Goal: Task Accomplishment & Management: Manage account settings

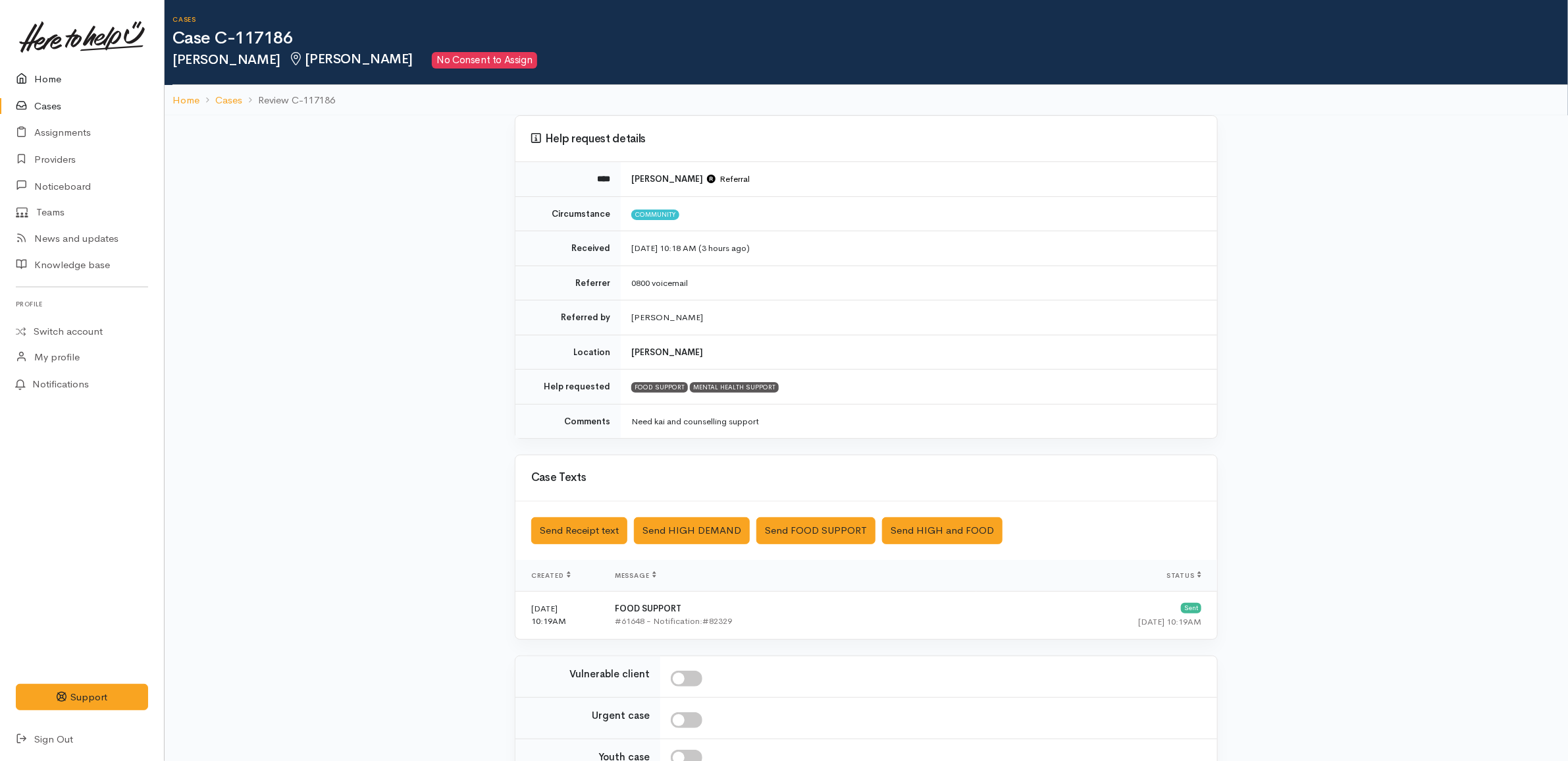
click at [93, 69] on link "Home" at bounding box center [82, 79] width 164 height 27
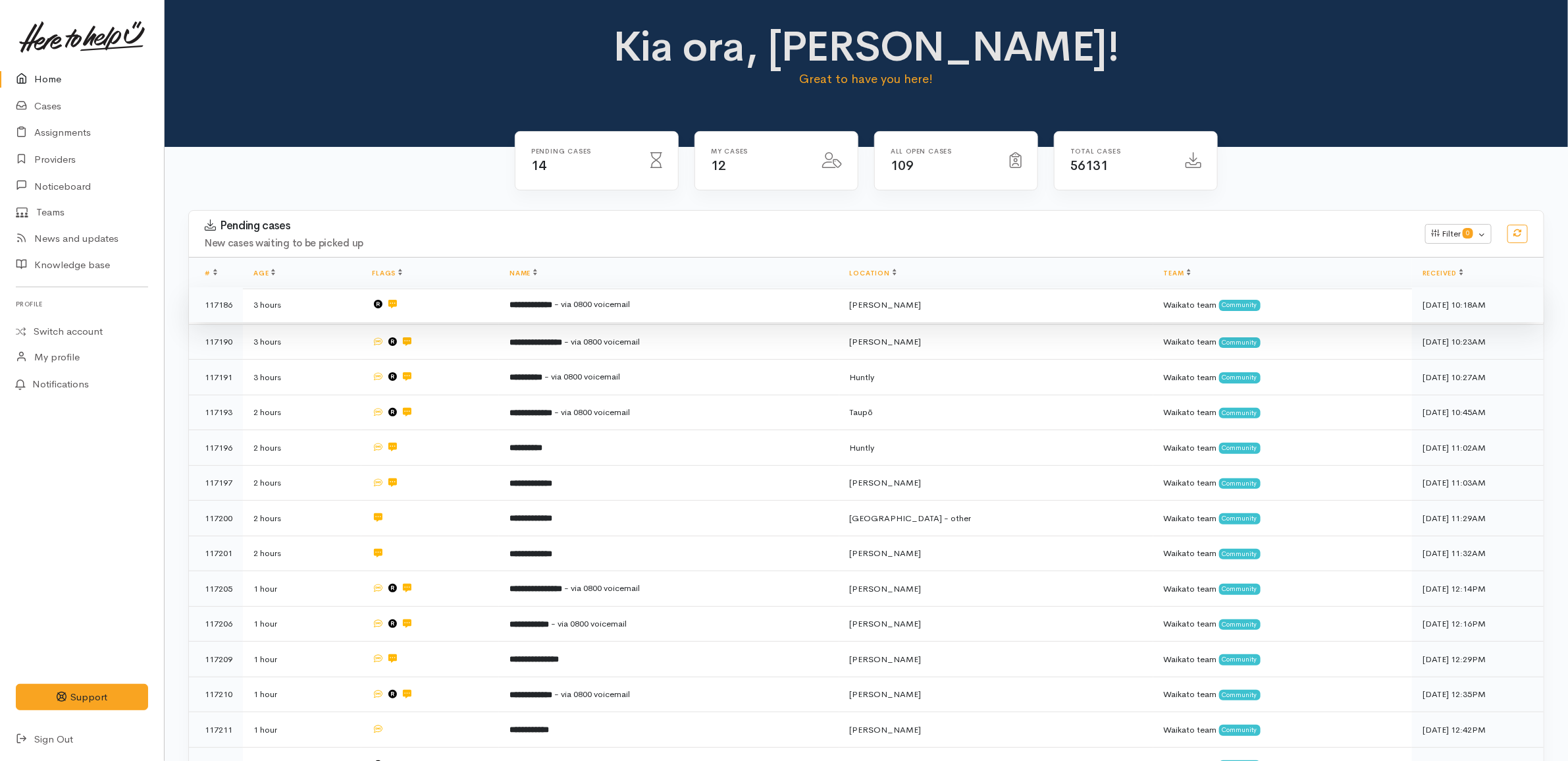
click at [672, 297] on td "**********" at bounding box center [669, 305] width 340 height 36
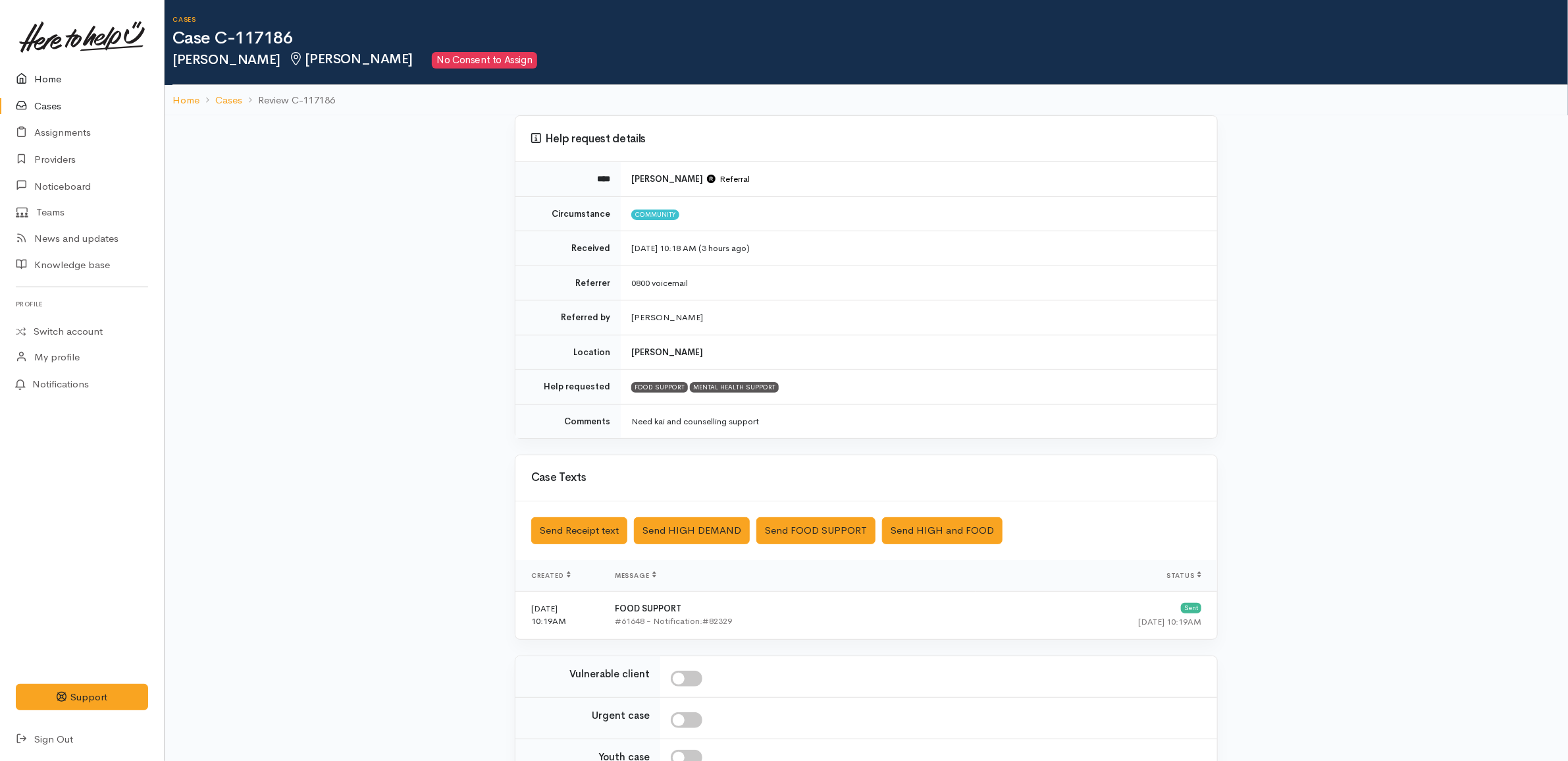
click at [27, 66] on link "Home" at bounding box center [82, 79] width 164 height 27
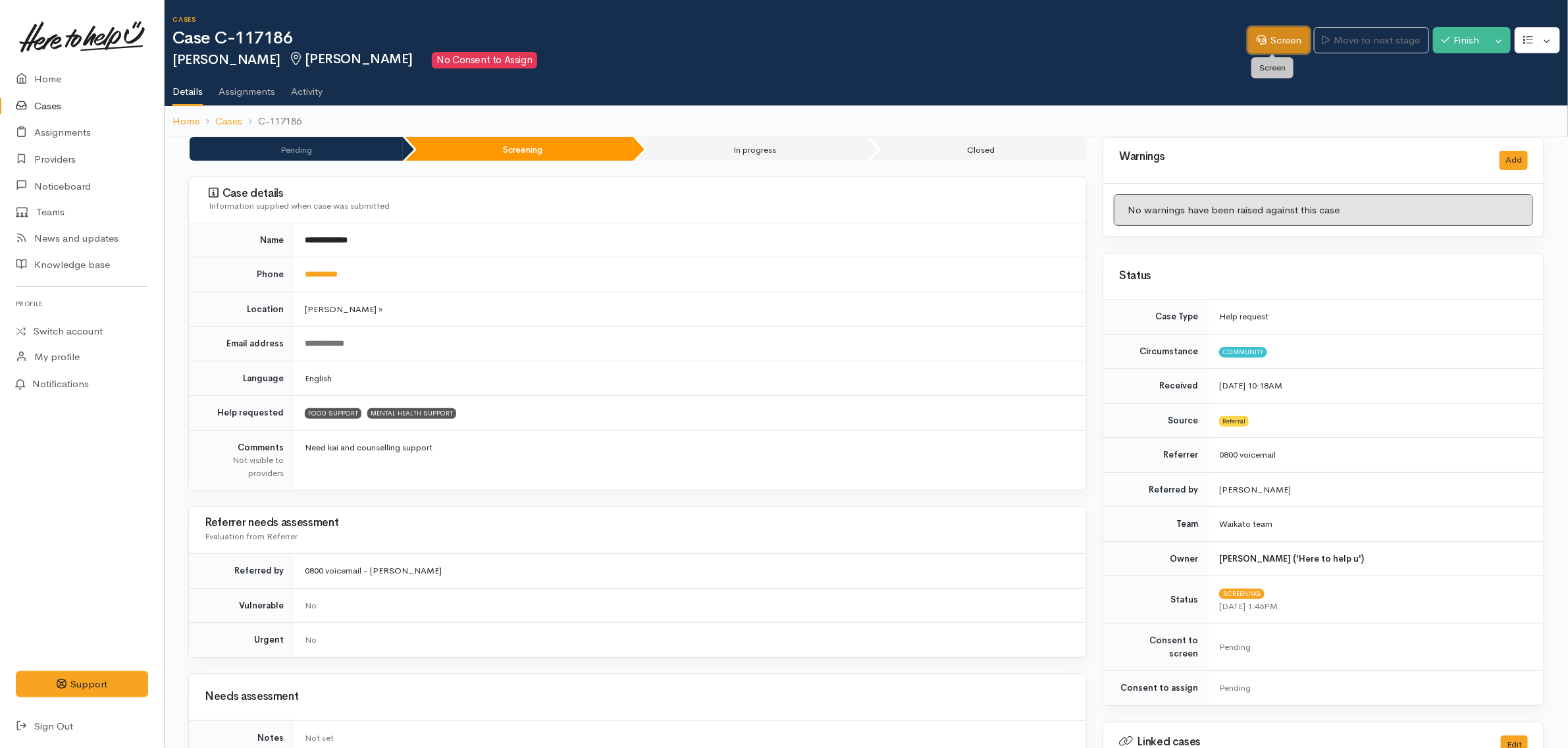
click at [1259, 36] on link "Screen" at bounding box center [1278, 39] width 61 height 27
click at [1256, 40] on icon at bounding box center [1261, 39] width 10 height 10
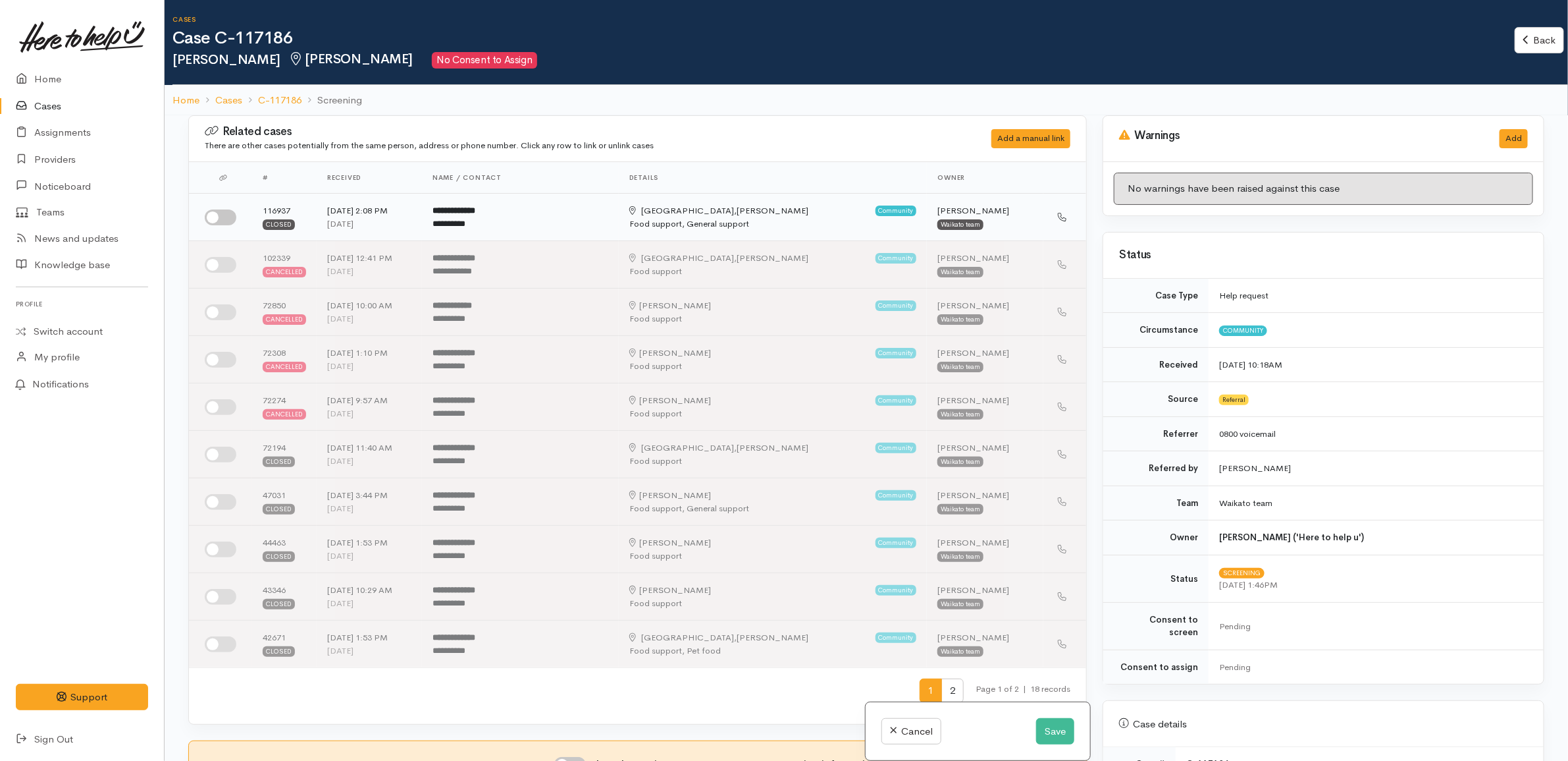
click at [344, 226] on time "6 days ago" at bounding box center [340, 223] width 27 height 11
click at [216, 220] on input "checkbox" at bounding box center [220, 217] width 31 height 16
checkbox input "true"
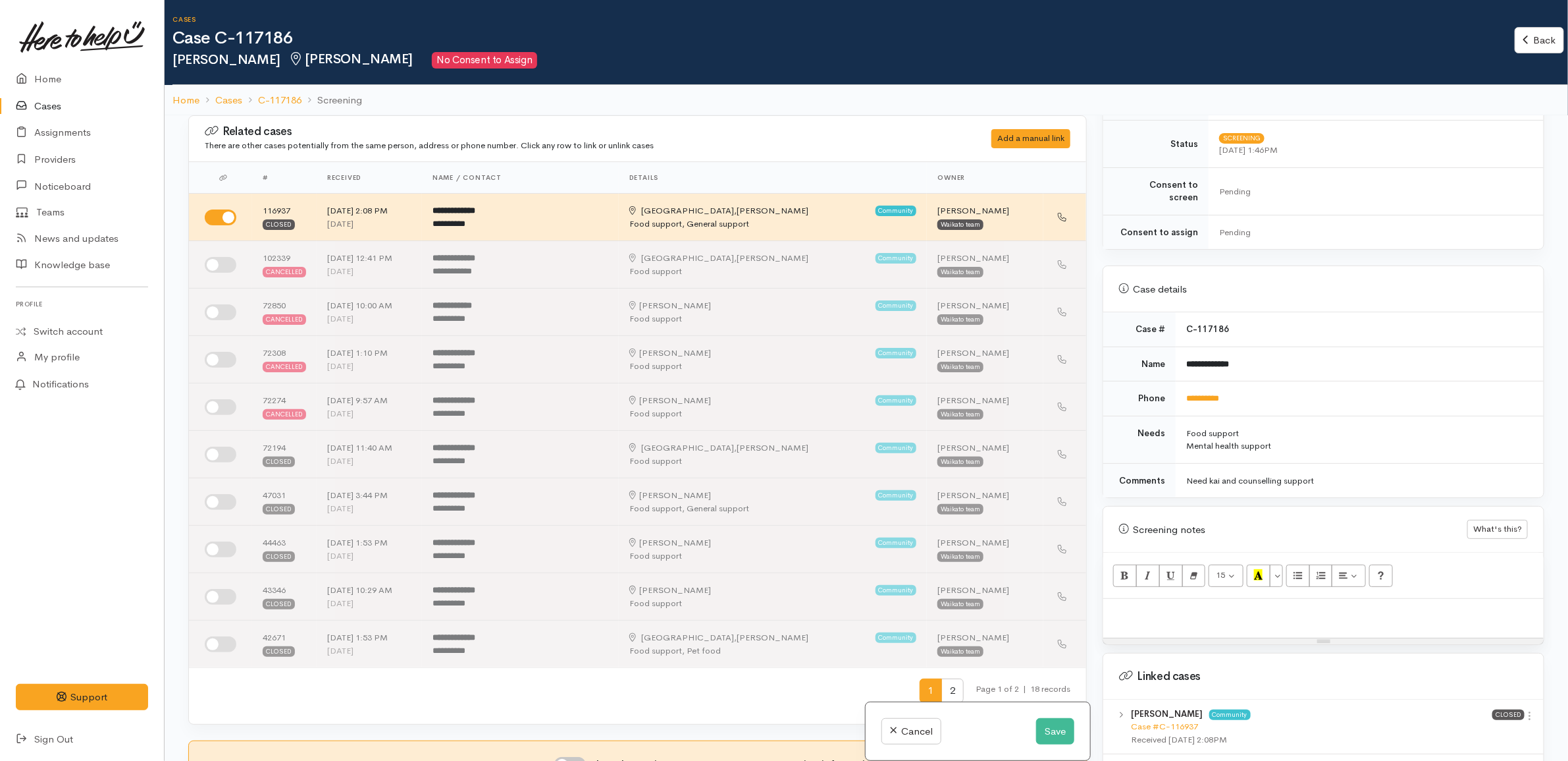
scroll to position [576, 0]
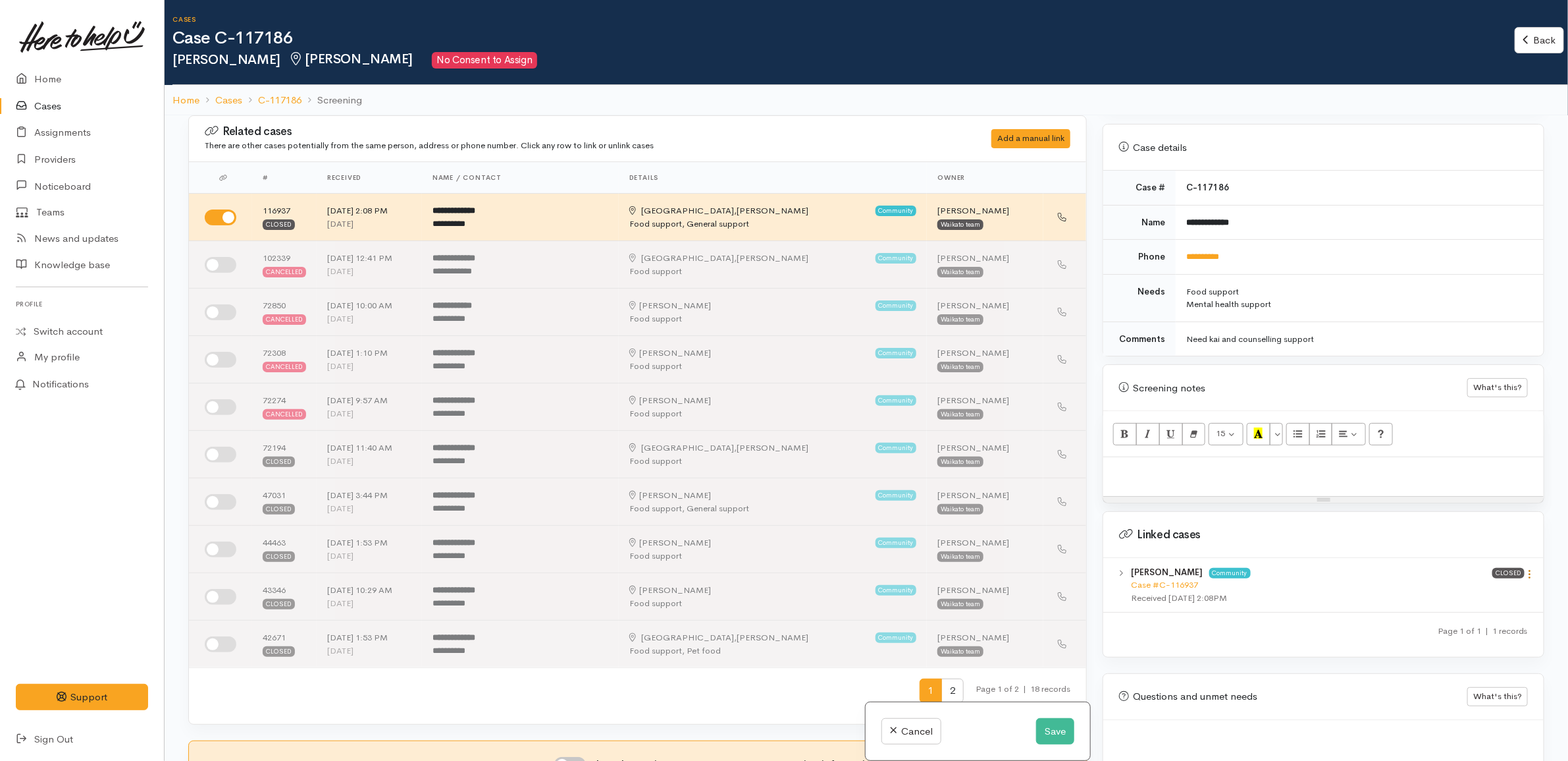
click at [1526, 568] on icon at bounding box center [1529, 574] width 11 height 11
click at [1488, 590] on link "View case" at bounding box center [1483, 599] width 104 height 20
drag, startPoint x: 1255, startPoint y: 249, endPoint x: 1178, endPoint y: 248, distance: 77.0
click at [1178, 248] on td "**********" at bounding box center [1359, 257] width 368 height 35
copy link "**********"
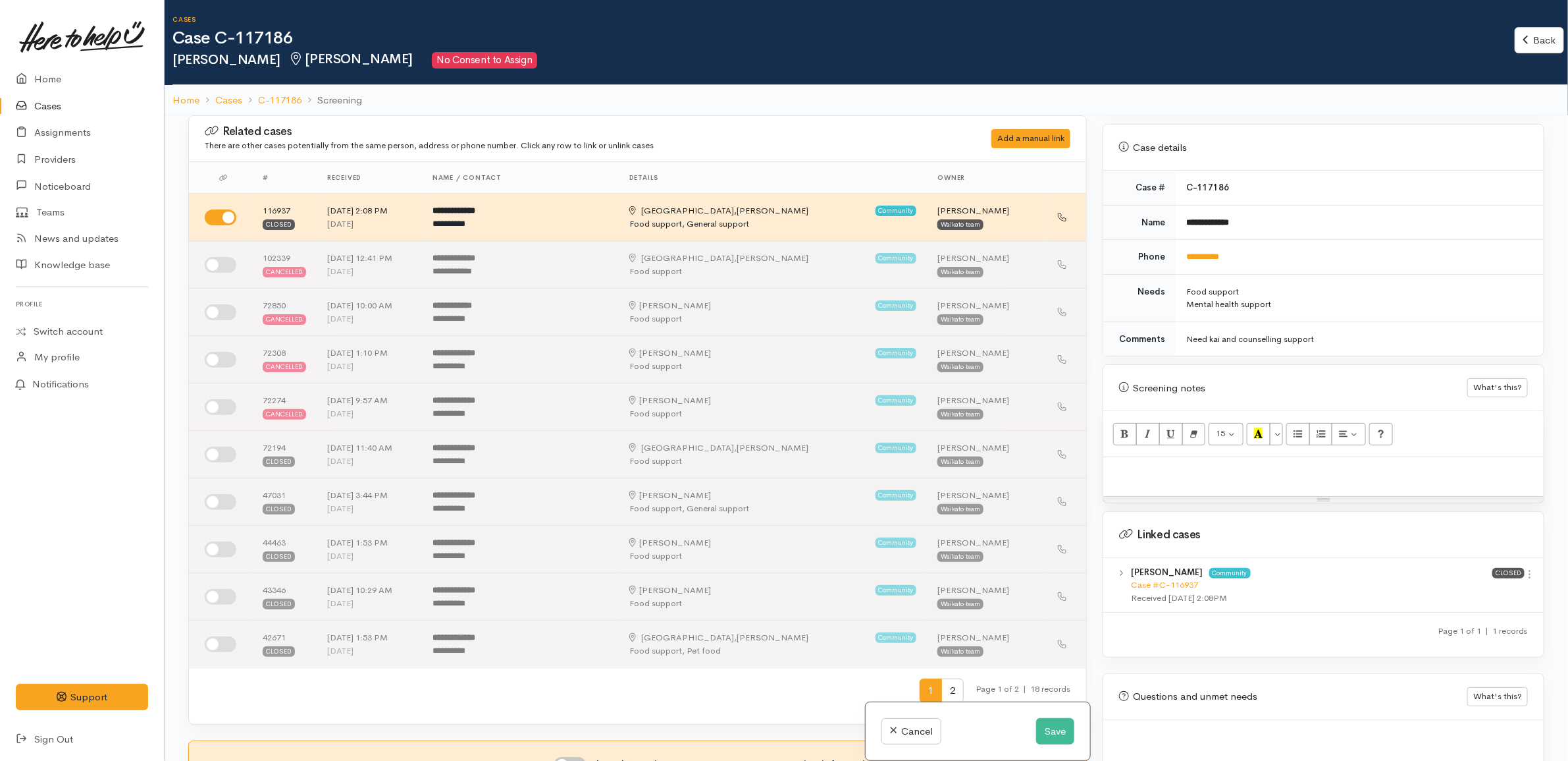
click at [1258, 53] on h2 "Janine Hankie Hamilton No Consent to Assign" at bounding box center [843, 61] width 1342 height 17
click at [1259, 53] on h2 "Janine Hankie Hamilton No Consent to Assign" at bounding box center [843, 61] width 1342 height 17
click at [1261, 52] on h2 "Janine Hankie Hamilton No Consent to Assign" at bounding box center [843, 61] width 1342 height 17
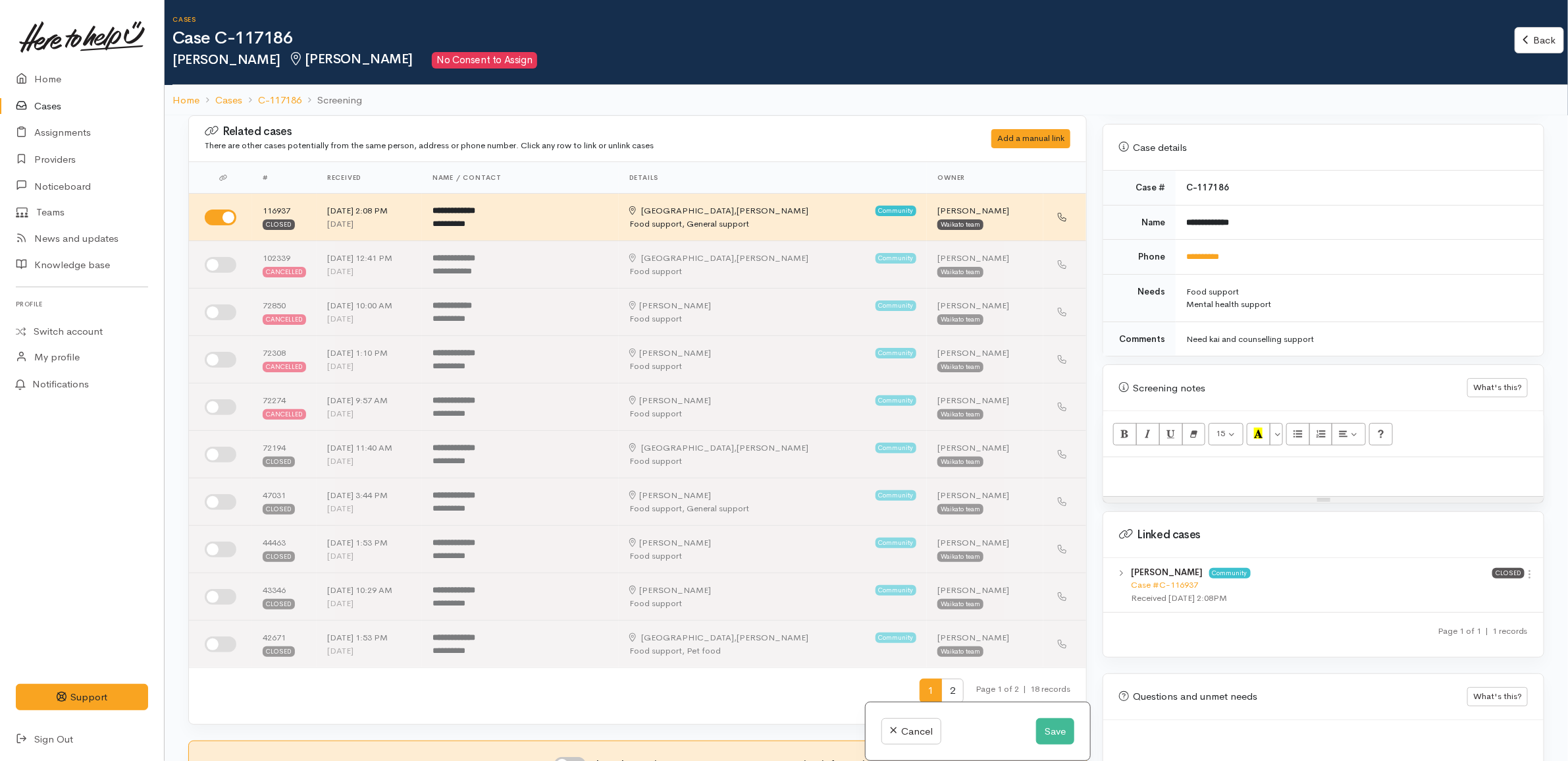
click at [1261, 52] on h2 "Janine Hankie Hamilton No Consent to Assign" at bounding box center [843, 61] width 1342 height 17
click at [1422, 274] on td "Food support Mental health support" at bounding box center [1359, 297] width 368 height 48
drag, startPoint x: 1288, startPoint y: 301, endPoint x: 1173, endPoint y: 276, distance: 117.7
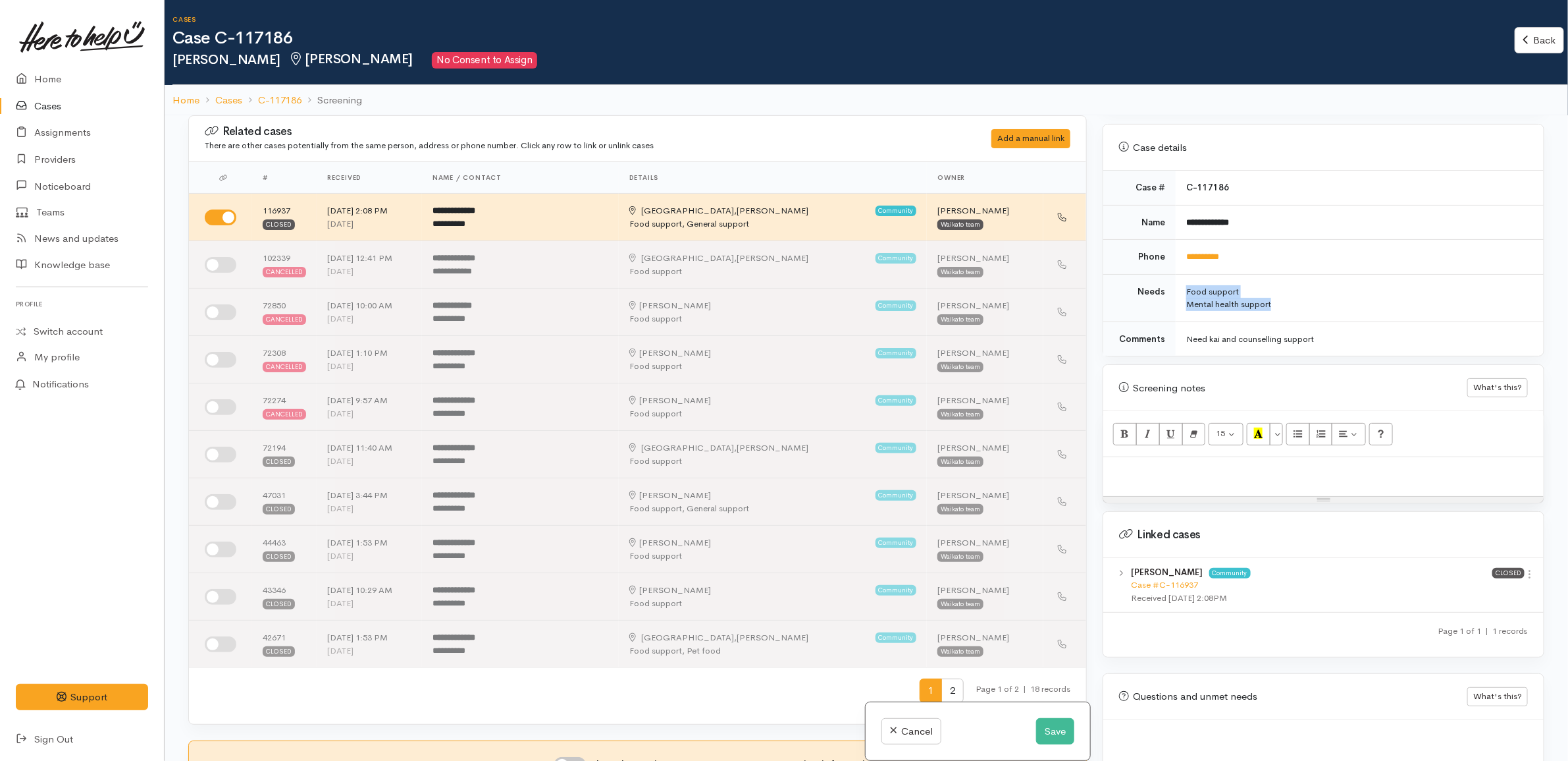
click at [1175, 276] on td "Food support Mental health support" at bounding box center [1359, 297] width 368 height 48
copy td "Food support Mental health support"
click at [1215, 464] on p at bounding box center [1323, 471] width 428 height 15
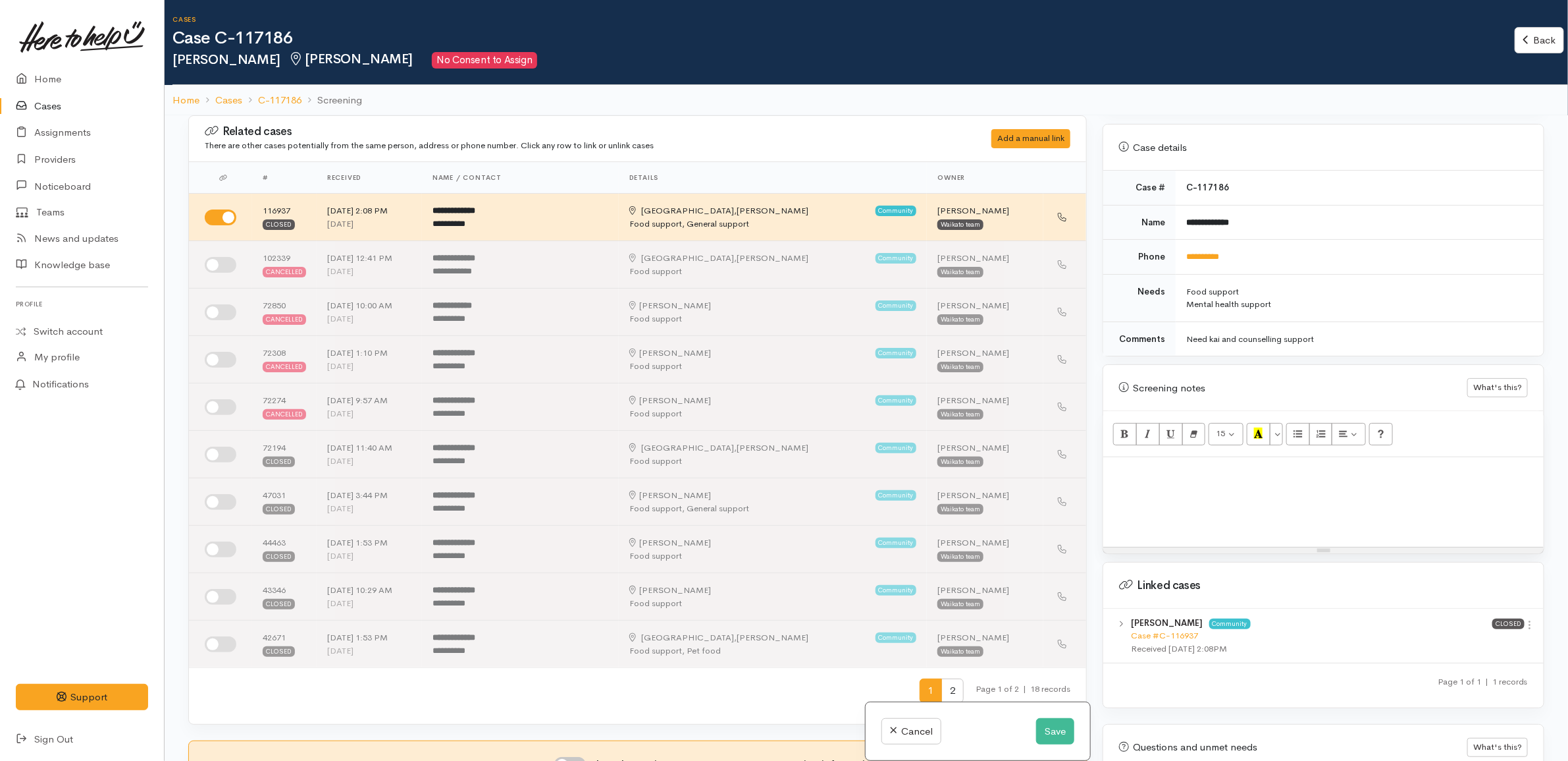
paste div
click at [1185, 465] on p at bounding box center [1323, 471] width 428 height 15
drag, startPoint x: 1185, startPoint y: 464, endPoint x: 1140, endPoint y: 469, distance: 45.3
click at [1140, 469] on p at bounding box center [1323, 471] width 428 height 15
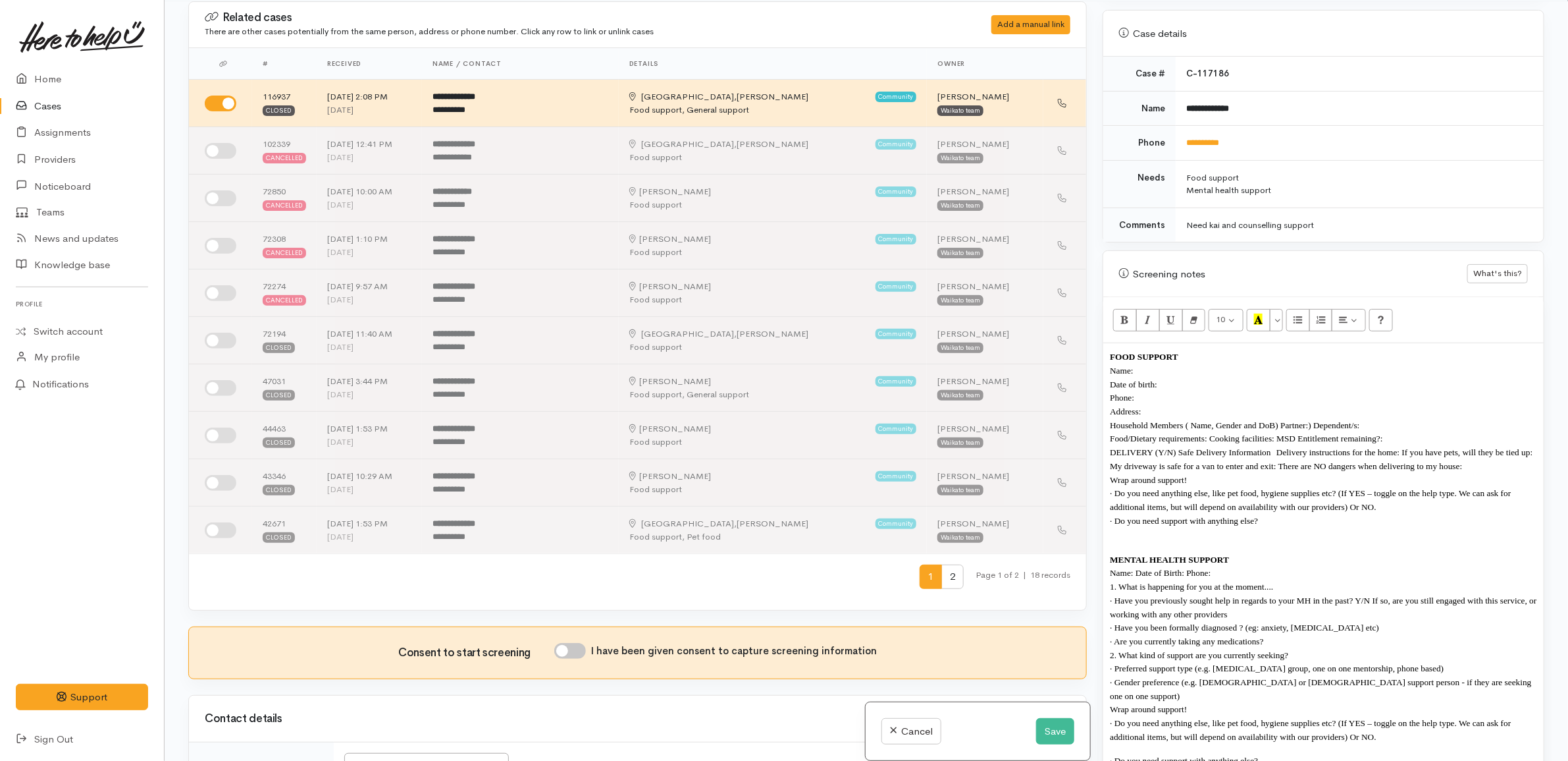
click at [1211, 350] on p "FOOD SUPPORT" at bounding box center [1323, 356] width 428 height 14
drag, startPoint x: 1106, startPoint y: 364, endPoint x: 1106, endPoint y: 346, distance: 18.0
click at [1106, 346] on div "FOOD SUPPORT Name: Date of birth: Phone: Address:  Household Members ( Name, Ge…" at bounding box center [1323, 591] width 440 height 497
click at [1256, 350] on p "FOOD SUPPORT" at bounding box center [1323, 356] width 428 height 14
drag, startPoint x: 1252, startPoint y: 346, endPoint x: 1160, endPoint y: 425, distance: 121.3
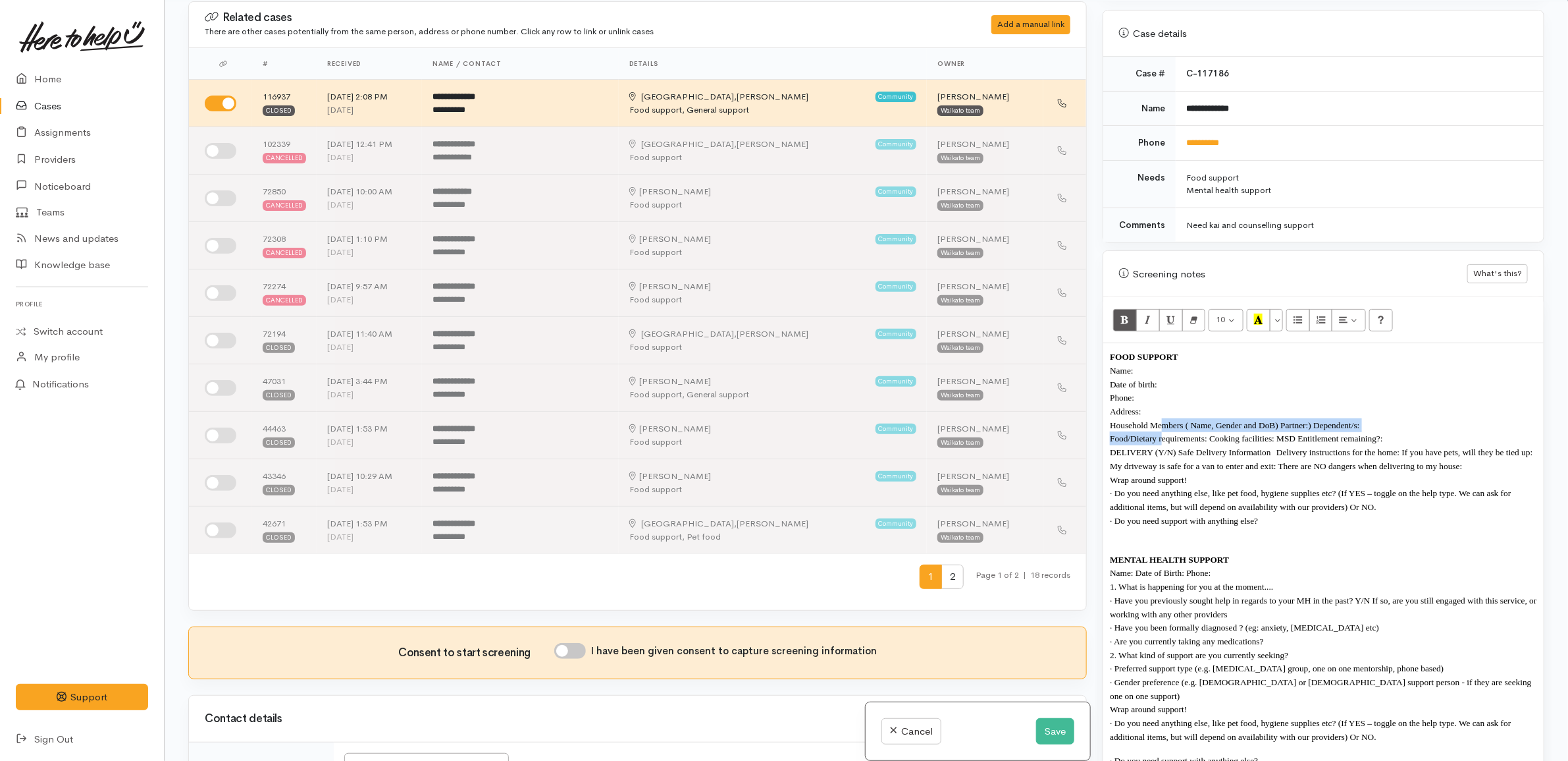
click at [1160, 425] on div "FOOD SUPPORT Name: Date of birth: Phone: Address:  Household Members ( Name, Ge…" at bounding box center [1323, 591] width 440 height 497
click at [1206, 431] on p "Food/Dietary requirements: Cooking facilities: MSD Entitlement remaining?:" at bounding box center [1323, 438] width 428 height 14
click at [1397, 419] on p "Household Members ( Name, Gender and DoB) Partner:) Dependent/s:" at bounding box center [1323, 425] width 428 height 14
click at [1315, 420] on span "Household Members ( Name, Gender and DoB) Partner:) Dependent/s:" at bounding box center [1234, 425] width 250 height 10
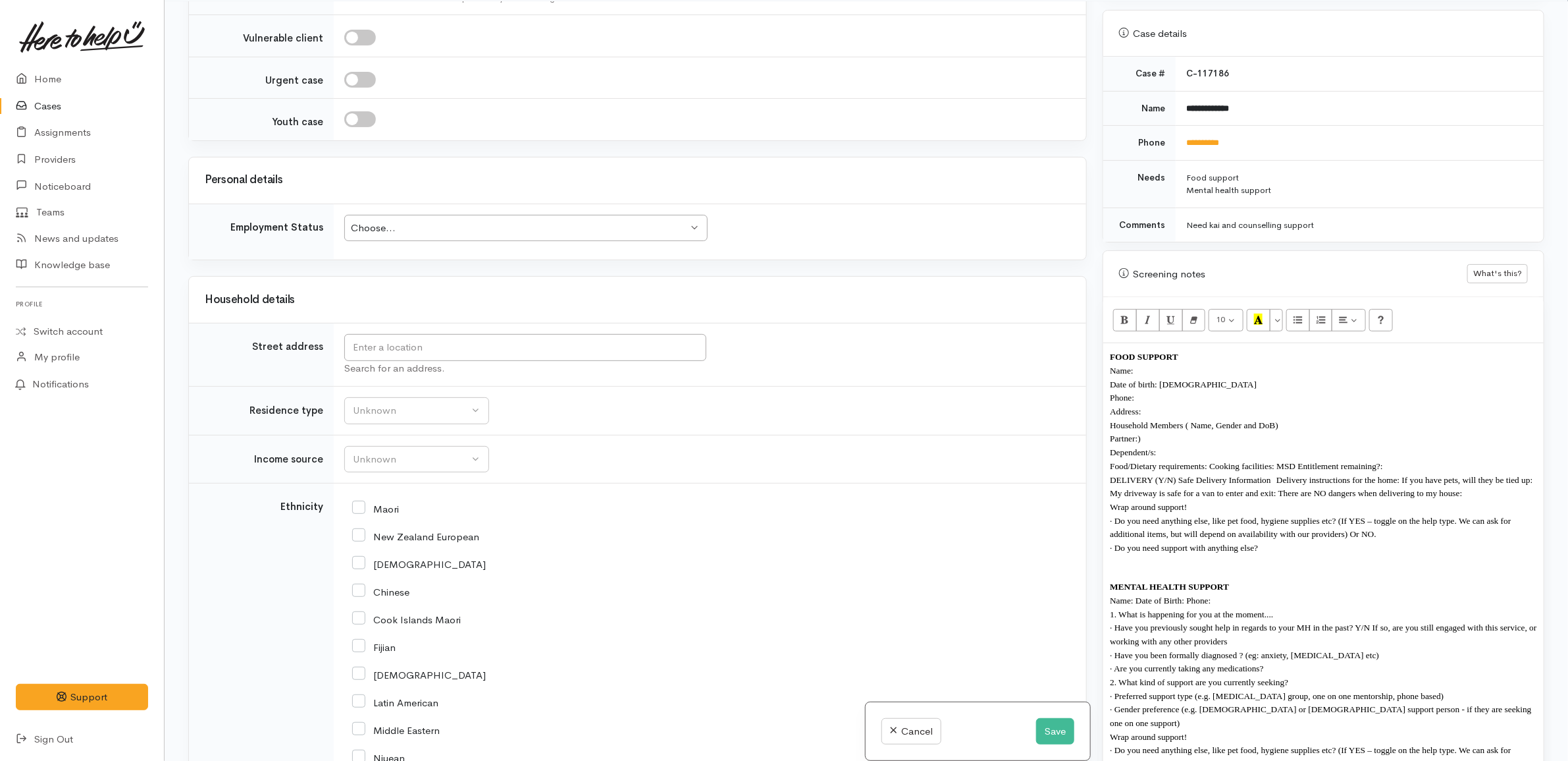
scroll to position [1811, 0]
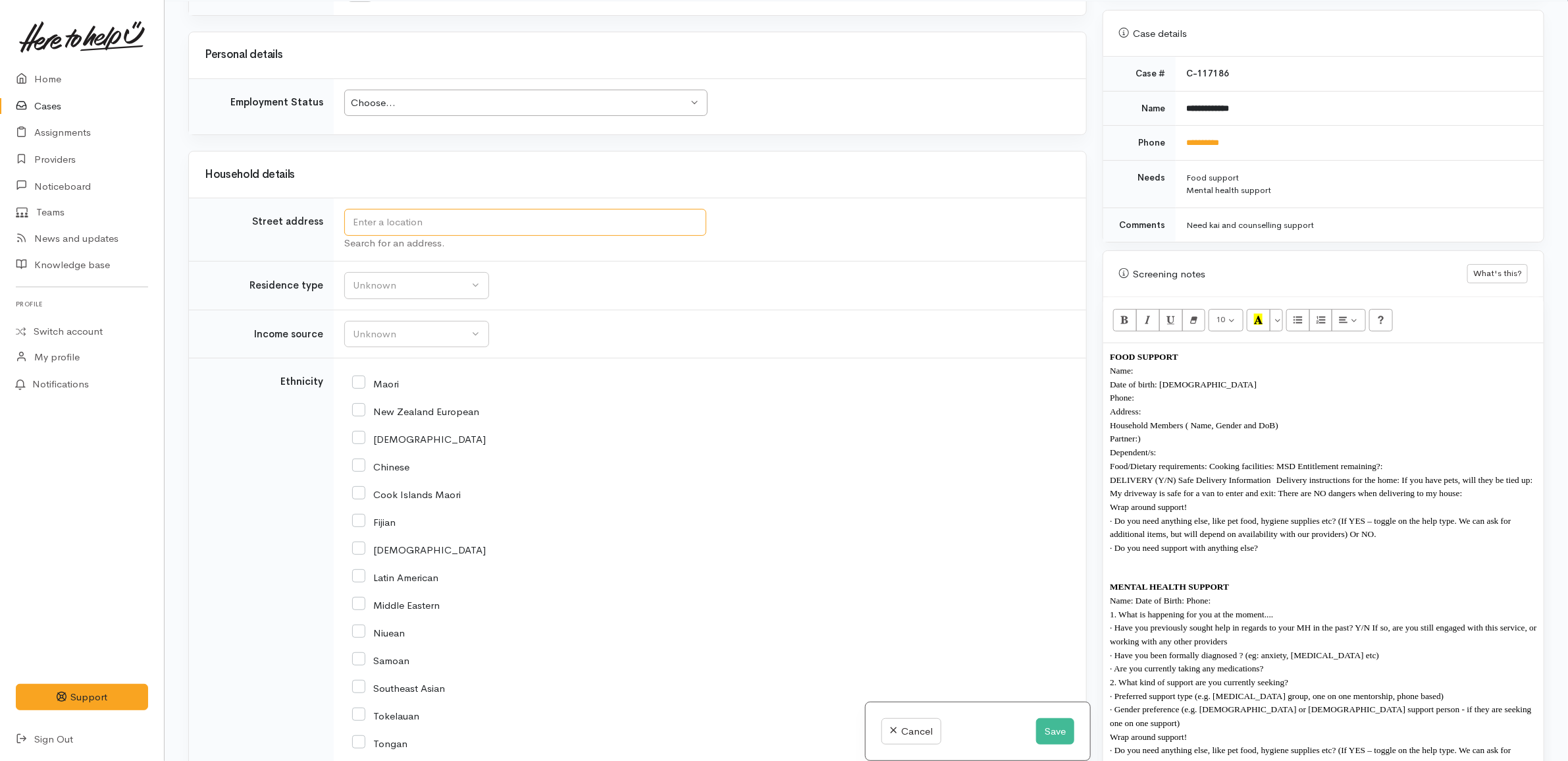
click at [516, 236] on input "text" at bounding box center [525, 221] width 362 height 27
type input "11/8 Coldwell Place, Chartwell, Hamilton, New Zealand"
drag, startPoint x: 662, startPoint y: 235, endPoint x: 284, endPoint y: 207, distance: 379.0
click at [281, 207] on tr "Street address 11/8 Coldwell Place, Chartwell, Hamilton, New Zealand Search for…" at bounding box center [638, 229] width 897 height 63
click at [1173, 404] on p "Address:" at bounding box center [1323, 410] width 428 height 14
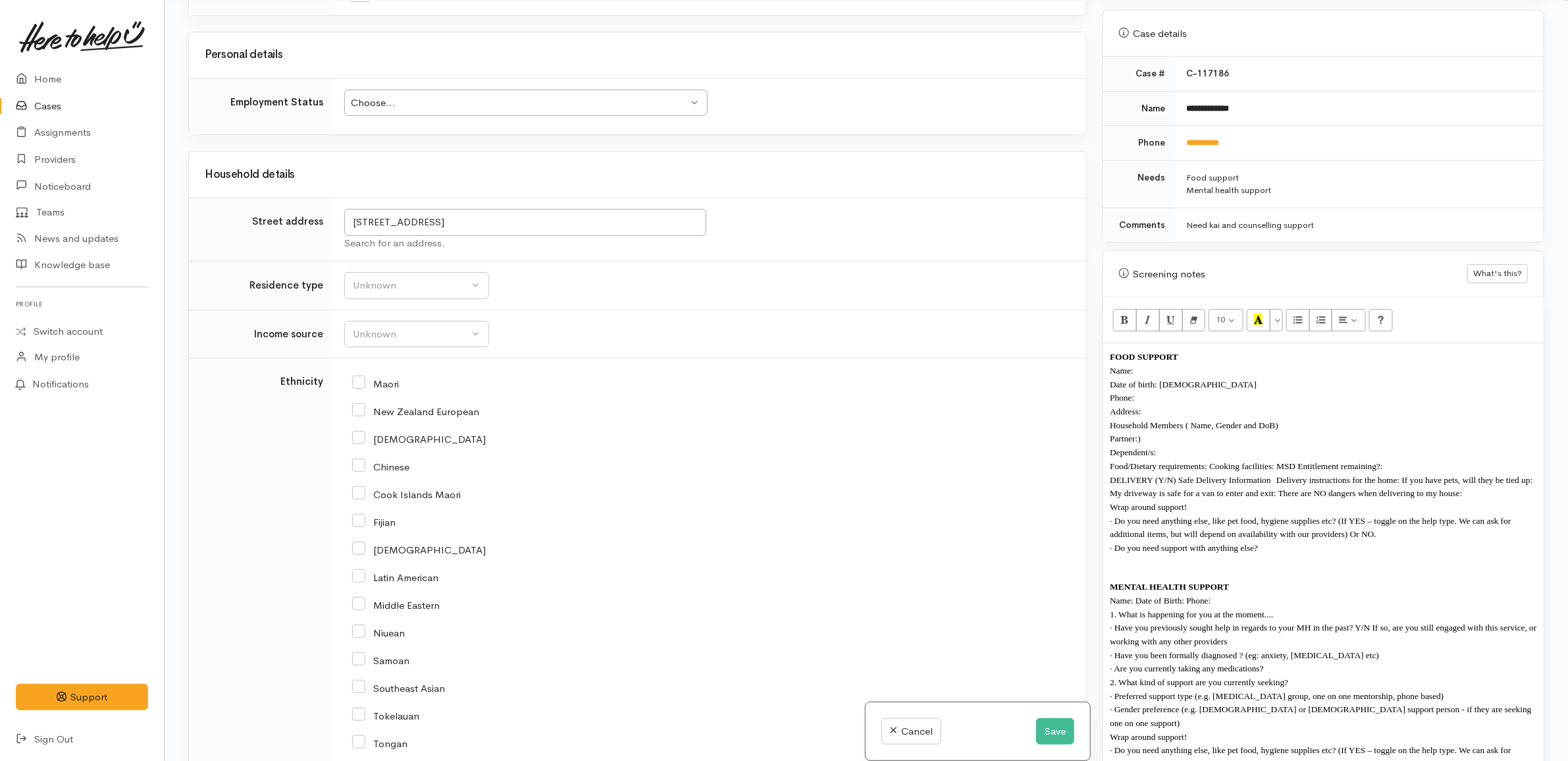
drag, startPoint x: 1173, startPoint y: 403, endPoint x: 1161, endPoint y: 397, distance: 13.4
click at [1161, 395] on div "FOOD SUPPORT Name: Date of birth: 11/04/1966 Phone: Address:  Household Members…" at bounding box center [1323, 605] width 440 height 523
click at [1152, 404] on p "Address:" at bounding box center [1323, 410] width 428 height 14
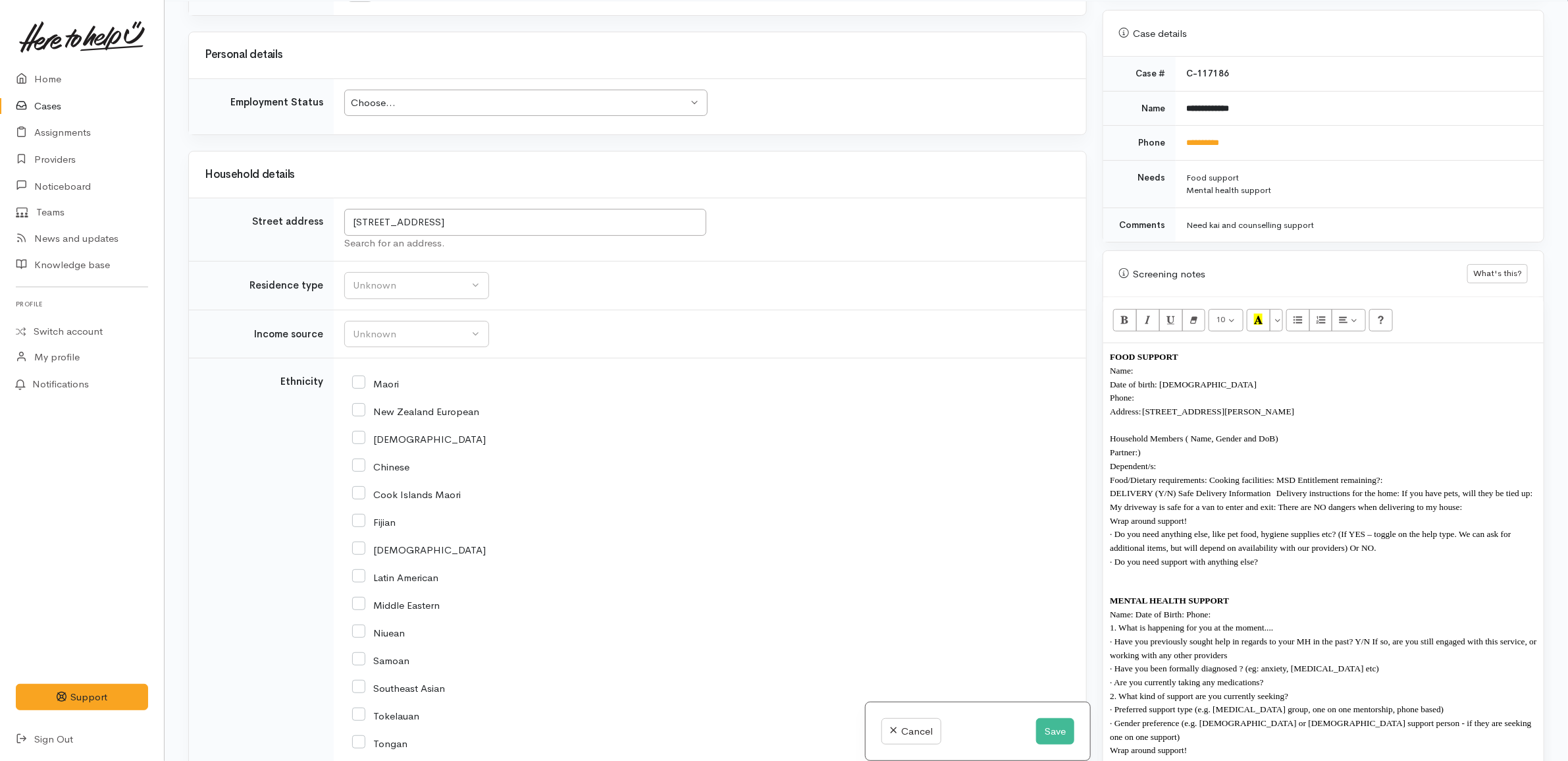
click at [1207, 459] on p "Dependent/s:" at bounding box center [1323, 465] width 428 height 14
click at [1205, 442] on p "Household Members ( Name, Gender and DoB) Partner:)" at bounding box center [1323, 444] width 428 height 27
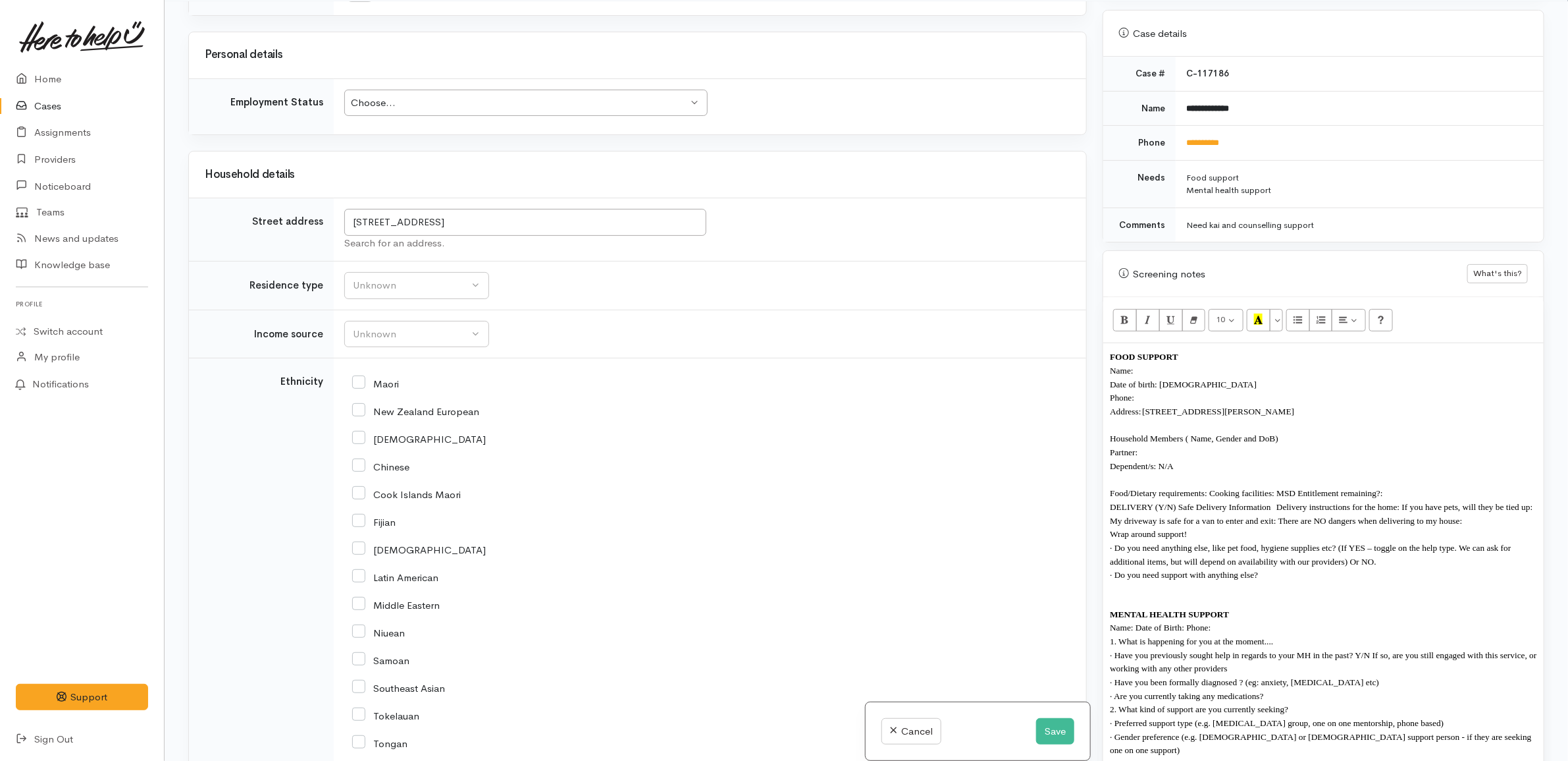
click at [1218, 377] on p "Date of birth: 11/04/1966" at bounding box center [1323, 384] width 428 height 14
click at [373, 293] on div "Unknown" at bounding box center [411, 285] width 116 height 15
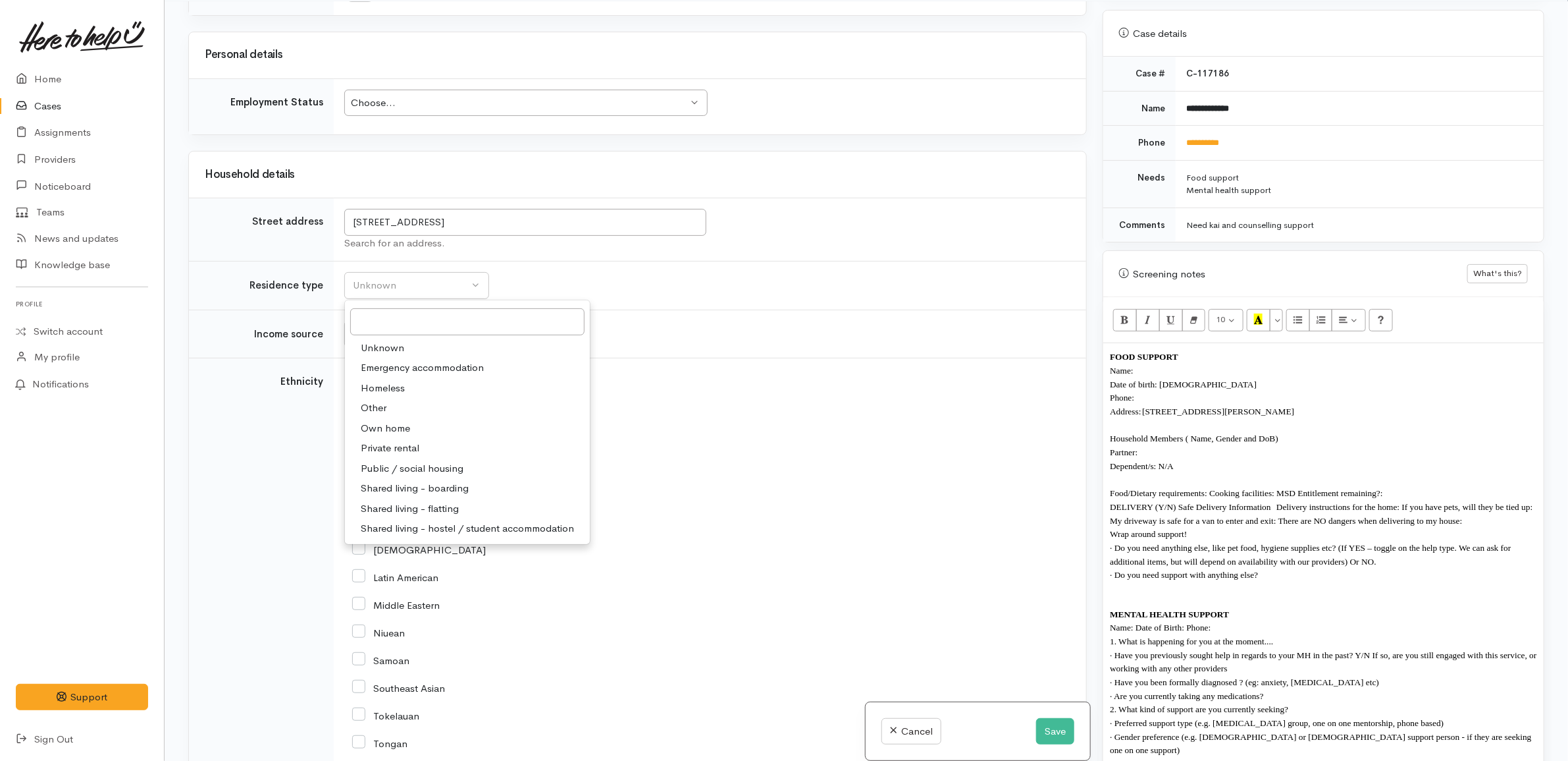
click at [410, 455] on span "Private rental" at bounding box center [390, 448] width 59 height 15
select select "2"
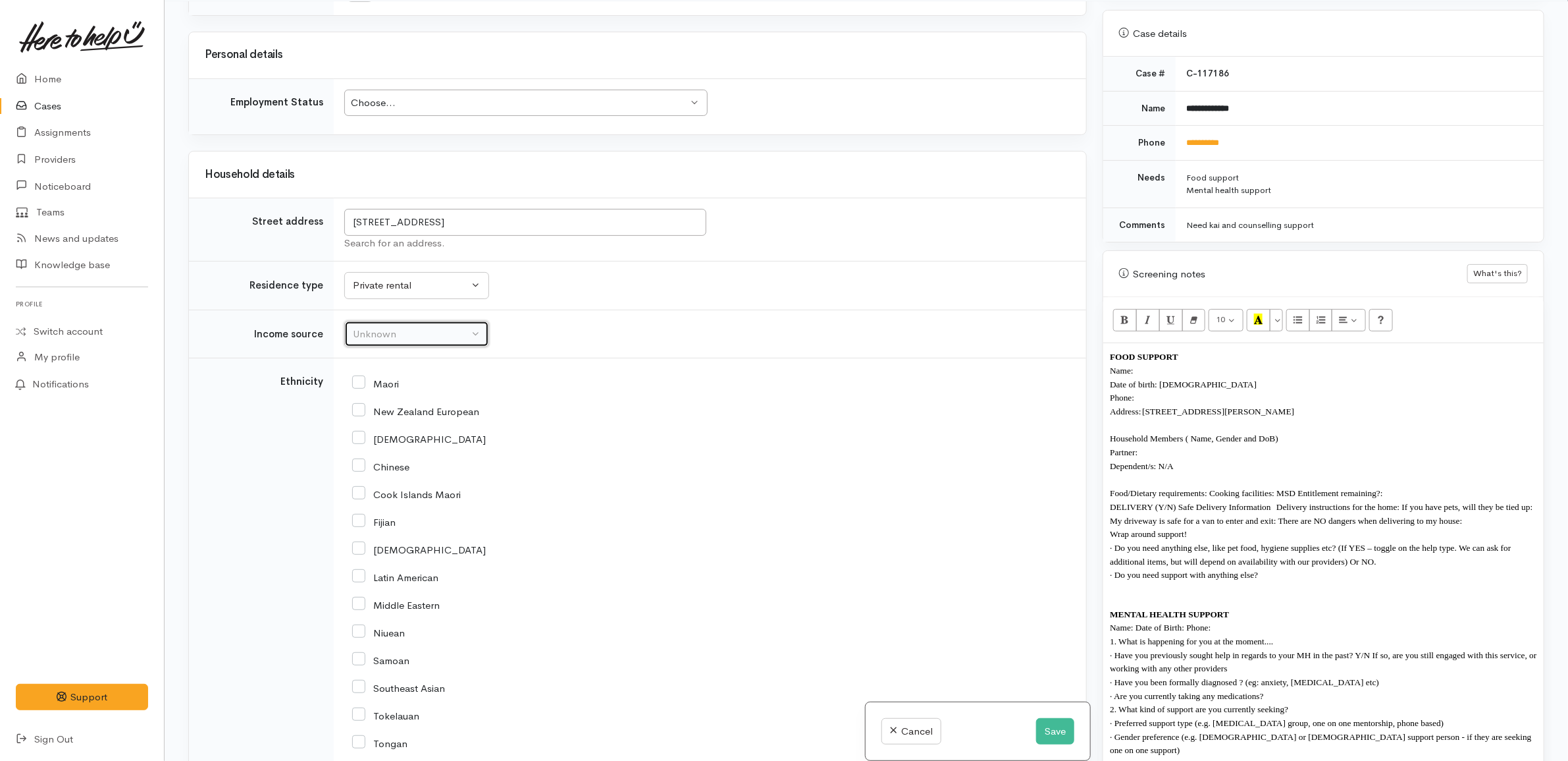
drag, startPoint x: 408, startPoint y: 448, endPoint x: 369, endPoint y: 346, distance: 109.2
click at [369, 341] on div "Unknown" at bounding box center [411, 334] width 116 height 15
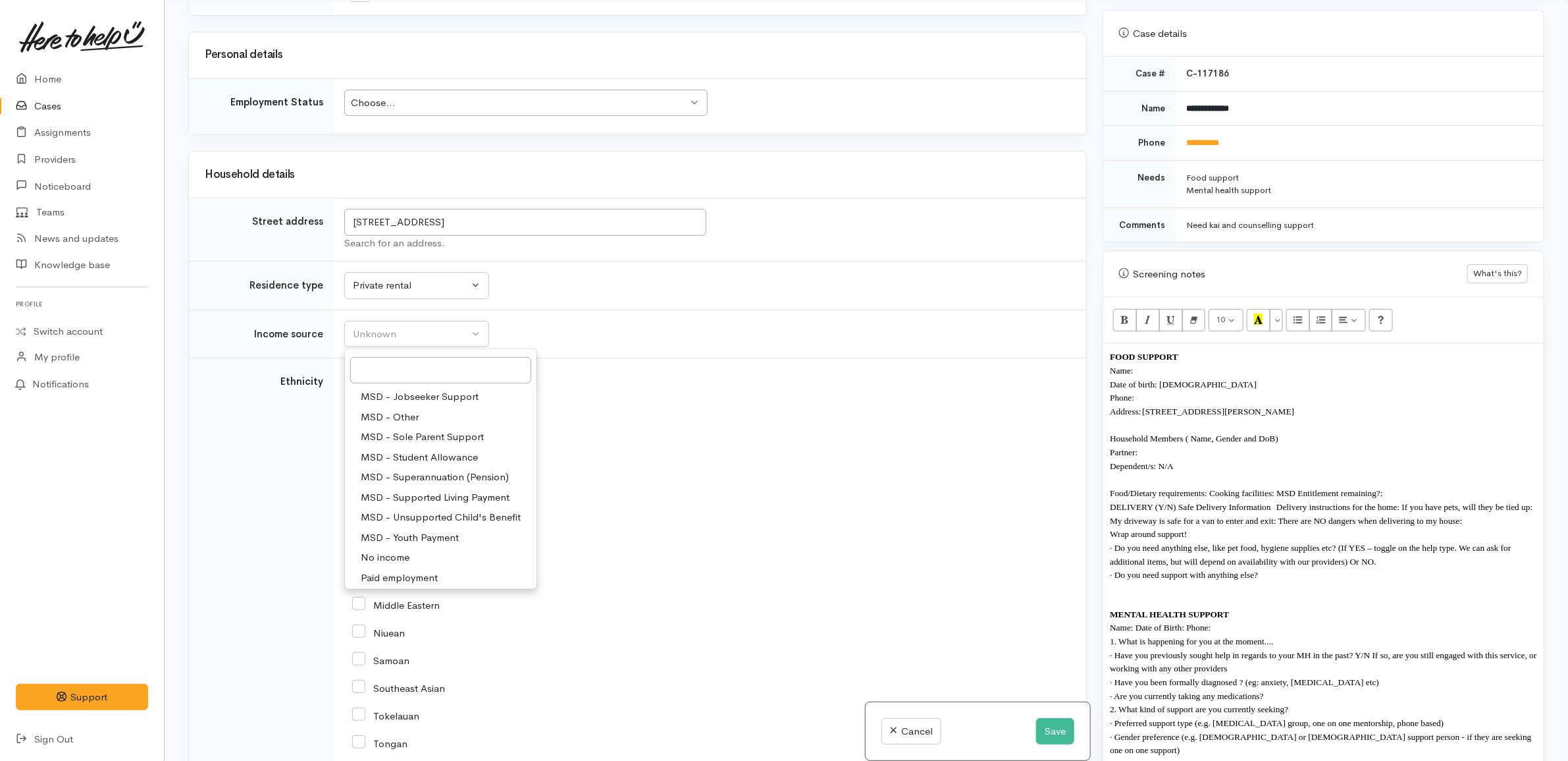
scroll to position [204, 0]
click at [469, 420] on span "MSD - Supported Living Payment" at bounding box center [435, 413] width 149 height 15
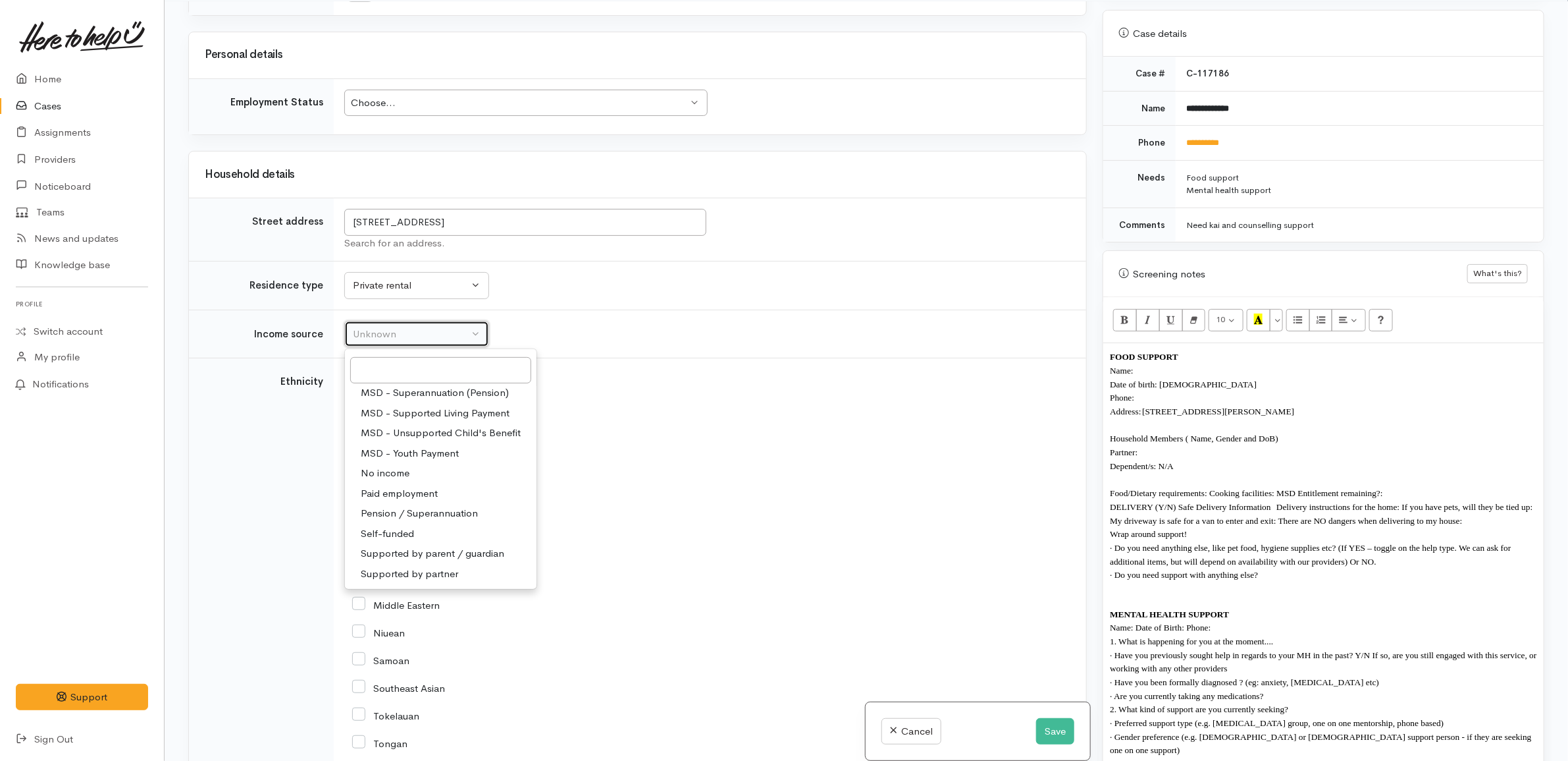
select select "3"
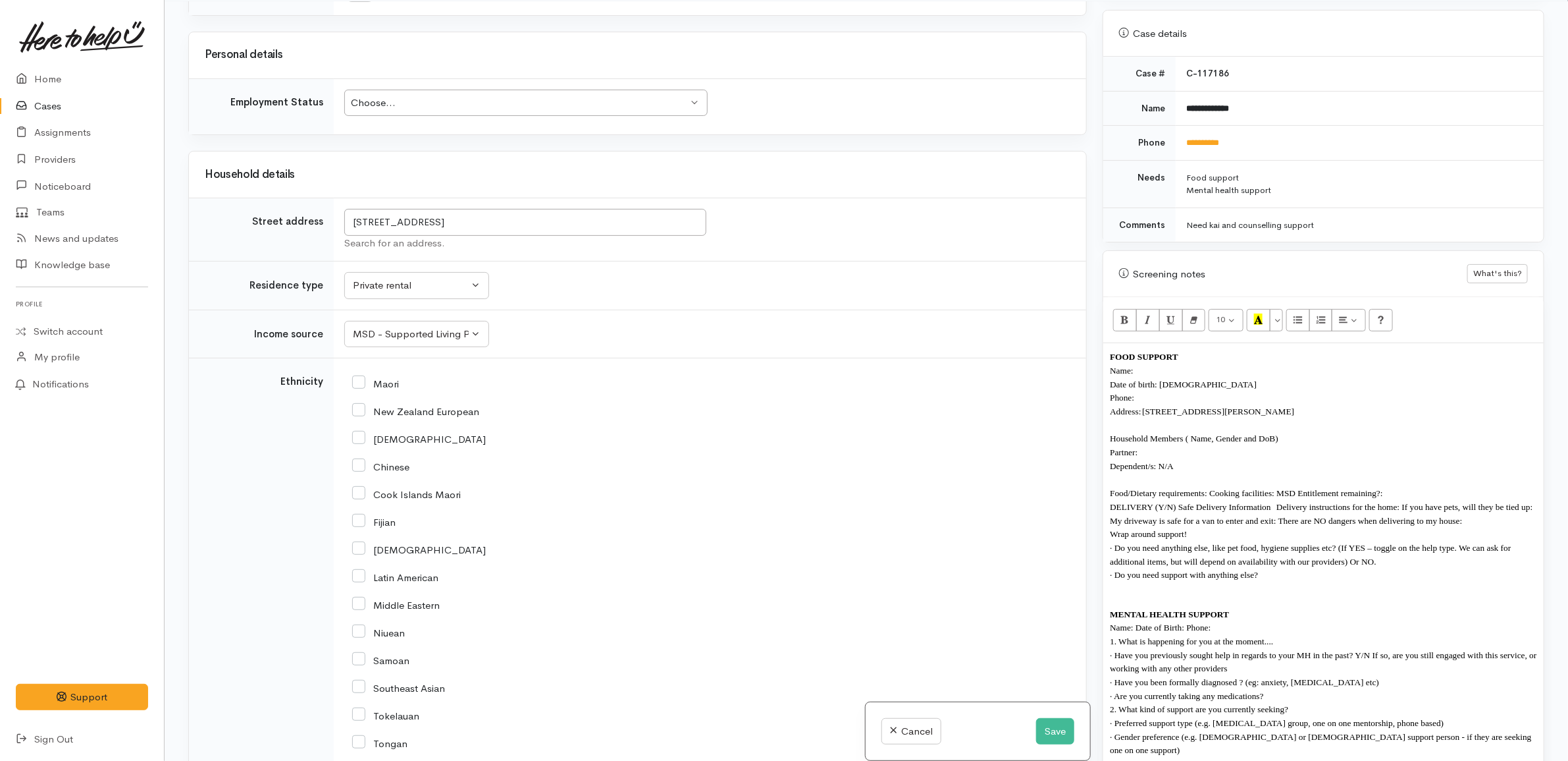
click at [613, 397] on div "Maori" at bounding box center [707, 383] width 710 height 28
click at [443, 417] on div "New Zealand European" at bounding box center [707, 410] width 710 height 28
click at [443, 416] on input "New Zealand European" at bounding box center [416, 409] width 127 height 12
checkbox input "true"
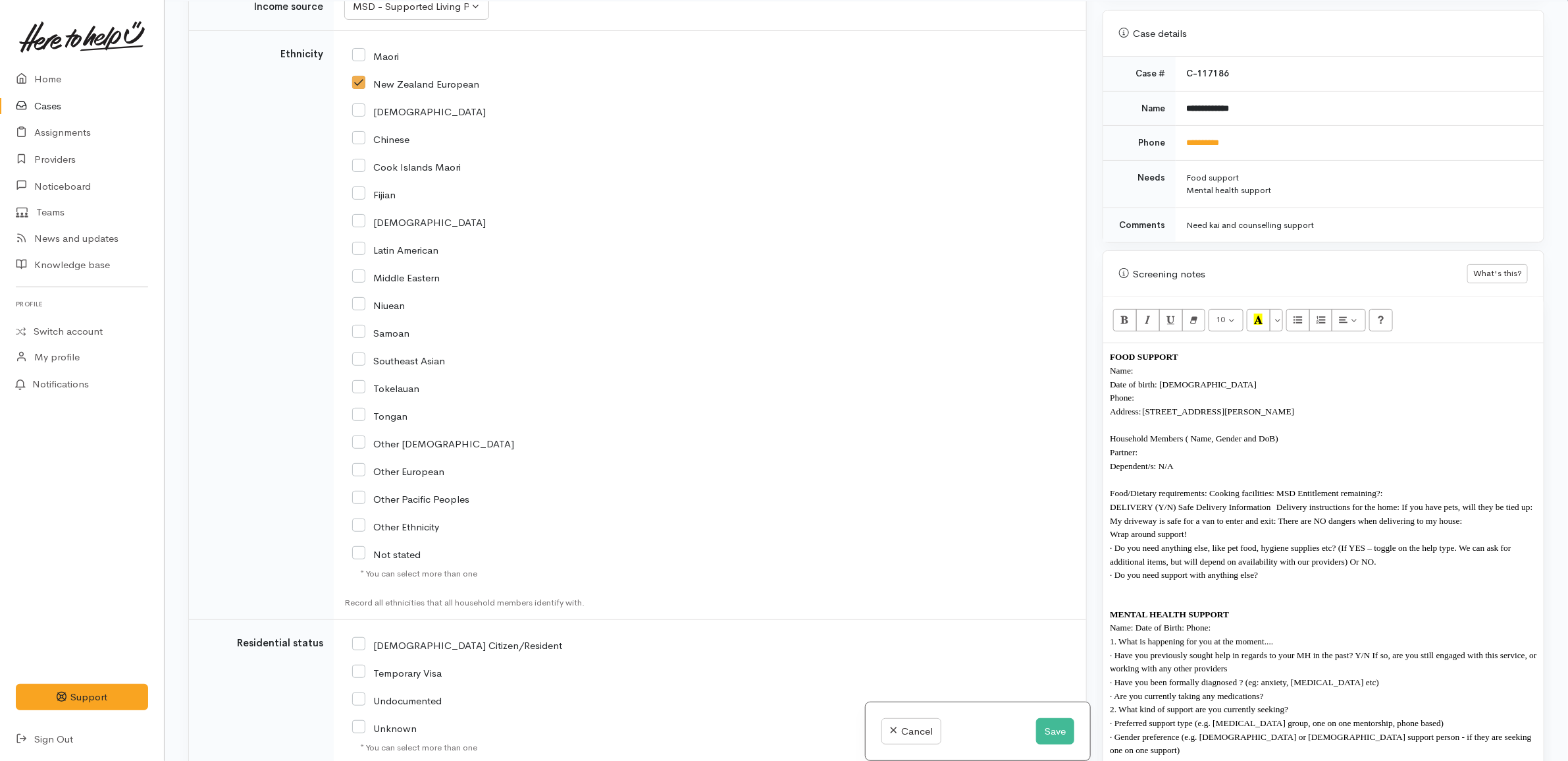
scroll to position [2222, 0]
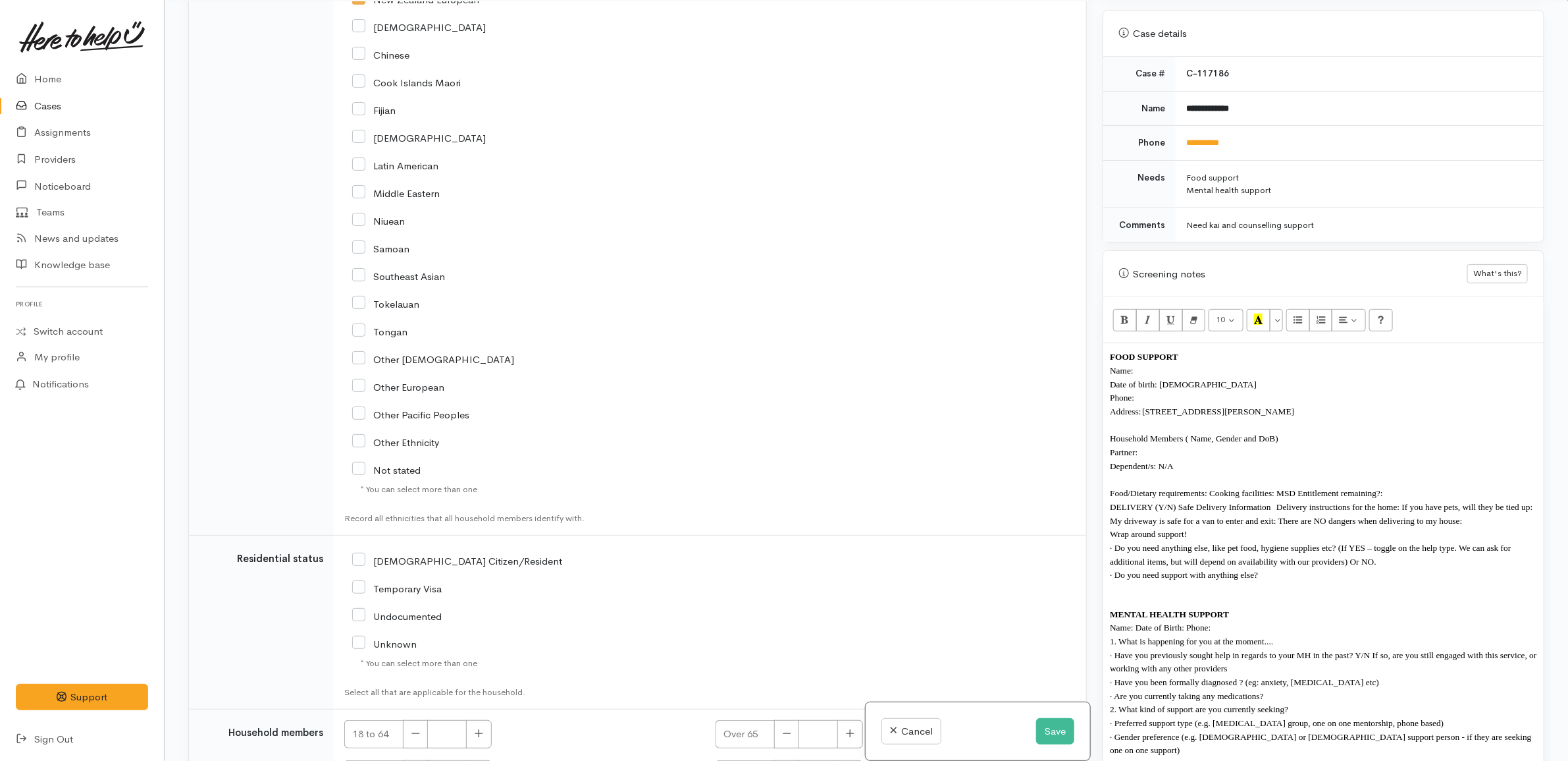
click at [439, 564] on input "NZ Citizen/Resident" at bounding box center [457, 559] width 210 height 12
checkbox input "true"
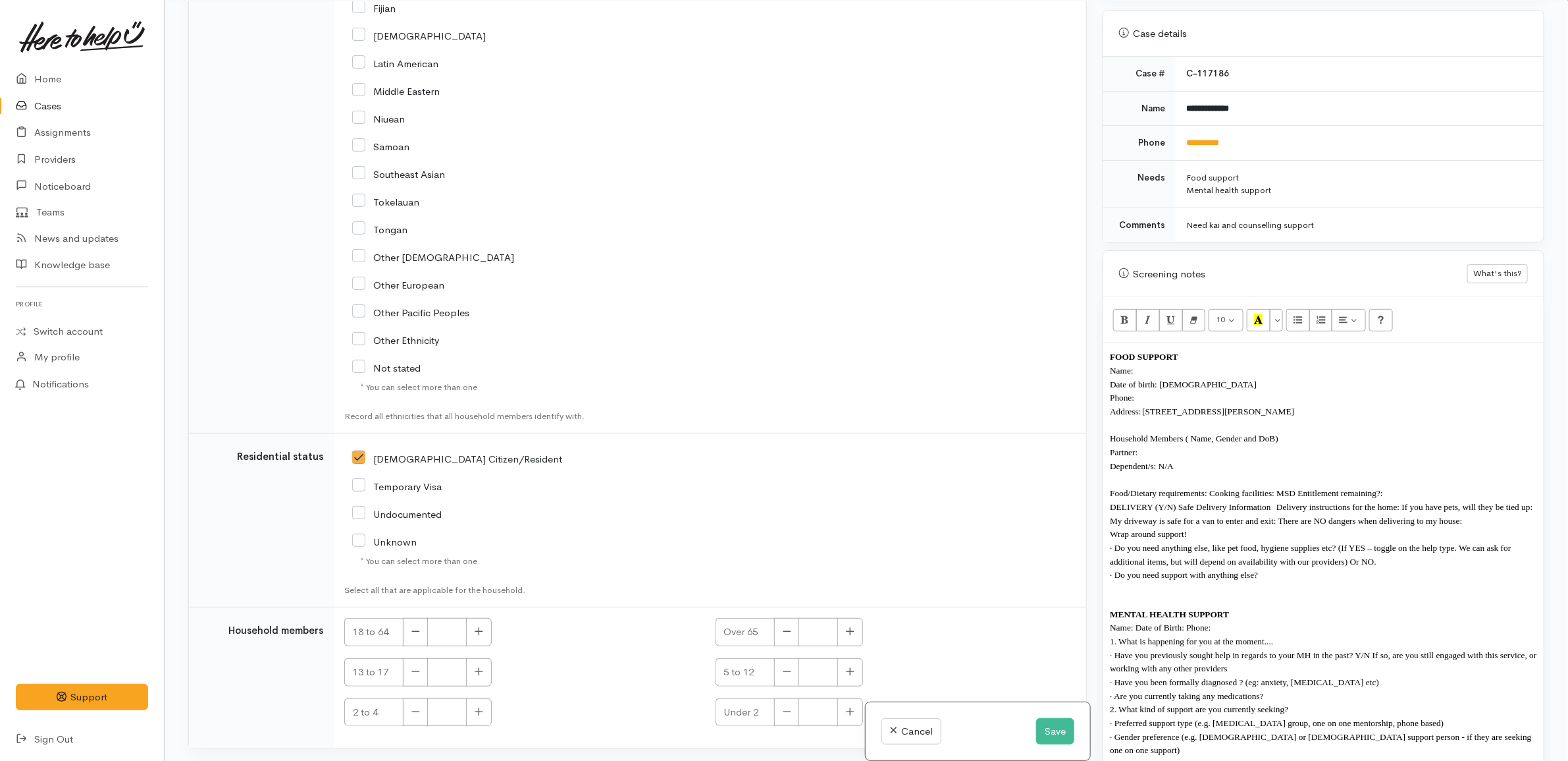
scroll to position [2473, 0]
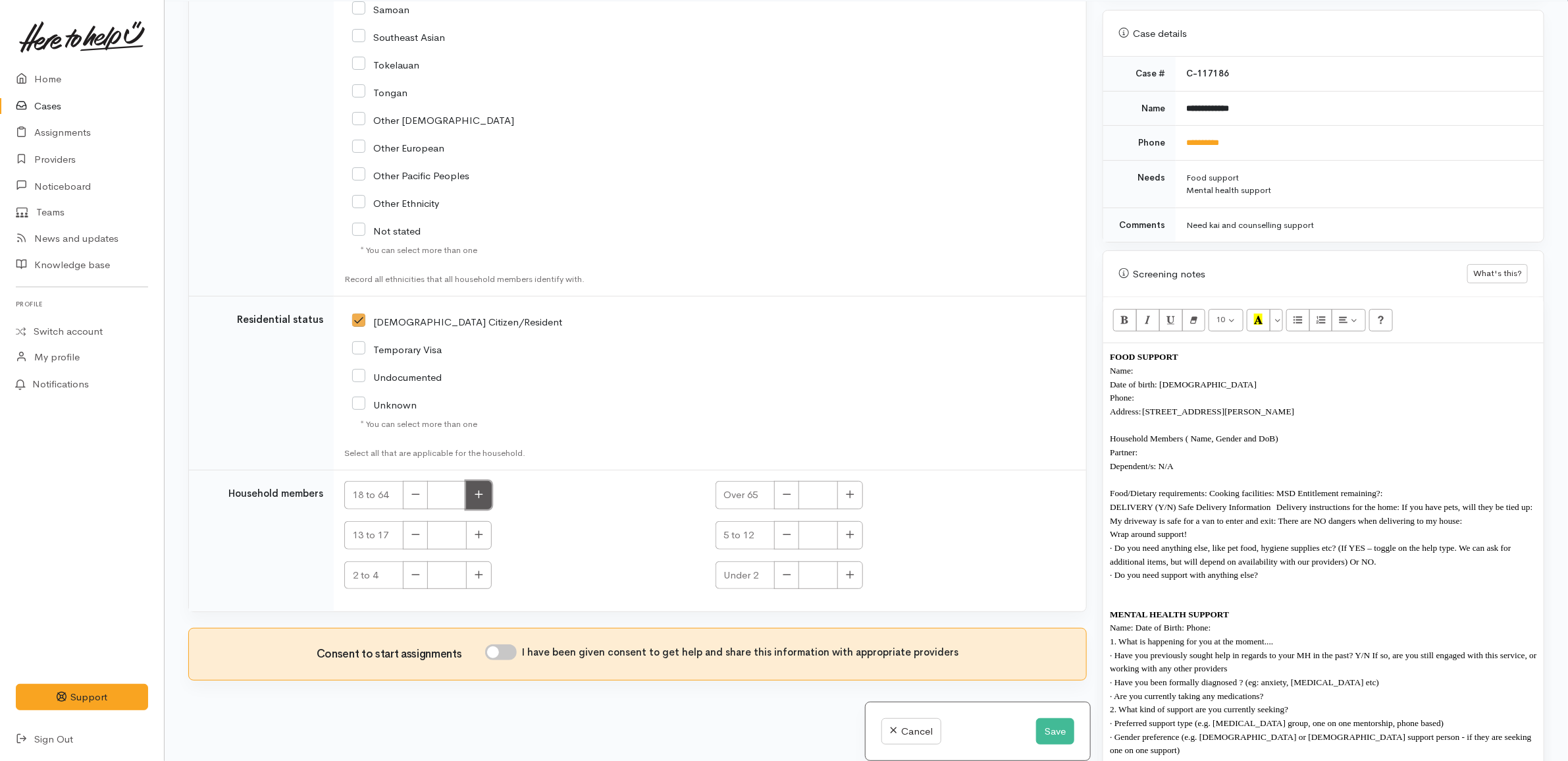
click at [475, 491] on icon "button" at bounding box center [478, 494] width 8 height 10
click at [475, 492] on icon "button" at bounding box center [478, 494] width 8 height 10
type input "2"
click at [578, 449] on small "Select all that are applicable for the household." at bounding box center [586, 453] width 484 height 13
click at [1159, 444] on p "Household Members ( Name, Gender and DoB) Partner:" at bounding box center [1323, 444] width 428 height 27
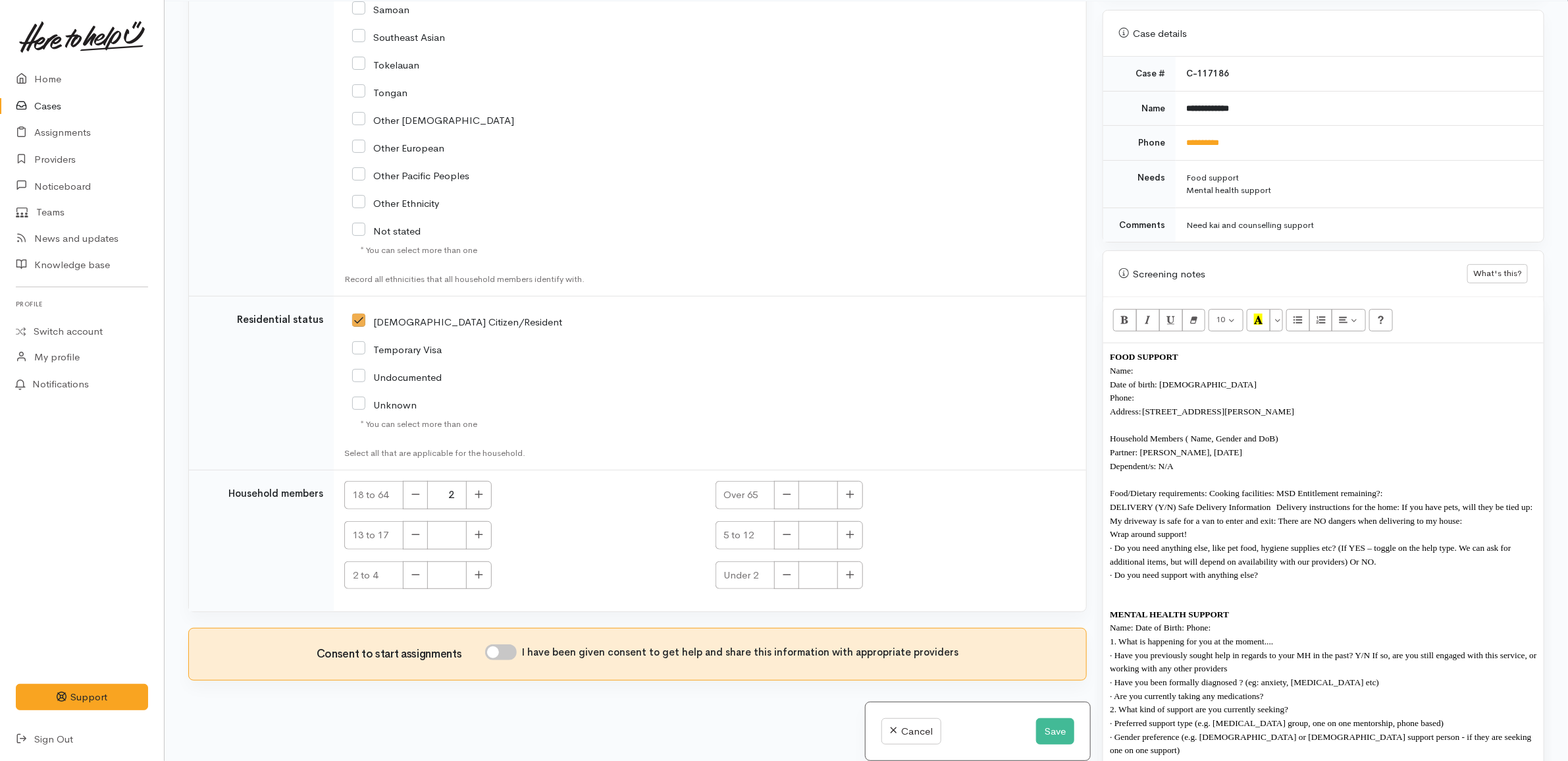
click at [1211, 488] on span "Food/Dietary requirements: Cooking facilities: MSD Entitlement remaining?:" at bounding box center [1246, 493] width 273 height 10
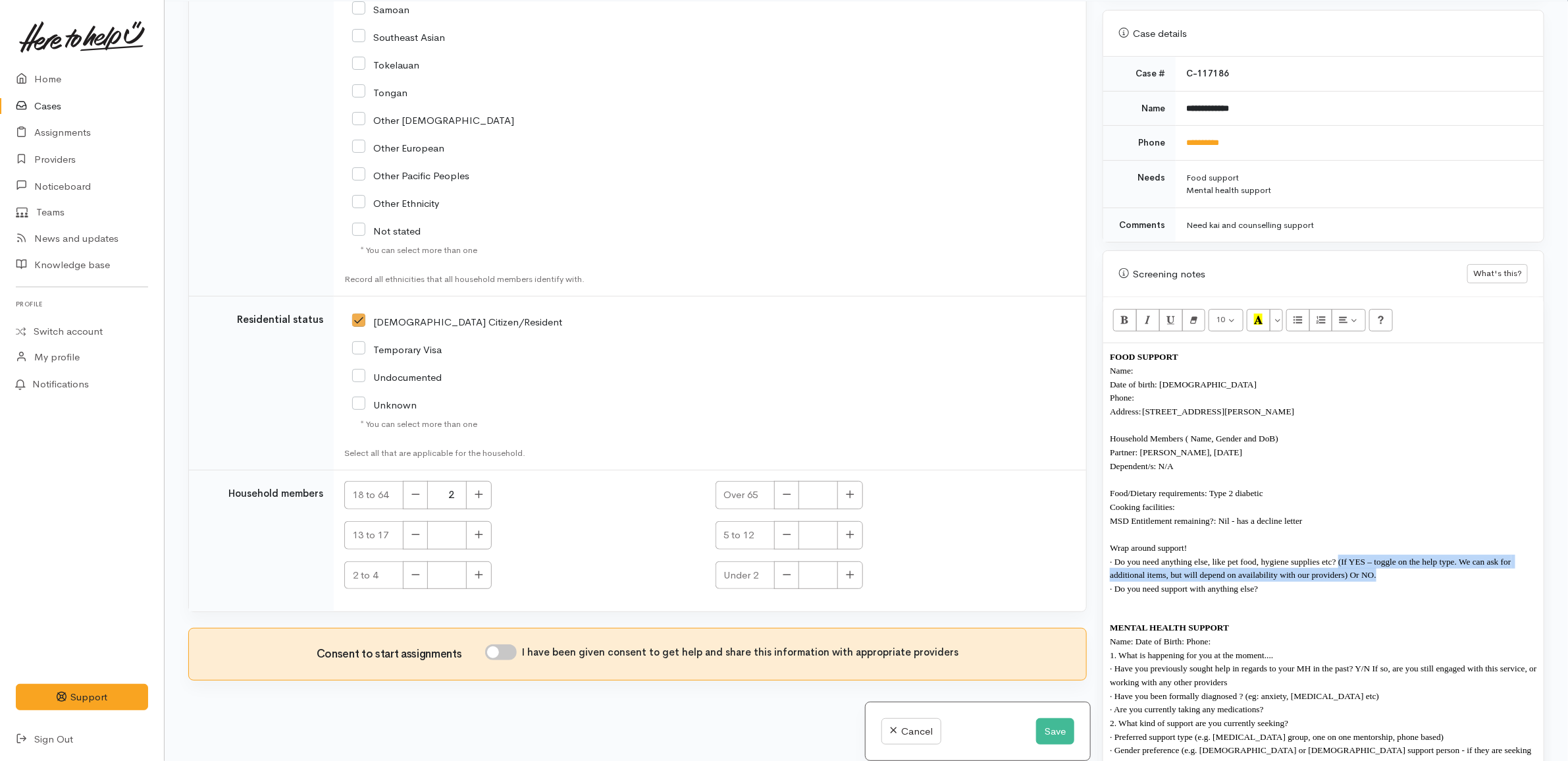
drag, startPoint x: 1386, startPoint y: 565, endPoint x: 1338, endPoint y: 557, distance: 48.7
click at [1338, 557] on p "· Do you need anything else, like pet food, hygiene supplies etc? (If YES – tog…" at bounding box center [1323, 567] width 428 height 27
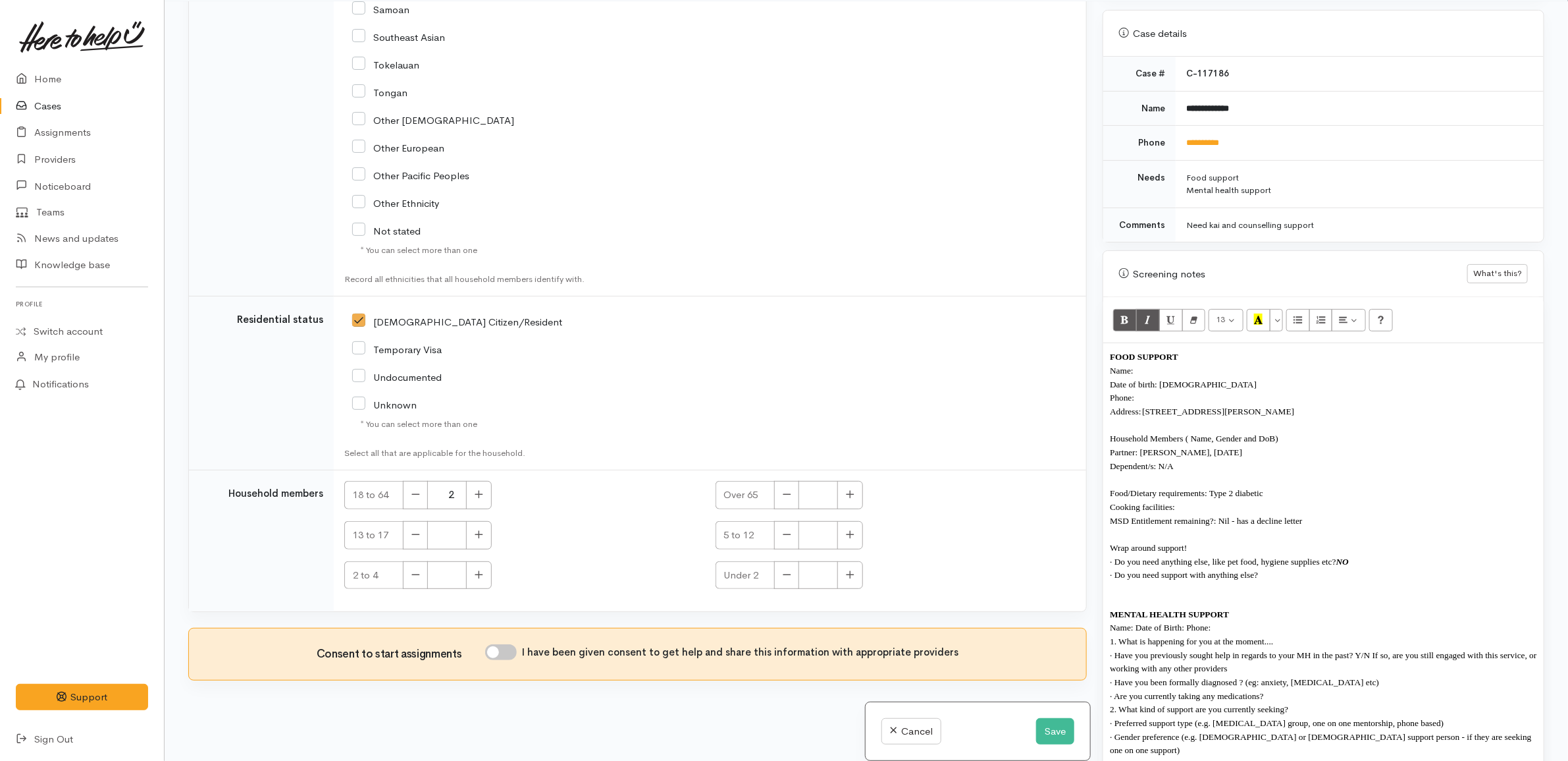
copy b "NO"
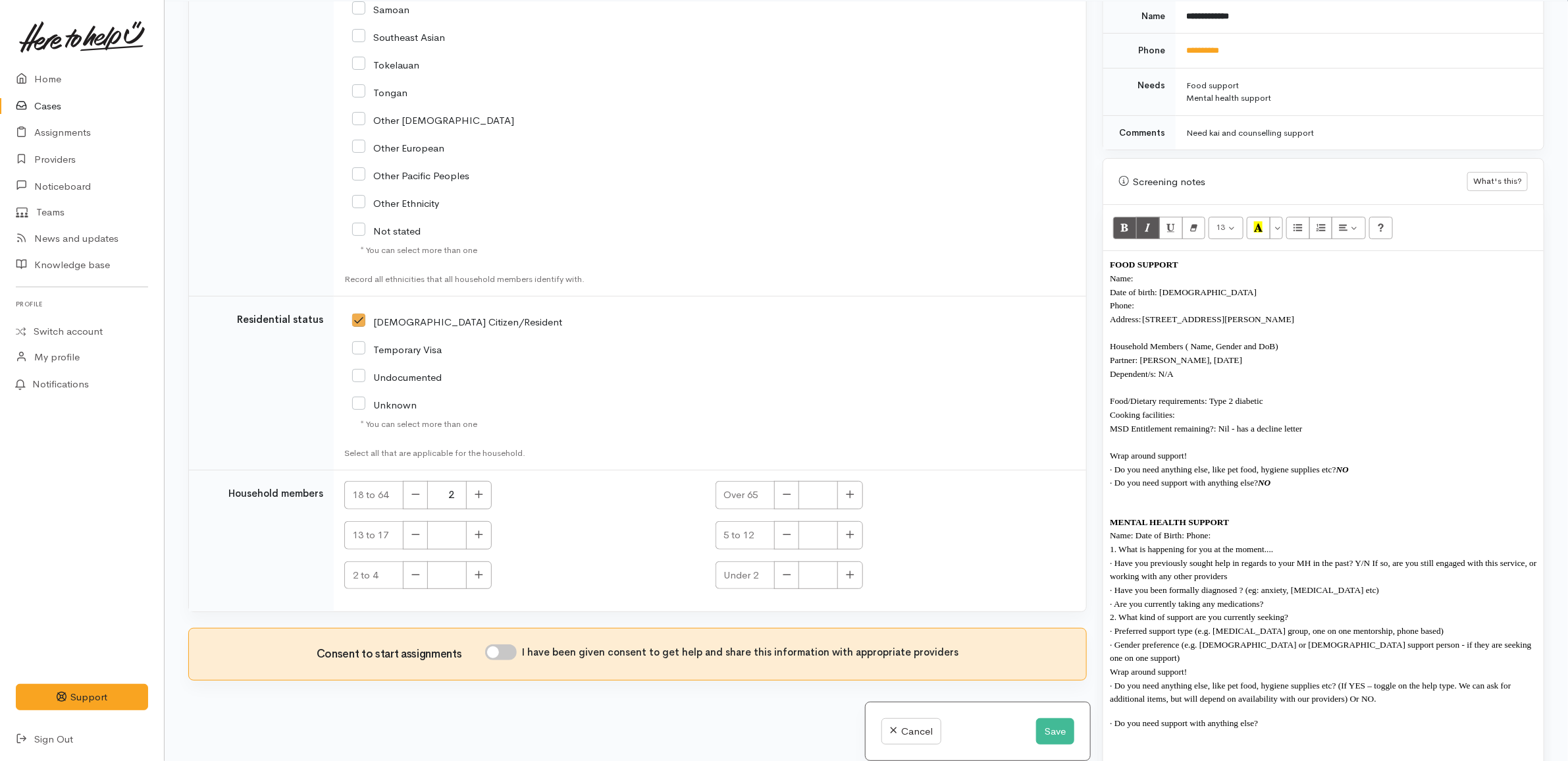
scroll to position [823, 0]
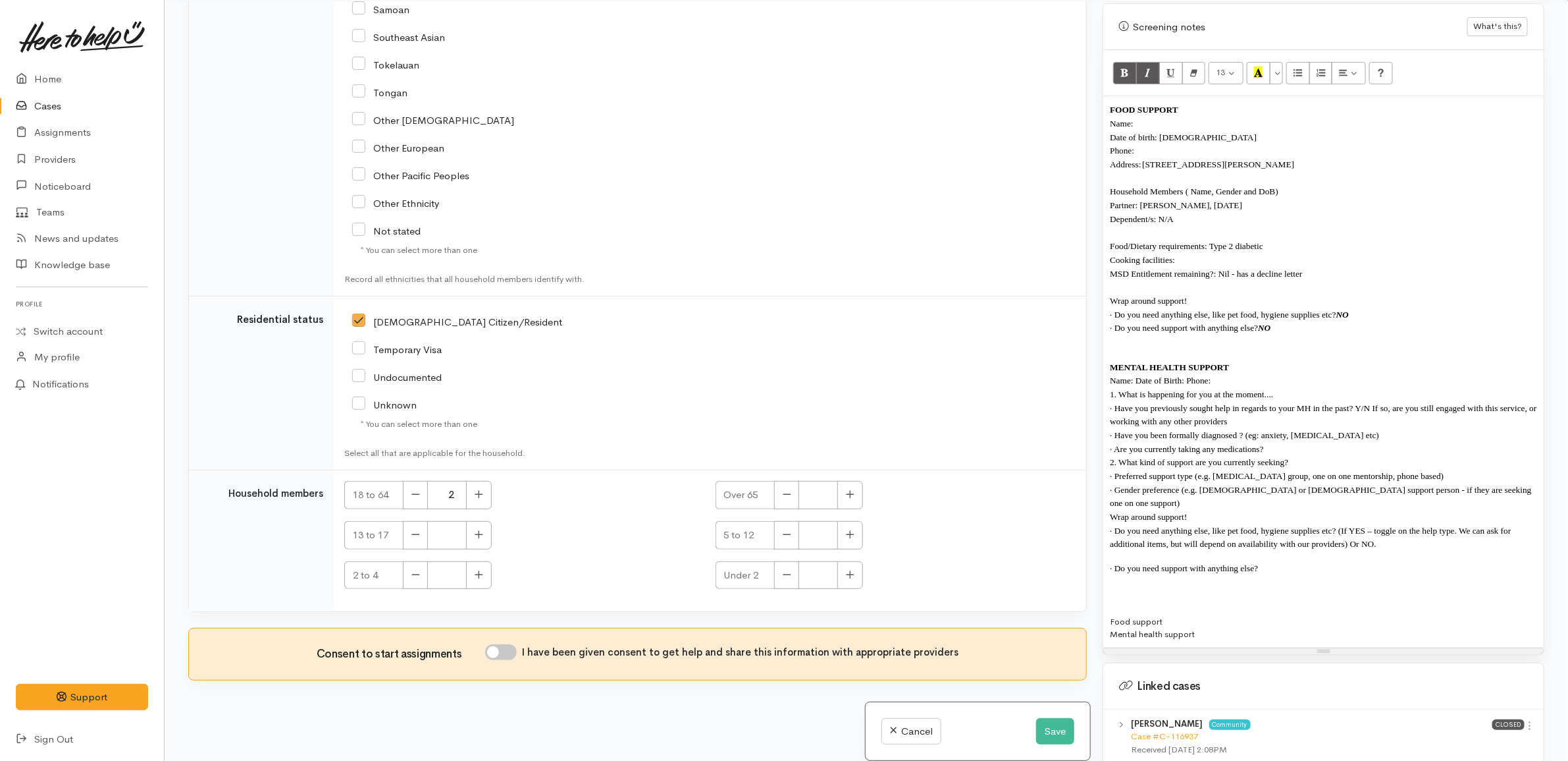
click at [1180, 538] on div "FOOD SUPPORT Name: Date of birth: 11/04/1966 Phone: Address: 11/8 Coldwell Plac…" at bounding box center [1323, 372] width 440 height 551
click at [1425, 524] on p "· Do you need anything else, like pet food, hygiene supplies etc? (If YES – tog…" at bounding box center [1323, 536] width 428 height 27
drag, startPoint x: 1364, startPoint y: 519, endPoint x: 1337, endPoint y: 514, distance: 27.5
click at [1337, 523] on p "· Do you need anything else, like pet food, hygiene supplies etc? (If YES – tog…" at bounding box center [1323, 536] width 428 height 27
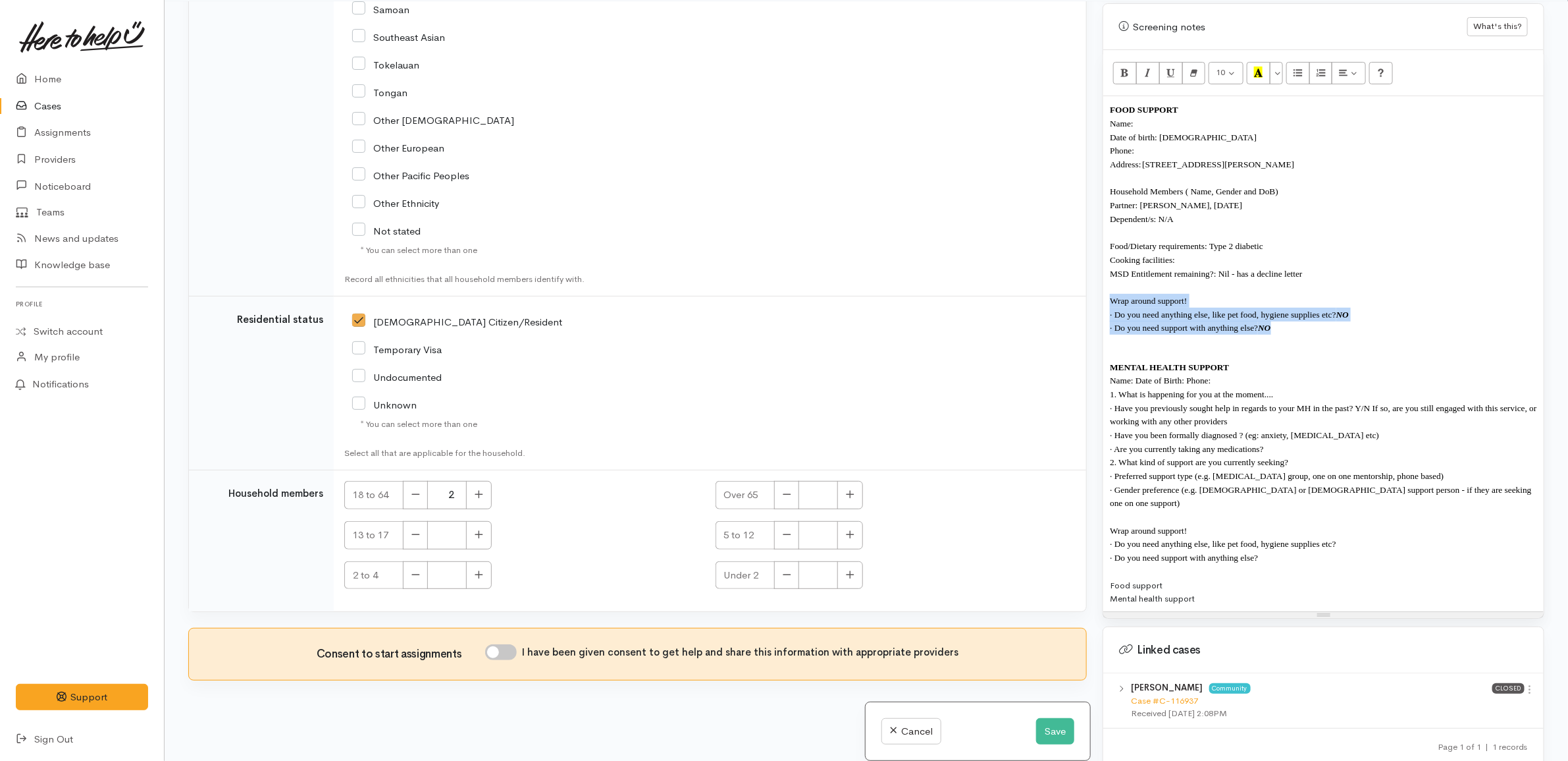
copy div "Wrap around support! · Do you need anything else, like pet food, hygiene suppli…"
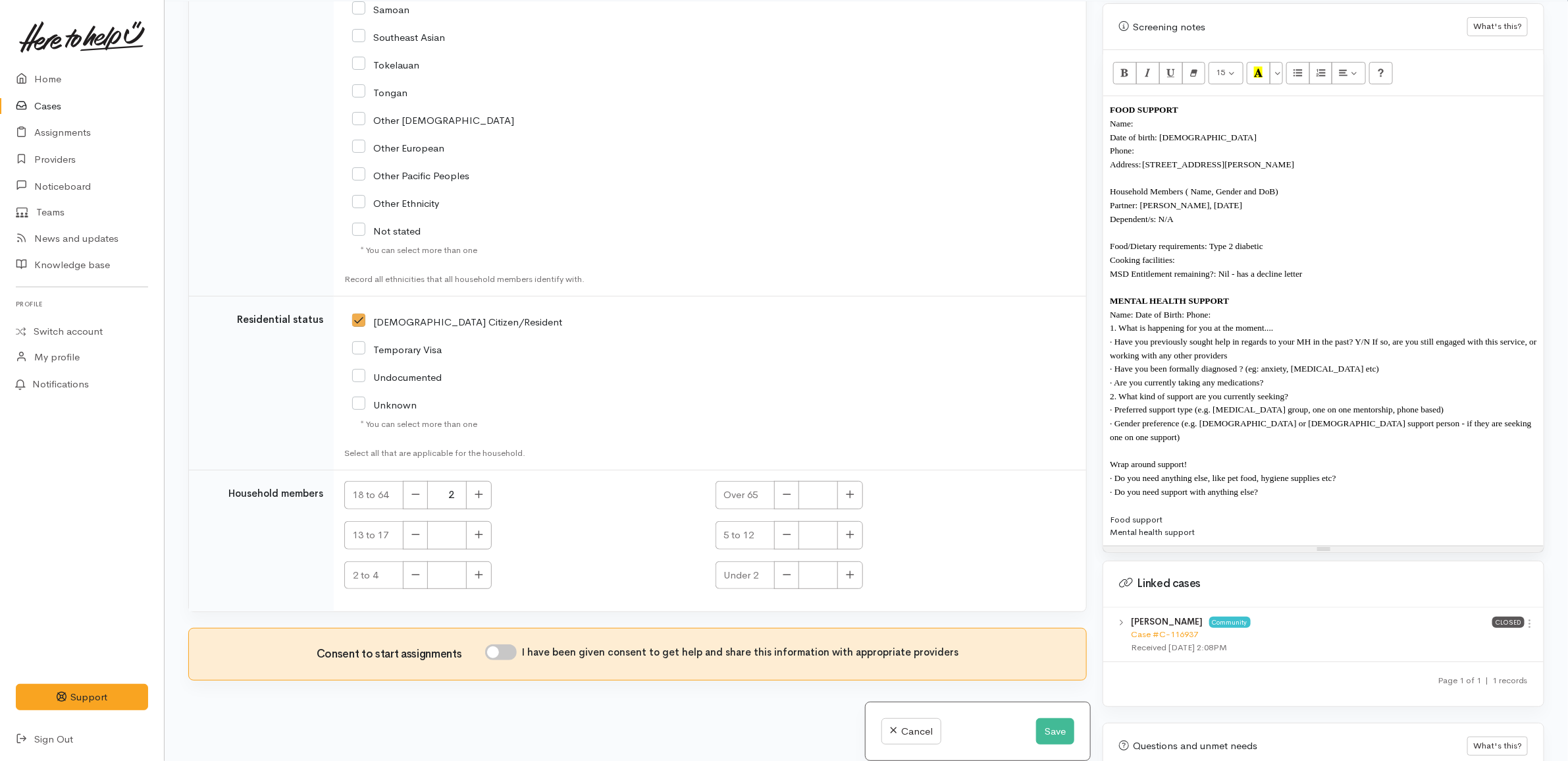
click at [1114, 459] on span "Wrap around support!" at bounding box center [1148, 464] width 77 height 10
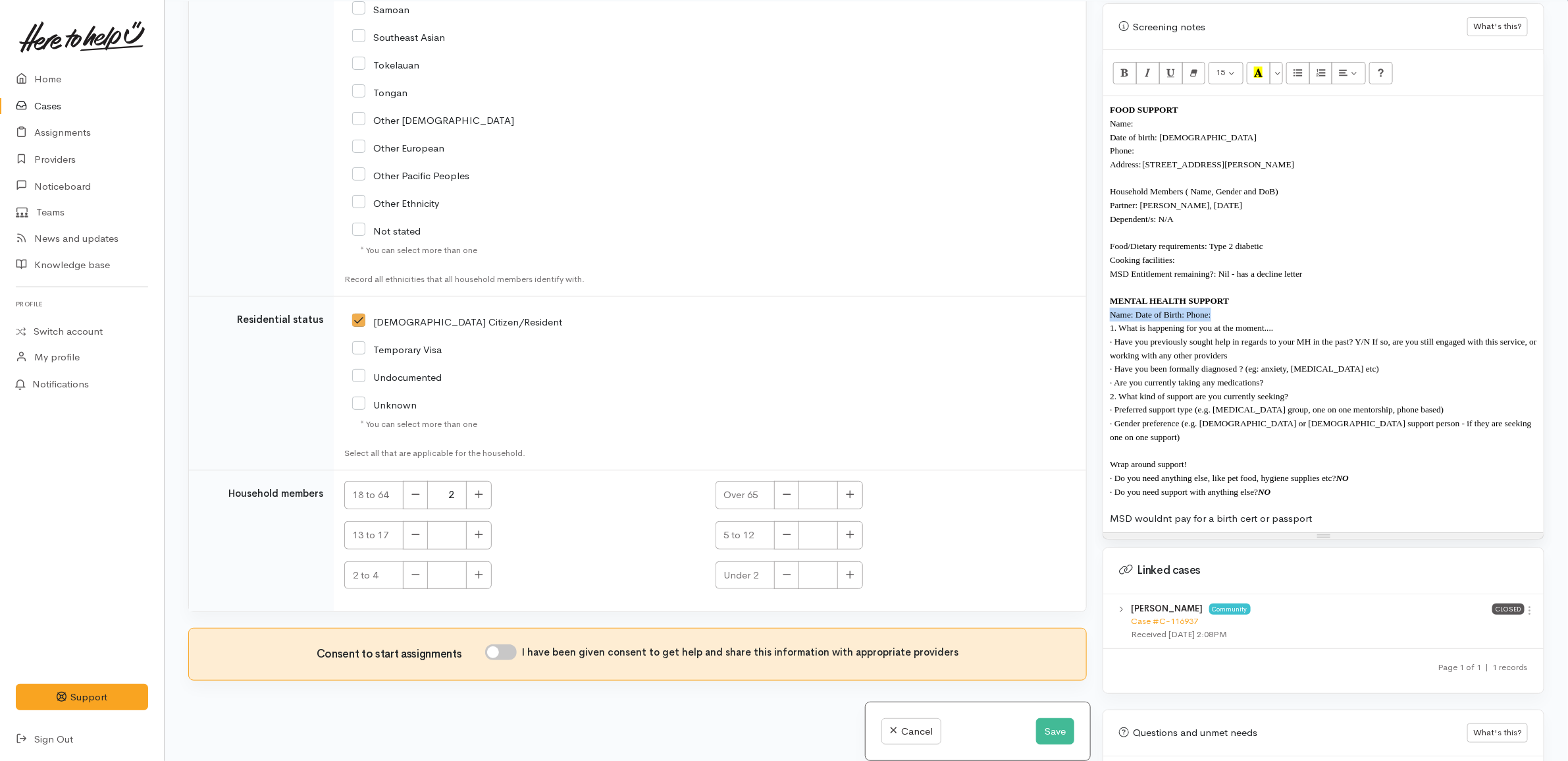
drag, startPoint x: 1259, startPoint y: 304, endPoint x: 1277, endPoint y: 295, distance: 20.1
click at [1277, 295] on div "FOOD SUPPORT Name: Date of birth: 11/04/1966 Phone: Address: 11/8 Coldwell Plac…" at bounding box center [1323, 314] width 440 height 435
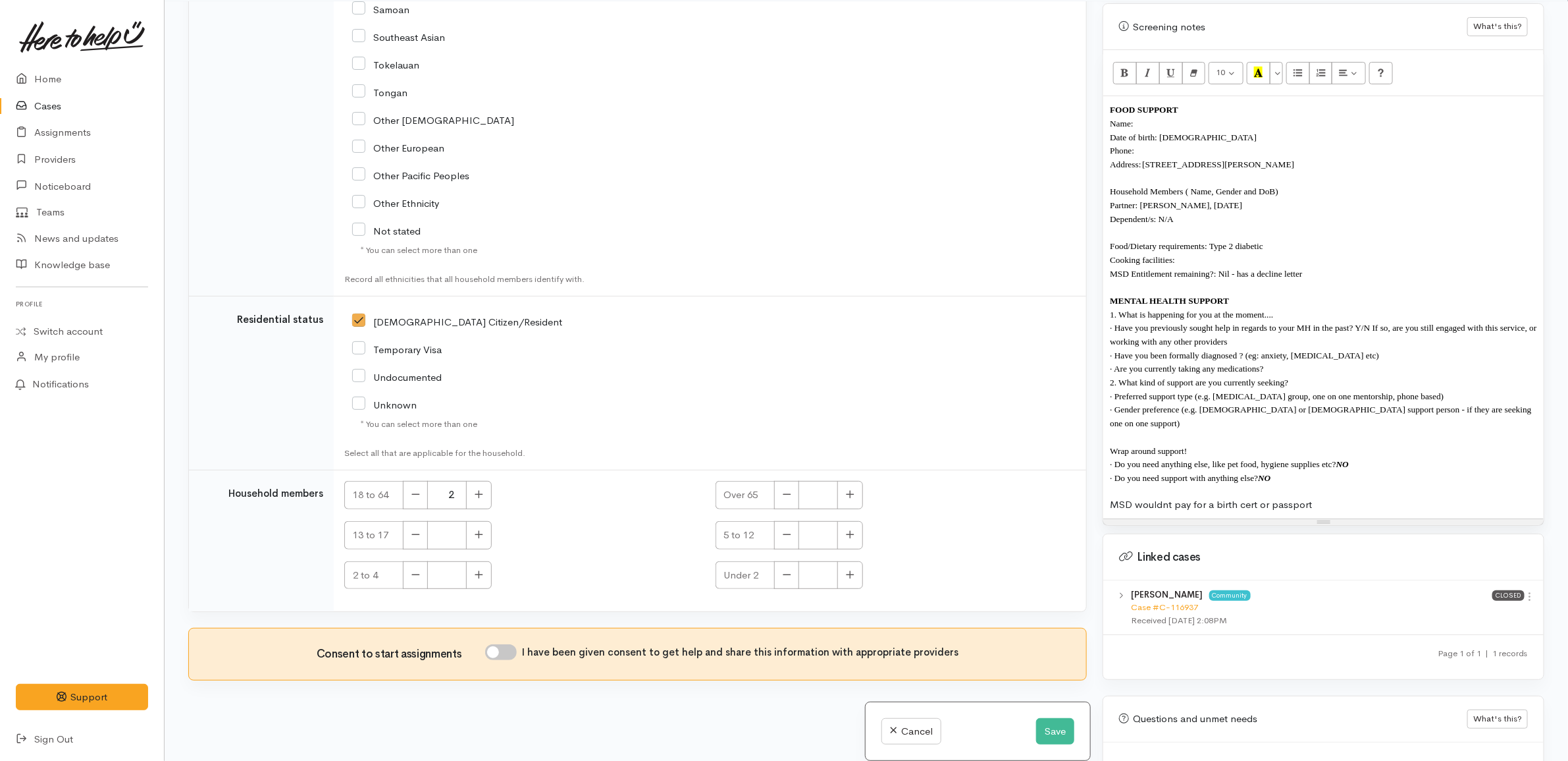
click at [1348, 498] on p "MSD wouldnt pay for a birth cert or passport" at bounding box center [1323, 504] width 428 height 14
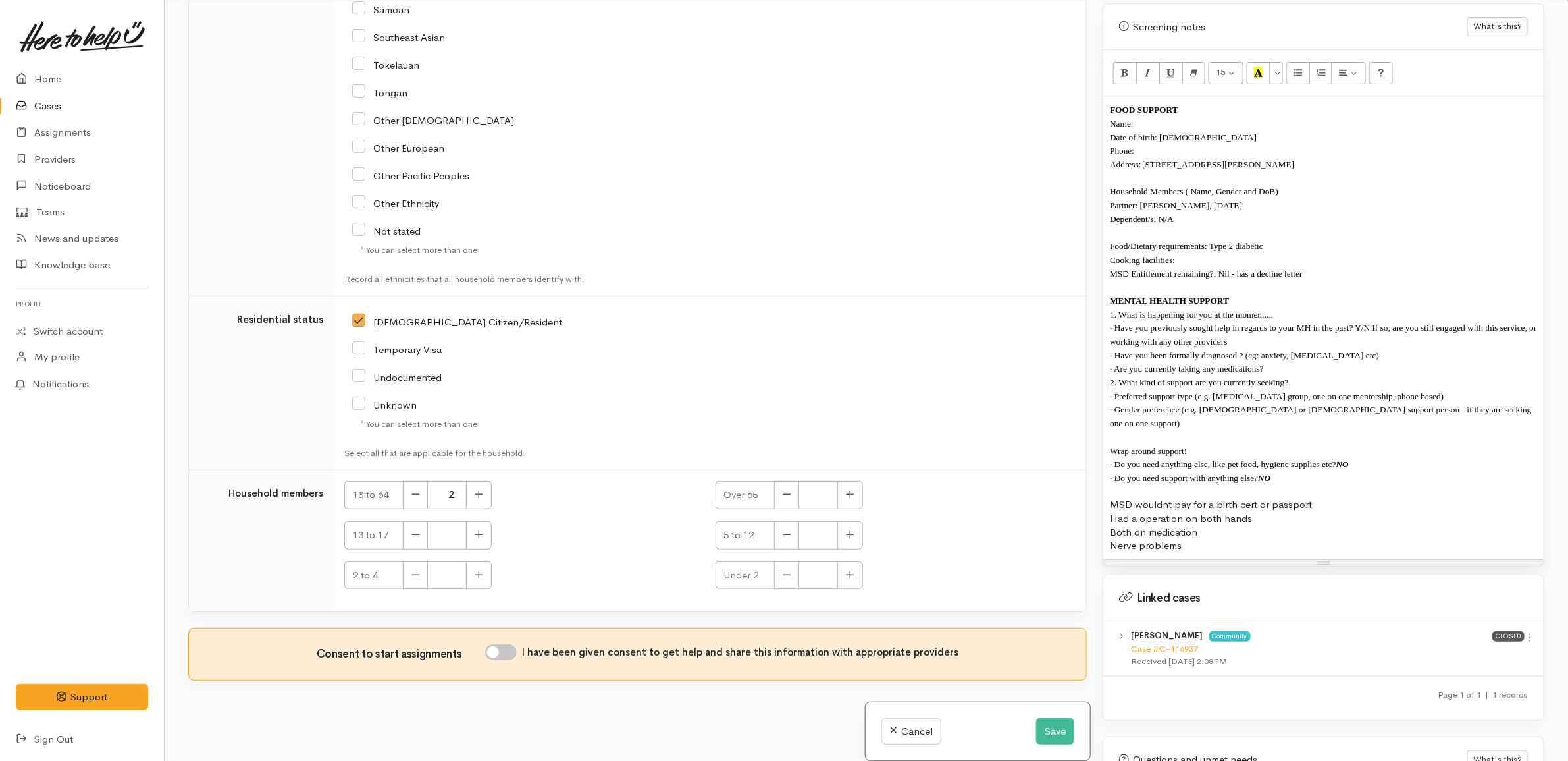
click at [1287, 311] on p "1. What is happening for you at the moment...." at bounding box center [1323, 314] width 428 height 14
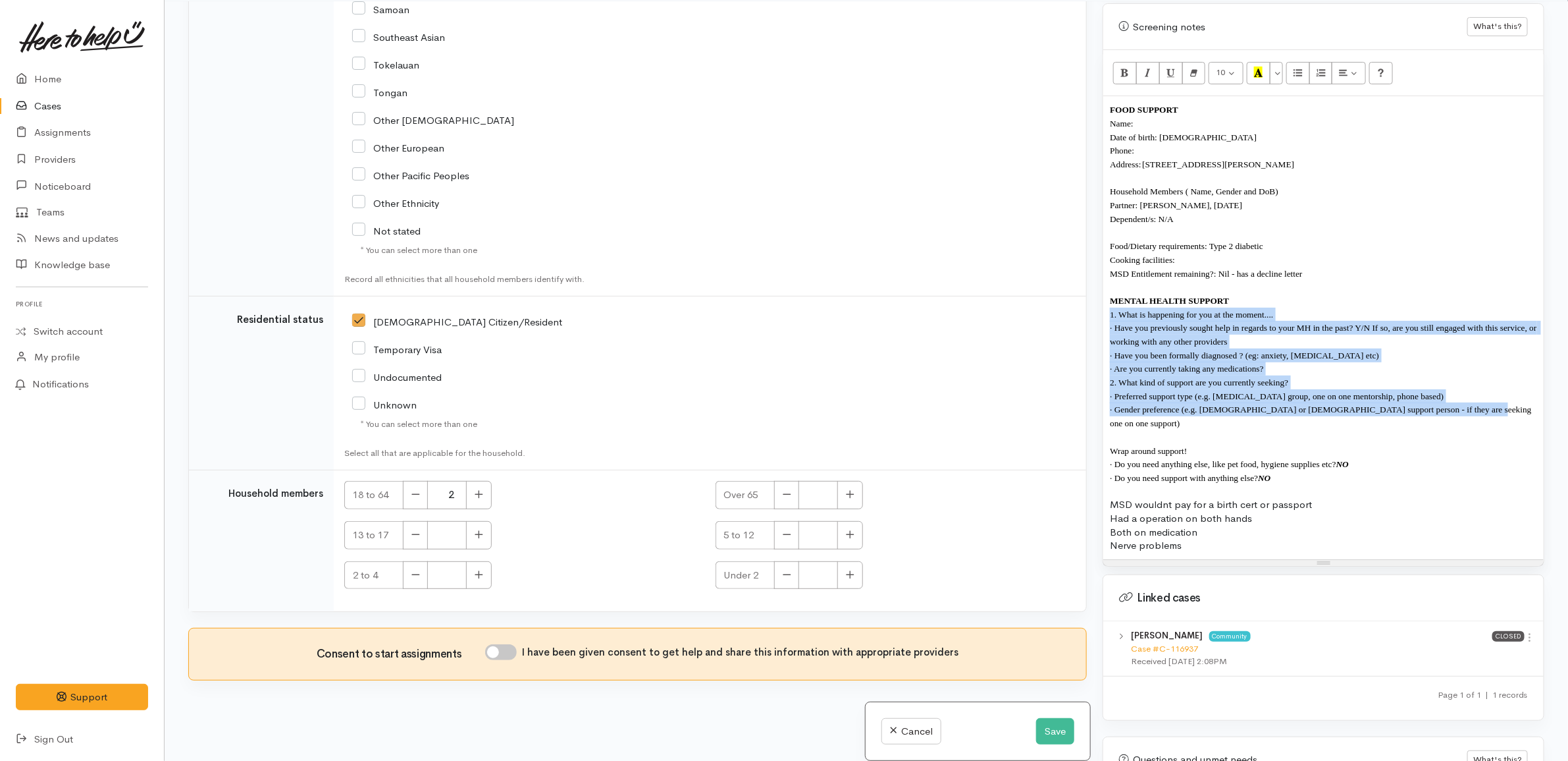
drag, startPoint x: 1463, startPoint y: 402, endPoint x: 1330, endPoint y: 287, distance: 175.8
click at [1330, 287] on div "FOOD SUPPORT Name: Date of birth: 11/04/1966 Phone: Address: 11/8 Coldwell Plac…" at bounding box center [1323, 328] width 440 height 463
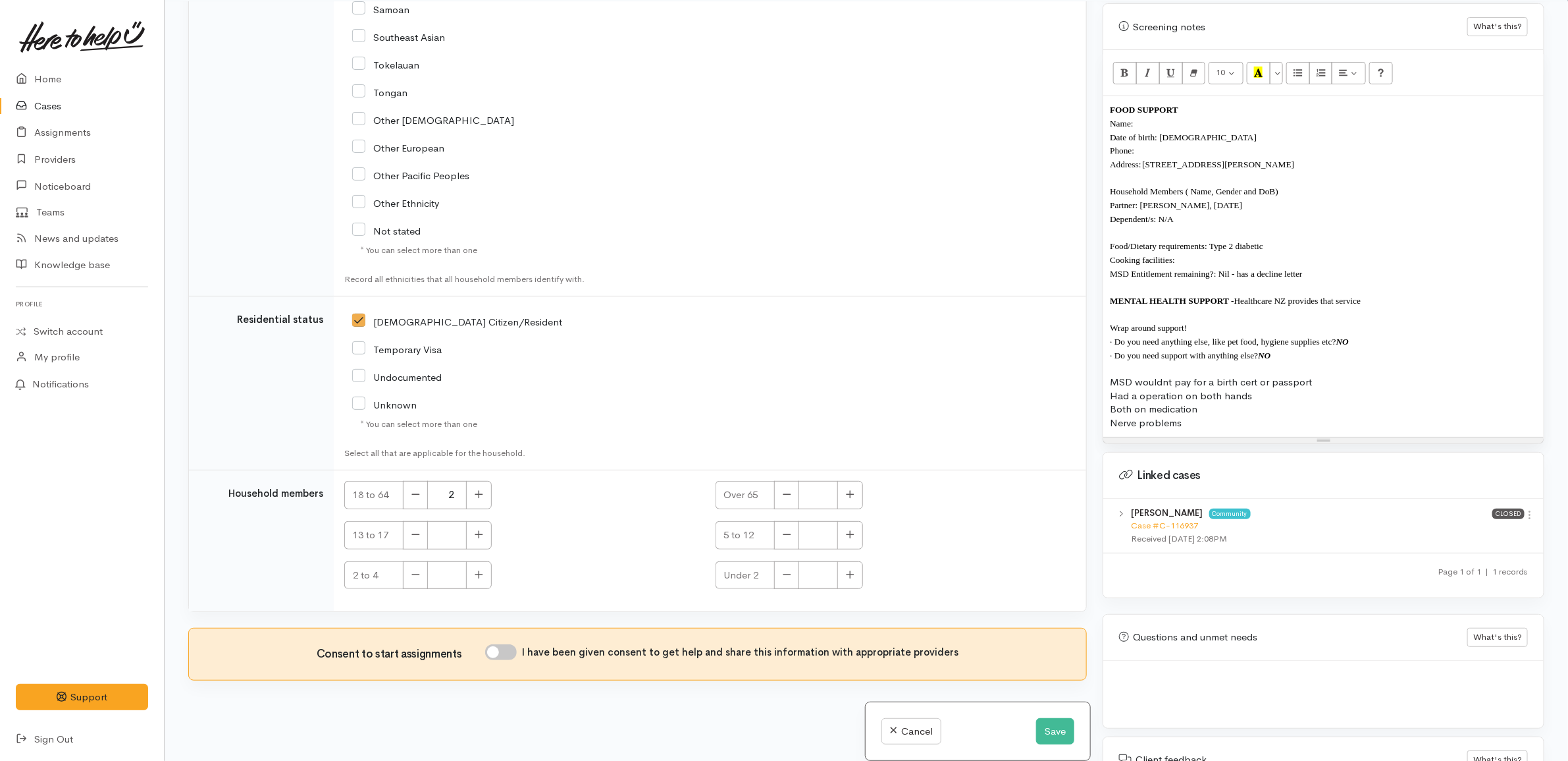
click at [1239, 425] on div "FOOD SUPPORT Name: Date of birth: 11/04/1966 Phone: Address: 11/8 Coldwell Plac…" at bounding box center [1323, 266] width 440 height 341
click at [1203, 117] on p "Name:" at bounding box center [1323, 123] width 428 height 14
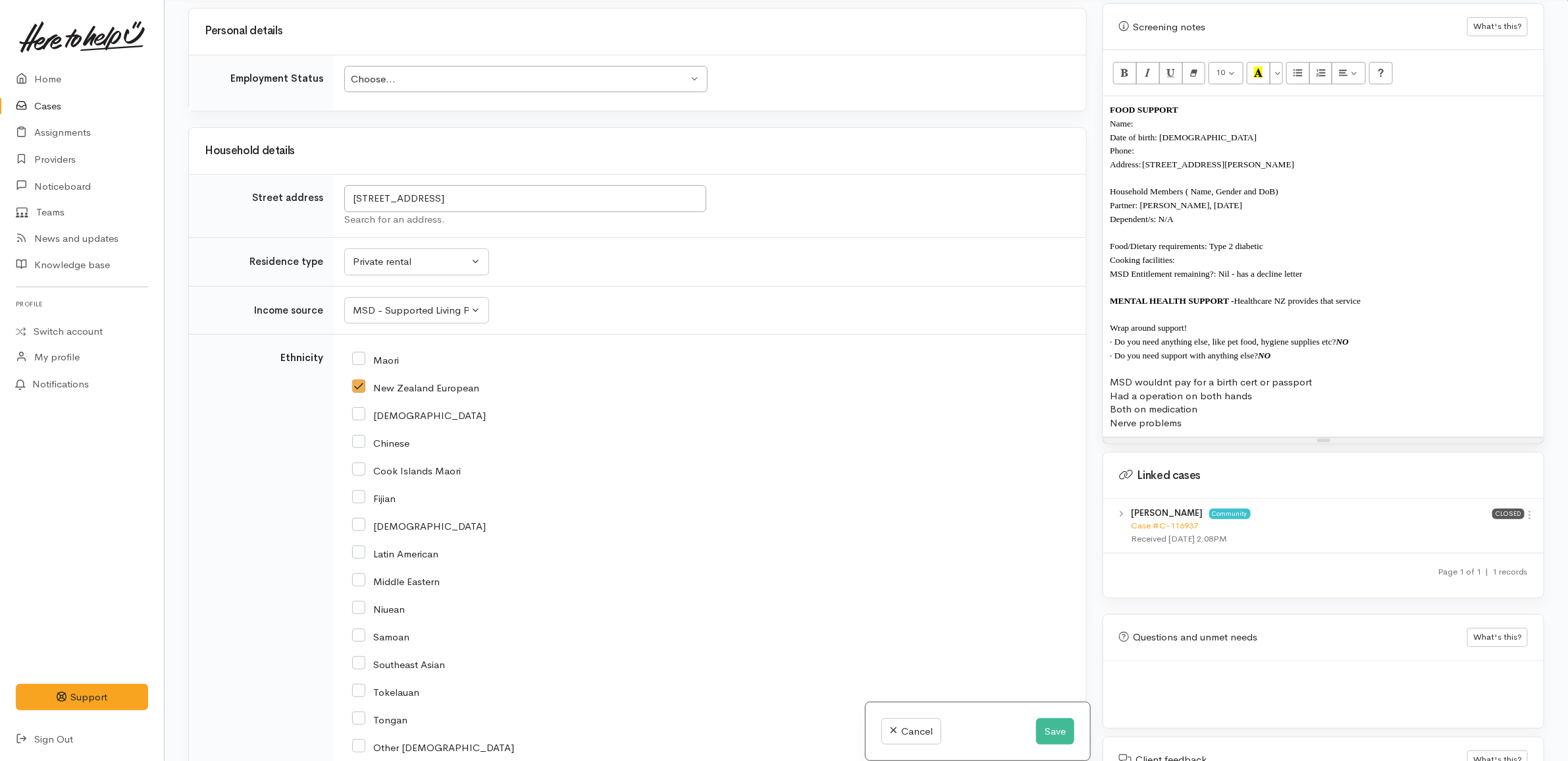
scroll to position [1814, 0]
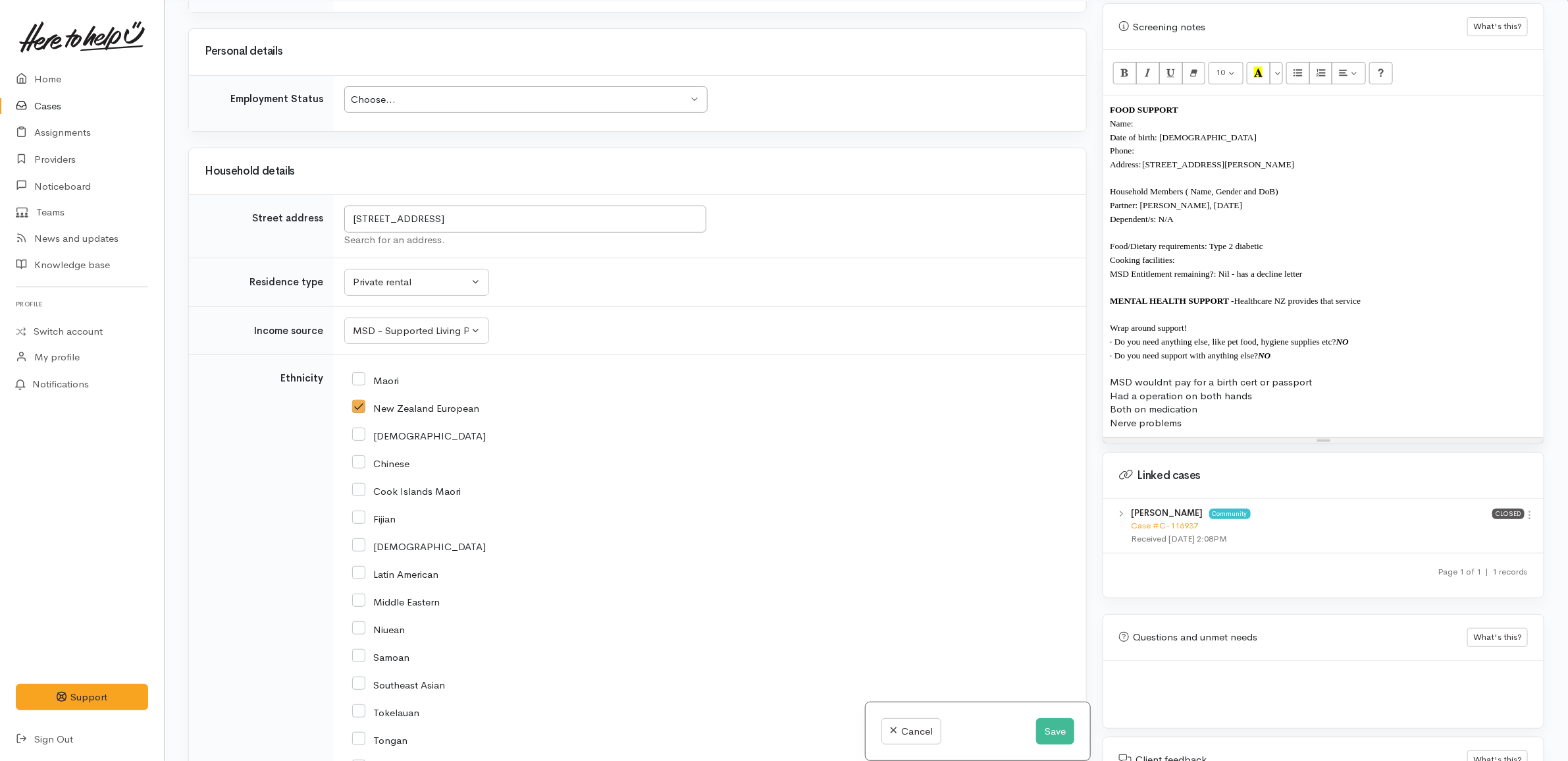
click at [406, 92] on td "Choose... Choose... Choose... Unknown Employed casually Employed full-time Empl…" at bounding box center [710, 103] width 752 height 56
click at [395, 99] on div "Choose... Choose..." at bounding box center [526, 99] width 363 height 27
click at [550, 334] on td "Unknown ACC Maternity leave MSD - Away from Home Allowance MSD - Child Disabili…" at bounding box center [710, 330] width 752 height 49
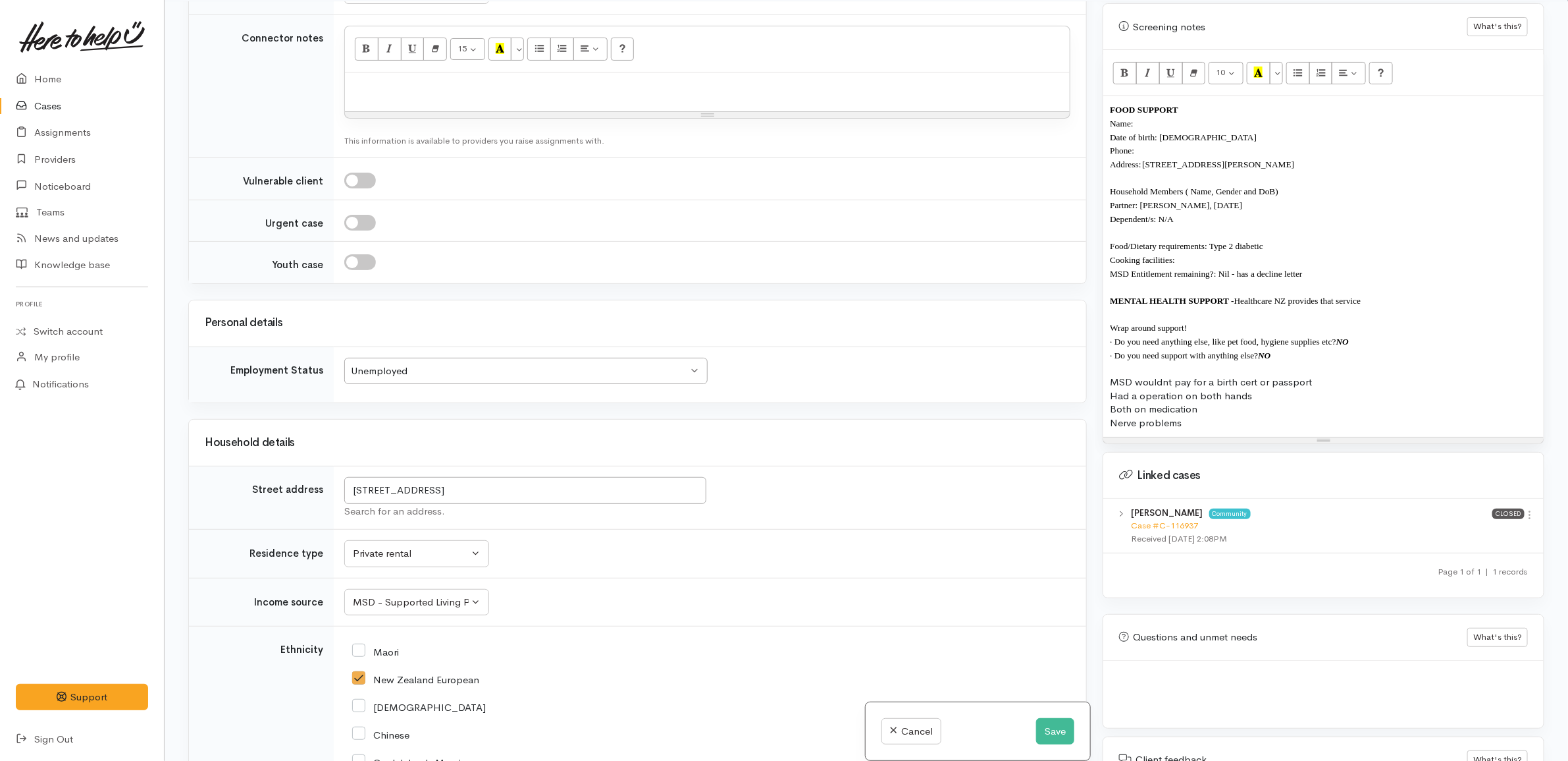
scroll to position [1320, 0]
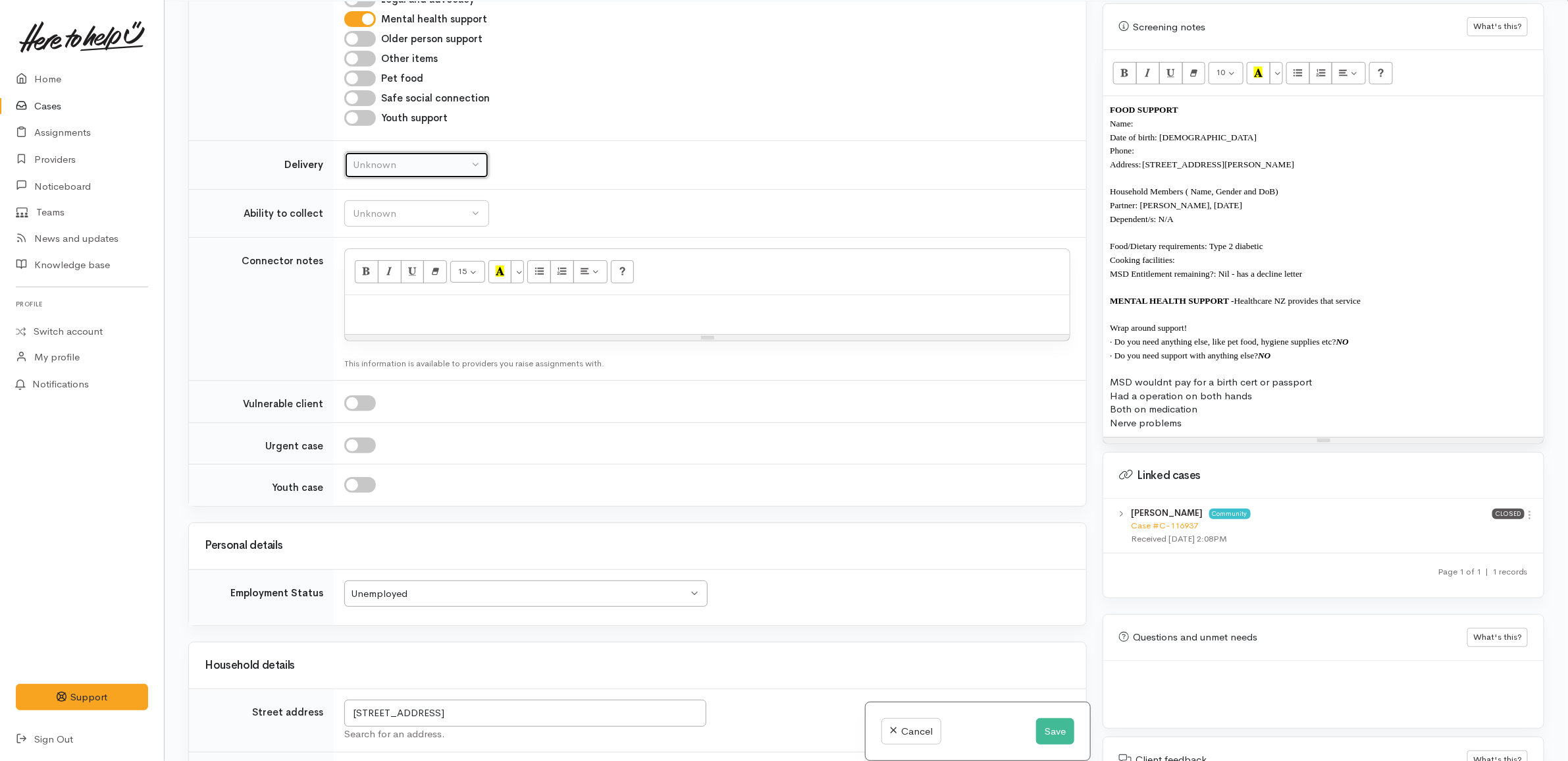
click at [395, 156] on button "Unknown" at bounding box center [417, 164] width 145 height 27
click at [385, 293] on link "No" at bounding box center [417, 287] width 143 height 20
select select "1"
click at [411, 218] on div "Unknown" at bounding box center [411, 214] width 116 height 15
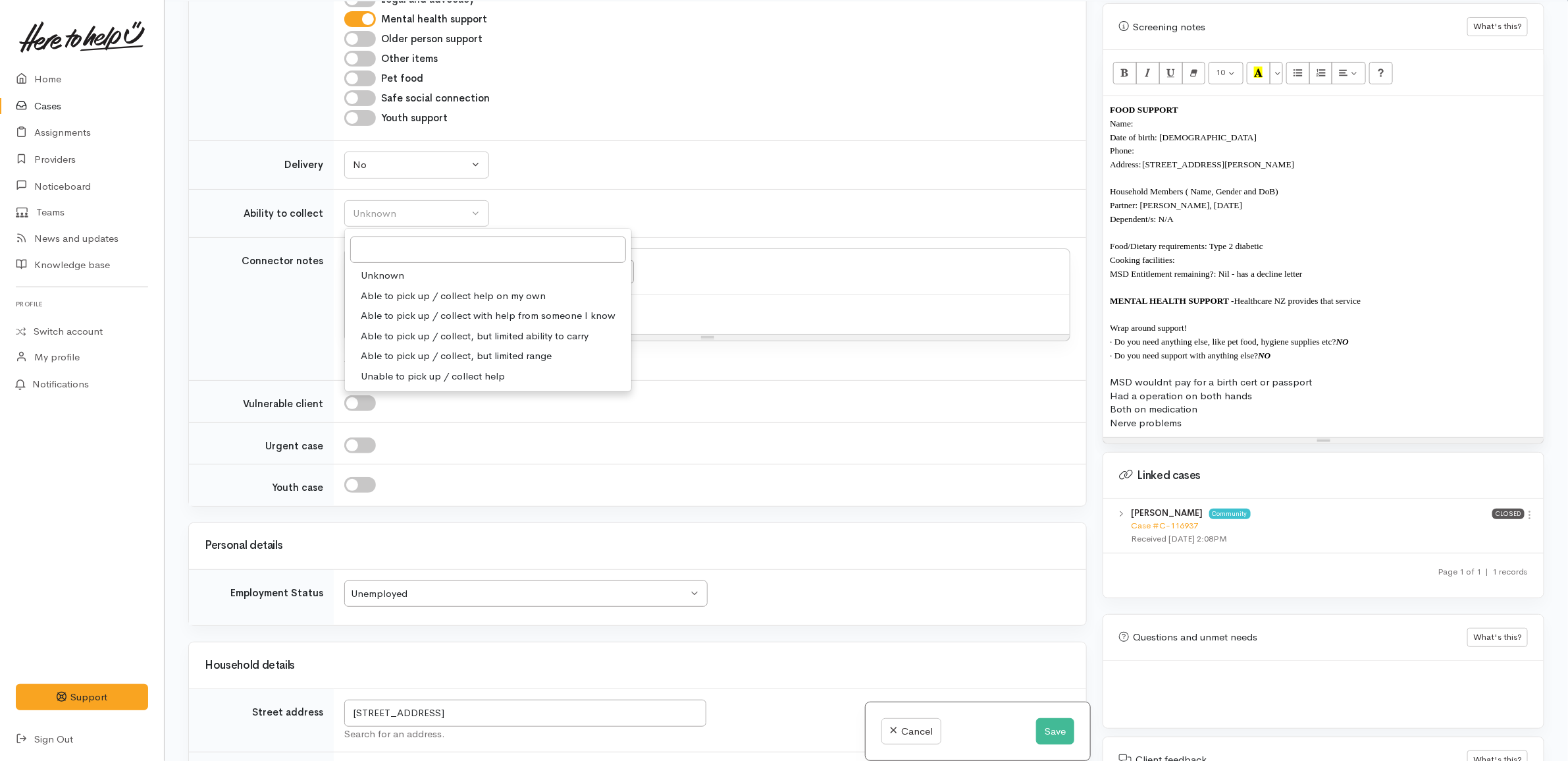
click at [428, 304] on span "Able to pick up / collect help on my own" at bounding box center [453, 296] width 185 height 15
select select "2"
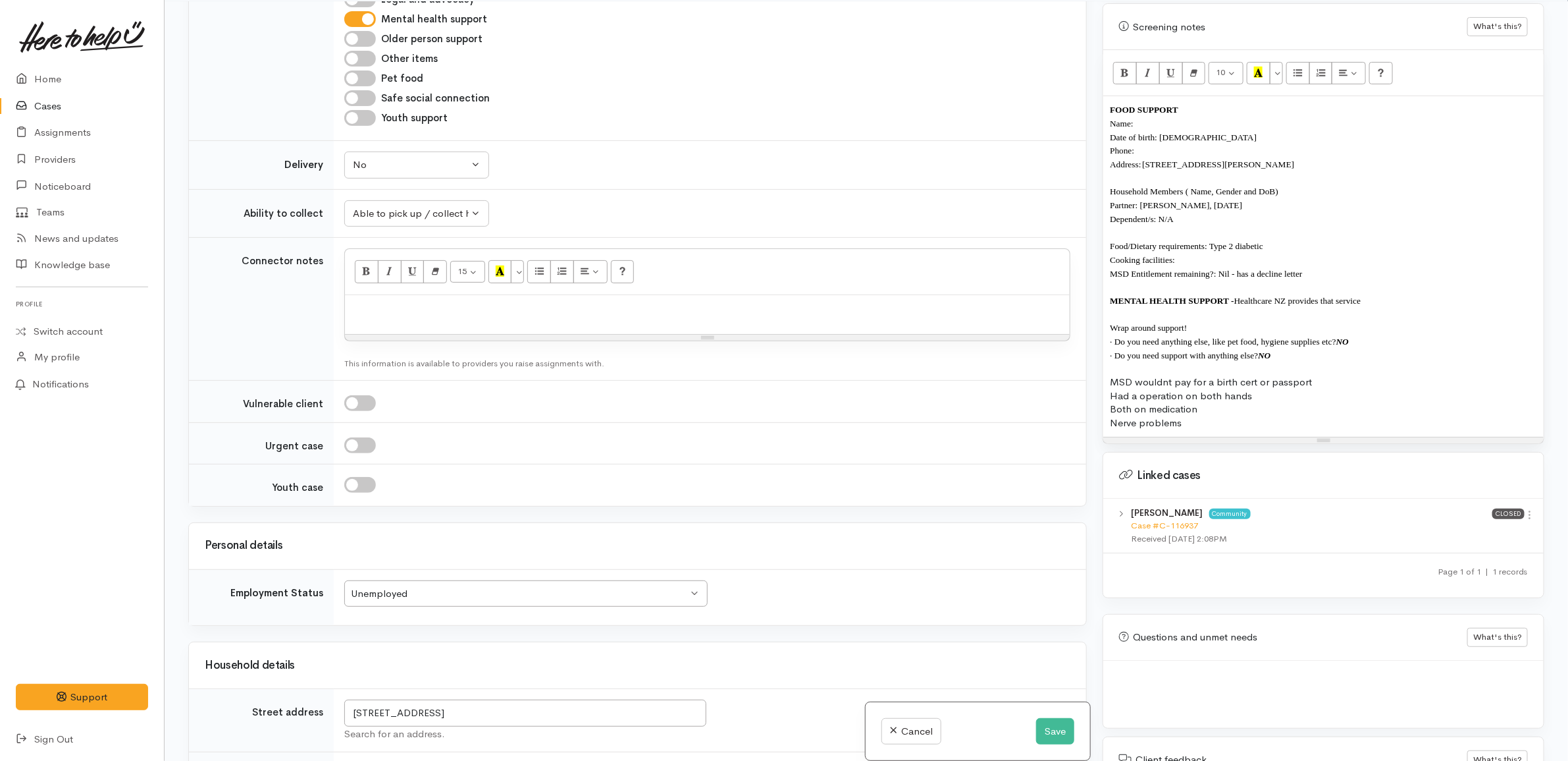
click at [639, 222] on td "Unknown Able to pick up / collect help on my own Able to pick up / collect with…" at bounding box center [710, 213] width 752 height 49
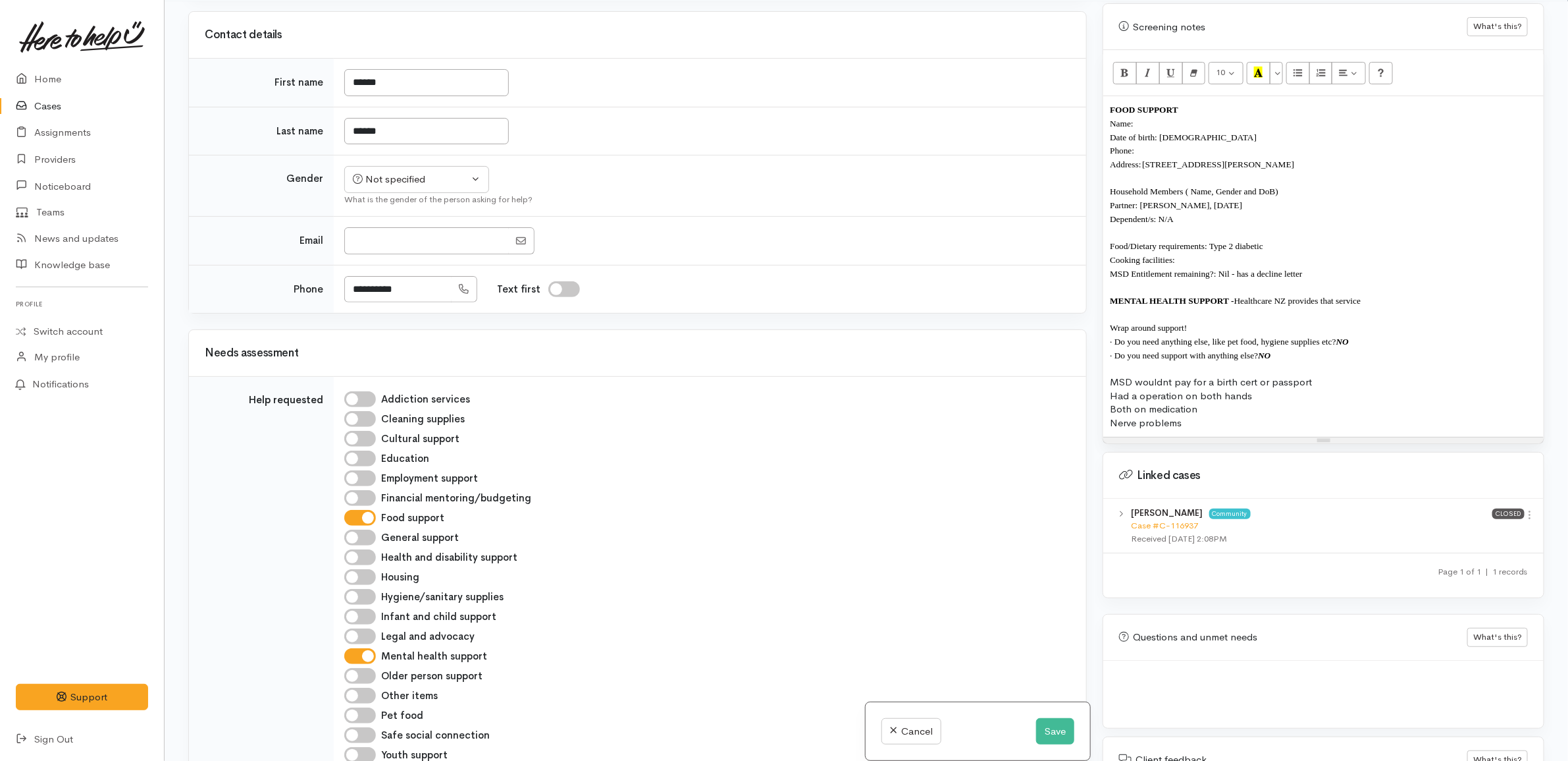
scroll to position [662, 0]
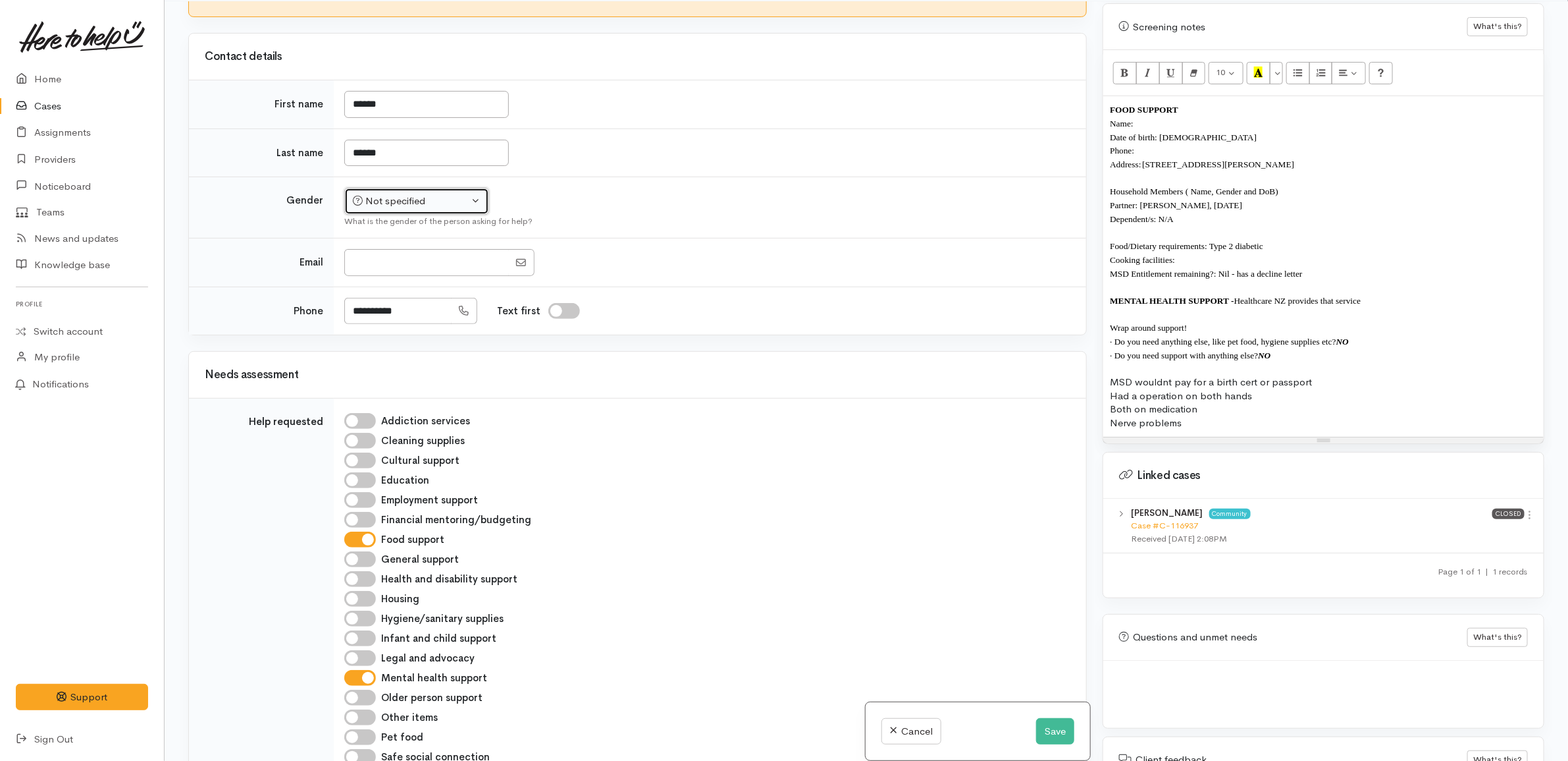
drag, startPoint x: 350, startPoint y: 198, endPoint x: 369, endPoint y: 201, distance: 19.2
click at [353, 198] on button "Not specified" at bounding box center [417, 200] width 145 height 27
click at [406, 274] on link "Female" at bounding box center [422, 272] width 155 height 20
select select "Female"
click at [620, 214] on td "Not specified Male Female Diverse Female Not specified Male Female Diverse What…" at bounding box center [710, 207] width 752 height 62
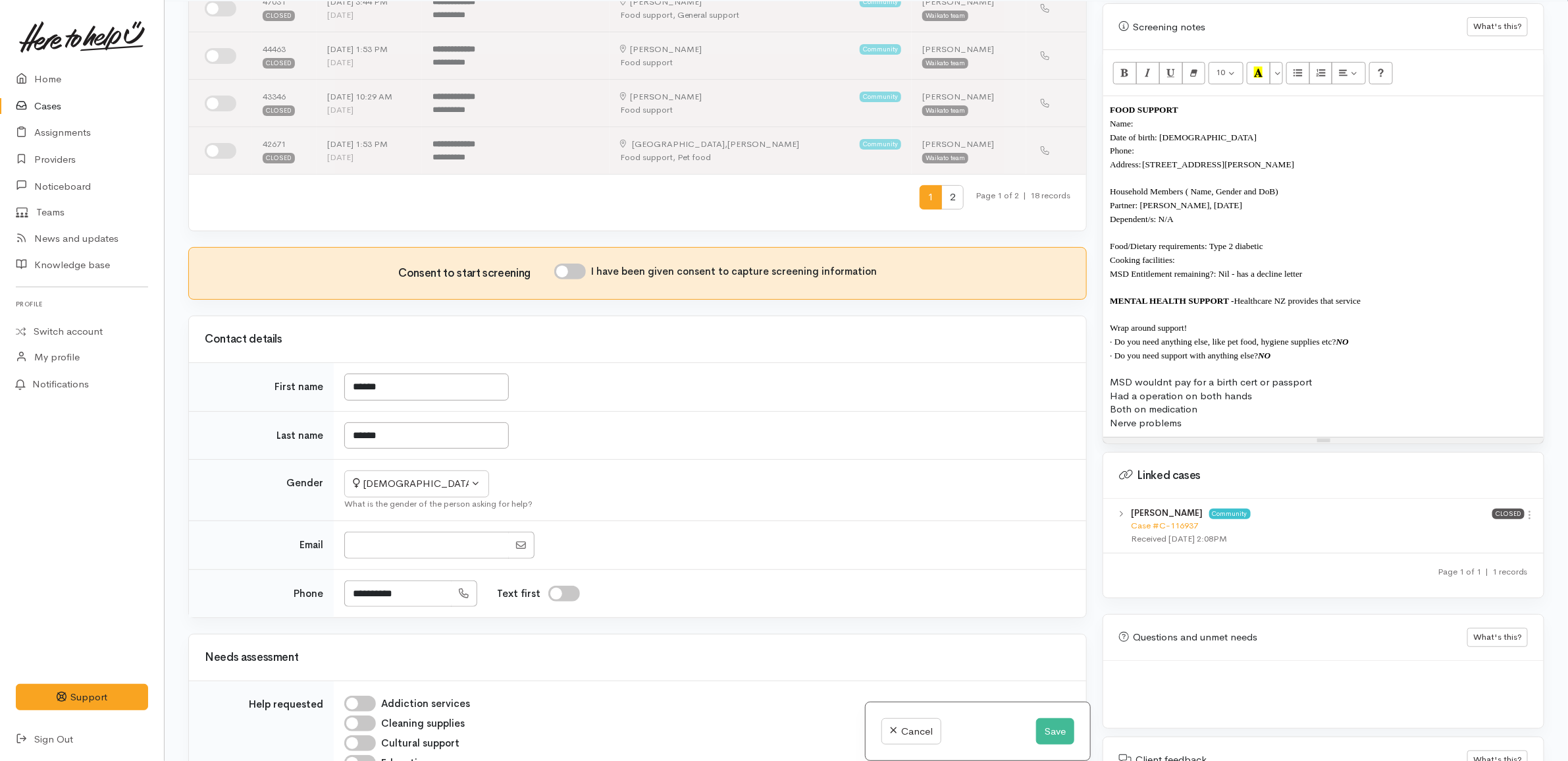
scroll to position [332, 0]
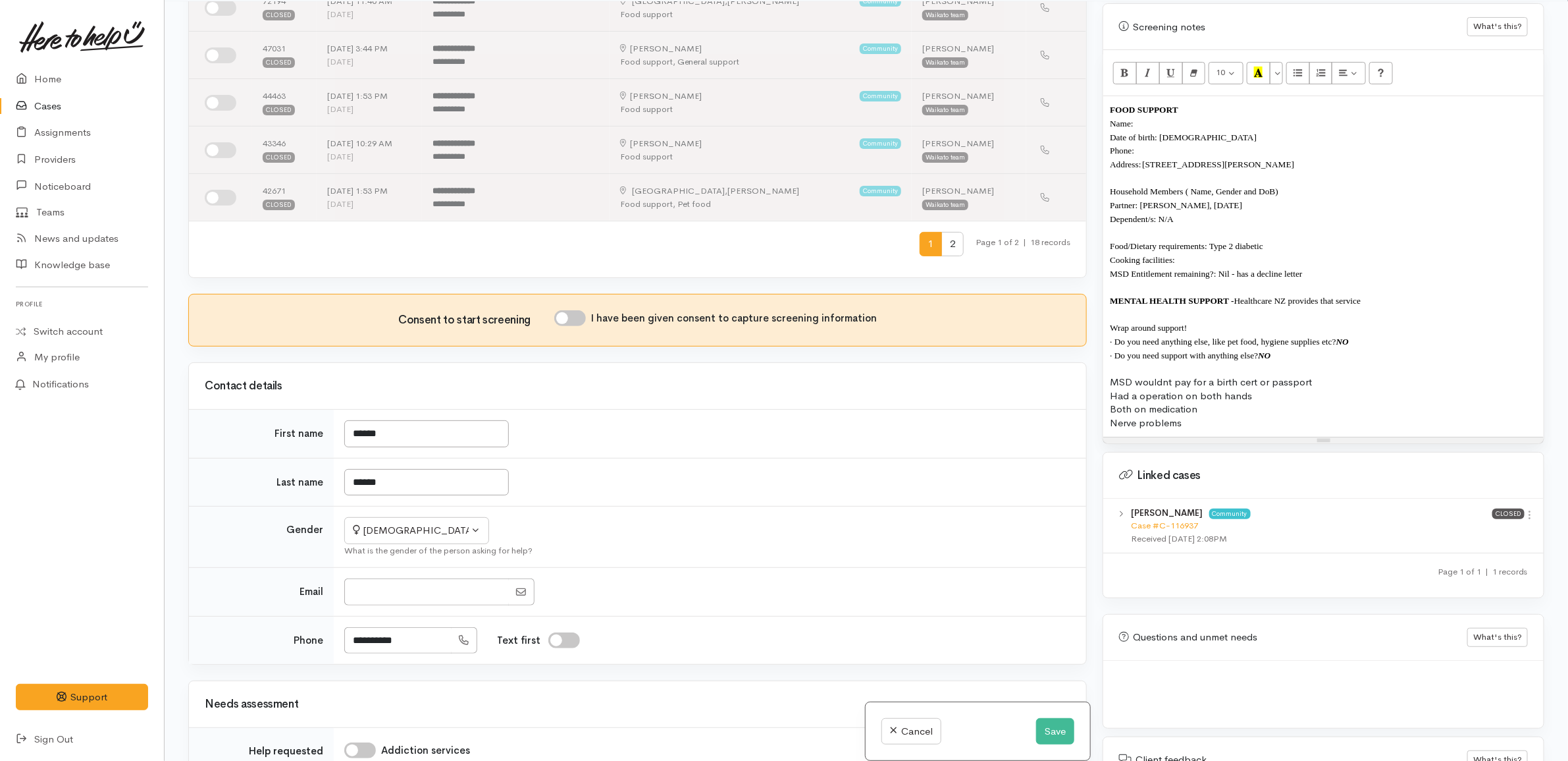
click at [570, 315] on input "I have been given consent to capture screening information" at bounding box center [570, 318] width 31 height 16
checkbox input "true"
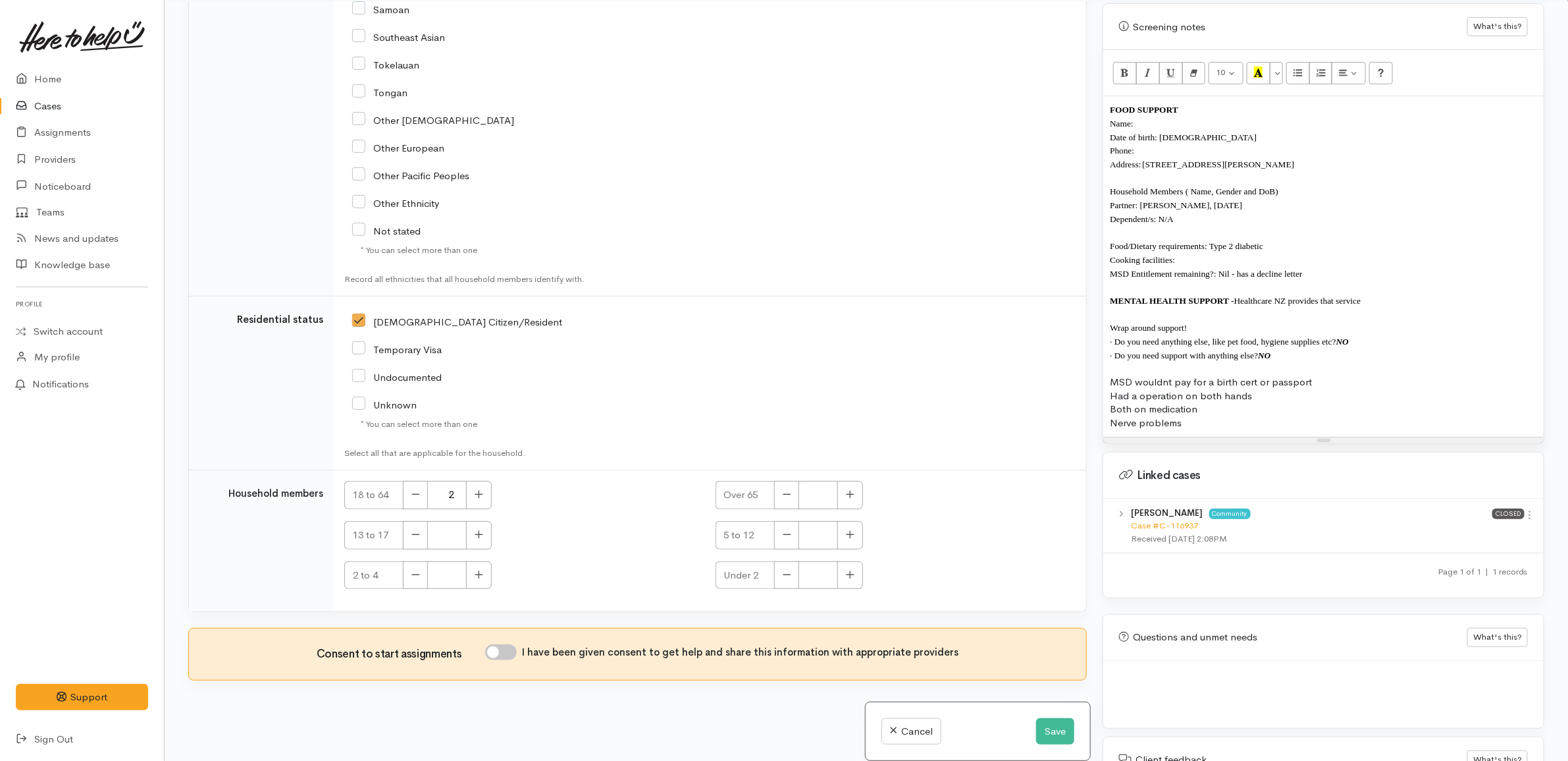
scroll to position [116, 0]
click at [516, 653] on input "I have been given consent to get help and share this information with appropria…" at bounding box center [501, 650] width 31 height 16
checkbox input "true"
click at [587, 432] on div "[DEMOGRAPHIC_DATA] Citizen/Resident" at bounding box center [586, 375] width 484 height 140
click at [634, 324] on div "[DEMOGRAPHIC_DATA] Citizen/Resident" at bounding box center [586, 319] width 469 height 12
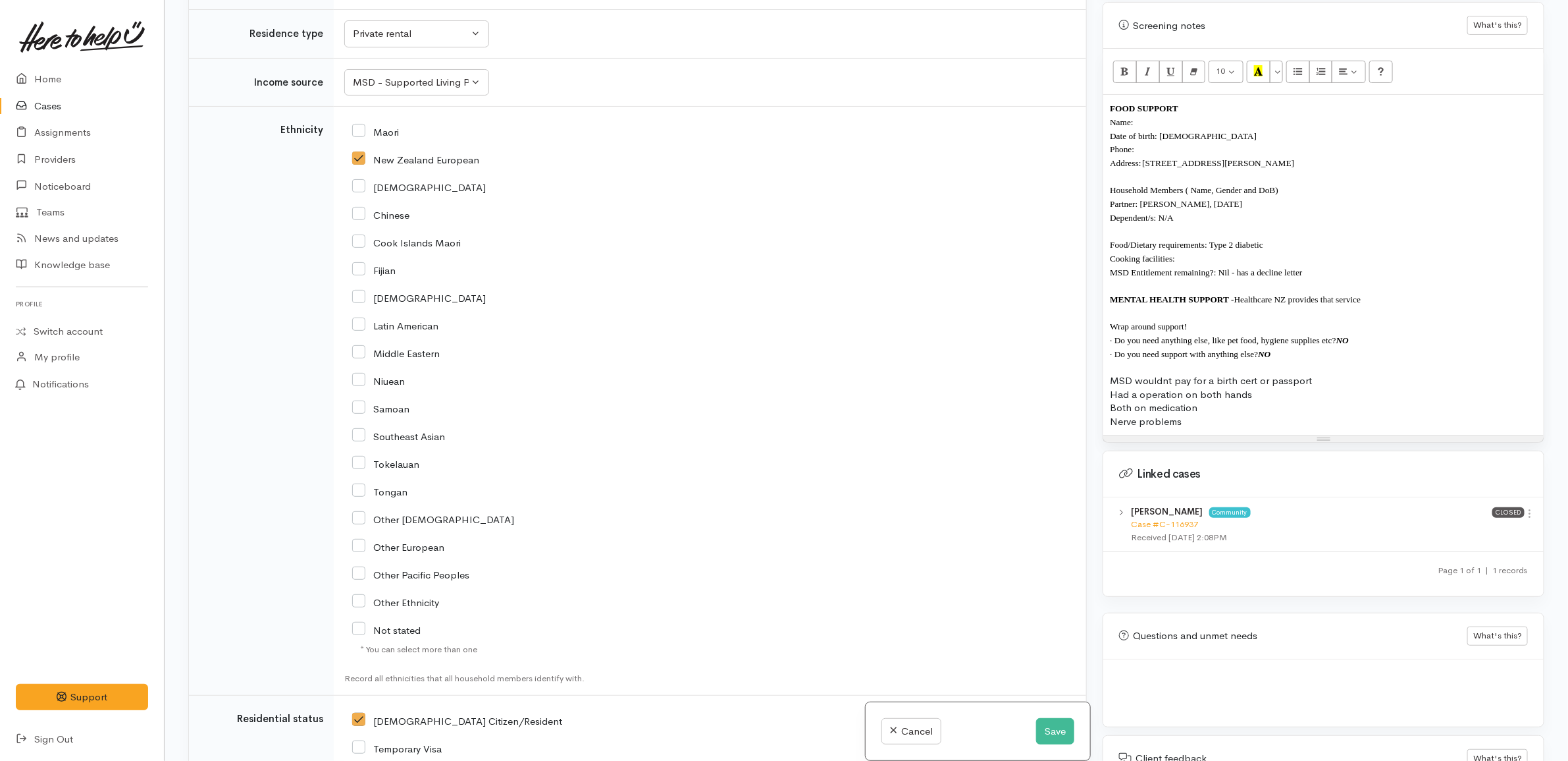
click at [541, 283] on div "Fijian" at bounding box center [707, 269] width 710 height 28
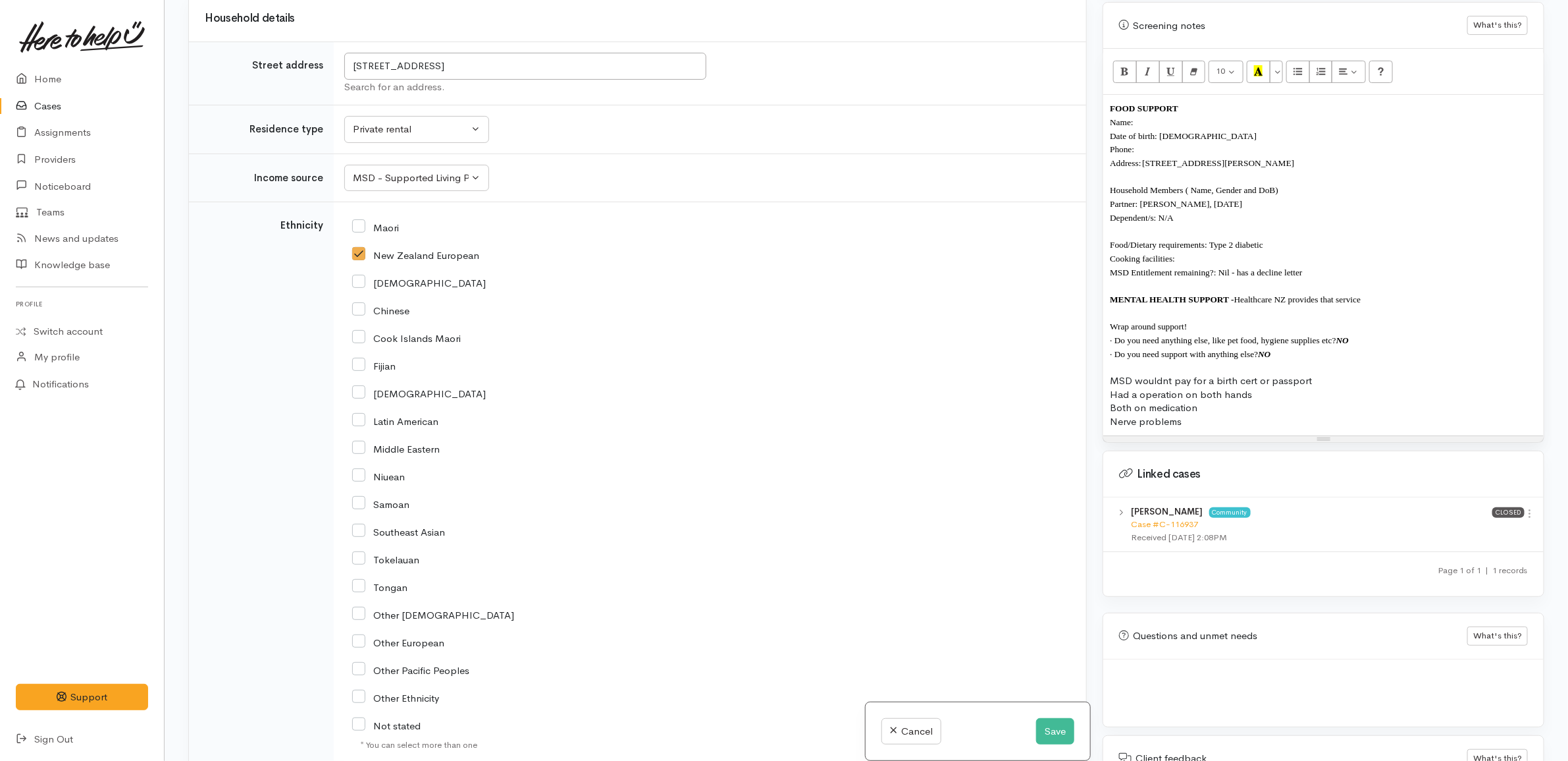
scroll to position [1814, 0]
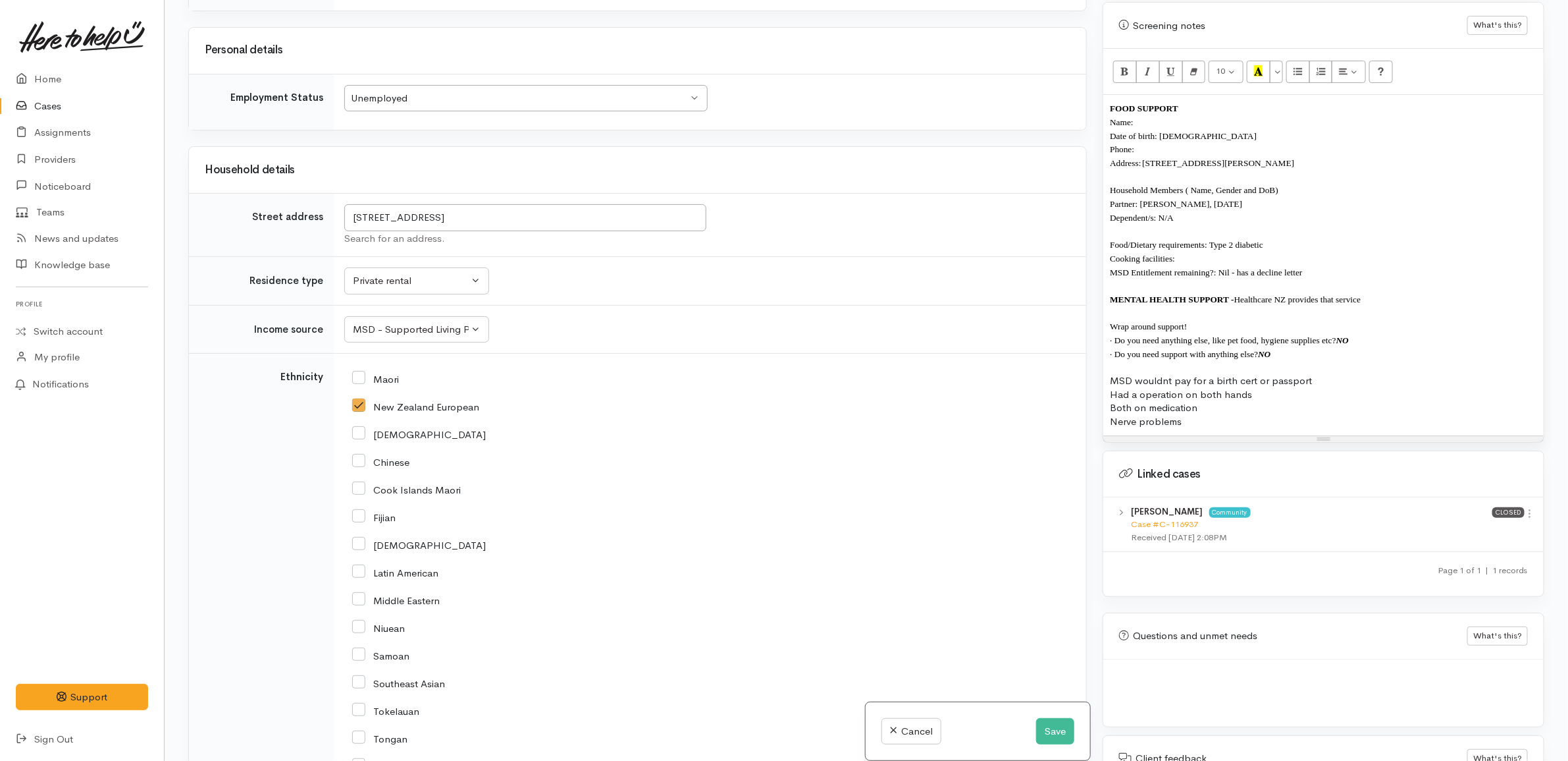
click at [530, 411] on div "New Zealand European" at bounding box center [707, 405] width 710 height 12
click at [1036, 728] on button "Save" at bounding box center [1055, 731] width 39 height 27
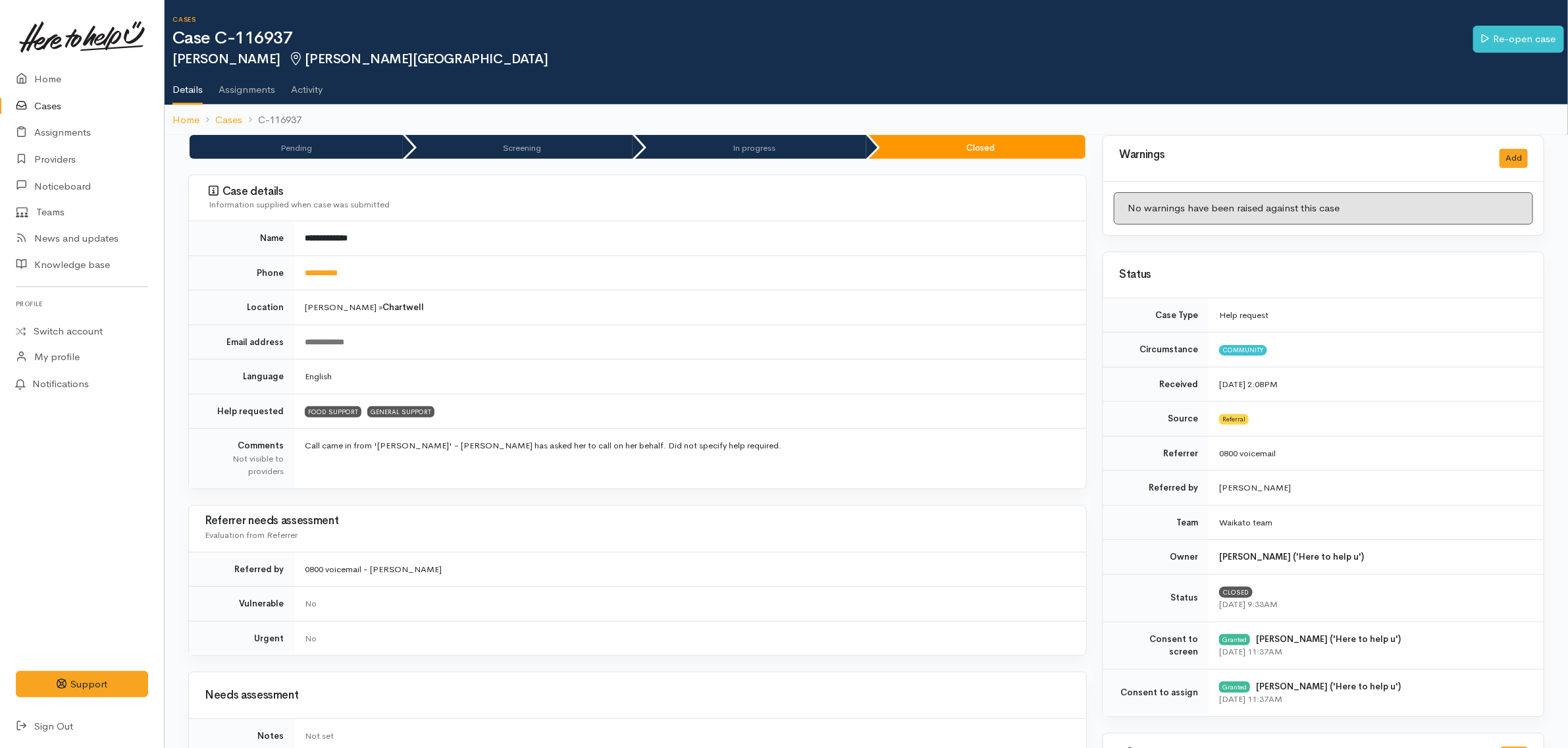
click at [528, 280] on td "**********" at bounding box center [690, 273] width 792 height 35
click at [644, 283] on td "**********" at bounding box center [690, 273] width 792 height 35
click at [603, 241] on td "**********" at bounding box center [690, 238] width 792 height 34
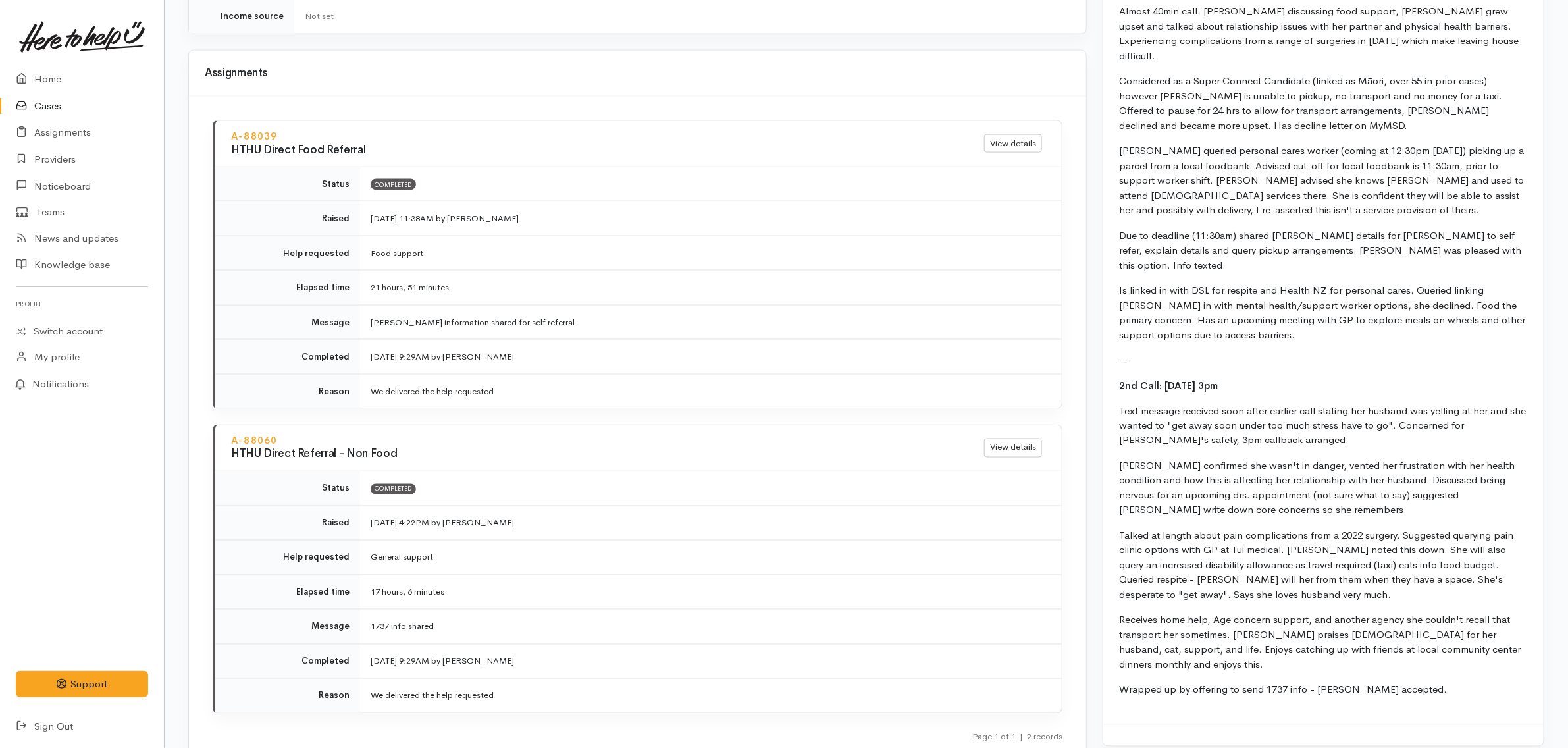
scroll to position [1070, 0]
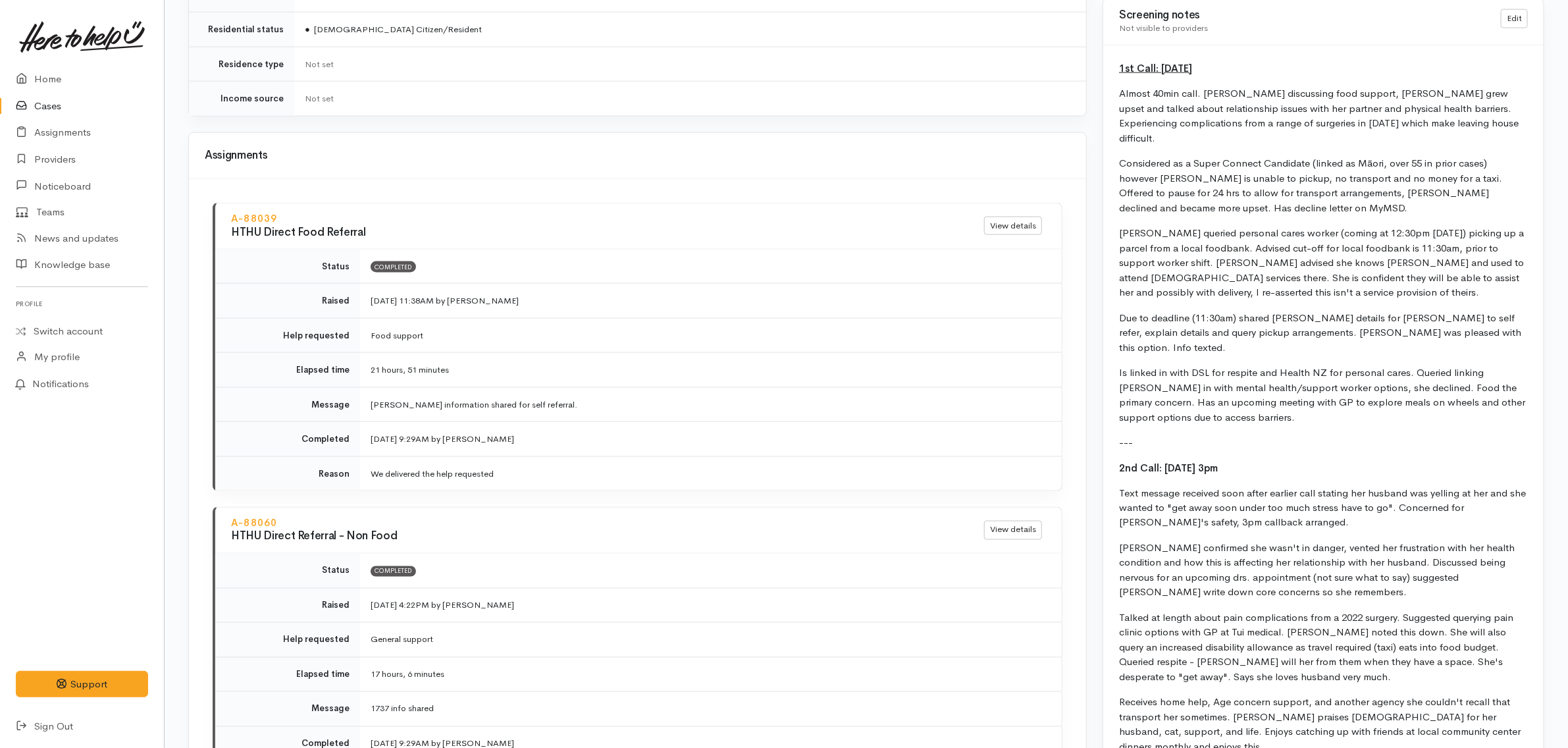
drag, startPoint x: 1173, startPoint y: 173, endPoint x: 1182, endPoint y: 178, distance: 10.3
drag, startPoint x: 1182, startPoint y: 178, endPoint x: 1284, endPoint y: 152, distance: 105.3
click at [1284, 156] on p "Considered as a Super Connect Candidate (linked as Māori, over 55 in prior case…" at bounding box center [1323, 185] width 408 height 60
click at [1231, 199] on p "Considered as a Super Connect Candidate (linked as Māori, over 55 in prior case…" at bounding box center [1323, 185] width 408 height 60
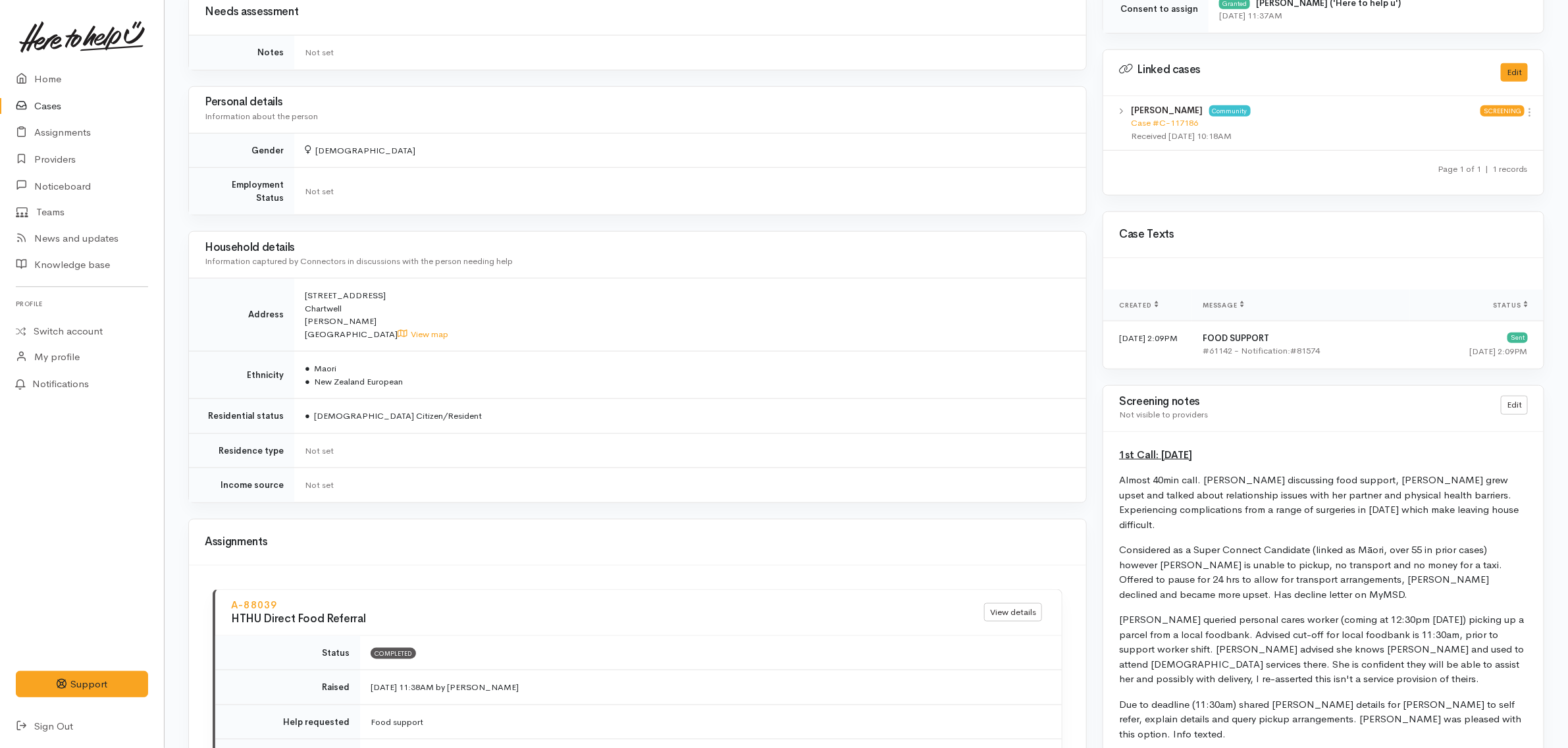
scroll to position [1152, 0]
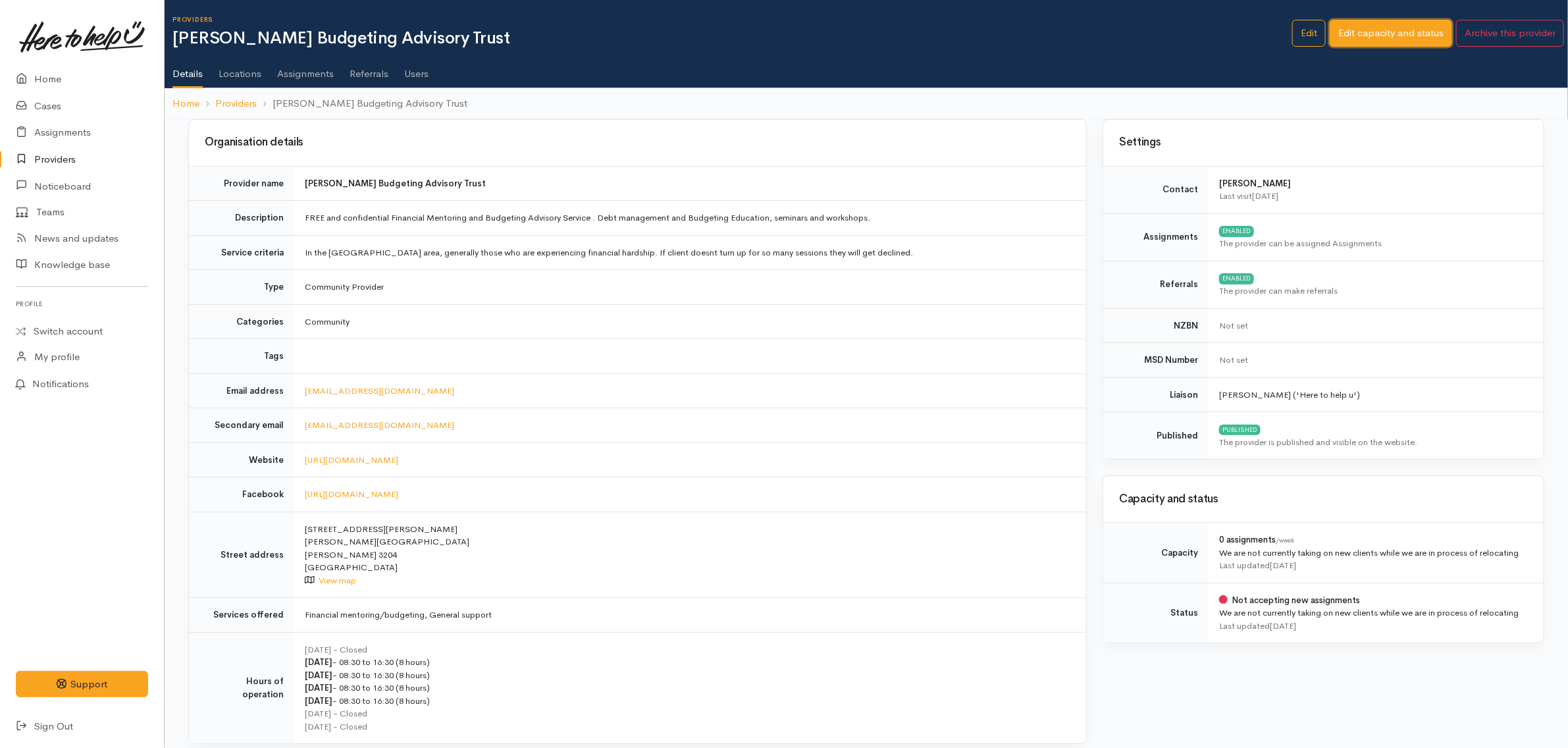
click at [1371, 31] on link "Edit capacity and status" at bounding box center [1390, 33] width 122 height 27
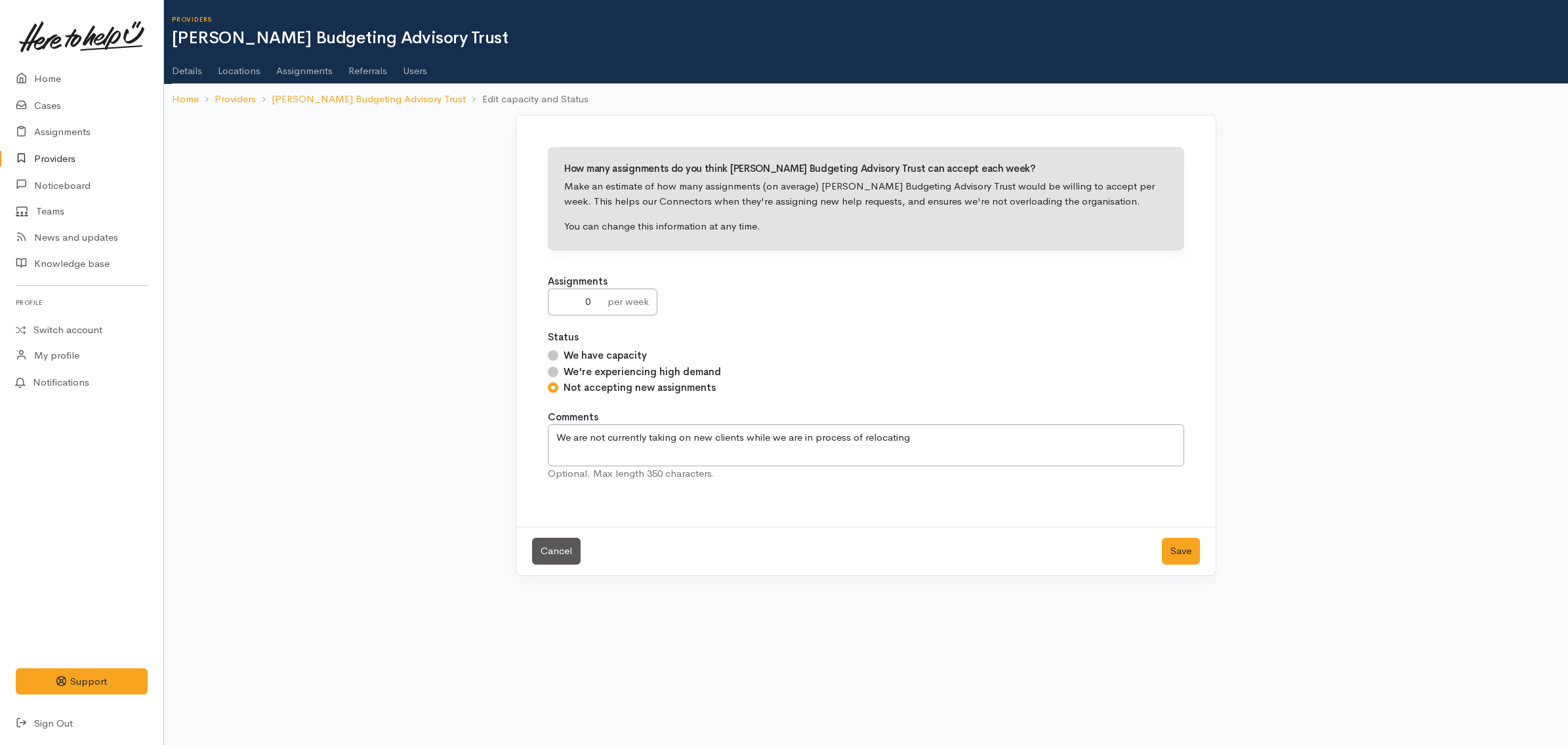
click at [588, 353] on label "We have capacity" at bounding box center [604, 356] width 83 height 15
click at [588, 363] on label "We have capacity" at bounding box center [604, 356] width 83 height 15
click at [558, 361] on input "We have capacity" at bounding box center [552, 355] width 10 height 10
radio input "true"
click at [1164, 544] on button "Save" at bounding box center [1180, 550] width 38 height 27
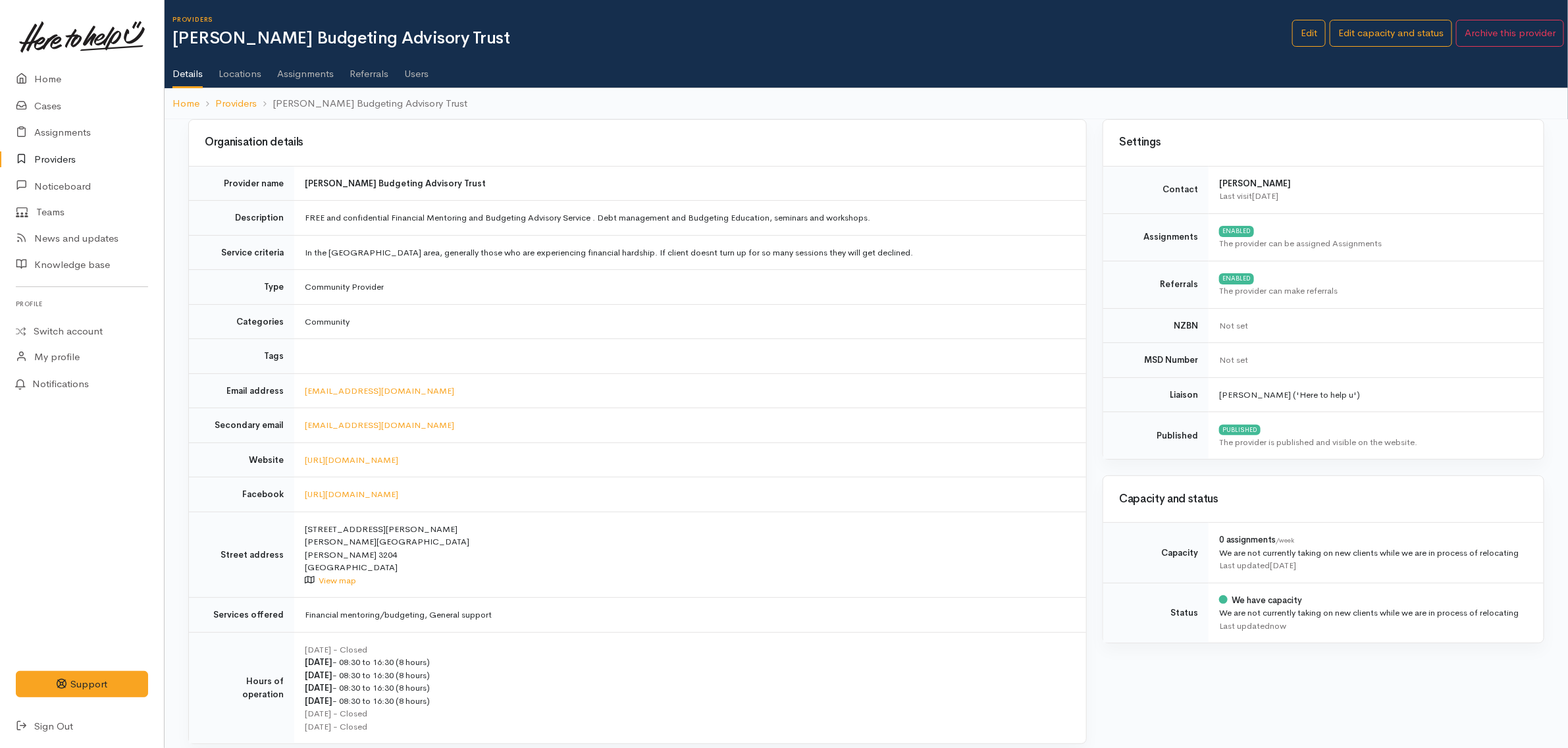
drag, startPoint x: 0, startPoint y: 0, endPoint x: 870, endPoint y: 262, distance: 908.6
click at [866, 262] on td "In the [GEOGRAPHIC_DATA] area, generally those who are experiencing financial h…" at bounding box center [690, 252] width 792 height 35
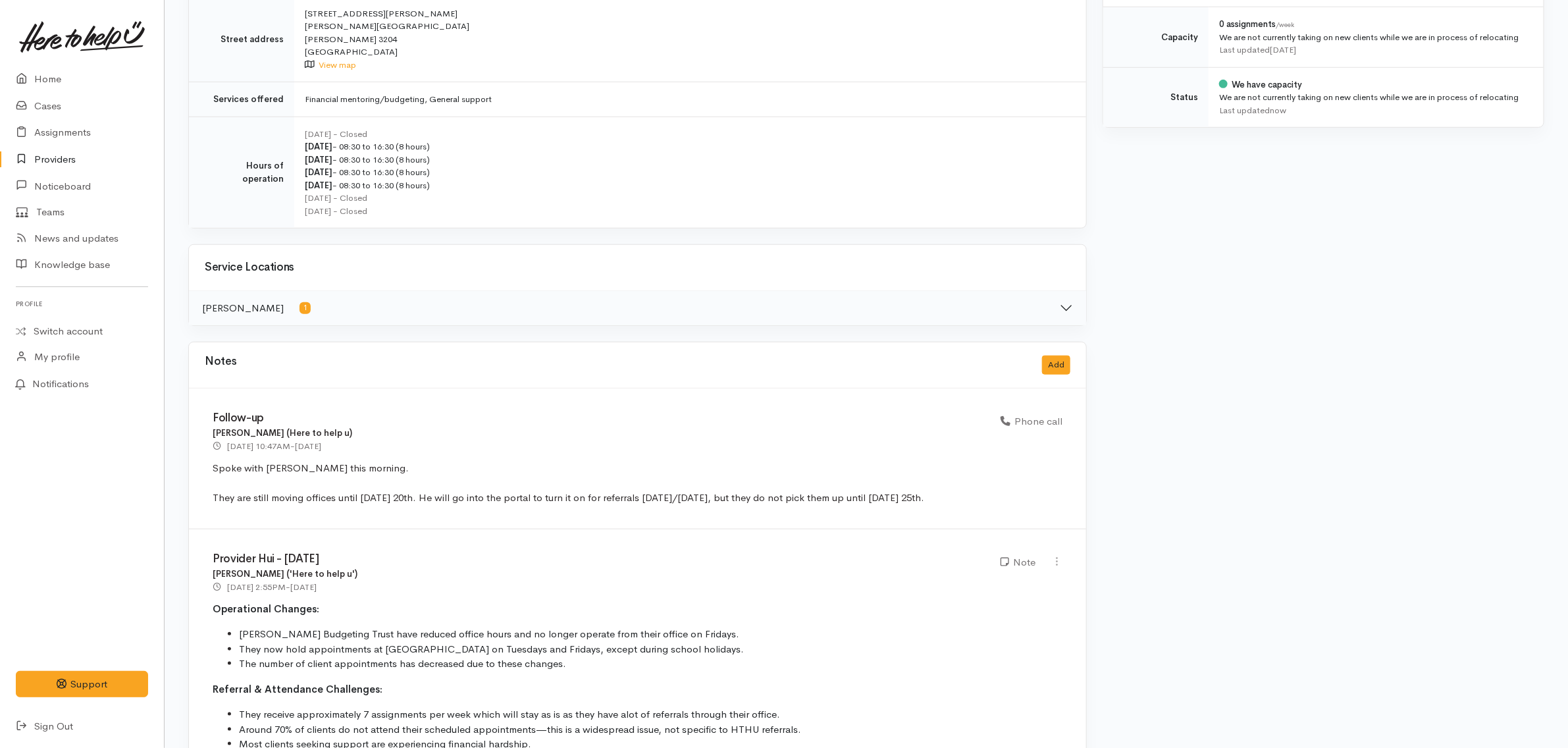
scroll to position [741, 0]
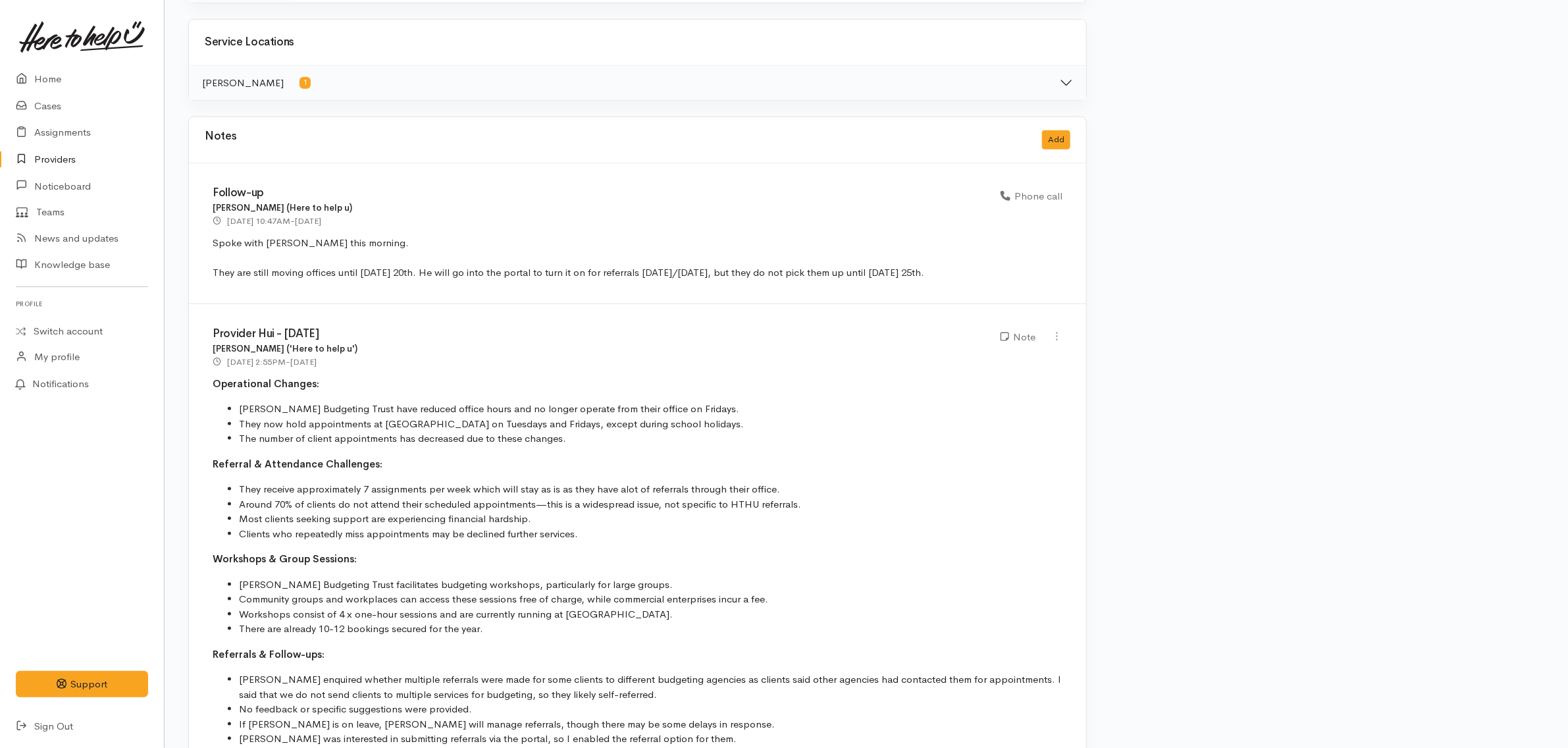
click at [1145, 448] on div "Settings Contact Toni Last visit 7 months ago Assignments ENABLED The provider …" at bounding box center [1323, 615] width 458 height 2473
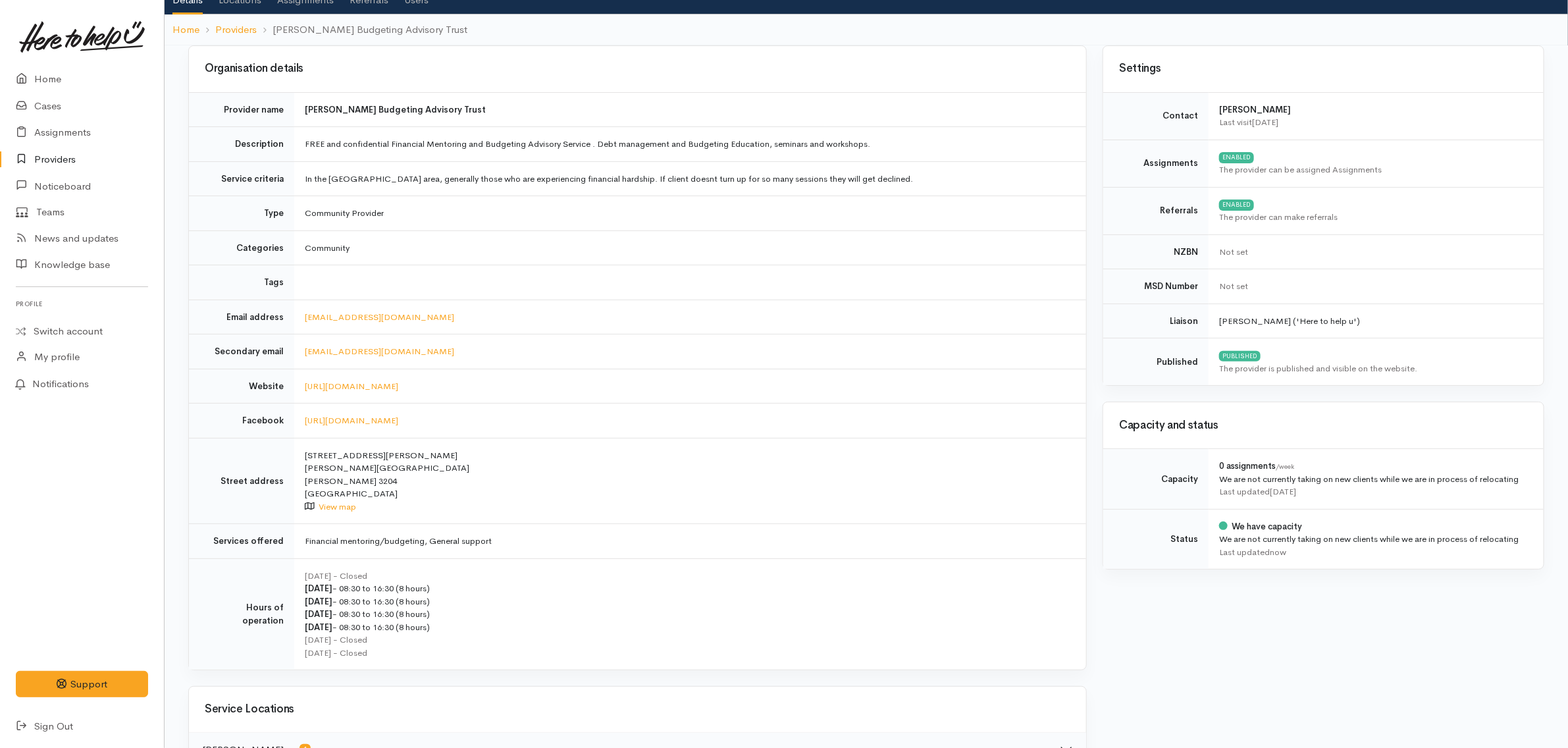
scroll to position [0, 0]
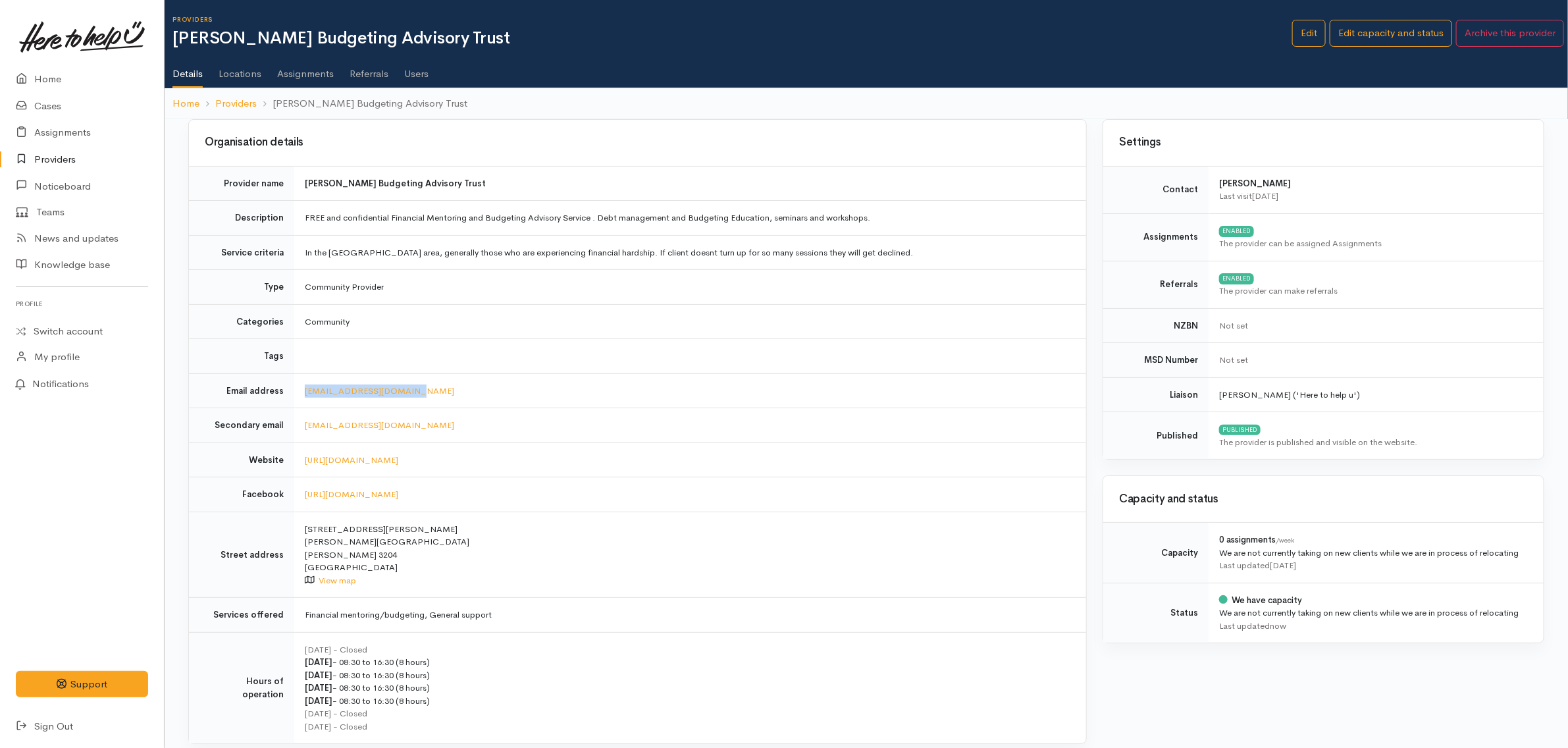
drag, startPoint x: 421, startPoint y: 390, endPoint x: 299, endPoint y: 392, distance: 122.0
click at [299, 392] on td "[EMAIL_ADDRESS][DOMAIN_NAME]" at bounding box center [690, 391] width 792 height 35
copy link "[EMAIL_ADDRESS][DOMAIN_NAME]"
click at [633, 274] on td "Community Provider" at bounding box center [690, 287] width 792 height 35
click at [1305, 28] on link "Edit" at bounding box center [1308, 33] width 34 height 27
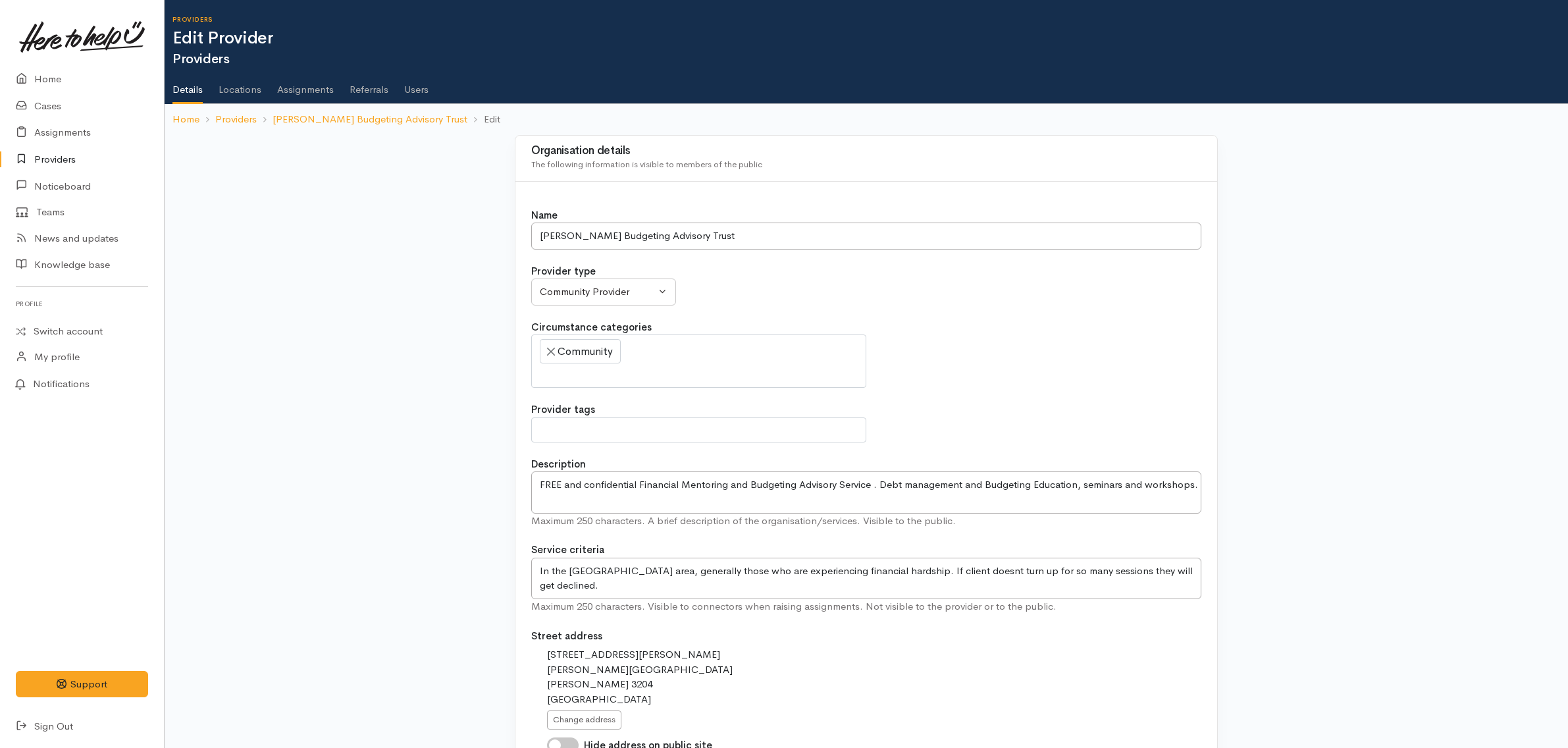
select select
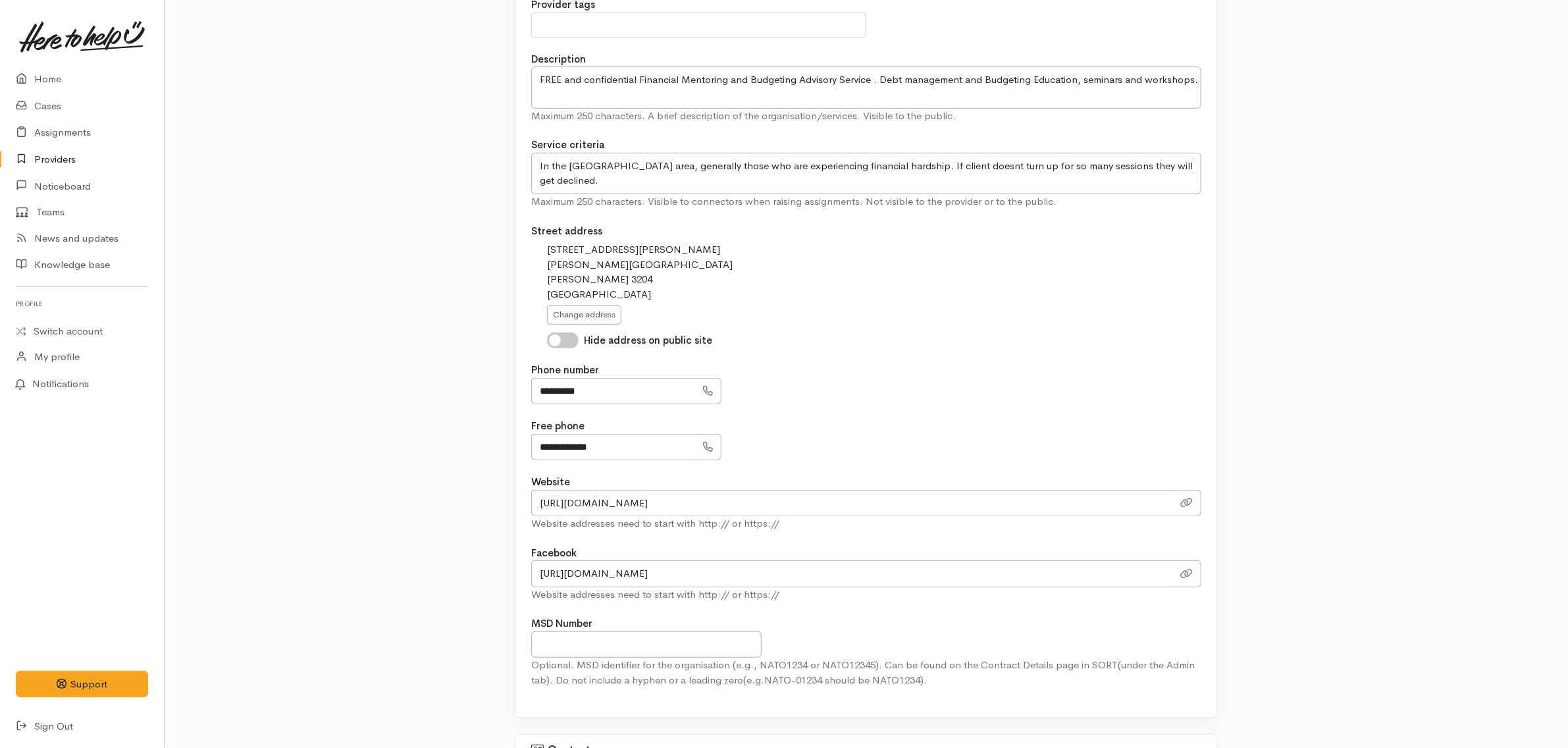
scroll to position [411, 0]
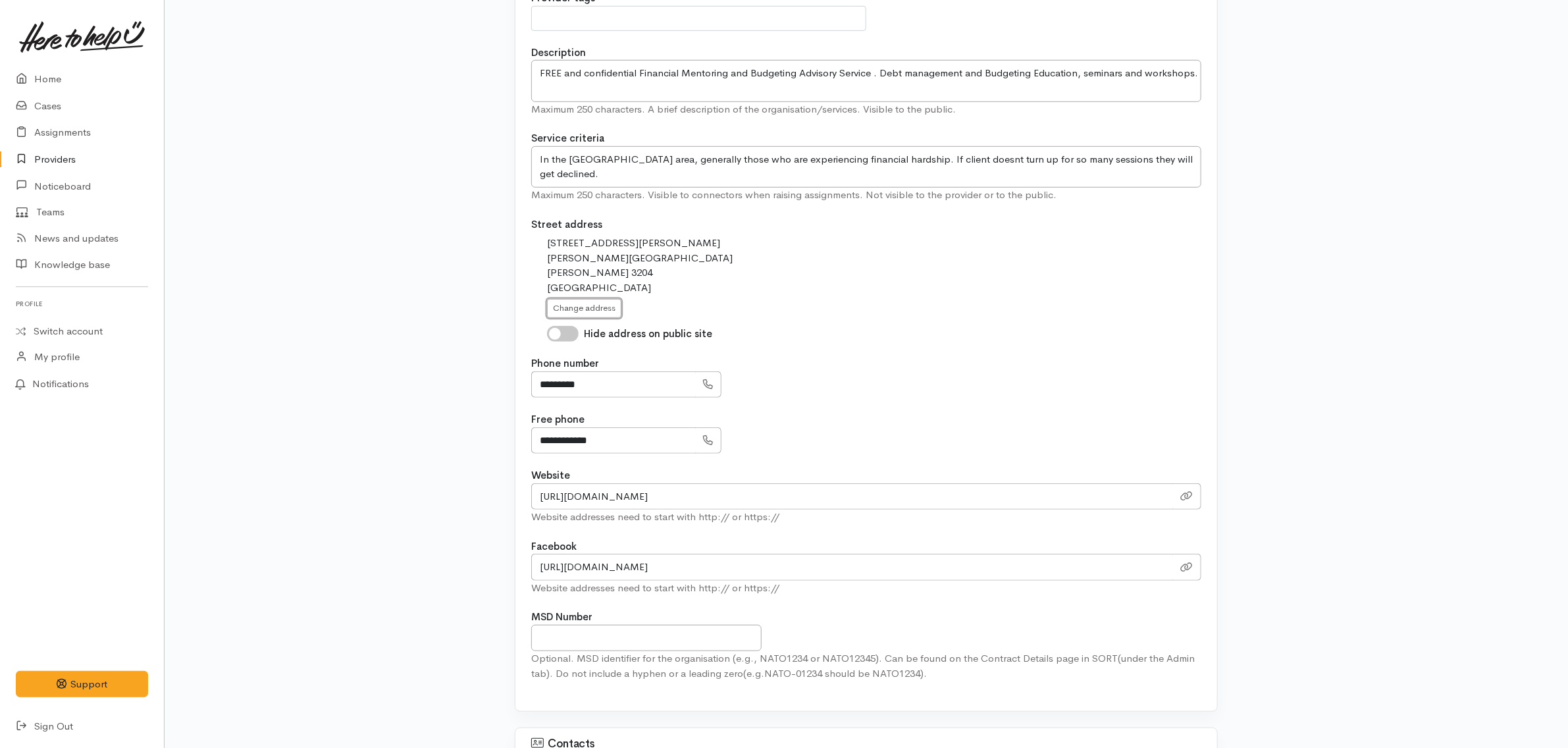
click at [617, 317] on button "Change address" at bounding box center [584, 308] width 74 height 19
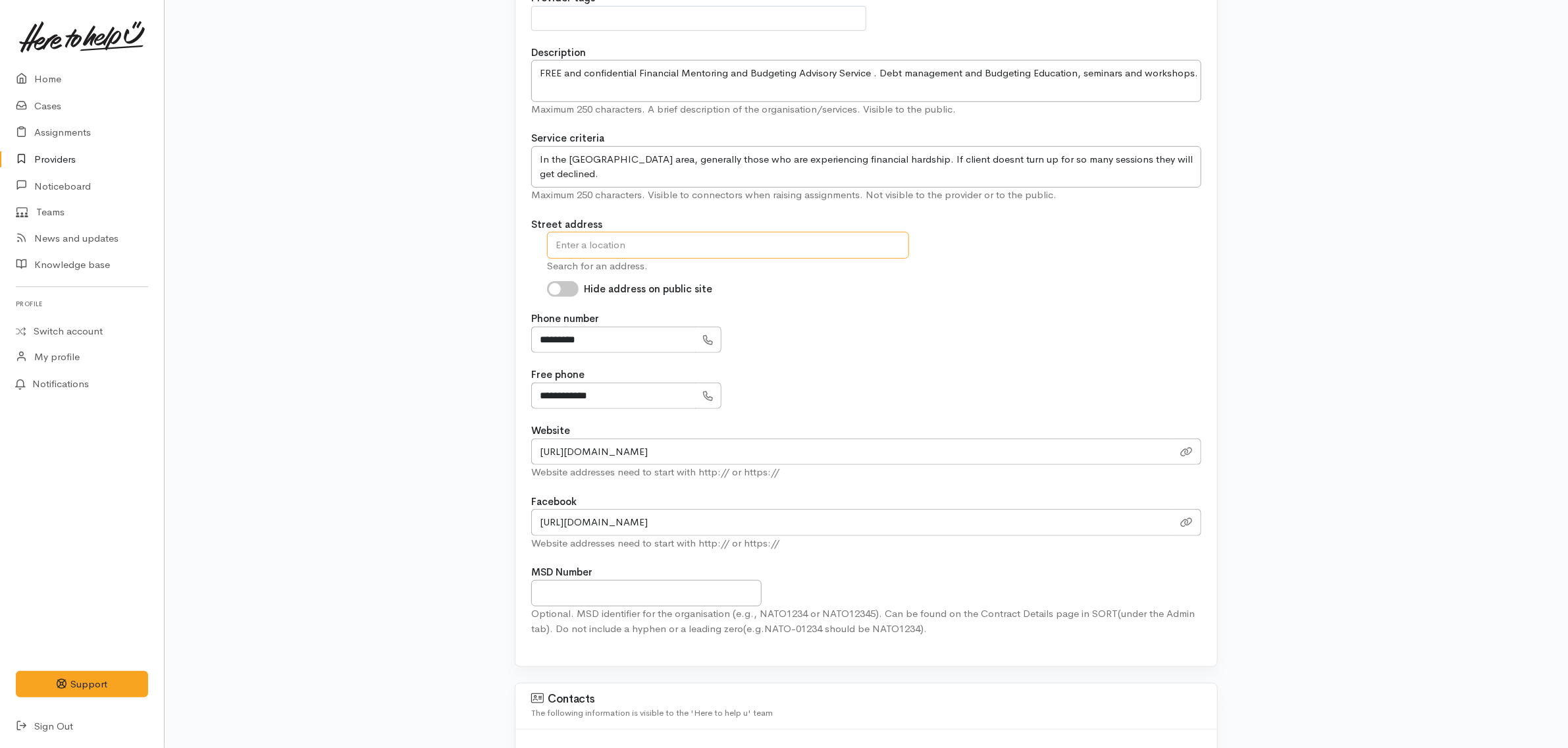
click at [676, 255] on input "text" at bounding box center [728, 245] width 362 height 27
paste input "Level 8 Anglesea Tower 218 Anglesea Street"
click at [663, 244] on input "Level 8 Anglesea Tower 218 Anglesea Street" at bounding box center [728, 245] width 362 height 27
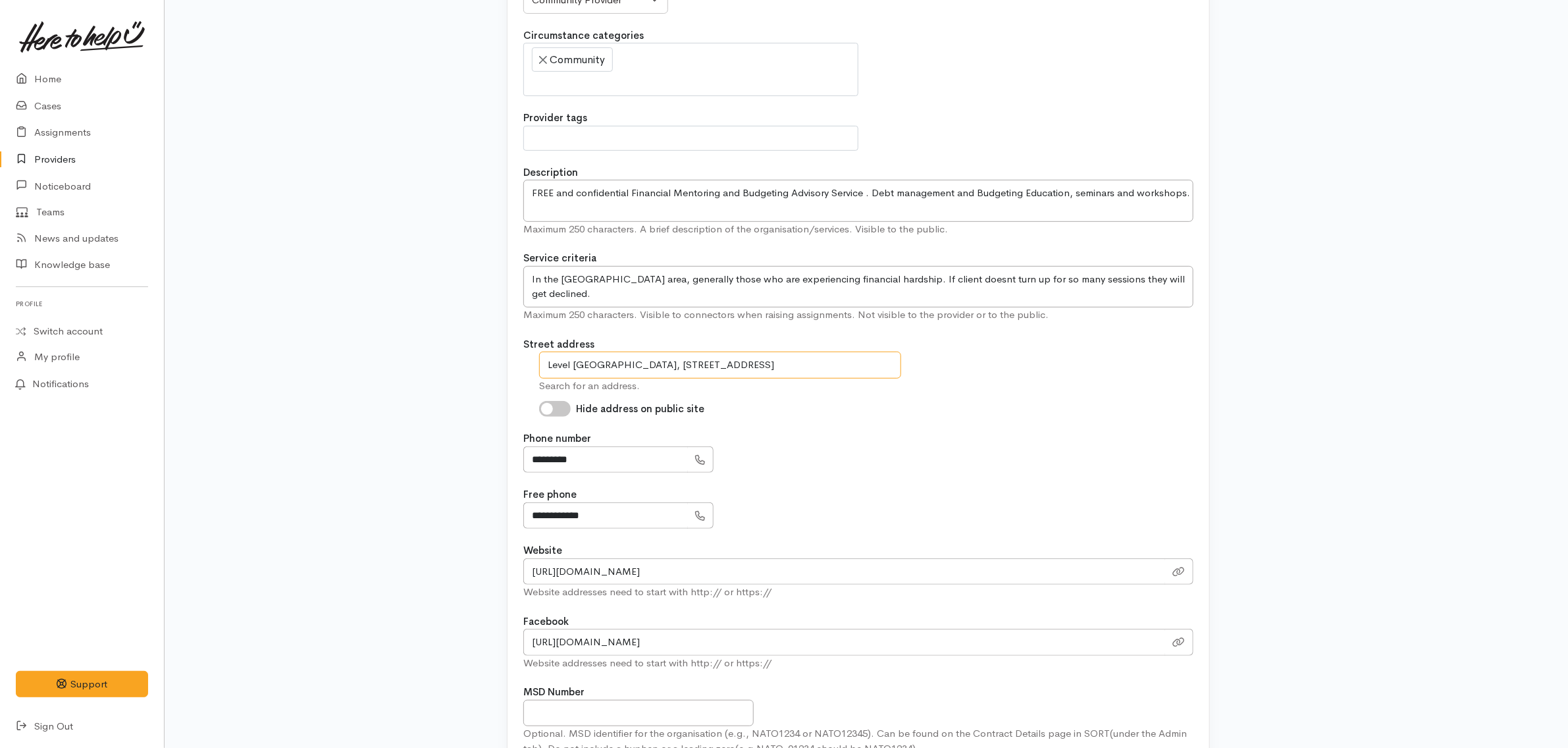
scroll to position [291, 8]
click at [639, 365] on input "Level 8 Anglesea Tower, 218 Anglesea Street" at bounding box center [720, 365] width 362 height 27
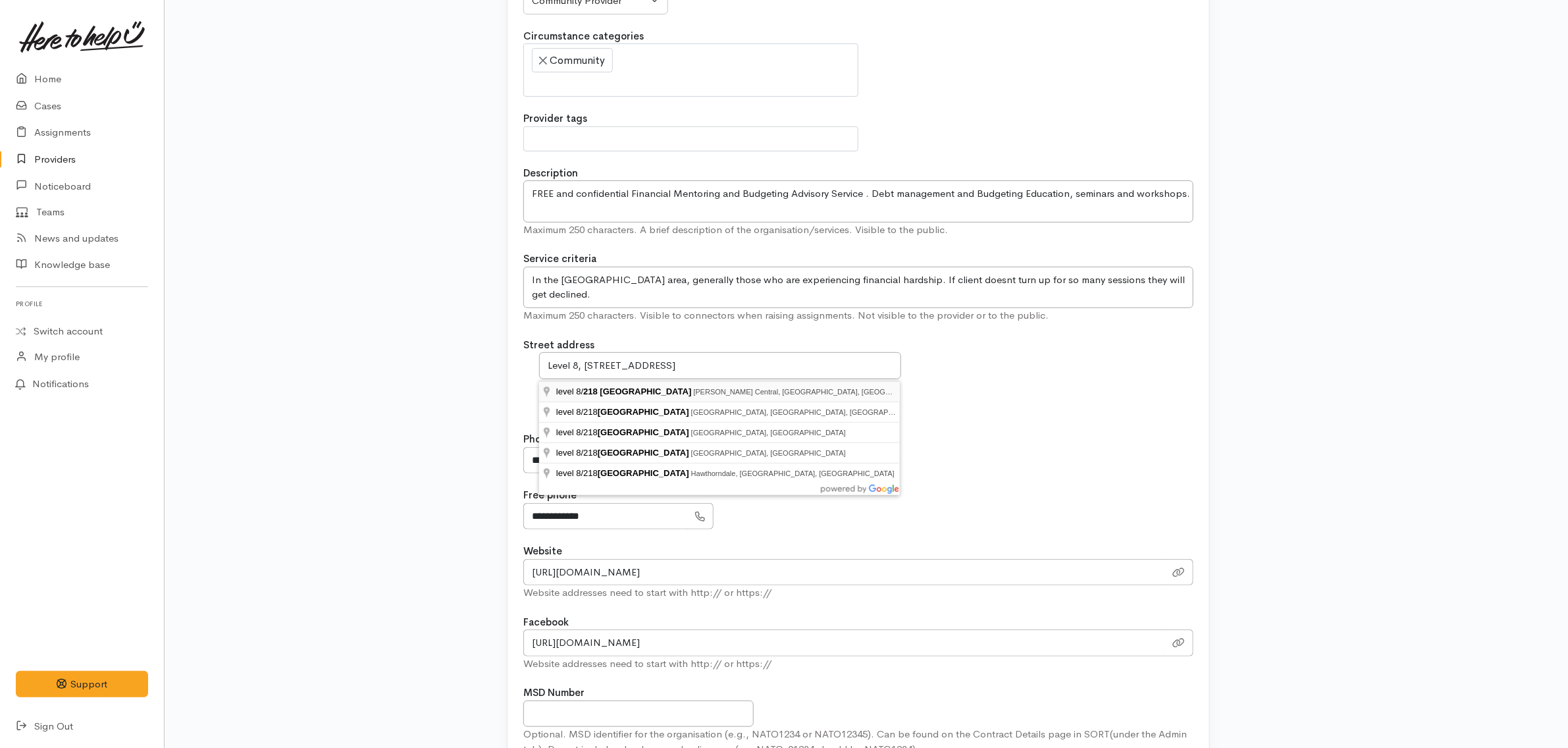
type input "level 8/218 Anglesea Street, Hamilton Central, Hamilton, New Zealand"
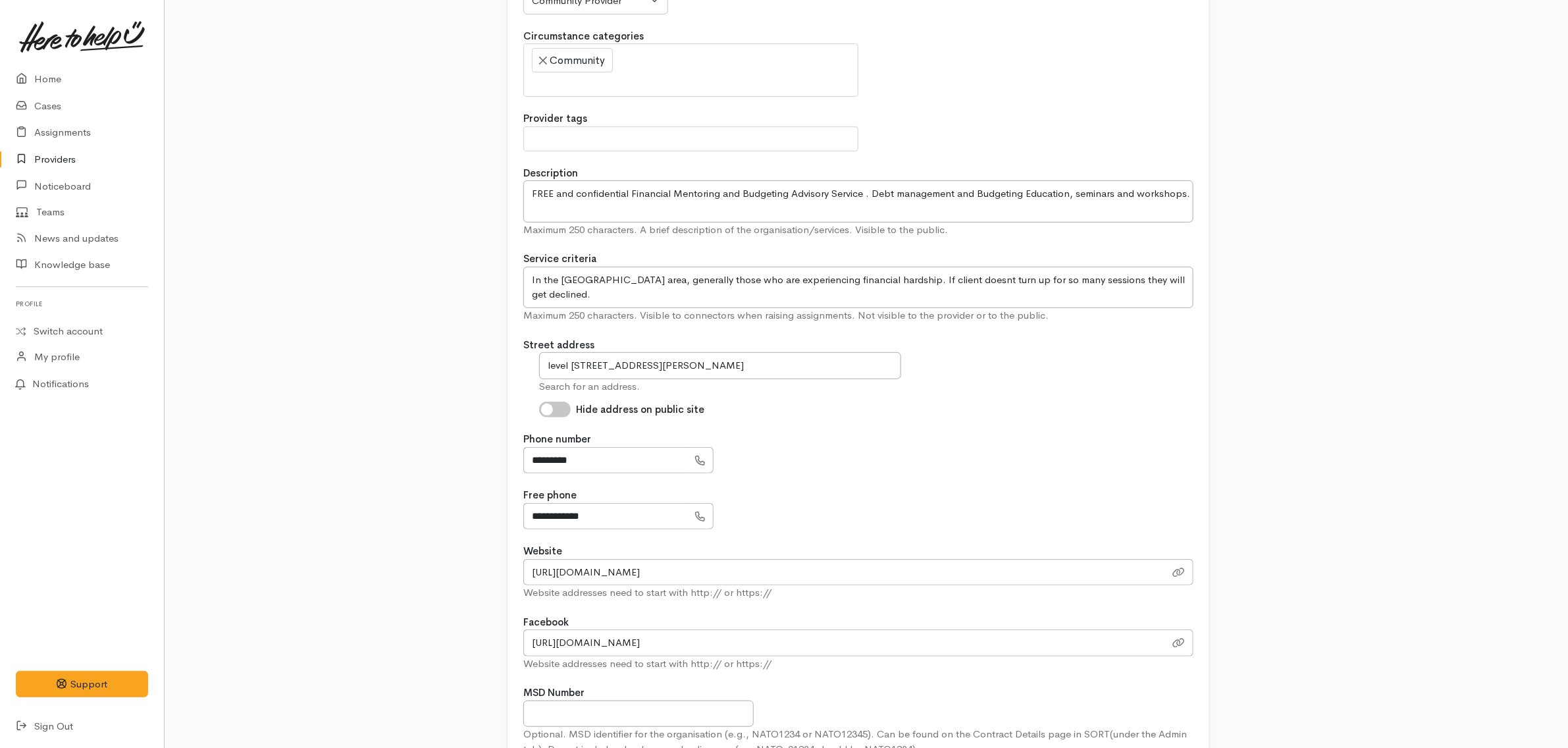
click at [1014, 410] on div "Hide address on public site" at bounding box center [866, 409] width 654 height 16
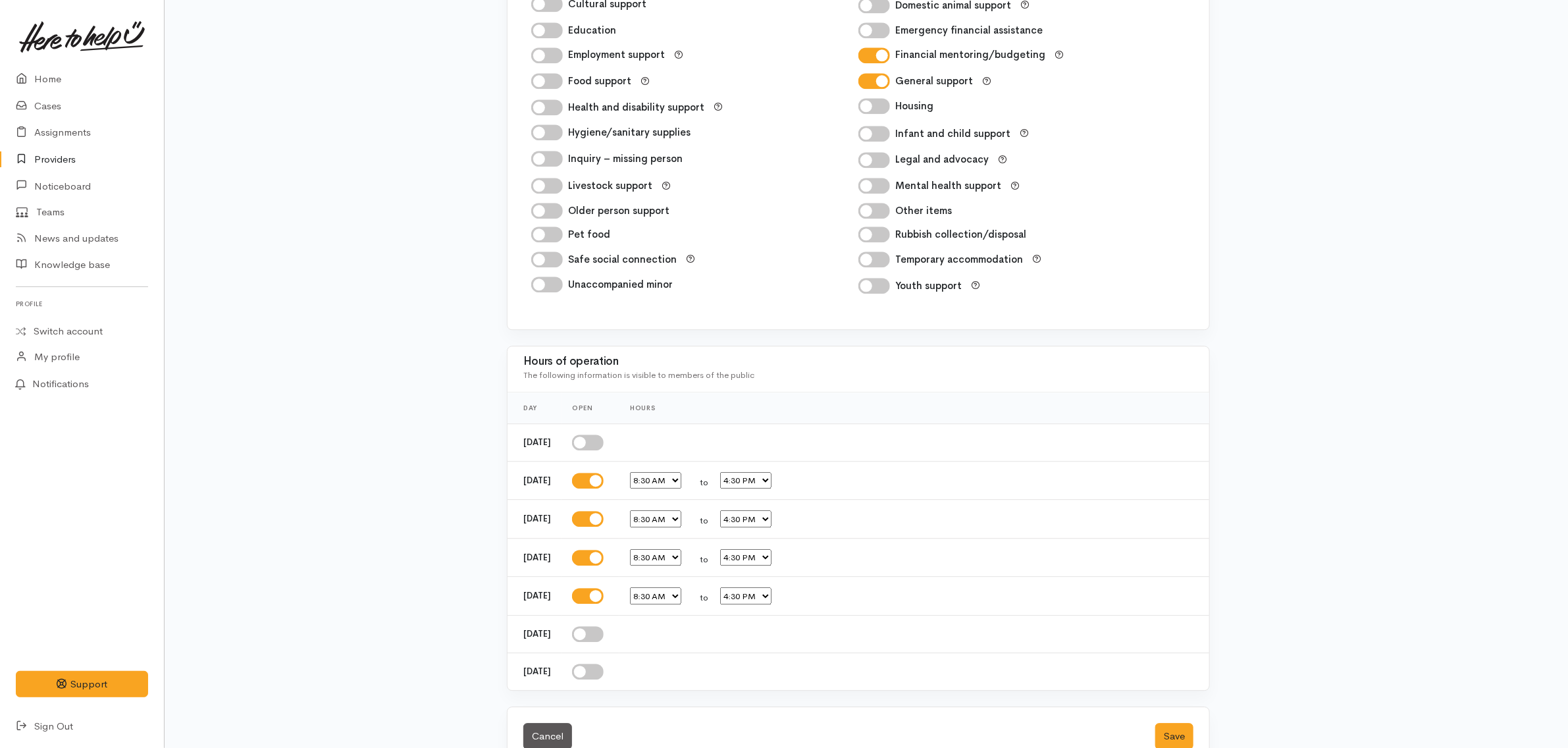
scroll to position [2035, 8]
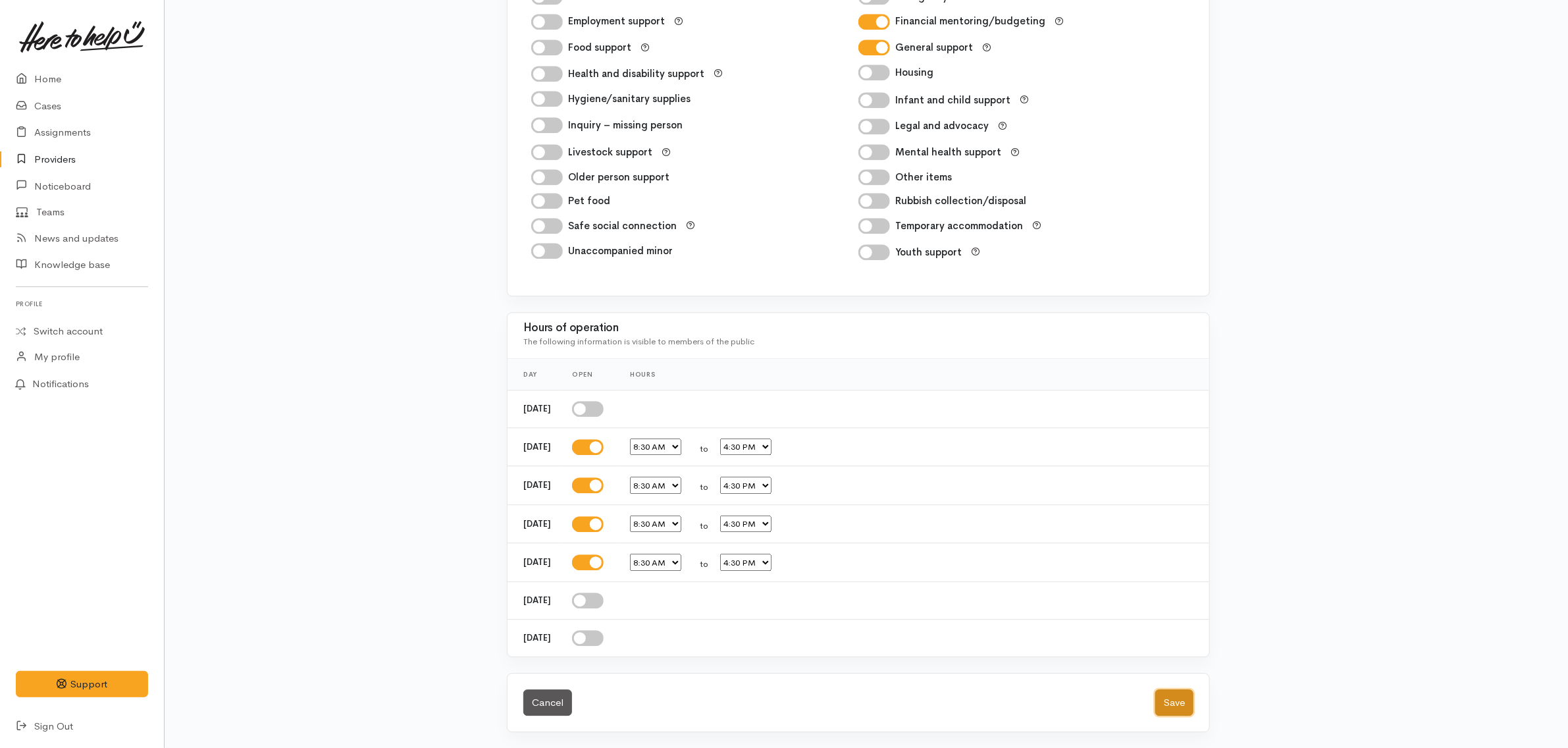
click at [1176, 706] on button "Save" at bounding box center [1174, 702] width 39 height 27
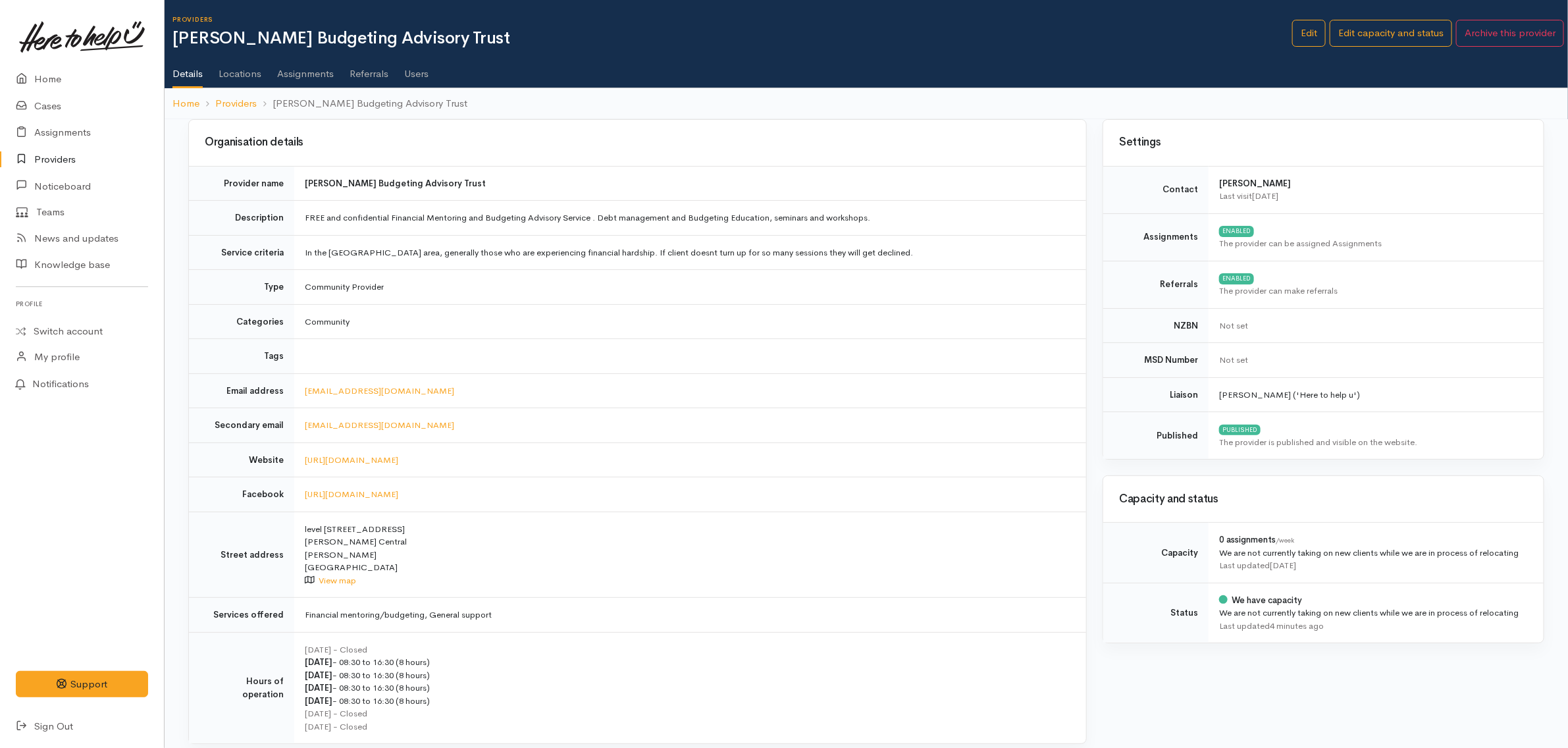
click at [922, 232] on td "FREE and confidential Financial Mentoring and Budgeting Advisory Service . Debt…" at bounding box center [690, 218] width 792 height 35
click at [1305, 31] on link "Edit" at bounding box center [1308, 33] width 34 height 27
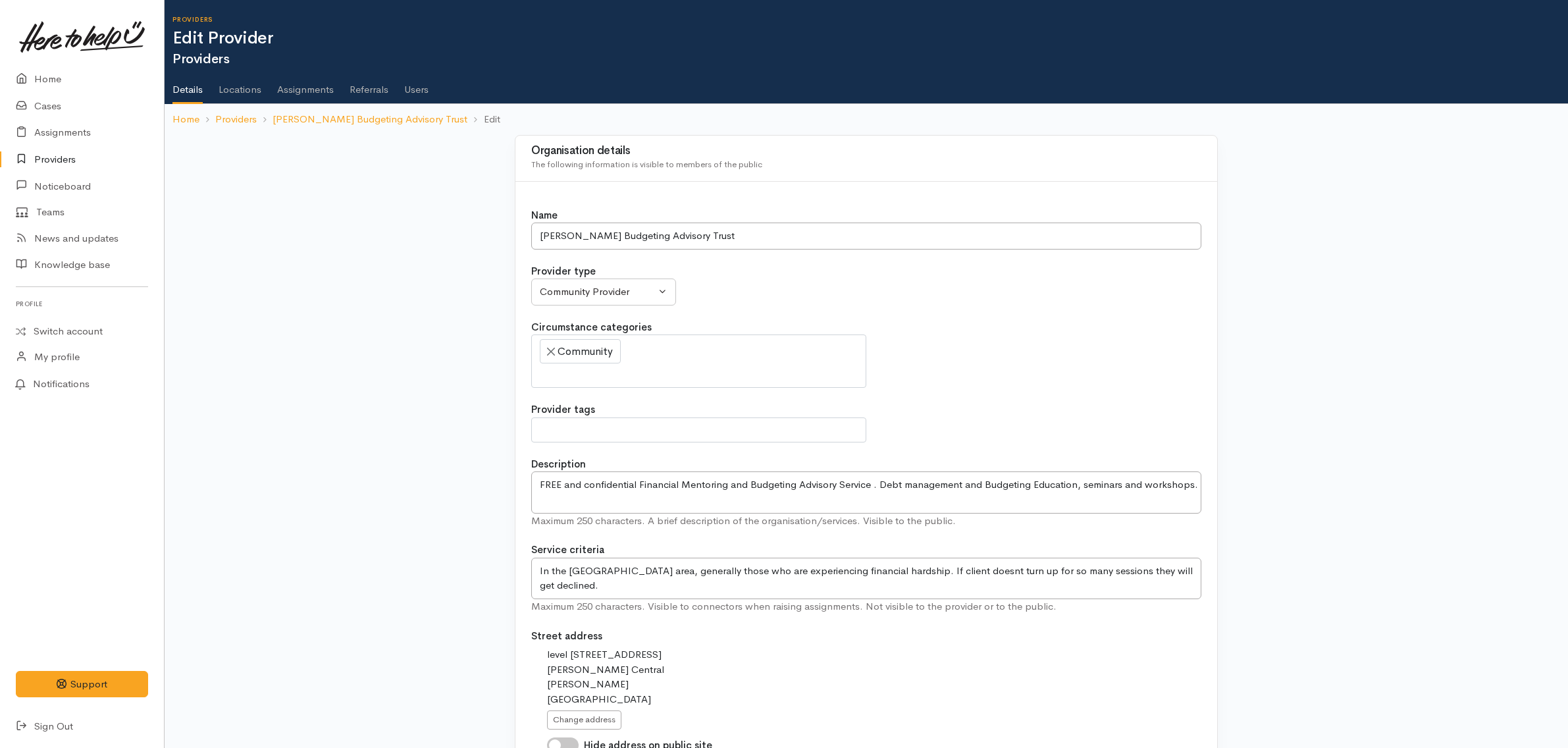
select select
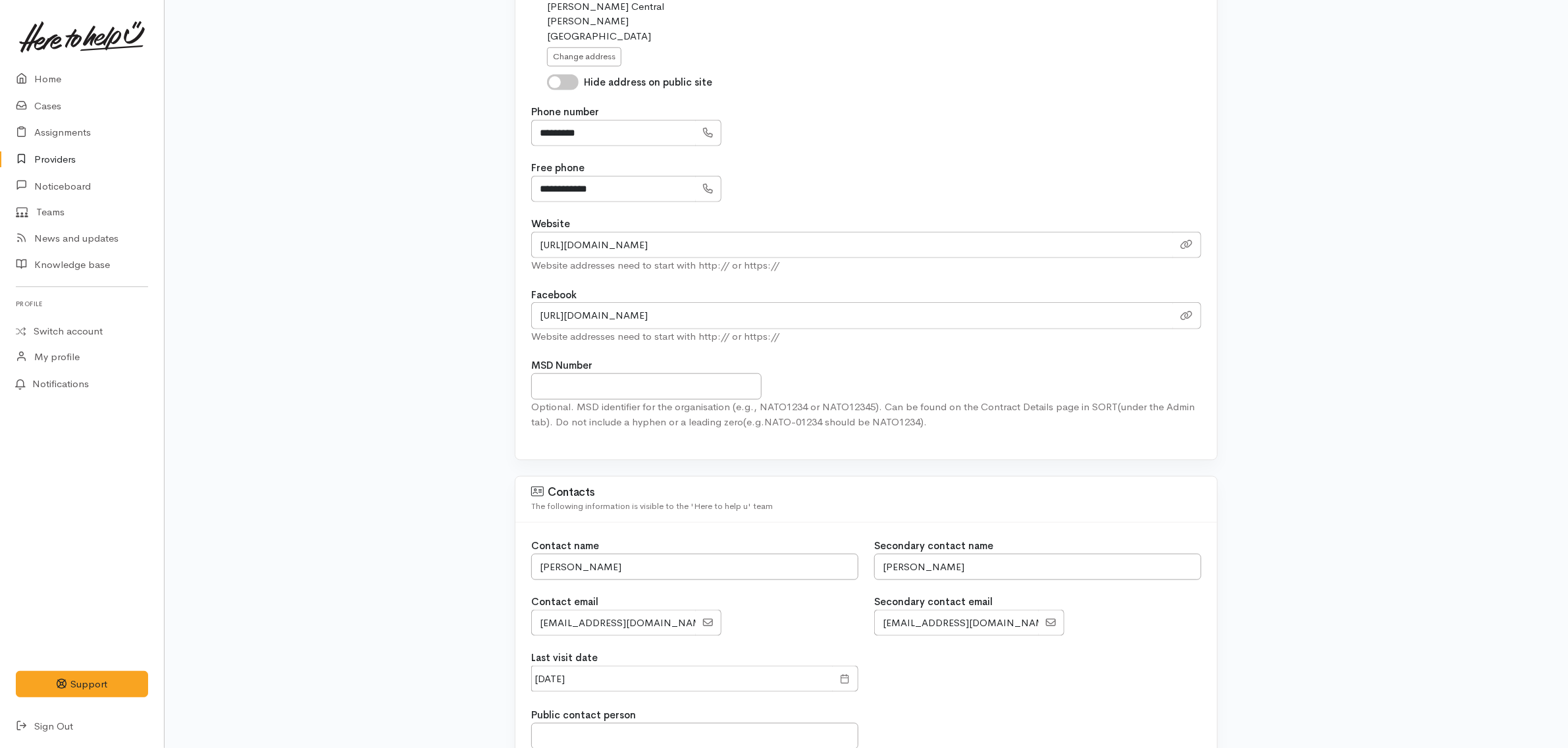
scroll to position [988, 0]
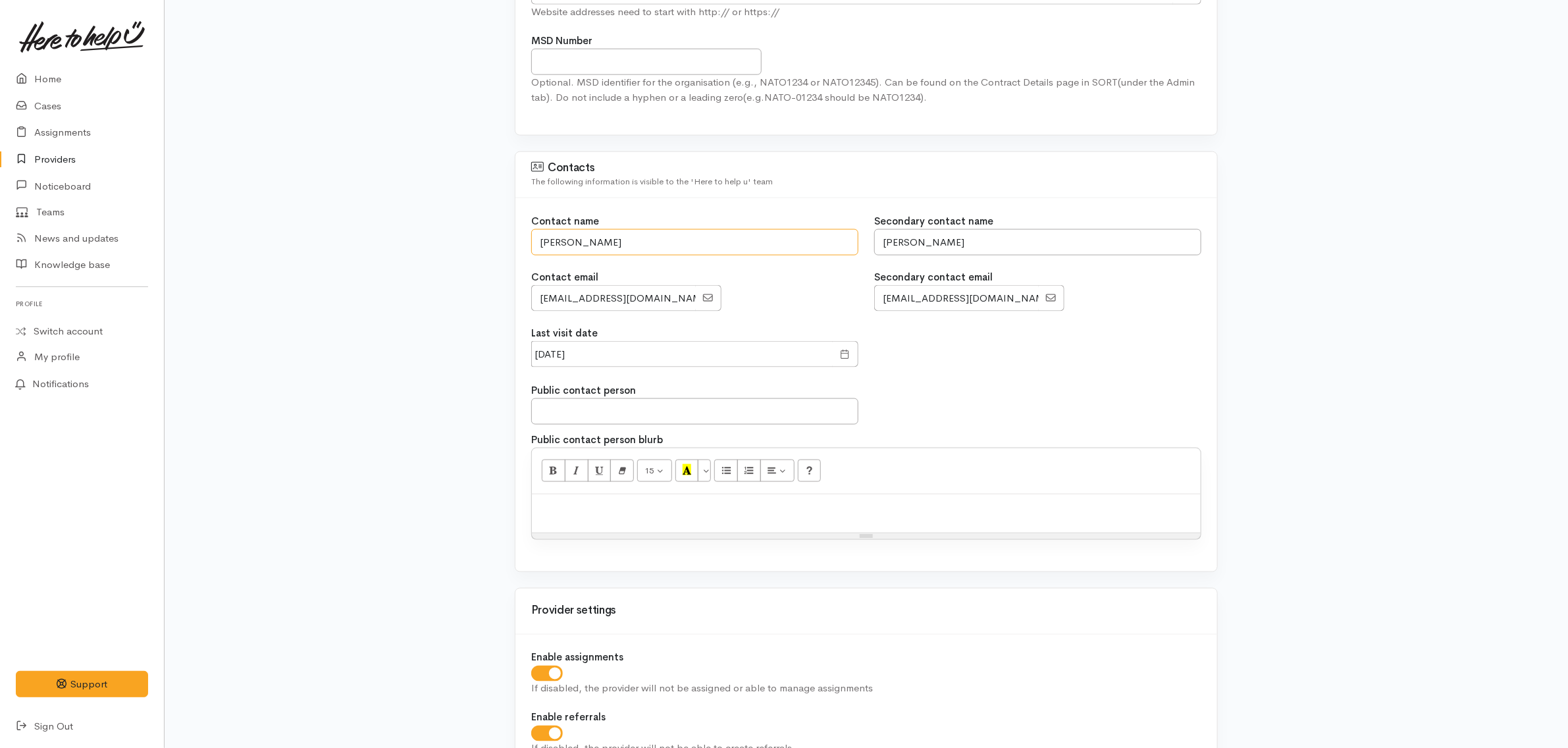
click at [702, 255] on input "Toni" at bounding box center [695, 242] width 328 height 27
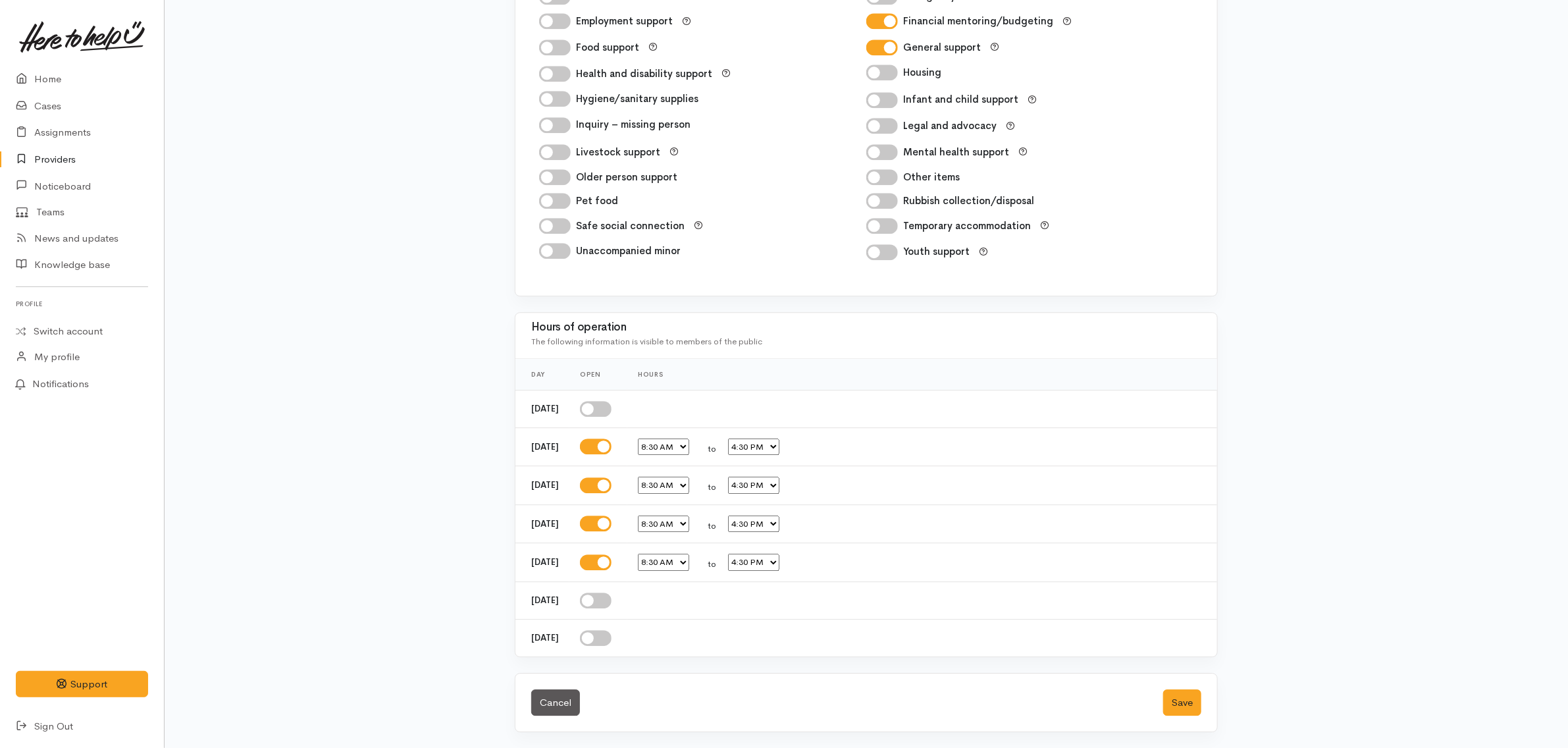
scroll to position [2079, 0]
type input "Tony"
click at [1185, 698] on button "Save" at bounding box center [1183, 702] width 39 height 27
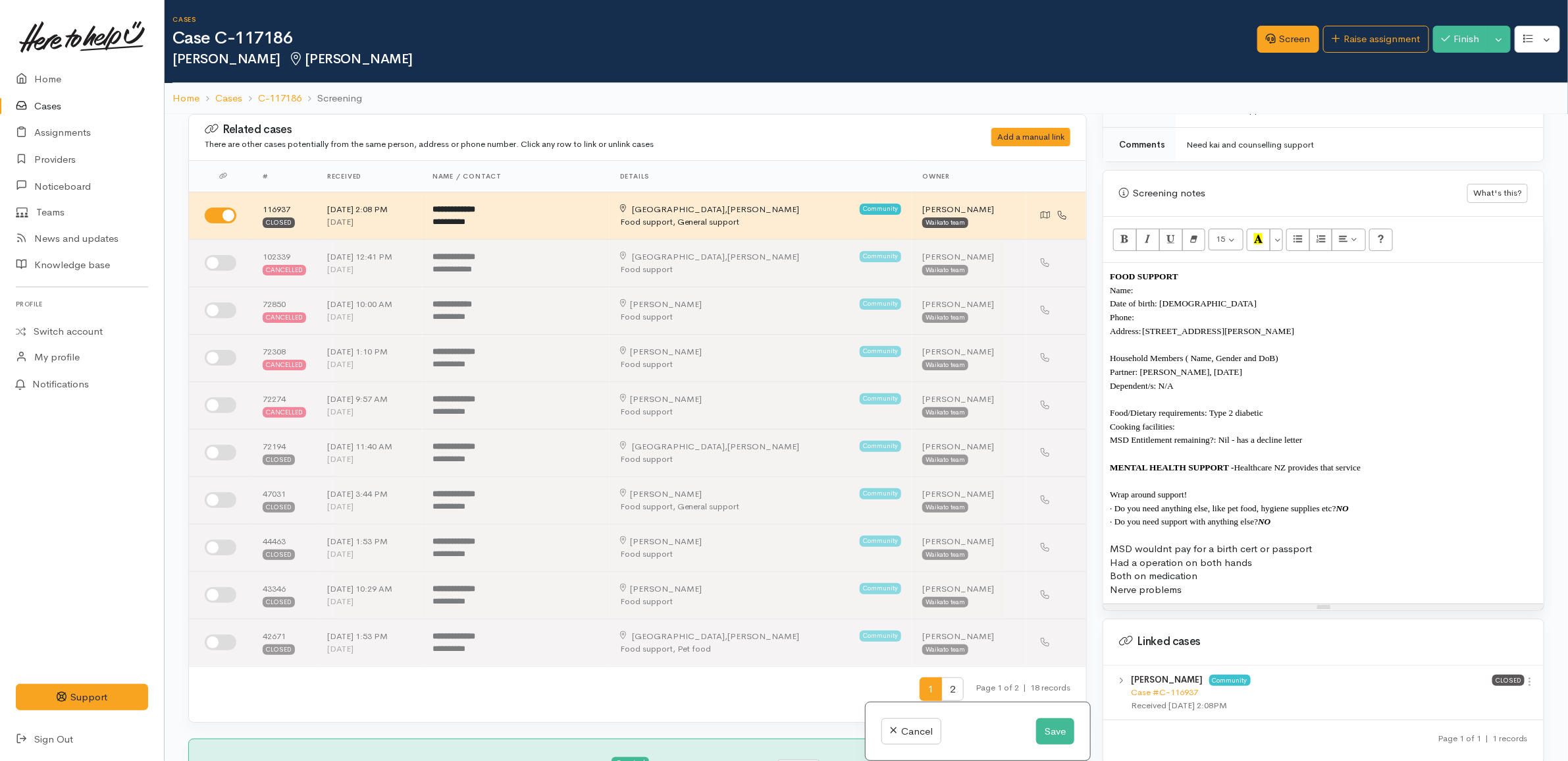
scroll to position [775, 0]
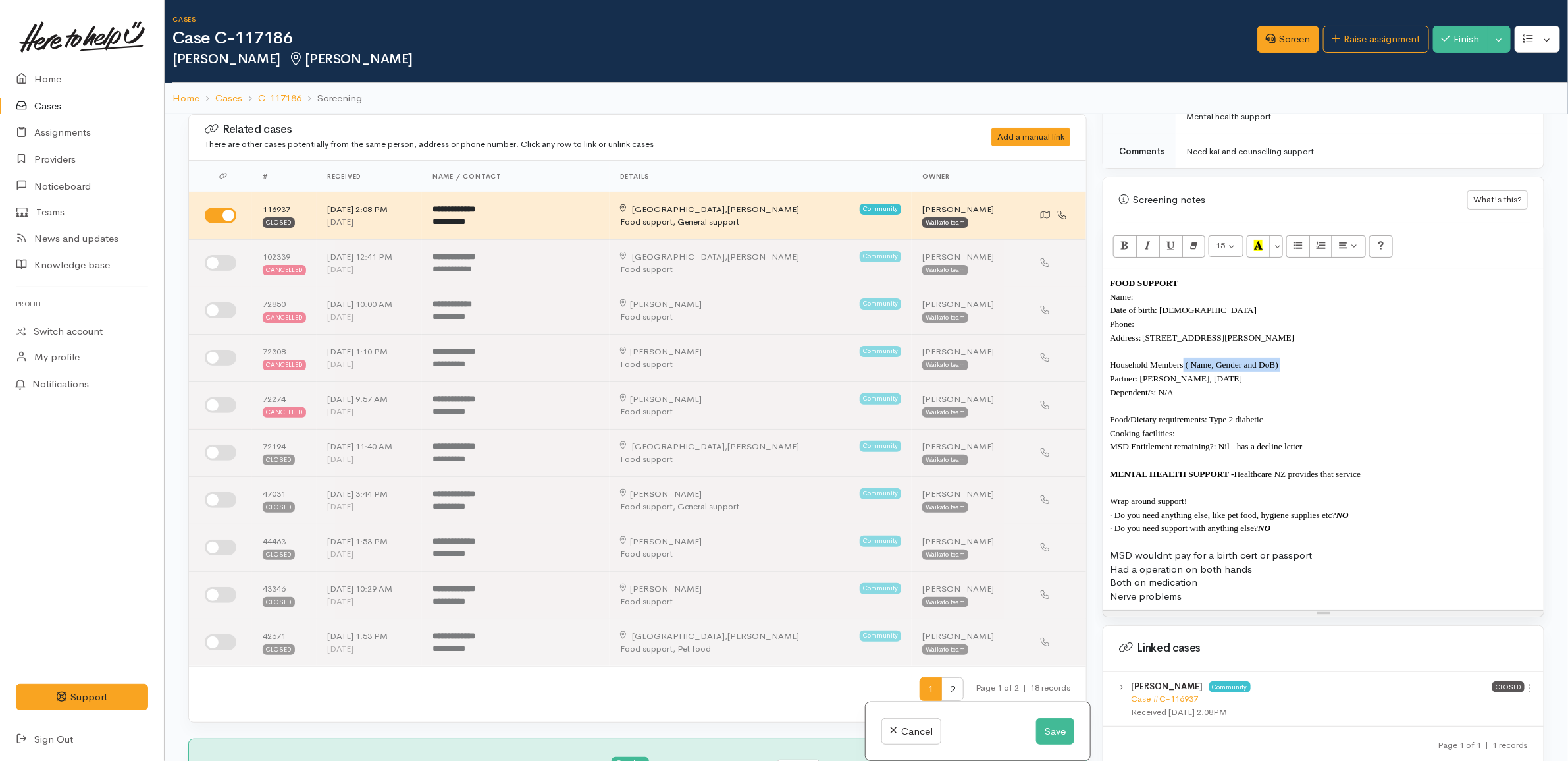
drag, startPoint x: 1301, startPoint y: 367, endPoint x: 1183, endPoint y: 361, distance: 118.2
click at [1183, 361] on p "Household Members ( Name, Gender and DoB) Partner: [PERSON_NAME], [DATE]" at bounding box center [1323, 371] width 428 height 27
click at [1215, 610] on div "FOOD SUPPORT Name: Date of birth: 11/04/1966 Phone: Address: 11/8 Coldwell Plac…" at bounding box center [1323, 439] width 440 height 341
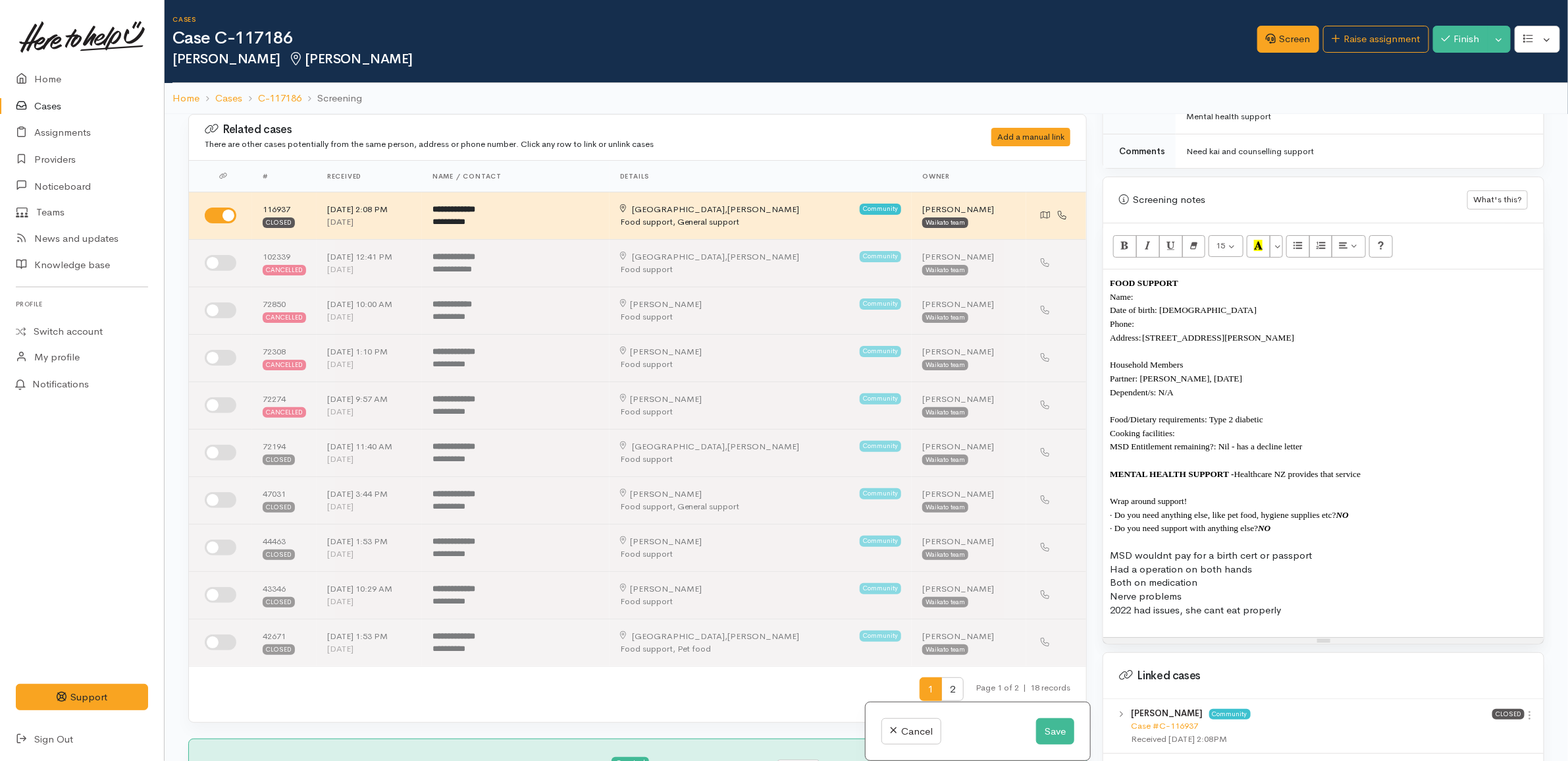
click at [1212, 438] on p "Cooking facilities:" at bounding box center [1323, 432] width 428 height 14
click at [1239, 479] on span "Healthcare NZ provides that service" at bounding box center [1297, 474] width 127 height 10
click at [1198, 283] on p "FOOD SUPPORT" at bounding box center [1323, 283] width 428 height 14
click at [1193, 292] on p "Name:" at bounding box center [1323, 297] width 428 height 14
click at [1366, 342] on p "Address: 11/8 Coldwell Place, Chartwell, Hamilton, New Zealand" at bounding box center [1323, 337] width 428 height 14
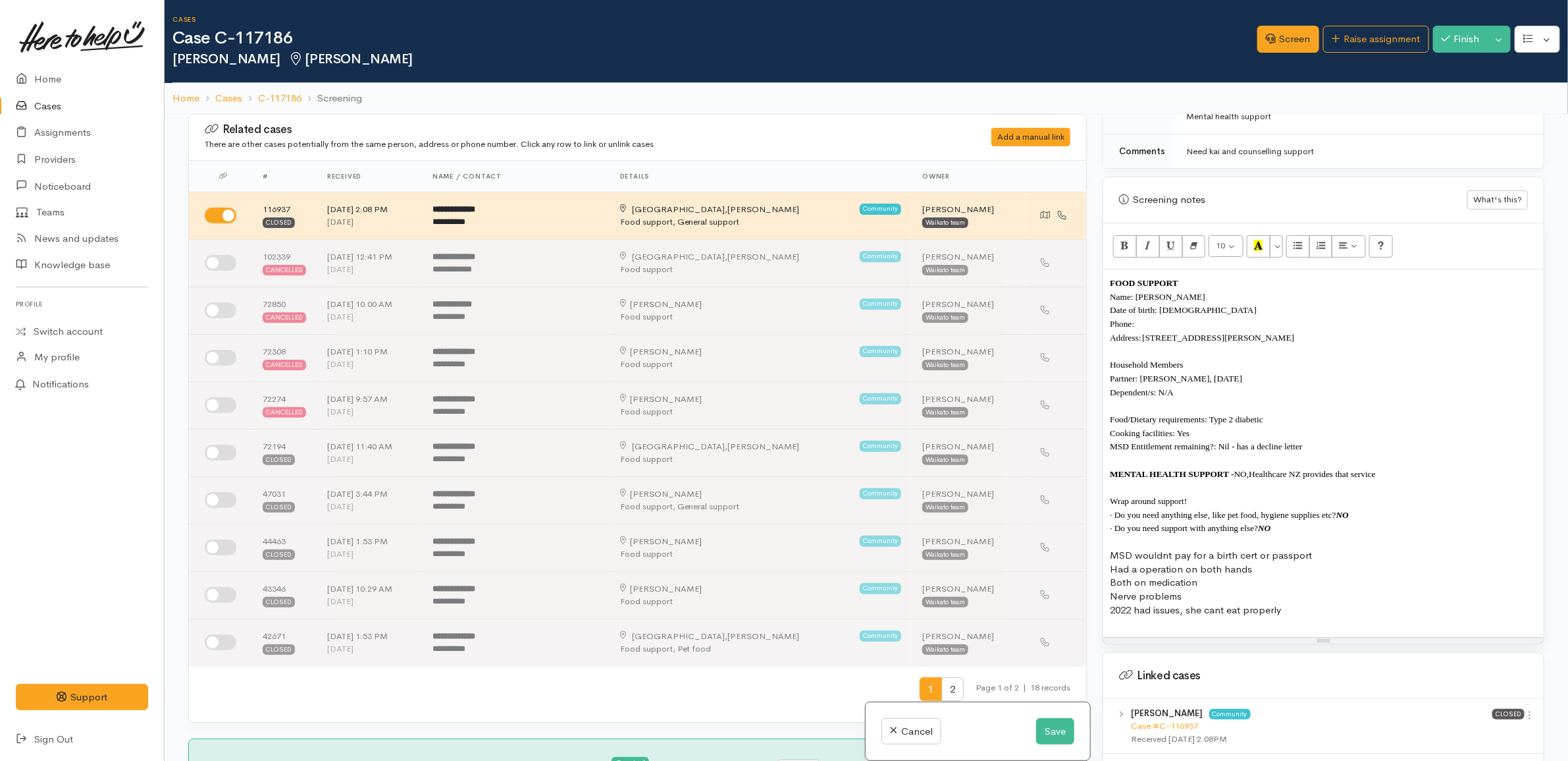
click at [1350, 326] on p "Phone:" at bounding box center [1323, 323] width 428 height 14
click at [1054, 733] on button "Save" at bounding box center [1055, 731] width 39 height 27
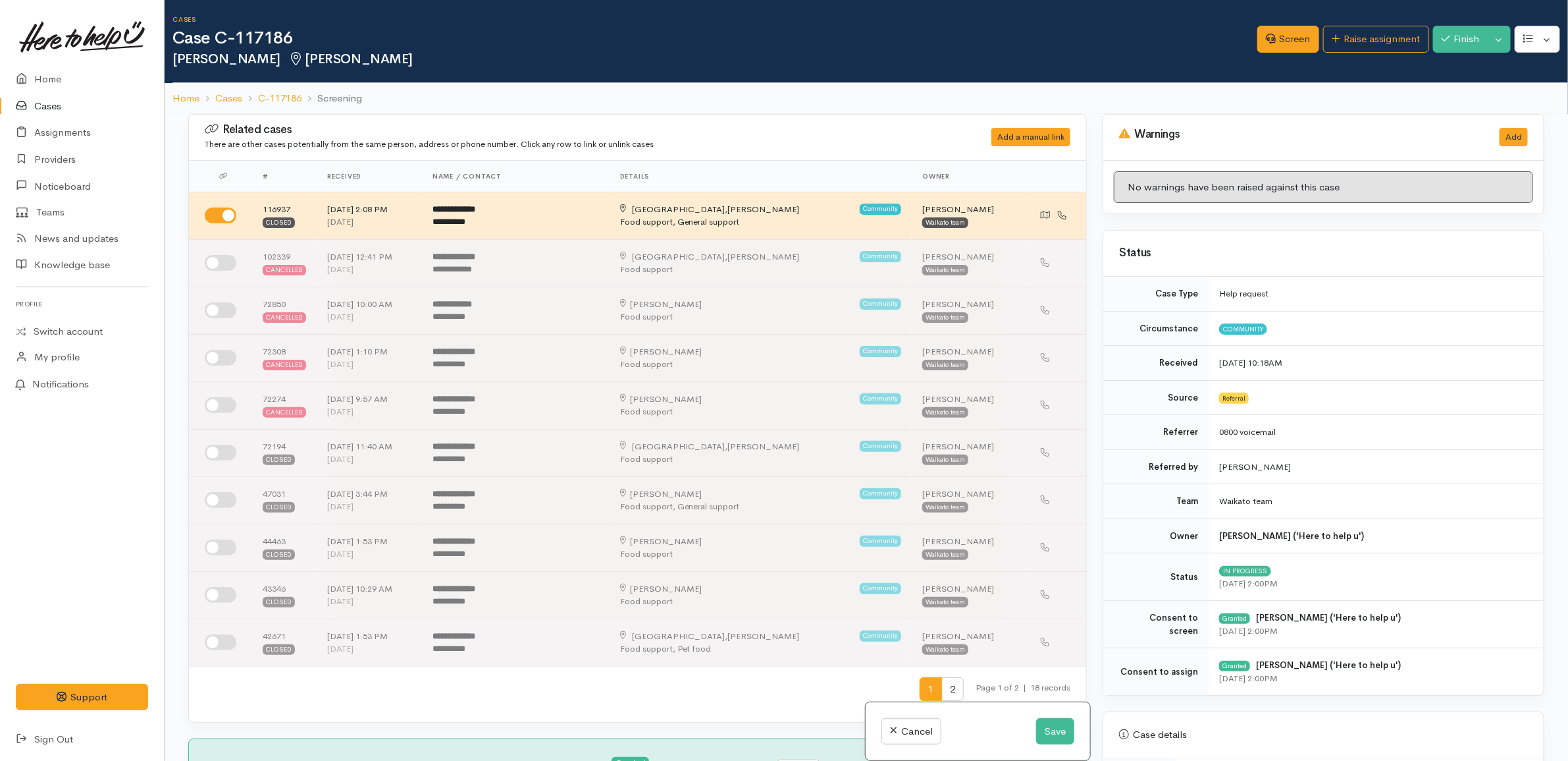
scroll to position [576, 0]
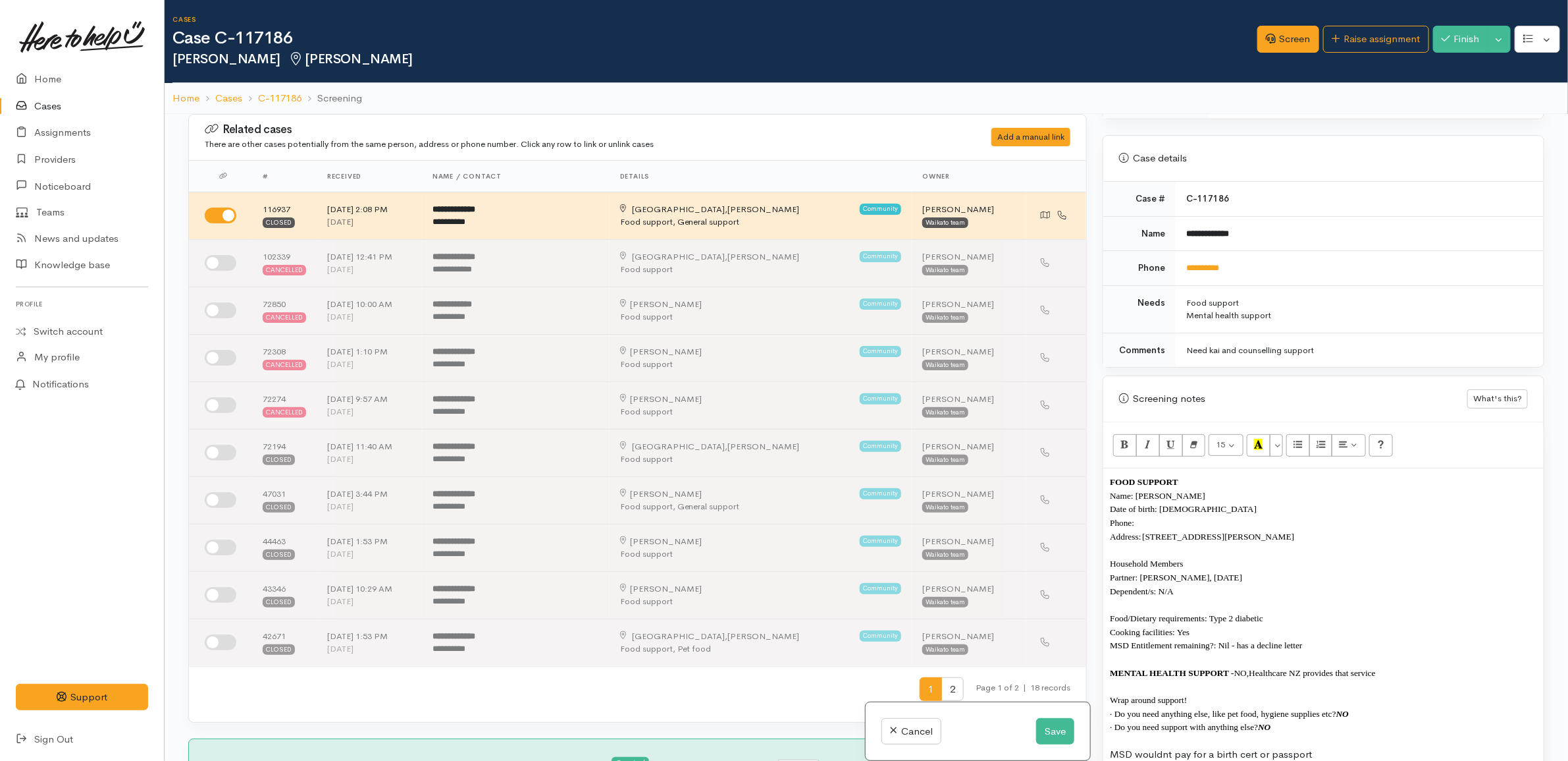
drag, startPoint x: 796, startPoint y: 214, endPoint x: 1008, endPoint y: 56, distance: 264.4
click at [1008, 56] on h2 "Janine Hankie Hamilton" at bounding box center [715, 60] width 1084 height 15
click at [1051, 725] on button "Save" at bounding box center [1055, 731] width 39 height 27
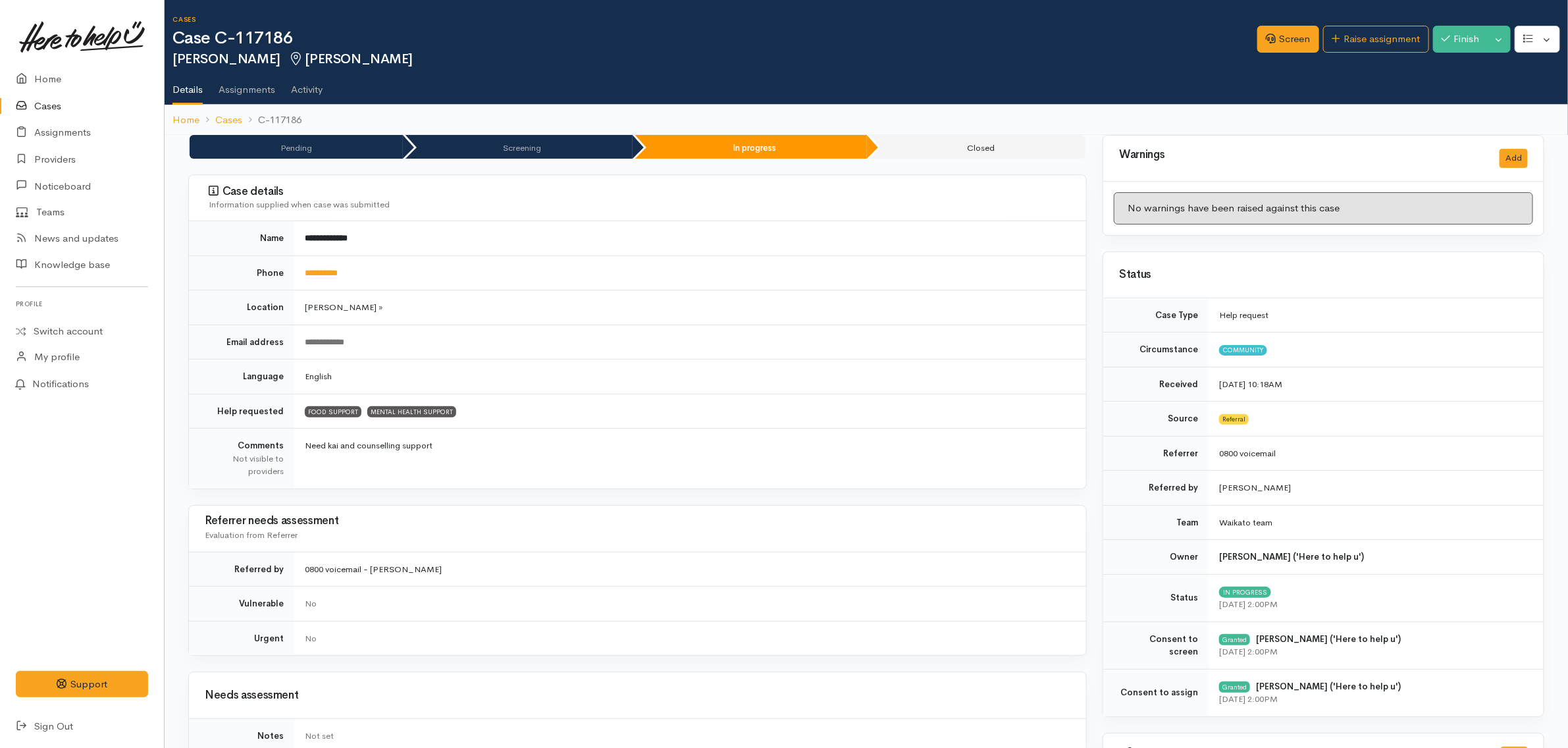
drag, startPoint x: 991, startPoint y: 227, endPoint x: 905, endPoint y: 234, distance: 86.3
click at [905, 234] on td "**********" at bounding box center [690, 238] width 792 height 34
click at [1286, 46] on link "Screen" at bounding box center [1287, 39] width 61 height 27
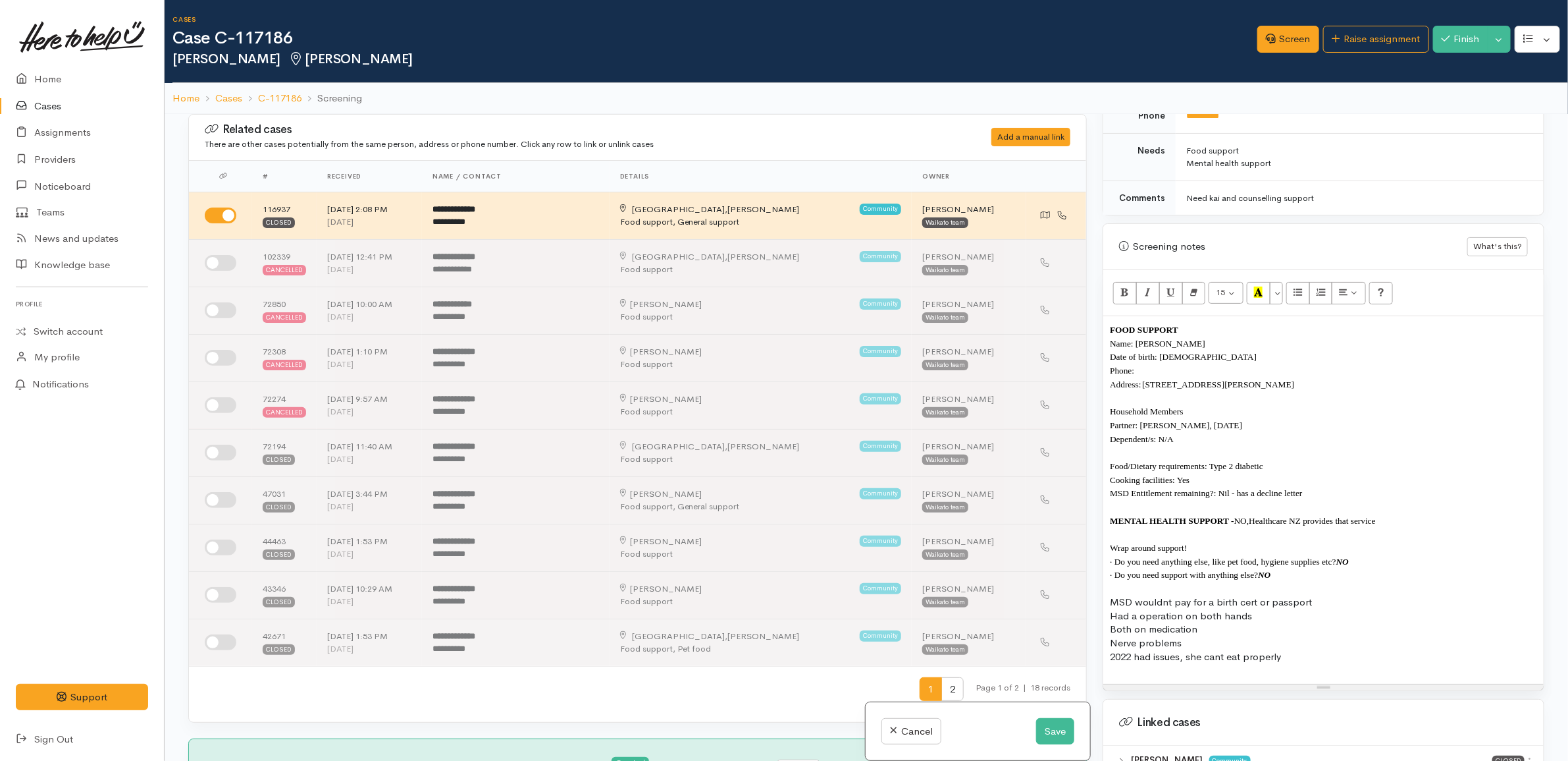
scroll to position [823, 0]
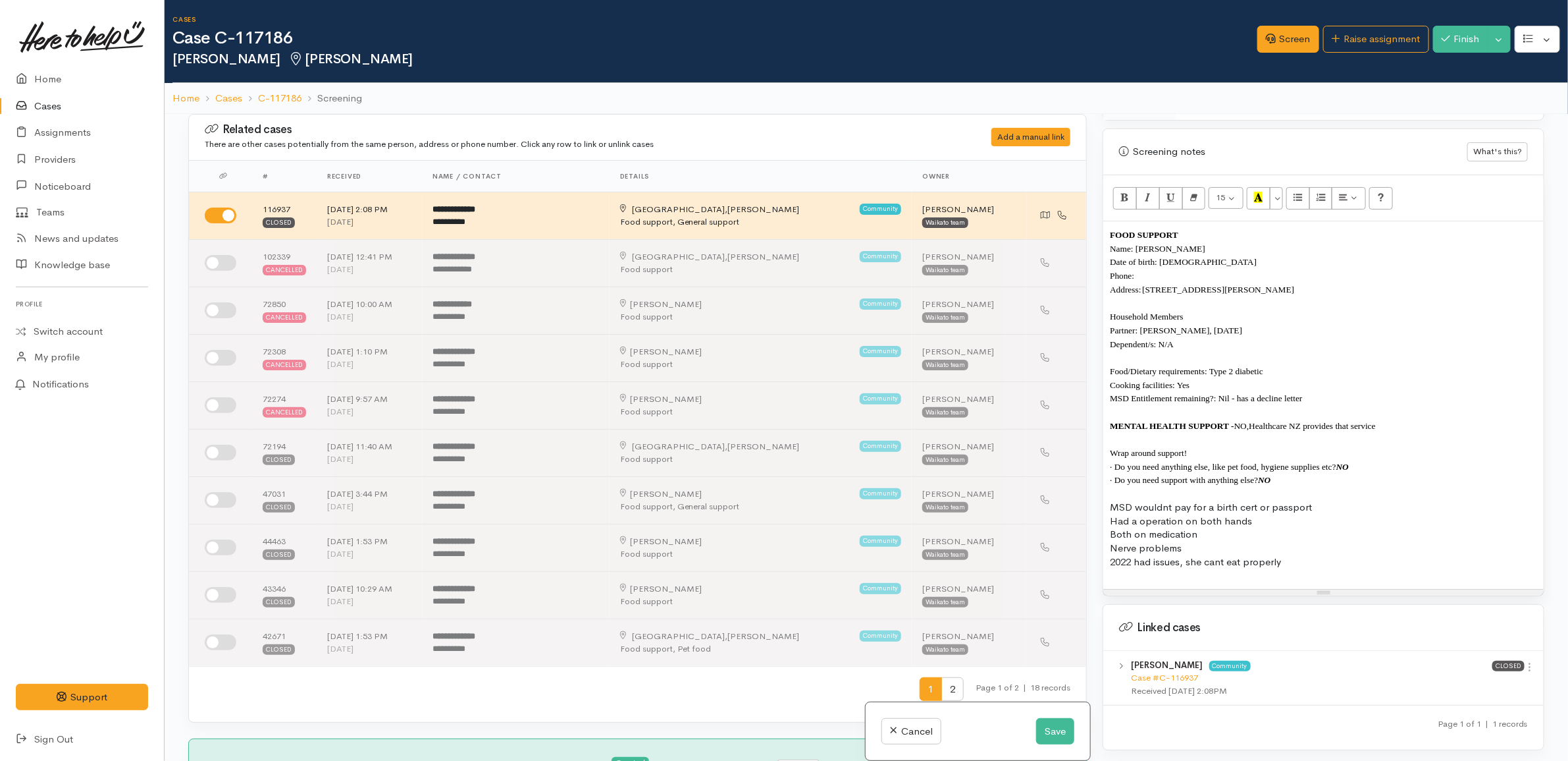
click at [1178, 278] on p "Phone:" at bounding box center [1323, 275] width 428 height 14
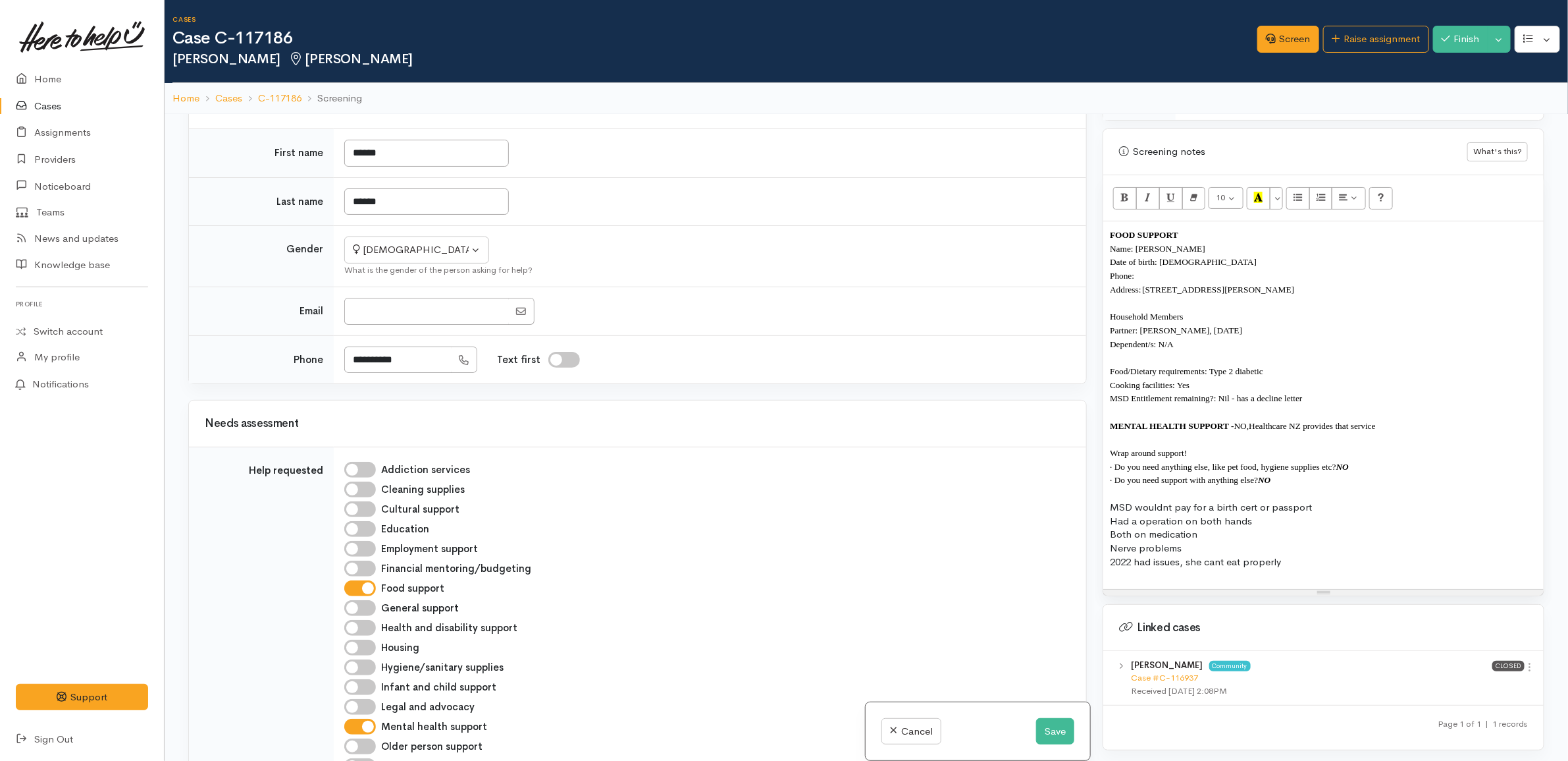
scroll to position [741, 0]
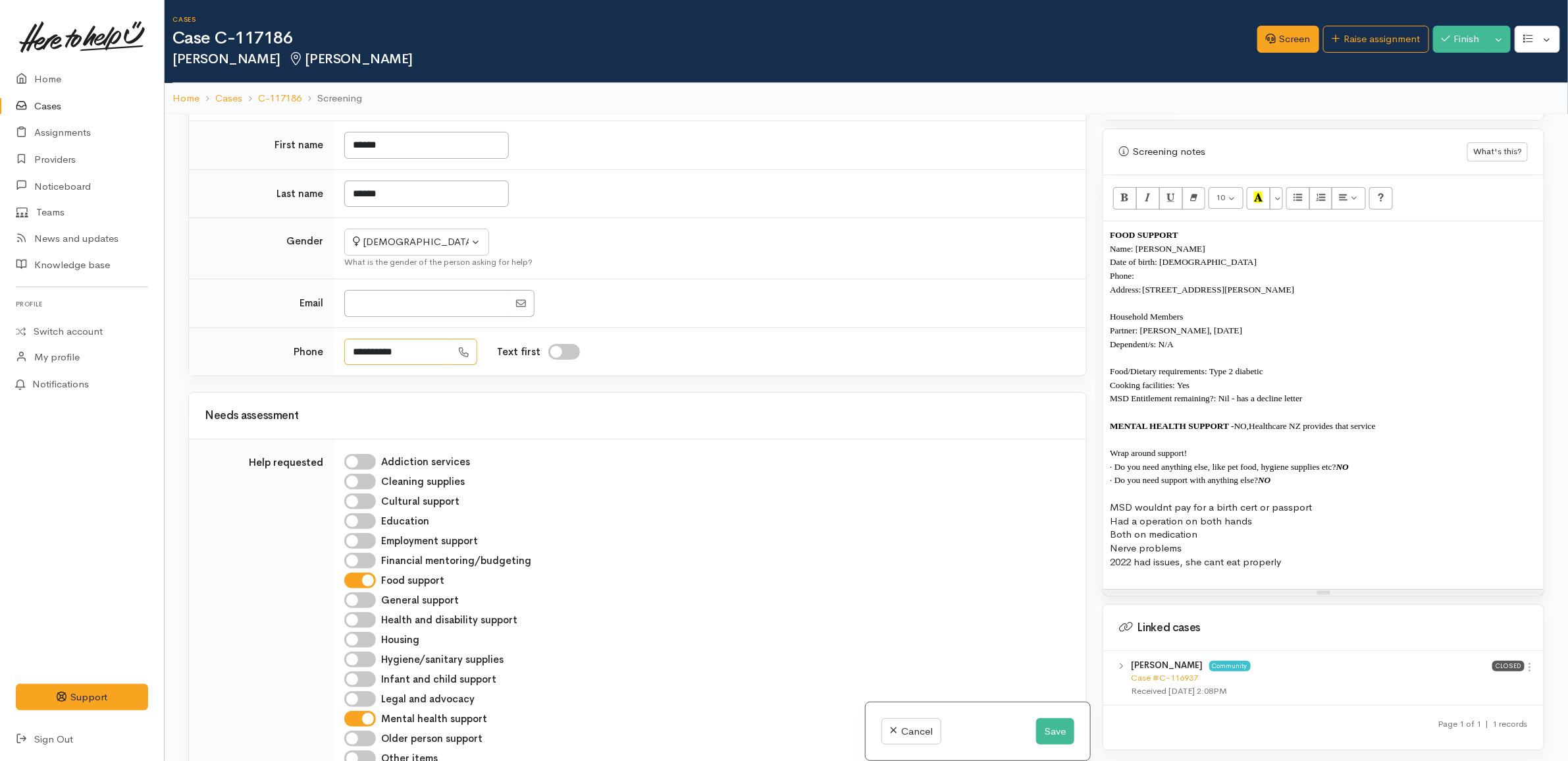
drag, startPoint x: 425, startPoint y: 348, endPoint x: 301, endPoint y: 341, distance: 124.2
click at [297, 341] on tr "**********" at bounding box center [638, 352] width 897 height 48
click at [1170, 280] on p "Phone:" at bounding box center [1323, 275] width 428 height 14
click at [1296, 333] on p "Household Members Partner: Wayne Douglas Hankey, 15/04/1962" at bounding box center [1323, 322] width 428 height 27
click at [1225, 263] on p "Date of birth: 11/04/1966" at bounding box center [1323, 262] width 428 height 14
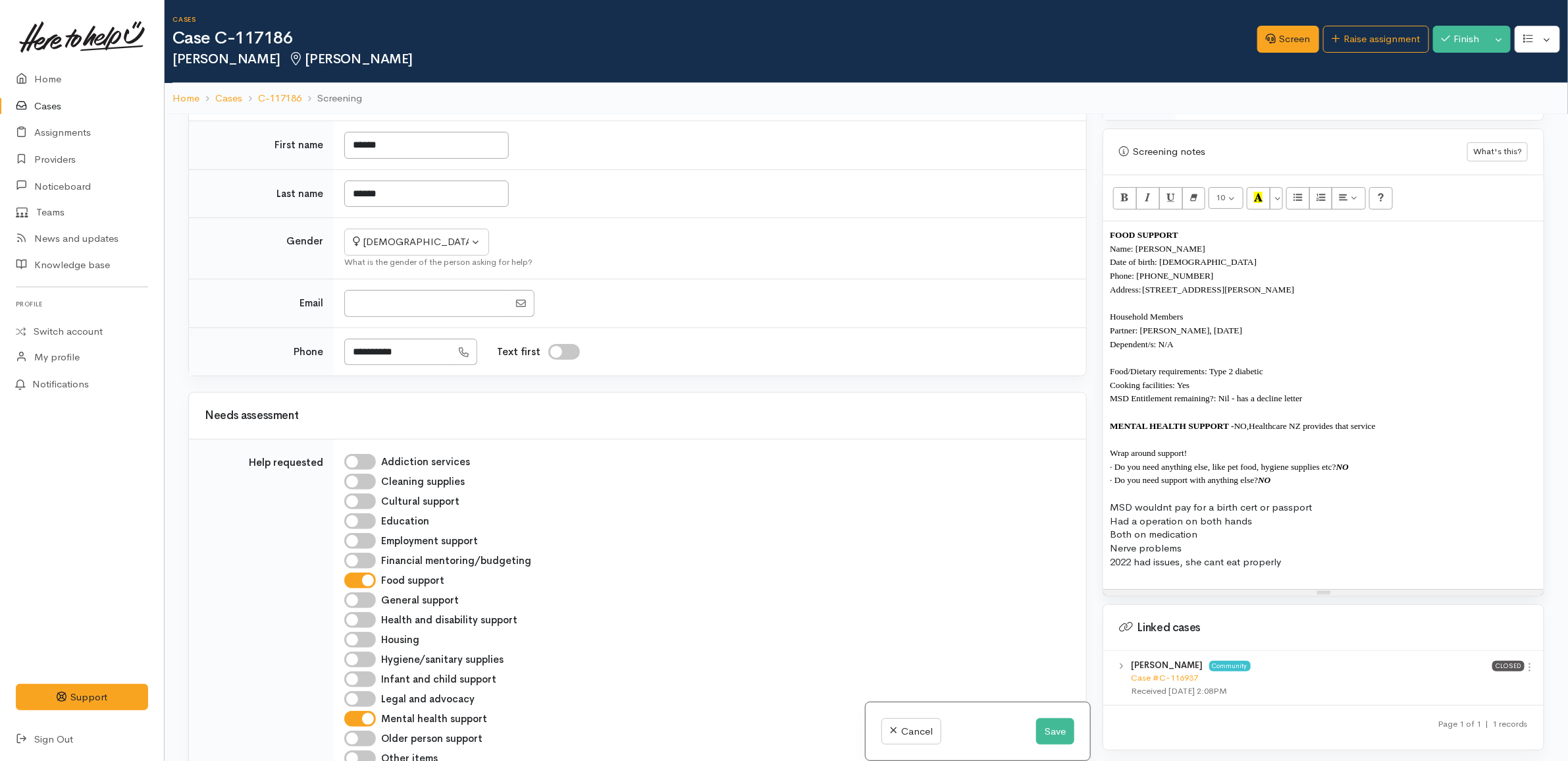
click at [1307, 334] on p "Household Members Partner: Wayne Douglas Hankey, 15/04/1962" at bounding box center [1323, 322] width 428 height 27
click at [1231, 268] on p "Date of birth: 11/04/1966" at bounding box center [1323, 262] width 428 height 14
drag, startPoint x: 1294, startPoint y: 488, endPoint x: 1027, endPoint y: 176, distance: 410.6
click at [1027, 176] on div "Related cases There are other cases potentially from the same person, address o…" at bounding box center [866, 494] width 1372 height 761
click at [1297, 412] on p at bounding box center [1323, 411] width 428 height 14
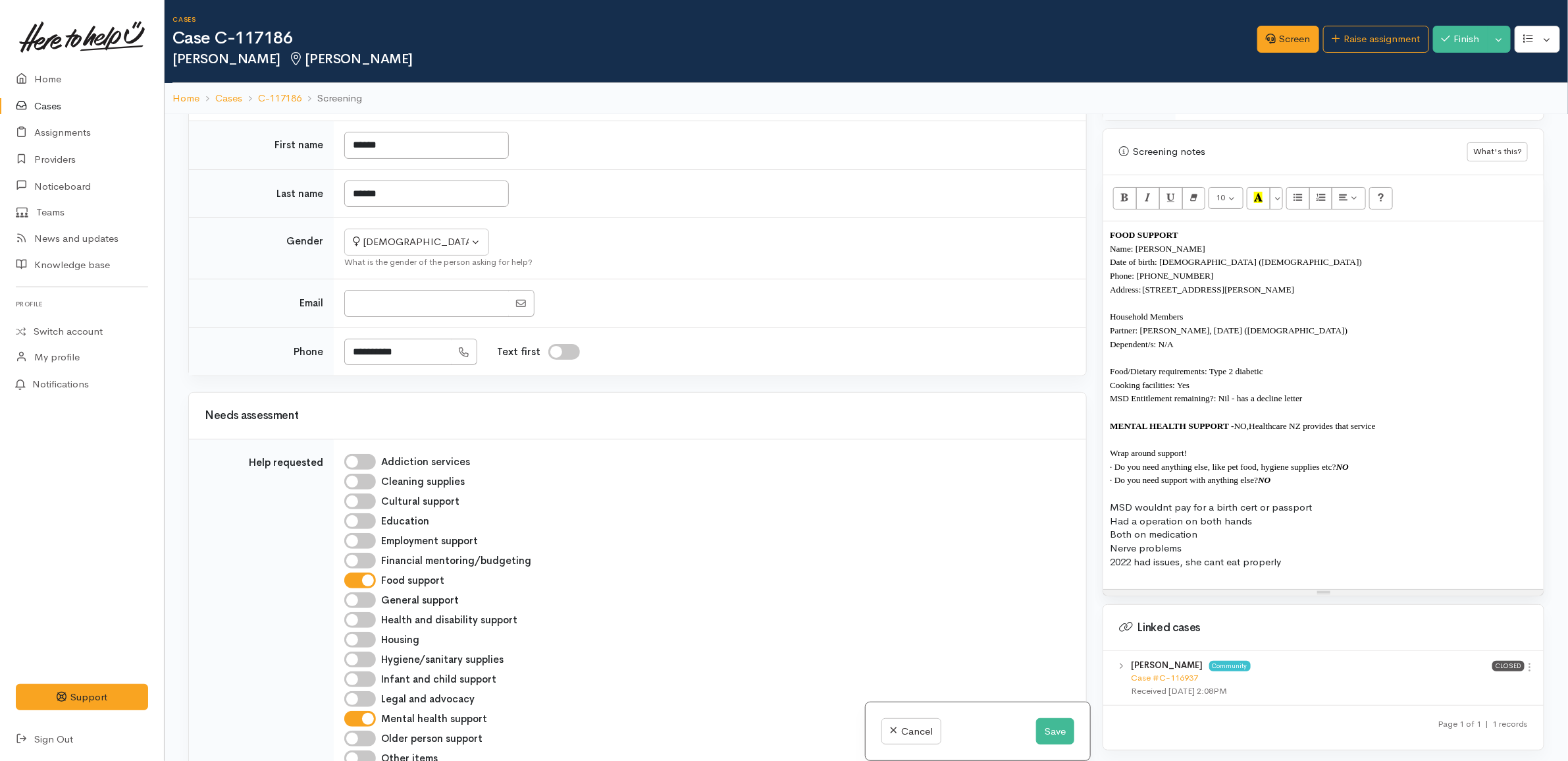
click at [1314, 400] on p "MSD Entitlement remaining?: Nil - has a decline letter" at bounding box center [1323, 397] width 428 height 14
drag, startPoint x: 1300, startPoint y: 484, endPoint x: 1277, endPoint y: 439, distance: 50.5
click at [1277, 439] on div "FOOD SUPPORT Name: Janine Hankie Date of birth: 11/04/1966 (59 years old) Phone…" at bounding box center [1323, 405] width 440 height 367
copy div "Wrap around support! · Do you need anything else, like pet food, hygiene suppli…"
click at [1313, 411] on p at bounding box center [1323, 411] width 428 height 14
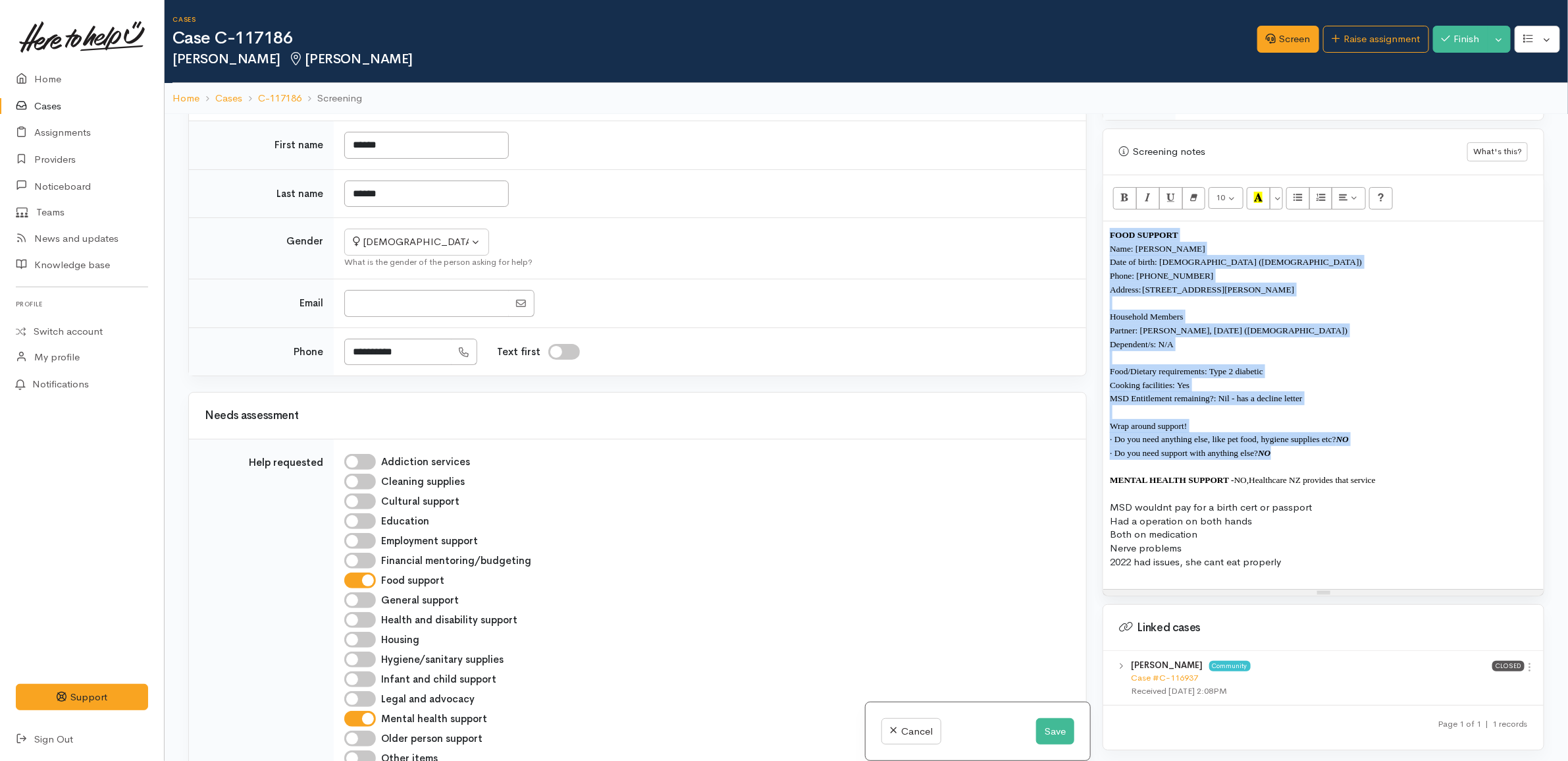
copy div "FOOD SUPPORT Name: Janine Hankie Date of birth: 11/04/1966 (59 years old) Phone…"
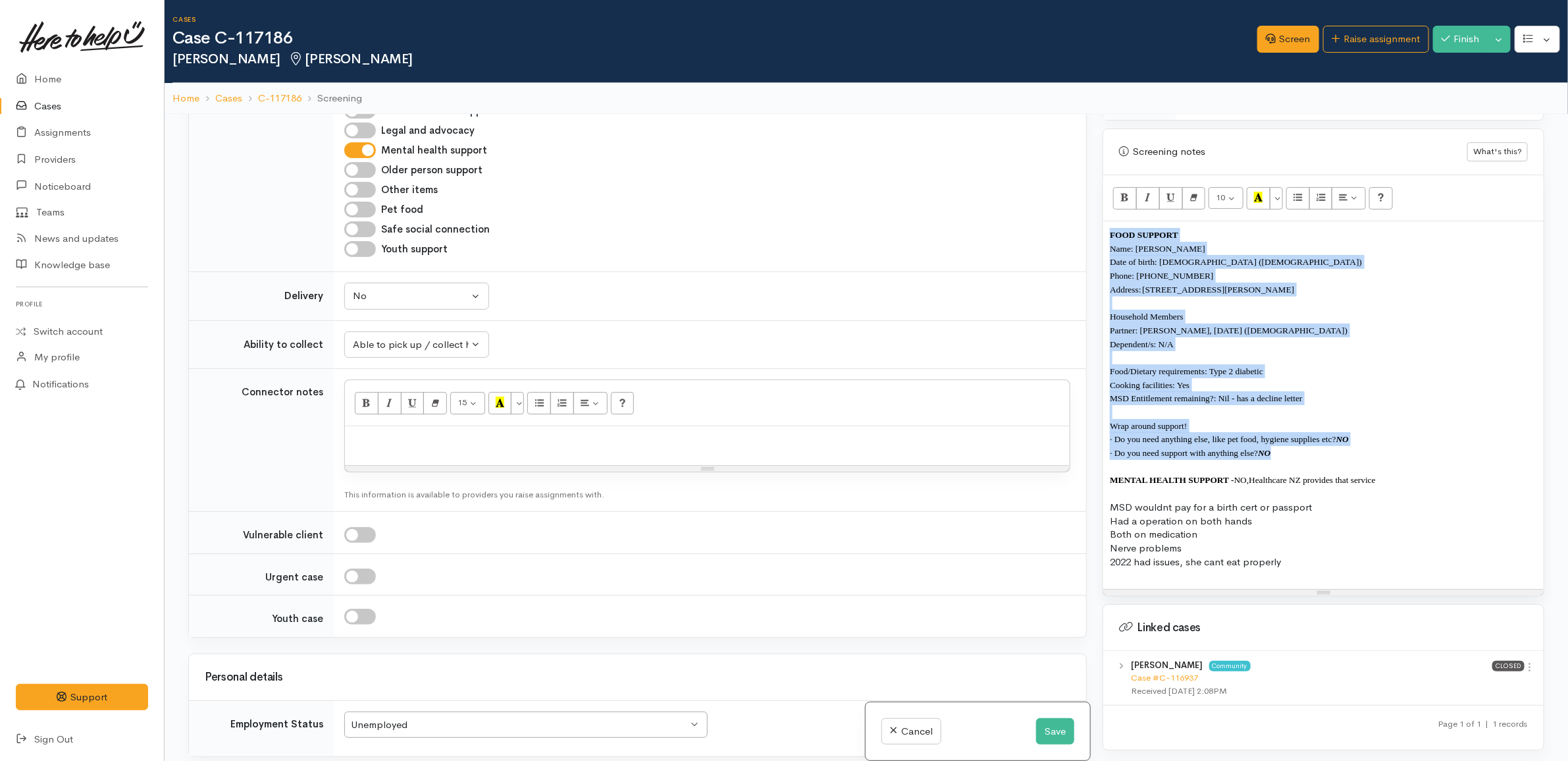
scroll to position [1399, 0]
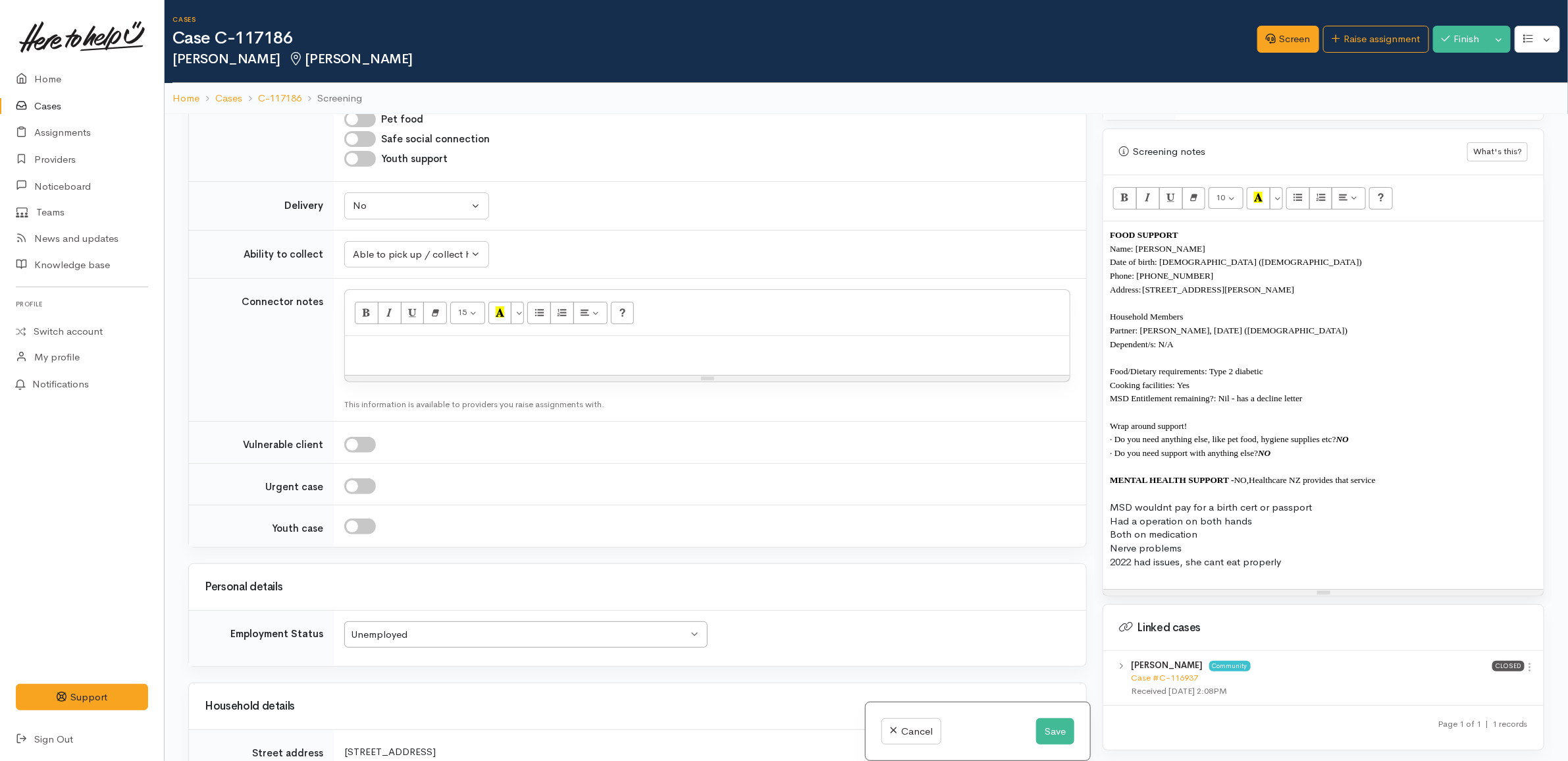
click at [624, 374] on div at bounding box center [707, 355] width 725 height 39
paste div
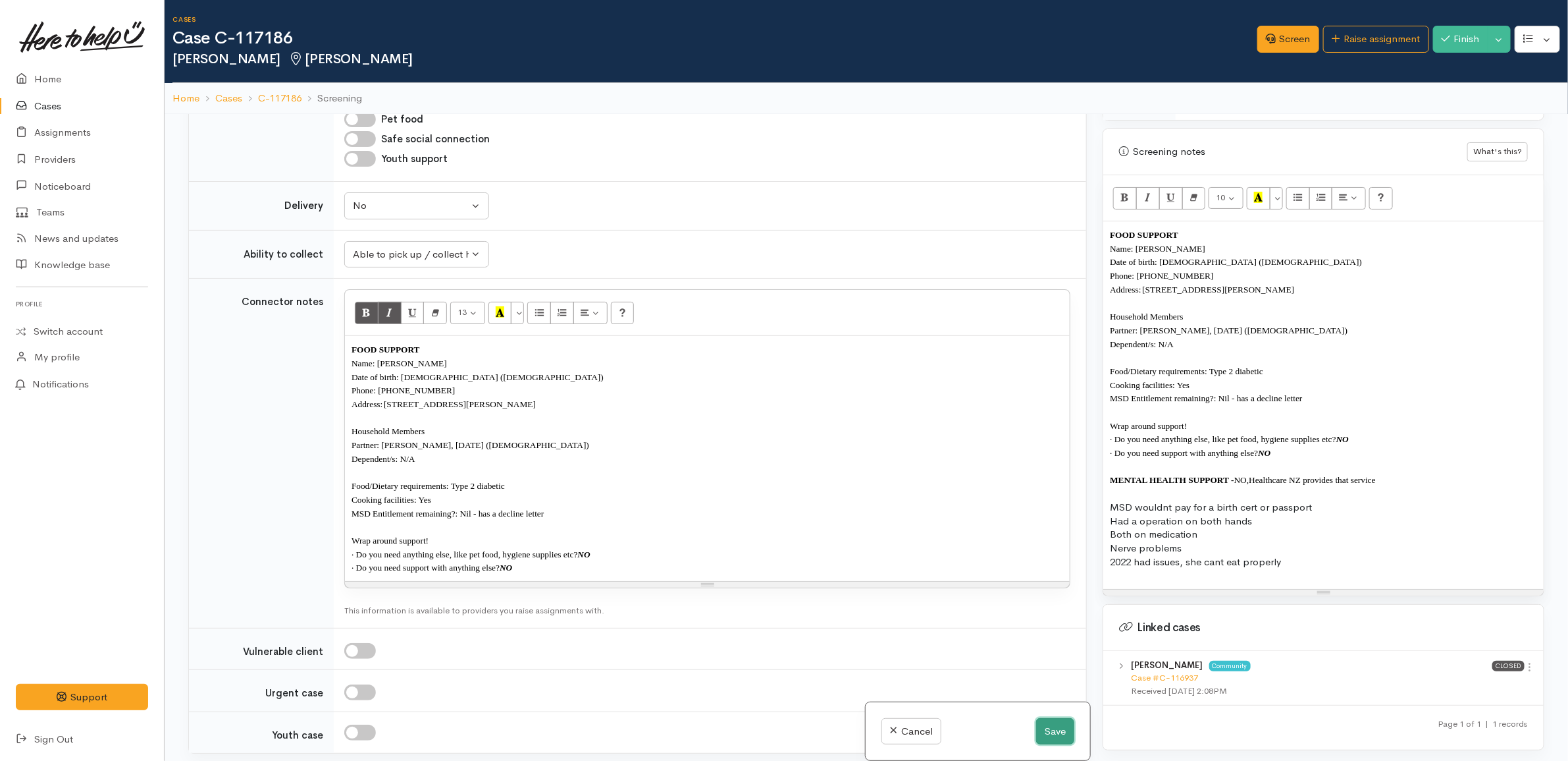
click at [1047, 733] on button "Save" at bounding box center [1055, 731] width 39 height 27
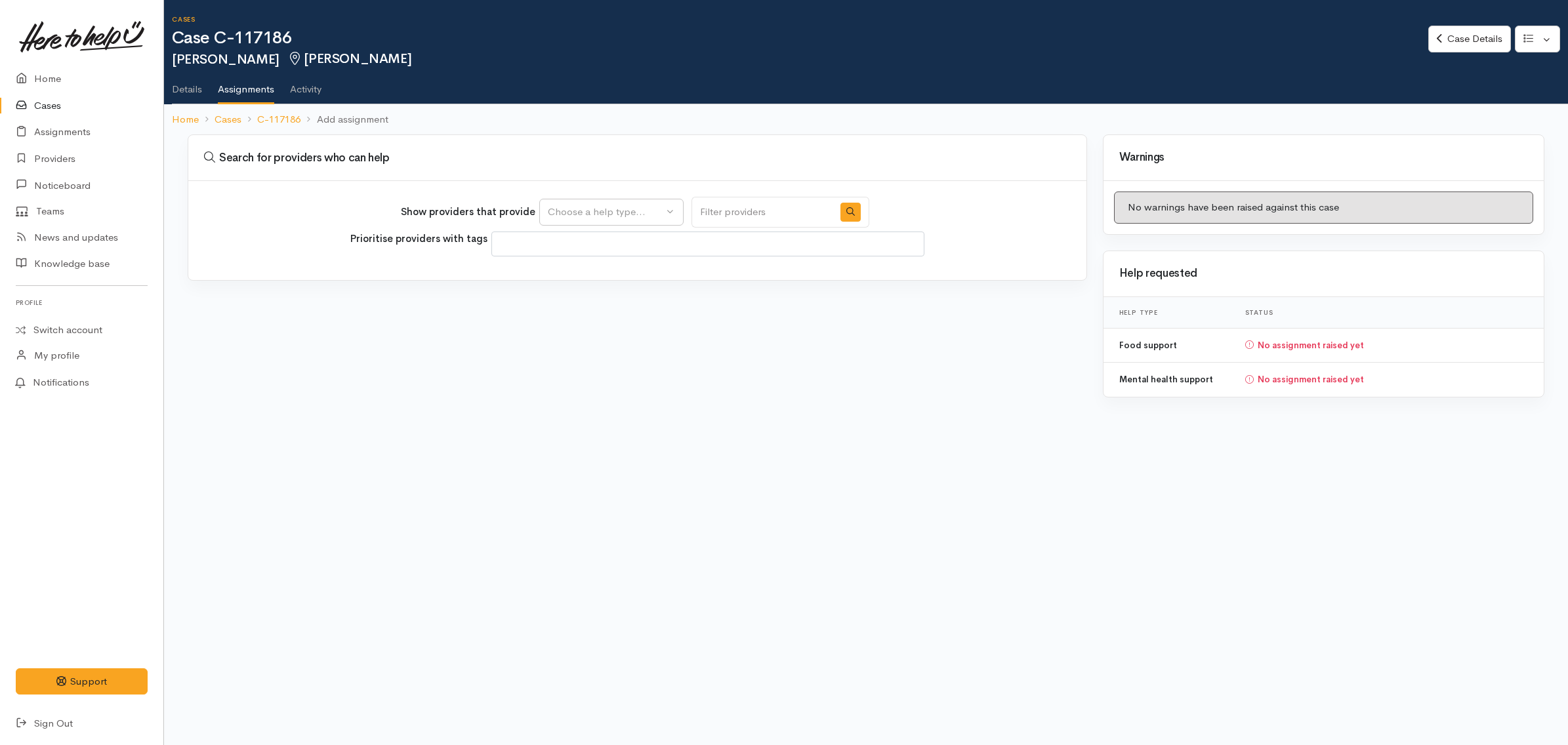
select select
click at [678, 210] on button "Choose a help type..." at bounding box center [612, 211] width 144 height 27
click at [628, 277] on link "Food support" at bounding box center [611, 274] width 143 height 20
select select "3"
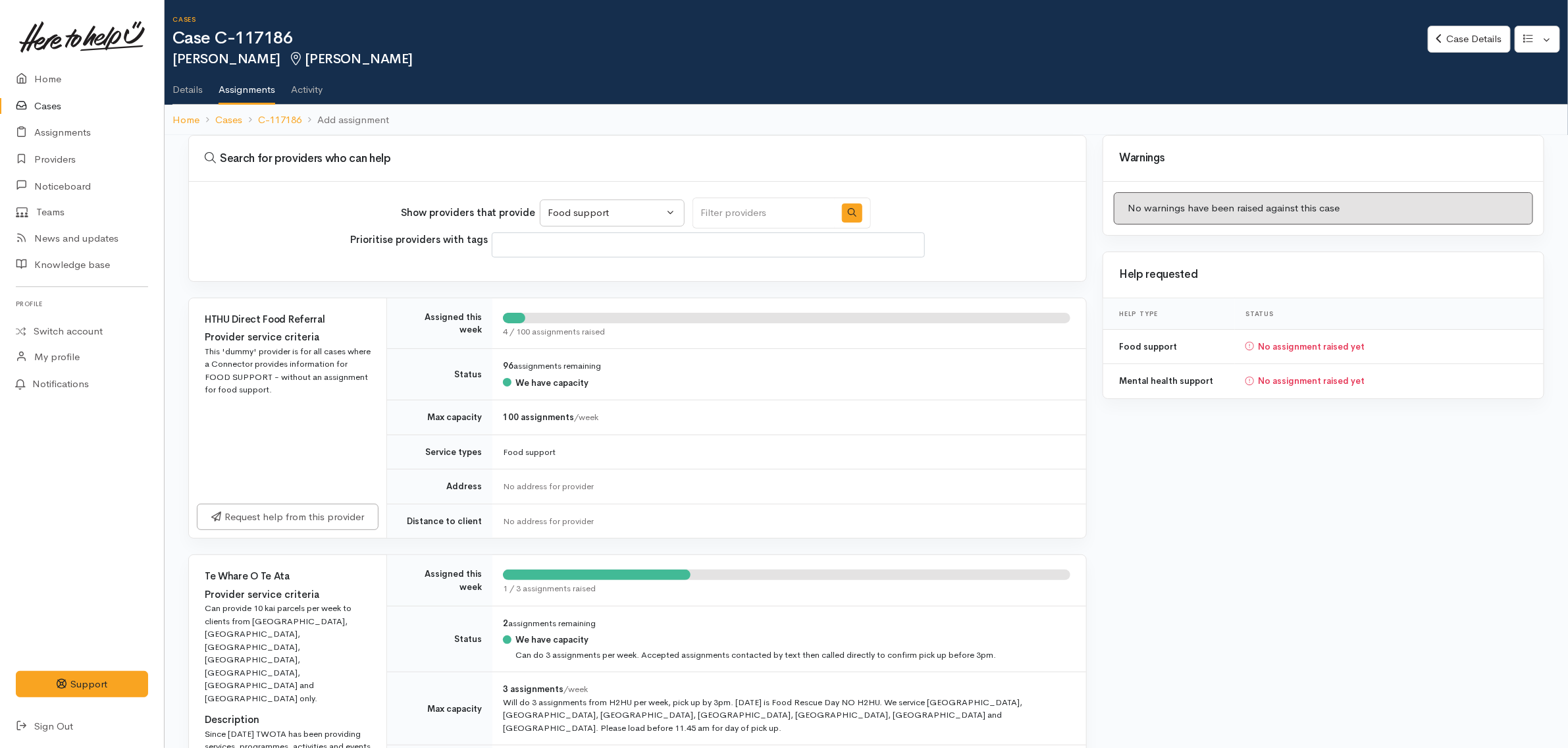
click at [192, 86] on link "Details" at bounding box center [187, 84] width 30 height 37
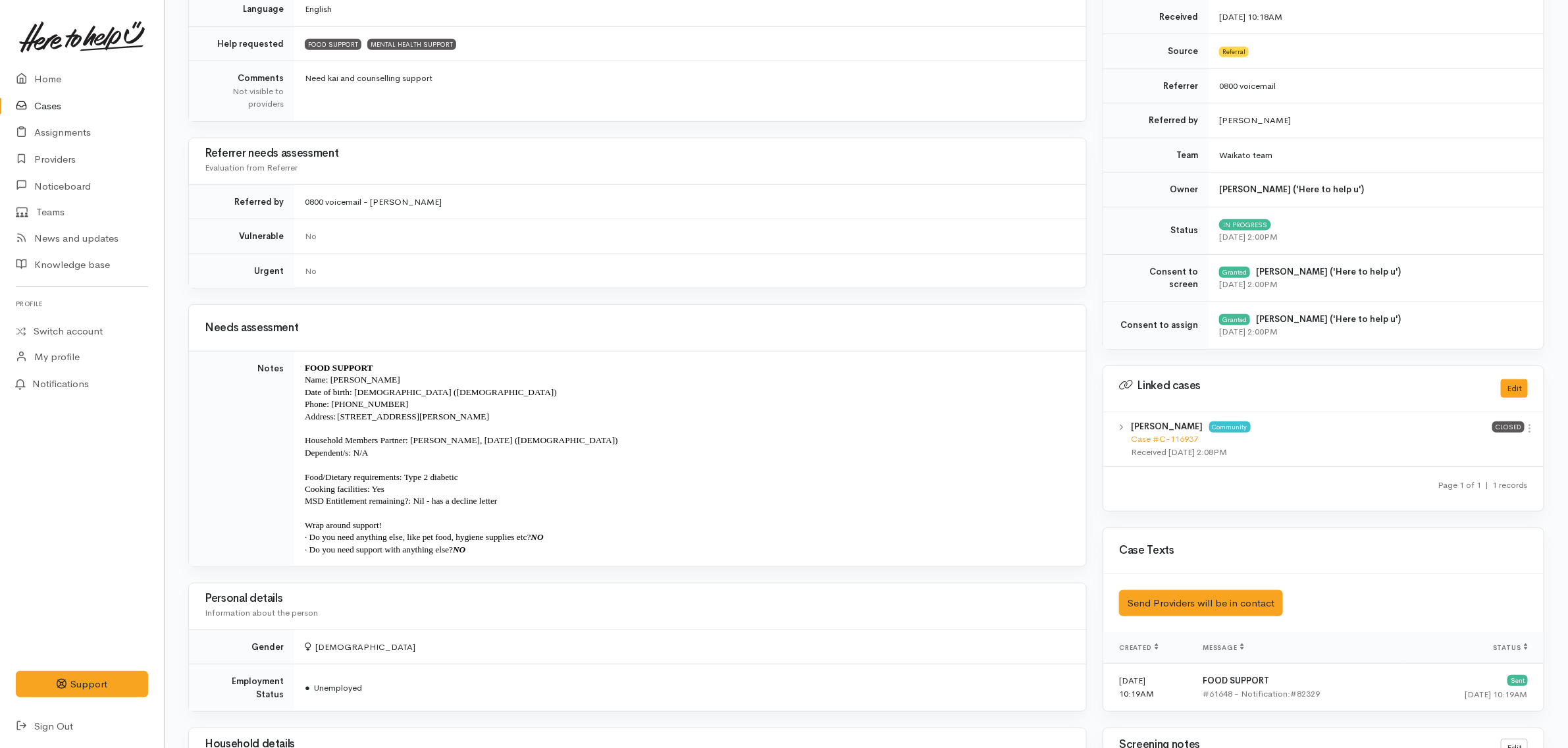
scroll to position [411, 0]
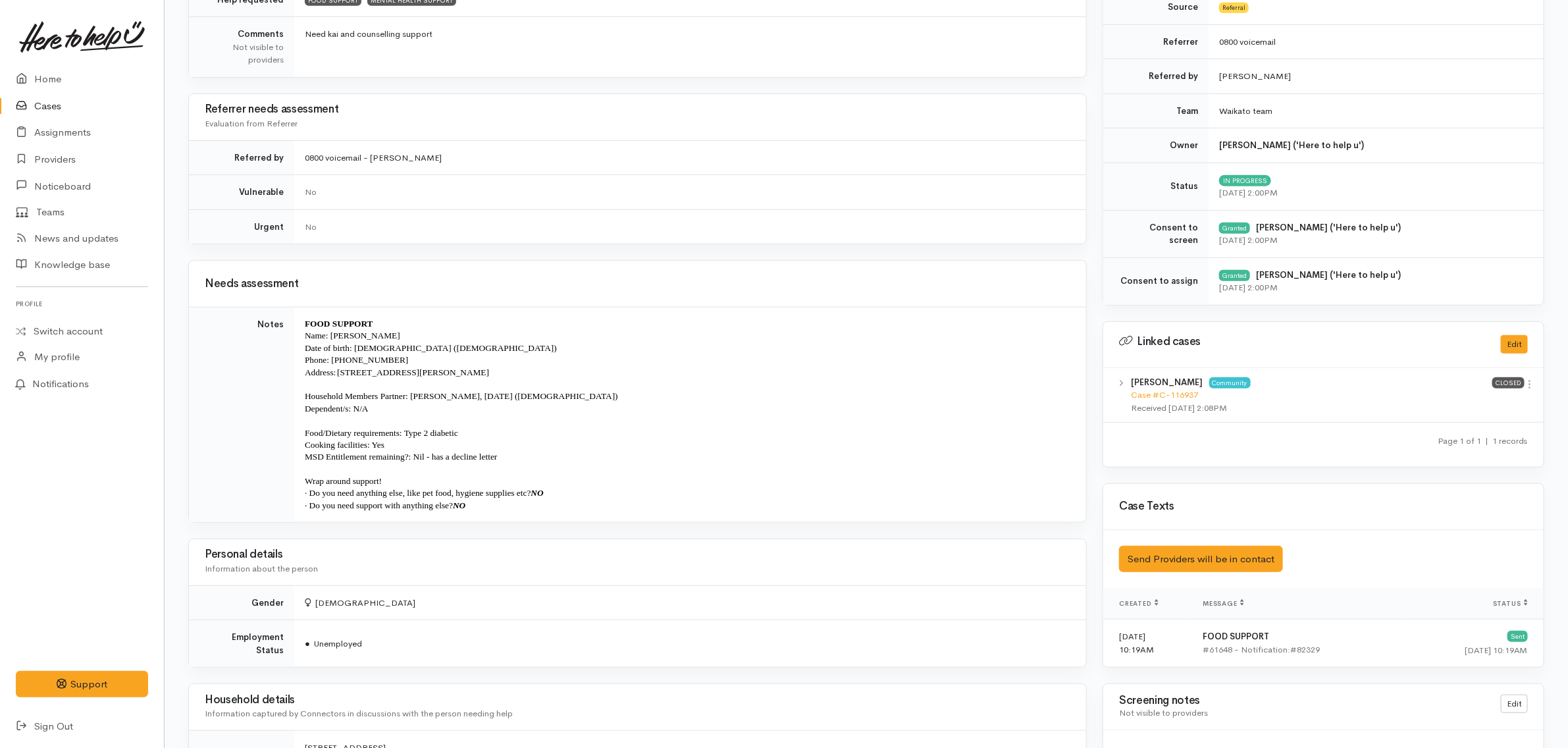
drag, startPoint x: 454, startPoint y: 376, endPoint x: 339, endPoint y: 376, distance: 115.0
click at [339, 376] on span "Address: [STREET_ADDRESS][PERSON_NAME]" at bounding box center [396, 372] width 184 height 10
copy span "[STREET_ADDRESS],"
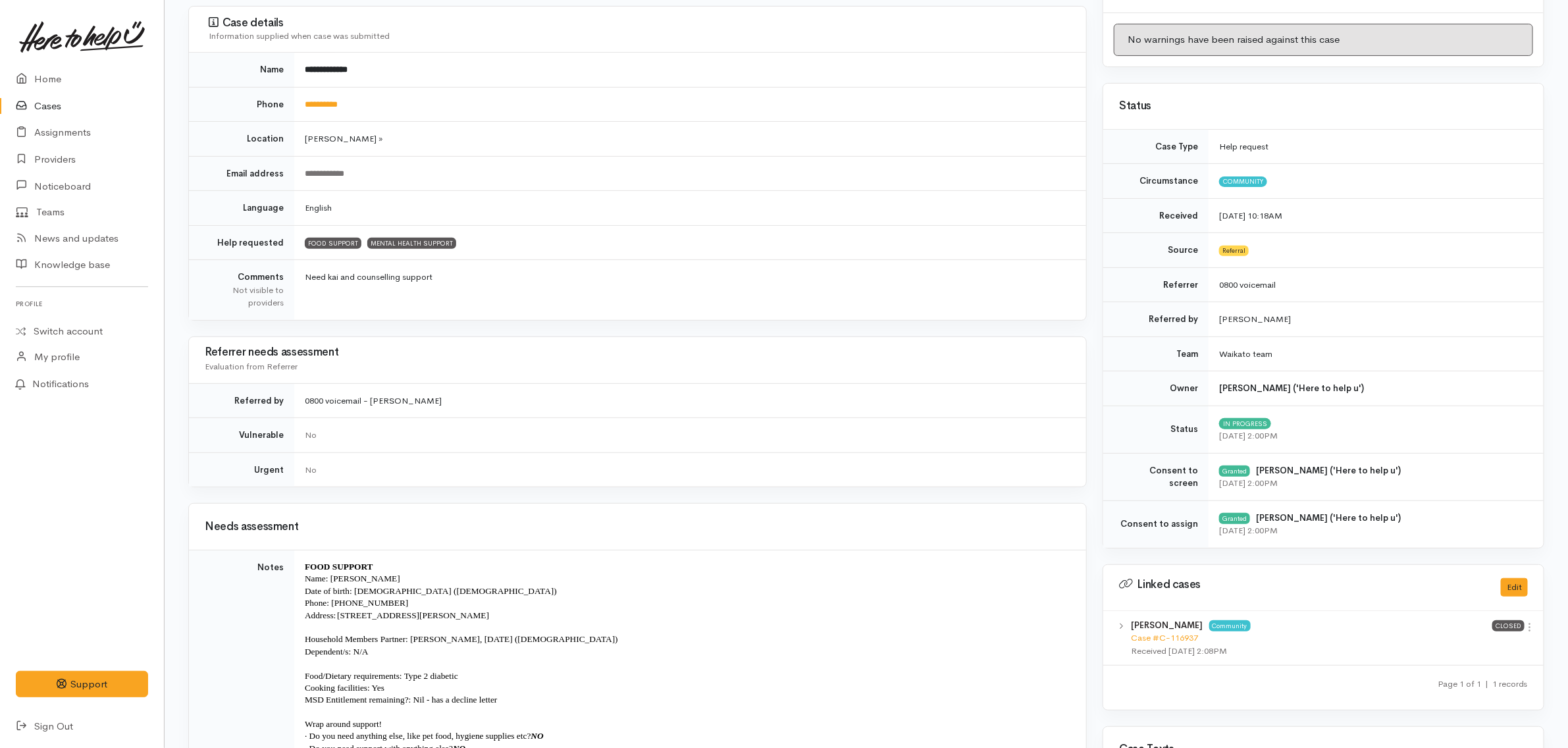
scroll to position [0, 0]
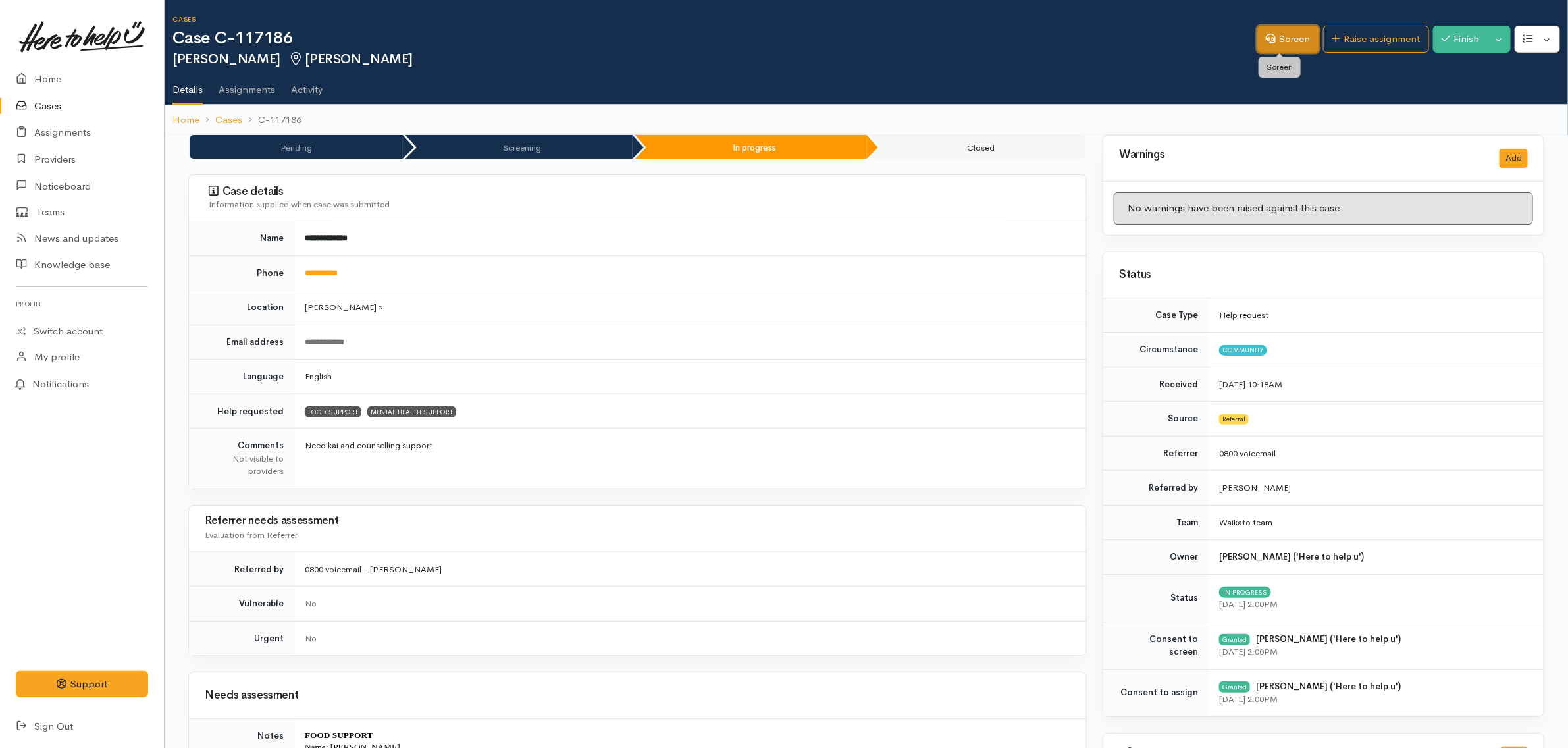
click at [1267, 37] on link "Screen" at bounding box center [1287, 39] width 61 height 27
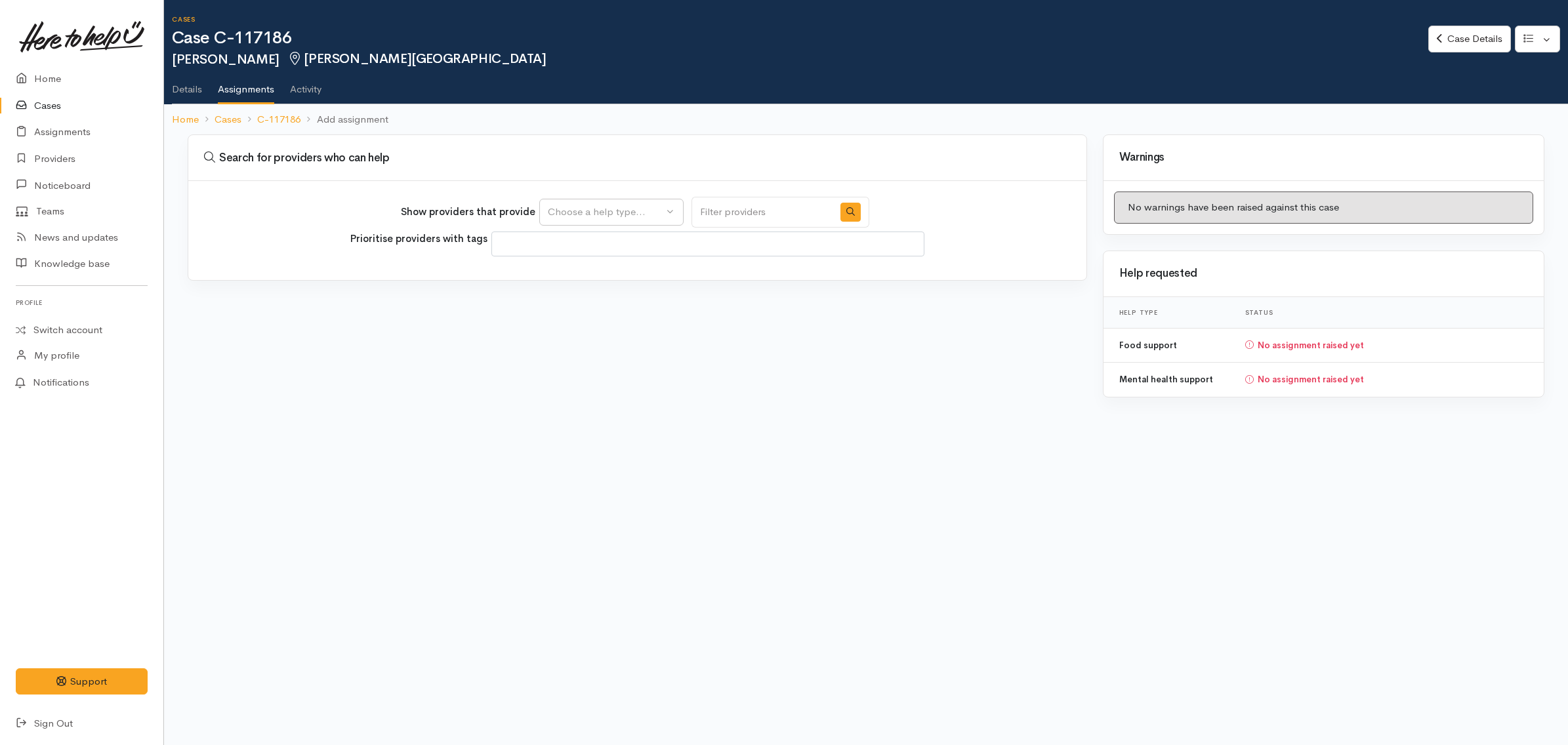
select select
click at [637, 208] on div "Choose a help type..." at bounding box center [605, 212] width 115 height 15
click at [634, 280] on link "Food support" at bounding box center [611, 274] width 143 height 20
select select "3"
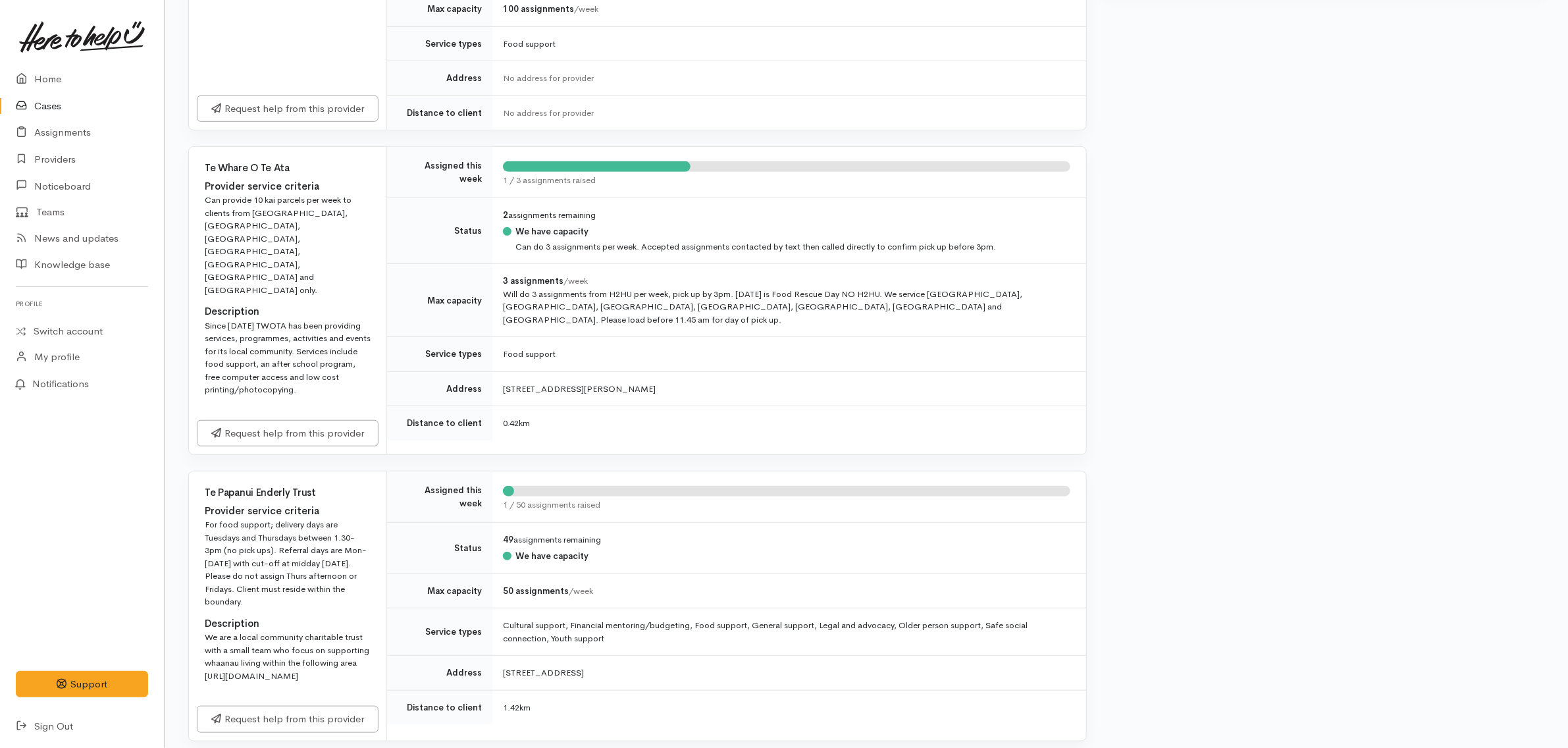
scroll to position [411, 0]
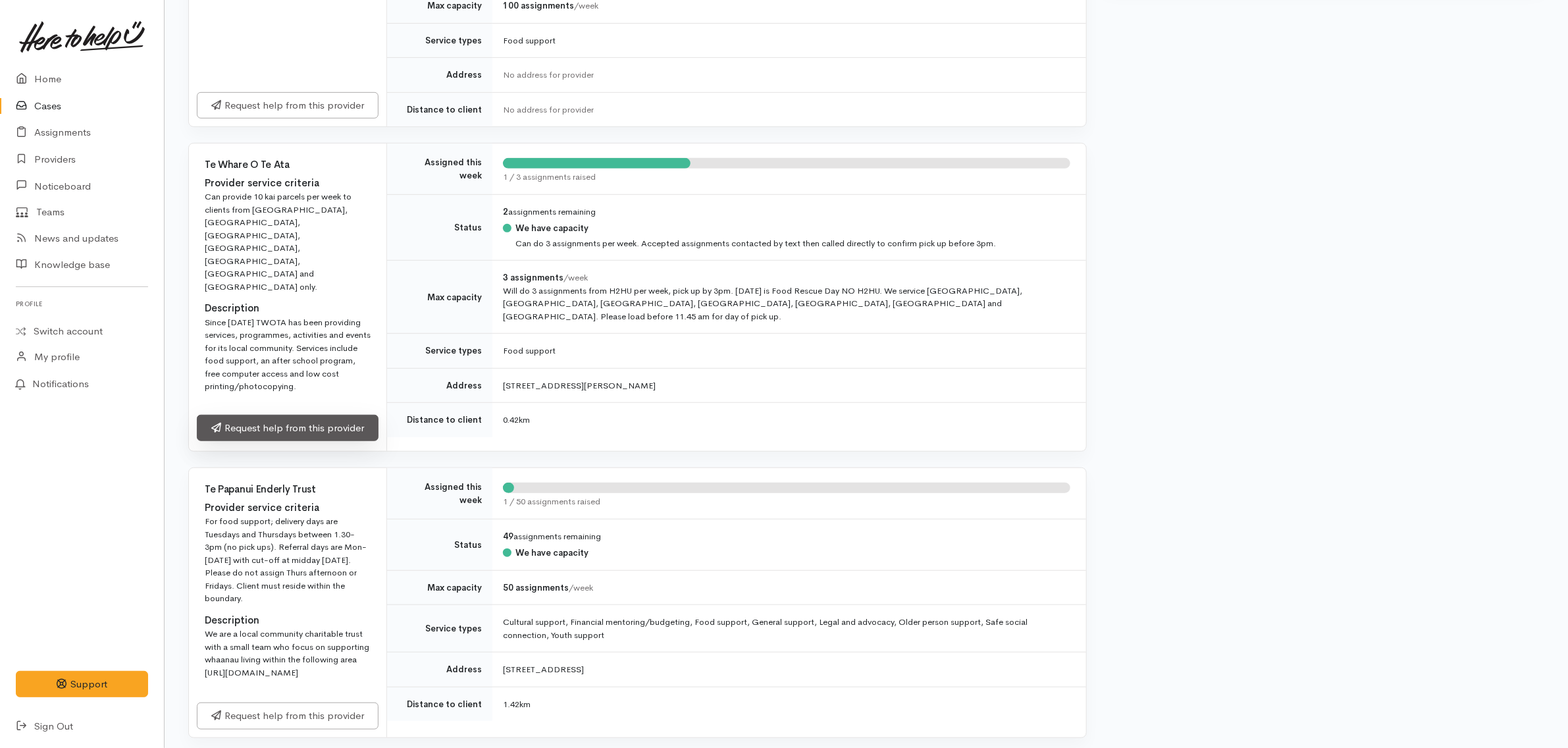
click at [295, 415] on link "Request help from this provider" at bounding box center [287, 428] width 182 height 27
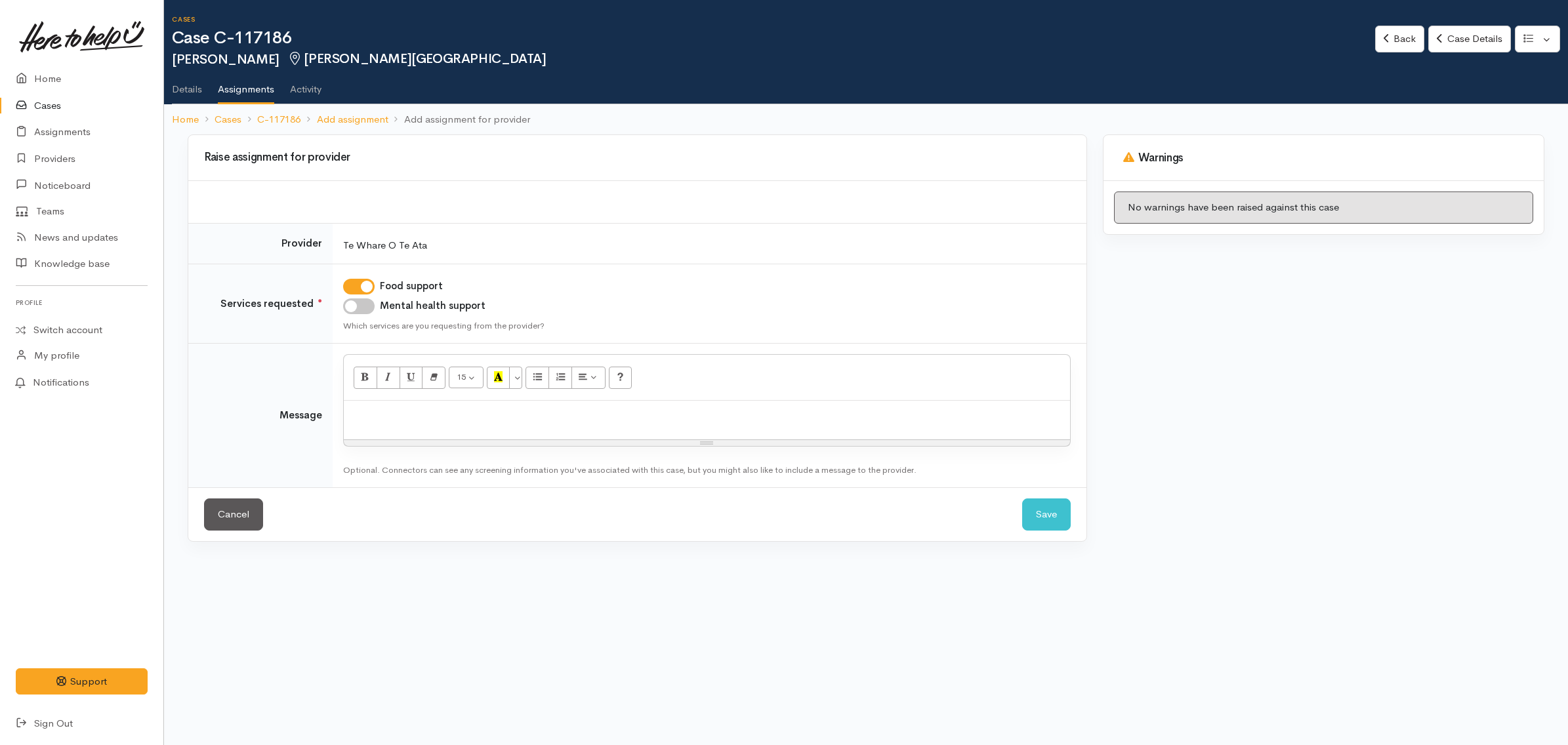
click at [467, 415] on p at bounding box center [707, 414] width 713 height 15
paste div
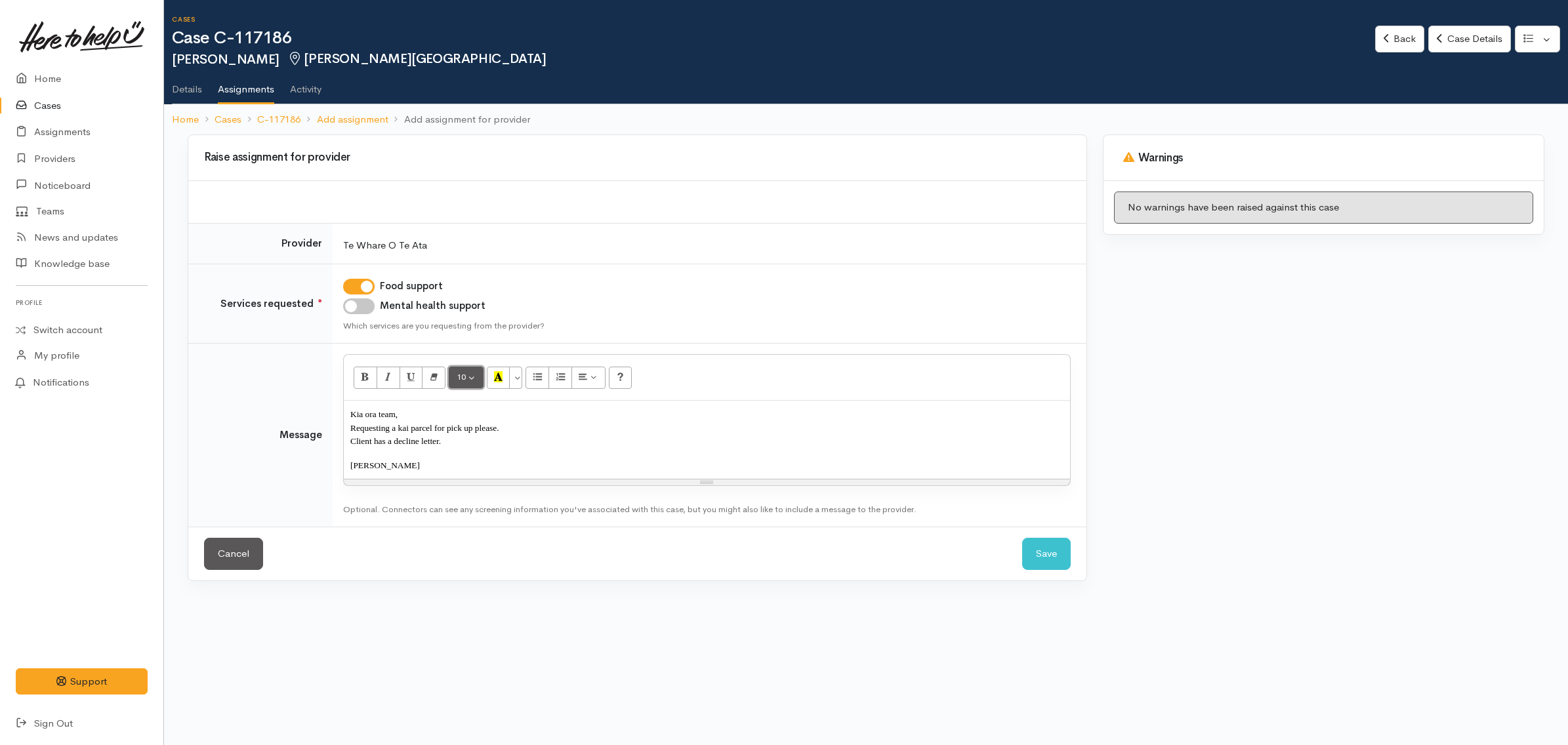
click at [469, 377] on button "10" at bounding box center [466, 378] width 35 height 22
click at [486, 491] on link "12" at bounding box center [500, 489] width 103 height 21
click at [463, 473] on p "Ngā mihi, Katarina" at bounding box center [707, 468] width 713 height 15
click at [490, 444] on p "Client has a decline letter." at bounding box center [707, 443] width 713 height 15
click at [352, 444] on span "Client has a decline letter." at bounding box center [404, 442] width 109 height 11
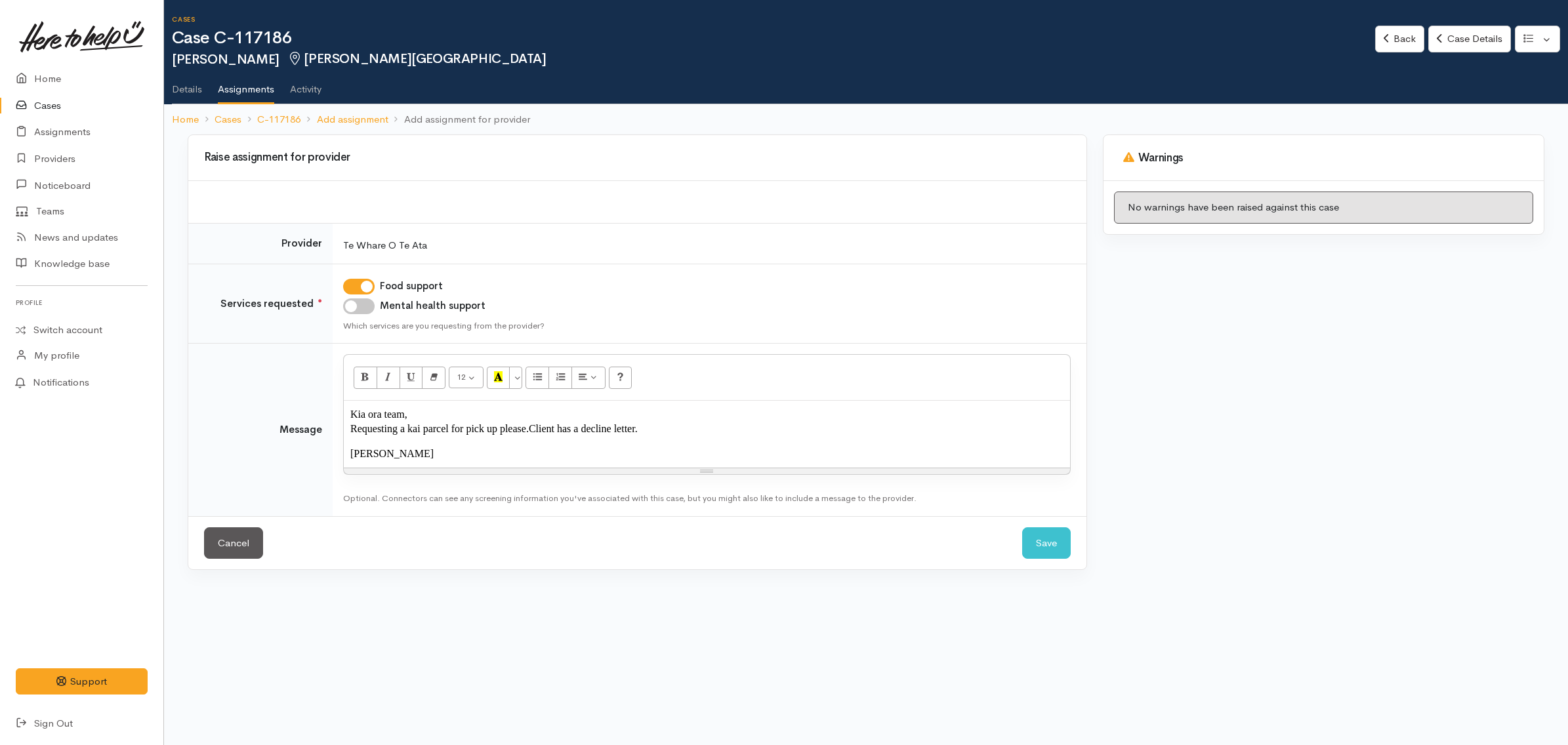
drag, startPoint x: 660, startPoint y: 428, endPoint x: 531, endPoint y: 421, distance: 129.2
click at [531, 421] on p "Requesting a kai parcel for pick up please. Client has a decline letter." at bounding box center [707, 429] width 713 height 15
click at [485, 444] on div "Kia ora team, Requesting a kai parcel for pick up please. Client has a decline …" at bounding box center [707, 433] width 726 height 67
click at [645, 428] on p "Requesting a kai parcel for pick up please. Client has a decline letter." at bounding box center [707, 429] width 713 height 15
click at [533, 427] on span "Client has a decline letter." at bounding box center [582, 429] width 109 height 11
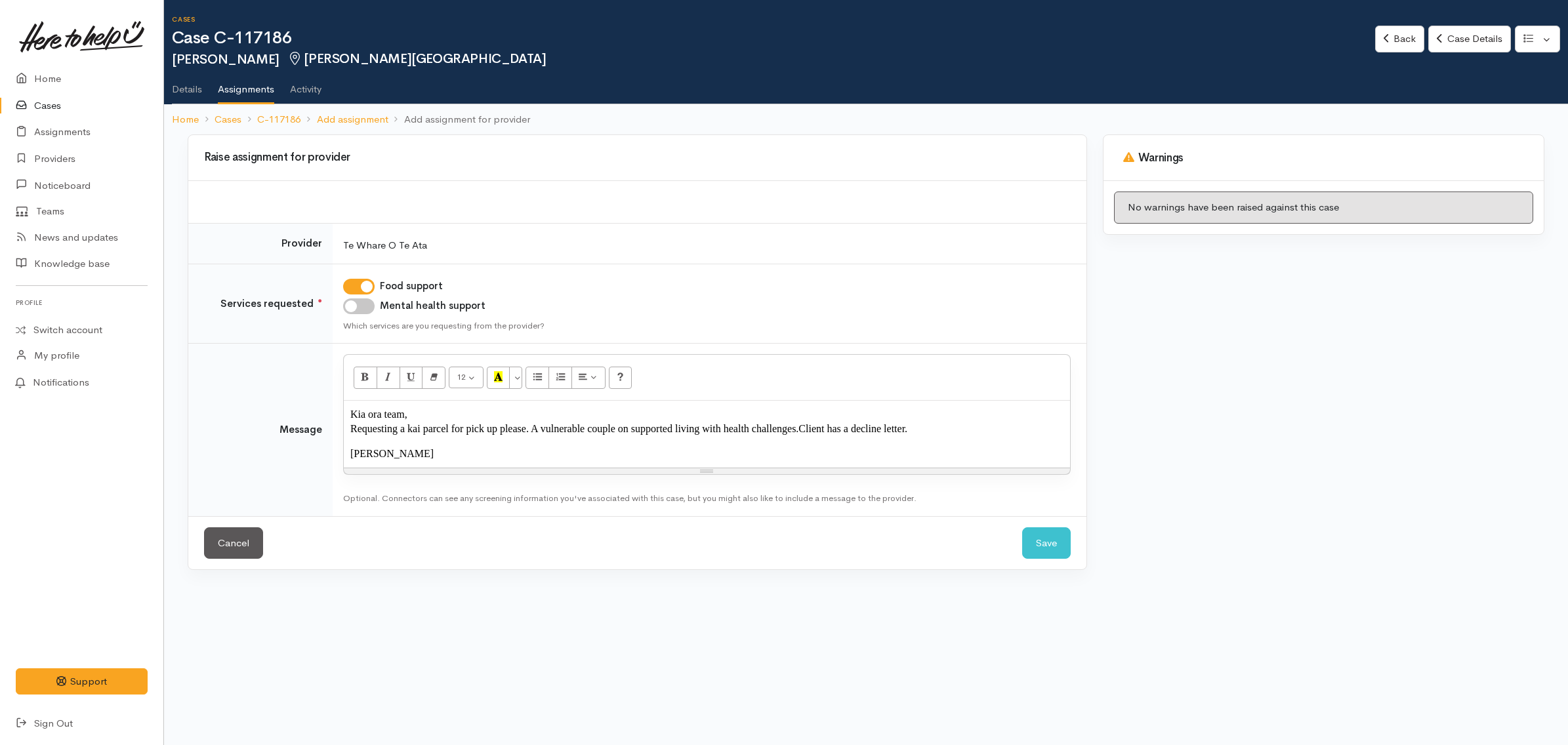
copy div "Kia ora team, Requesting a kai parcel for pick up please. A vulnerable couple o…"
click at [1051, 538] on button "Save" at bounding box center [1046, 543] width 48 height 32
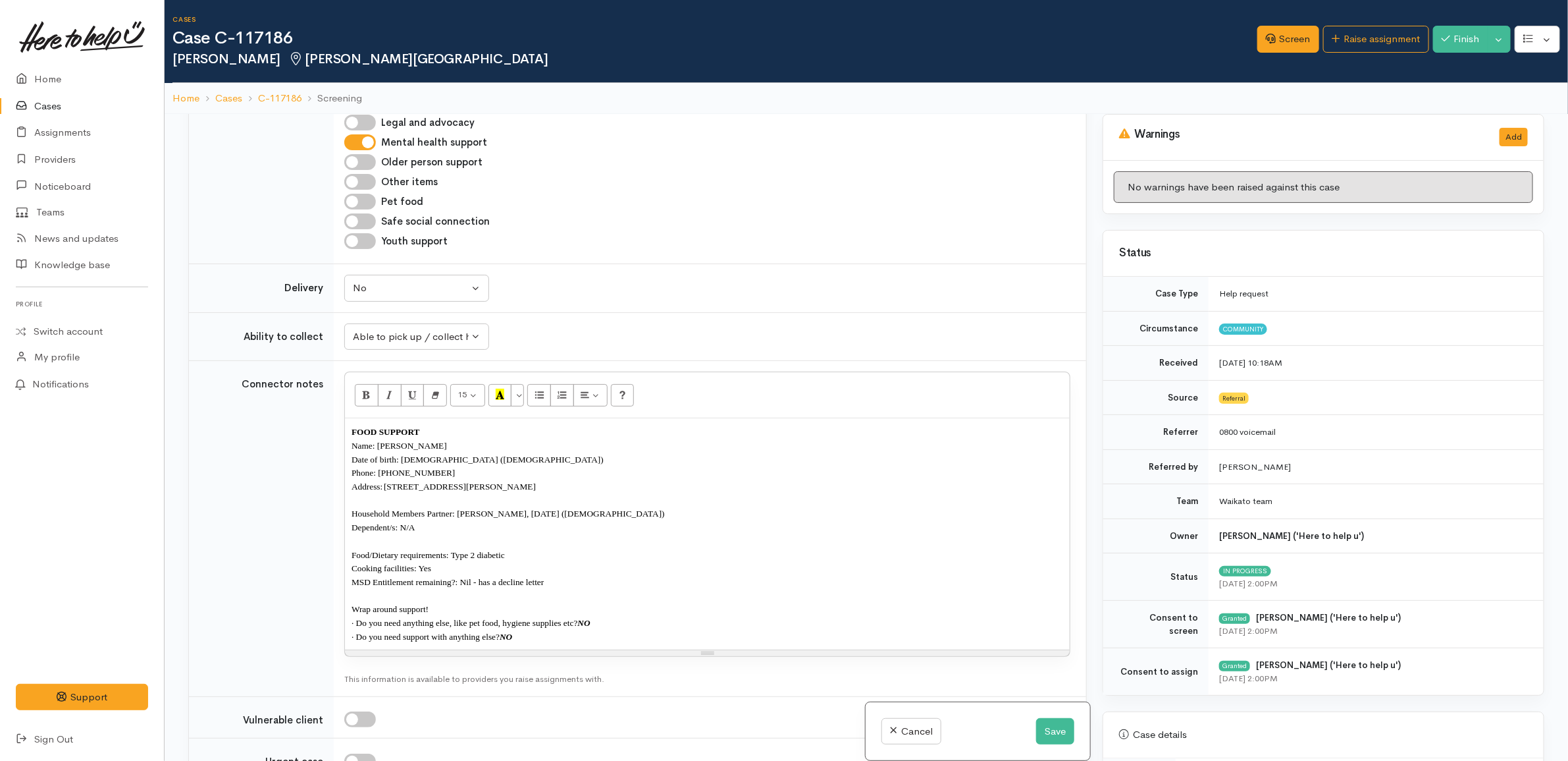
scroll to position [1729, 0]
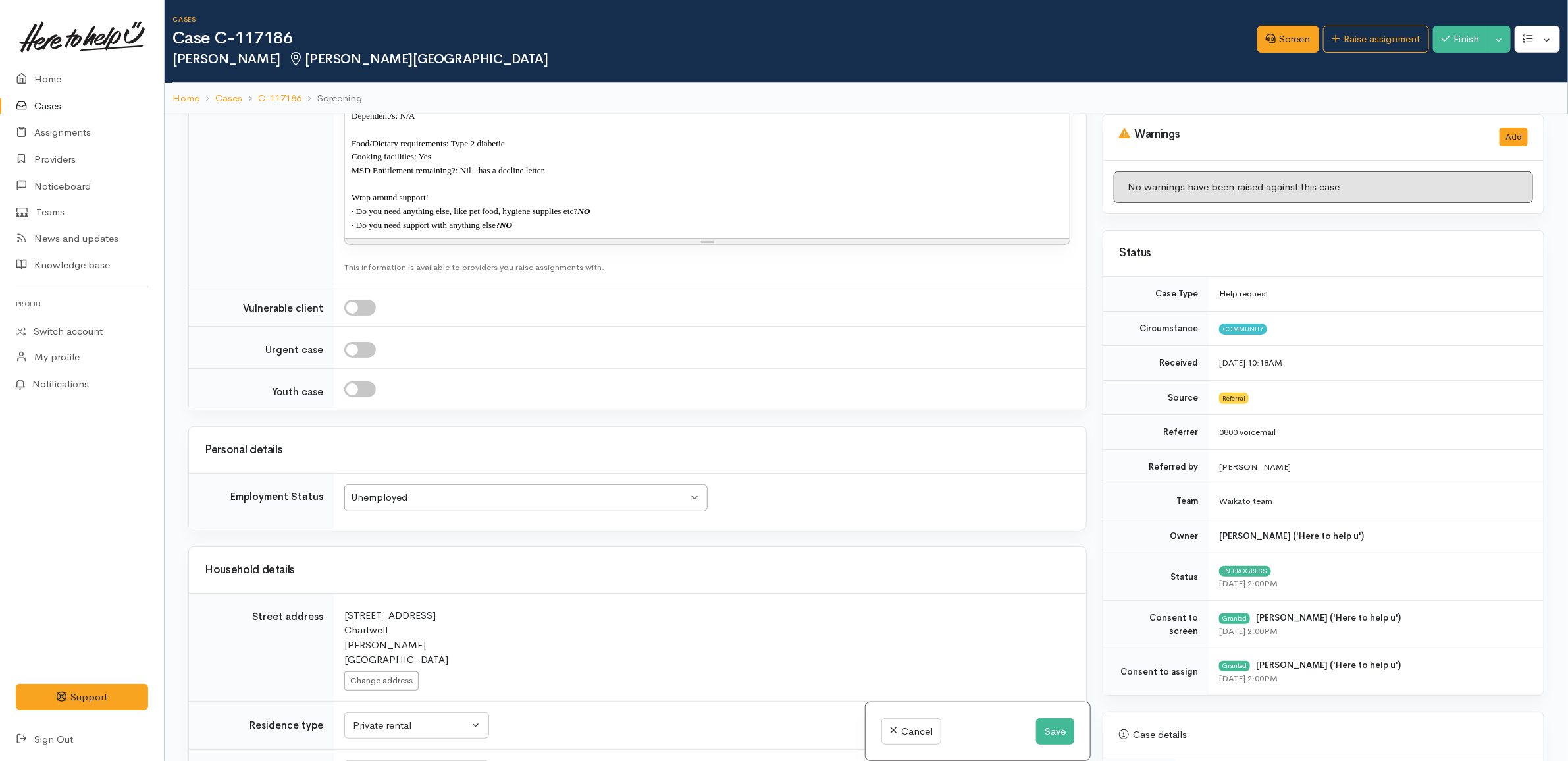
click at [369, 325] on td "Why? Help others understand why you think this is an appropriate assessment for…" at bounding box center [710, 306] width 752 height 42
click at [366, 316] on input "checkbox" at bounding box center [360, 307] width 31 height 16
checkbox input "true"
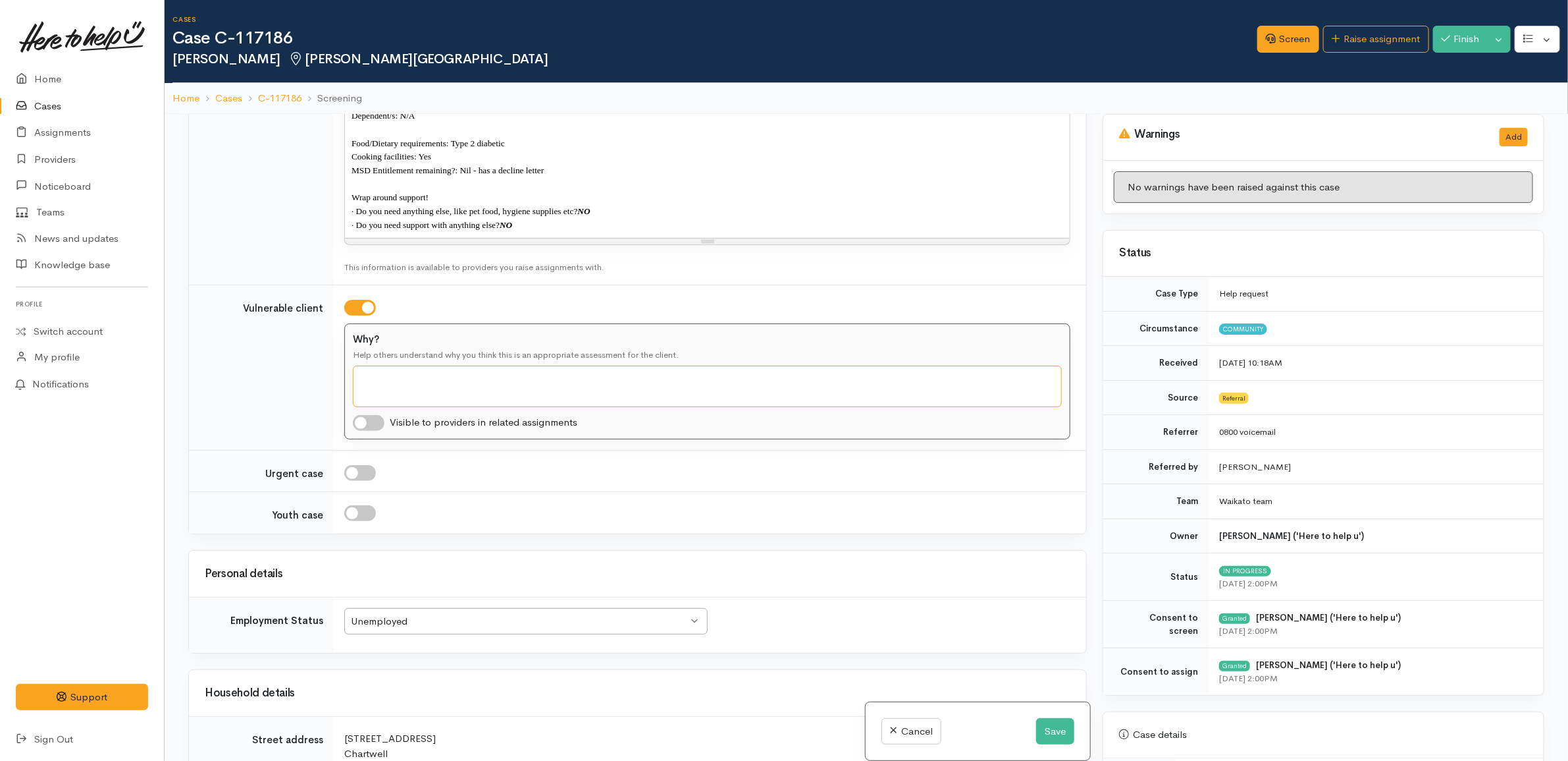
click at [423, 394] on textarea "Why?" at bounding box center [707, 386] width 709 height 41
paste textarea "Kia ora team, Requesting a kai parcel for pick up please. A vulnerable couple o…"
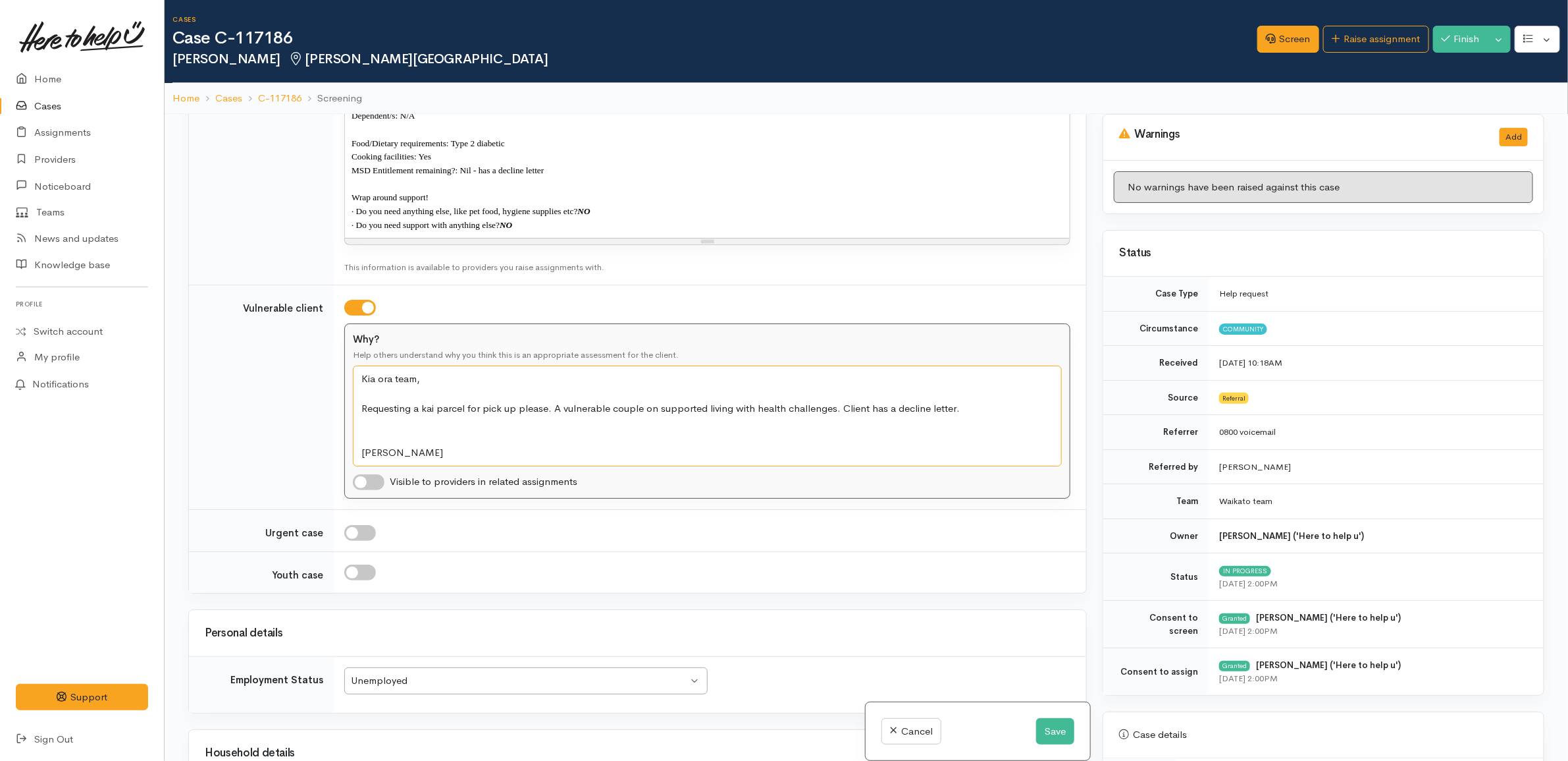
drag, startPoint x: 550, startPoint y: 421, endPoint x: 250, endPoint y: 327, distance: 314.4
click at [250, 327] on tr "Vulnerable client Why? Help others understand why you think this is an appropri…" at bounding box center [638, 397] width 897 height 225
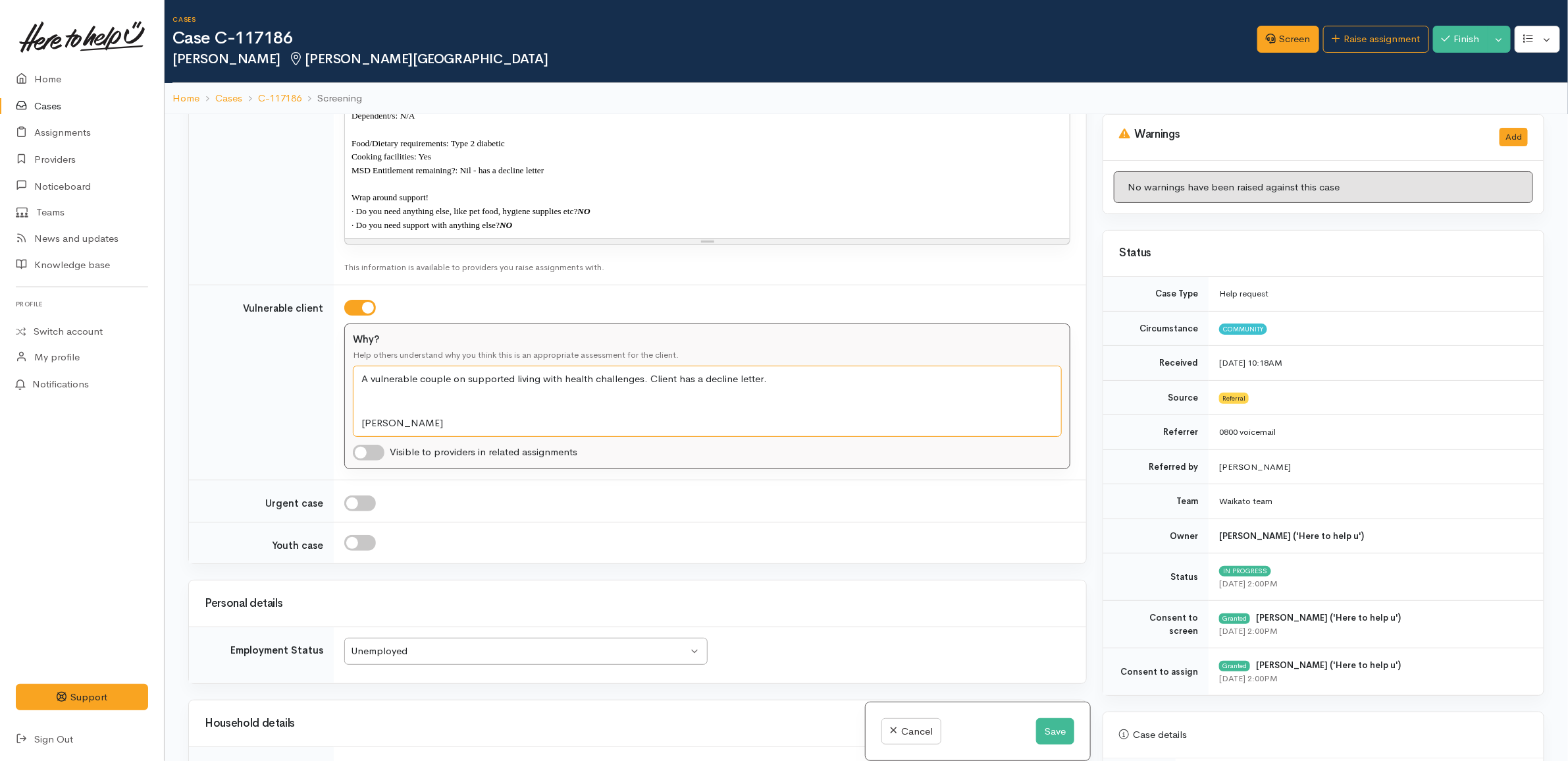
click at [365, 386] on textarea "A vulnerable couple on supported living with health challenges. Client has a de…" at bounding box center [707, 401] width 709 height 72
drag, startPoint x: 644, startPoint y: 388, endPoint x: 747, endPoint y: 504, distance: 155.1
click at [747, 504] on tbody "Help requested Addiction services Cleaning supplies Cultural support Education …" at bounding box center [638, 7] width 897 height 1113
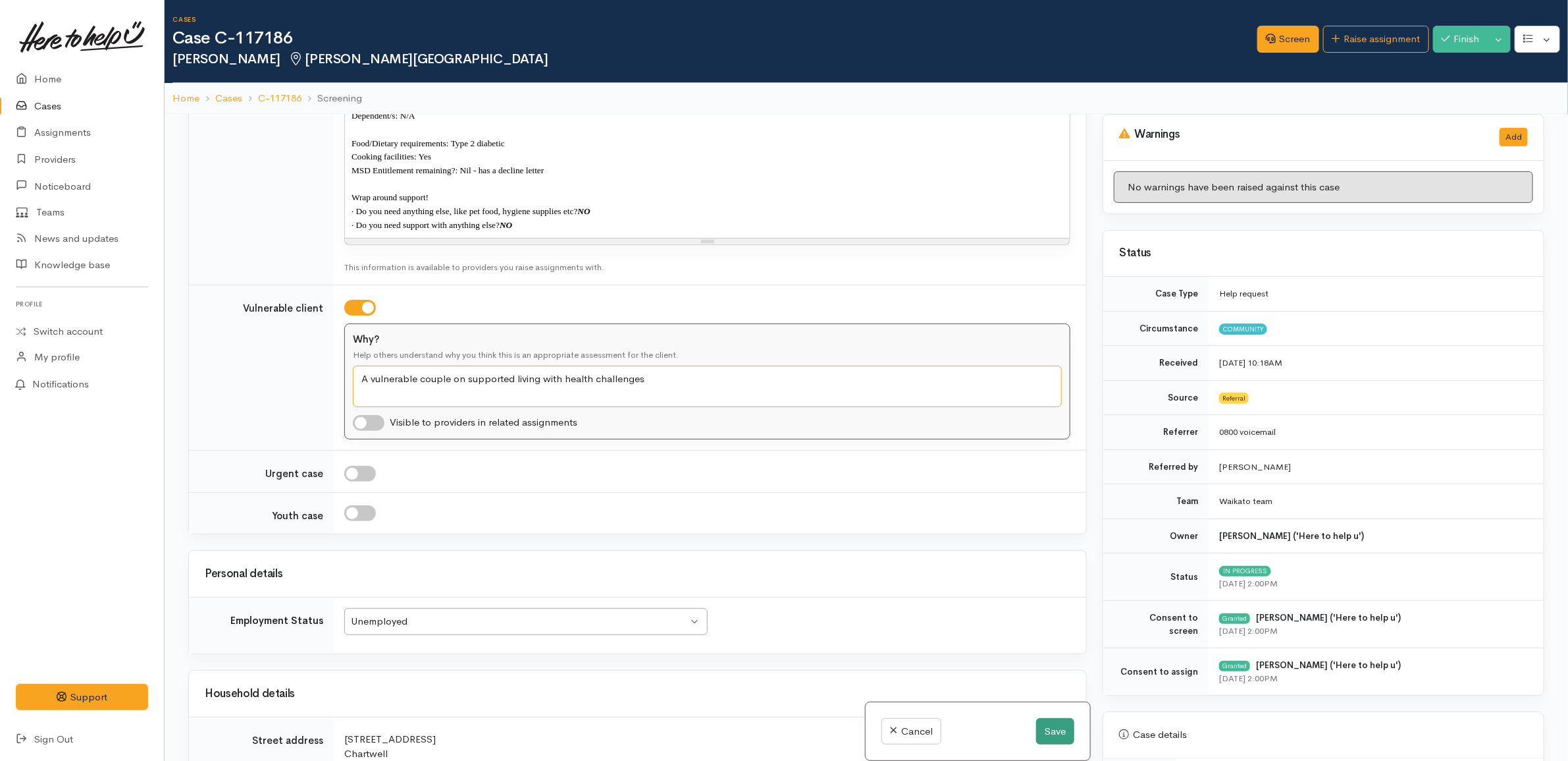
type textarea "A vulnerable couple on supported living with health challenges"
click at [1051, 722] on button "Save" at bounding box center [1055, 731] width 39 height 27
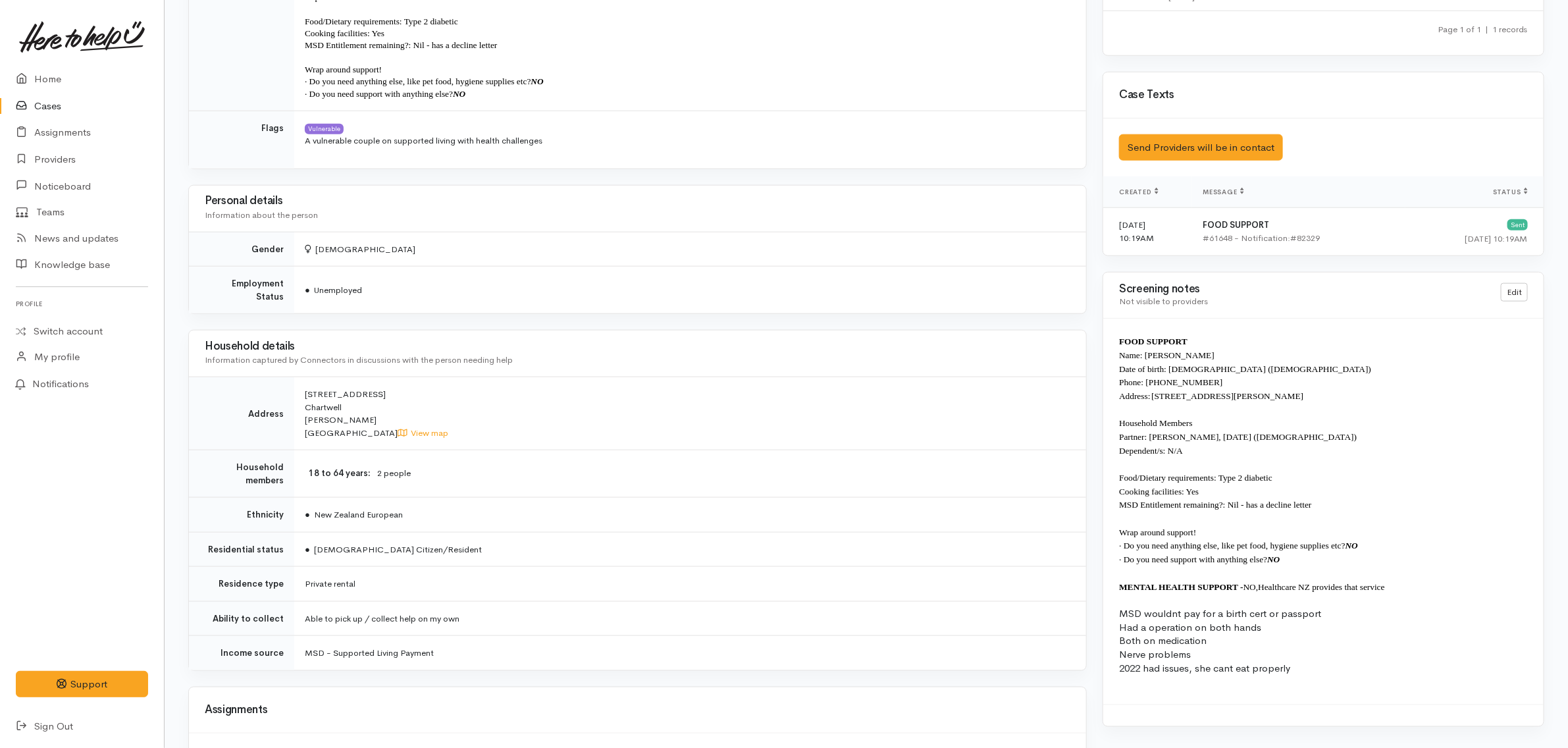
click at [784, 287] on td "● Unemployed" at bounding box center [690, 291] width 792 height 48
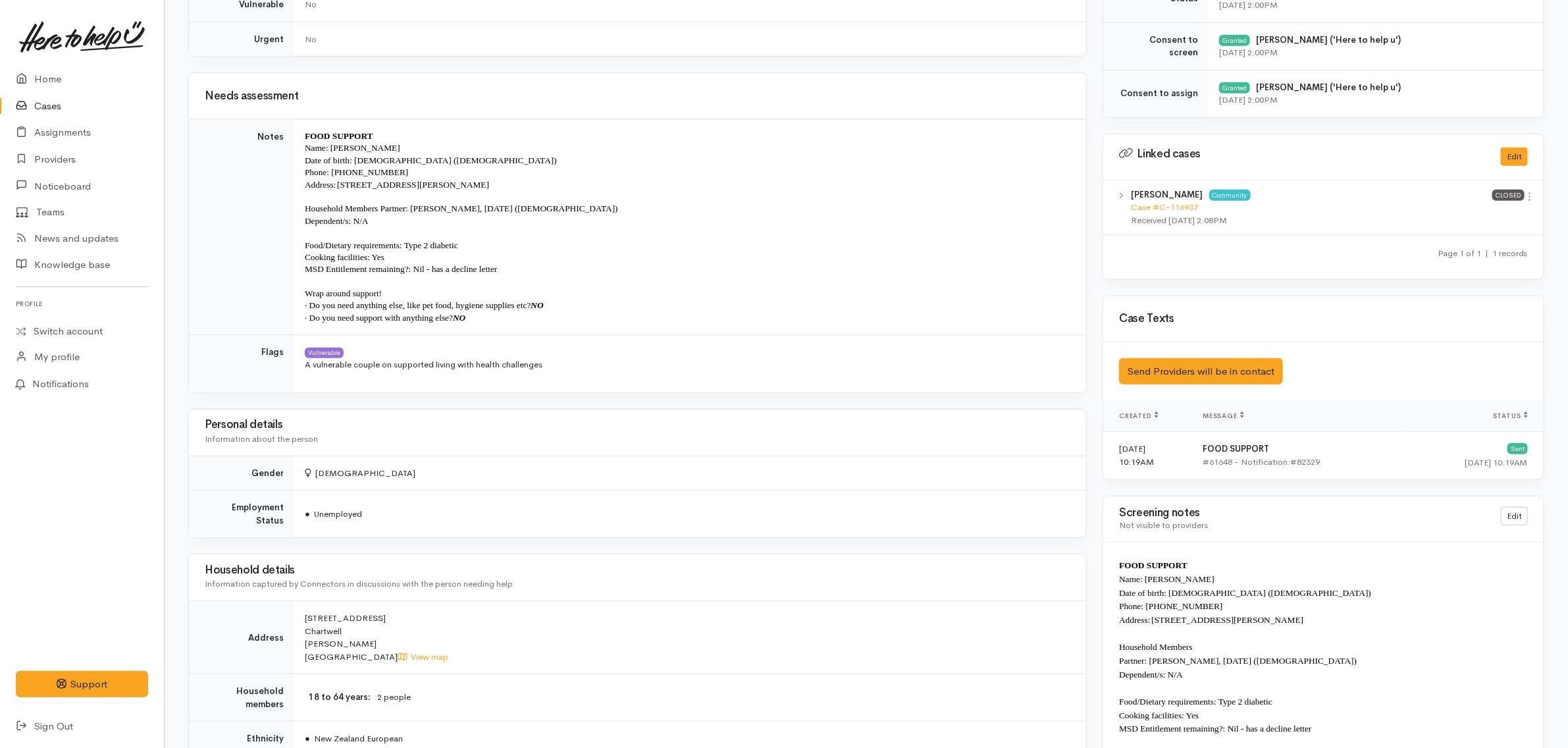
scroll to position [576, 0]
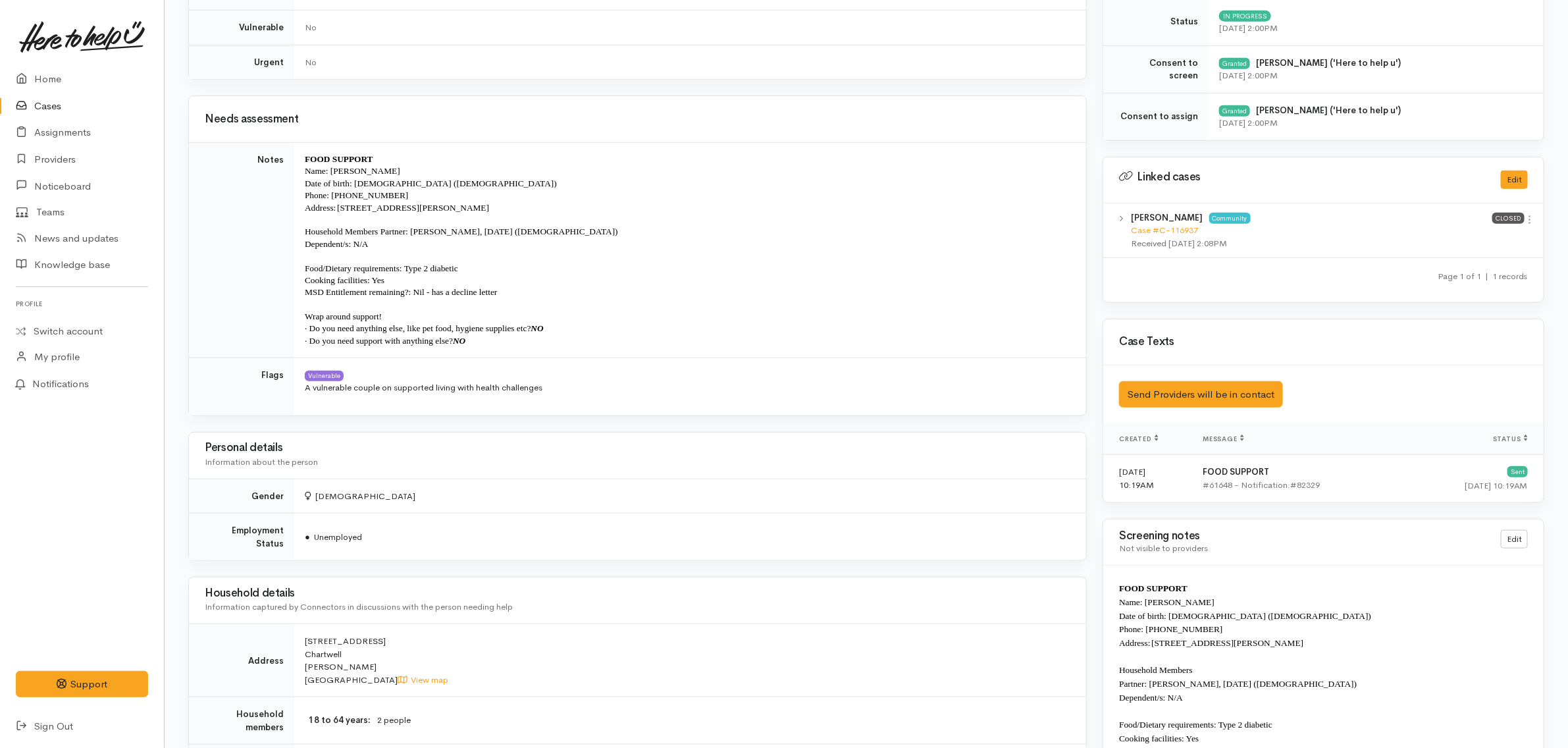
drag, startPoint x: 538, startPoint y: 67, endPoint x: 634, endPoint y: 108, distance: 104.4
click at [539, 68] on div "No" at bounding box center [687, 62] width 765 height 13
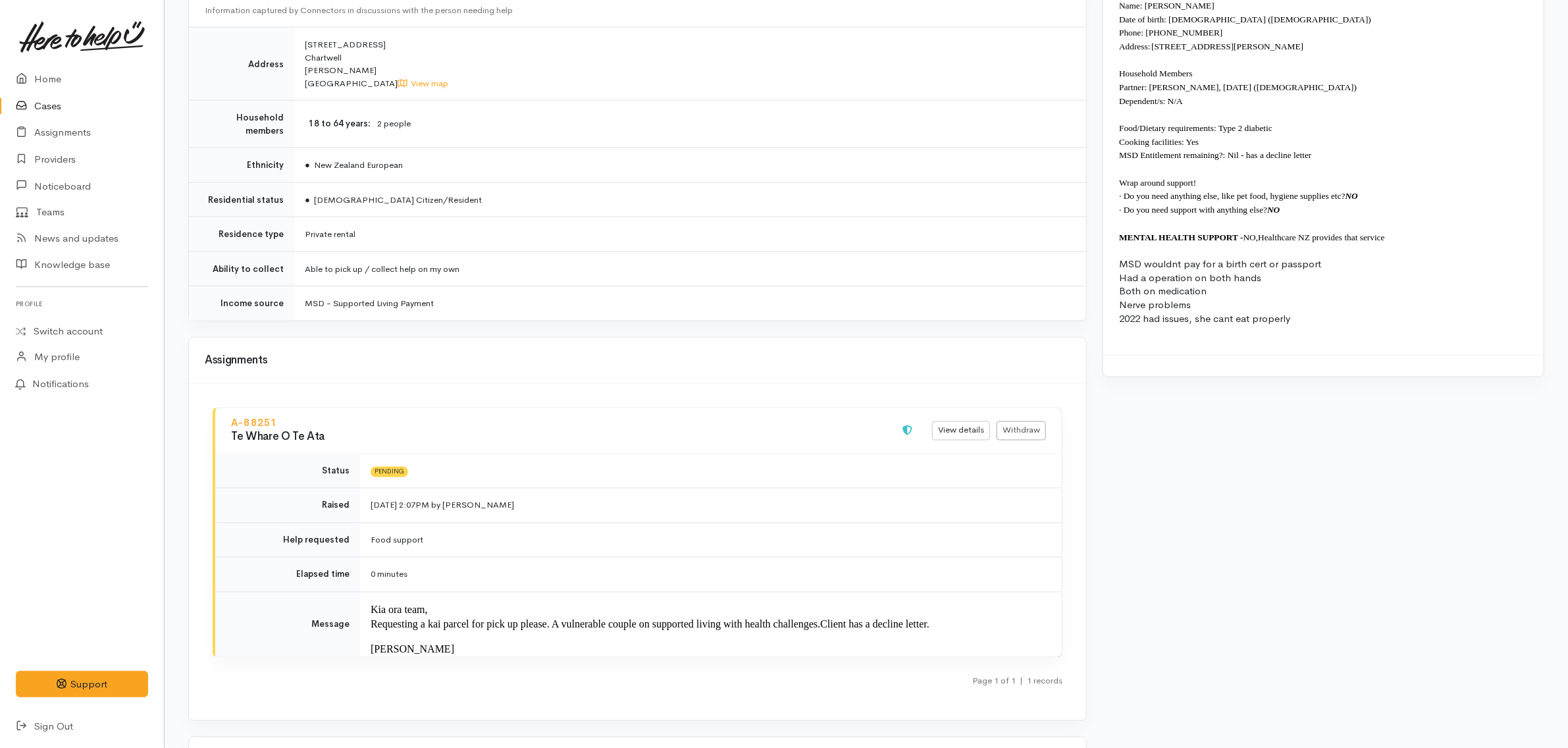
scroll to position [1271, 0]
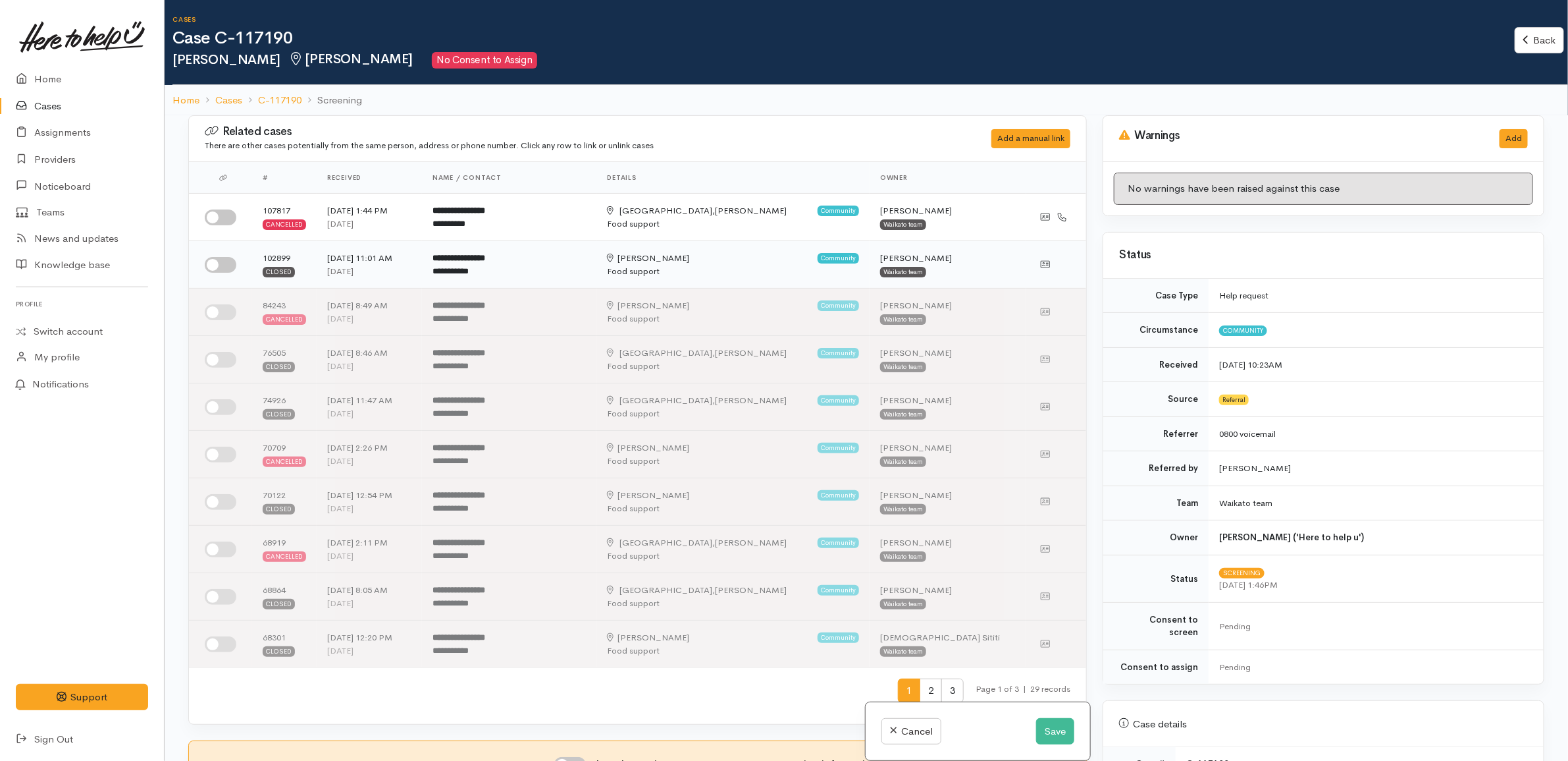
drag, startPoint x: 216, startPoint y: 265, endPoint x: 217, endPoint y: 252, distance: 13.0
click at [218, 264] on input "checkbox" at bounding box center [220, 264] width 31 height 16
checkbox input "true"
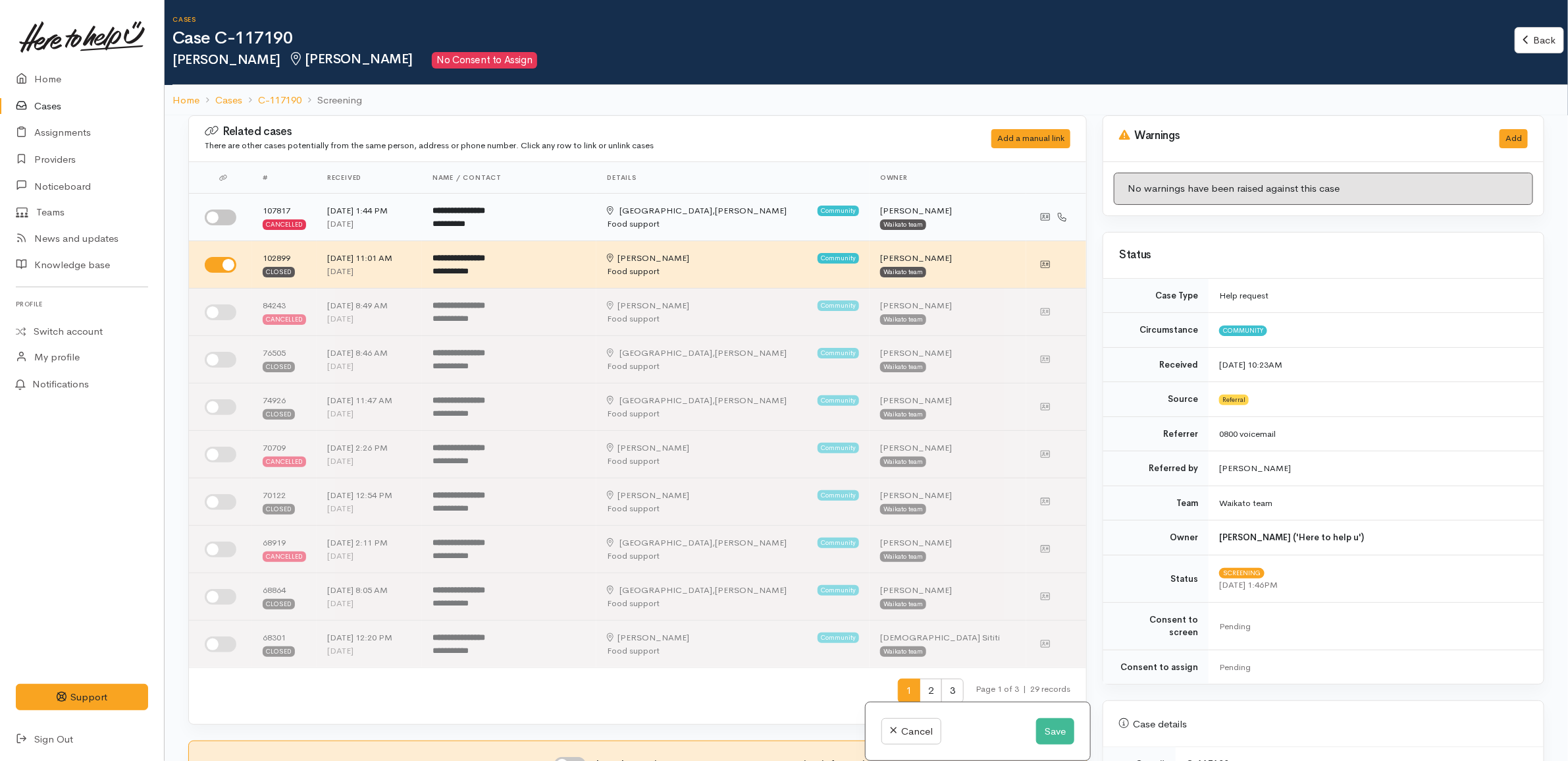
click at [222, 225] on td at bounding box center [220, 218] width 63 height 48
click at [232, 218] on input "checkbox" at bounding box center [220, 217] width 31 height 16
checkbox input "true"
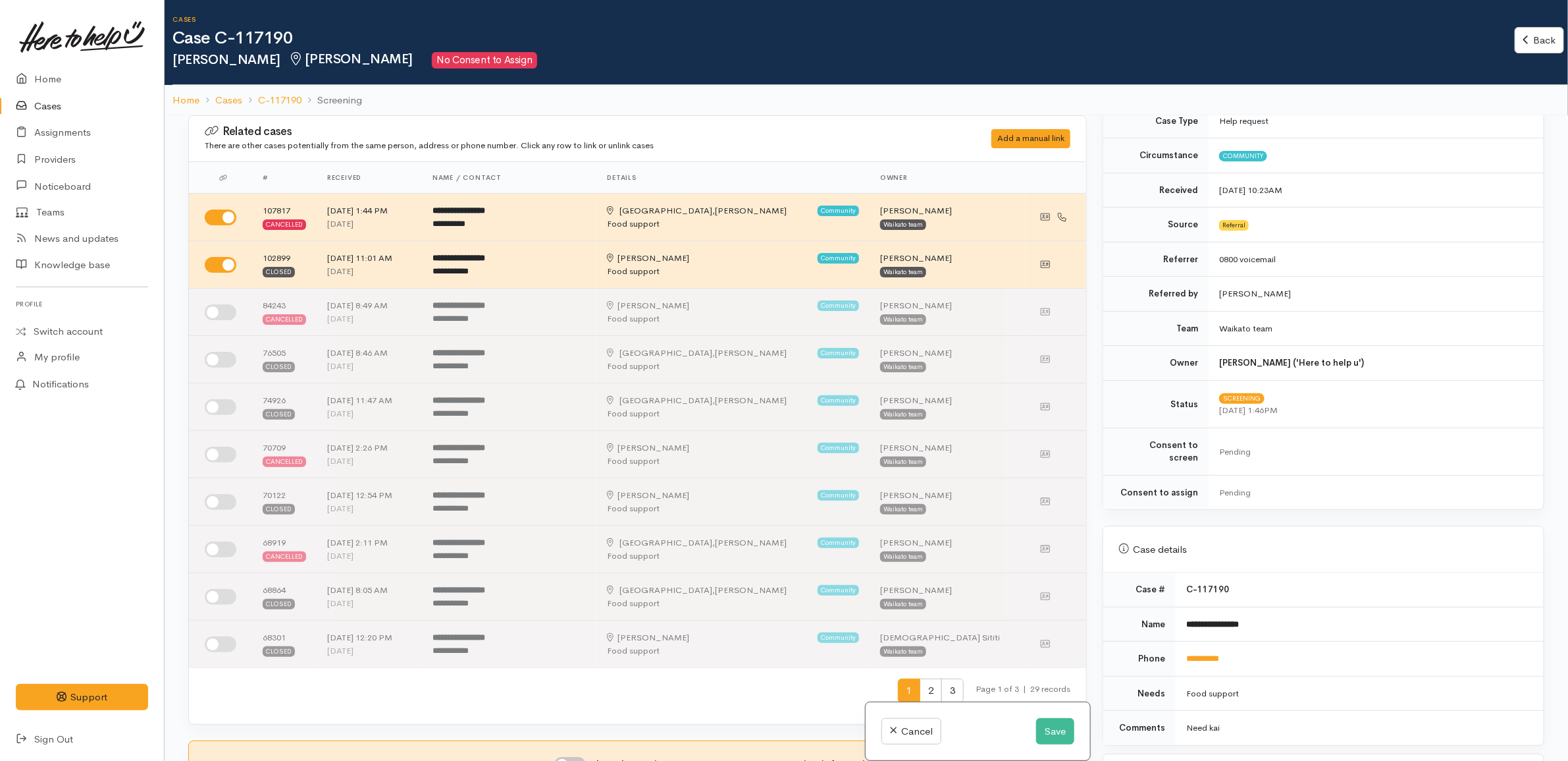
scroll to position [494, 0]
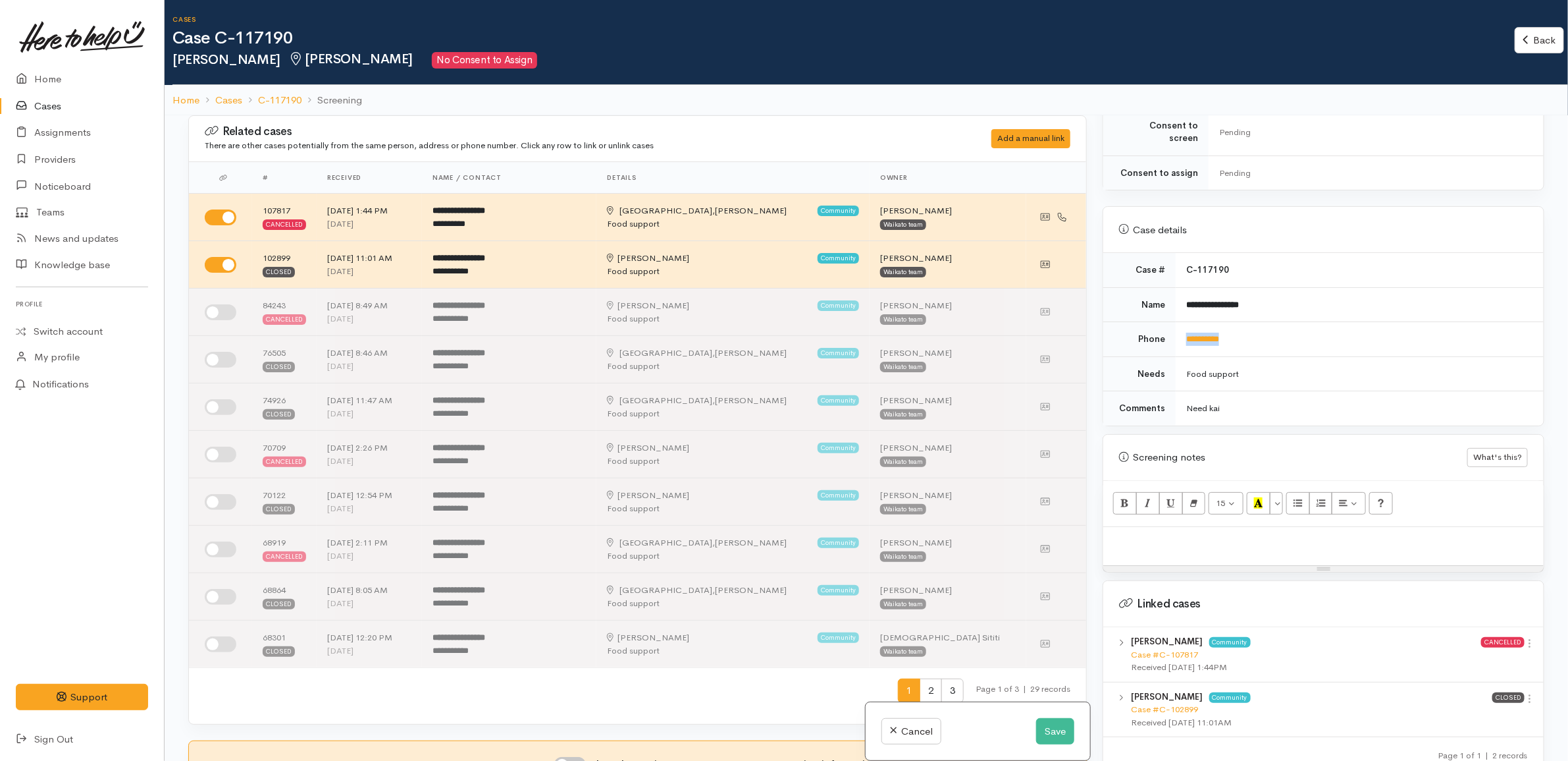
drag, startPoint x: 1254, startPoint y: 330, endPoint x: 1173, endPoint y: 330, distance: 81.0
click at [1175, 330] on td "**********" at bounding box center [1359, 340] width 368 height 35
copy link "**********"
click at [1043, 729] on button "Save" at bounding box center [1055, 731] width 39 height 27
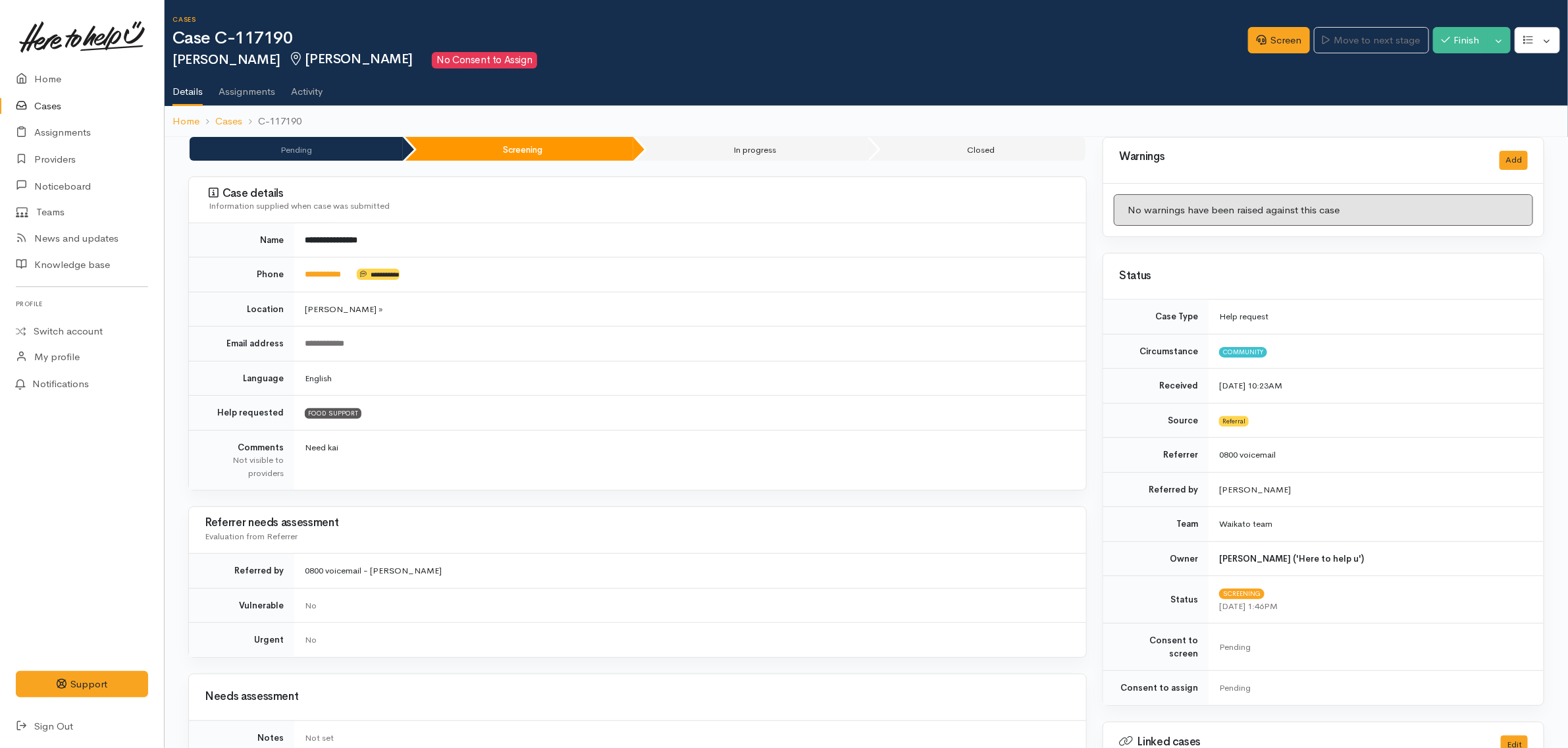
click at [1282, 41] on link "Screen" at bounding box center [1278, 39] width 61 height 27
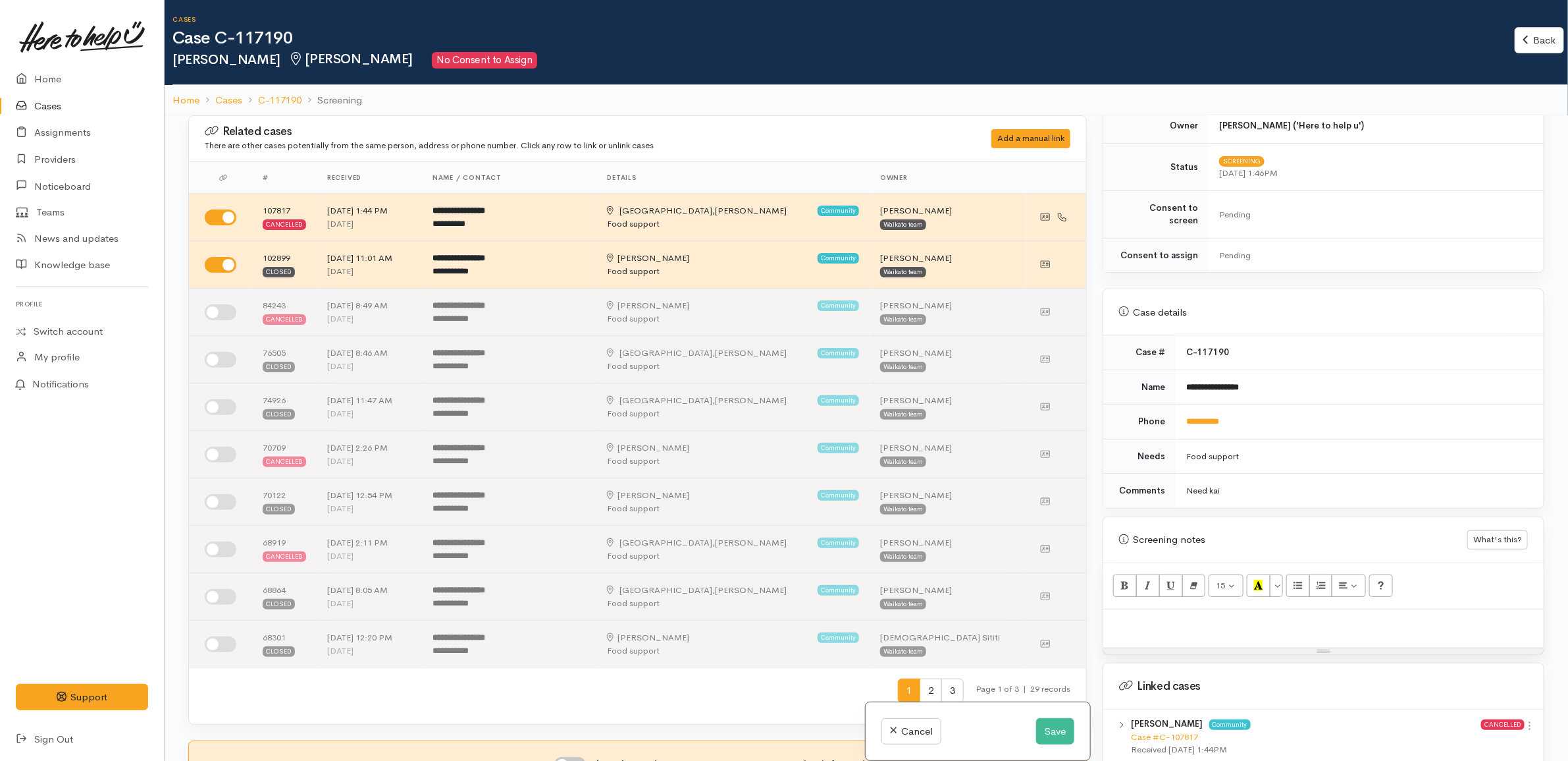
scroll to position [653, 0]
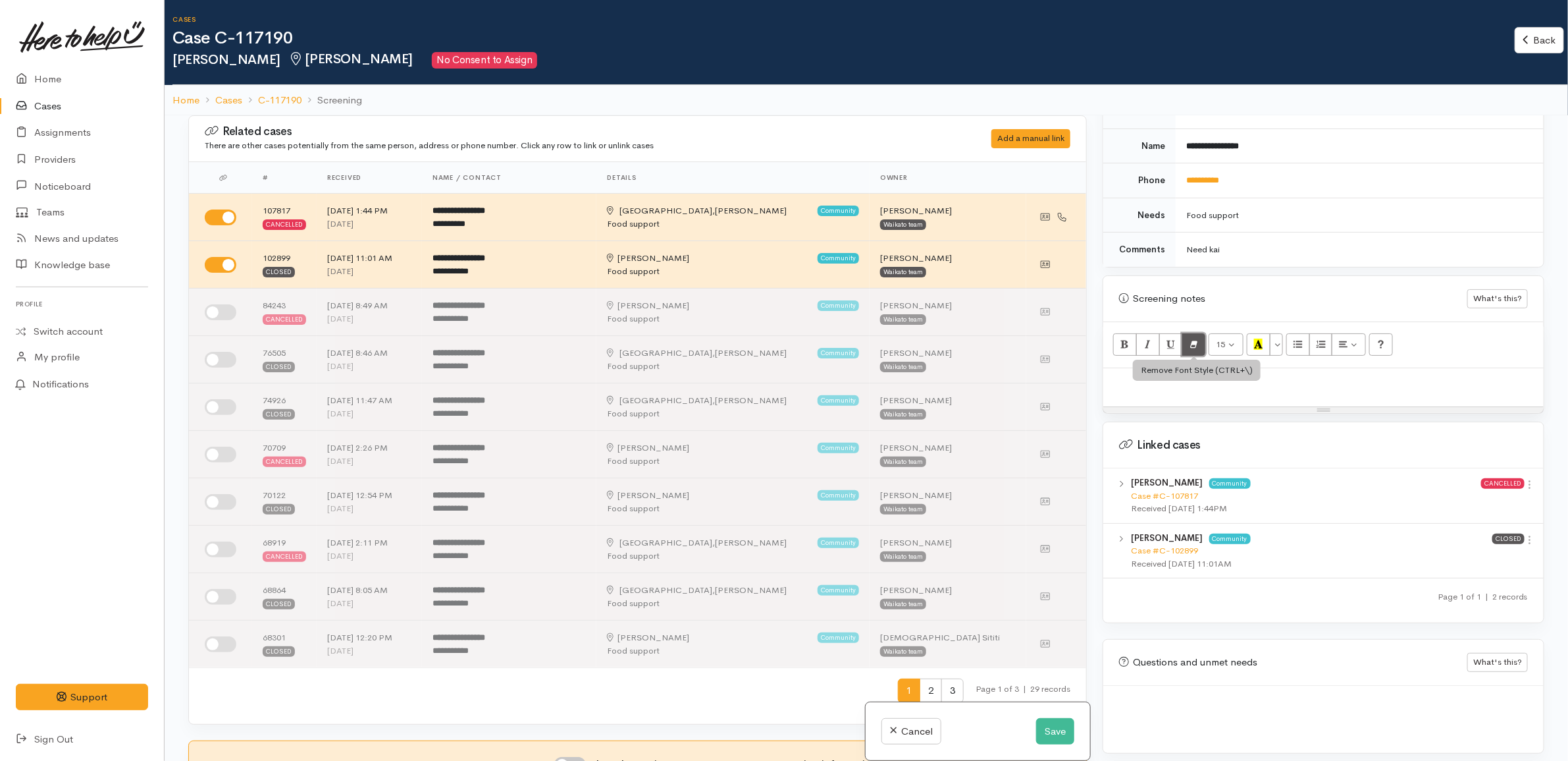
drag, startPoint x: 1205, startPoint y: 343, endPoint x: 1207, endPoint y: 363, distance: 20.1
click at [1206, 343] on button "Remove Font Style (CTRL+\\)" at bounding box center [1194, 344] width 24 height 22
click at [1198, 343] on button "Remove Font Style (CTRL+\\)" at bounding box center [1194, 344] width 24 height 22
click at [1159, 376] on p at bounding box center [1323, 382] width 428 height 15
paste div
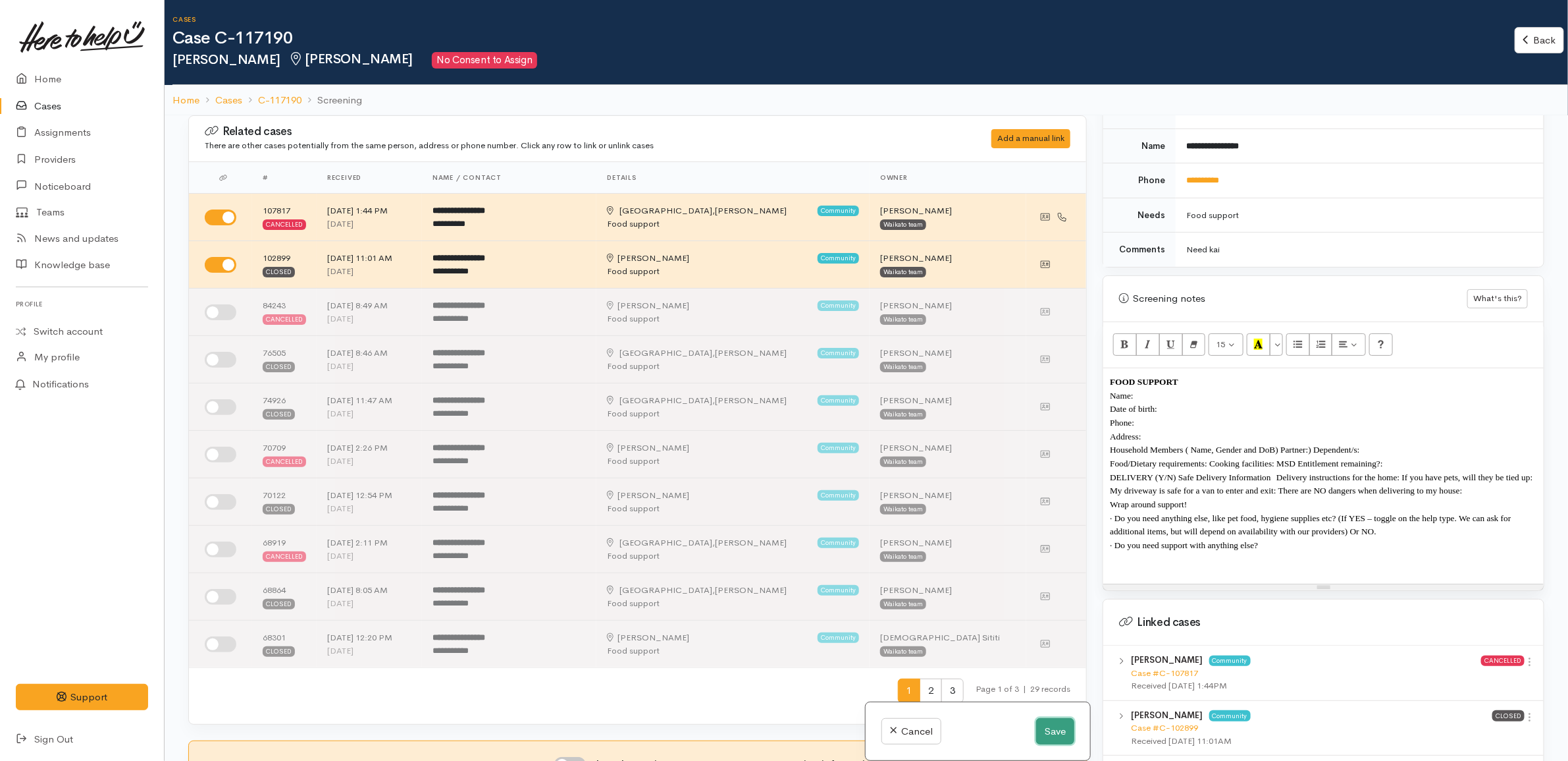
click at [1054, 728] on button "Save" at bounding box center [1055, 731] width 39 height 27
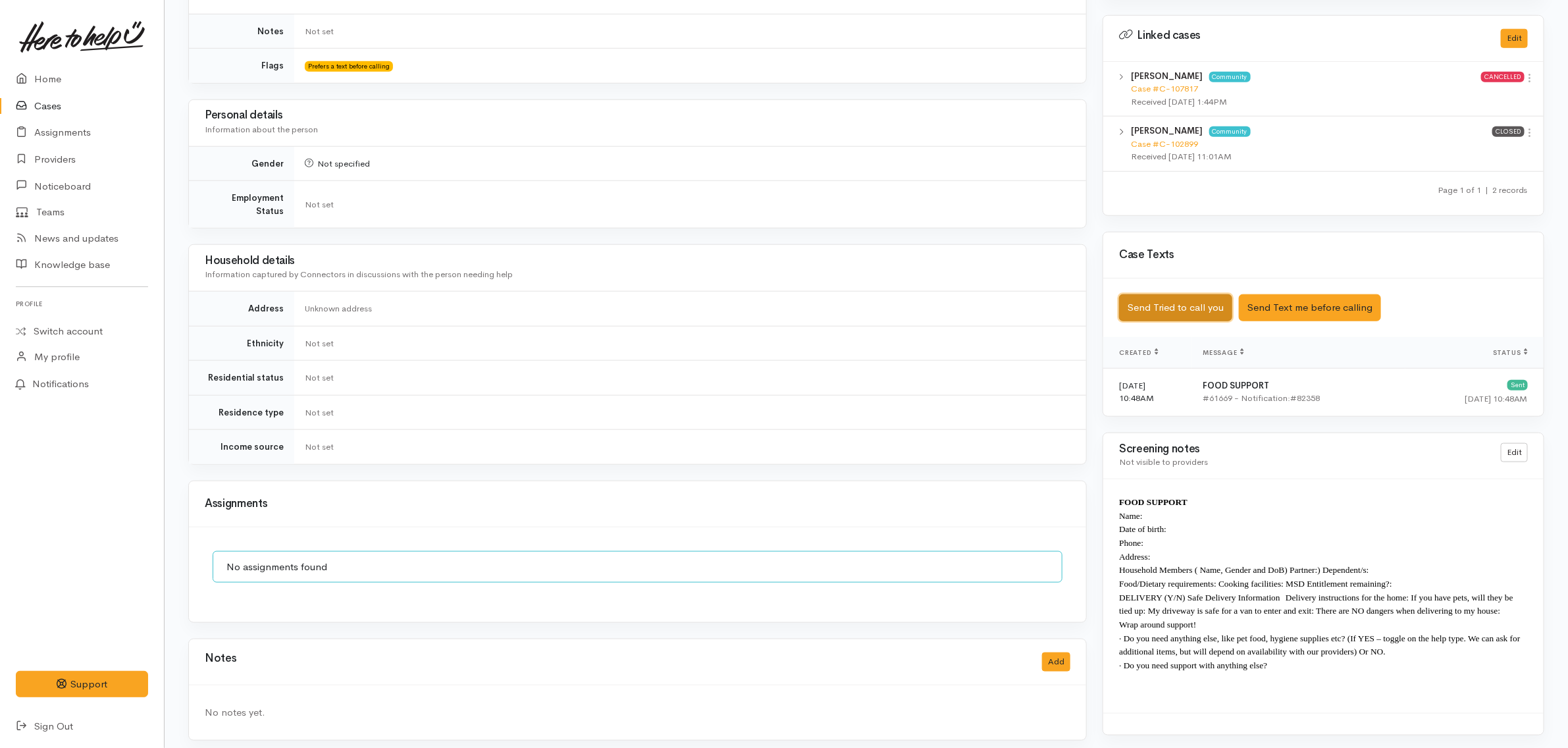
click at [1198, 295] on button "Send Tried to call you" at bounding box center [1175, 307] width 113 height 27
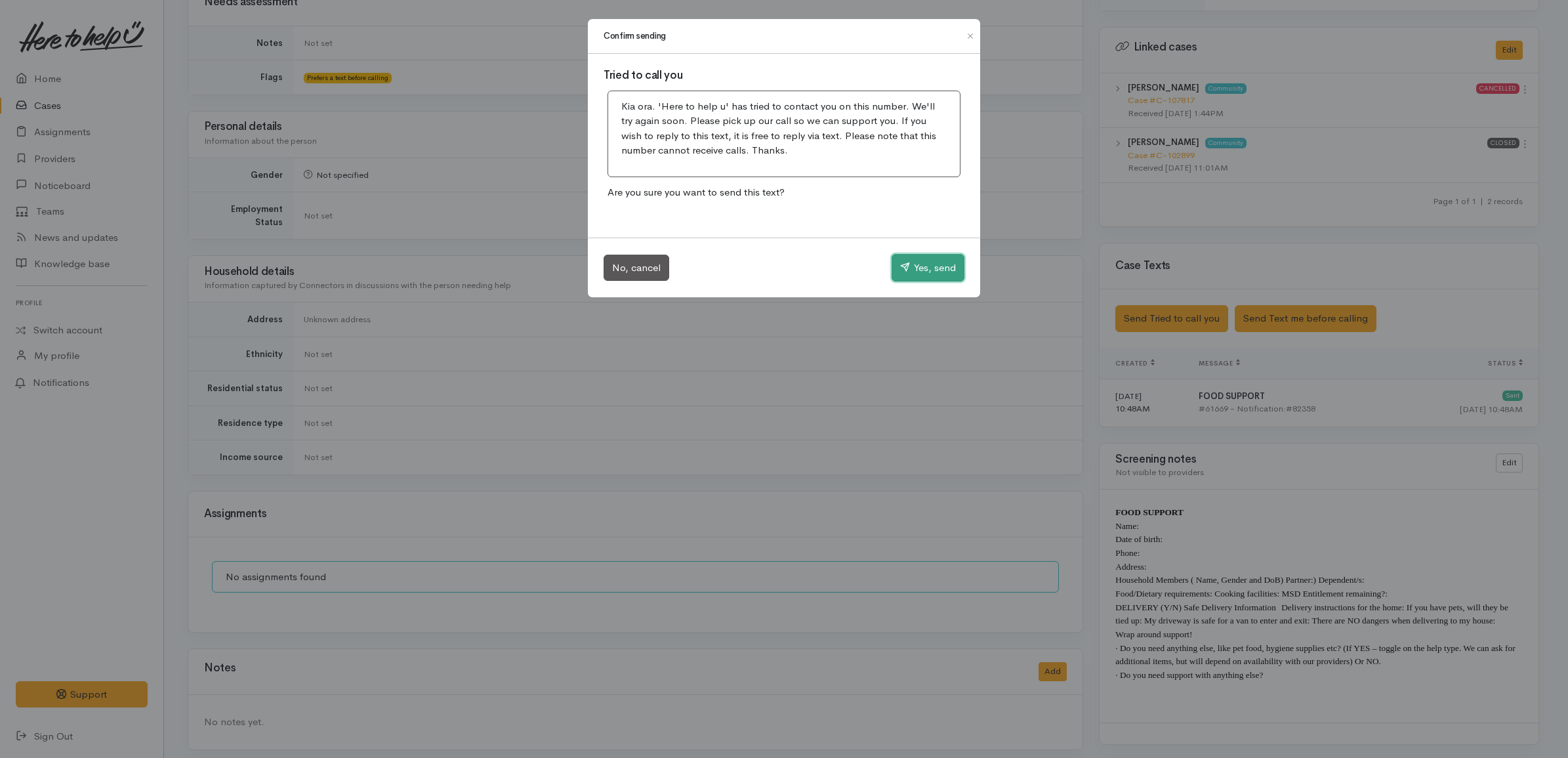
click at [939, 271] on button "Yes, send" at bounding box center [928, 268] width 73 height 27
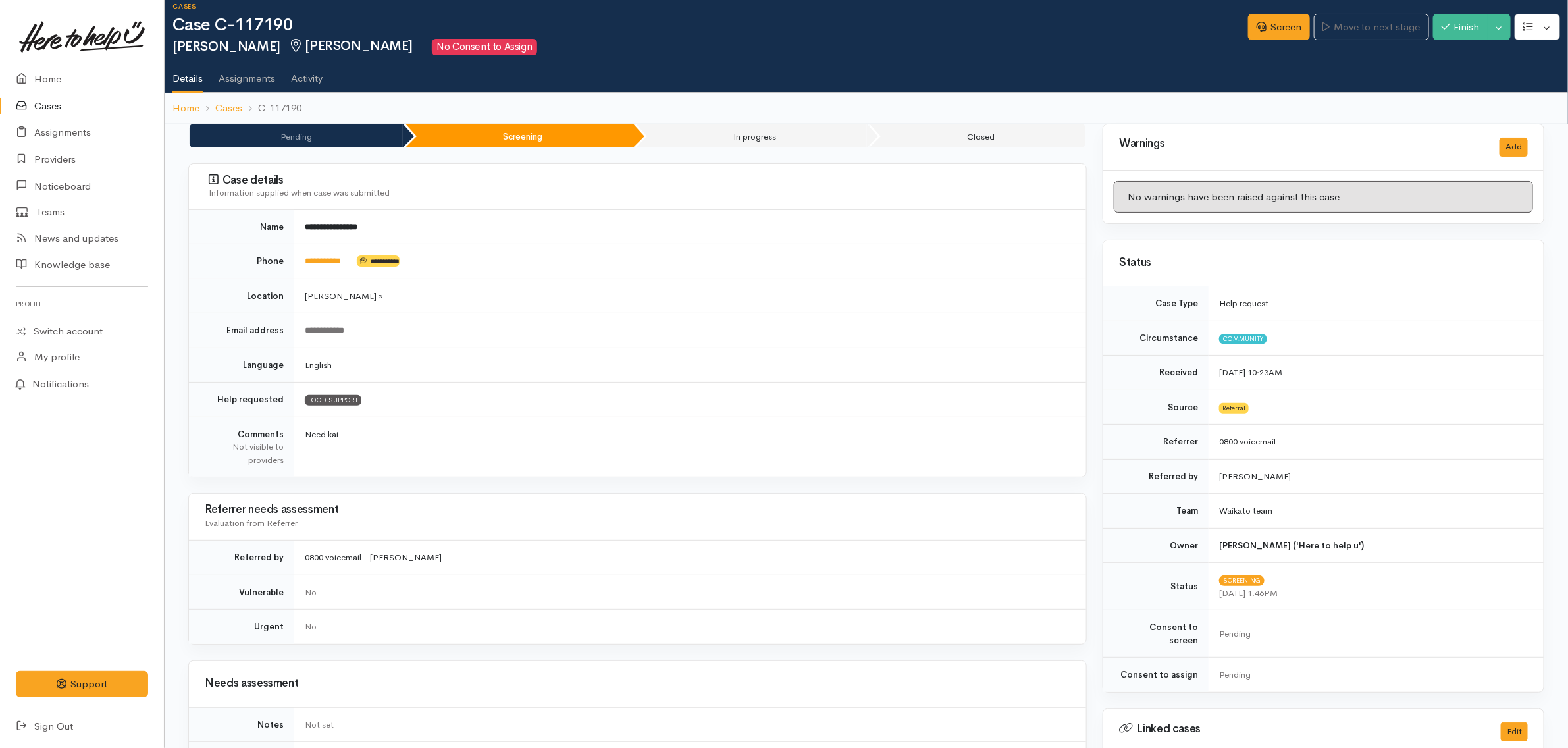
scroll to position [741, 0]
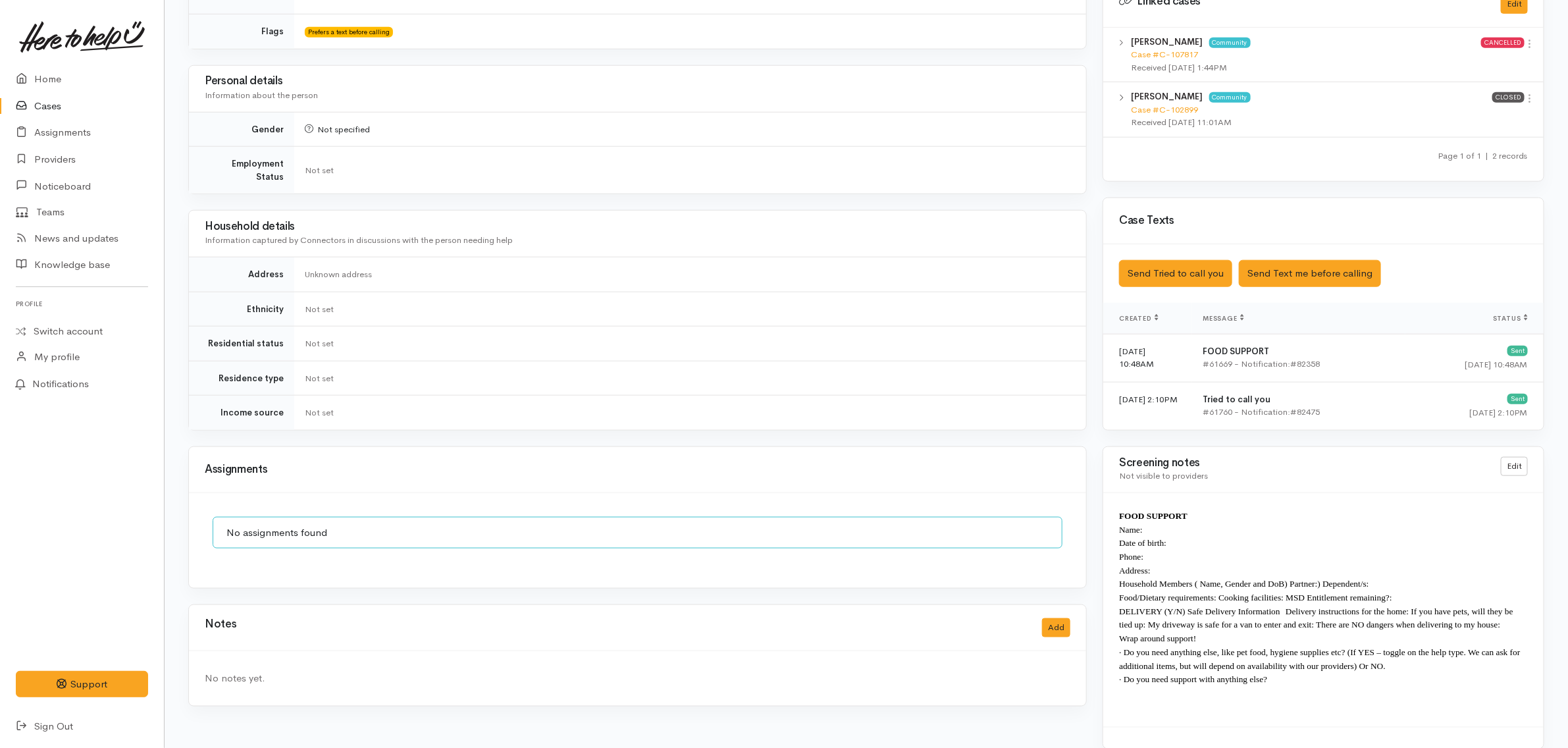
click at [95, 104] on link "Cases" at bounding box center [82, 106] width 164 height 27
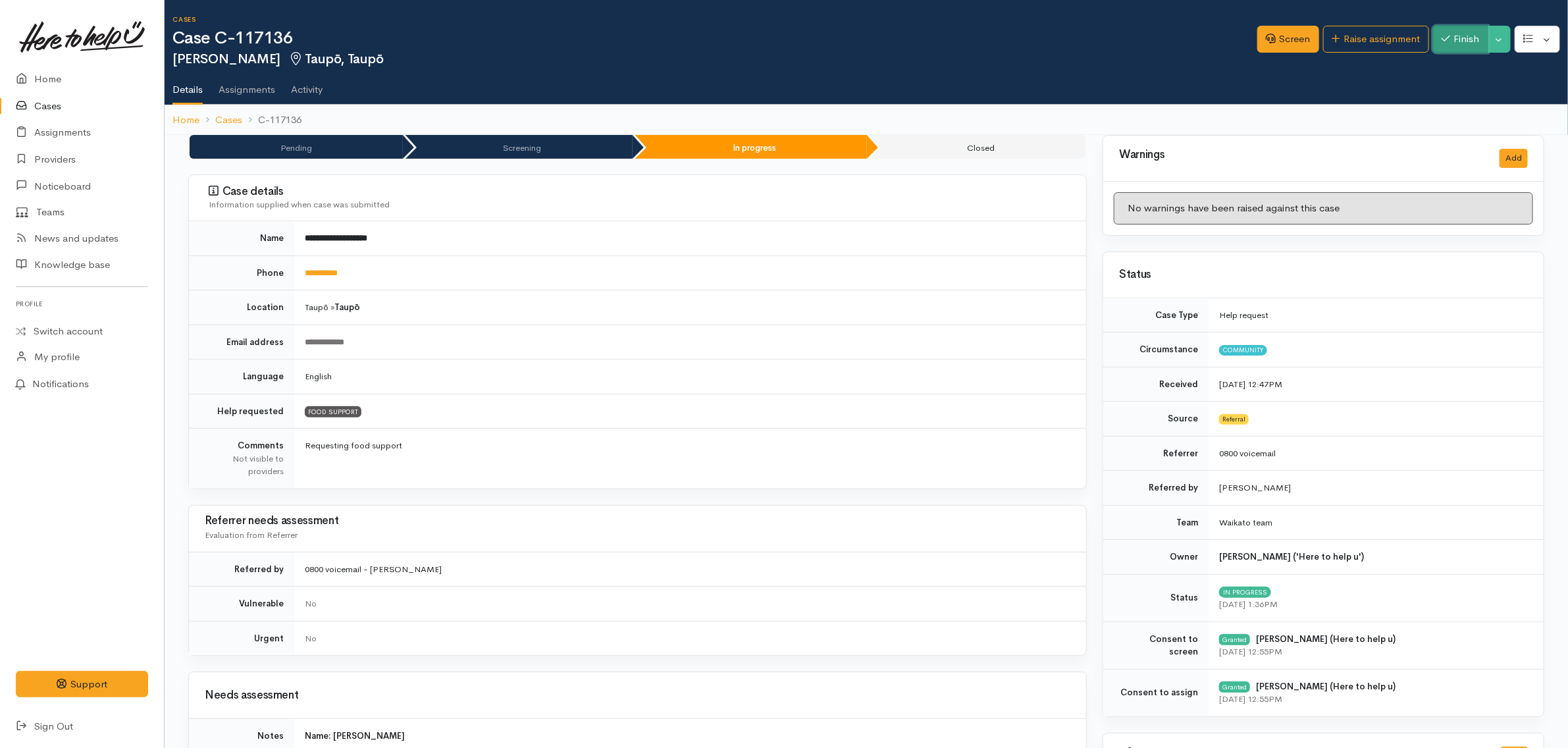
click at [1463, 28] on button "Finish" at bounding box center [1461, 39] width 55 height 27
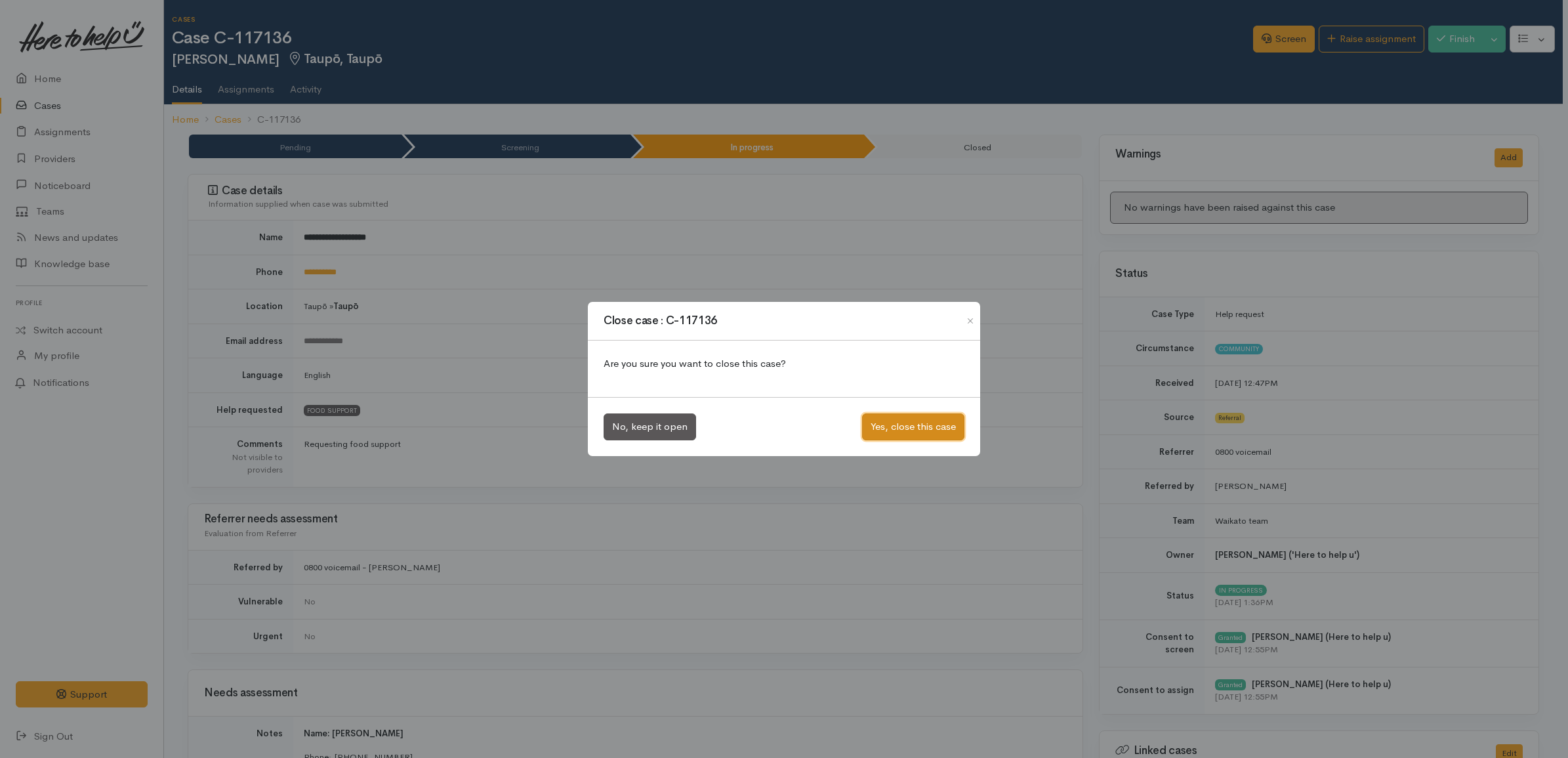
click at [946, 428] on button "Yes, close this case" at bounding box center [913, 426] width 102 height 27
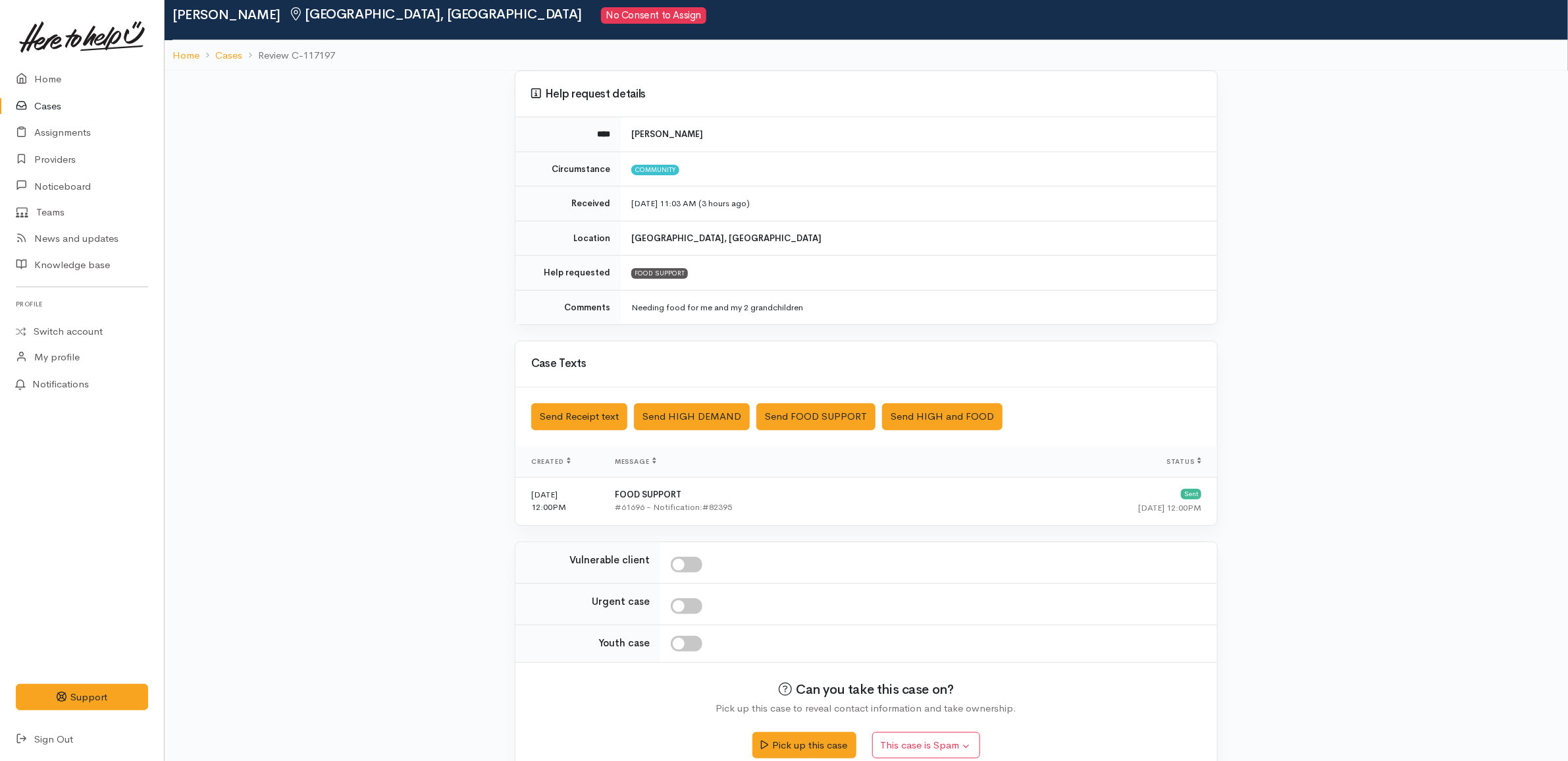
scroll to position [69, 0]
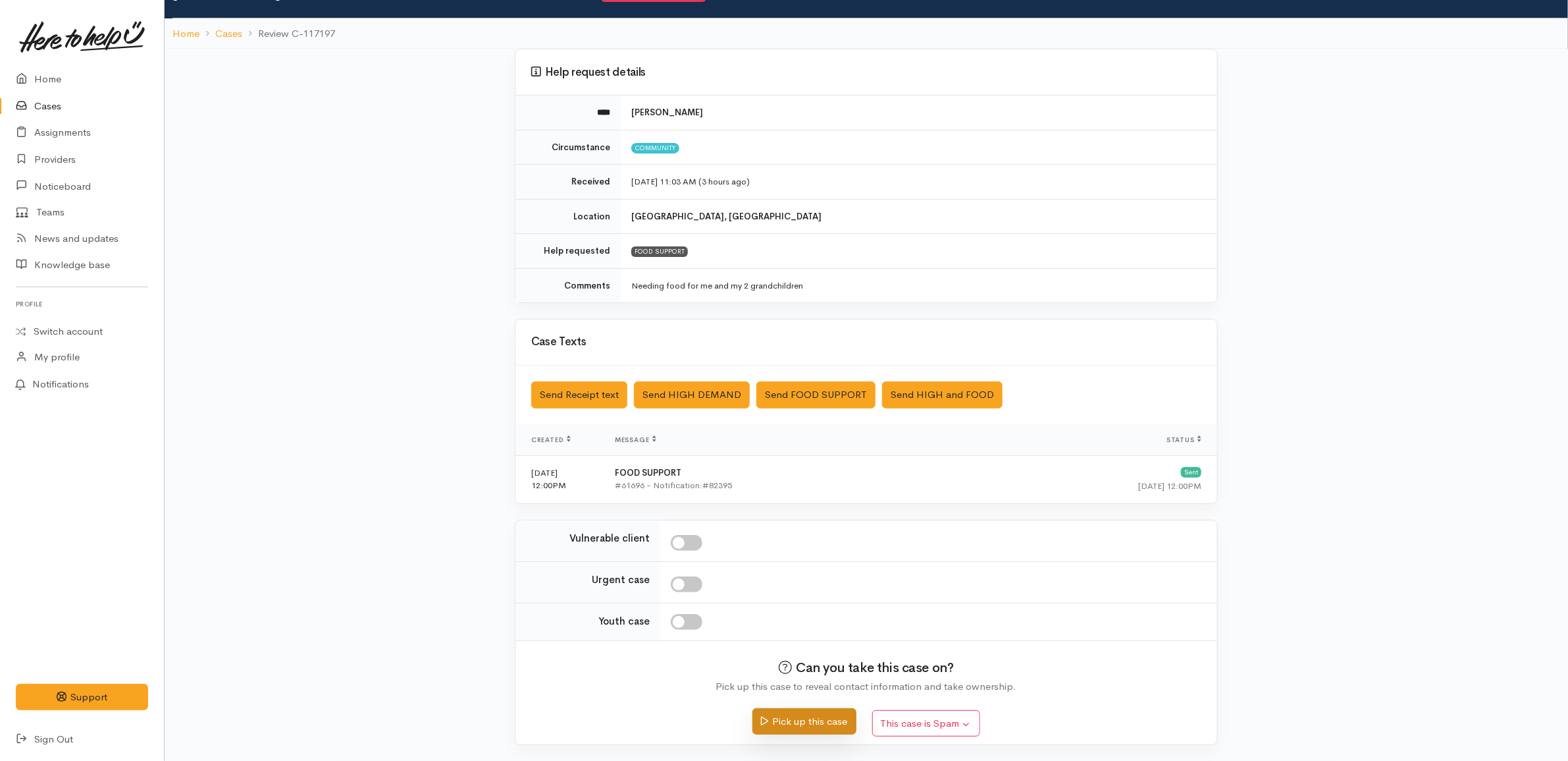
click at [814, 722] on button "Pick up this case" at bounding box center [804, 721] width 104 height 27
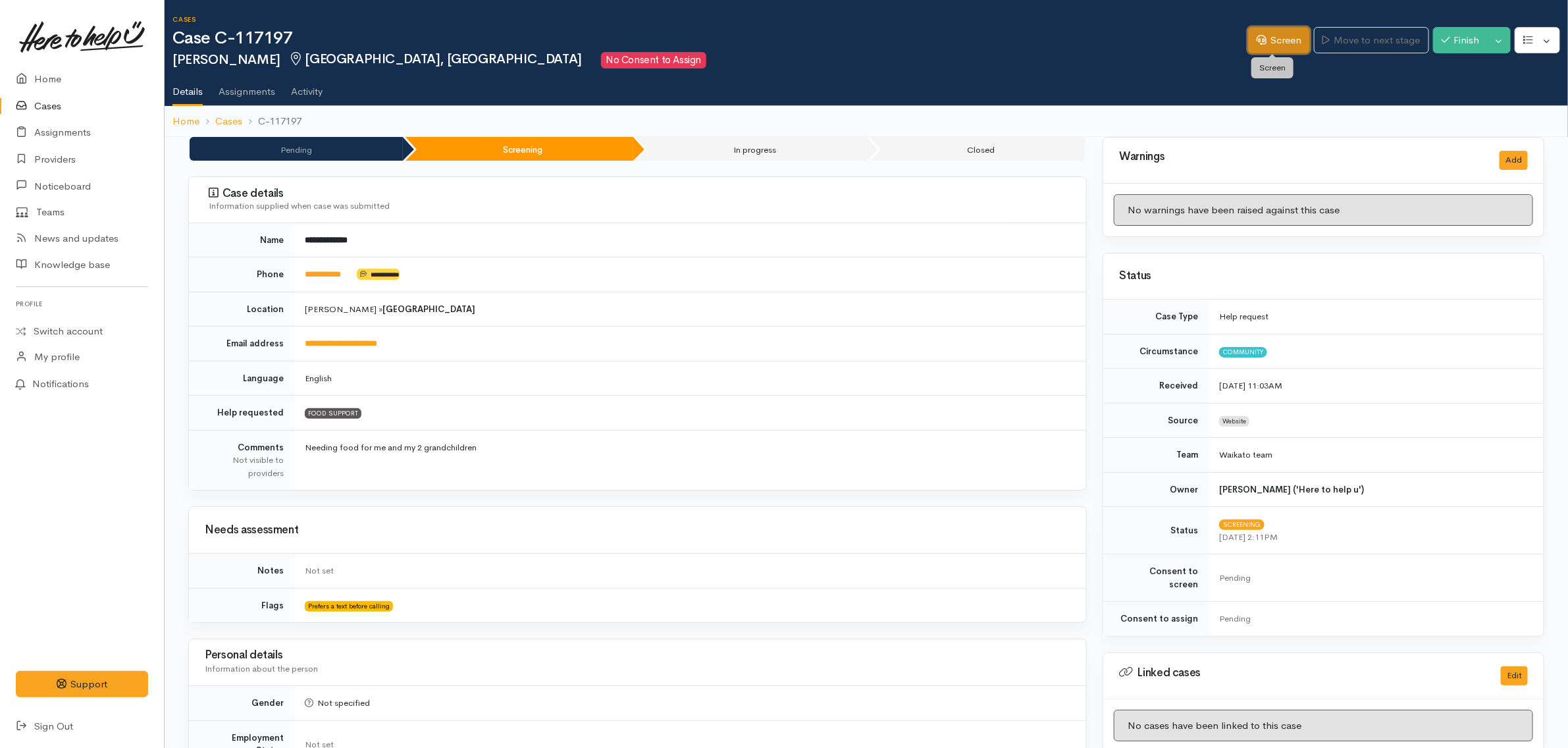
click at [1282, 43] on link "Screen" at bounding box center [1278, 39] width 61 height 27
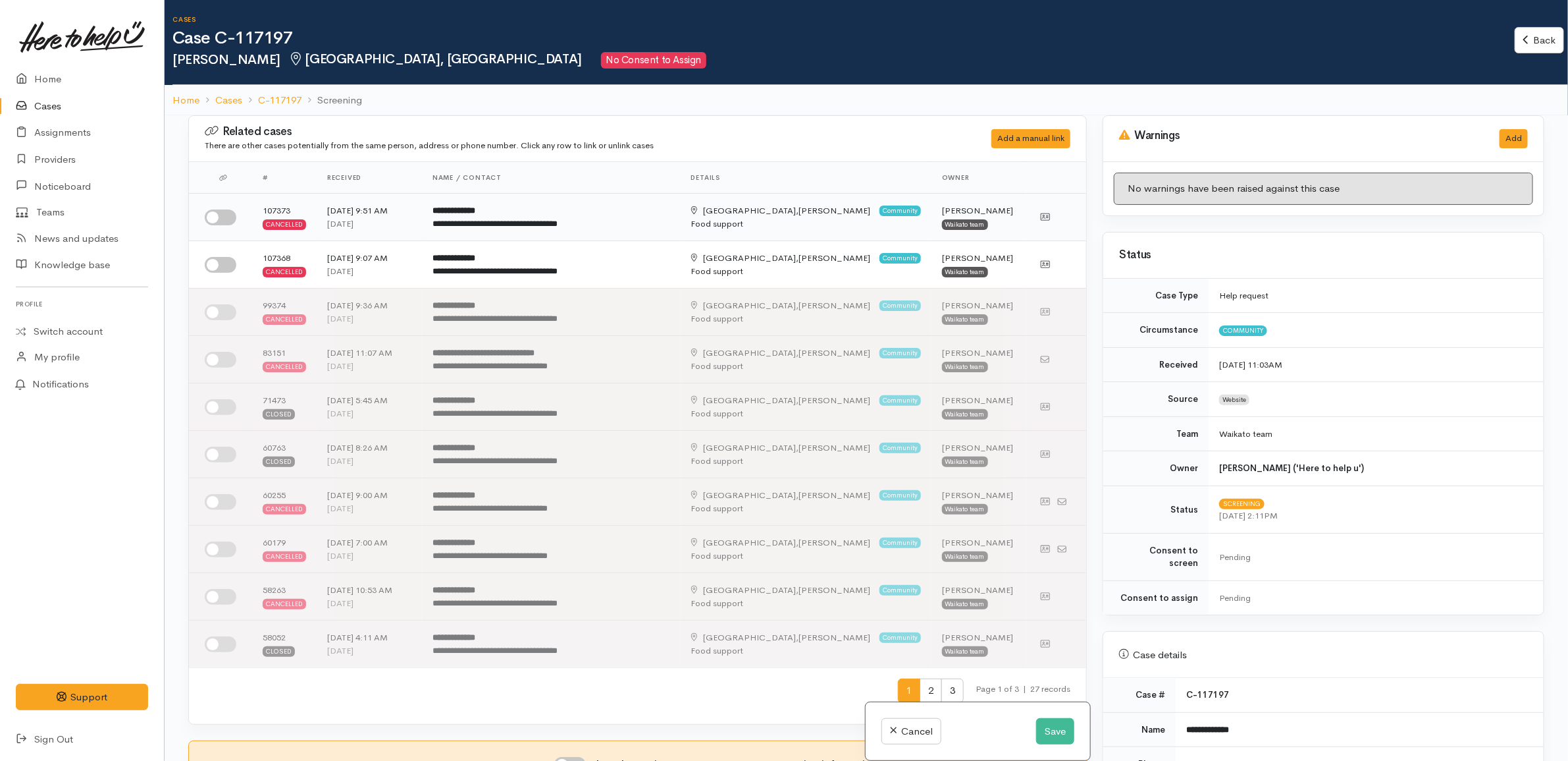
drag, startPoint x: 225, startPoint y: 213, endPoint x: 230, endPoint y: 232, distance: 19.6
click at [222, 213] on input "checkbox" at bounding box center [220, 217] width 31 height 16
checkbox input "true"
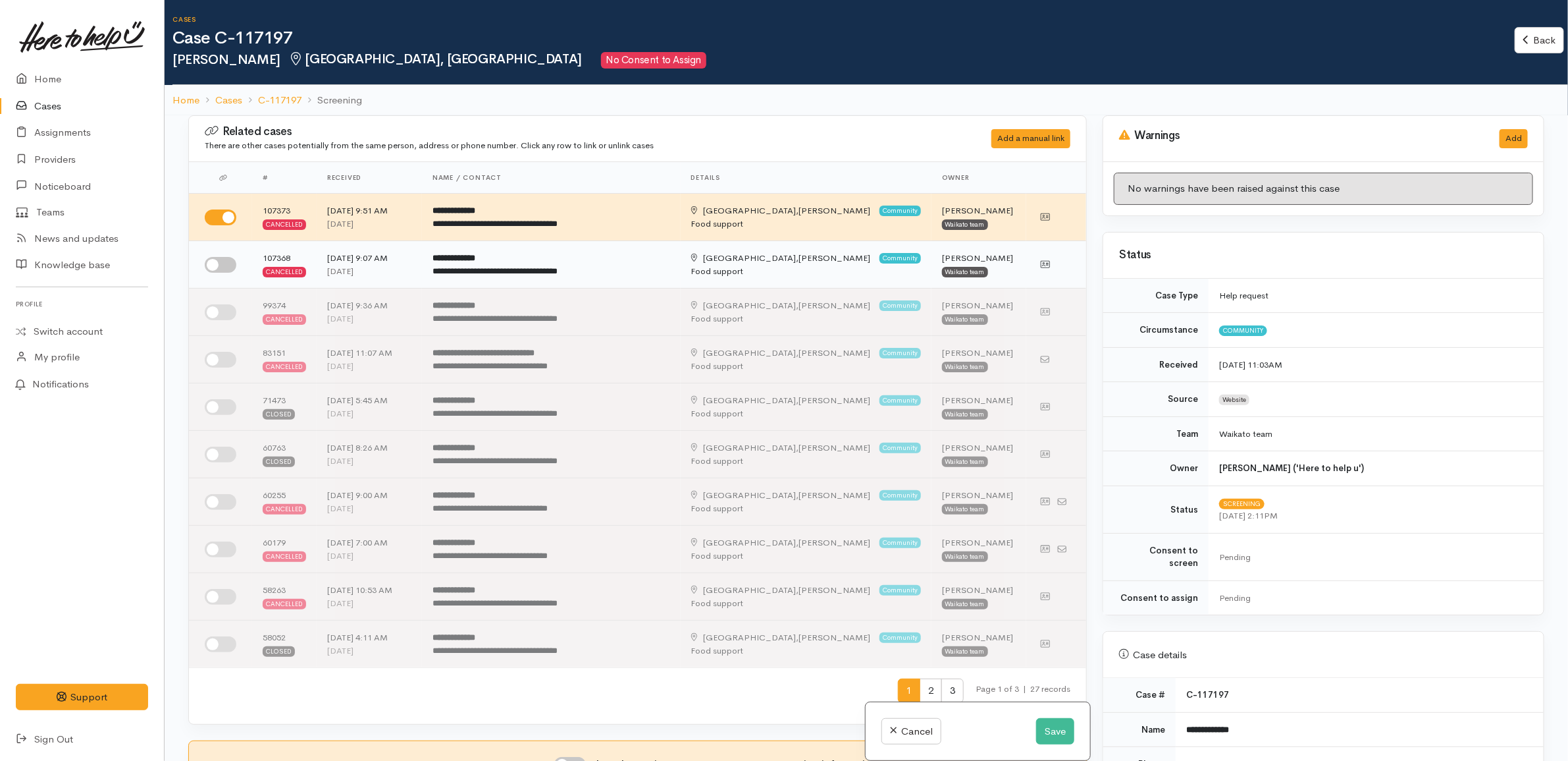
click at [231, 263] on input "checkbox" at bounding box center [220, 264] width 31 height 16
checkbox input "true"
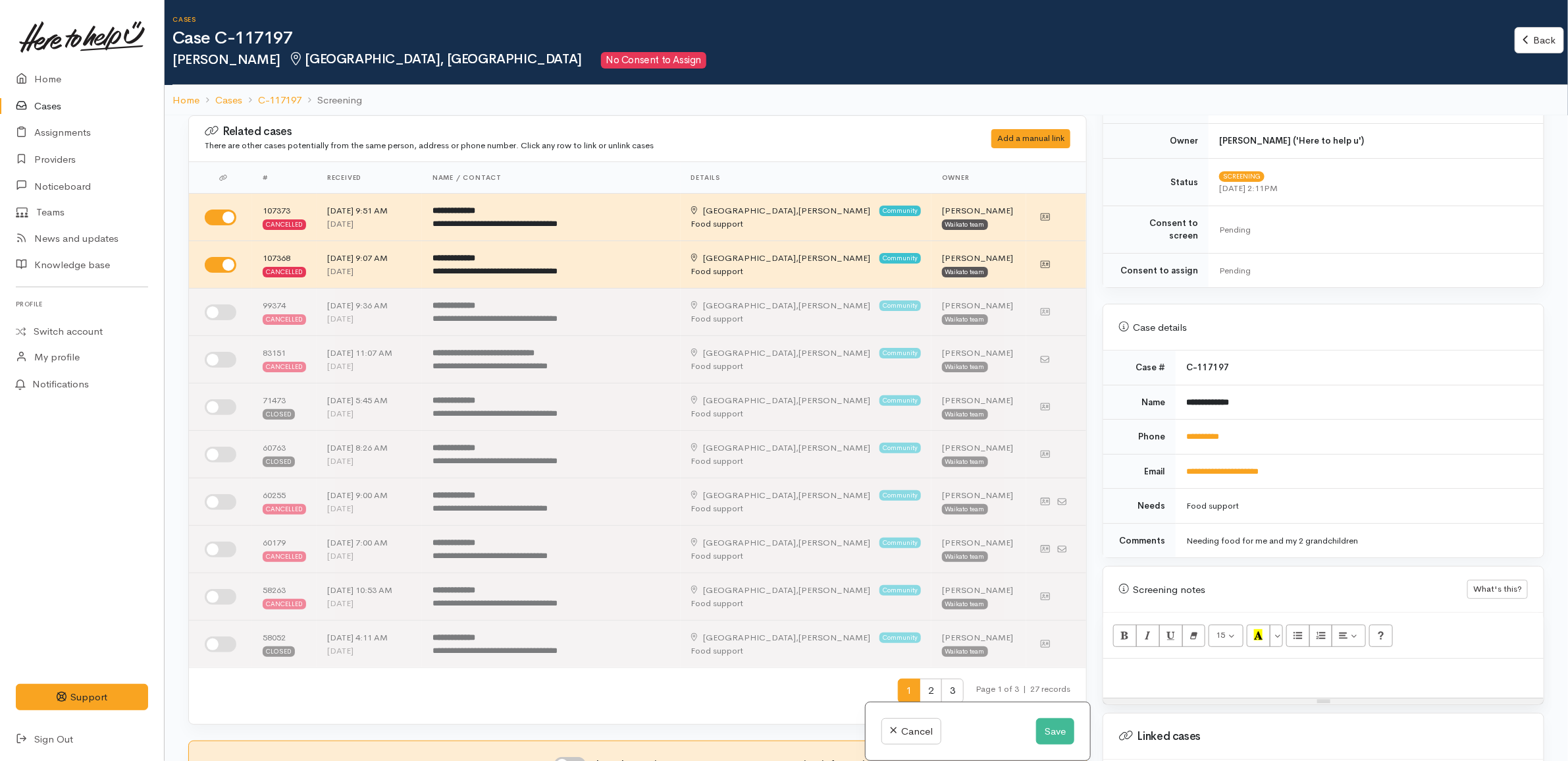
scroll to position [494, 0]
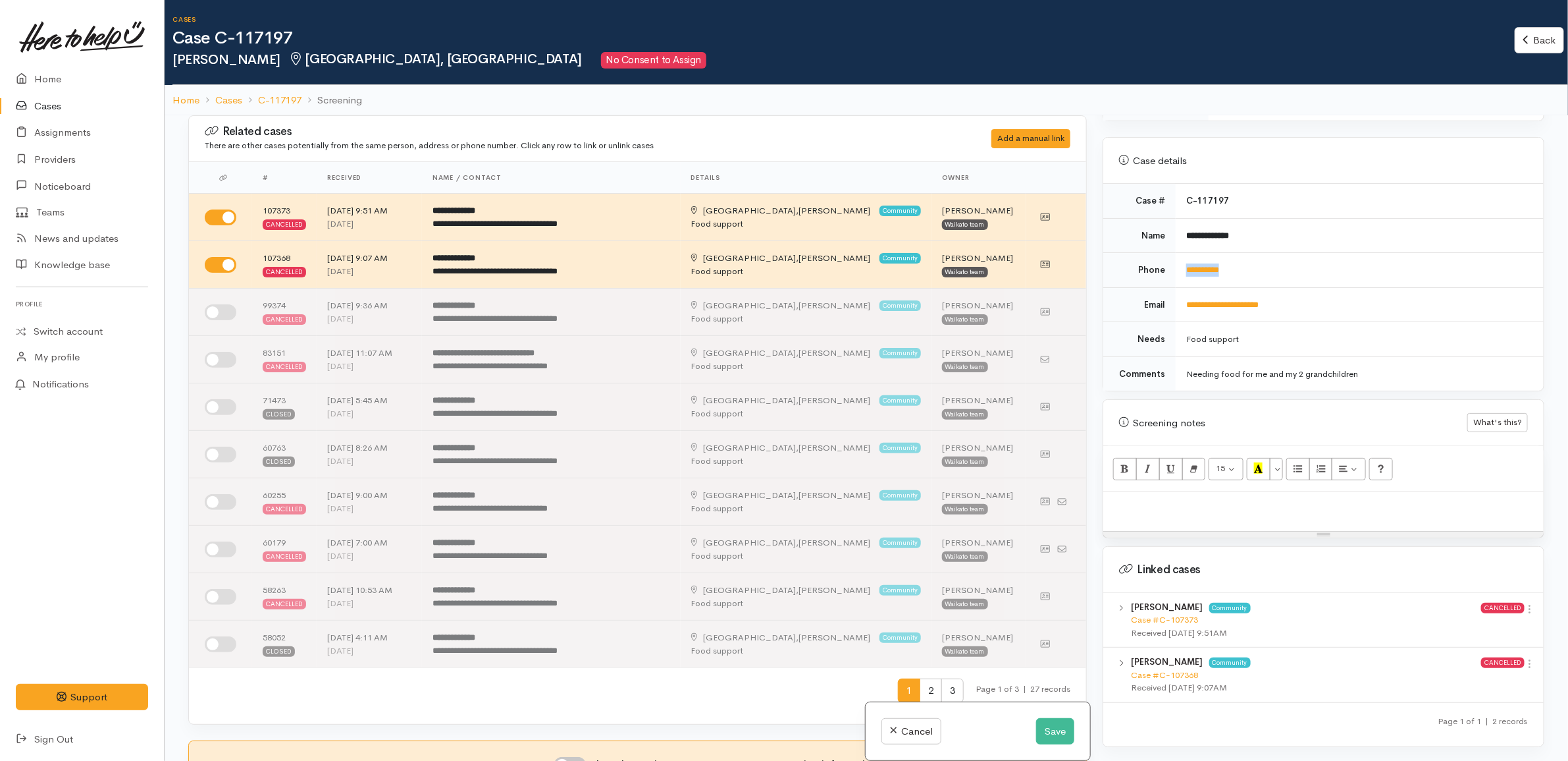
drag, startPoint x: 1267, startPoint y: 246, endPoint x: 1173, endPoint y: 267, distance: 96.3
click at [1175, 267] on td "**********" at bounding box center [1359, 270] width 368 height 35
copy link "**********"
click at [554, 121] on div "Related cases There are other cases potentially from the same person, address o…" at bounding box center [637, 139] width 882 height 36
click at [593, 95] on ol "Home Cases C-117197 Screening" at bounding box center [866, 101] width 1387 height 31
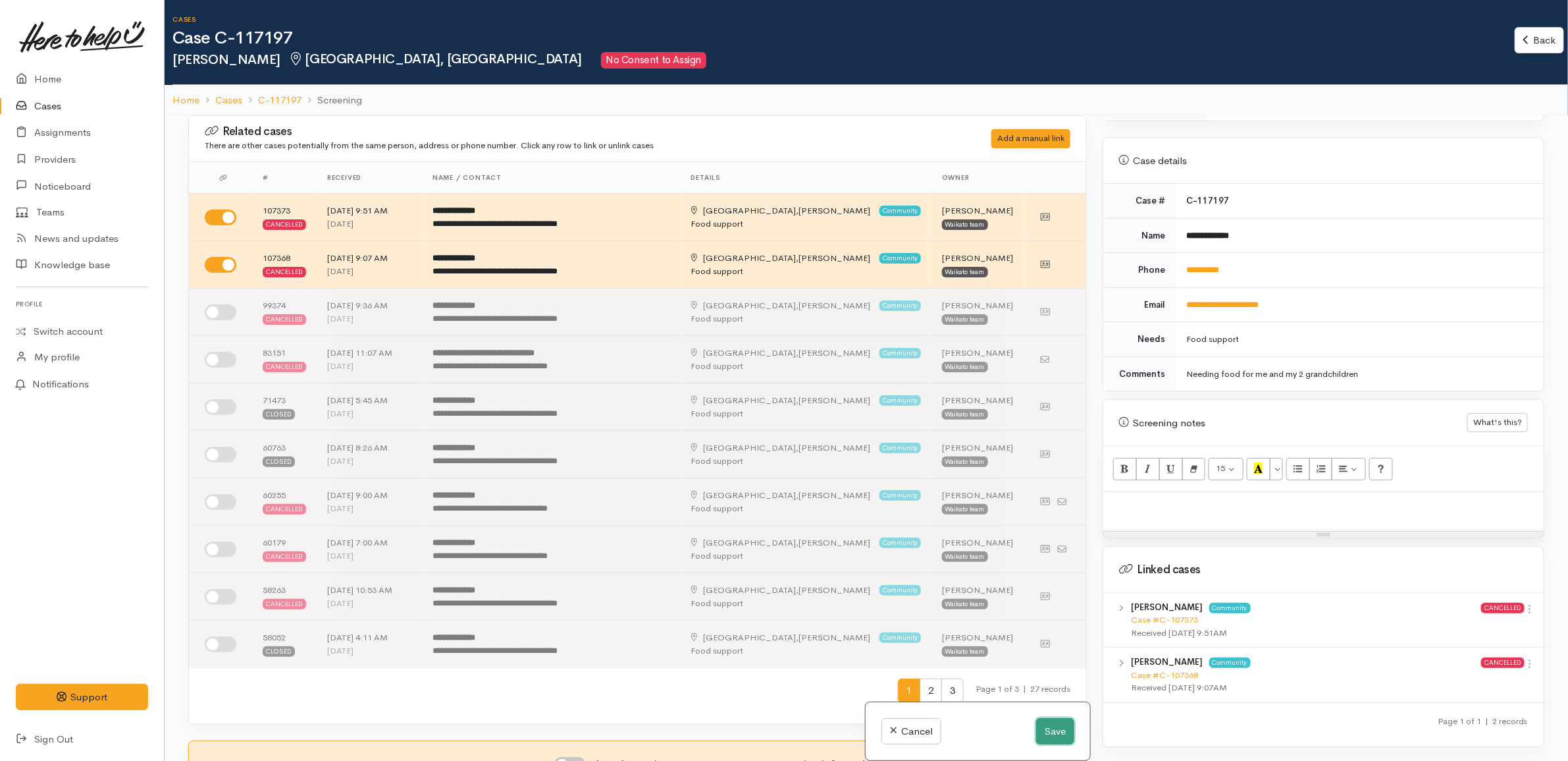
click at [1043, 722] on button "Save" at bounding box center [1055, 731] width 39 height 27
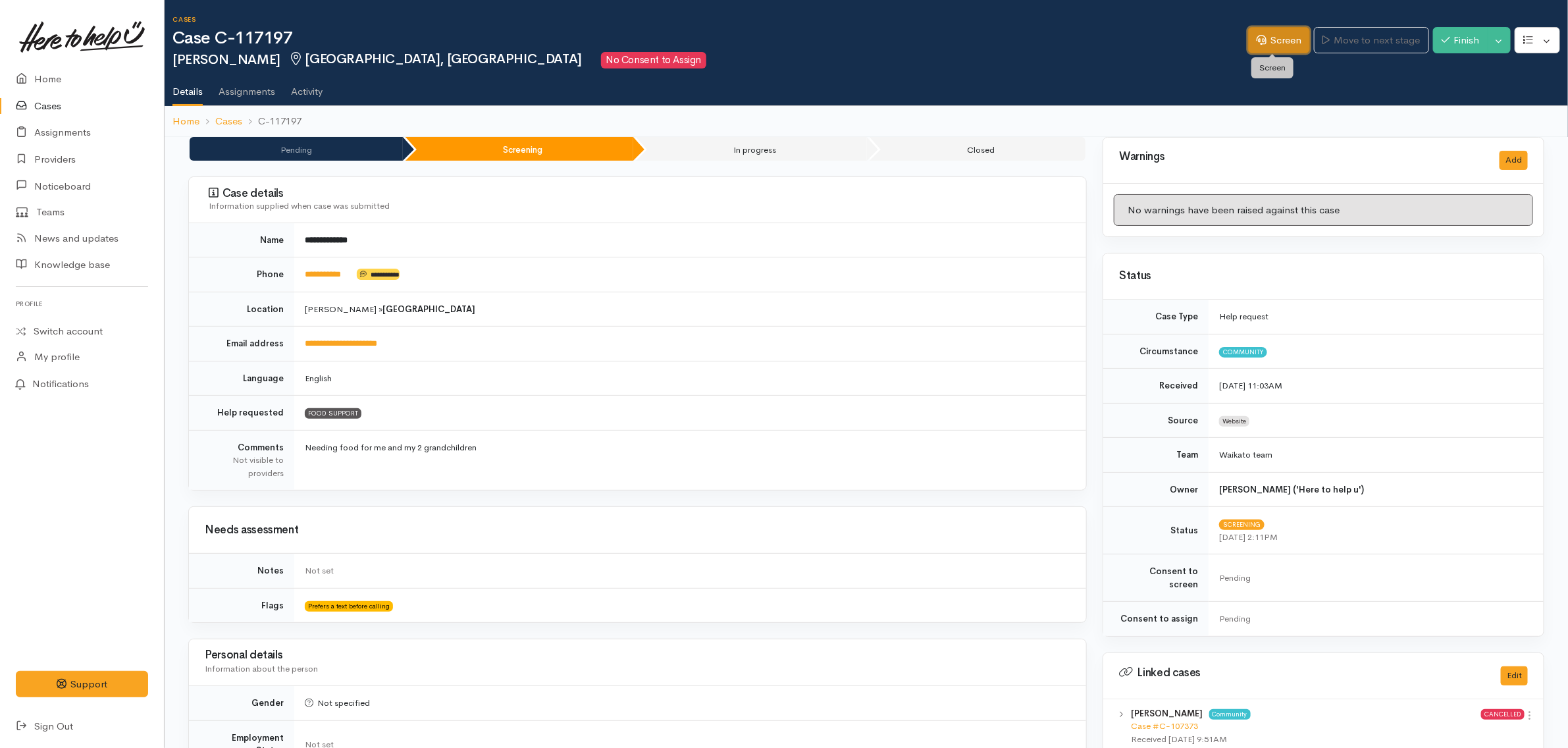
click at [1281, 40] on link "Screen" at bounding box center [1278, 39] width 61 height 27
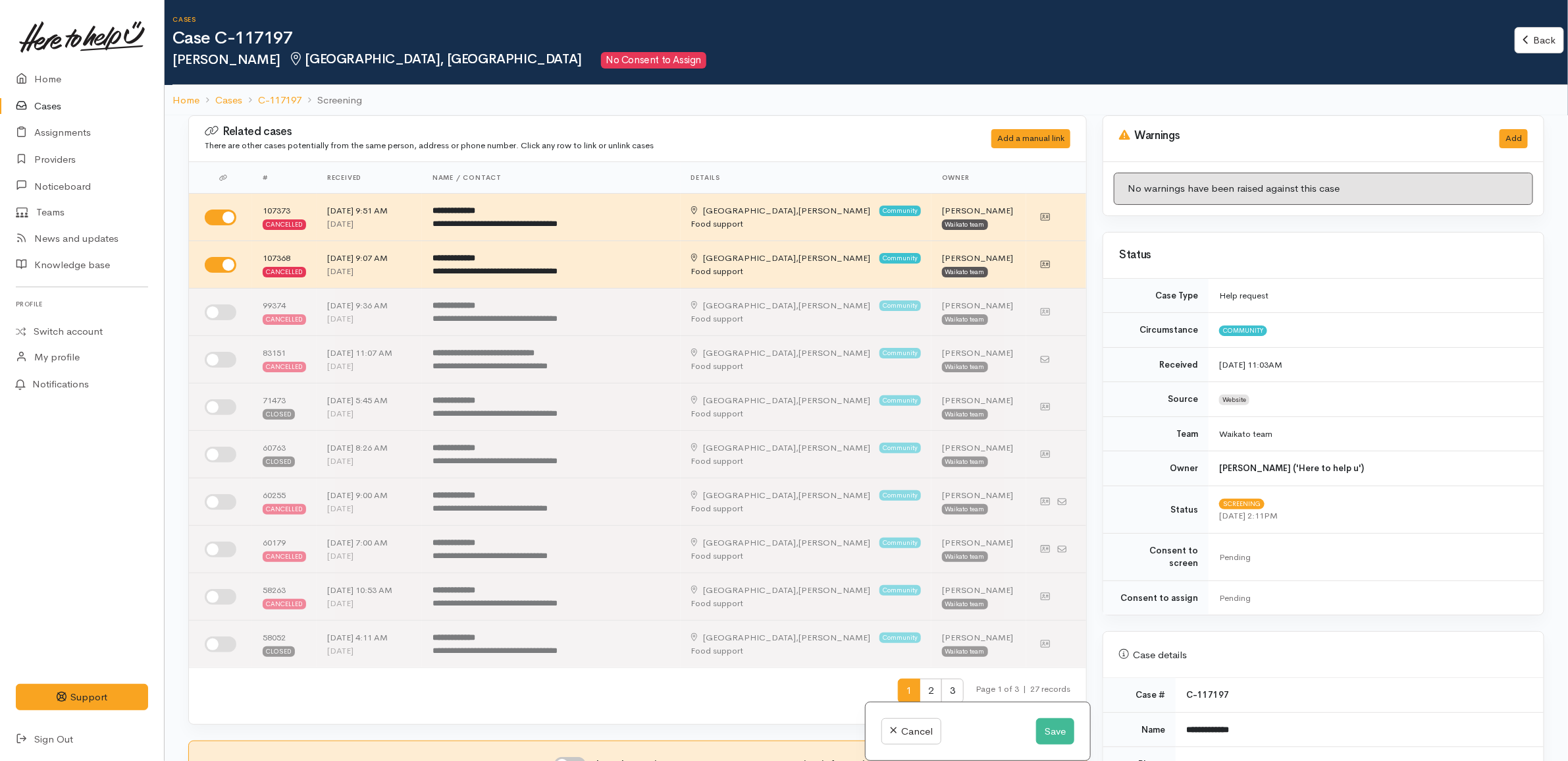
click at [793, 108] on ol "Home Cases C-117197 Screening" at bounding box center [866, 101] width 1387 height 31
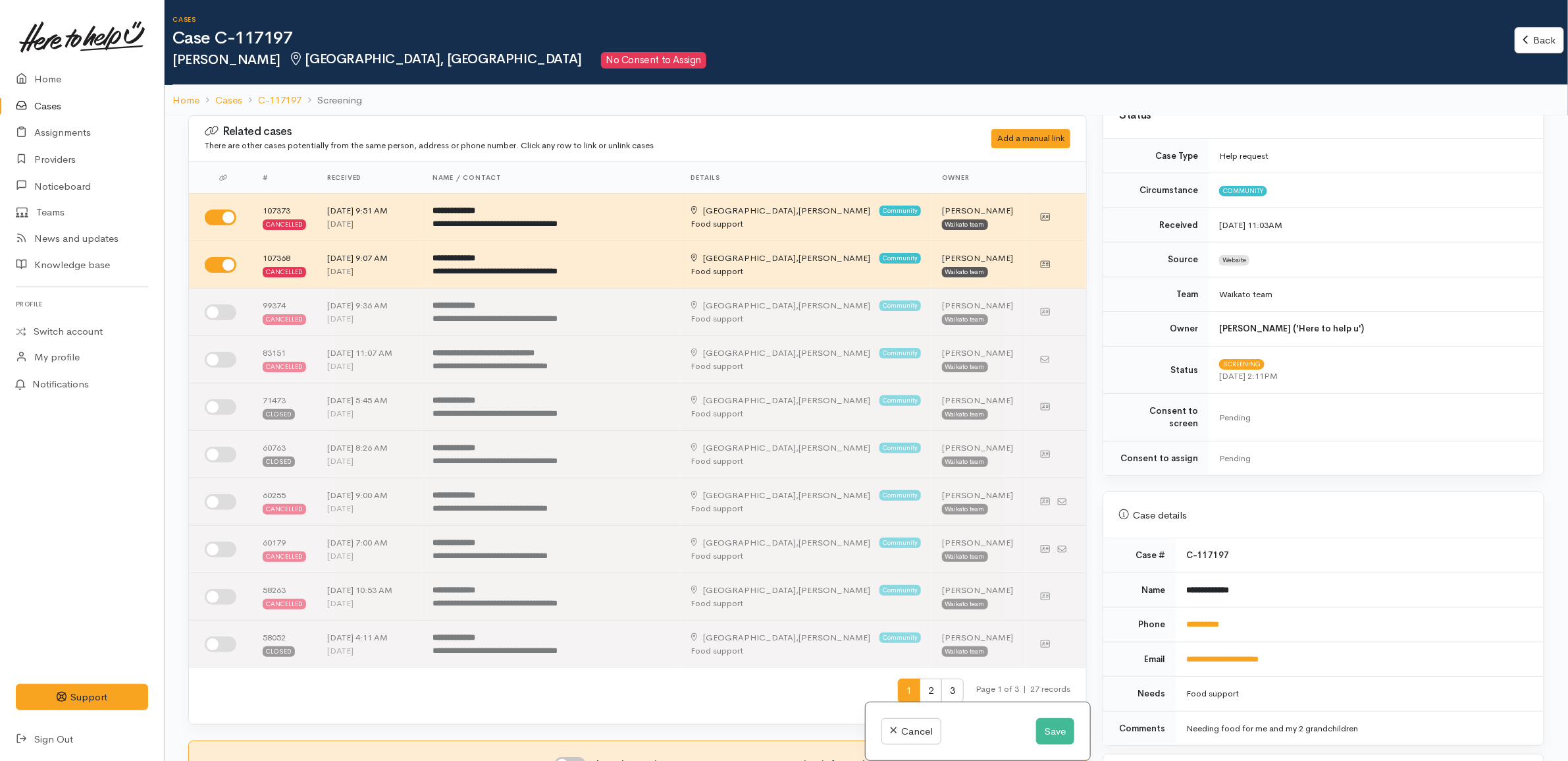
scroll to position [494, 0]
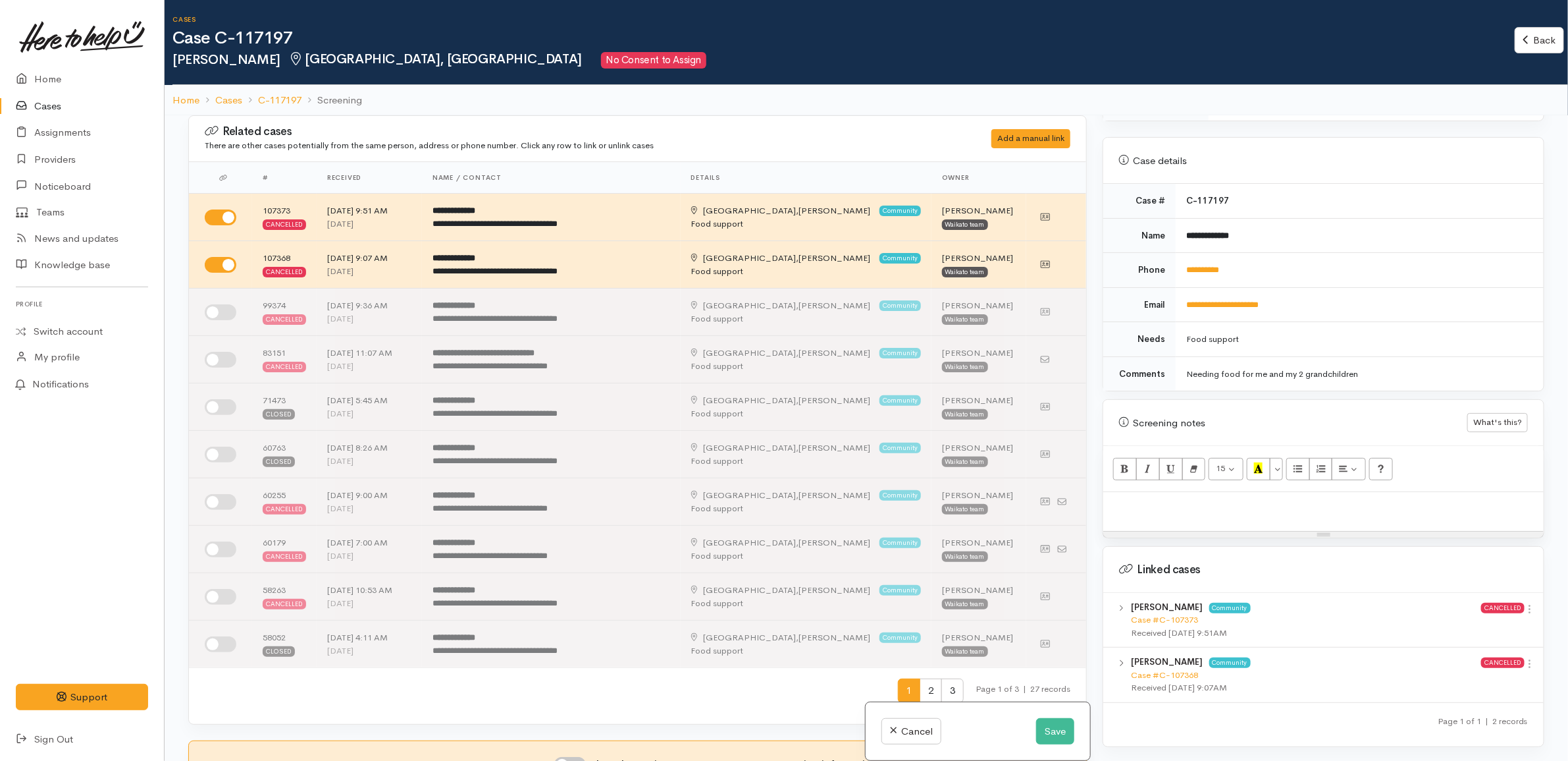
click at [1394, 332] on div "Food support" at bounding box center [1357, 339] width 341 height 13
click at [1054, 731] on button "Save" at bounding box center [1055, 731] width 39 height 27
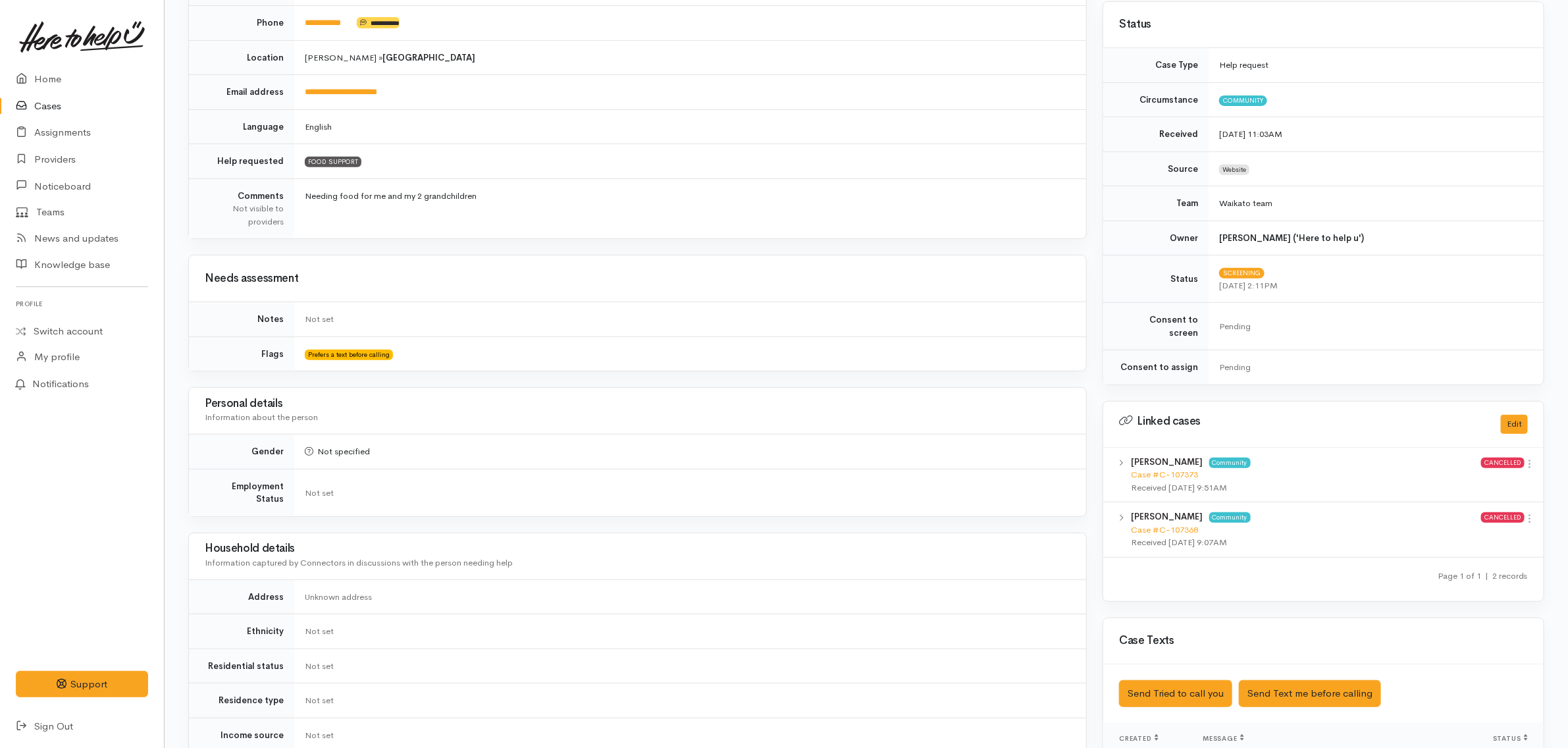
scroll to position [494, 0]
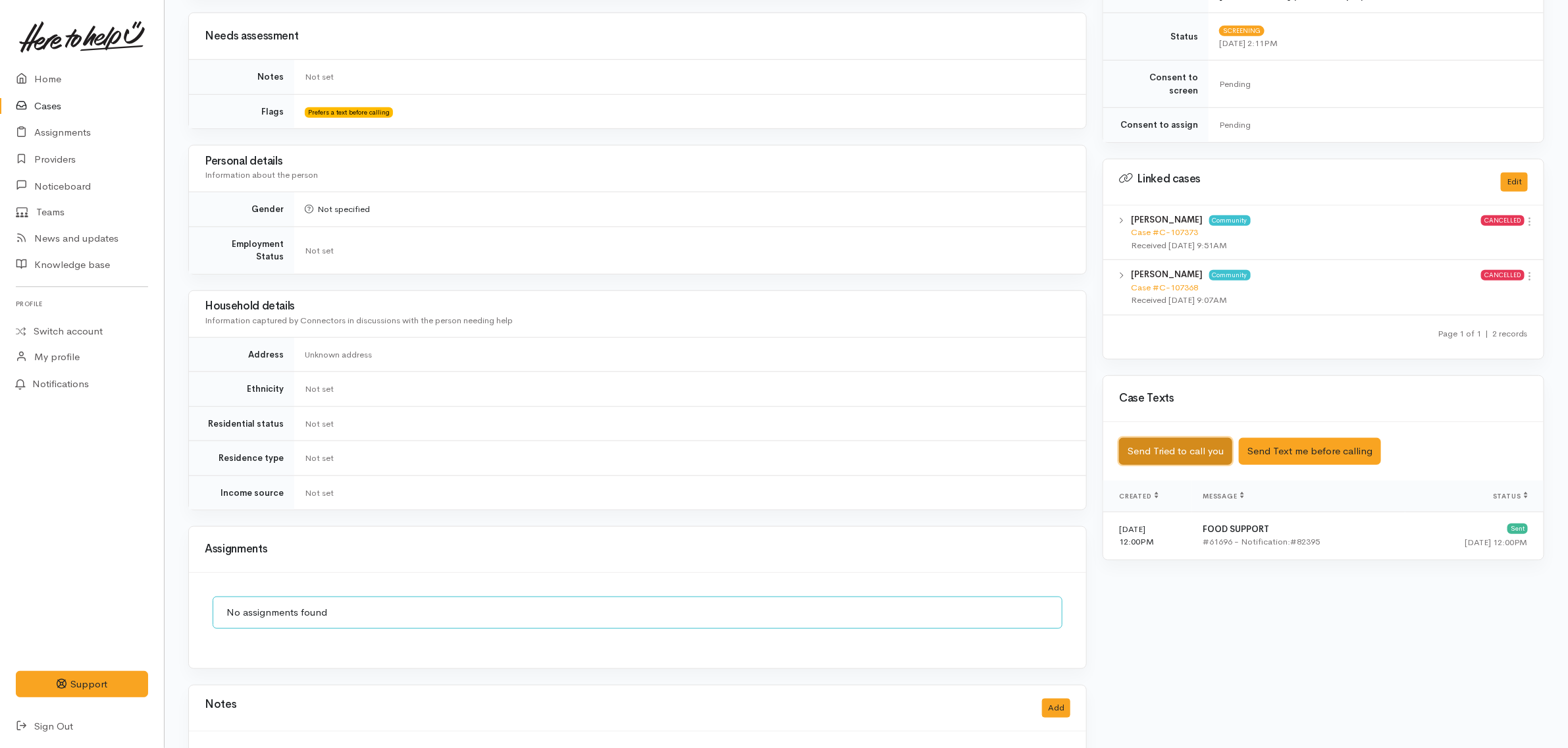
click at [1153, 438] on button "Send Tried to call you" at bounding box center [1175, 451] width 113 height 27
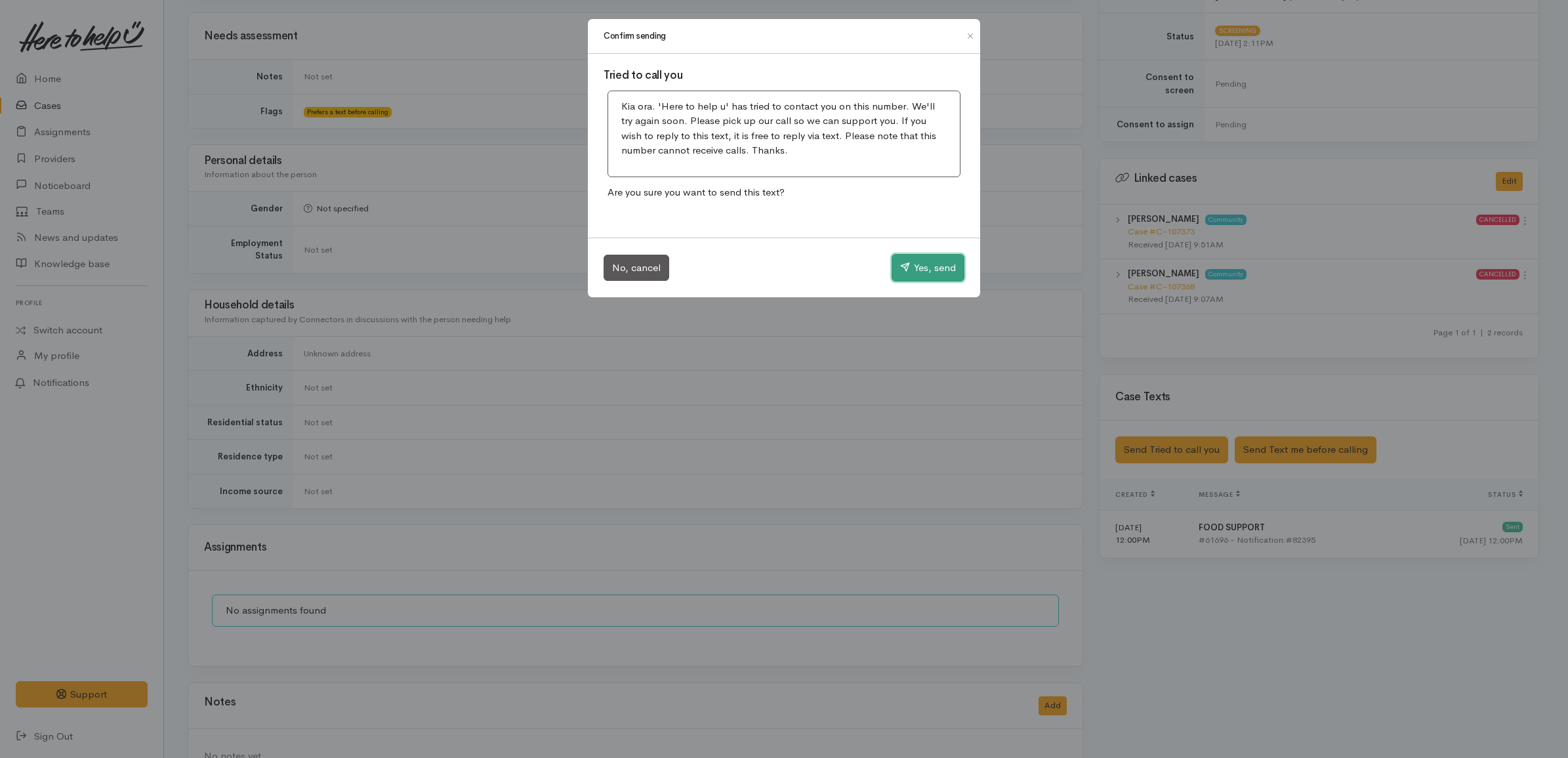
drag, startPoint x: 936, startPoint y: 268, endPoint x: 996, endPoint y: 305, distance: 70.5
click at [935, 268] on button "Yes, send" at bounding box center [928, 268] width 73 height 27
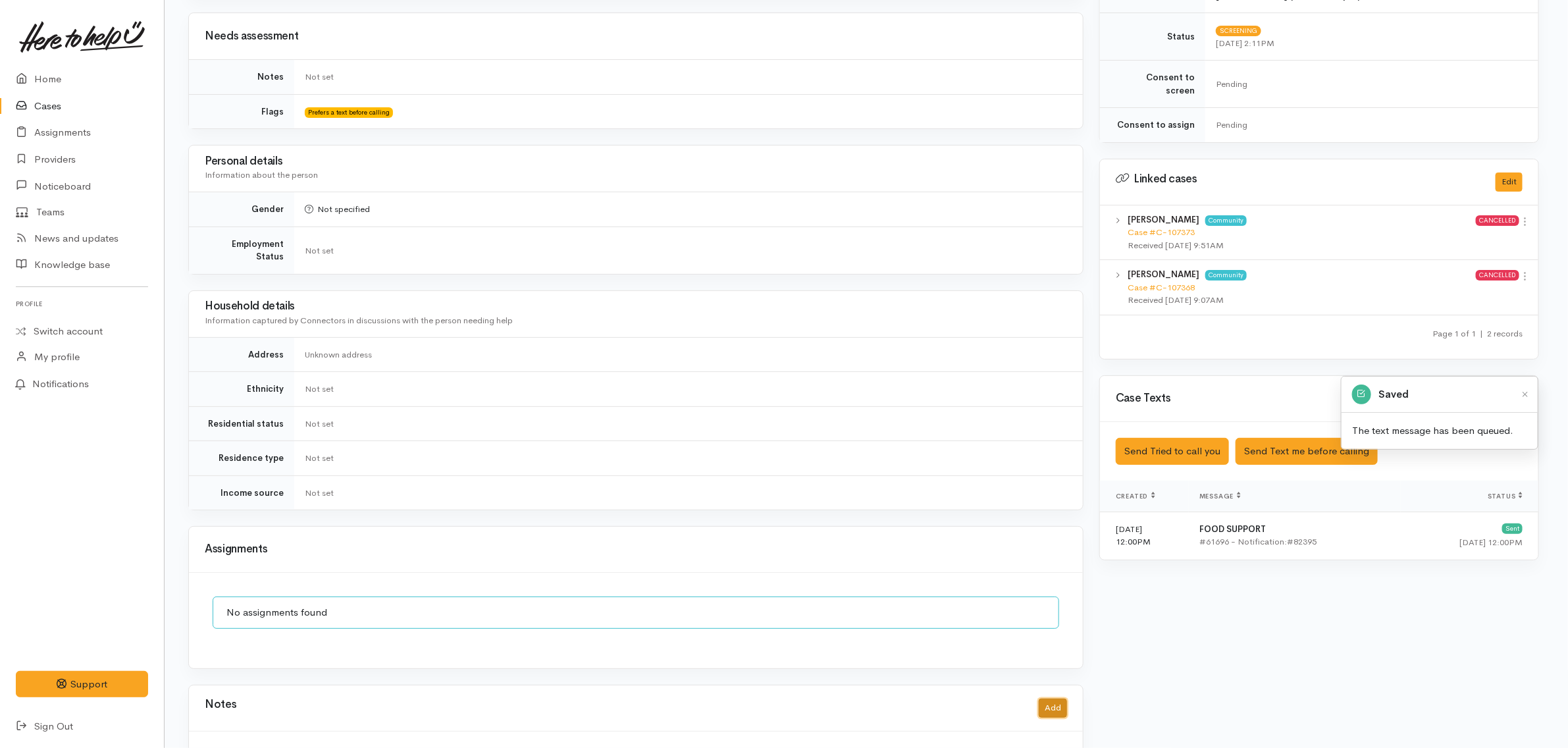
click at [1063, 698] on button "Add" at bounding box center [1052, 708] width 28 height 19
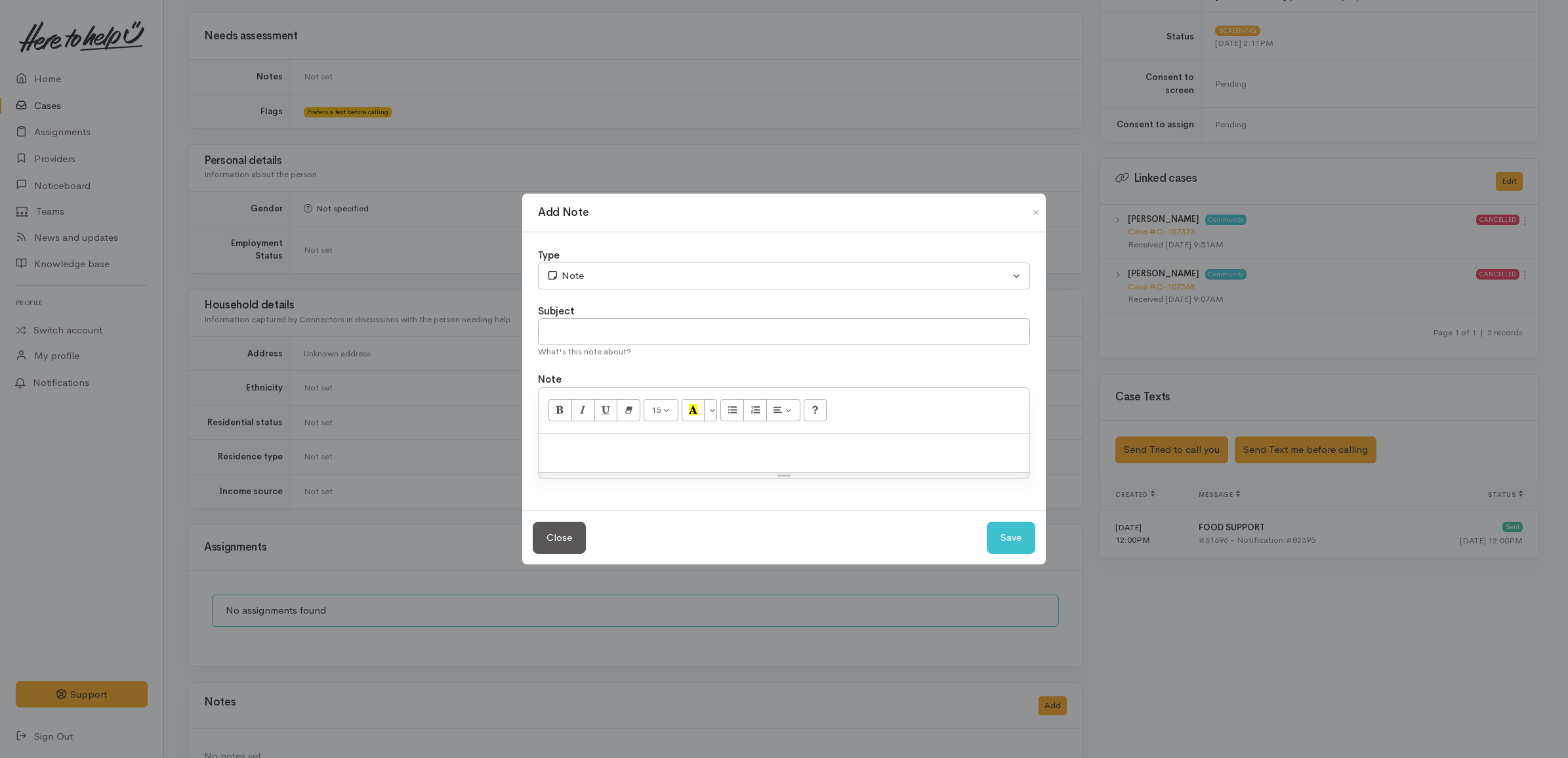
click at [788, 467] on div at bounding box center [784, 453] width 491 height 38
paste div
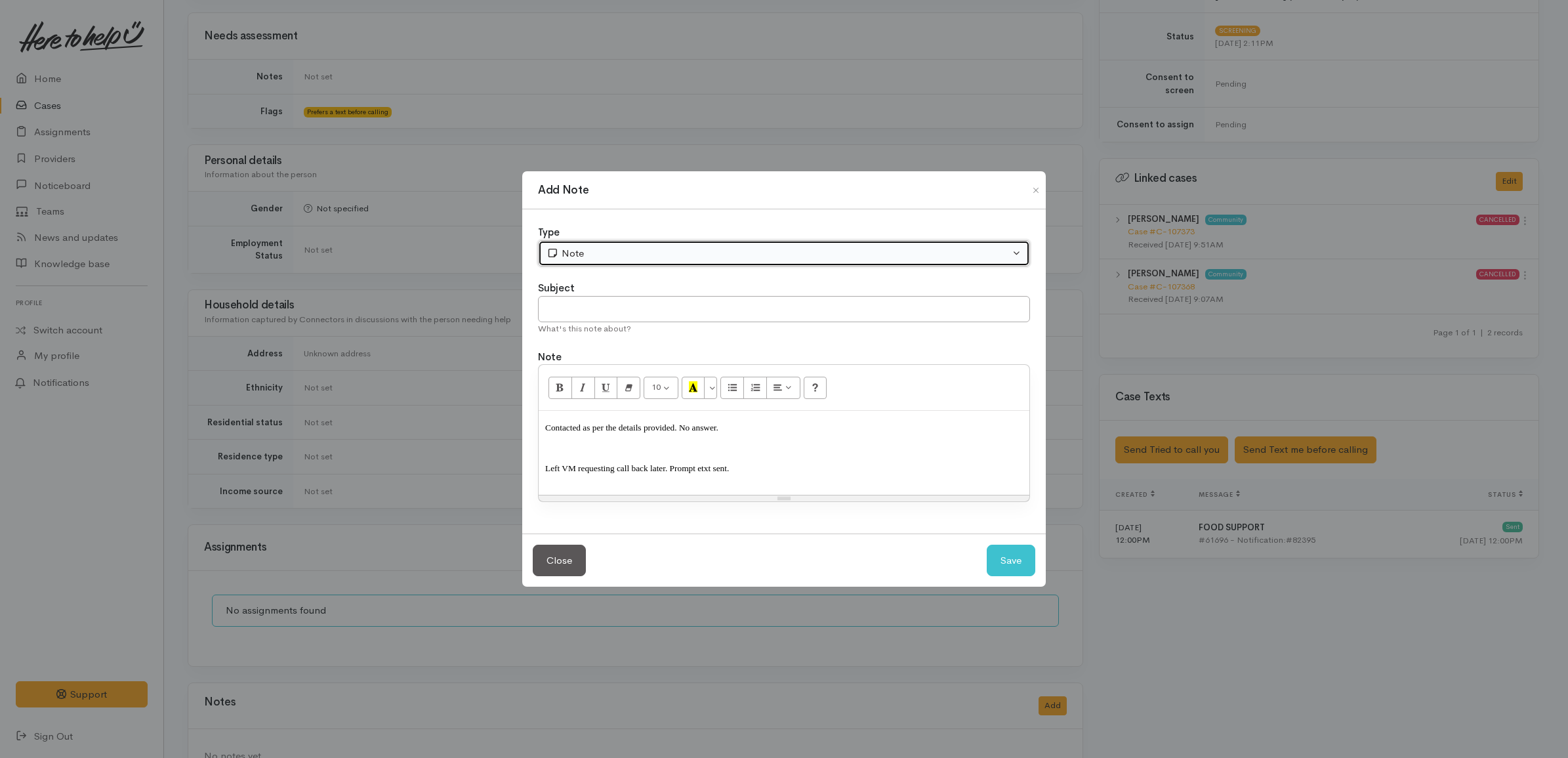
click at [632, 250] on div "Note" at bounding box center [778, 253] width 463 height 15
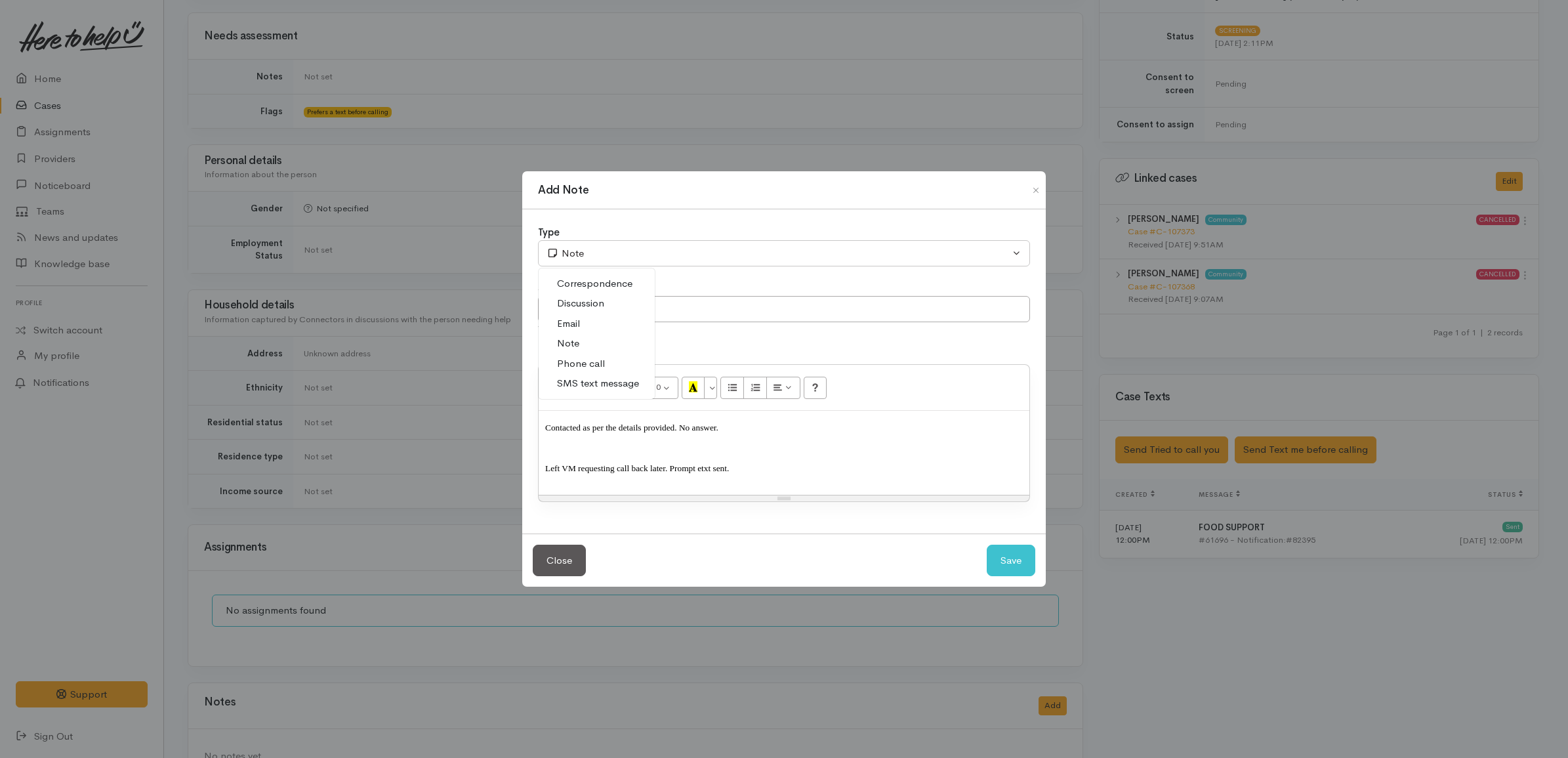
click at [598, 358] on span "Phone call" at bounding box center [581, 364] width 48 height 15
click at [1001, 560] on button "Save" at bounding box center [1010, 560] width 48 height 32
select select "1"
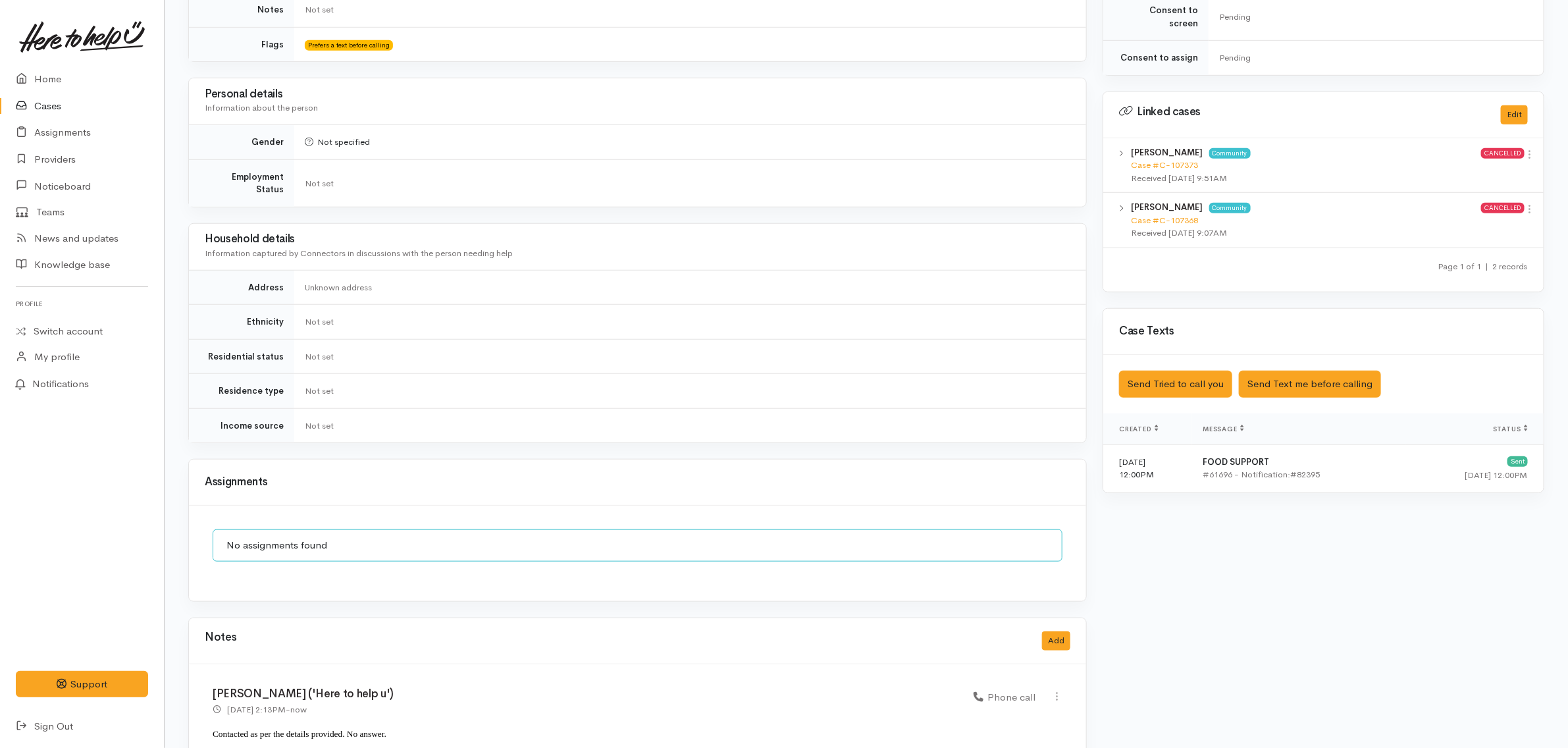
scroll to position [640, 0]
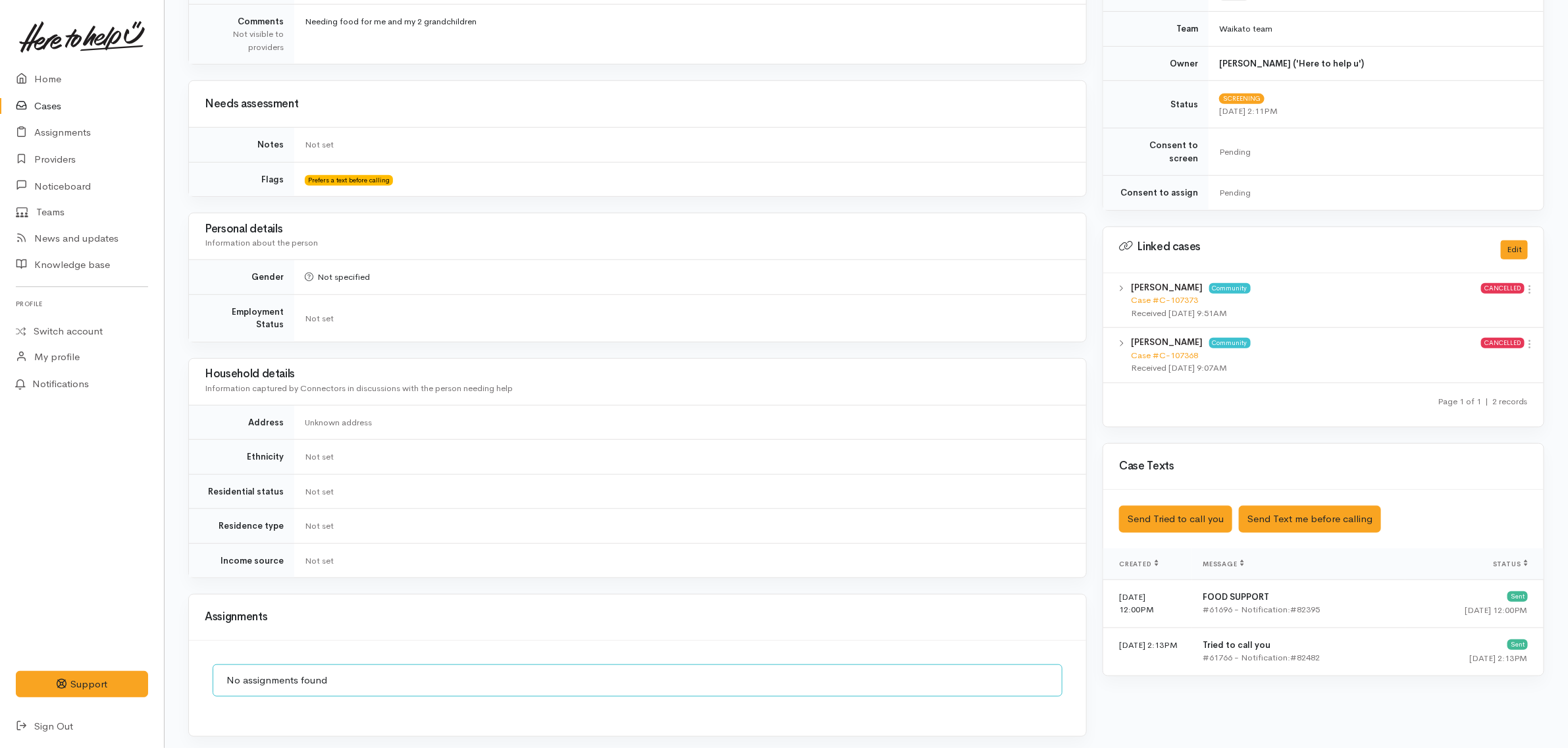
scroll to position [604, 0]
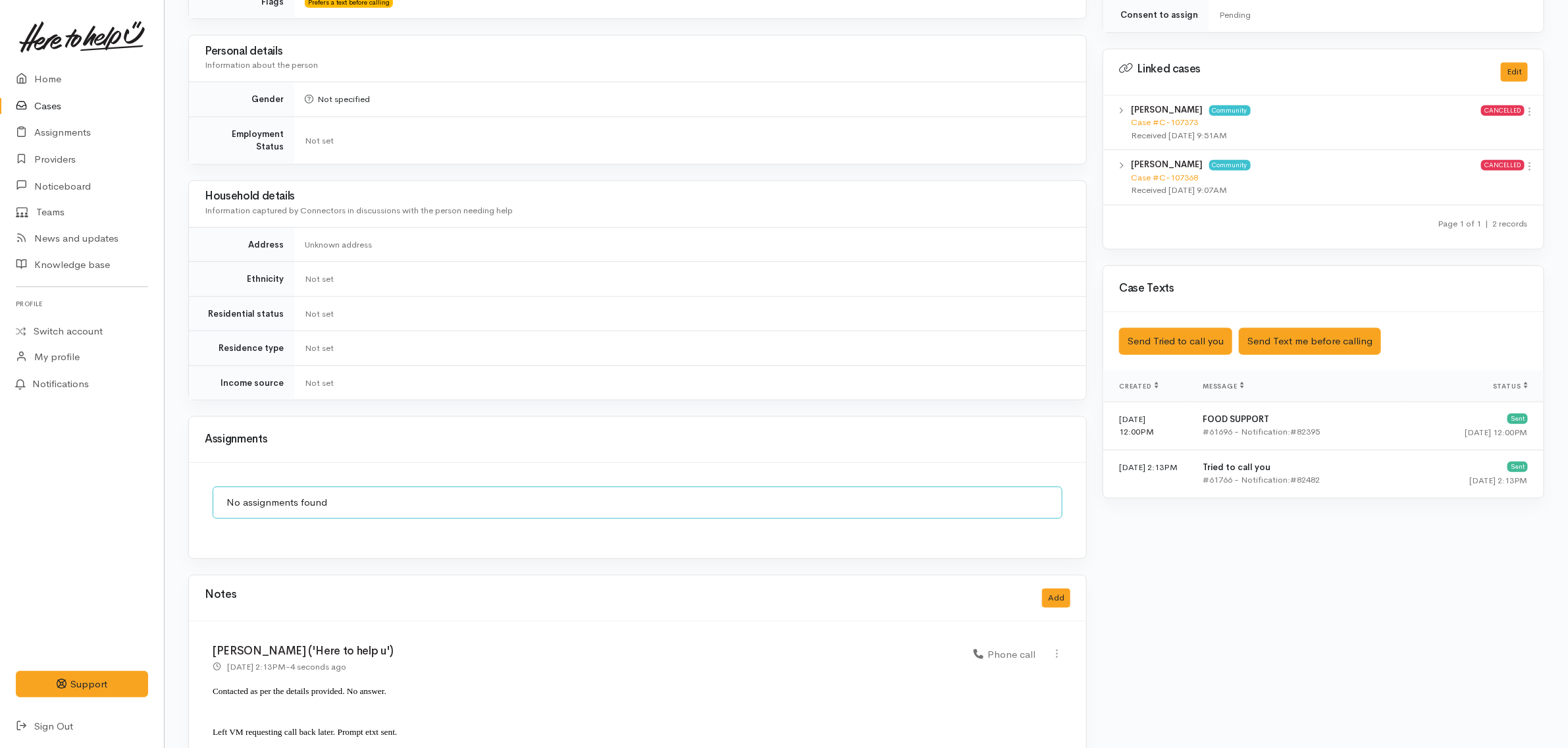
click at [69, 106] on link "Cases" at bounding box center [82, 106] width 164 height 27
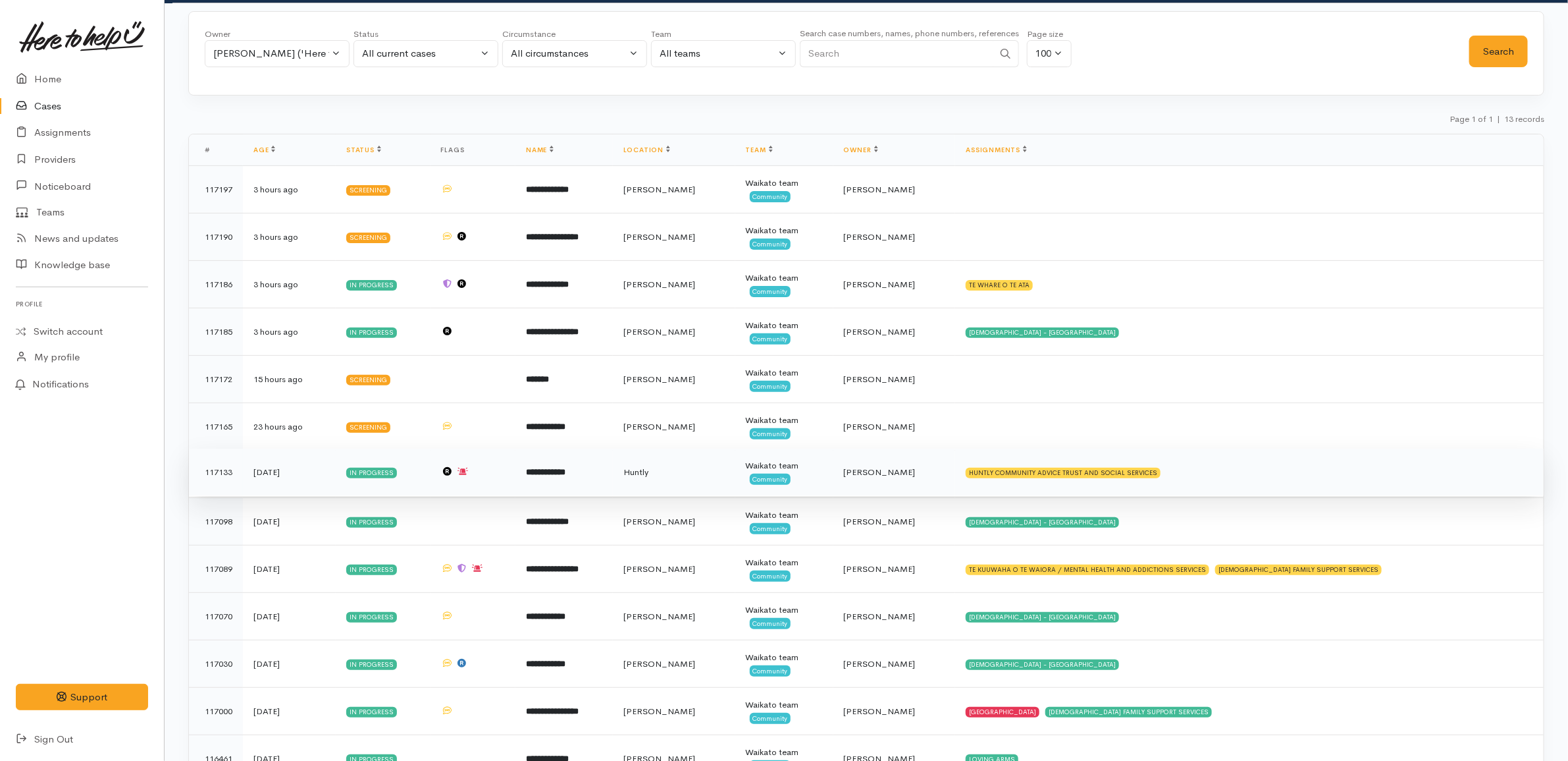
scroll to position [125, 0]
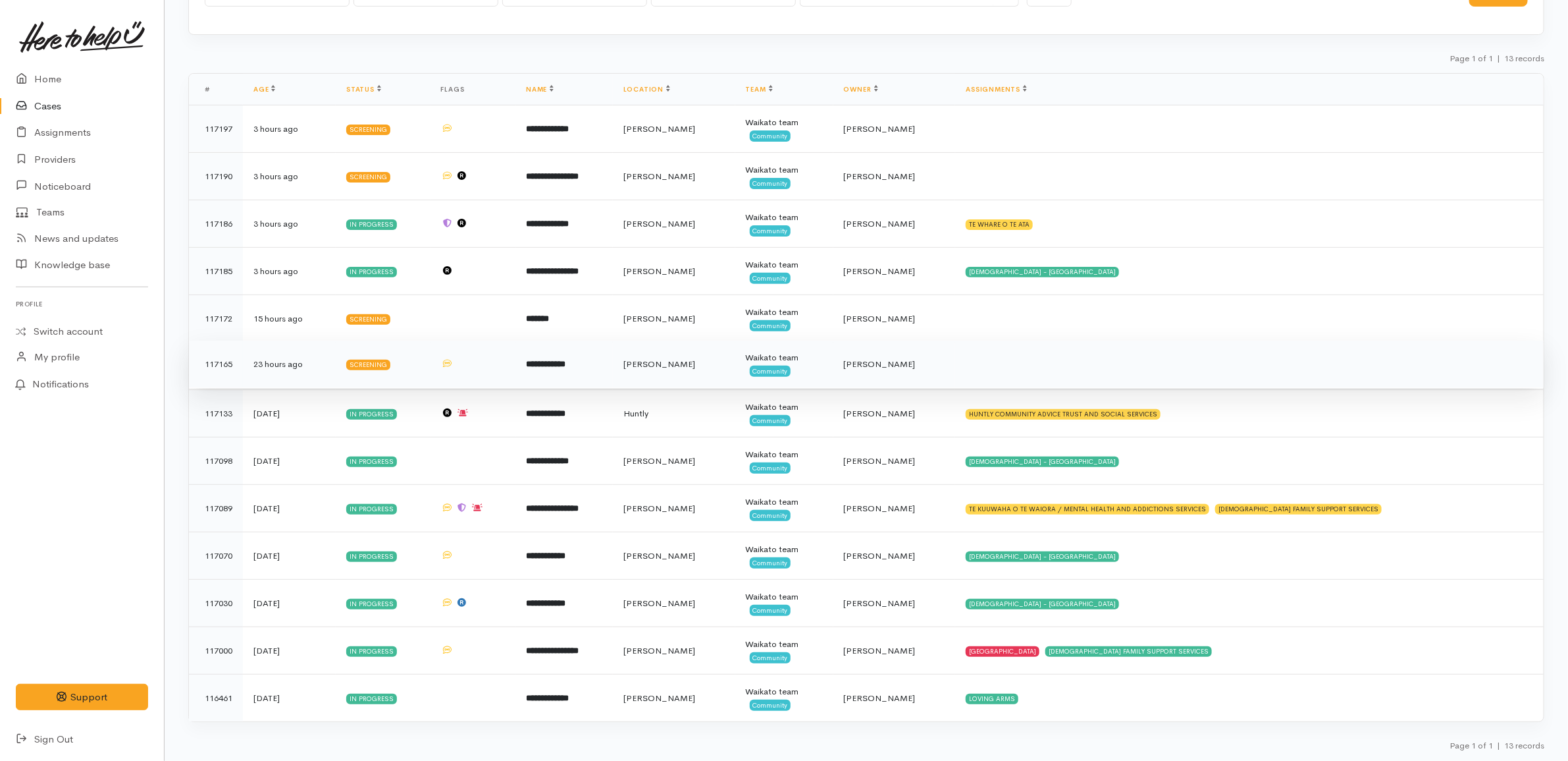
click at [584, 355] on td "**********" at bounding box center [564, 364] width 97 height 48
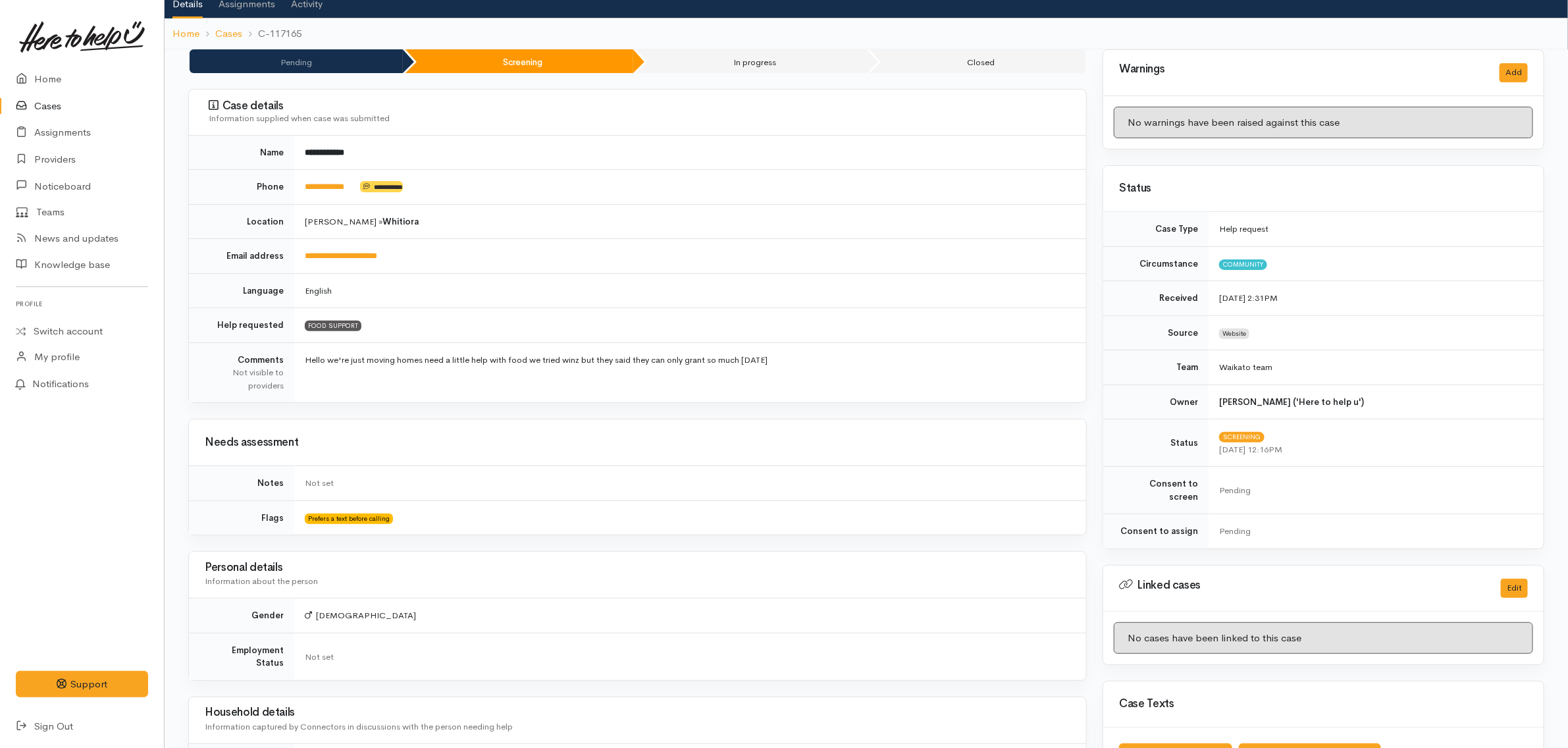
scroll to position [52, 0]
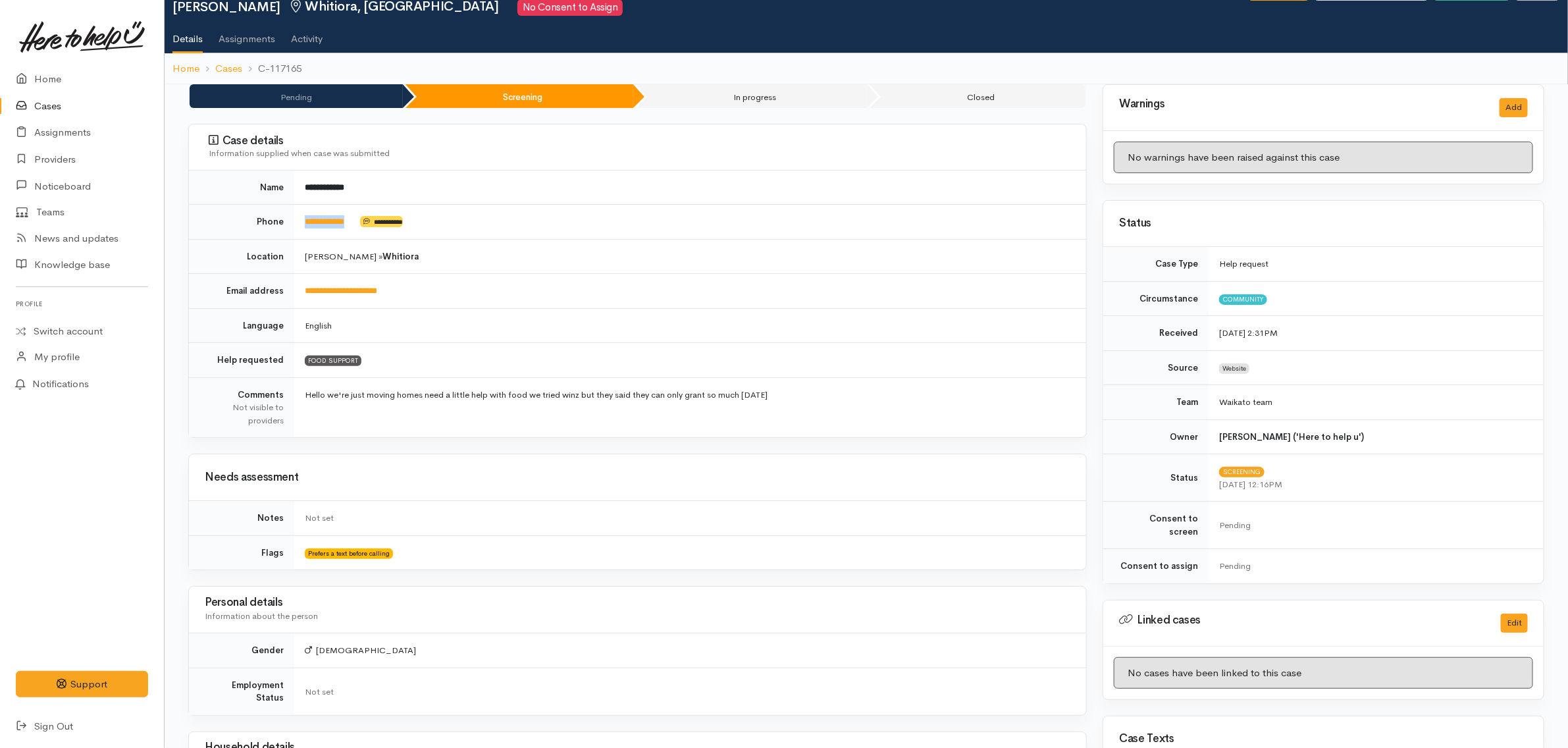
drag, startPoint x: 362, startPoint y: 228, endPoint x: 291, endPoint y: 225, distance: 71.1
click at [291, 225] on tr "**********" at bounding box center [638, 222] width 897 height 35
copy tr "**********"
drag, startPoint x: 474, startPoint y: 369, endPoint x: 456, endPoint y: 378, distance: 20.1
click at [464, 375] on td "FOOD SUPPORT" at bounding box center [690, 361] width 792 height 35
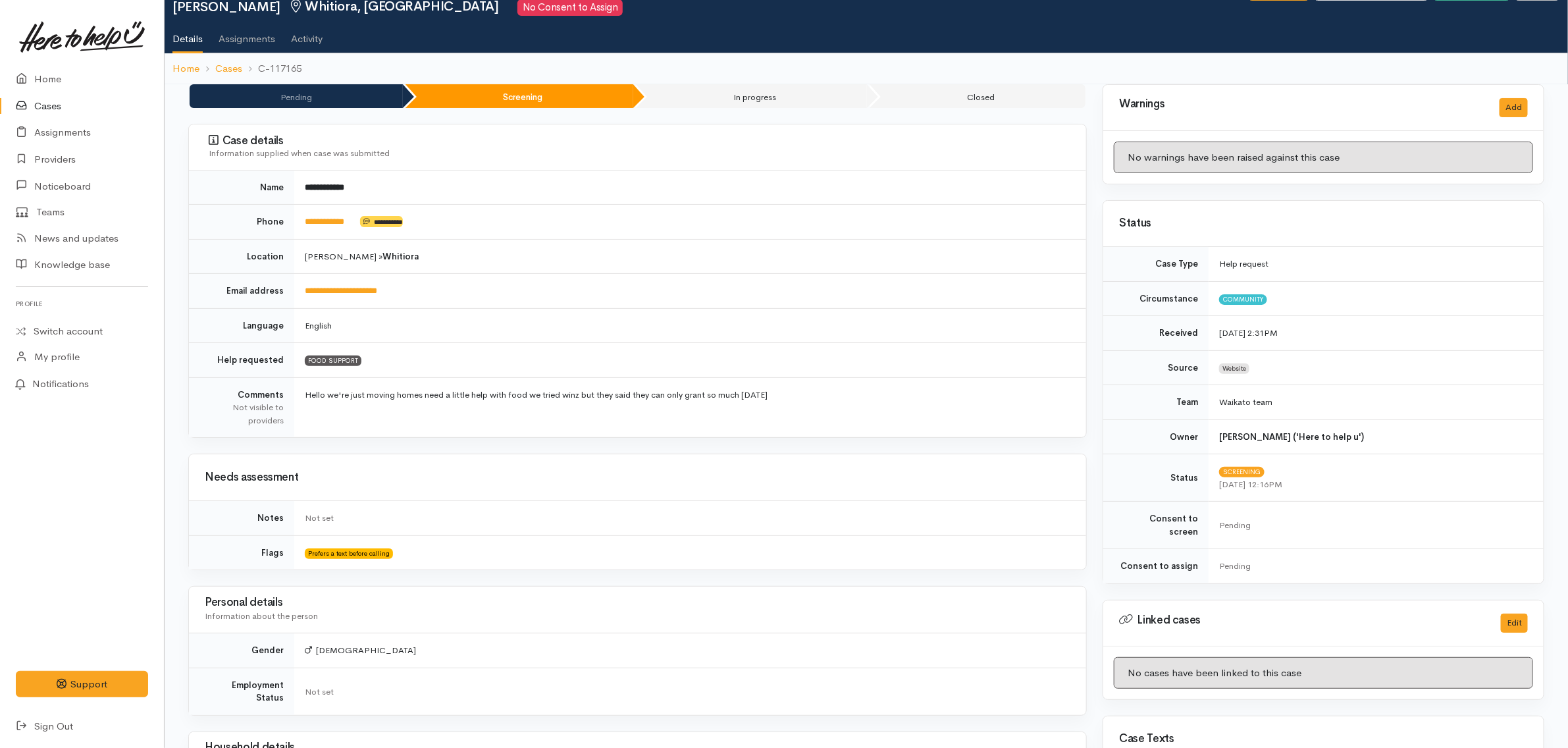
drag, startPoint x: 682, startPoint y: 338, endPoint x: 675, endPoint y: 337, distance: 7.1
click at [680, 338] on td "English" at bounding box center [690, 326] width 792 height 35
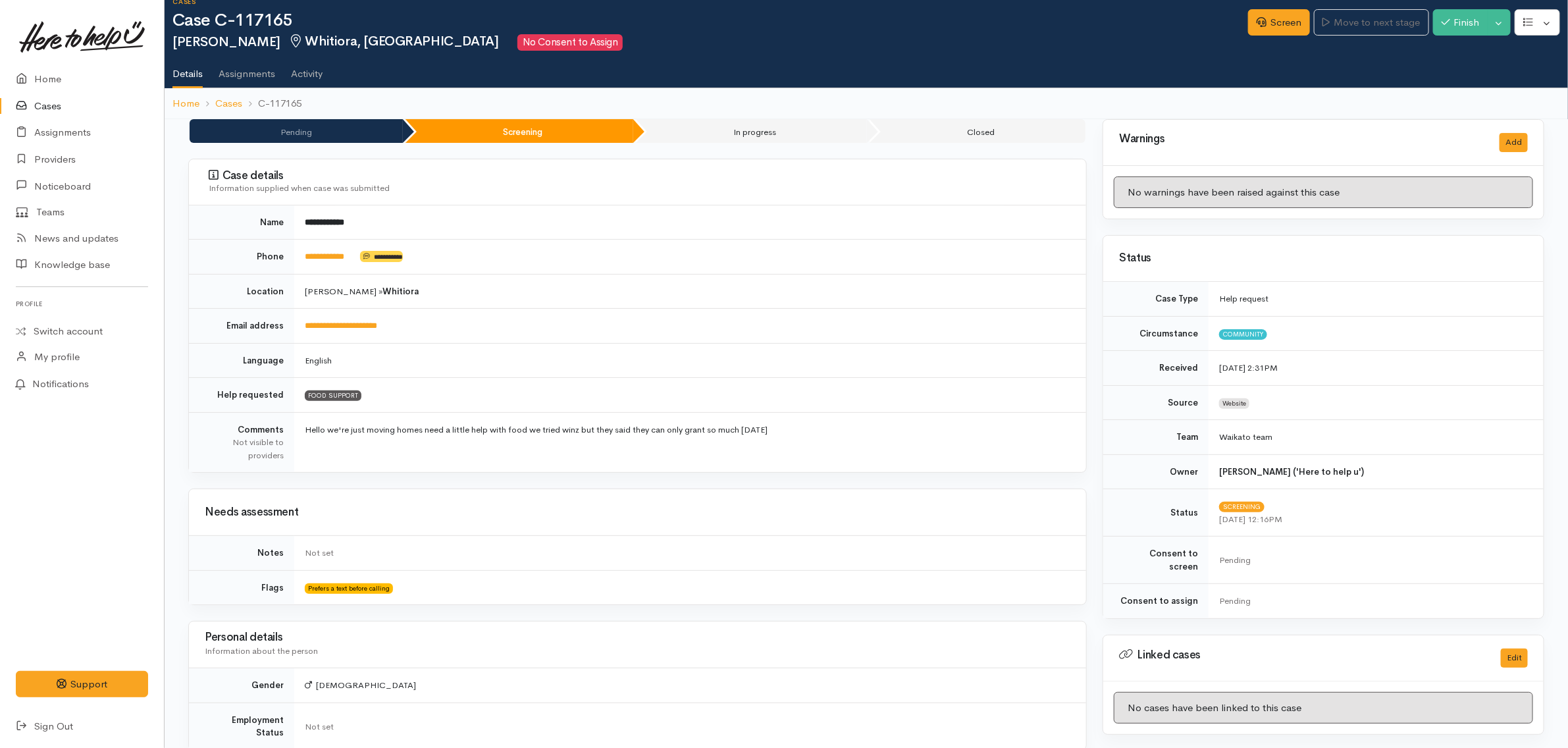
scroll to position [0, 0]
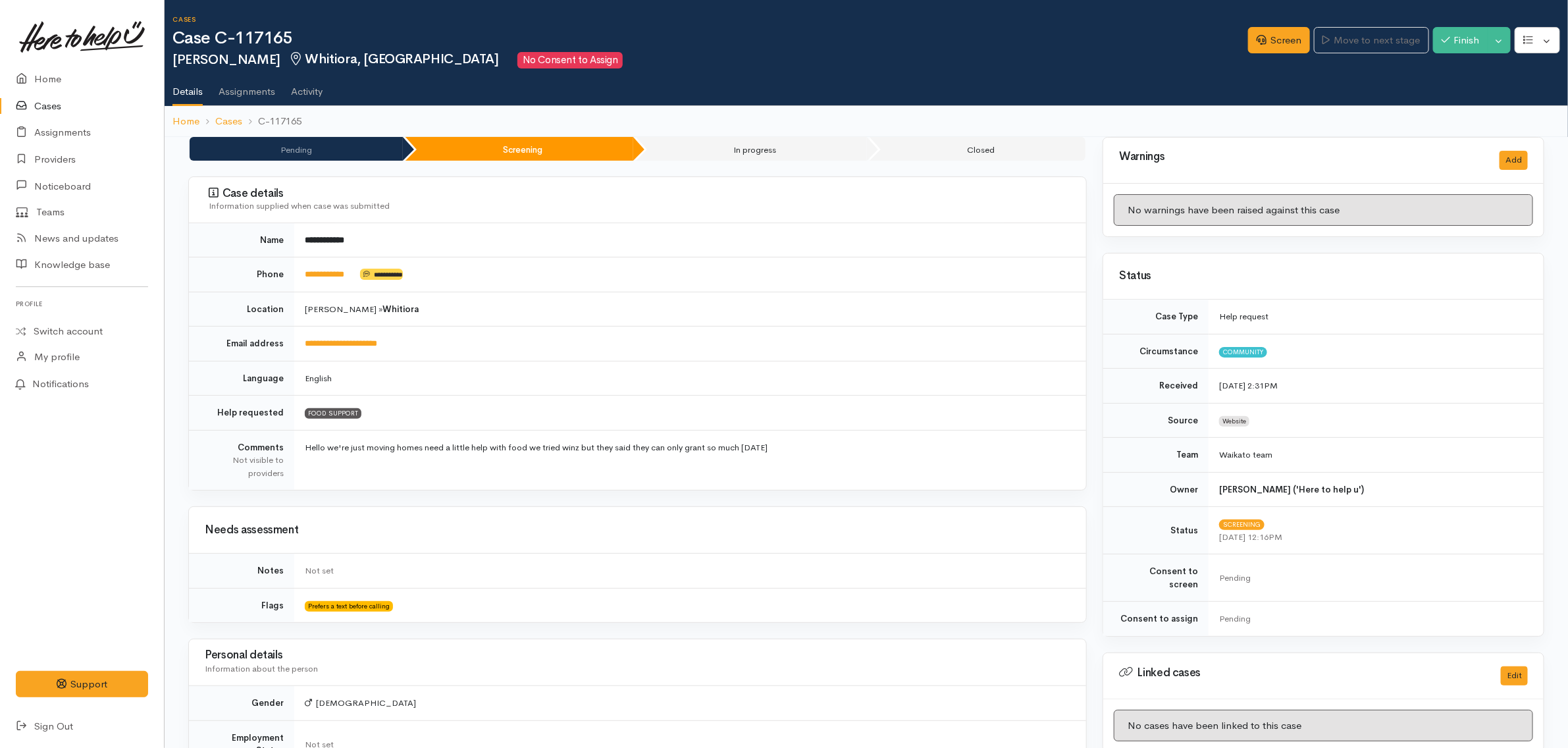
click at [649, 282] on td "**********" at bounding box center [690, 274] width 792 height 35
click at [1289, 31] on link "Screen" at bounding box center [1278, 39] width 61 height 27
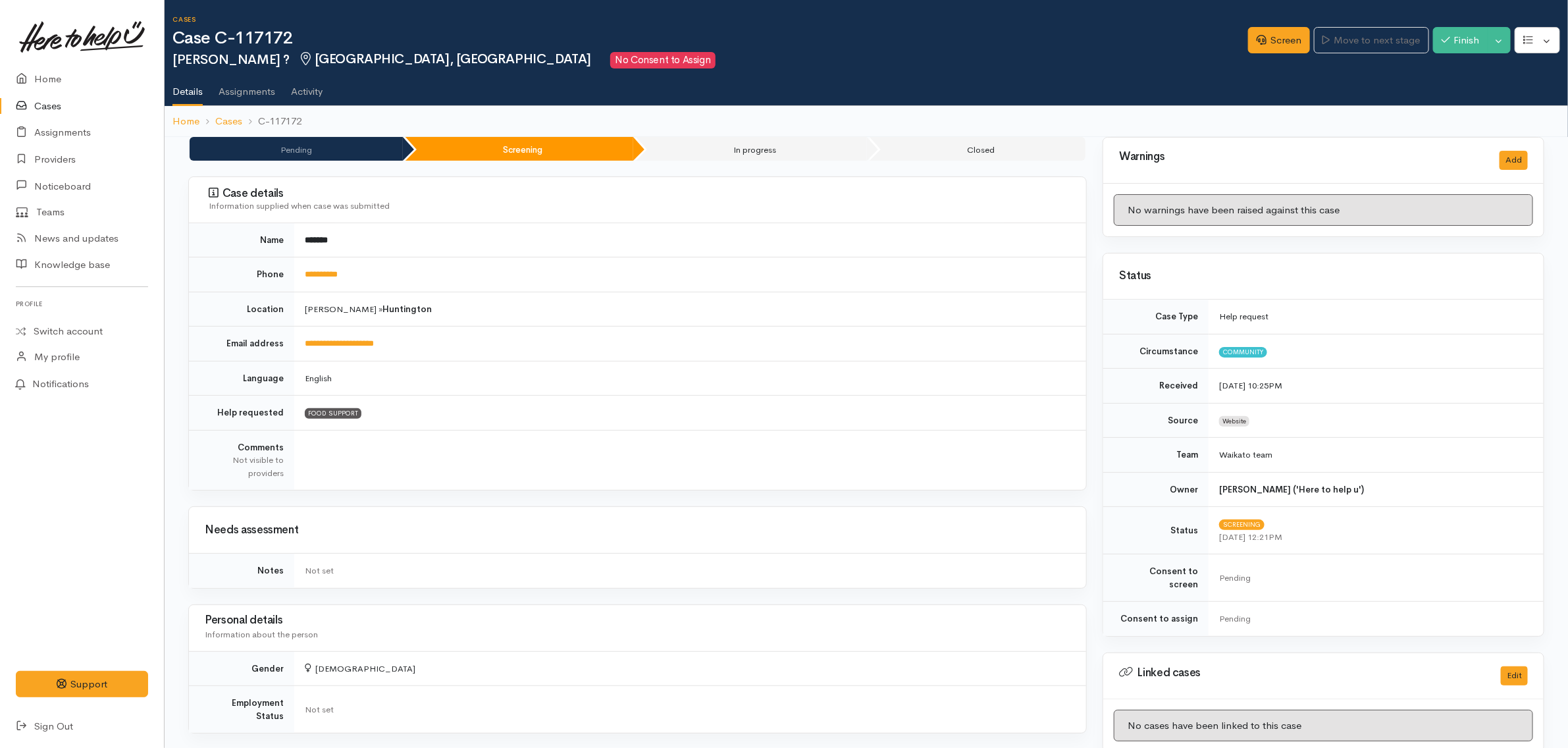
click at [414, 277] on td "**********" at bounding box center [690, 274] width 792 height 35
drag, startPoint x: 387, startPoint y: 261, endPoint x: 299, endPoint y: 274, distance: 89.0
click at [299, 274] on td "**********" at bounding box center [690, 274] width 792 height 35
copy link "**********"
click at [938, 429] on td "FOOD SUPPORT" at bounding box center [690, 413] width 792 height 35
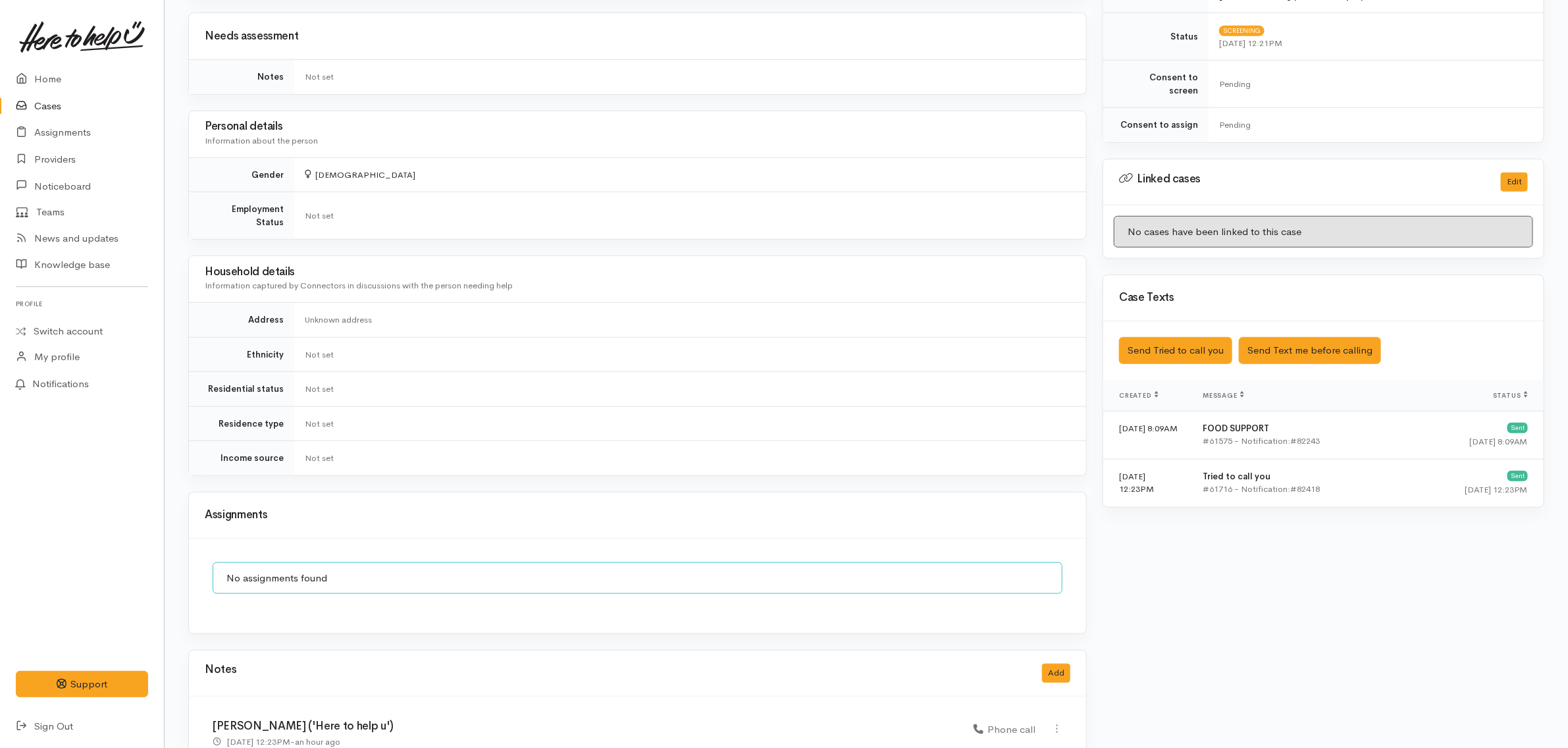
click at [788, 360] on td "Not set" at bounding box center [690, 354] width 792 height 35
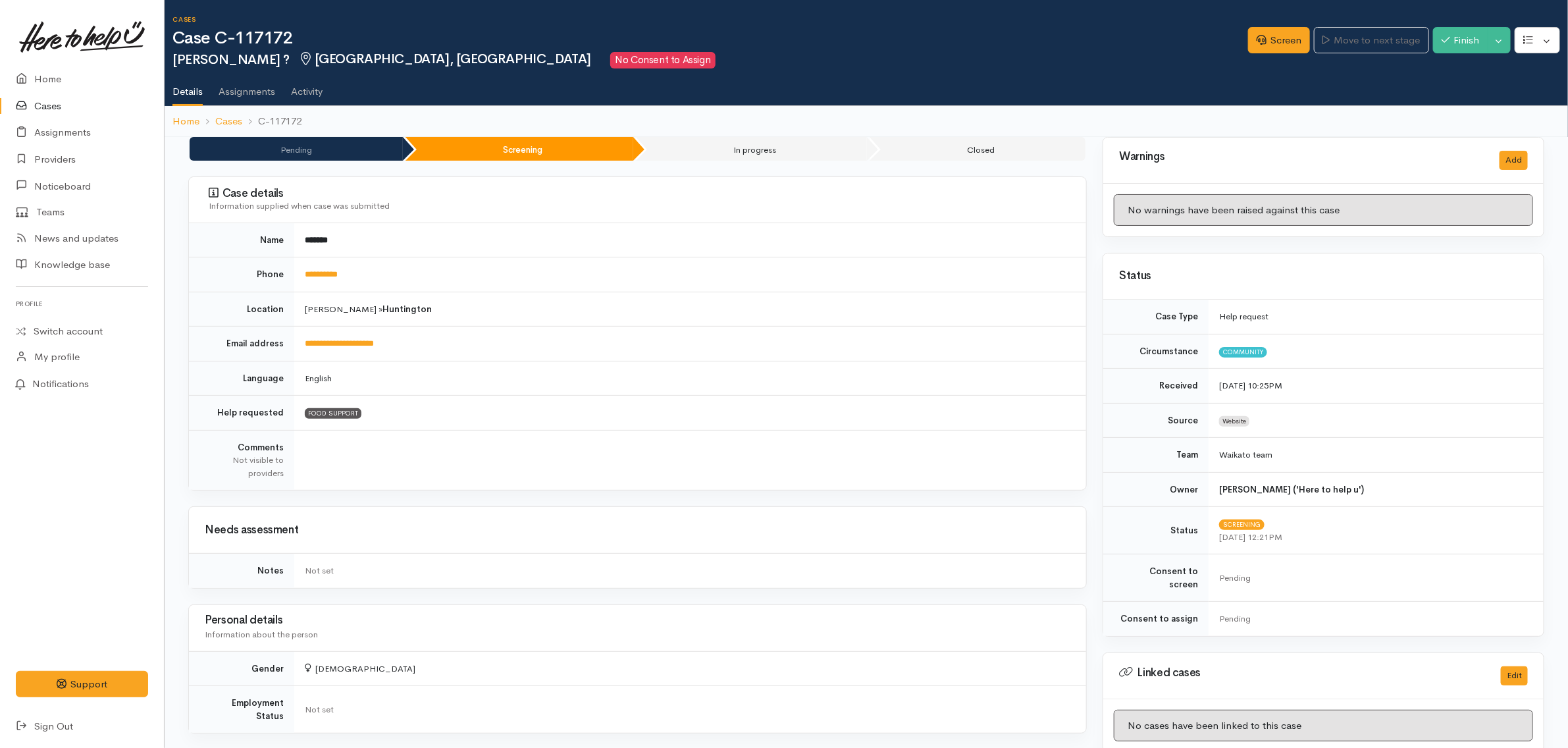
click at [867, 367] on td "English" at bounding box center [690, 378] width 792 height 35
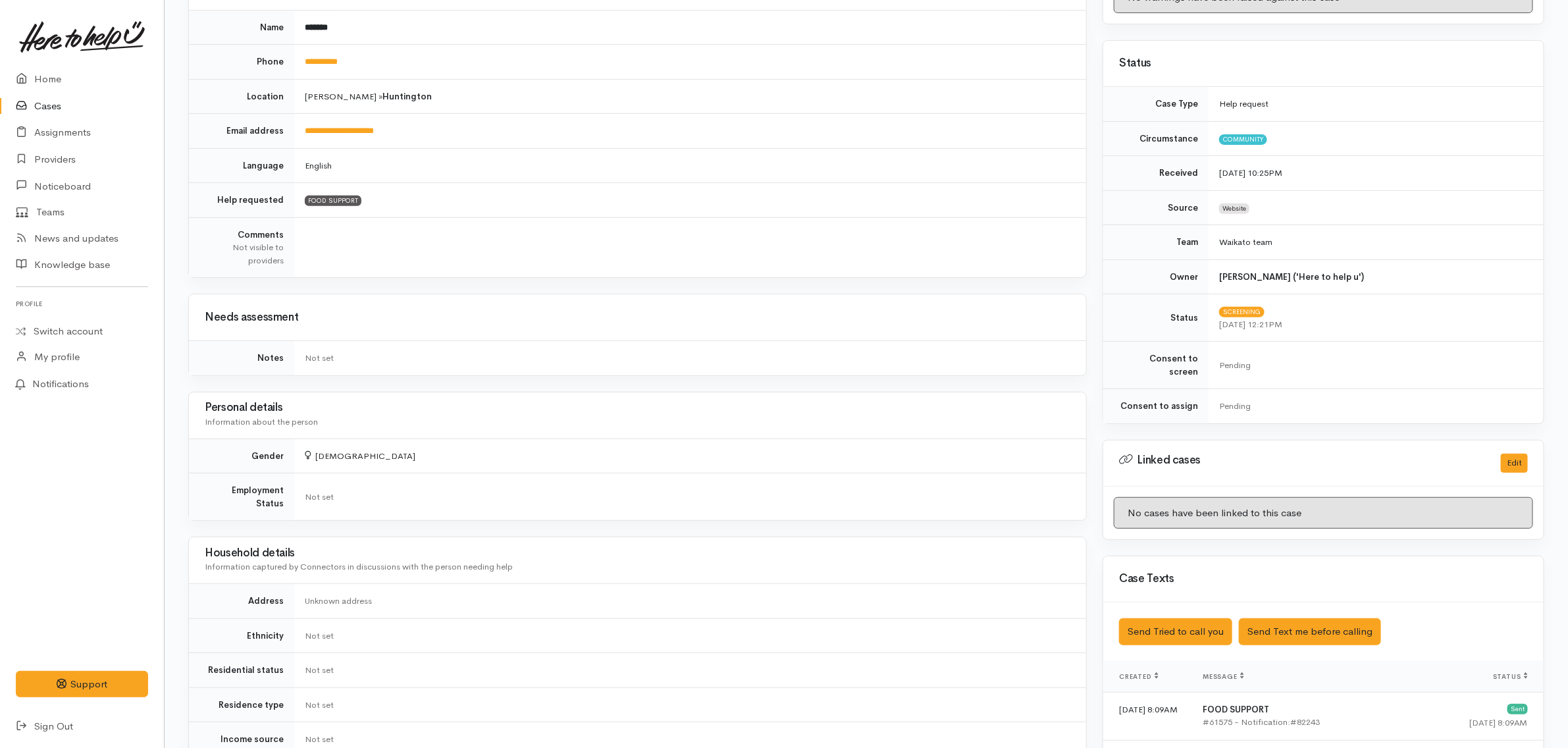
scroll to position [576, 0]
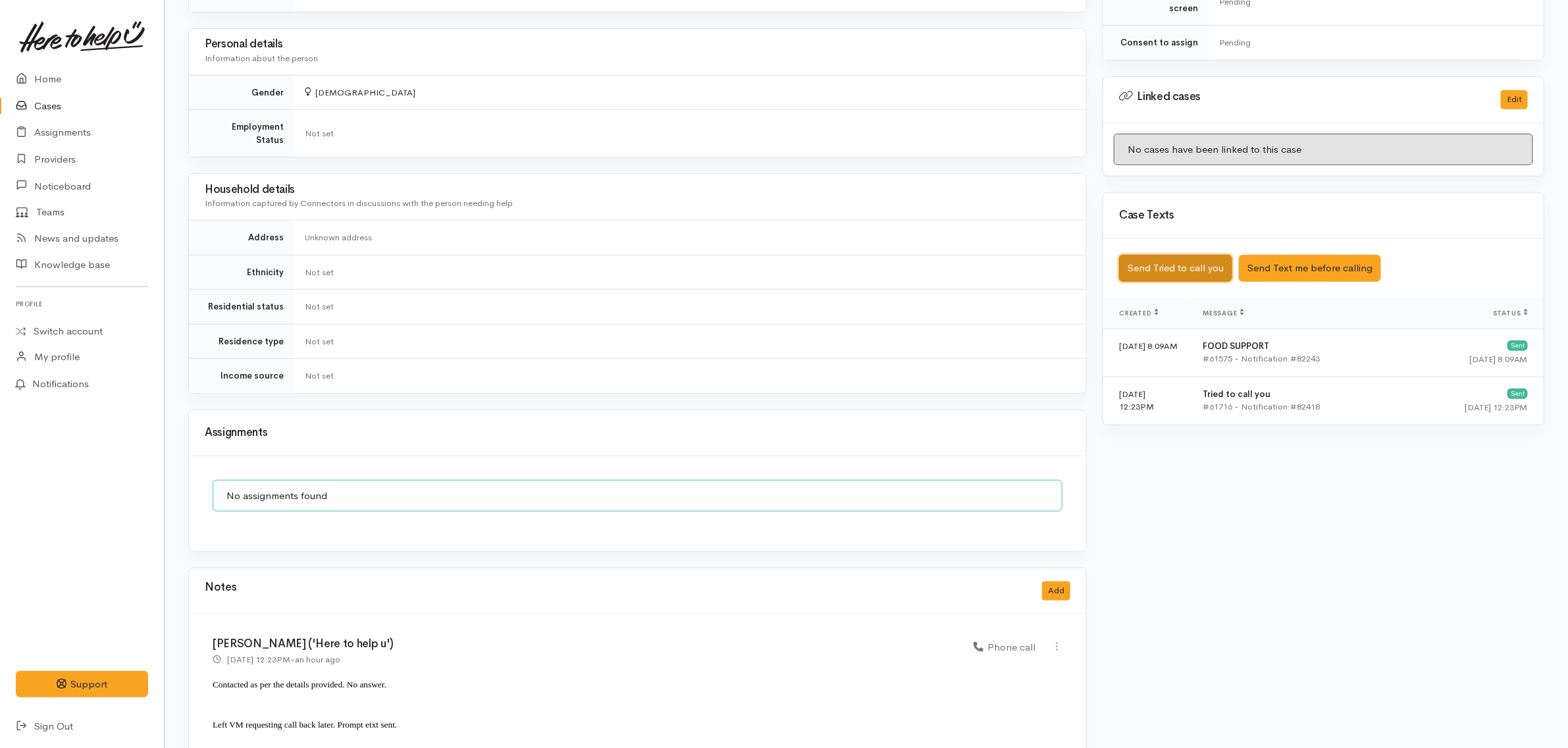
click at [1213, 262] on button "Send Tried to call you" at bounding box center [1175, 268] width 113 height 27
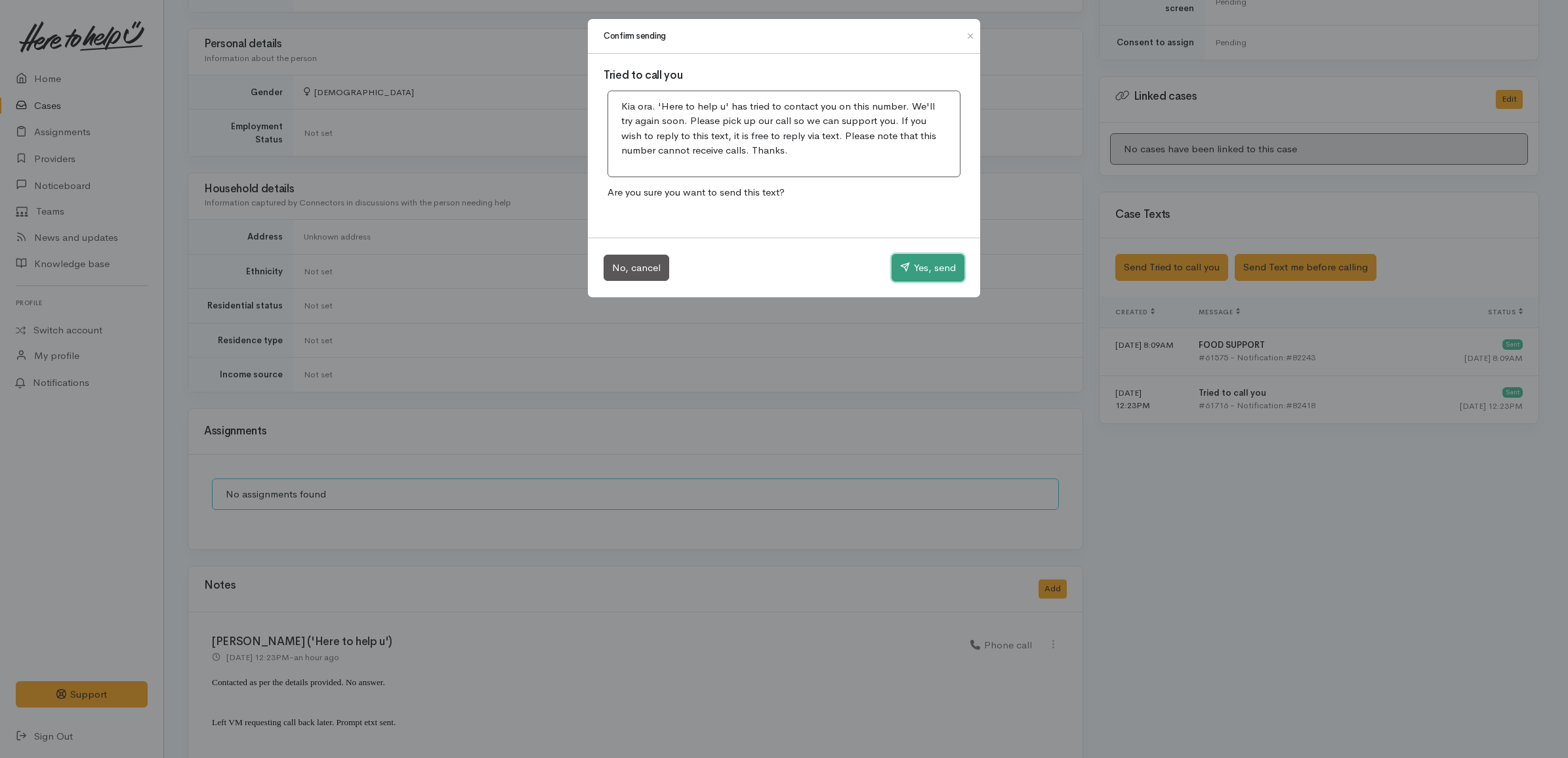
click at [932, 267] on button "Yes, send" at bounding box center [928, 268] width 73 height 27
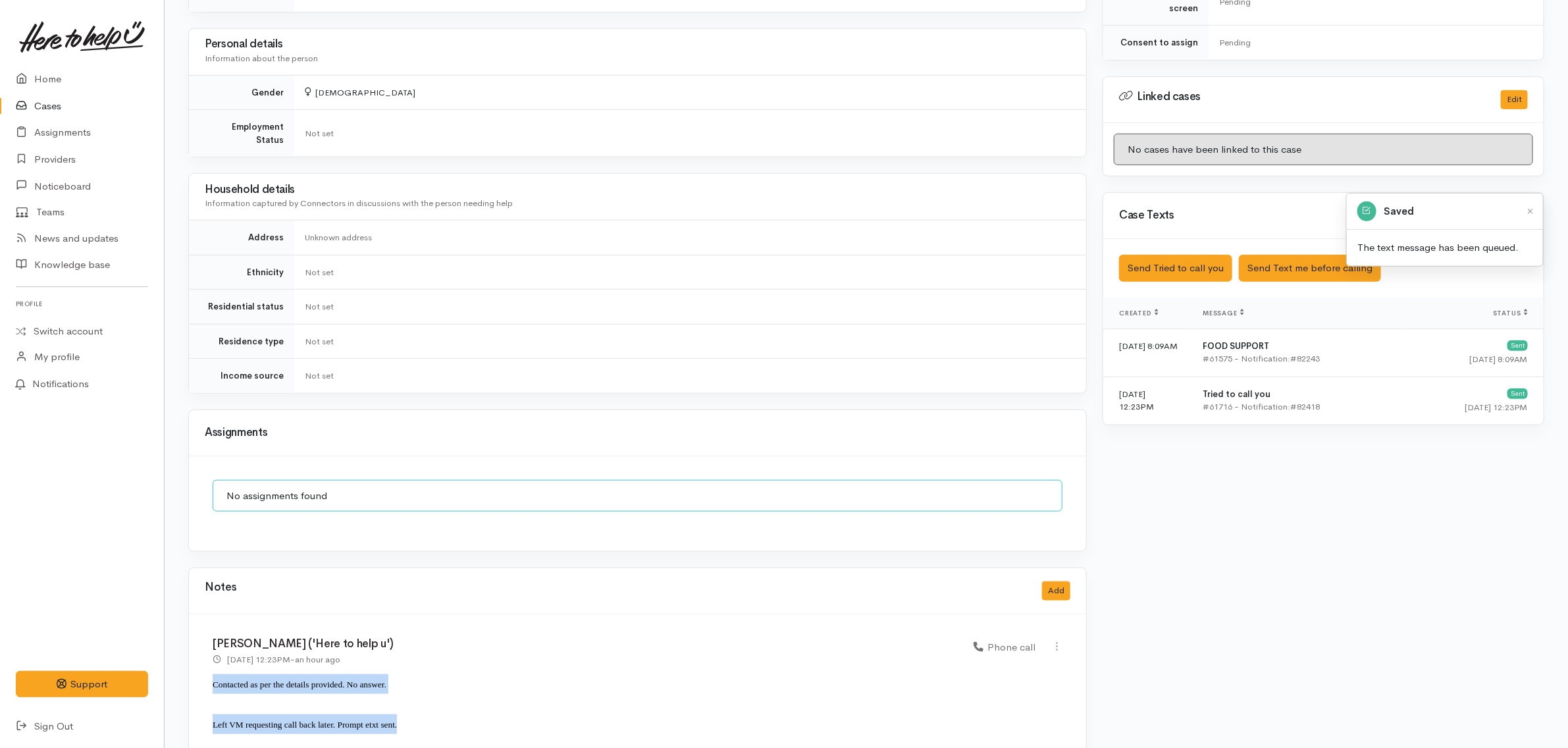
drag, startPoint x: 372, startPoint y: 718, endPoint x: 206, endPoint y: 680, distance: 170.3
click at [206, 680] on div "Katarina Daly ('Here to help u') 1 Sep 2025 12:23PM - an hour ago Phone call" at bounding box center [638, 691] width 897 height 154
copy div "Contacted as per the details provided. No answer. Left VM requesting call back …"
click at [1059, 584] on button "Add" at bounding box center [1056, 590] width 28 height 19
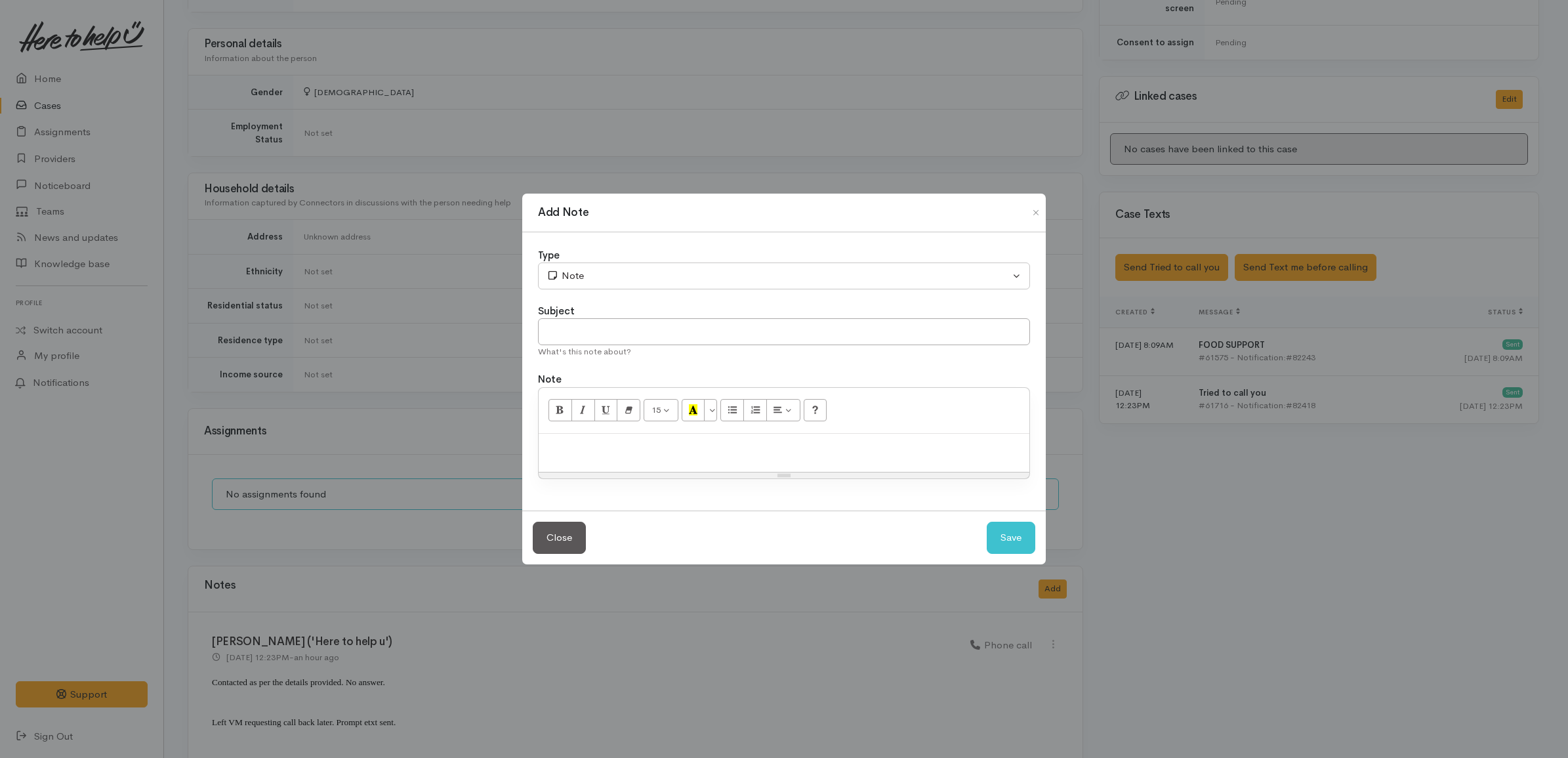
click at [793, 467] on div at bounding box center [784, 453] width 491 height 38
paste div
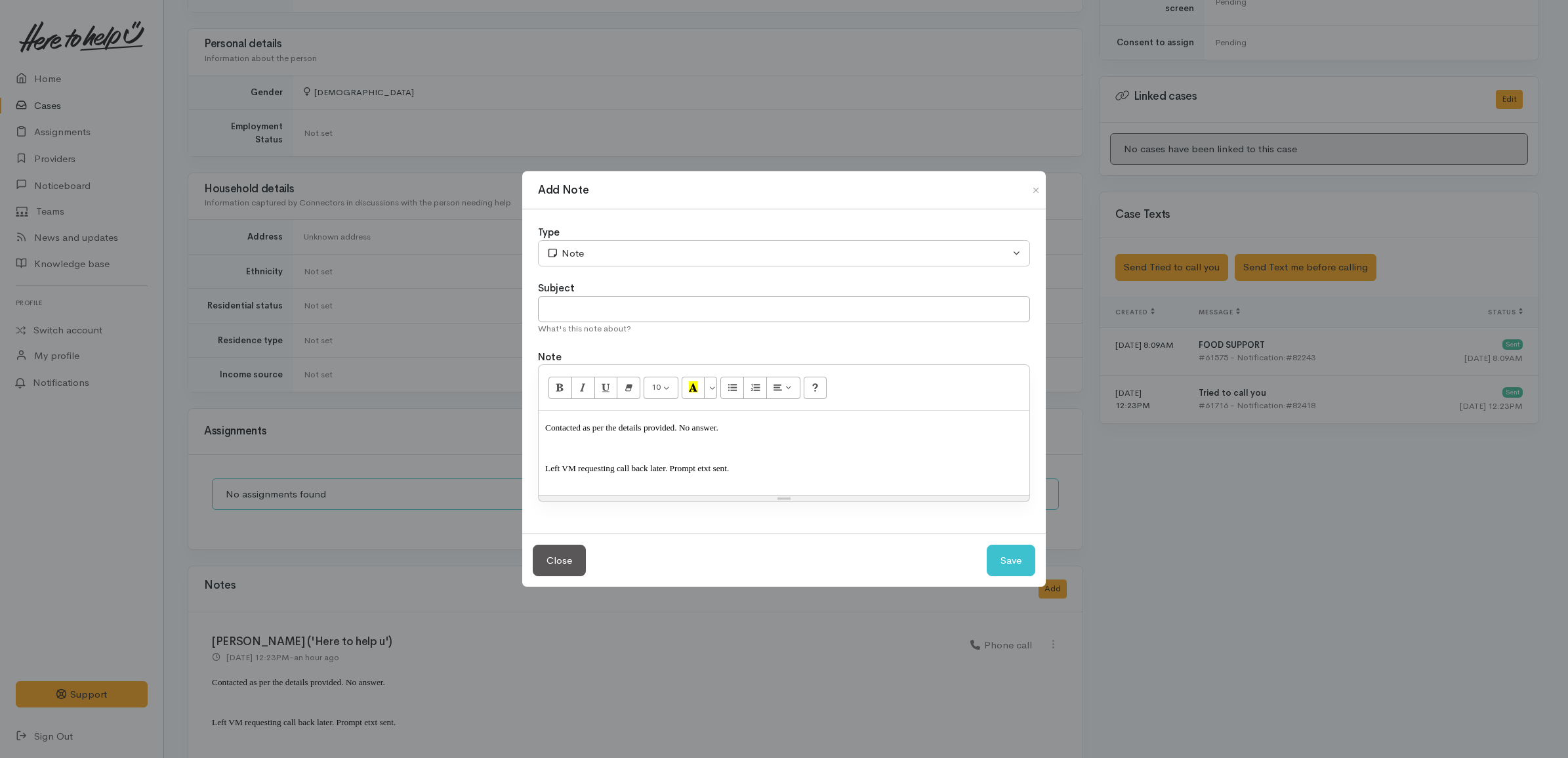
click at [643, 464] on span "Left VM requesting call back later. Prompt etxt sent." at bounding box center [636, 467] width 184 height 10
click at [659, 466] on span "Left VM requesting call back later. Prompt etxt sent." at bounding box center [636, 467] width 184 height 10
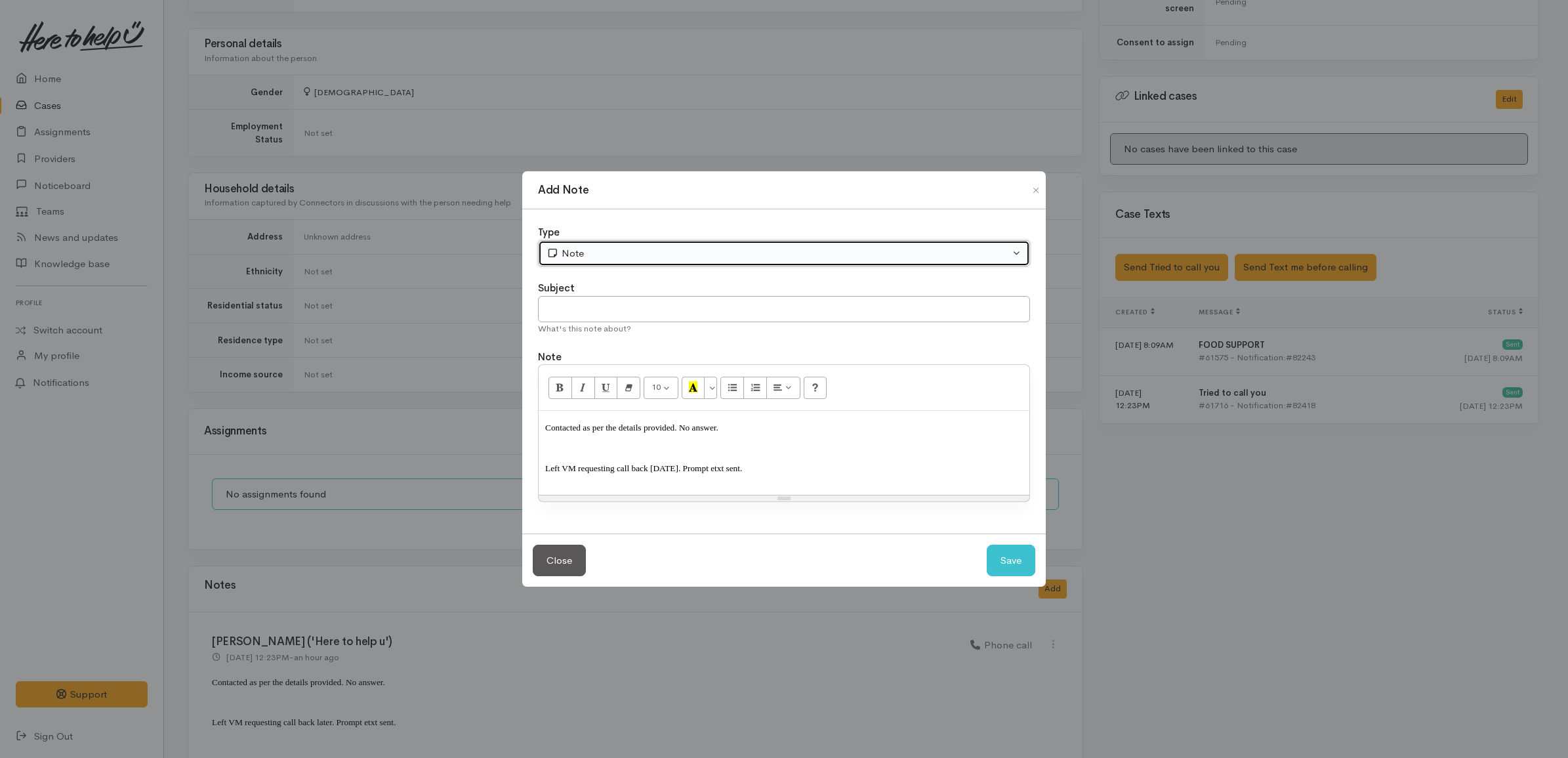
drag, startPoint x: 595, startPoint y: 256, endPoint x: 602, endPoint y: 267, distance: 13.0
click at [597, 256] on div "Note" at bounding box center [778, 253] width 463 height 15
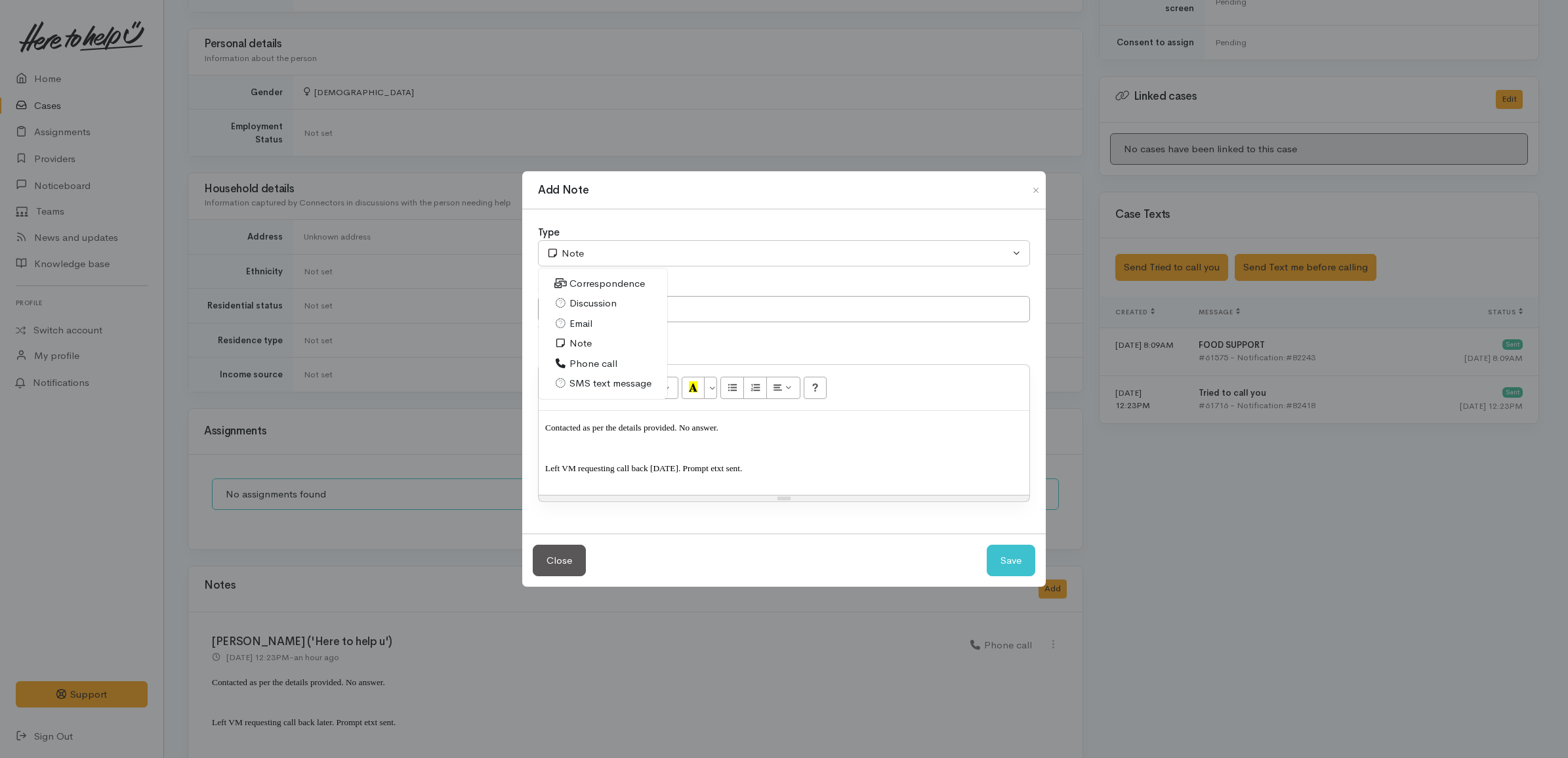
click at [605, 357] on span "Phone call" at bounding box center [593, 364] width 48 height 15
click at [1017, 564] on button "Save" at bounding box center [1010, 560] width 48 height 32
select select "1"
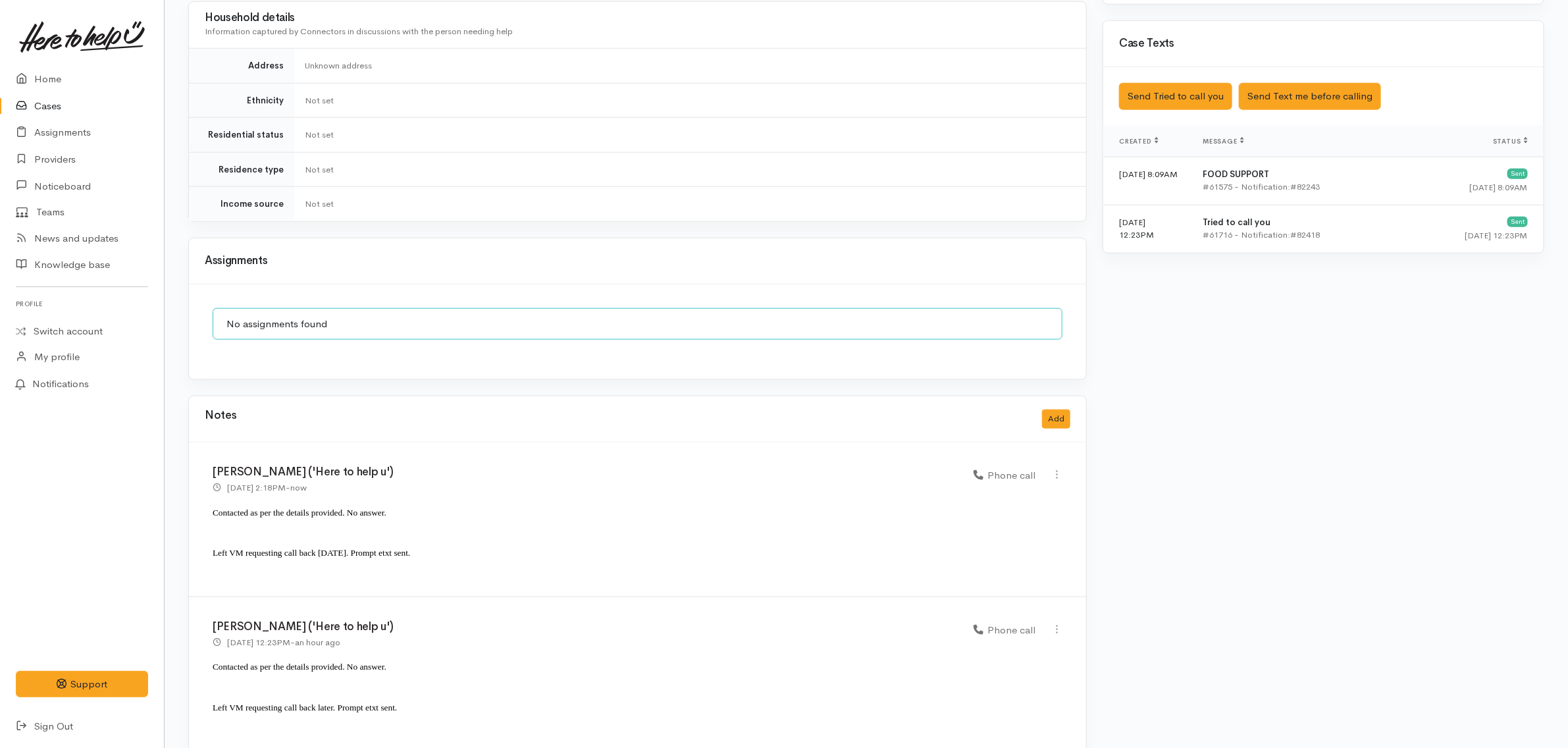
scroll to position [759, 0]
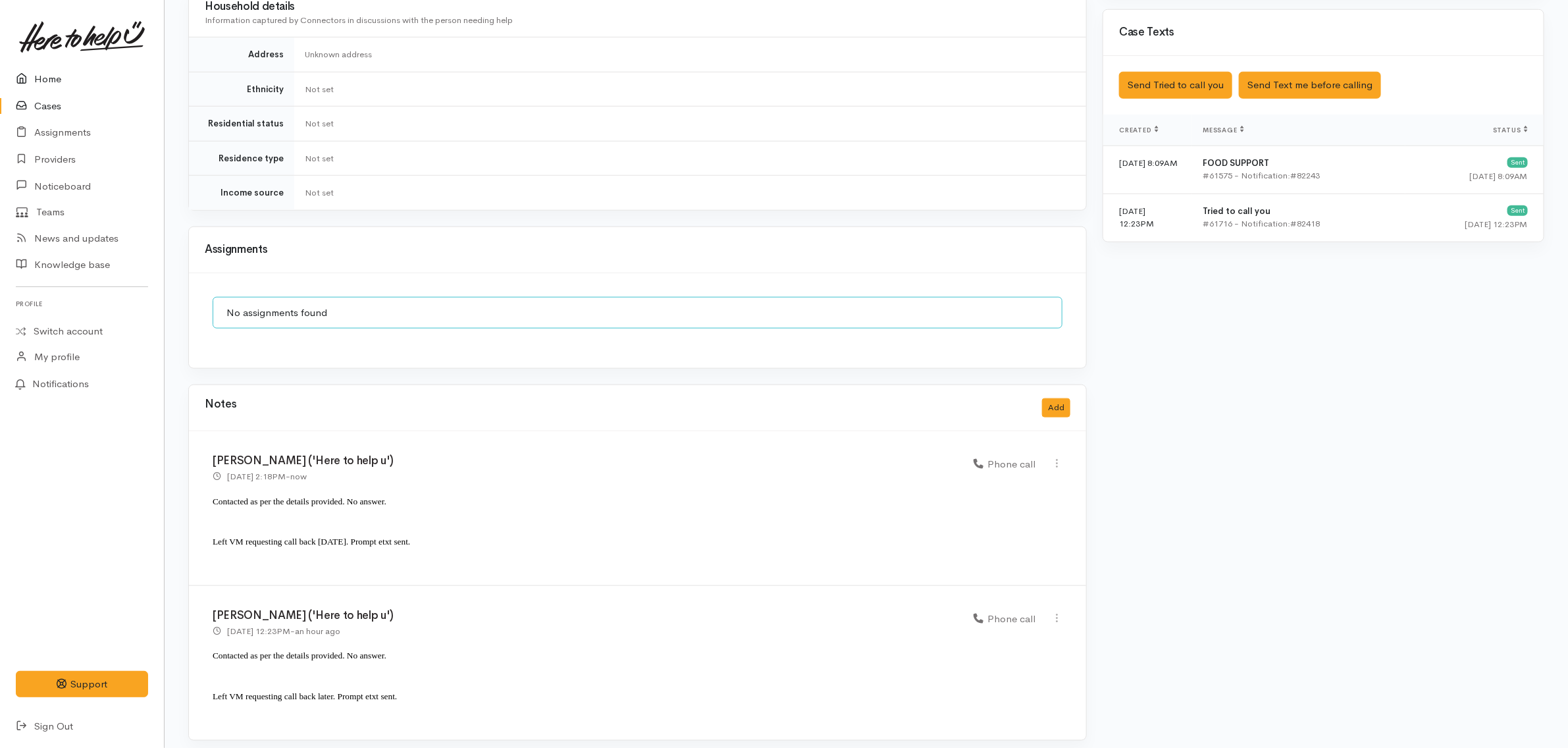
click at [61, 78] on link "Home" at bounding box center [82, 79] width 164 height 27
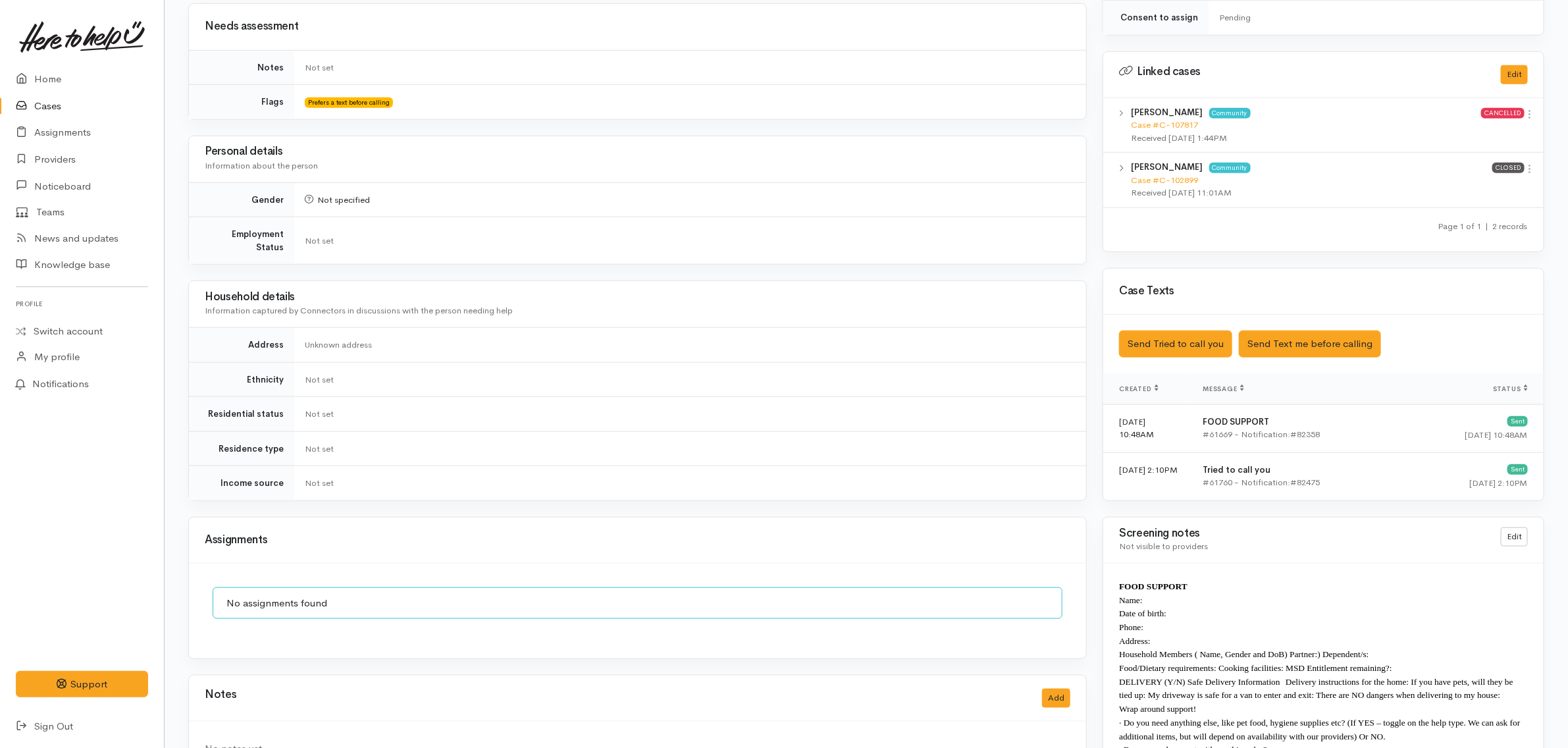
scroll to position [751, 0]
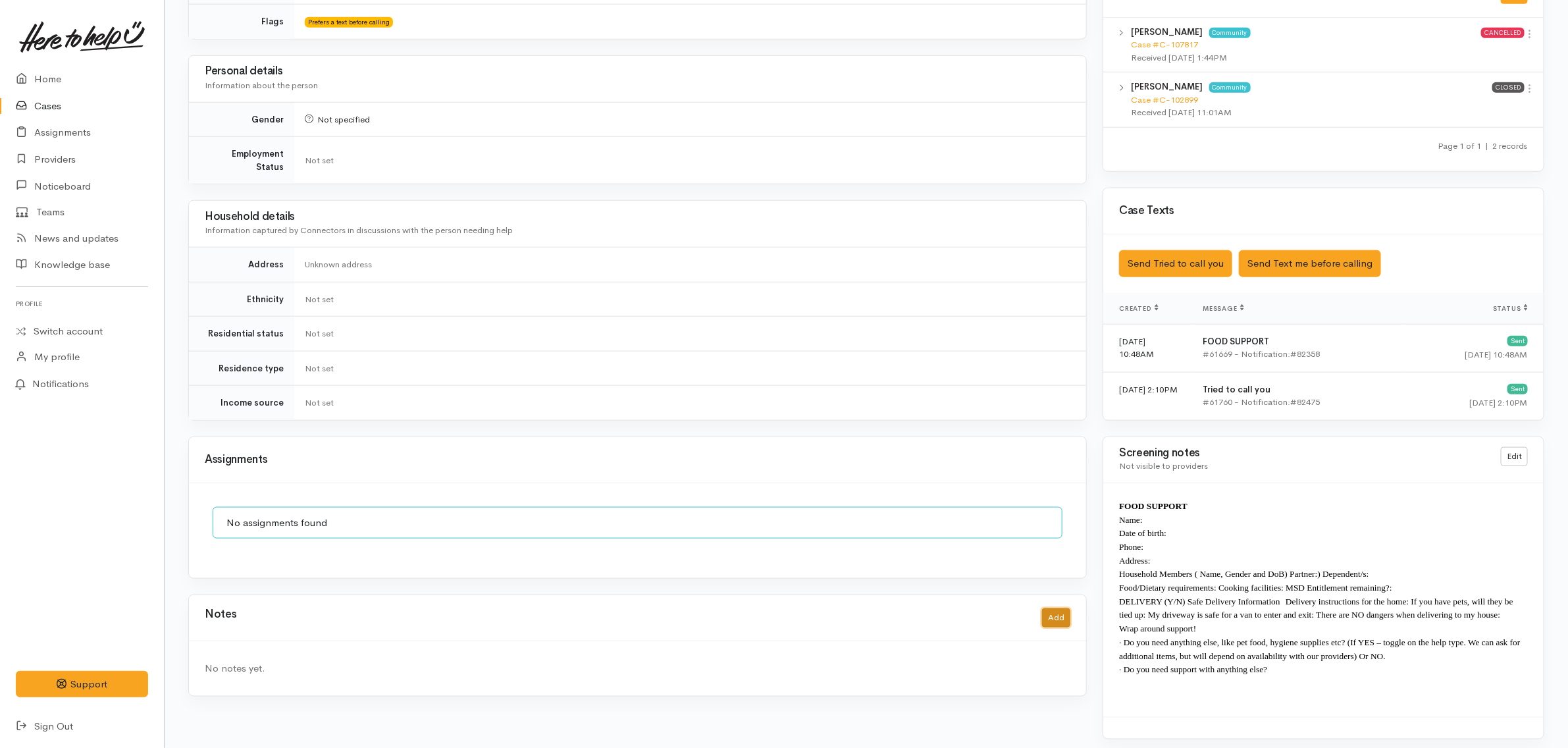
click at [1063, 610] on button "Add" at bounding box center [1056, 618] width 28 height 19
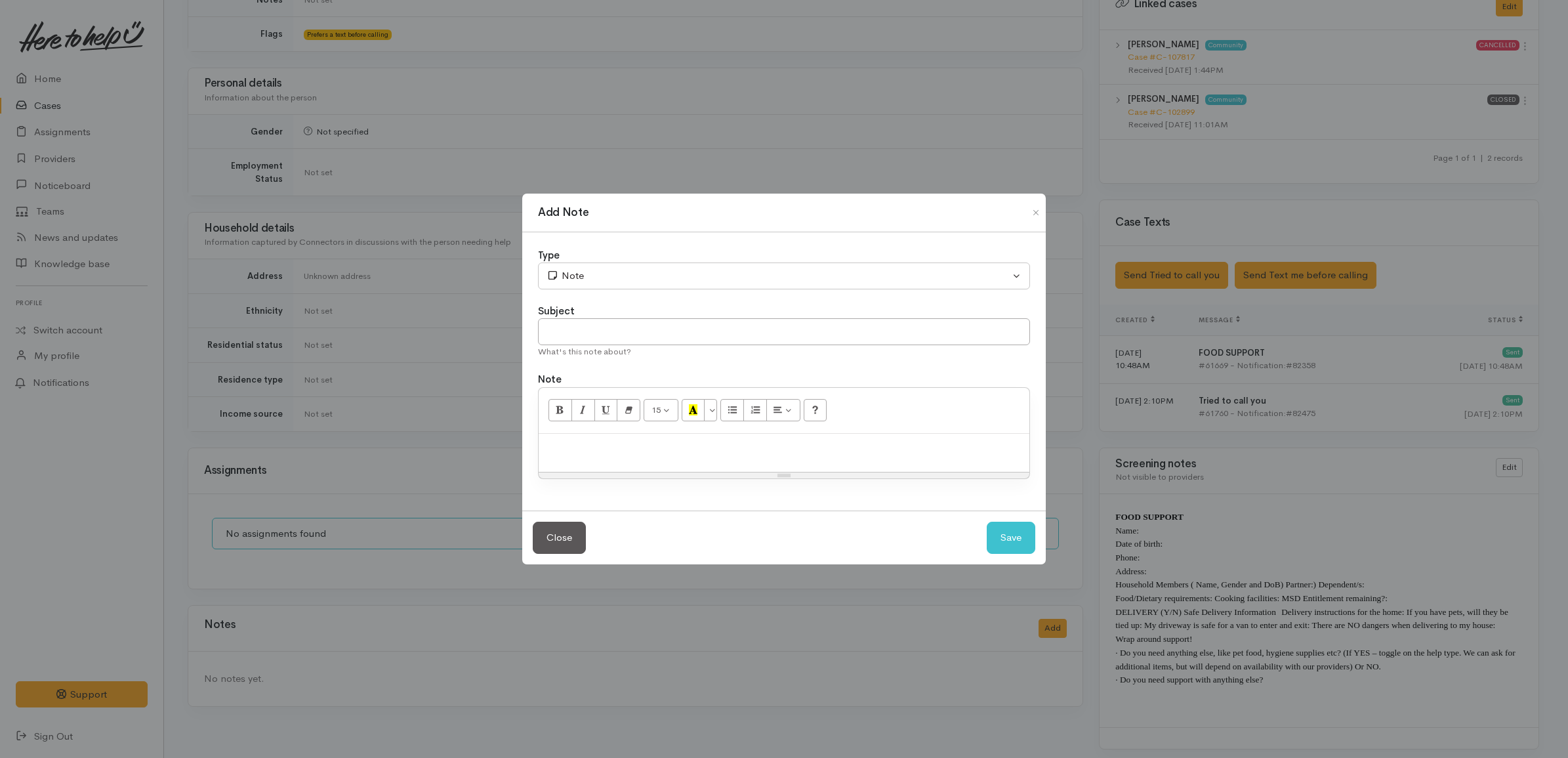
click at [732, 442] on p at bounding box center [784, 447] width 477 height 15
paste div
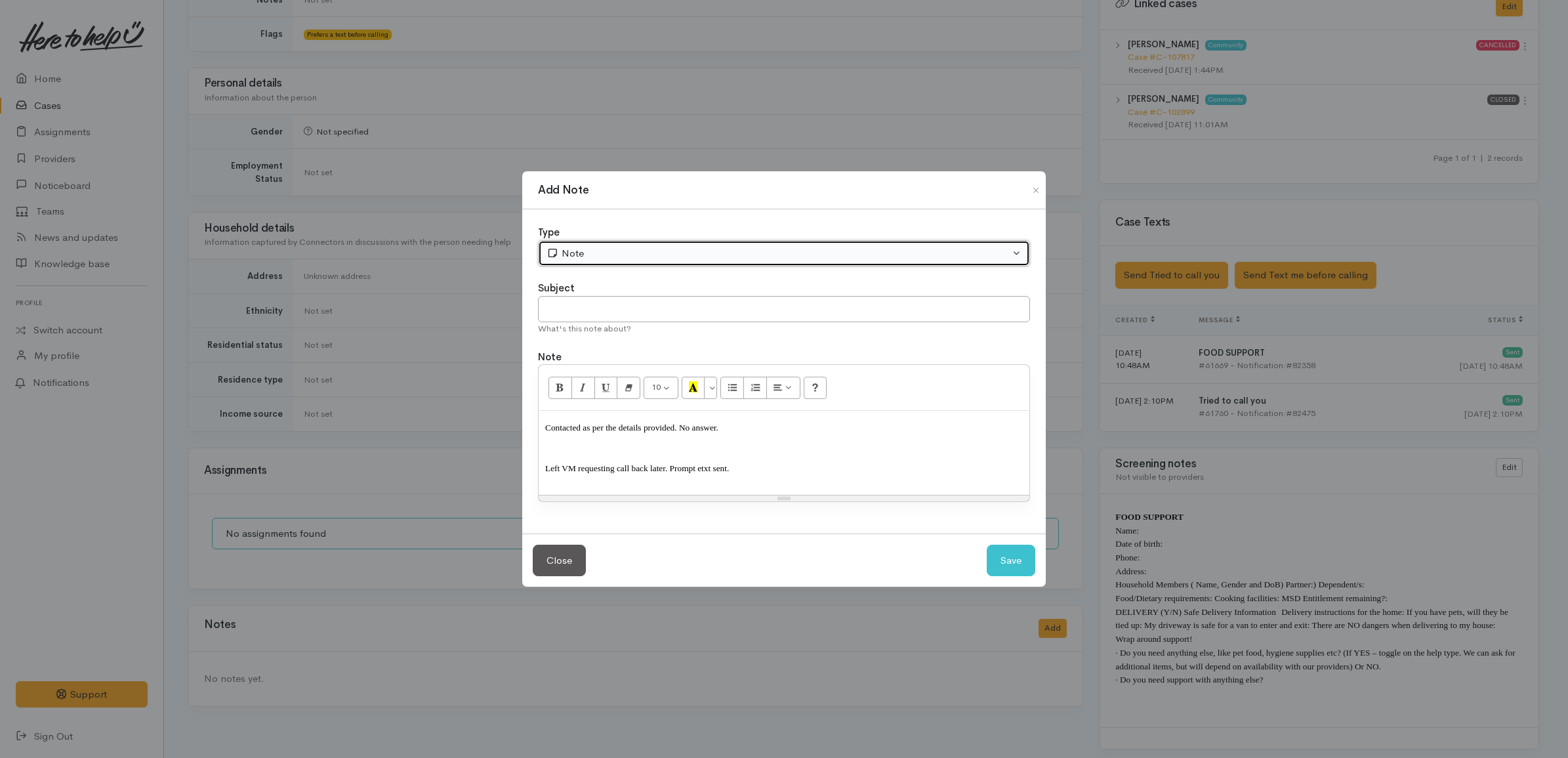
click at [674, 246] on div "Note" at bounding box center [778, 253] width 463 height 15
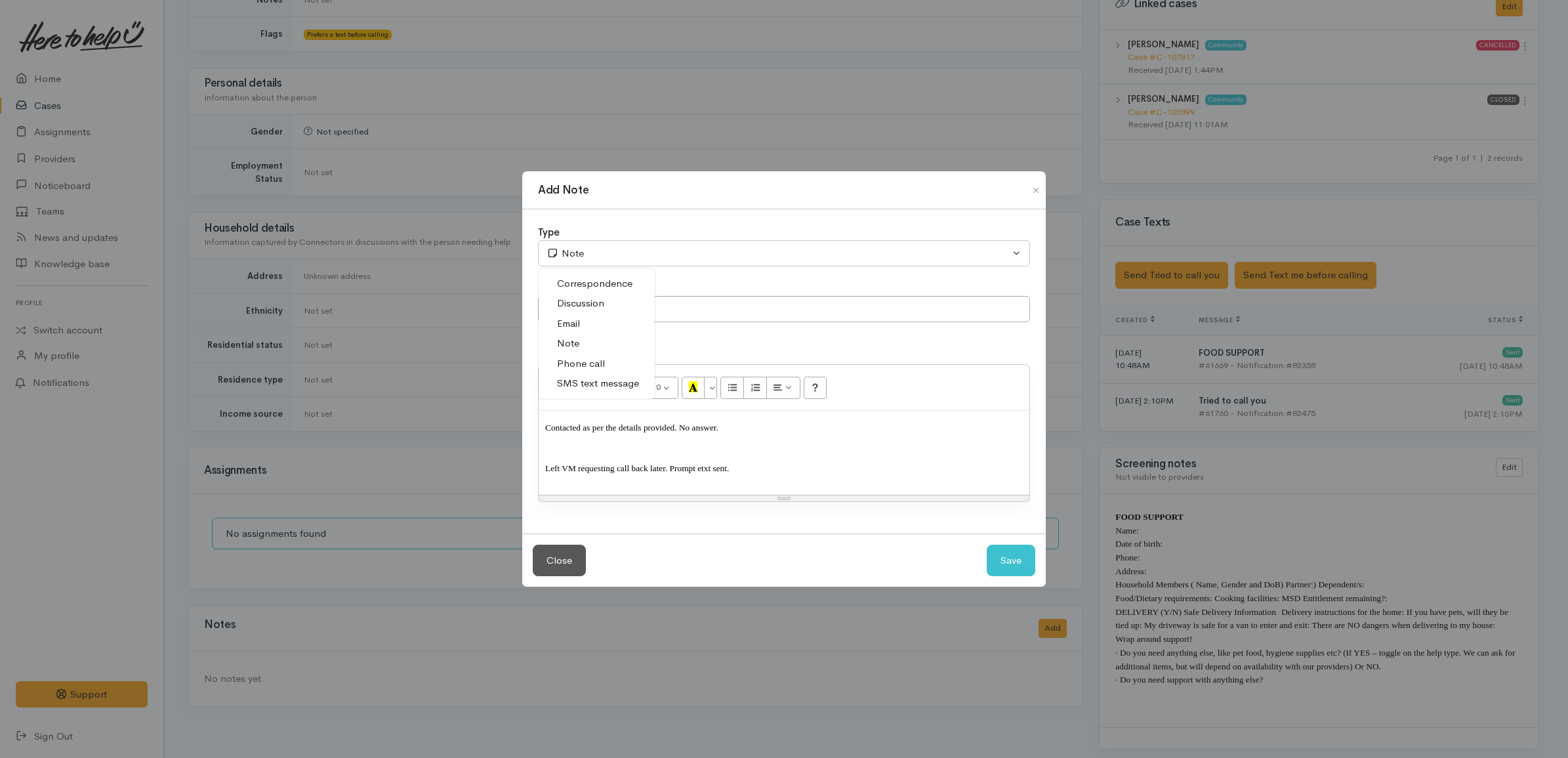
click at [594, 361] on span "Phone call" at bounding box center [581, 364] width 48 height 15
click at [1024, 558] on button "Save" at bounding box center [1010, 560] width 48 height 32
select select "1"
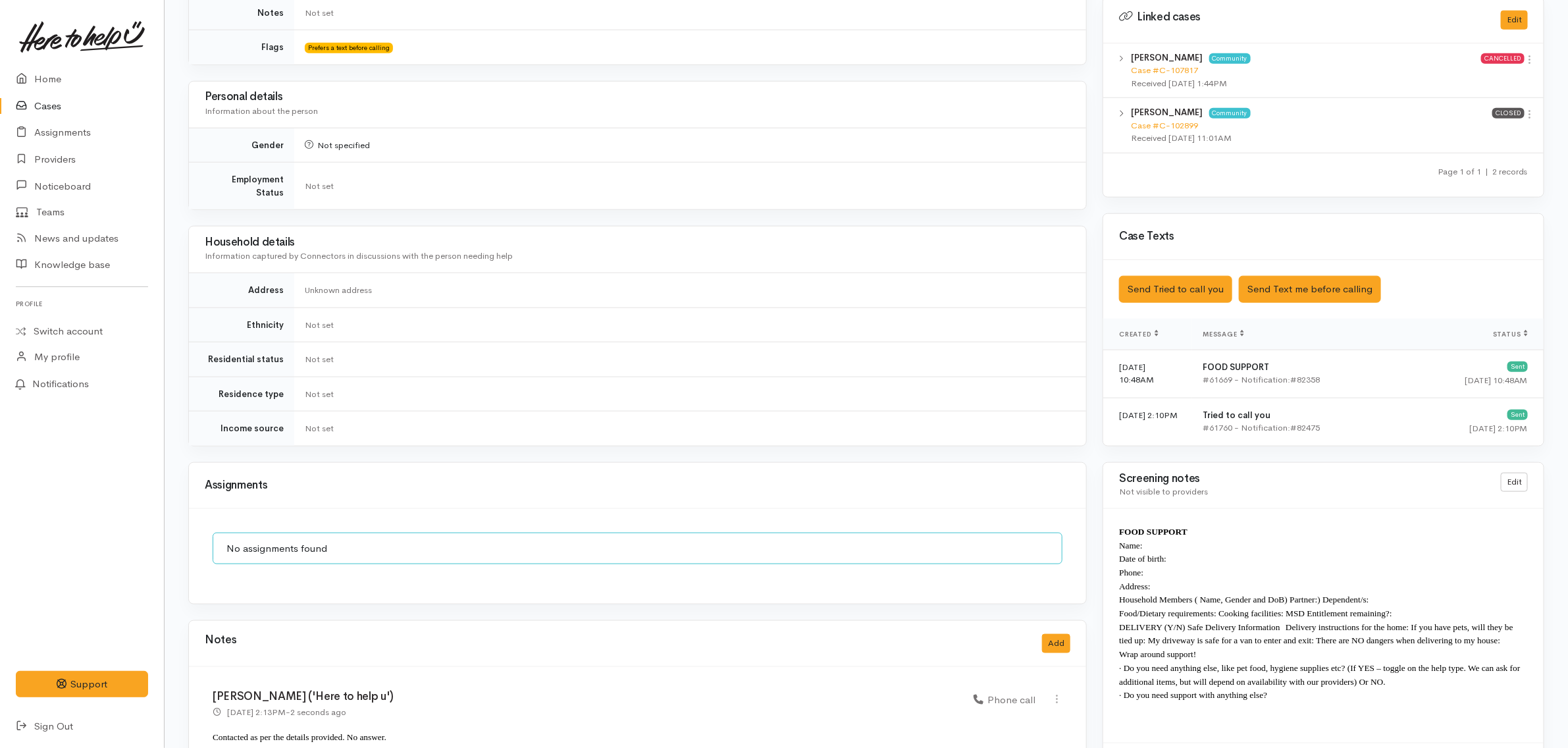
scroll to position [807, 0]
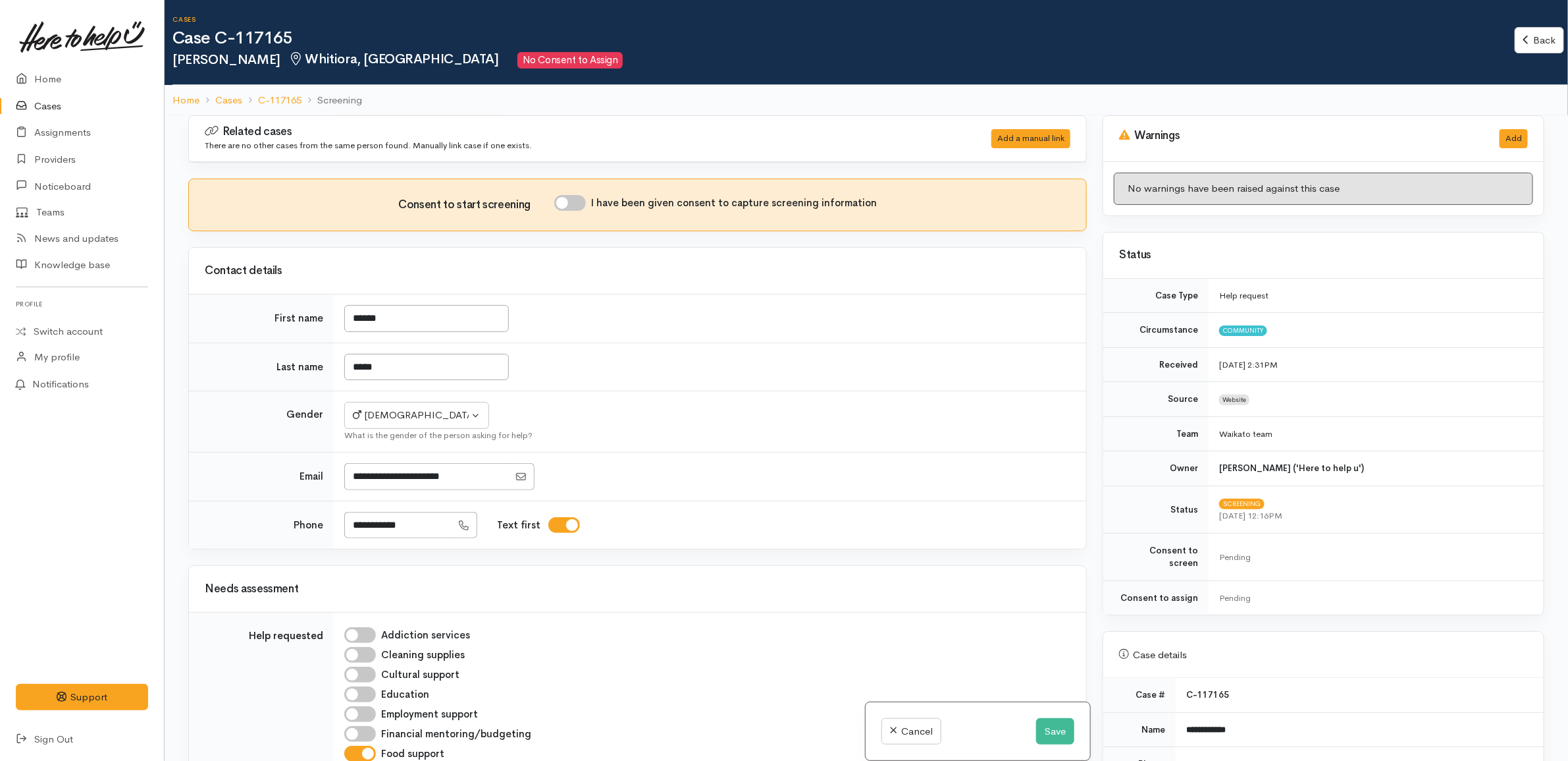
click at [574, 196] on input "I have been given consent to capture screening information" at bounding box center [570, 202] width 31 height 16
checkbox input "true"
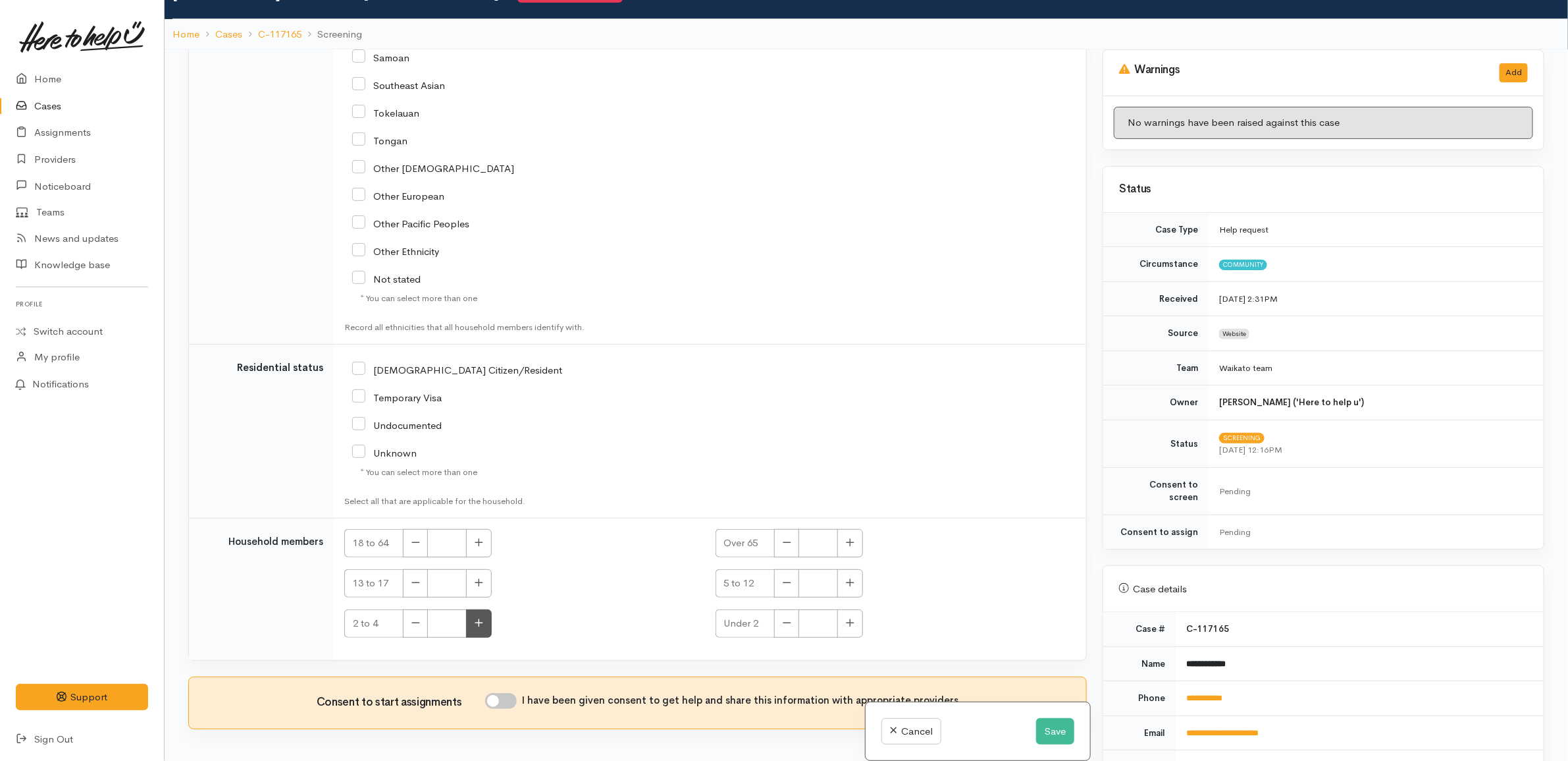
scroll to position [116, 0]
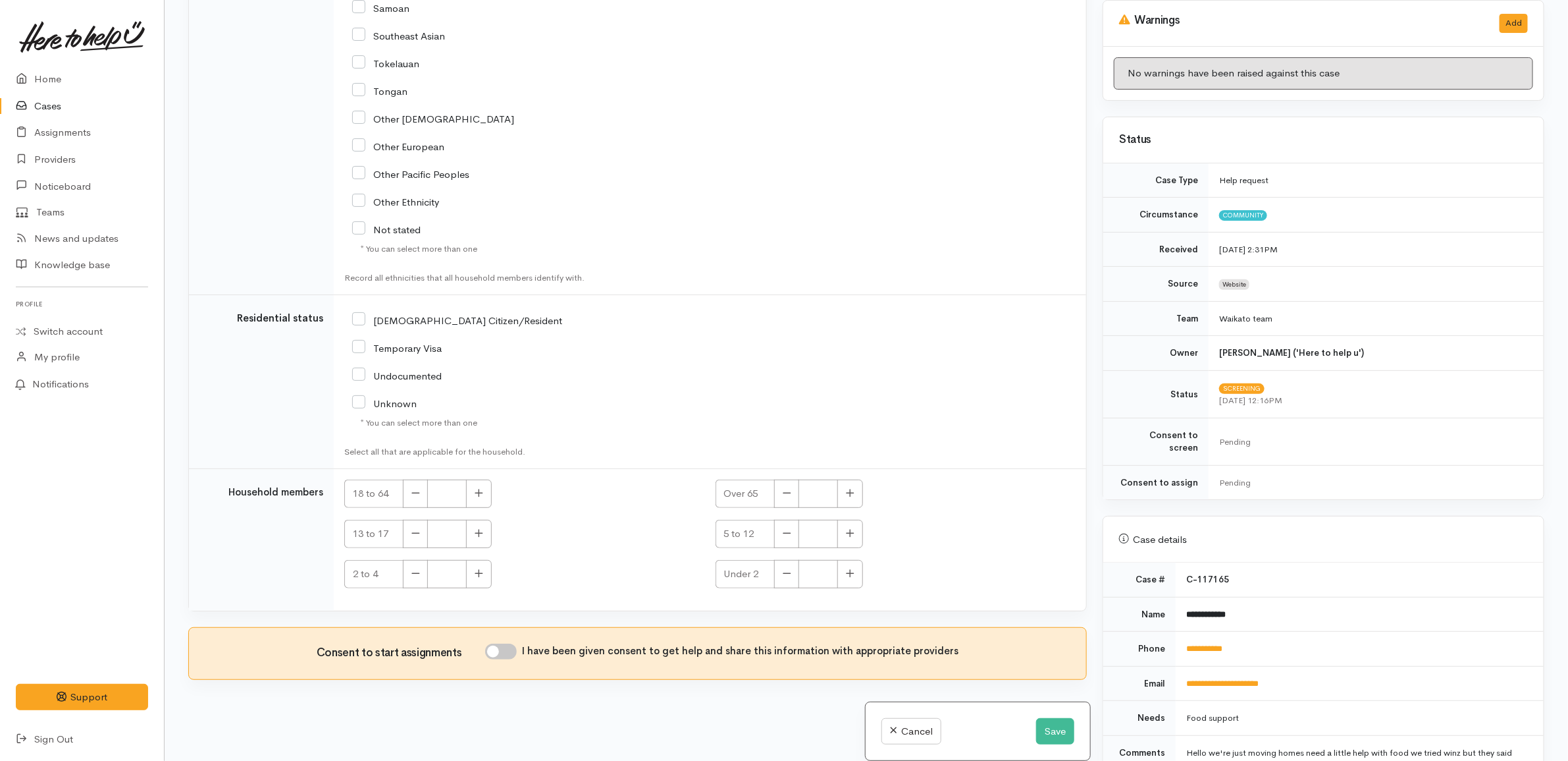
click at [517, 649] on input "I have been given consent to get help and share this information with appropria…" at bounding box center [501, 651] width 31 height 16
checkbox input "true"
click at [484, 500] on button "button" at bounding box center [479, 493] width 26 height 28
type input "1"
drag, startPoint x: 418, startPoint y: 318, endPoint x: 476, endPoint y: 320, distance: 58.0
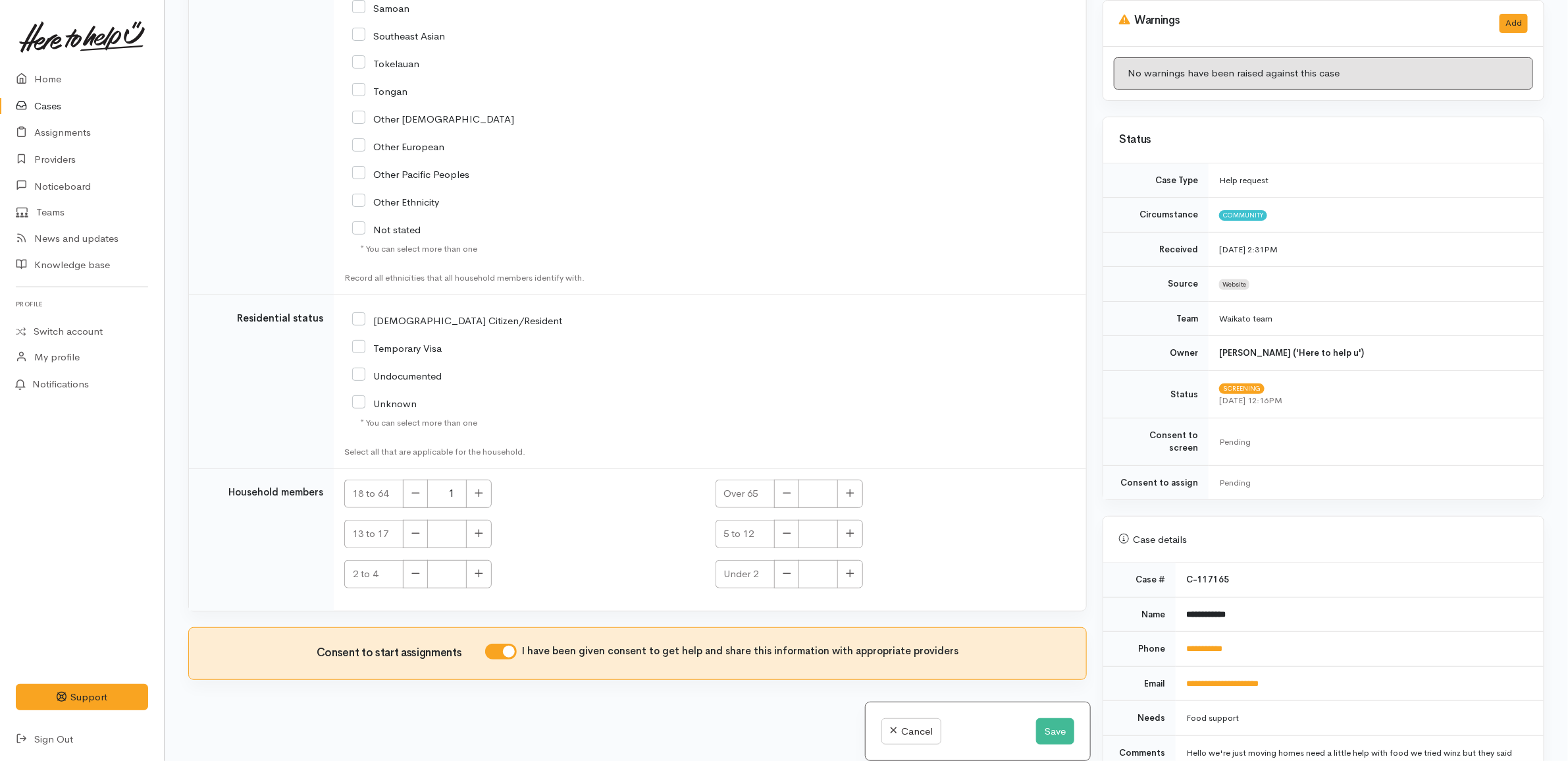
click at [418, 317] on input "[DEMOGRAPHIC_DATA] Citizen/Resident" at bounding box center [457, 319] width 210 height 12
checkbox input "true"
click at [539, 320] on div "[DEMOGRAPHIC_DATA] Citizen/Resident" at bounding box center [586, 319] width 469 height 12
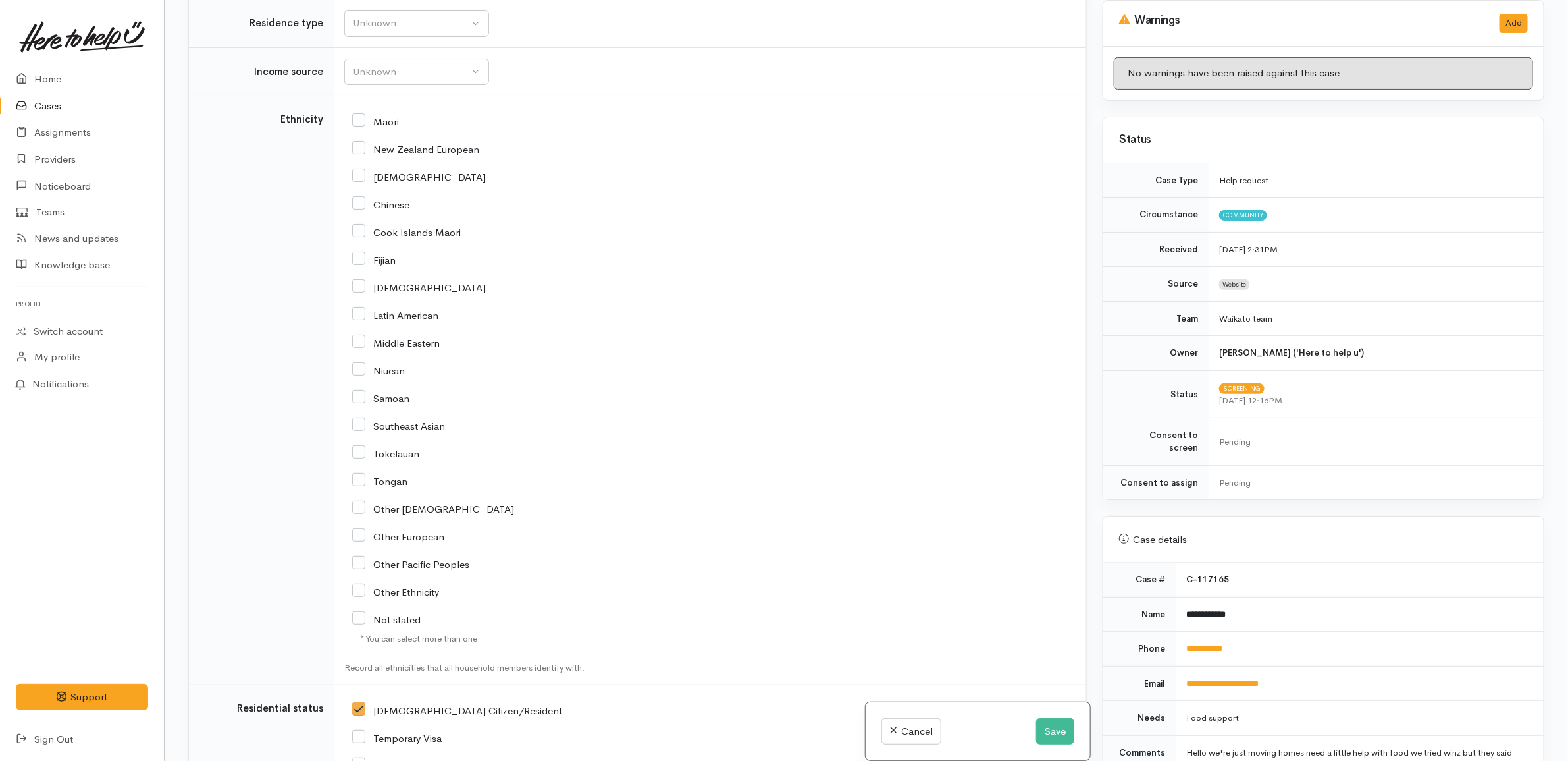
scroll to position [1498, 0]
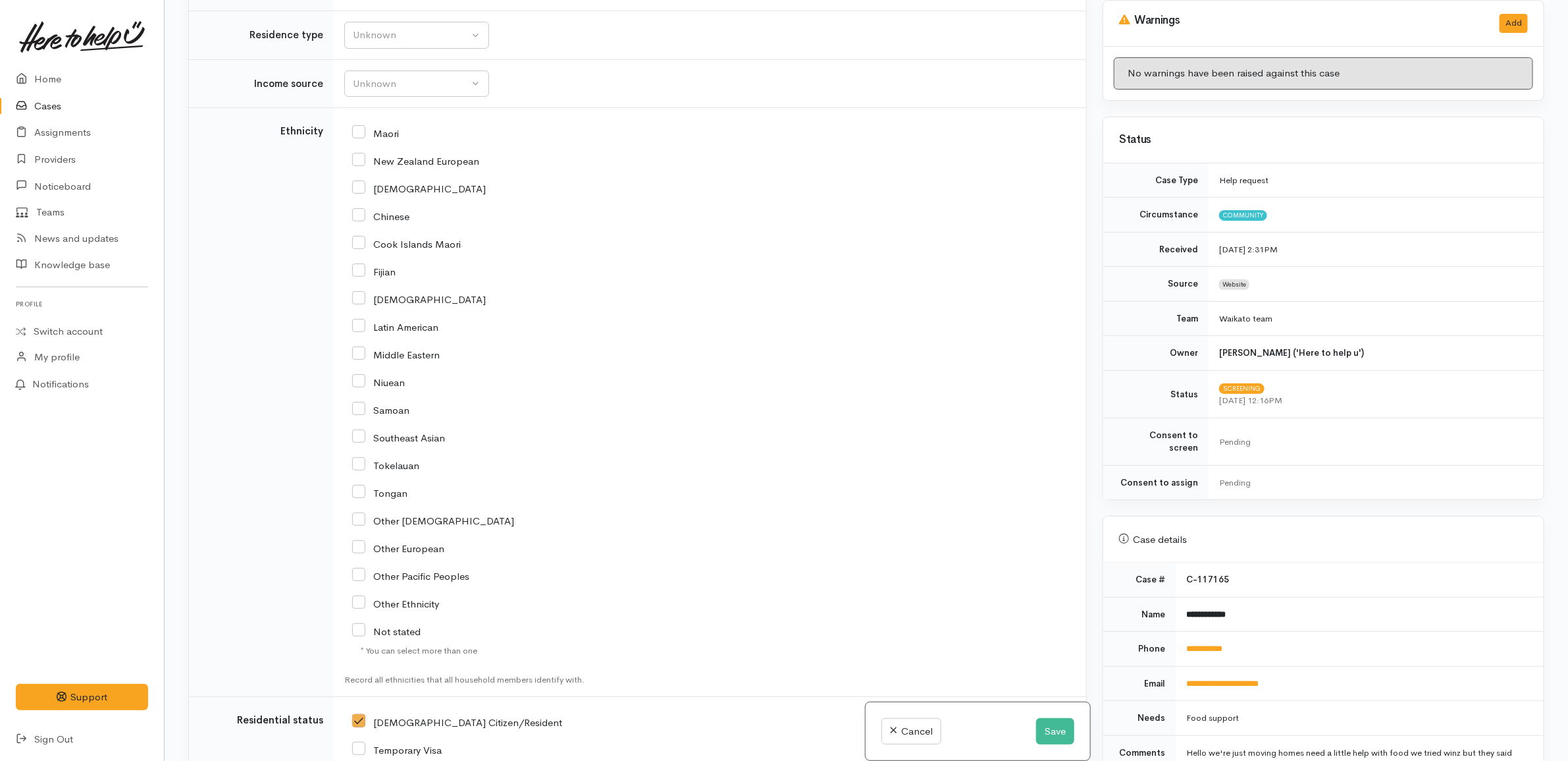
click at [390, 139] on input "Maori" at bounding box center [375, 132] width 47 height 12
checkbox input "true"
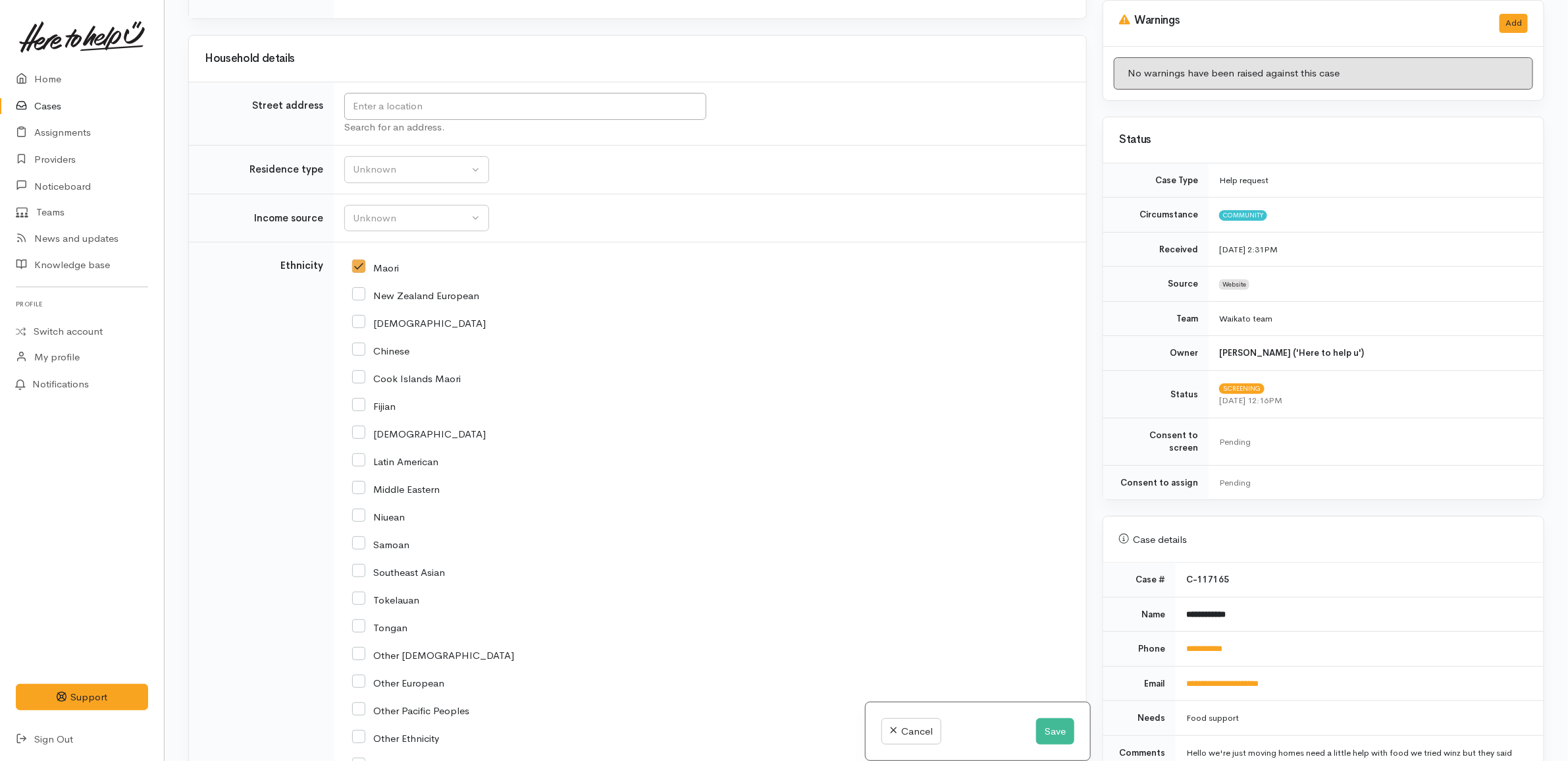
scroll to position [1334, 0]
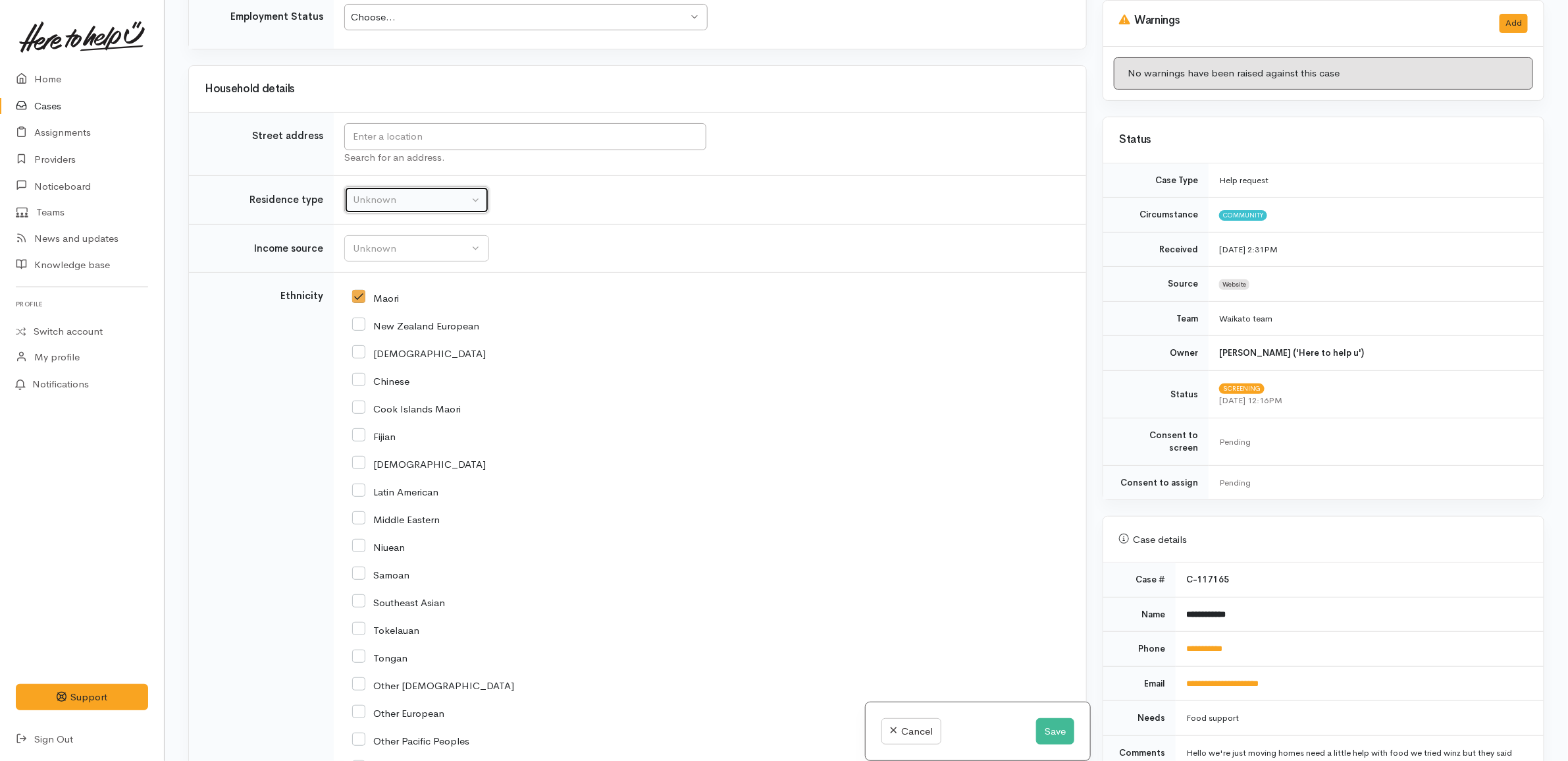
drag, startPoint x: 394, startPoint y: 212, endPoint x: 395, endPoint y: 221, distance: 9.1
click at [395, 207] on div "Unknown" at bounding box center [411, 199] width 116 height 15
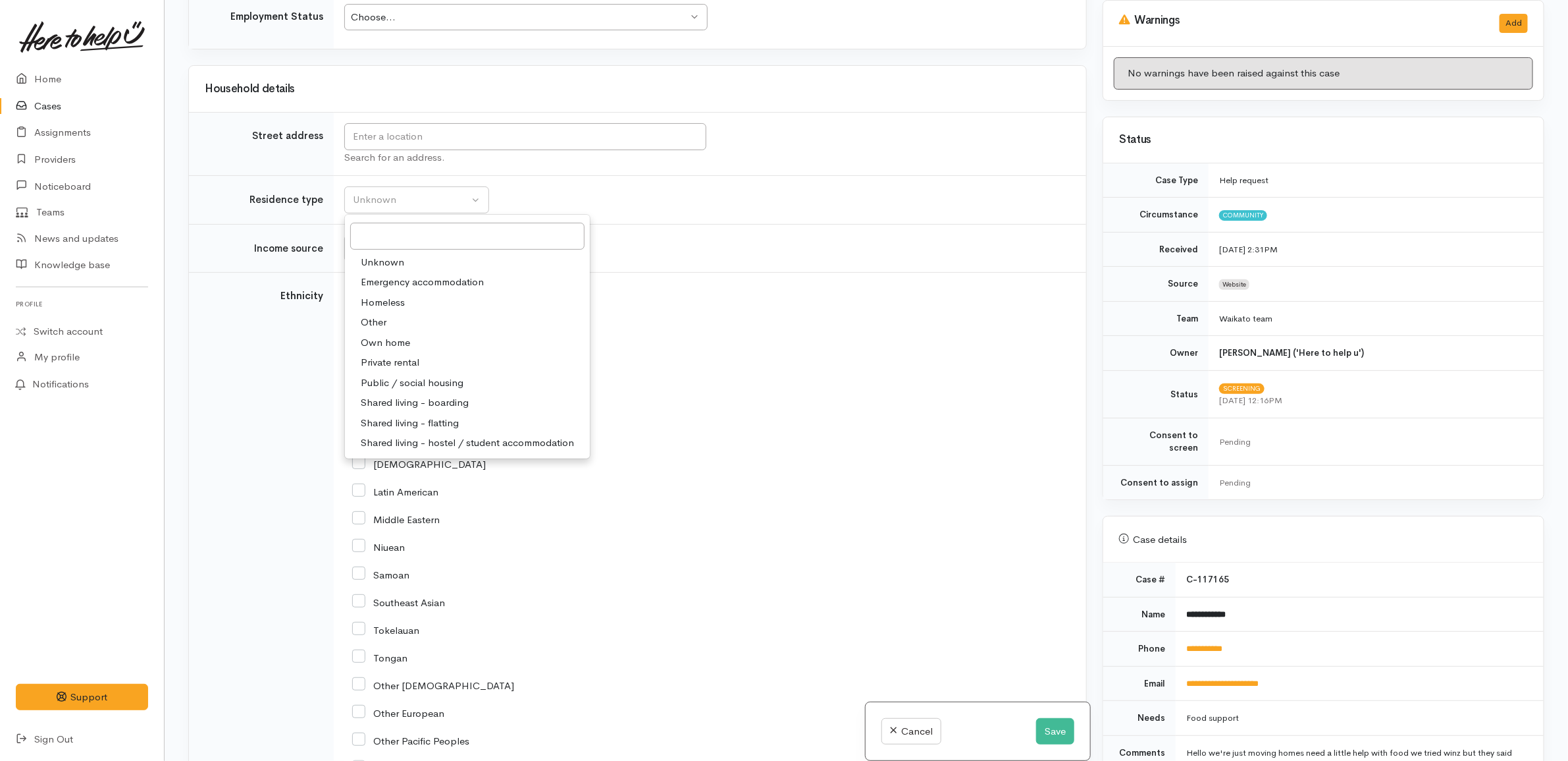
click at [406, 367] on span "Private rental" at bounding box center [390, 363] width 59 height 15
select select "2"
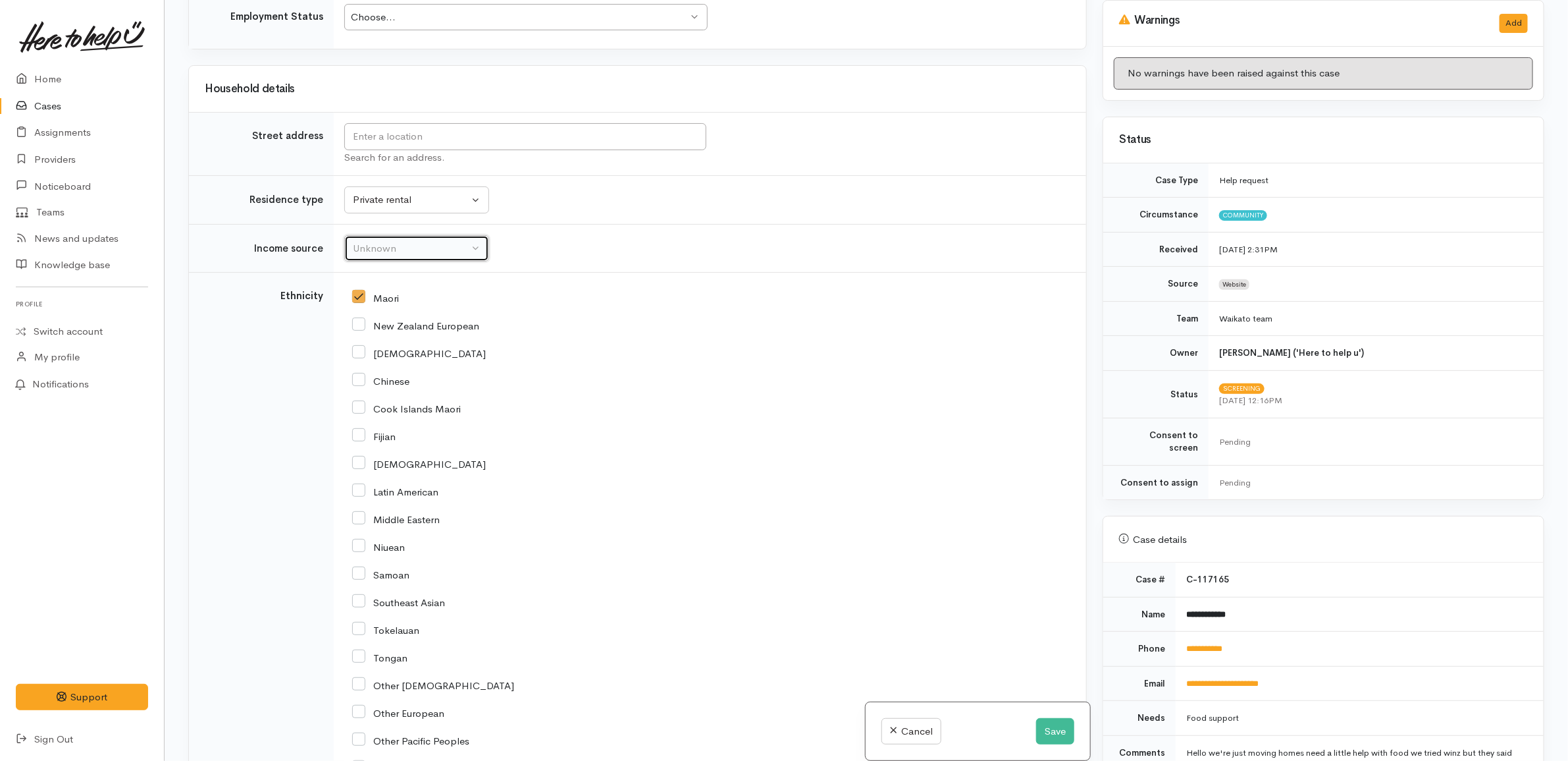
click at [426, 263] on button "Unknown" at bounding box center [417, 248] width 145 height 27
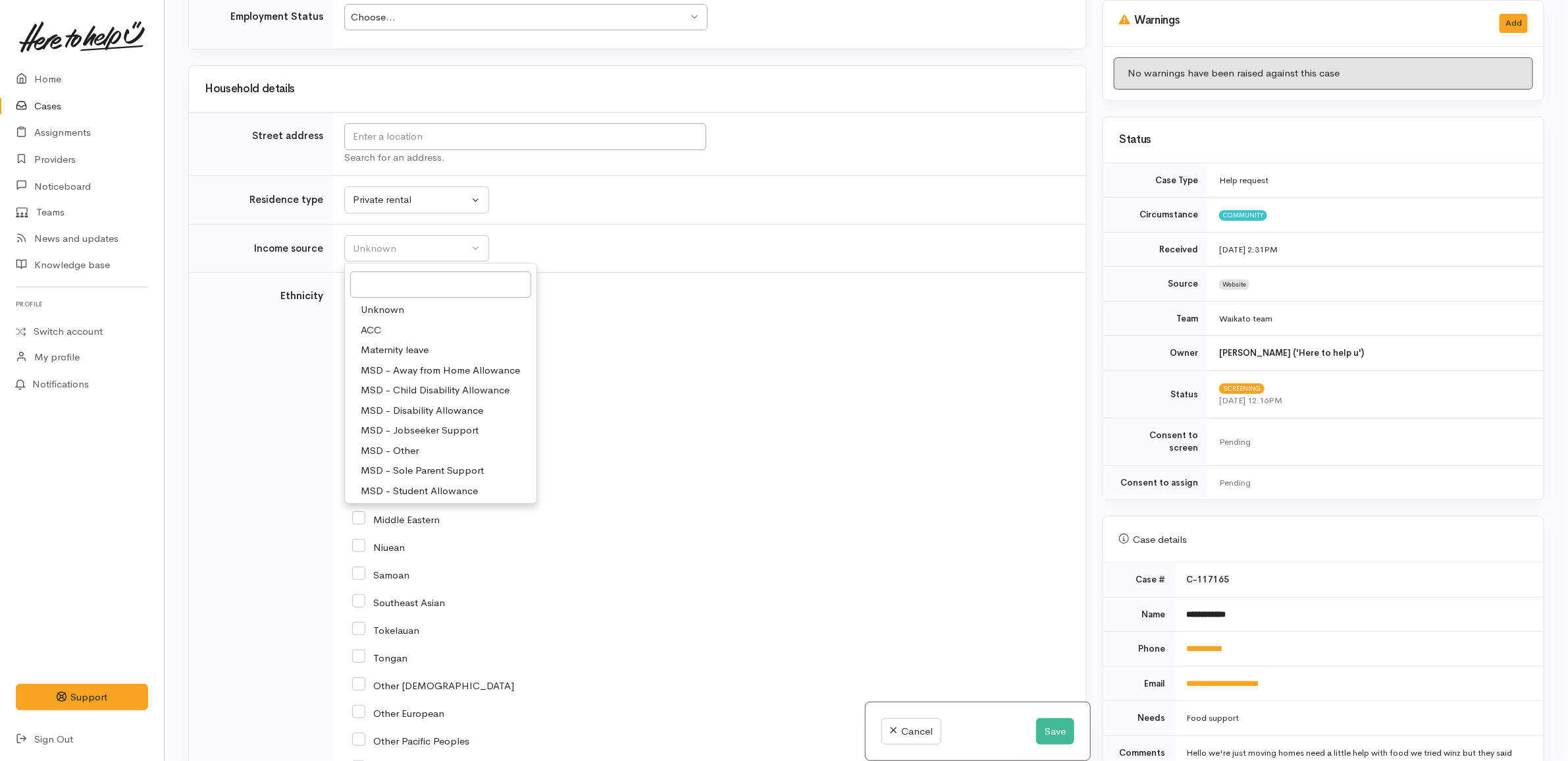
click at [435, 439] on span "MSD - Jobseeker Support" at bounding box center [419, 431] width 117 height 15
select select "4"
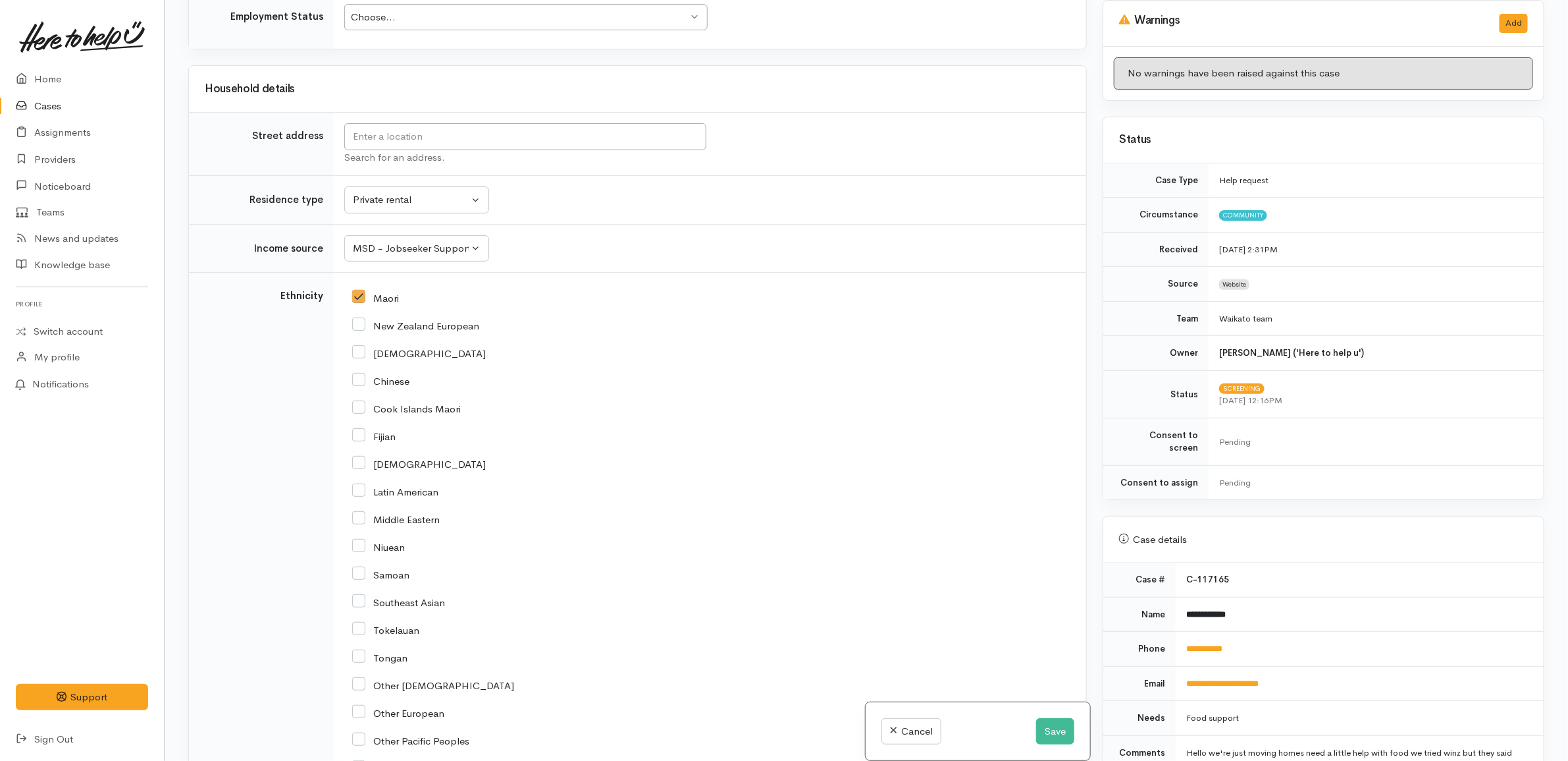
click at [630, 383] on div "Chinese" at bounding box center [707, 379] width 710 height 12
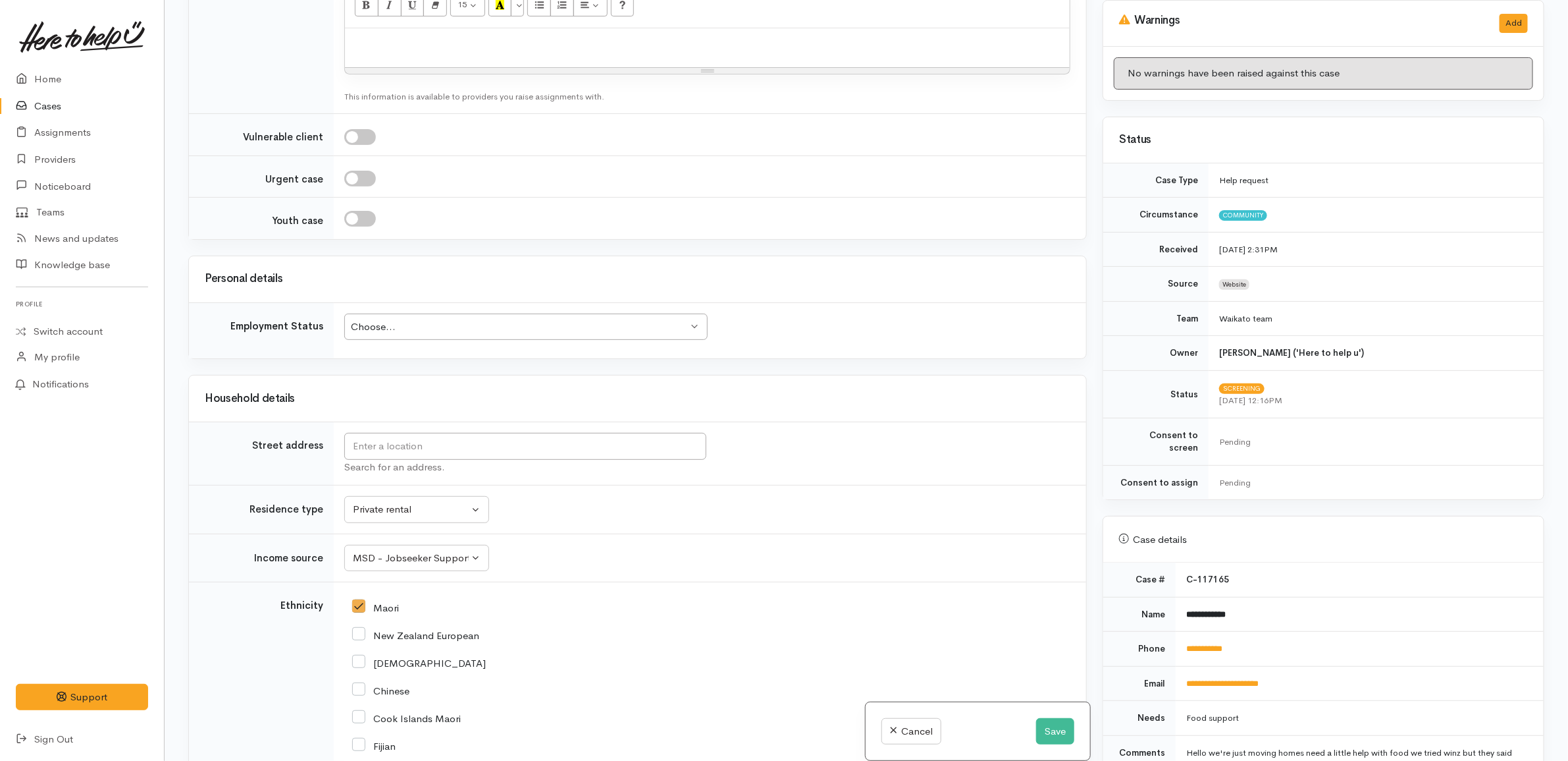
scroll to position [1004, 0]
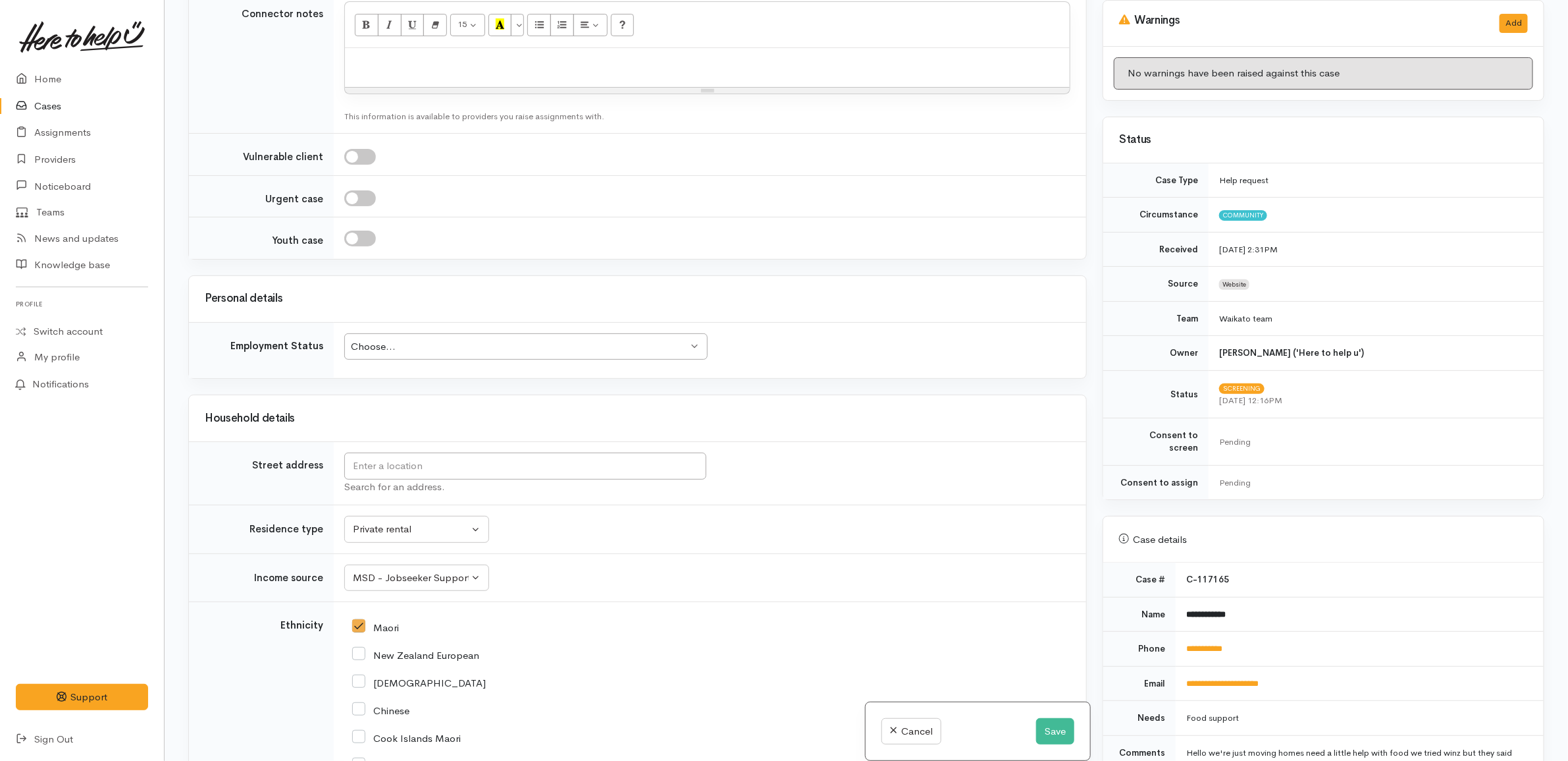
click at [449, 350] on div "Choose..." at bounding box center [519, 346] width 338 height 15
click at [774, 425] on h3 "Household details" at bounding box center [637, 419] width 865 height 13
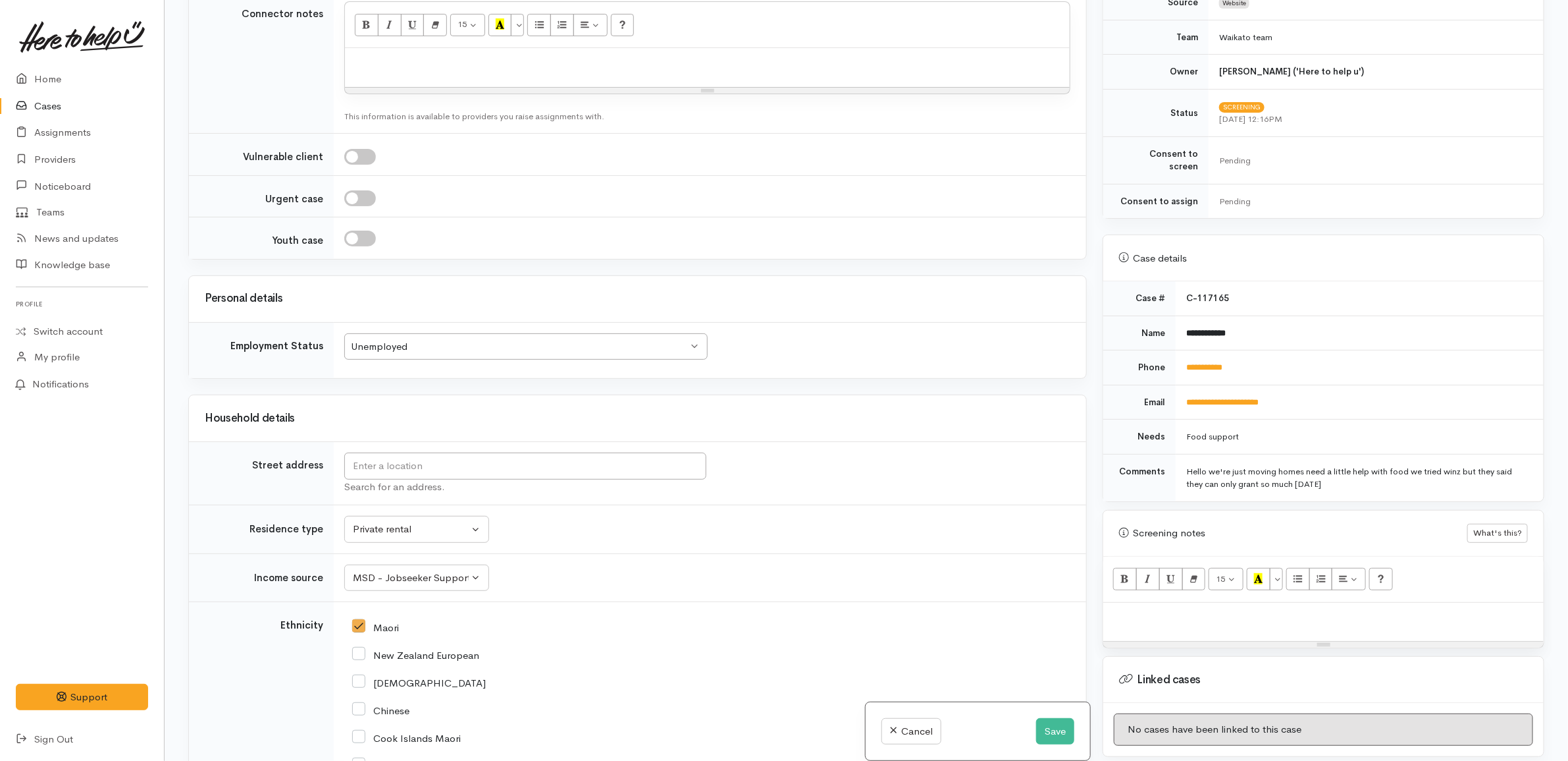
scroll to position [330, 0]
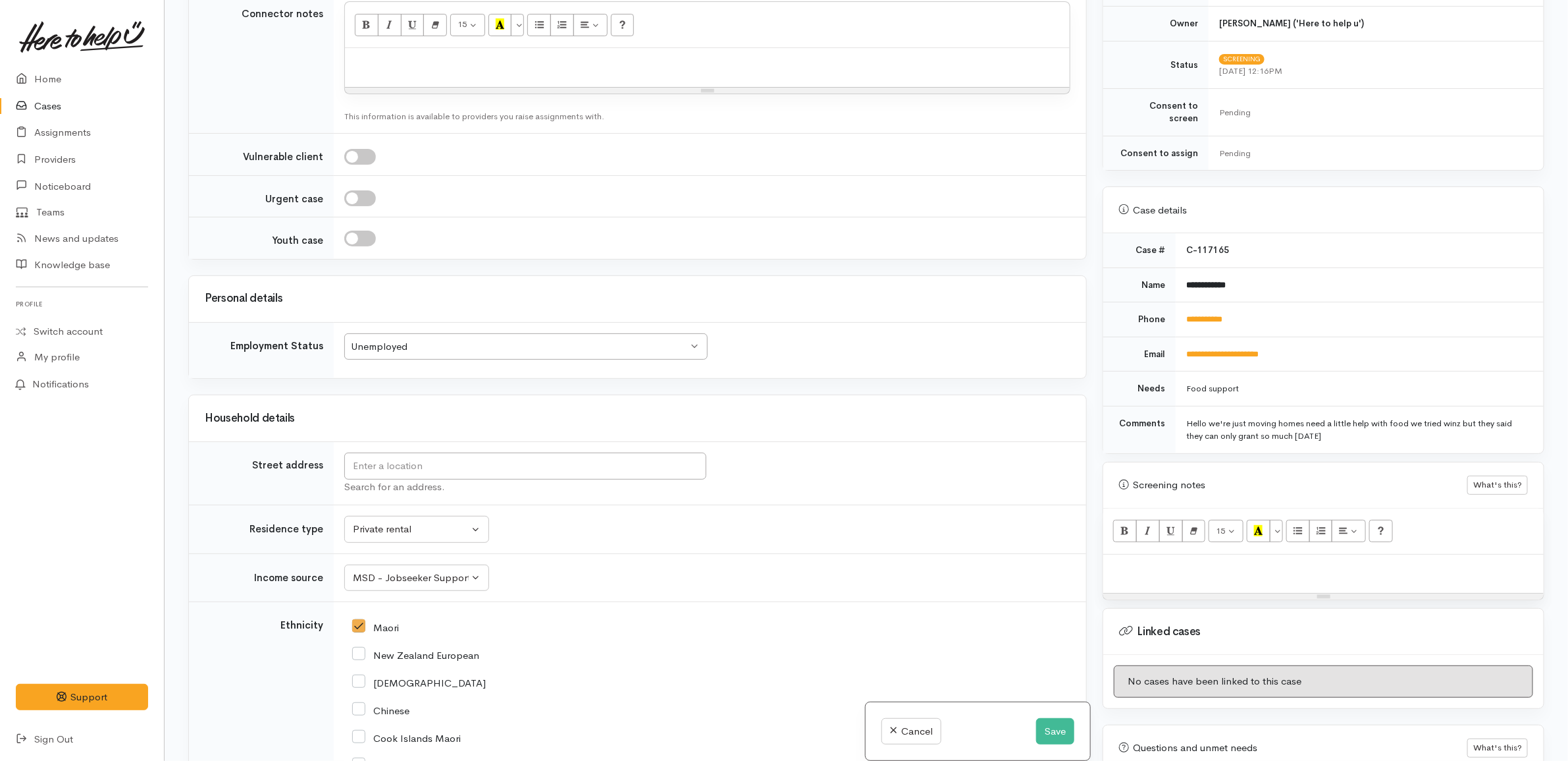
click at [1360, 430] on div "Hello we're just moving homes need a little help with food we tried winz but th…" at bounding box center [1357, 430] width 341 height 26
drag, startPoint x: 1336, startPoint y: 428, endPoint x: 1111, endPoint y: 419, distance: 225.2
click at [1111, 419] on tr "Comments Hello we're just moving homes need a little help with food we tried wi…" at bounding box center [1323, 430] width 440 height 48
click at [1363, 429] on div "Hello we're just moving homes need a little help with food we tried winz but th…" at bounding box center [1357, 430] width 341 height 26
drag, startPoint x: 1350, startPoint y: 426, endPoint x: 1121, endPoint y: 419, distance: 229.1
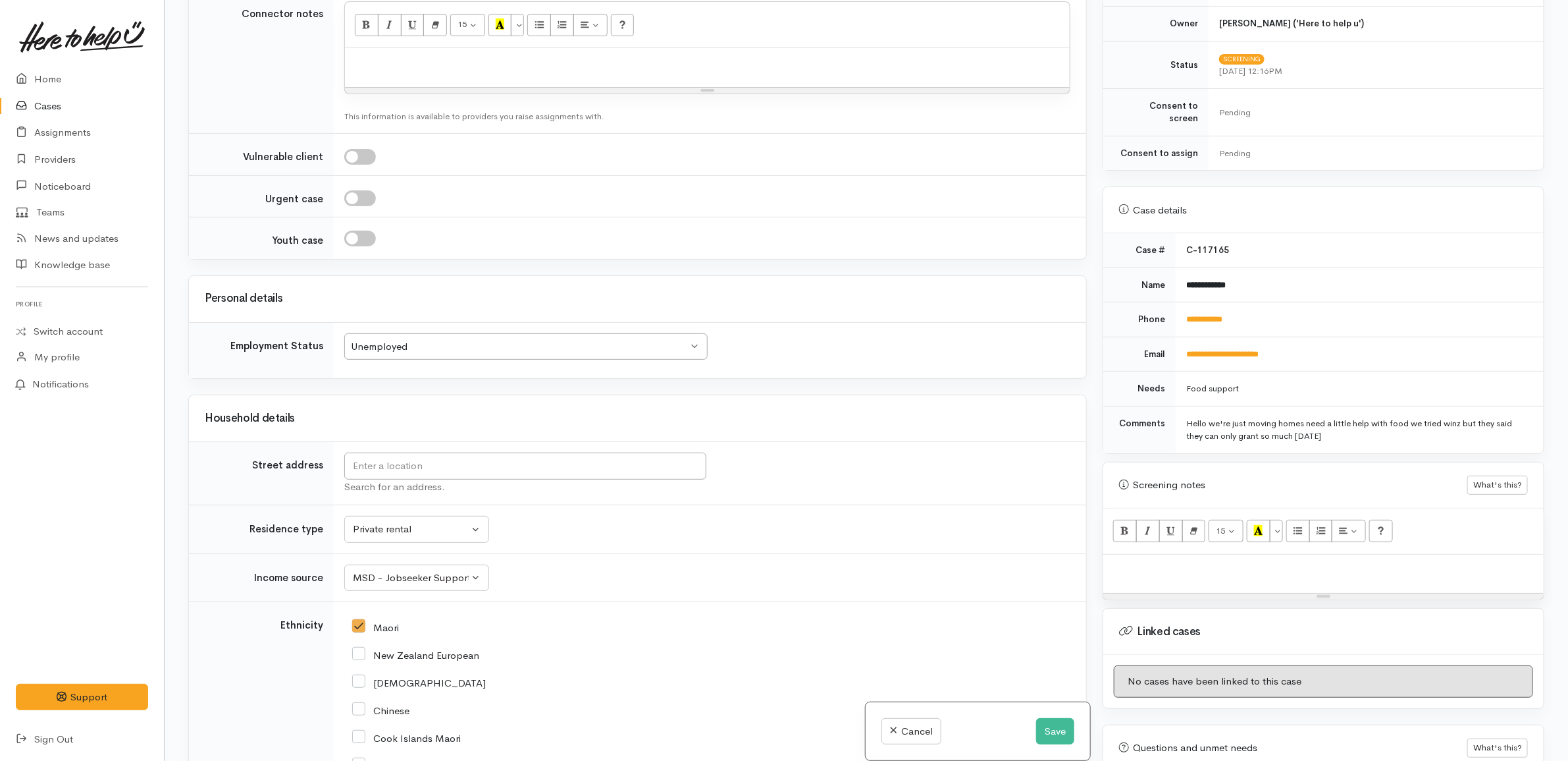
click at [1115, 415] on tr "Comments Hello we're just moving homes need a little help with food we tried wi…" at bounding box center [1323, 430] width 440 height 48
click at [1363, 433] on td "Hello we're just moving homes need a little help with food we tried winz but th…" at bounding box center [1359, 430] width 368 height 48
drag, startPoint x: 1366, startPoint y: 431, endPoint x: 1099, endPoint y: 235, distance: 331.2
click at [1099, 235] on div "Warnings Add No warnings have been raised against this case Add Warning Title ●…" at bounding box center [1323, 380] width 458 height 761
click at [629, 162] on div at bounding box center [706, 156] width 726 height 16
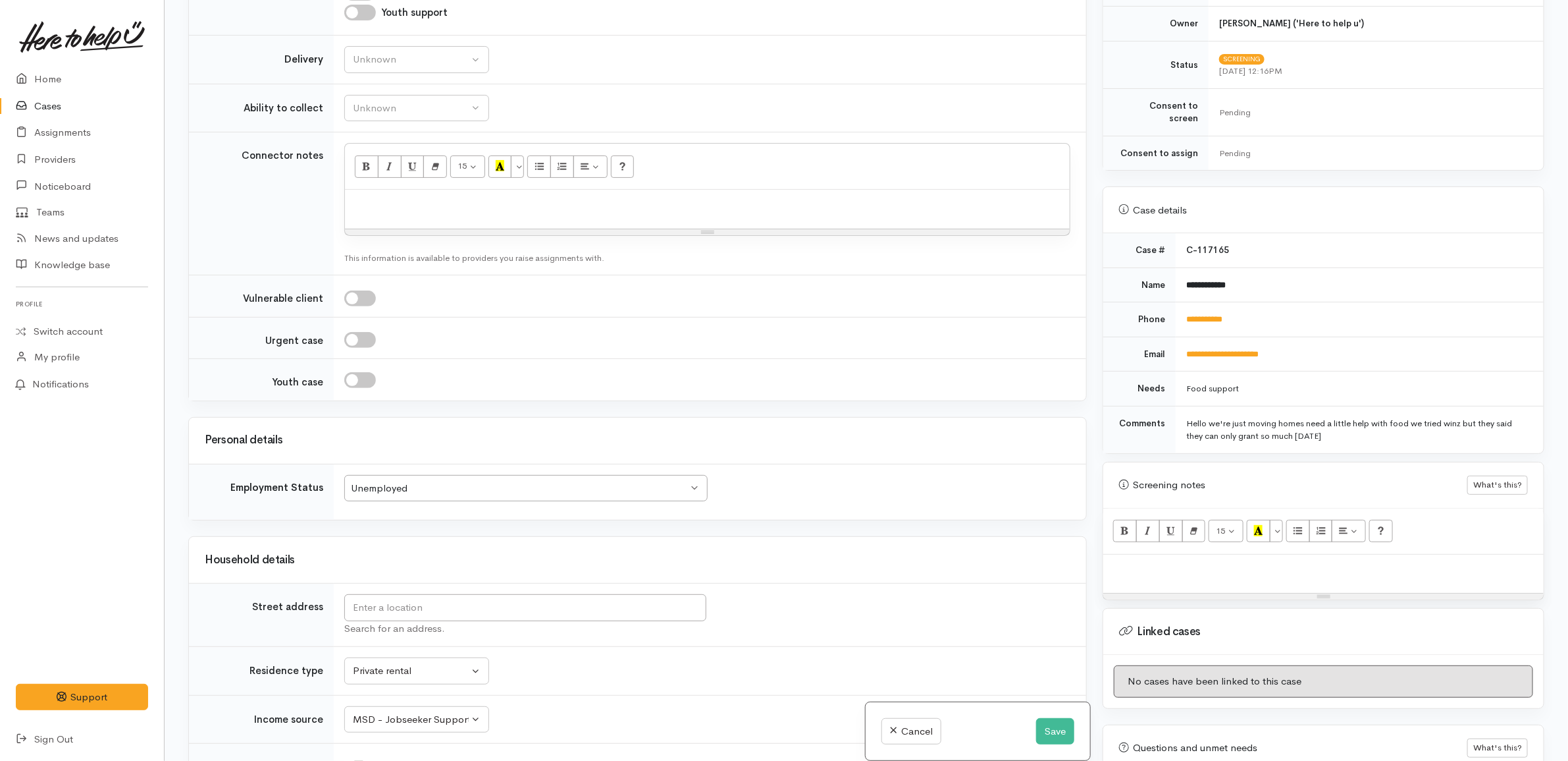
scroll to position [840, 0]
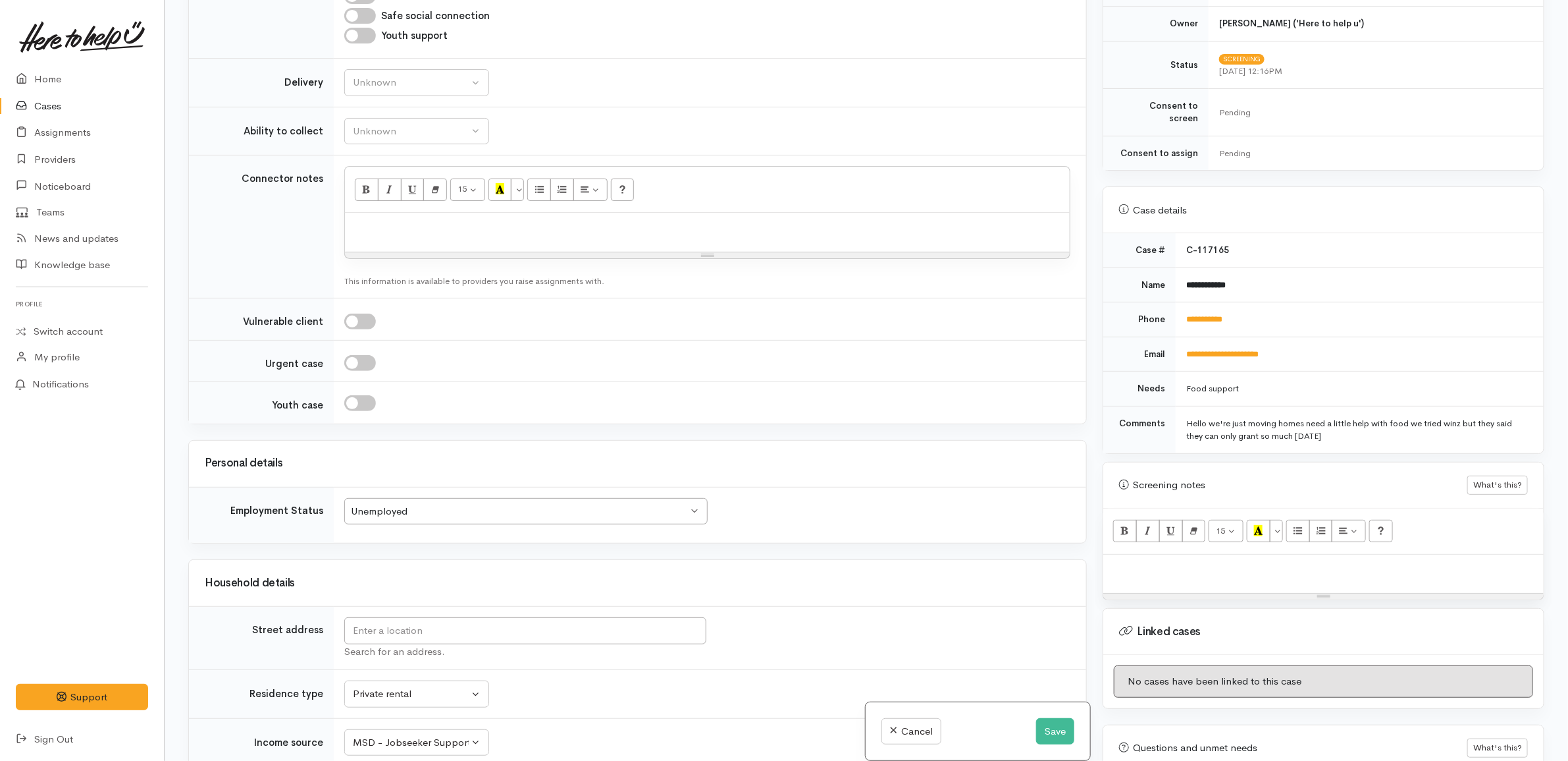
click at [577, 239] on div at bounding box center [707, 232] width 725 height 39
click at [443, 86] on div "Unknown" at bounding box center [411, 83] width 116 height 15
click at [385, 209] on link "No" at bounding box center [417, 205] width 143 height 20
select select "1"
click at [411, 129] on div "Unknown" at bounding box center [411, 131] width 116 height 15
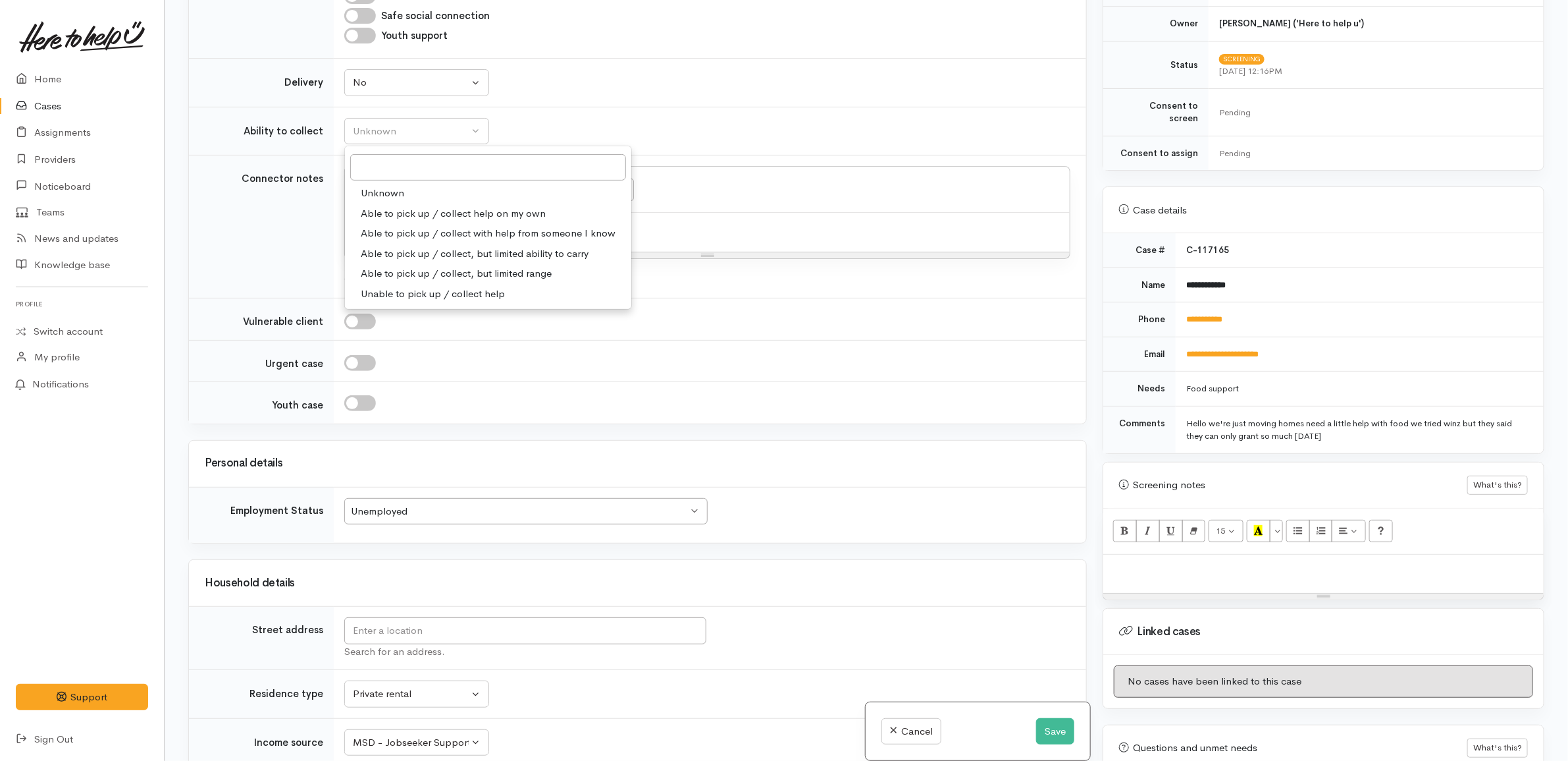
click at [418, 212] on span "Able to pick up / collect help on my own" at bounding box center [453, 214] width 185 height 15
select select "2"
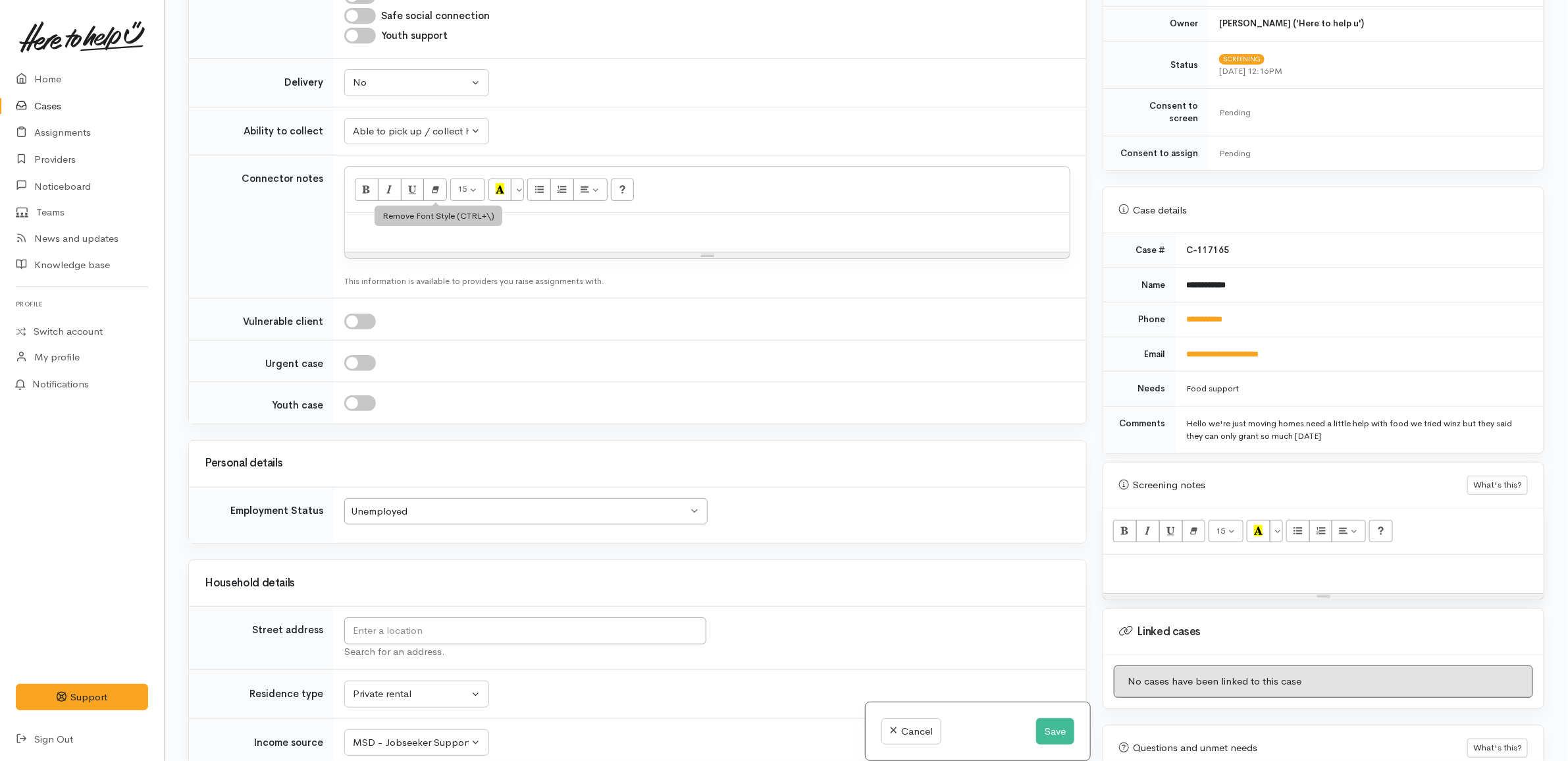
click at [606, 133] on td "Unknown Able to pick up / collect help on my own Able to pick up / collect with…" at bounding box center [710, 130] width 752 height 49
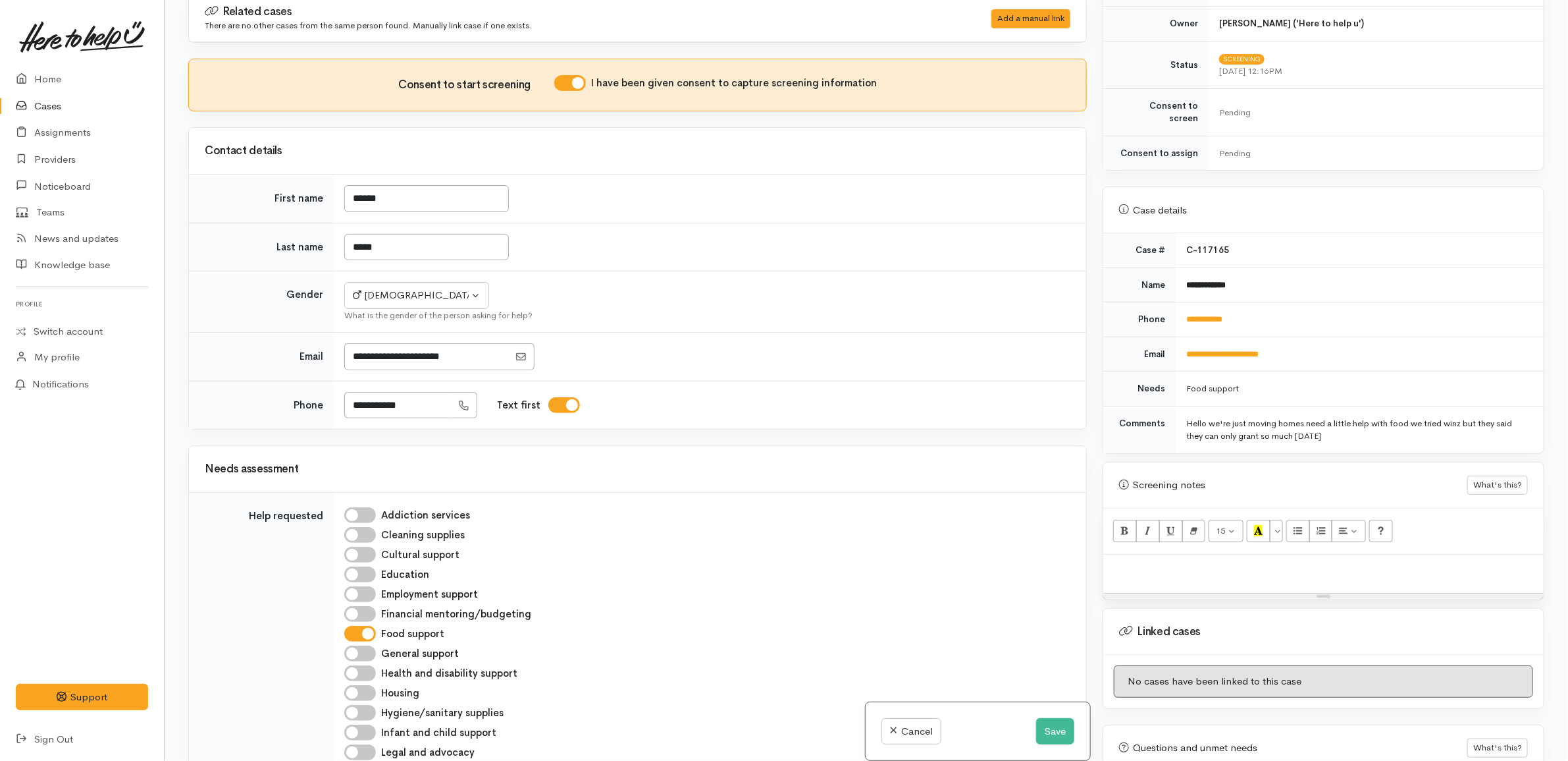
scroll to position [0, 0]
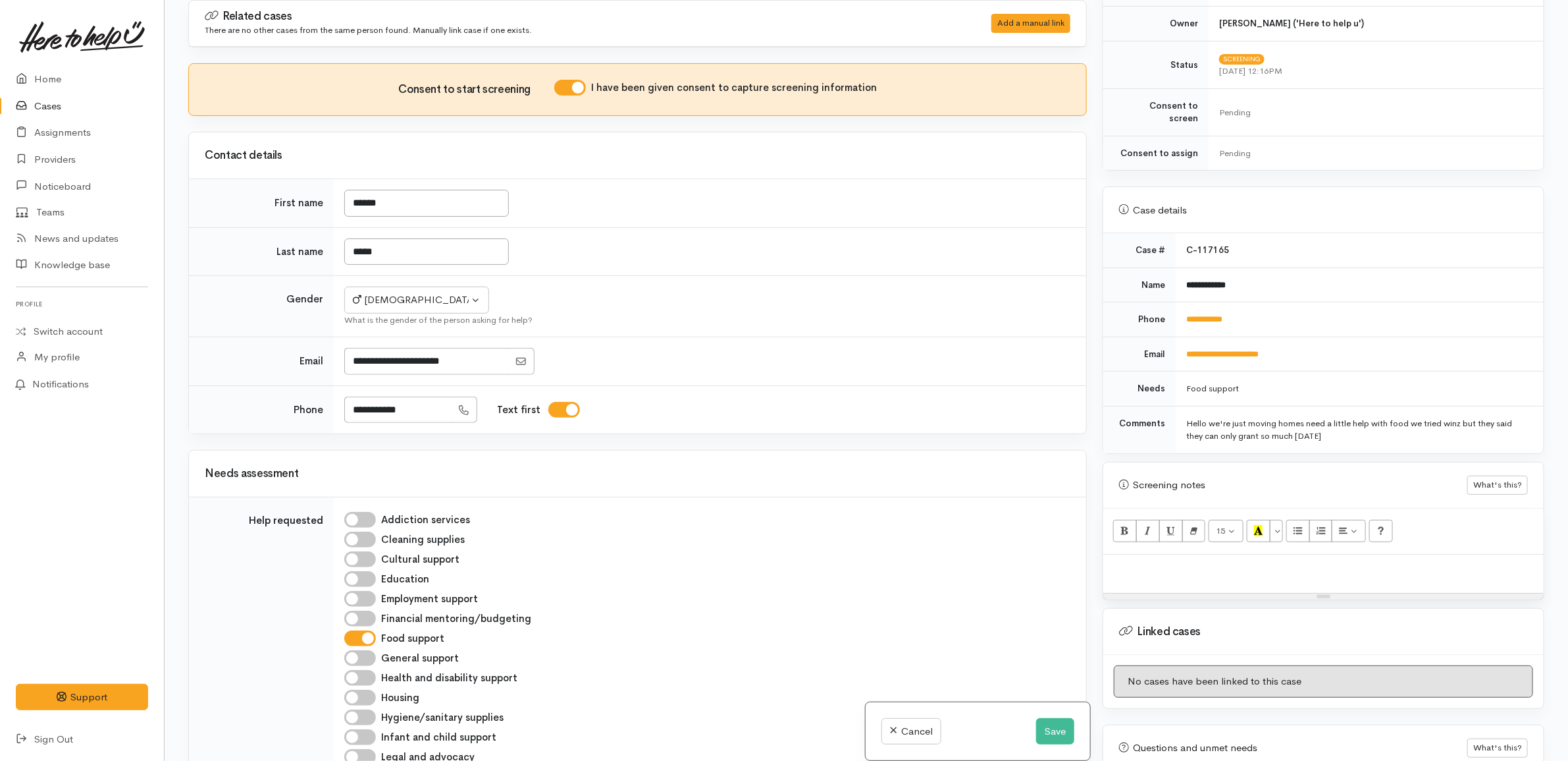
click at [606, 163] on div "Contact details" at bounding box center [637, 156] width 865 height 20
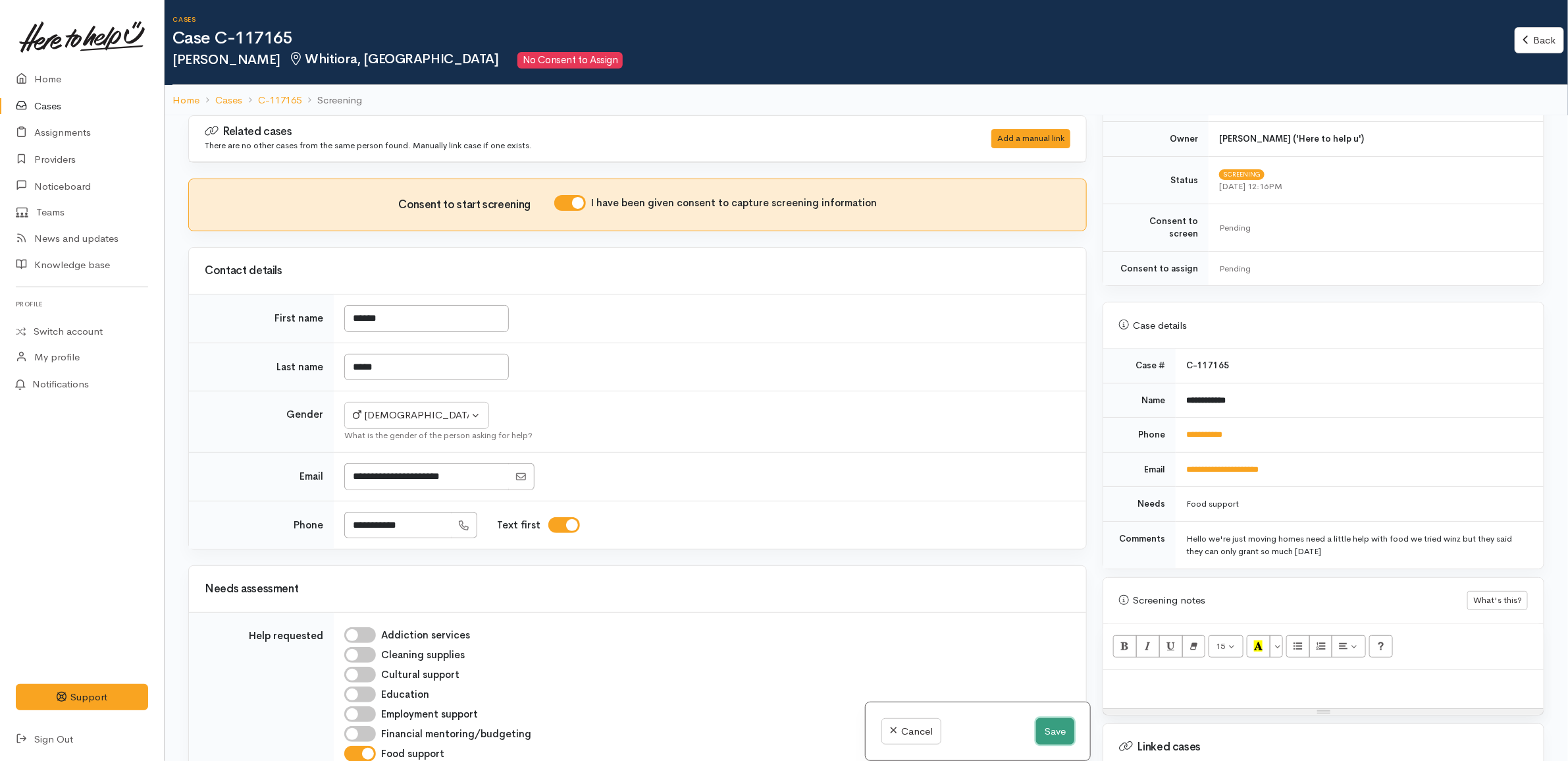
click at [1041, 724] on button "Save" at bounding box center [1055, 731] width 39 height 27
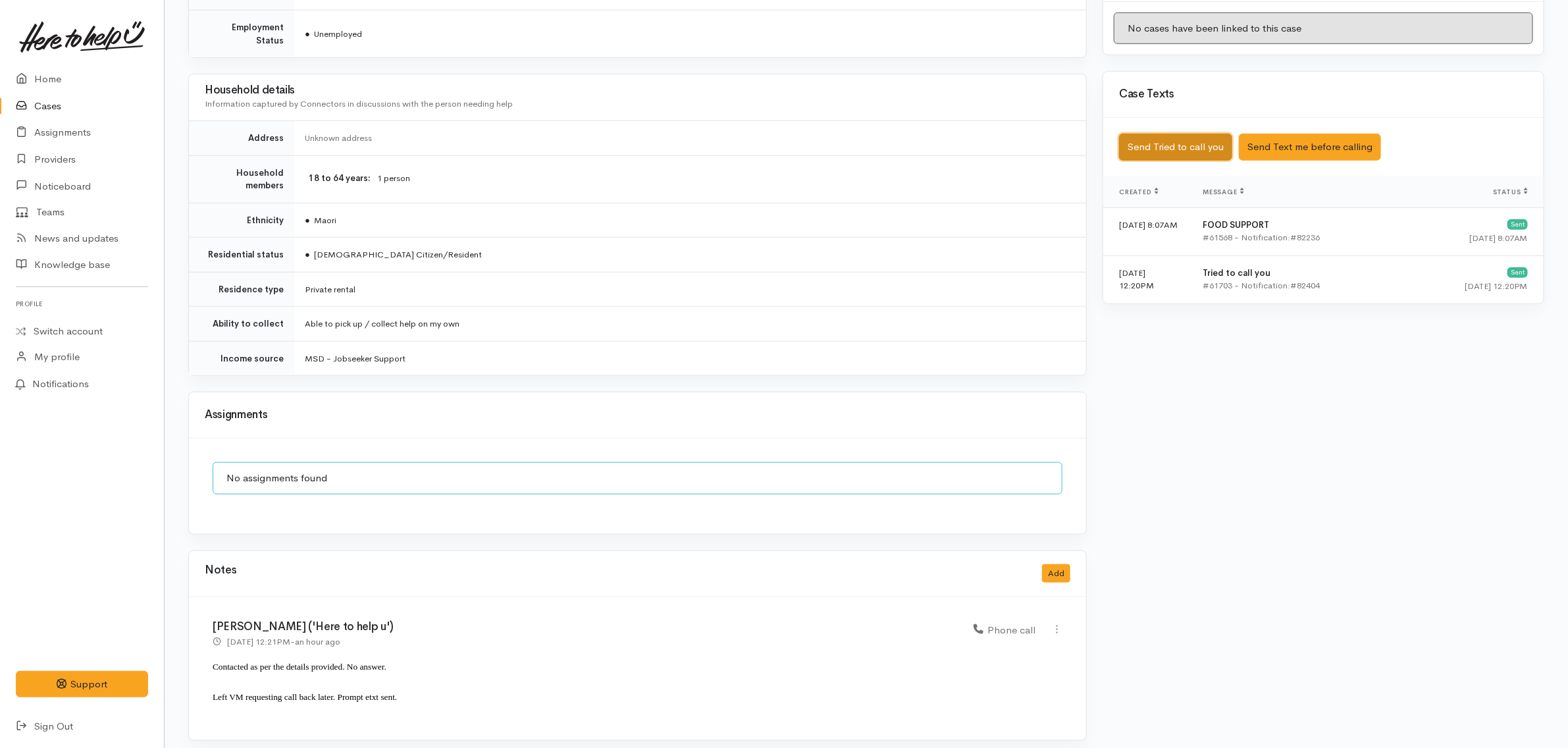
click at [1218, 159] on button "Send Tried to call you" at bounding box center [1175, 147] width 113 height 27
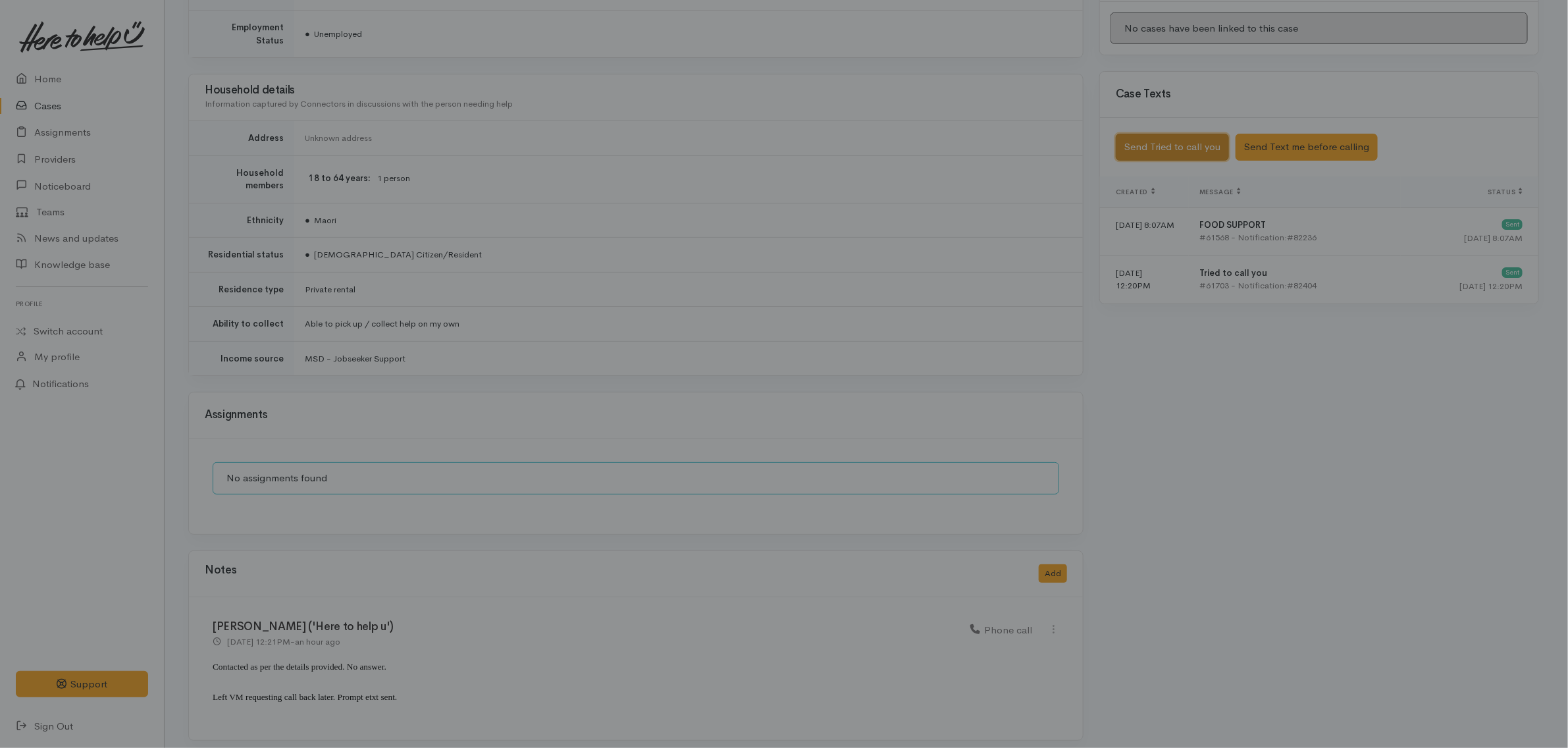
scroll to position [696, 0]
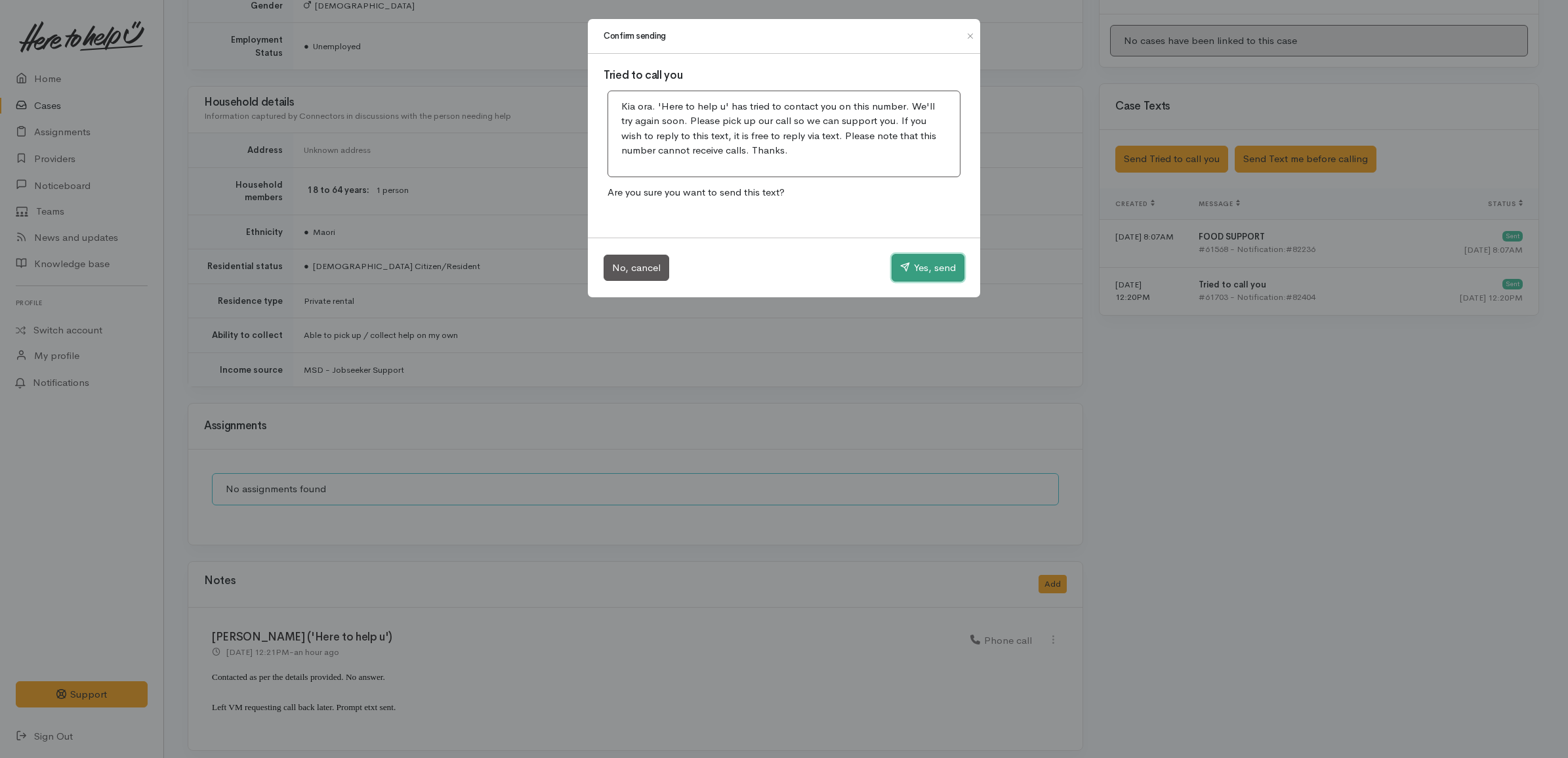
click at [927, 268] on button "Yes, send" at bounding box center [928, 268] width 73 height 27
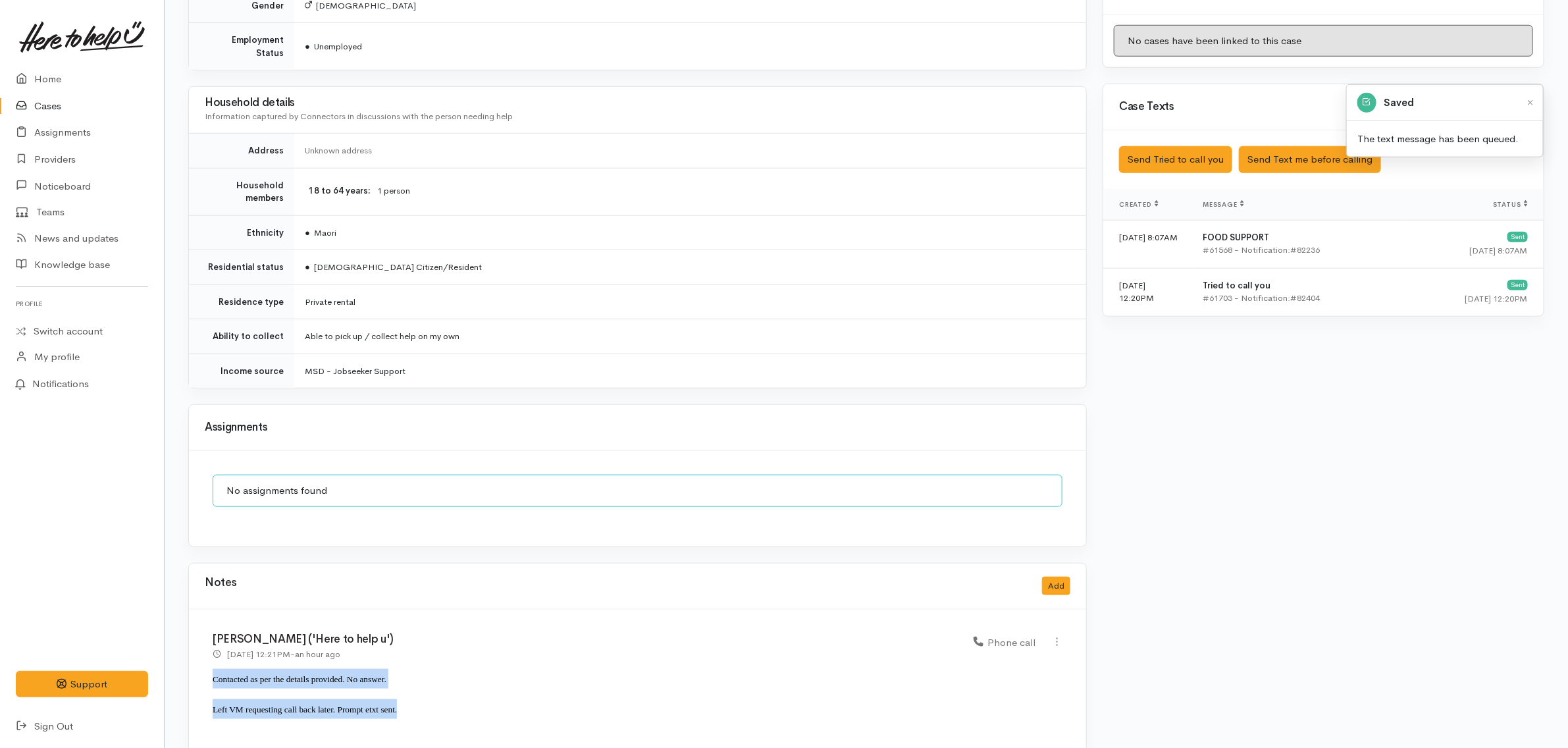
drag, startPoint x: 432, startPoint y: 705, endPoint x: 189, endPoint y: 679, distance: 244.4
click at [189, 679] on div "[PERSON_NAME] ('Here to help u') [DATE] 12:21PM - an hour ago Phone call" at bounding box center [638, 681] width 897 height 143
copy div "Contacted as per the details provided. No answer. Left VM requesting call back …"
click at [1051, 576] on button "Add" at bounding box center [1056, 586] width 28 height 19
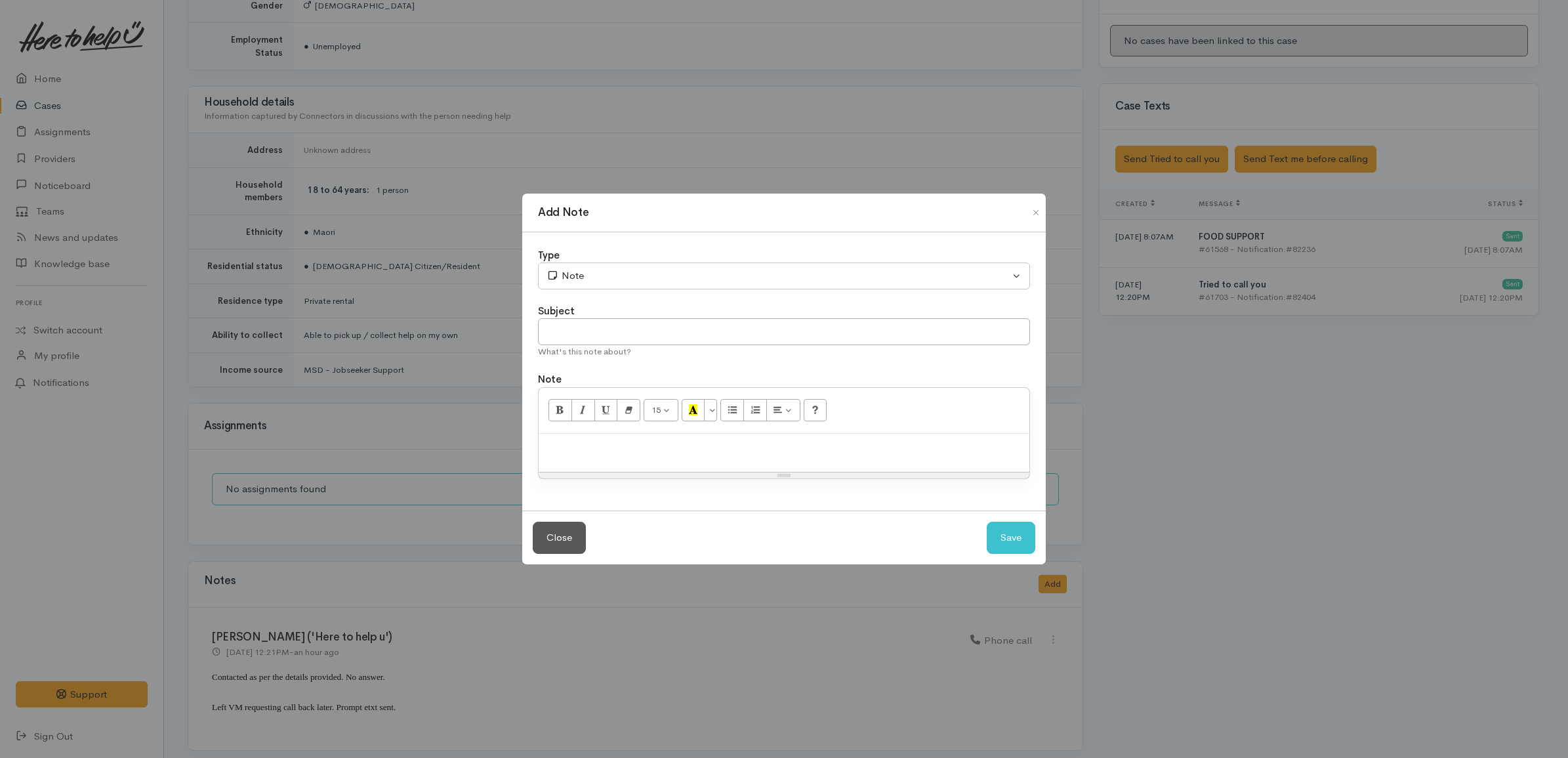
click at [660, 449] on p at bounding box center [784, 447] width 477 height 15
paste div
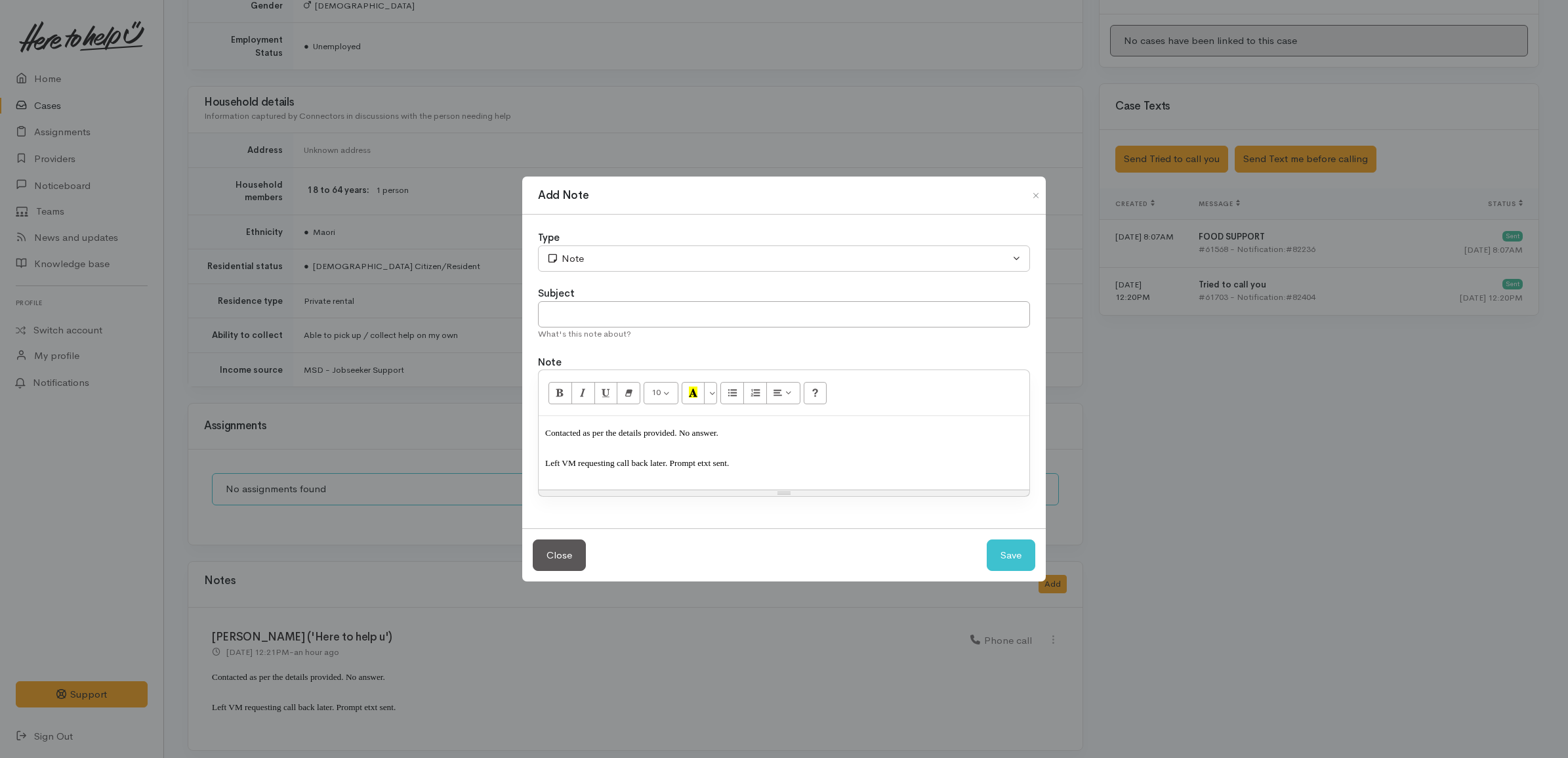
click at [655, 464] on span "Left VM requesting call back later. Prompt etxt sent." at bounding box center [636, 463] width 184 height 10
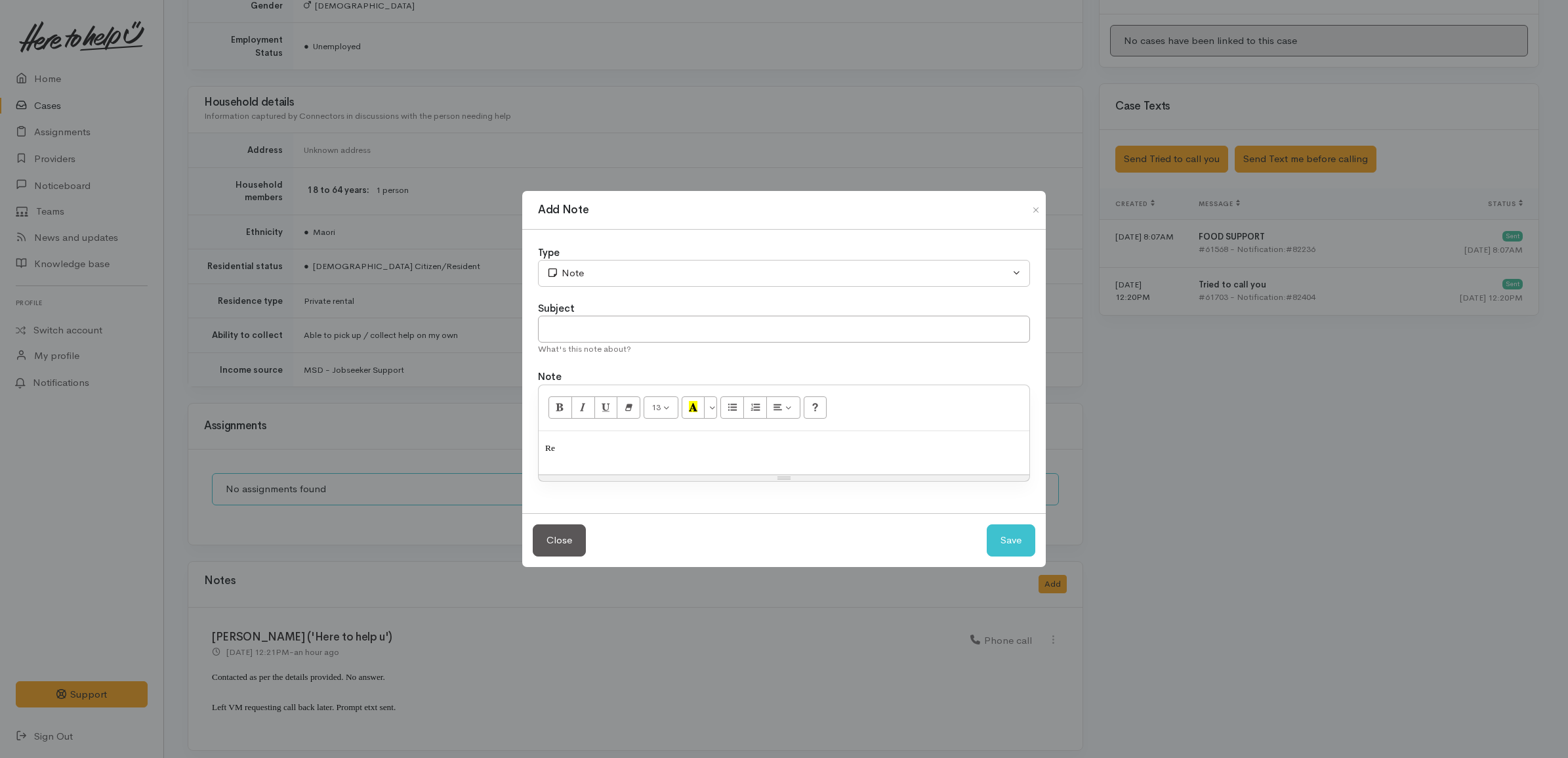
click at [720, 463] on p "Re" at bounding box center [784, 453] width 477 height 31
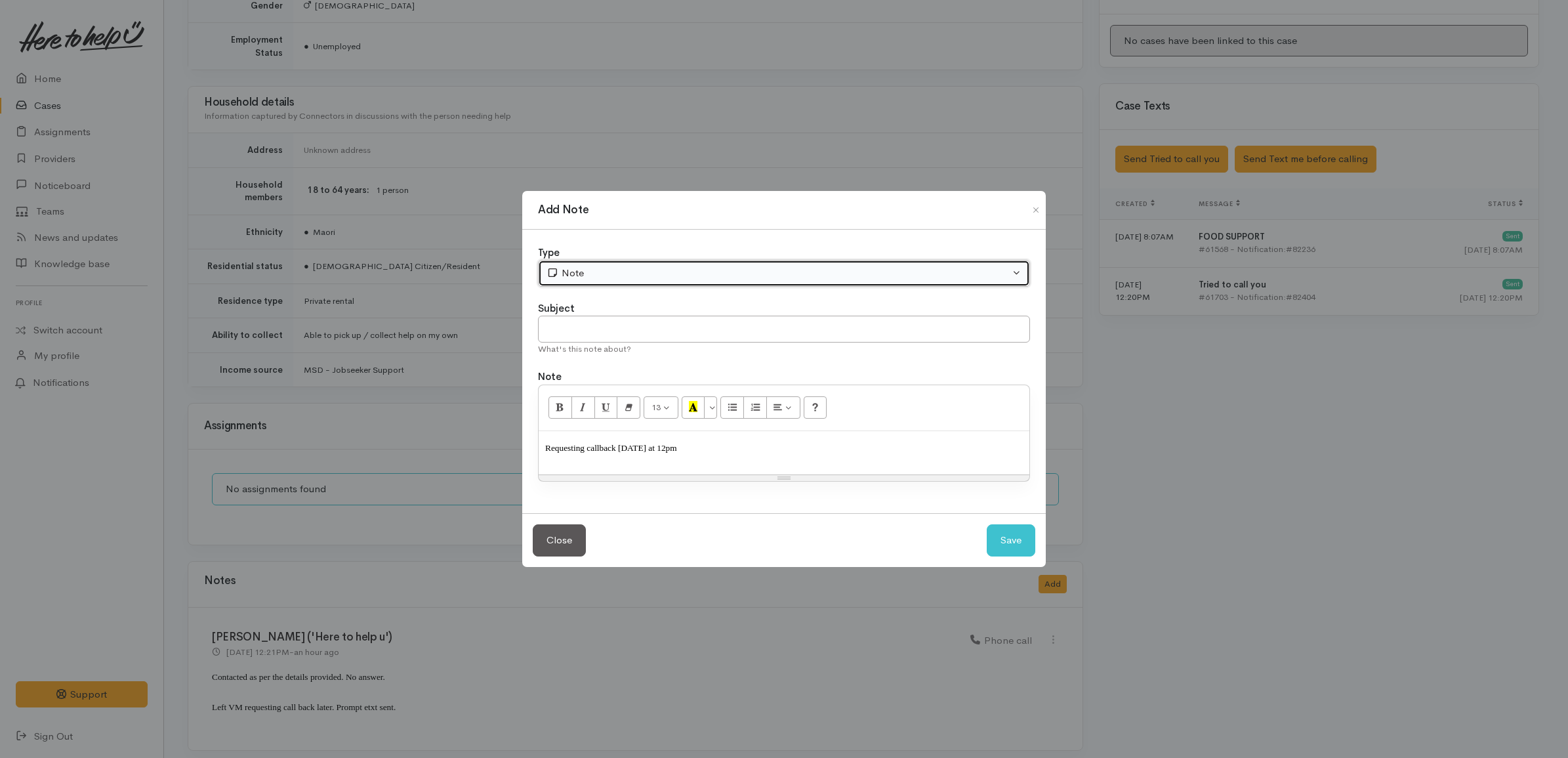
click at [653, 274] on div "Note" at bounding box center [778, 273] width 463 height 15
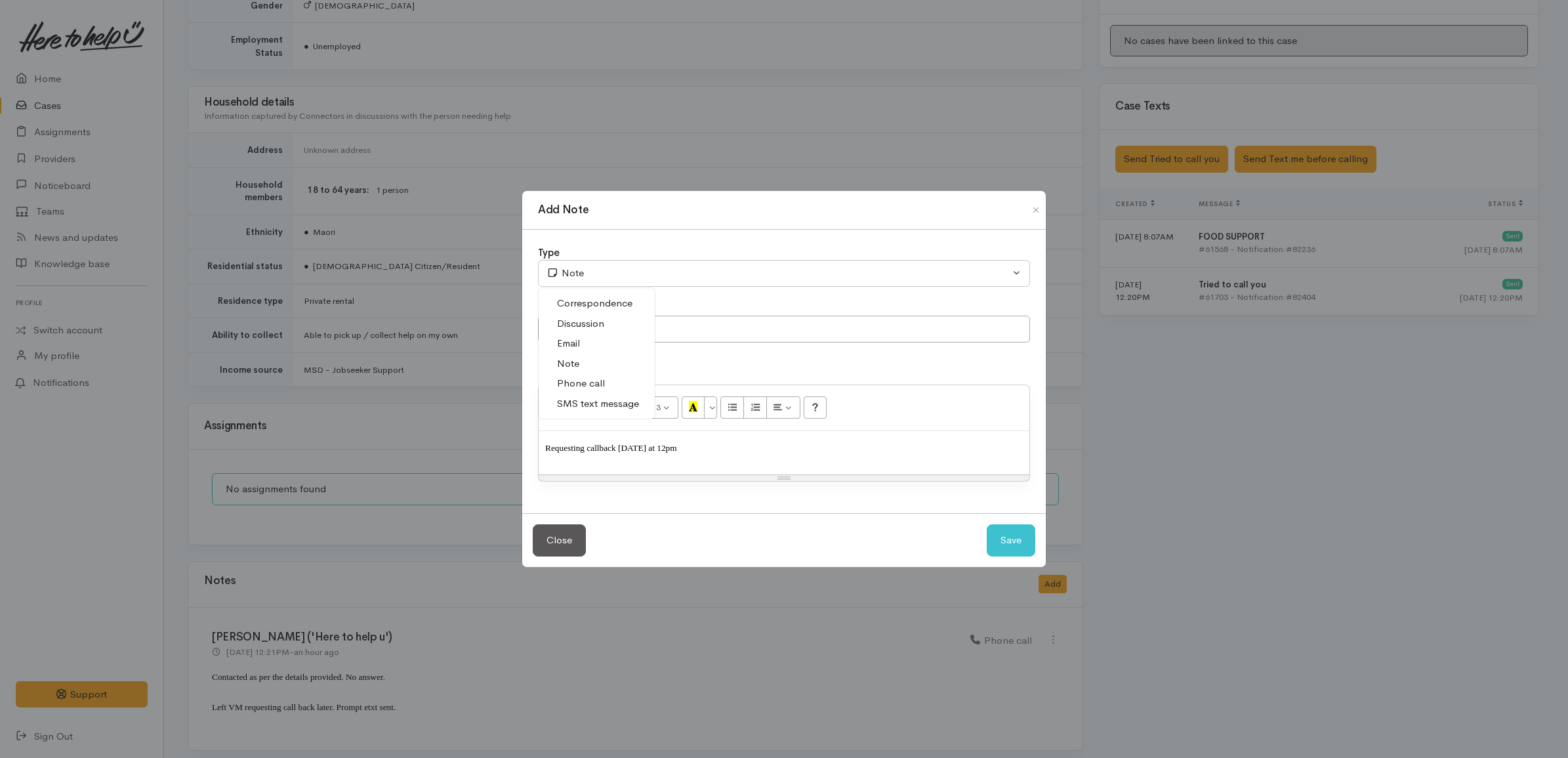
click at [608, 390] on link "Phone call" at bounding box center [596, 383] width 116 height 20
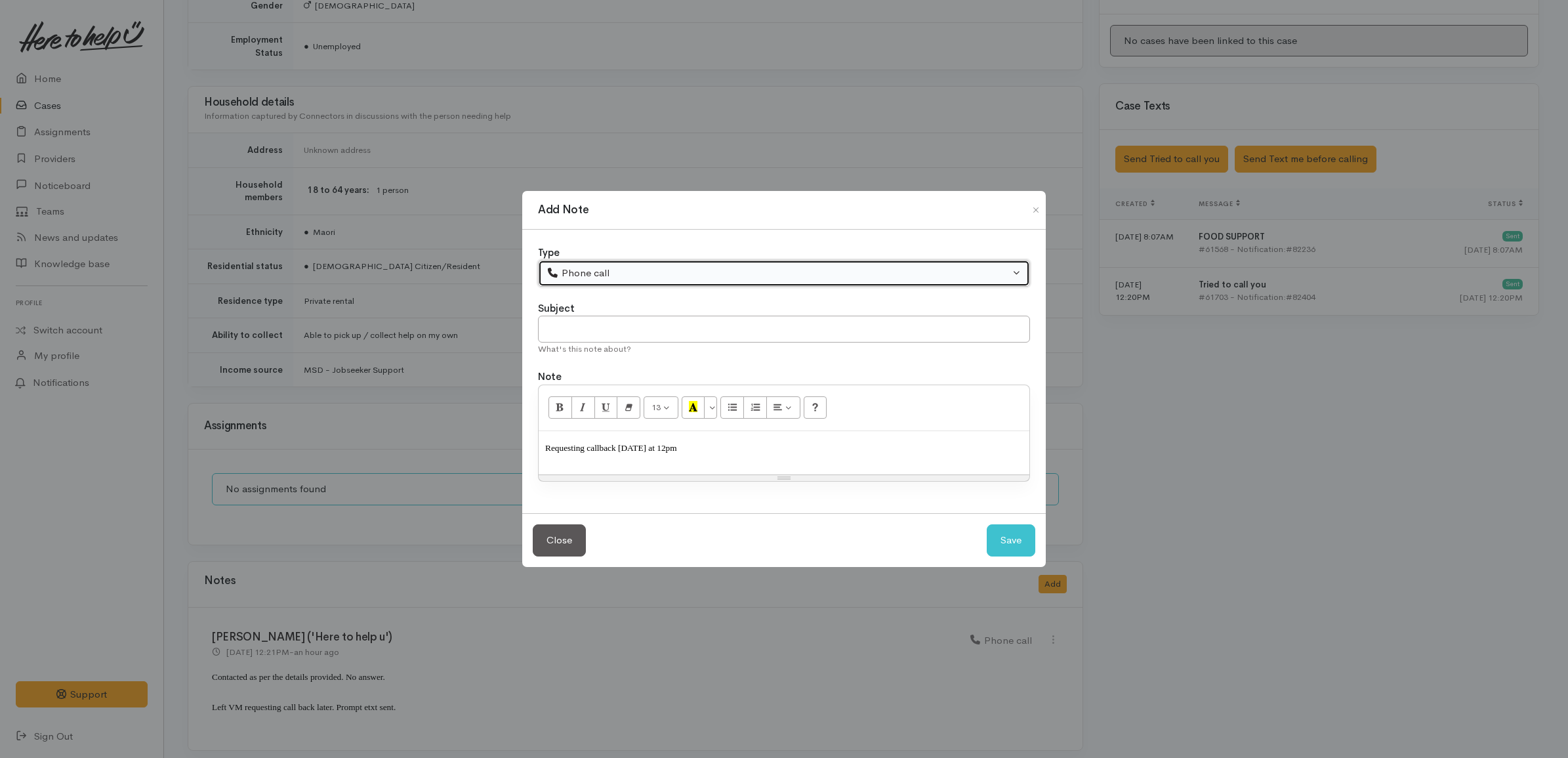
drag, startPoint x: 784, startPoint y: 286, endPoint x: 769, endPoint y: 275, distance: 18.6
click at [784, 285] on button "Phone call" at bounding box center [784, 272] width 492 height 27
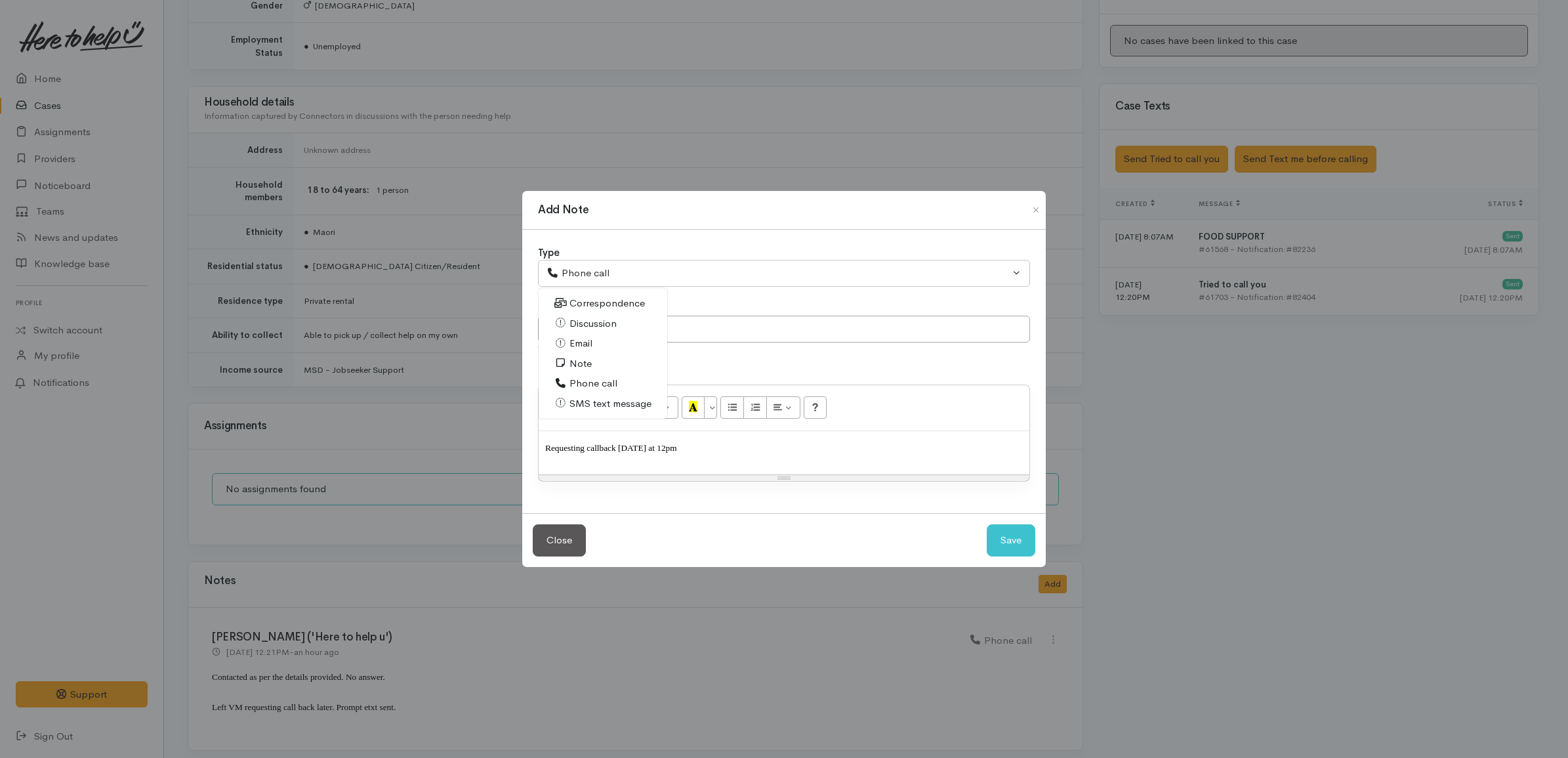
click at [615, 323] on span "Discussion" at bounding box center [593, 324] width 48 height 15
click at [583, 446] on span "Requesting callback tomorrow at 12pm" at bounding box center [611, 447] width 132 height 10
click at [1022, 539] on button "Save" at bounding box center [1010, 539] width 48 height 32
select select "1"
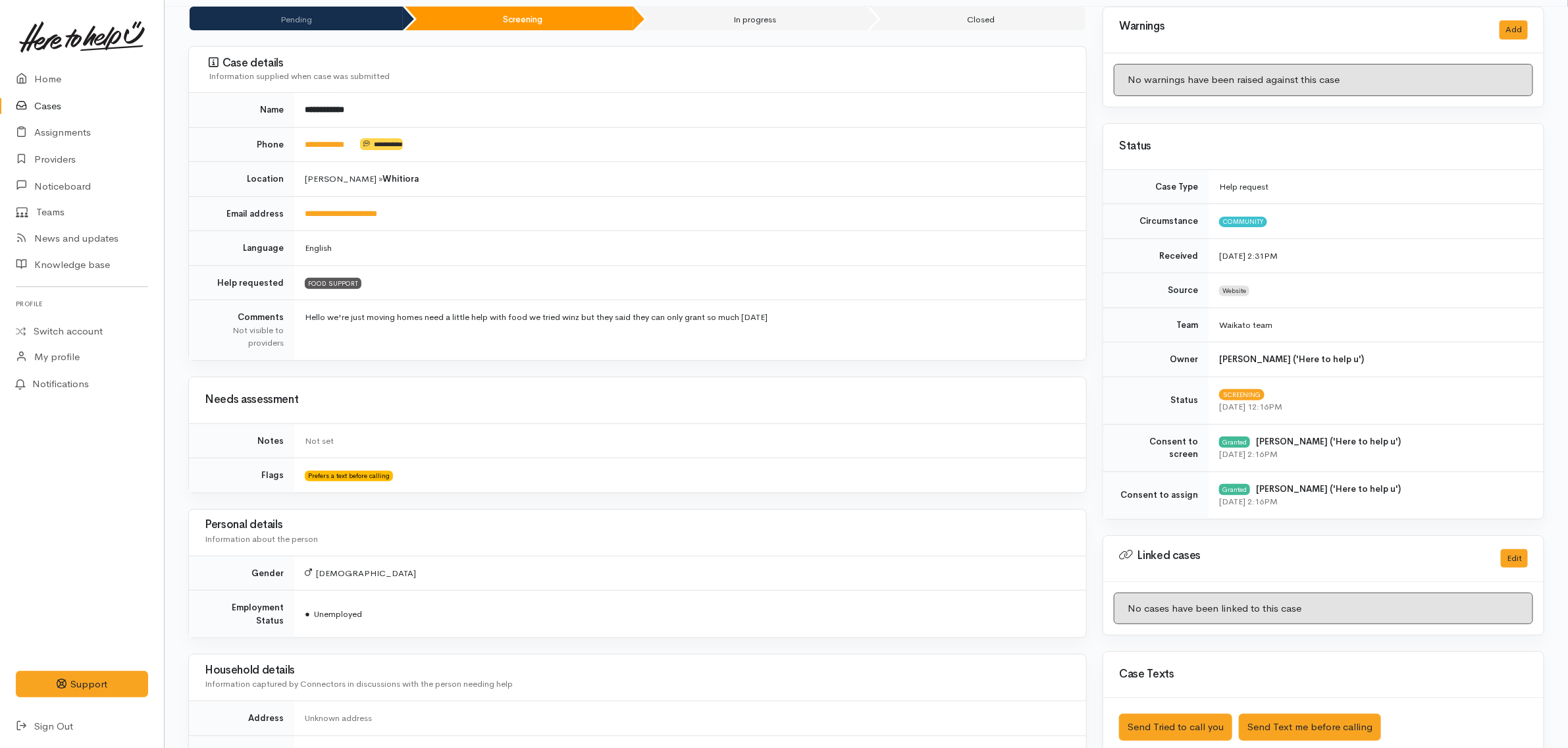
scroll to position [0, 0]
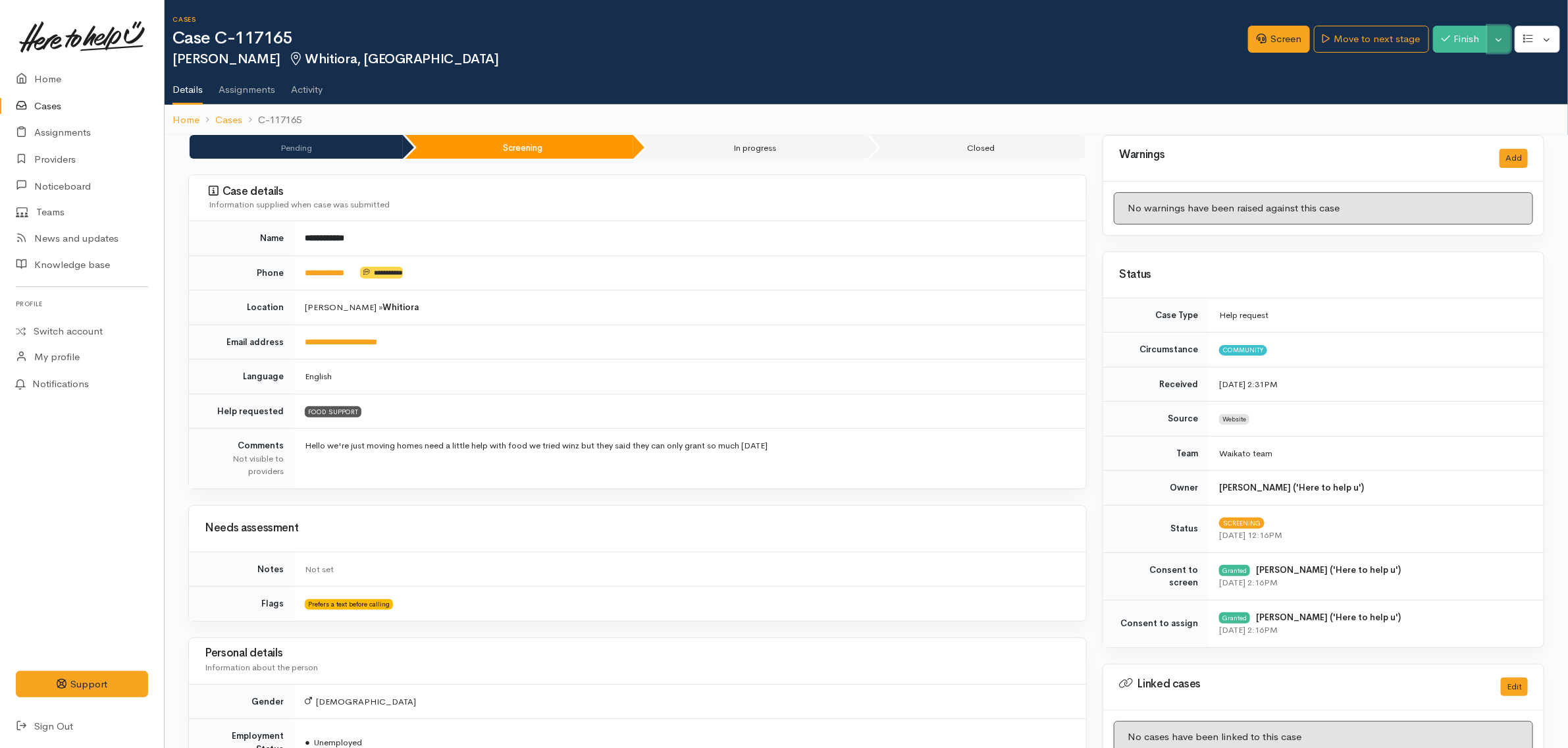
click at [1506, 43] on button "Toggle Dropdown" at bounding box center [1498, 39] width 23 height 27
click at [1475, 71] on link "Pause" at bounding box center [1457, 70] width 104 height 20
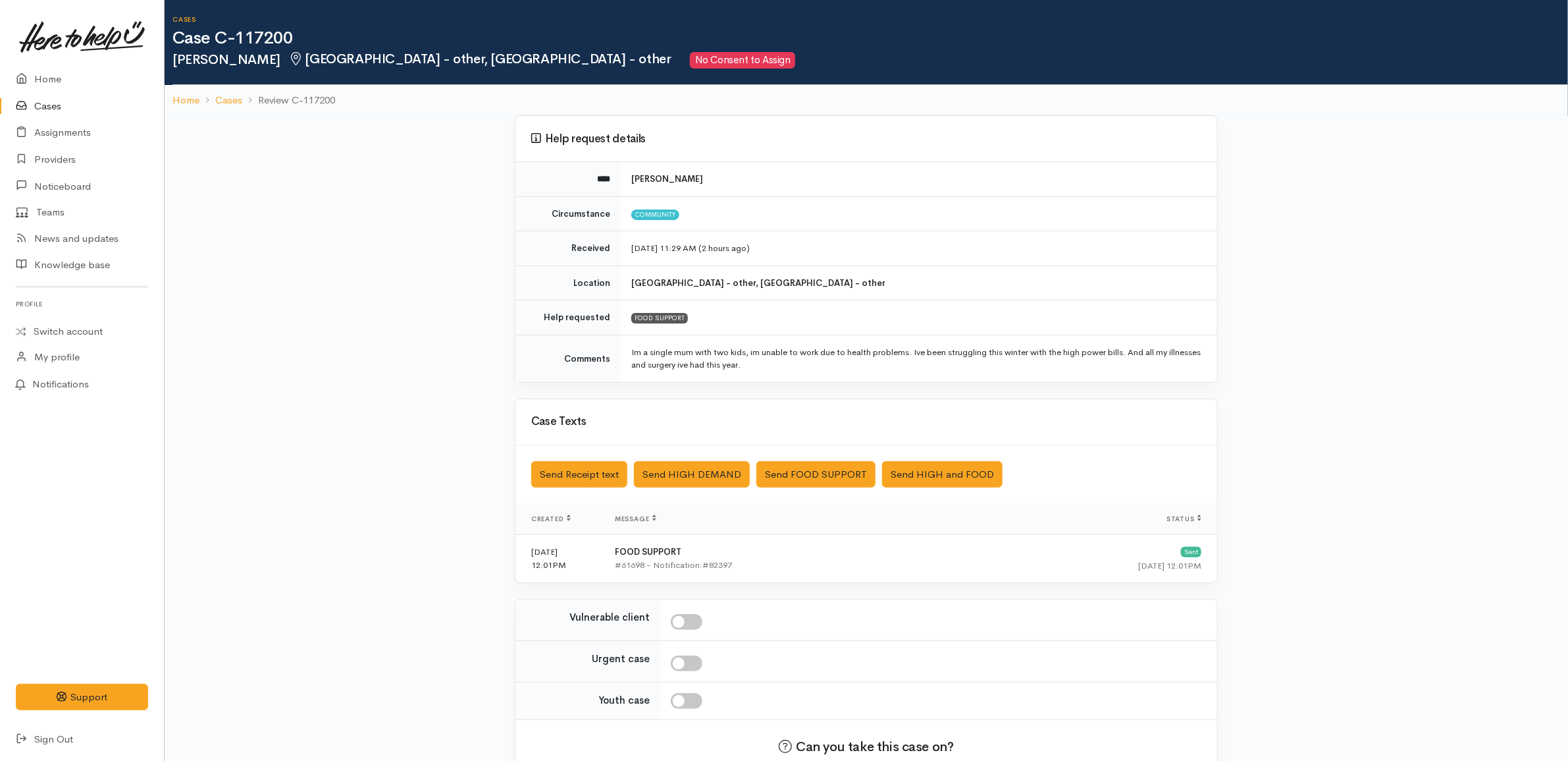
click at [50, 111] on link "Cases" at bounding box center [82, 106] width 164 height 27
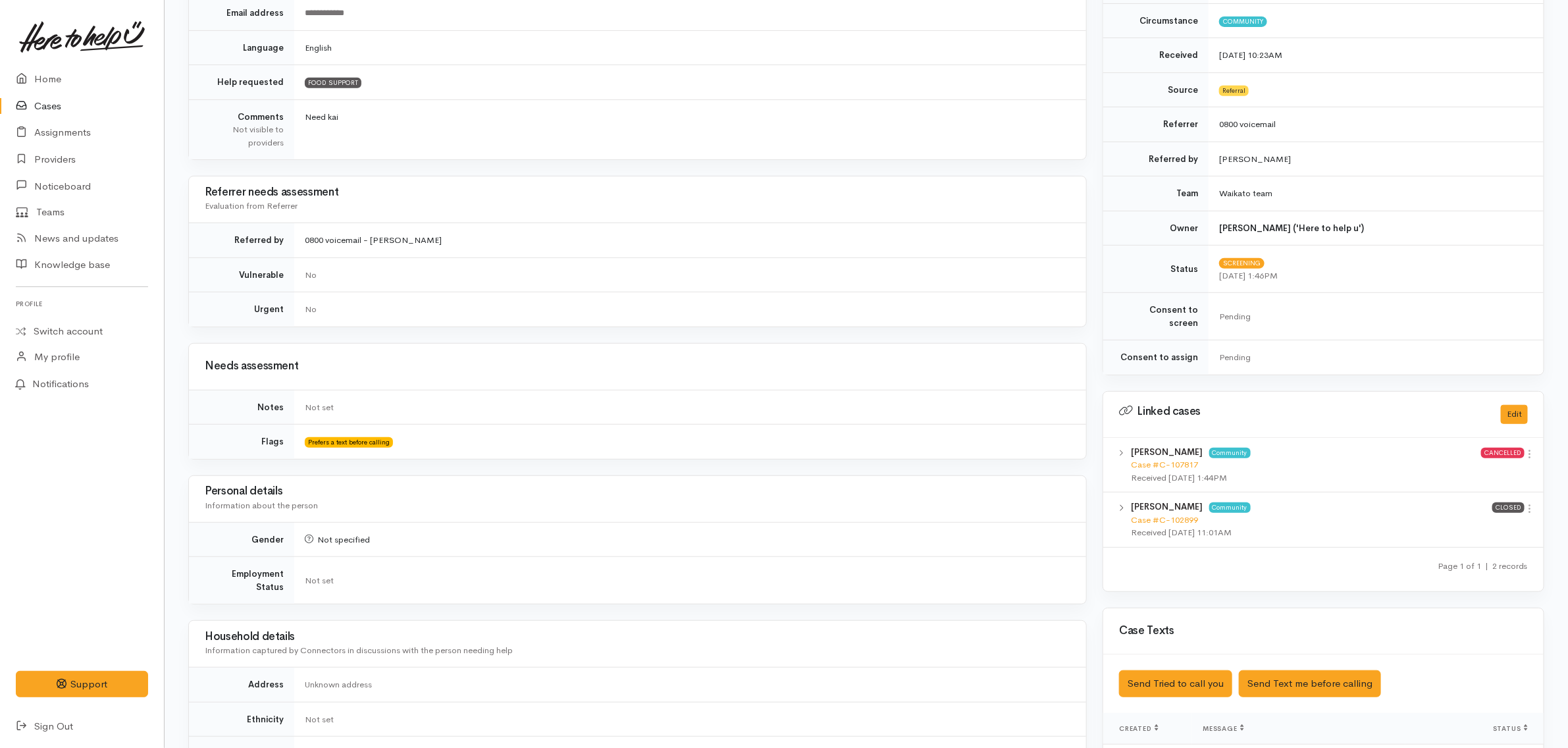
scroll to position [66, 0]
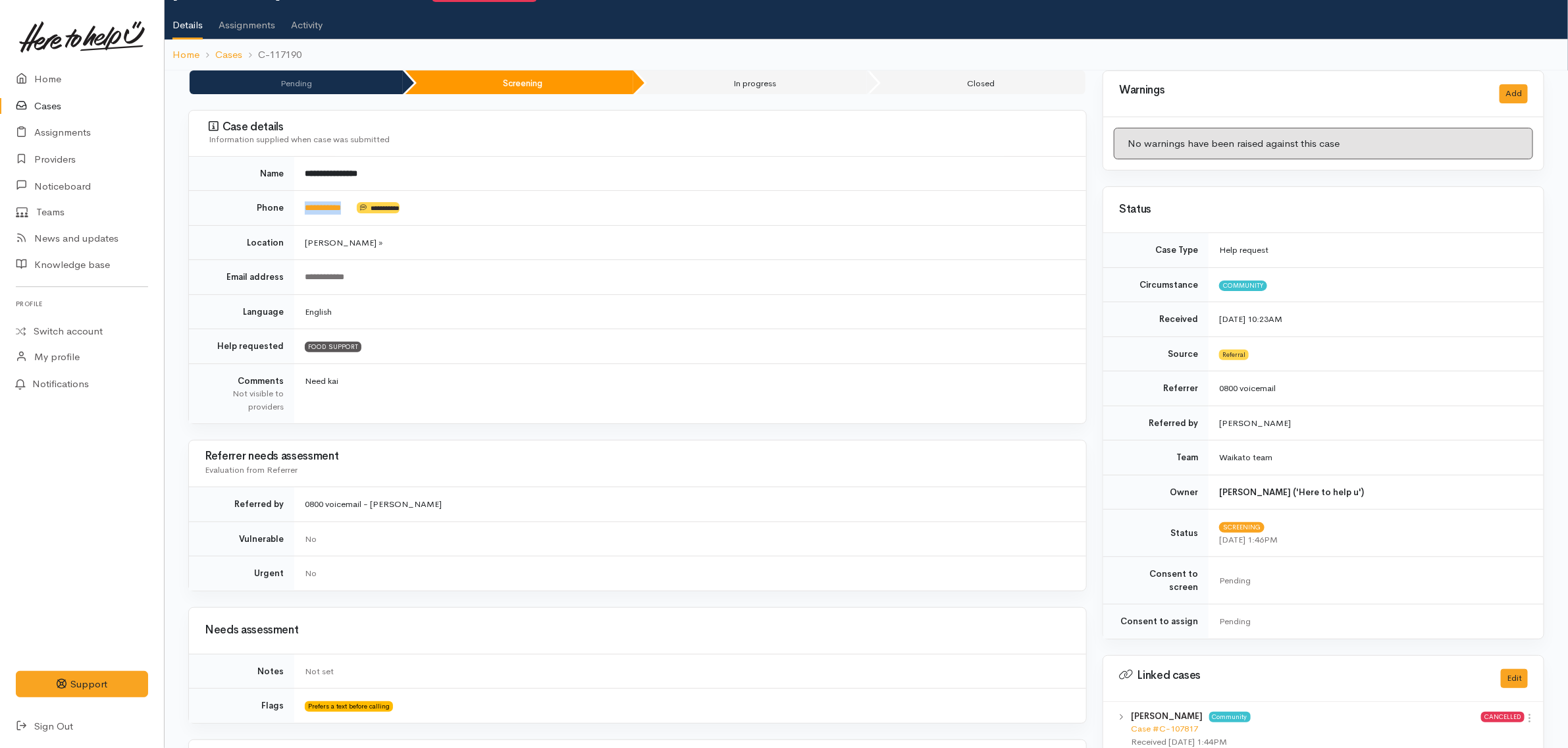
drag, startPoint x: 360, startPoint y: 208, endPoint x: 299, endPoint y: 204, distance: 61.1
click at [299, 204] on td "**********" at bounding box center [690, 208] width 792 height 35
copy td "**********"
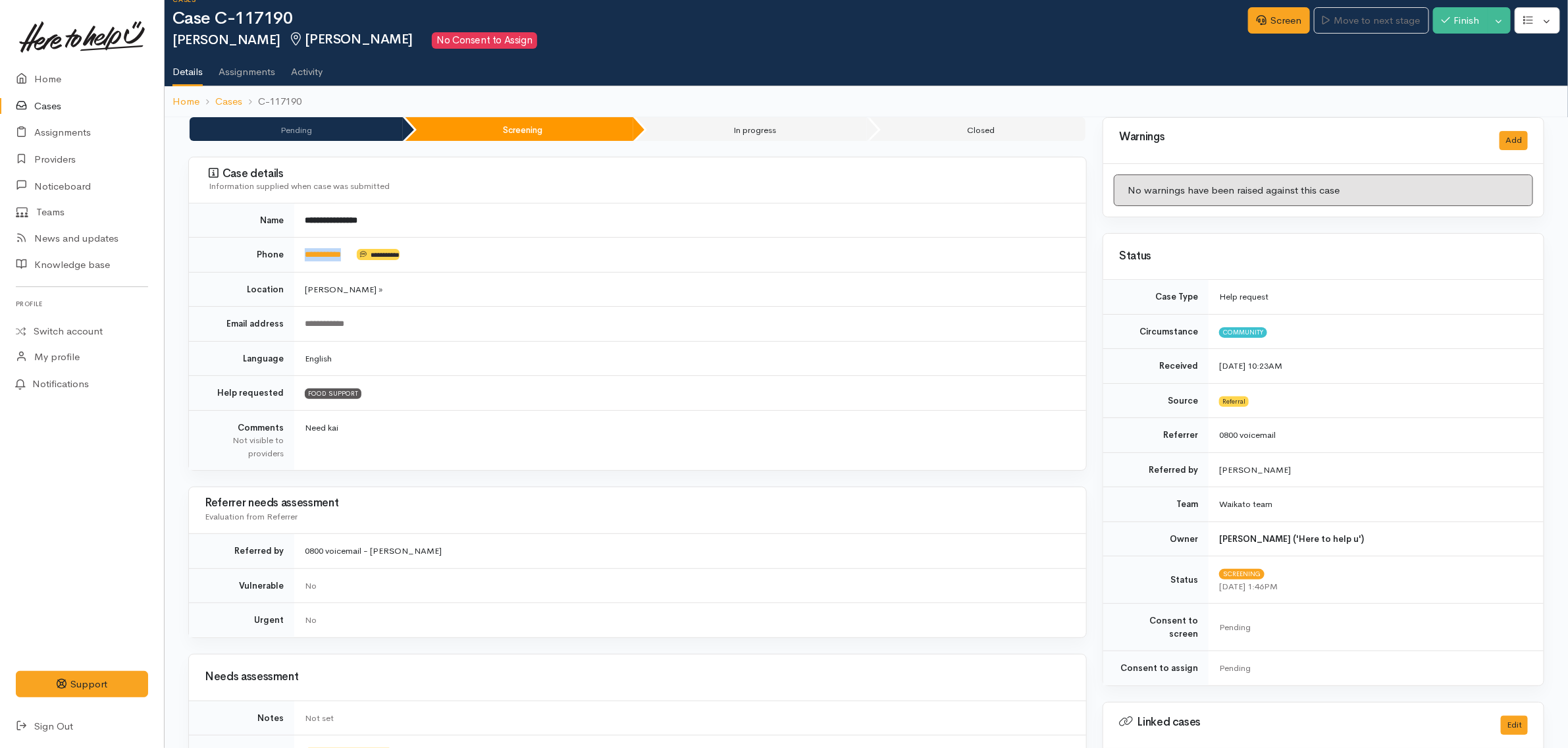
scroll to position [0, 0]
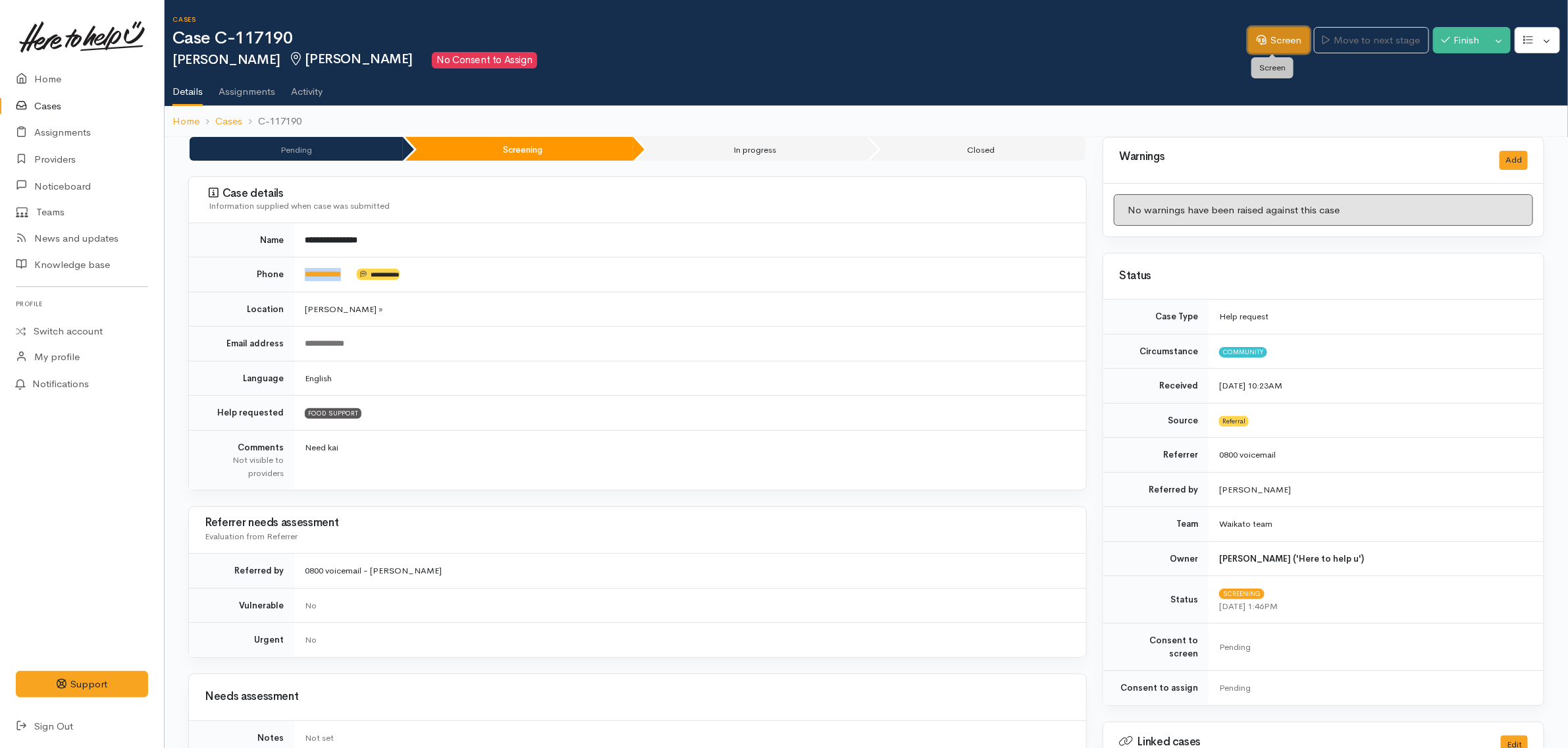
click at [1284, 44] on link "Screen" at bounding box center [1278, 39] width 61 height 27
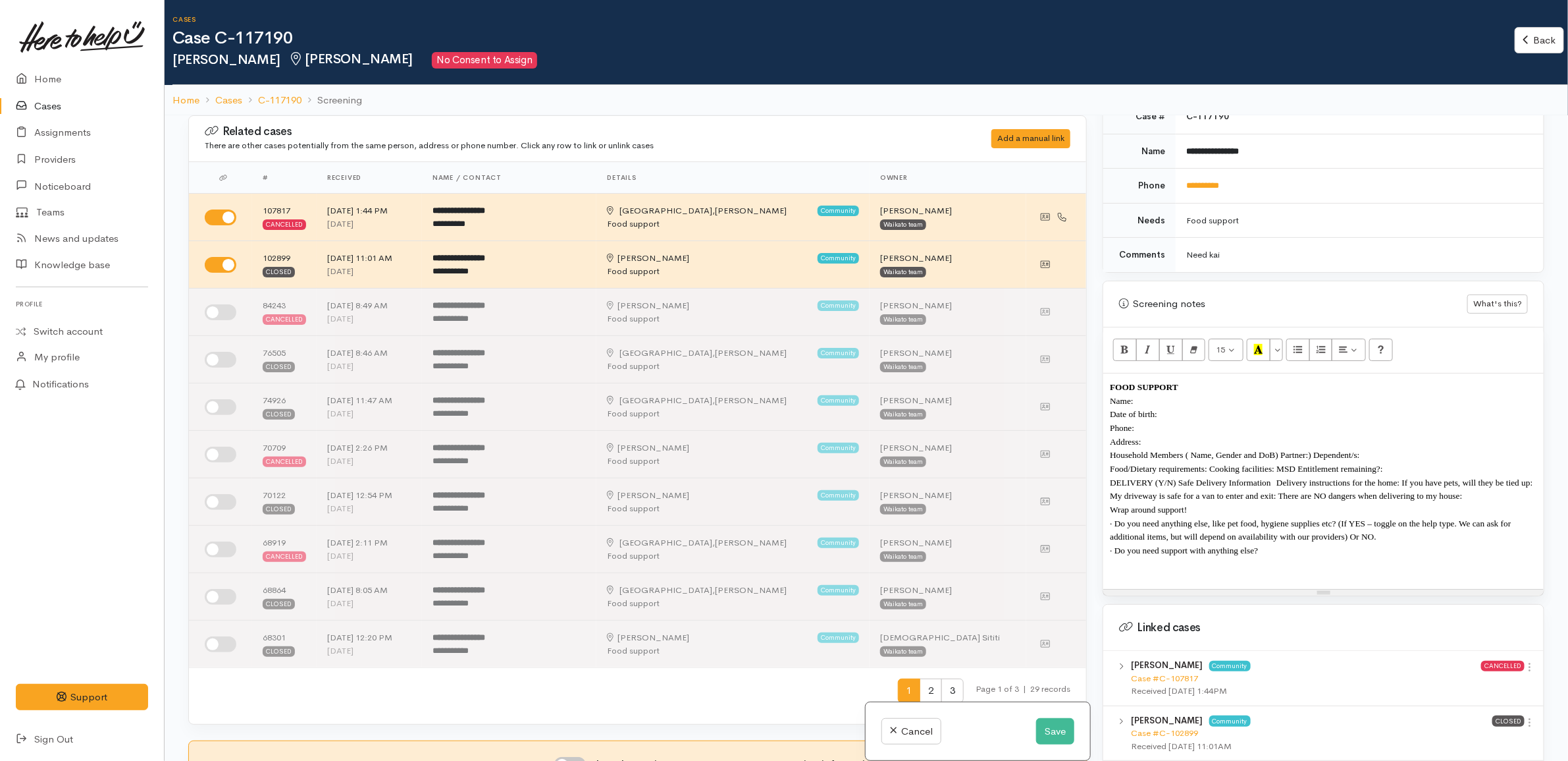
scroll to position [658, 0]
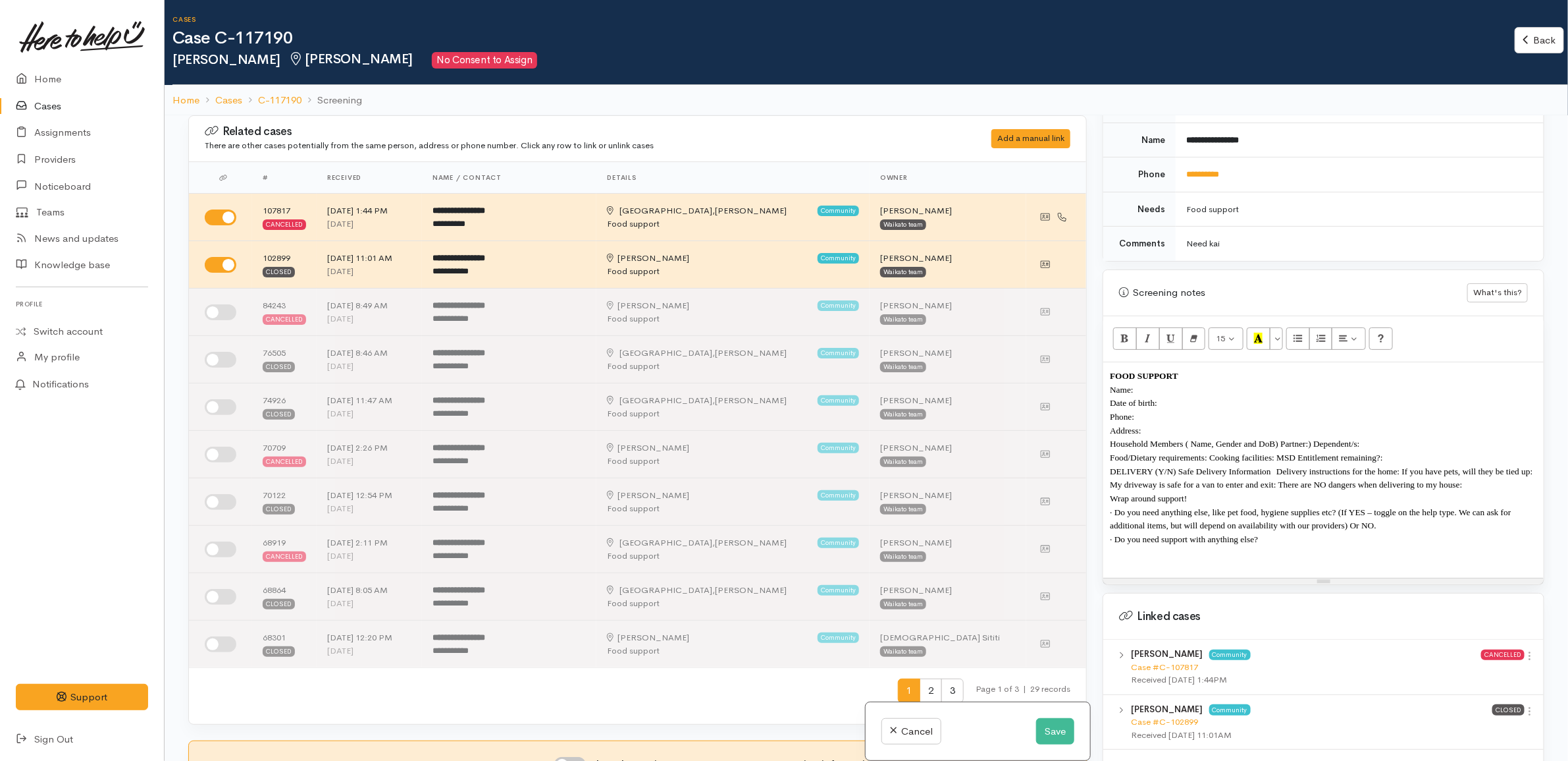
click at [1179, 423] on p "Address:" at bounding box center [1323, 430] width 428 height 14
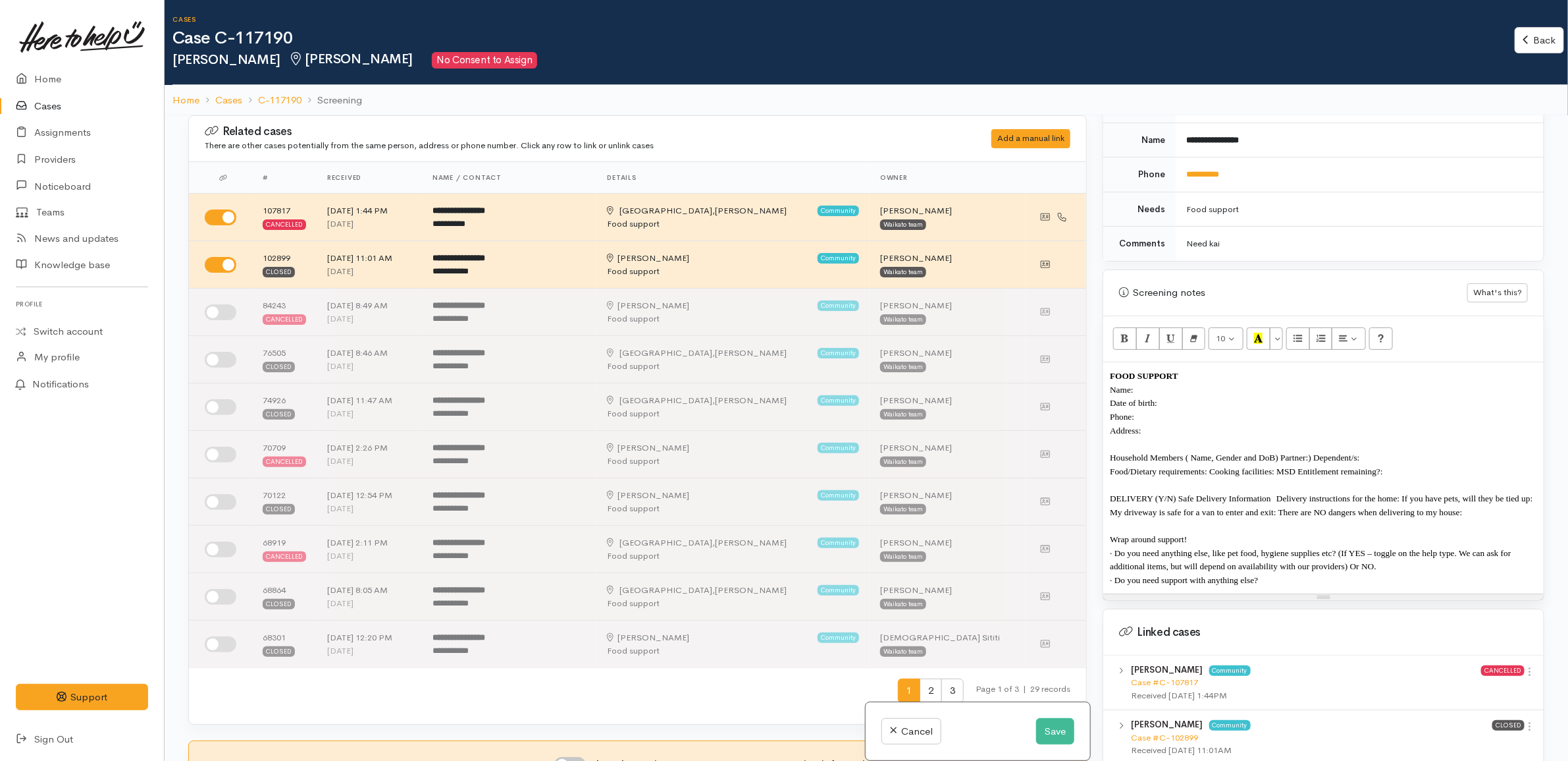
click at [1139, 437] on p at bounding box center [1323, 443] width 428 height 14
click at [1317, 453] on span "Household Members ( Name, Gender and DoB) Partner:) Dependent/s:" at bounding box center [1234, 457] width 250 height 10
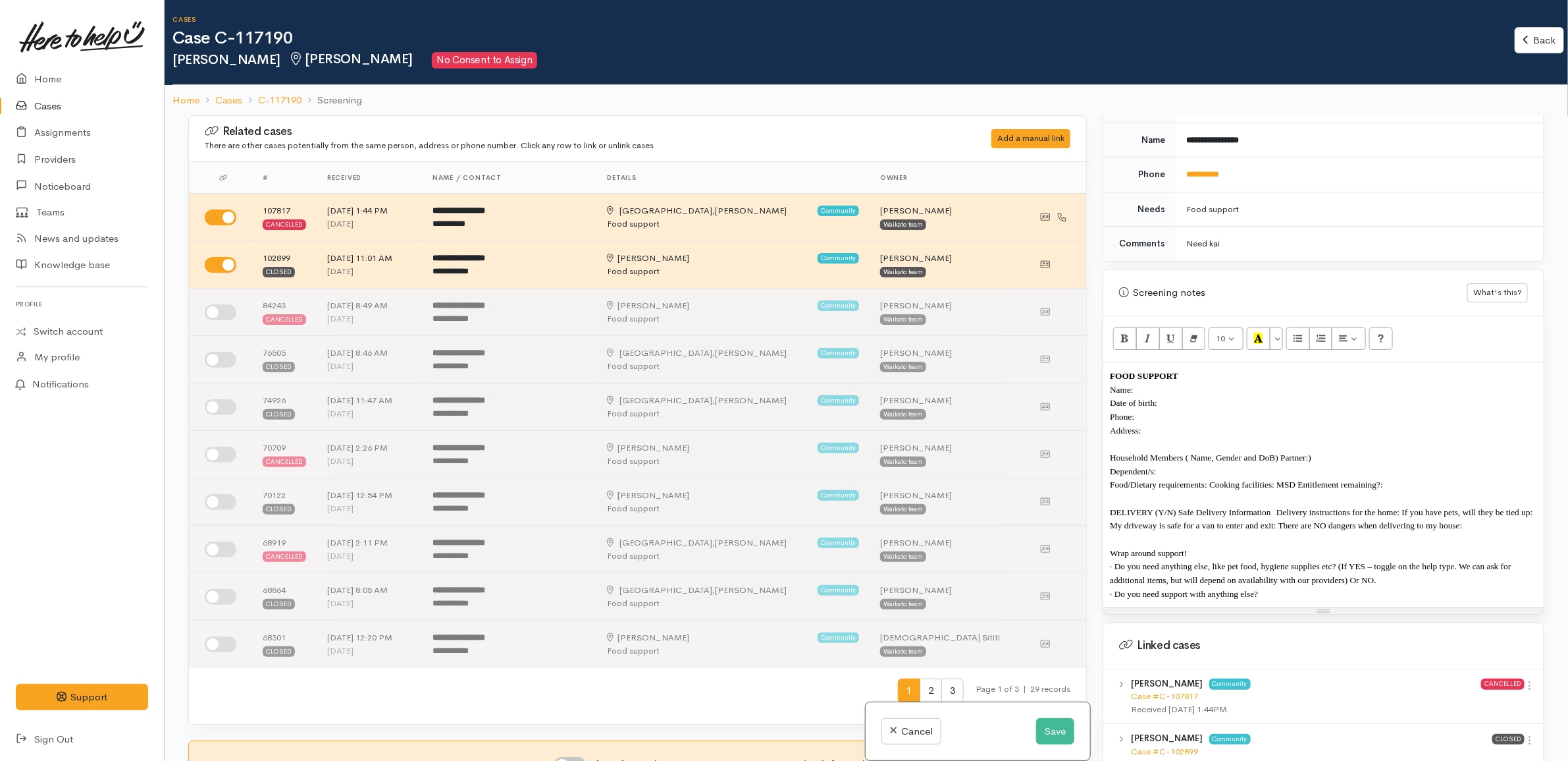
click at [1210, 479] on span "Food/Dietary requirements: Cooking facilities: MSD Entitlement remaining?:" at bounding box center [1246, 484] width 273 height 10
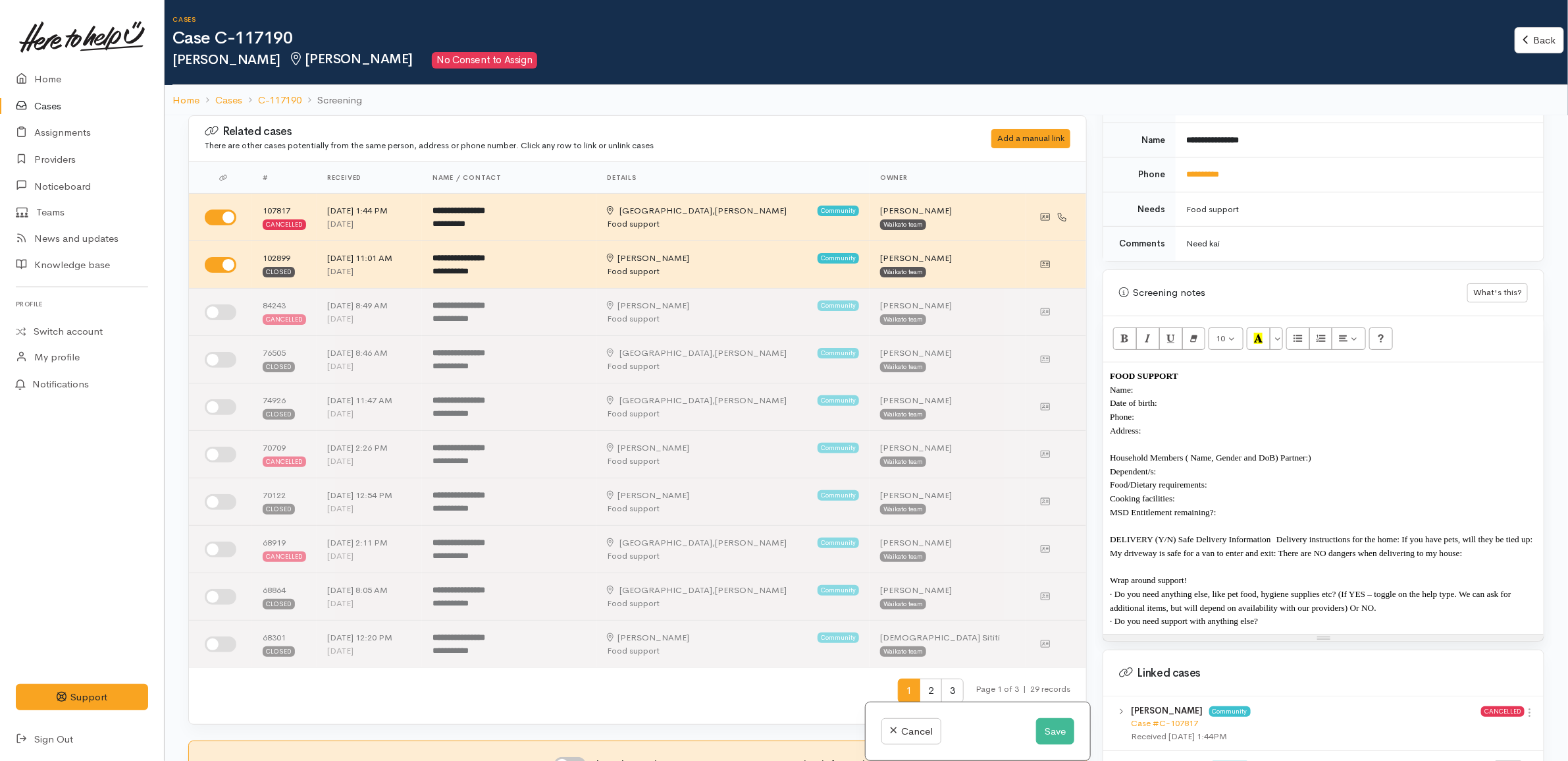
click at [1281, 534] on span "DELIVERY (Y/N) Safe Delivery Information   Delivery instructions for the home: …" at bounding box center [1321, 546] width 425 height 24
click at [1275, 534] on span "DELIVERY (Y/N) Safe Delivery Information   Delivery instructions for the home: …" at bounding box center [1321, 546] width 425 height 24
click at [1277, 534] on span "DELIVERY (Y/N) Safe Delivery Information   Delivery instructions for the home: …" at bounding box center [1321, 546] width 425 height 24
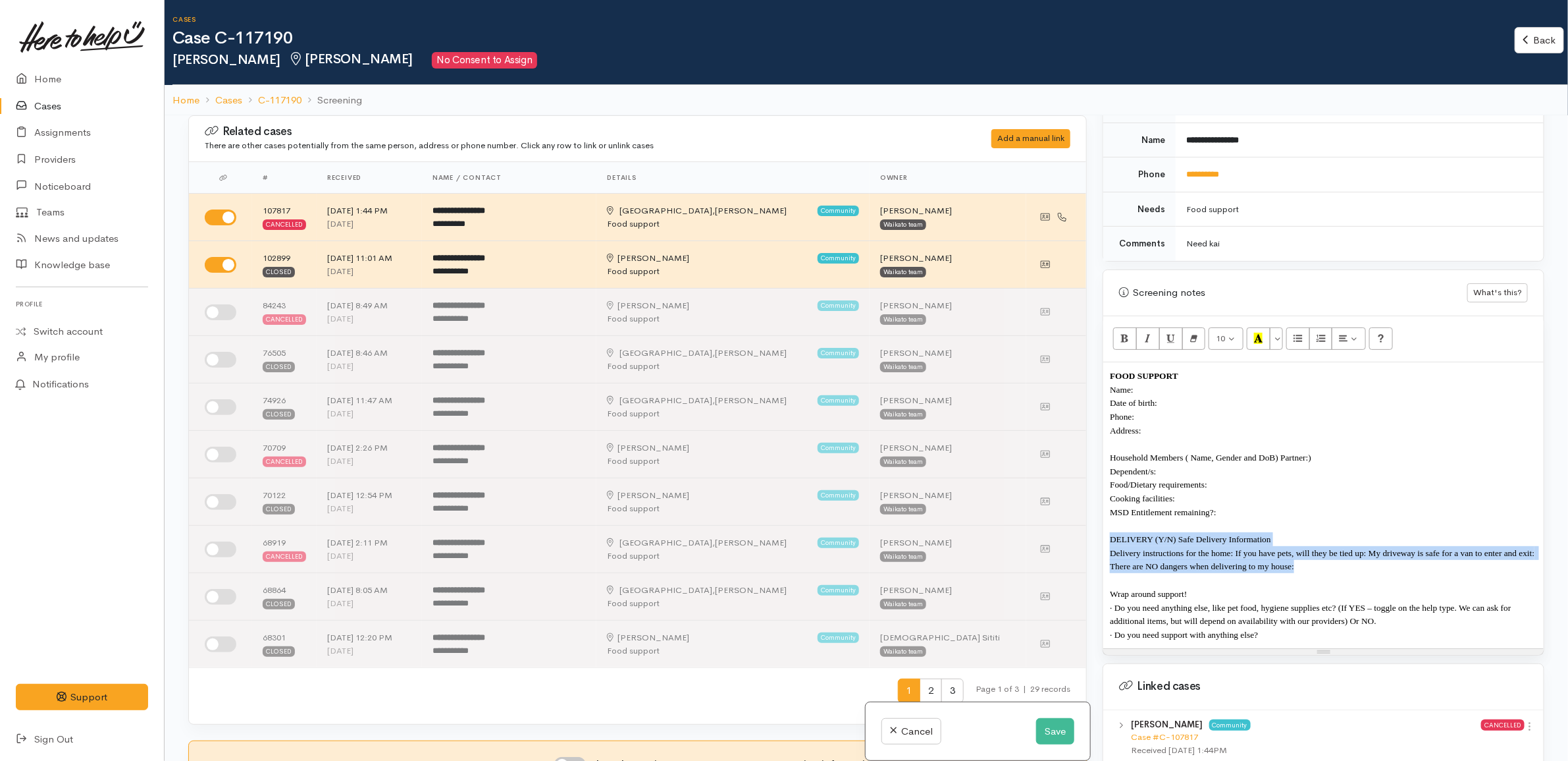
drag, startPoint x: 1140, startPoint y: 568, endPoint x: 1093, endPoint y: 535, distance: 57.4
click at [1093, 535] on div "Related cases There are other cases potentially from the same person, address o…" at bounding box center [866, 496] width 1372 height 761
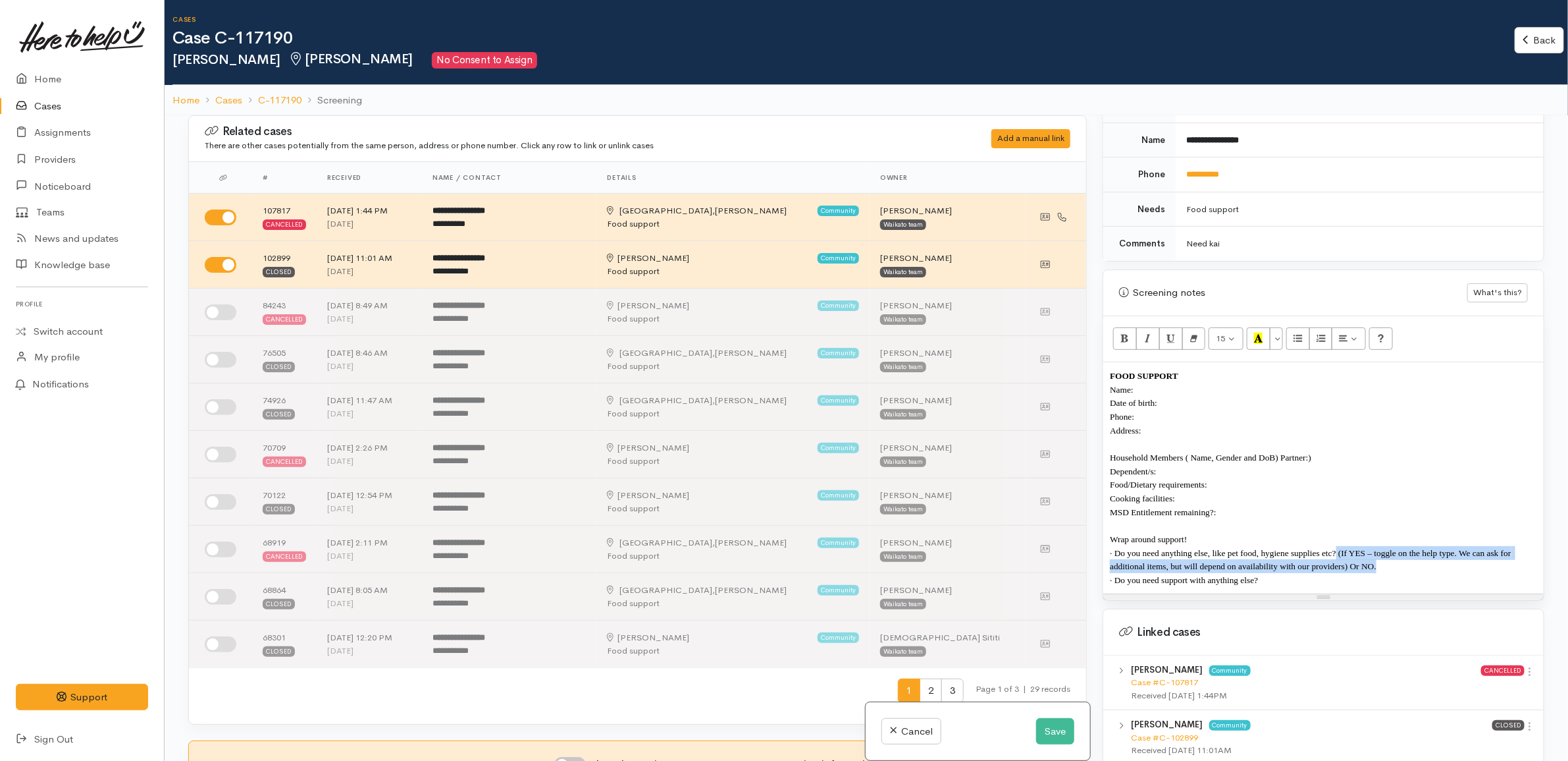
drag, startPoint x: 1381, startPoint y: 561, endPoint x: 1337, endPoint y: 545, distance: 46.8
click at [1337, 546] on p "· Do you need anything else, like pet food, hygiene supplies etc? (If YES – tog…" at bounding box center [1323, 559] width 428 height 27
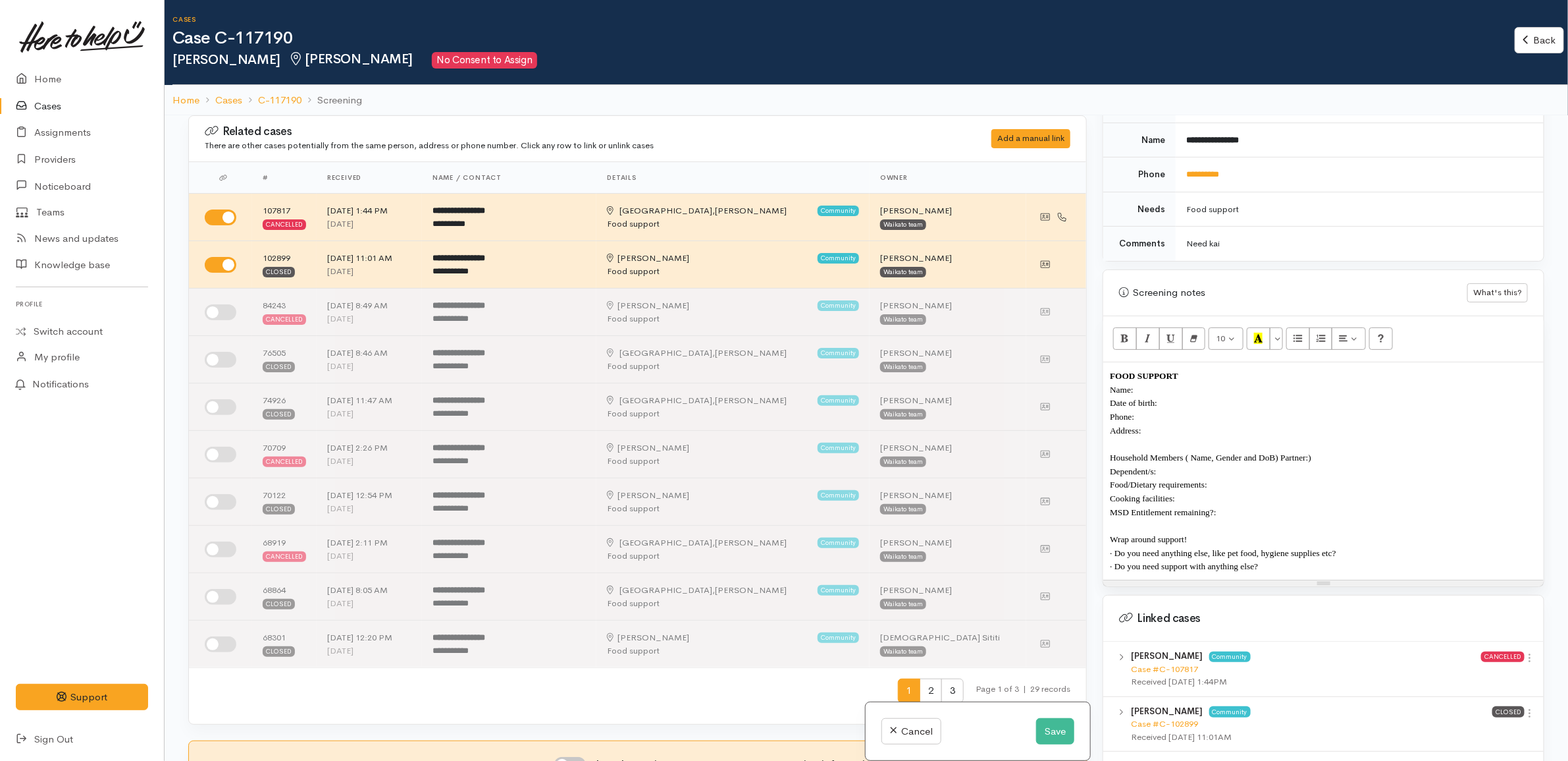
click at [1284, 453] on span "Household Members ( Name, Gender and DoB) Partner:)" at bounding box center [1210, 457] width 202 height 10
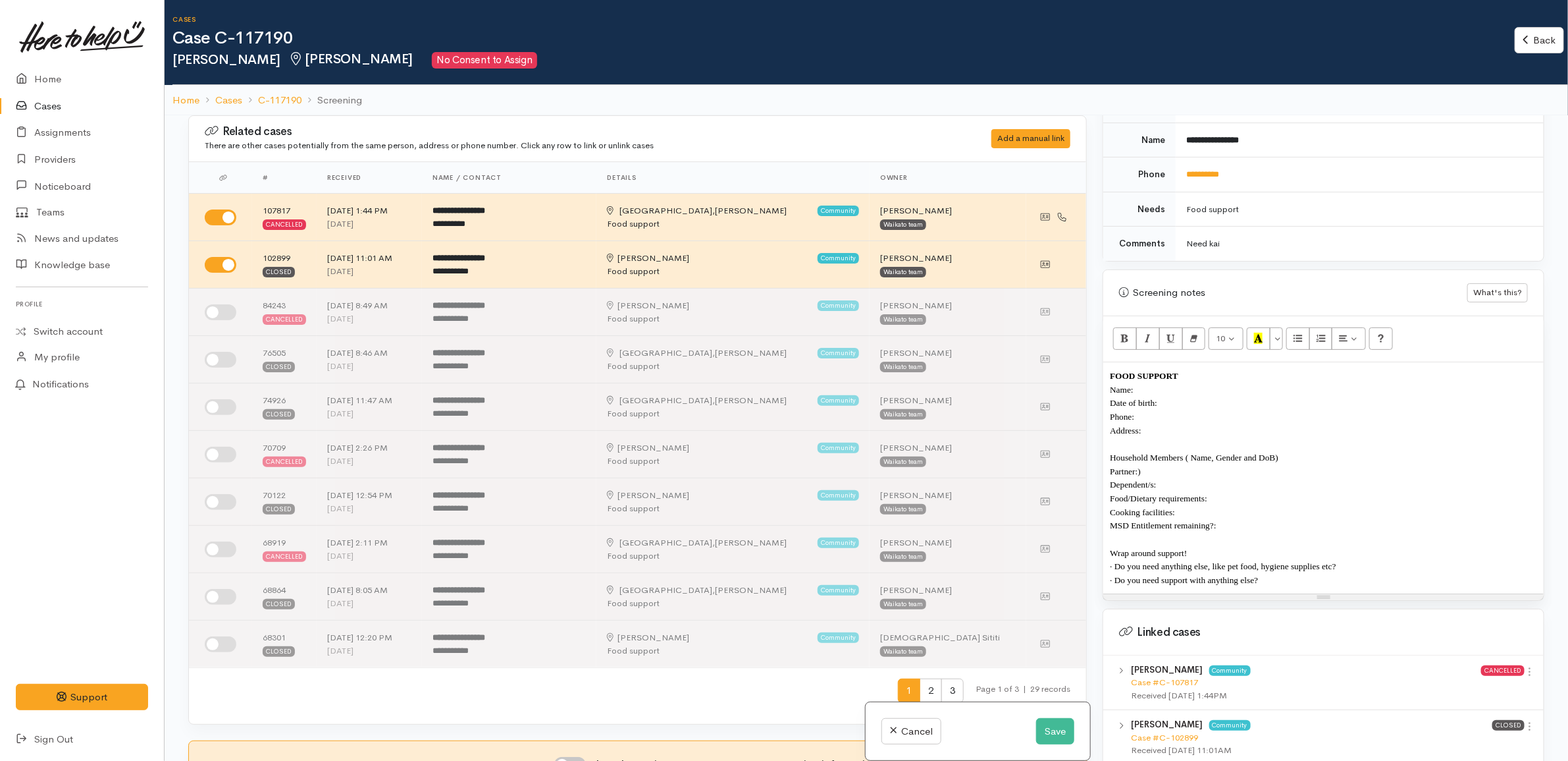
drag, startPoint x: 1296, startPoint y: 448, endPoint x: 1184, endPoint y: 446, distance: 112.0
click at [1184, 451] on p "Household Members ( Name, Gender and DoB)" at bounding box center [1323, 457] width 428 height 14
click at [1140, 466] on span "Partner:)" at bounding box center [1125, 471] width 31 height 10
click at [1199, 477] on p "Dependent/s:" at bounding box center [1323, 484] width 428 height 14
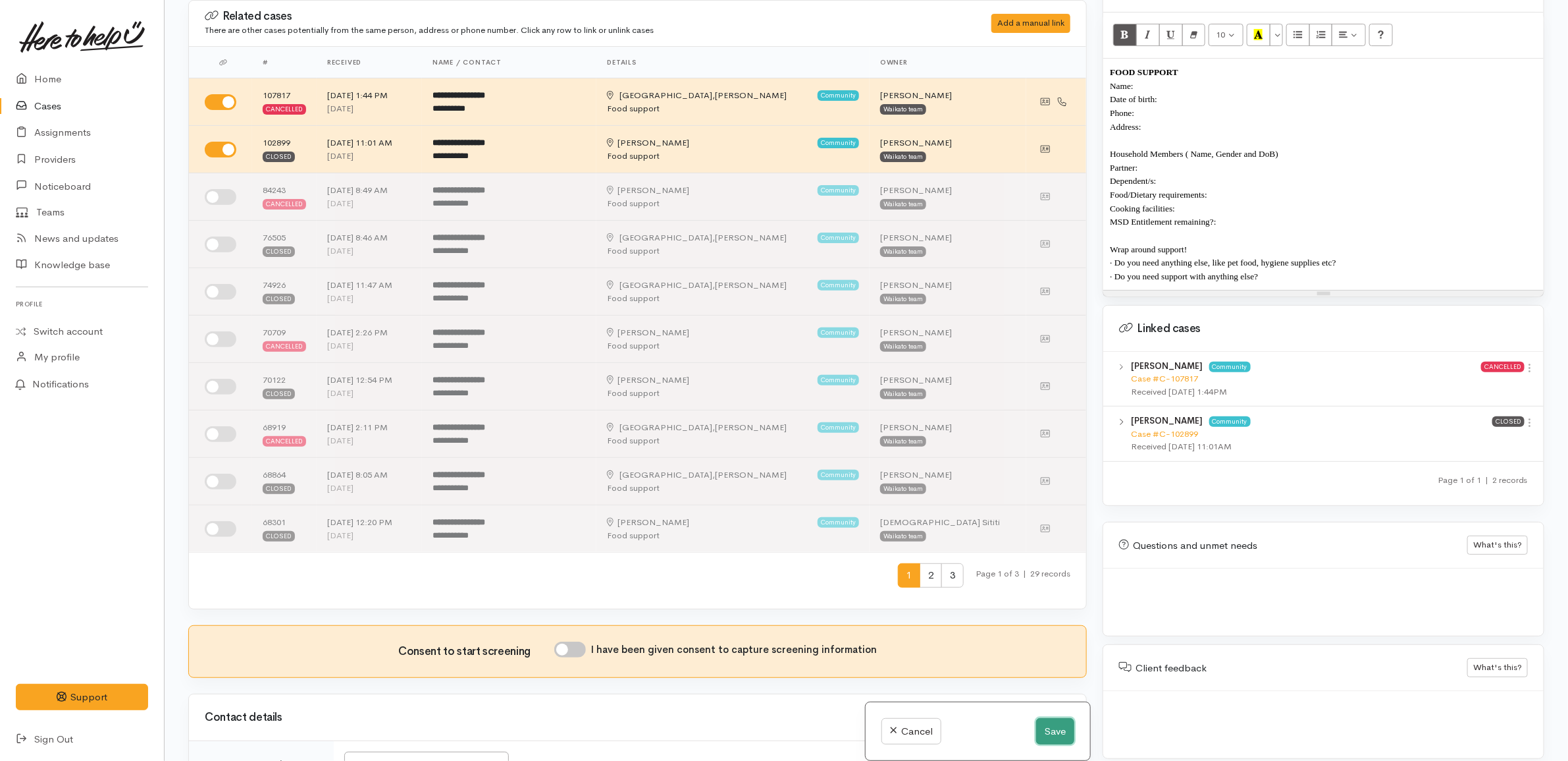
click at [1047, 731] on button "Save" at bounding box center [1055, 731] width 39 height 27
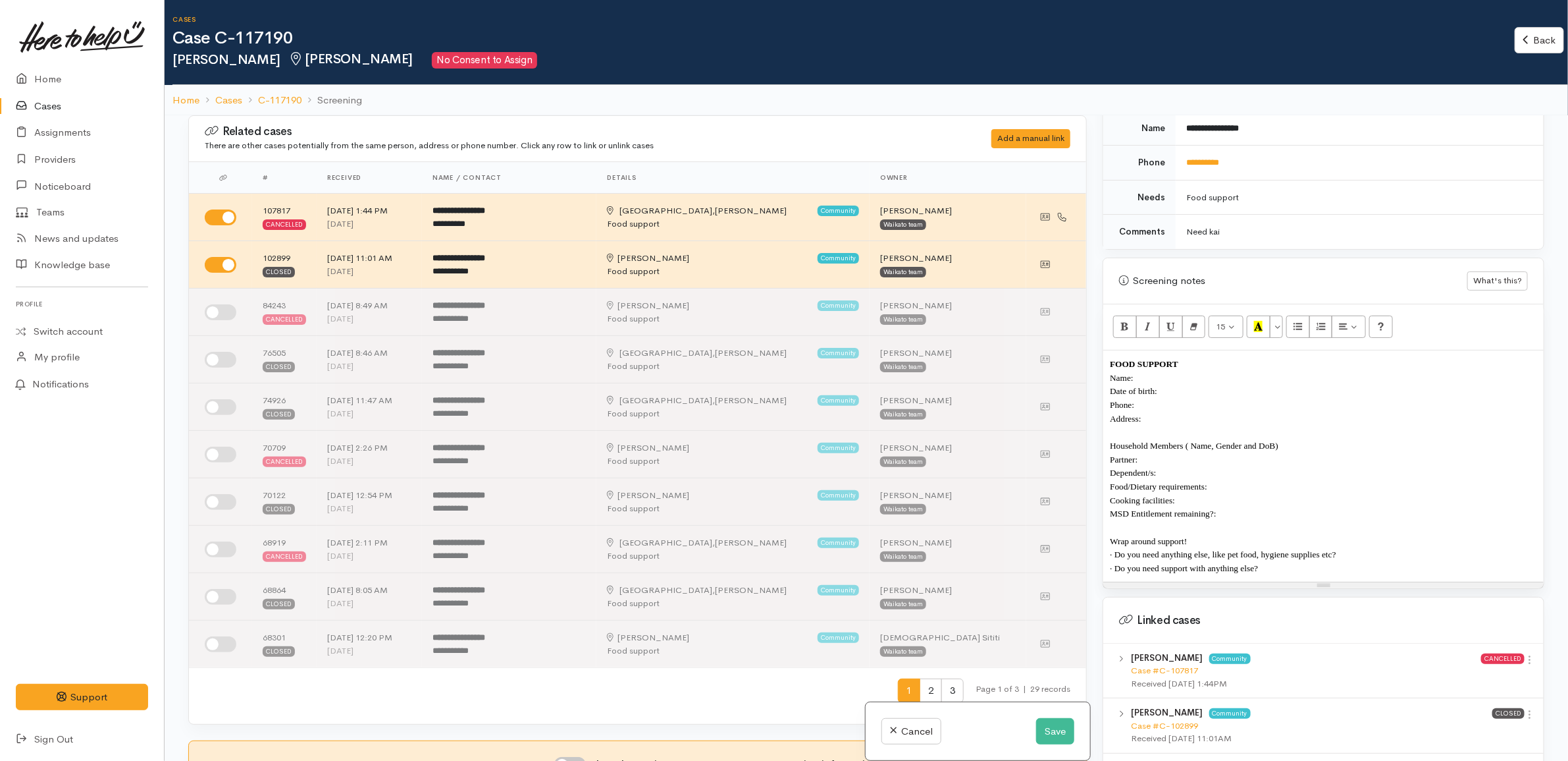
scroll to position [741, 0]
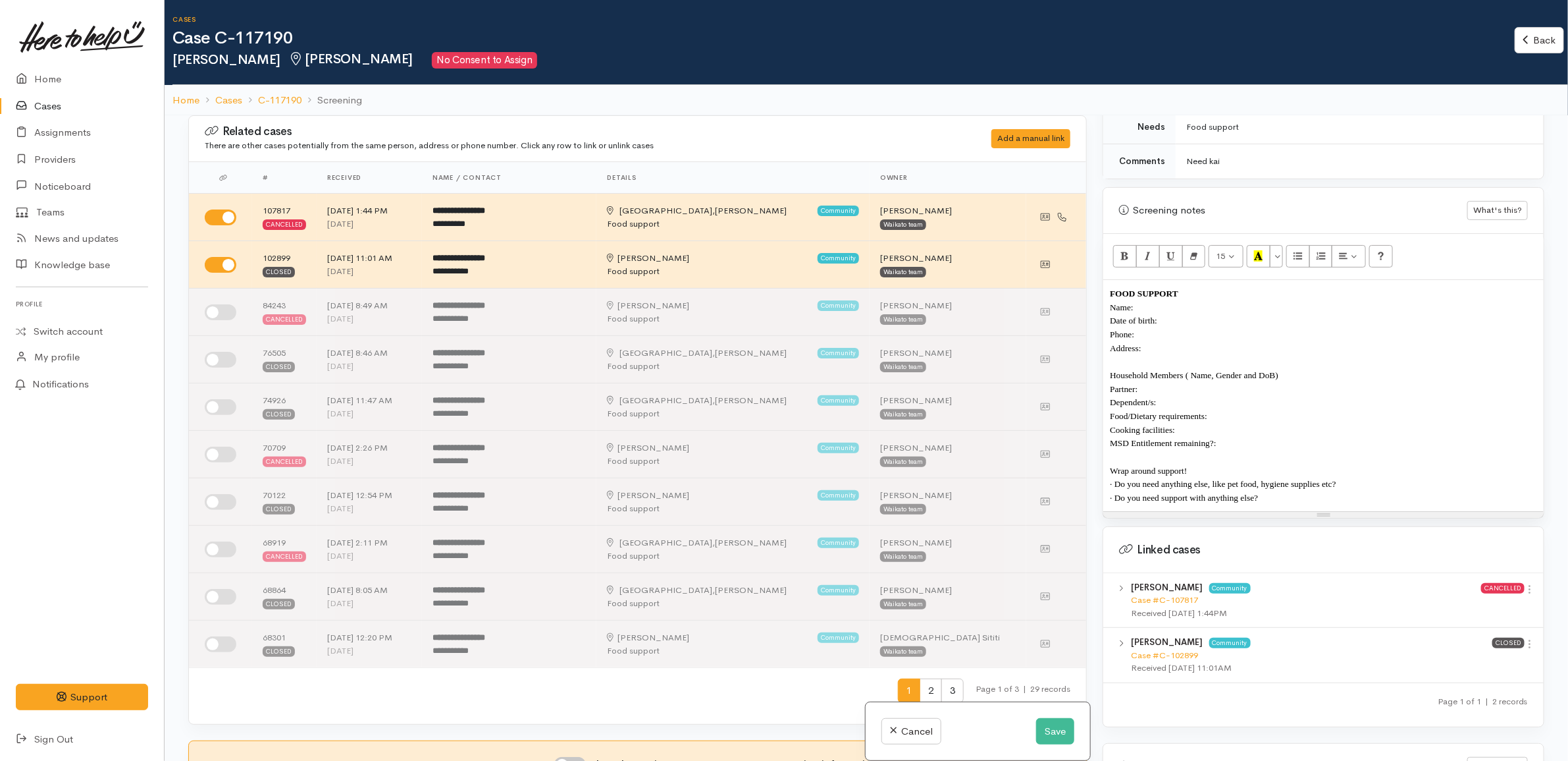
click at [1301, 373] on p "Household Members ( Name, Gender and DoB)" at bounding box center [1323, 375] width 428 height 14
drag, startPoint x: 1298, startPoint y: 365, endPoint x: 1184, endPoint y: 363, distance: 114.0
click at [1184, 368] on p "Household Members ( Name, Gender and DoB)" at bounding box center [1323, 375] width 428 height 14
click at [1193, 370] on p "Household Members" at bounding box center [1323, 375] width 428 height 14
click at [1193, 371] on p "Household Members" at bounding box center [1323, 375] width 428 height 14
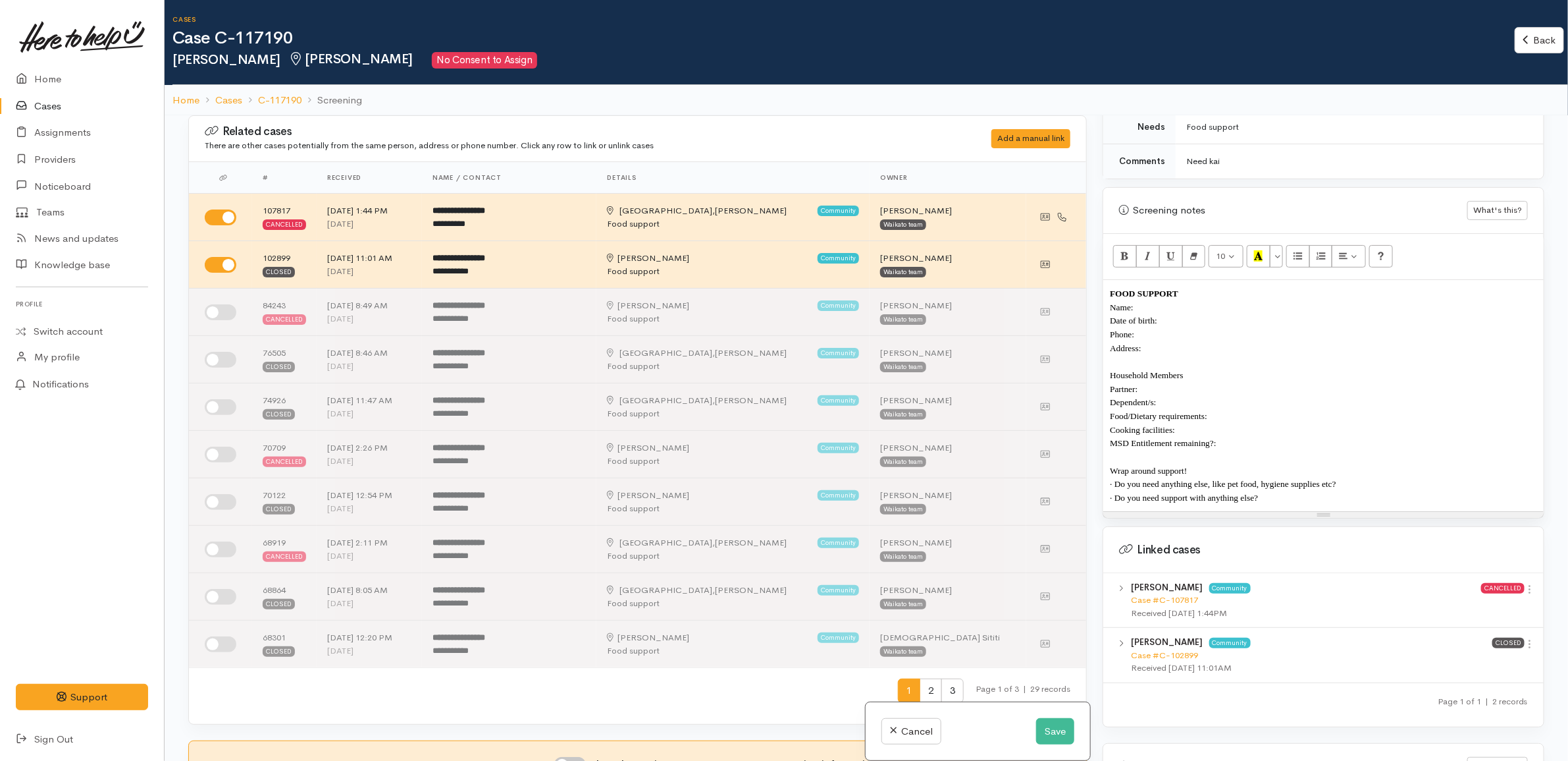
click at [1196, 382] on p "Partner:" at bounding box center [1323, 388] width 428 height 14
click at [1215, 396] on p "Dependent/s:" at bounding box center [1323, 401] width 428 height 14
click at [1241, 408] on p "Food/Dietary requirements:" at bounding box center [1323, 415] width 428 height 14
click at [1221, 423] on p "Cooking facilities:" at bounding box center [1323, 430] width 428 height 14
click at [1240, 438] on p "MSD Entitlement remaining?:" at bounding box center [1323, 442] width 428 height 14
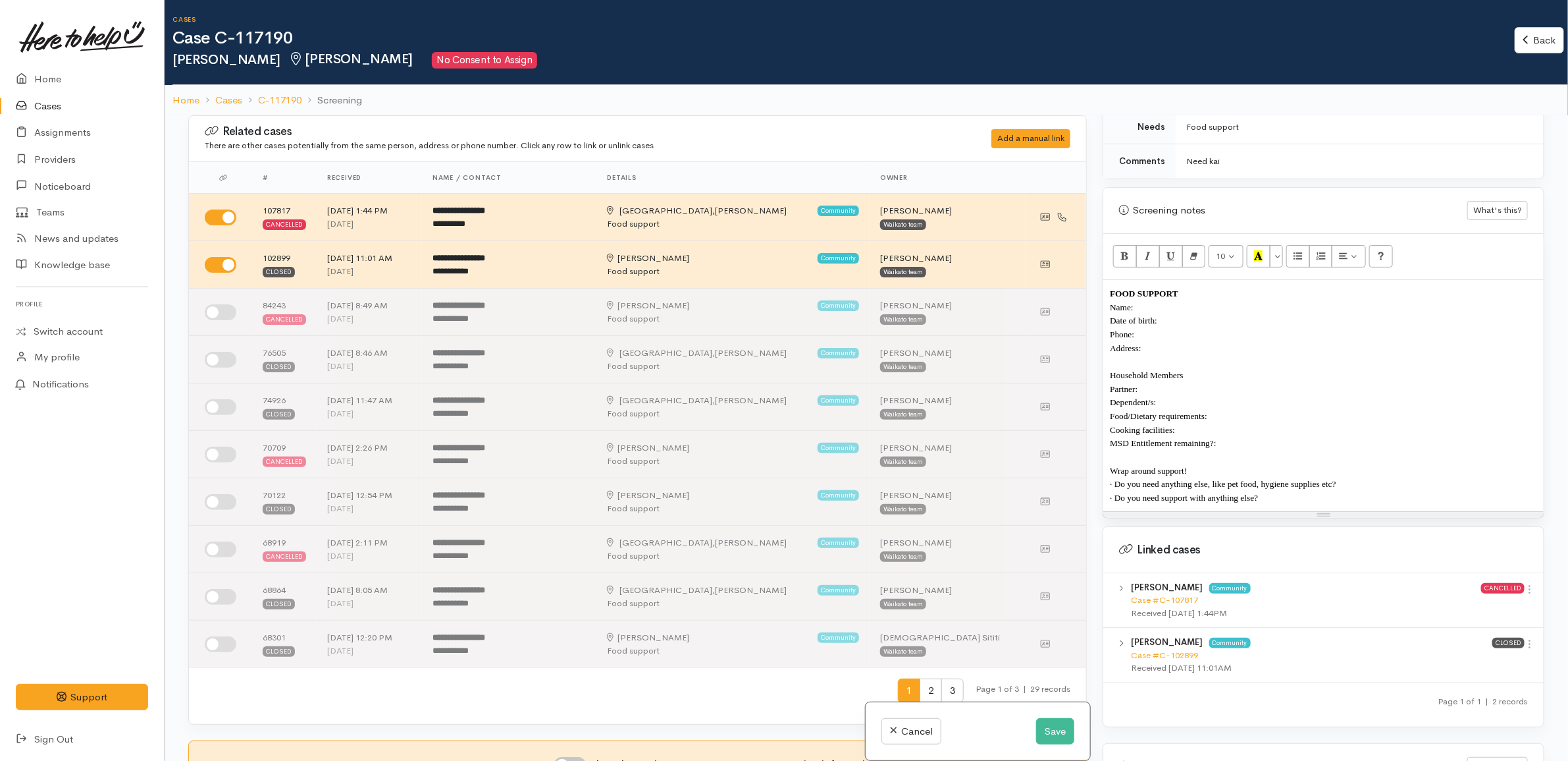
click at [1217, 395] on p "Dependent/s:" at bounding box center [1323, 401] width 428 height 14
click at [1323, 490] on p "· Do you need support with anything else?" at bounding box center [1323, 497] width 428 height 14
click at [1166, 301] on p "Name:" at bounding box center [1323, 307] width 428 height 14
click at [1286, 490] on p "· Do you need support with anything else?" at bounding box center [1323, 497] width 428 height 14
click at [1053, 735] on button "Save" at bounding box center [1055, 731] width 39 height 27
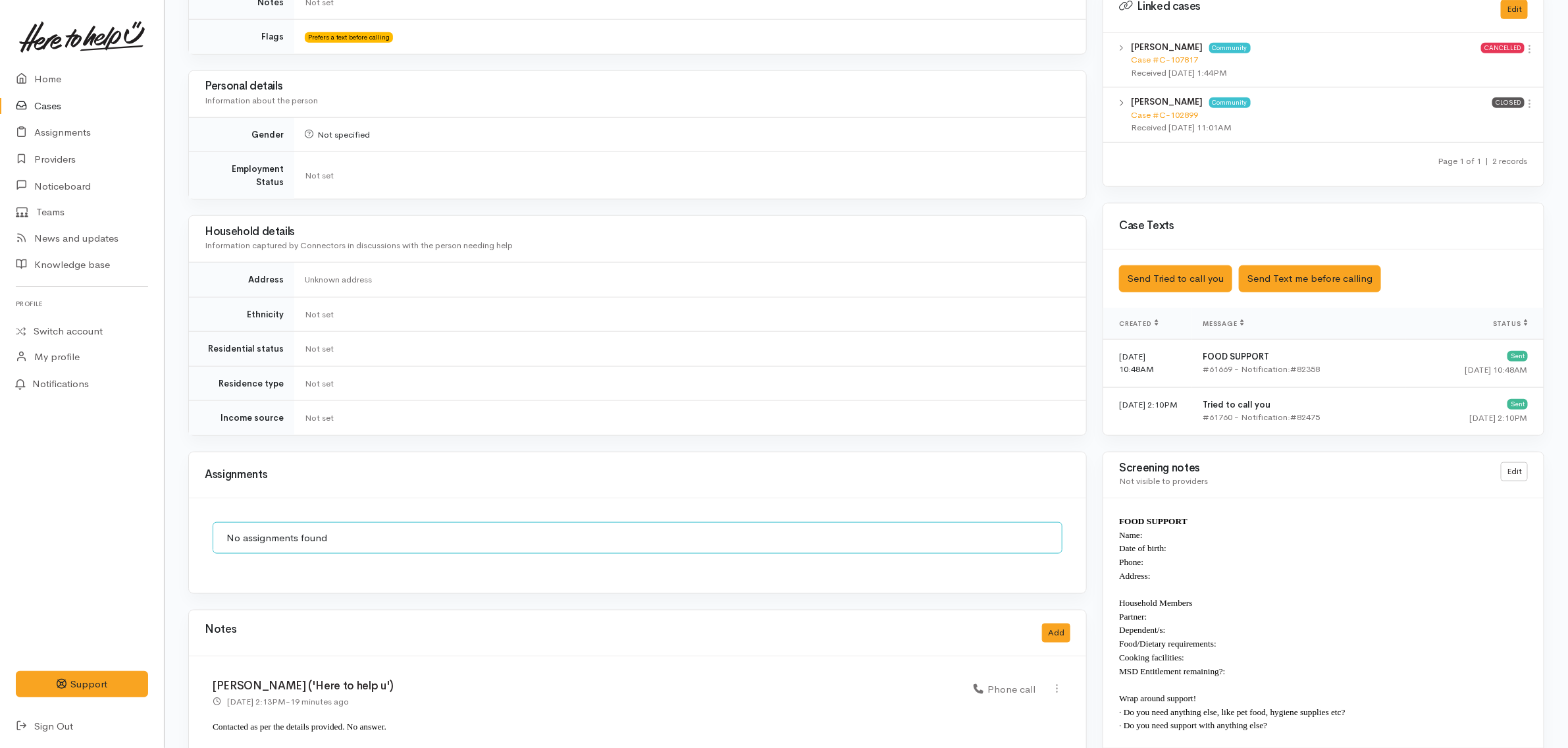
scroll to position [807, 0]
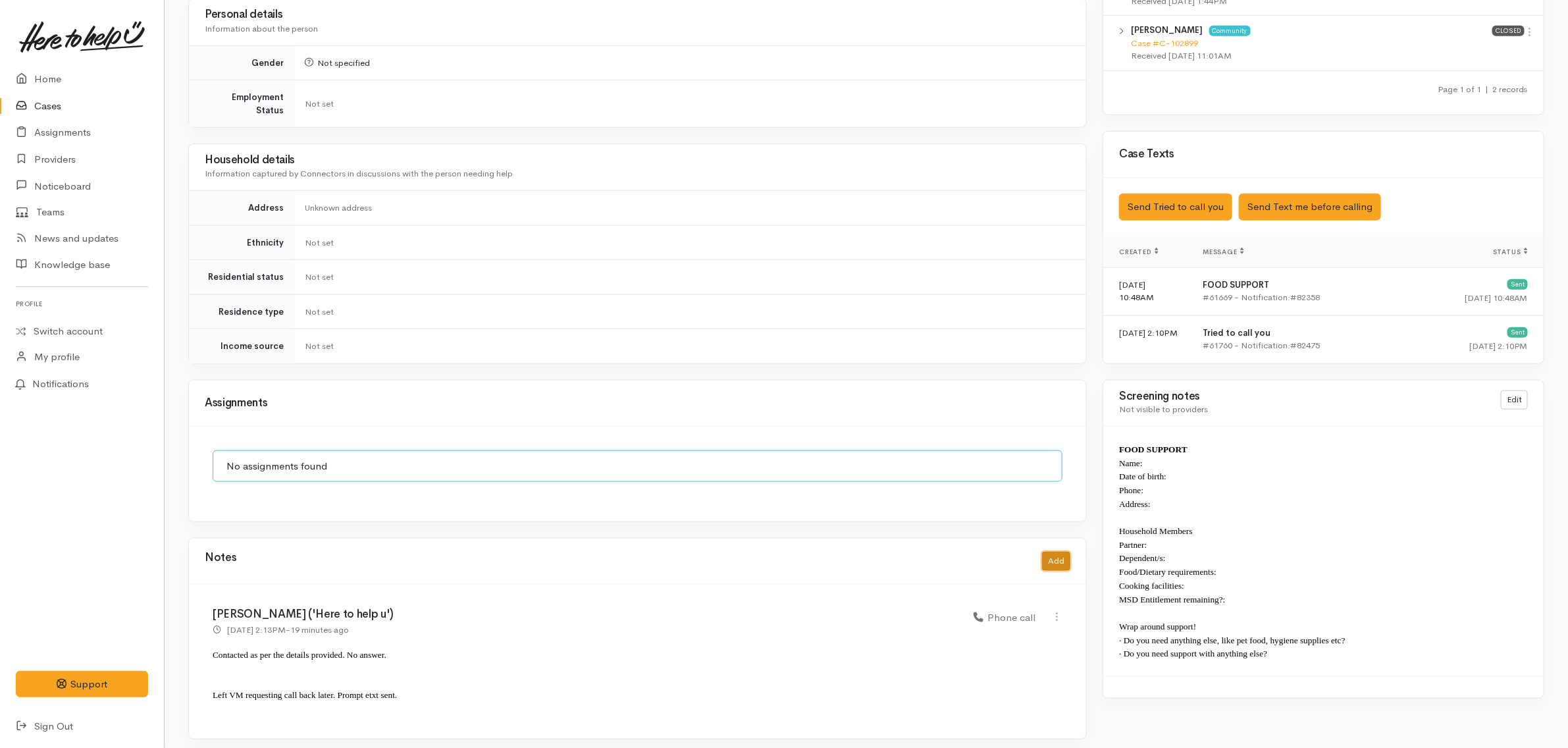
click at [1047, 552] on button "Add" at bounding box center [1056, 561] width 28 height 19
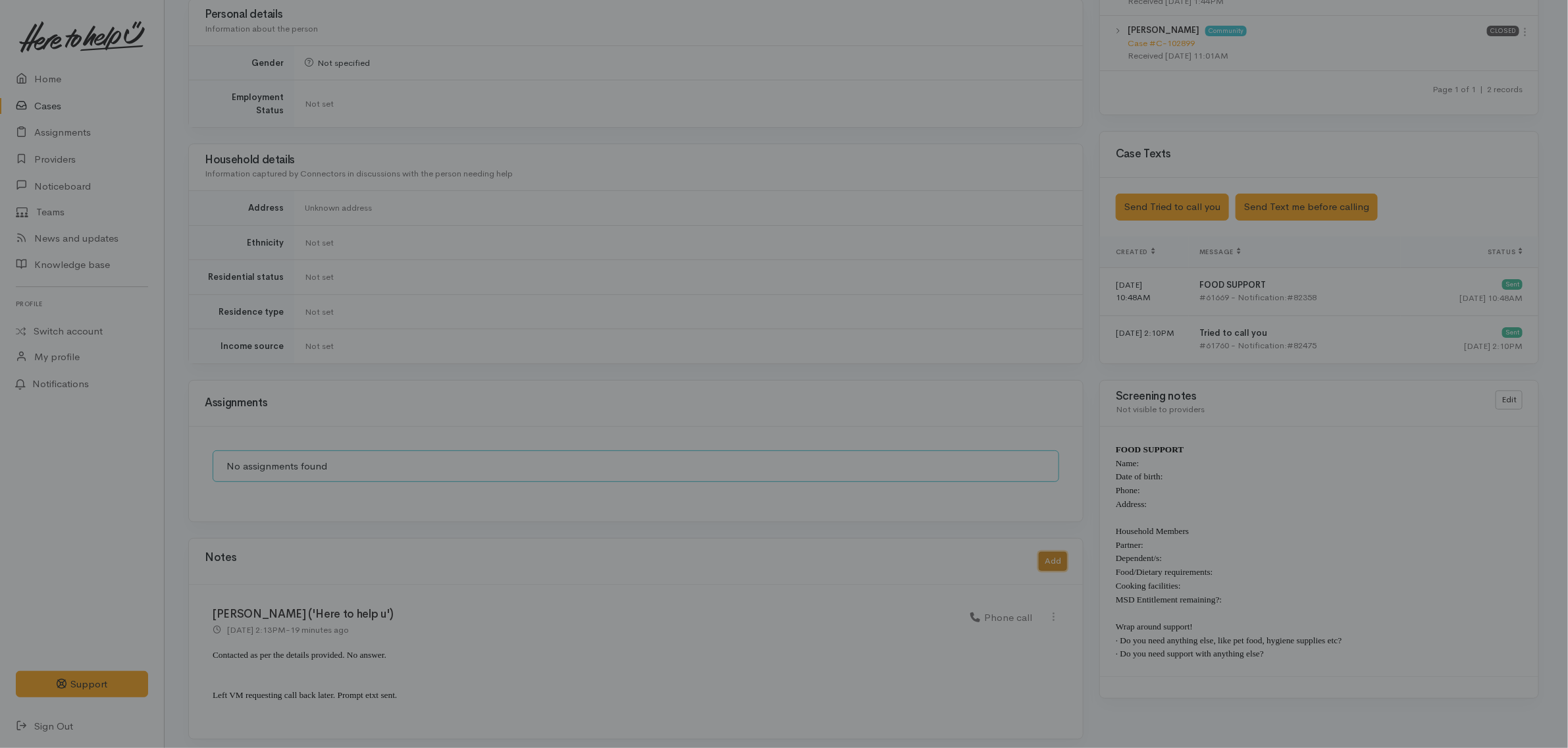
scroll to position [795, 0]
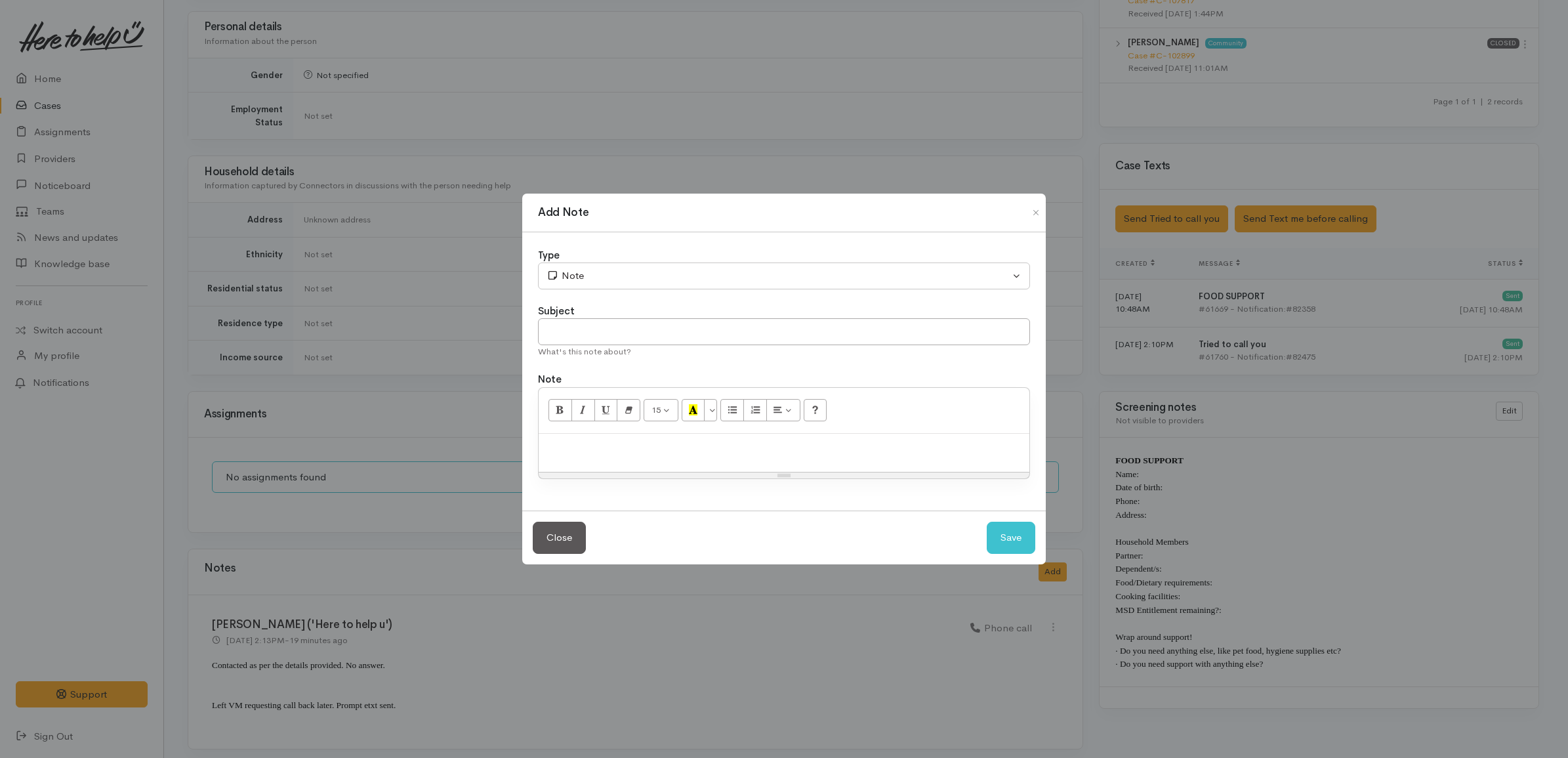
click at [758, 447] on p at bounding box center [784, 447] width 477 height 15
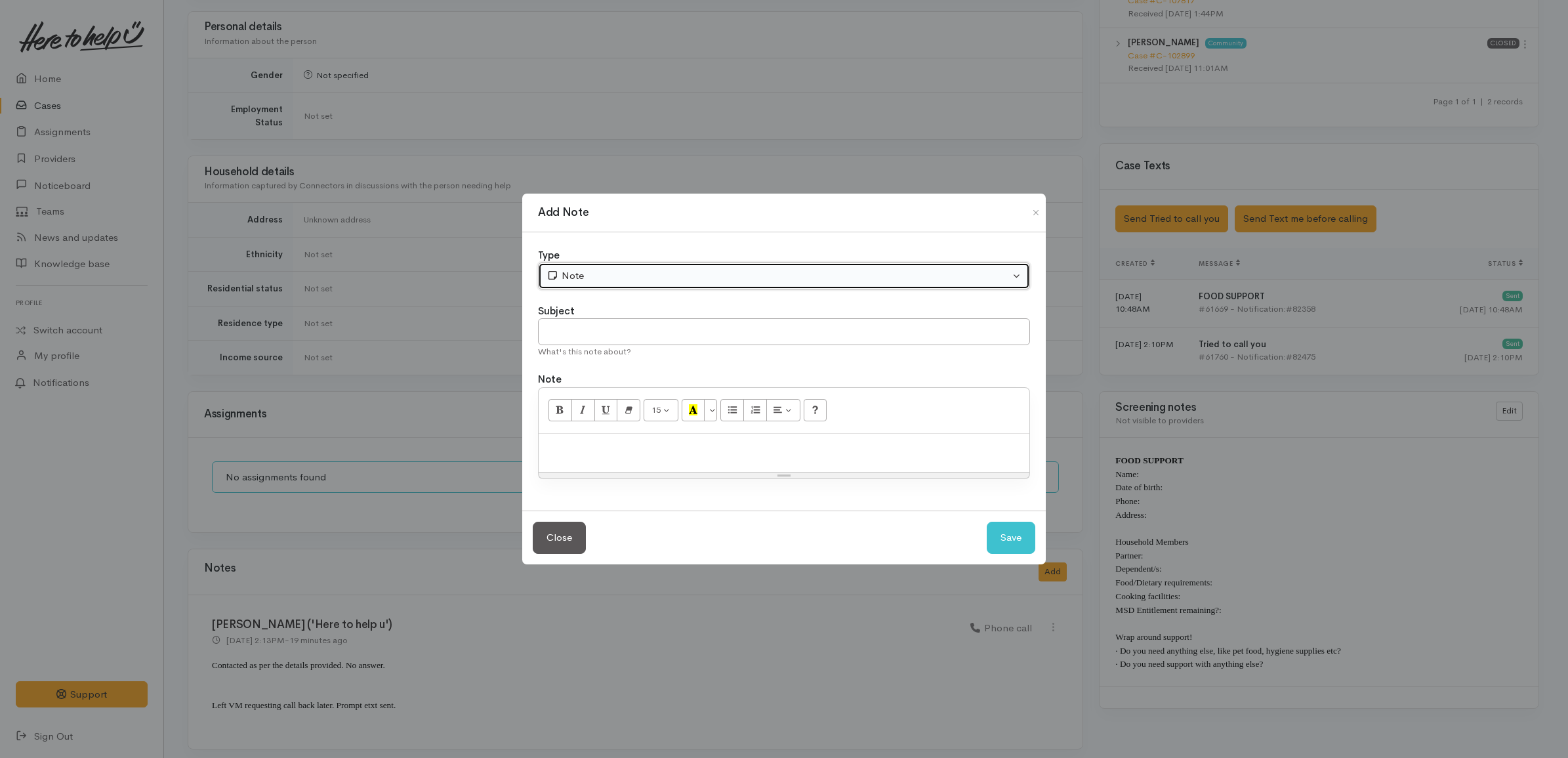
click at [634, 272] on div "Note" at bounding box center [778, 275] width 463 height 15
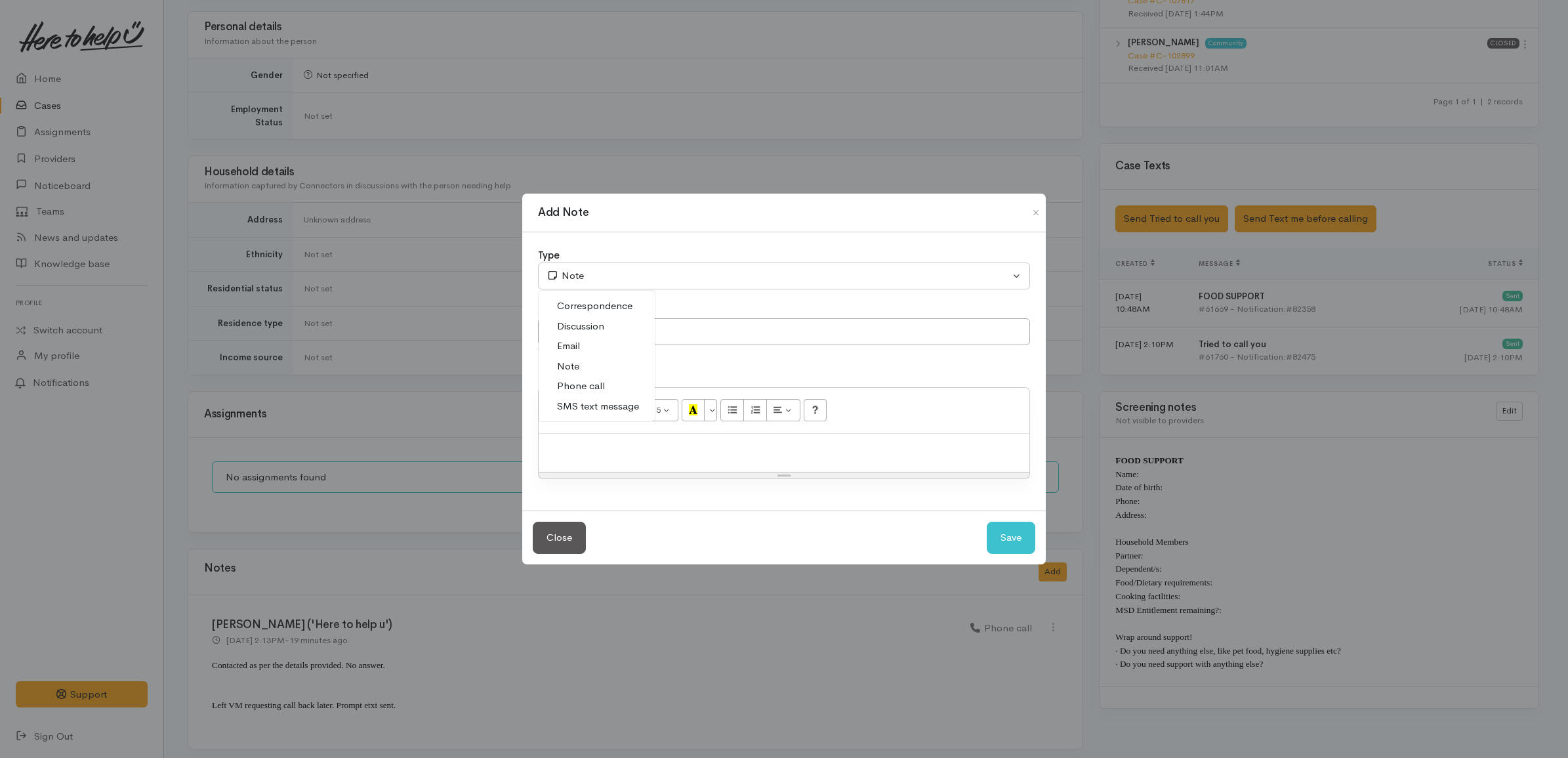
click at [588, 332] on span "Discussion" at bounding box center [581, 326] width 48 height 15
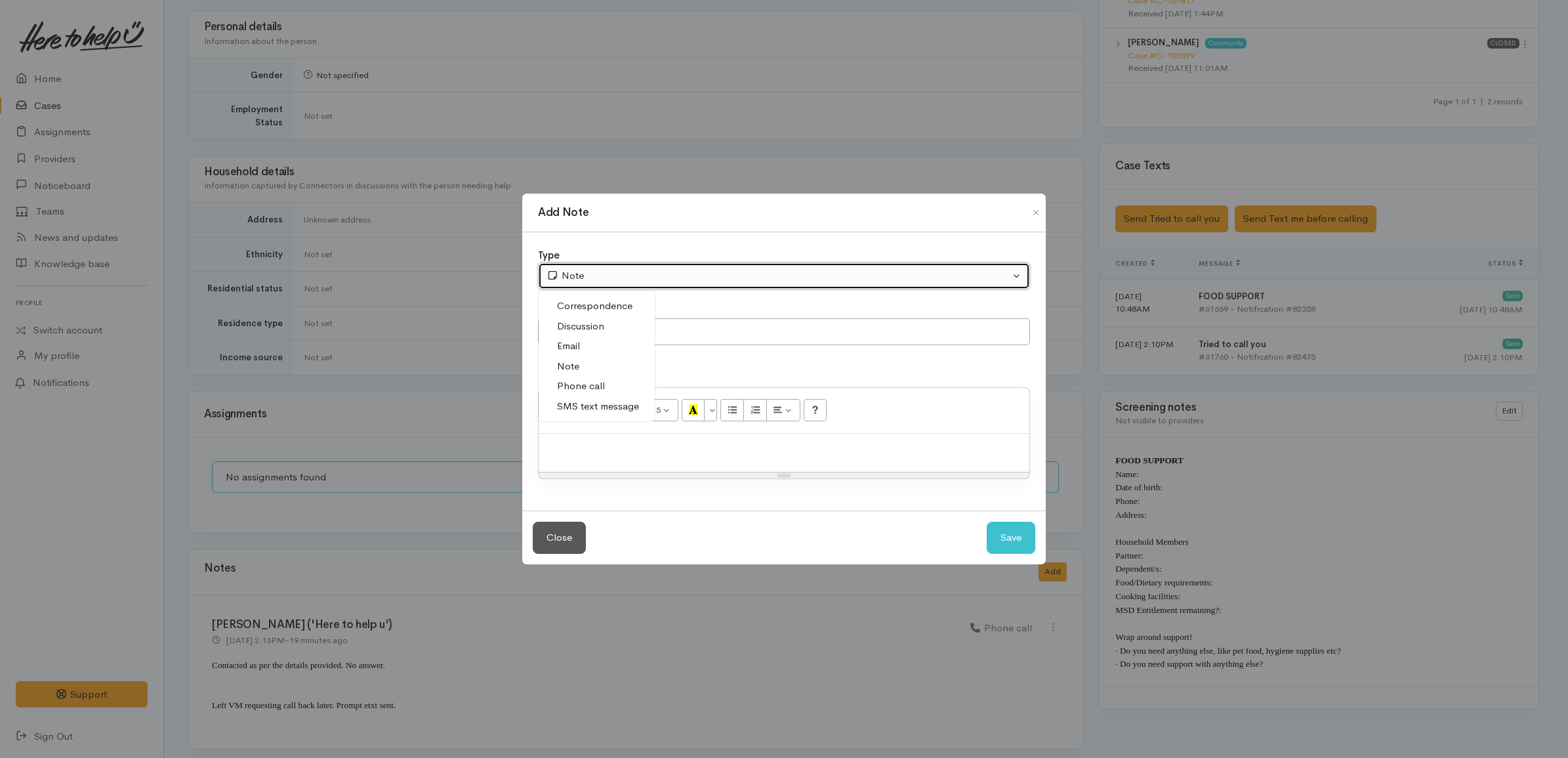
select select "4"
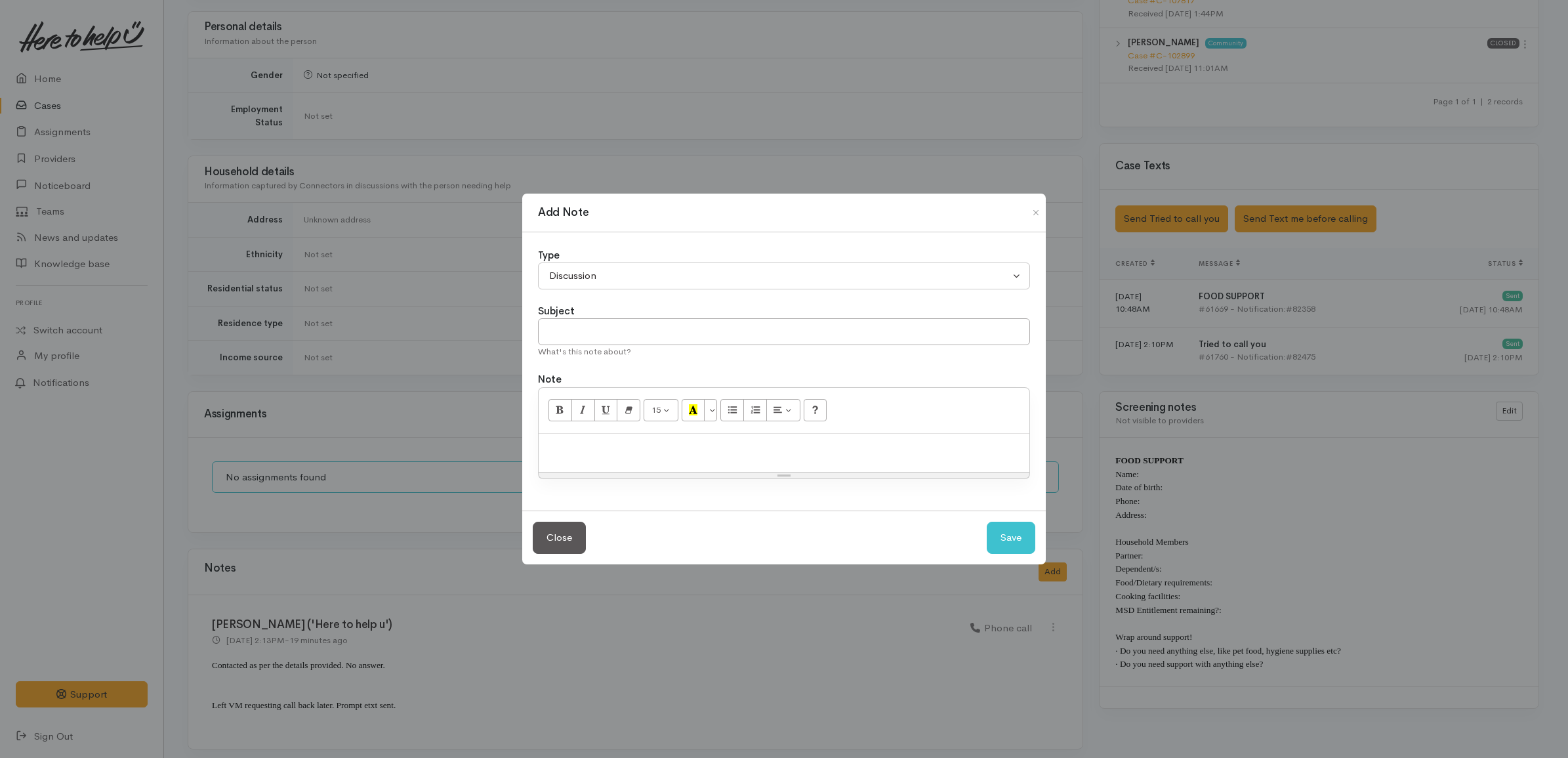
click at [615, 448] on p at bounding box center [784, 447] width 477 height 15
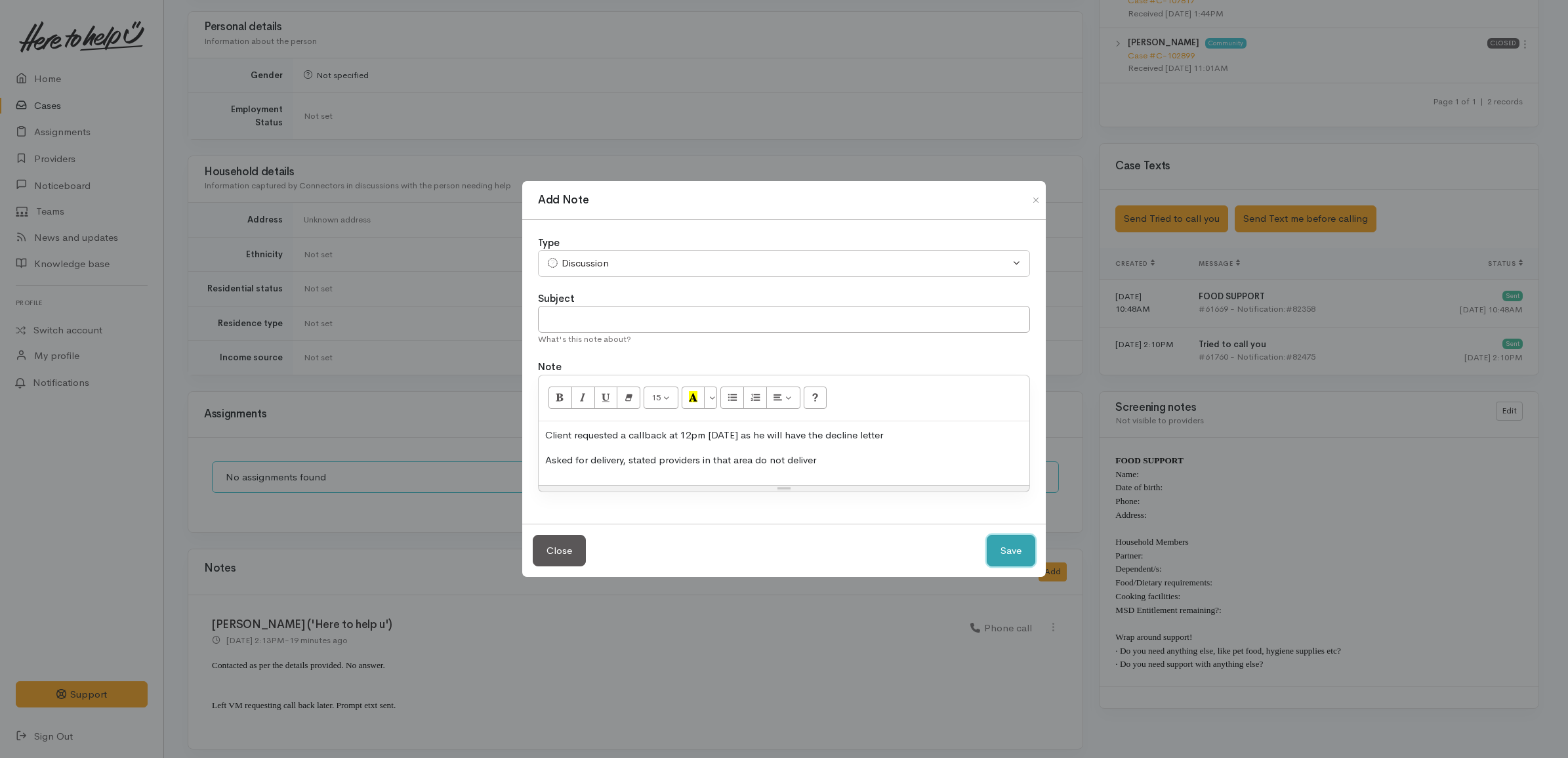
click at [1025, 548] on button "Save" at bounding box center [1010, 550] width 48 height 32
select select "1"
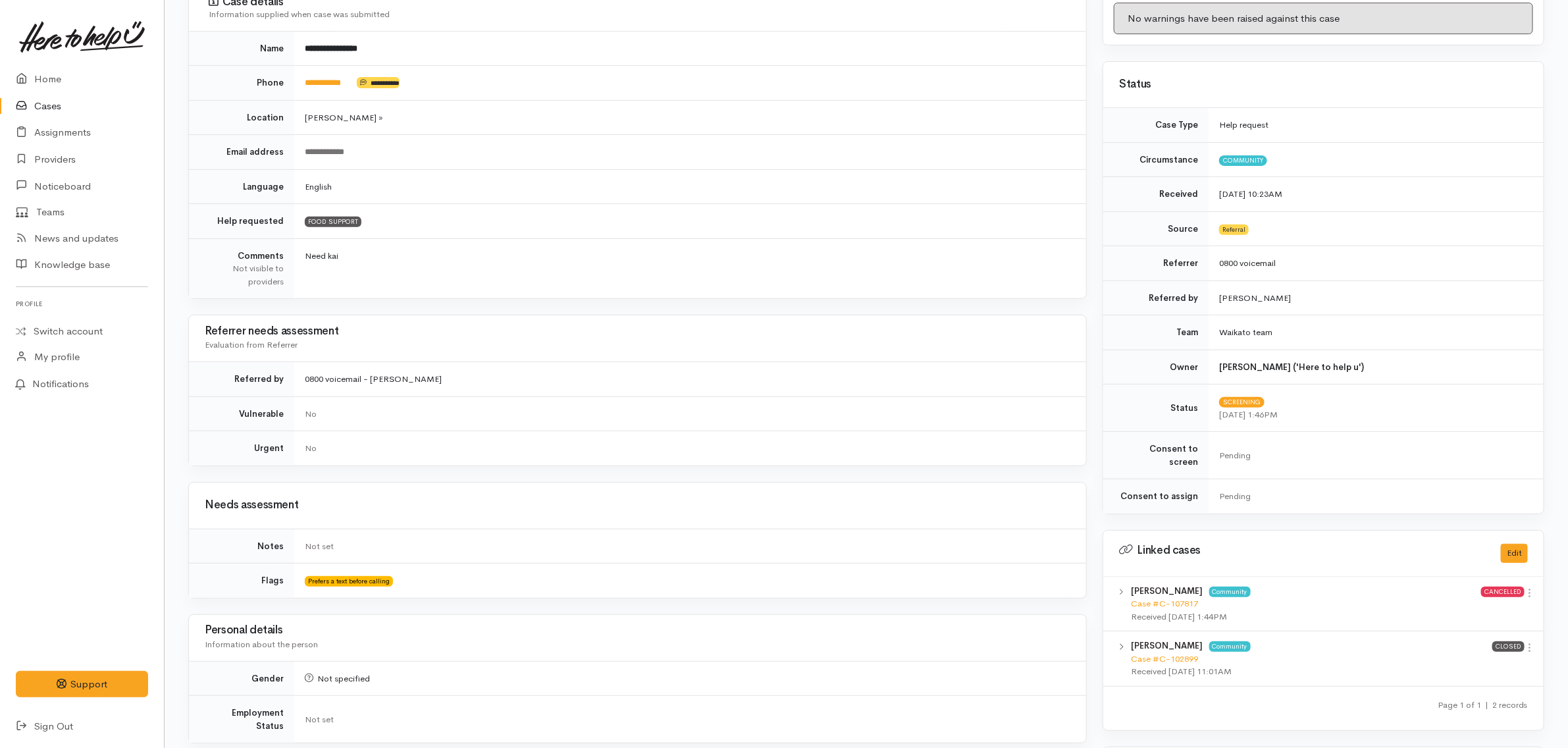
scroll to position [0, 0]
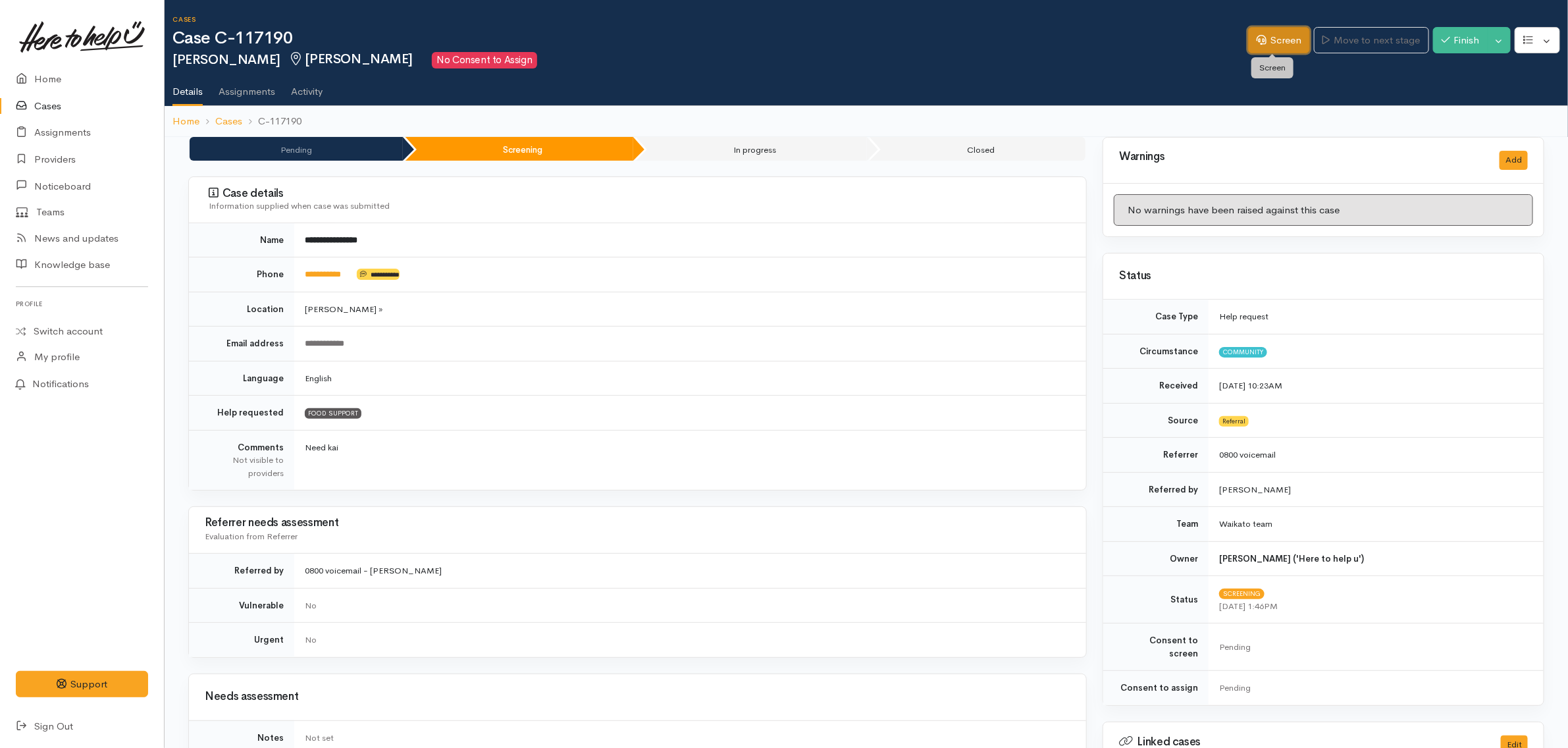
click at [1271, 41] on link "Screen" at bounding box center [1278, 39] width 61 height 27
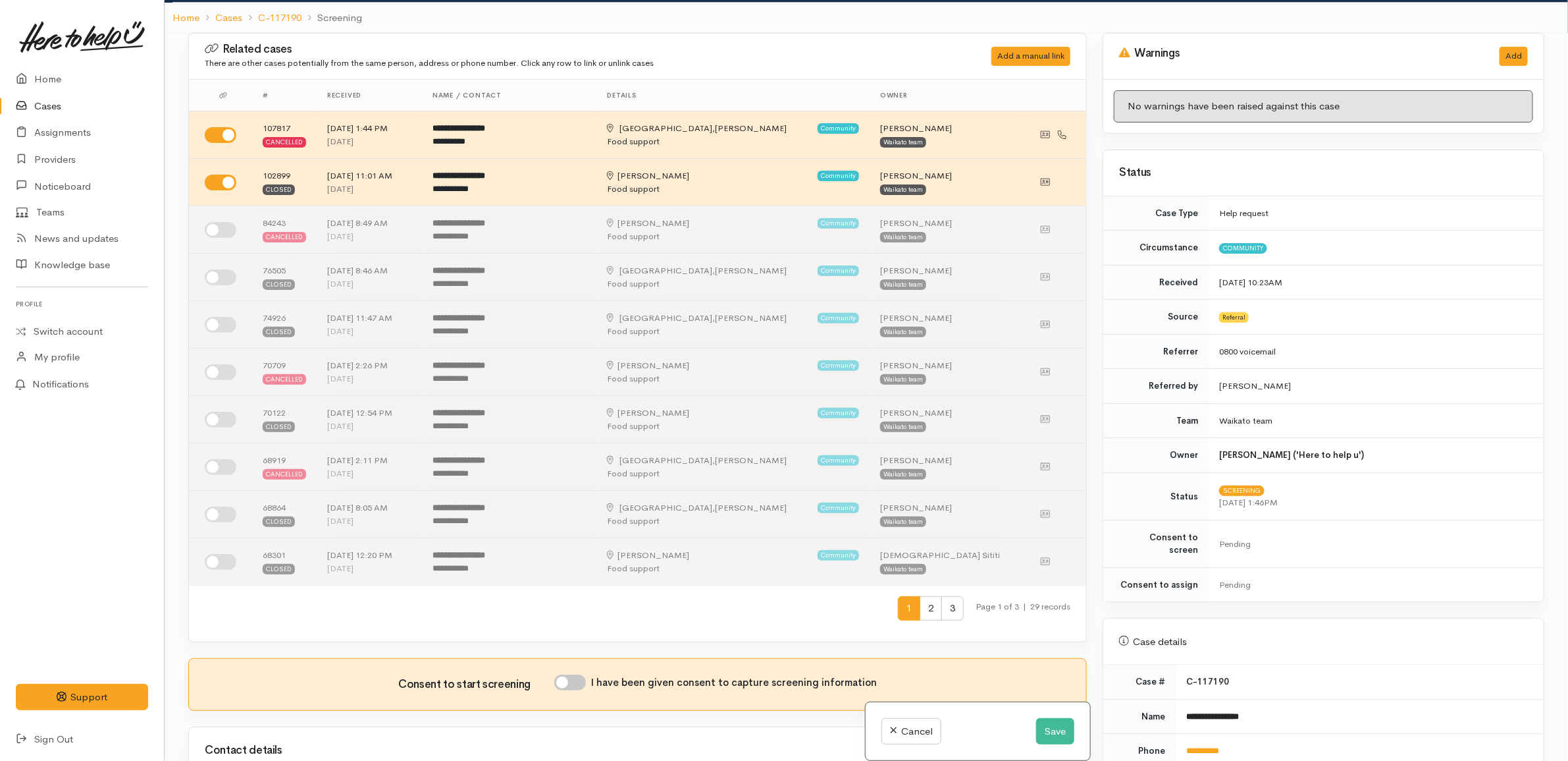
scroll to position [744, 0]
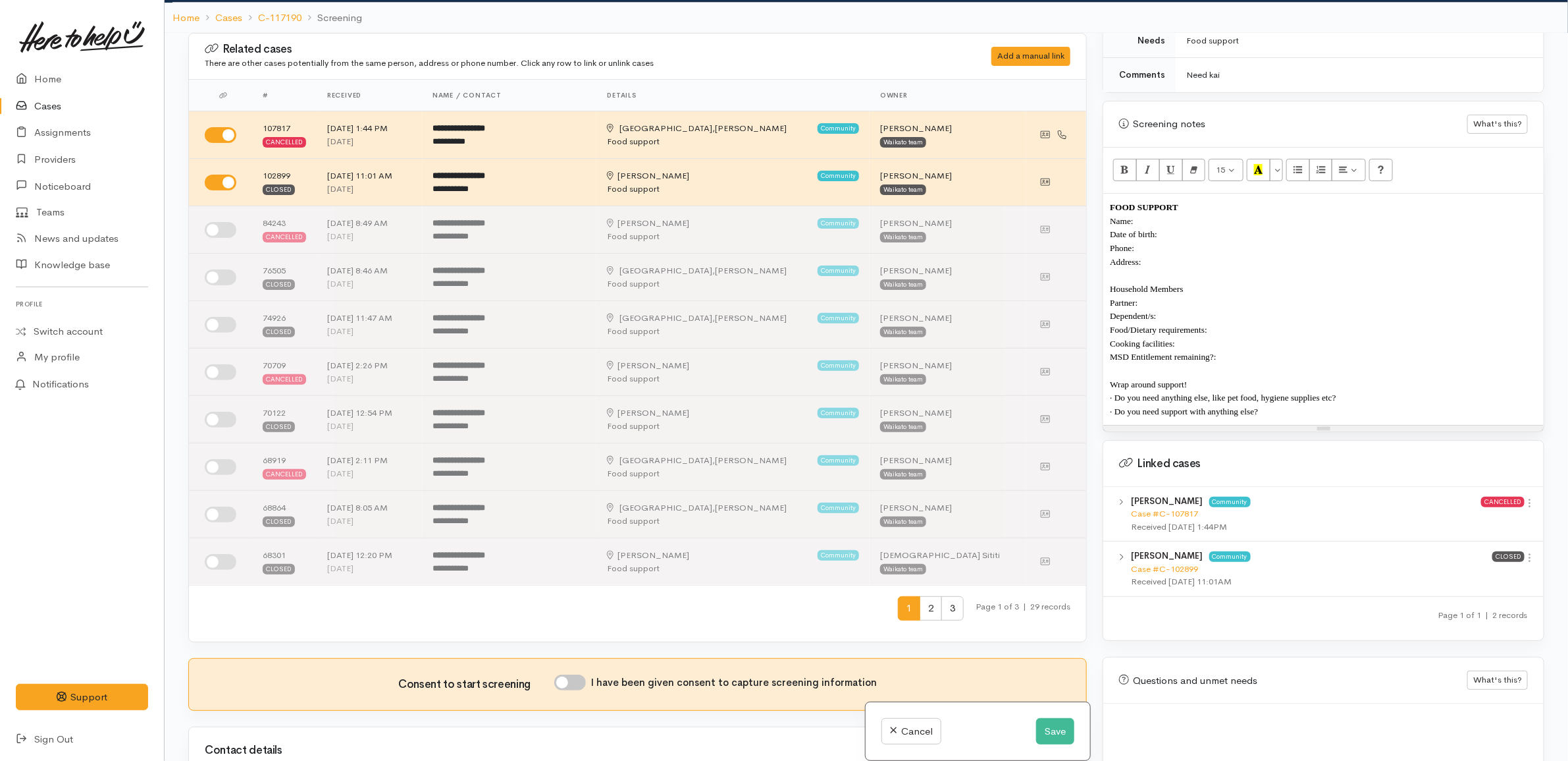
click at [1305, 407] on p "· Do you need support with anything else?" at bounding box center [1323, 410] width 428 height 14
drag, startPoint x: 1305, startPoint y: 407, endPoint x: 1291, endPoint y: 404, distance: 14.3
click at [1291, 404] on p "· Do you need support with anything else?" at bounding box center [1323, 410] width 428 height 14
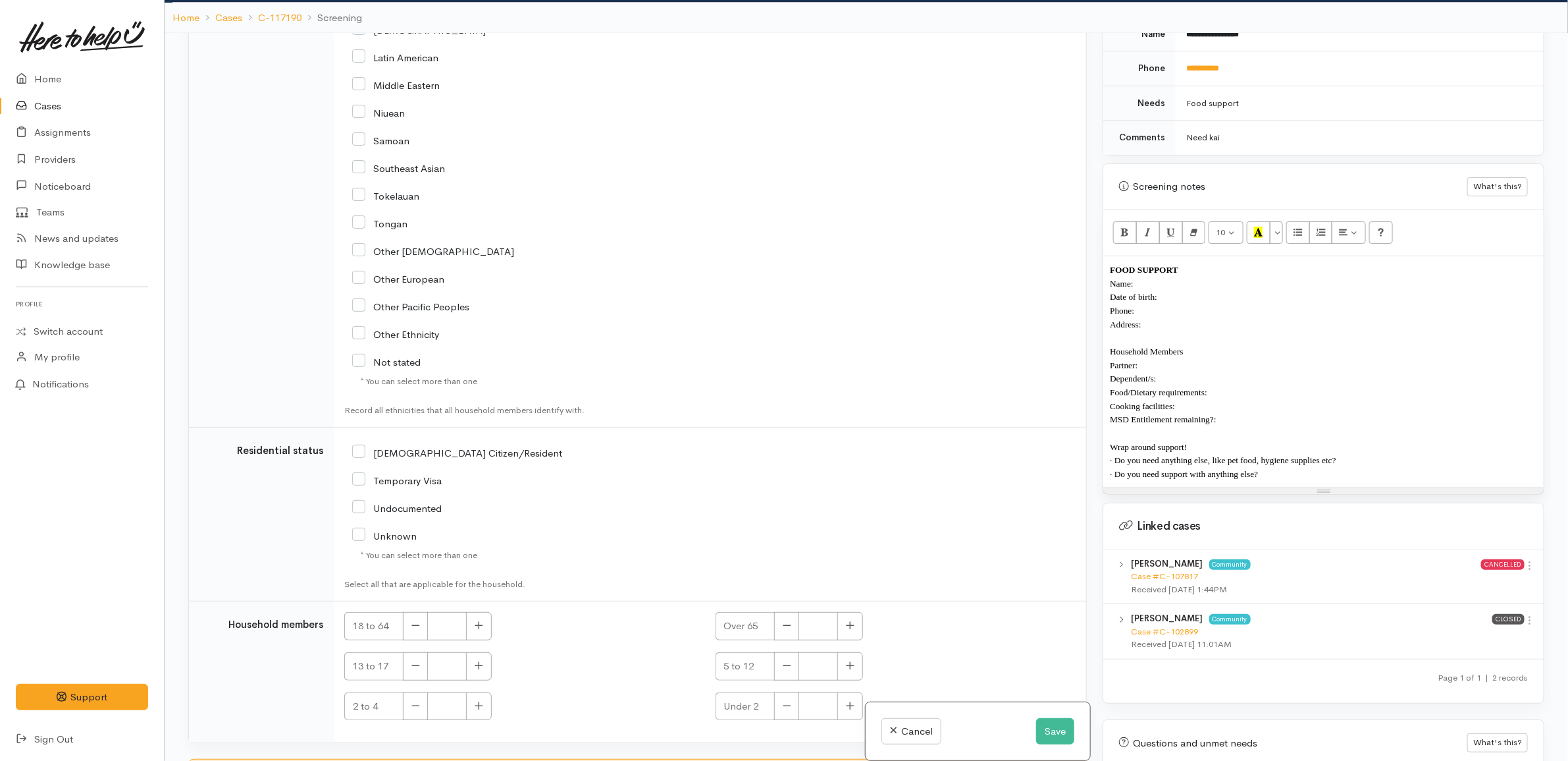
scroll to position [2473, 0]
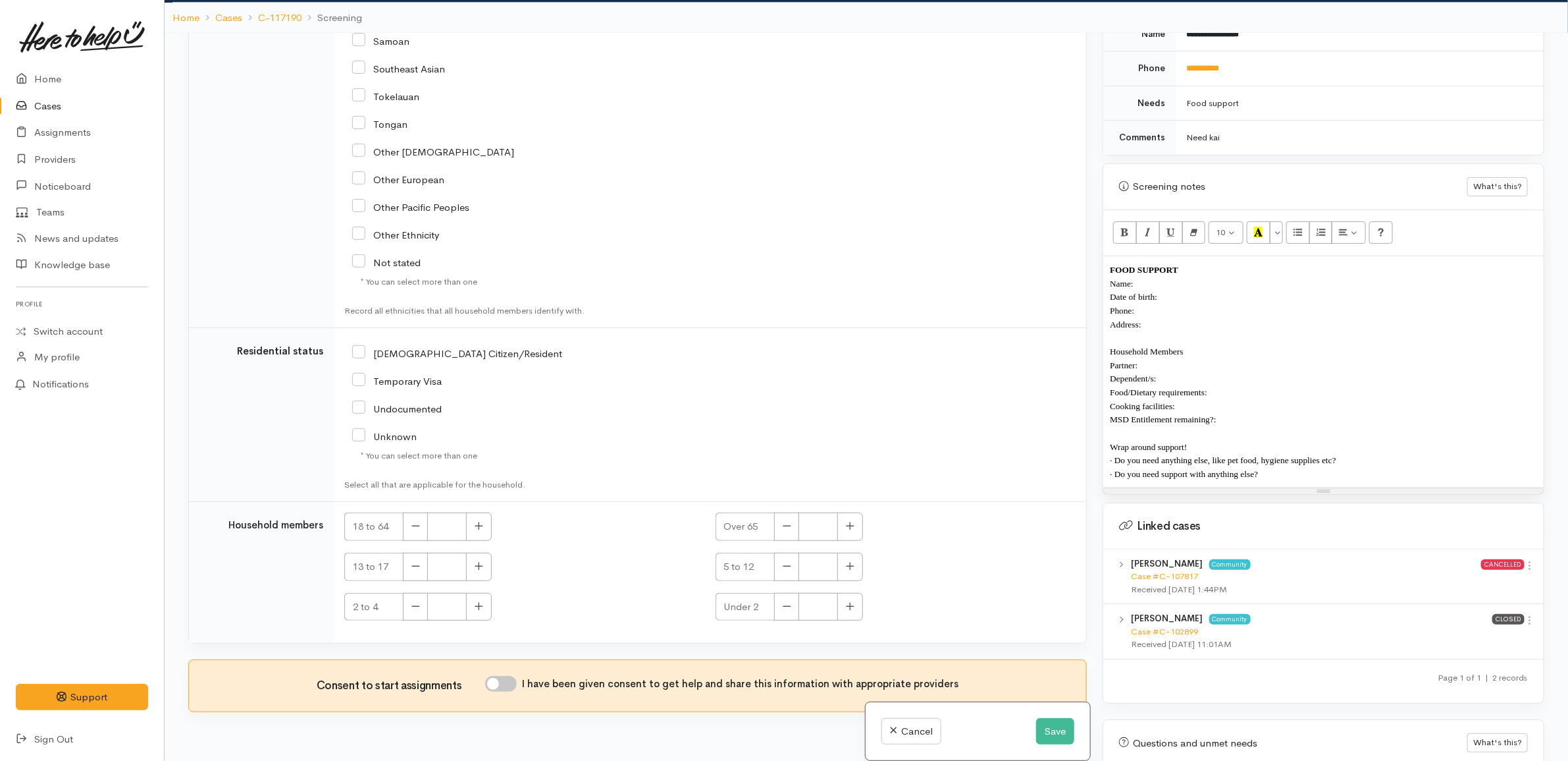
click at [1318, 478] on div "FOOD SUPPORT Name: Date of birth: Phone: Address:  Household Members Partner: D…" at bounding box center [1323, 372] width 440 height 231
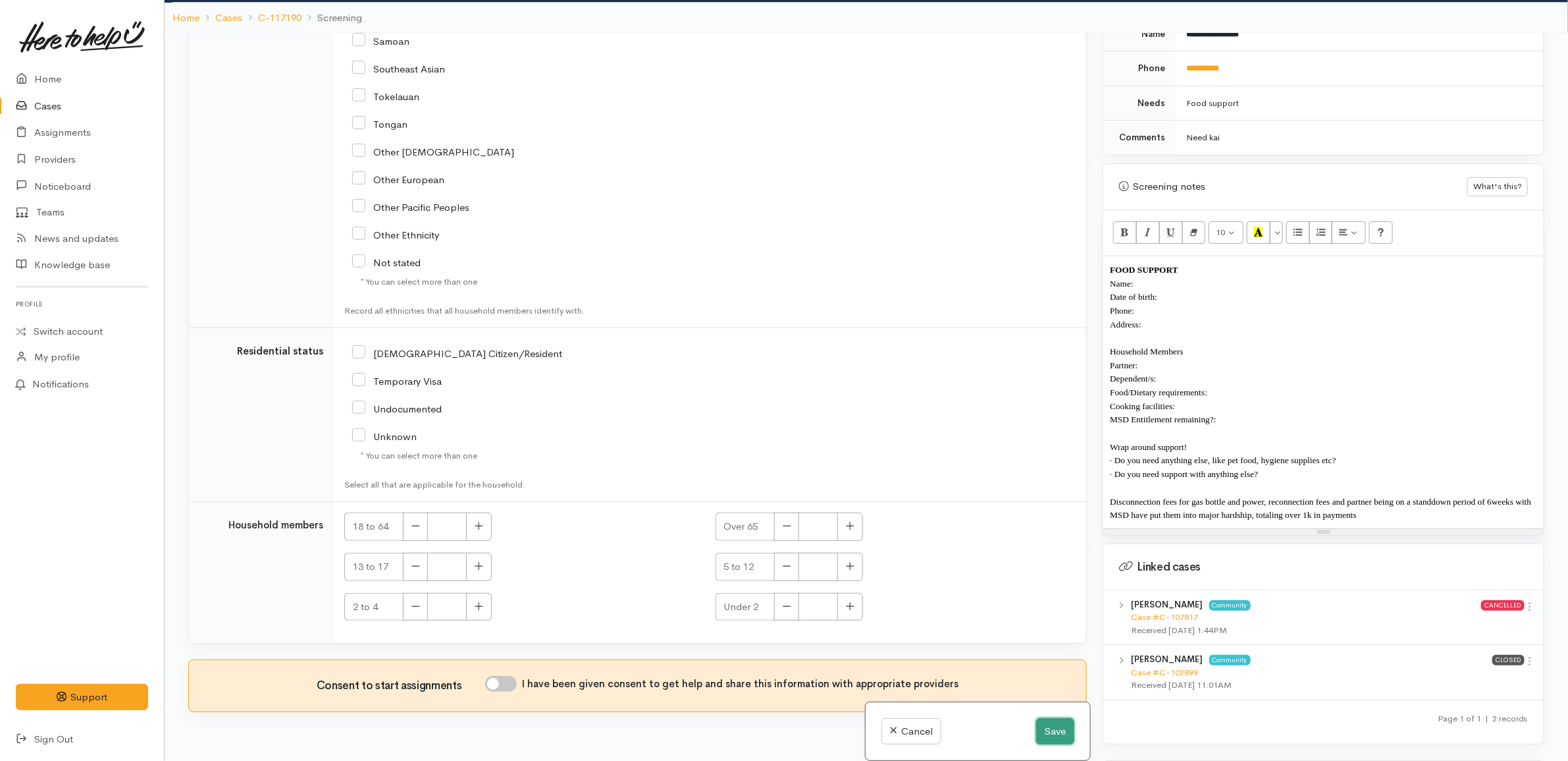
click at [1059, 738] on button "Save" at bounding box center [1055, 731] width 39 height 27
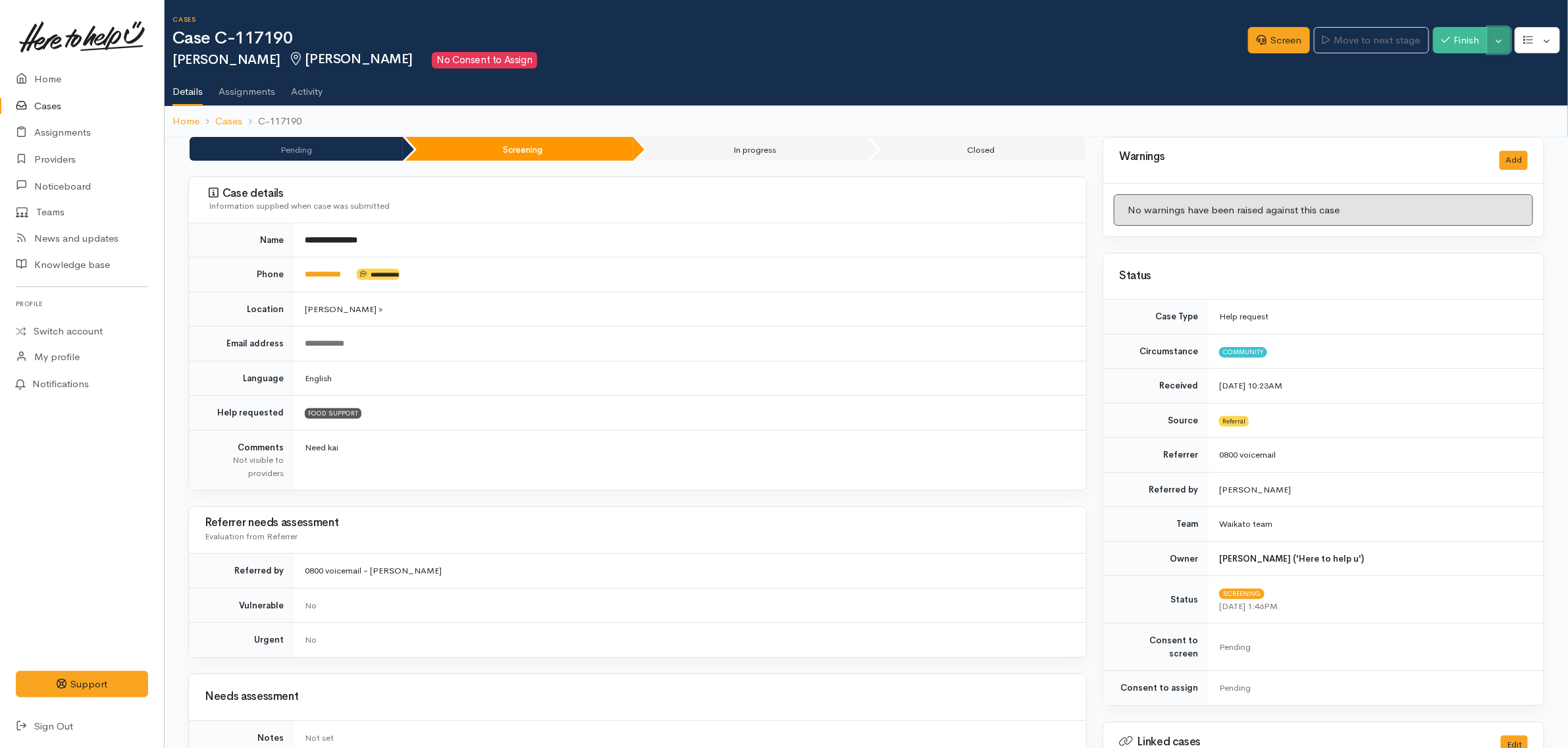
click at [1499, 36] on button "Toggle Dropdown" at bounding box center [1498, 39] width 23 height 27
click at [1468, 71] on link "Pause" at bounding box center [1457, 71] width 104 height 20
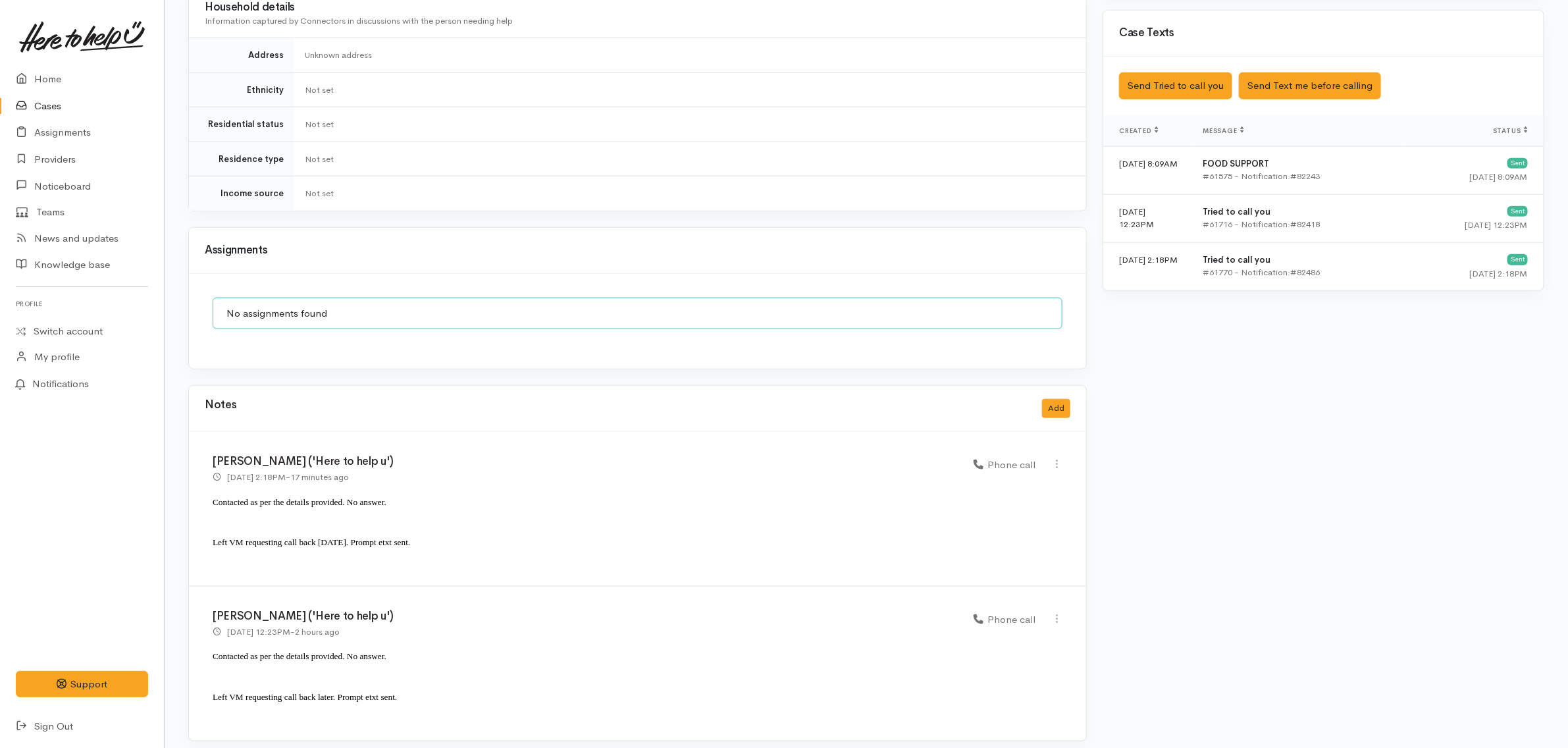
scroll to position [759, 0]
click at [95, 113] on link "Cases" at bounding box center [82, 106] width 164 height 27
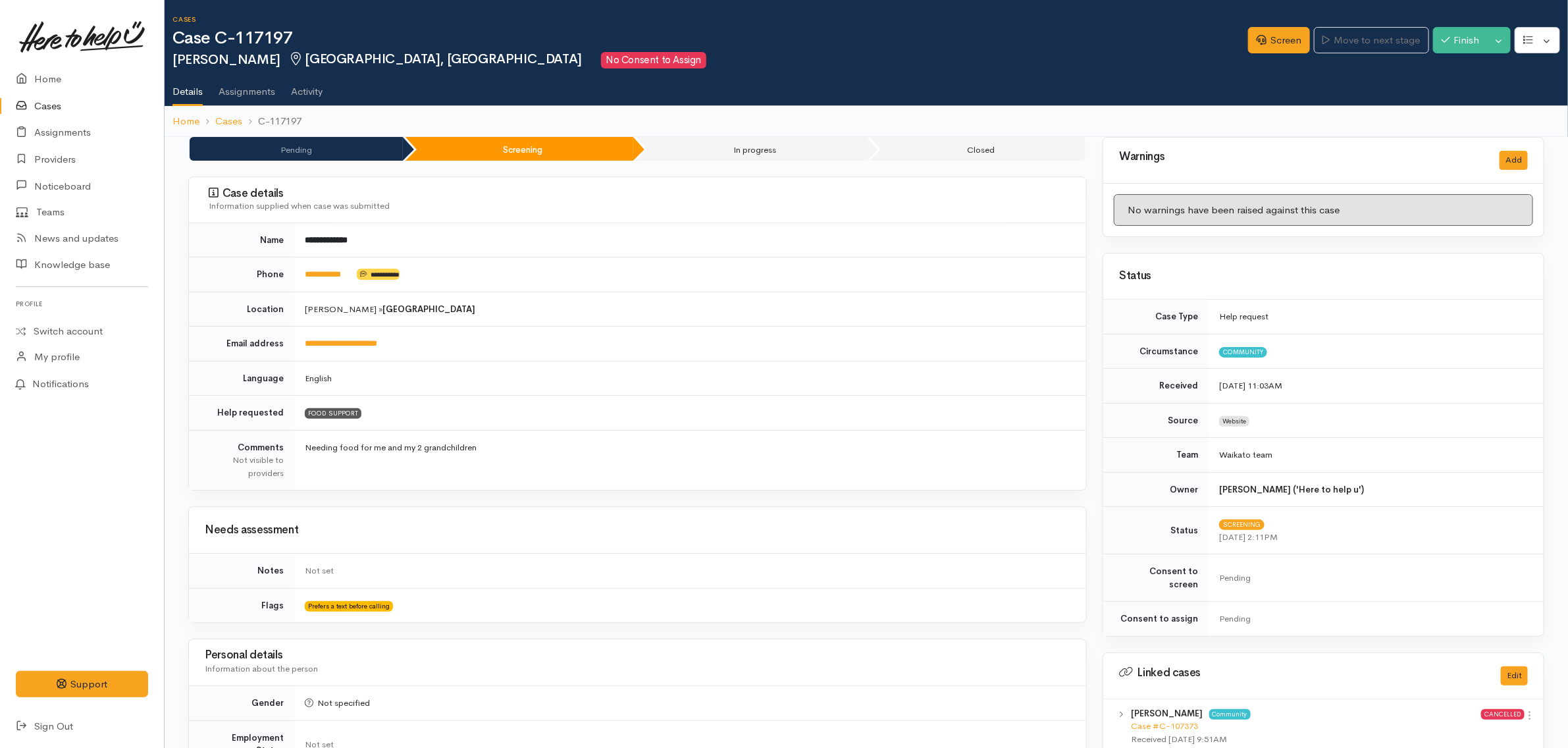
click at [68, 103] on link "Cases" at bounding box center [82, 106] width 164 height 27
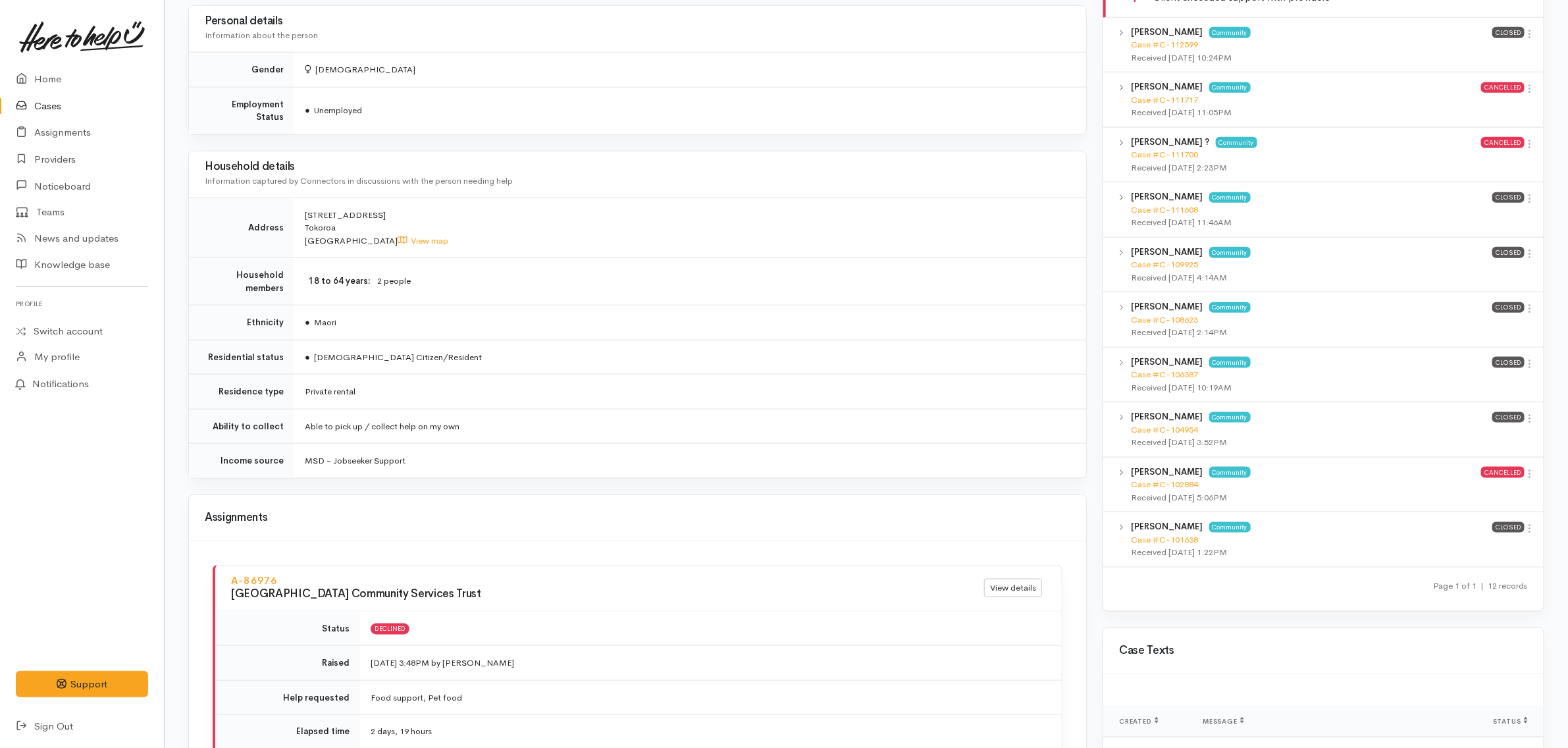
scroll to position [988, 0]
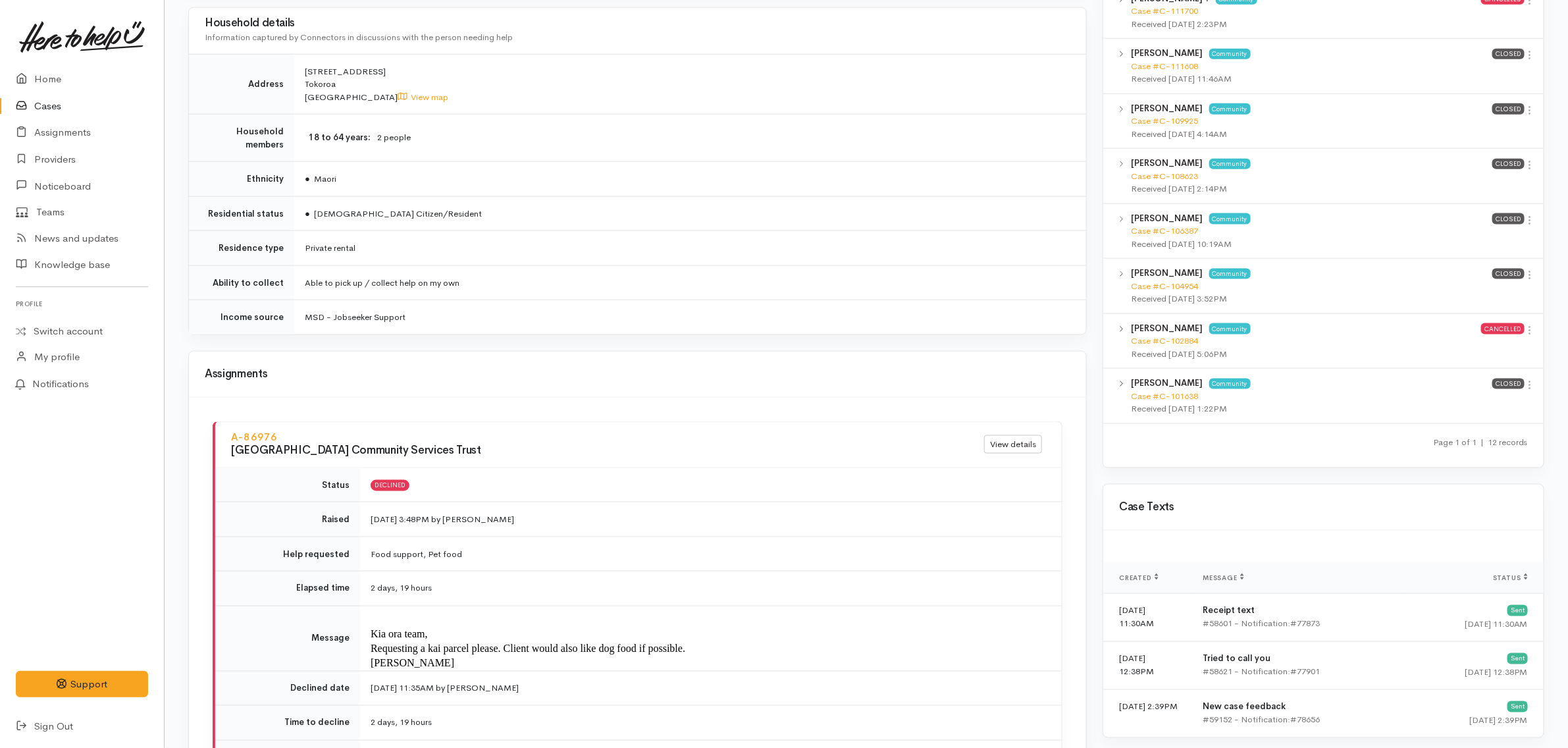
click at [84, 102] on link "Cases" at bounding box center [82, 106] width 164 height 27
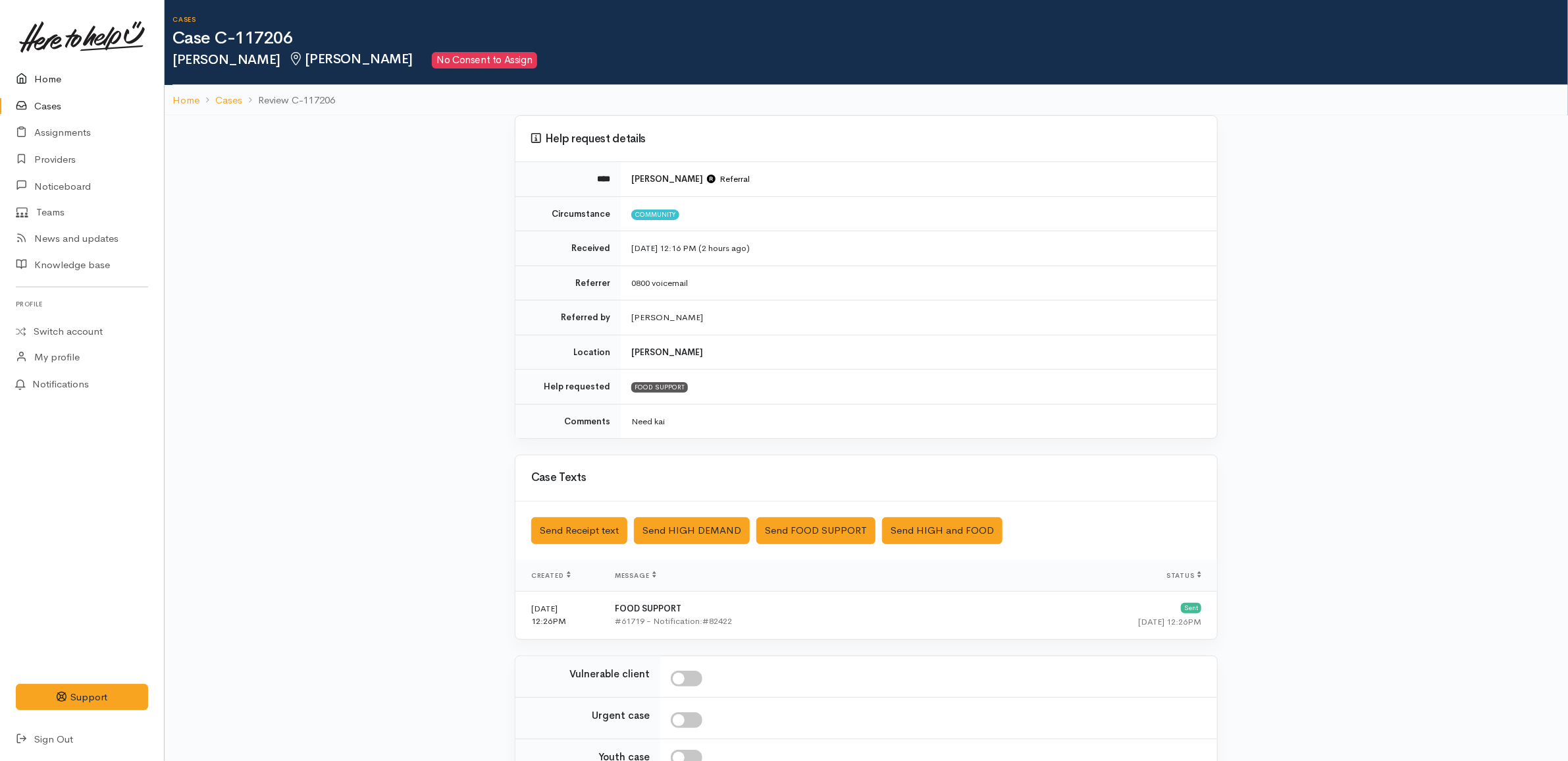
click at [29, 67] on link "Home" at bounding box center [82, 79] width 164 height 27
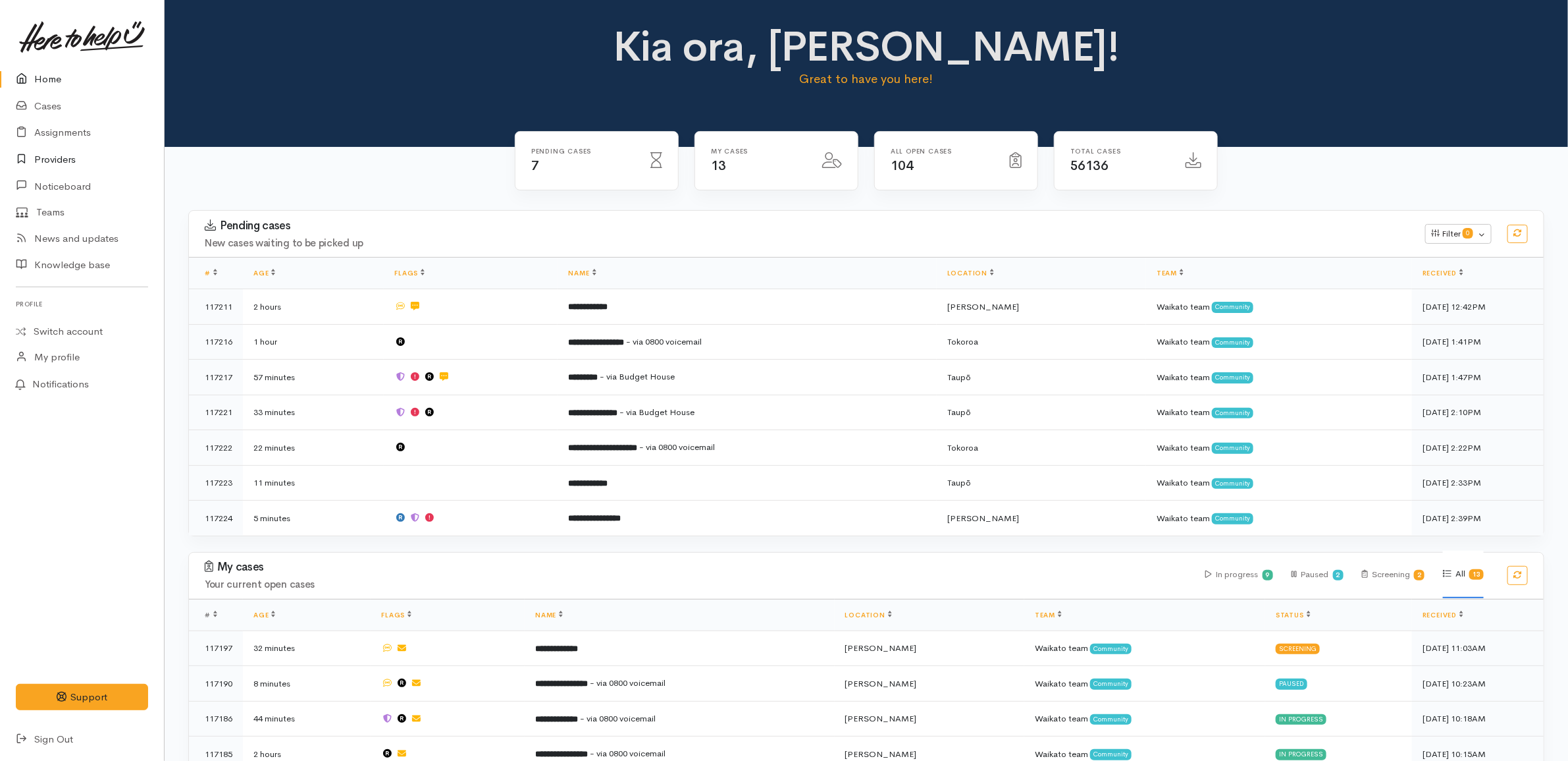
drag, startPoint x: 0, startPoint y: 0, endPoint x: 81, endPoint y: 151, distance: 171.4
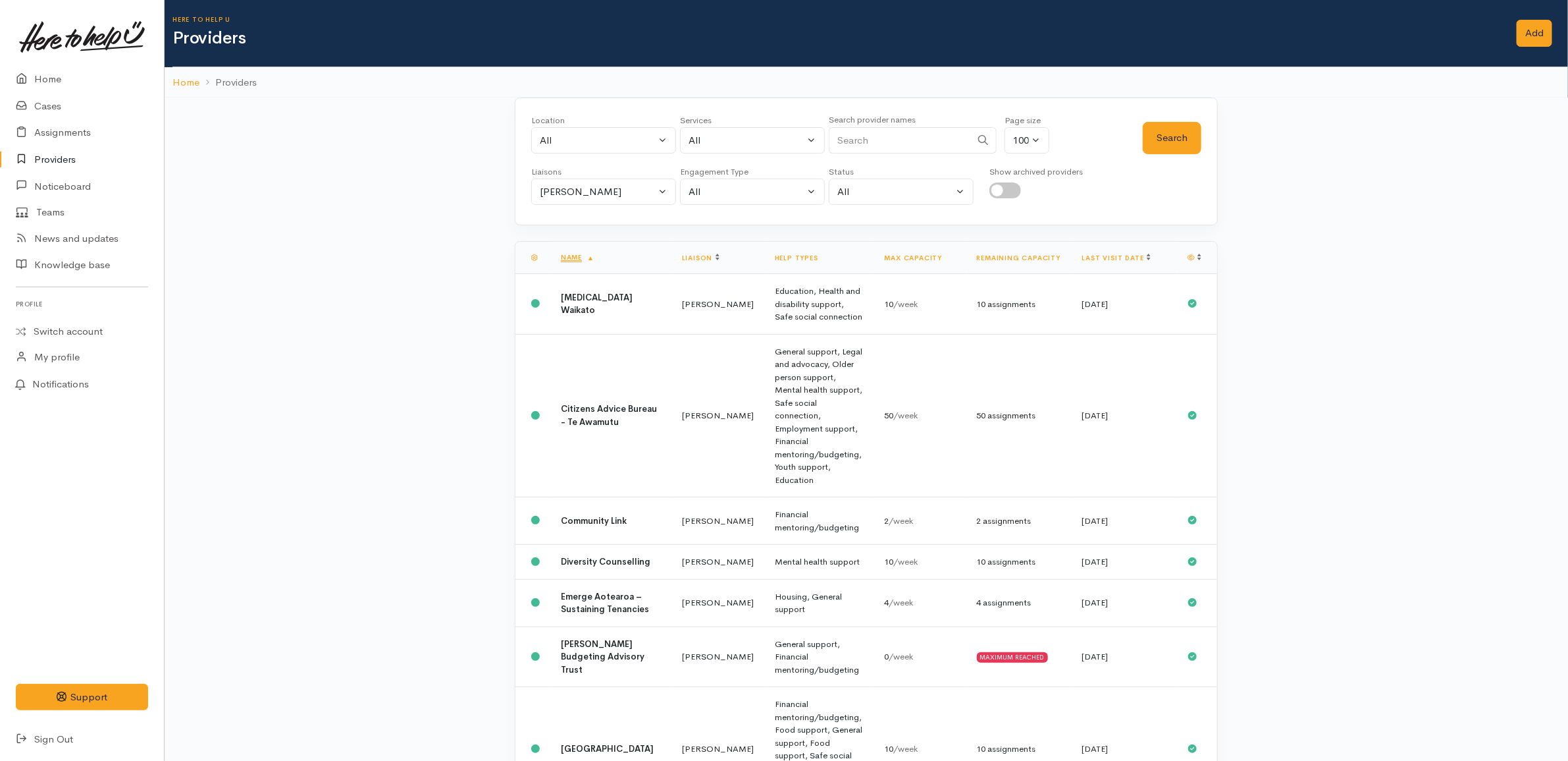
click at [1008, 195] on input "checkbox" at bounding box center [1005, 190] width 31 height 16
checkbox input "true"
click at [1173, 135] on button "Search" at bounding box center [1172, 138] width 59 height 32
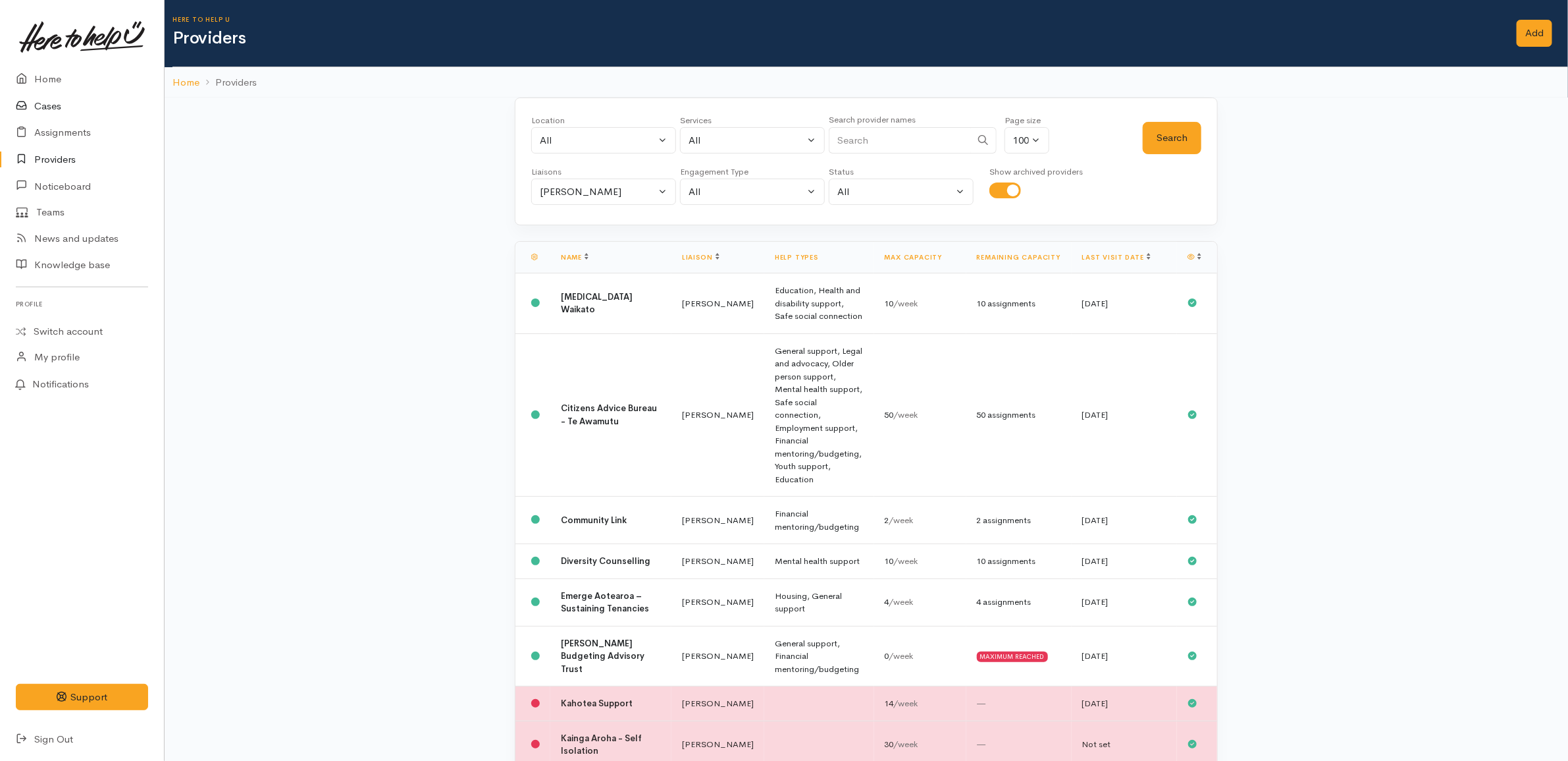
click at [39, 103] on link "Cases" at bounding box center [82, 106] width 164 height 27
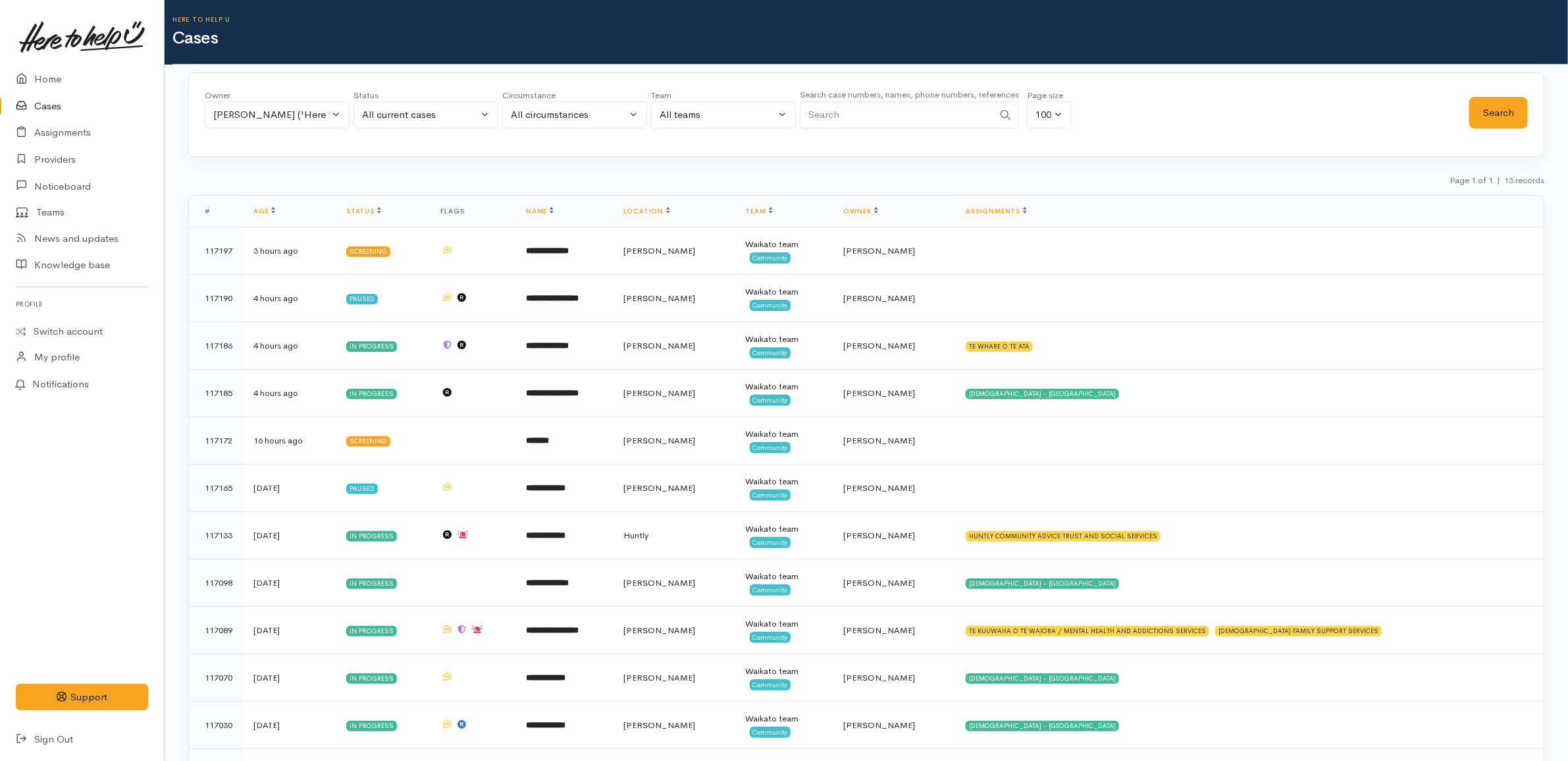
click at [50, 104] on link "Cases" at bounding box center [82, 106] width 164 height 27
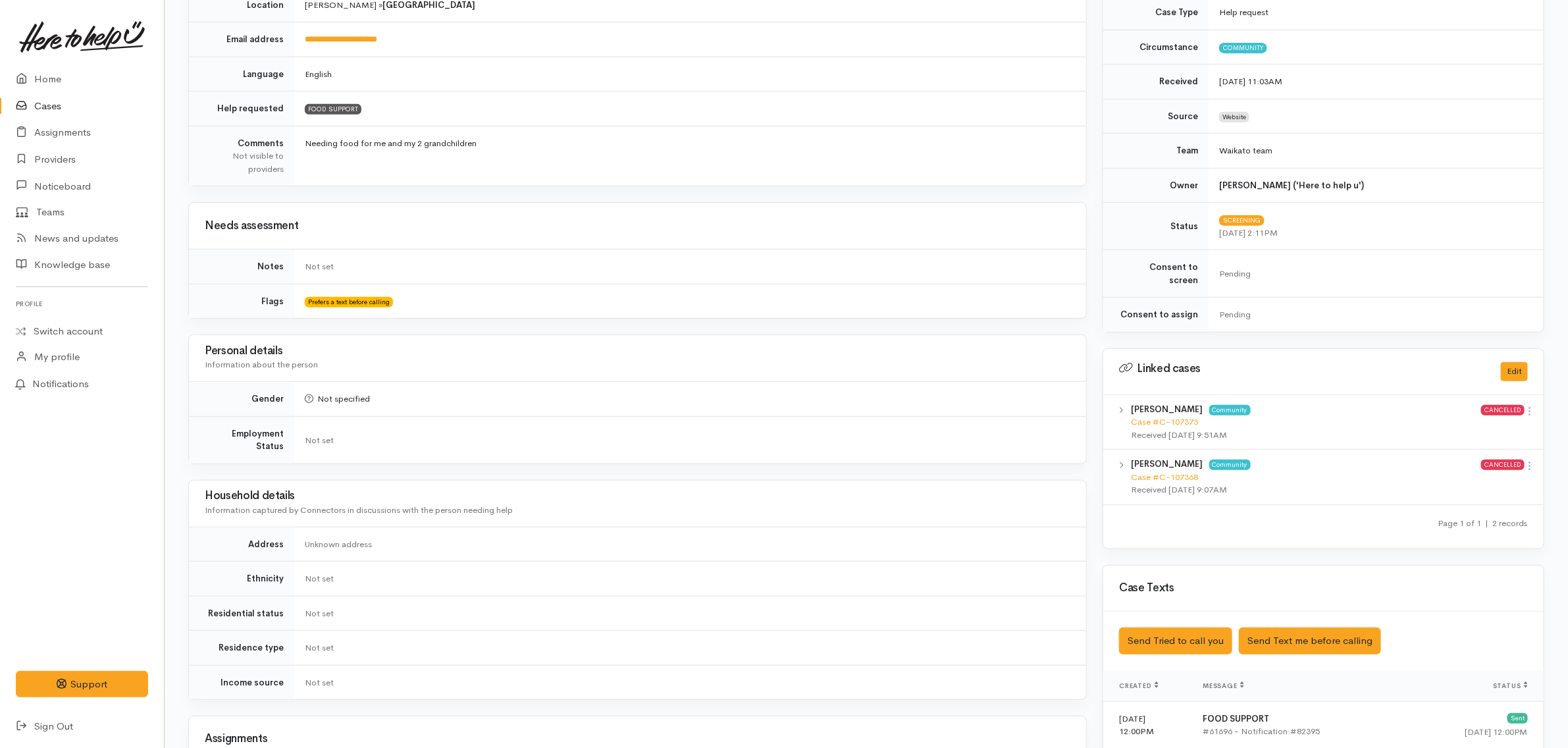
scroll to position [640, 0]
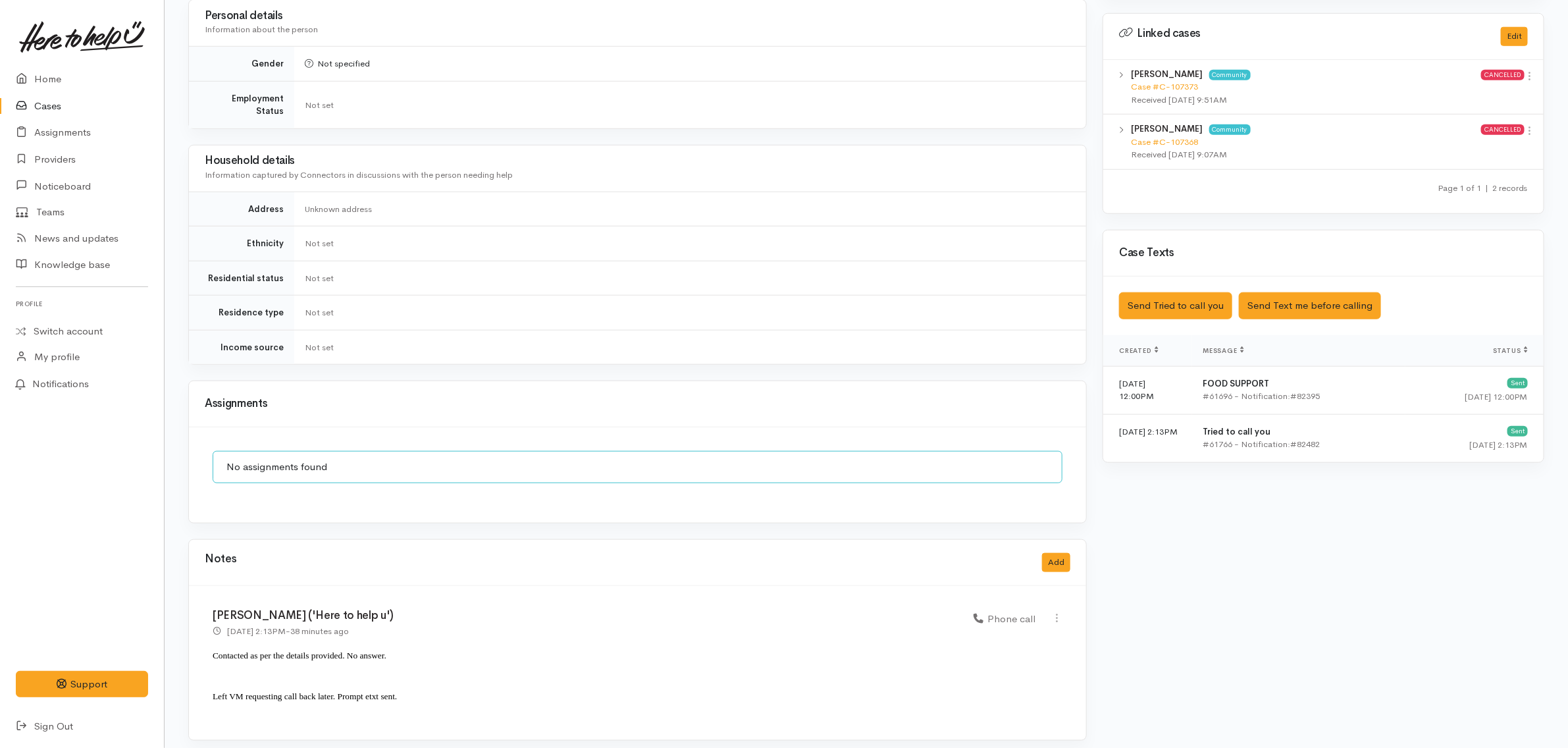
click at [79, 106] on link "Cases" at bounding box center [82, 106] width 164 height 27
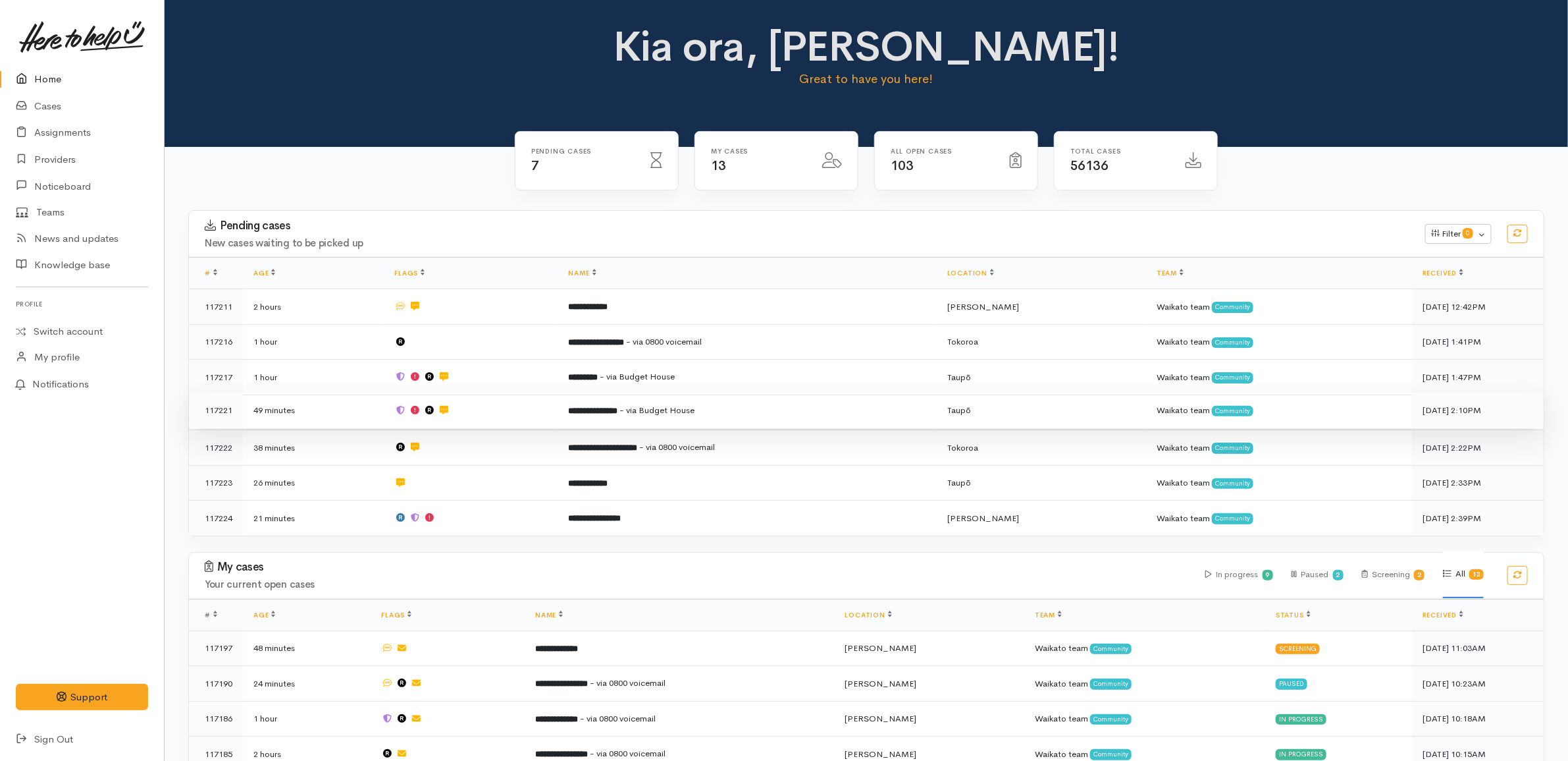
click at [726, 416] on td "**********" at bounding box center [747, 410] width 379 height 36
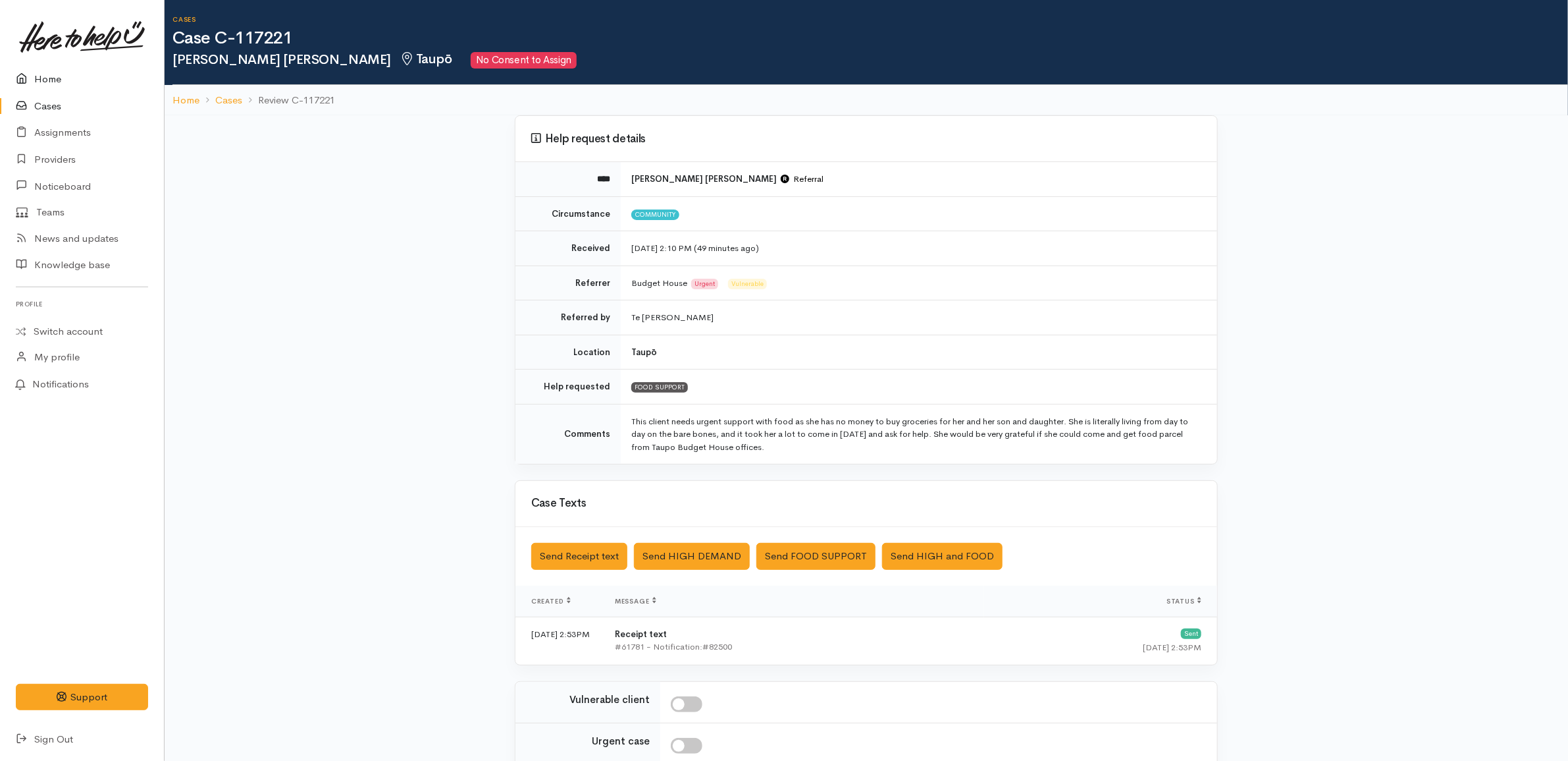
click at [104, 81] on link "Home" at bounding box center [82, 79] width 164 height 27
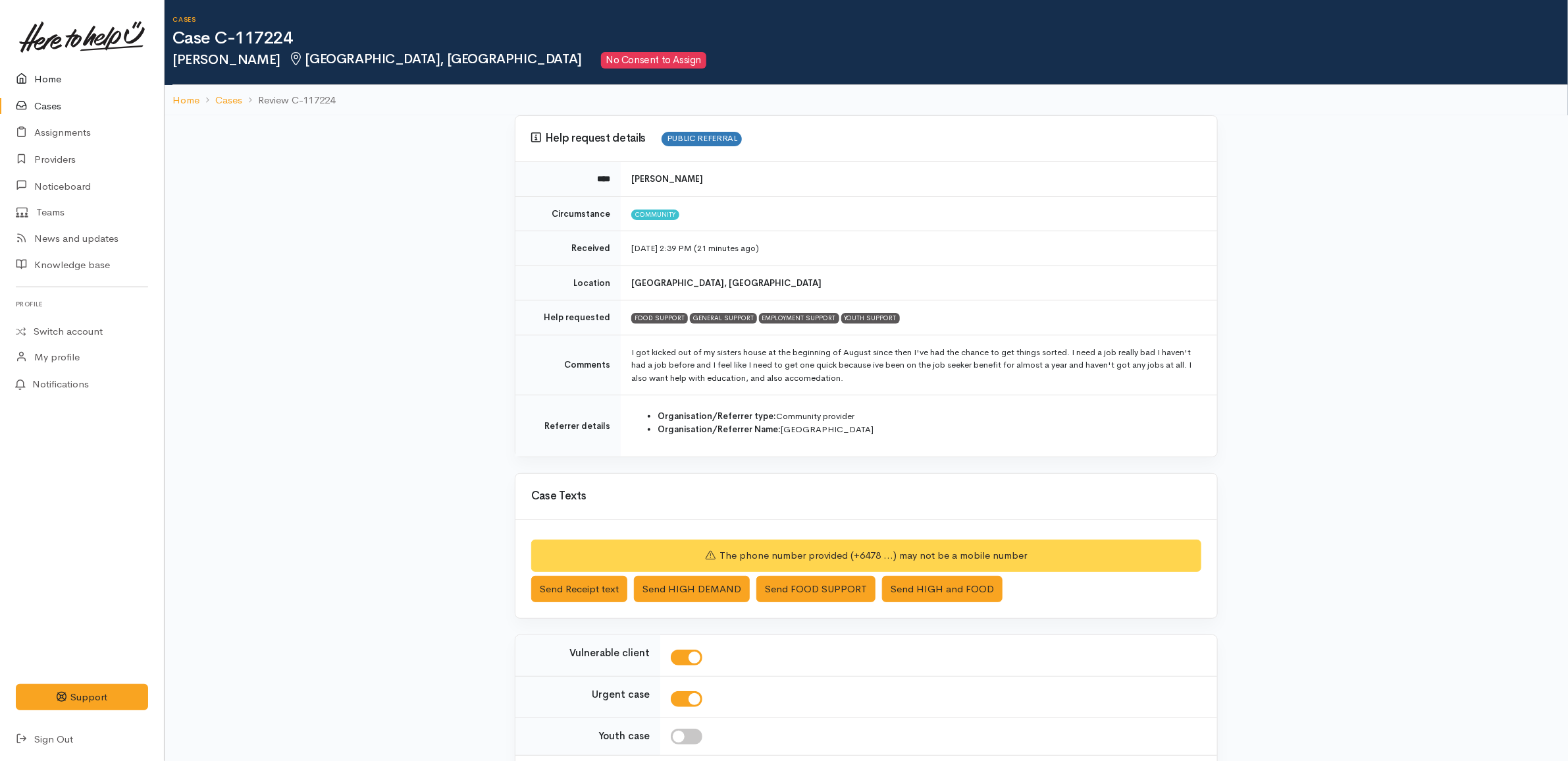
click at [81, 71] on link "Home" at bounding box center [82, 79] width 164 height 27
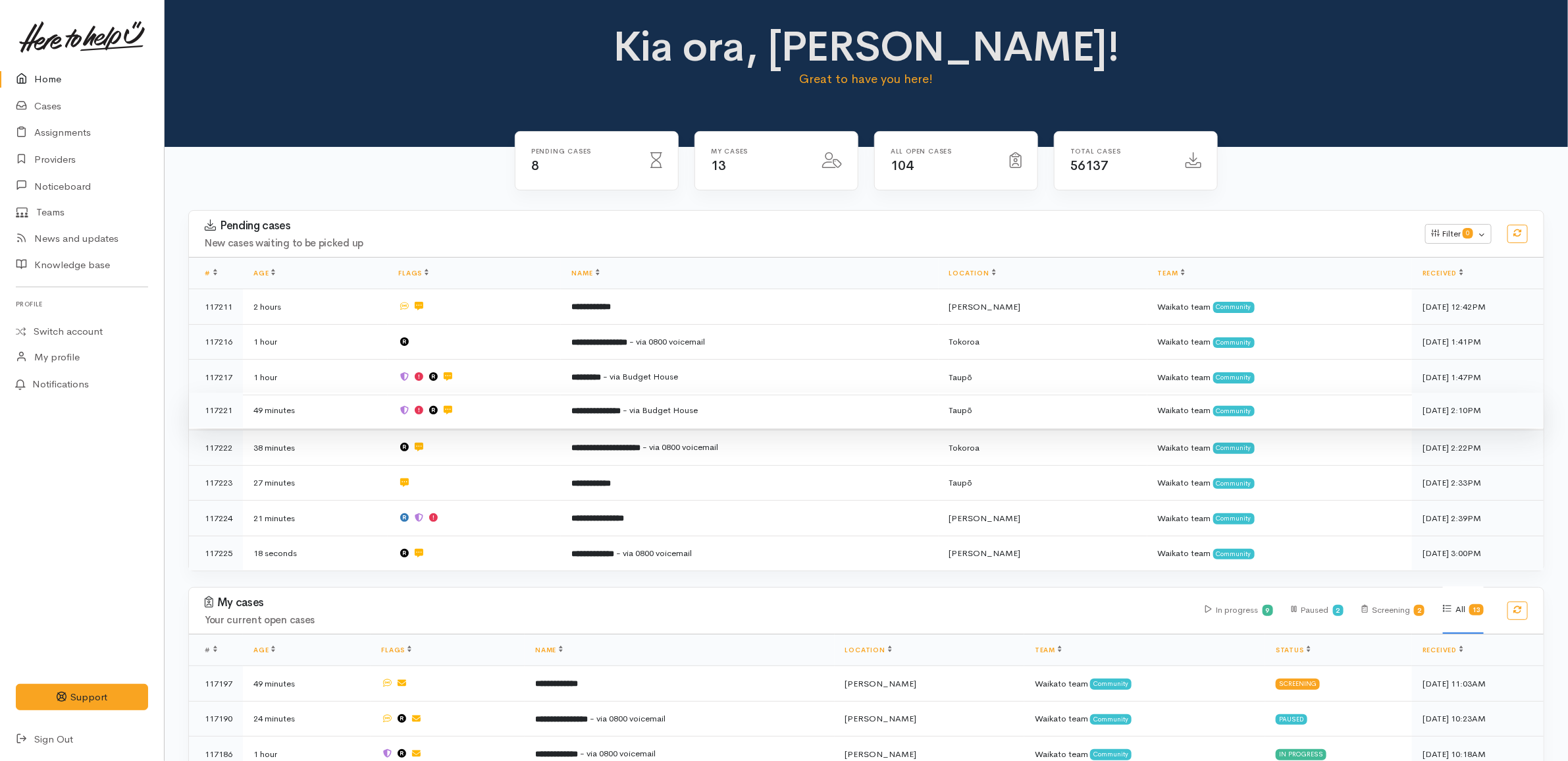
click at [540, 408] on td at bounding box center [474, 410] width 173 height 36
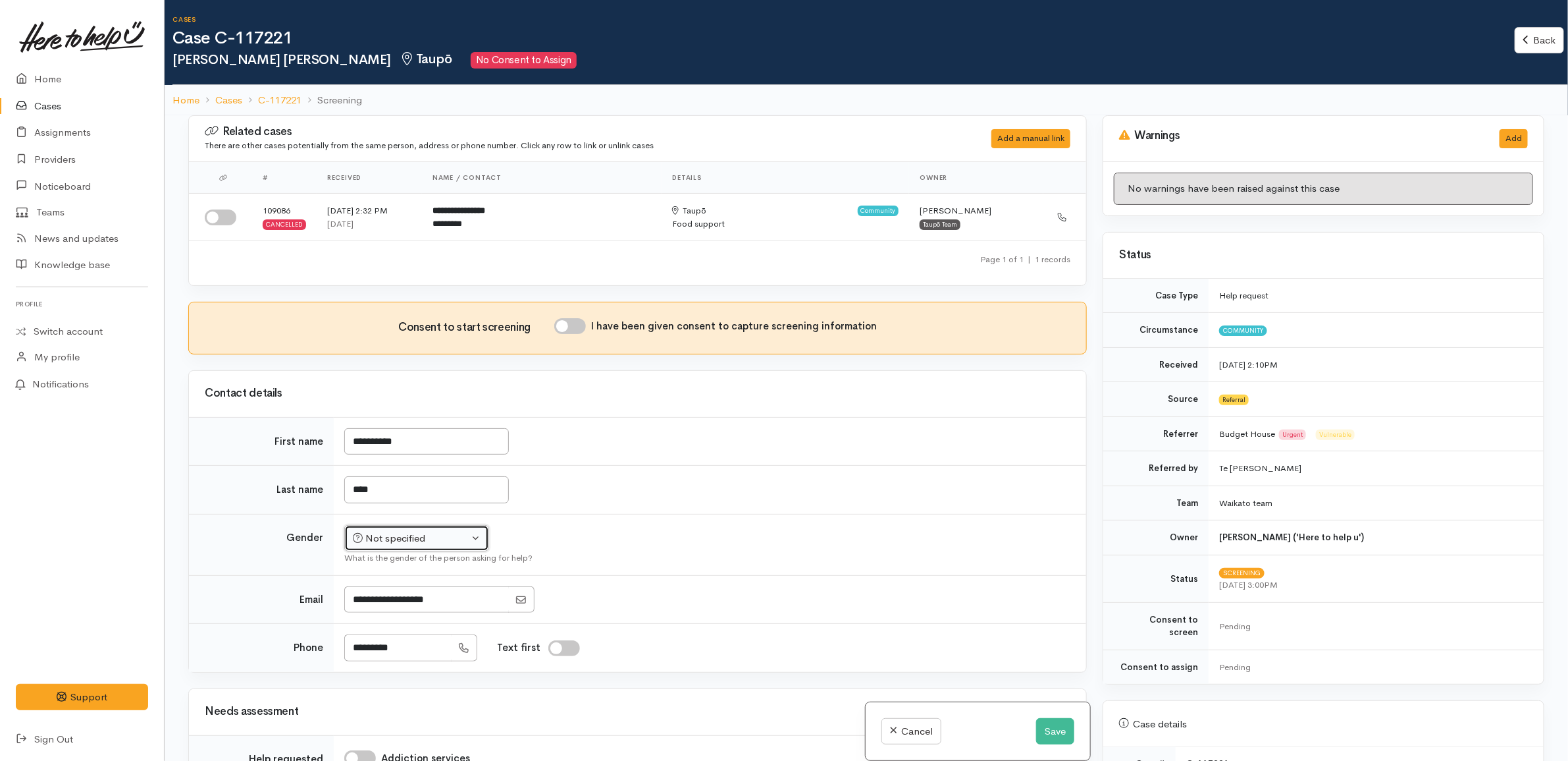
click at [420, 537] on div "Not specified" at bounding box center [411, 538] width 116 height 15
click at [408, 616] on link "Female" at bounding box center [422, 609] width 155 height 20
select select "[DEMOGRAPHIC_DATA]"
click at [639, 543] on td "Not specified Male Female Diverse Female Not specified Male Female Diverse What…" at bounding box center [710, 544] width 752 height 62
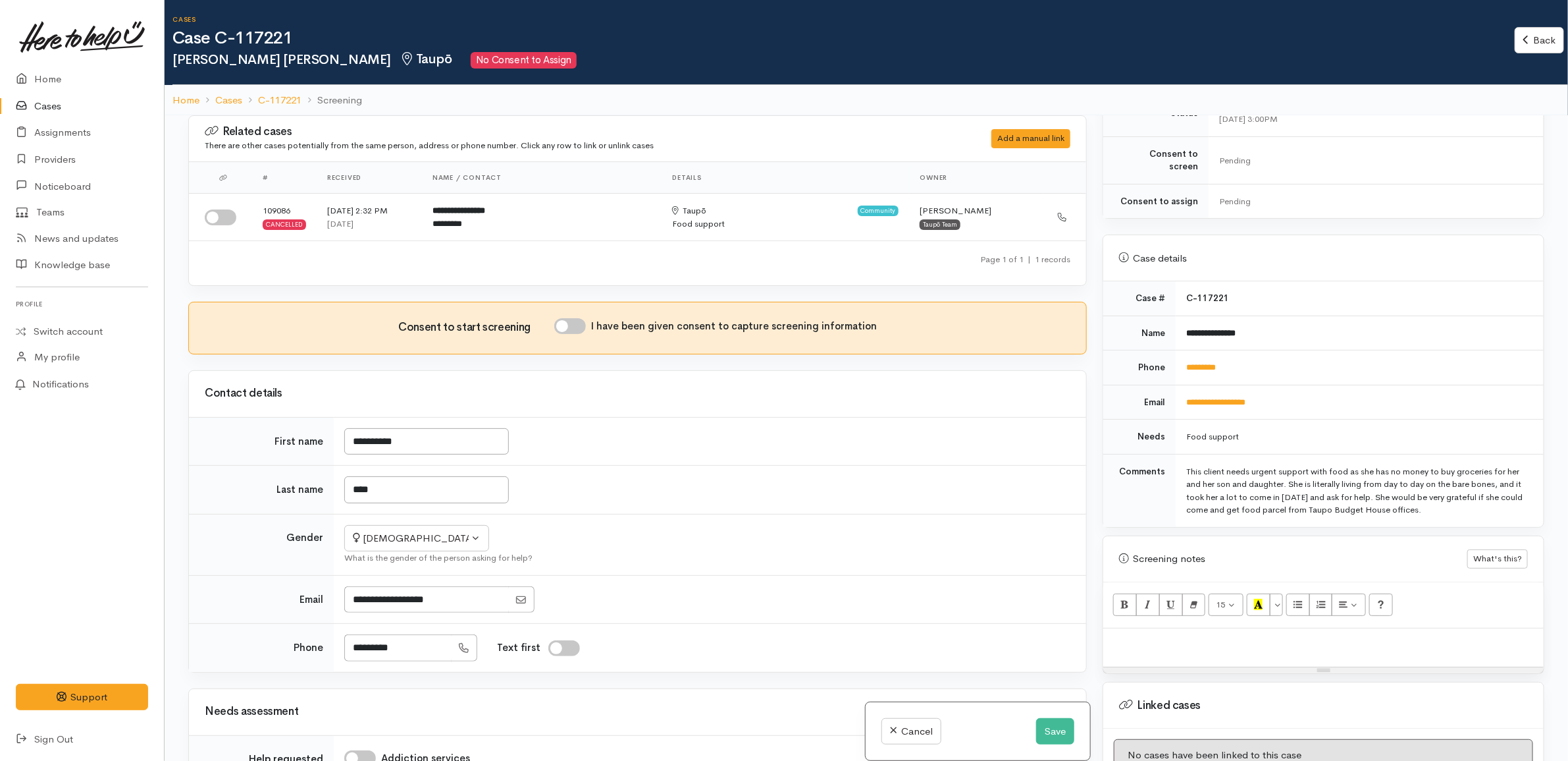
scroll to position [494, 0]
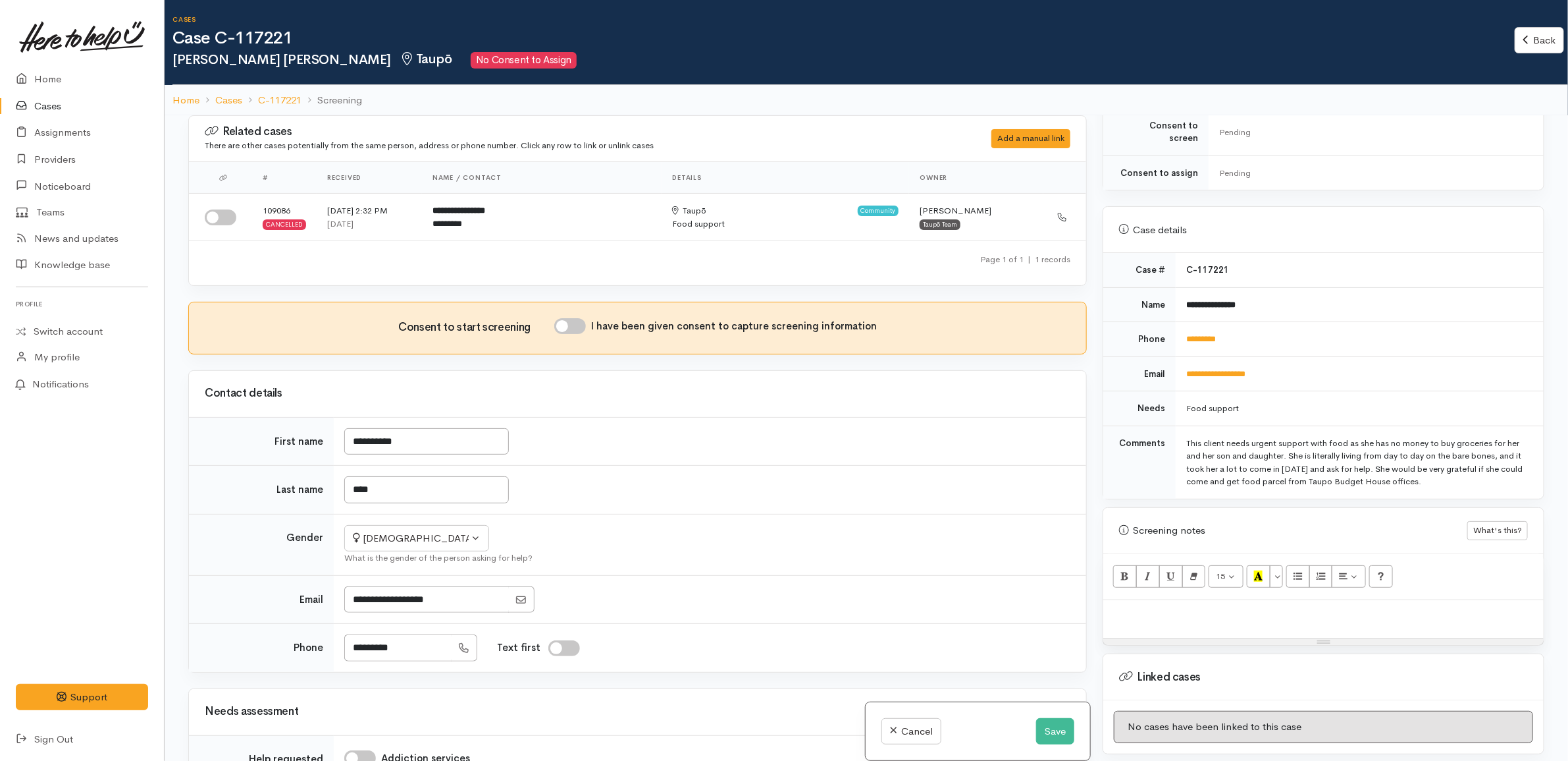
click at [1412, 377] on td "**********" at bounding box center [1359, 374] width 368 height 35
drag, startPoint x: 1278, startPoint y: 328, endPoint x: 1186, endPoint y: 331, distance: 92.0
click at [1186, 331] on td "*********" at bounding box center [1359, 340] width 368 height 35
click at [1186, 334] on link "*********" at bounding box center [1201, 338] width 29 height 8
click at [1242, 339] on td "*********" at bounding box center [1359, 340] width 368 height 35
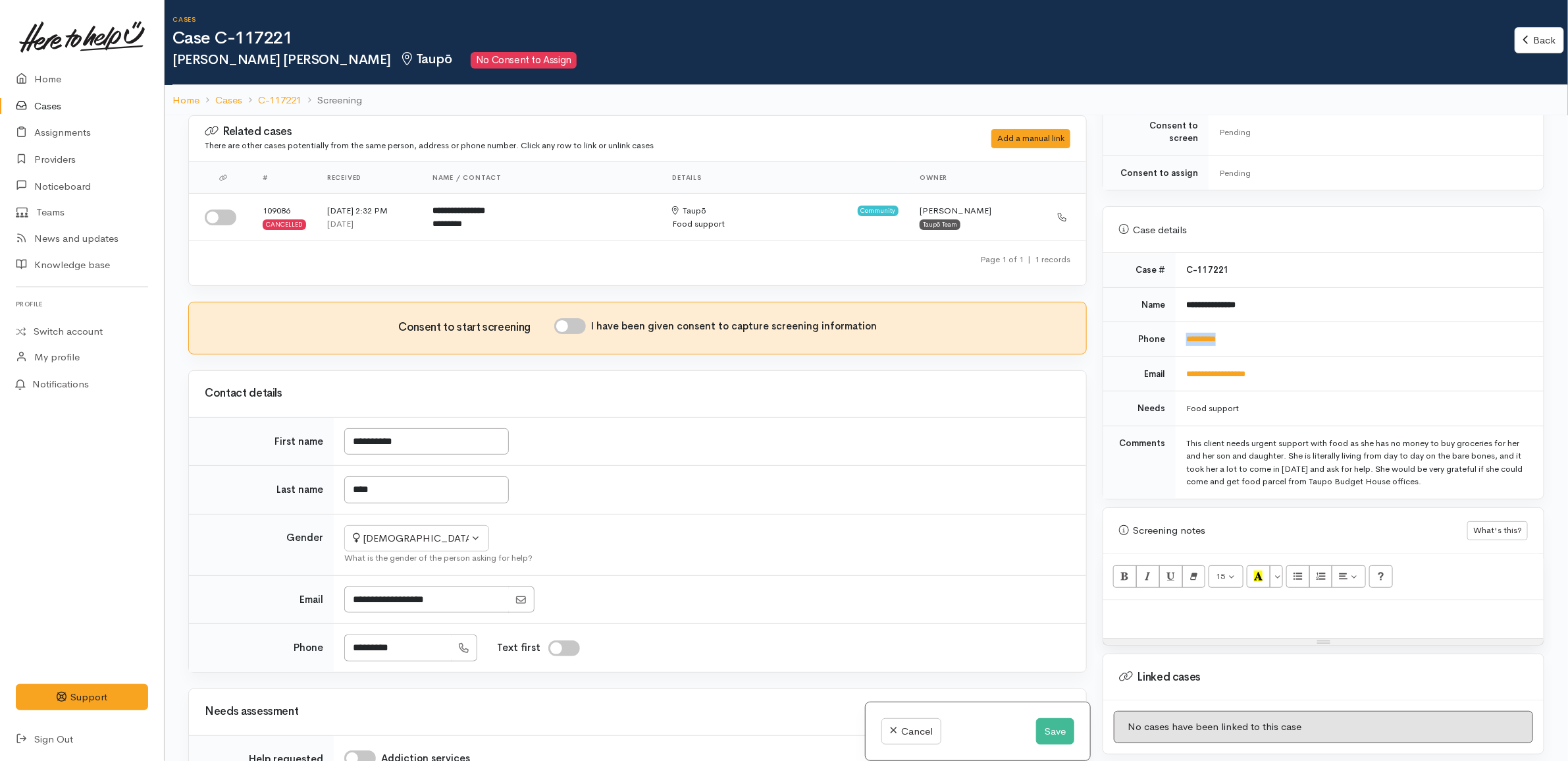
drag, startPoint x: 1261, startPoint y: 334, endPoint x: 1178, endPoint y: 330, distance: 83.1
click at [1178, 330] on td "*********" at bounding box center [1359, 340] width 368 height 35
copy link "*********"
click at [837, 60] on h2 "Sarah Jane Wall Taupō No Consent to Assign" at bounding box center [843, 61] width 1342 height 17
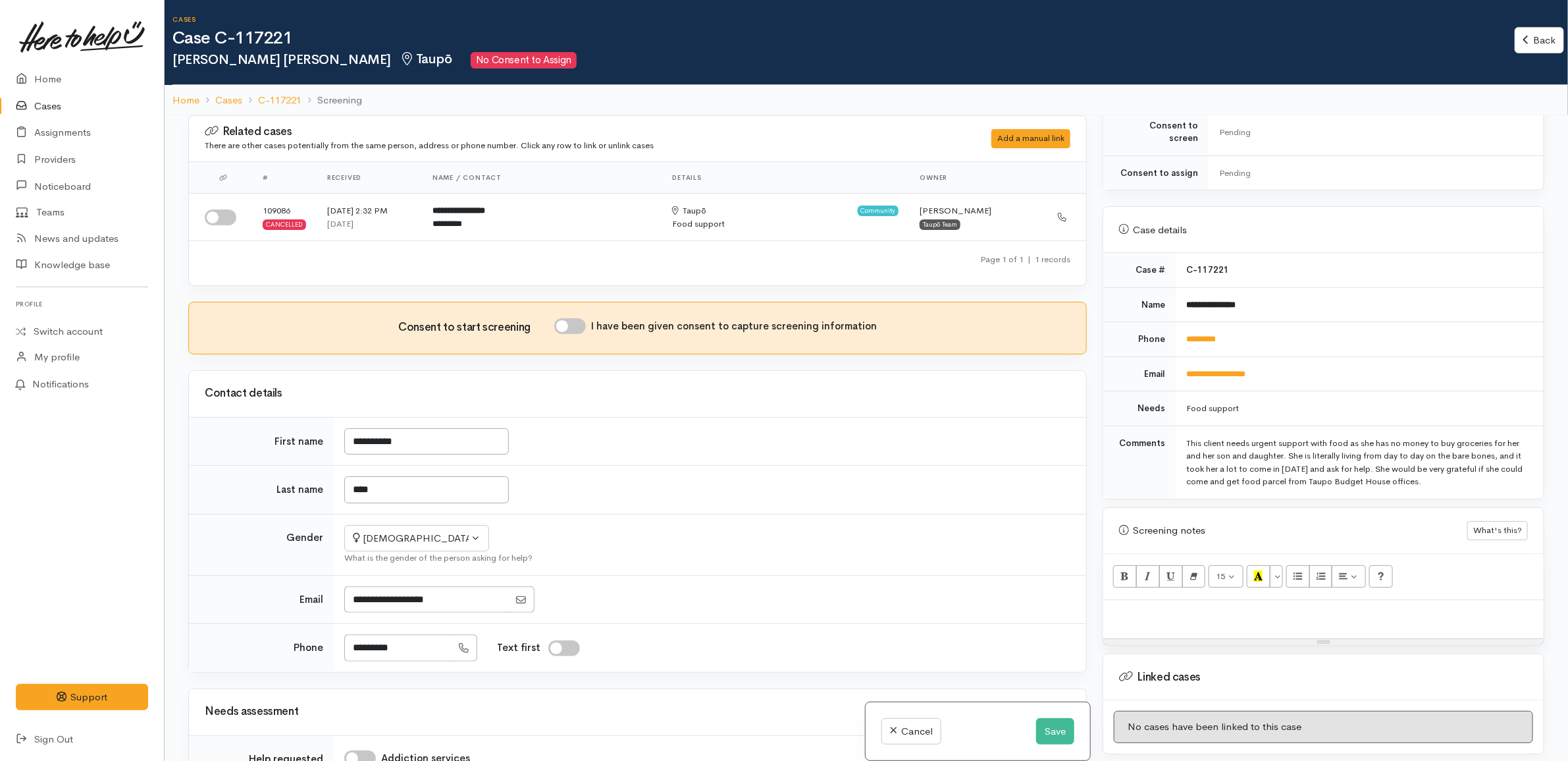
click at [989, 64] on h2 "Sarah Jane Wall Taupō No Consent to Assign" at bounding box center [843, 61] width 1342 height 17
click at [982, 66] on h2 "Sarah Jane Wall Taupō No Consent to Assign" at bounding box center [843, 61] width 1342 height 17
click at [968, 64] on h2 "Sarah Jane Wall Taupō No Consent to Assign" at bounding box center [843, 61] width 1342 height 17
click at [877, 45] on h1 "Case C-117221" at bounding box center [843, 39] width 1342 height 19
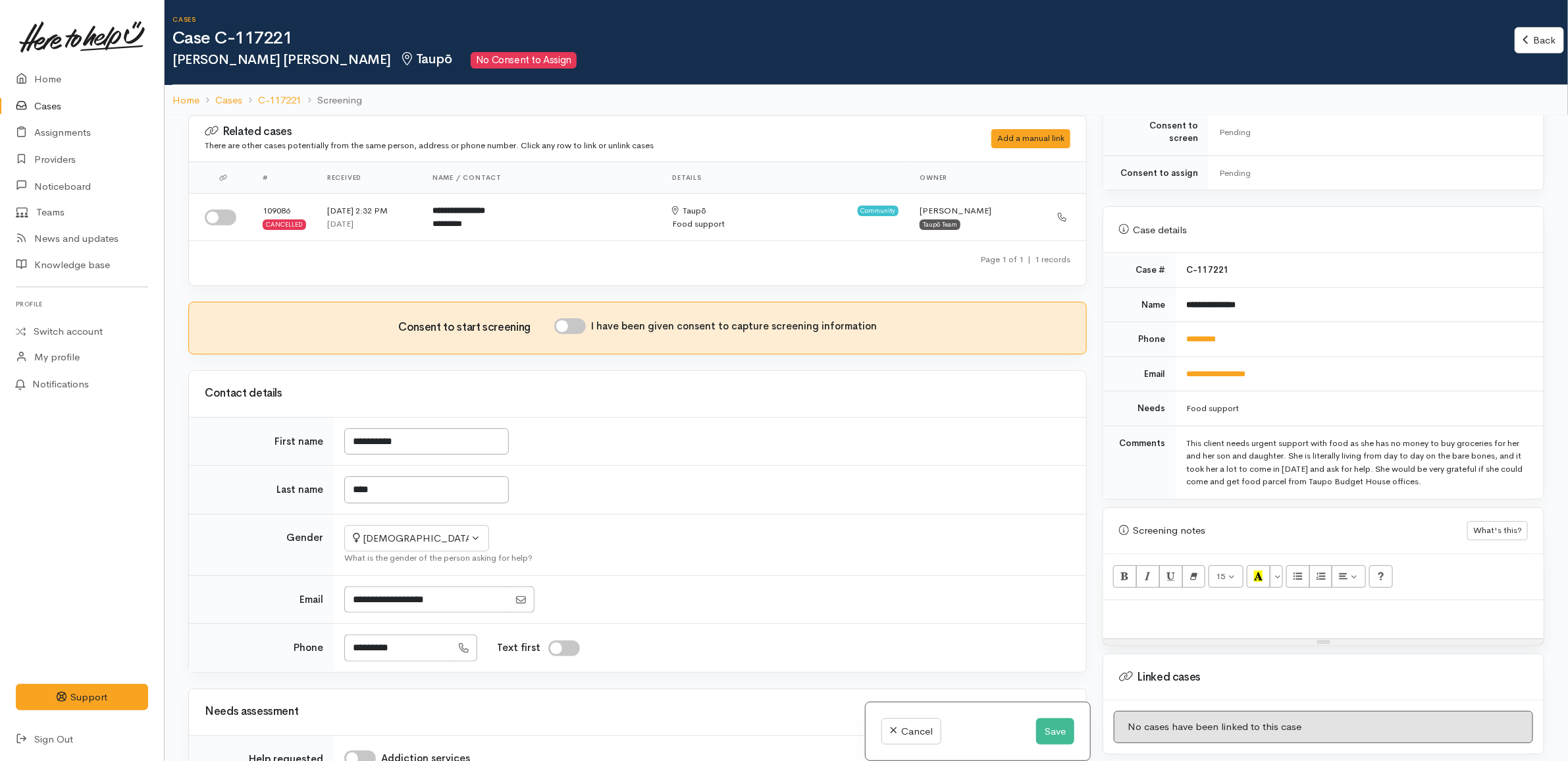
click at [1366, 343] on td "*********" at bounding box center [1359, 340] width 368 height 35
click at [1330, 402] on div "Food support" at bounding box center [1357, 408] width 341 height 13
click at [1302, 361] on td "**********" at bounding box center [1359, 374] width 368 height 35
click at [1285, 391] on td "Food support" at bounding box center [1359, 408] width 368 height 35
click at [1277, 391] on td "Food support" at bounding box center [1359, 408] width 368 height 35
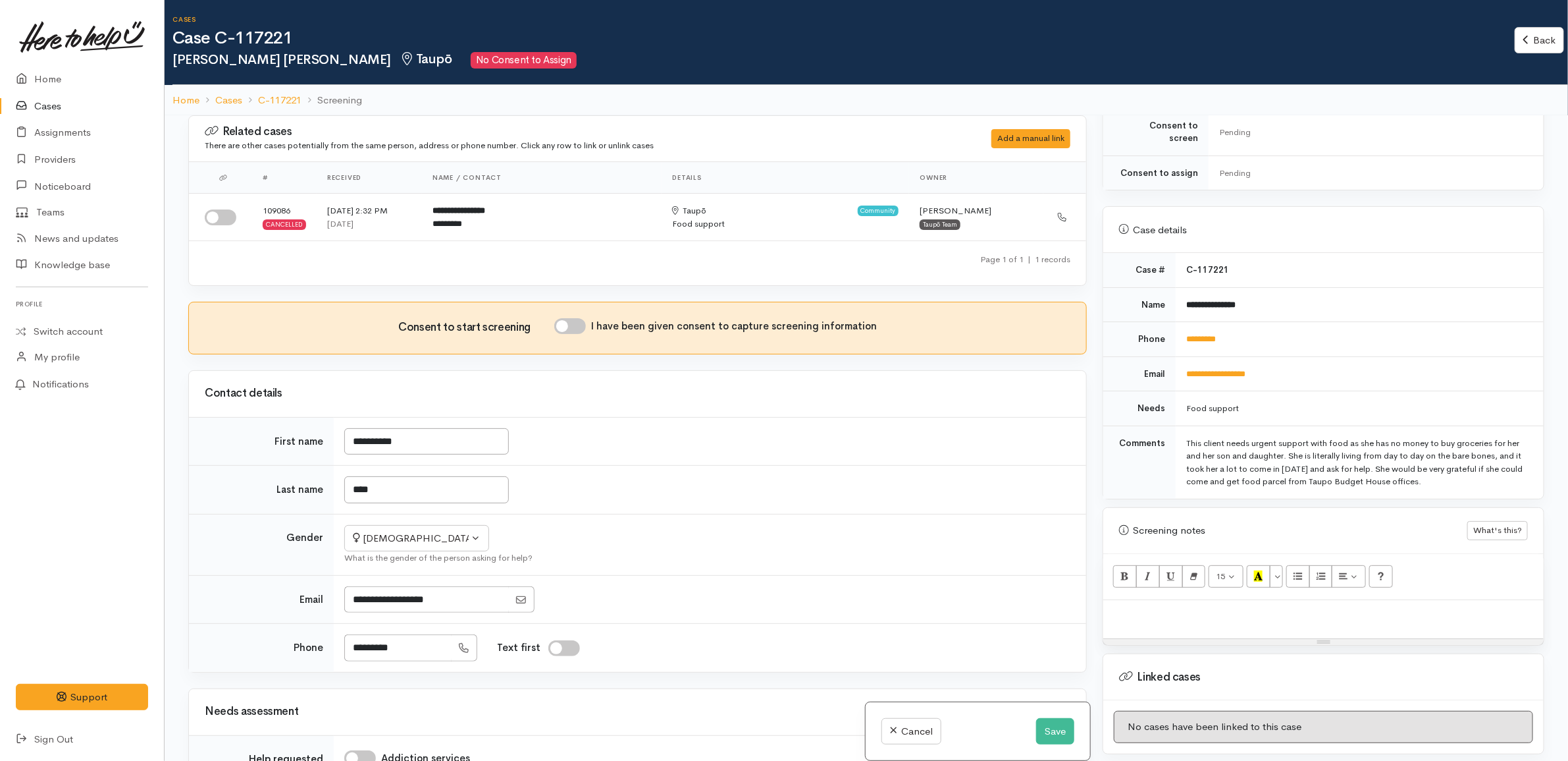
click at [1294, 402] on div "Food support" at bounding box center [1357, 408] width 341 height 13
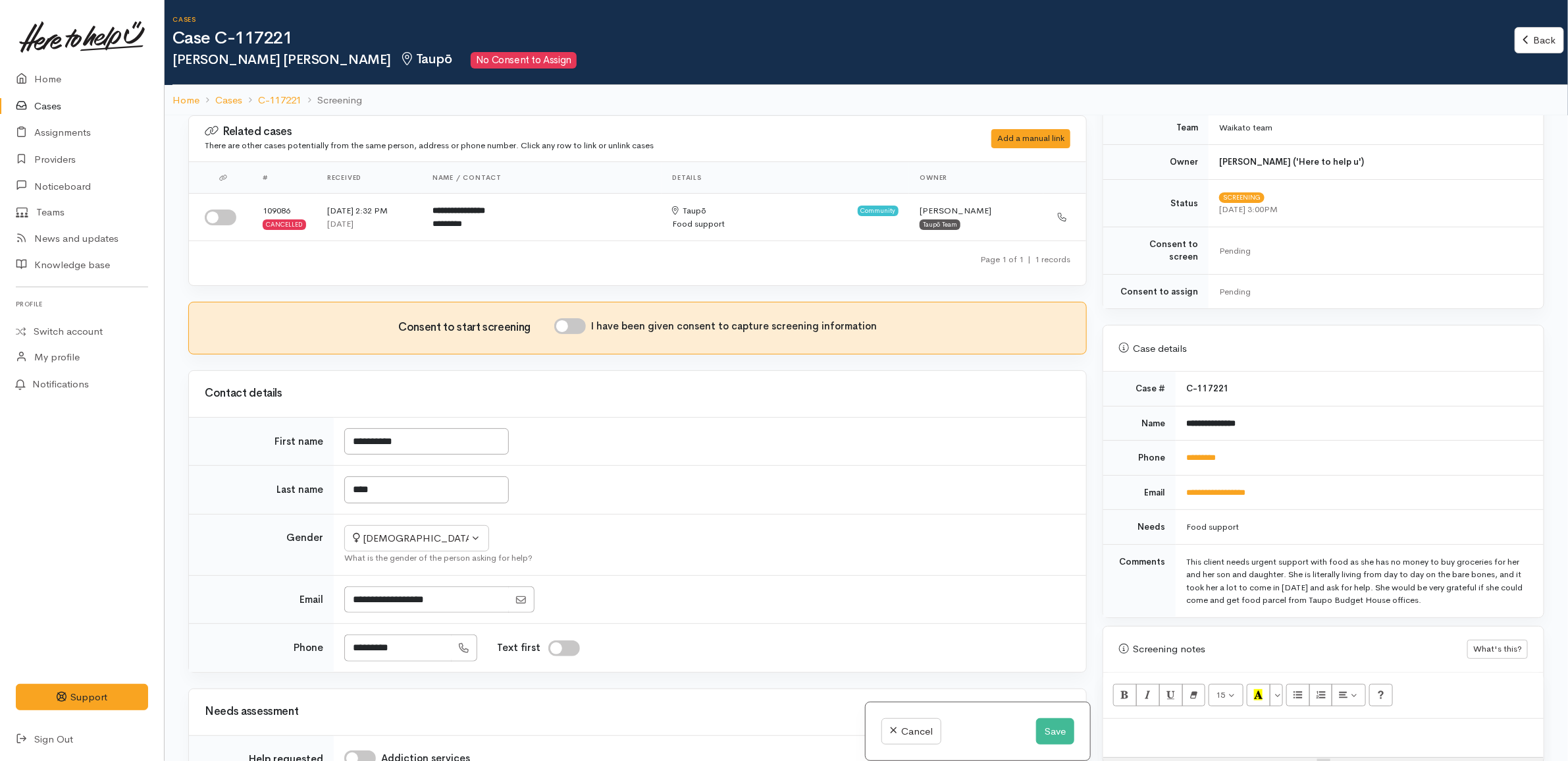
scroll to position [83, 0]
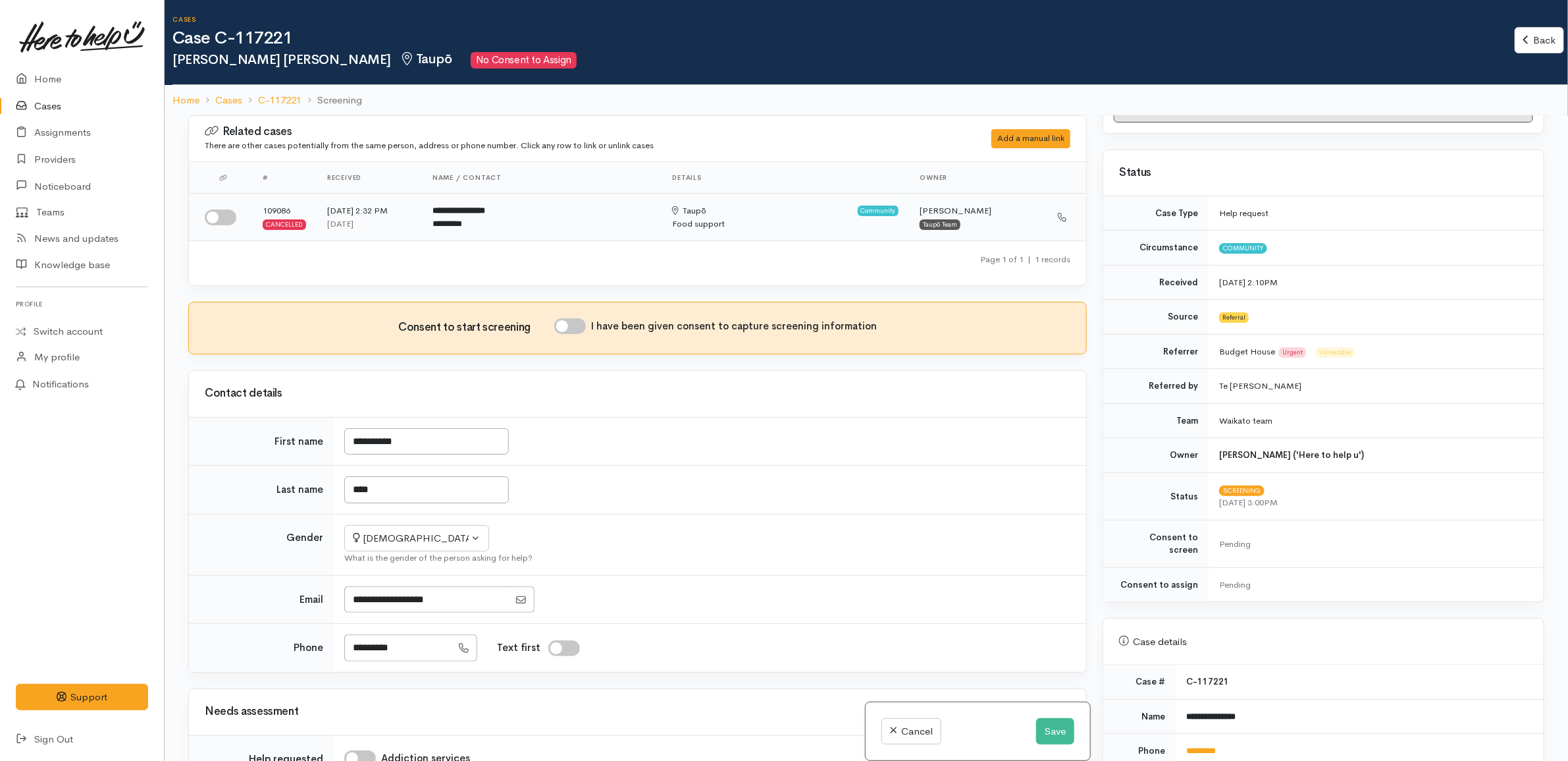
click at [232, 219] on input "checkbox" at bounding box center [220, 217] width 31 height 16
click at [220, 215] on input "checkbox" at bounding box center [220, 217] width 31 height 16
checkbox input "false"
click at [729, 425] on td "**********" at bounding box center [710, 441] width 752 height 49
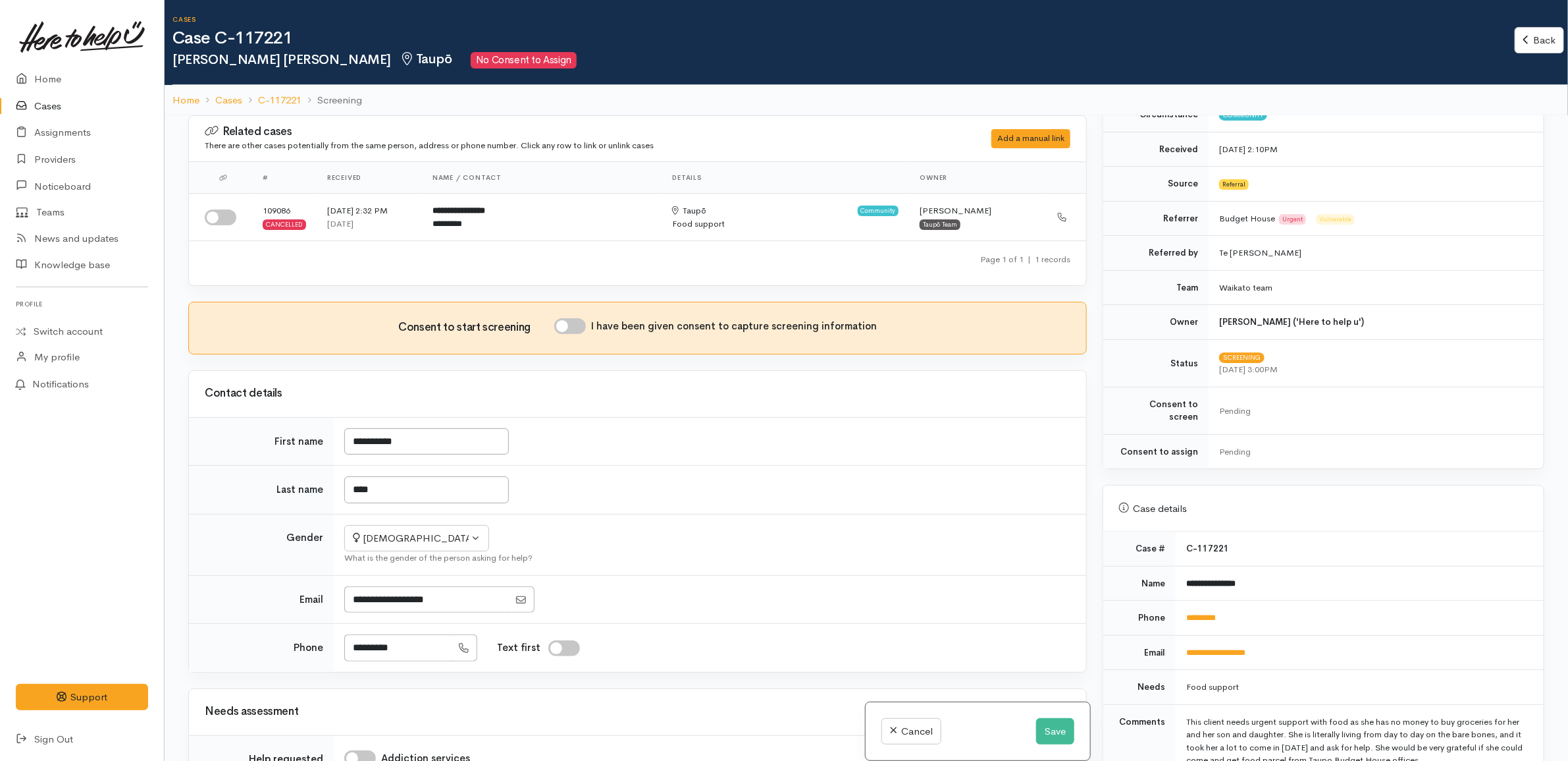
scroll to position [494, 0]
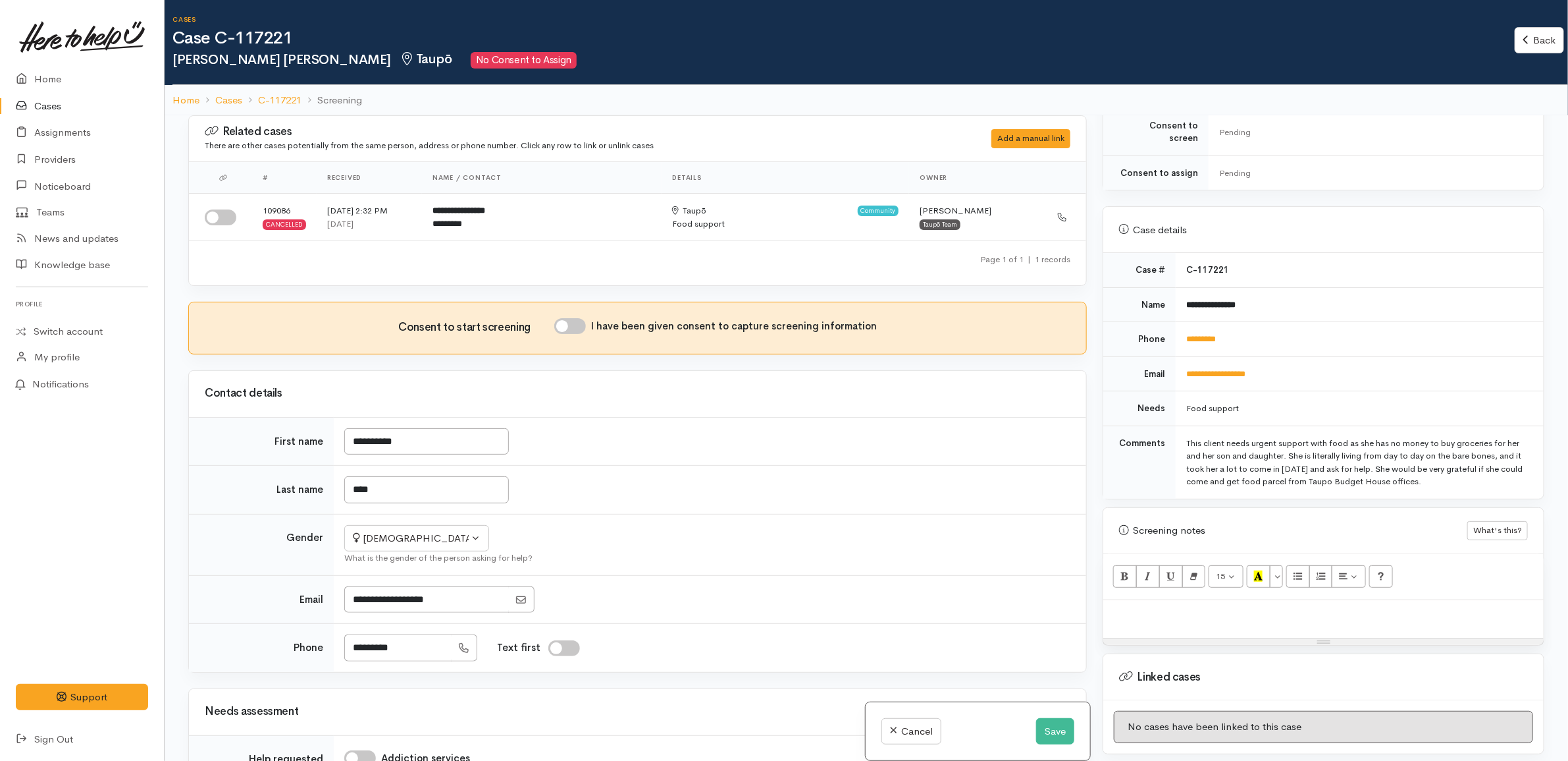
click at [1229, 586] on div "15 8 9 10 11 12 14 18 24 36 Background Color Transparent Select #ffff00 Text Co…" at bounding box center [1323, 576] width 440 height 46
click at [1261, 610] on p at bounding box center [1323, 614] width 428 height 15
paste div
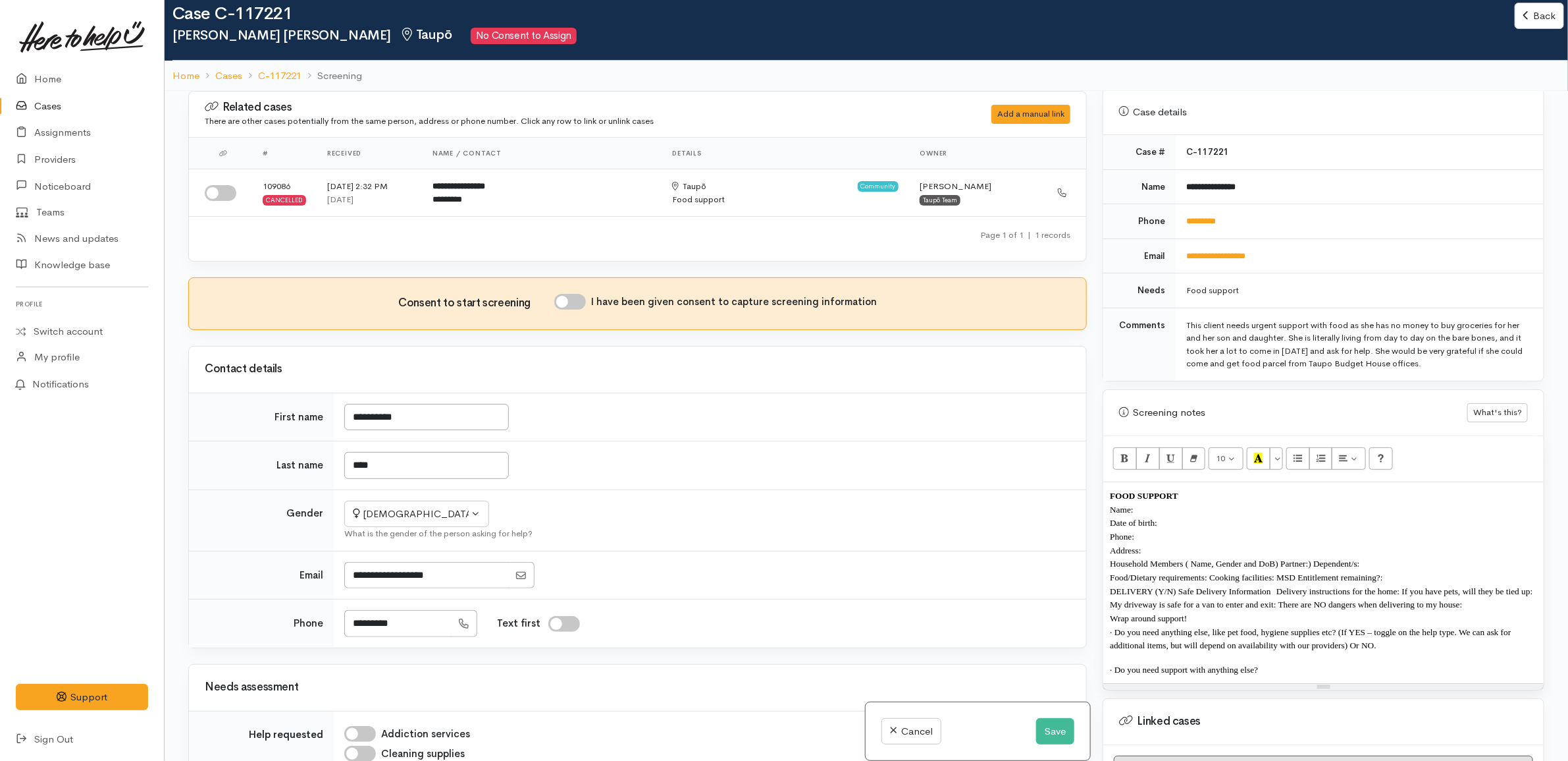
scroll to position [741, 0]
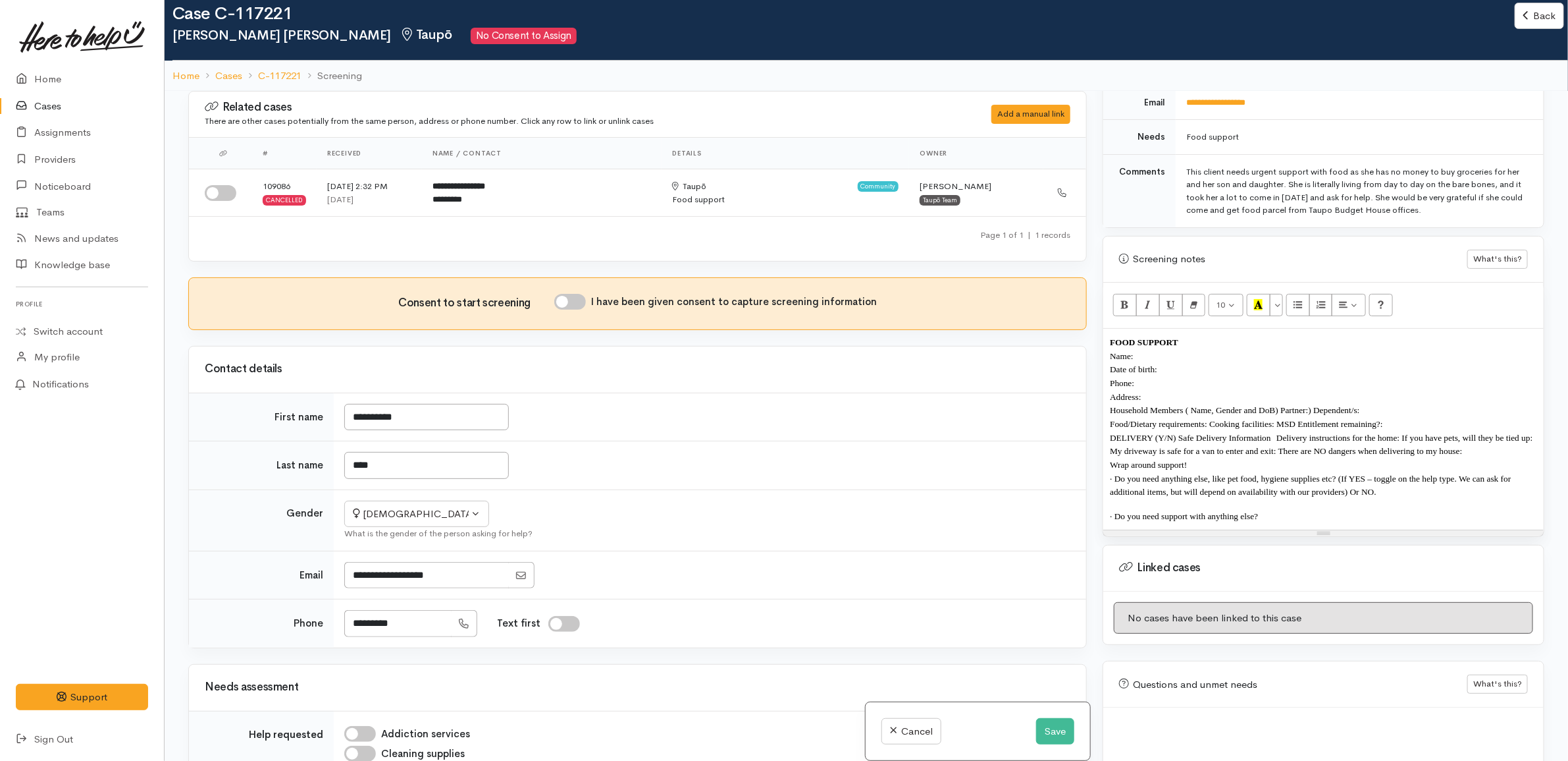
click at [1175, 363] on p "Date of birth:" at bounding box center [1323, 369] width 428 height 14
click at [1406, 417] on p "Food/Dietary requirements: Cooking facilities: MSD Entitlement remaining?:" at bounding box center [1323, 423] width 428 height 14
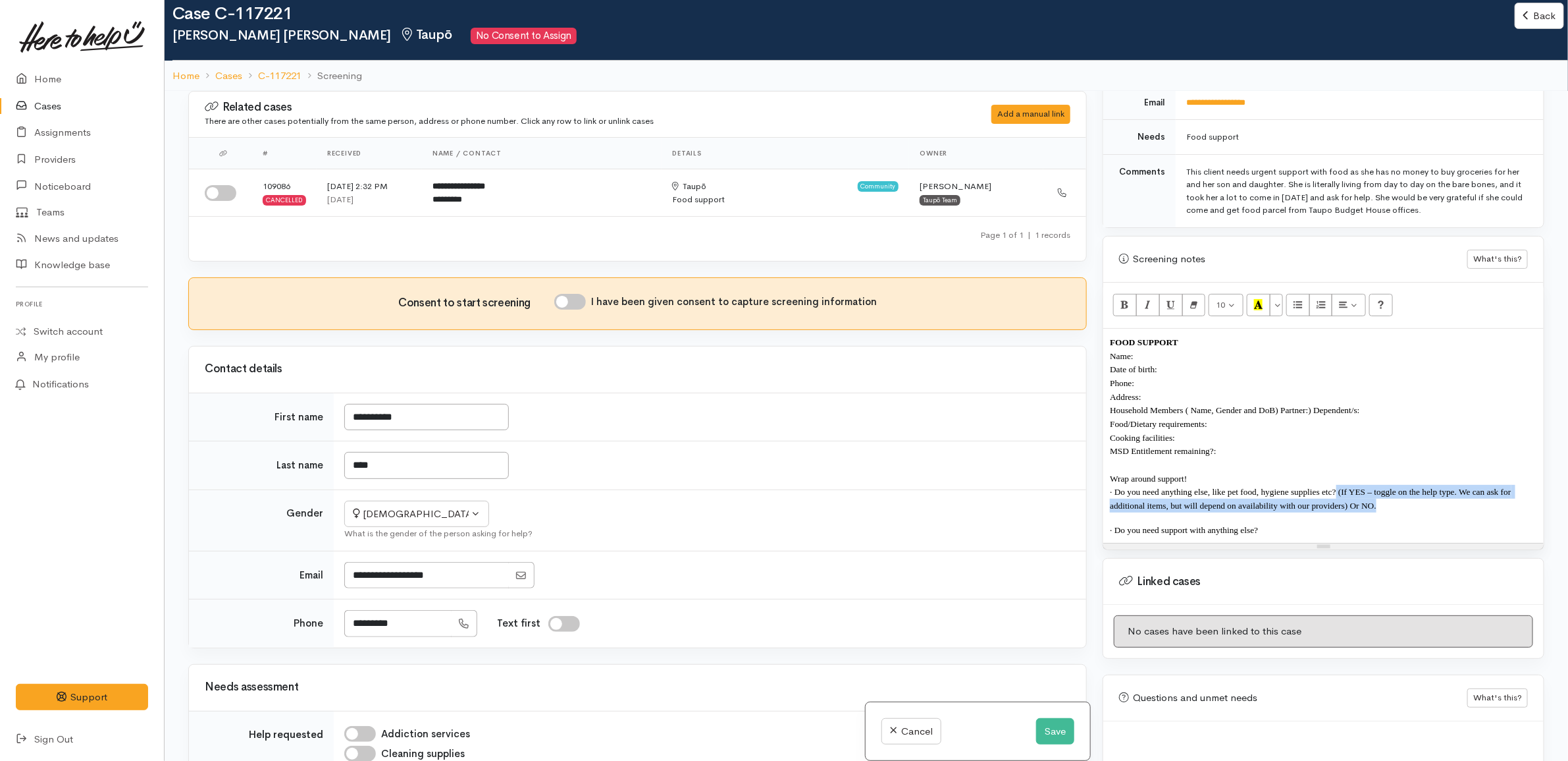
drag, startPoint x: 1396, startPoint y: 498, endPoint x: 1335, endPoint y: 488, distance: 61.8
click at [1335, 488] on p "· Do you need anything else, like pet food, hygiene supplies etc? (If YES – tog…" at bounding box center [1323, 498] width 428 height 27
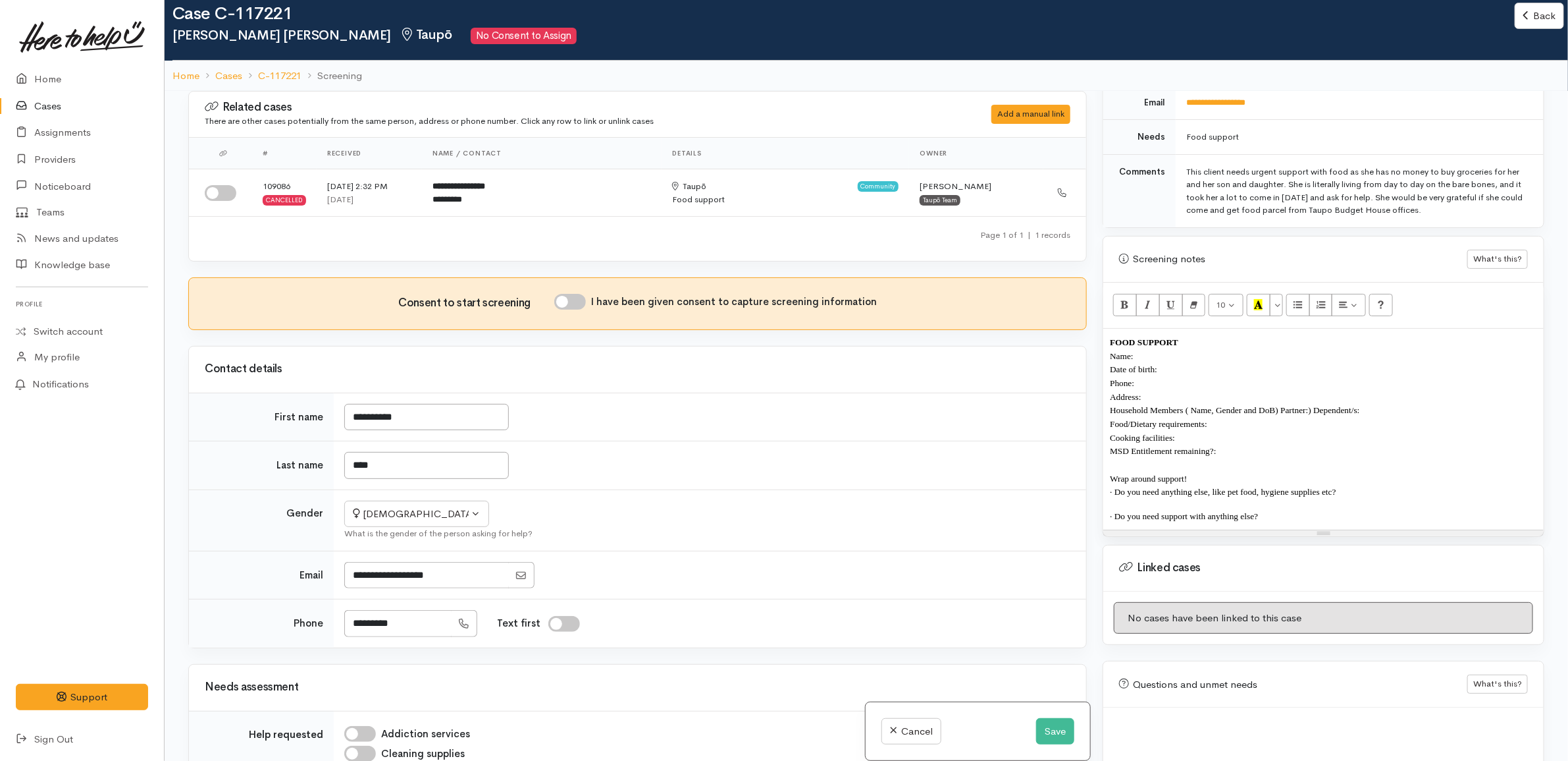
click at [1157, 353] on p "Name:" at bounding box center [1323, 355] width 428 height 14
click at [1459, 205] on div "This client needs urgent support with food as she has no money to buy groceries…" at bounding box center [1357, 191] width 341 height 51
click at [1041, 722] on button "Save" at bounding box center [1055, 731] width 39 height 27
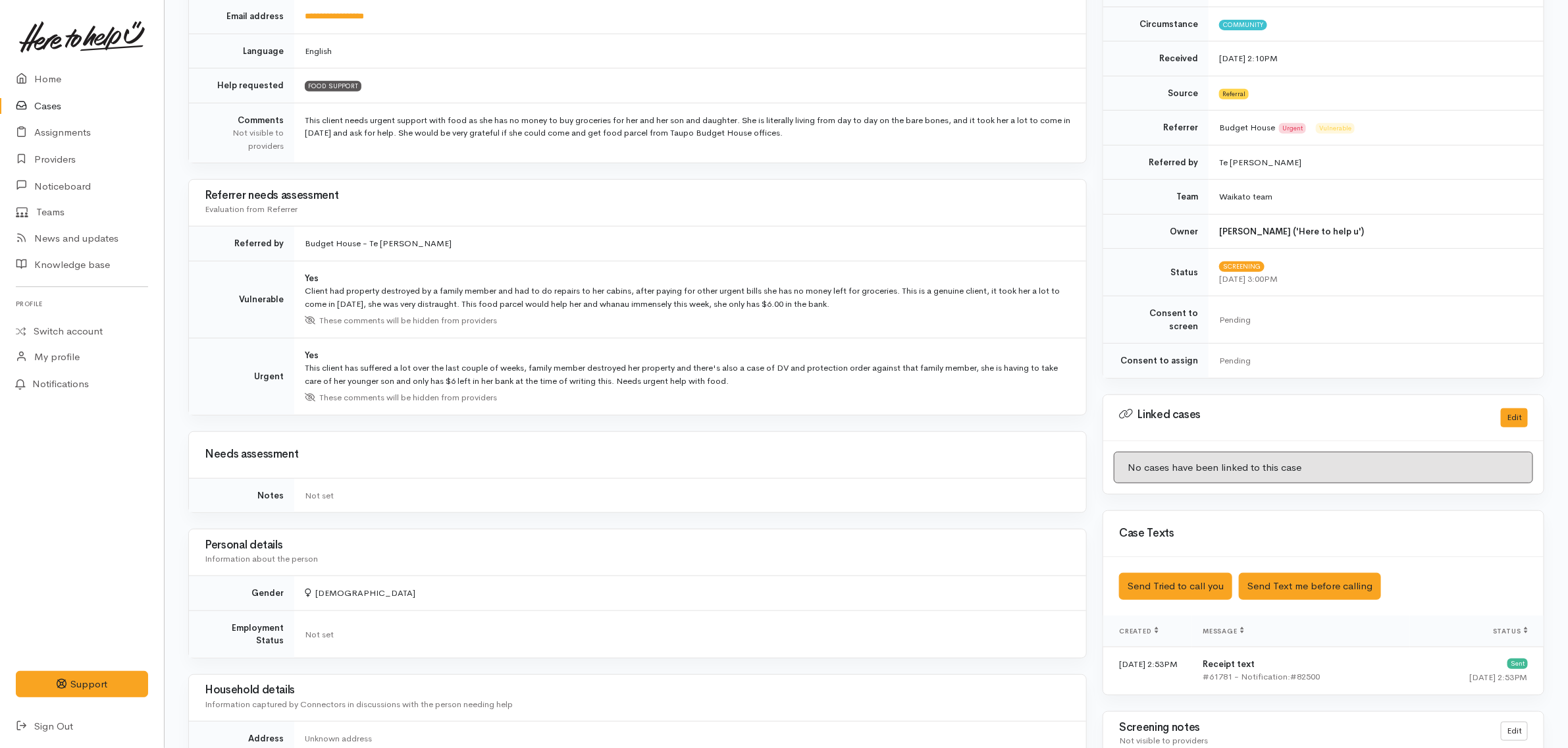
scroll to position [329, 0]
click at [747, 384] on div "This client has suffered a lot over the last couple of weeks, family member des…" at bounding box center [687, 373] width 765 height 26
click at [921, 383] on div "This client has suffered a lot over the last couple of weeks, family member des…" at bounding box center [687, 373] width 765 height 26
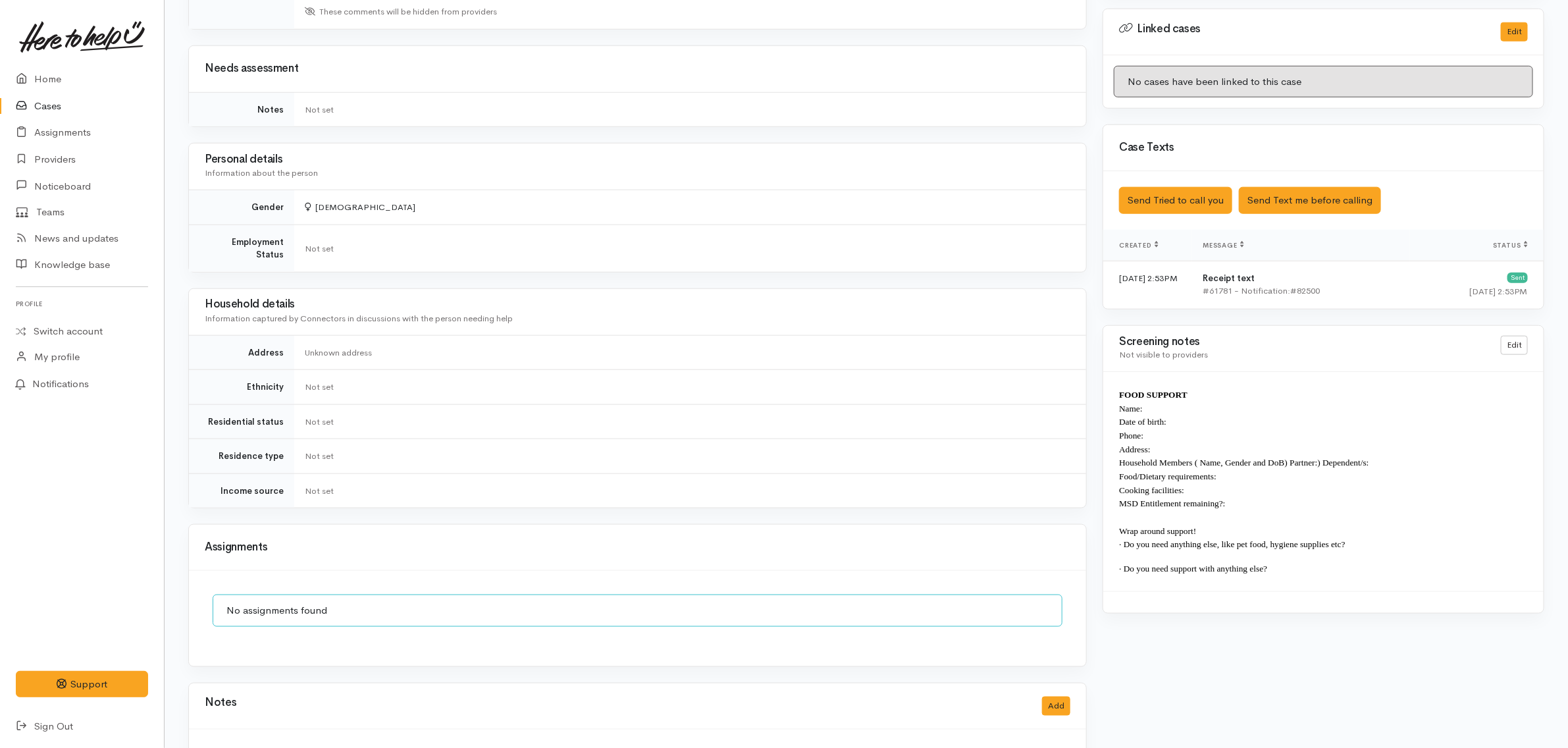
scroll to position [757, 0]
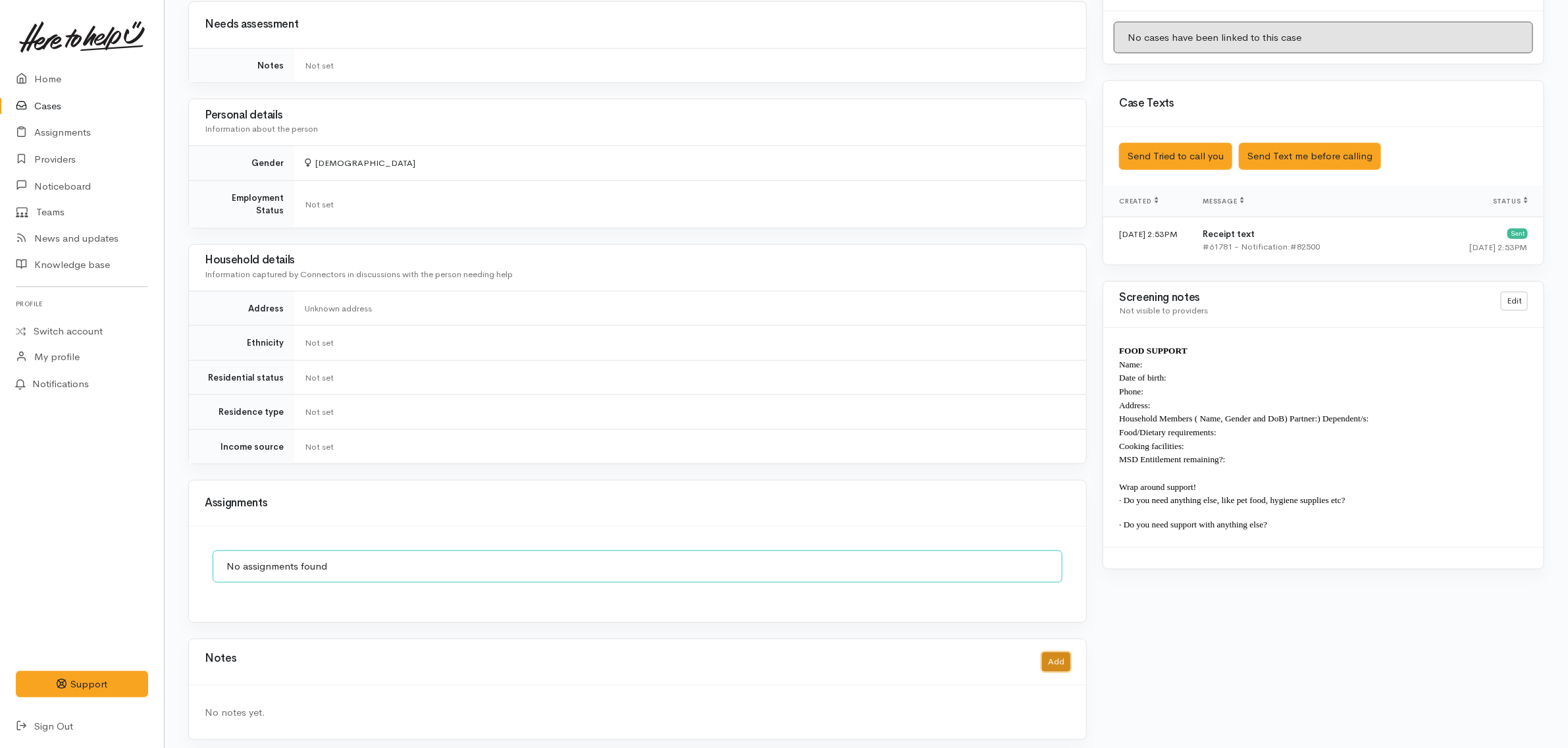
click at [1063, 658] on button "Add" at bounding box center [1056, 662] width 28 height 19
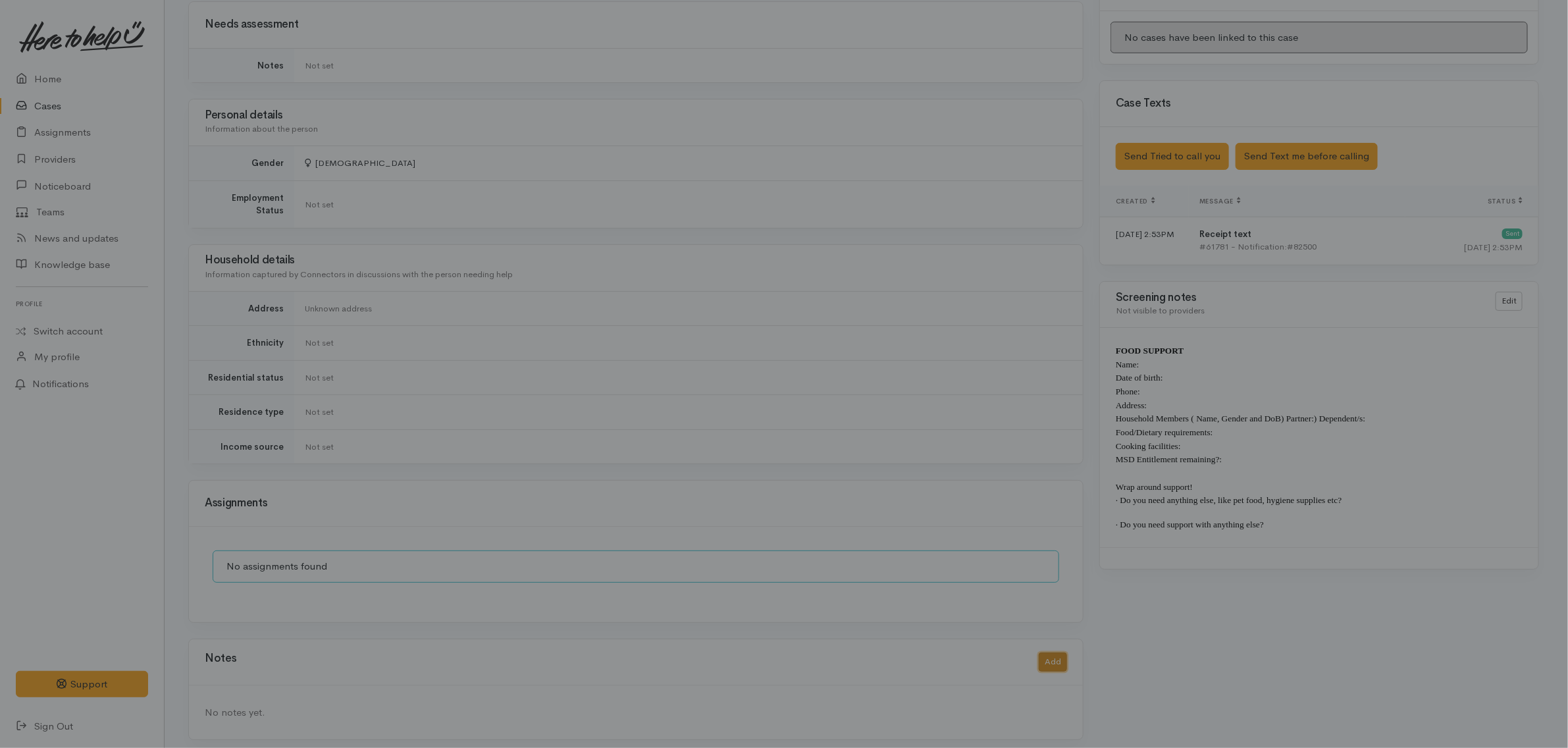
scroll to position [744, 0]
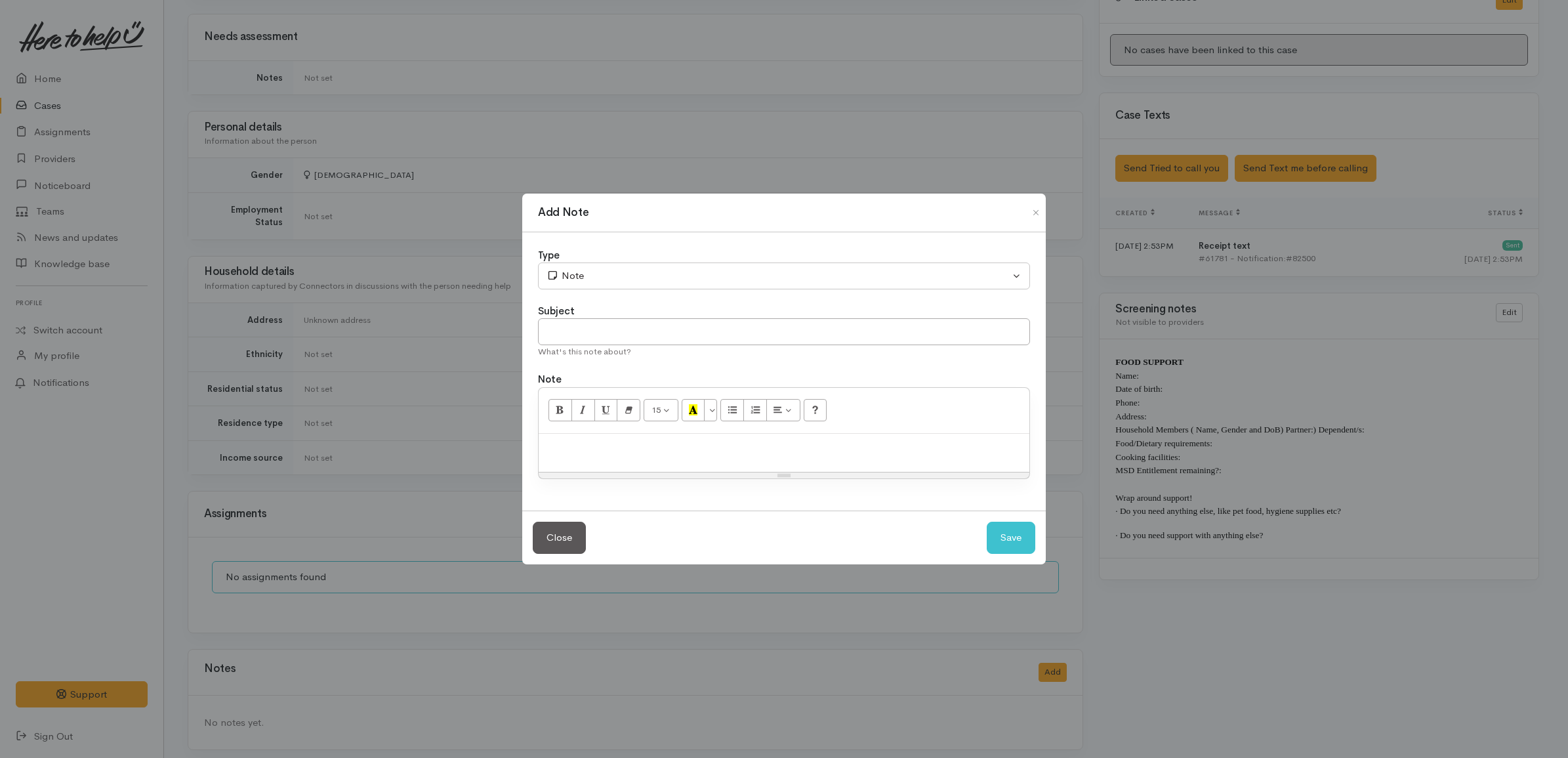
click at [808, 440] on p at bounding box center [784, 447] width 477 height 15
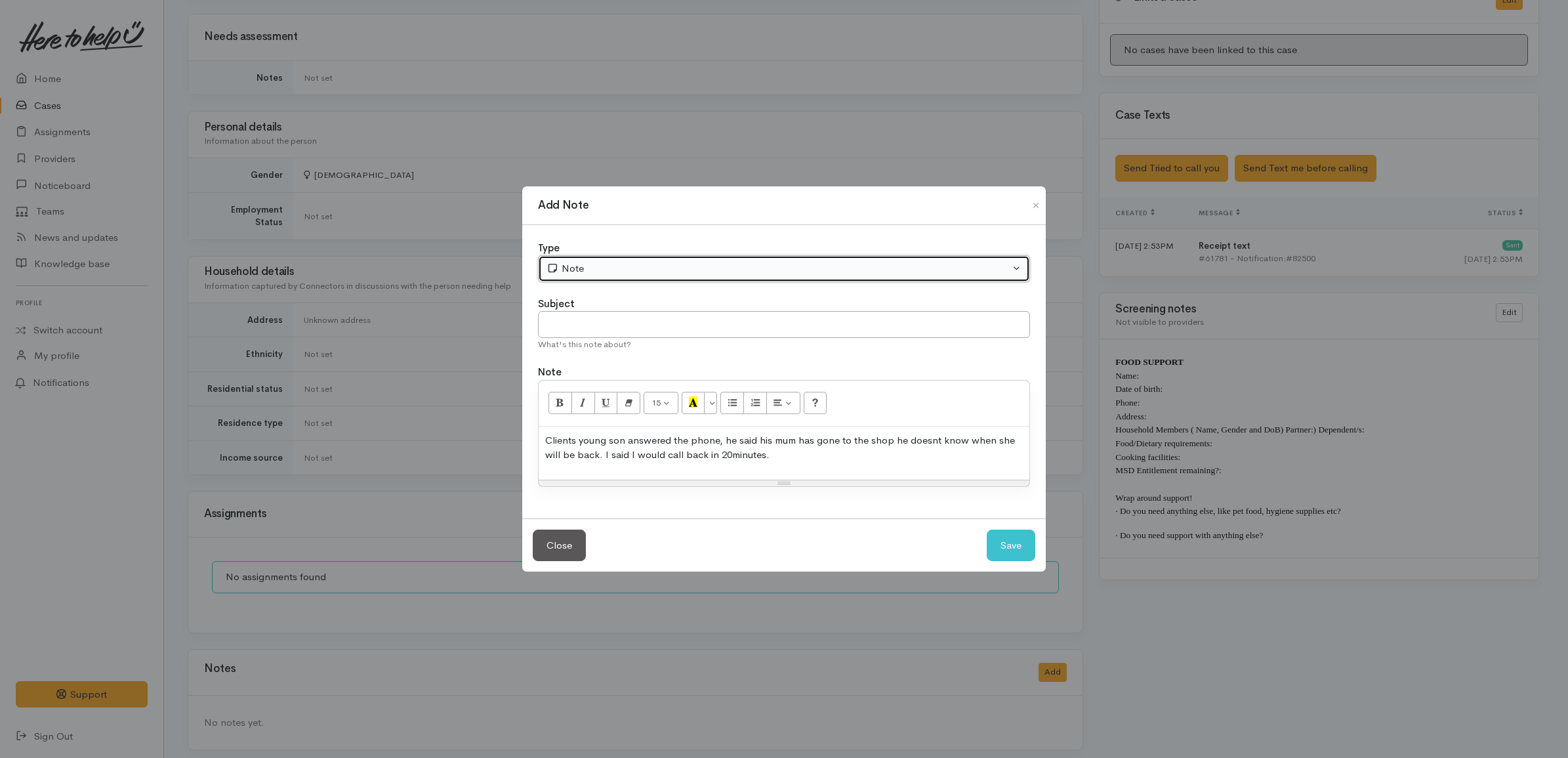
click at [677, 272] on div "Note" at bounding box center [778, 269] width 463 height 15
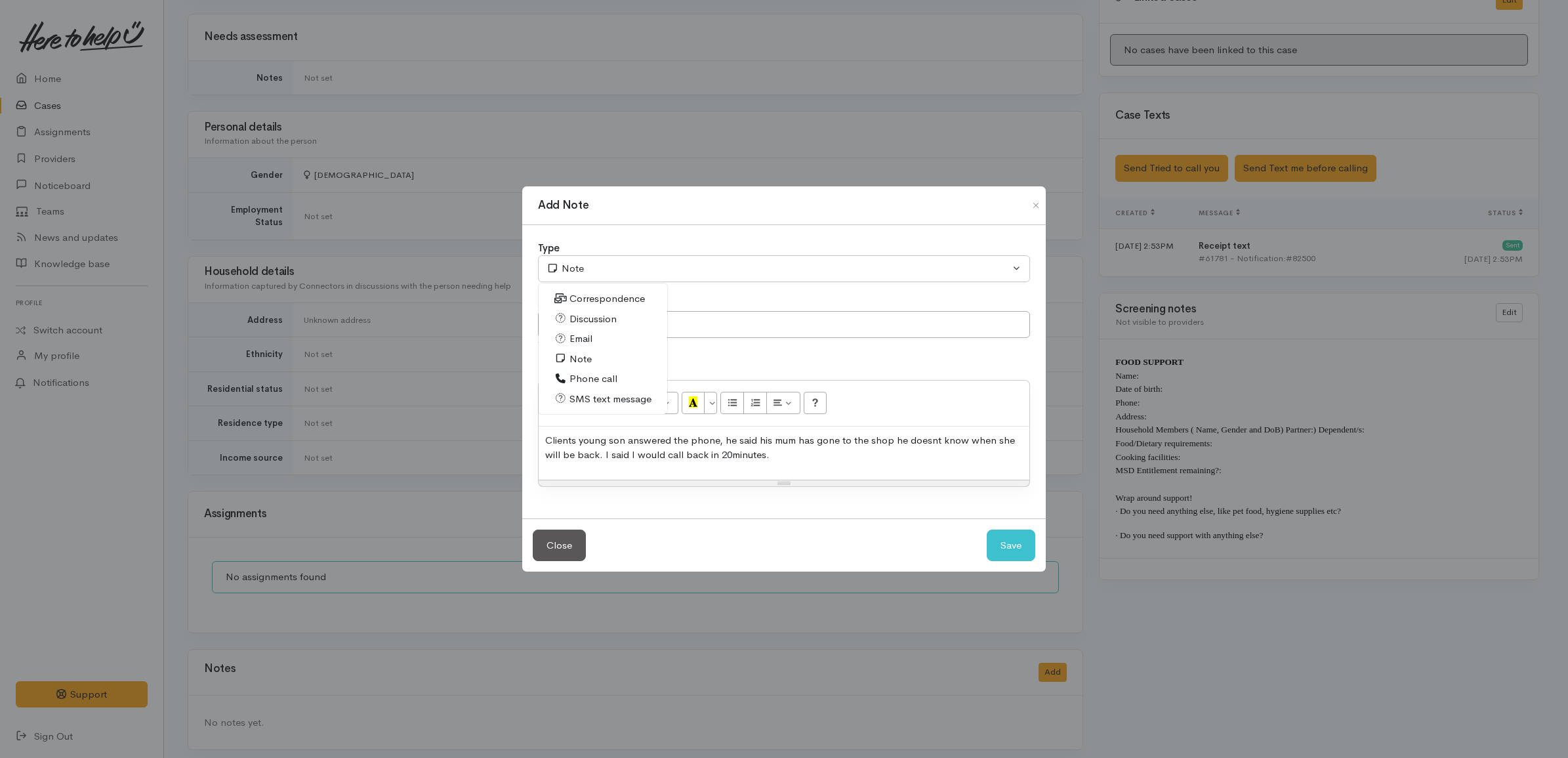
click at [578, 313] on span "Discussion" at bounding box center [593, 319] width 48 height 15
click at [1002, 542] on button "Save" at bounding box center [1010, 545] width 48 height 32
select select "1"
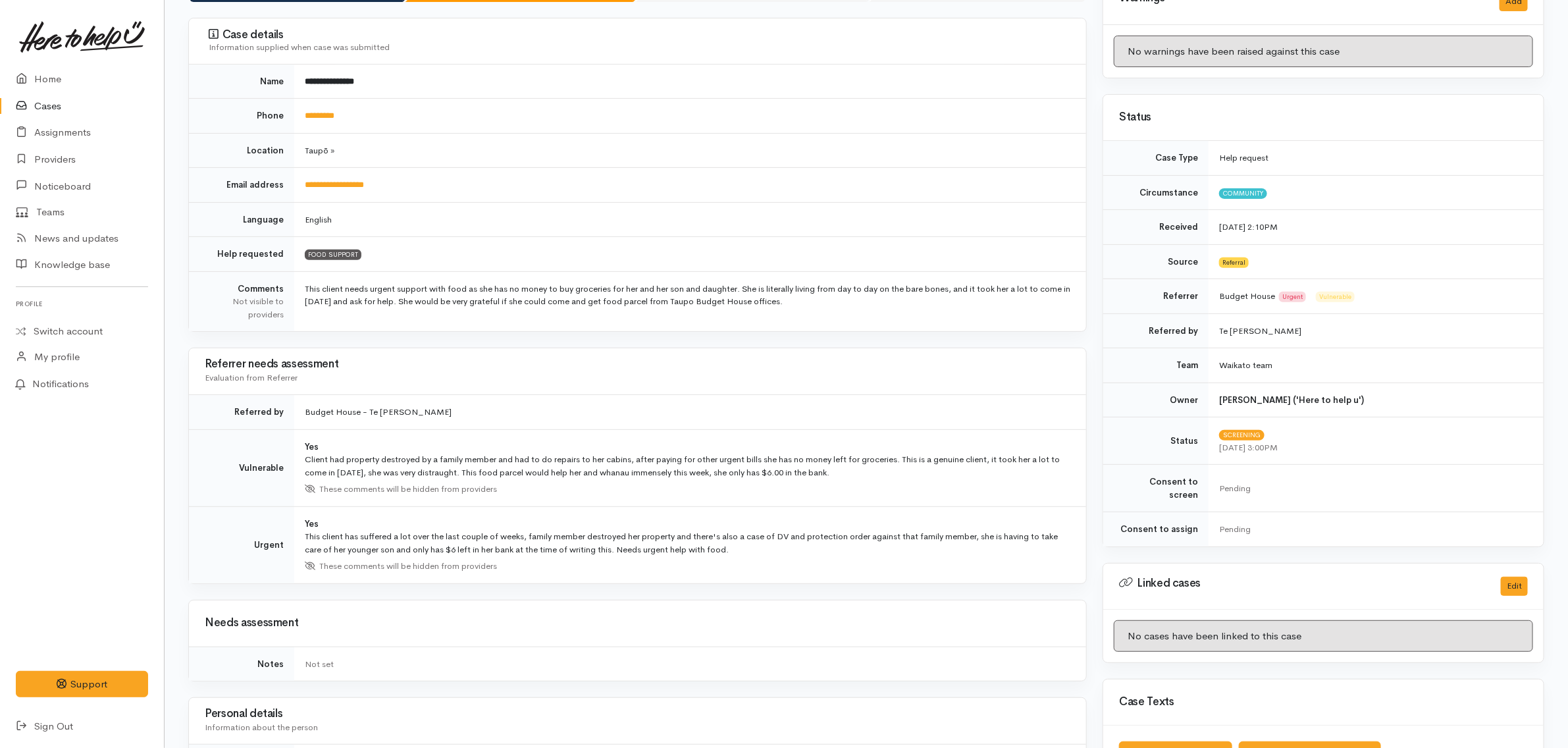
scroll to position [0, 0]
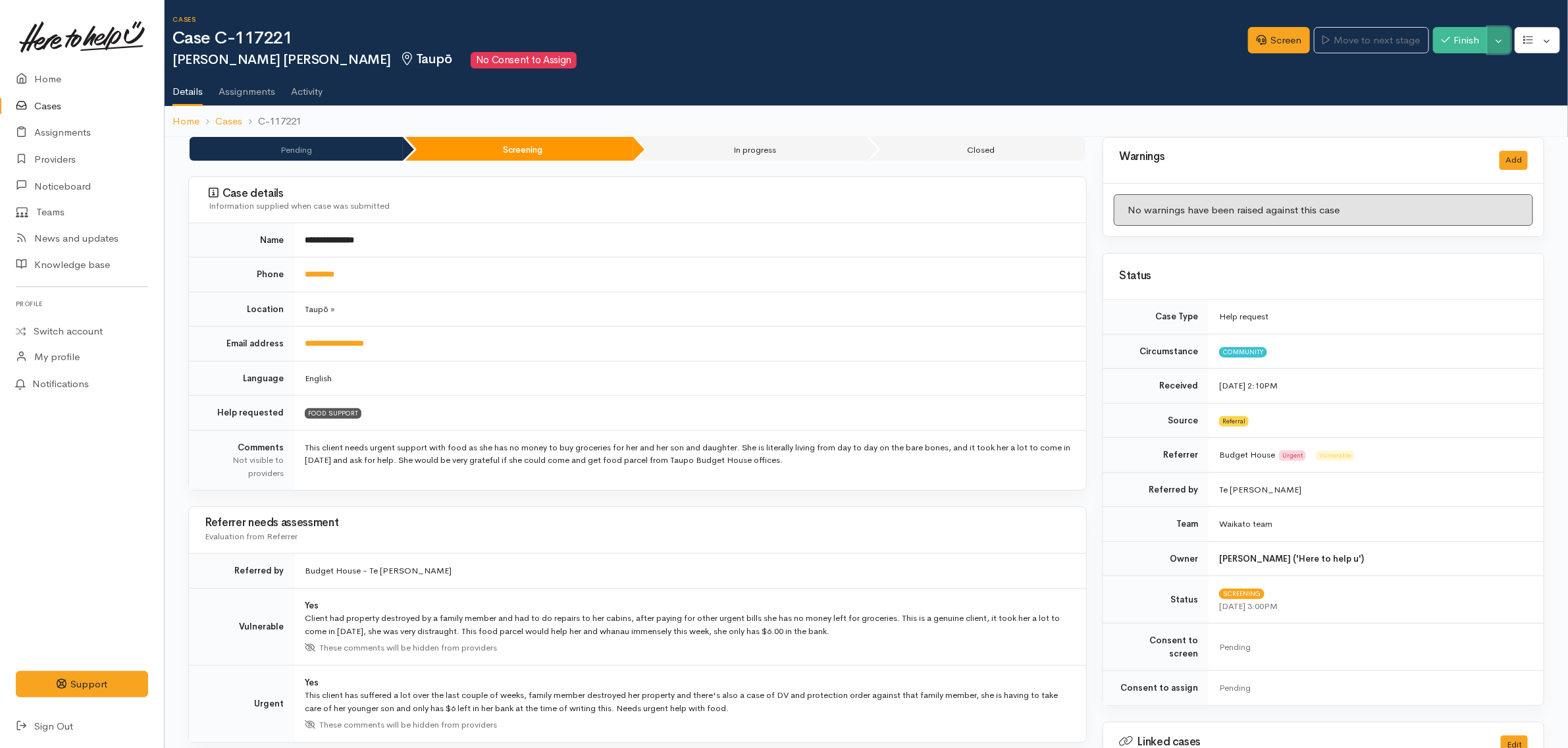
click at [1498, 51] on button "Toggle Dropdown" at bounding box center [1498, 39] width 23 height 27
click at [607, 64] on h2 "Sarah Jane Wall Taupō No Consent to Assign" at bounding box center [710, 61] width 1075 height 17
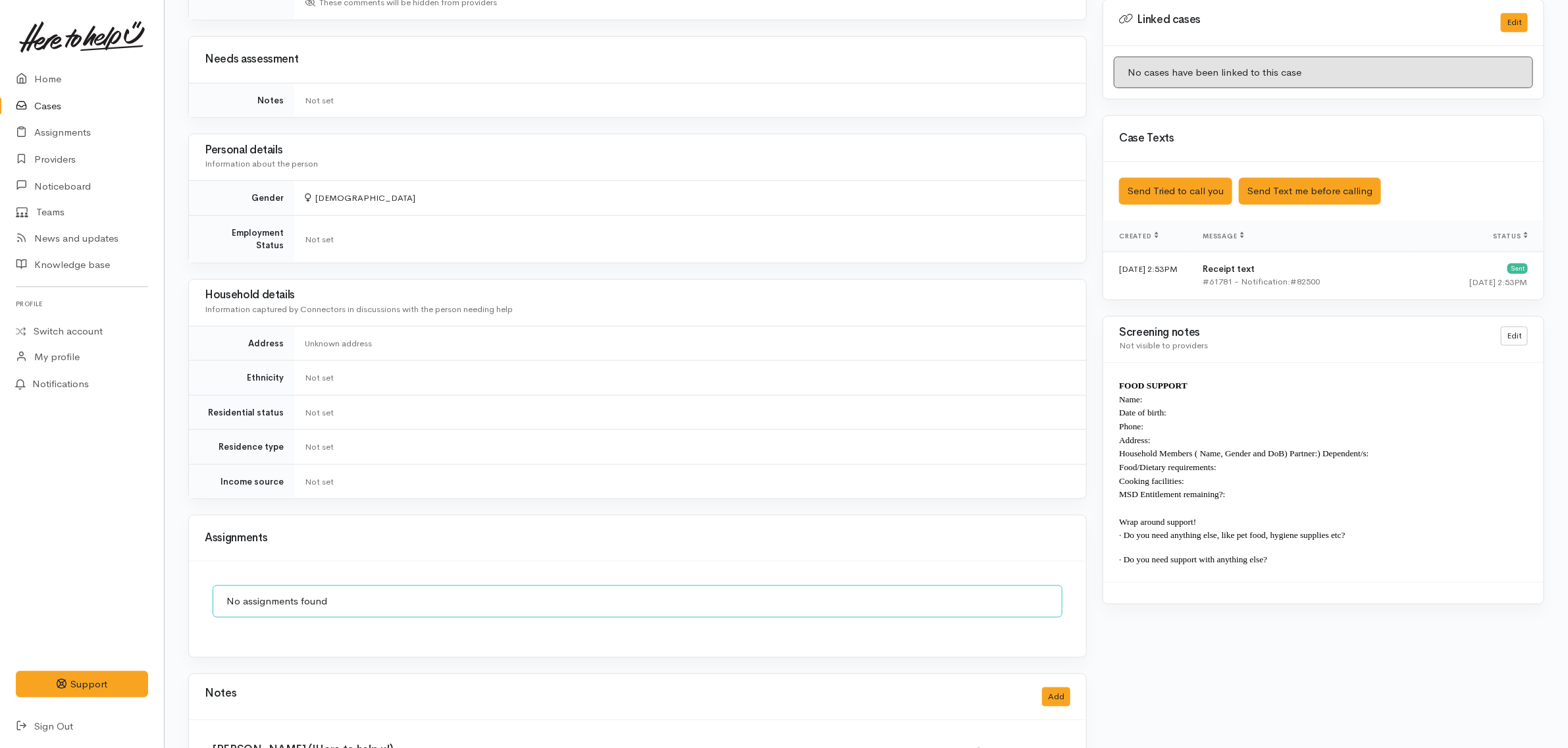
scroll to position [658, 0]
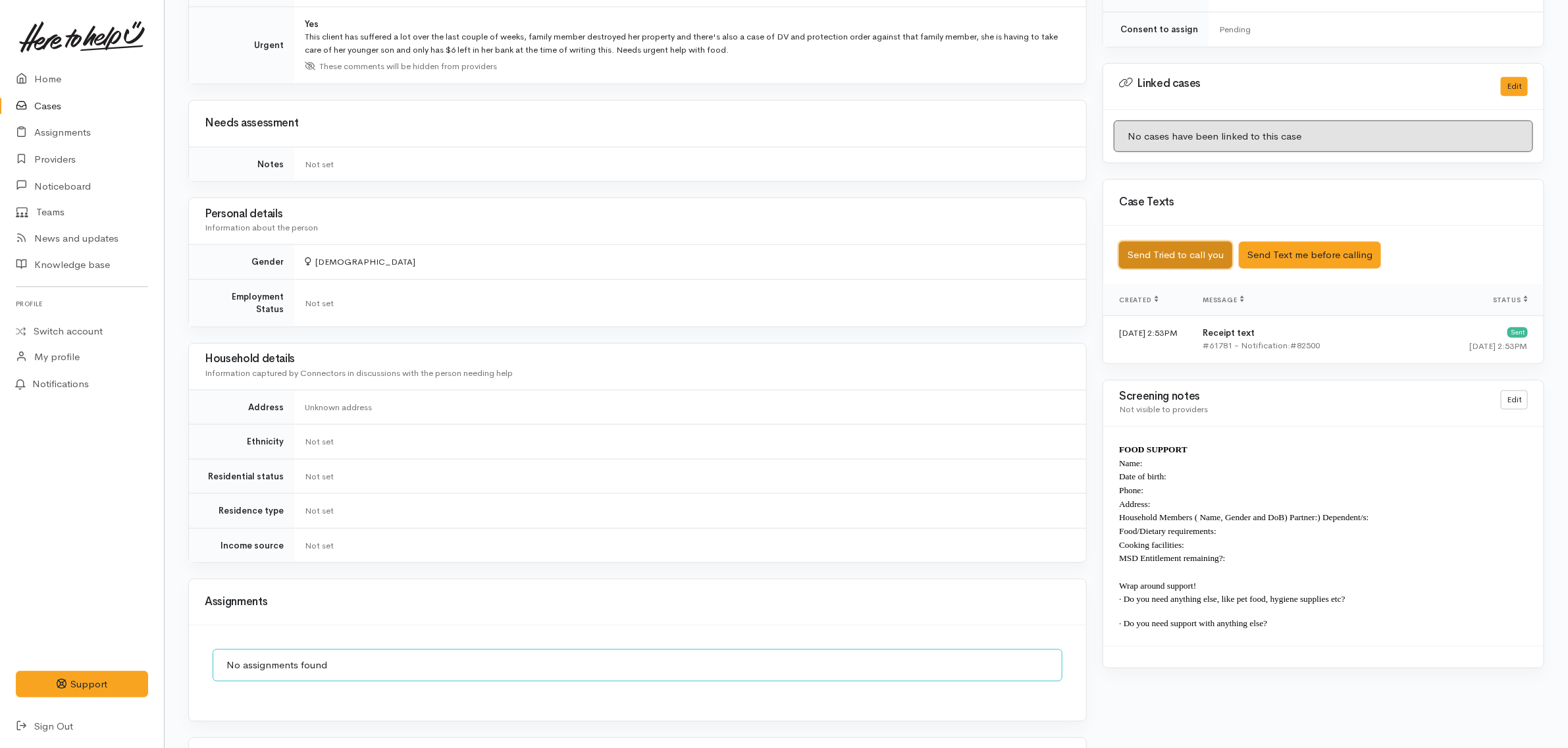
click at [1207, 257] on button "Send Tried to call you" at bounding box center [1175, 254] width 113 height 27
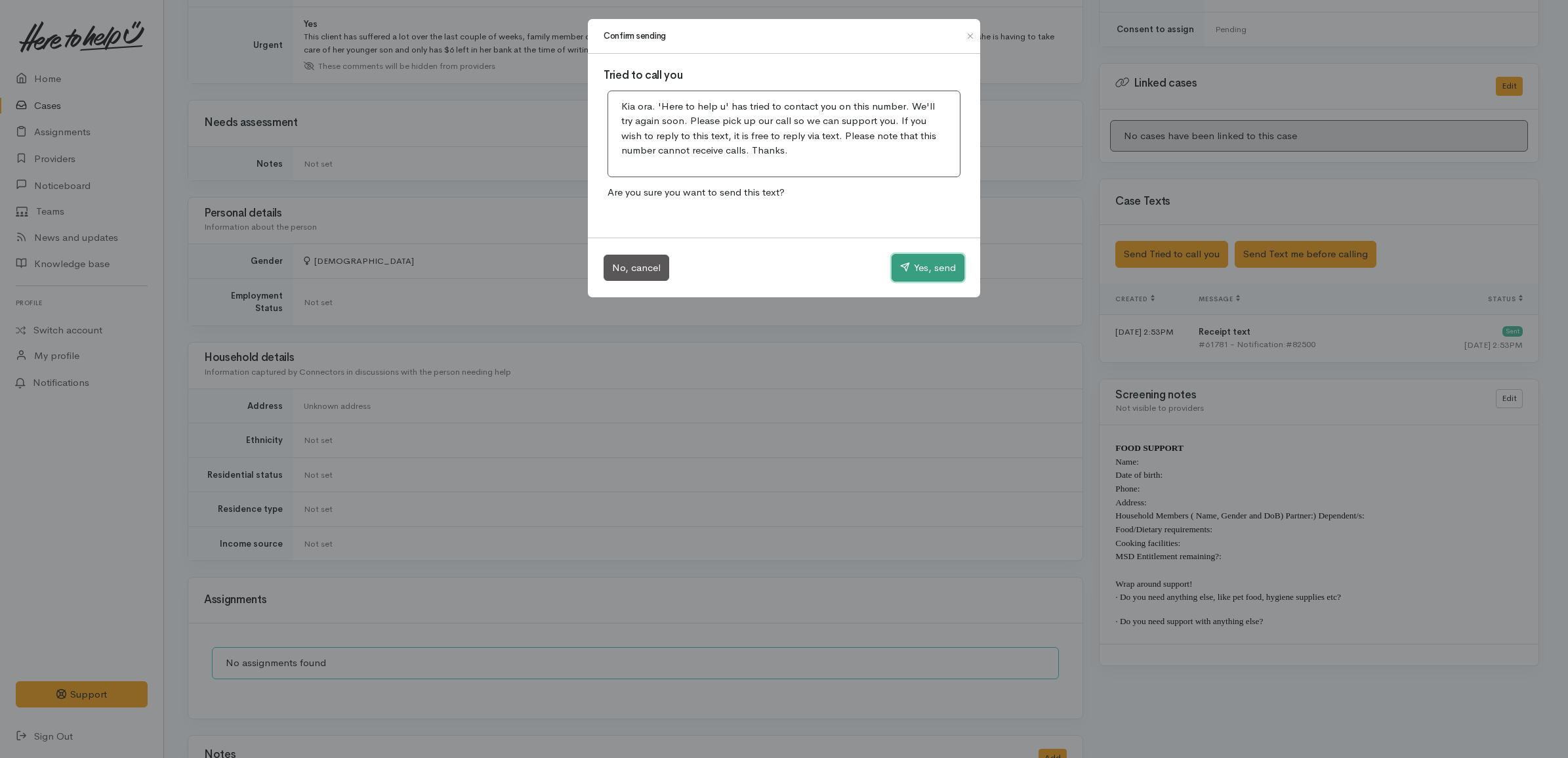
click at [913, 268] on button "Yes, send" at bounding box center [928, 268] width 73 height 27
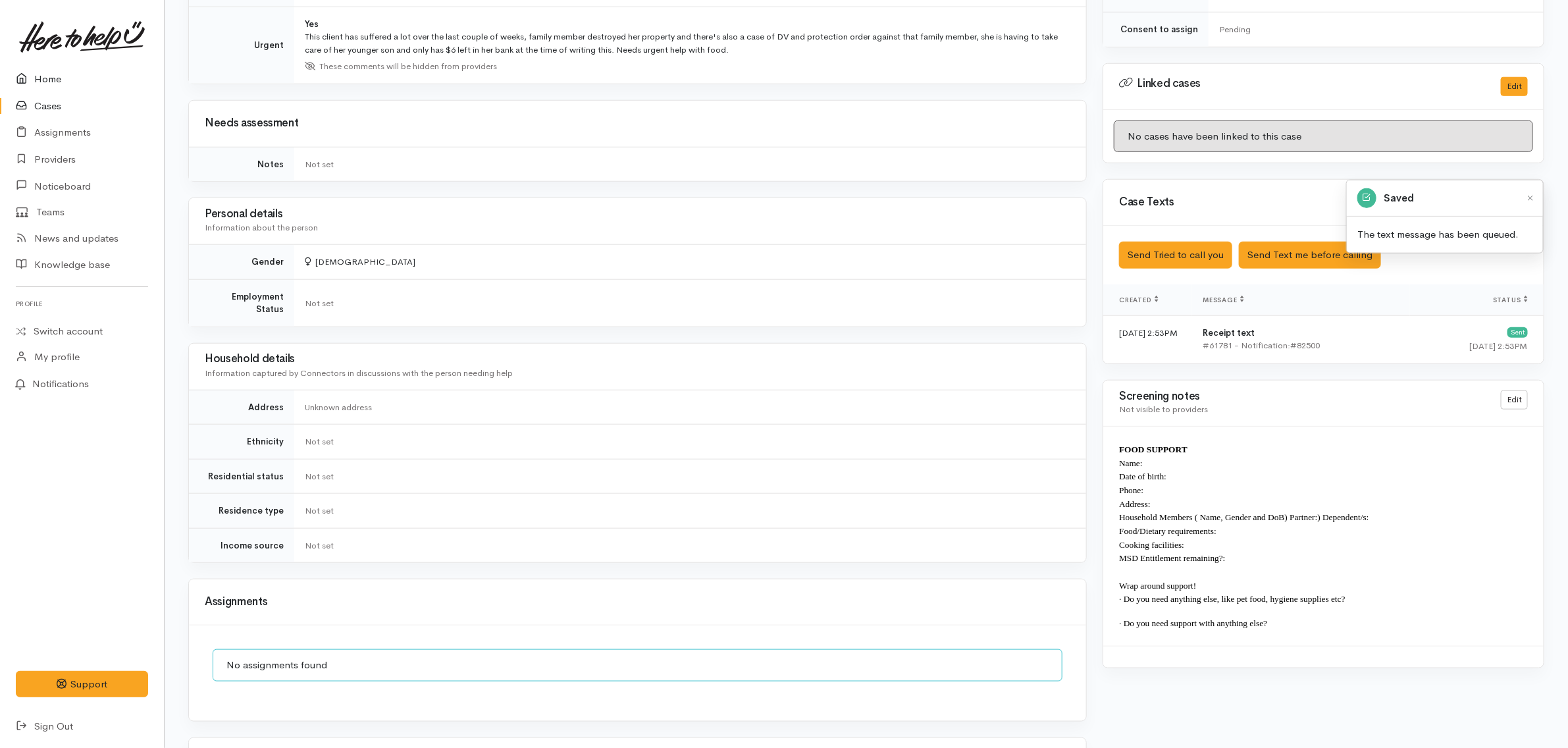
click at [50, 78] on link "Home" at bounding box center [82, 79] width 164 height 27
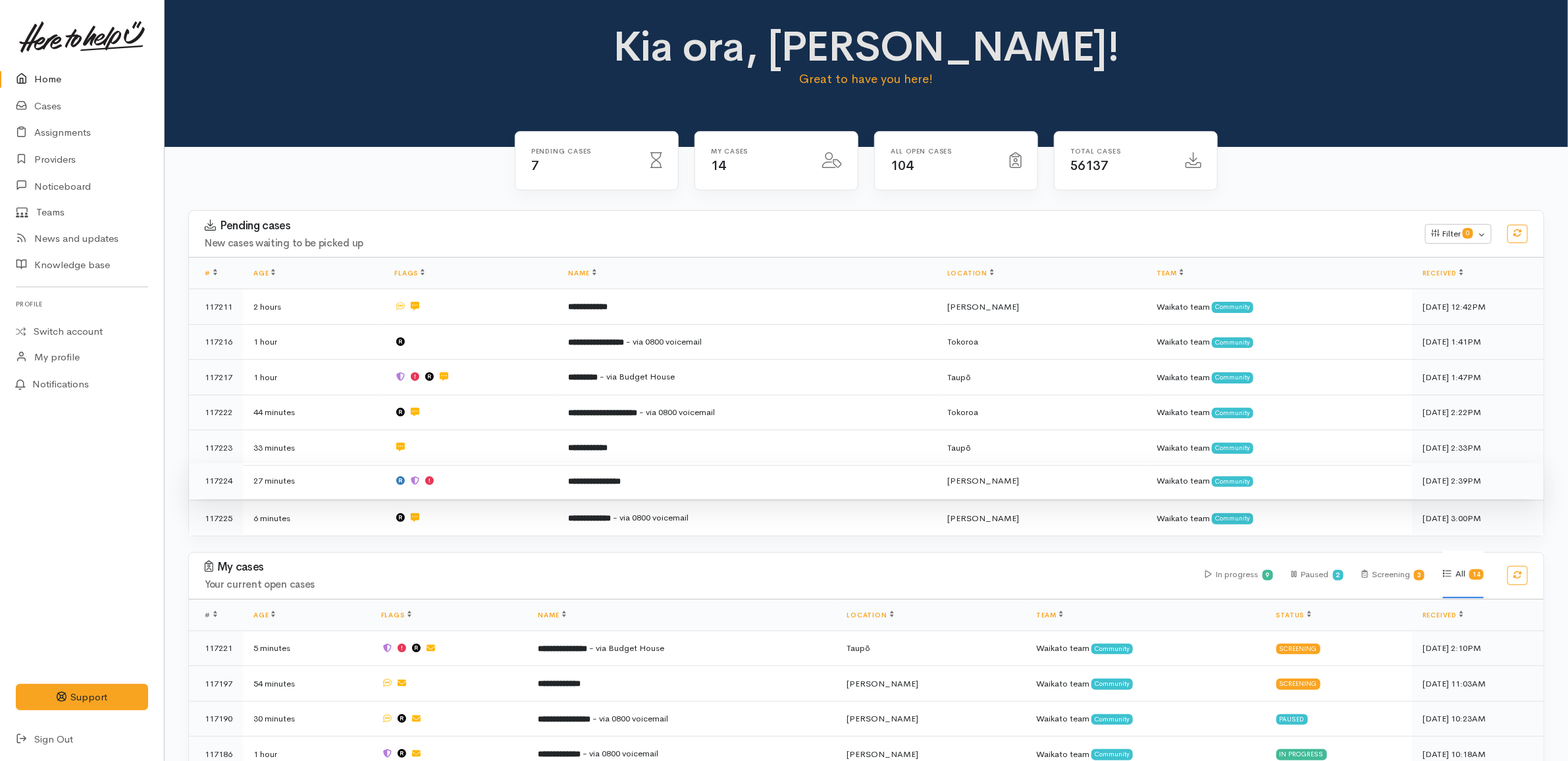
click at [469, 478] on td at bounding box center [470, 480] width 173 height 36
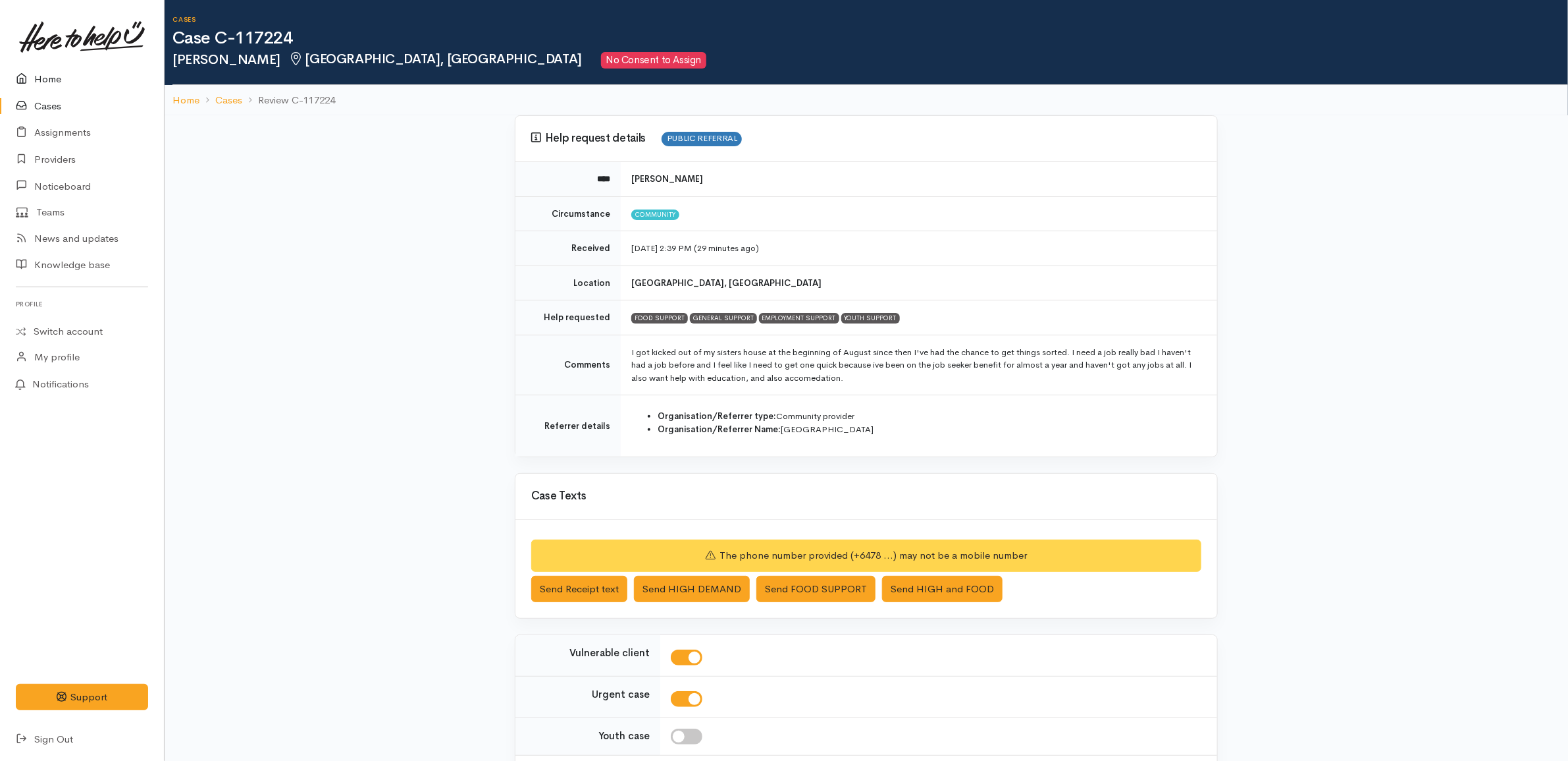
click at [84, 83] on link "Home" at bounding box center [82, 79] width 164 height 27
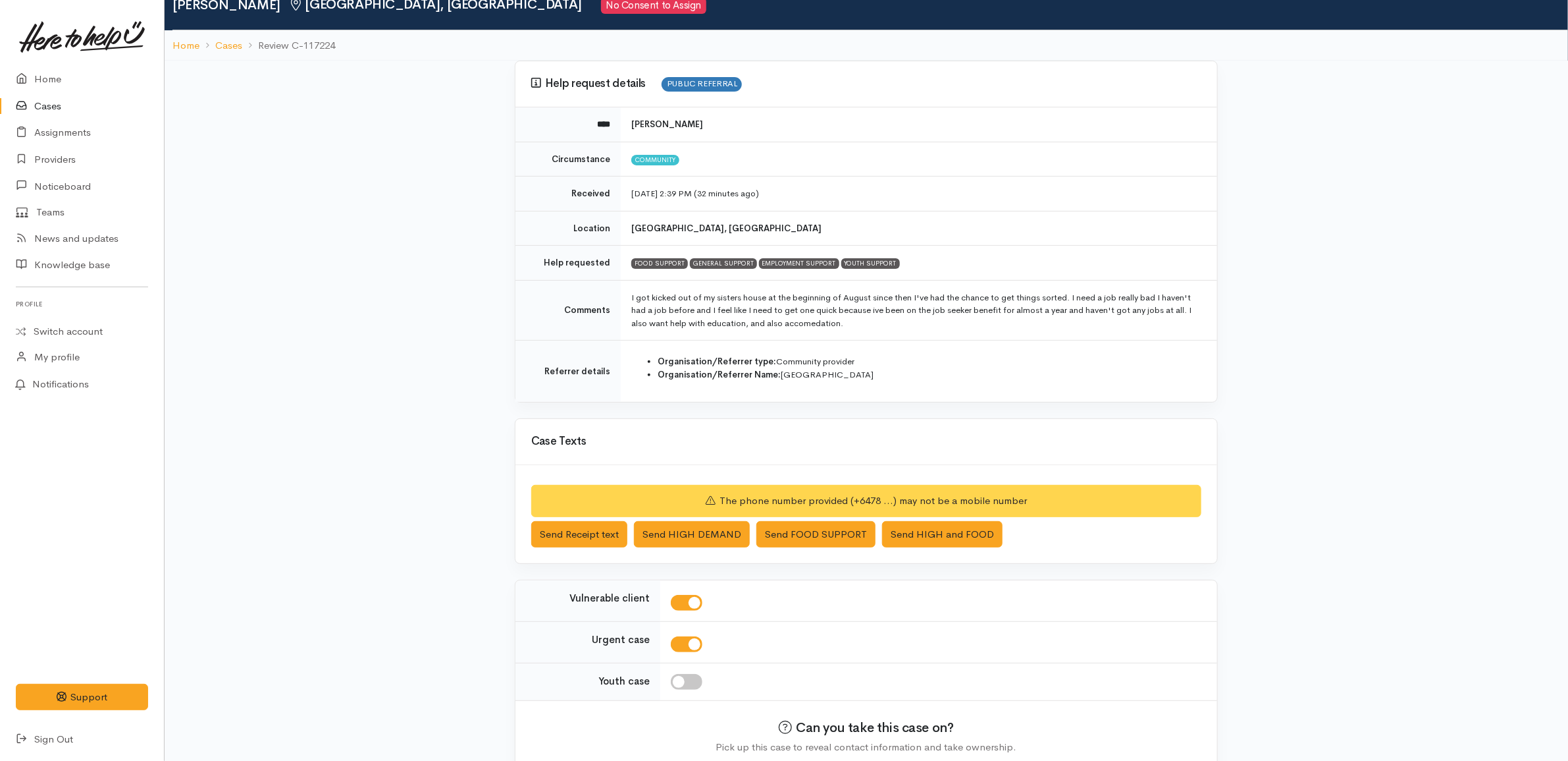
scroll to position [118, 0]
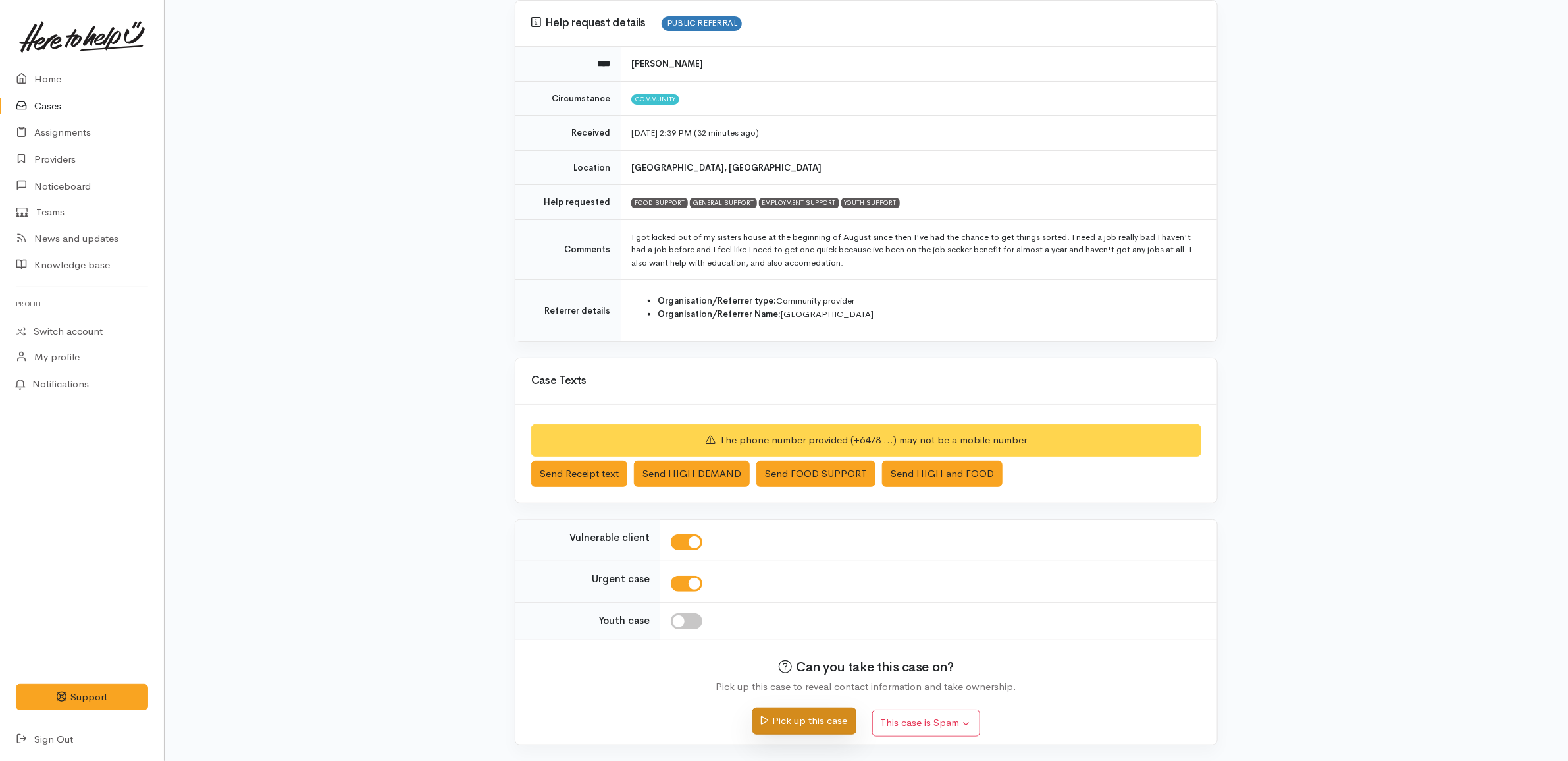
click at [819, 712] on button "Pick up this case" at bounding box center [804, 720] width 104 height 27
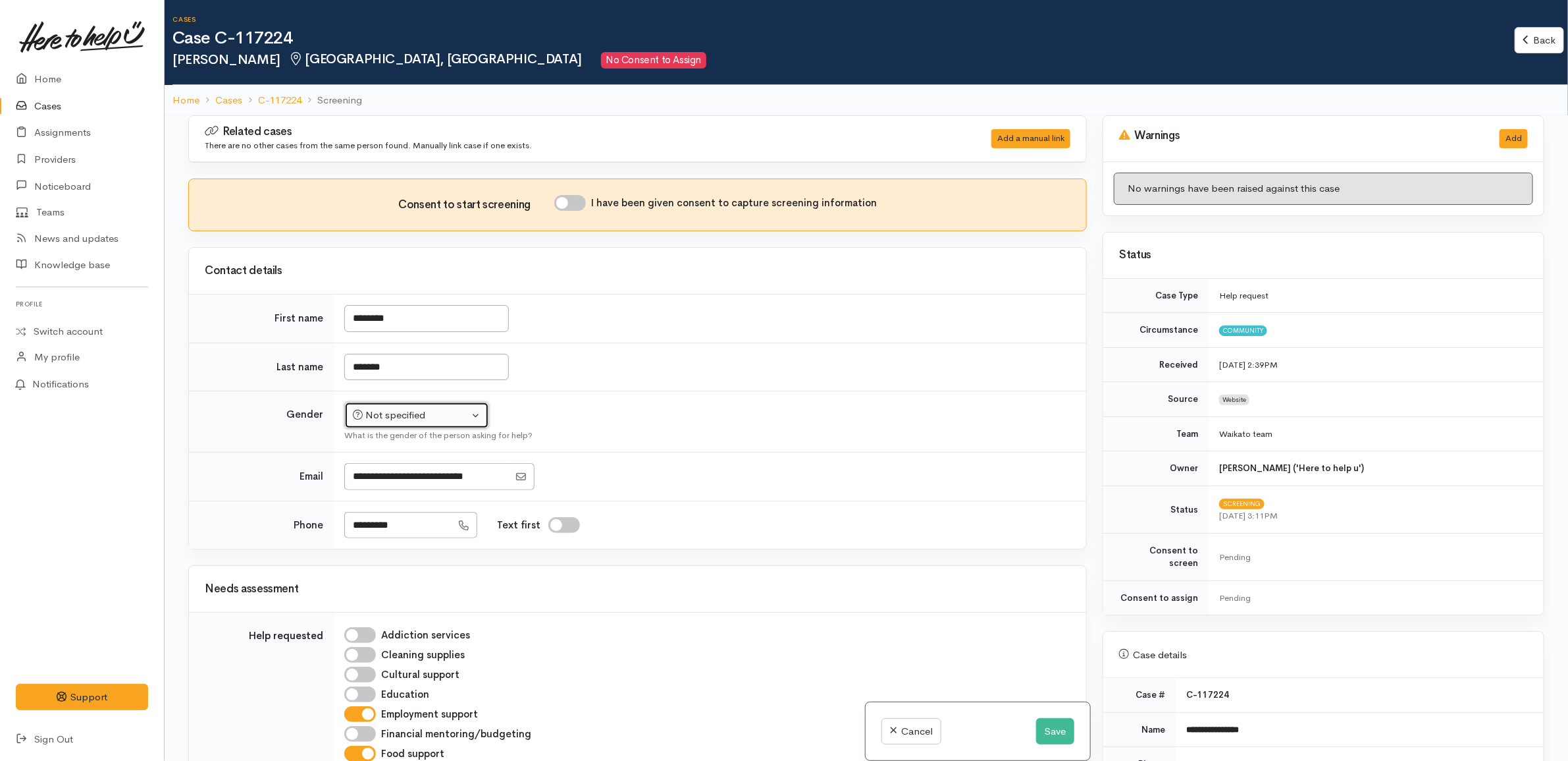
click at [468, 411] on div "Not specified" at bounding box center [411, 415] width 116 height 15
click at [390, 482] on span "[DEMOGRAPHIC_DATA]" at bounding box center [427, 486] width 113 height 15
select select "[DEMOGRAPHIC_DATA]"
click at [951, 402] on td "Not specified Male Female Diverse Female Not specified Male Female Diverse What…" at bounding box center [710, 421] width 752 height 62
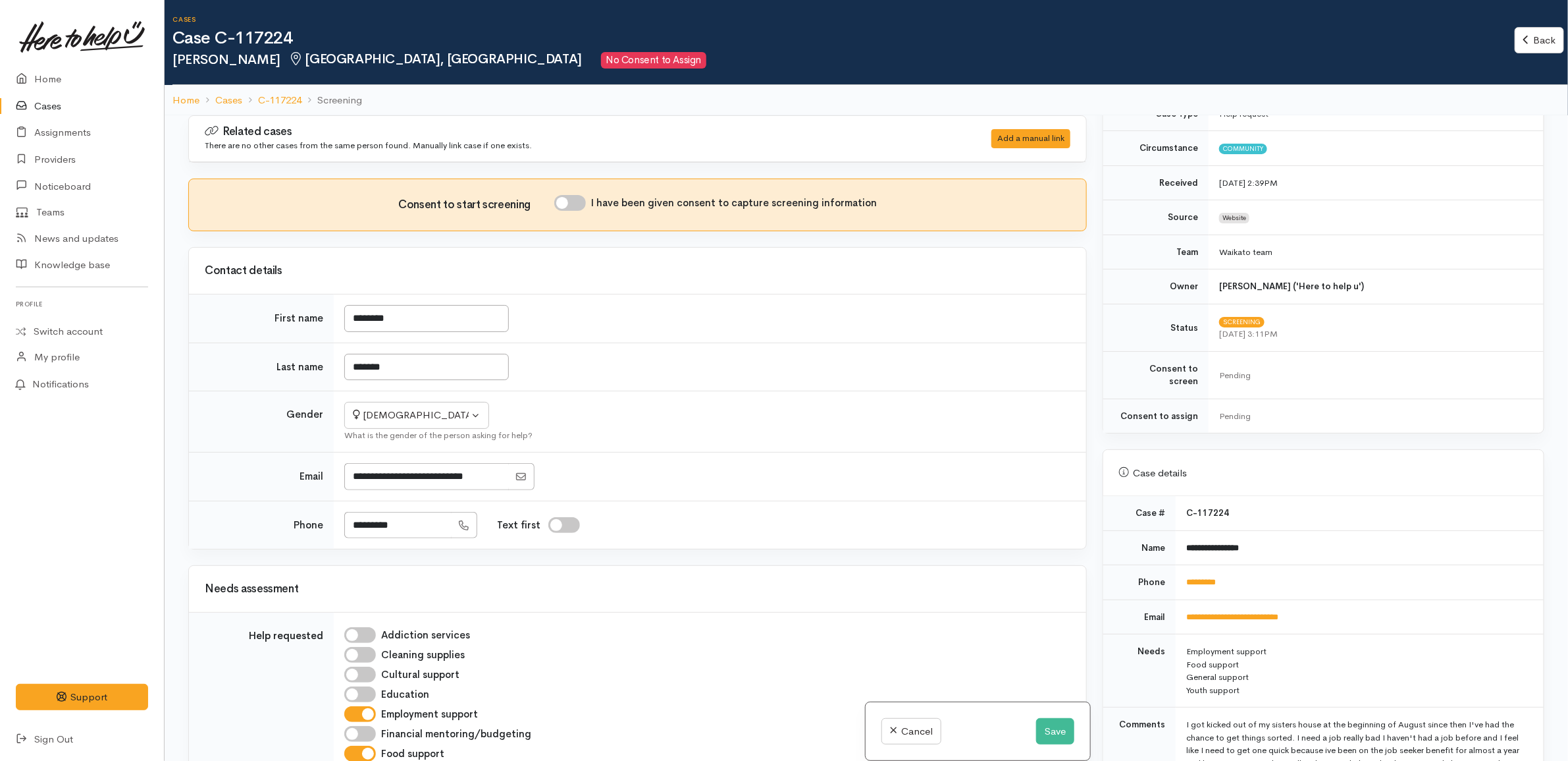
scroll to position [494, 0]
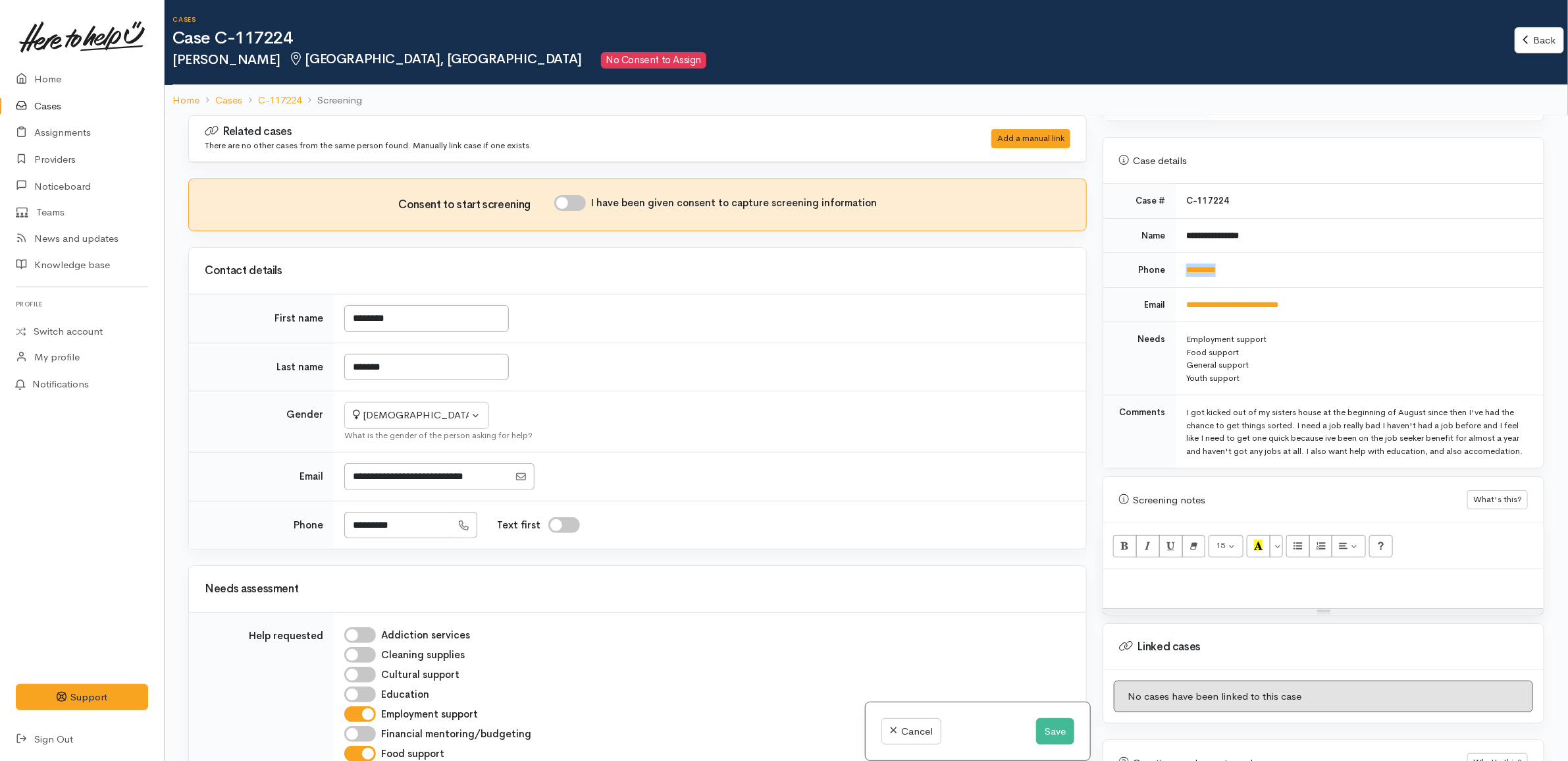
drag, startPoint x: 1238, startPoint y: 255, endPoint x: 1182, endPoint y: 257, distance: 56.0
click at [1182, 257] on td "*********" at bounding box center [1359, 270] width 368 height 35
copy link "*********"
click at [814, 140] on div "Related cases There are no other cases from the same person found. Manually lin…" at bounding box center [563, 139] width 735 height 28
drag, startPoint x: 800, startPoint y: 87, endPoint x: 817, endPoint y: 62, distance: 30.2
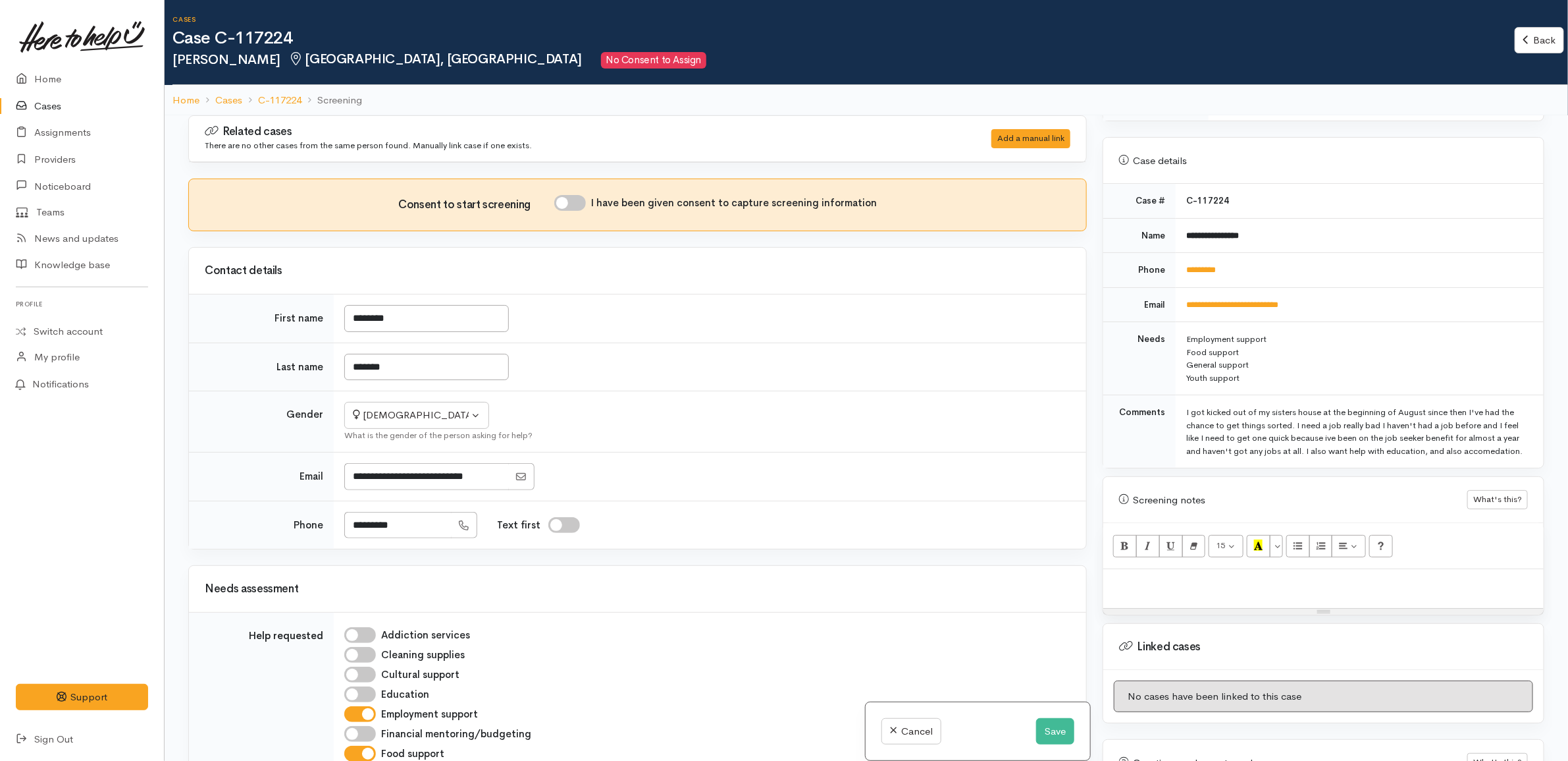
click at [801, 78] on div "Cases Case C-117224 Cheyanne Edwards Dinsdale, Hamilton No Consent to Assign Ba…" at bounding box center [865, 58] width 1403 height 116
click at [768, 83] on div "Cases Case C-117224 Cheyanne Edwards Dinsdale, Hamilton No Consent to Assign Ba…" at bounding box center [870, 42] width 1396 height 85
click at [1333, 384] on td "Employment support Food support General support Youth support" at bounding box center [1359, 359] width 368 height 73
click at [1328, 464] on div "Warnings Add No warnings have been raised against this case Add Warning Title ●…" at bounding box center [1323, 496] width 458 height 761
drag, startPoint x: 1291, startPoint y: 285, endPoint x: 1183, endPoint y: 282, distance: 108.0
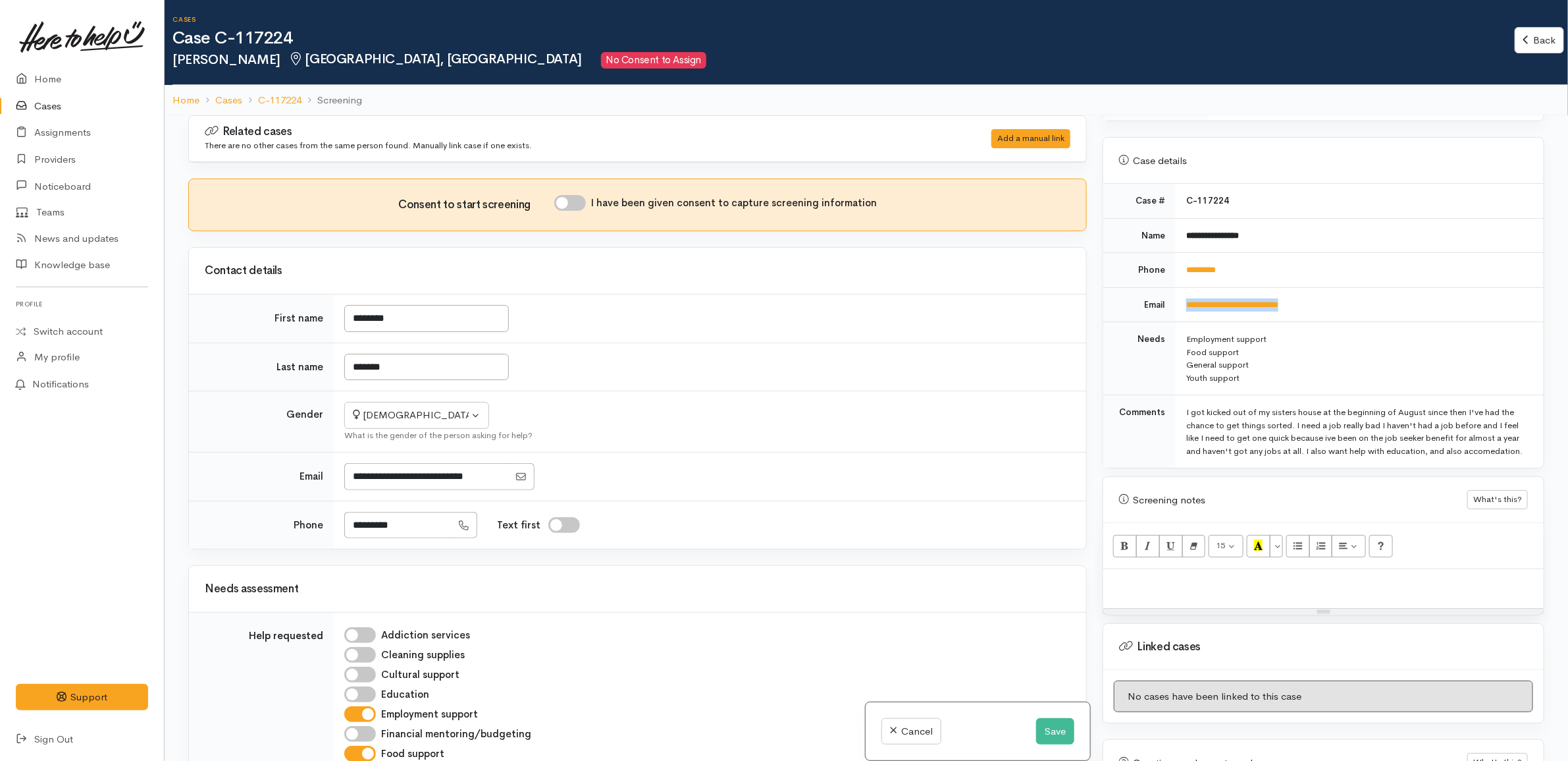
click at [1183, 287] on td "**********" at bounding box center [1359, 305] width 368 height 35
click at [482, 471] on input "Email" at bounding box center [426, 476] width 164 height 27
type input "**********"
click at [1047, 723] on button "Save" at bounding box center [1055, 731] width 39 height 27
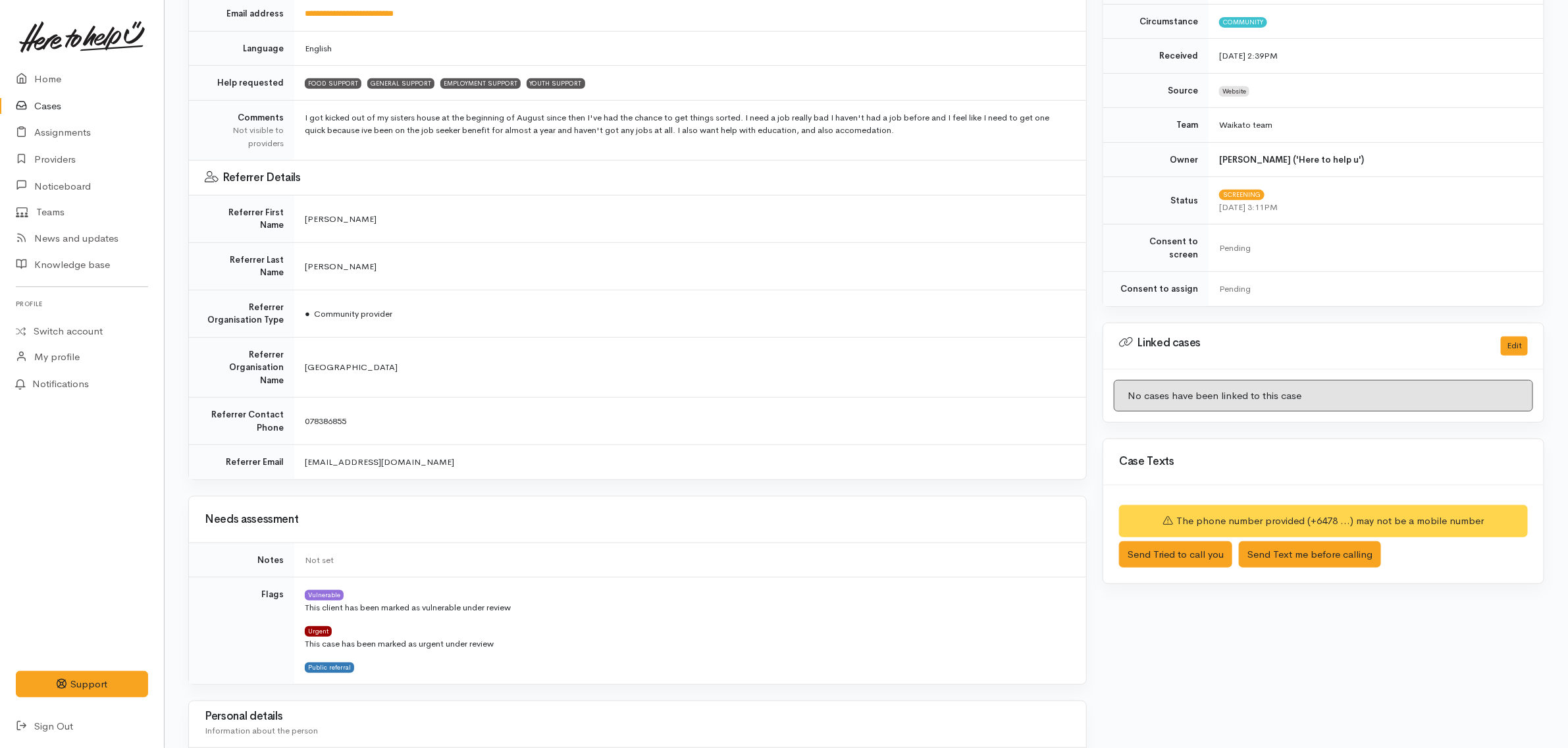
scroll to position [329, 0]
click at [661, 338] on td "[GEOGRAPHIC_DATA]" at bounding box center [690, 368] width 792 height 61
click at [395, 398] on td "078386855" at bounding box center [690, 422] width 792 height 48
click at [330, 214] on span "[PERSON_NAME]" at bounding box center [340, 219] width 72 height 11
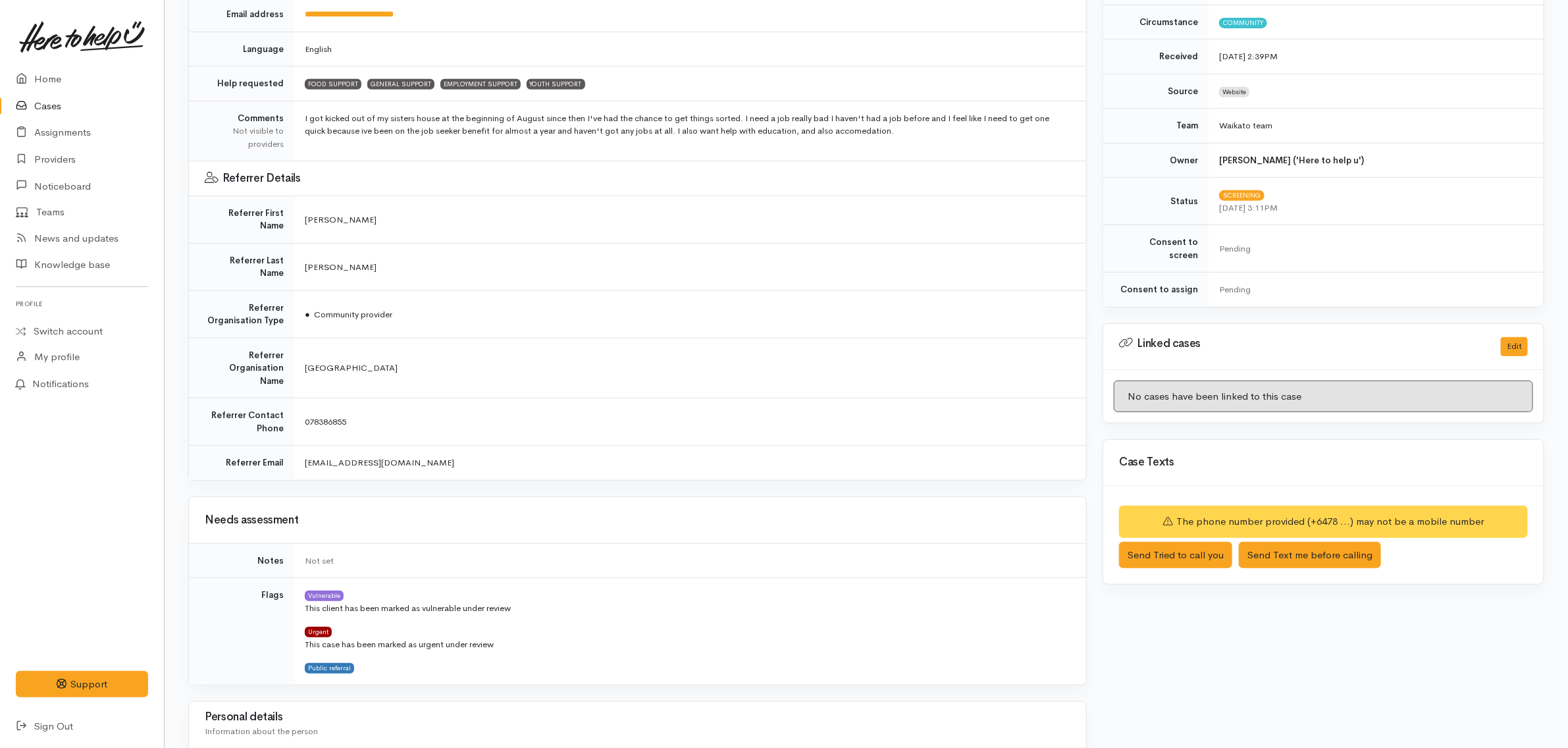
click at [317, 262] on span "[PERSON_NAME]" at bounding box center [340, 267] width 72 height 11
click at [324, 214] on span "[PERSON_NAME]" at bounding box center [340, 219] width 72 height 11
click at [317, 262] on span "[PERSON_NAME]" at bounding box center [340, 267] width 72 height 11
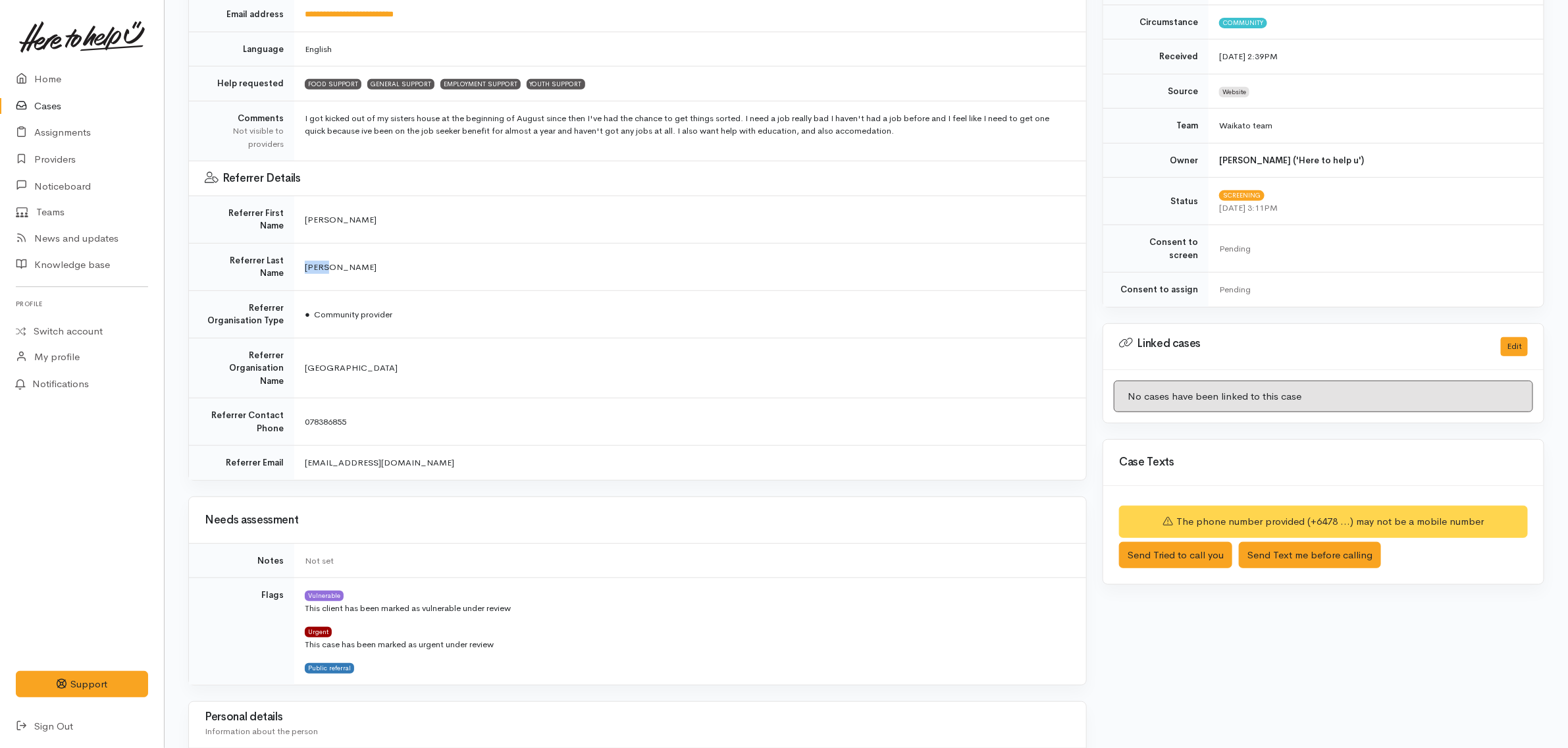
click at [317, 262] on span "[PERSON_NAME]" at bounding box center [340, 267] width 72 height 11
drag, startPoint x: 317, startPoint y: 247, endPoint x: 354, endPoint y: 219, distance: 46.4
click at [354, 219] on td "[PERSON_NAME]" at bounding box center [690, 219] width 792 height 48
click at [353, 218] on td "[PERSON_NAME]" at bounding box center [690, 219] width 792 height 48
click at [341, 251] on td "[PERSON_NAME]" at bounding box center [690, 267] width 792 height 48
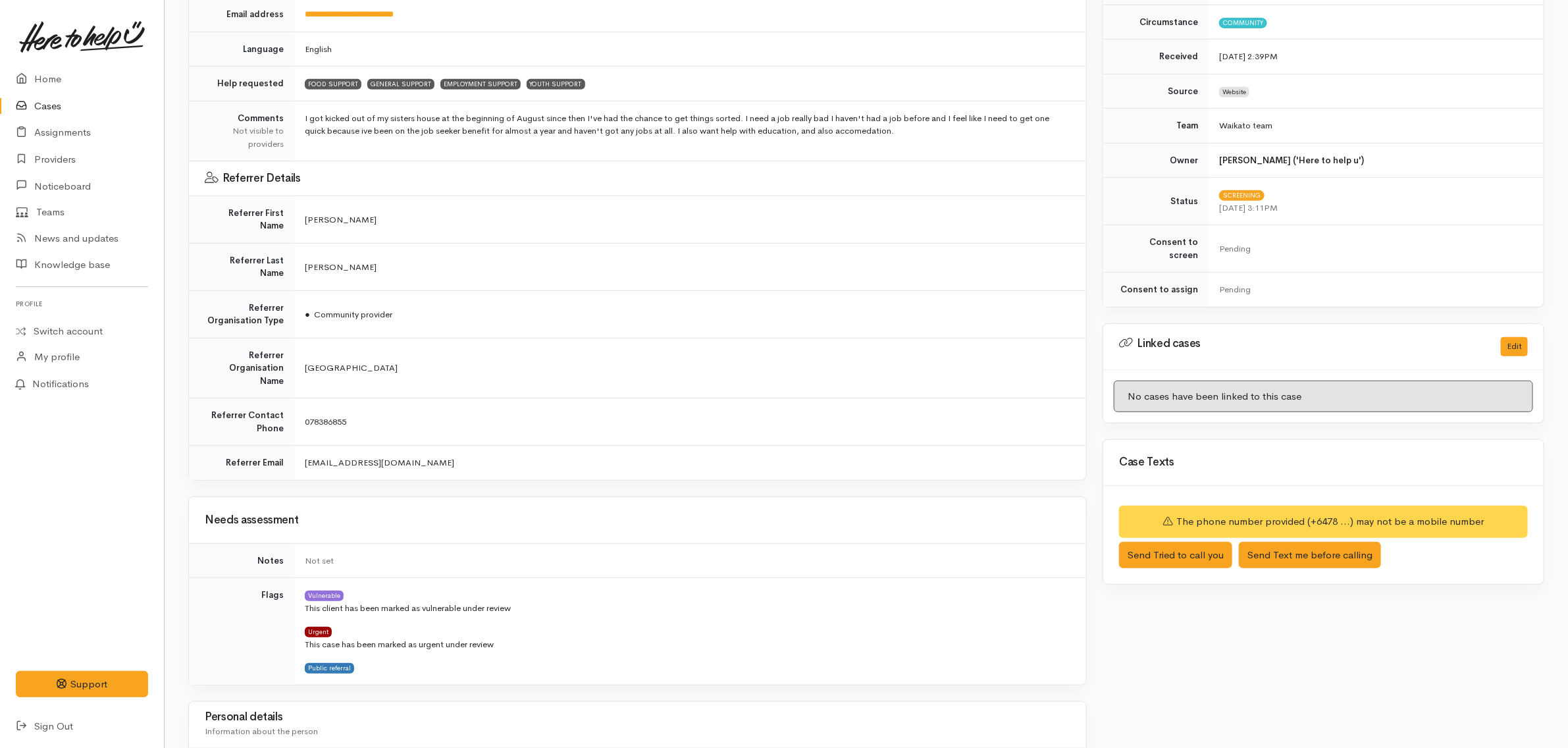
click at [343, 213] on td "[PERSON_NAME]" at bounding box center [690, 219] width 792 height 48
click at [339, 243] on td "[PERSON_NAME]" at bounding box center [690, 267] width 792 height 48
click at [369, 216] on td "[PERSON_NAME]" at bounding box center [690, 219] width 792 height 48
click at [343, 243] on td "[PERSON_NAME]" at bounding box center [690, 267] width 792 height 48
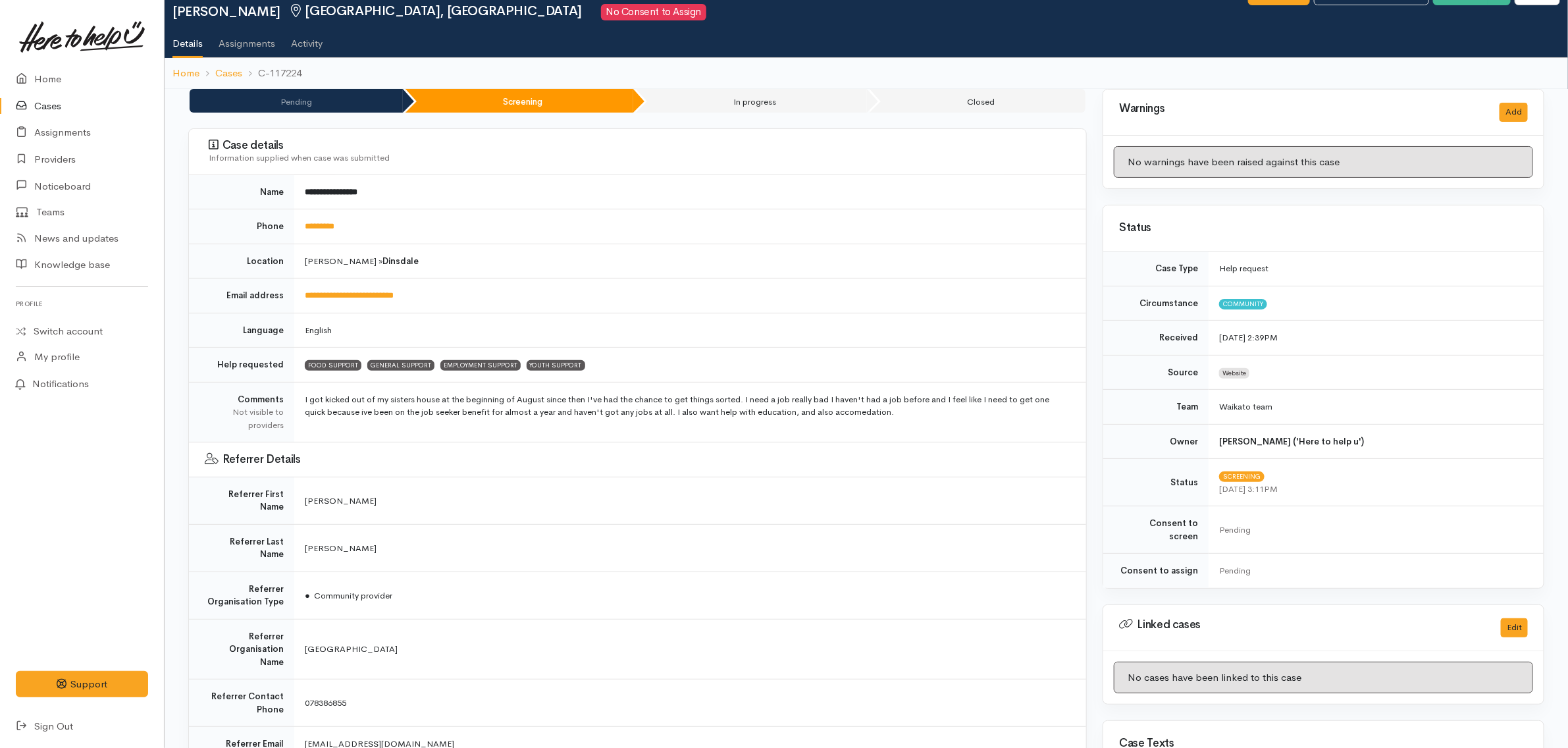
scroll to position [0, 0]
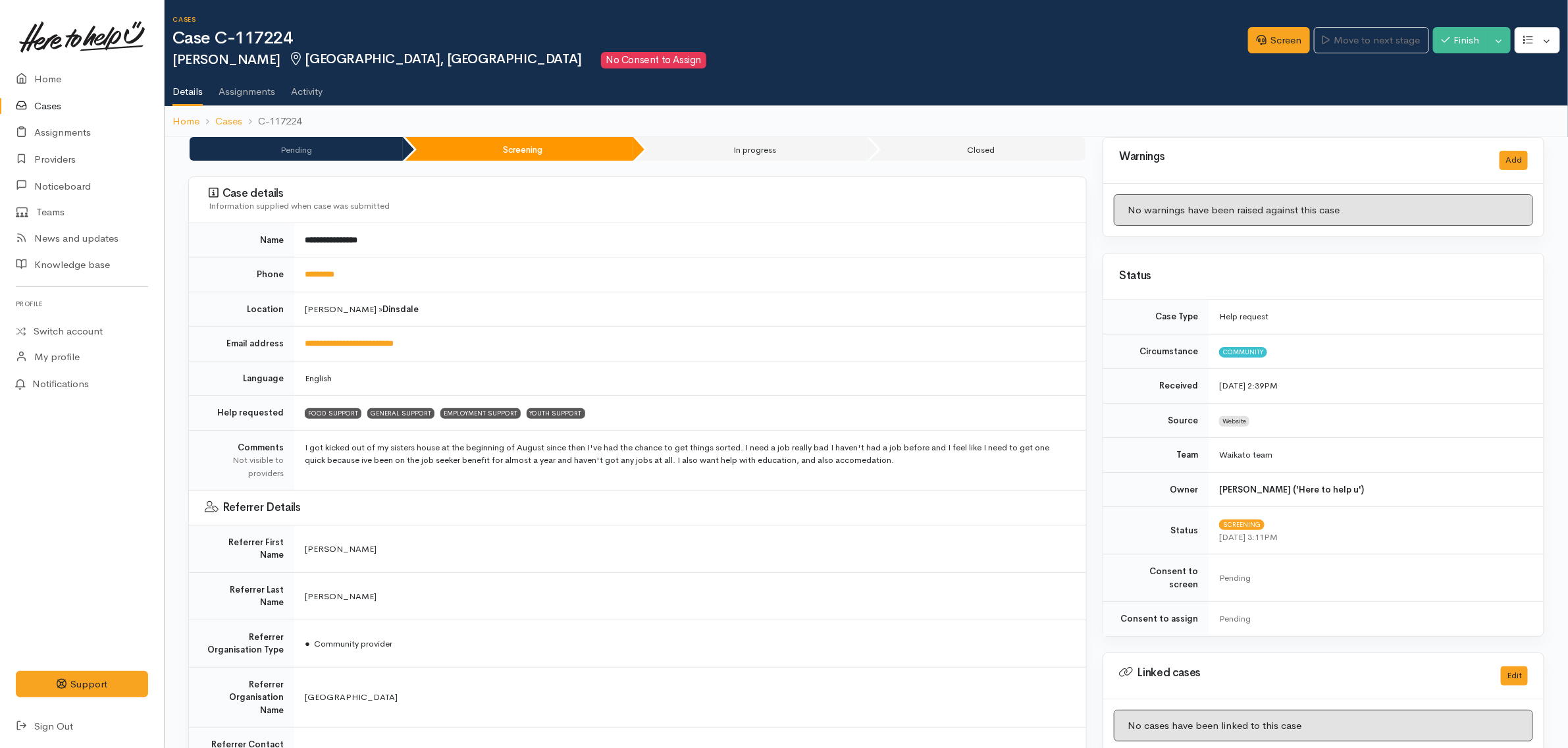
click at [474, 341] on td "**********" at bounding box center [690, 344] width 792 height 35
drag, startPoint x: 409, startPoint y: 381, endPoint x: 386, endPoint y: 380, distance: 23.0
click at [408, 381] on td "English" at bounding box center [690, 378] width 792 height 35
click at [315, 381] on td "English" at bounding box center [690, 378] width 792 height 35
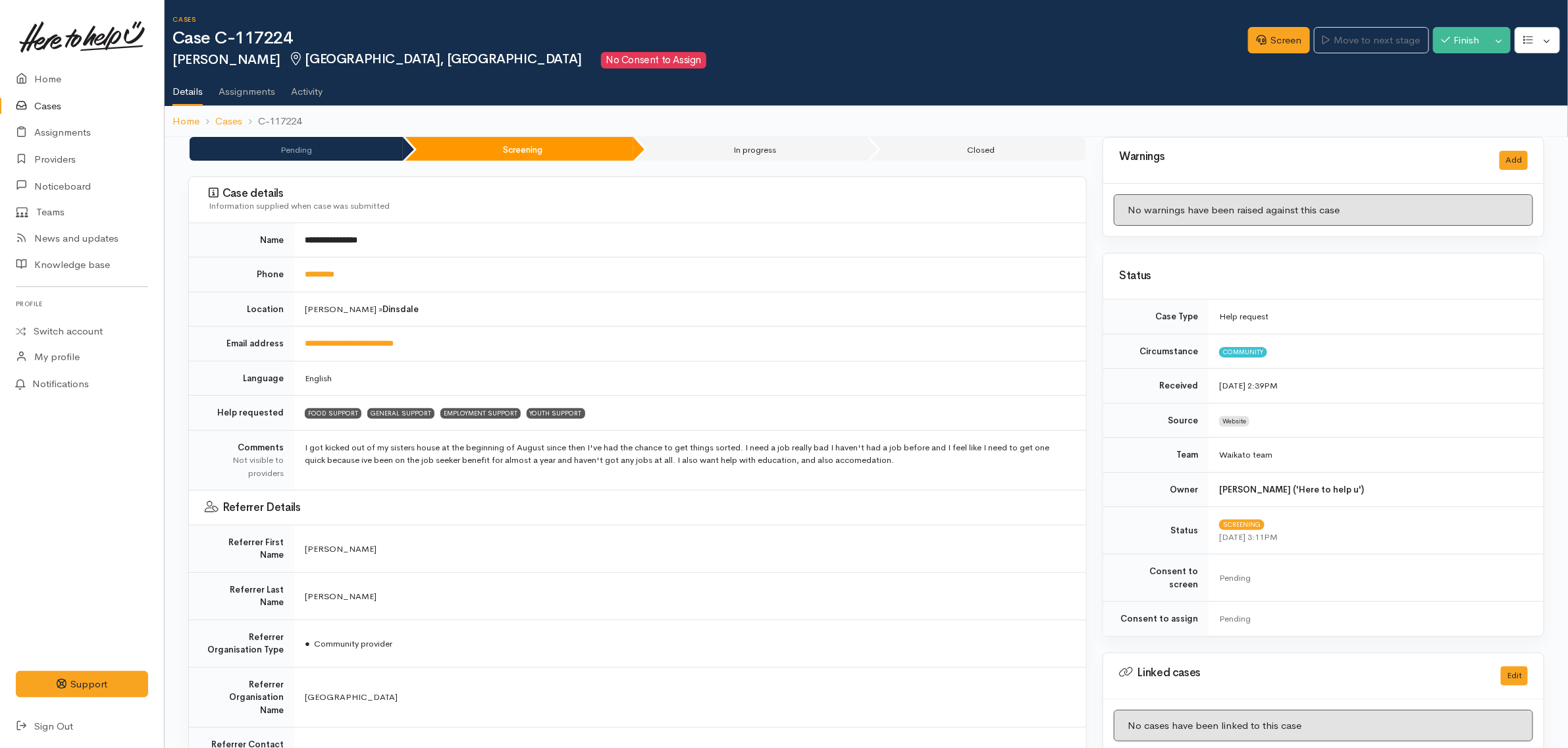
click at [373, 379] on td "English" at bounding box center [690, 378] width 792 height 35
click at [507, 193] on h3 "Case details" at bounding box center [639, 194] width 862 height 13
click at [614, 296] on td "Hamilton » Dinsdale" at bounding box center [690, 309] width 792 height 35
click at [570, 275] on td "*********" at bounding box center [690, 274] width 792 height 35
click at [560, 257] on td "*********" at bounding box center [690, 274] width 792 height 35
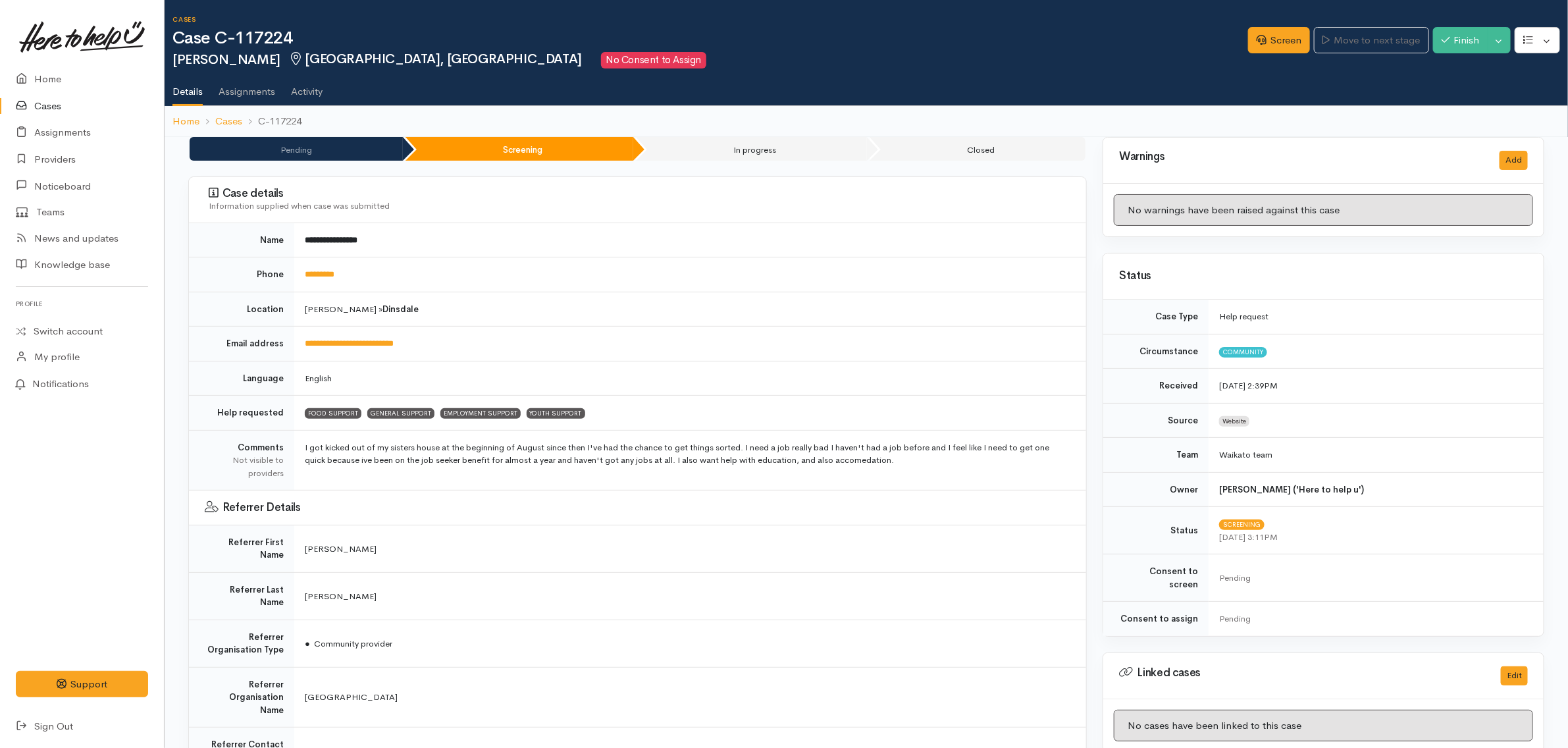
click at [491, 253] on td "**********" at bounding box center [690, 240] width 792 height 34
drag, startPoint x: 533, startPoint y: 239, endPoint x: 541, endPoint y: 240, distance: 8.1
drag, startPoint x: 541, startPoint y: 240, endPoint x: 441, endPoint y: 243, distance: 100.0
click at [441, 244] on td "**********" at bounding box center [690, 240] width 792 height 34
click at [532, 311] on td "Hamilton » Dinsdale" at bounding box center [690, 309] width 792 height 35
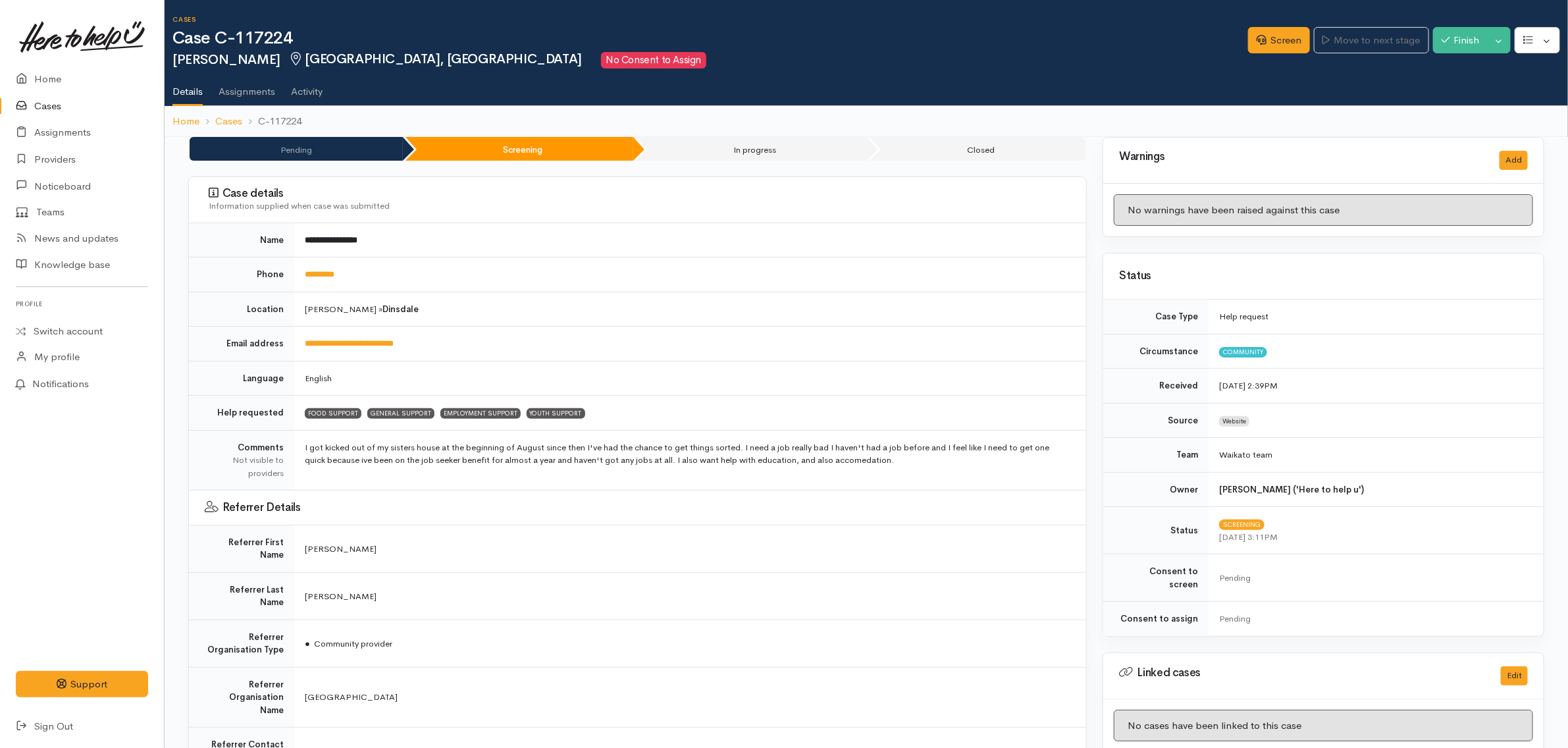
click at [309, 586] on td "Smith" at bounding box center [690, 596] width 792 height 48
click at [414, 307] on td "Hamilton » Dinsdale" at bounding box center [690, 309] width 792 height 35
click at [479, 346] on td "**********" at bounding box center [690, 344] width 792 height 35
click at [910, 463] on td "I got kicked out of my sisters house at the beginning of August since then I've…" at bounding box center [690, 460] width 792 height 61
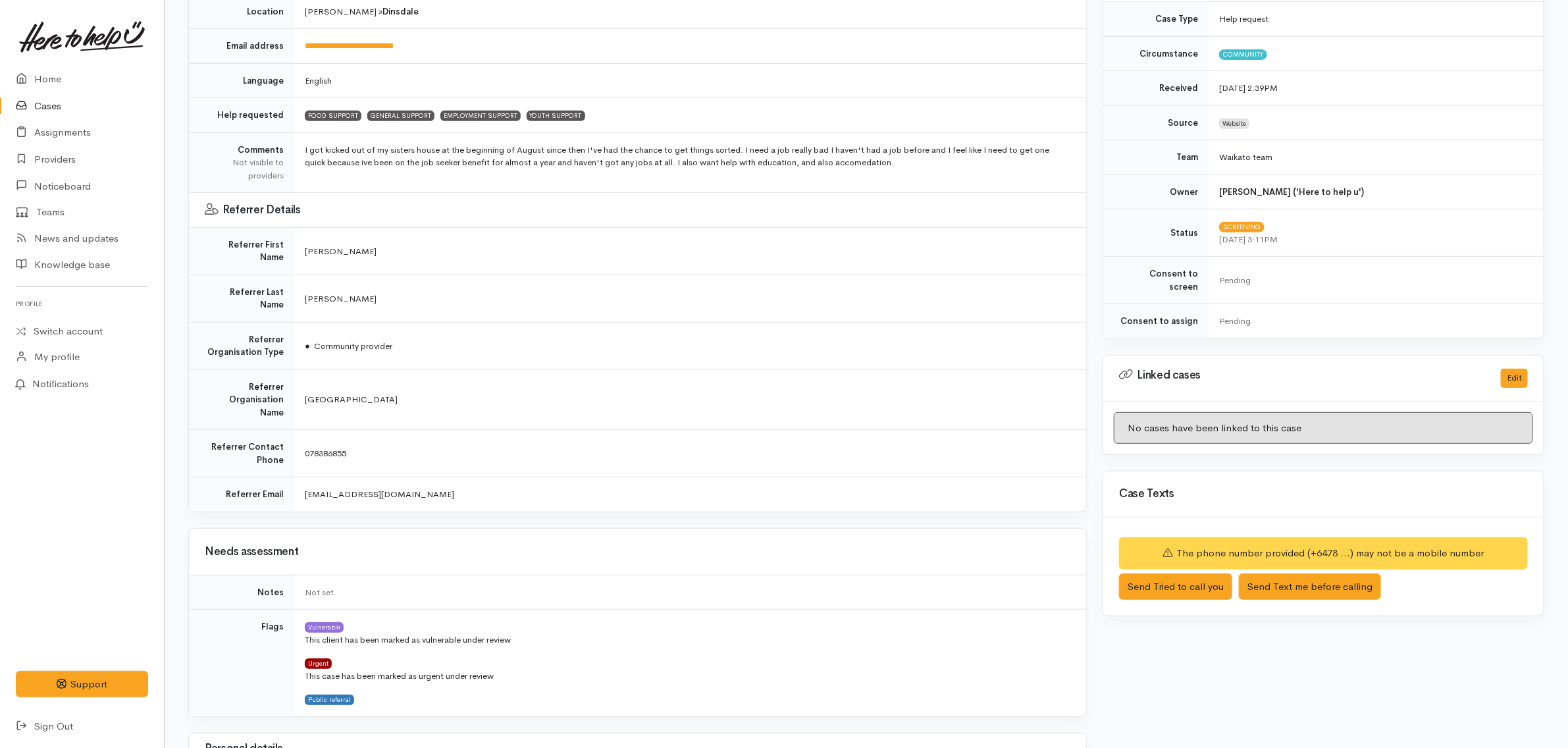
scroll to position [329, 0]
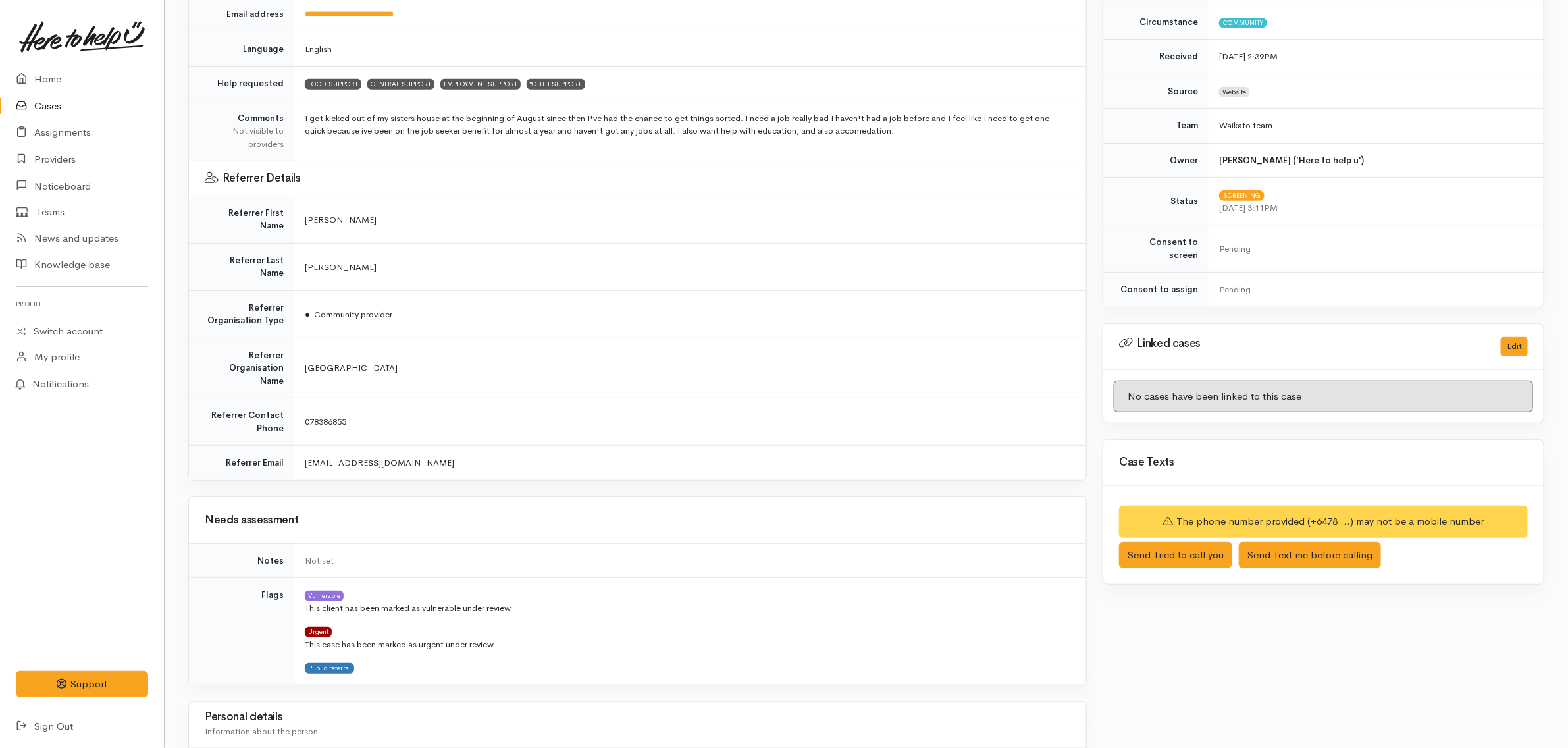
click at [441, 398] on td "078386855" at bounding box center [690, 422] width 792 height 48
click at [497, 446] on td "dinsdale.libraryoffice@hcc.govt.nz" at bounding box center [690, 463] width 792 height 34
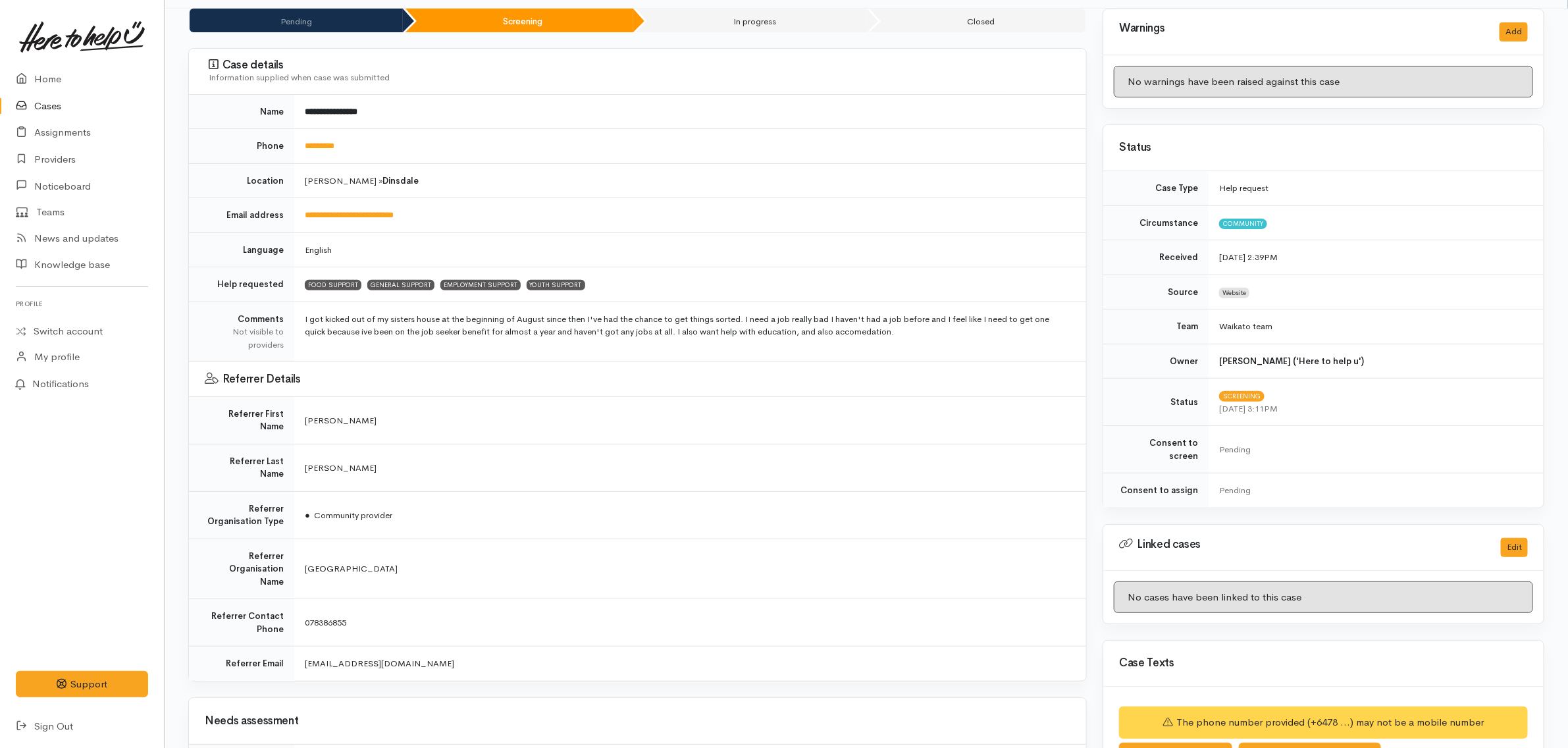
scroll to position [83, 0]
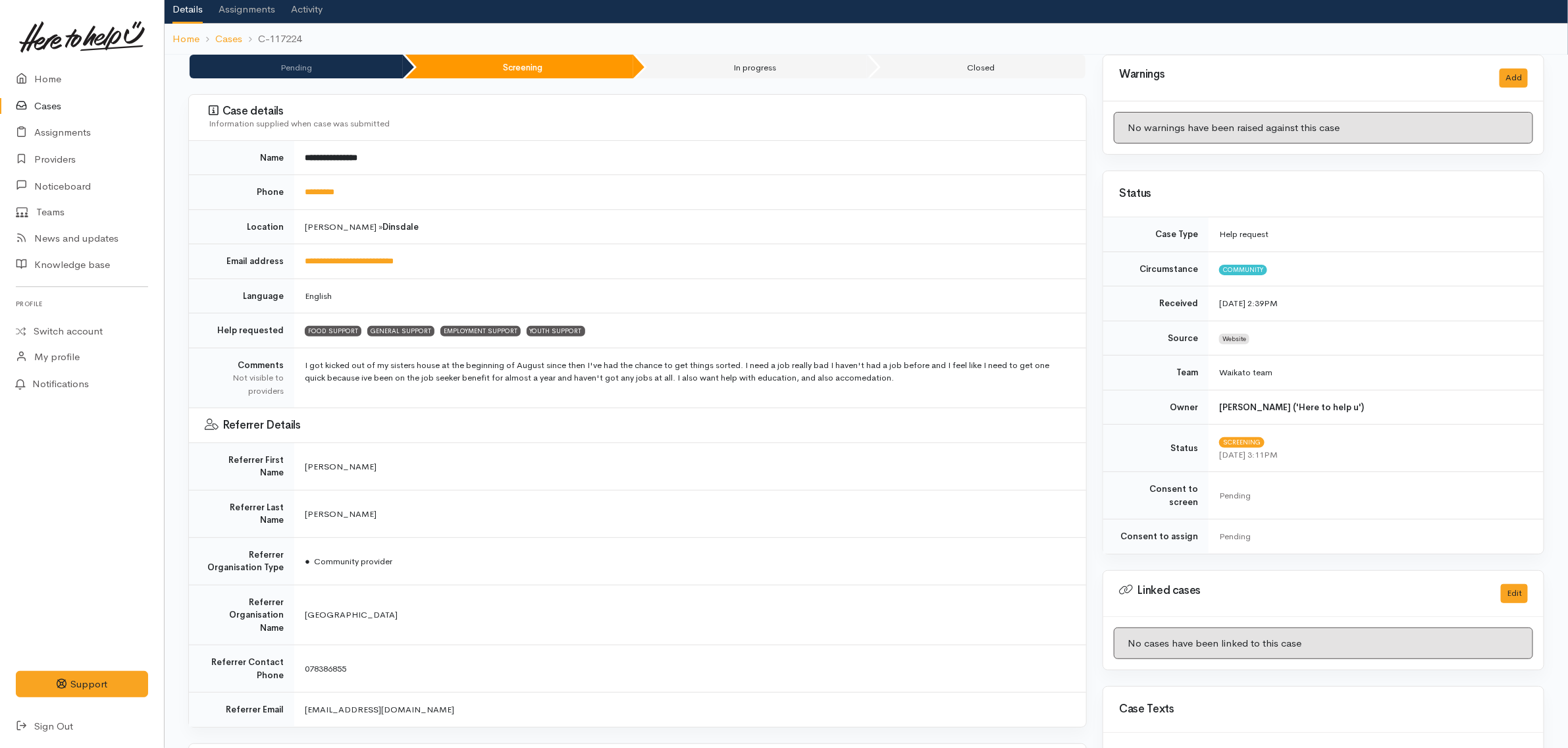
click at [502, 290] on td "English" at bounding box center [690, 296] width 792 height 35
click at [634, 332] on td "FOOD SUPPORT GENERAL SUPPORT EMPLOYMENT SUPPORT YOUTH SUPPORT" at bounding box center [690, 330] width 792 height 35
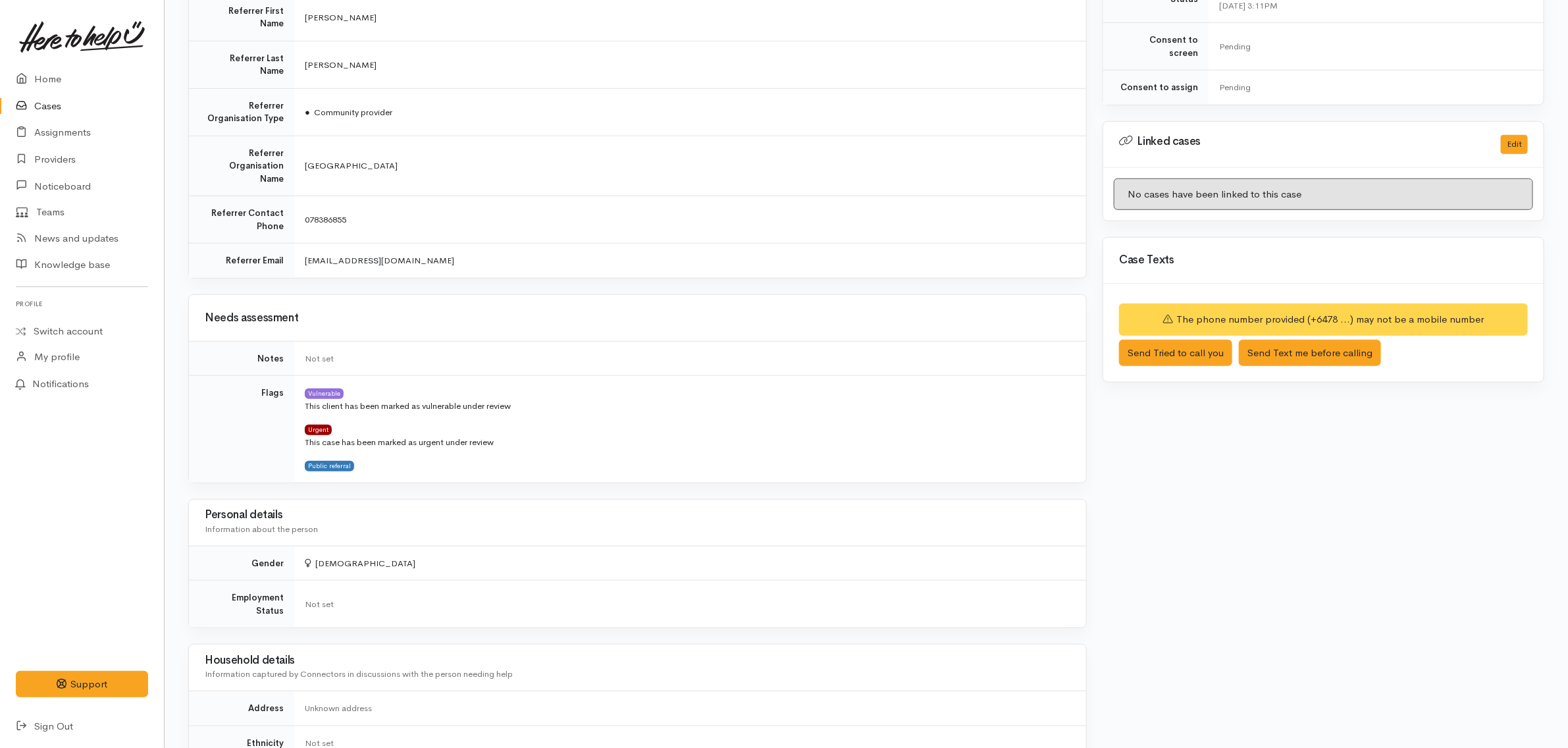
scroll to position [741, 0]
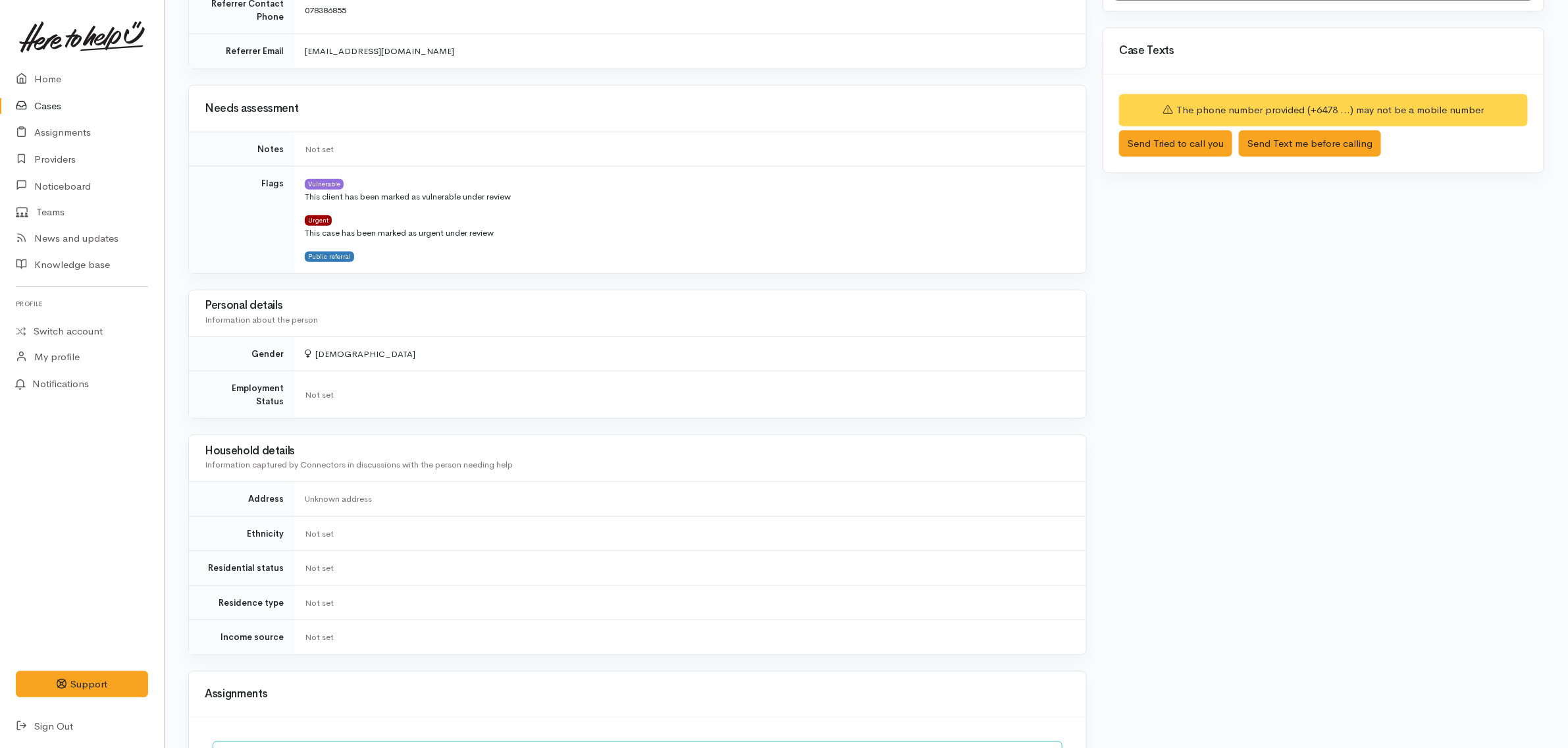
click at [511, 337] on td "[DEMOGRAPHIC_DATA]" at bounding box center [690, 354] width 792 height 35
drag, startPoint x: 399, startPoint y: 365, endPoint x: 390, endPoint y: 361, distance: 9.8
click at [398, 372] on td "Not set" at bounding box center [690, 396] width 792 height 48
click at [387, 337] on td "[DEMOGRAPHIC_DATA]" at bounding box center [690, 354] width 792 height 35
drag, startPoint x: 409, startPoint y: 326, endPoint x: 432, endPoint y: 313, distance: 26.4
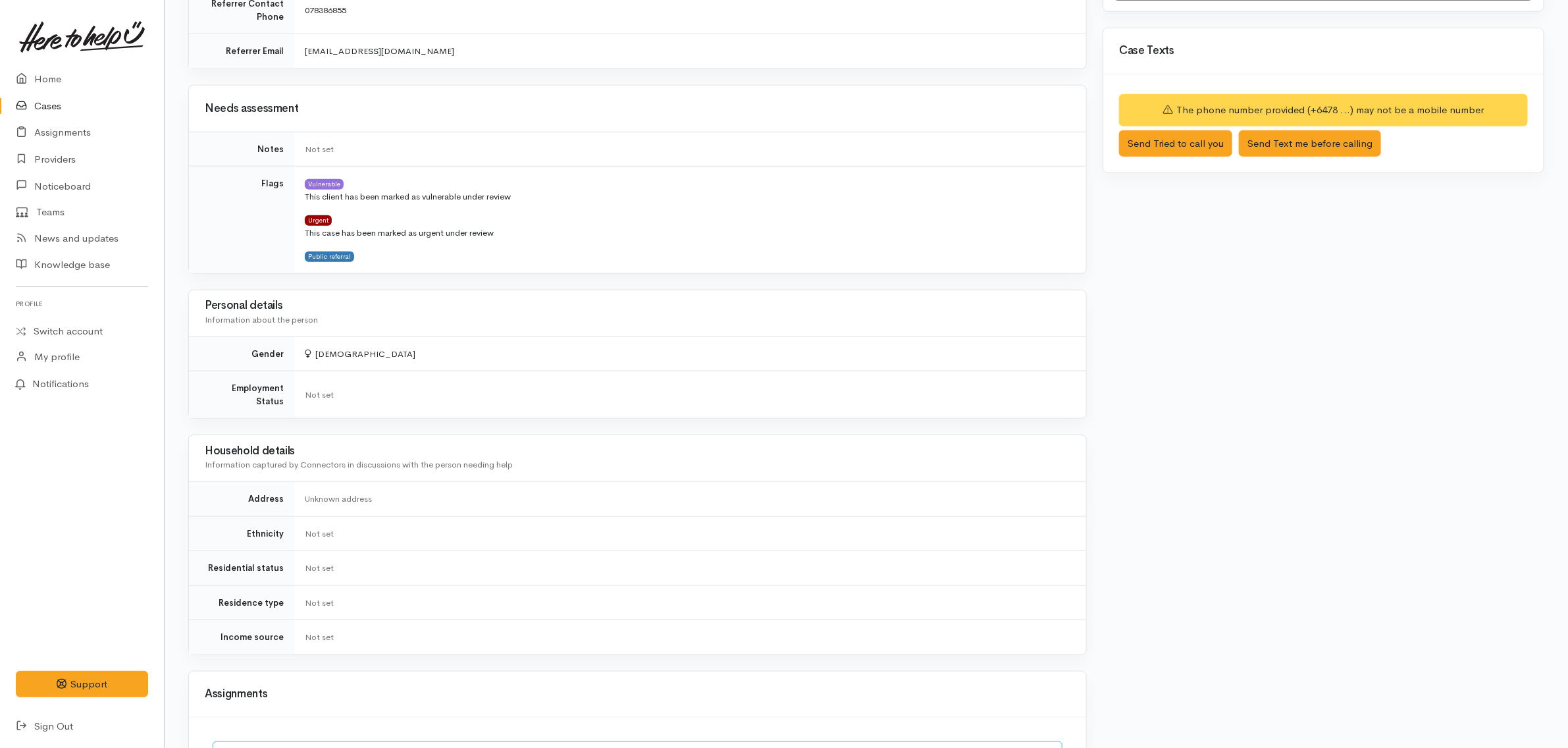
click at [434, 337] on td "[DEMOGRAPHIC_DATA]" at bounding box center [690, 354] width 792 height 35
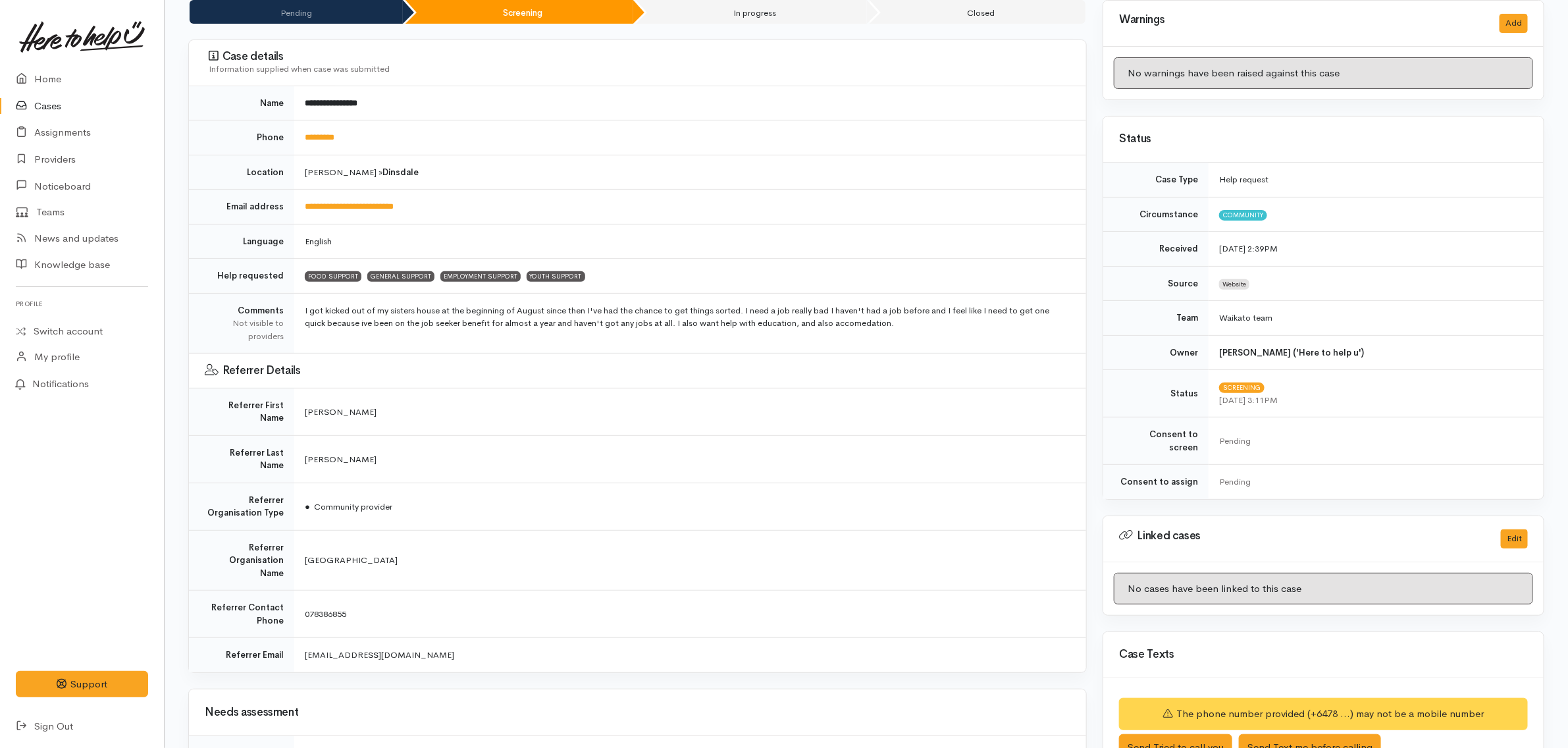
scroll to position [0, 0]
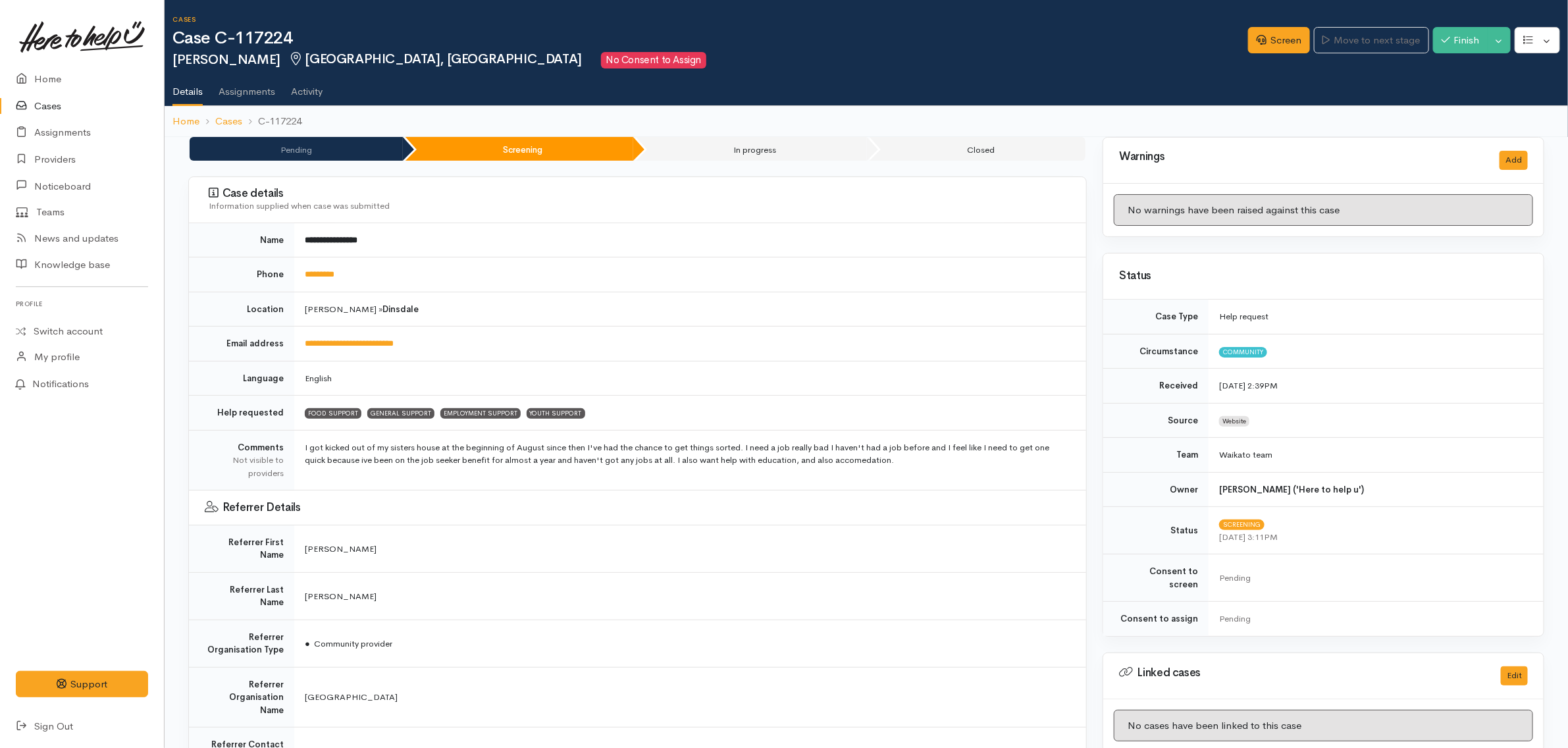
click at [414, 248] on td "**********" at bounding box center [690, 240] width 792 height 34
click at [467, 317] on td "[PERSON_NAME] » [GEOGRAPHIC_DATA]" at bounding box center [690, 309] width 792 height 35
click at [464, 337] on td "**********" at bounding box center [690, 344] width 792 height 35
click at [364, 277] on td "*********" at bounding box center [690, 274] width 792 height 35
click at [1288, 44] on link "Screen" at bounding box center [1278, 39] width 61 height 27
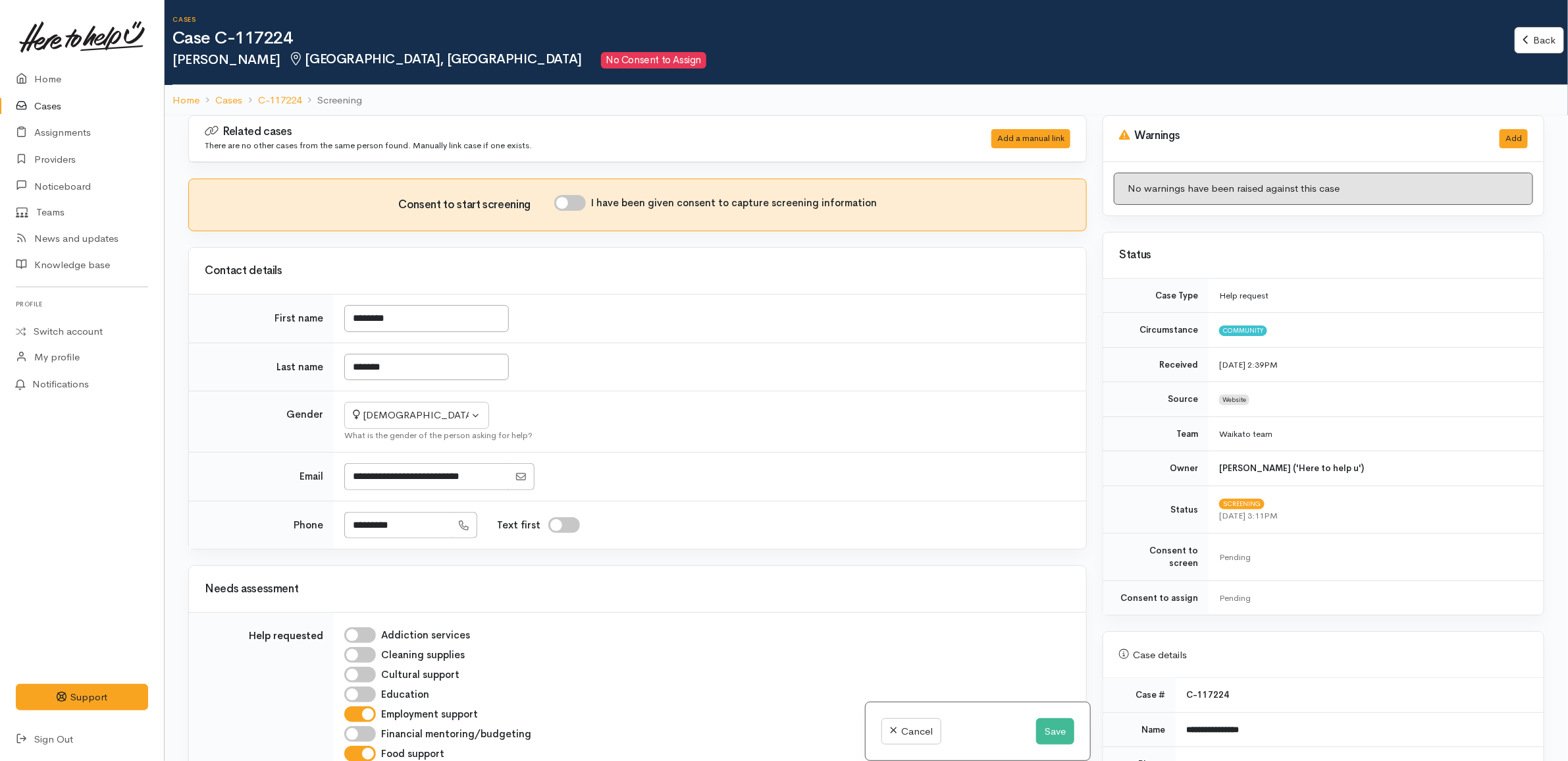
click at [681, 387] on td "*******" at bounding box center [710, 366] width 752 height 49
click at [612, 284] on div "Contact details" at bounding box center [638, 271] width 897 height 46
click at [581, 330] on td "********" at bounding box center [710, 319] width 752 height 49
drag, startPoint x: 558, startPoint y: 366, endPoint x: 558, endPoint y: 376, distance: 10.0
click at [558, 367] on td "*******" at bounding box center [710, 366] width 752 height 49
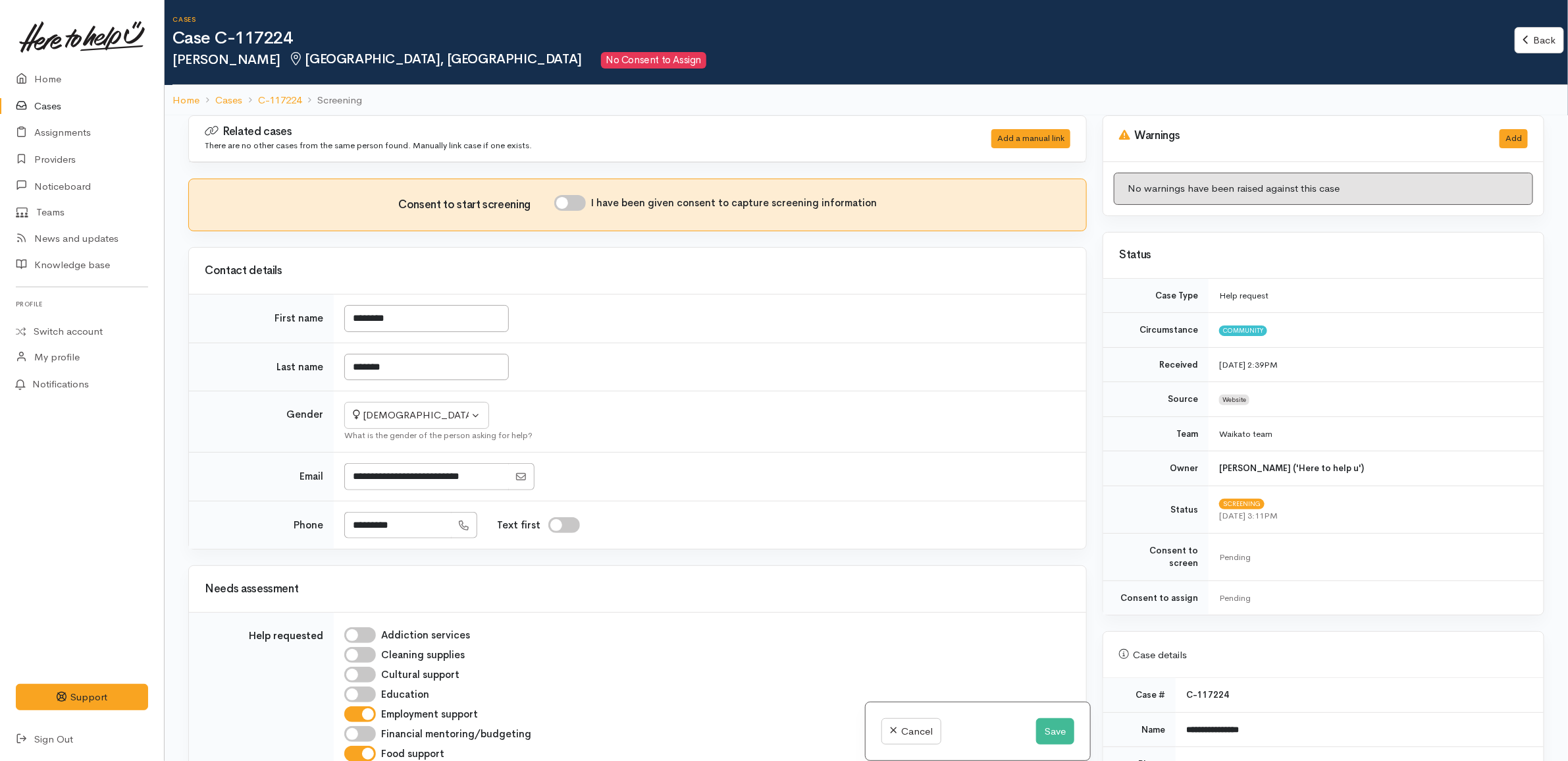
click at [564, 410] on td "Not specified [DEMOGRAPHIC_DATA] [DEMOGRAPHIC_DATA] Diverse [DEMOGRAPHIC_DATA] …" at bounding box center [710, 421] width 752 height 62
click at [554, 411] on td "Not specified [DEMOGRAPHIC_DATA] [DEMOGRAPHIC_DATA] Diverse [DEMOGRAPHIC_DATA] …" at bounding box center [710, 421] width 752 height 62
click at [584, 479] on div at bounding box center [706, 476] width 726 height 27
click at [649, 525] on div "********* Text first" at bounding box center [706, 524] width 726 height 27
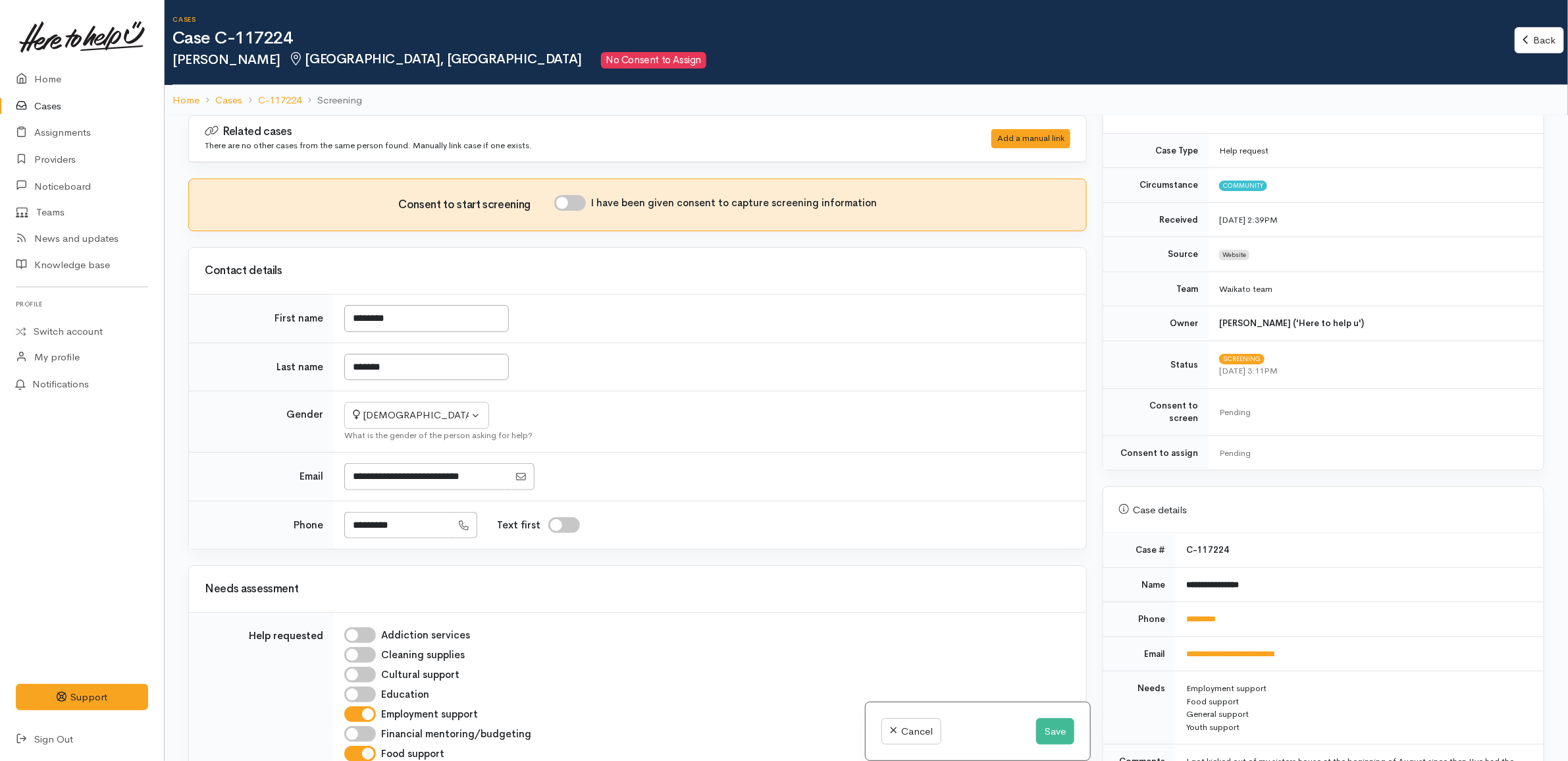
scroll to position [494, 0]
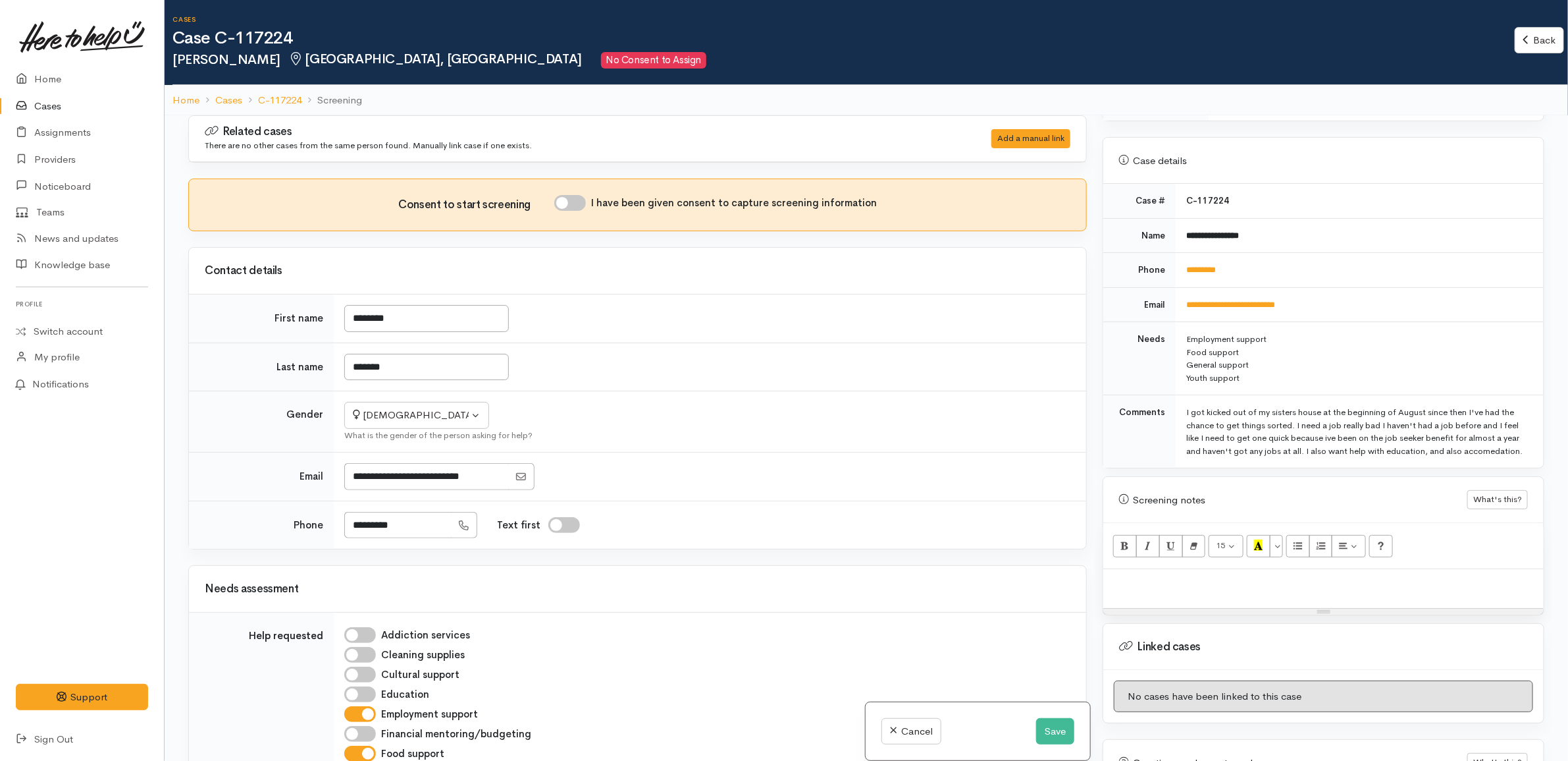
click at [1281, 372] on div "Youth support" at bounding box center [1357, 378] width 341 height 13
click at [1292, 322] on td "Employment support Food support General support Youth support" at bounding box center [1359, 359] width 368 height 73
click at [1527, 442] on td "I got kicked out of my sisters house at the beginning of August since then I've…" at bounding box center [1359, 431] width 368 height 73
click at [1251, 372] on div "Youth support" at bounding box center [1357, 378] width 341 height 13
click at [1261, 359] on div "General support" at bounding box center [1357, 364] width 341 height 13
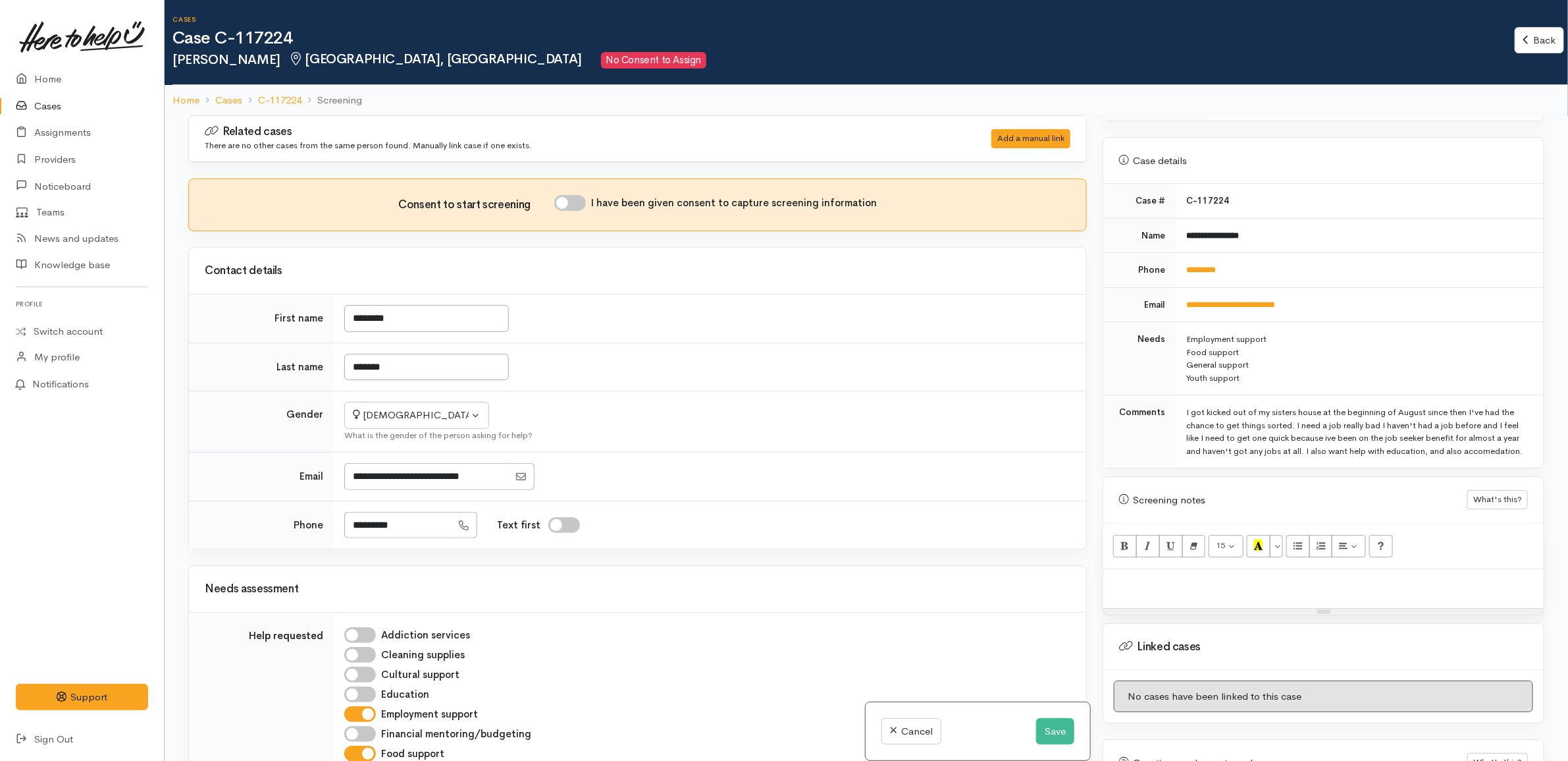
click at [1262, 346] on div "Food support" at bounding box center [1357, 353] width 341 height 13
click at [1304, 332] on div "Employment support" at bounding box center [1357, 339] width 341 height 13
click at [1261, 372] on div "Youth support" at bounding box center [1357, 378] width 341 height 13
click at [1219, 576] on p at bounding box center [1323, 583] width 428 height 15
click at [553, 321] on td "********" at bounding box center [710, 319] width 752 height 49
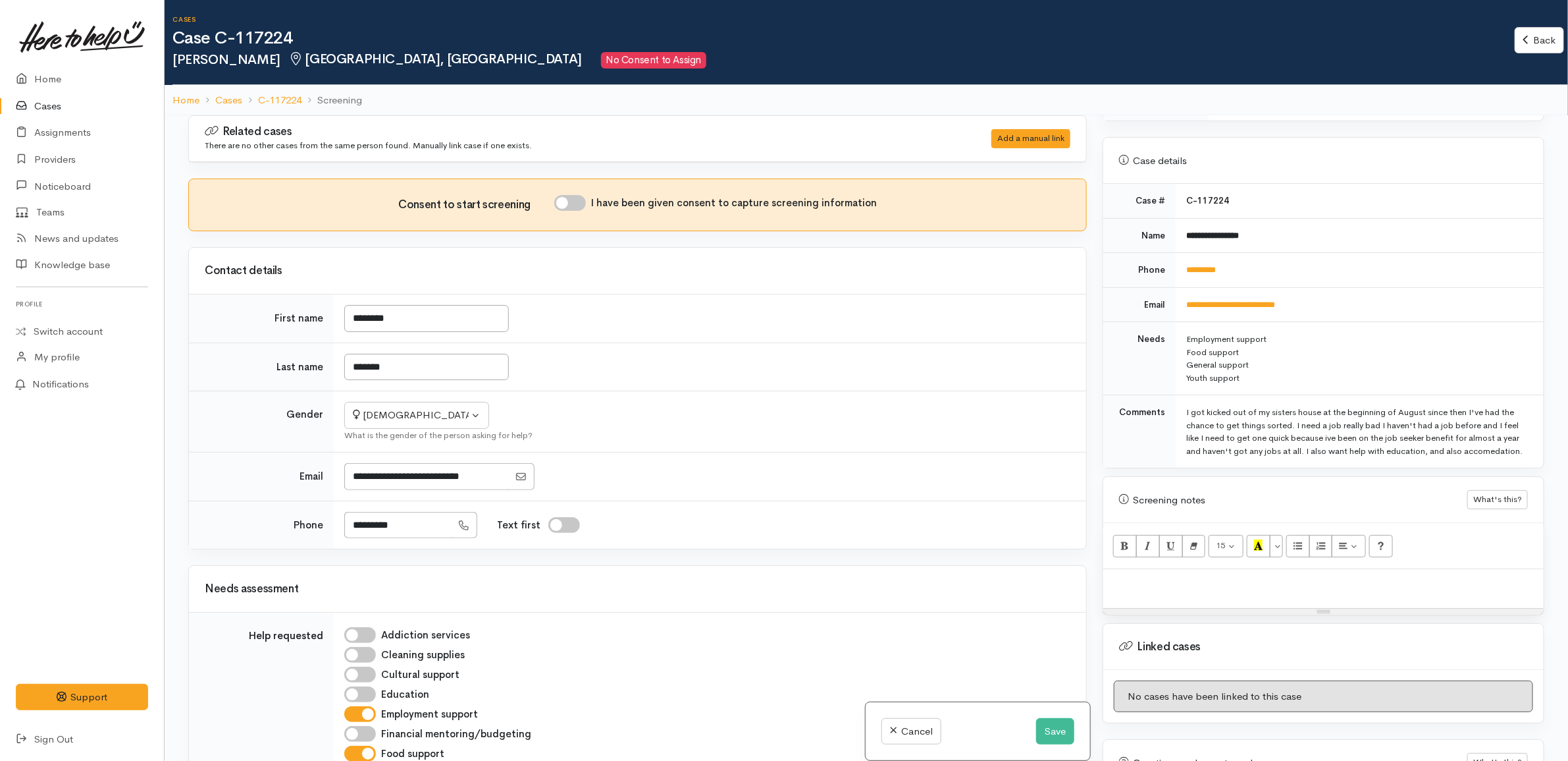
click at [1387, 252] on td "*********" at bounding box center [1359, 270] width 368 height 35
click at [1324, 576] on p at bounding box center [1323, 583] width 428 height 15
click at [1060, 732] on button "Save" at bounding box center [1055, 731] width 39 height 27
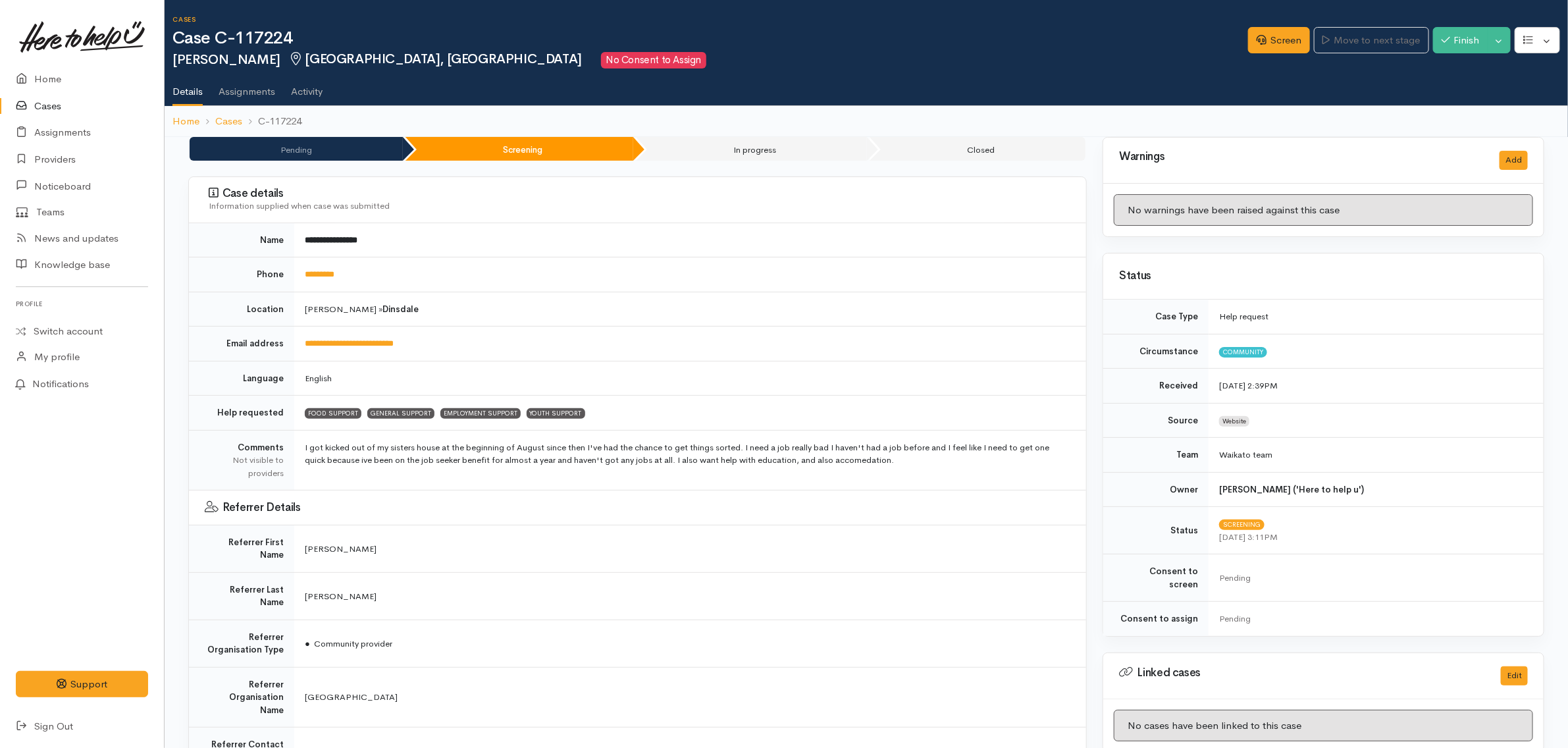
drag, startPoint x: 576, startPoint y: 299, endPoint x: 589, endPoint y: 292, distance: 14.8
click at [576, 299] on td "[PERSON_NAME] » [GEOGRAPHIC_DATA]" at bounding box center [690, 309] width 792 height 35
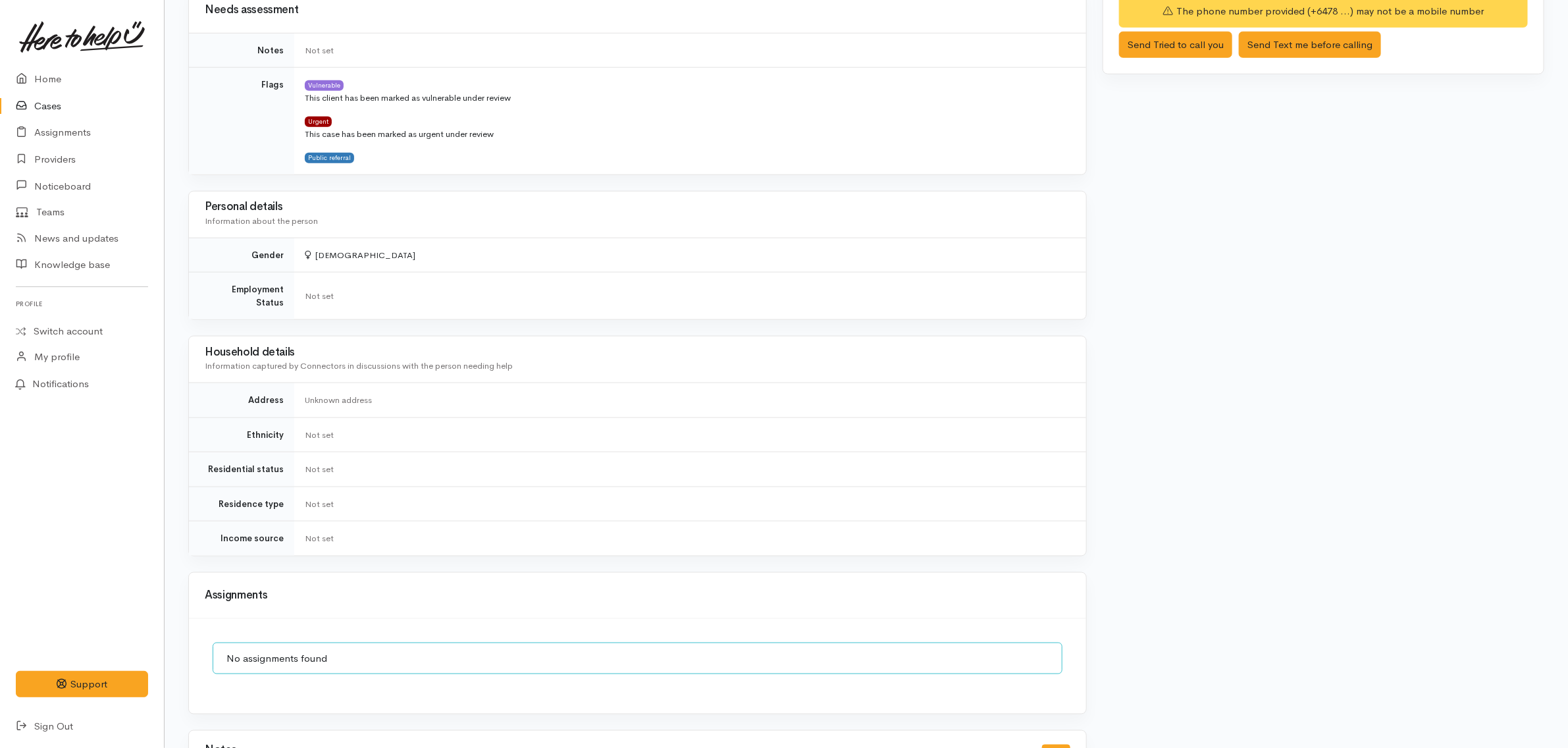
scroll to position [893, 0]
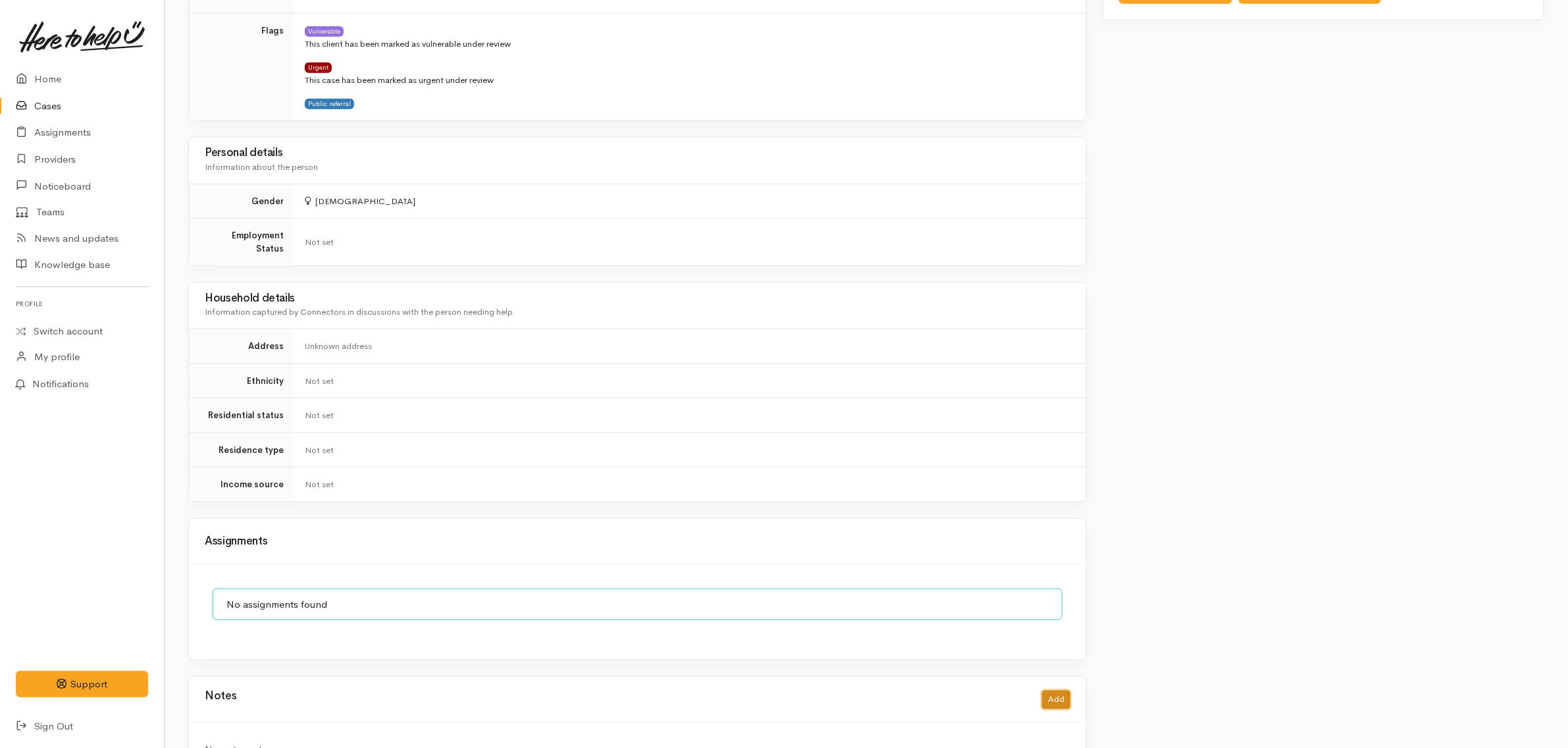
click at [1054, 691] on button "Add" at bounding box center [1056, 700] width 28 height 19
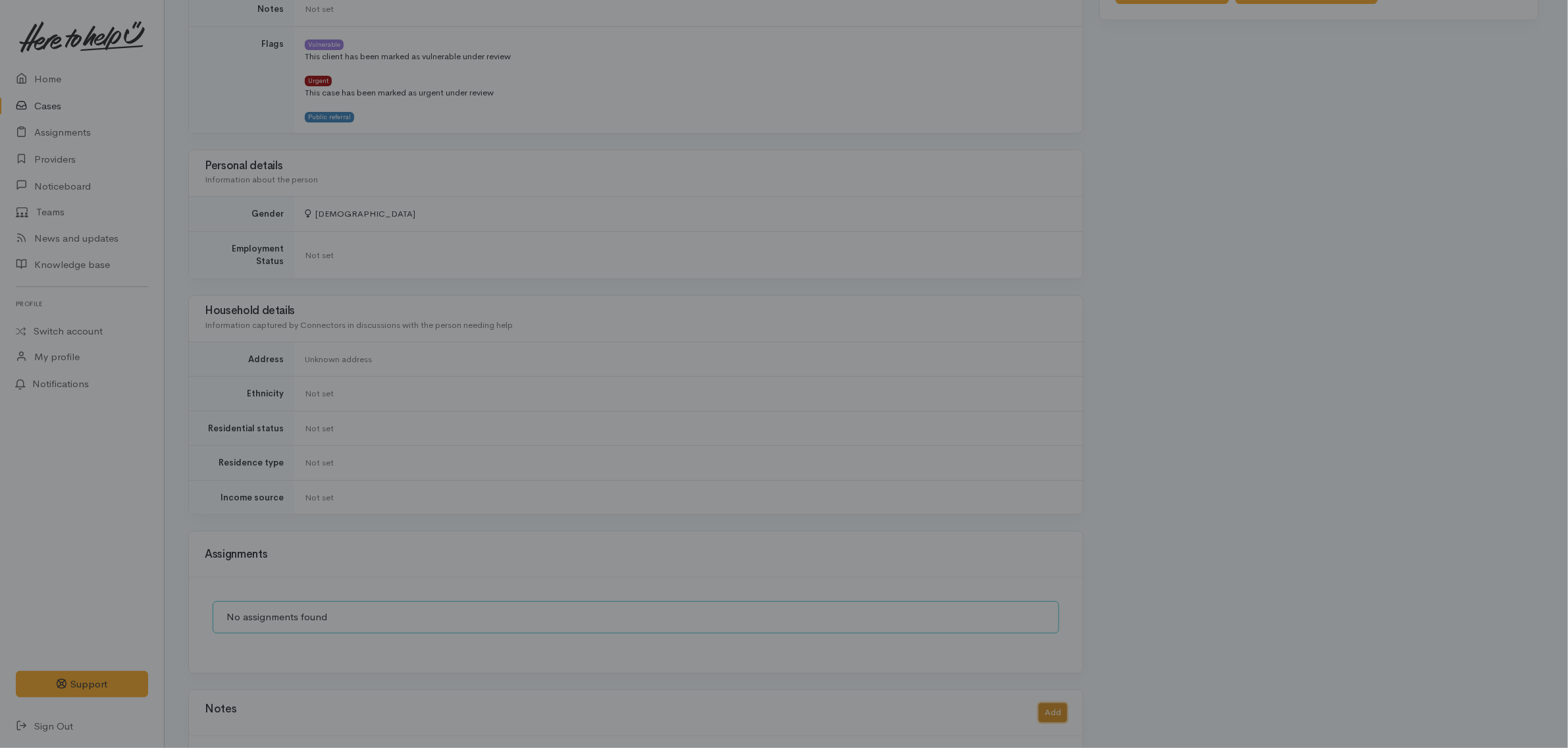
scroll to position [881, 0]
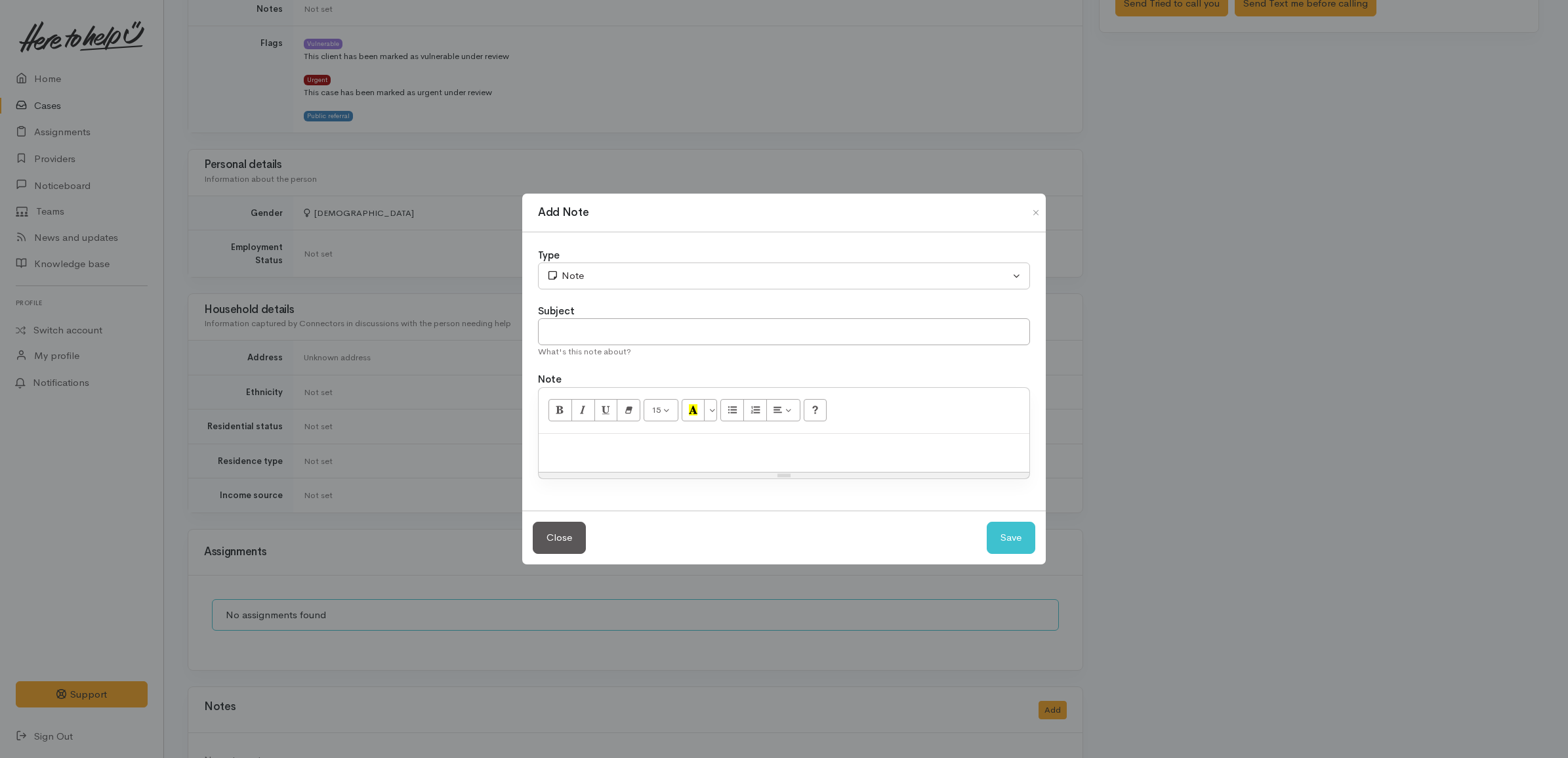
click at [782, 450] on p at bounding box center [784, 447] width 477 height 15
click at [622, 447] on p "I spoke to [PERSON_NAME], she said to ask [PERSON_NAME] about the case" at bounding box center [784, 447] width 477 height 15
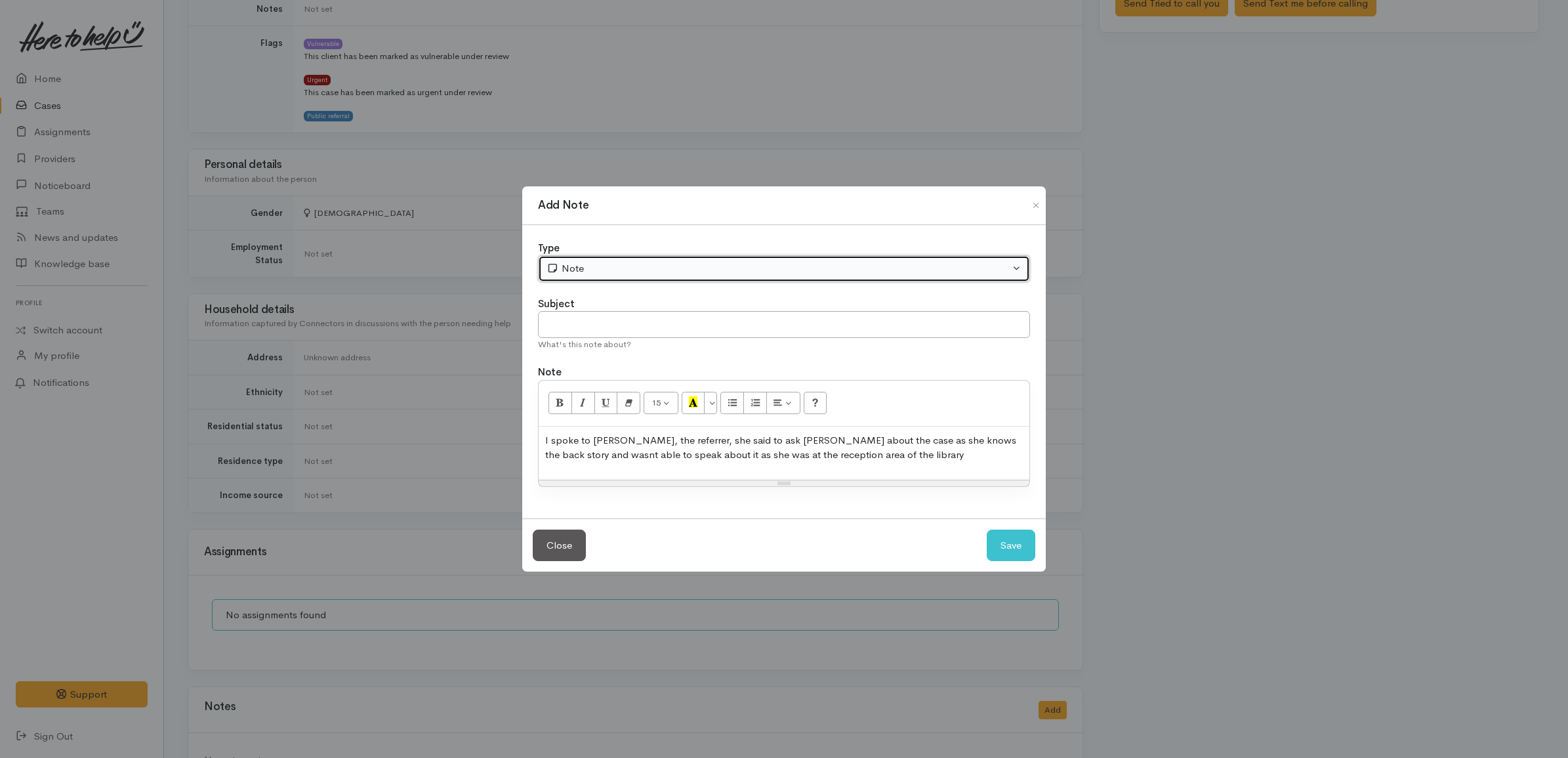
click at [561, 271] on div "Note" at bounding box center [778, 269] width 463 height 15
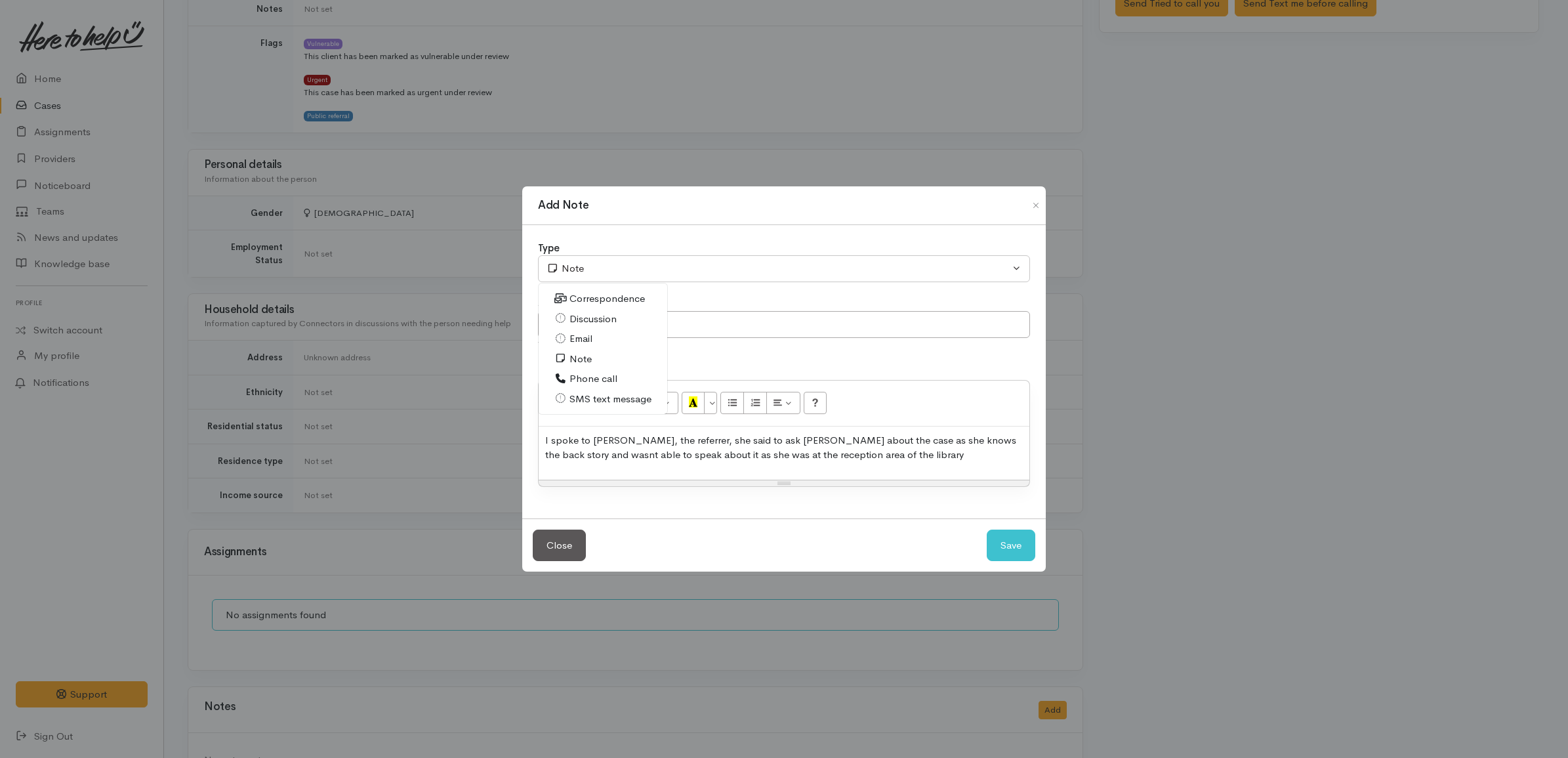
click at [591, 316] on span "Discussion" at bounding box center [593, 319] width 48 height 15
click at [950, 471] on div "I spoke to Natasha, the referrer, she said to ask Helena about the case as she …" at bounding box center [784, 453] width 491 height 53
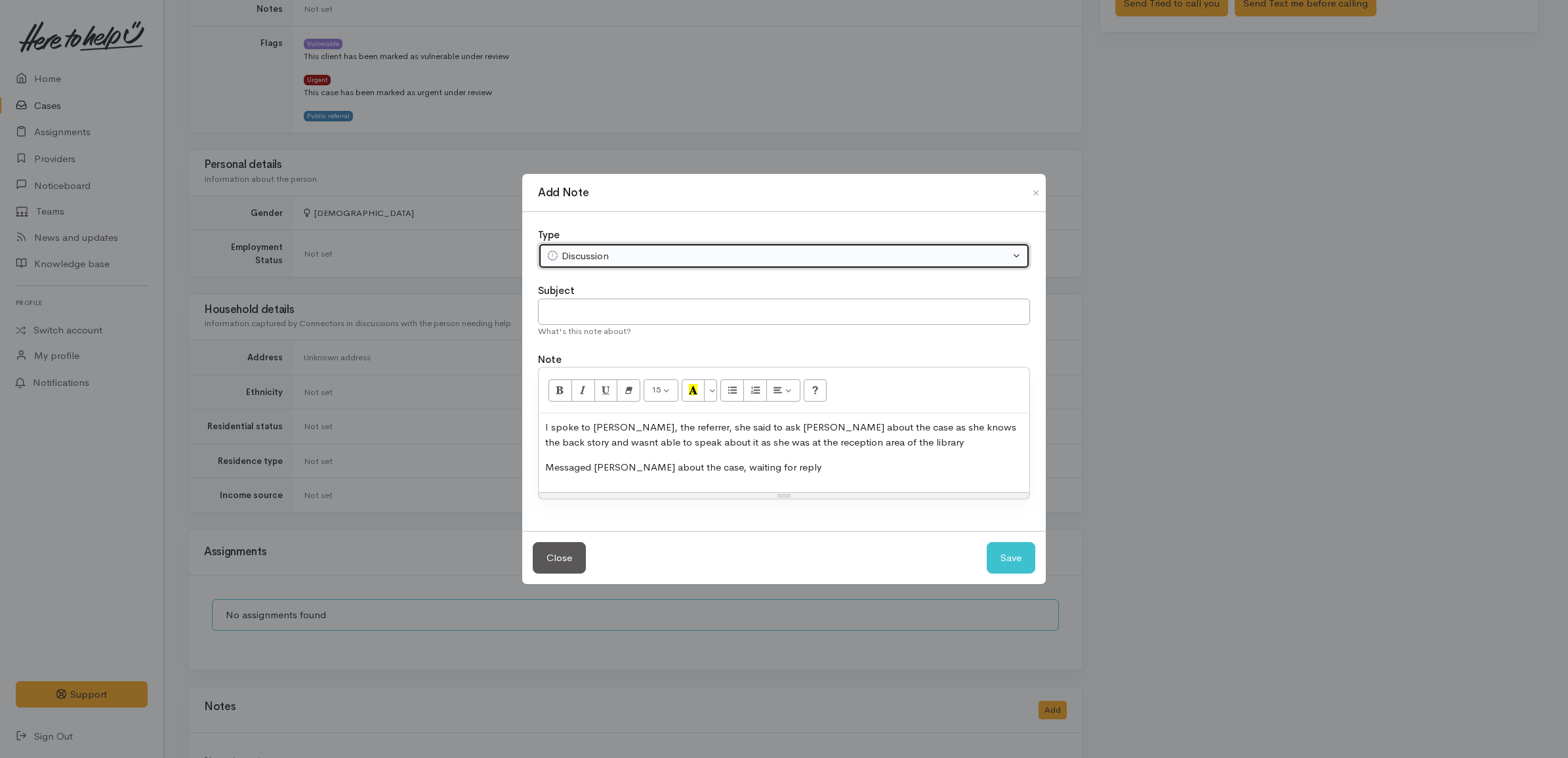
click at [618, 249] on div "Discussion" at bounding box center [778, 256] width 463 height 15
click at [612, 249] on div "Discussion" at bounding box center [778, 256] width 463 height 15
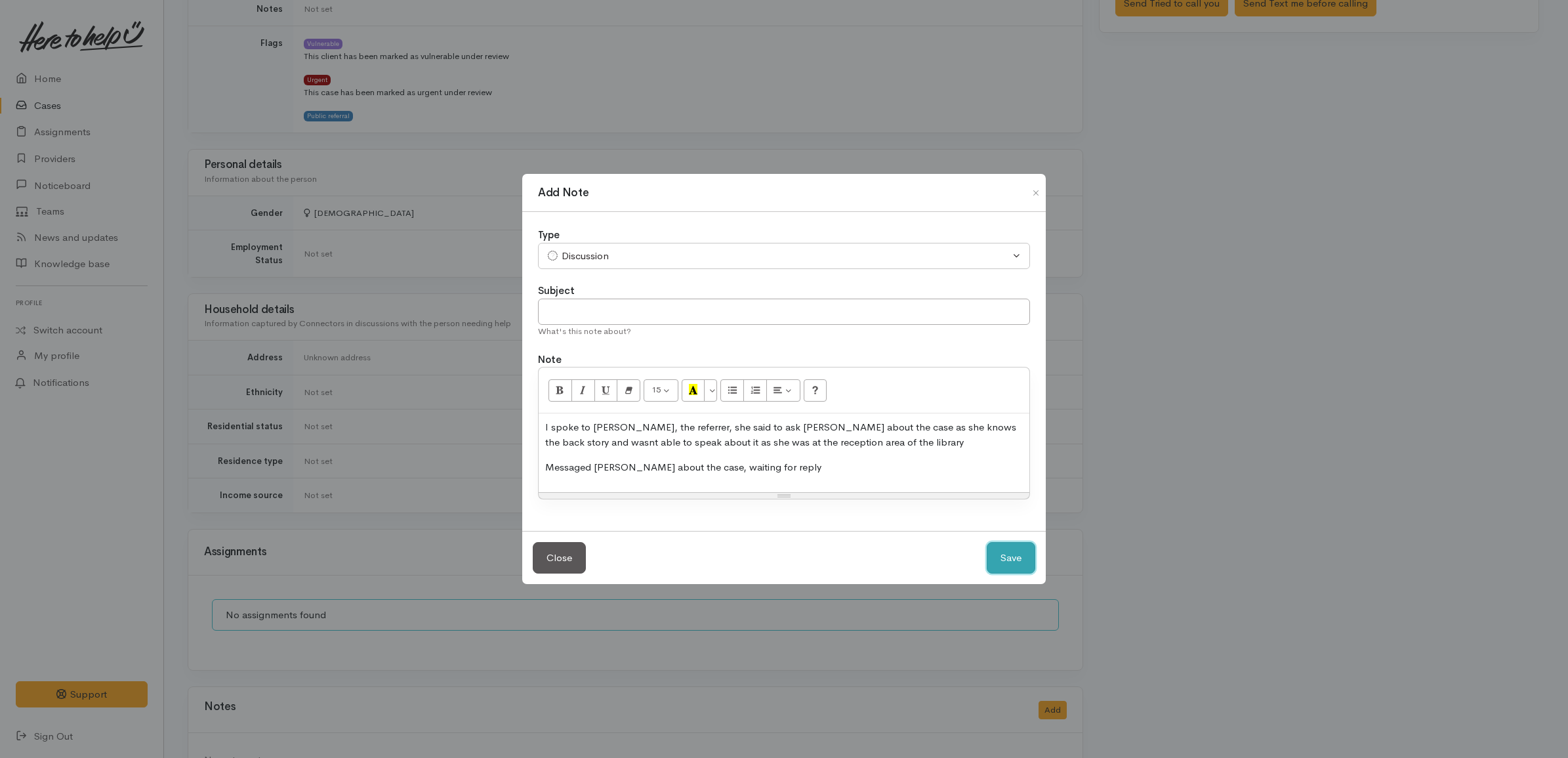
click at [1018, 563] on button "Save" at bounding box center [1010, 558] width 48 height 32
select select "1"
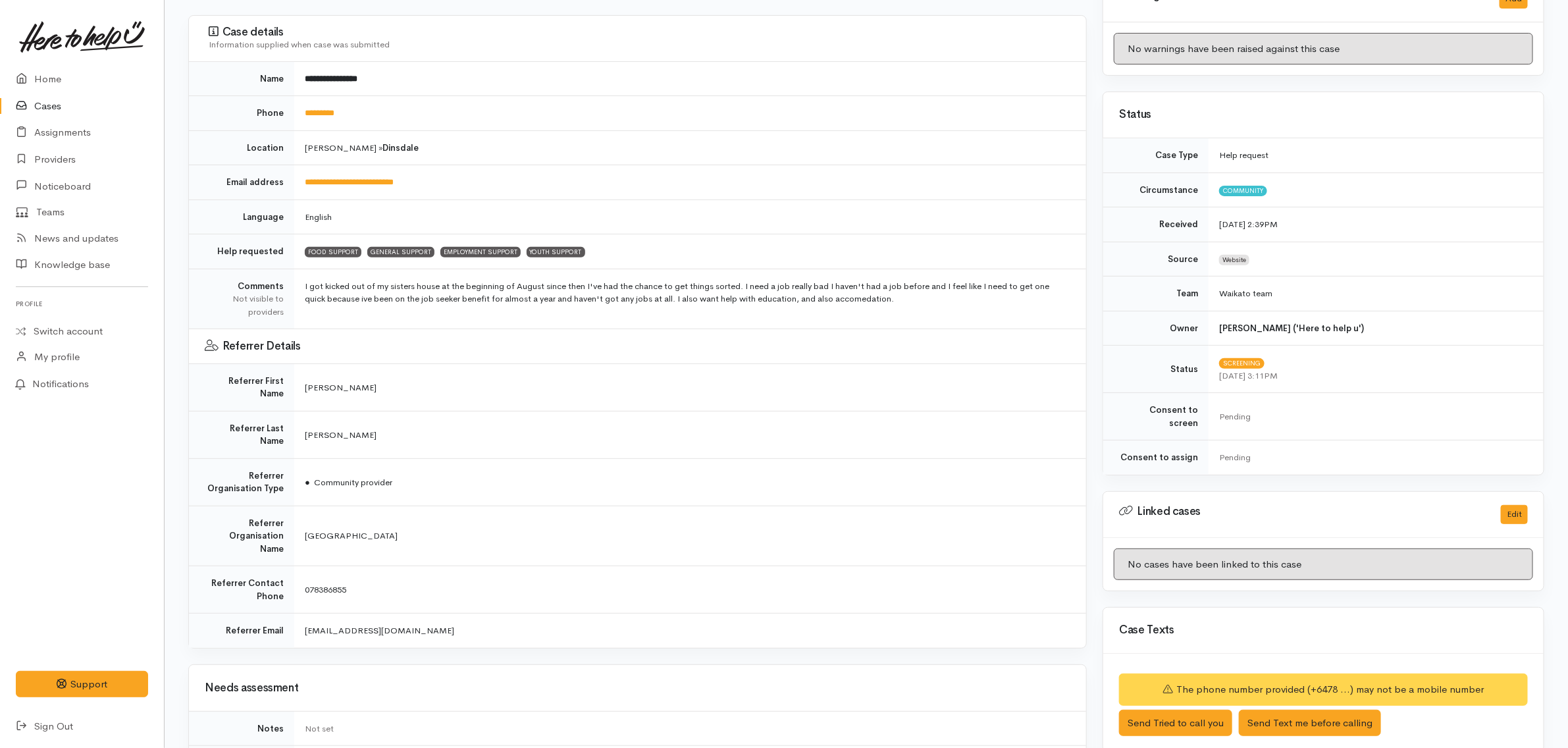
scroll to position [0, 0]
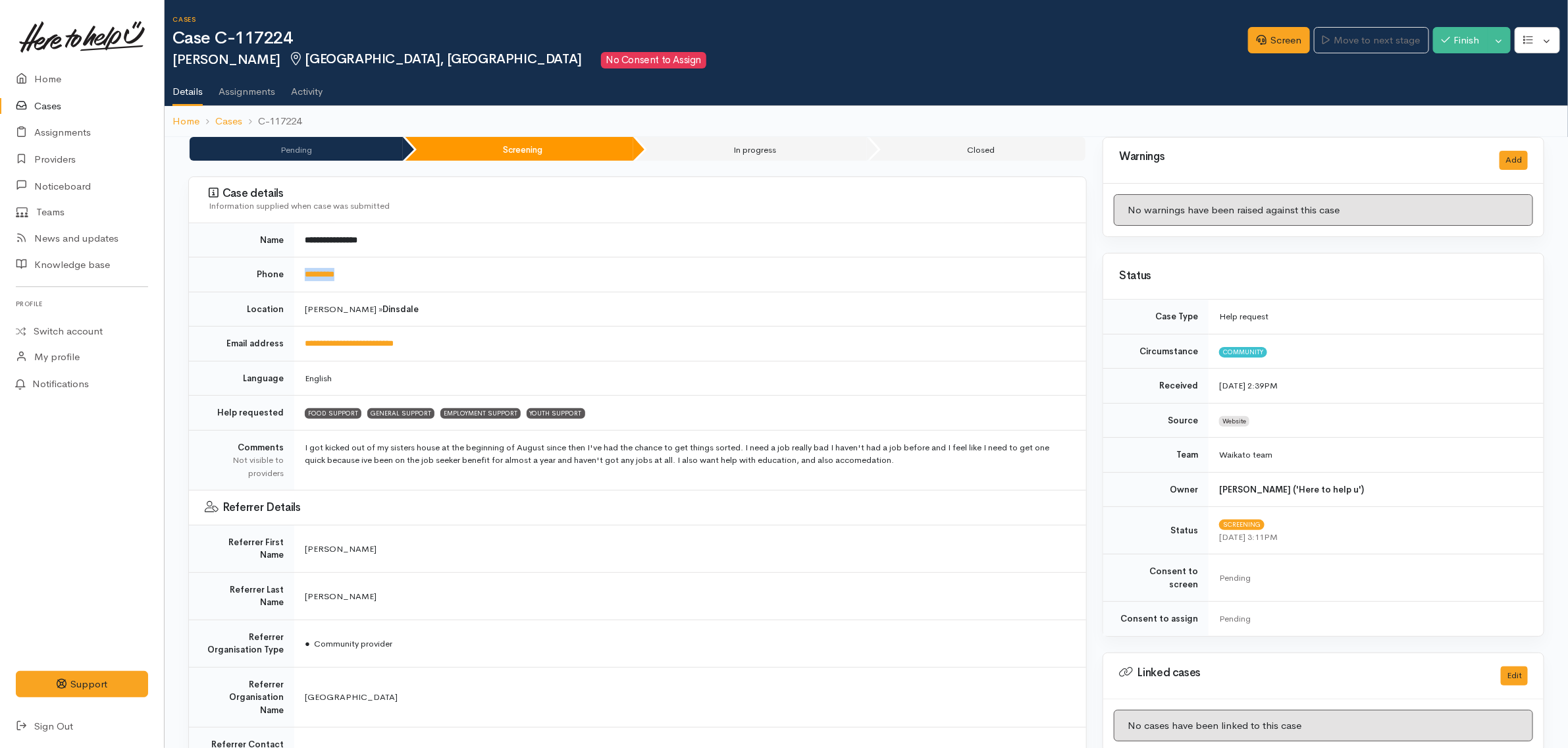
drag, startPoint x: 385, startPoint y: 268, endPoint x: 300, endPoint y: 278, distance: 85.6
click at [300, 278] on td "*********" at bounding box center [690, 274] width 792 height 35
drag, startPoint x: 514, startPoint y: 337, endPoint x: 298, endPoint y: 351, distance: 216.5
click at [298, 351] on td "**********" at bounding box center [690, 344] width 792 height 35
click at [43, 106] on link "Cases" at bounding box center [82, 106] width 164 height 27
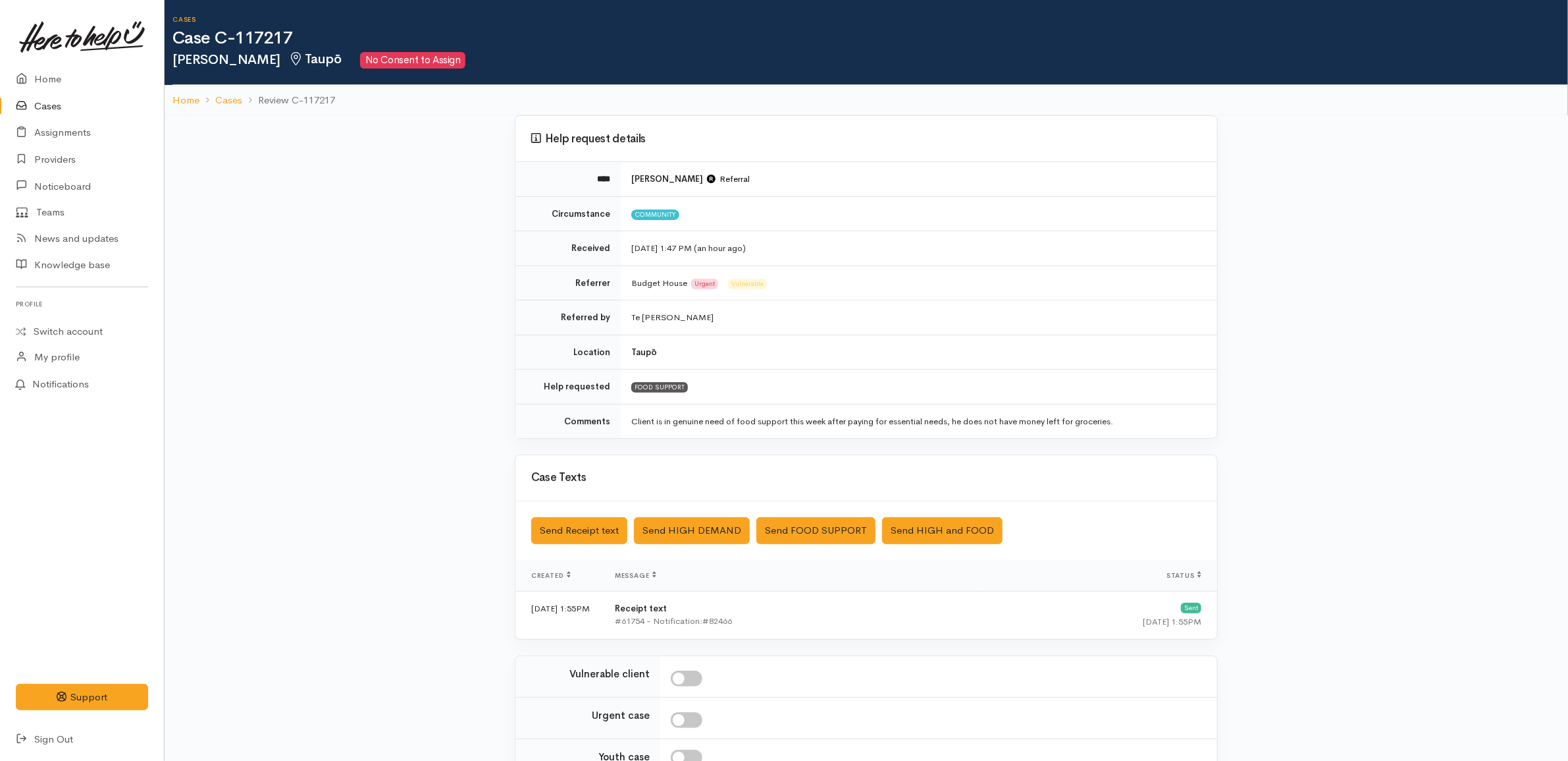
click at [1318, 361] on div "Help request details **** [PERSON_NAME] Referral Circumstance Community Receive…" at bounding box center [865, 506] width 1403 height 781
click at [1314, 507] on div "Help request details **** [PERSON_NAME] Referral Circumstance Community Receive…" at bounding box center [865, 506] width 1403 height 781
click at [1324, 521] on div "Help request details **** [PERSON_NAME] Referral Circumstance Community Receive…" at bounding box center [865, 506] width 1403 height 781
click at [1305, 510] on div "Help request details **** [PERSON_NAME] Referral Circumstance Community Receive…" at bounding box center [865, 506] width 1403 height 781
click at [1268, 498] on div "Help request details **** [PERSON_NAME] Referral Circumstance Community Receive…" at bounding box center [865, 506] width 1403 height 781
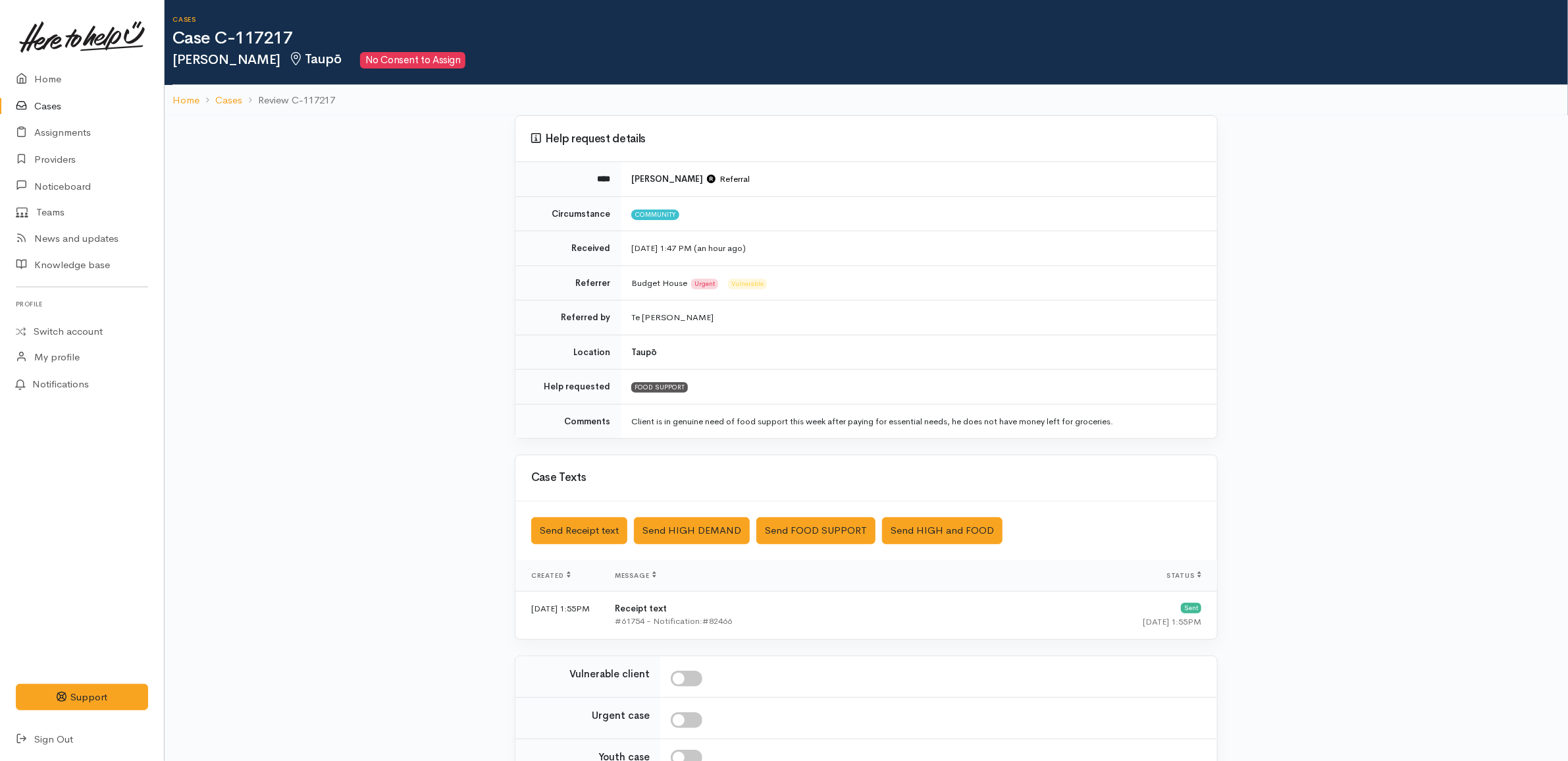
click at [1324, 402] on div "Help request details **** [PERSON_NAME] Referral Circumstance Community Receive…" at bounding box center [865, 506] width 1403 height 781
click at [1331, 460] on div "Help request details **** [PERSON_NAME] Referral Circumstance Community Receive…" at bounding box center [865, 506] width 1403 height 781
click at [1307, 498] on div "Help request details **** [PERSON_NAME] Referral Circumstance Community Receive…" at bounding box center [865, 506] width 1403 height 781
click at [57, 73] on link "Home" at bounding box center [82, 79] width 164 height 27
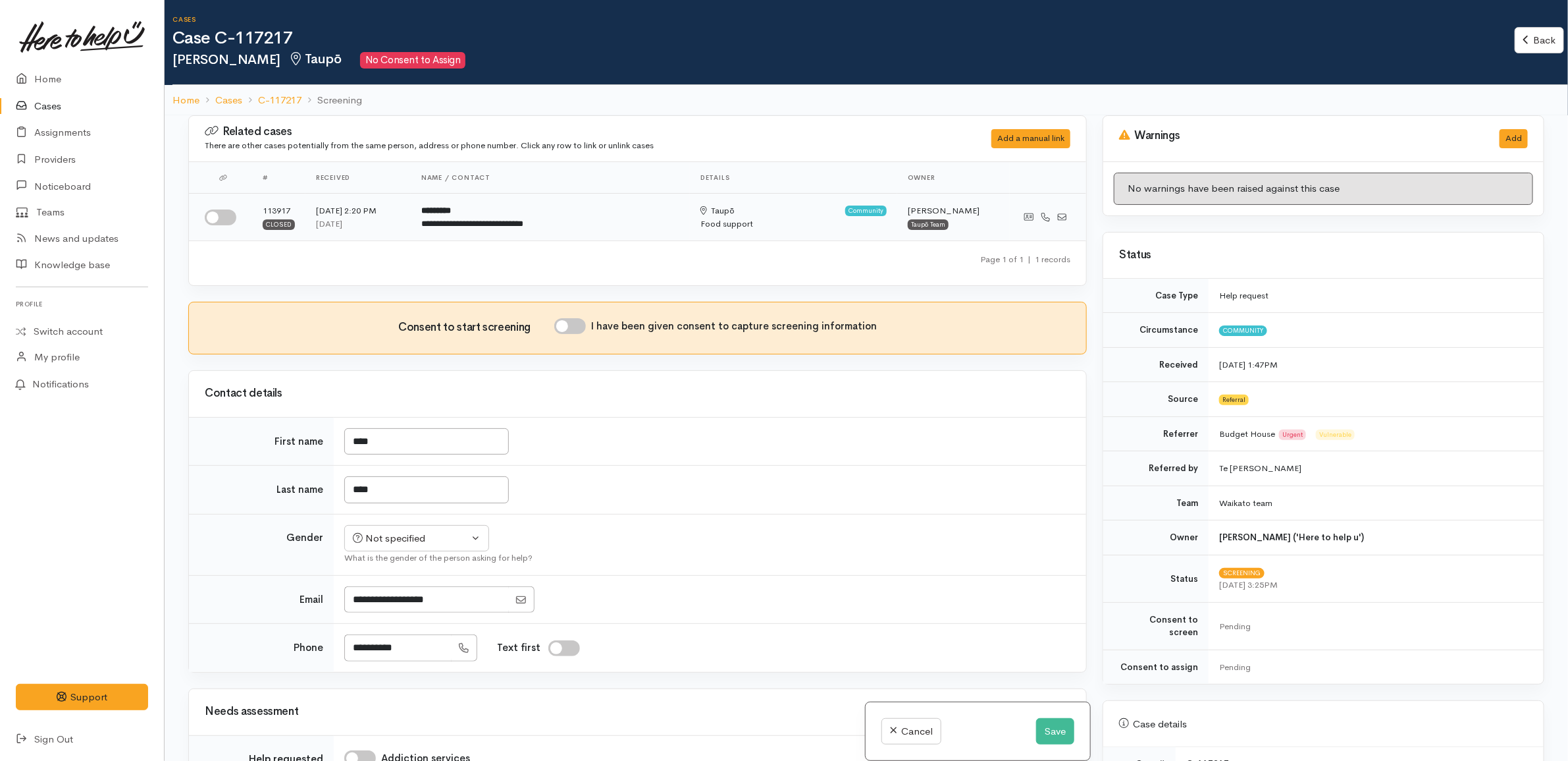
click at [222, 214] on input "checkbox" at bounding box center [220, 217] width 31 height 16
checkbox input "true"
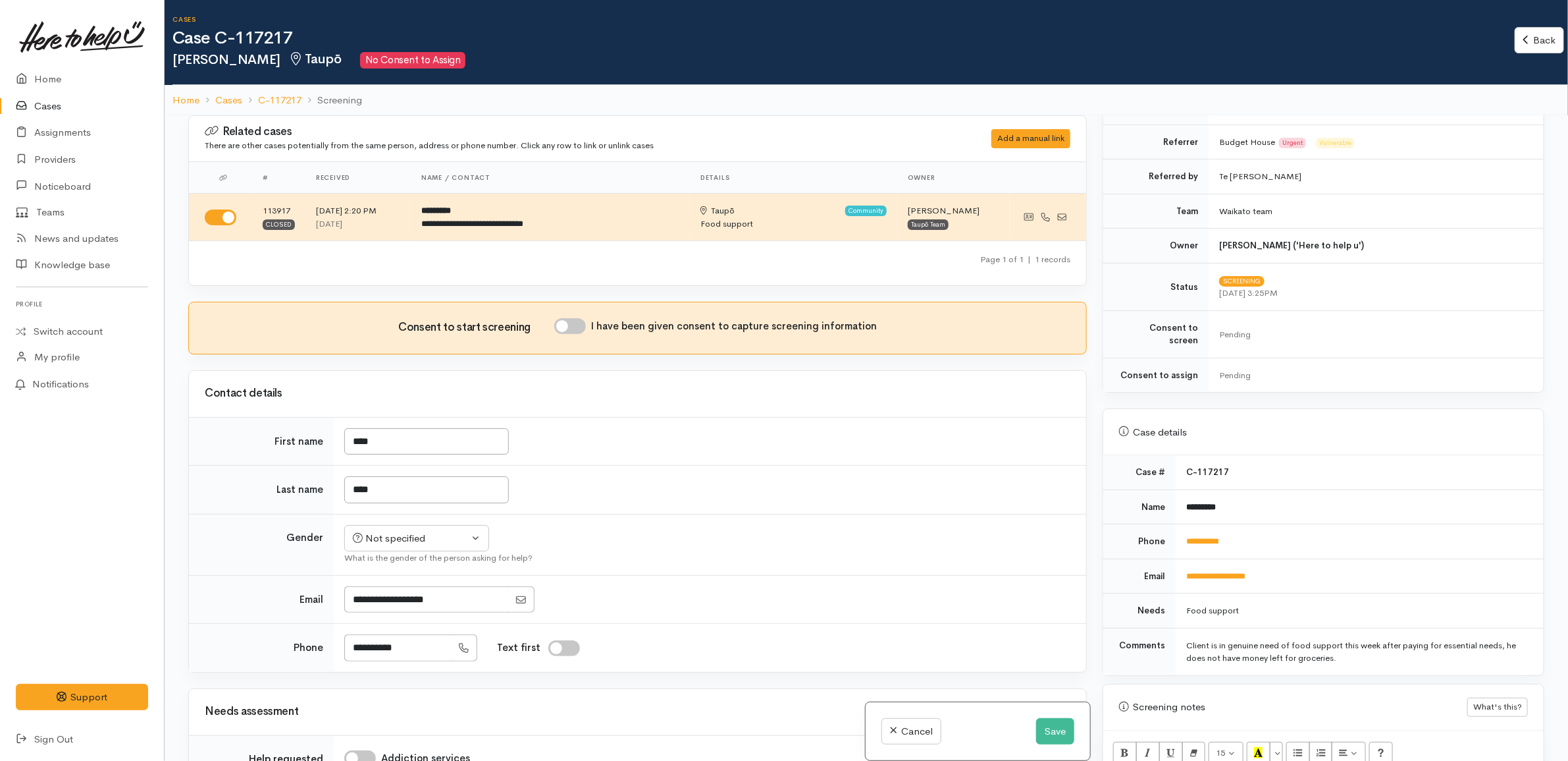
scroll to position [494, 0]
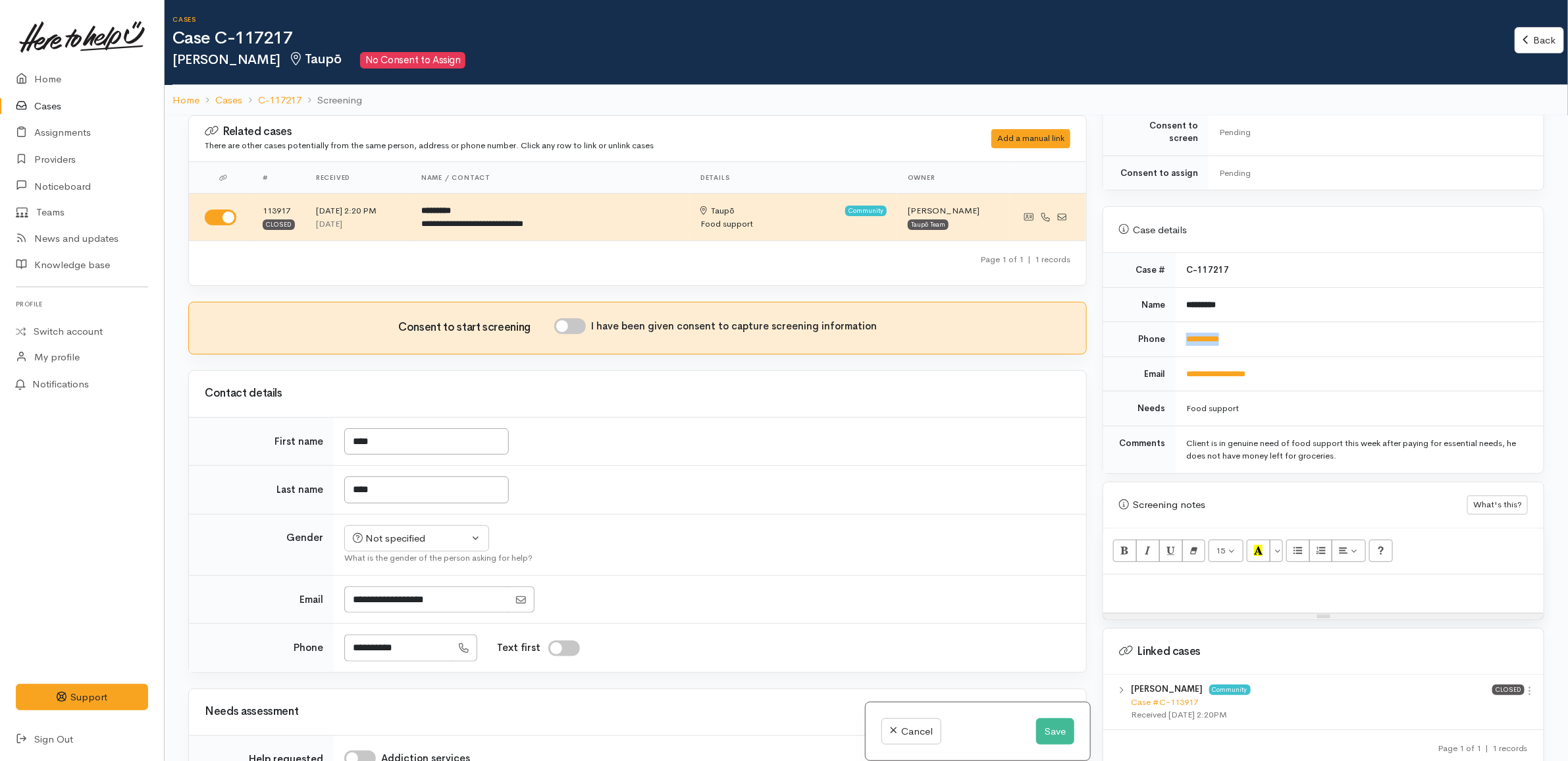
drag, startPoint x: 1274, startPoint y: 334, endPoint x: 1176, endPoint y: 327, distance: 98.2
click at [1176, 327] on td "**********" at bounding box center [1359, 340] width 368 height 35
copy link "**********"
drag, startPoint x: 726, startPoint y: 467, endPoint x: 732, endPoint y: 455, distance: 13.4
click at [726, 460] on tbody "First name **** Last name **** Gender Not specified Male Female Diverse Not spe…" at bounding box center [638, 544] width 897 height 255
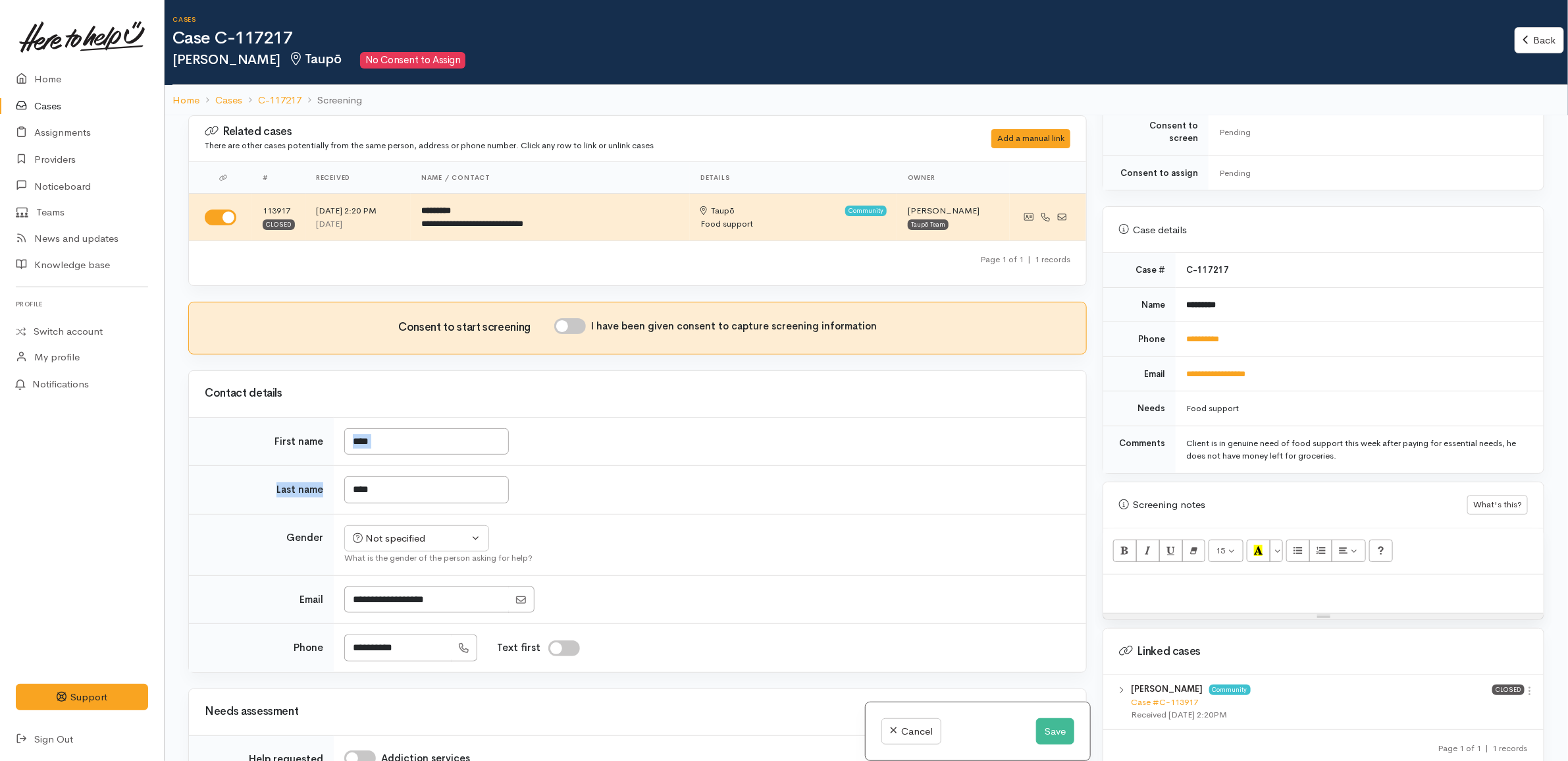
drag, startPoint x: 692, startPoint y: 499, endPoint x: 663, endPoint y: 486, distance: 31.8
click at [691, 499] on td "****" at bounding box center [710, 489] width 752 height 49
click at [624, 446] on td "****" at bounding box center [710, 441] width 752 height 49
click at [441, 542] on div "Not specified" at bounding box center [411, 538] width 116 height 15
click at [392, 594] on span "Male" at bounding box center [428, 588] width 113 height 15
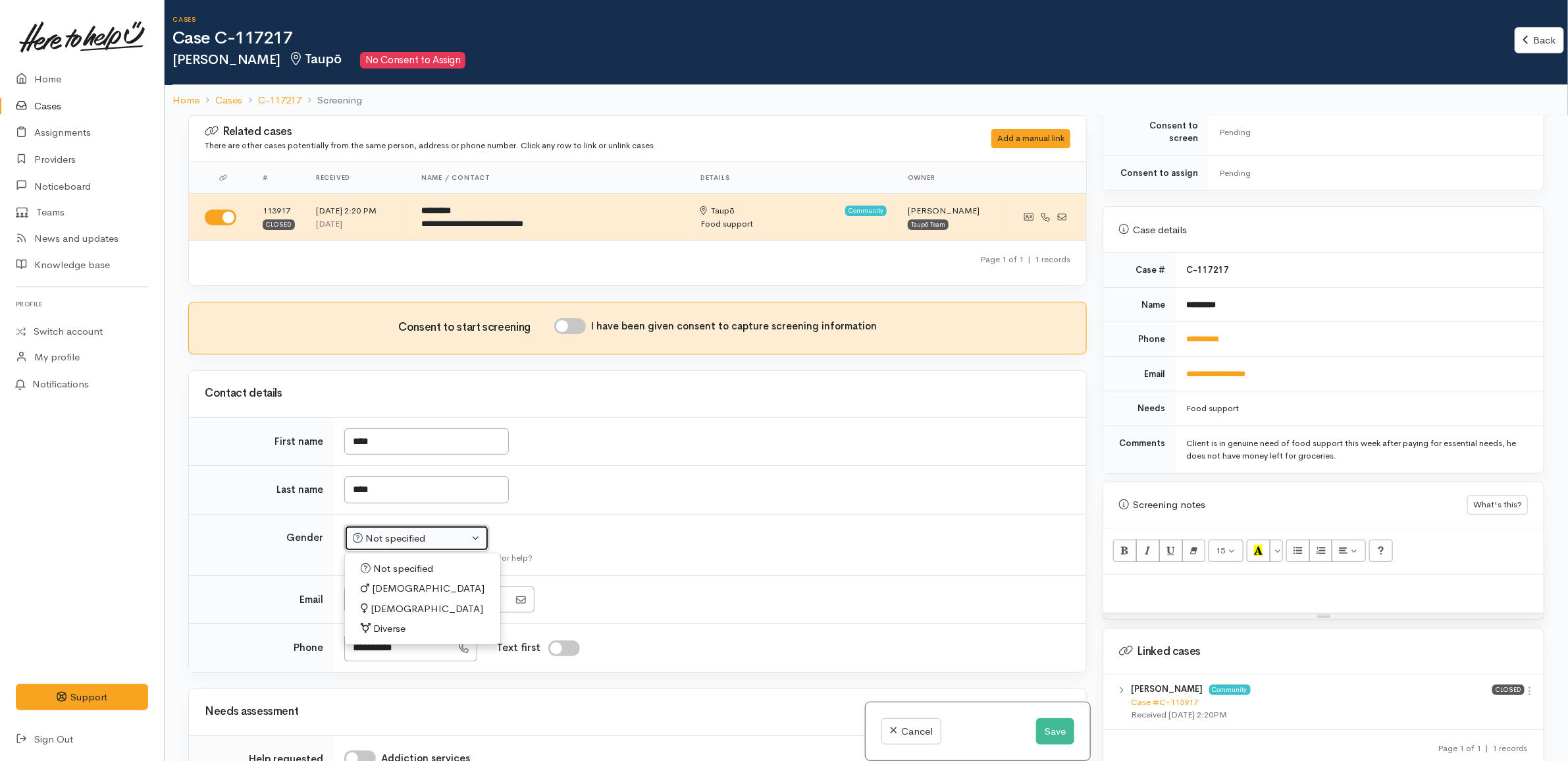
select select "Male"
click at [662, 551] on td "Not specified Male Female Diverse Male Not specified Male Female Diverse What i…" at bounding box center [710, 544] width 752 height 62
click at [1345, 334] on td "**********" at bounding box center [1359, 340] width 368 height 35
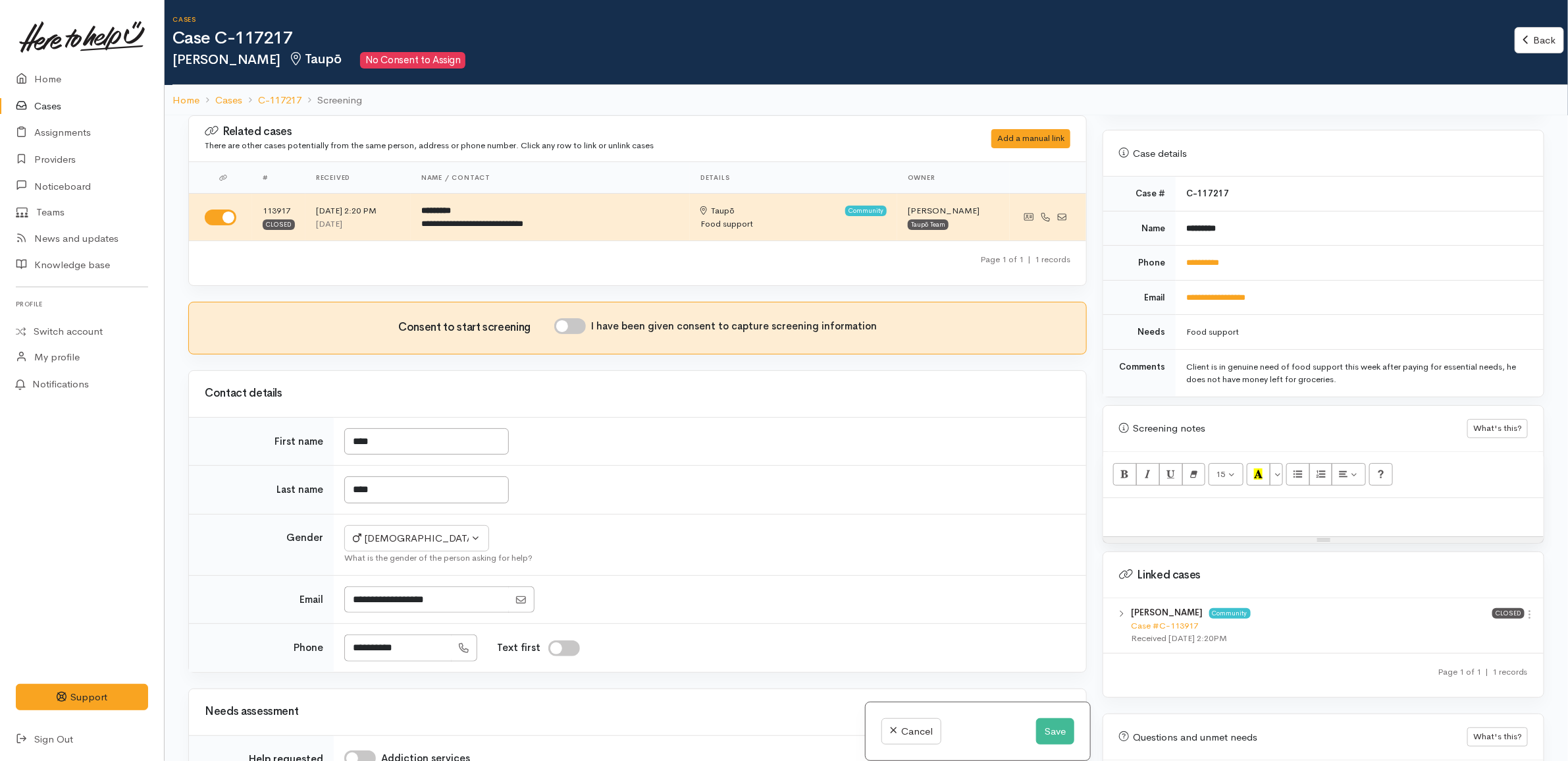
scroll to position [644, 0]
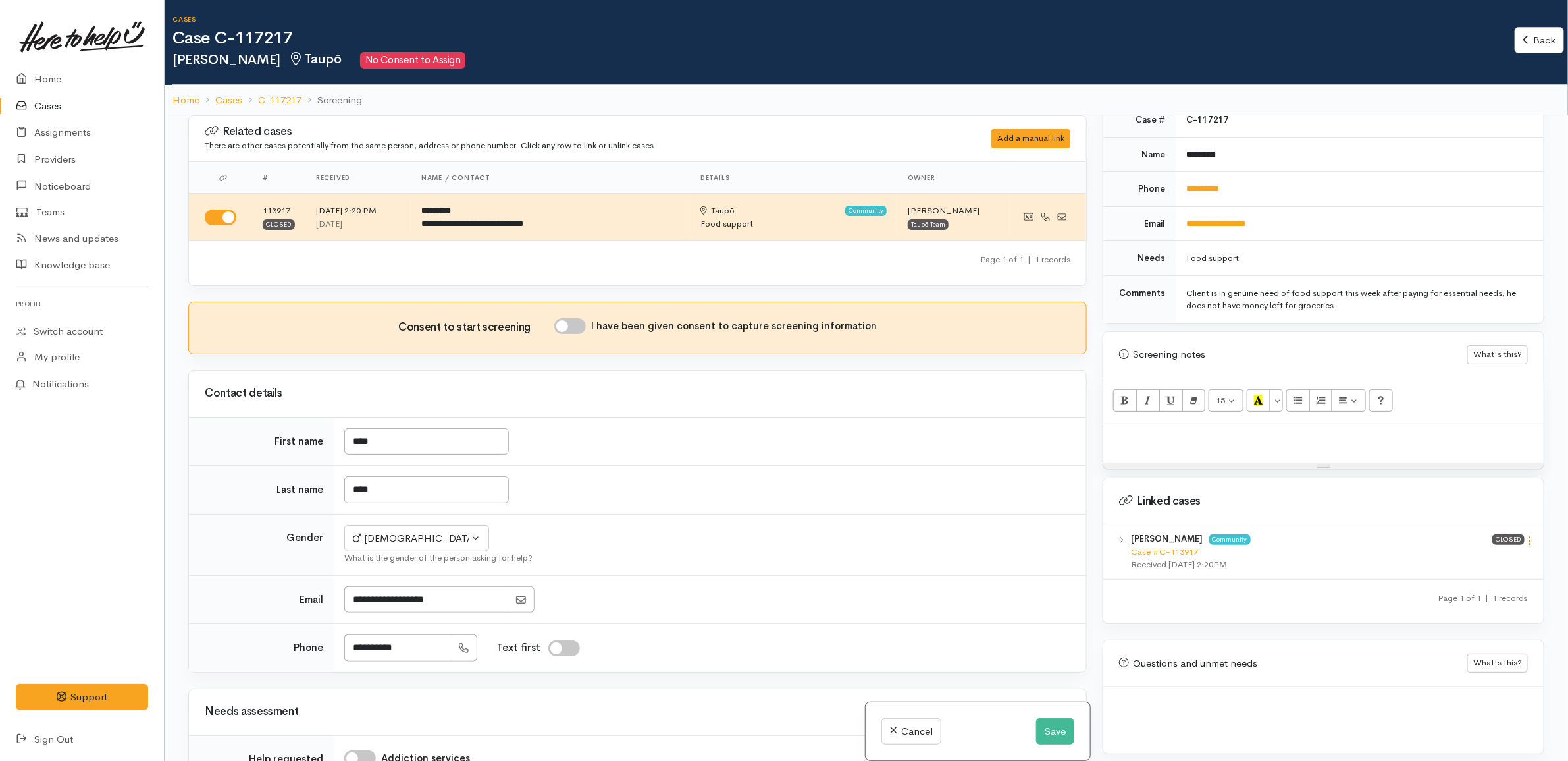
click at [1524, 535] on icon at bounding box center [1529, 541] width 11 height 11
click at [1487, 561] on link "View case" at bounding box center [1483, 565] width 104 height 20
click at [1277, 439] on div at bounding box center [1323, 443] width 440 height 39
paste div
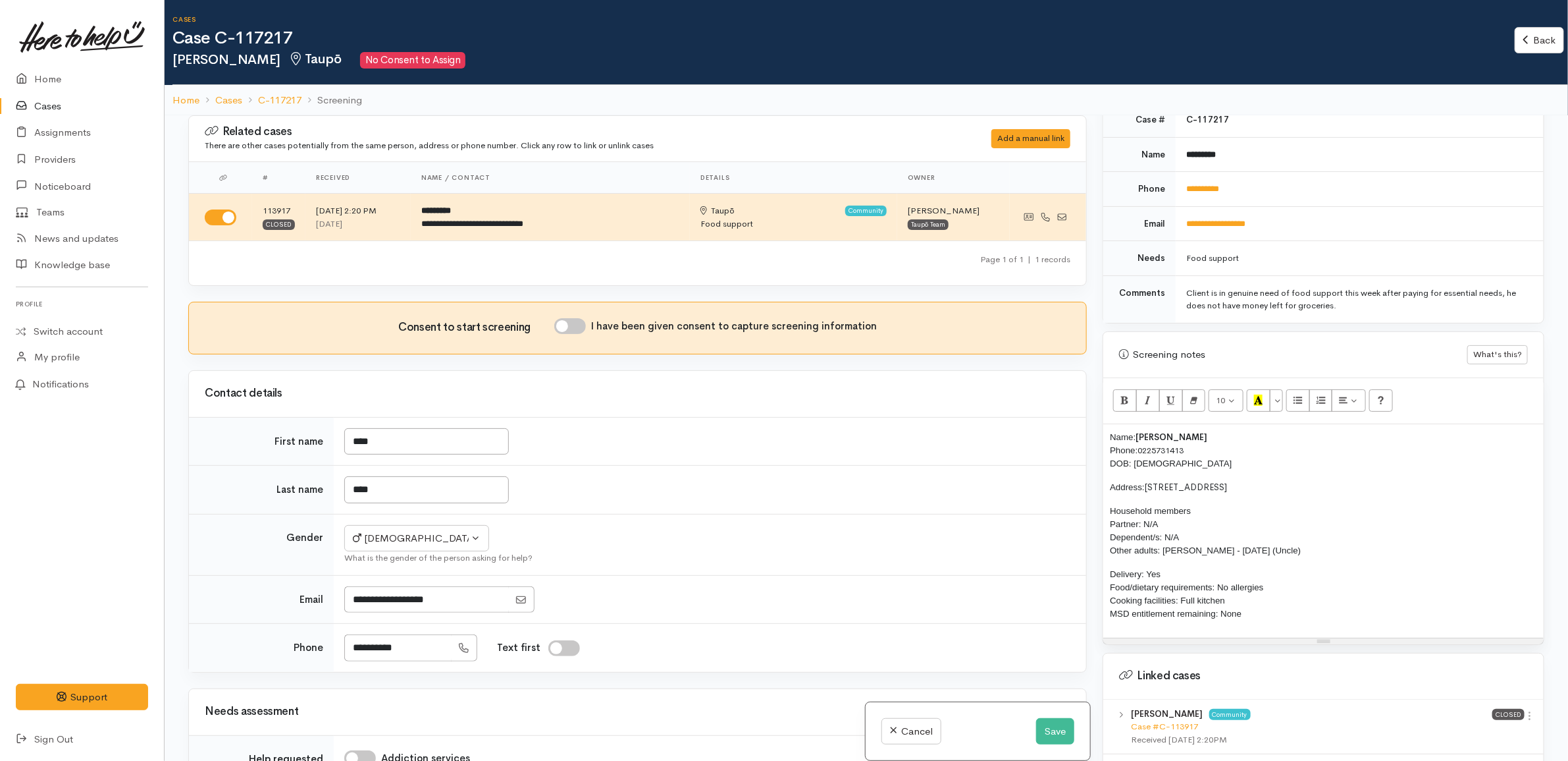
click at [1314, 481] on p "Address: 279 Whangamata Road, Nukuhau" at bounding box center [1323, 487] width 428 height 13
drag, startPoint x: 1301, startPoint y: 478, endPoint x: 1150, endPoint y: 478, distance: 151.0
click at [1150, 481] on p "Address: 279 Whangamata Road, Nukuhau" at bounding box center [1323, 487] width 428 height 13
click at [1259, 616] on p "Delivery: Yes Food/dietary requirements: No allergies Cooking facilities: Full …" at bounding box center [1323, 593] width 428 height 52
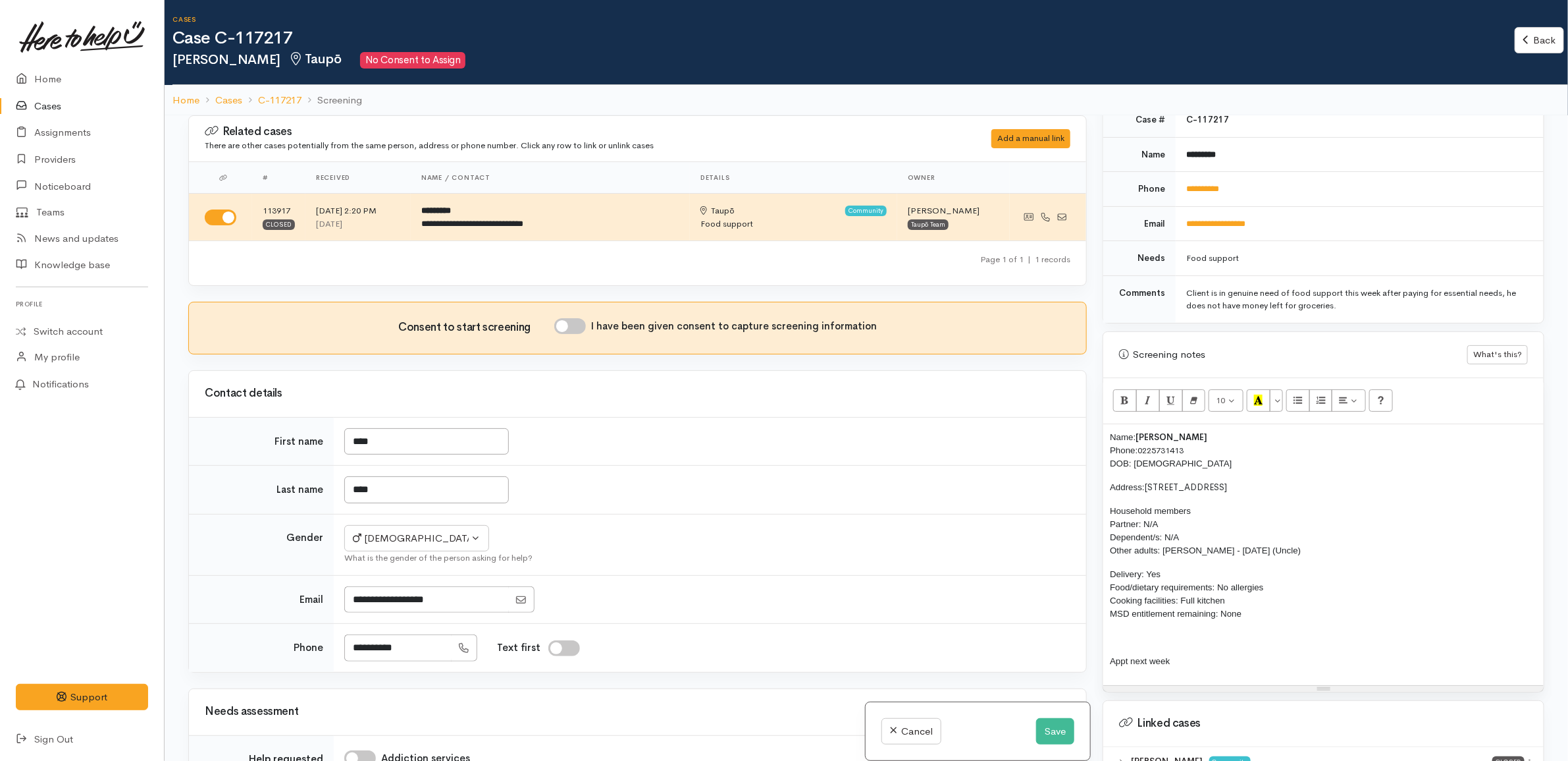
click at [1291, 484] on p "Address: 279 Whangamata Road, Nukuhau" at bounding box center [1323, 487] width 428 height 13
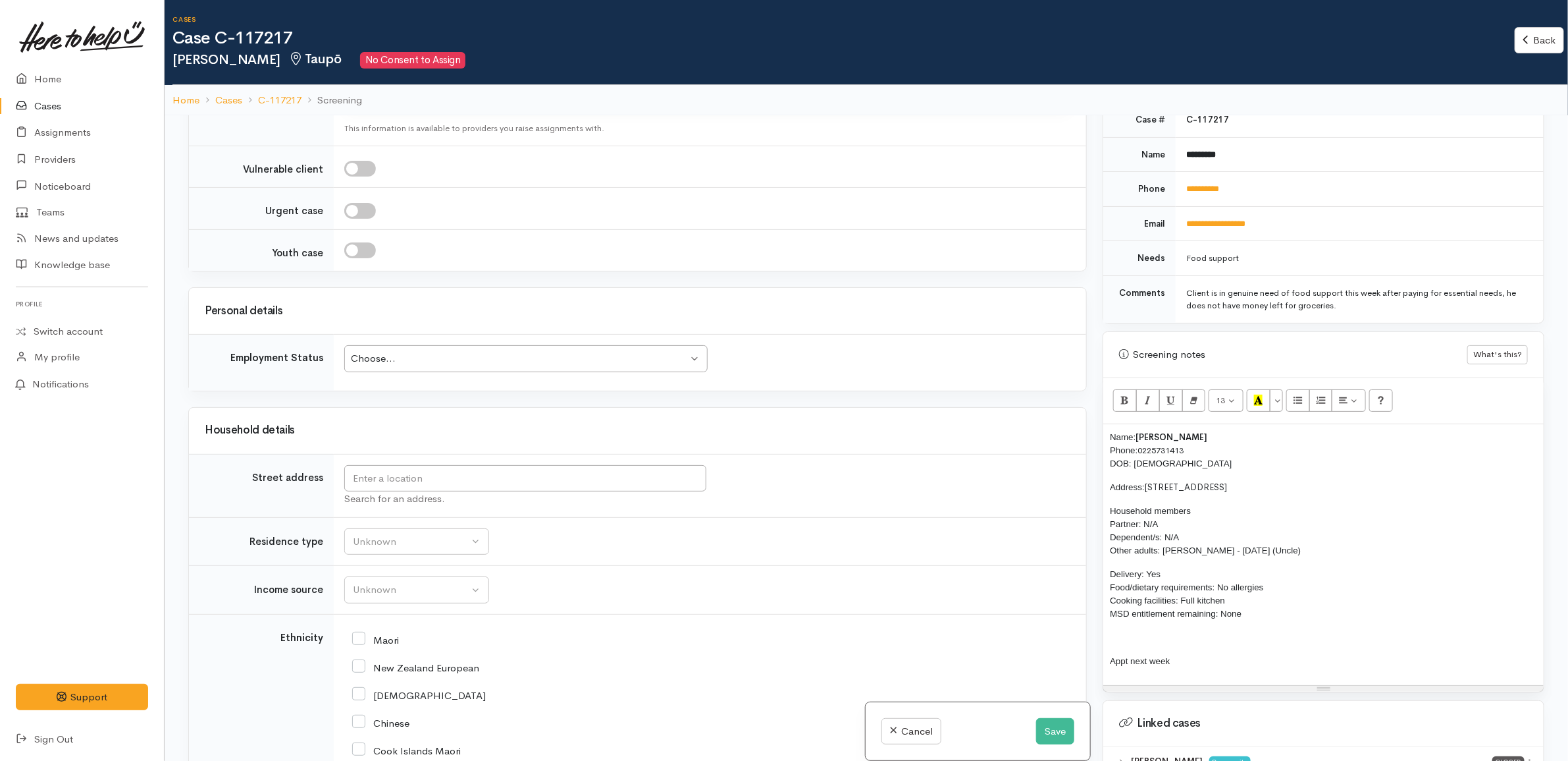
scroll to position [1317, 0]
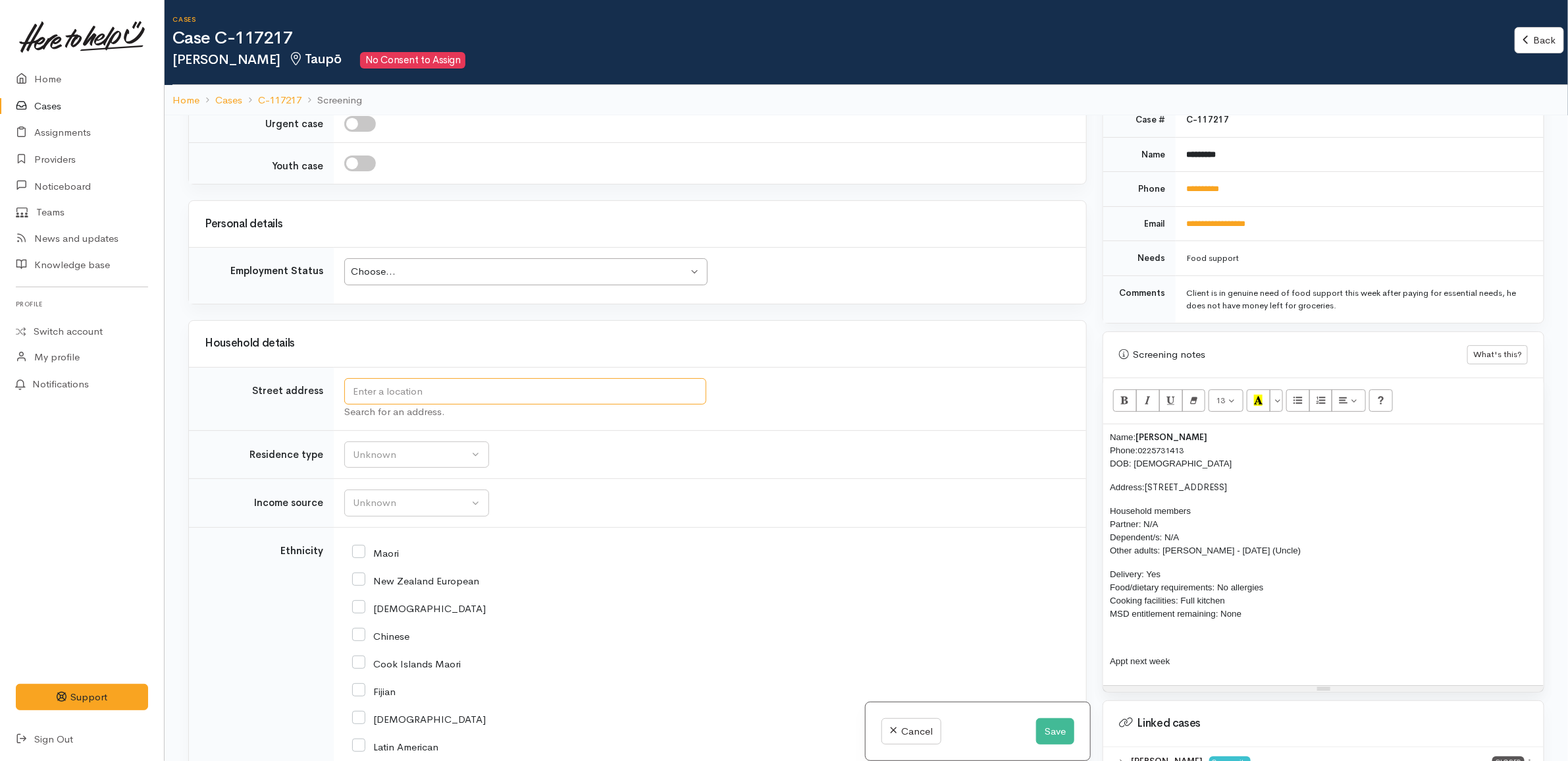
click at [460, 386] on input "text" at bounding box center [525, 391] width 362 height 27
type input "279 Whangamata Road, Nukuhau, Taupō, New Zealand"
drag, startPoint x: 518, startPoint y: 426, endPoint x: 550, endPoint y: 426, distance: 32.0
drag, startPoint x: 624, startPoint y: 399, endPoint x: 62, endPoint y: 357, distance: 563.6
click at [31, 358] on body "Support Feedback I've got something to say Back" at bounding box center [784, 438] width 1568 height 876
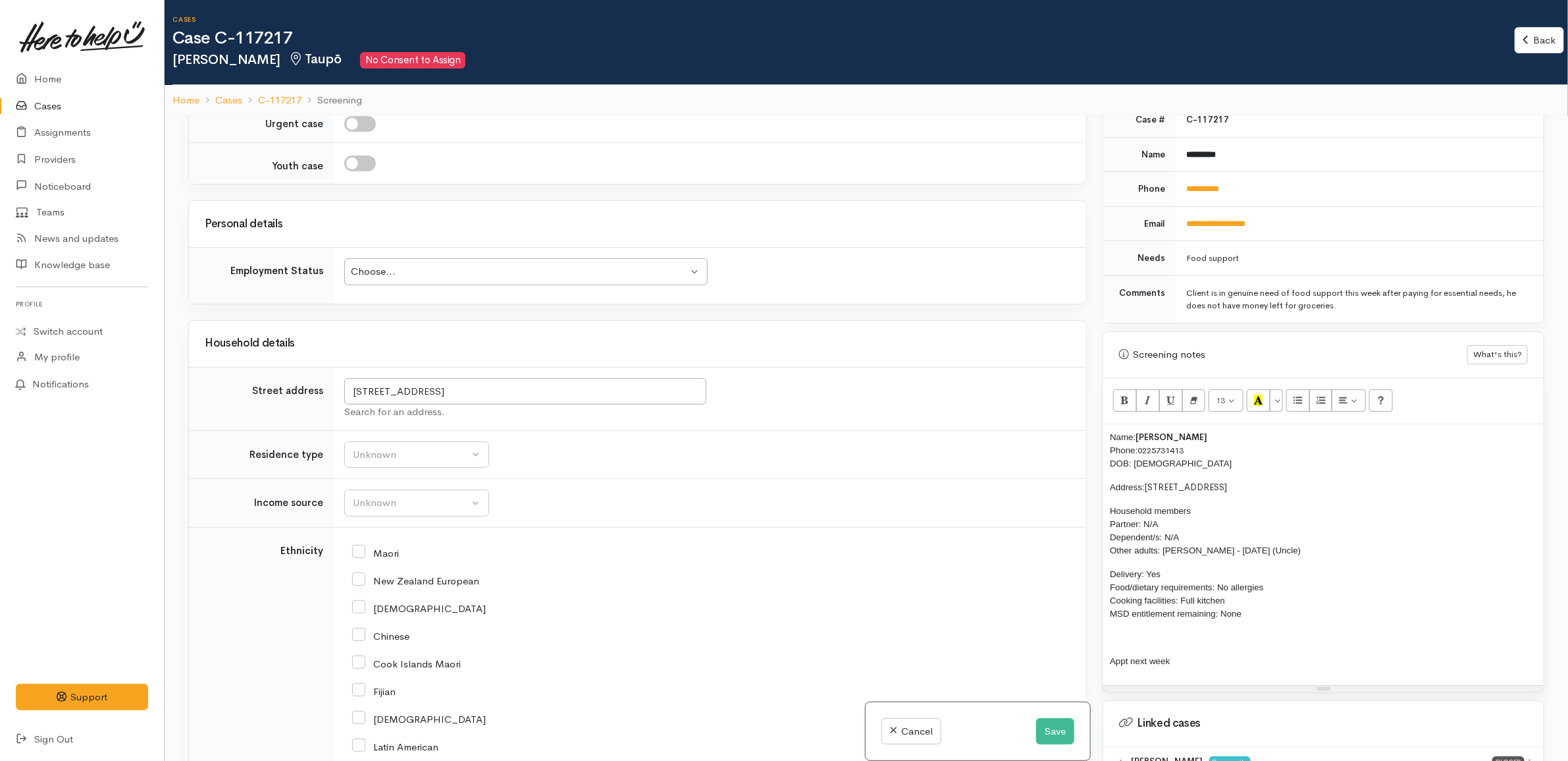
drag, startPoint x: 1347, startPoint y: 481, endPoint x: 1147, endPoint y: 476, distance: 200.1
click at [1147, 481] on p "Address: 279 Whangamata Road, Nukuhau" at bounding box center [1323, 487] width 428 height 13
click at [1330, 543] on p "Household members Partner: N/A Dependent/s: N/A Other adults: Karina Goldsmith …" at bounding box center [1323, 532] width 428 height 52
drag, startPoint x: 1334, startPoint y: 548, endPoint x: 1333, endPoint y: 535, distance: 13.0
click at [1333, 535] on p "Household members Partner: N/A Dependent/s: N/A Other adults: Karina Goldsmith …" at bounding box center [1323, 532] width 428 height 52
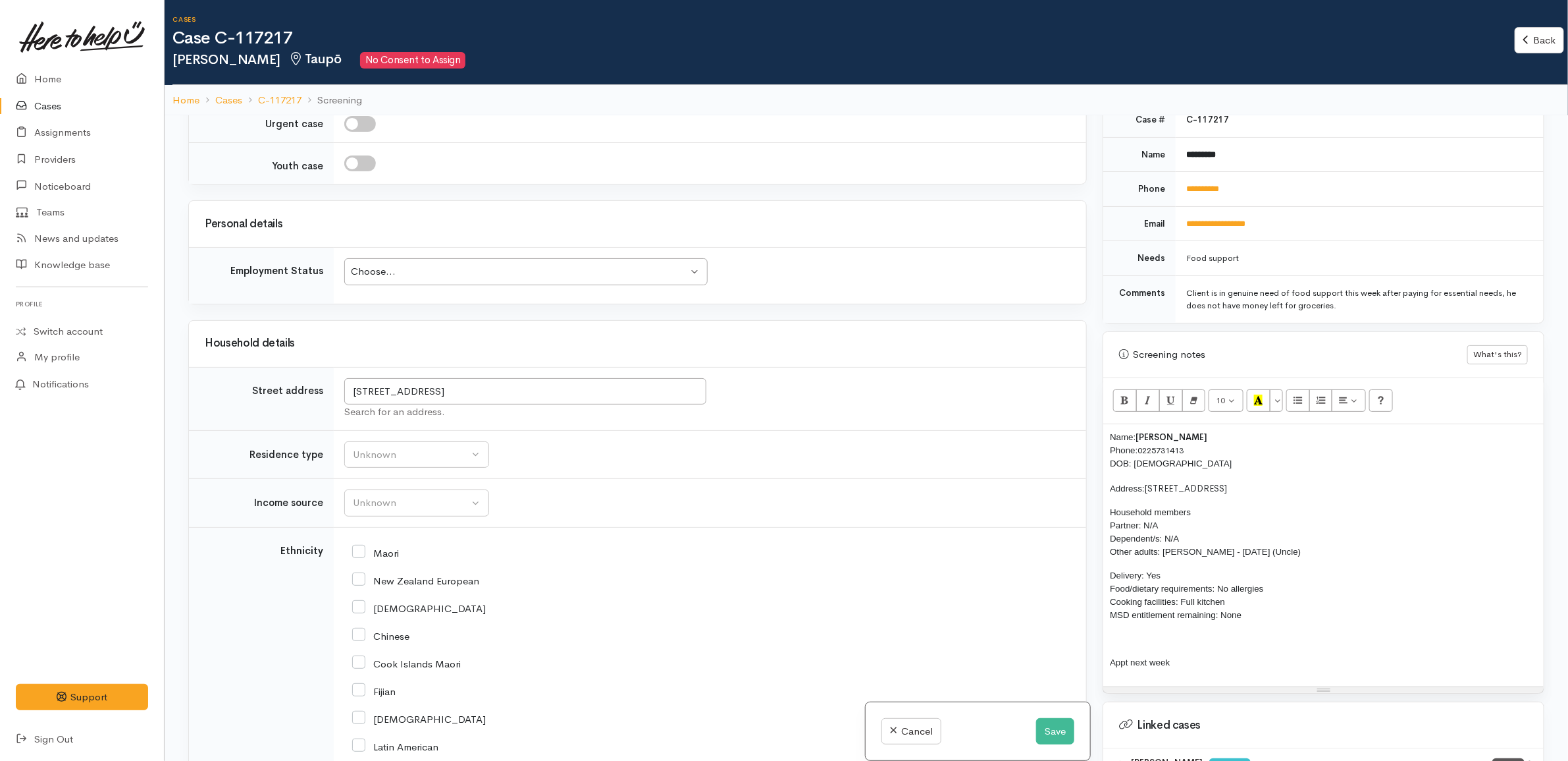
click at [525, 274] on div "Choose..." at bounding box center [519, 272] width 338 height 15
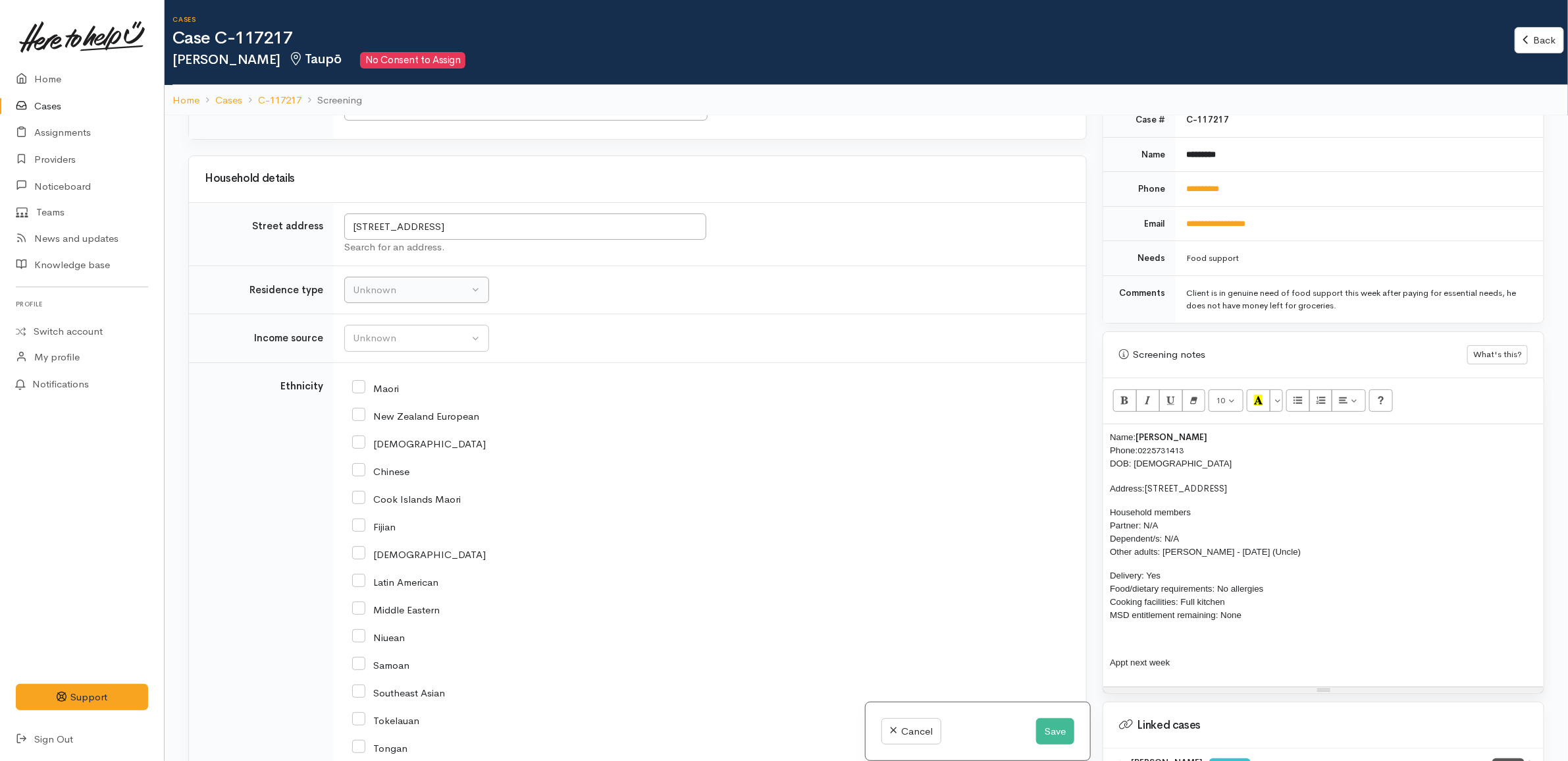
click at [412, 285] on td "Unknown Emergency accommodation Homeless Other Own home Private rental Public /…" at bounding box center [710, 289] width 752 height 49
drag, startPoint x: 414, startPoint y: 285, endPoint x: 428, endPoint y: 308, distance: 26.9
click at [416, 287] on button "Unknown" at bounding box center [417, 289] width 145 height 27
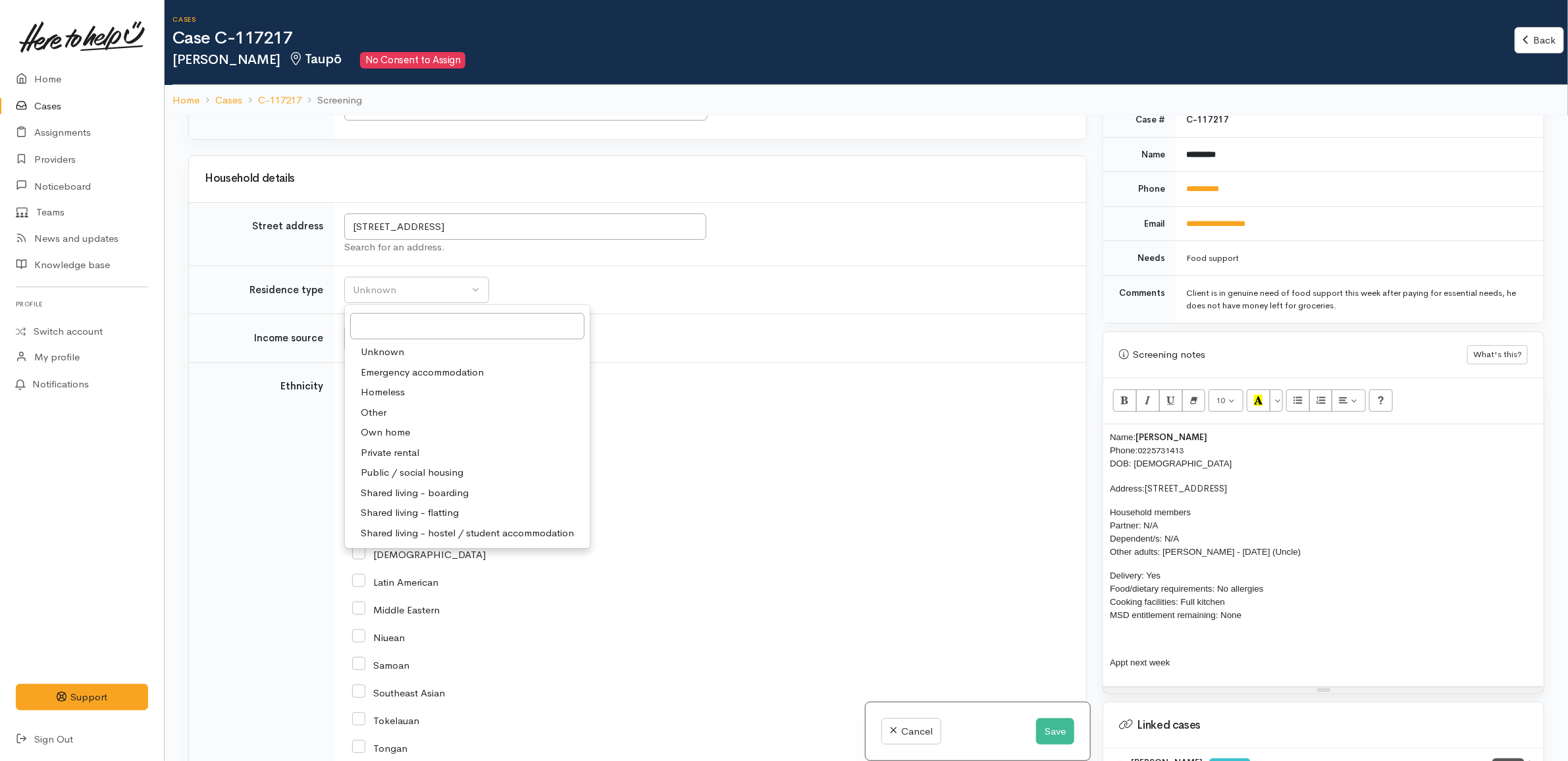
click at [400, 460] on span "Private rental" at bounding box center [390, 453] width 59 height 15
select select "2"
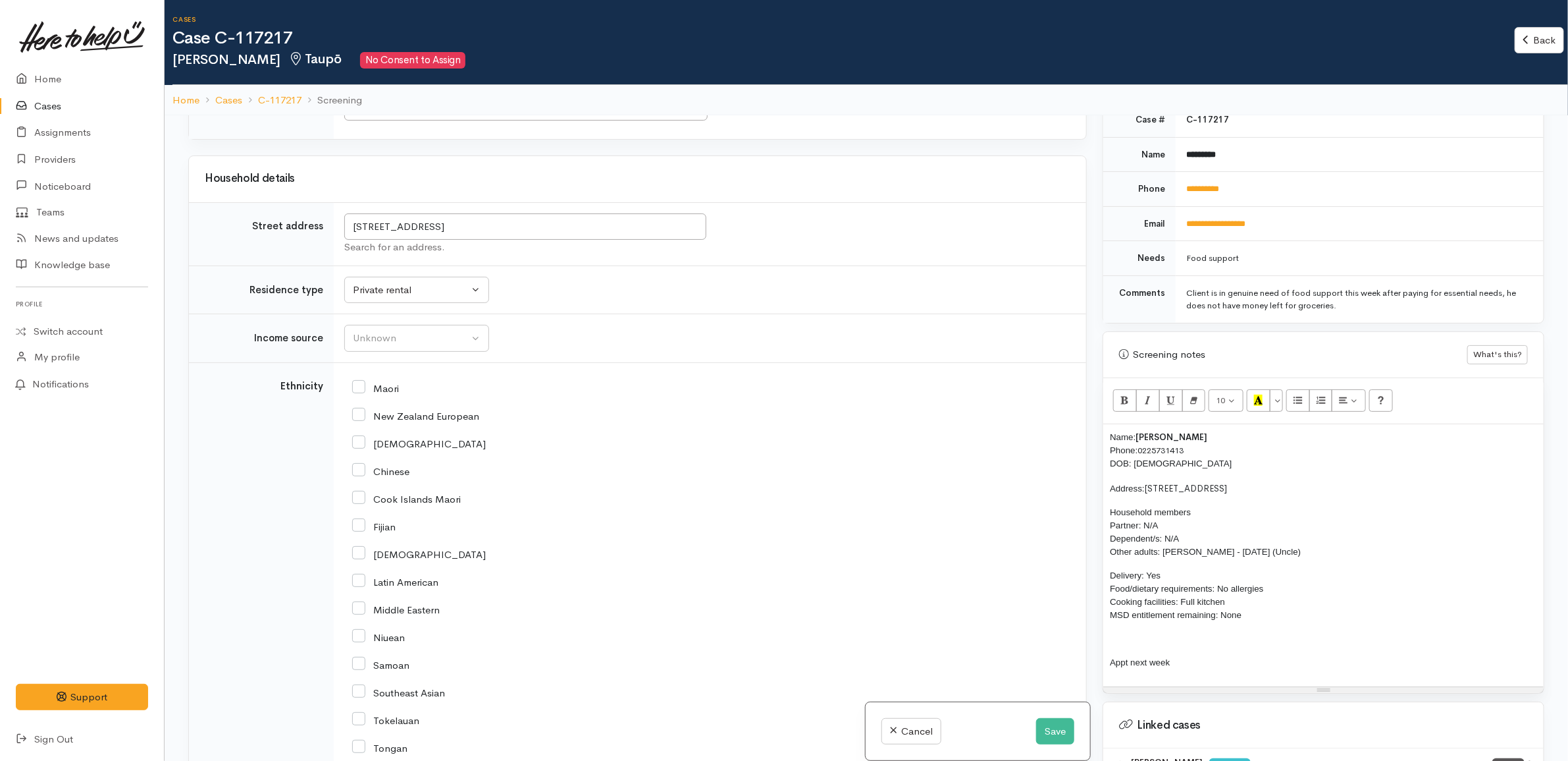
click at [711, 393] on div "Maori" at bounding box center [707, 386] width 710 height 12
click at [412, 342] on div "Unknown" at bounding box center [411, 338] width 116 height 15
click at [668, 420] on div "New Zealand European" at bounding box center [707, 414] width 710 height 12
click at [450, 346] on div "Unknown" at bounding box center [411, 338] width 116 height 15
click at [474, 529] on span "MSD - Jobseeker Support" at bounding box center [419, 521] width 117 height 15
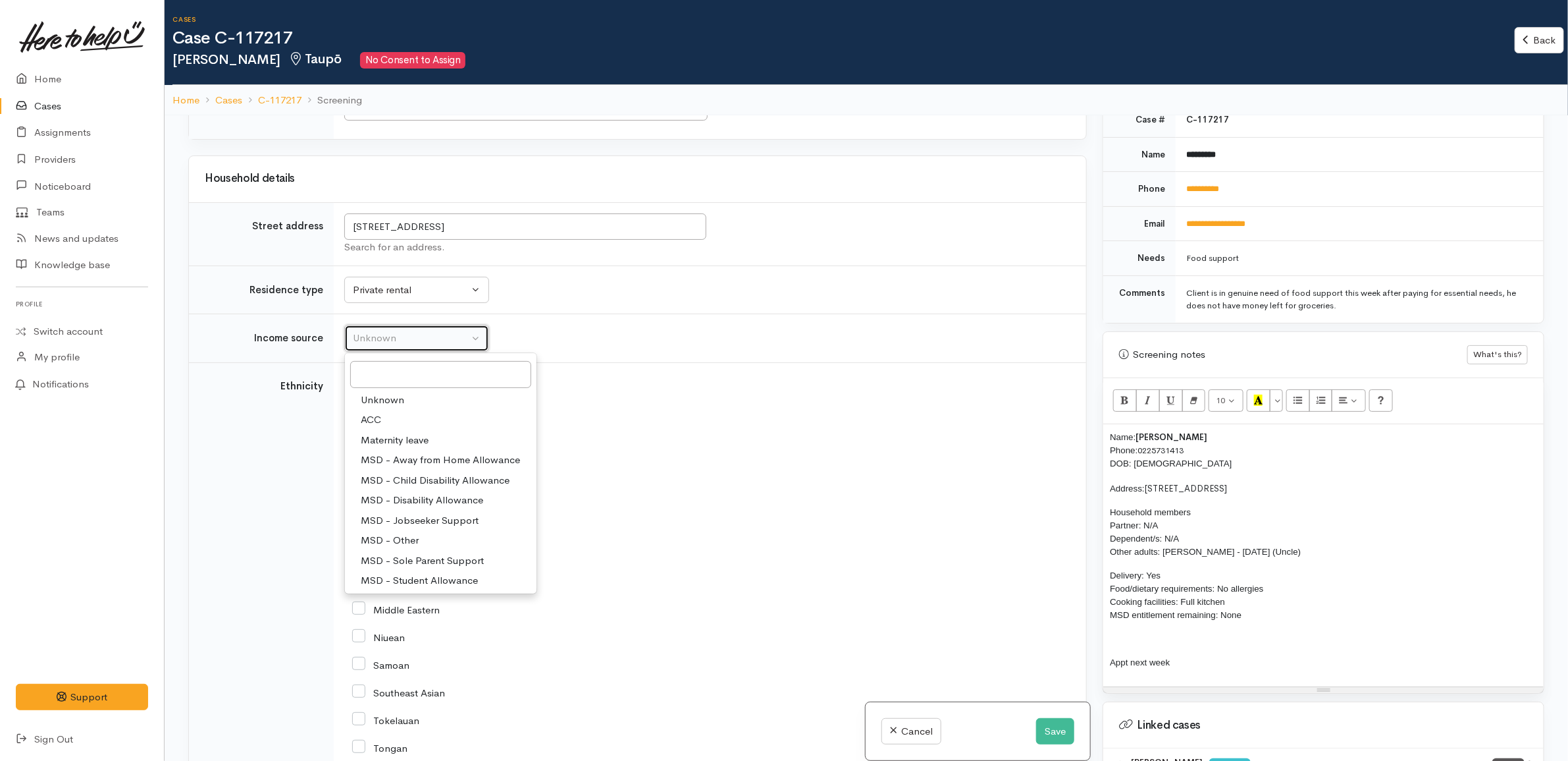
select select "4"
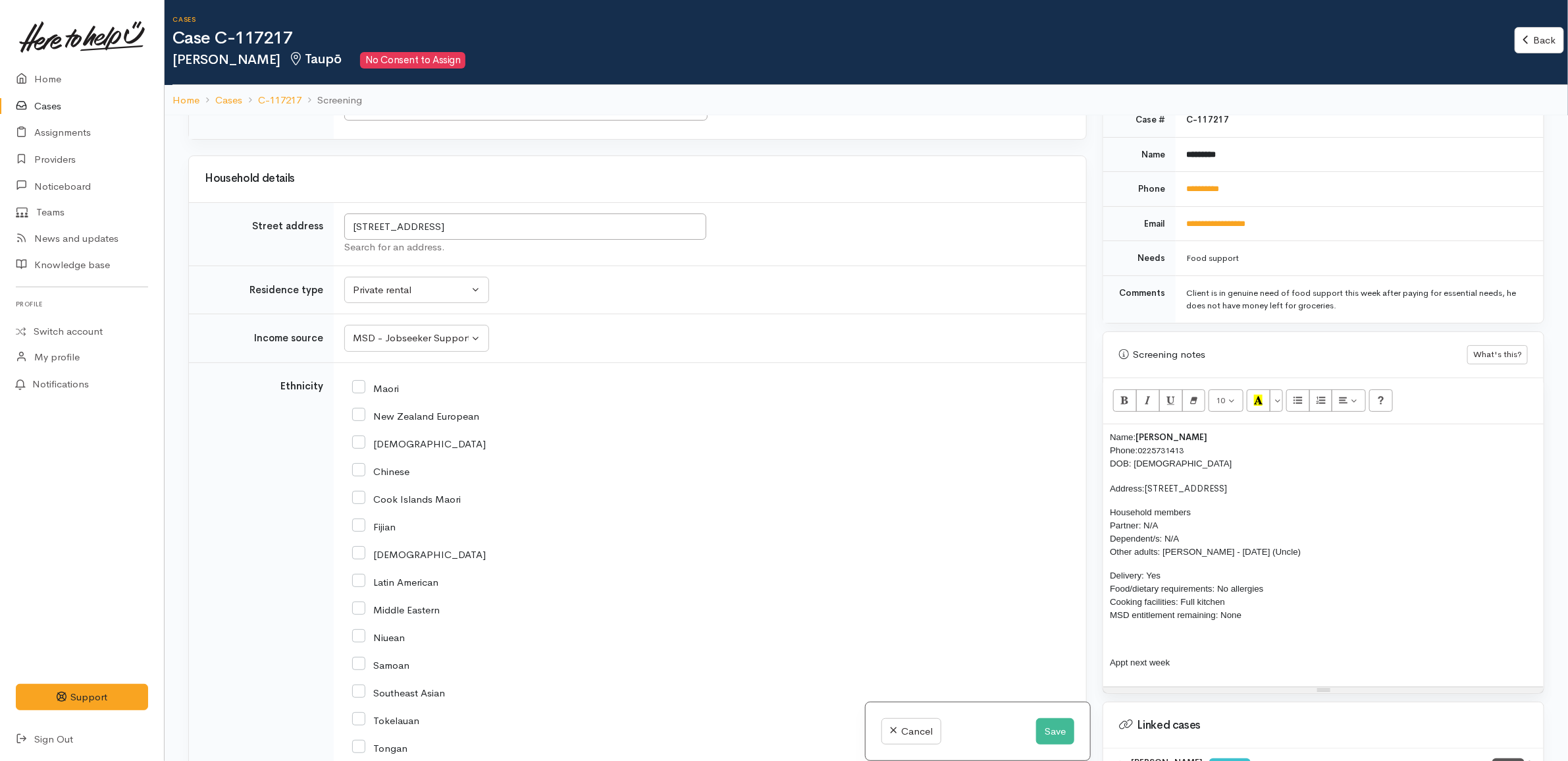
click at [384, 393] on label "Maori" at bounding box center [375, 388] width 47 height 10
click at [384, 393] on input "Maori" at bounding box center [375, 386] width 47 height 12
checkbox input "true"
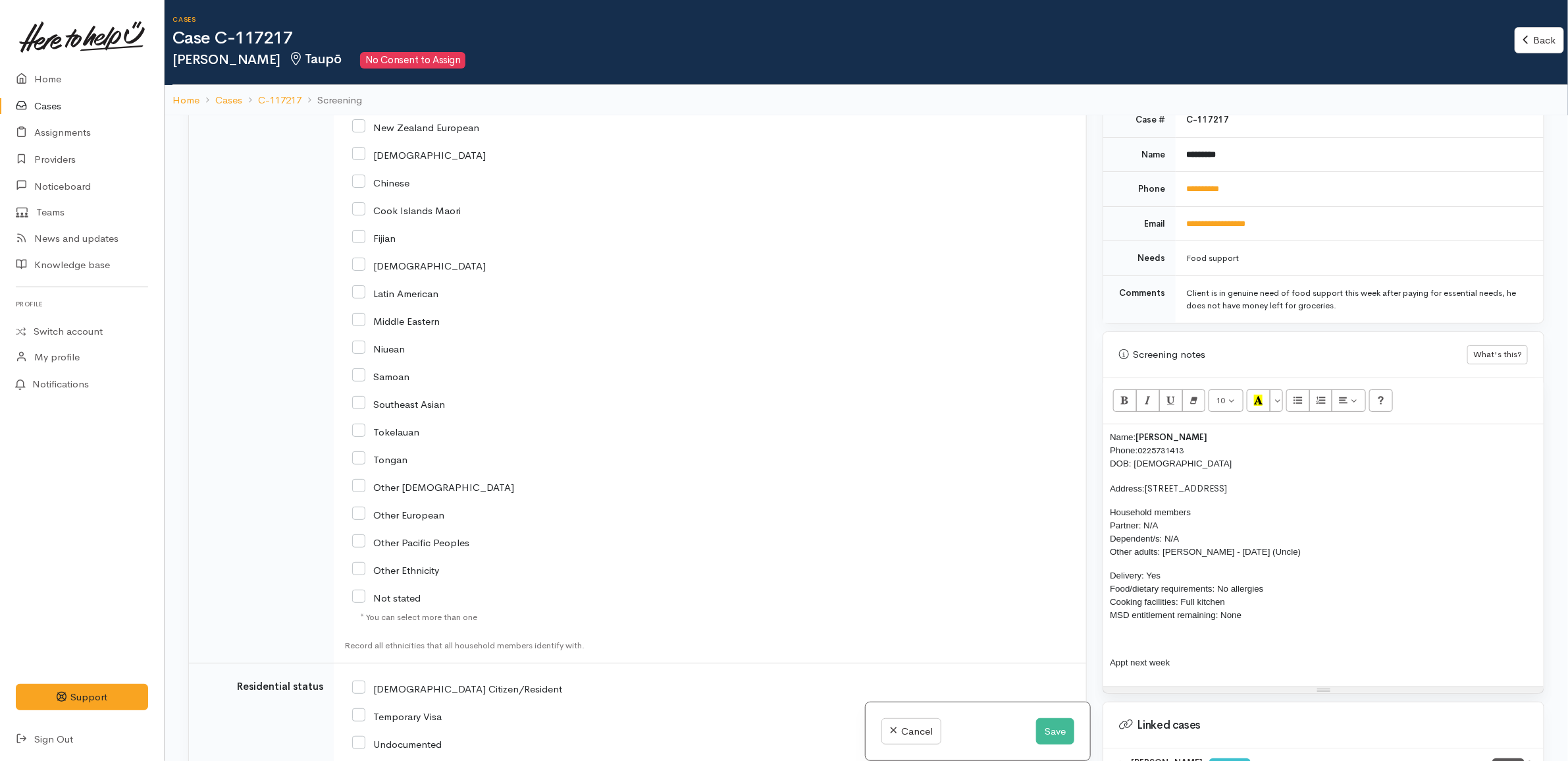
scroll to position [2032, 0]
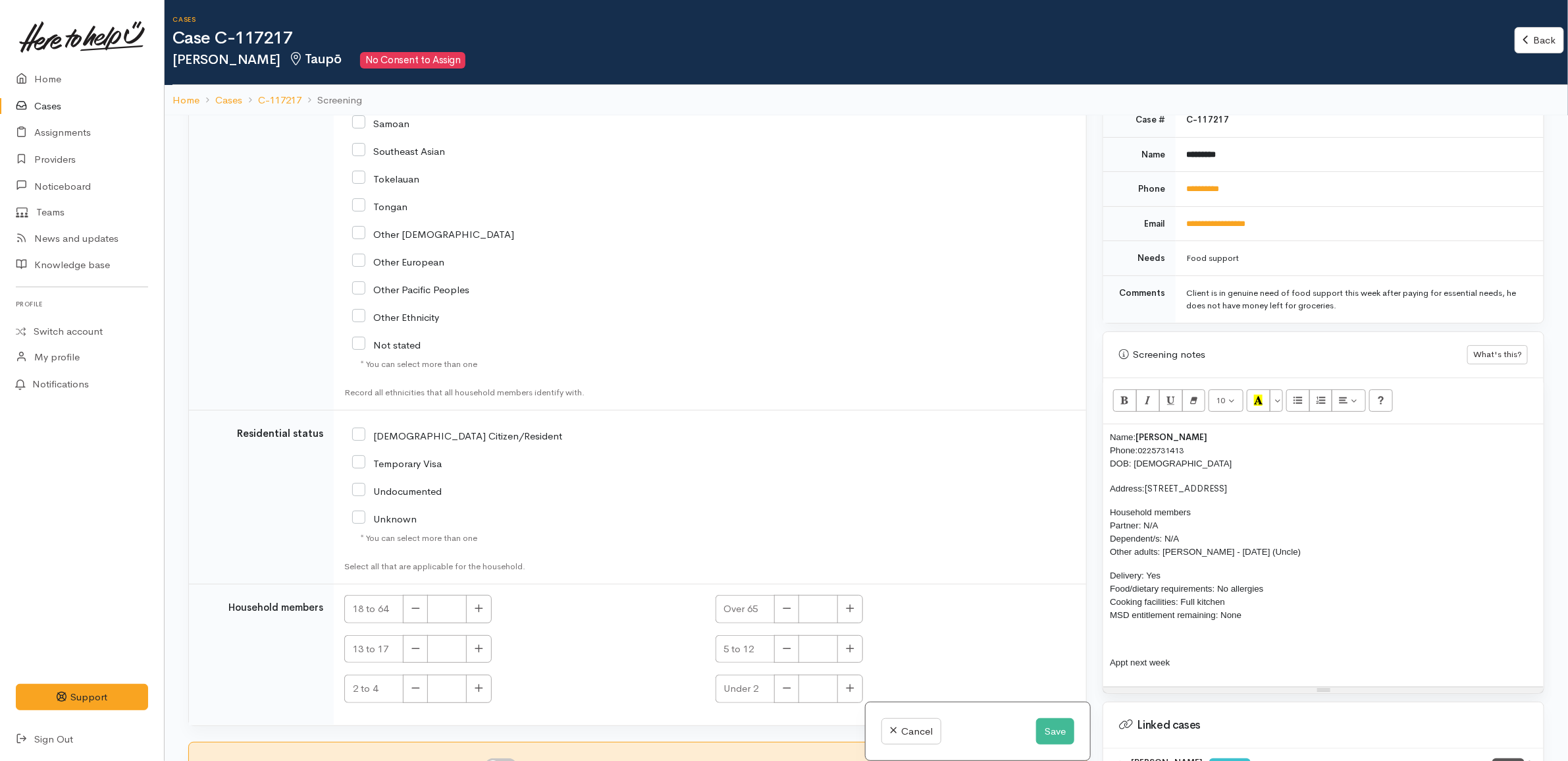
drag, startPoint x: 446, startPoint y: 437, endPoint x: 500, endPoint y: 442, distance: 54.2
click at [446, 437] on input "NZ Citizen/Resident" at bounding box center [457, 434] width 210 height 12
checkbox input "true"
click at [477, 606] on icon "button" at bounding box center [478, 608] width 8 height 10
click at [476, 607] on icon "button" at bounding box center [478, 608] width 8 height 10
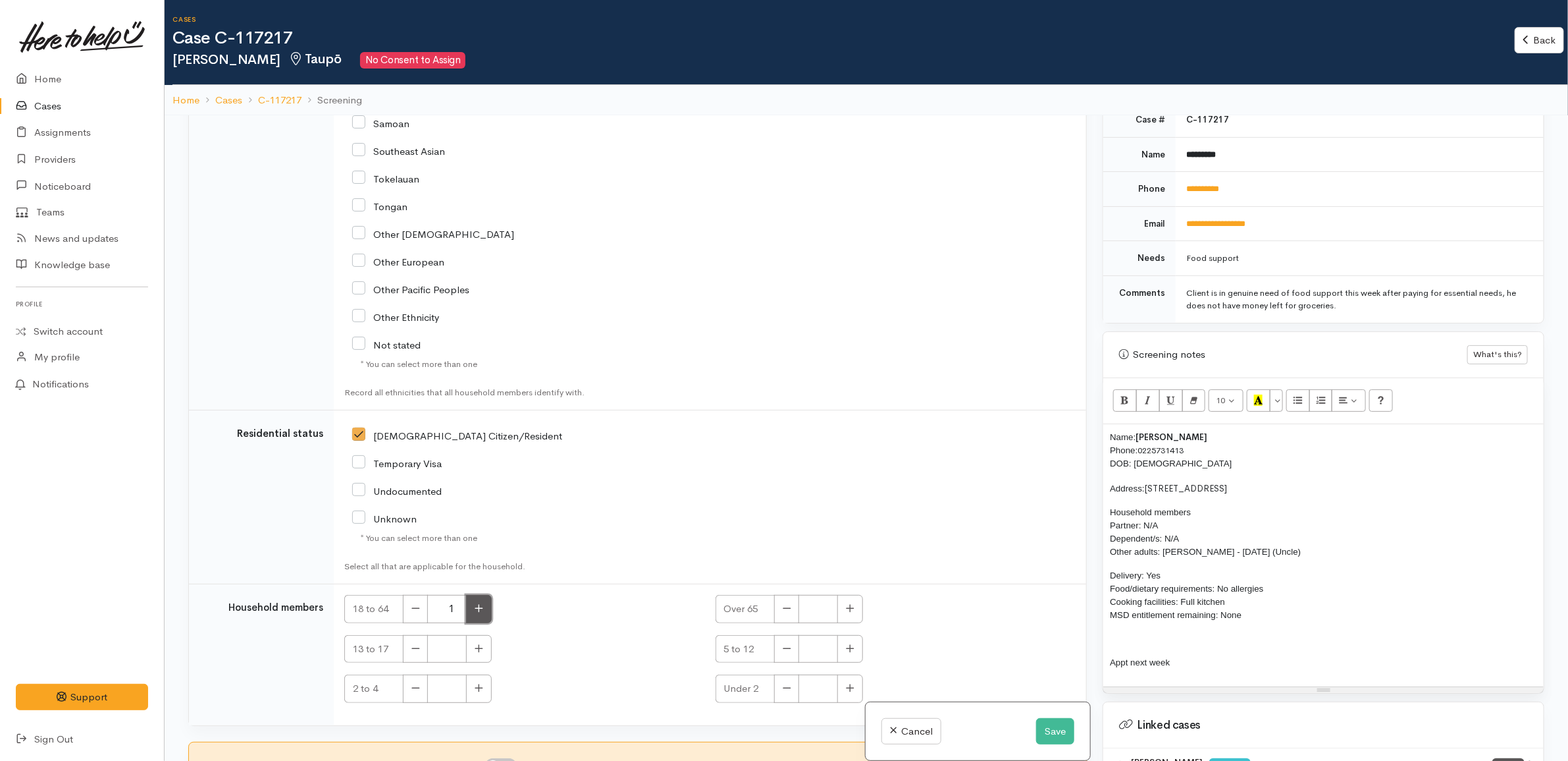
type input "2"
click at [1218, 667] on div "Name: Fred Timu Phone: 0225731413 DOB: 23/07/1979 Address: 279 Whangamata Road,…" at bounding box center [1323, 555] width 440 height 263
click at [628, 498] on div "Undocumented" at bounding box center [586, 490] width 469 height 28
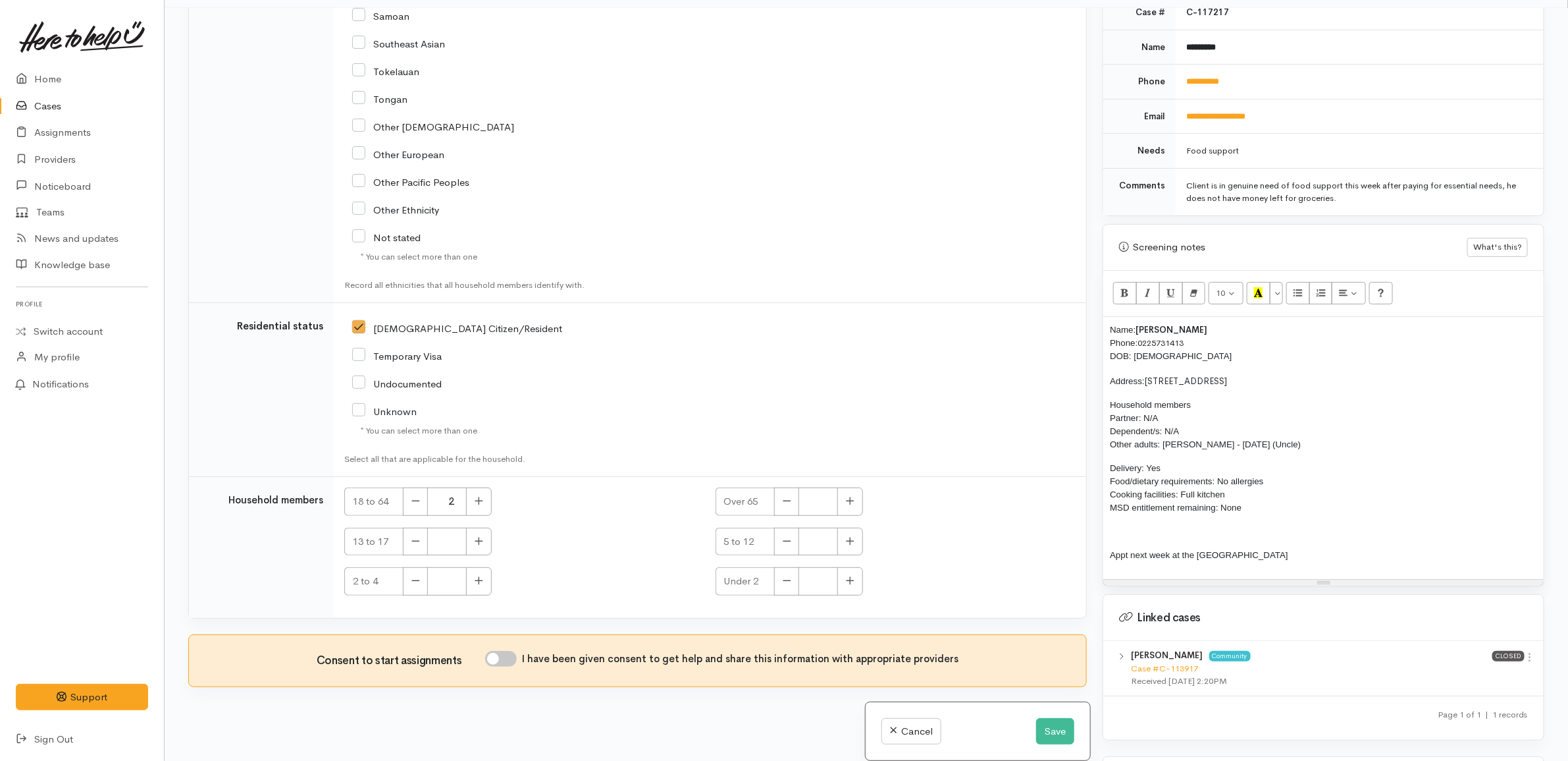
scroll to position [116, 0]
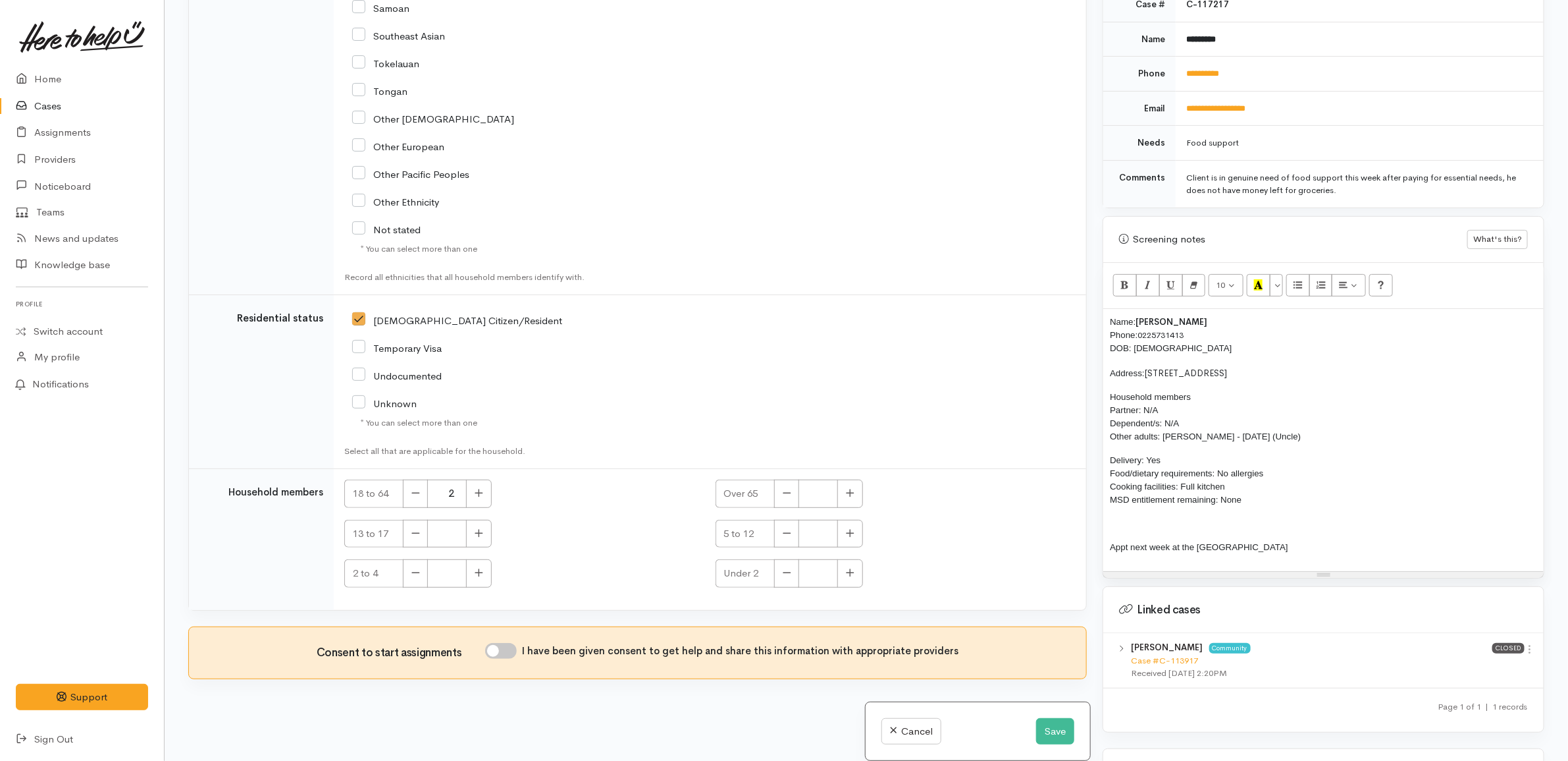
click at [511, 645] on input "I have been given consent to get help and share this information with appropria…" at bounding box center [501, 650] width 31 height 16
checkbox input "true"
click at [593, 469] on td "18 to 64 2 Over 65 13 to 17 5 to 12 2 to 4 Under 2" at bounding box center [710, 539] width 752 height 141
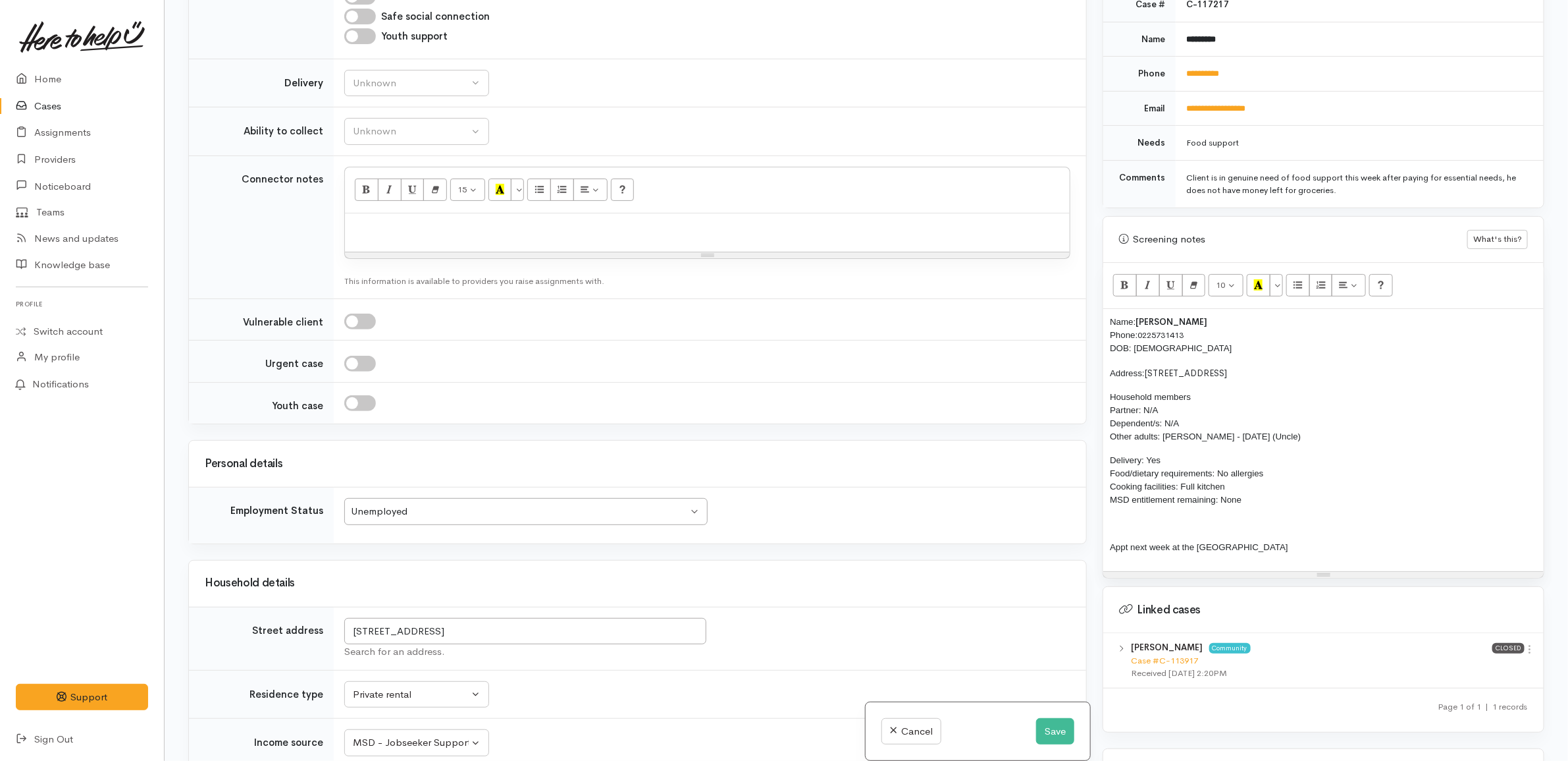
scroll to position [715, 0]
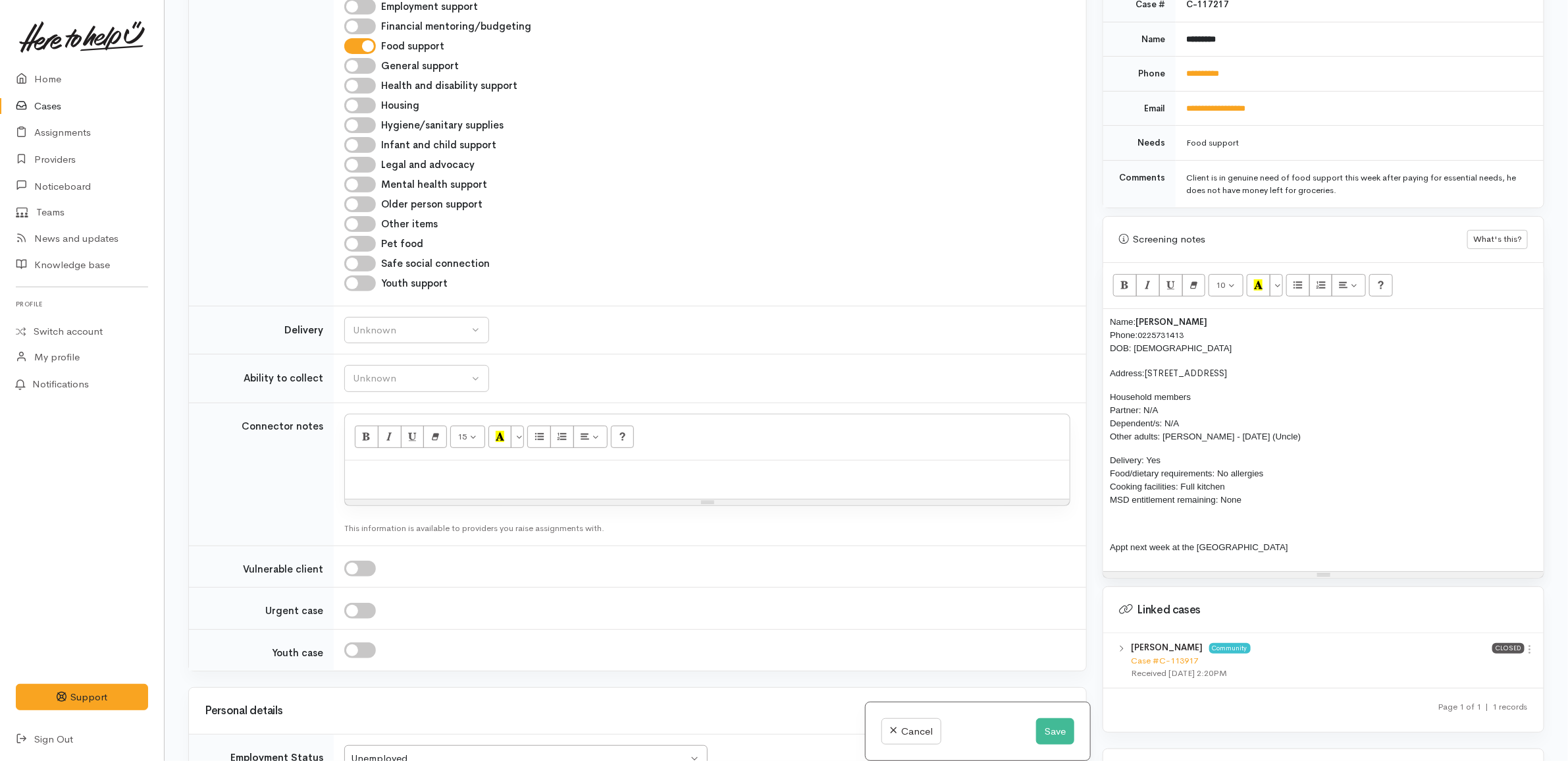
click at [400, 311] on td "Unknown Delivery needed Delivery preferred No Unknown" at bounding box center [710, 330] width 752 height 49
click at [399, 320] on td "Unknown Delivery needed Delivery preferred No Unknown" at bounding box center [710, 330] width 752 height 49
click at [404, 330] on div "Unknown" at bounding box center [411, 330] width 116 height 15
click at [416, 467] on div "Unknown Delivery needed Delivery preferred No" at bounding box center [417, 407] width 145 height 125
click at [455, 338] on div "Unknown" at bounding box center [411, 330] width 116 height 15
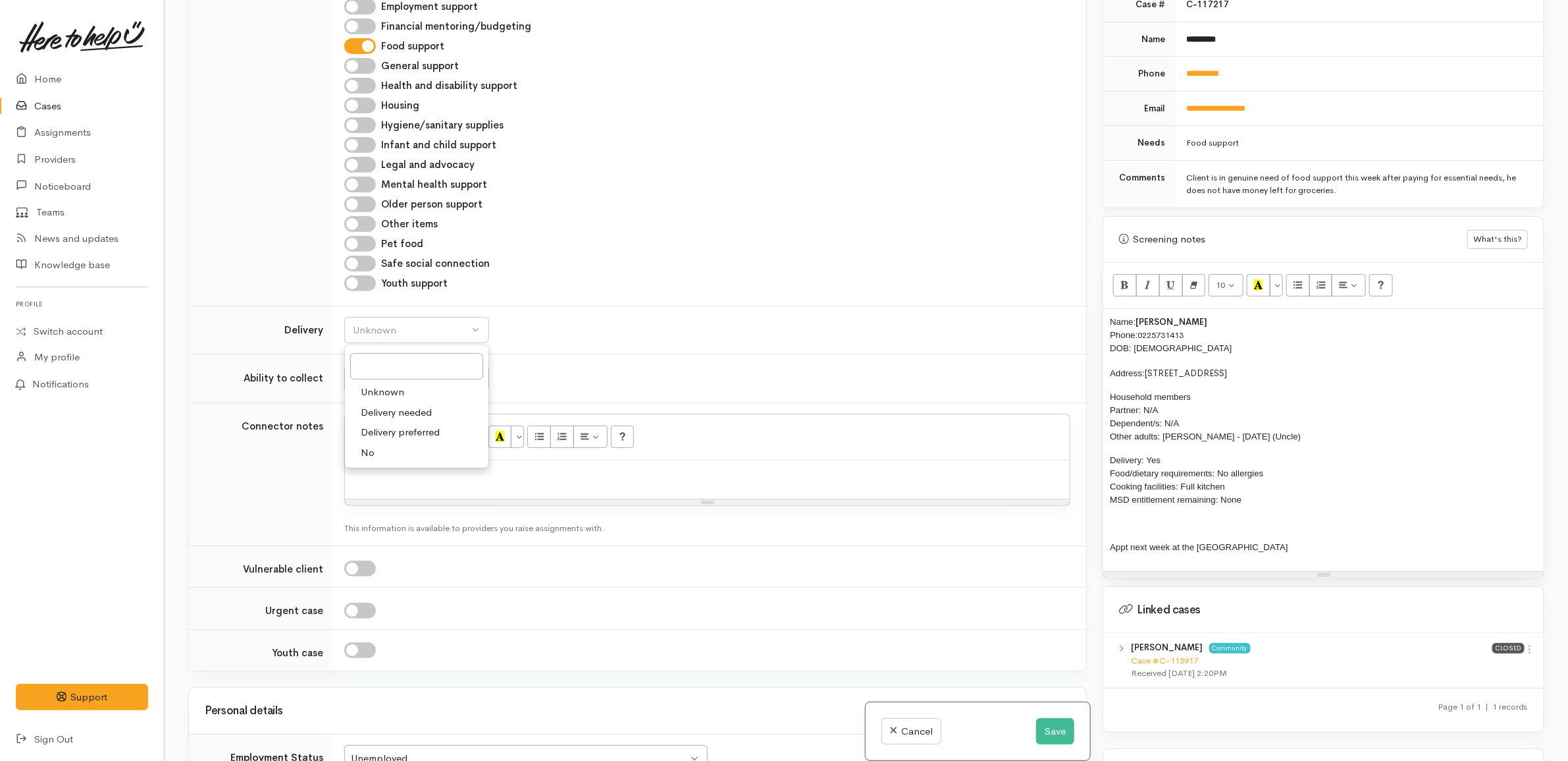
click at [399, 461] on link "No" at bounding box center [417, 453] width 143 height 20
select select "1"
click at [472, 380] on button "Unknown" at bounding box center [417, 377] width 145 height 27
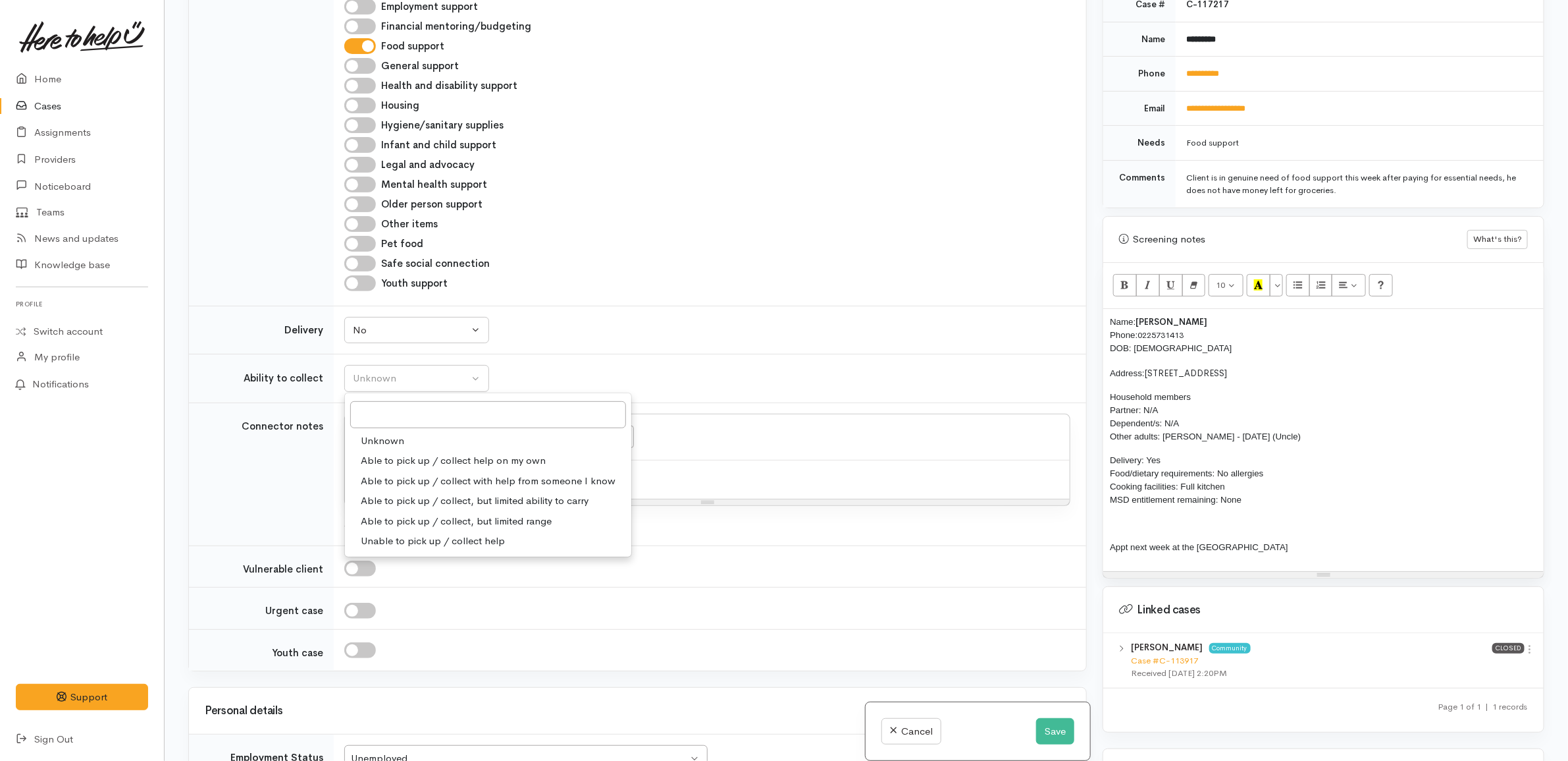
click at [410, 467] on span "Able to pick up / collect help on my own" at bounding box center [453, 461] width 185 height 15
select select "2"
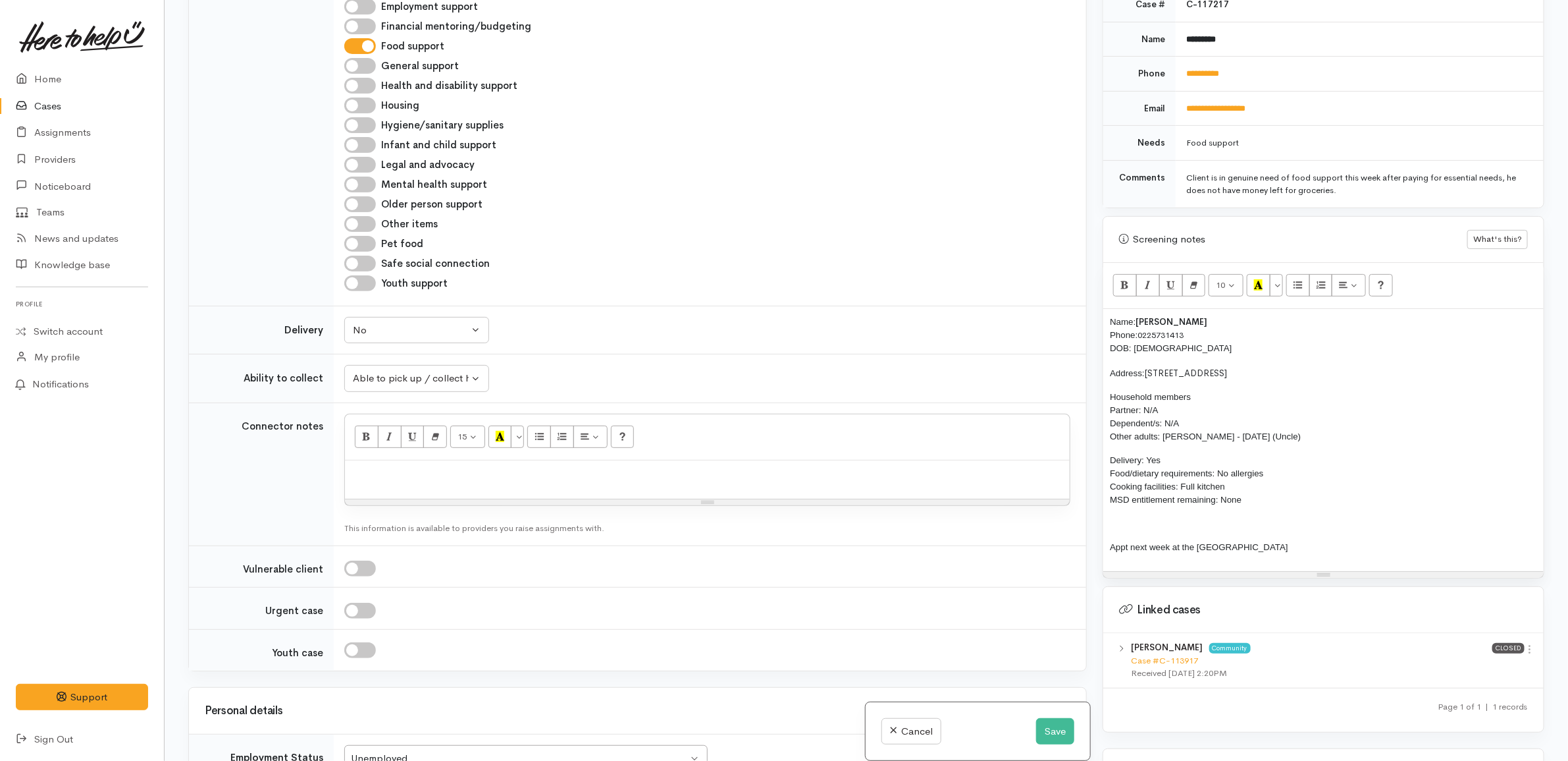
click at [644, 369] on td "Unknown Able to pick up / collect help on my own Able to pick up / collect with…" at bounding box center [710, 378] width 752 height 49
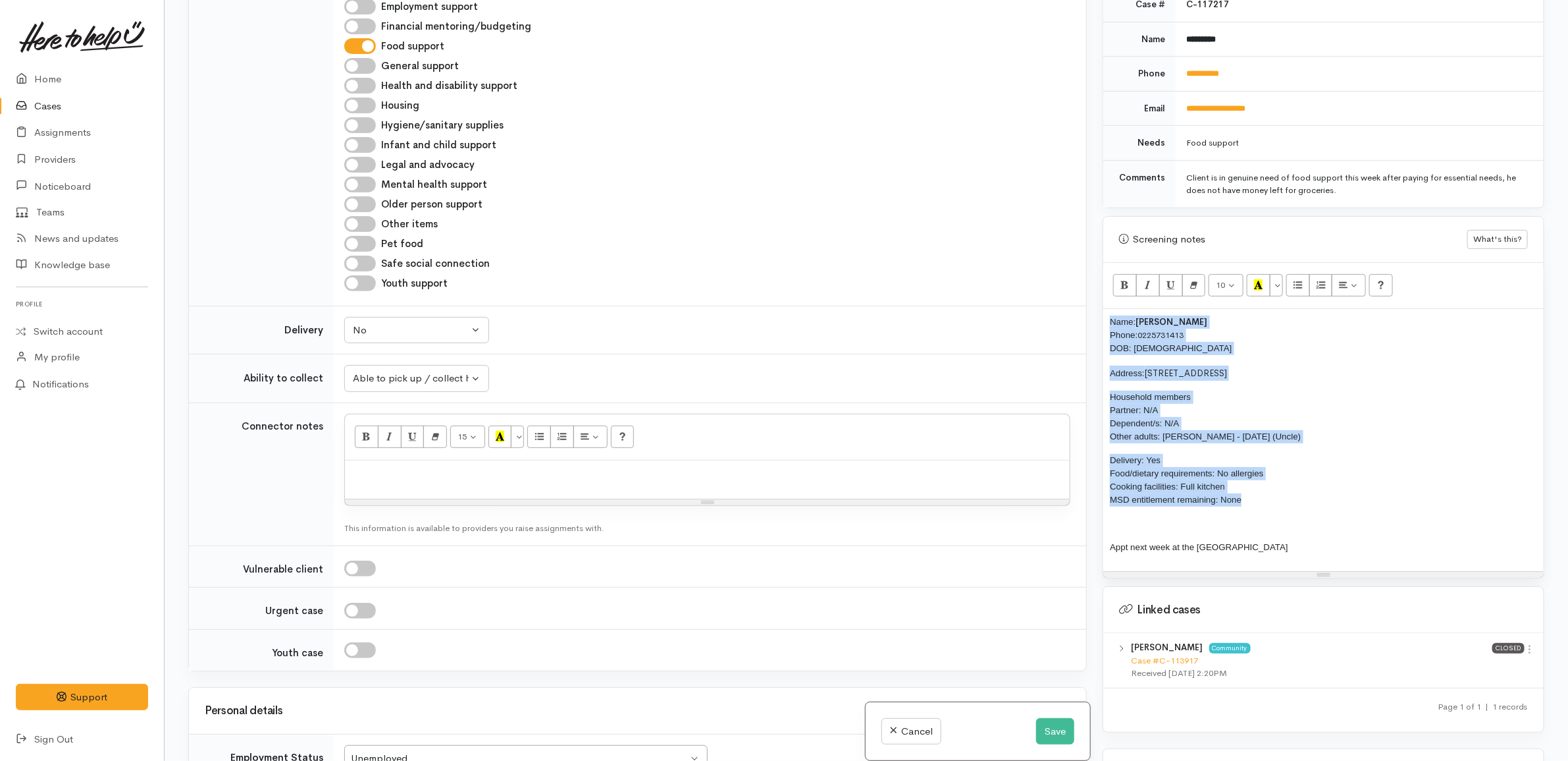
drag, startPoint x: 1268, startPoint y: 511, endPoint x: 1035, endPoint y: 258, distance: 343.9
click at [1035, 258] on div "Related cases There are other cases potentially from the same person, address o…" at bounding box center [866, 380] width 1372 height 761
copy div "Name: Fred Timu Phone: 0225731413 DOB: 23/07/1979 Address: 279 Whangamata Road,…"
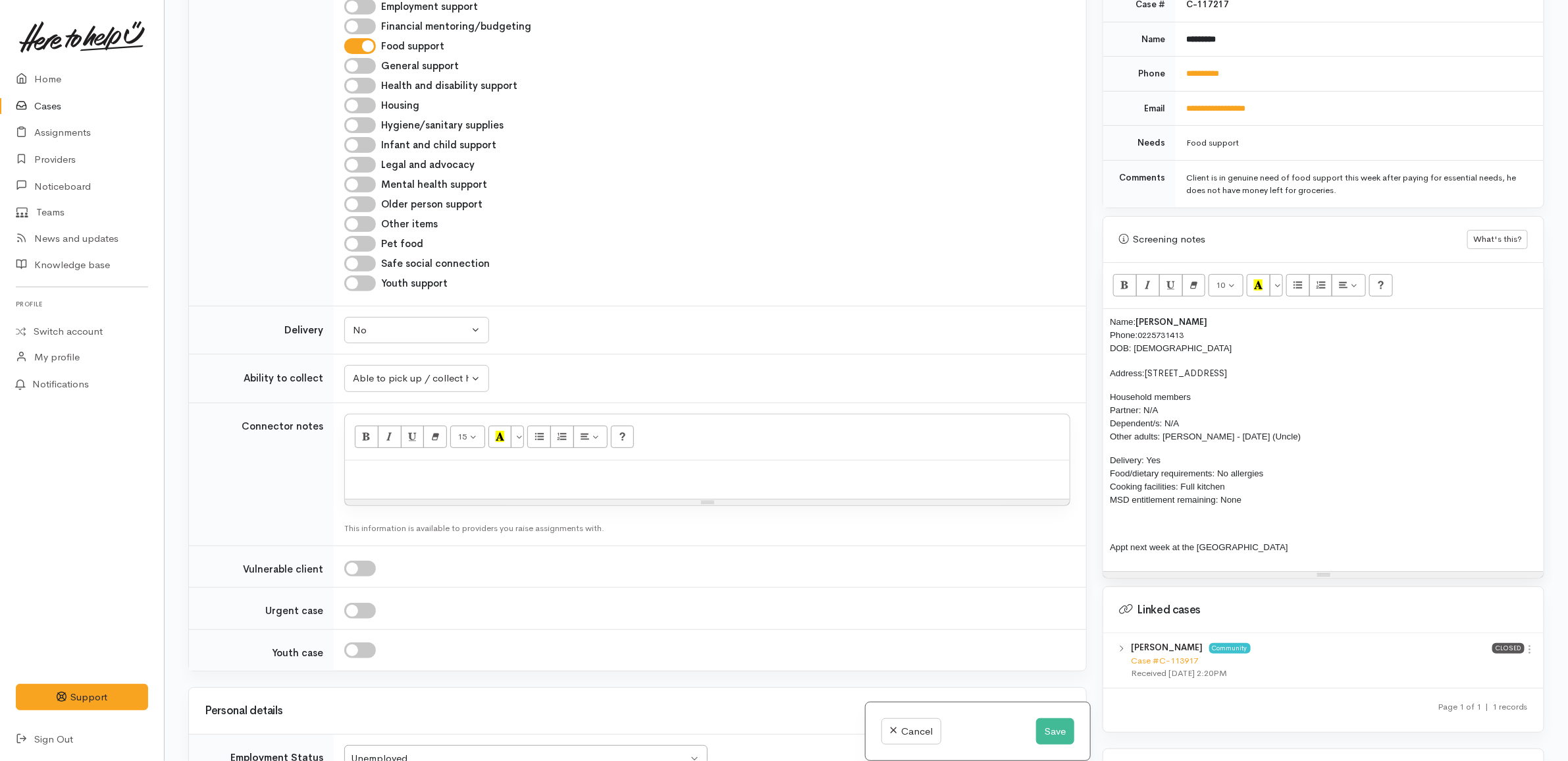
click at [653, 482] on p at bounding box center [706, 475] width 711 height 15
paste div
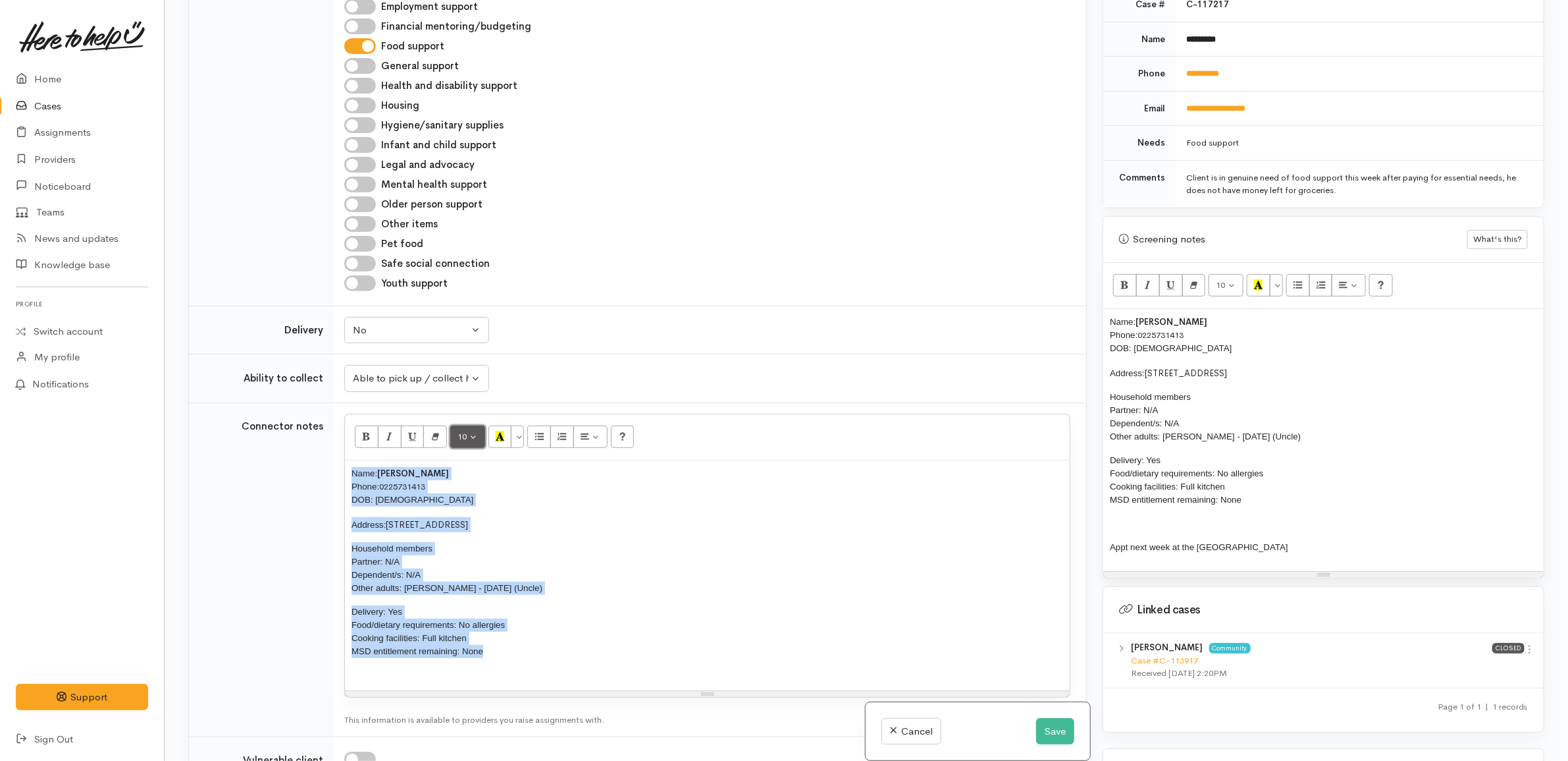
click at [471, 442] on button "10" at bounding box center [468, 436] width 35 height 22
click at [485, 550] on link "12" at bounding box center [502, 549] width 104 height 21
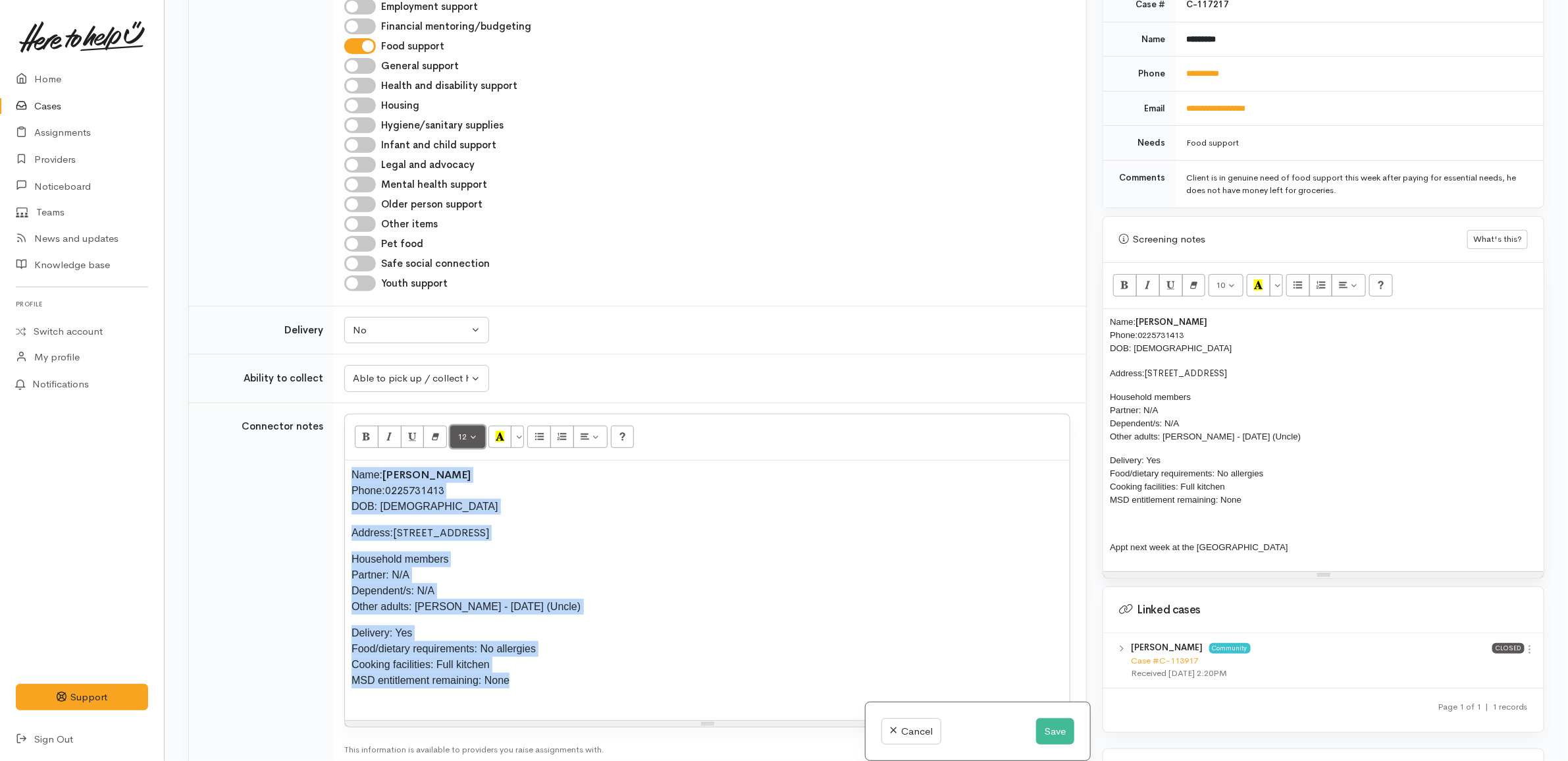
click at [464, 442] on span "12" at bounding box center [462, 436] width 9 height 11
click at [491, 512] on link "10" at bounding box center [502, 508] width 104 height 21
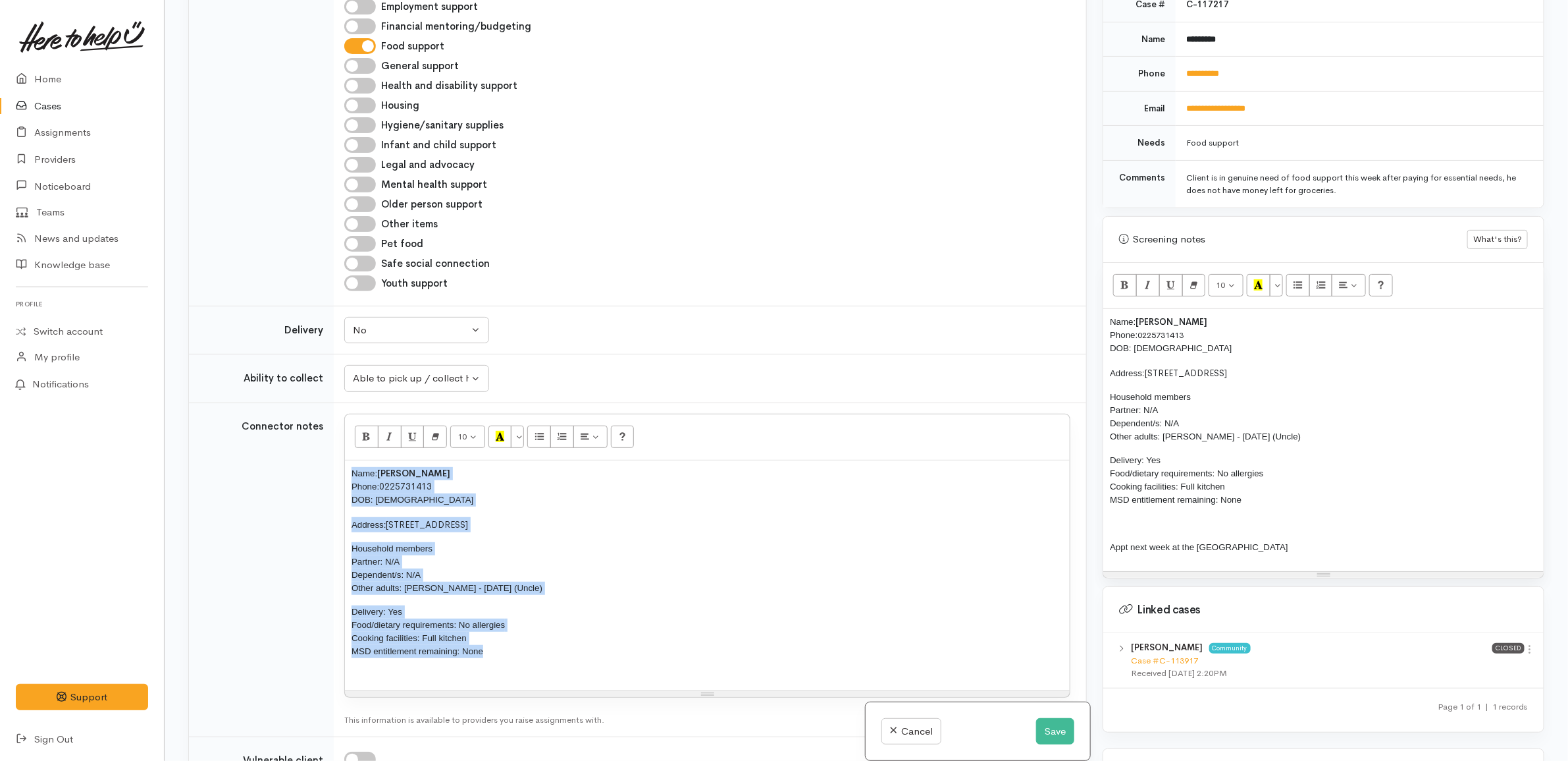
click at [435, 684] on div at bounding box center [706, 676] width 711 height 15
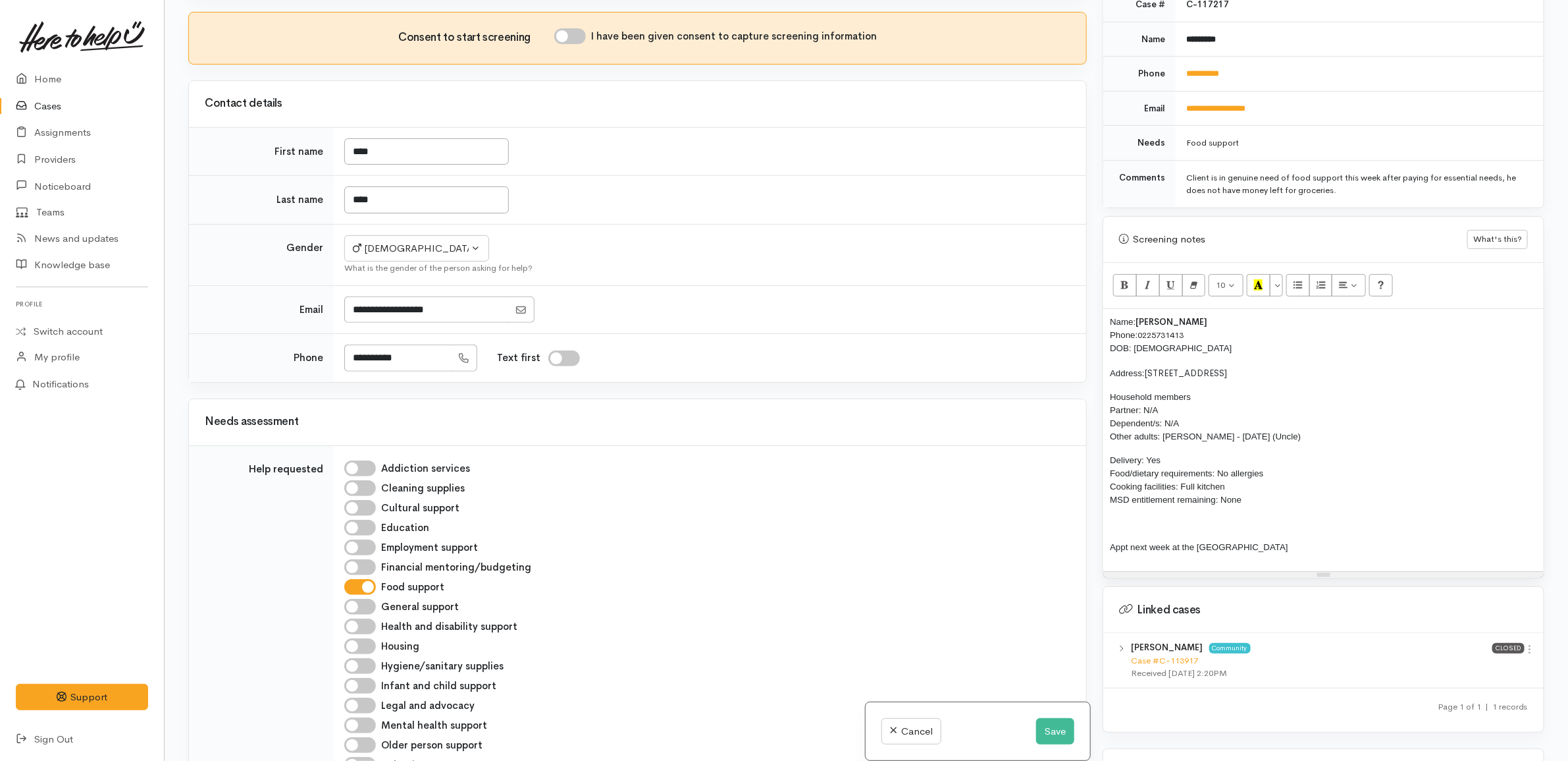
scroll to position [0, 0]
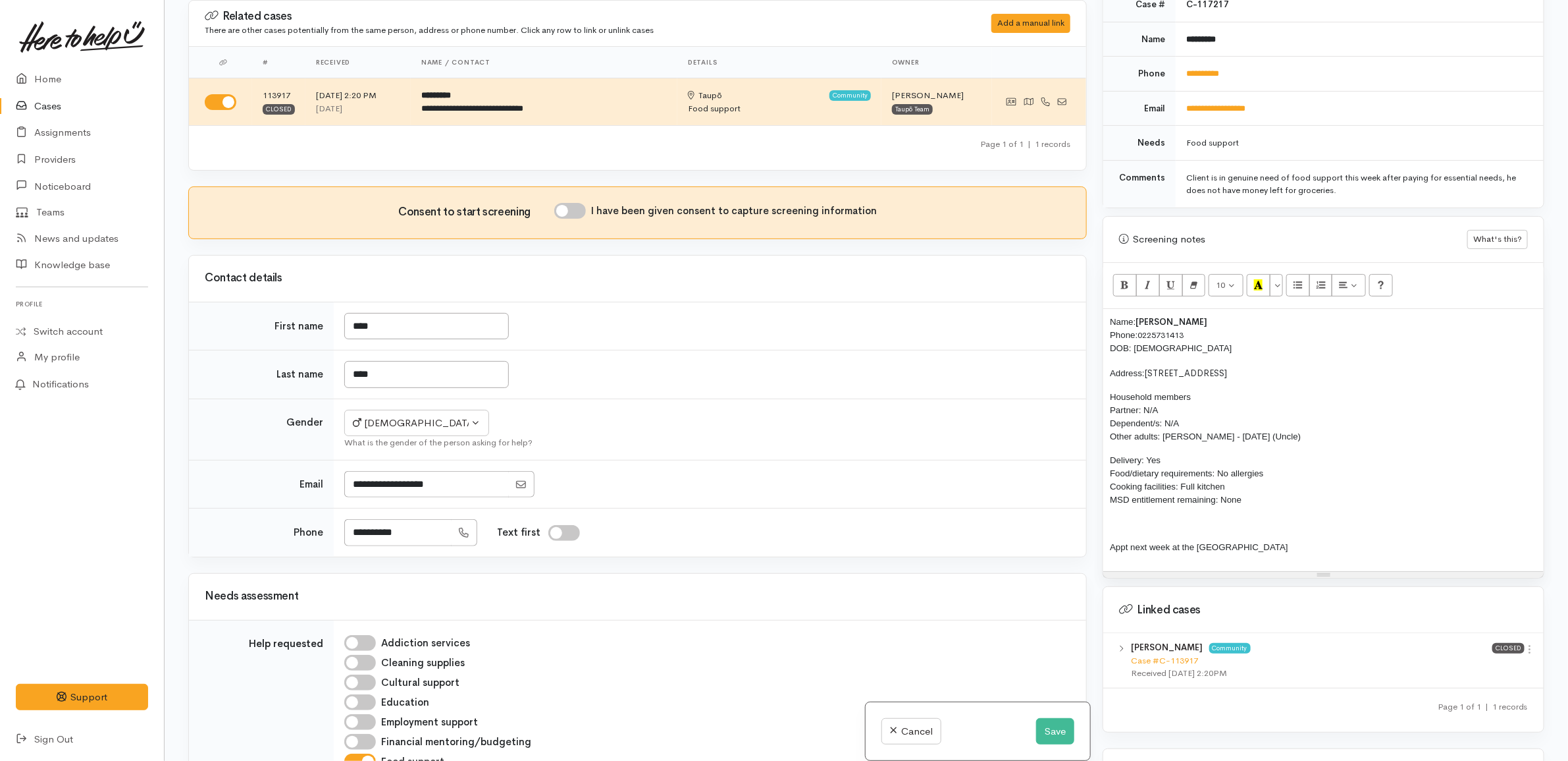
click at [583, 208] on input "I have been given consent to capture screening information" at bounding box center [570, 210] width 31 height 16
checkbox input "true"
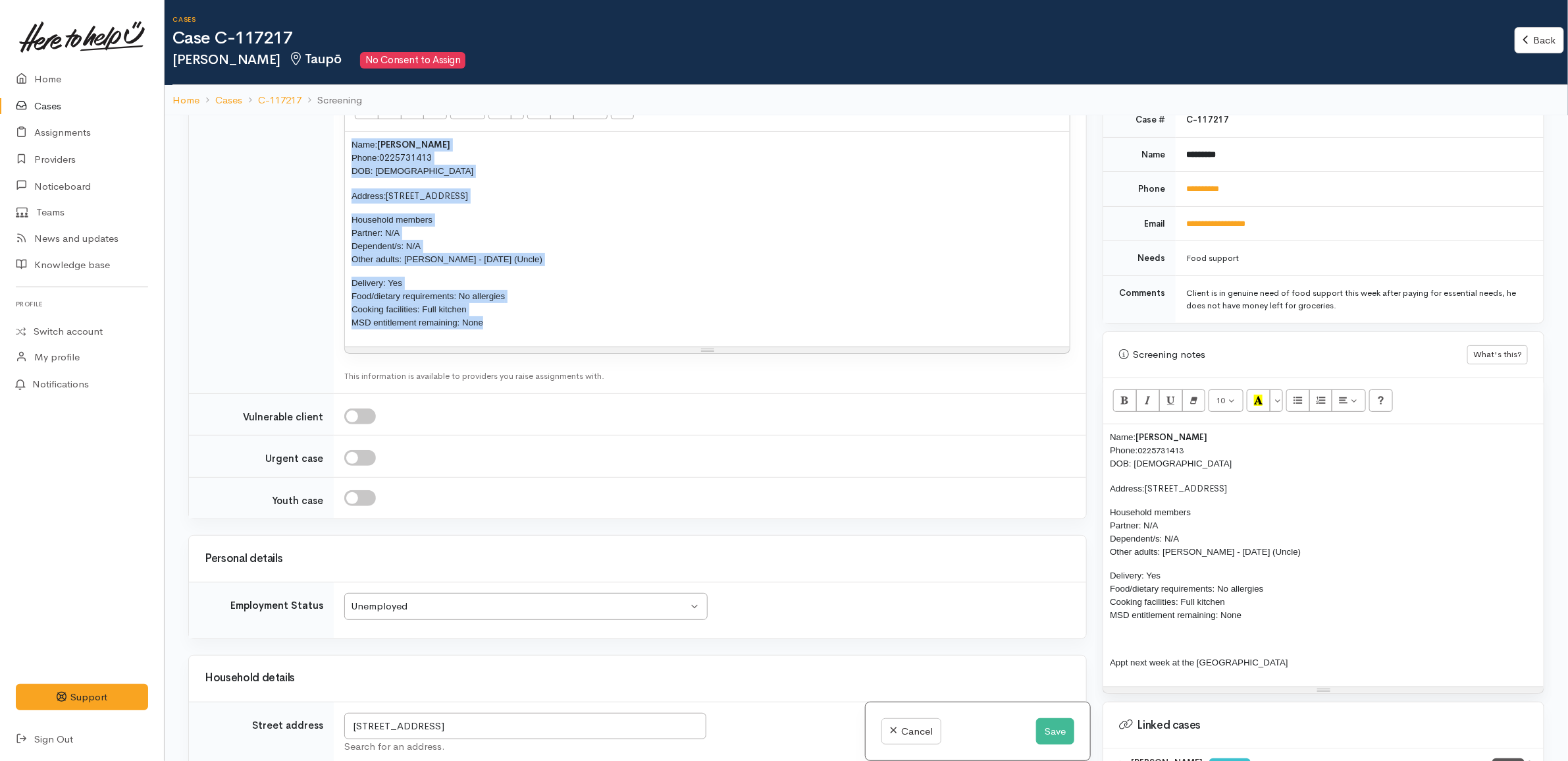
scroll to position [1152, 0]
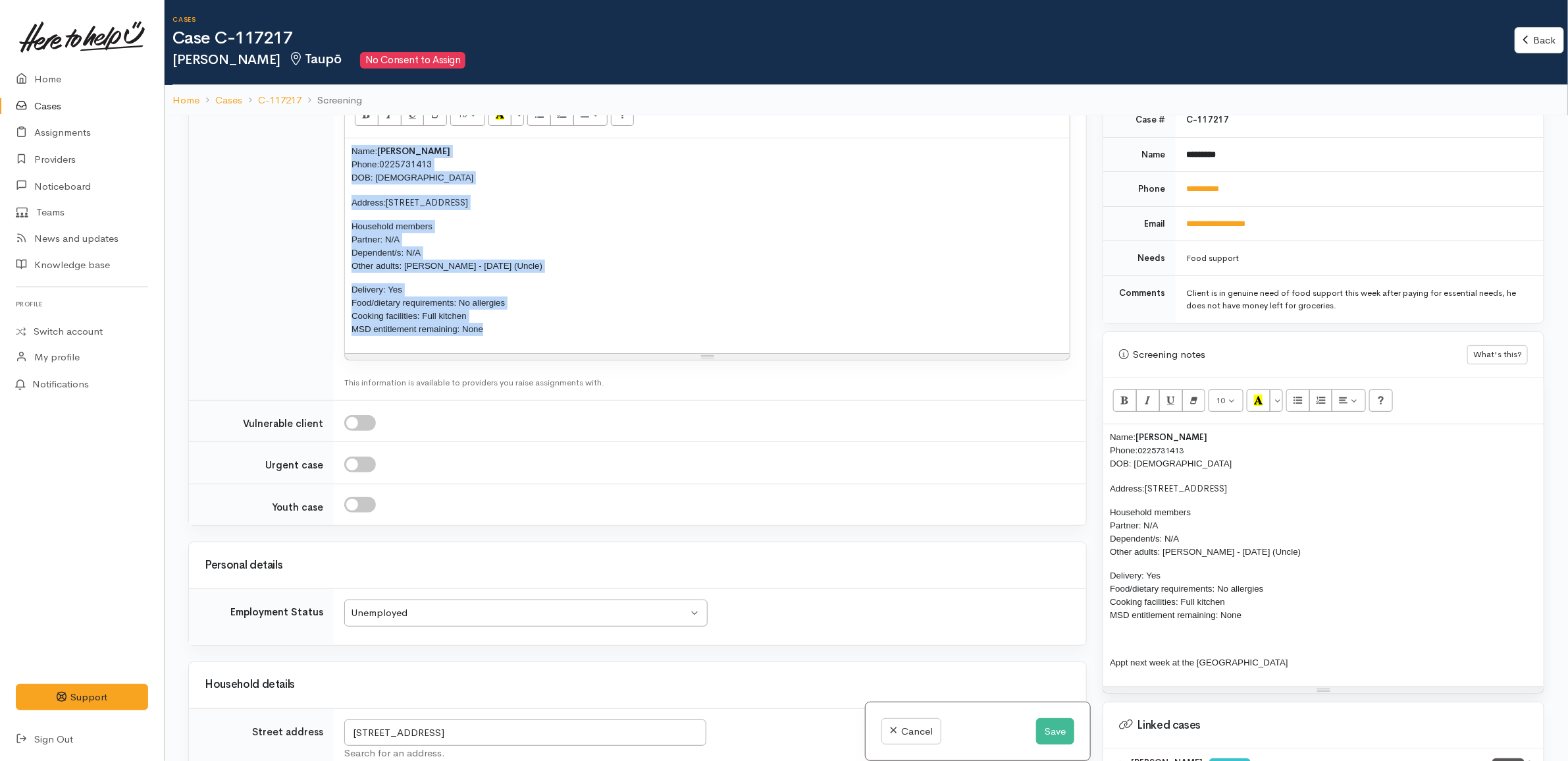
copy div "Name: Fred Timu Phone: 0225731413 DOB: 23/07/1979 Address: 279 Whangamata Road,…"
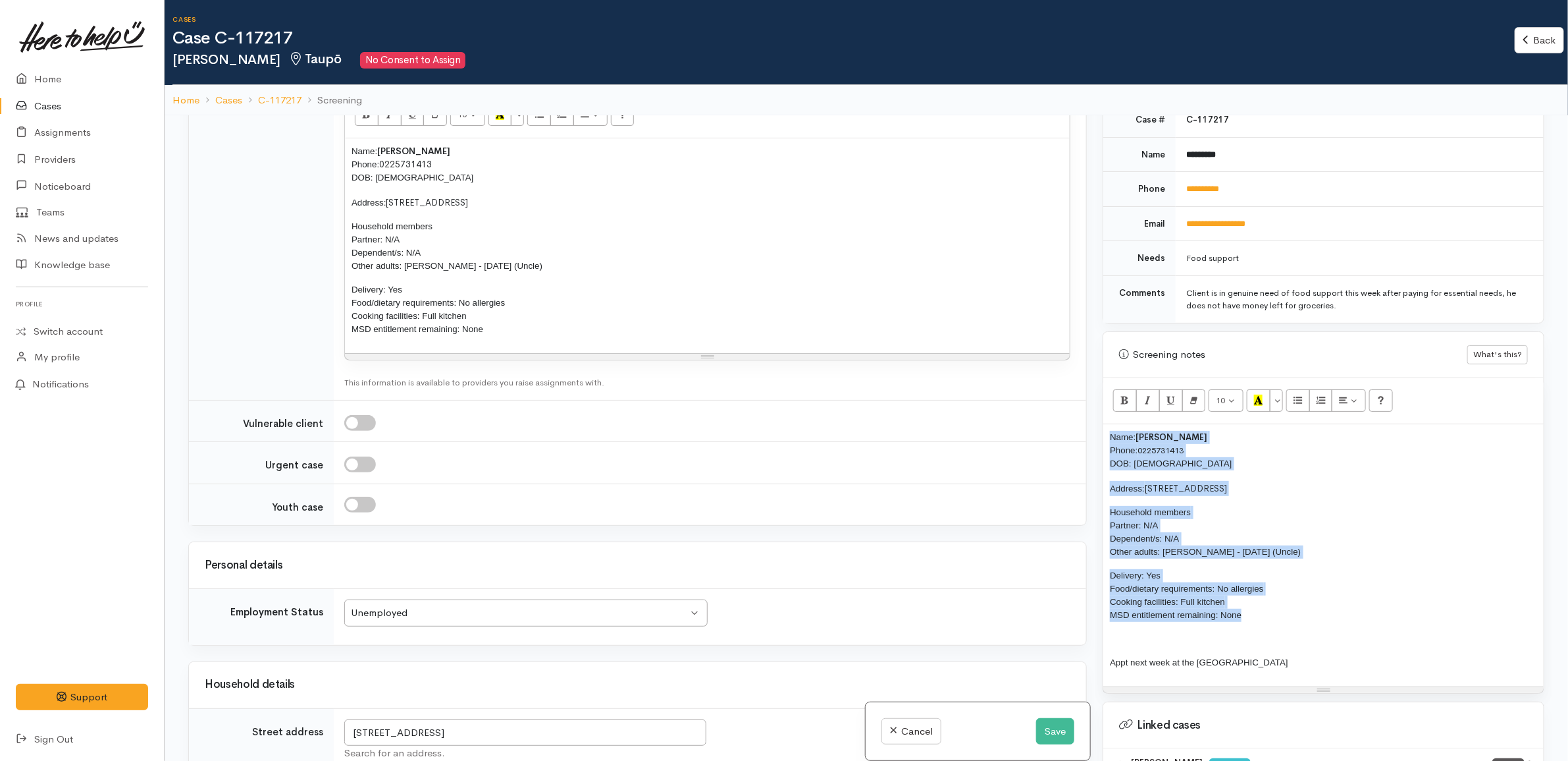
drag, startPoint x: 1257, startPoint y: 616, endPoint x: 1029, endPoint y: 337, distance: 360.3
click at [1016, 338] on div "Related cases There are other cases potentially from the same person, address o…" at bounding box center [866, 496] width 1372 height 761
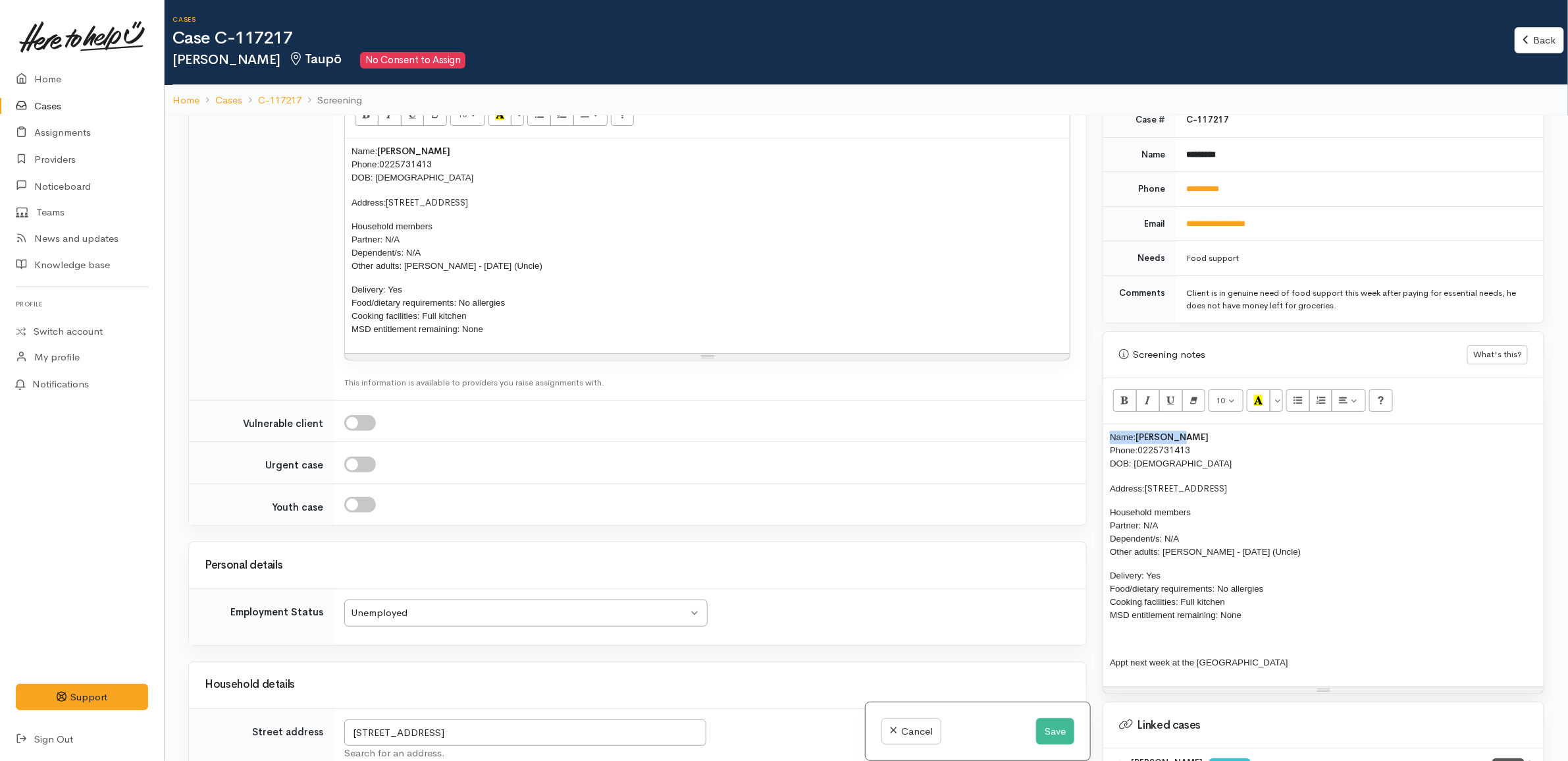
drag, startPoint x: 1189, startPoint y: 430, endPoint x: 1063, endPoint y: 420, distance: 126.4
click at [1063, 420] on div "Related cases There are other cases potentially from the same person, address o…" at bounding box center [866, 496] width 1372 height 761
copy b "Name: Fred Timu"
drag, startPoint x: 452, startPoint y: 151, endPoint x: 257, endPoint y: 139, distance: 195.4
click at [257, 139] on tr "Connector notes Drag image or text here 10 8 9 10 11 12 14 18 24 36 Background …" at bounding box center [638, 241] width 897 height 319
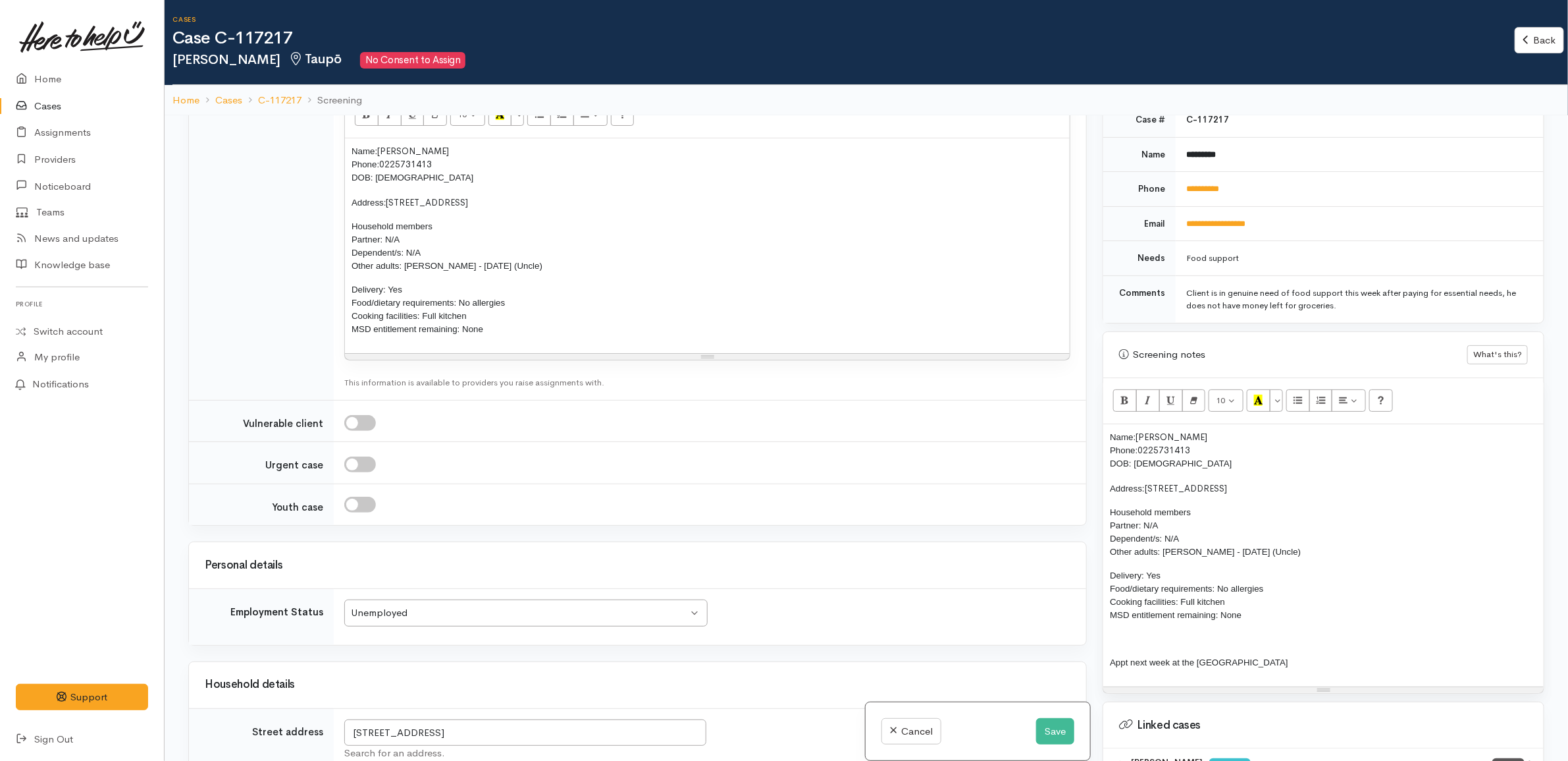
click at [379, 169] on span "Phone:" at bounding box center [365, 164] width 28 height 10
drag, startPoint x: 517, startPoint y: 330, endPoint x: 508, endPoint y: 328, distance: 9.2
click at [508, 328] on p "Delivery: Yes Food/dietary requirements: No allergies Cooking facilities: Full …" at bounding box center [706, 308] width 711 height 52
click at [421, 299] on p "Delivery: Yes Food/dietary requirements: No allergies Cooking facilities: Full …" at bounding box center [706, 308] width 711 height 52
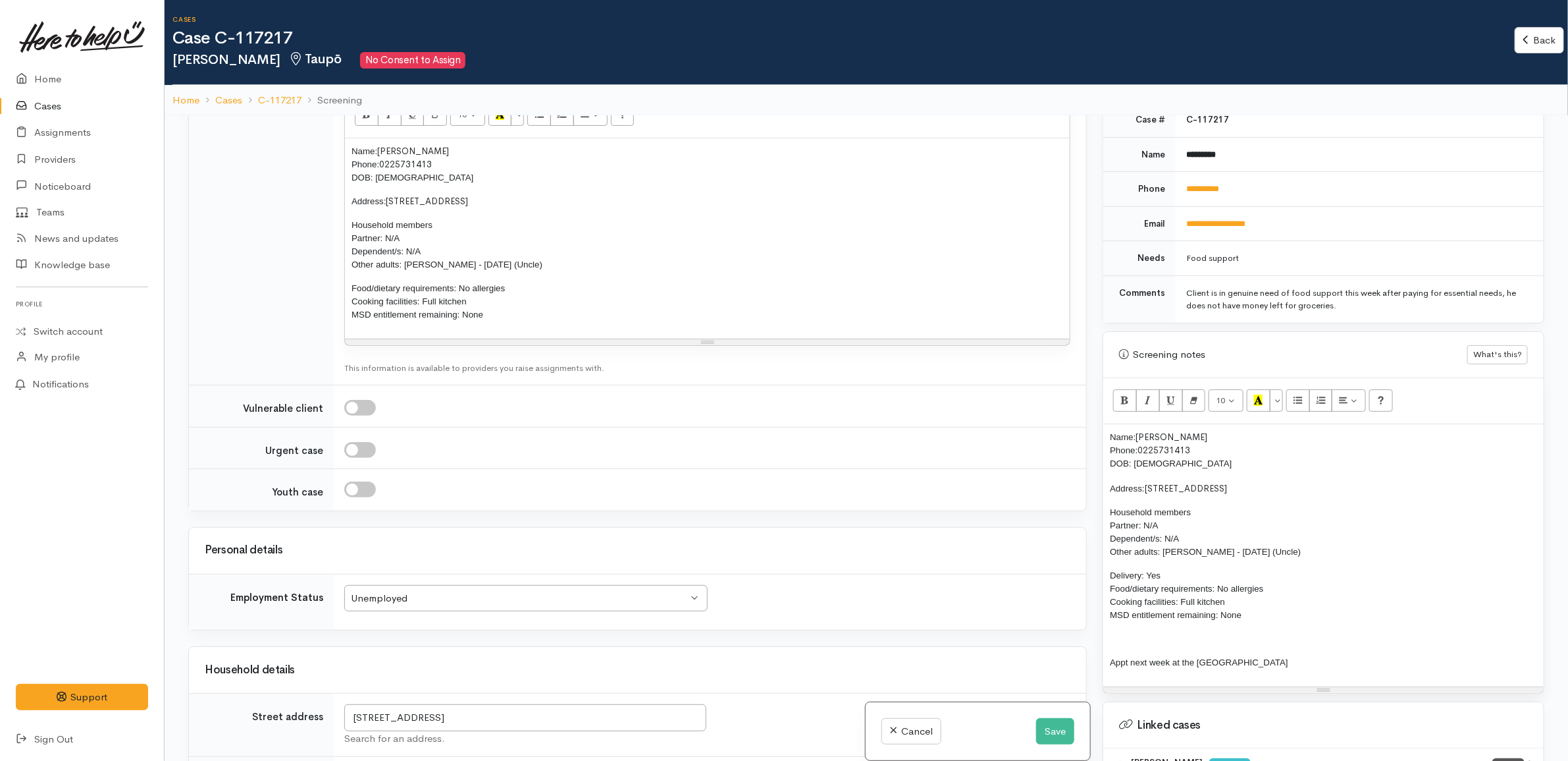
click at [1212, 569] on p "Delivery: Yes Food/dietary requirements: No allergies Cooking facilities: Full …" at bounding box center [1323, 595] width 428 height 52
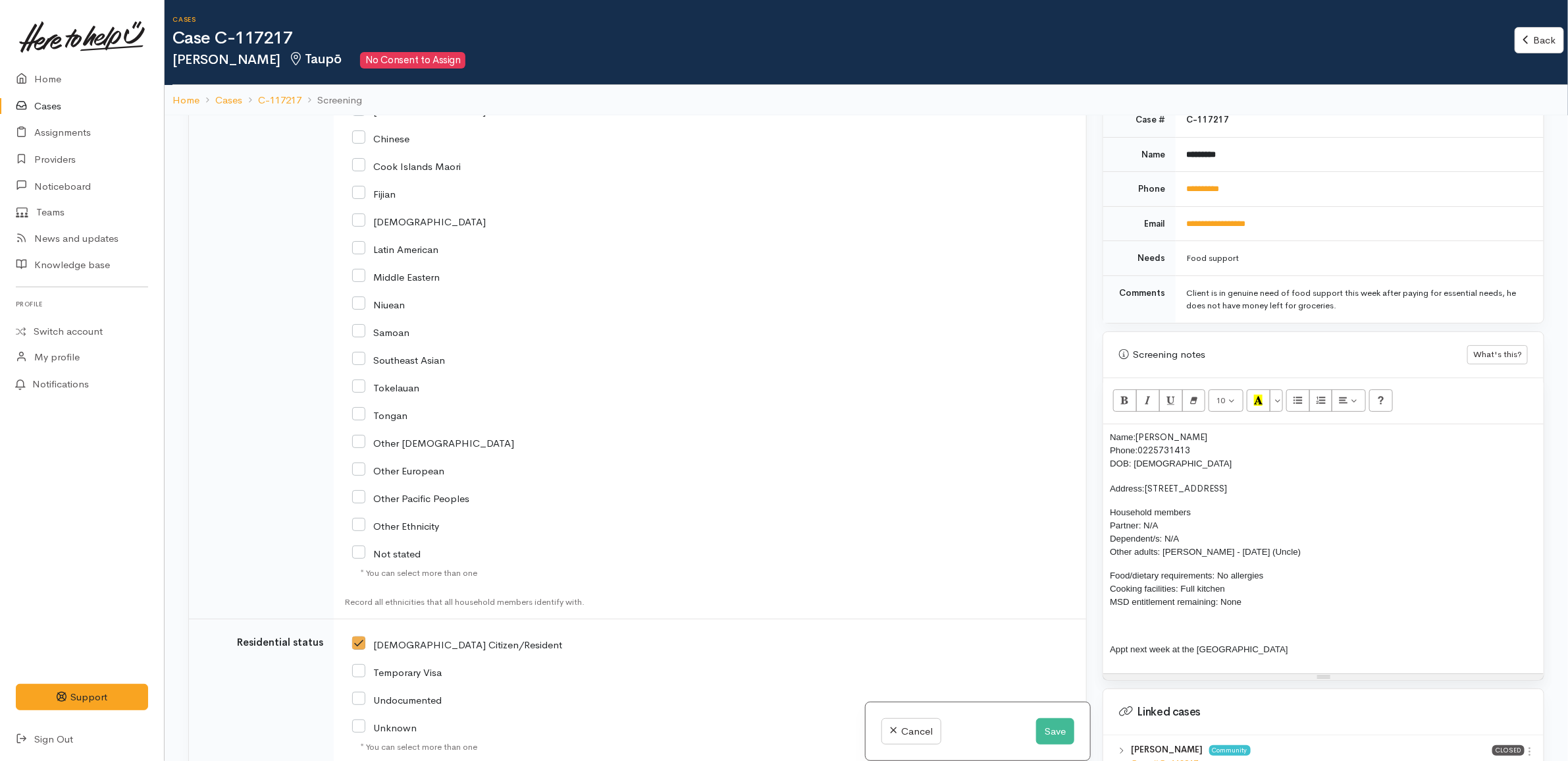
click at [745, 476] on div "Other European" at bounding box center [707, 469] width 710 height 12
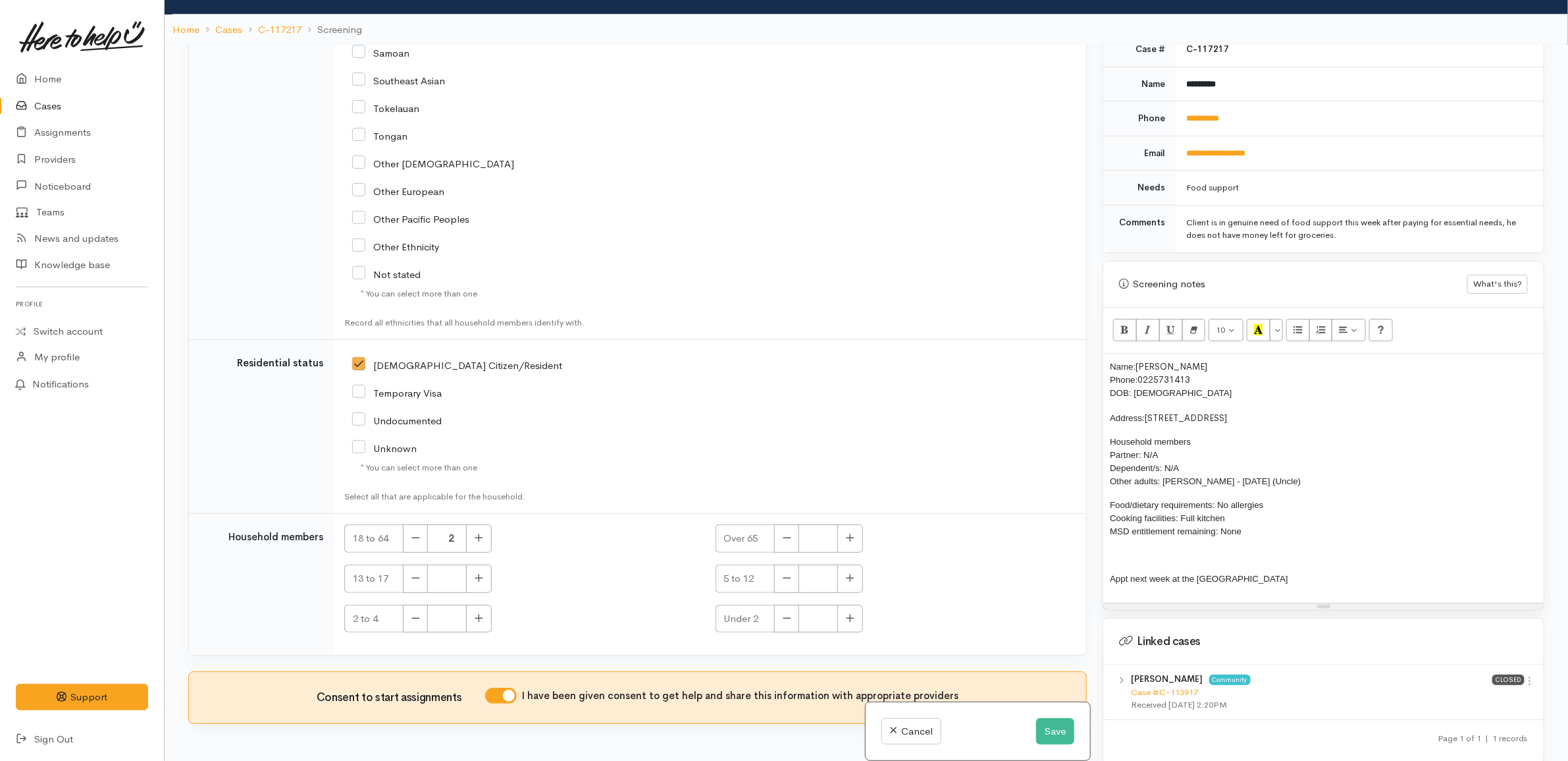
scroll to position [116, 0]
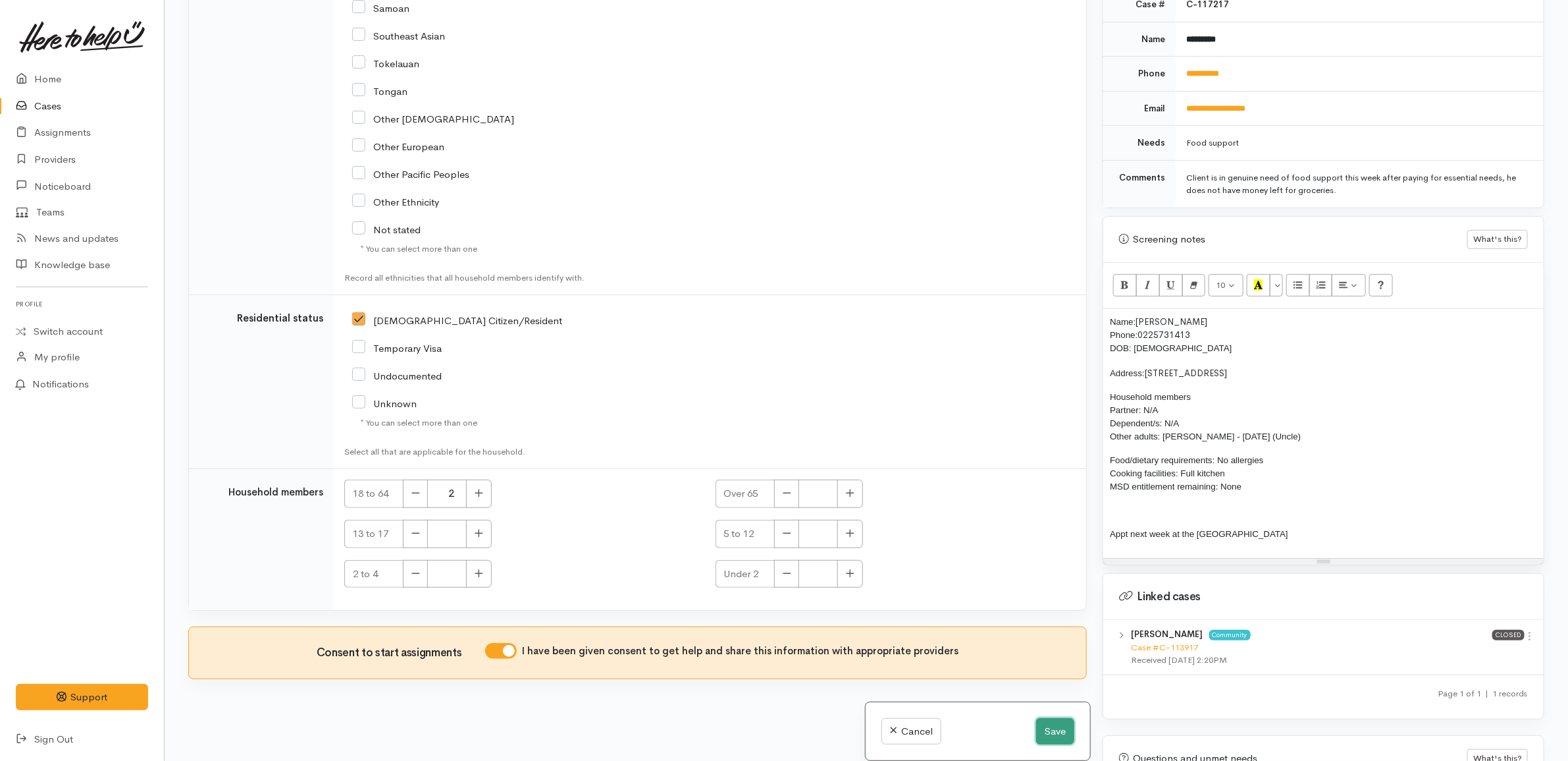
click at [1059, 734] on button "Save" at bounding box center [1055, 731] width 39 height 27
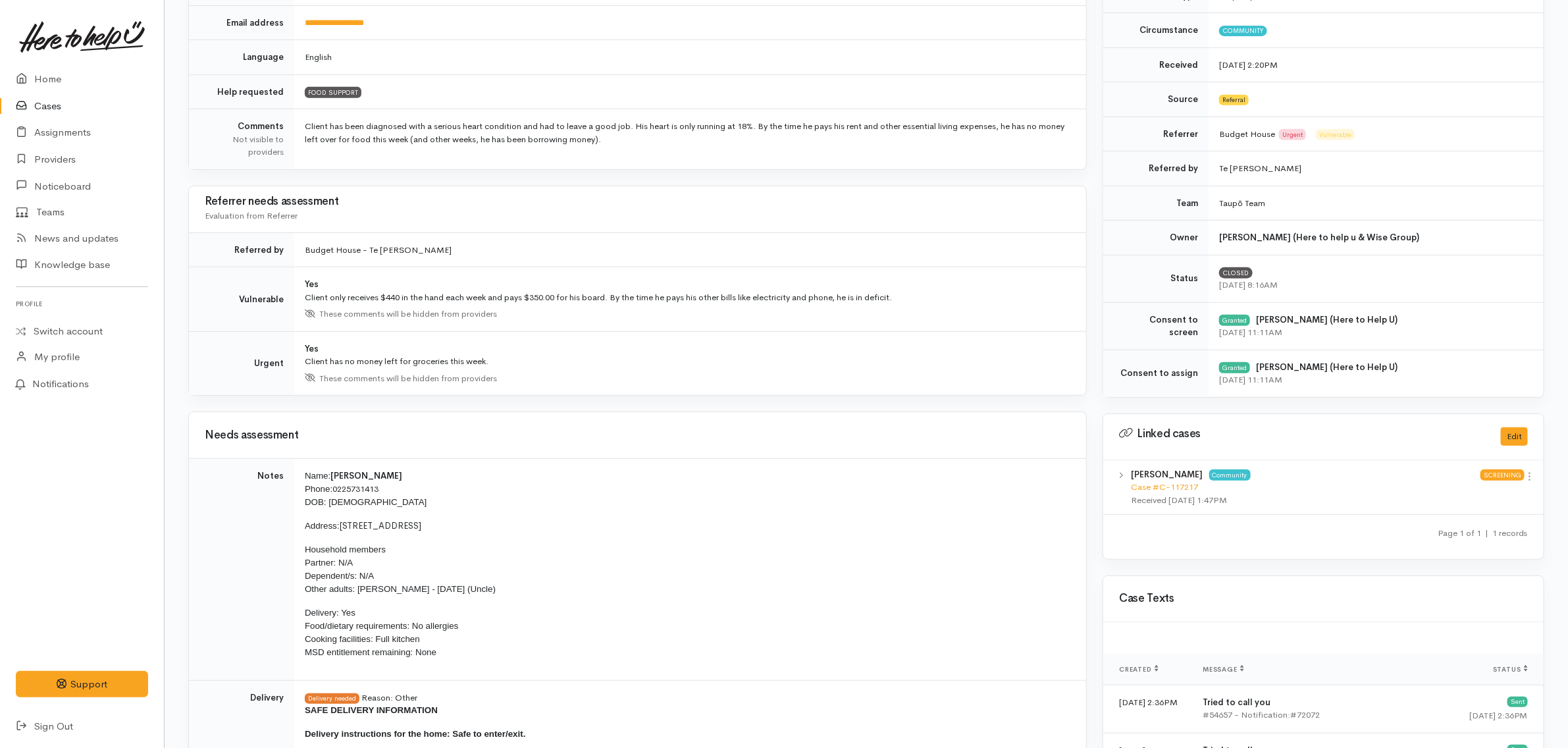
scroll to position [329, 0]
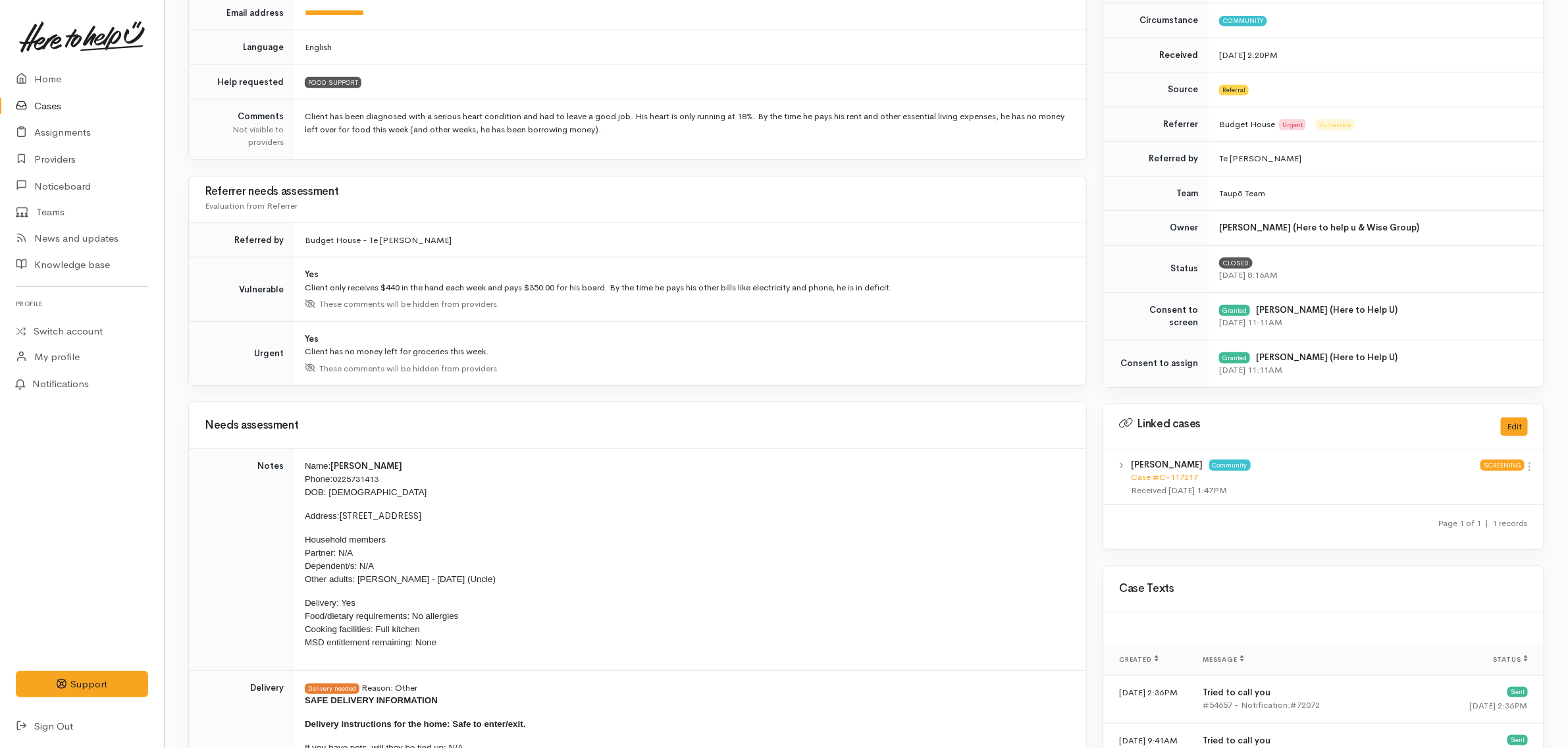
click at [609, 255] on td "Budget House - Te [PERSON_NAME]" at bounding box center [690, 240] width 792 height 35
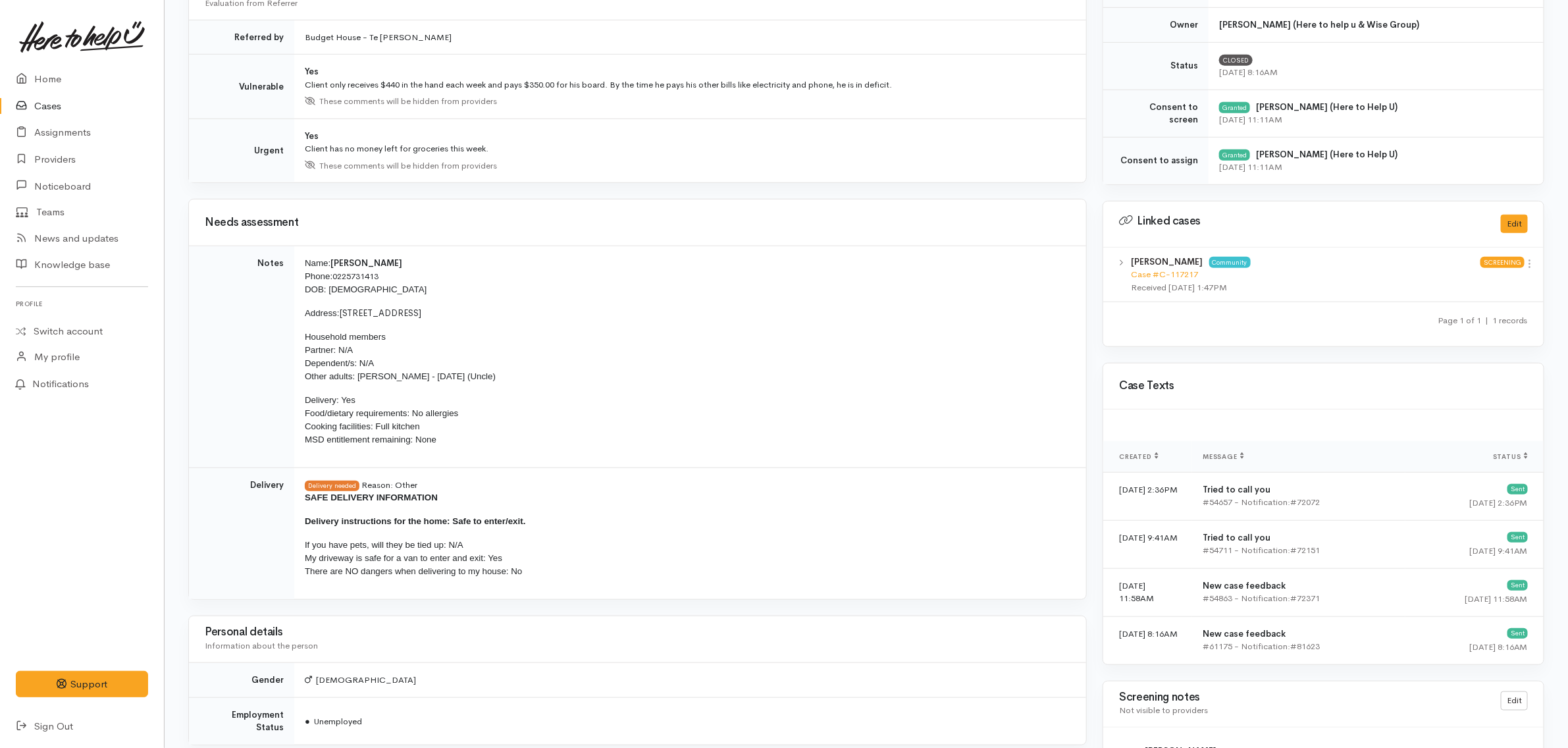
scroll to position [741, 0]
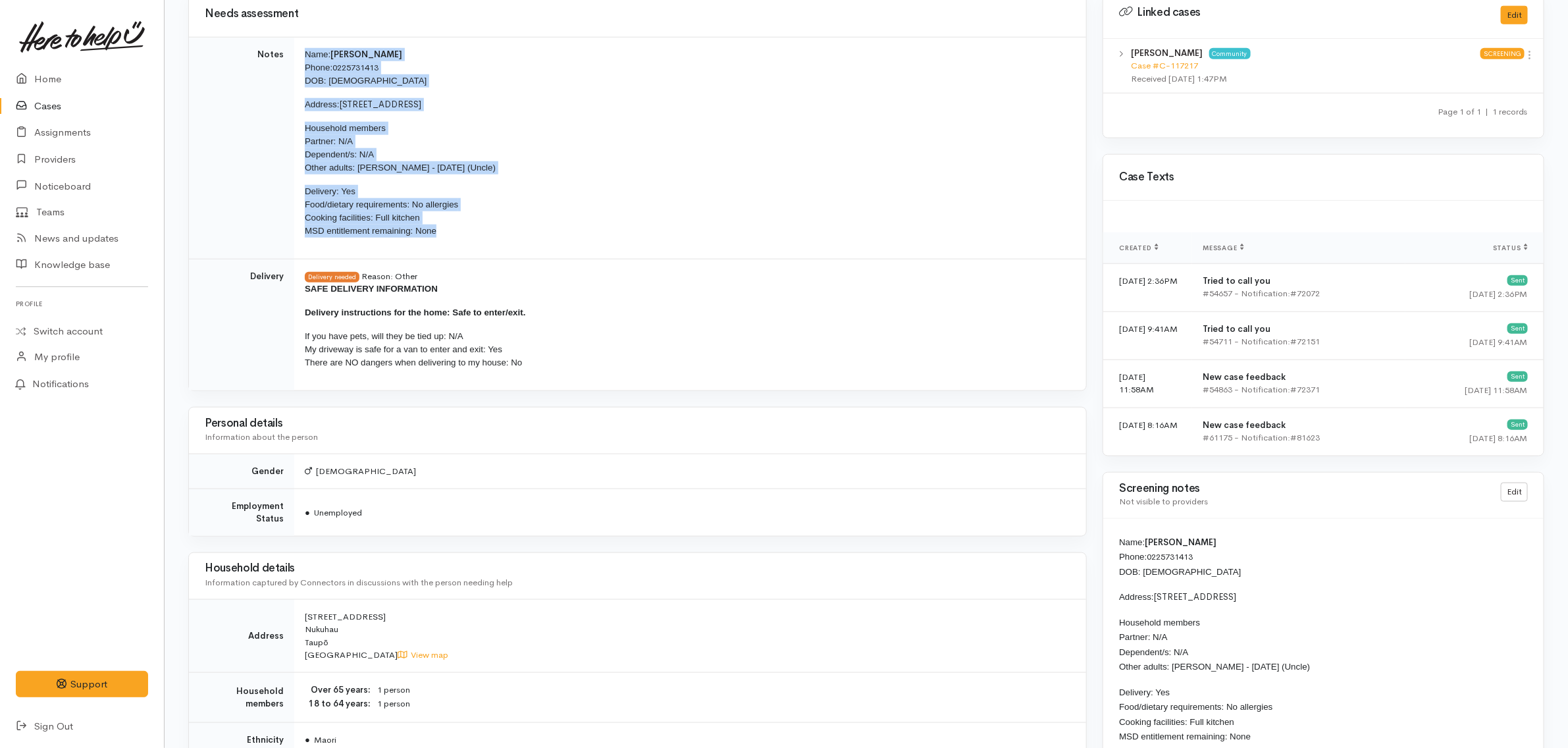
drag, startPoint x: 476, startPoint y: 246, endPoint x: 303, endPoint y: 57, distance: 256.2
click at [303, 57] on td "Name: Fred Timu Phone: 0225731413 DOB: 23/07/1979 Address: 279 Whangamata Road,…" at bounding box center [690, 149] width 792 height 222
copy td "Name: Fred Timu Phone: 0225731413 DOB: 23/07/1979 Address: 279 Whangamata Road,…"
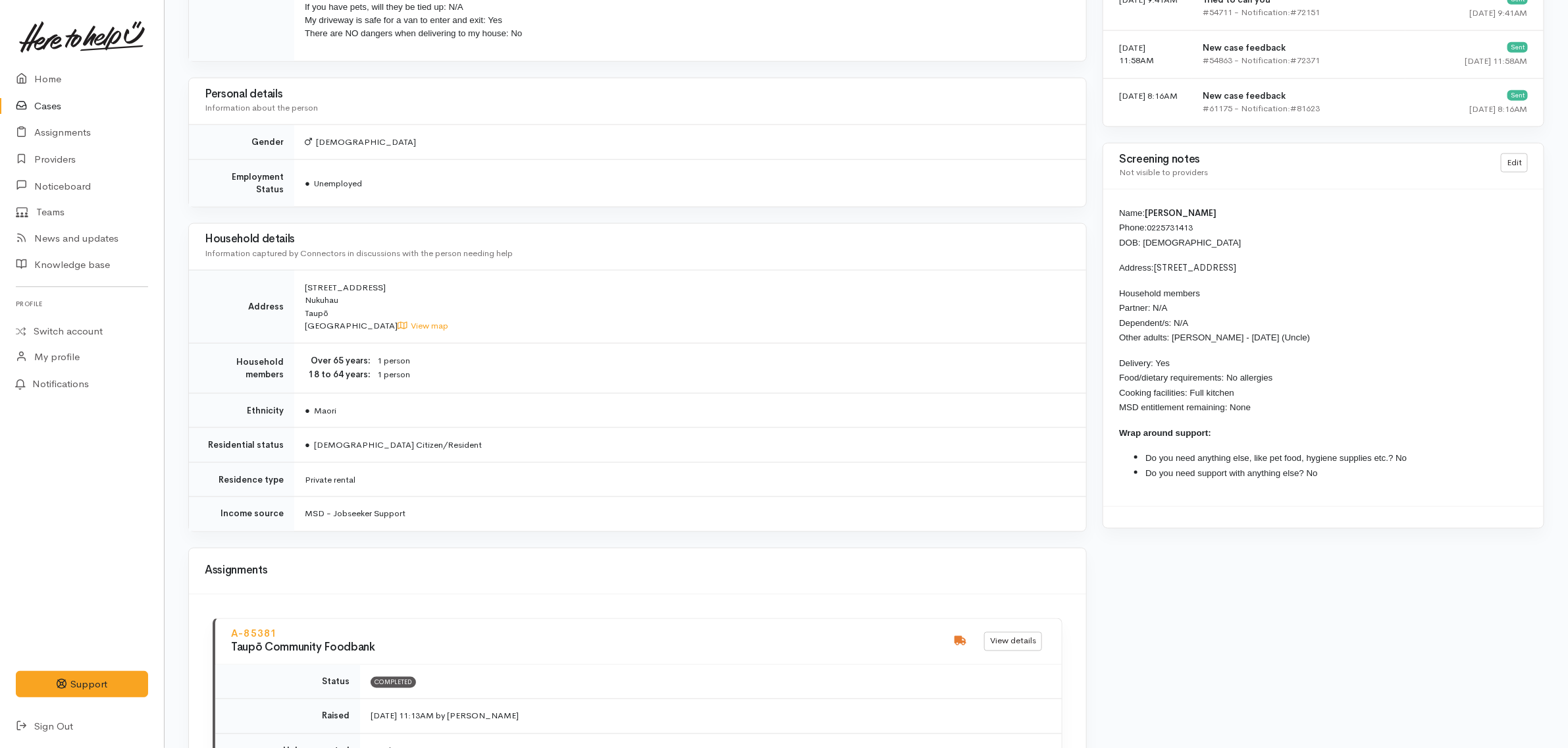
click at [682, 340] on td "279 Whangamata Road Nukuhau Taupō New Zealand View map" at bounding box center [690, 307] width 792 height 73
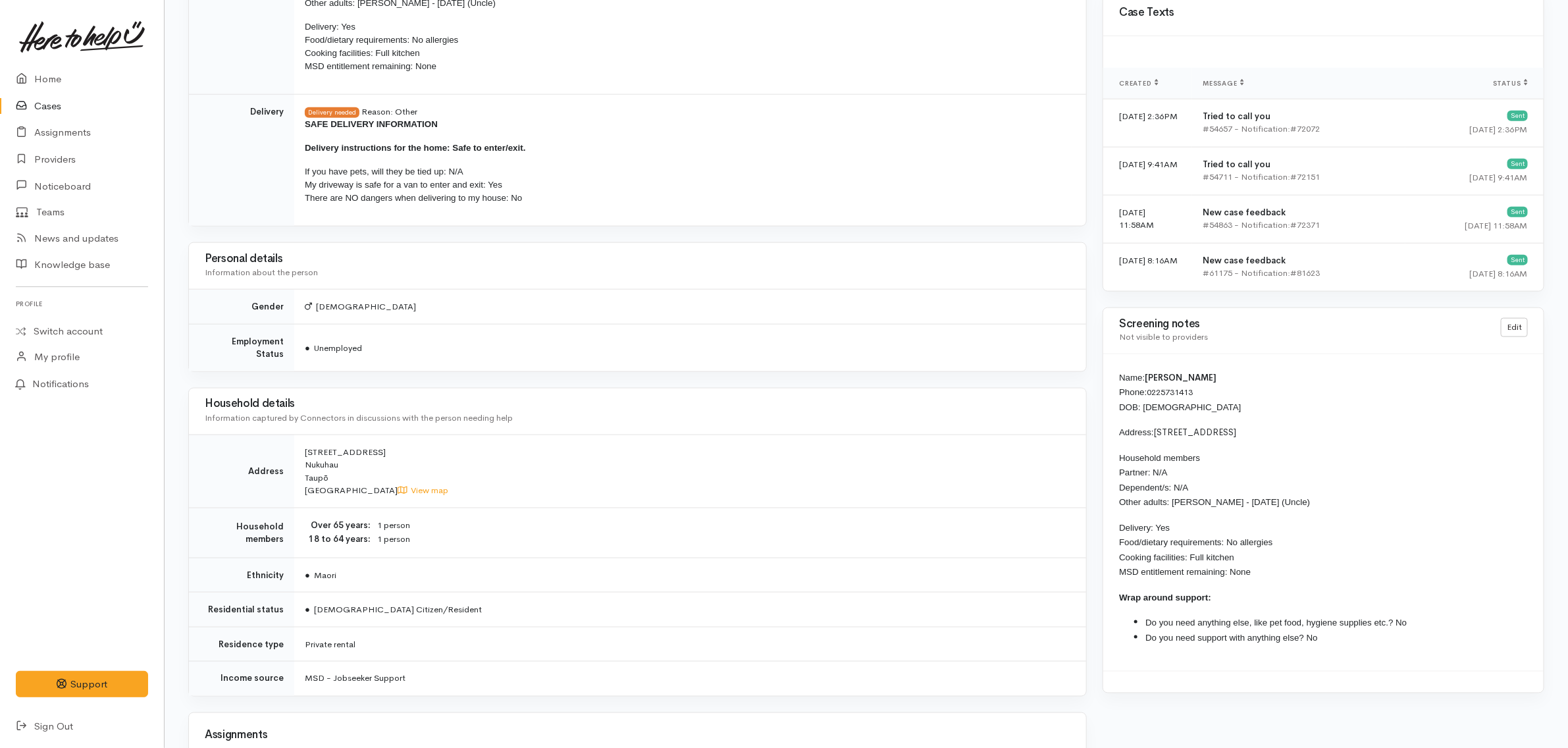
click at [688, 225] on td "Delivery needed Reason: Other SAFE DELIVERY INFORMATION Delivery instructions f…" at bounding box center [690, 160] width 792 height 131
click at [674, 205] on p "If you have pets, will they be tied up: N/A My driveway is safe for a van to en…" at bounding box center [687, 184] width 765 height 39
click at [584, 205] on p "If you have pets, will they be tied up: N/A My driveway is safe for a van to en…" at bounding box center [687, 184] width 765 height 39
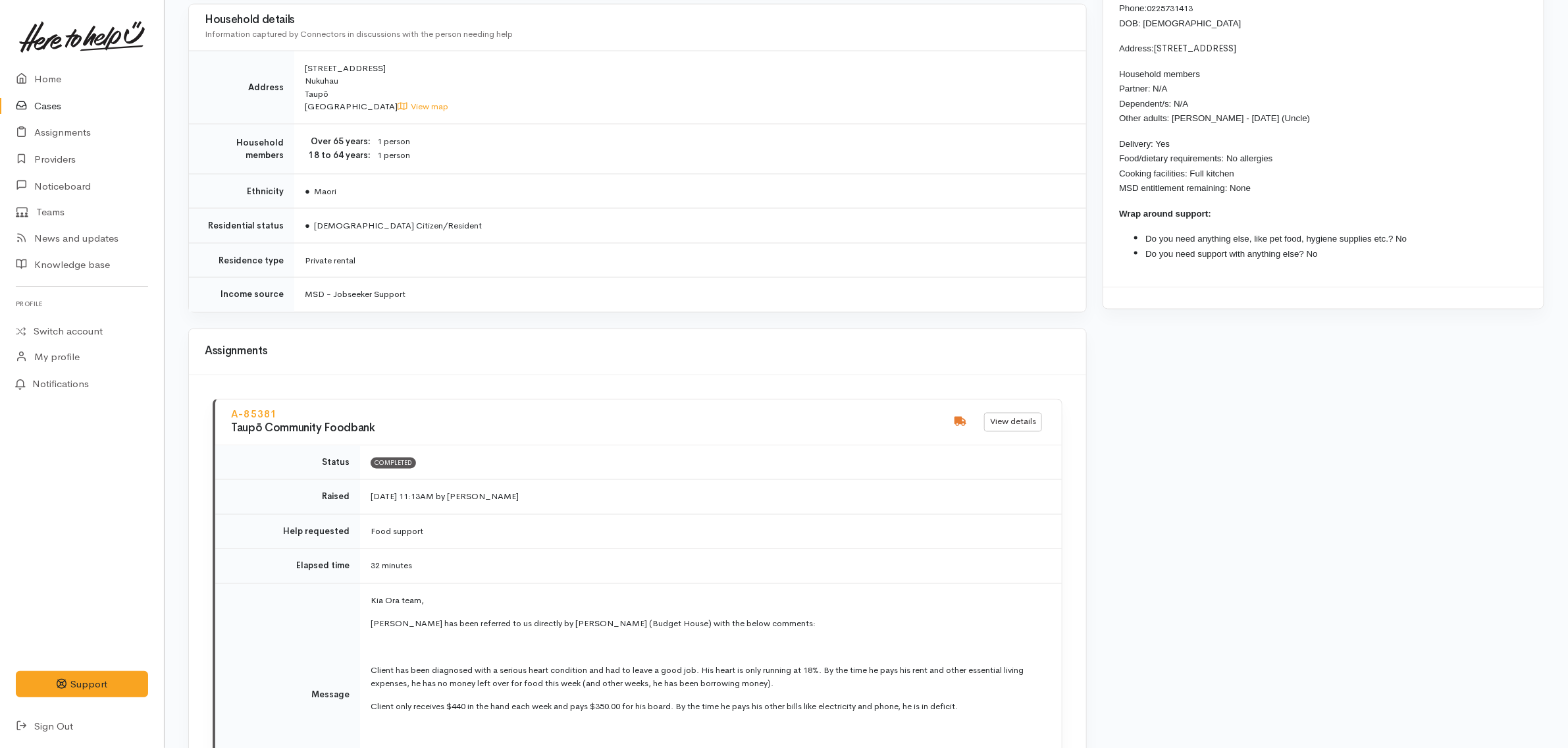
scroll to position [1317, 0]
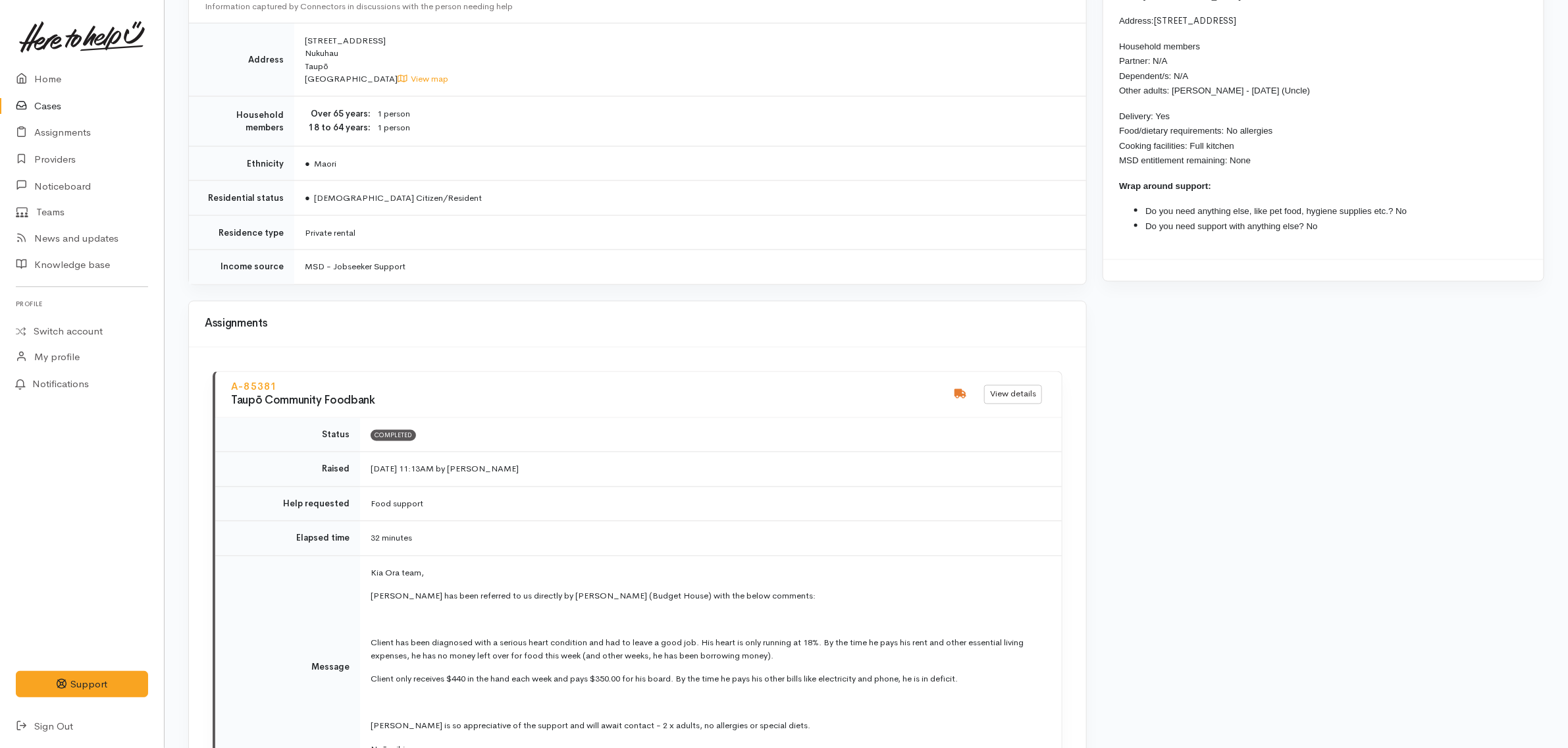
drag, startPoint x: 488, startPoint y: 272, endPoint x: 450, endPoint y: 271, distance: 38.0
click at [488, 272] on td "MSD - Jobseeker Support" at bounding box center [690, 267] width 792 height 34
drag, startPoint x: 450, startPoint y: 263, endPoint x: 290, endPoint y: 270, distance: 160.2
click at [290, 270] on tr "Income source MSD - Jobseeker Support" at bounding box center [638, 267] width 897 height 34
click at [637, 385] on h4 "A-85381" at bounding box center [584, 387] width 706 height 11
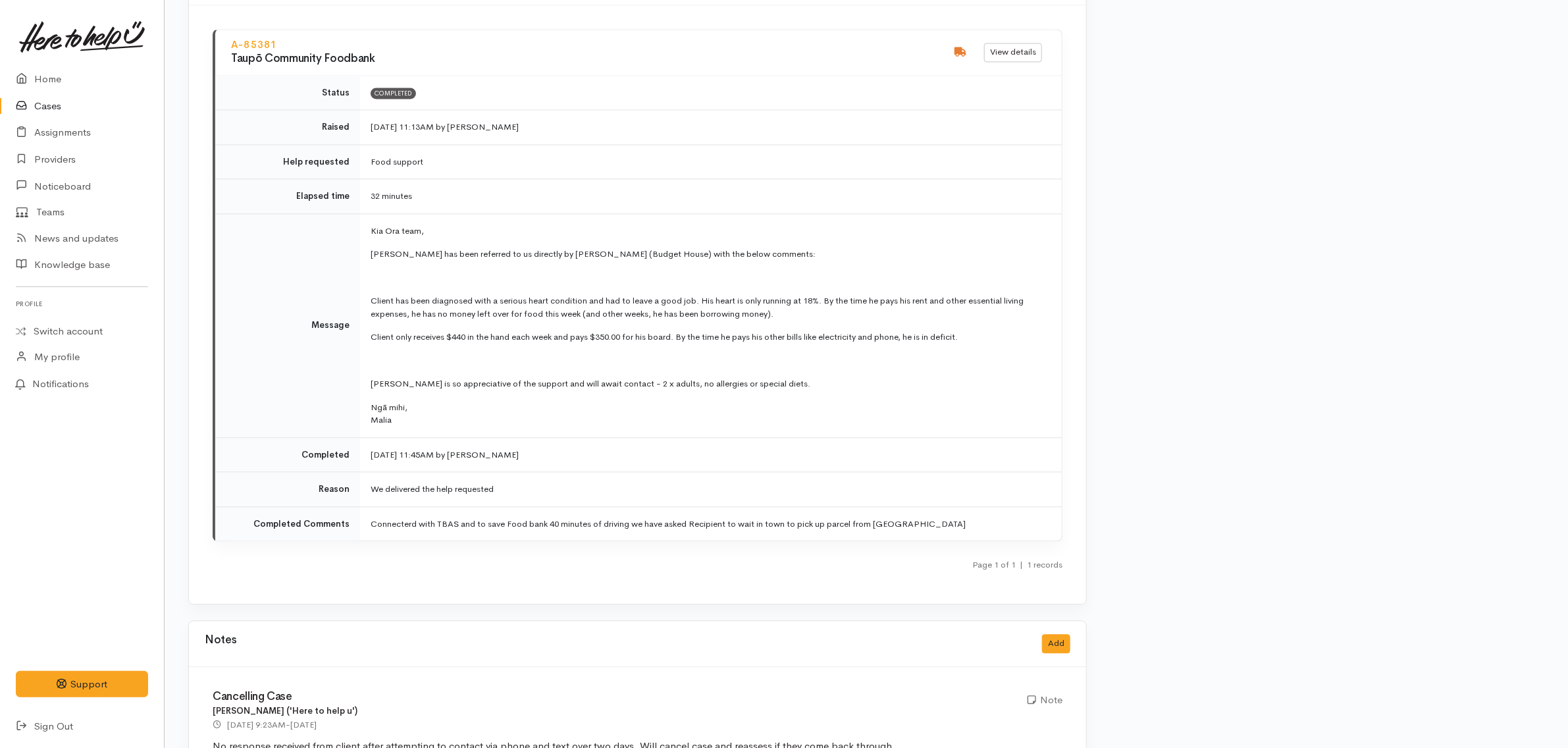
scroll to position [1728, 0]
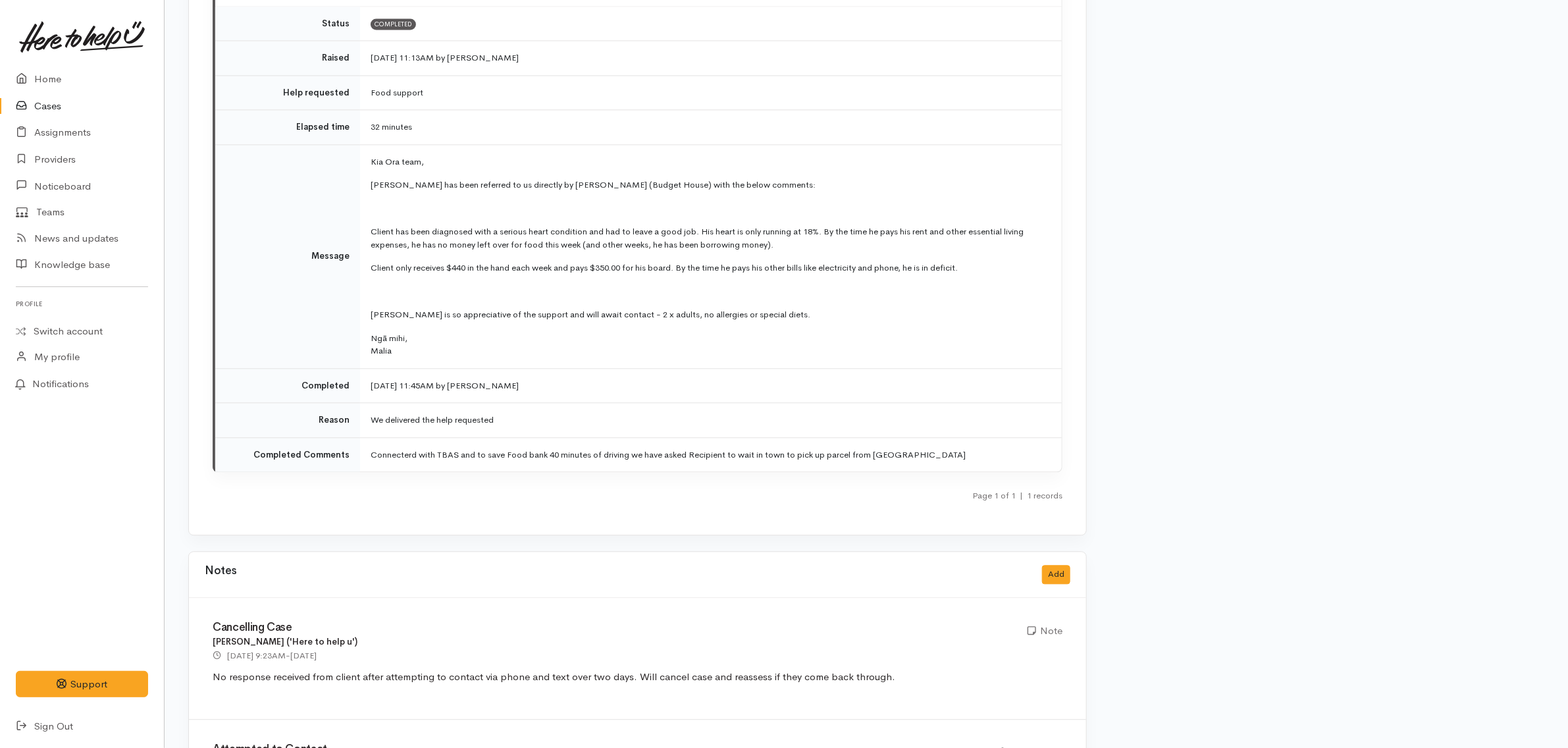
click at [546, 365] on td "Kia Ora team, Fred has been referred to us directly by Te Whetu Dewes (Budget H…" at bounding box center [710, 256] width 702 height 224
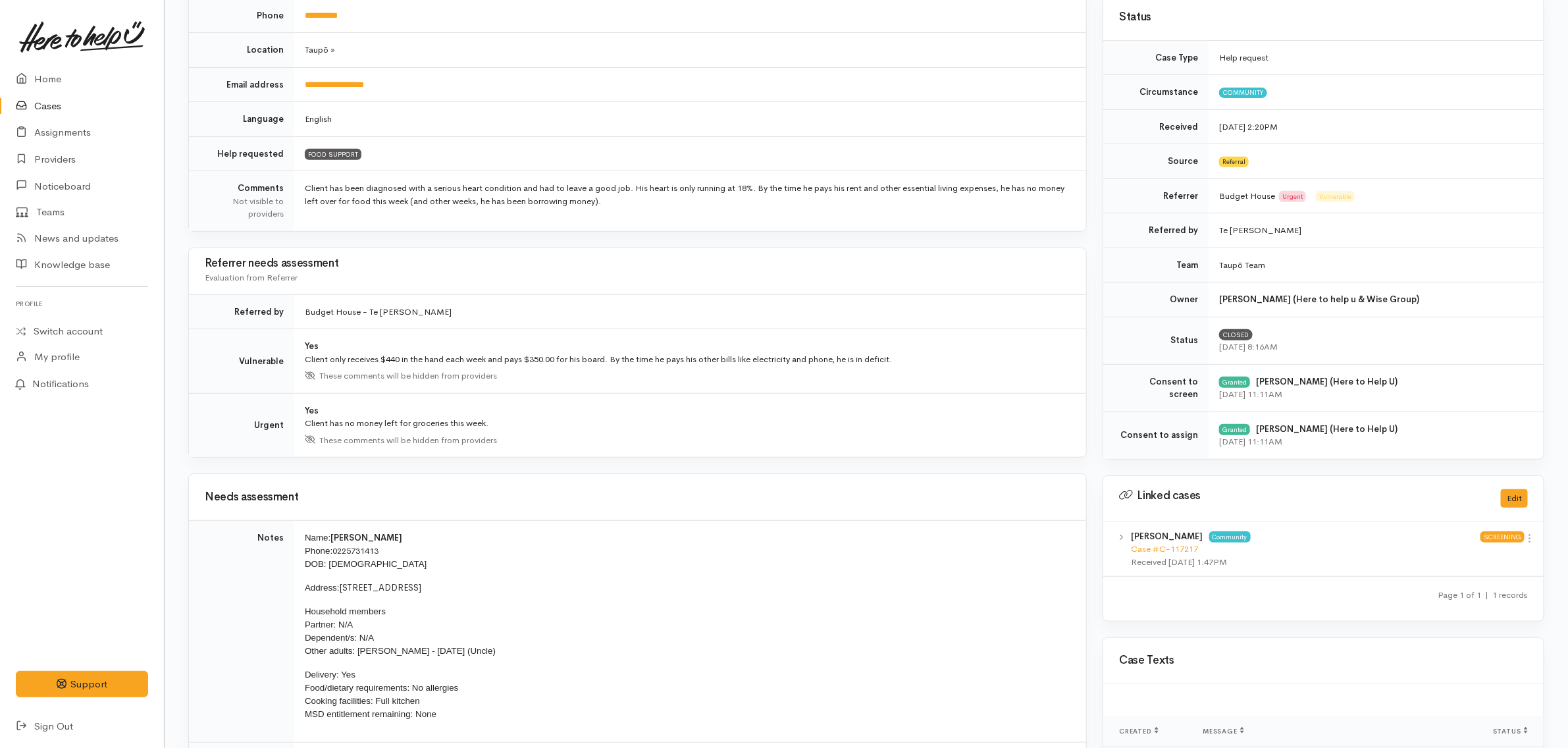
scroll to position [0, 0]
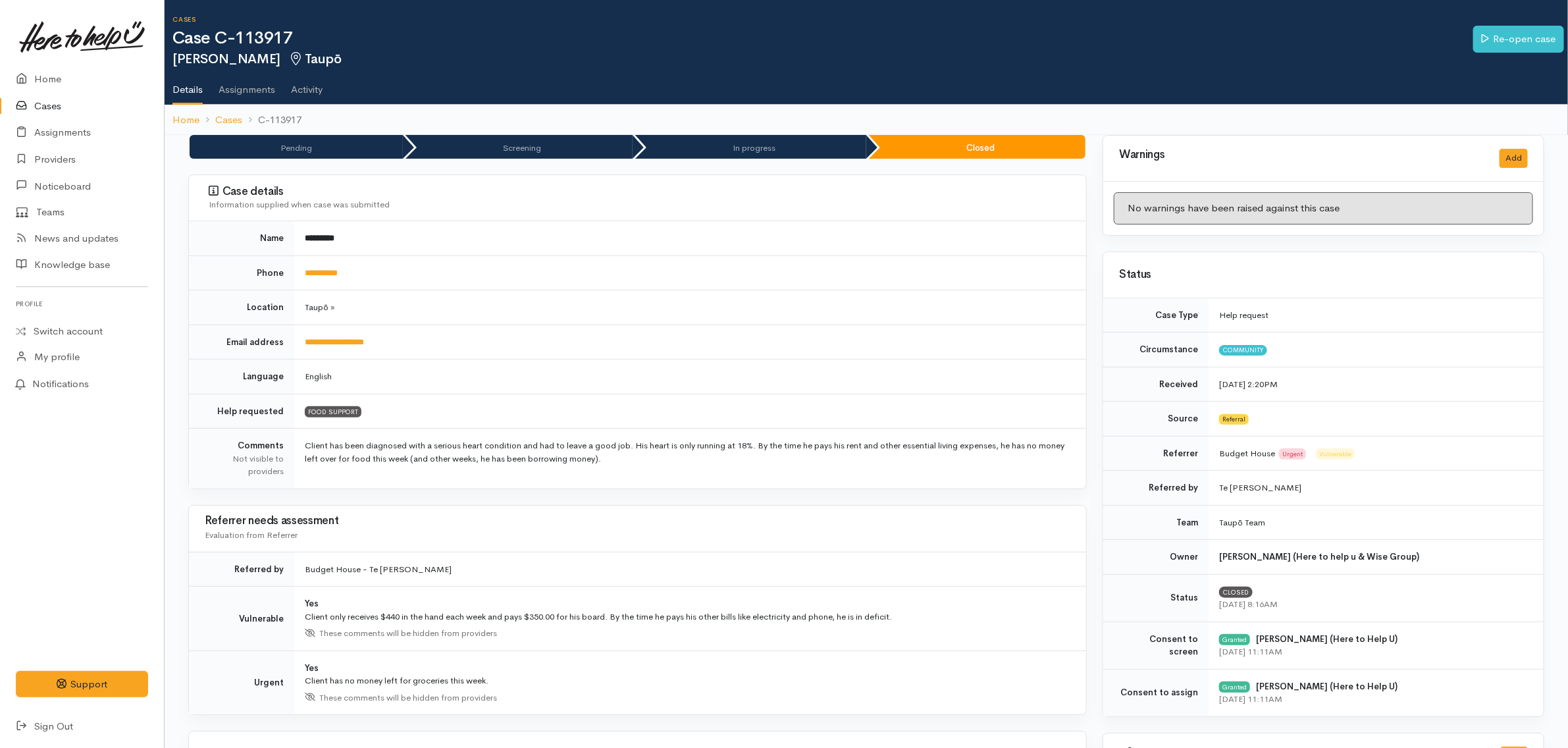
click at [67, 99] on link "Cases" at bounding box center [82, 106] width 164 height 27
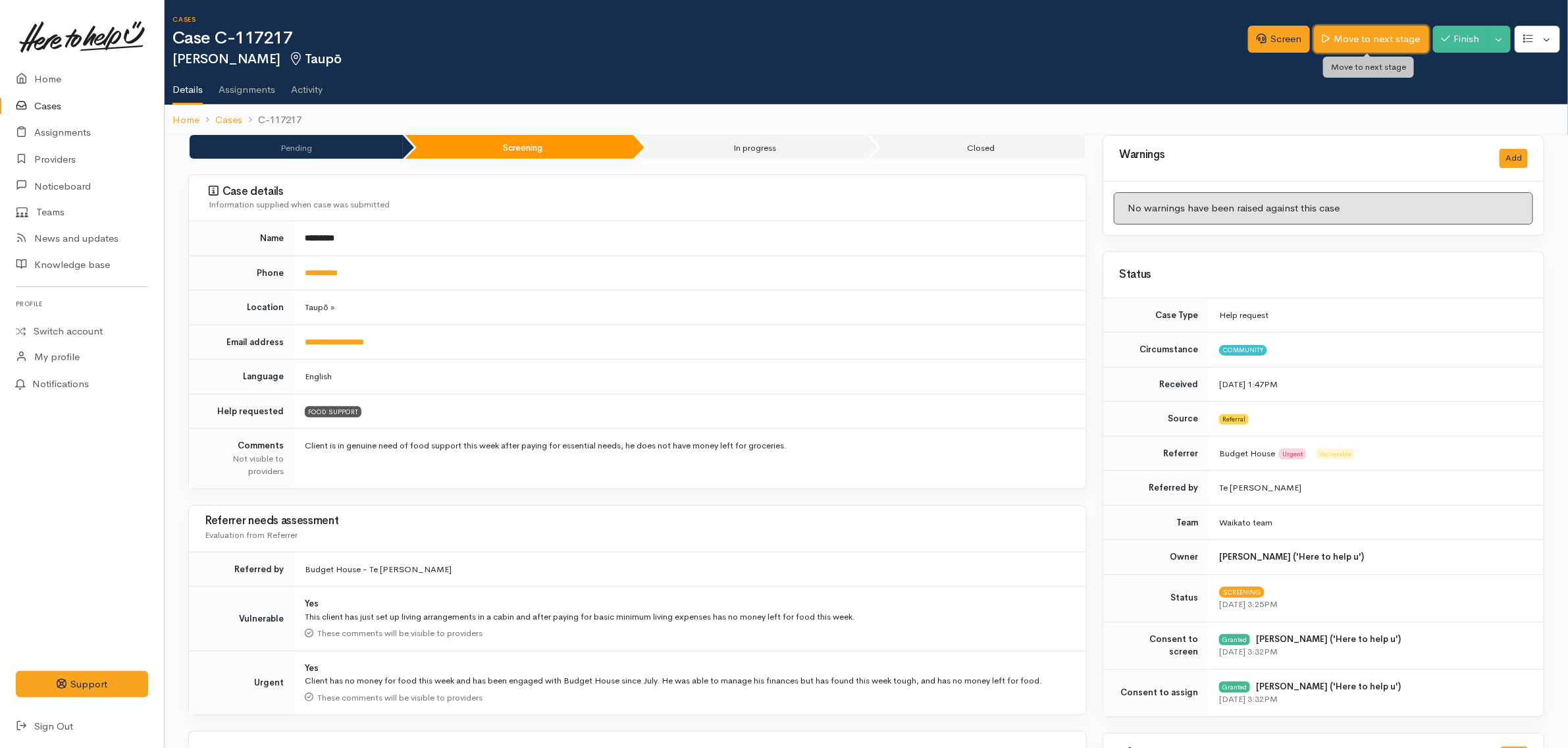
click at [1366, 34] on link "Move to next stage" at bounding box center [1371, 39] width 115 height 27
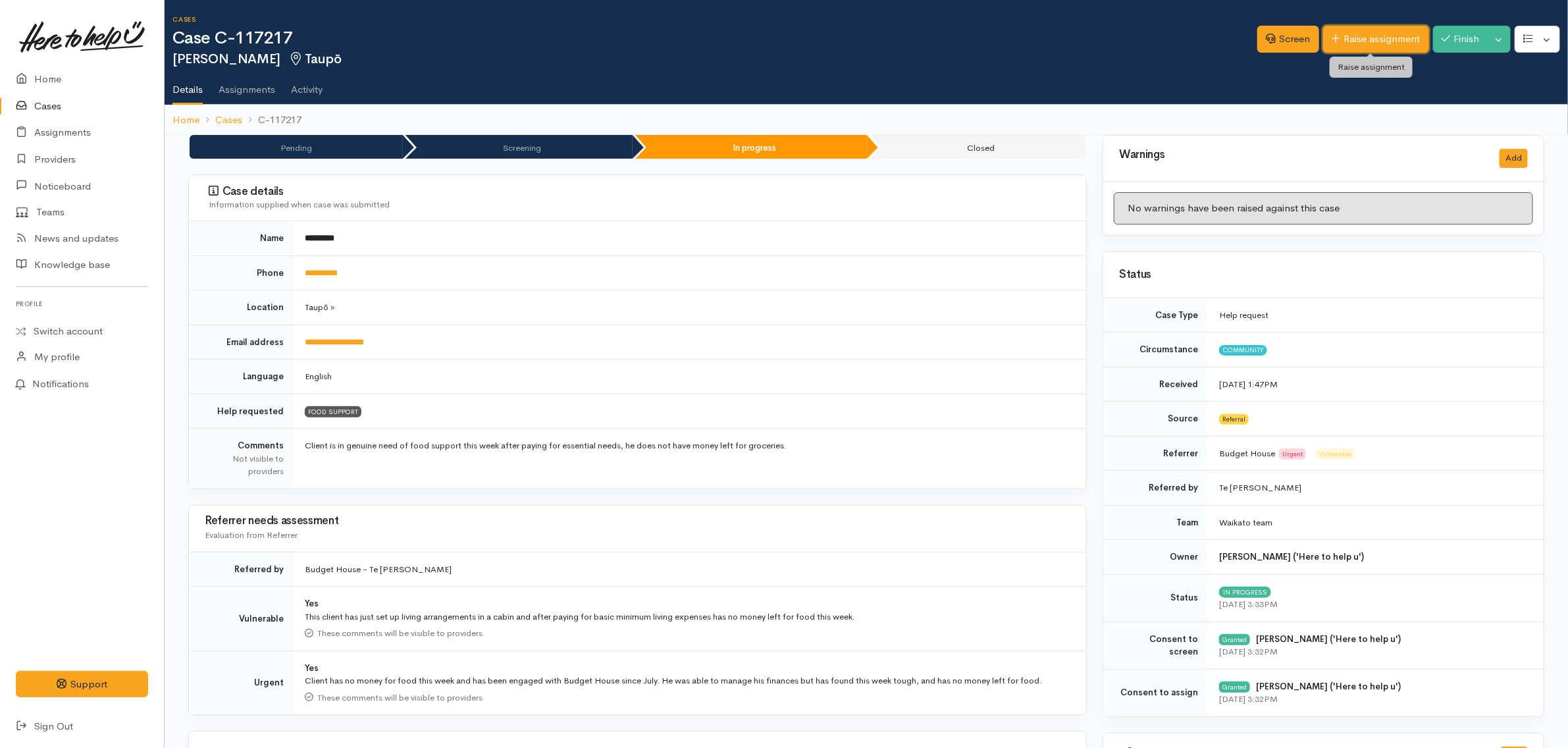
click at [1389, 33] on link "Raise assignment" at bounding box center [1375, 39] width 106 height 27
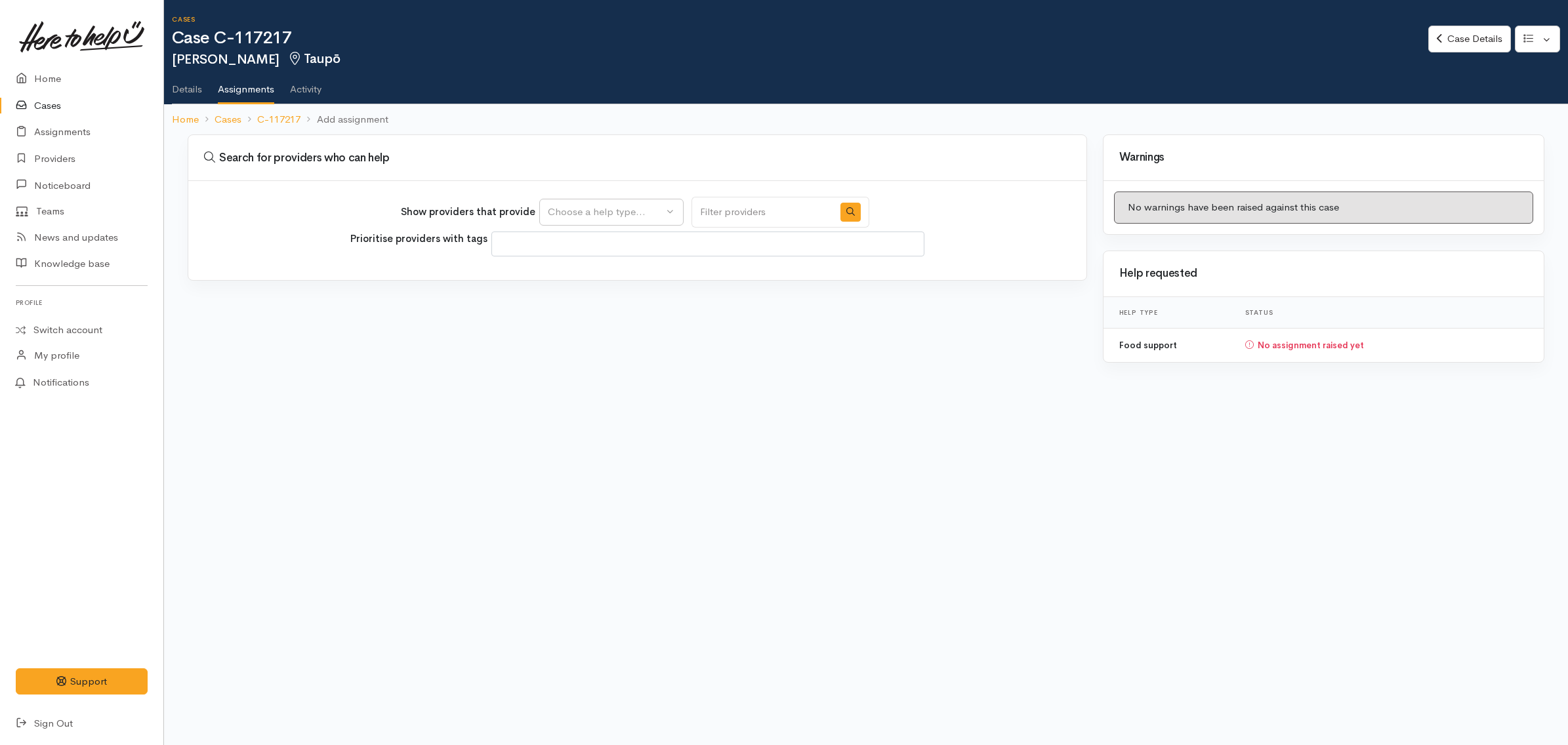
select select
drag, startPoint x: 0, startPoint y: 0, endPoint x: 647, endPoint y: 214, distance: 681.5
click at [647, 215] on div "Choose a help type..." at bounding box center [605, 212] width 115 height 15
click at [626, 272] on link "Food support" at bounding box center [611, 274] width 143 height 20
select select "3"
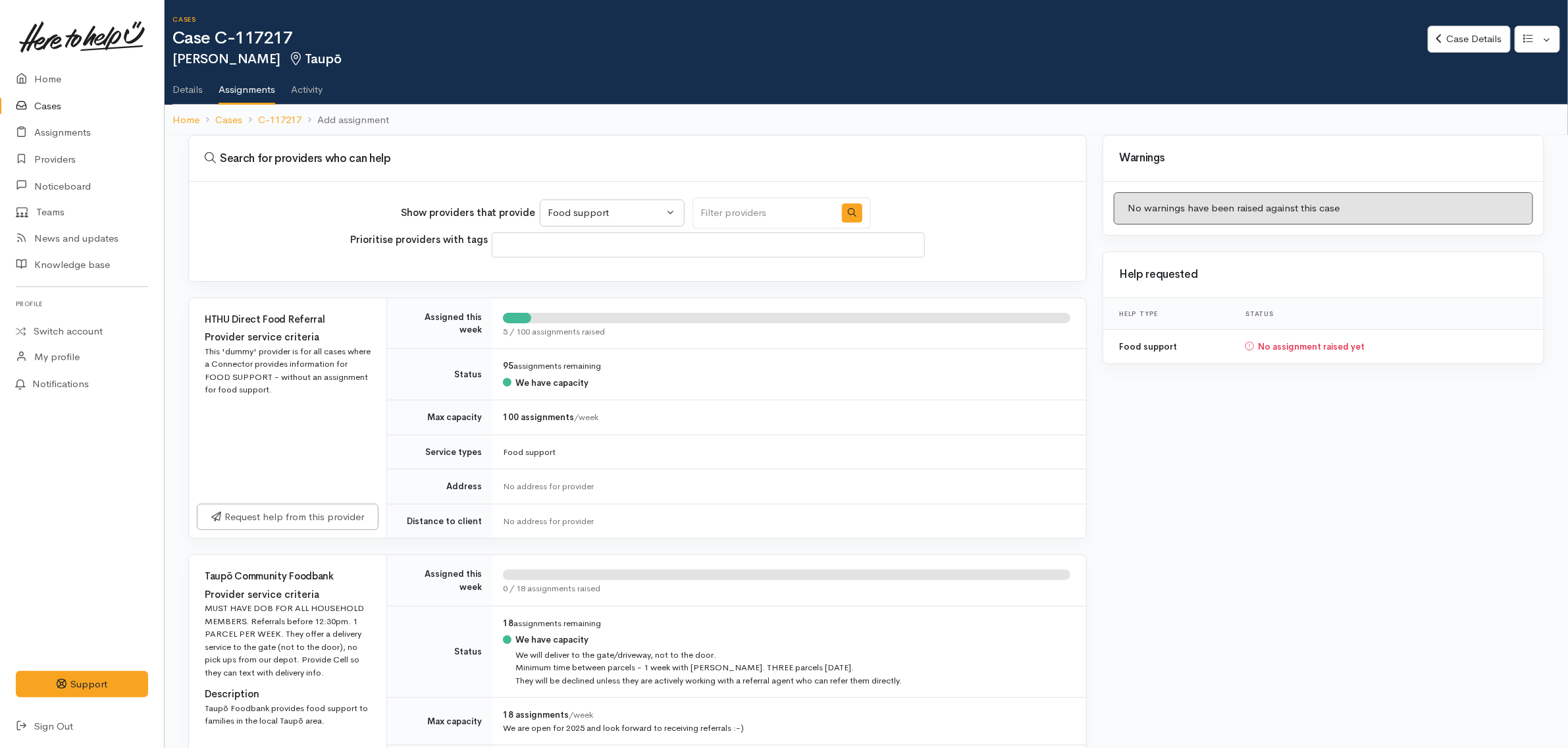
click at [667, 445] on td "Food support" at bounding box center [789, 452] width 594 height 35
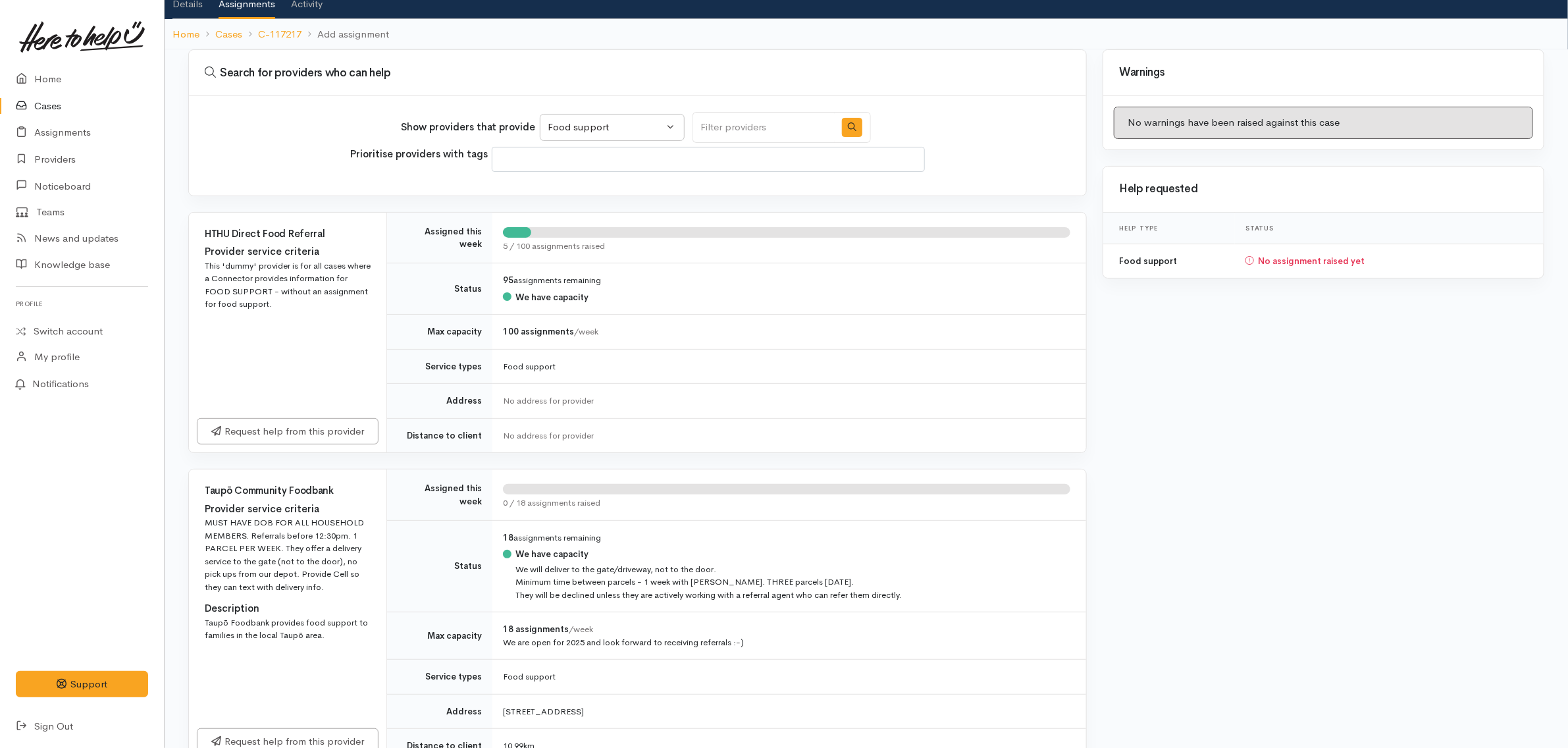
scroll to position [142, 0]
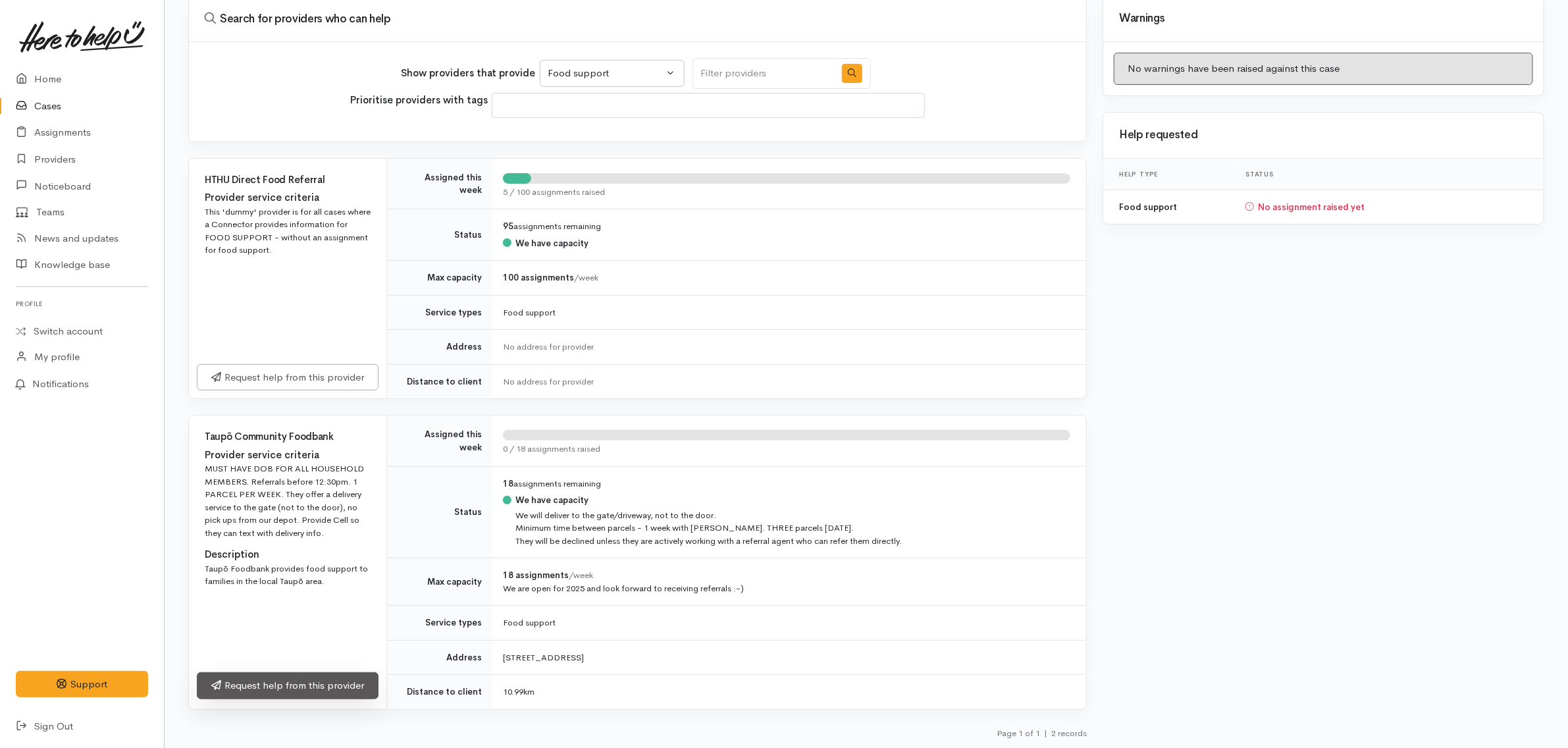
click at [315, 686] on link "Request help from this provider" at bounding box center [287, 685] width 182 height 27
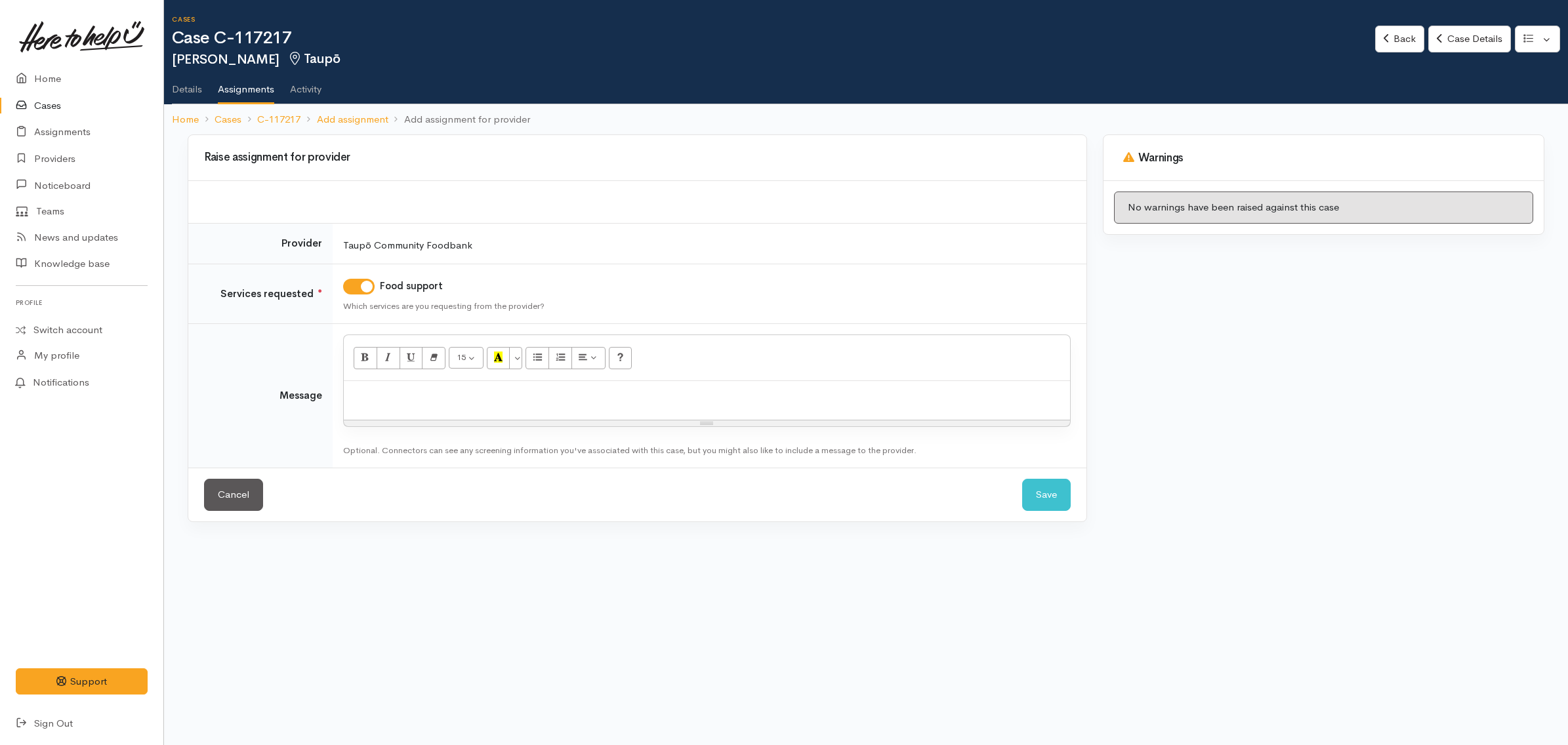
click at [402, 398] on p at bounding box center [707, 395] width 713 height 15
paste div
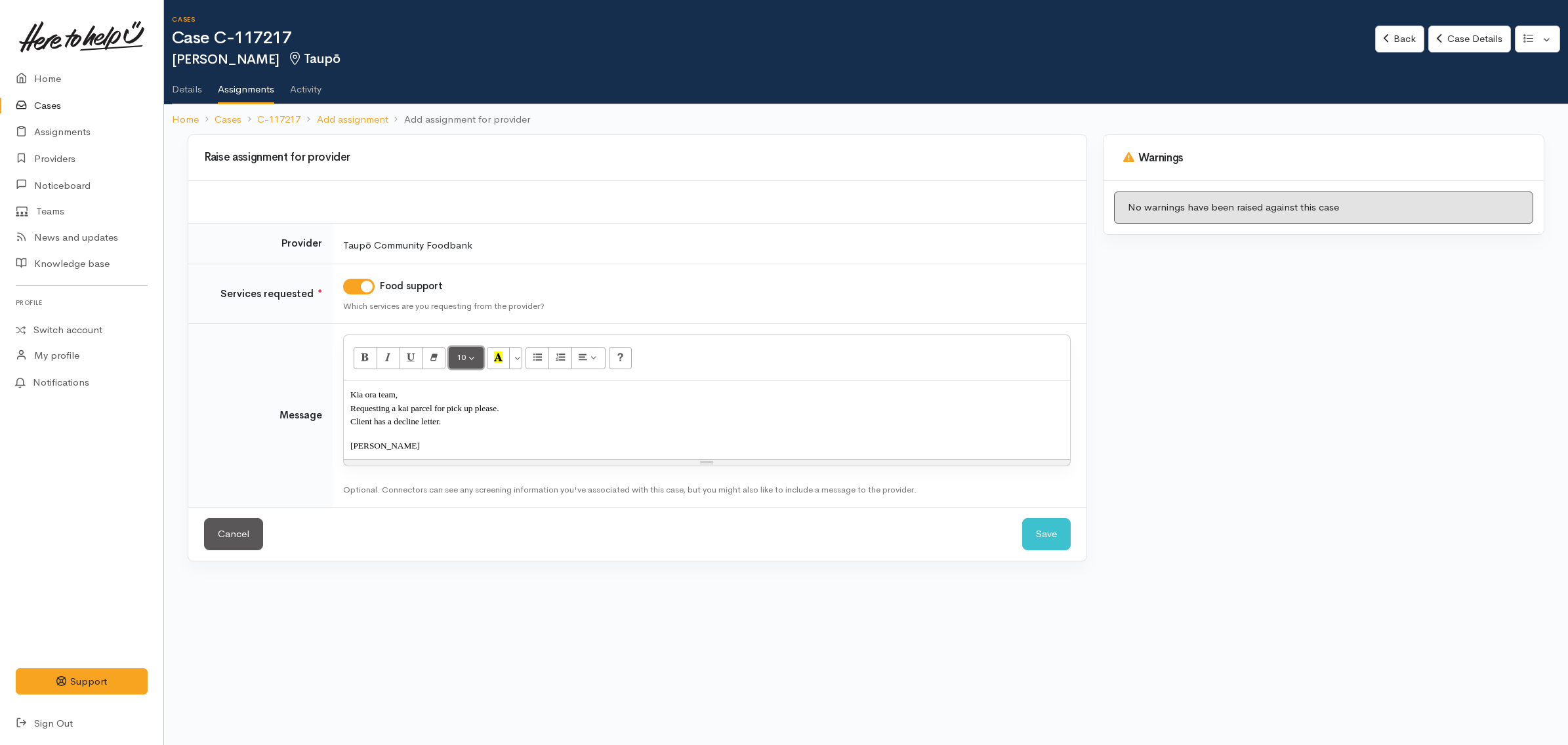
click at [460, 359] on span "10" at bounding box center [461, 357] width 9 height 11
click at [431, 428] on p "Client has a decline letter." at bounding box center [707, 420] width 713 height 14
drag, startPoint x: 482, startPoint y: 423, endPoint x: 497, endPoint y: 420, distance: 15.3
click at [483, 423] on p "Client has a decline letter." at bounding box center [707, 420] width 713 height 14
click at [543, 407] on p "Requesting a kai parcel for pick up please." at bounding box center [707, 408] width 713 height 14
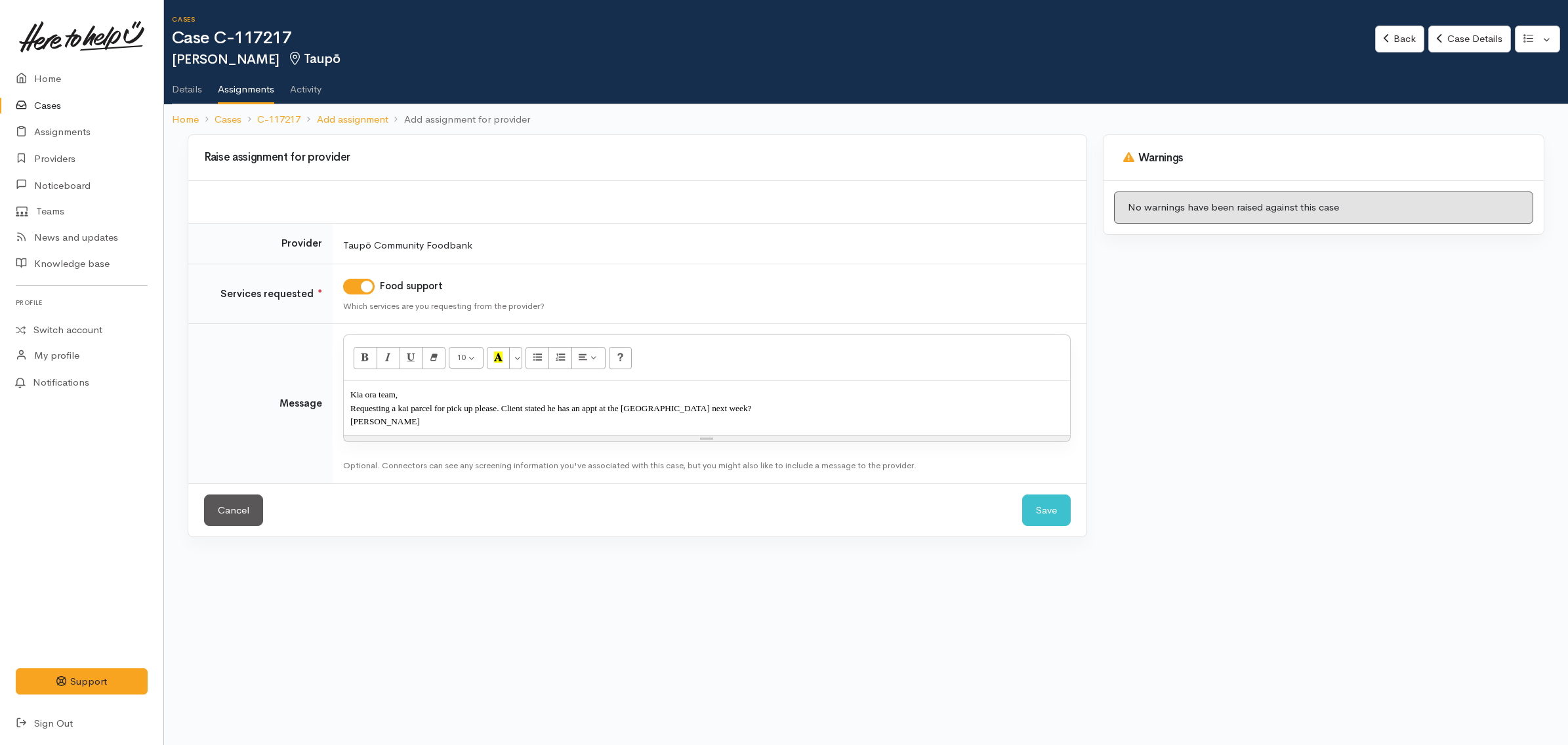
click at [499, 409] on span "Requesting a kai parcel for pick up please. Client stated he has an appt at the…" at bounding box center [550, 408] width 400 height 10
click at [1039, 514] on button "Save" at bounding box center [1046, 510] width 48 height 32
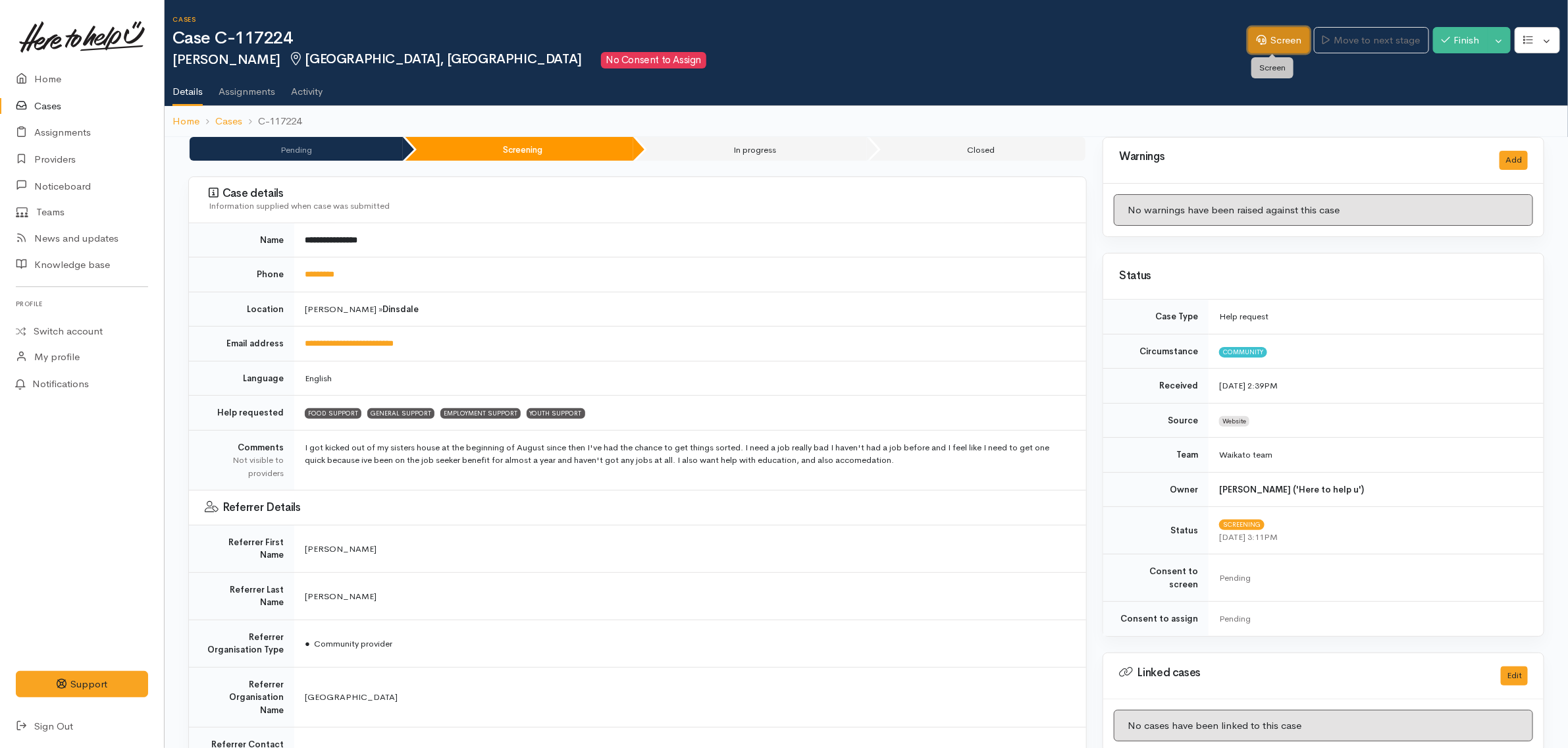
click at [1273, 43] on link "Screen" at bounding box center [1278, 39] width 61 height 27
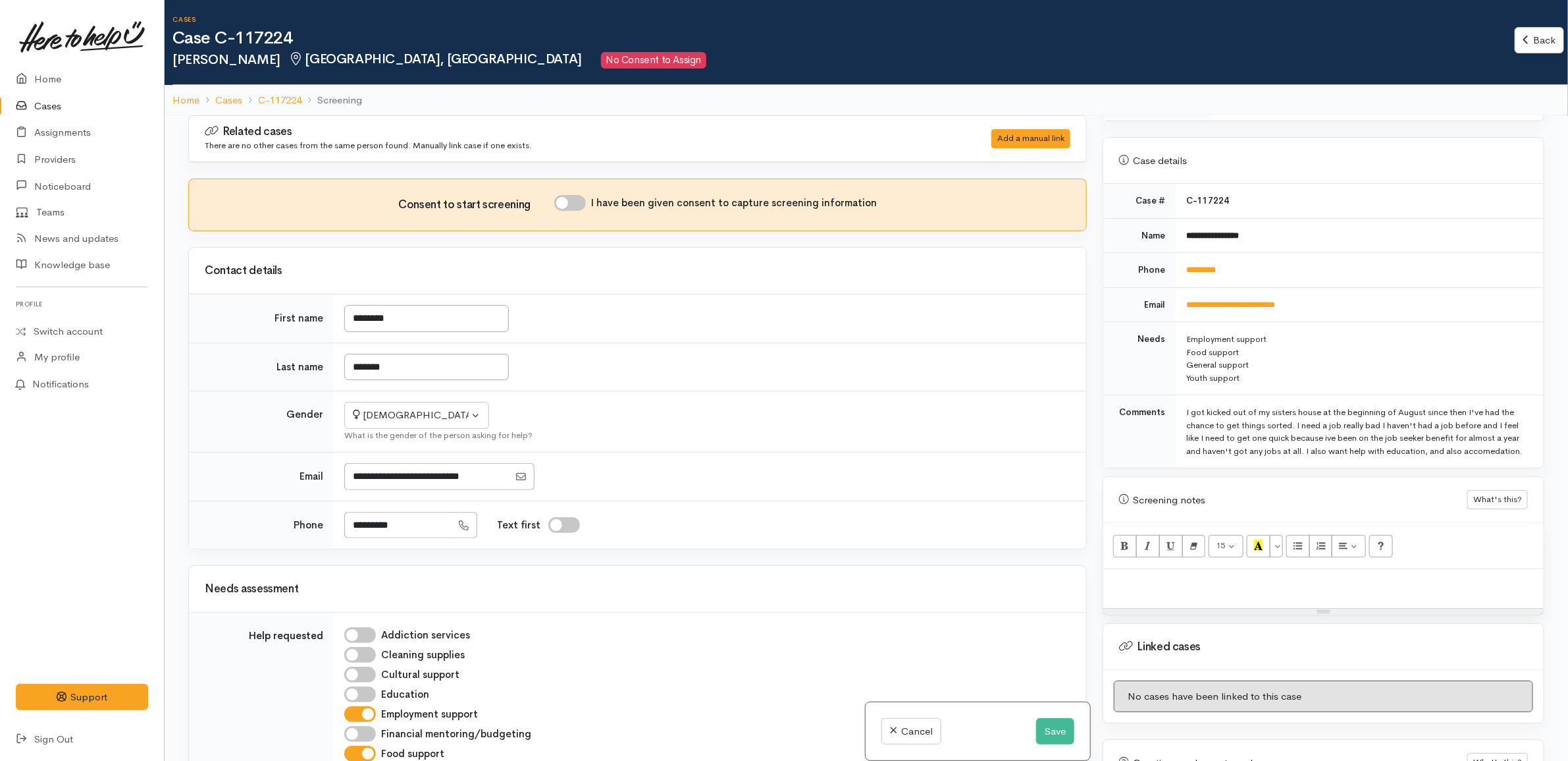
scroll to position [594, 0]
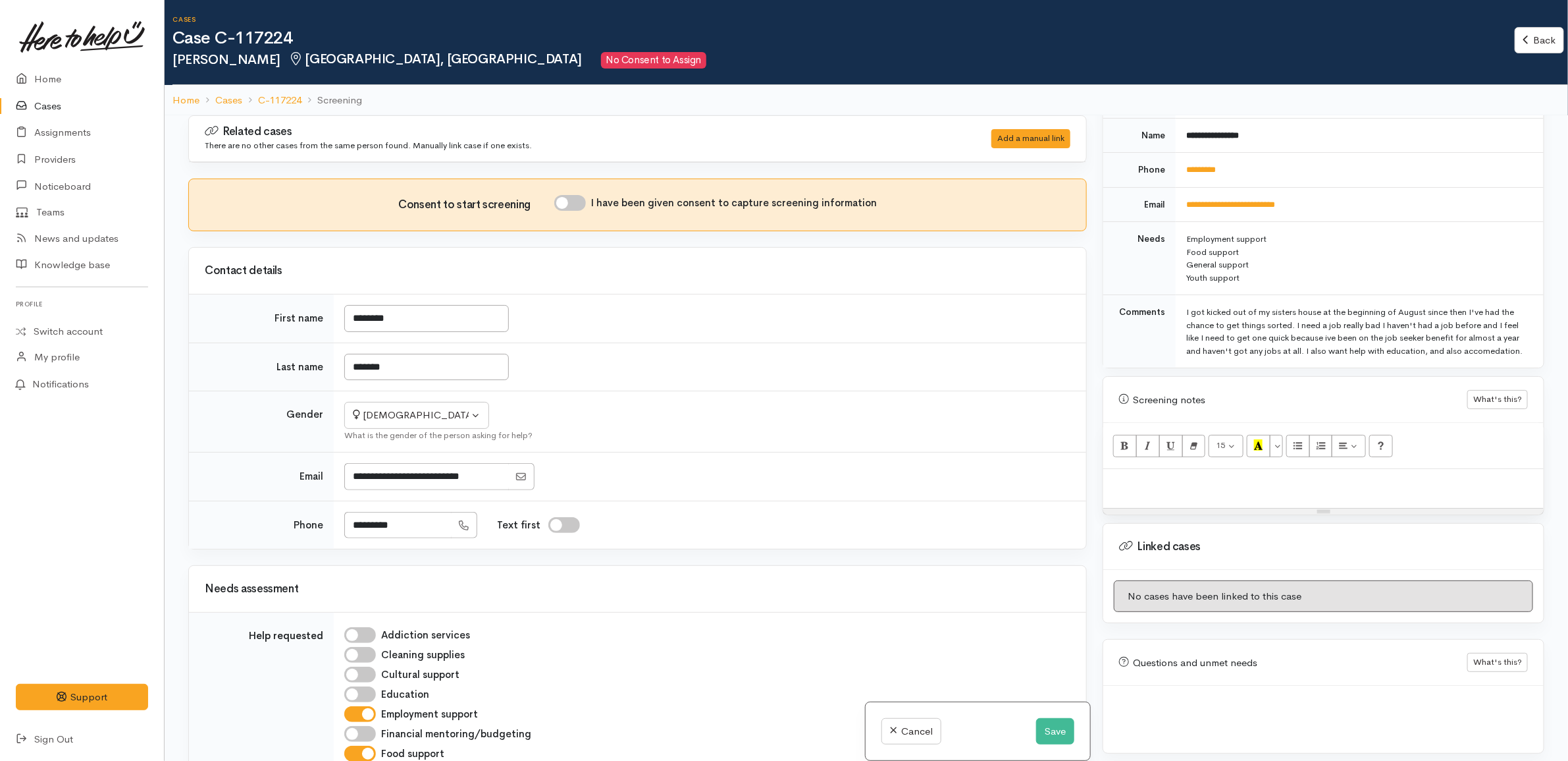
click at [1268, 476] on p at bounding box center [1323, 483] width 428 height 15
click at [1213, 476] on p "Self harm case." at bounding box center [1323, 483] width 428 height 15
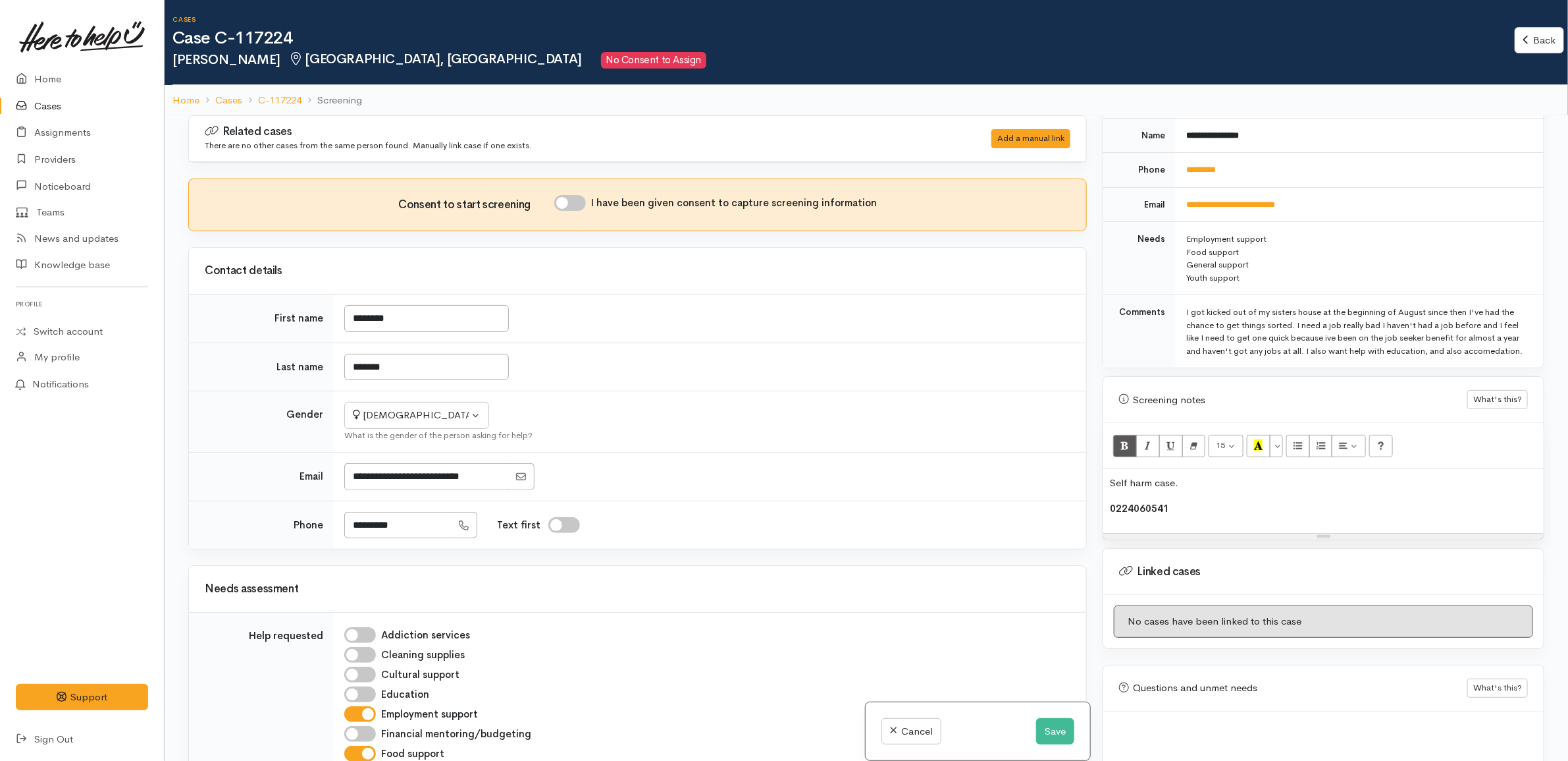
click at [1207, 476] on p "Self harm case." at bounding box center [1323, 483] width 428 height 15
click at [1273, 505] on strong "Natasha contact number: 0224060541" at bounding box center [1237, 509] width 255 height 13
copy strong "0224060541"
click at [425, 535] on input "*********" at bounding box center [397, 524] width 107 height 27
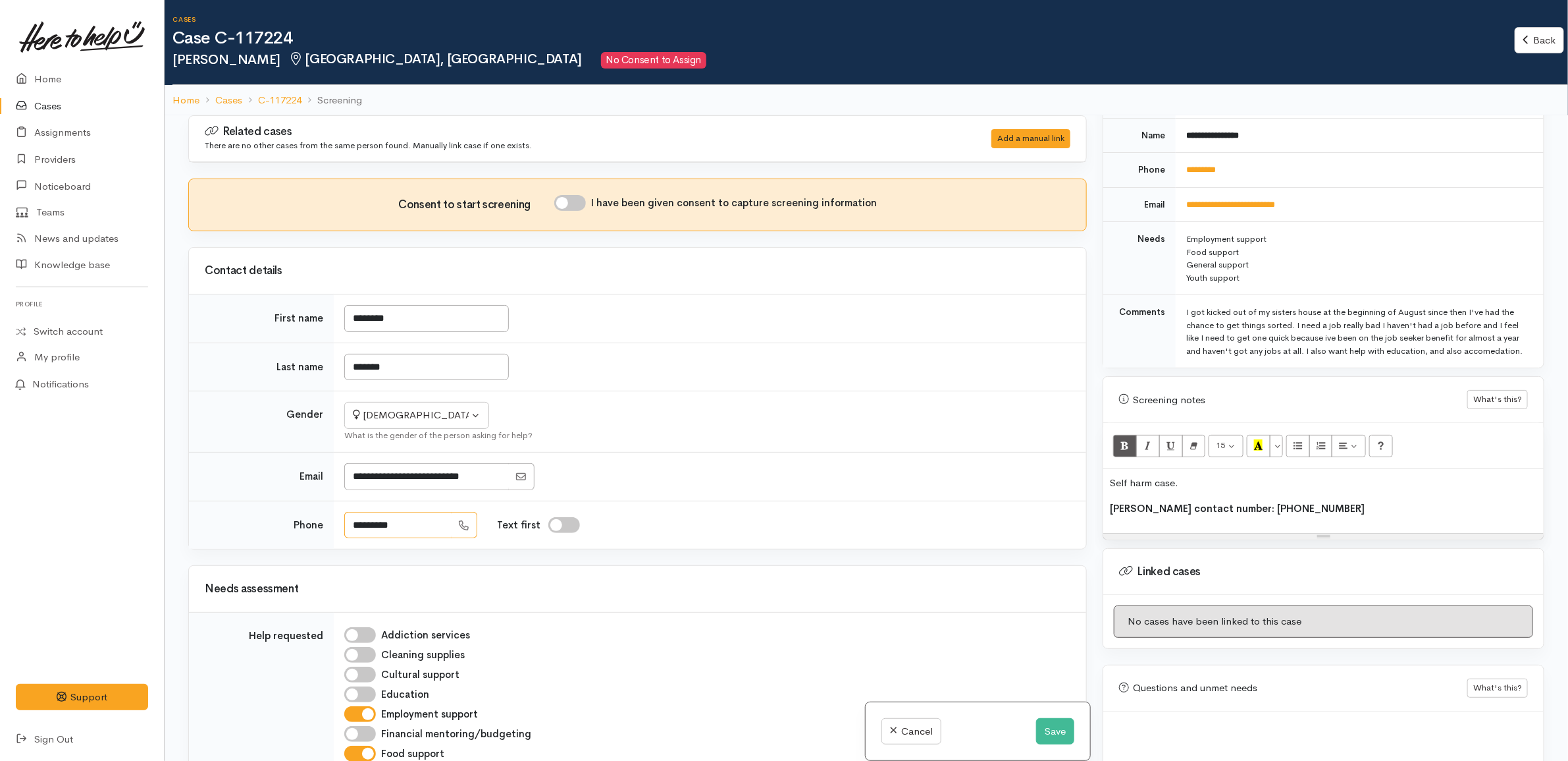
click at [425, 535] on input "*********" at bounding box center [397, 524] width 107 height 27
type input "**********"
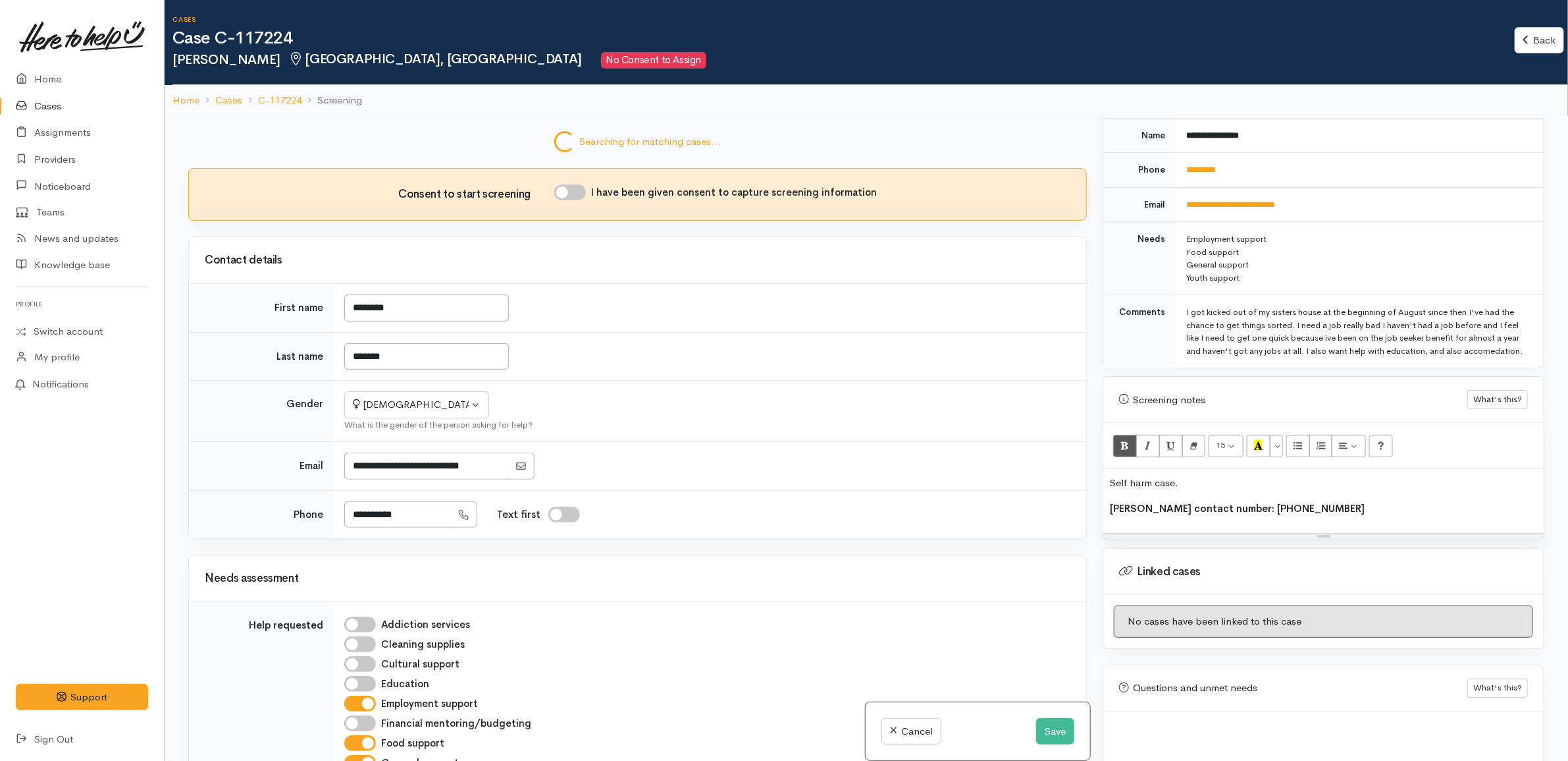
click at [698, 328] on td "********" at bounding box center [710, 308] width 752 height 49
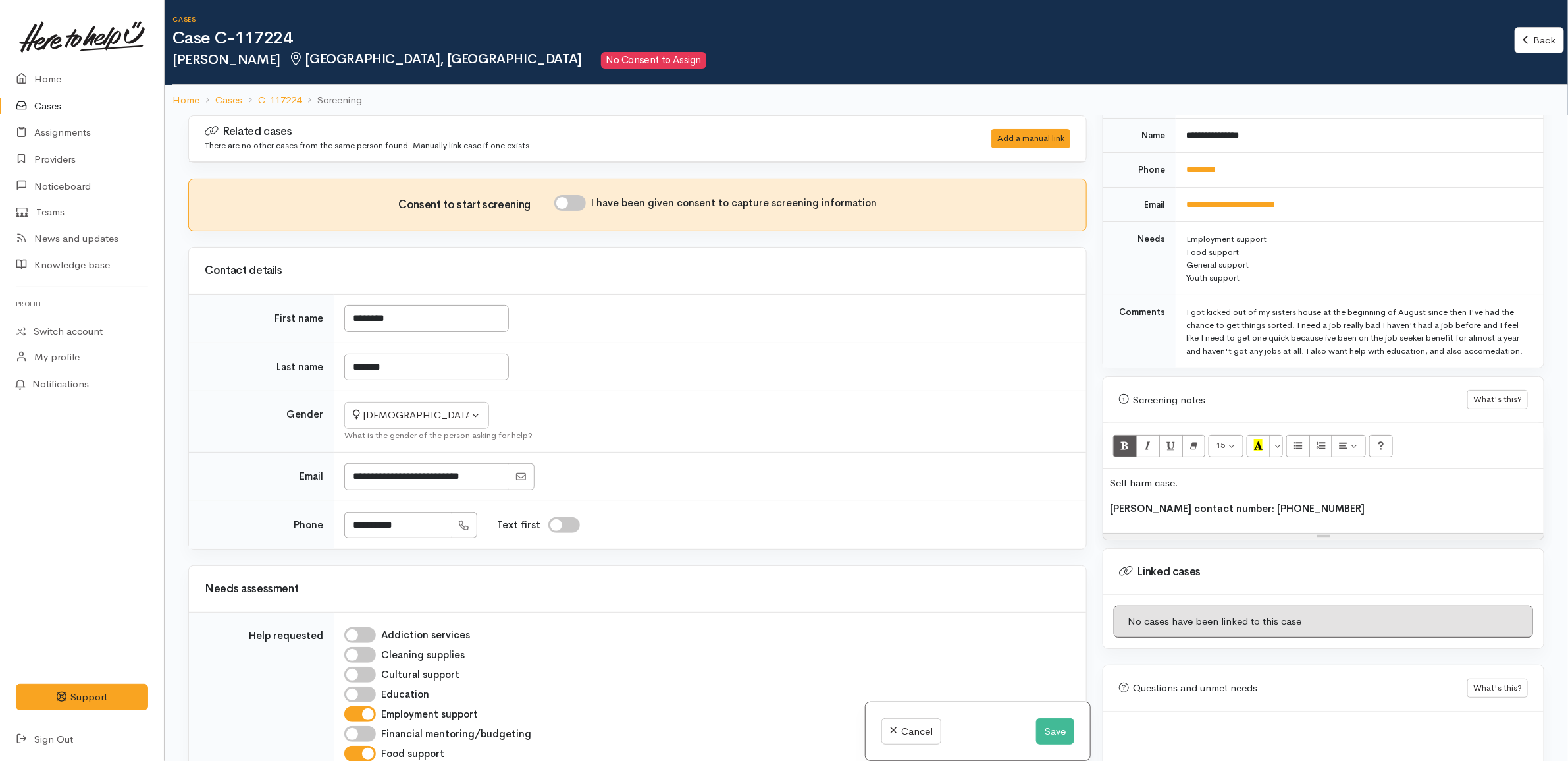
click at [584, 208] on input "I have been given consent to capture screening information" at bounding box center [570, 202] width 31 height 16
click at [577, 207] on input "I have been given consent to capture screening information" at bounding box center [570, 202] width 31 height 16
drag, startPoint x: 1338, startPoint y: 508, endPoint x: 1347, endPoint y: 476, distance: 33.2
click at [1347, 476] on div "Self harm case. Natasha contact number: 0224060541" at bounding box center [1323, 501] width 440 height 64
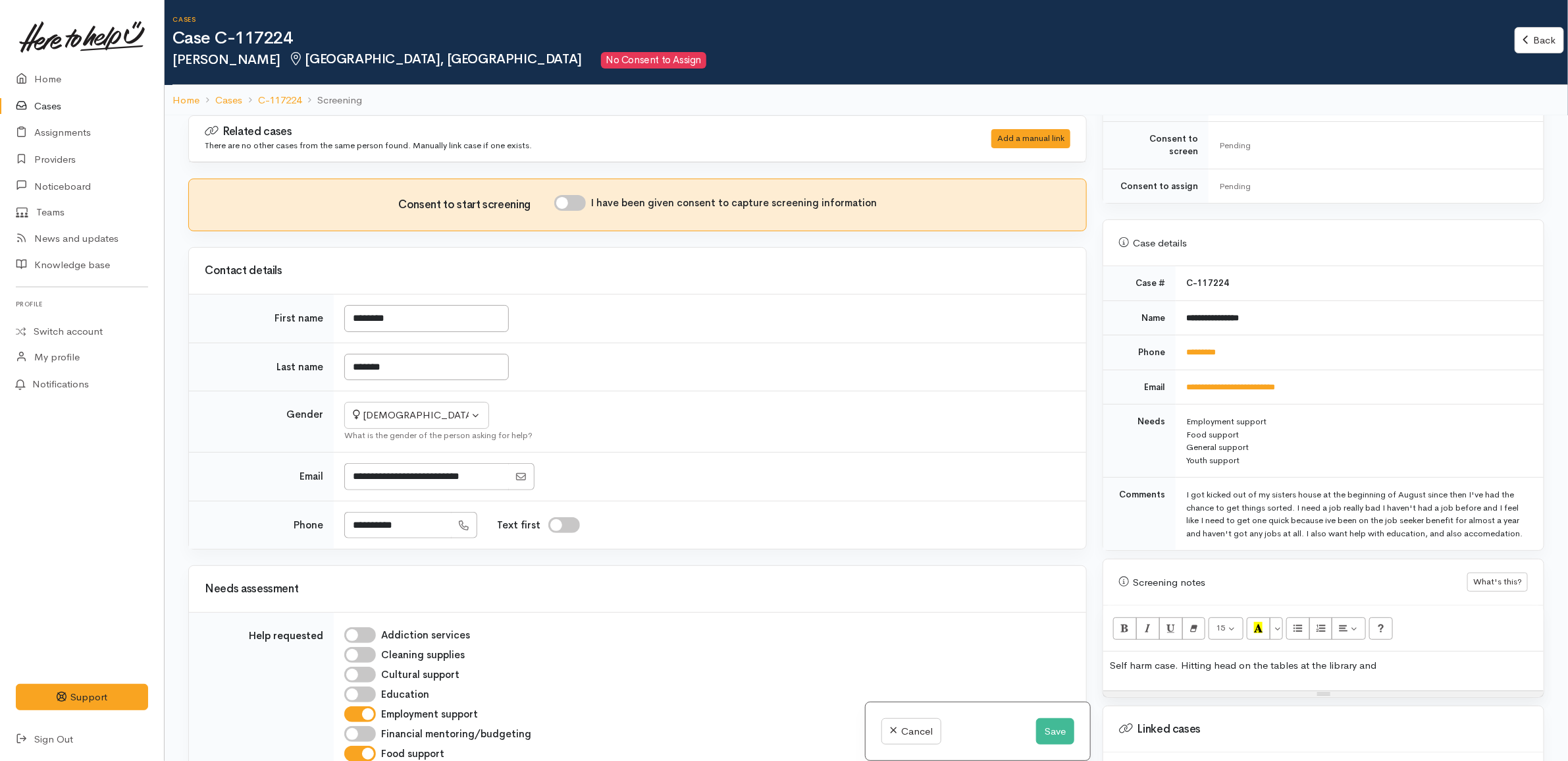
scroll to position [347, 0]
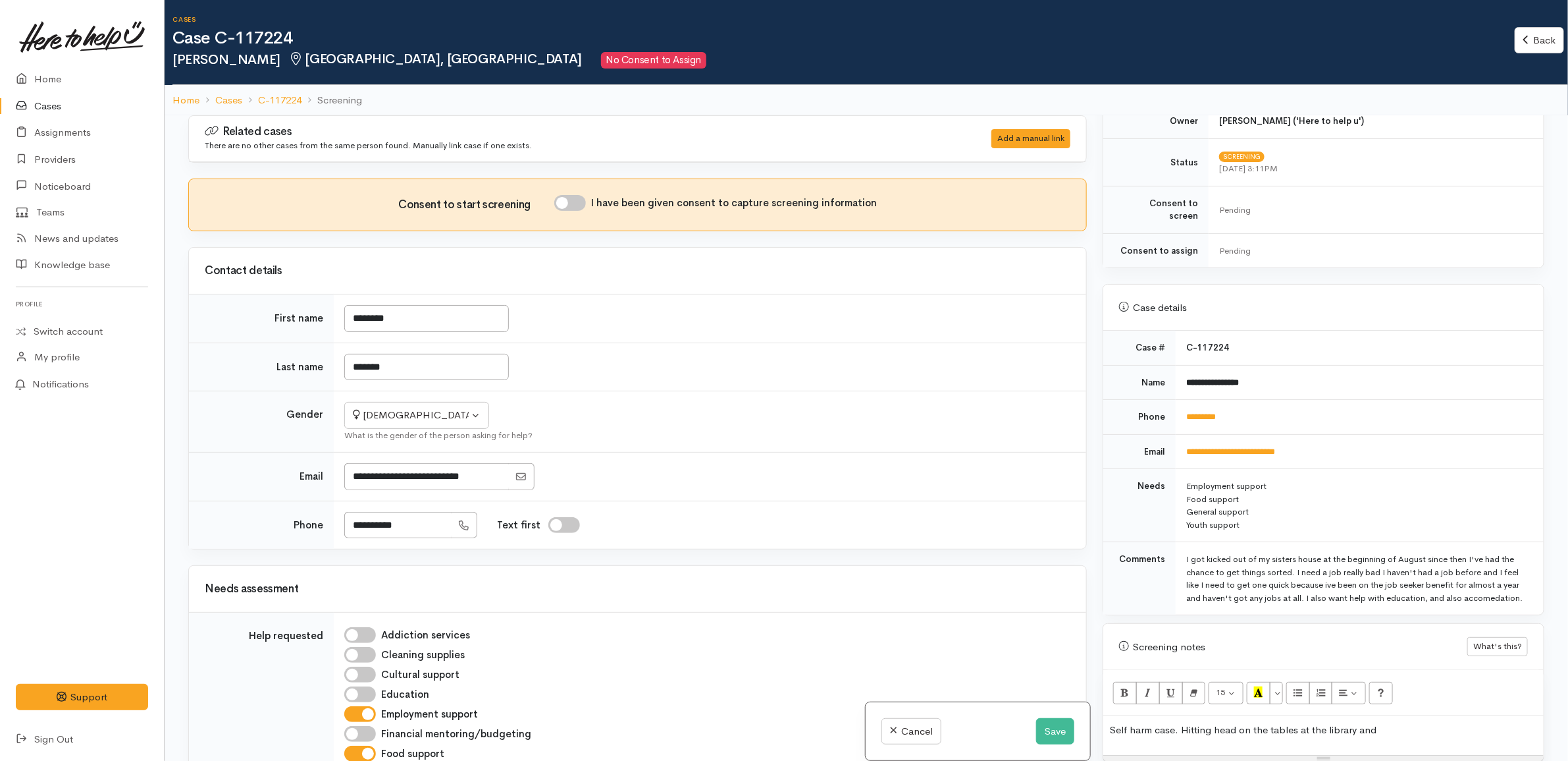
click at [1456, 116] on td "[PERSON_NAME] ('Here to help u')" at bounding box center [1375, 121] width 335 height 35
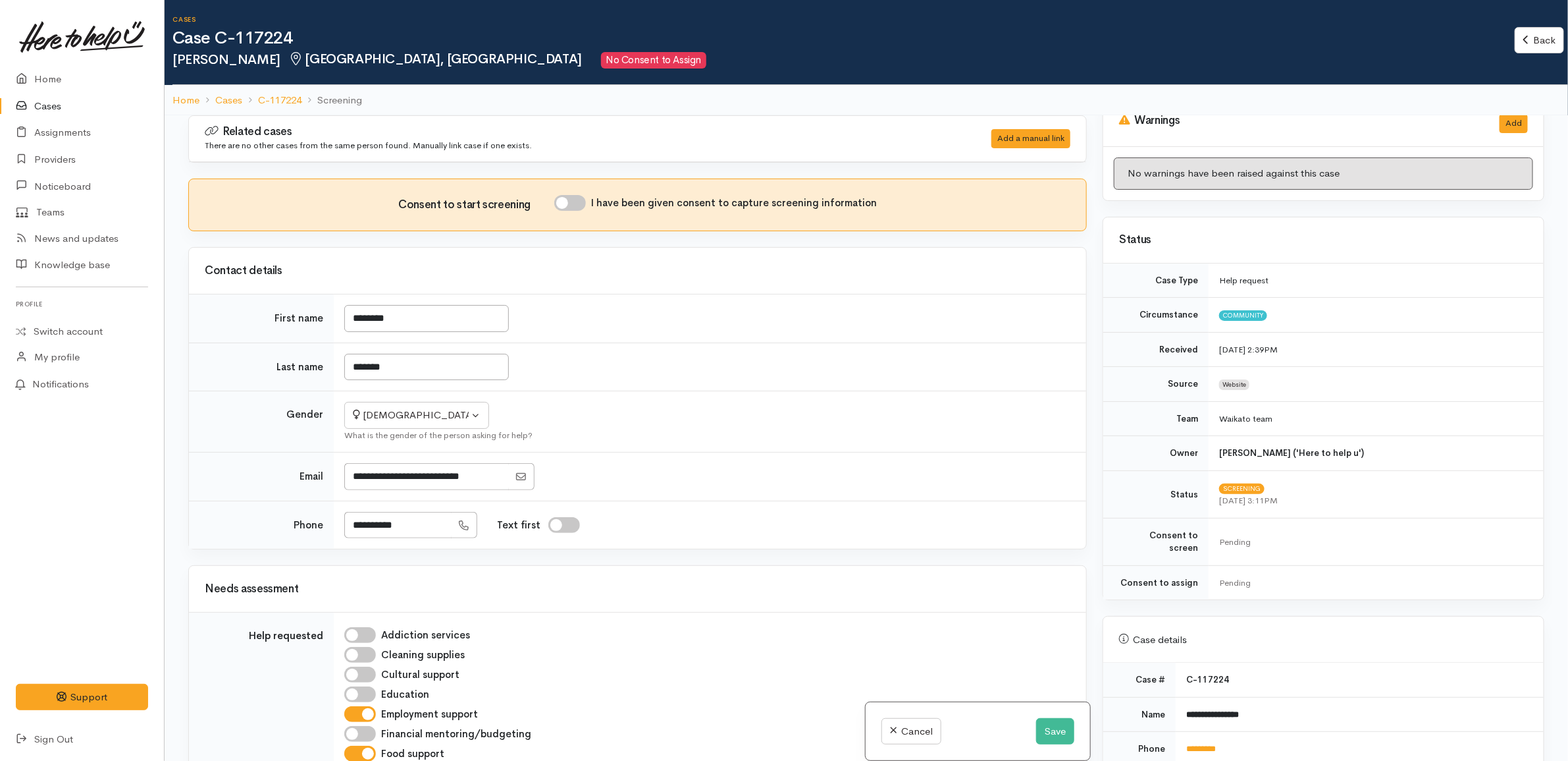
scroll to position [0, 0]
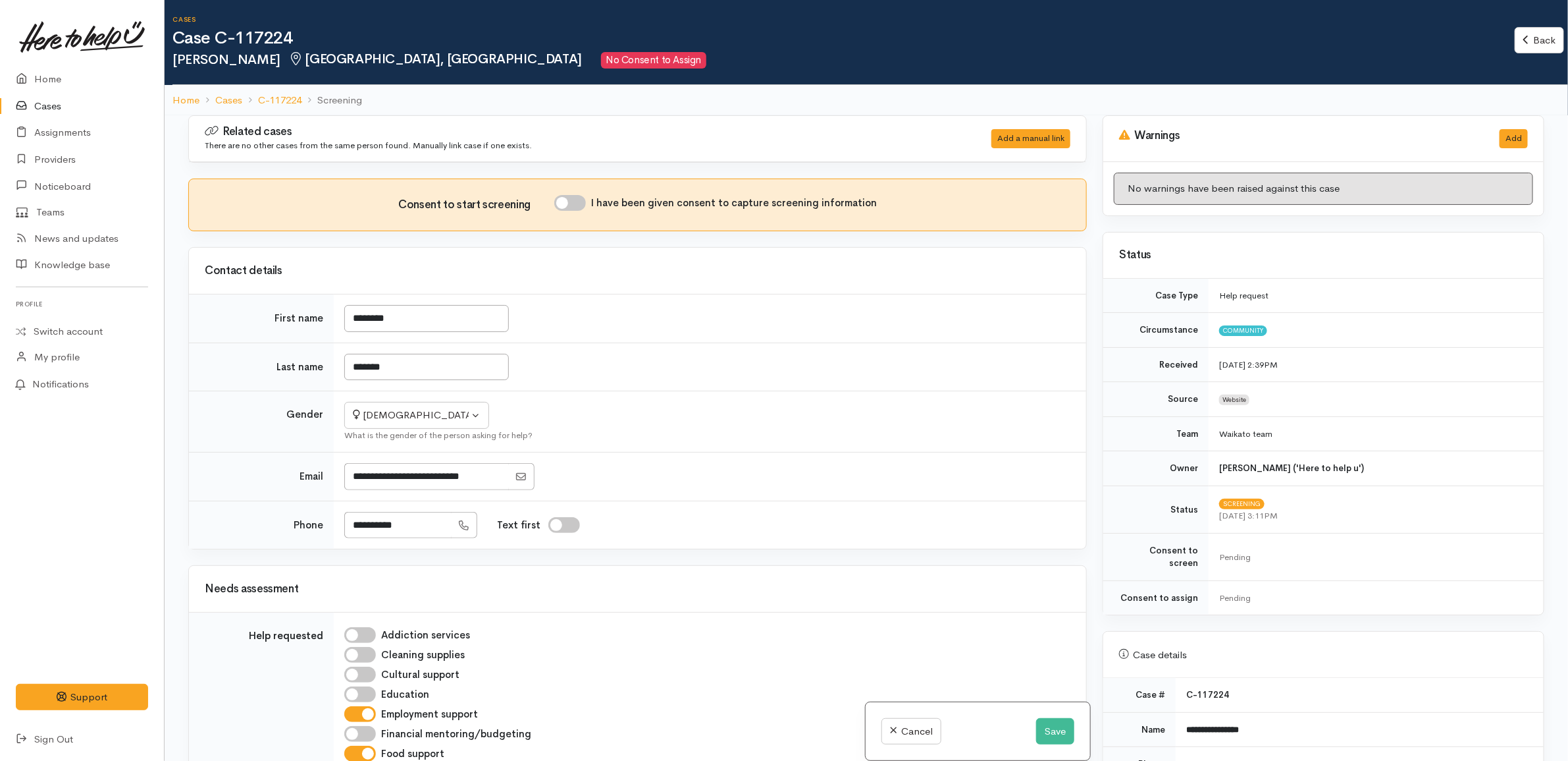
click at [1429, 263] on div "Status" at bounding box center [1323, 255] width 408 height 20
click at [1352, 294] on td "Help request" at bounding box center [1375, 295] width 335 height 34
click at [584, 197] on input "I have been given consent to capture screening information" at bounding box center [570, 202] width 31 height 16
checkbox input "true"
click at [962, 282] on div "Contact details" at bounding box center [638, 271] width 897 height 46
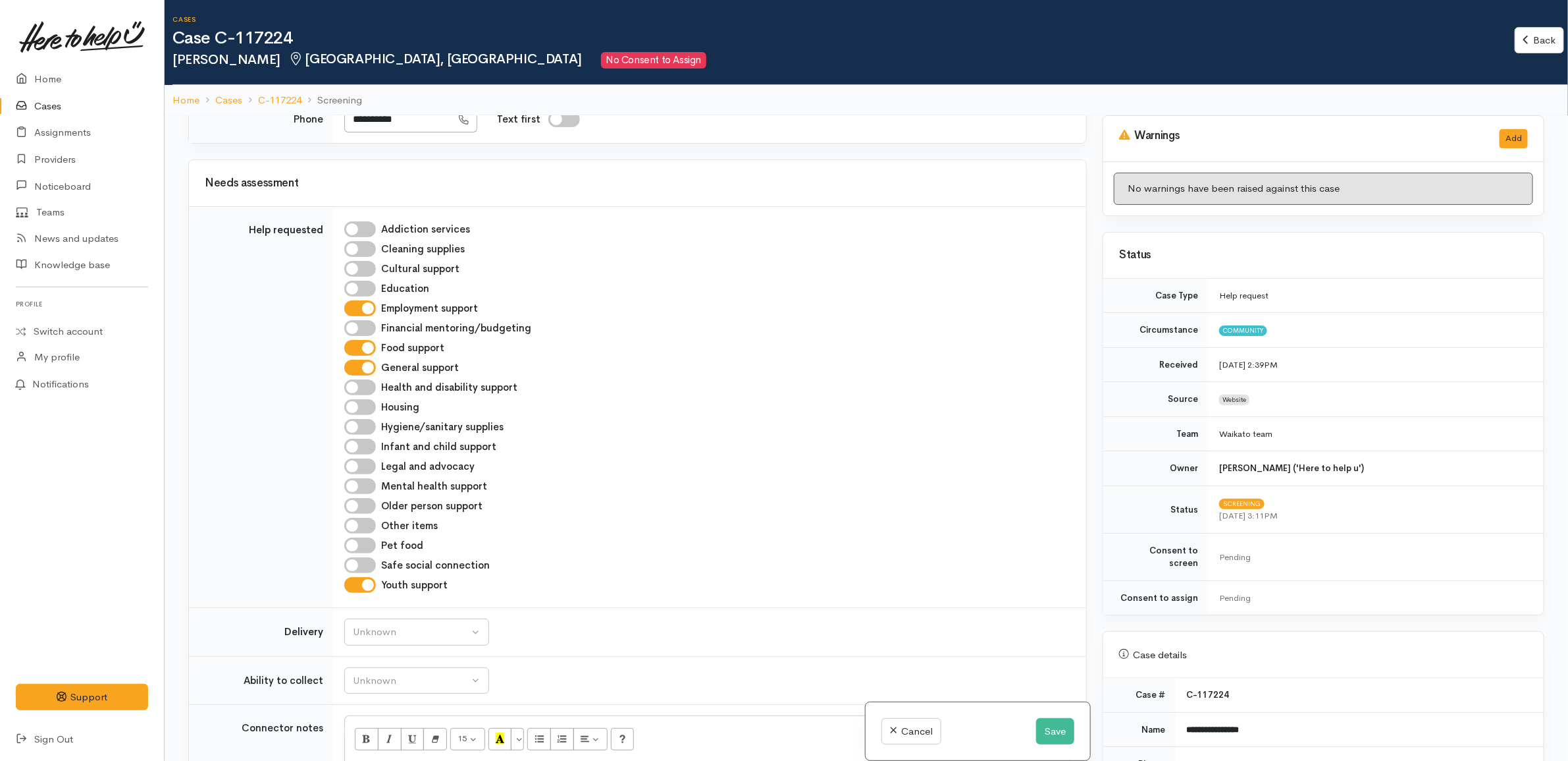
scroll to position [411, 0]
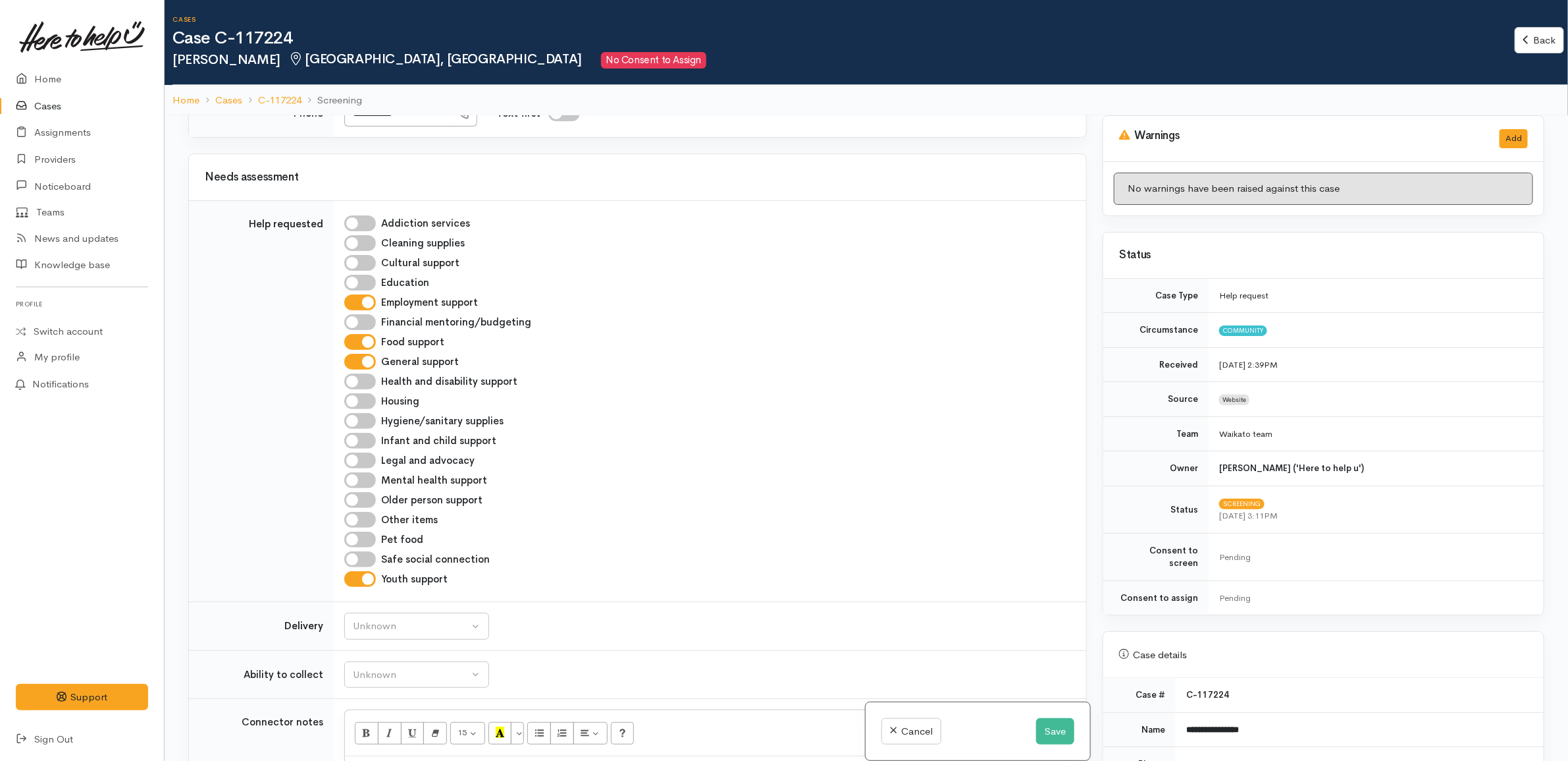
click at [373, 363] on input "General support" at bounding box center [360, 361] width 31 height 16
click at [362, 369] on input "General support" at bounding box center [360, 361] width 31 height 16
checkbox input "true"
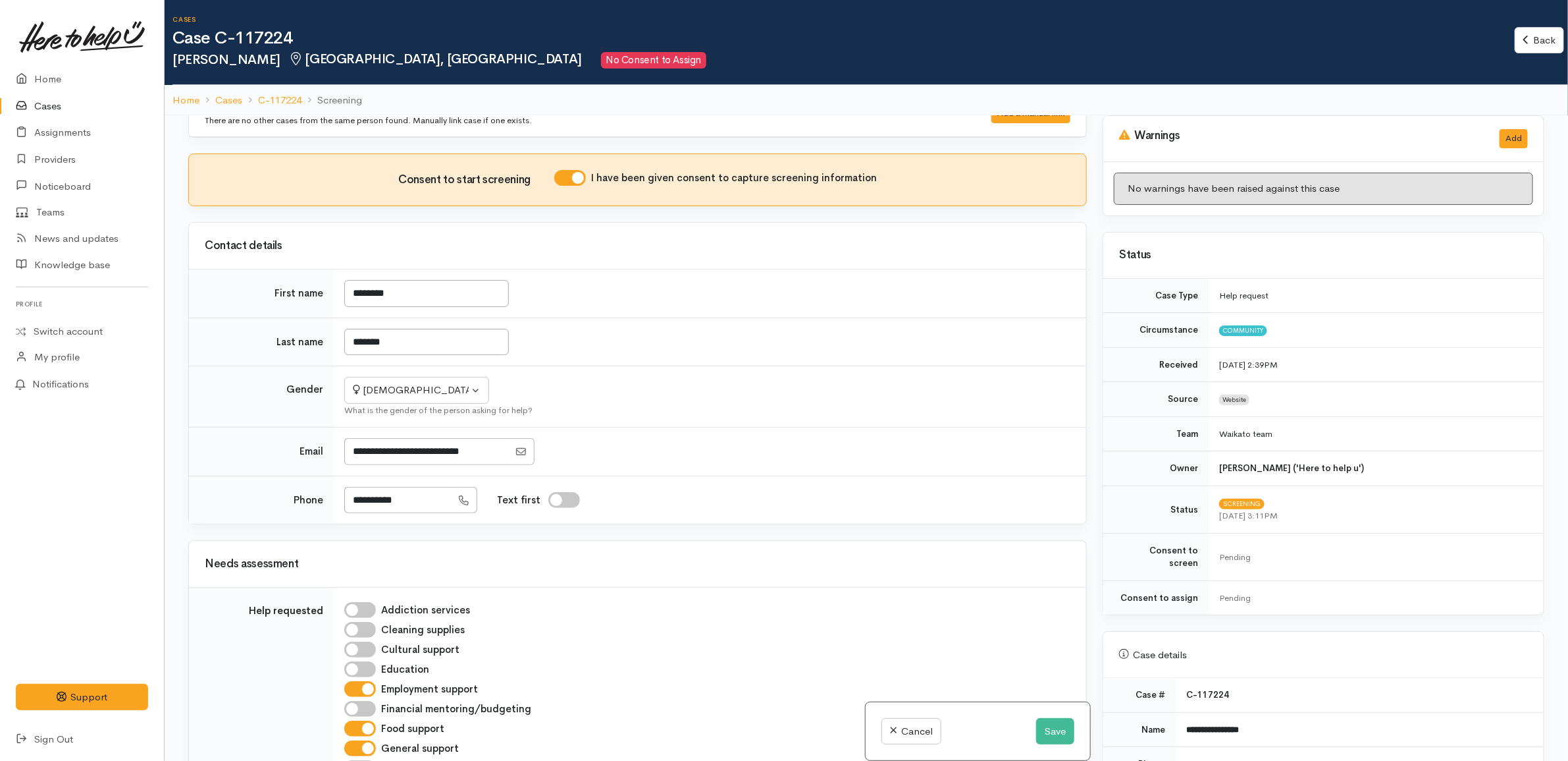
scroll to position [0, 0]
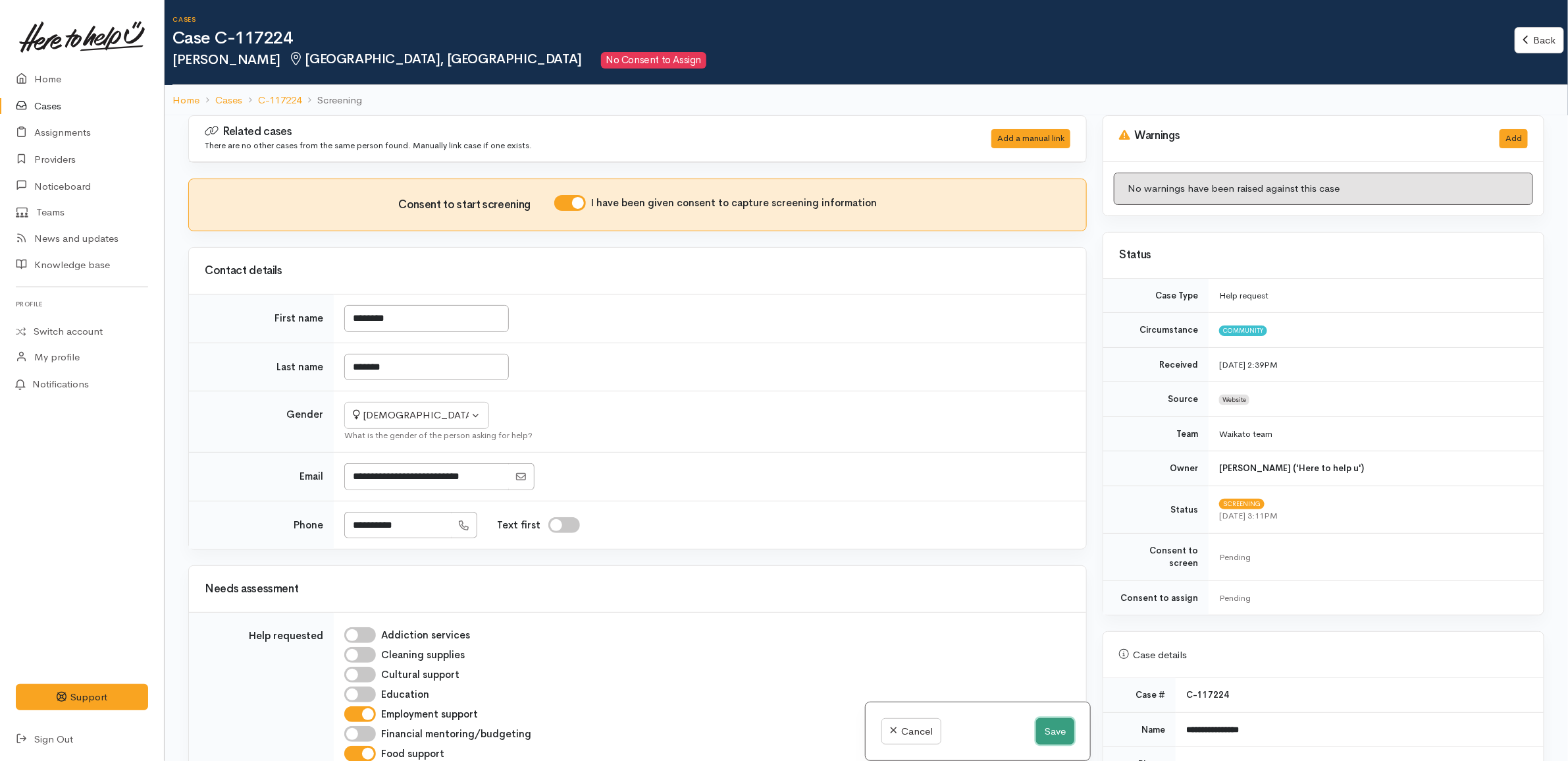
click at [1050, 722] on button "Save" at bounding box center [1055, 731] width 39 height 27
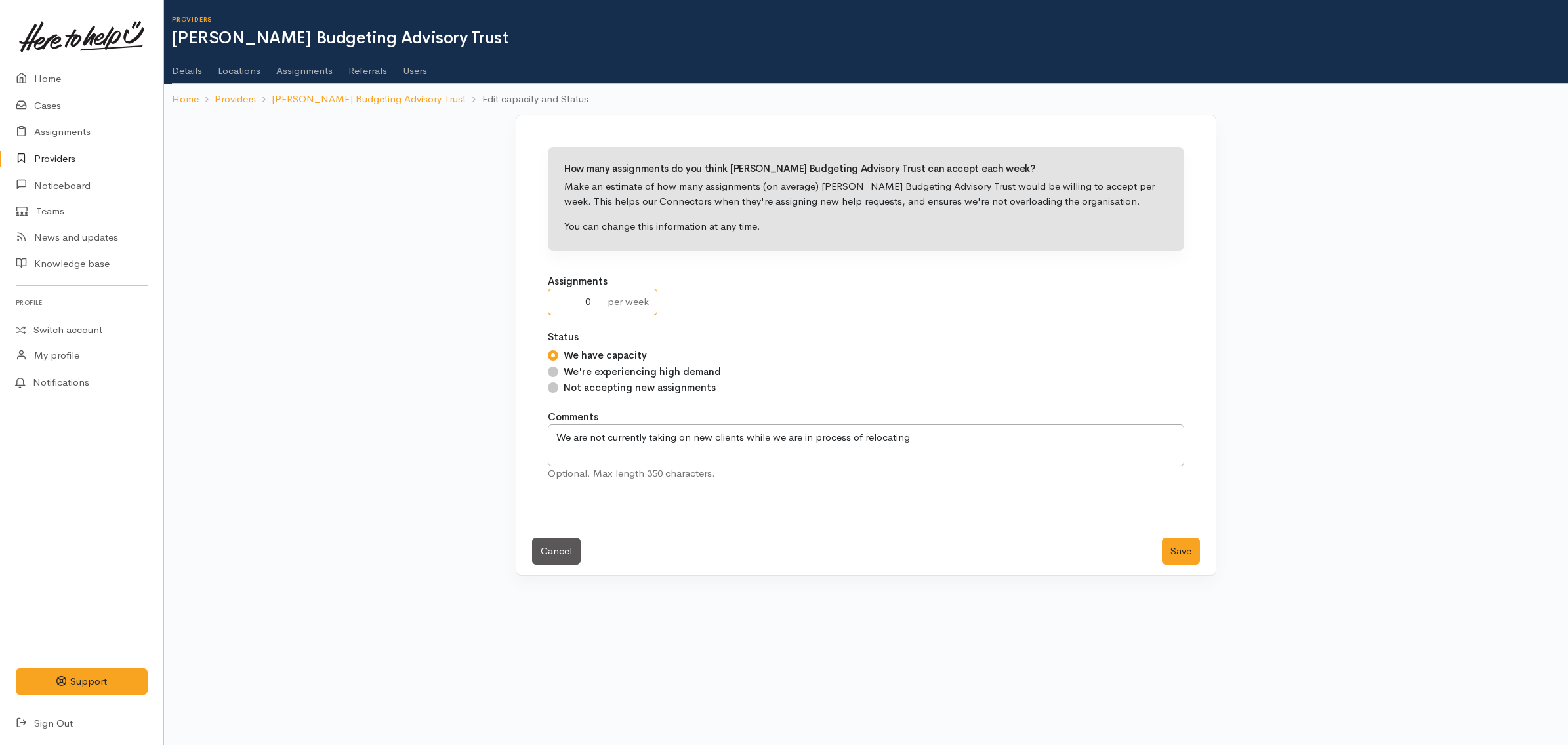
click at [586, 303] on input "0" at bounding box center [573, 302] width 52 height 27
type input "7"
click at [1198, 342] on div "How many assignments do you think Hamilton Budgeting Advisory Trust can accept …" at bounding box center [858, 346] width 700 height 461
drag, startPoint x: 939, startPoint y: 434, endPoint x: 247, endPoint y: 388, distance: 693.5
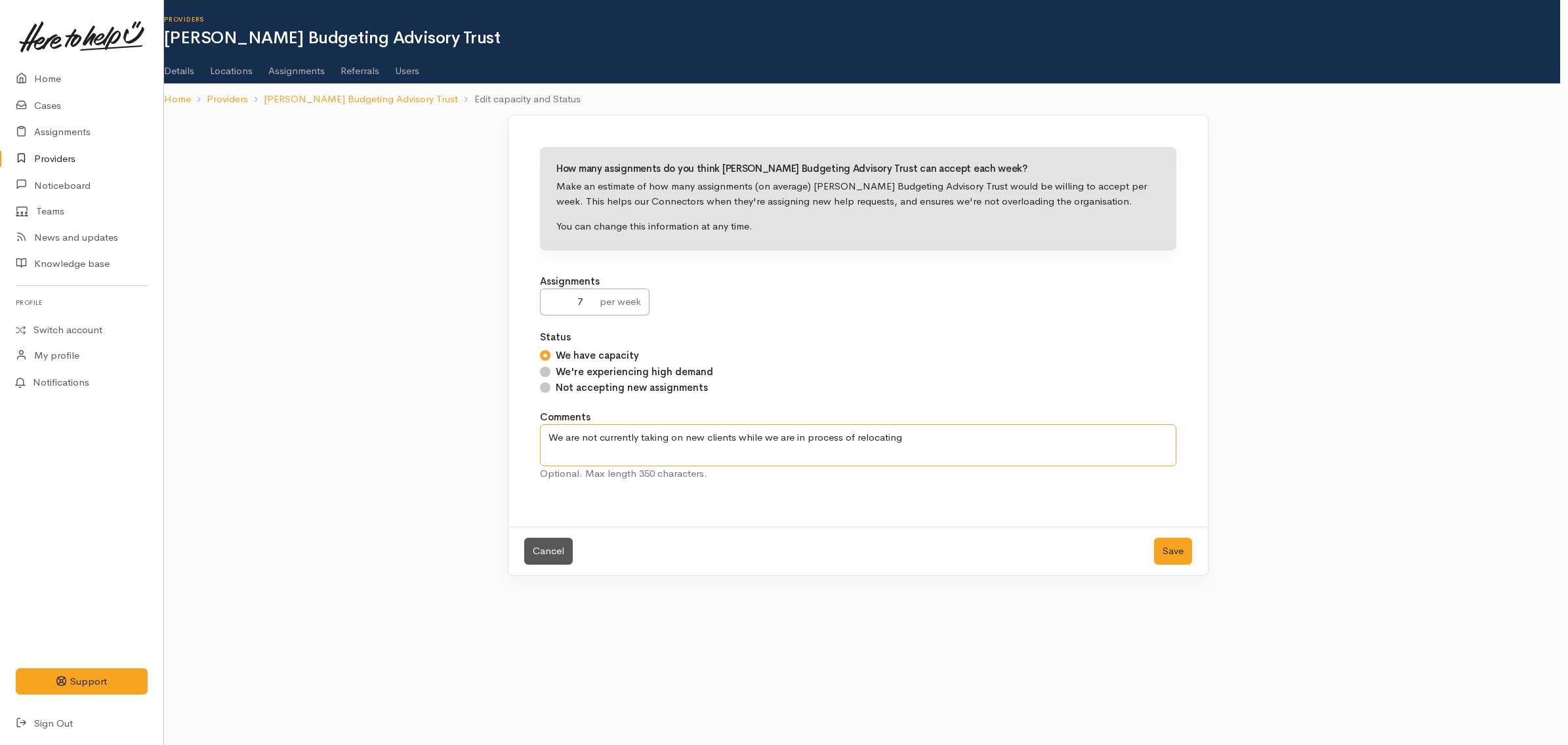
click at [247, 388] on div "How many assignments do you think Hamilton Budgeting Advisory Trust can accept …" at bounding box center [858, 354] width 1403 height 477
click at [1175, 555] on button "Save" at bounding box center [1173, 550] width 38 height 27
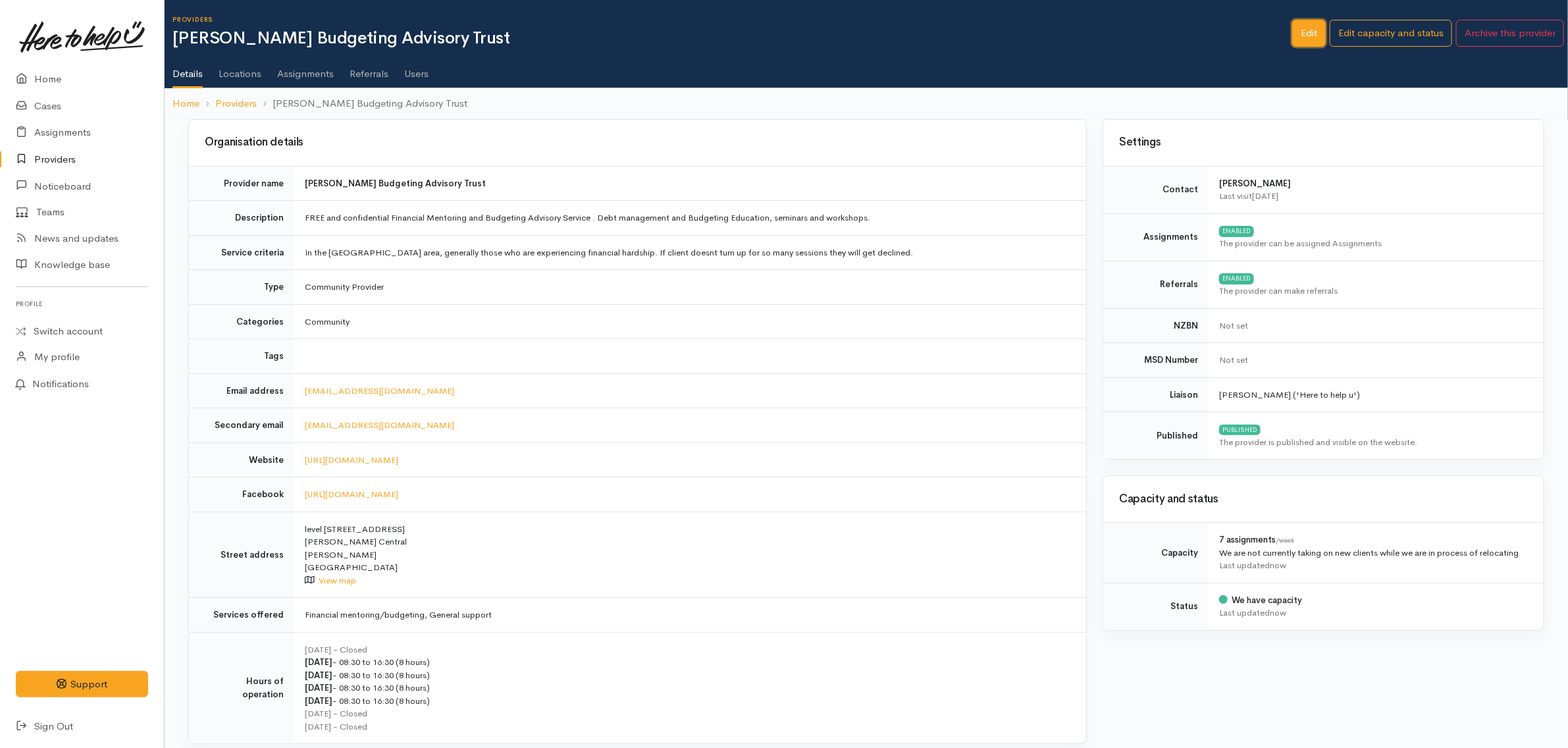
click at [1315, 27] on link "Edit" at bounding box center [1308, 33] width 34 height 27
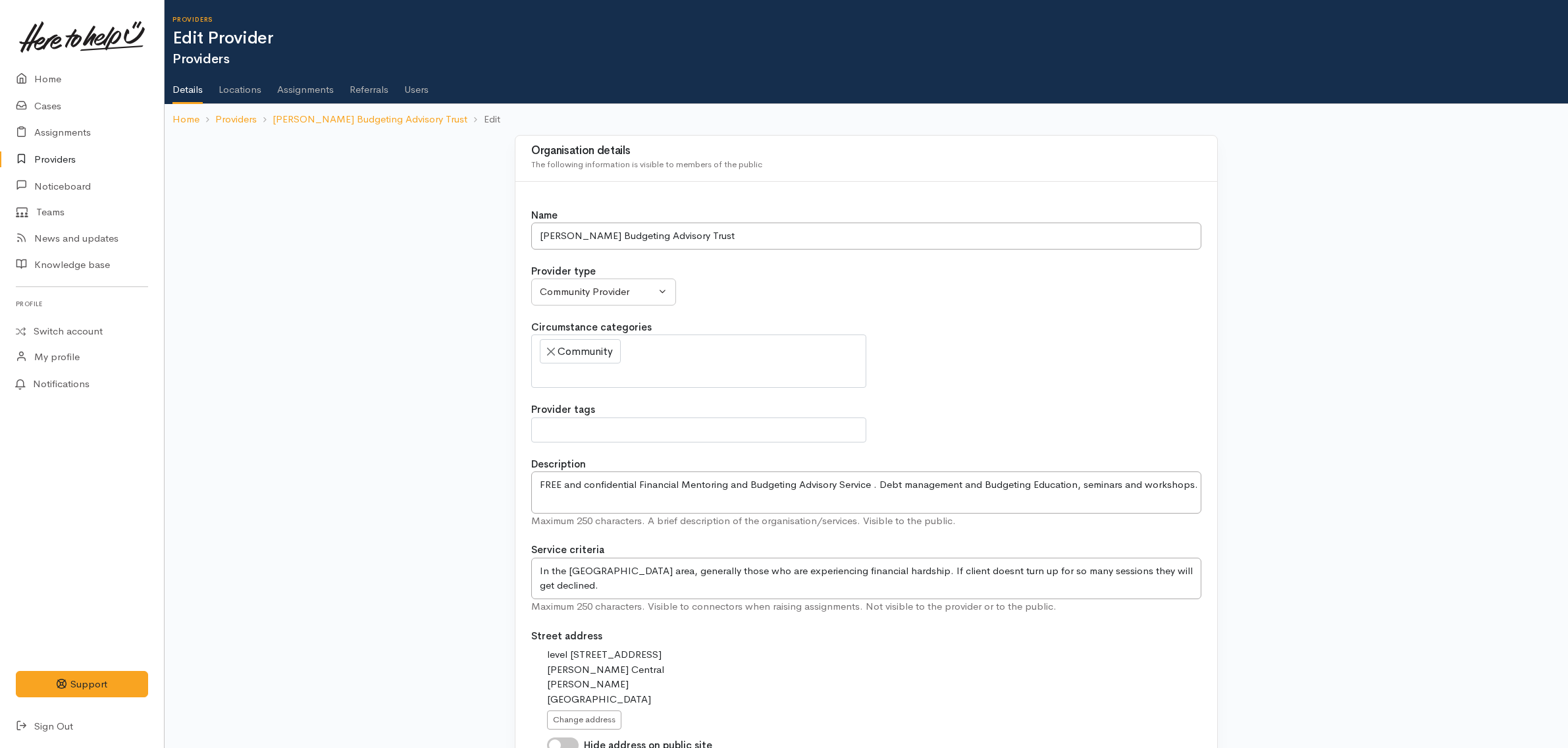
select select
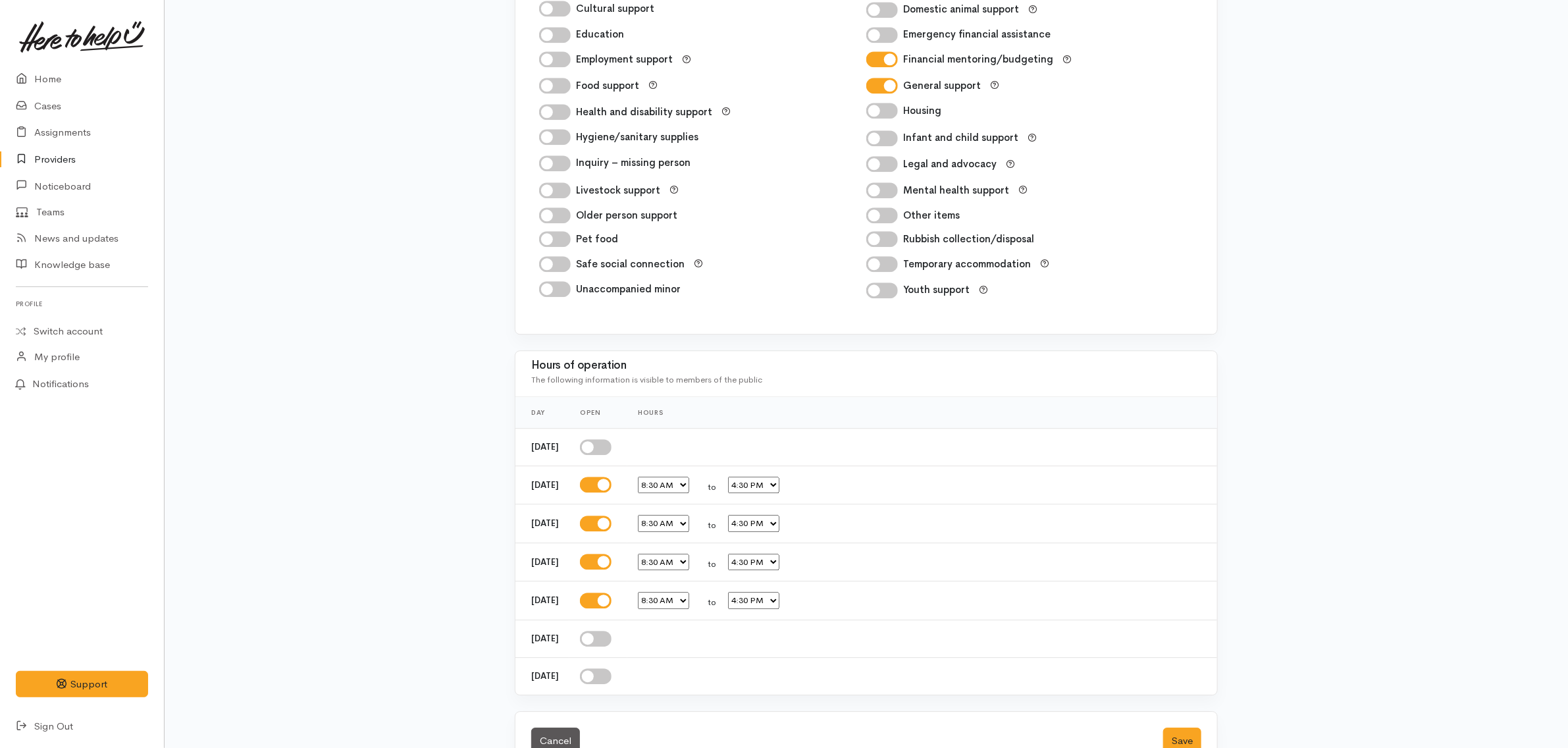
scroll to position [2079, 0]
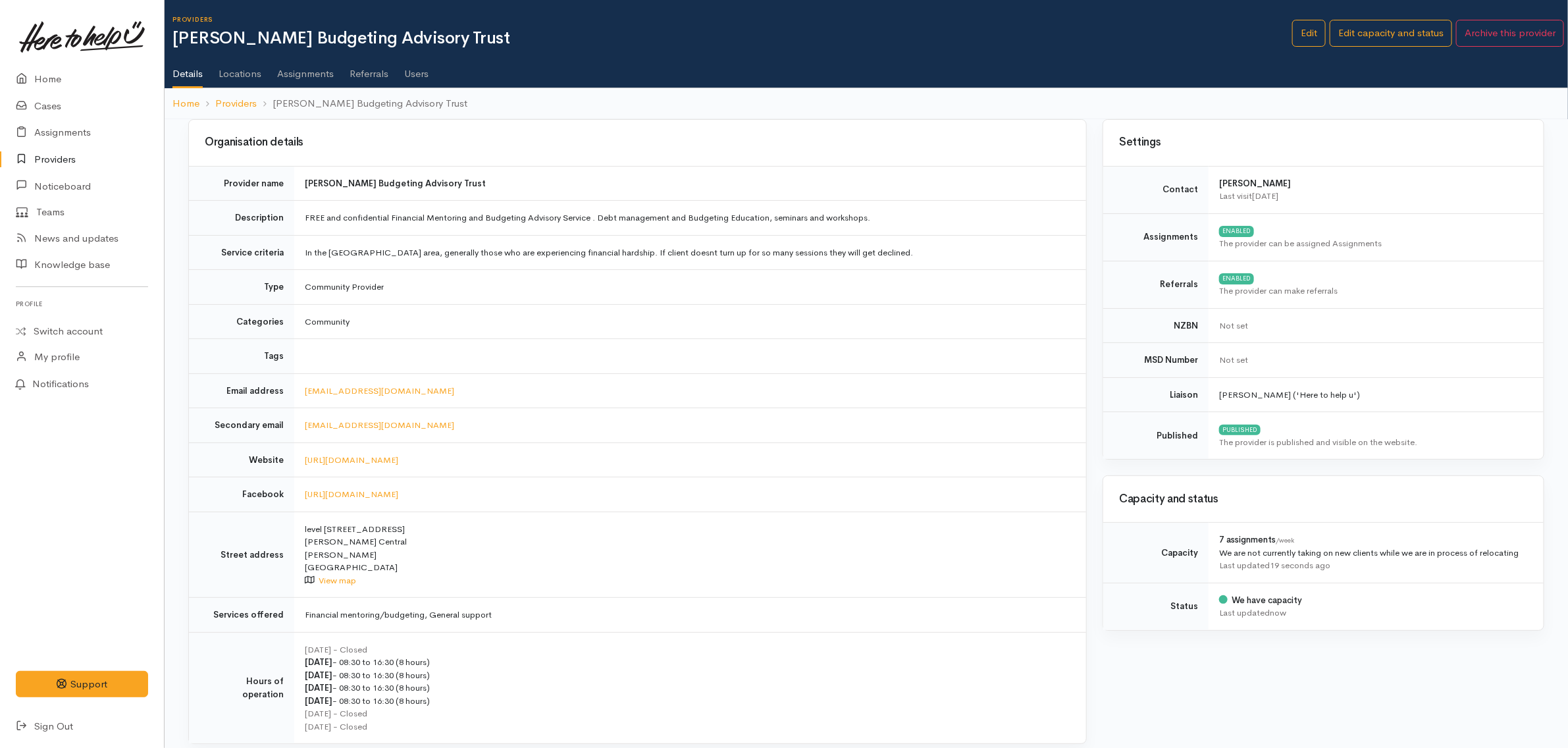
click at [441, 155] on div "Organisation details" at bounding box center [638, 143] width 897 height 46
drag, startPoint x: 455, startPoint y: 48, endPoint x: 450, endPoint y: 43, distance: 7.1
click at [450, 43] on div "Providers Hamilton Budgeting Advisory Trust" at bounding box center [732, 33] width 1119 height 35
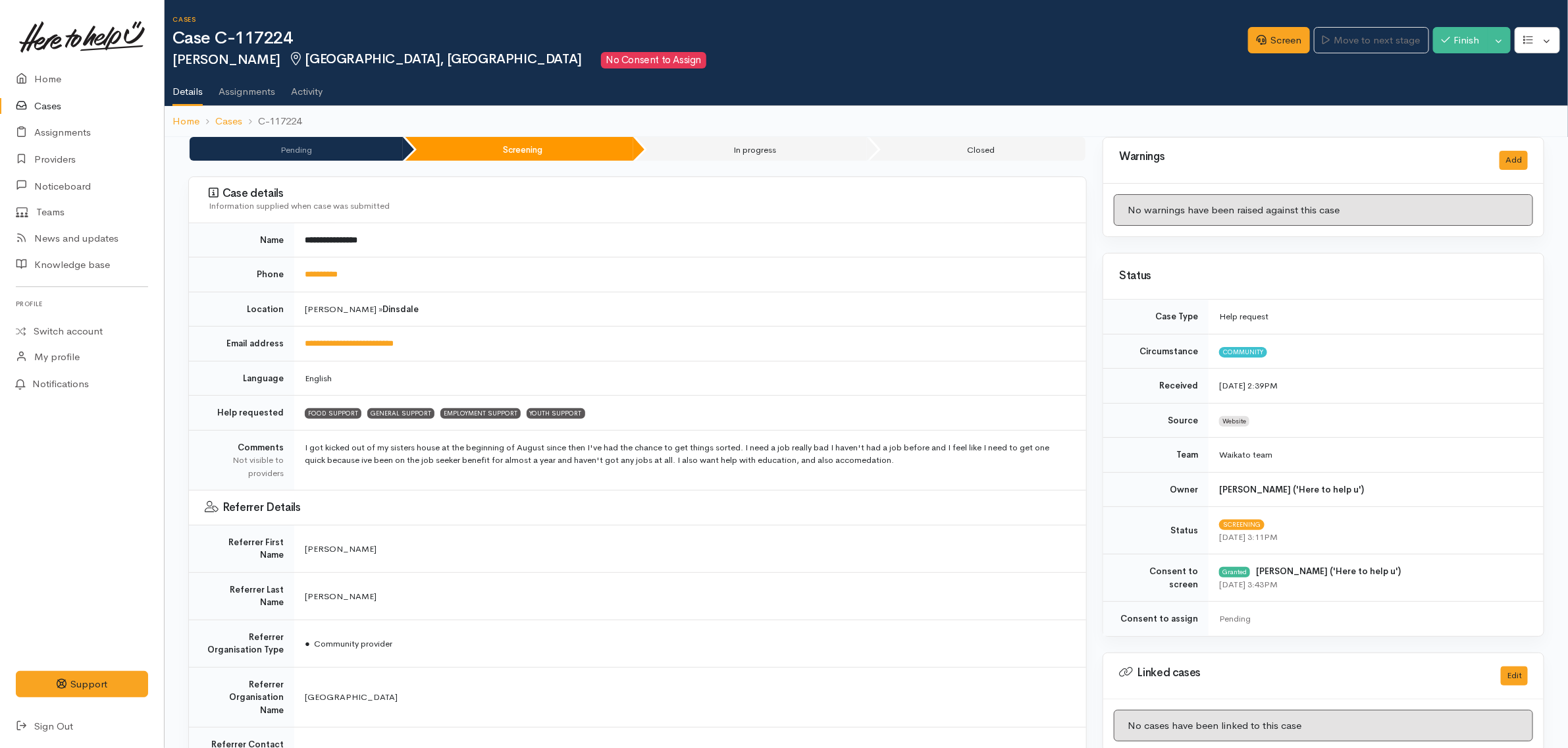
click at [696, 372] on td "English" at bounding box center [690, 378] width 792 height 35
drag, startPoint x: 484, startPoint y: 343, endPoint x: 297, endPoint y: 344, distance: 187.0
click at [297, 344] on td "**********" at bounding box center [690, 344] width 792 height 35
copy link "**********"
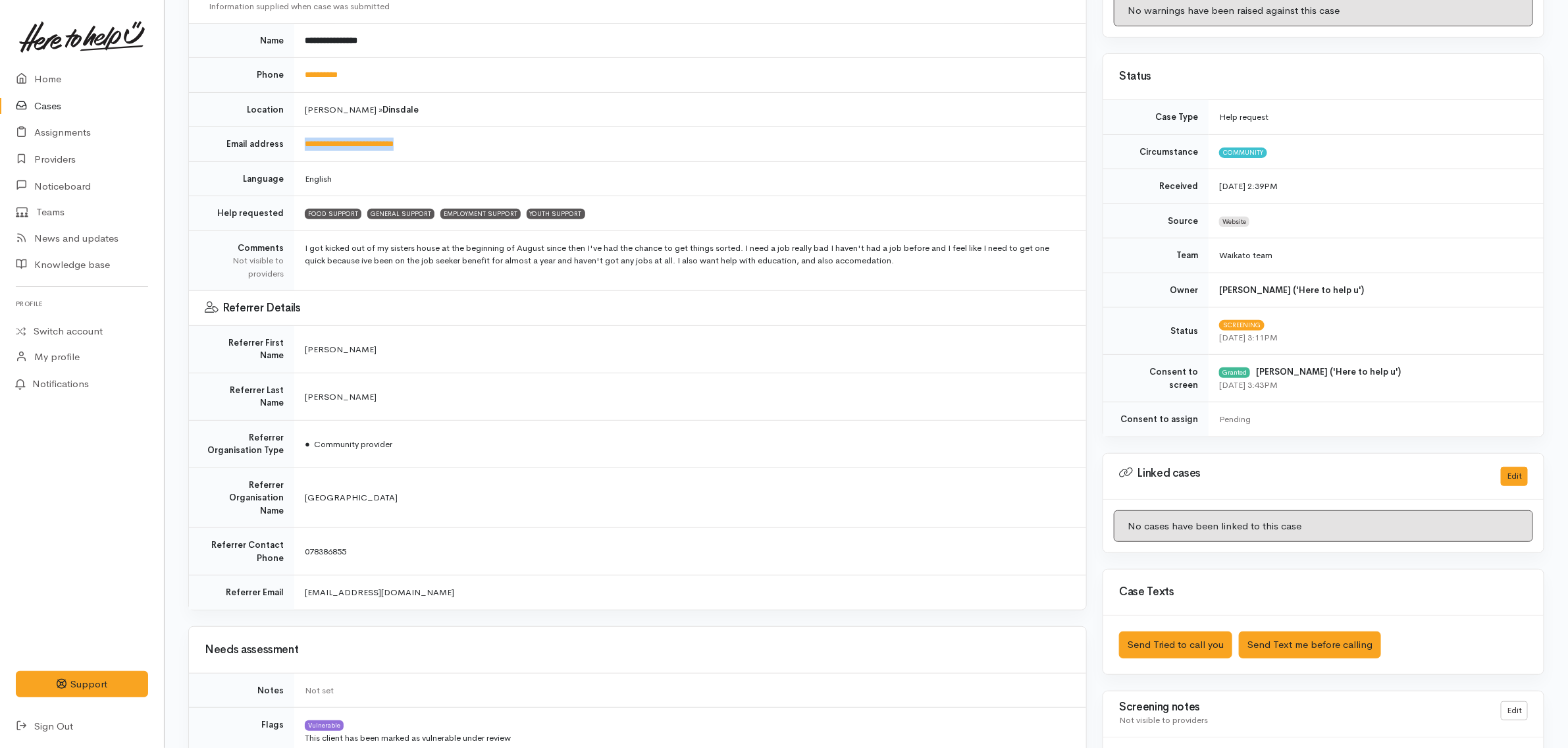
scroll to position [329, 0]
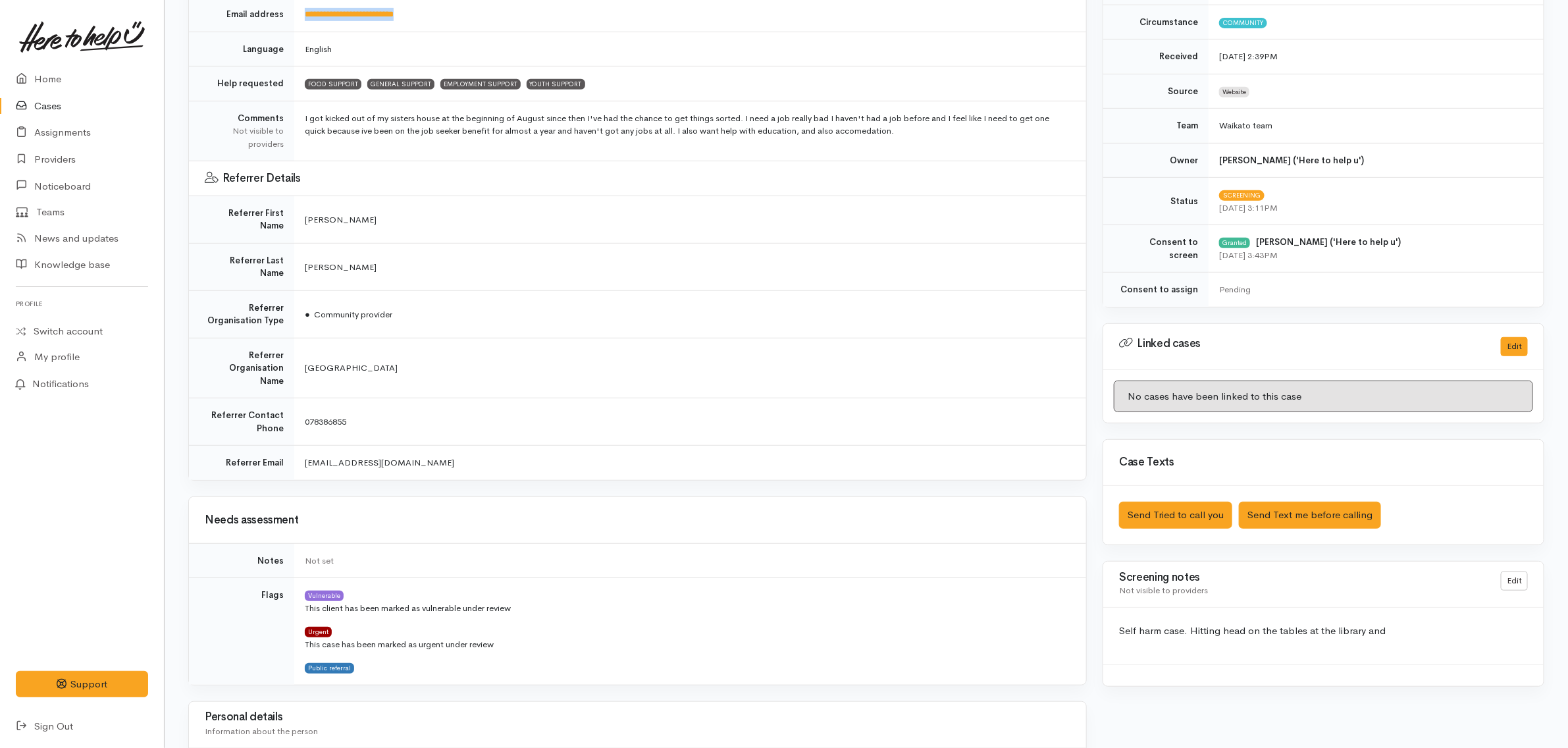
drag, startPoint x: 935, startPoint y: 139, endPoint x: 305, endPoint y: 108, distance: 630.8
click at [305, 108] on td "I got kicked out of my sisters house at the beginning of August since then I've…" at bounding box center [690, 131] width 792 height 61
click at [534, 170] on td "Referrer Details" at bounding box center [638, 179] width 897 height 35
drag, startPoint x: 941, startPoint y: 131, endPoint x: 294, endPoint y: 118, distance: 647.1
click at [295, 118] on td "I got kicked out of my sisters house at the beginning of August since then I've…" at bounding box center [690, 131] width 792 height 61
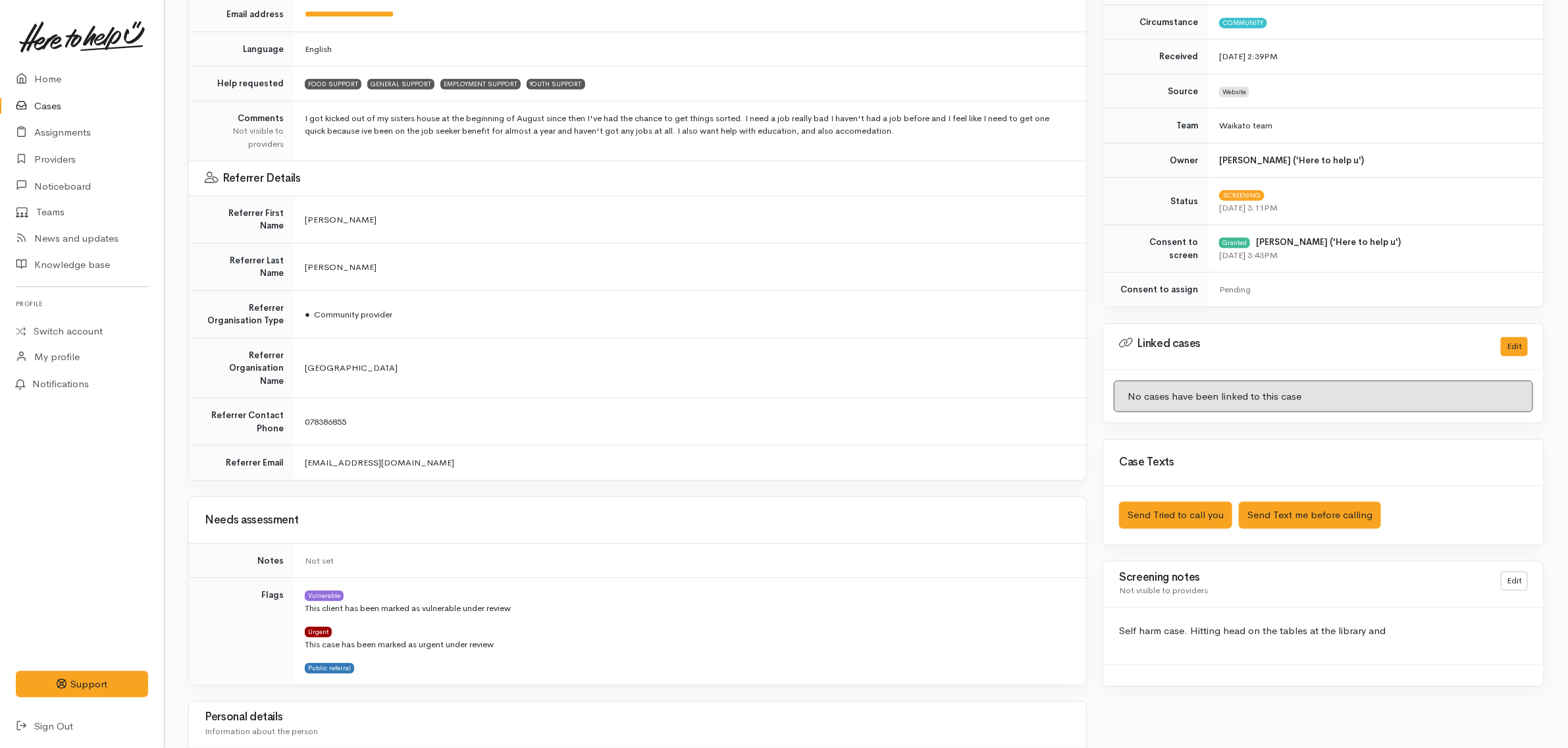
copy td "I got kicked out of my sisters house at the beginning of August since then I've…"
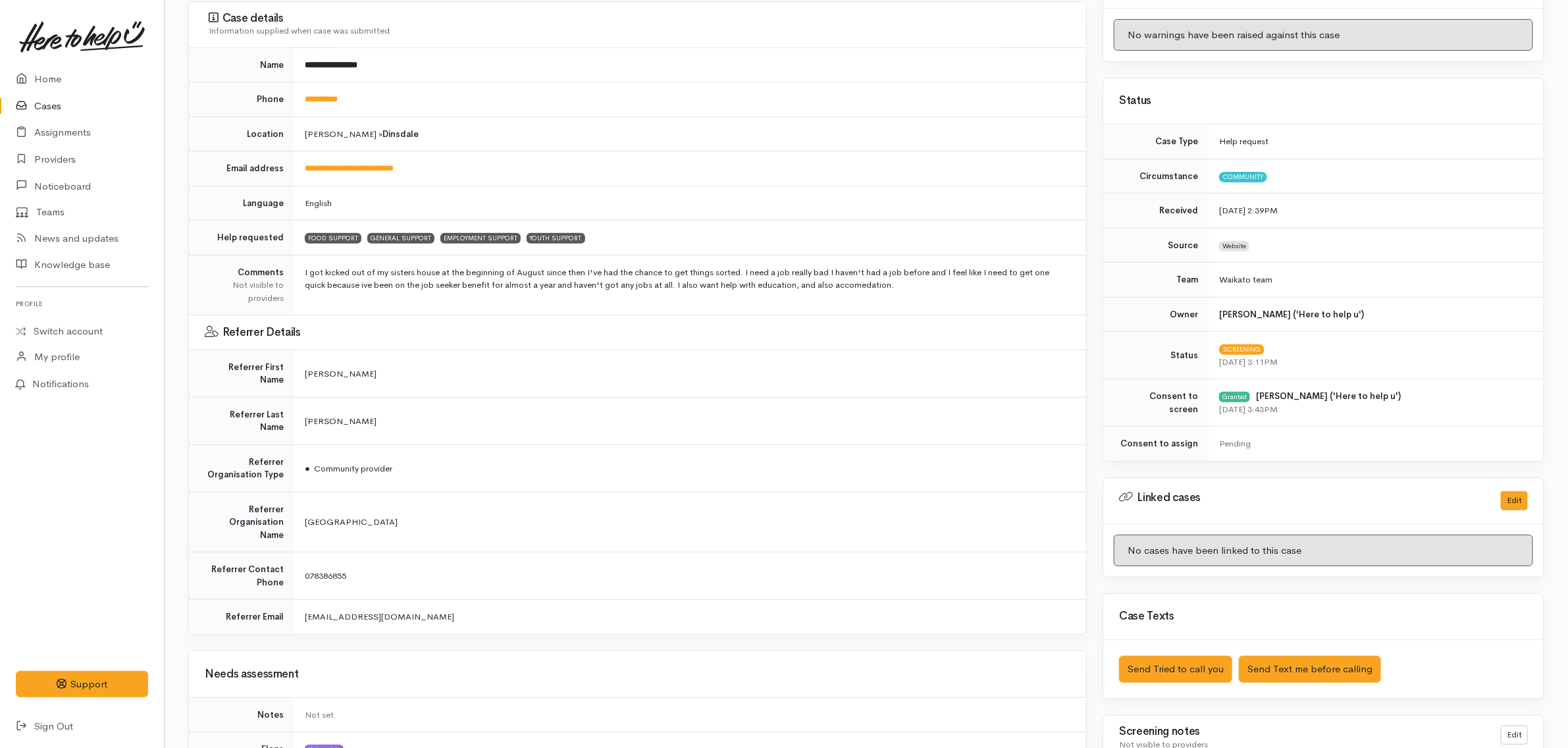
scroll to position [164, 0]
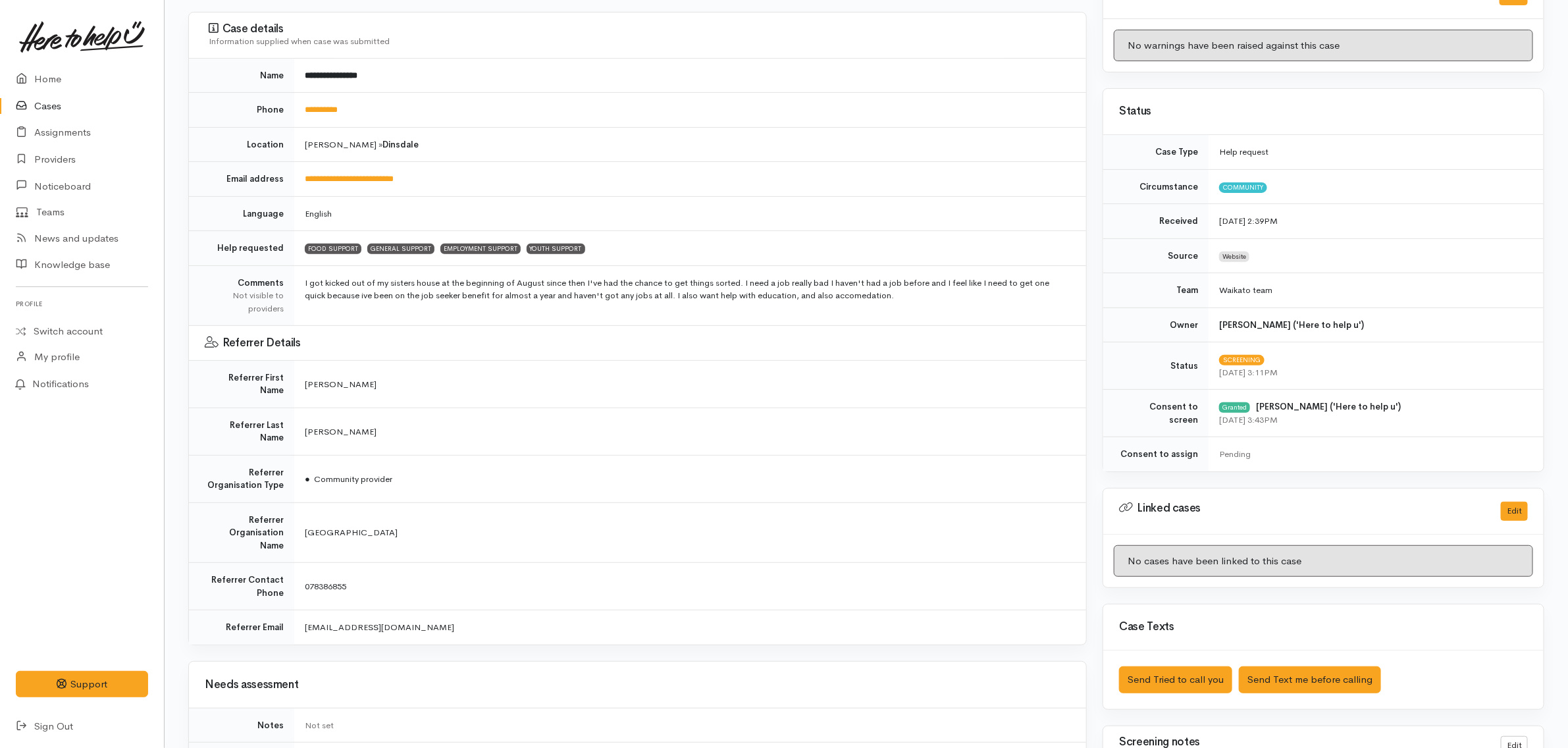
click at [697, 364] on td "Natasha" at bounding box center [690, 384] width 792 height 48
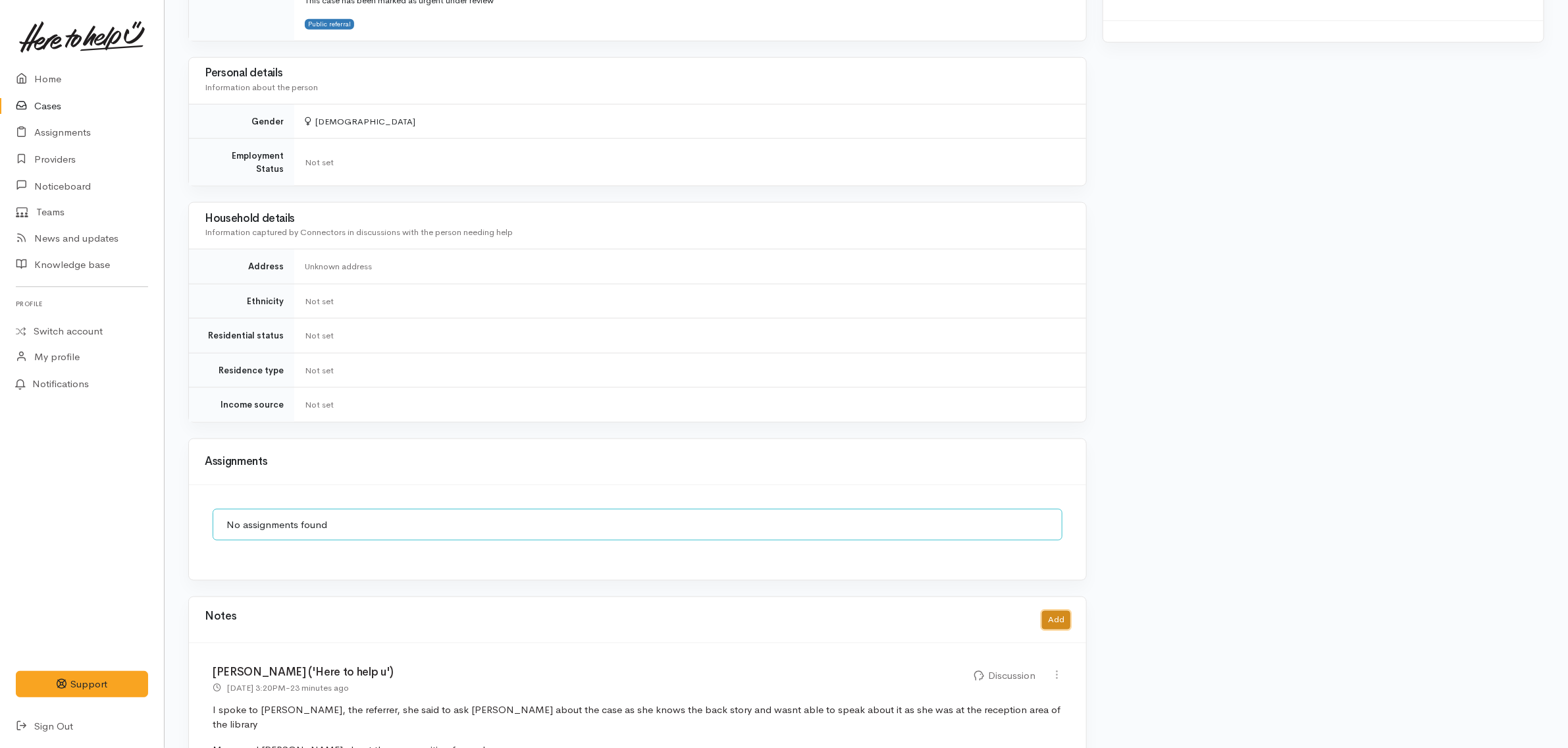
click at [1056, 611] on button "Add" at bounding box center [1056, 620] width 28 height 19
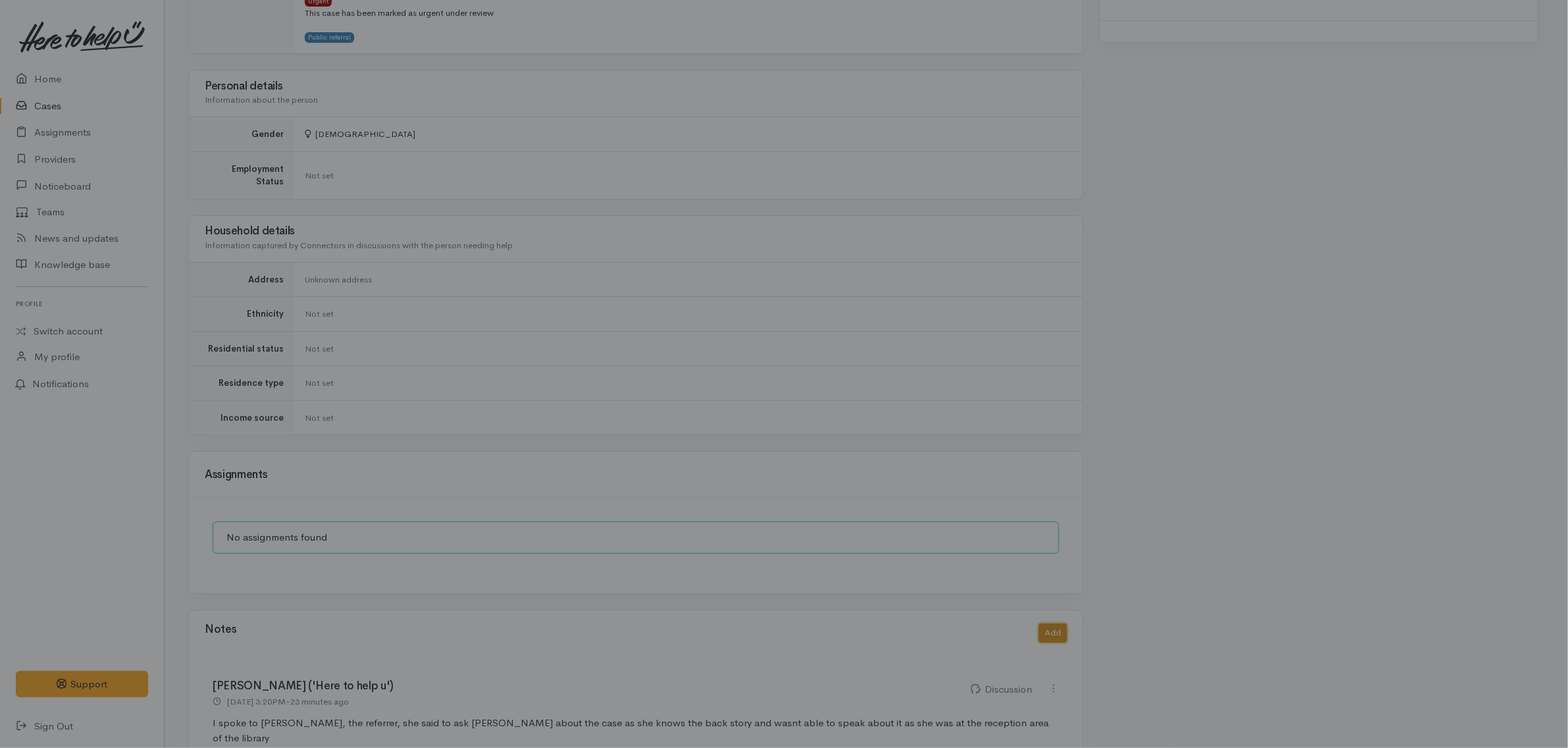
scroll to position [961, 0]
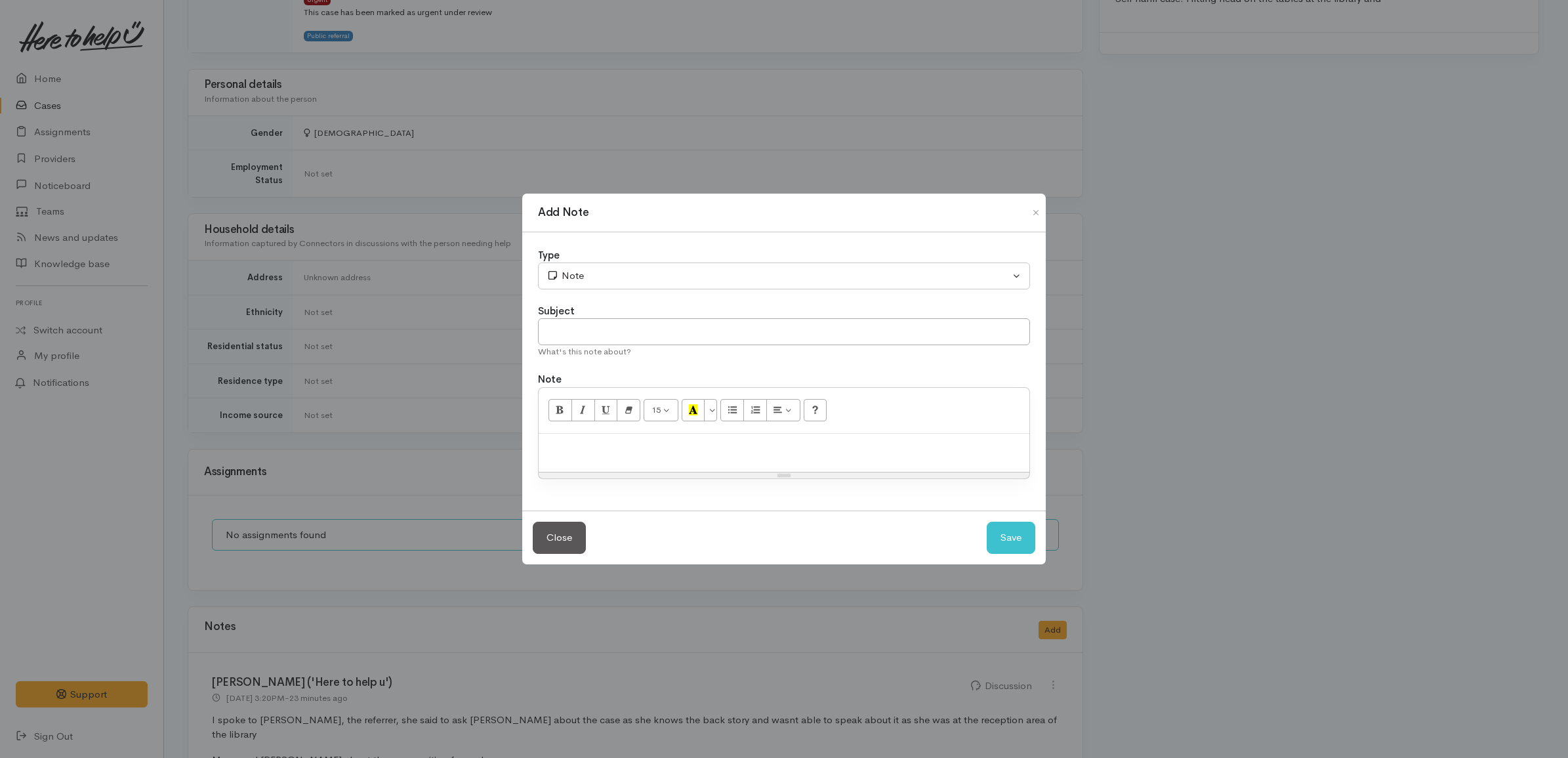
click at [740, 449] on p at bounding box center [784, 447] width 477 height 15
paste div
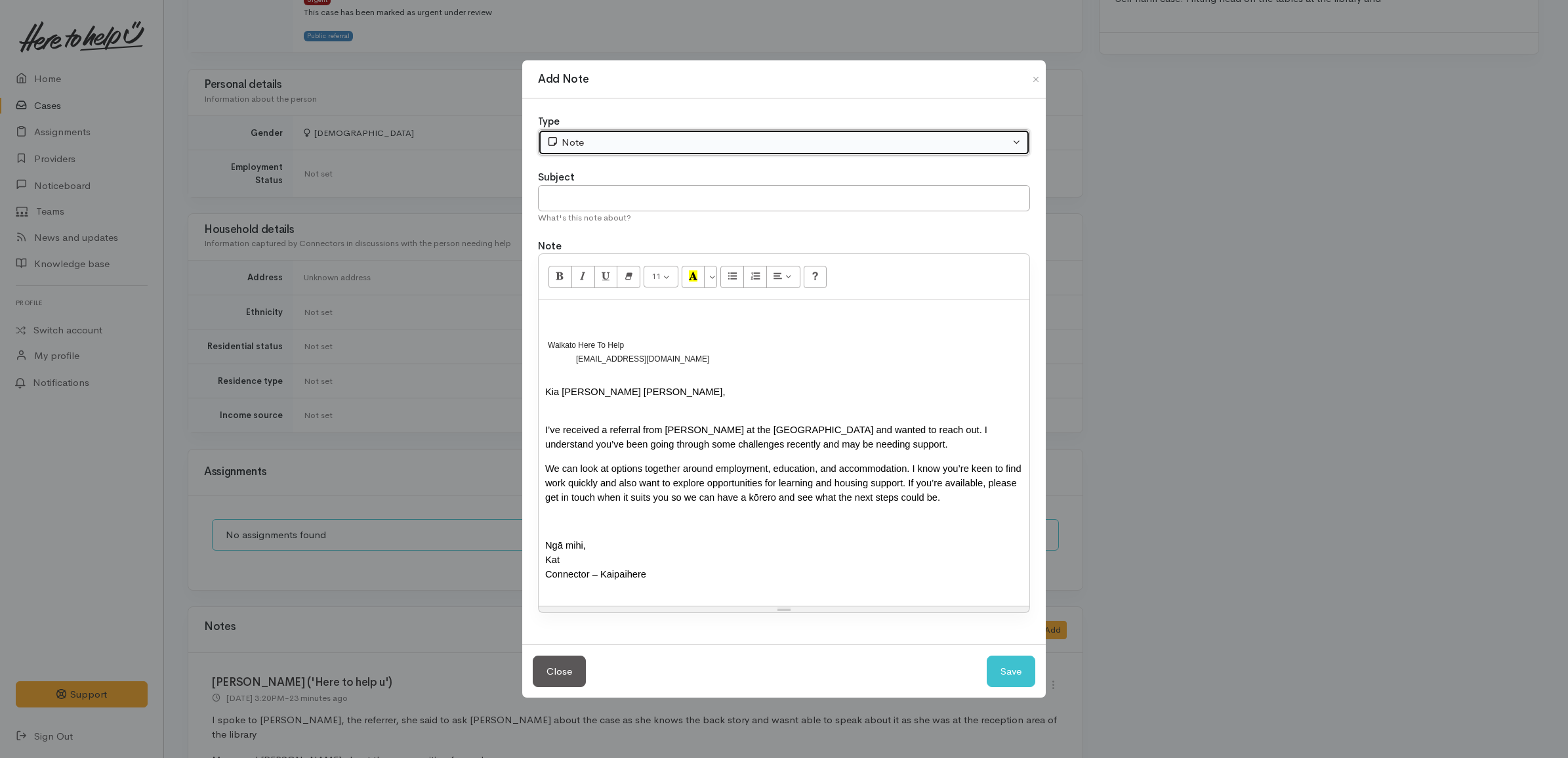
click at [626, 135] on div "Note" at bounding box center [778, 143] width 463 height 15
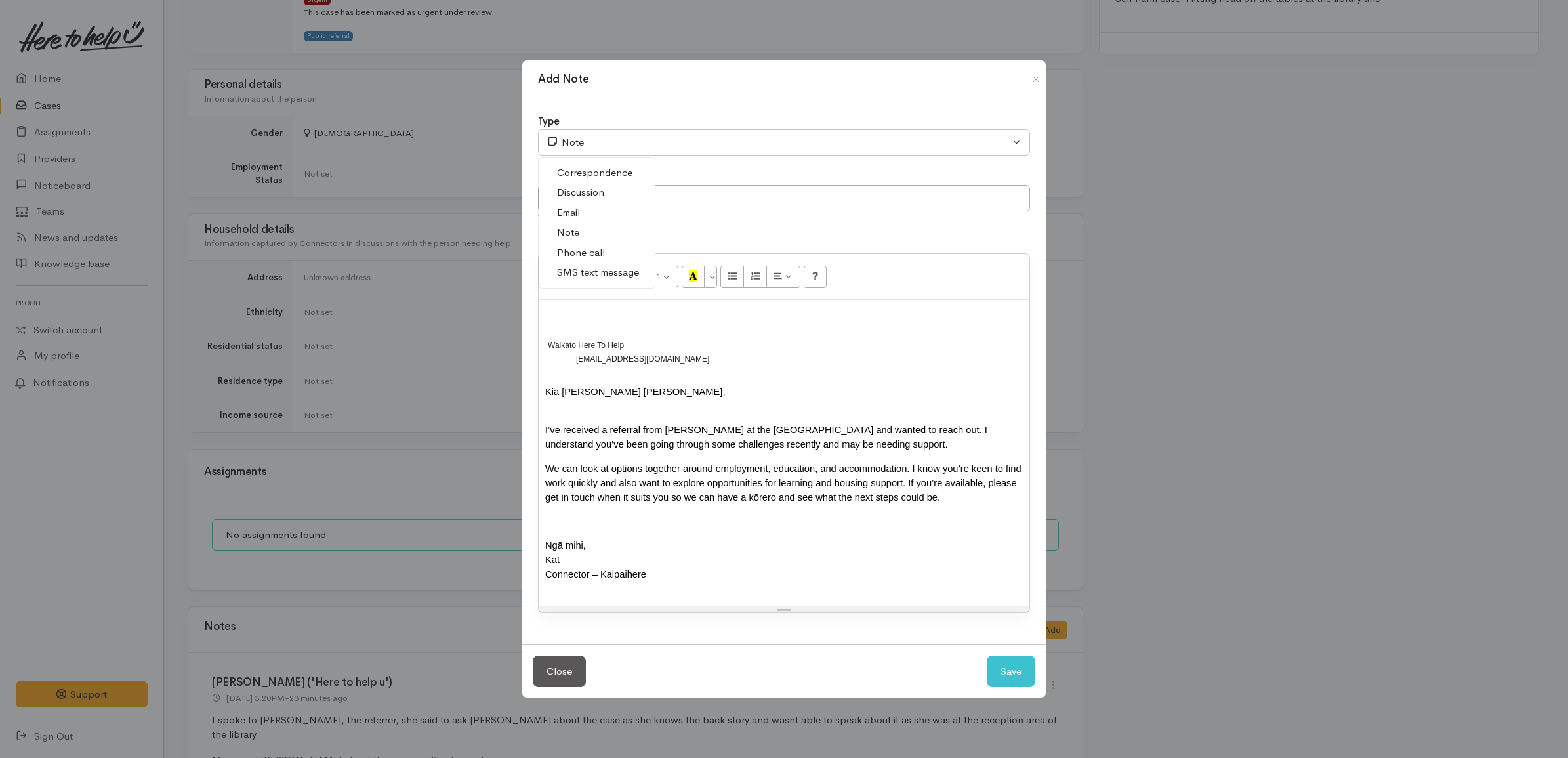
click at [585, 206] on link "Email" at bounding box center [596, 213] width 116 height 20
click at [1002, 684] on button "Save" at bounding box center [1010, 671] width 48 height 32
select select "1"
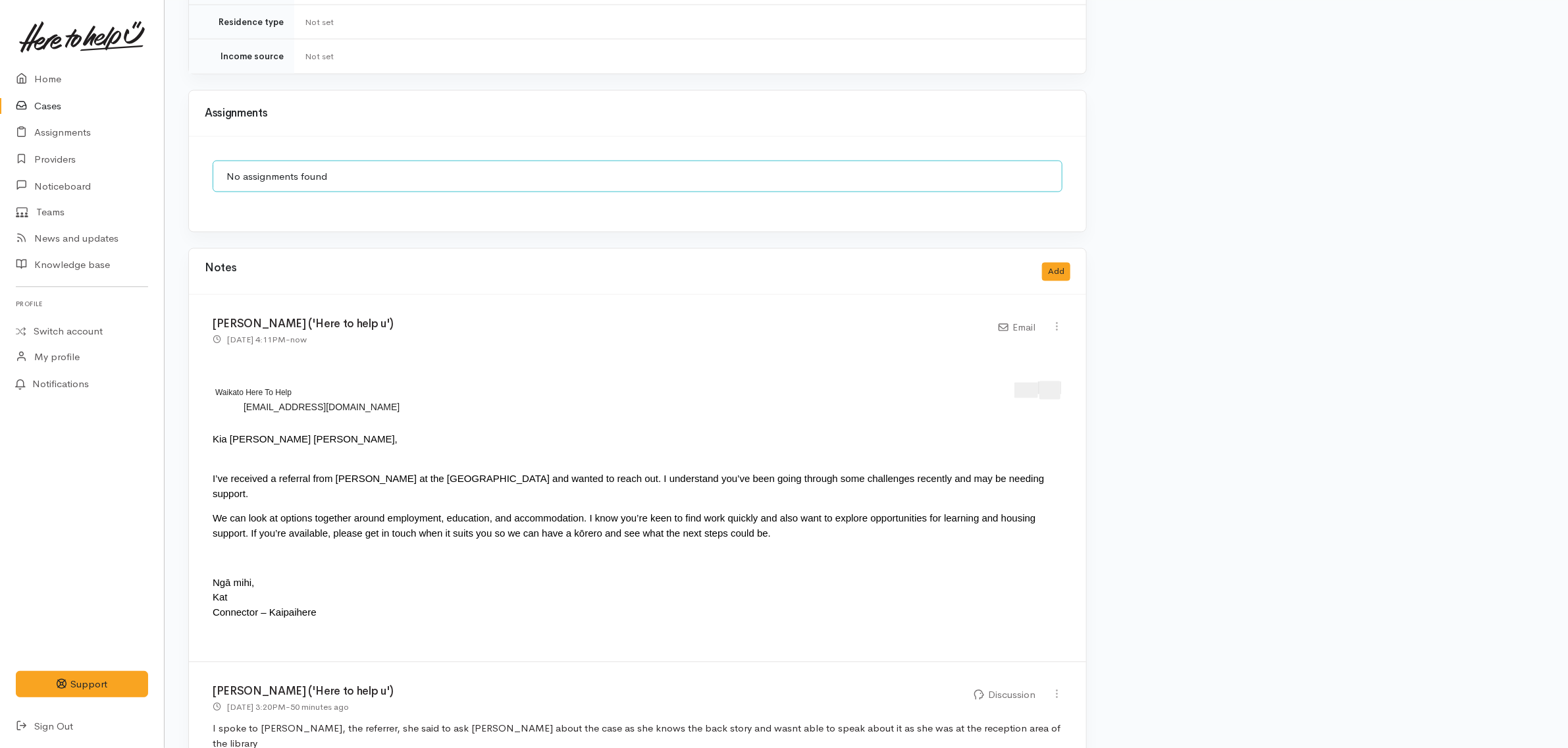
scroll to position [1325, 0]
click at [1056, 685] on icon at bounding box center [1057, 690] width 11 height 11
click at [1014, 706] on link "Edit" at bounding box center [1009, 716] width 104 height 20
select select "4"
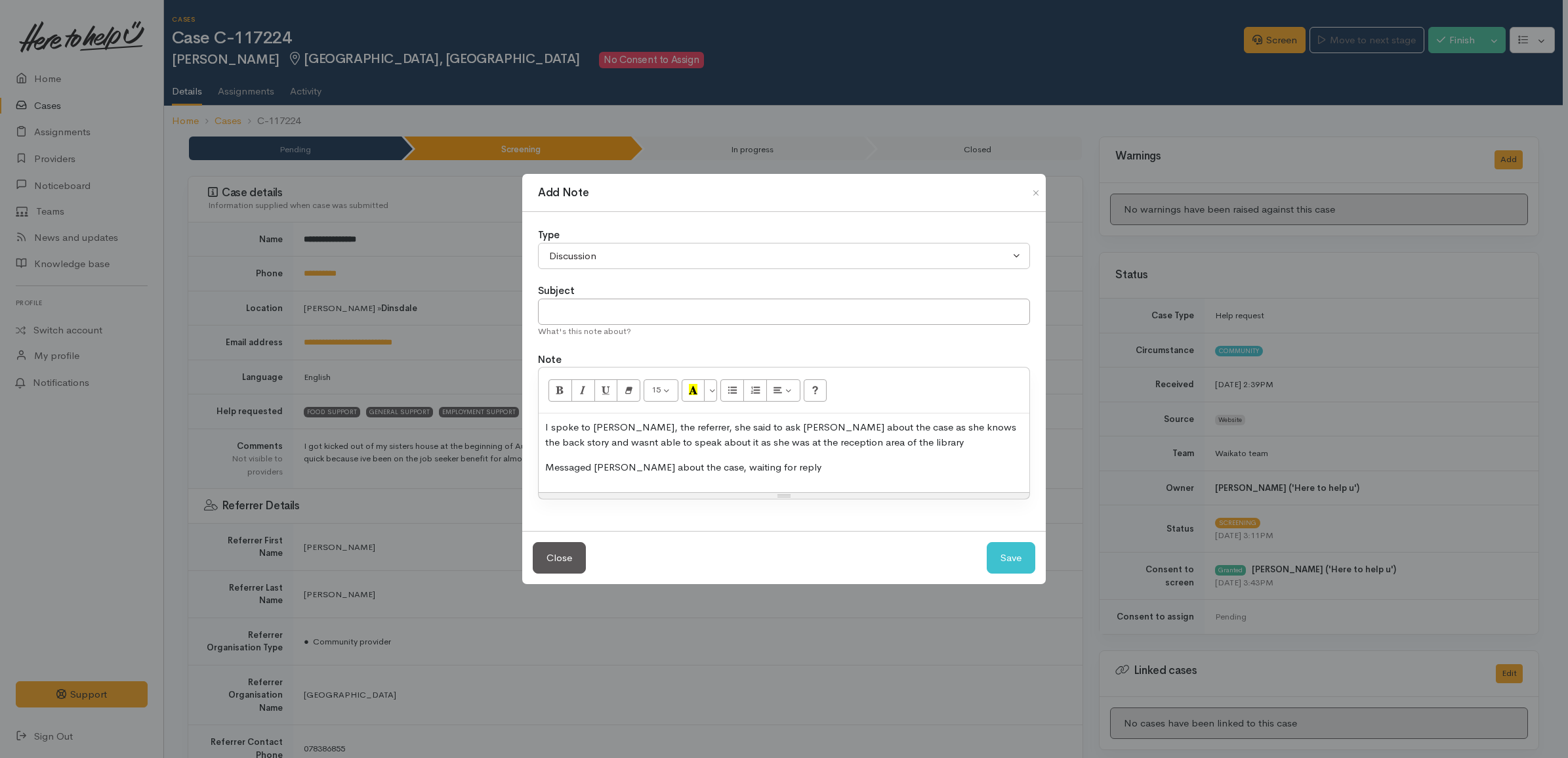
click at [941, 441] on p "I spoke to Natasha, the referrer, she said to ask Helena about the case as she …" at bounding box center [784, 434] width 477 height 29
click at [839, 479] on div "I spoke to Natasha, the referrer, she said to ask Helena about the case as she …" at bounding box center [784, 453] width 491 height 79
click at [884, 442] on p "I spoke to Natasha, the referrer, she said to ask Helena about the case as she …" at bounding box center [784, 434] width 477 height 29
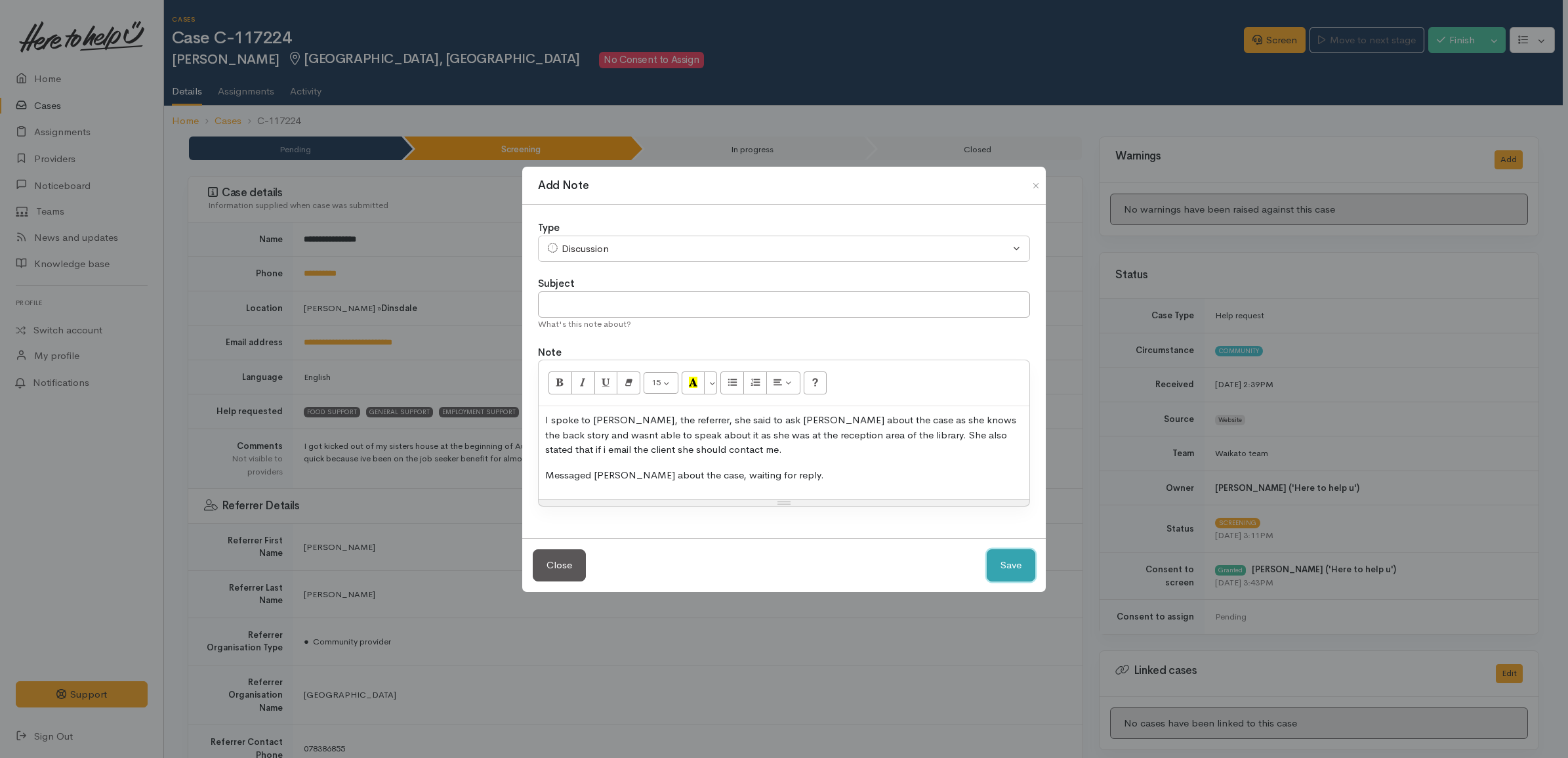
click at [1015, 566] on button "Save" at bounding box center [1010, 564] width 48 height 32
select select "1"
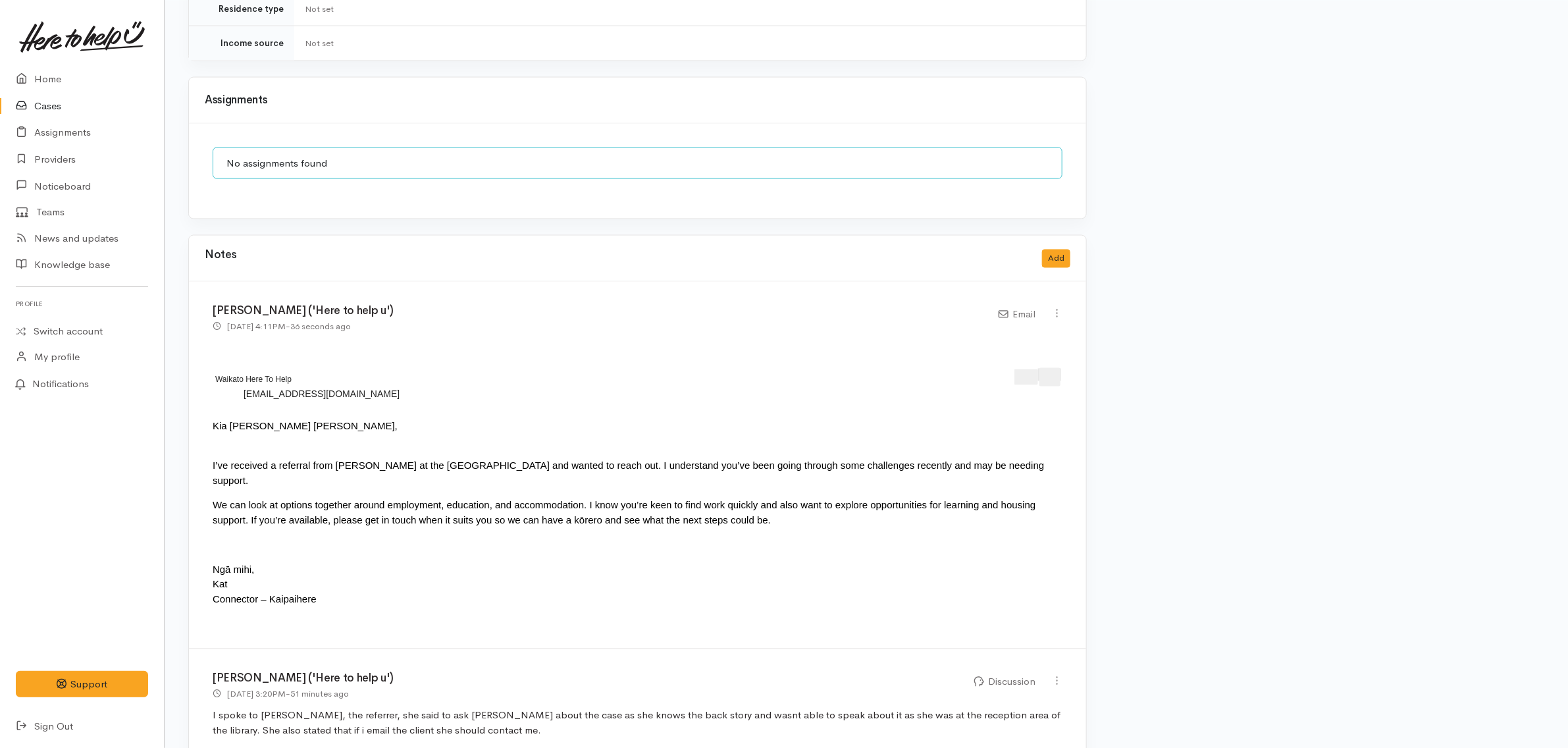
scroll to position [1341, 0]
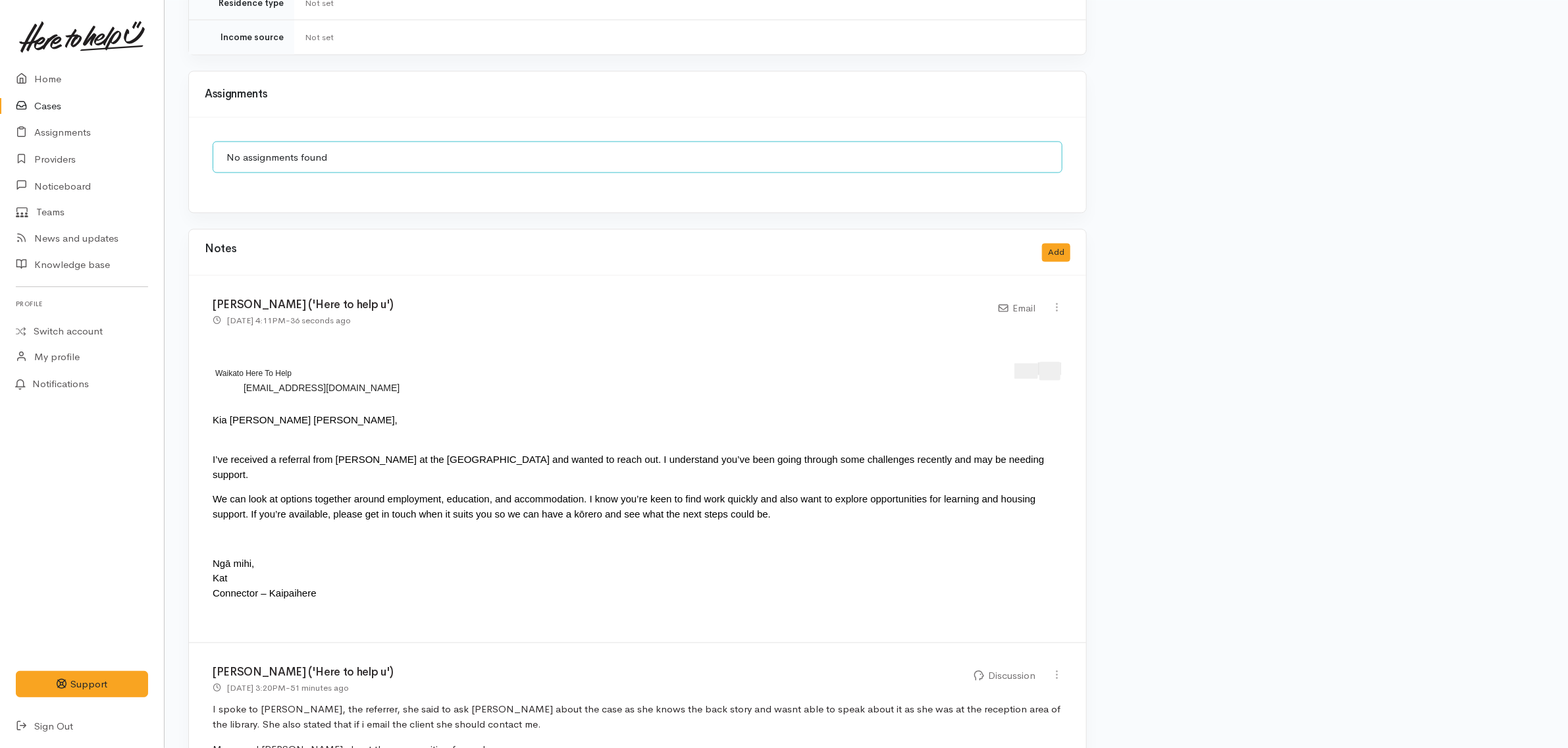
click at [93, 104] on link "Cases" at bounding box center [82, 106] width 164 height 27
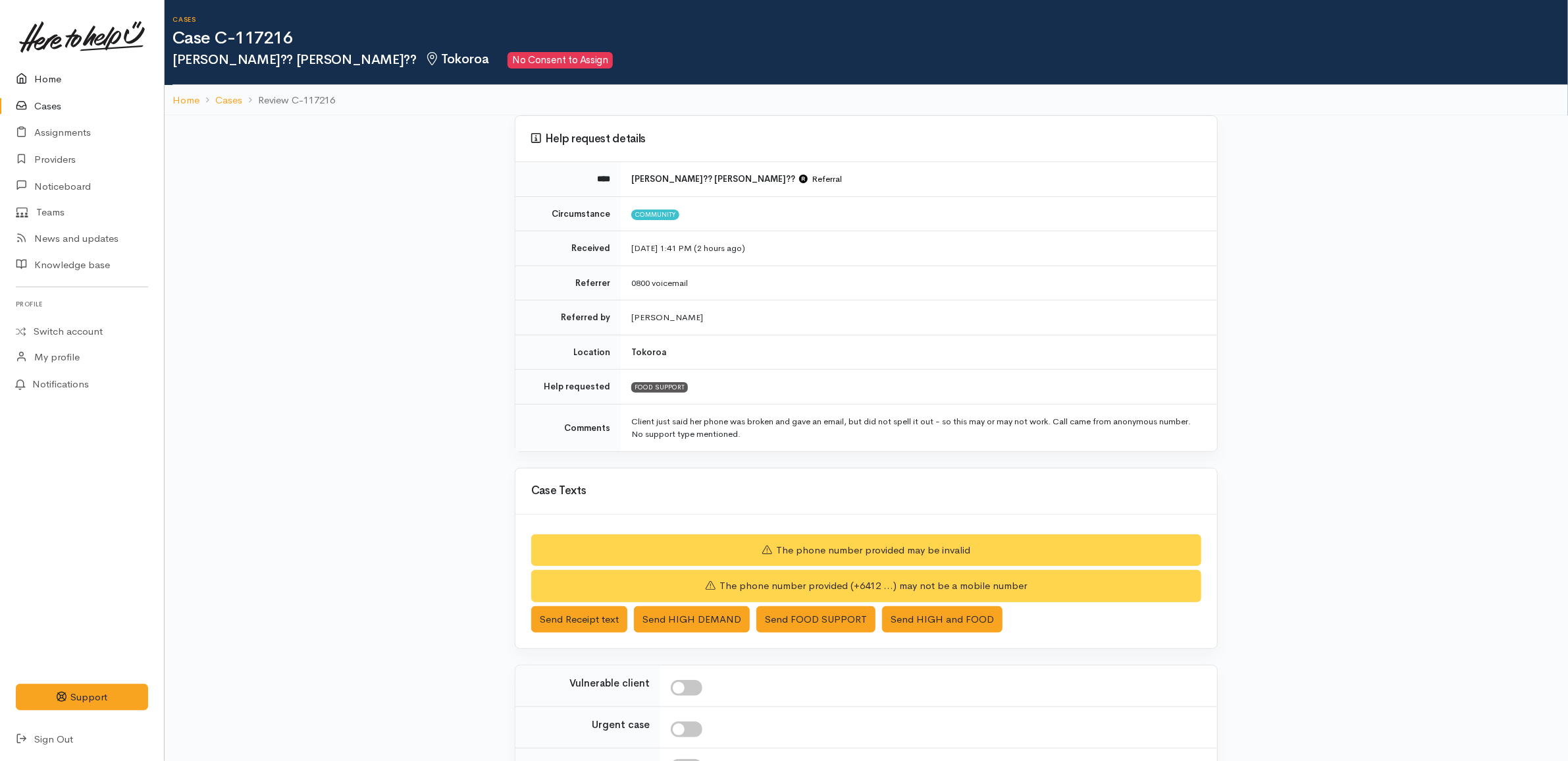
click at [76, 71] on link "Home" at bounding box center [82, 79] width 164 height 27
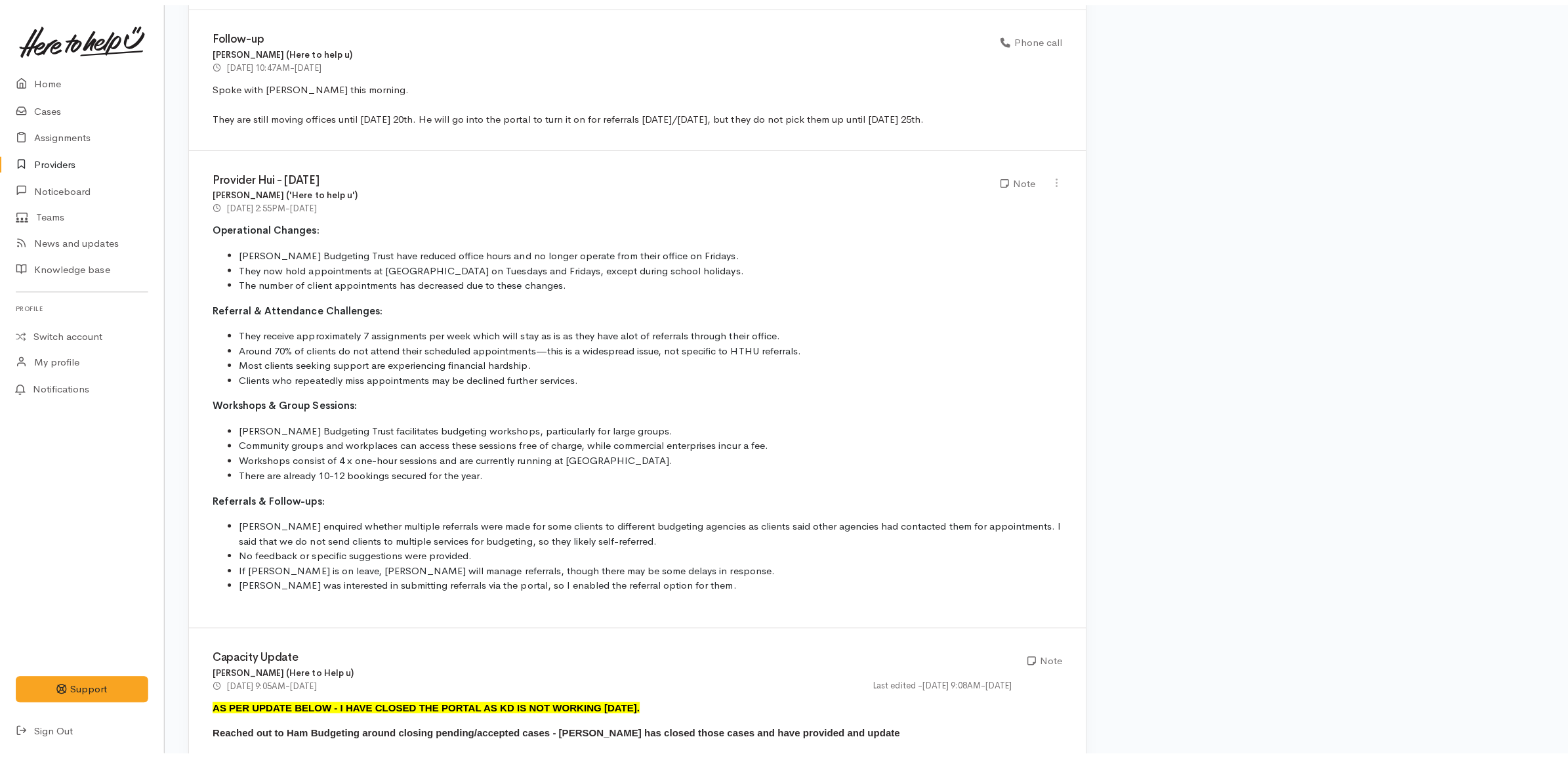
scroll to position [738, 0]
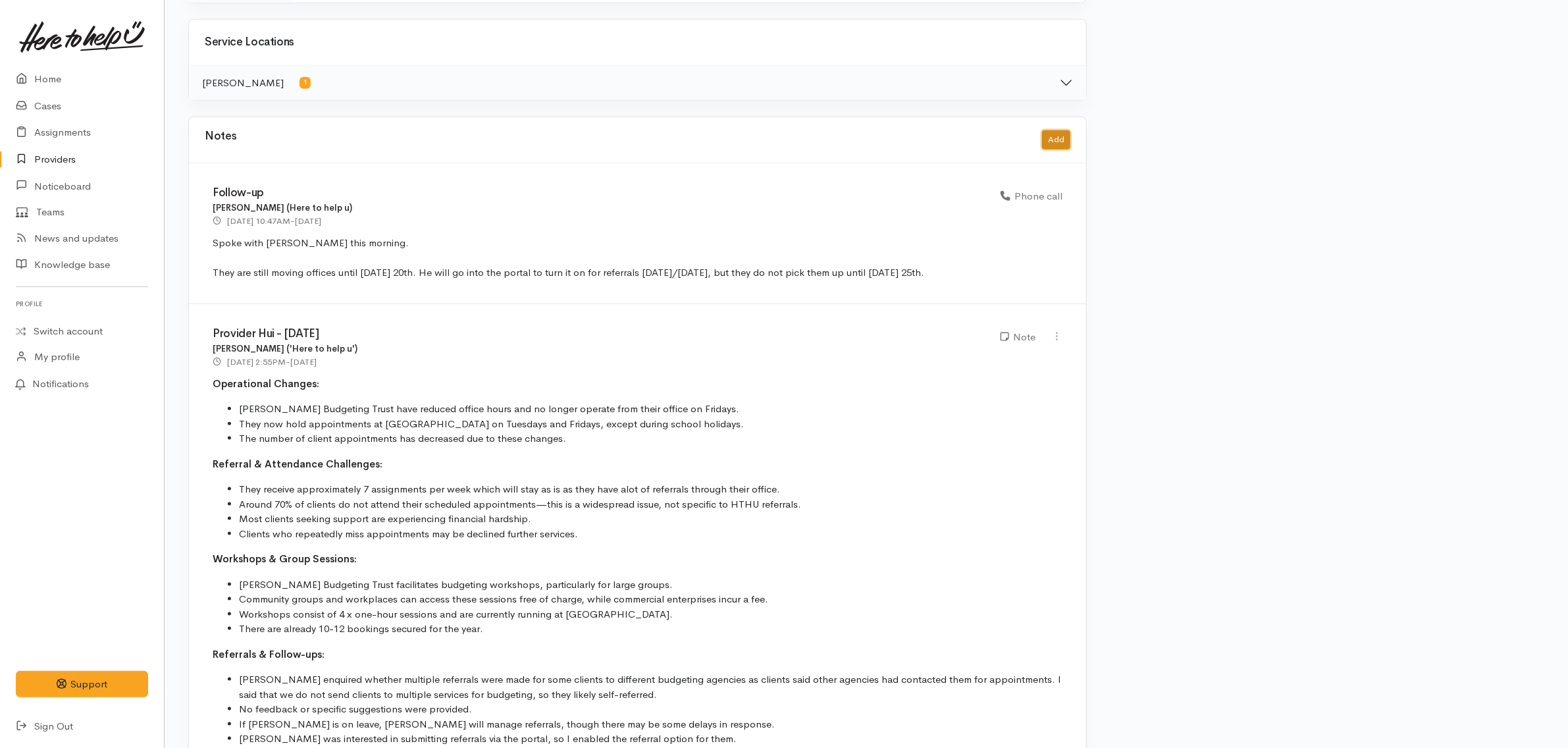
click at [1061, 142] on button "Add" at bounding box center [1056, 140] width 28 height 19
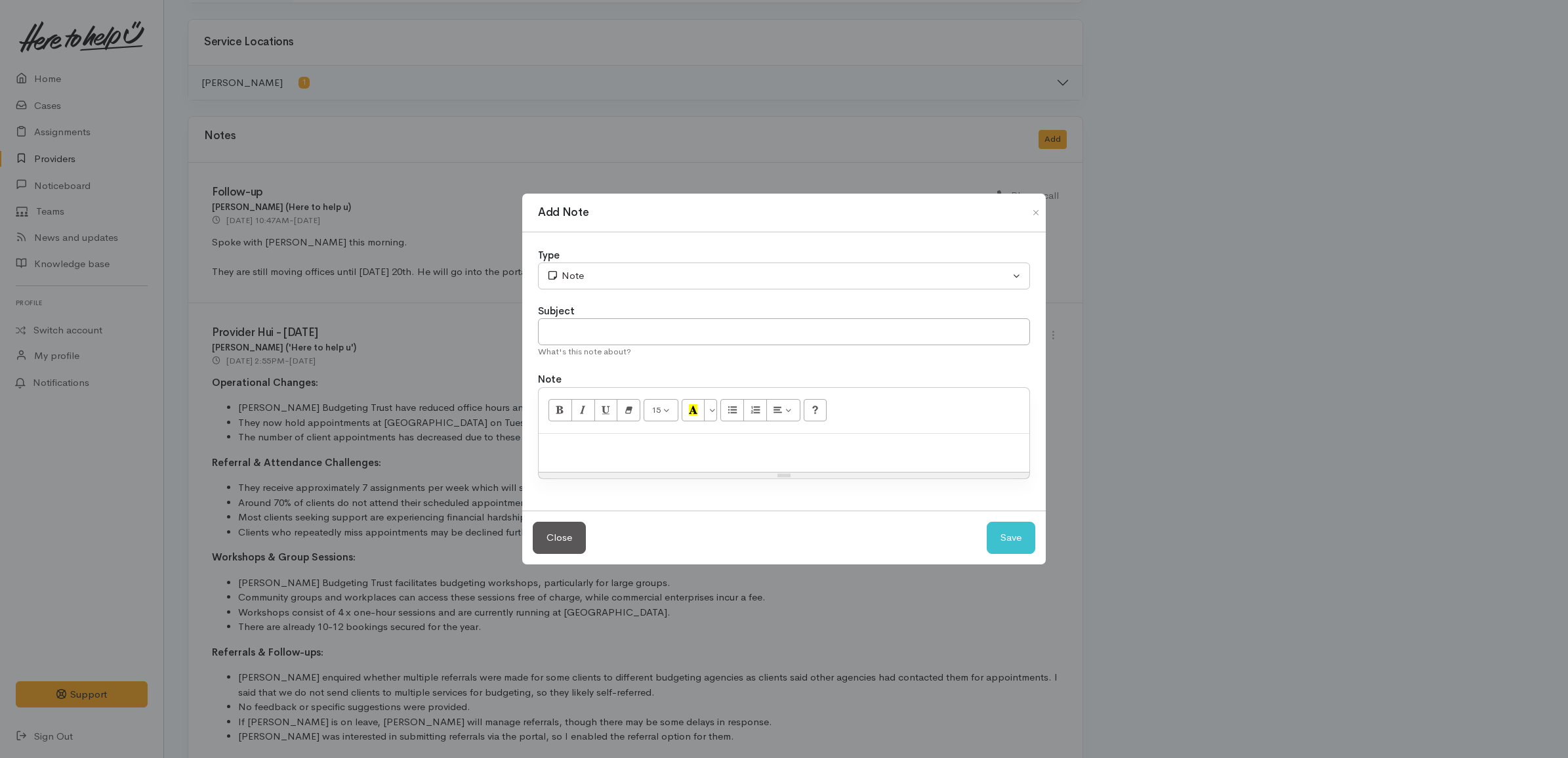
click at [686, 442] on p at bounding box center [784, 447] width 477 height 15
paste div
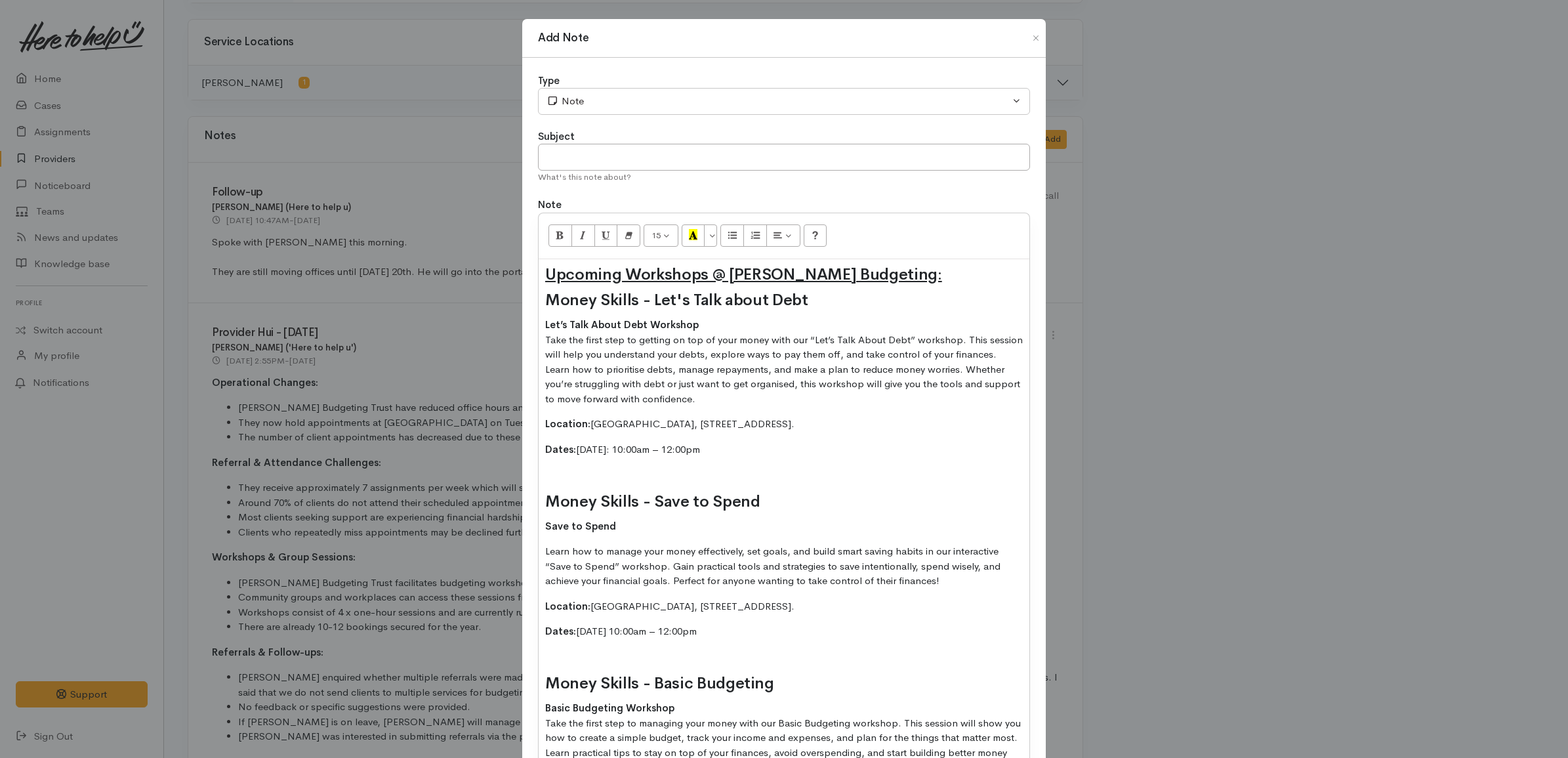
scroll to position [93, 0]
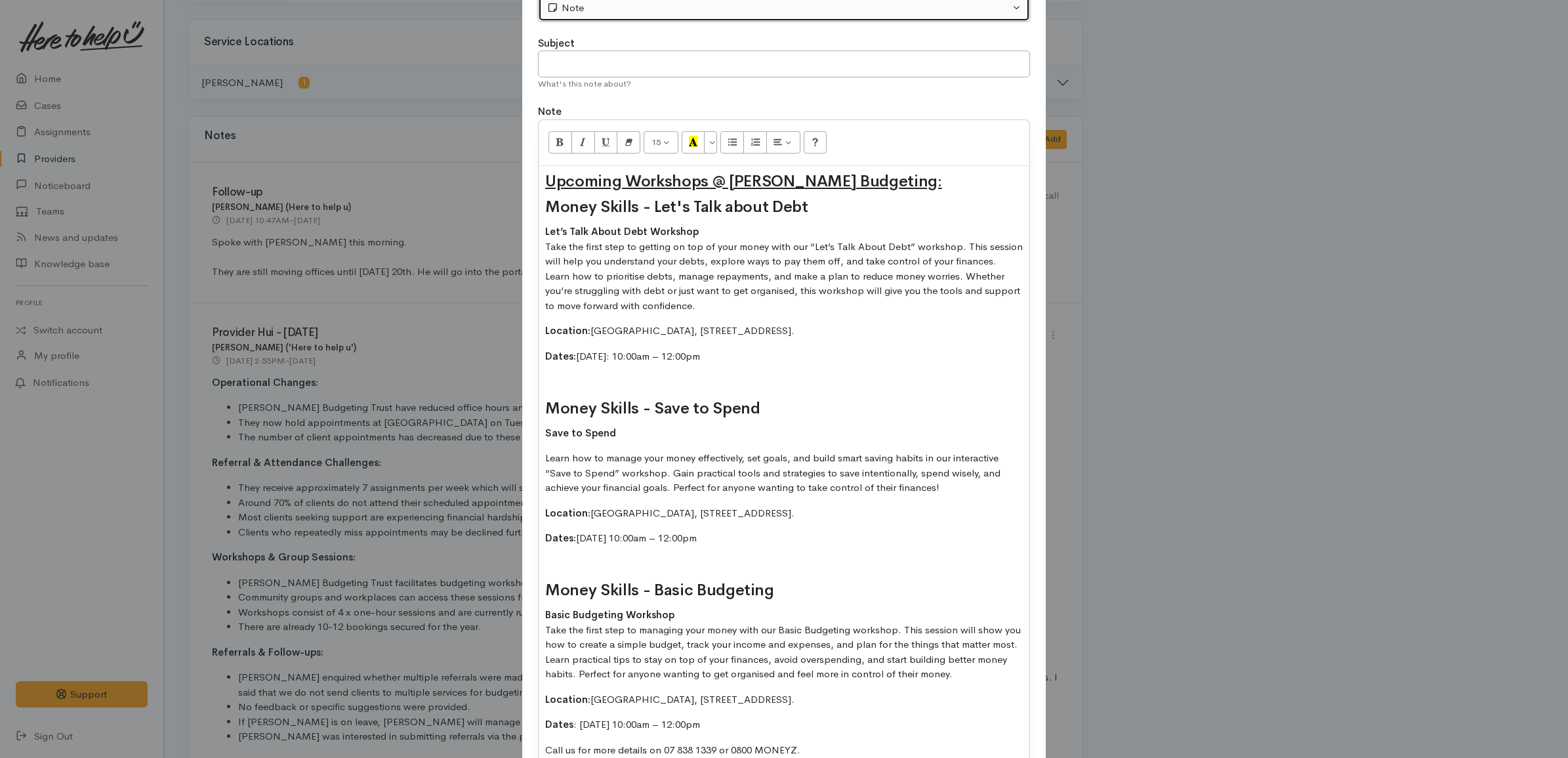
click at [616, 10] on div "Note" at bounding box center [778, 8] width 463 height 15
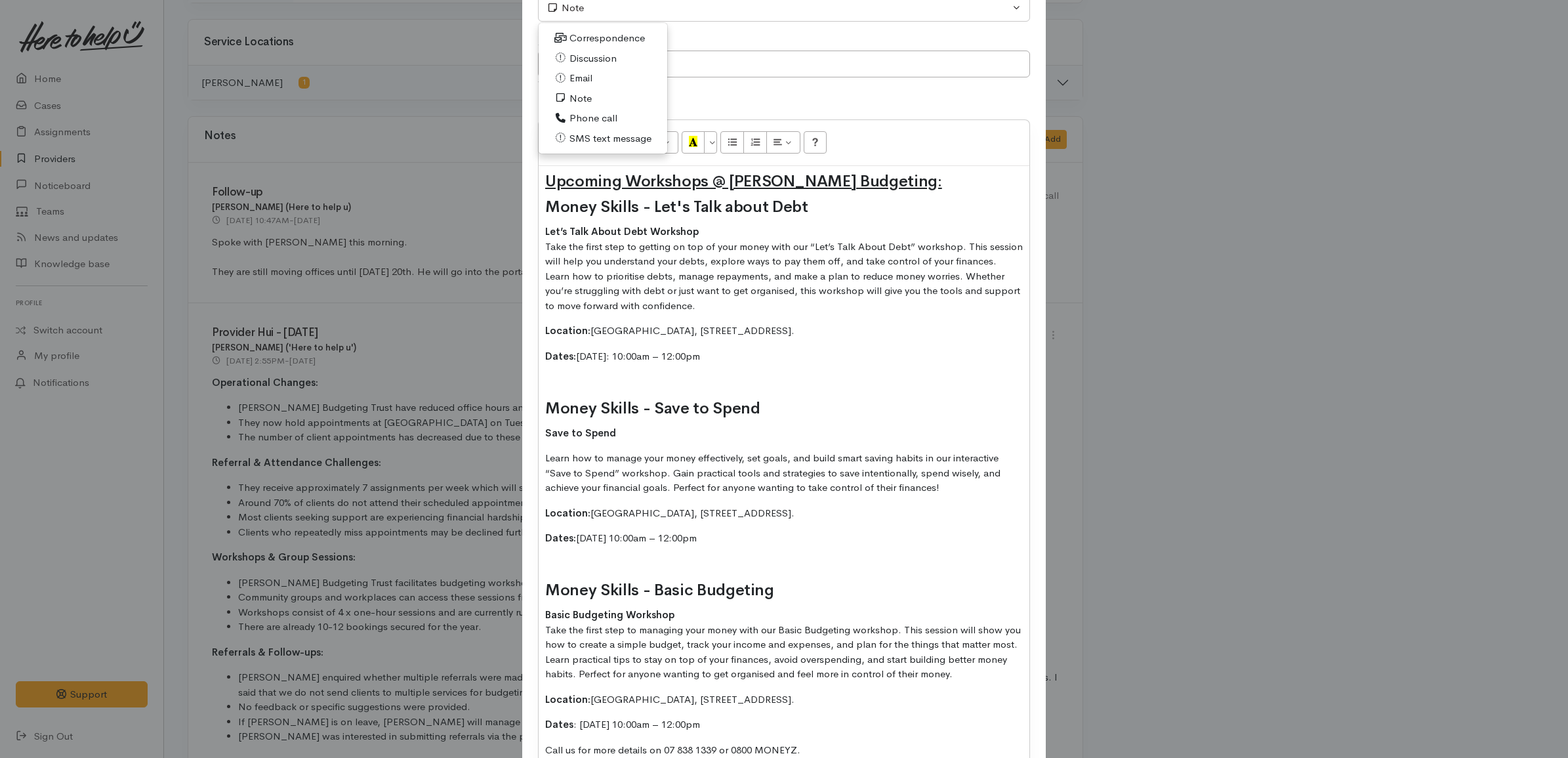
click at [756, 79] on div "What's this note about?" at bounding box center [784, 84] width 492 height 13
click at [764, 66] on input "text" at bounding box center [784, 63] width 492 height 27
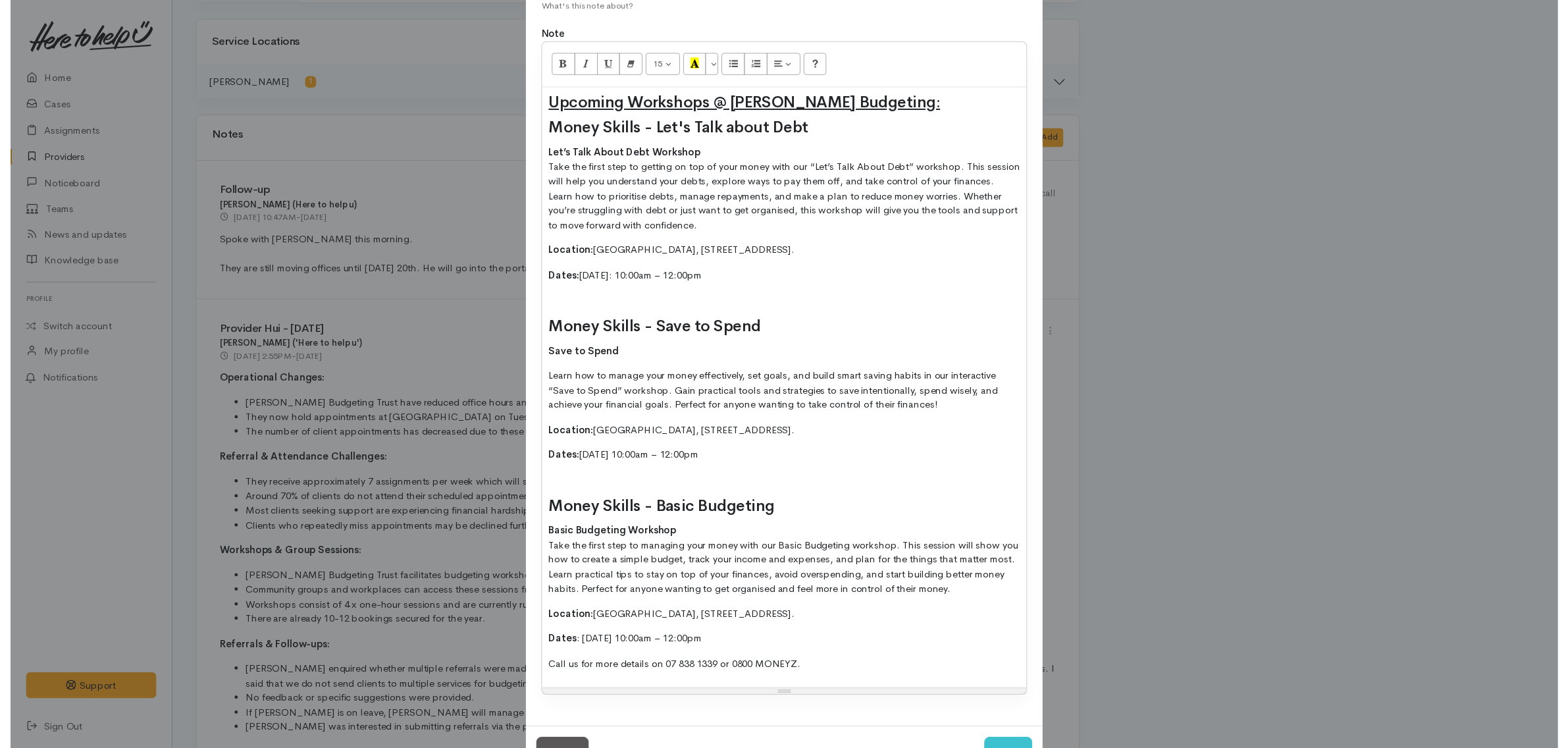
scroll to position [224, 0]
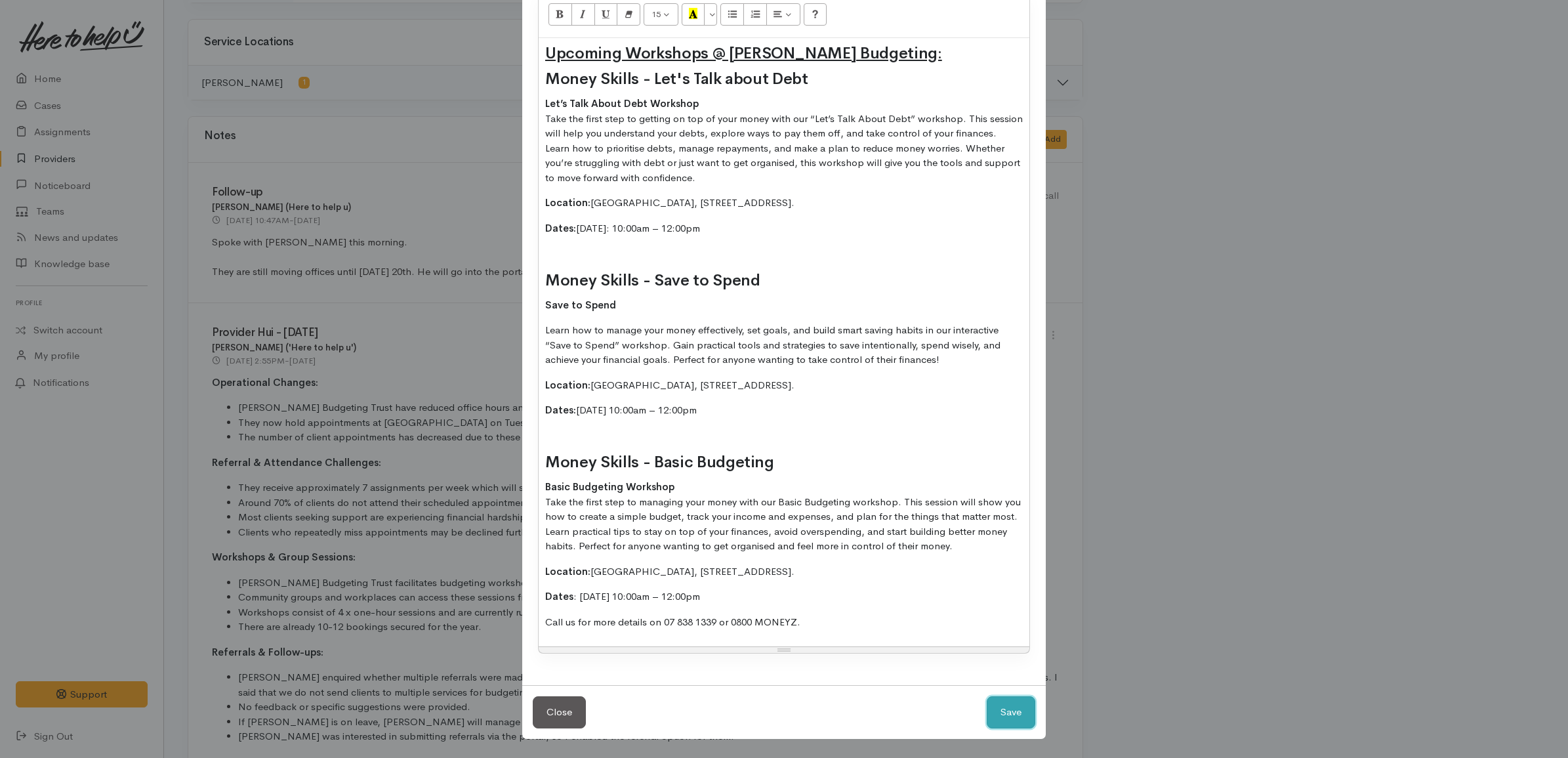
click at [1013, 702] on button "Save" at bounding box center [1010, 711] width 48 height 32
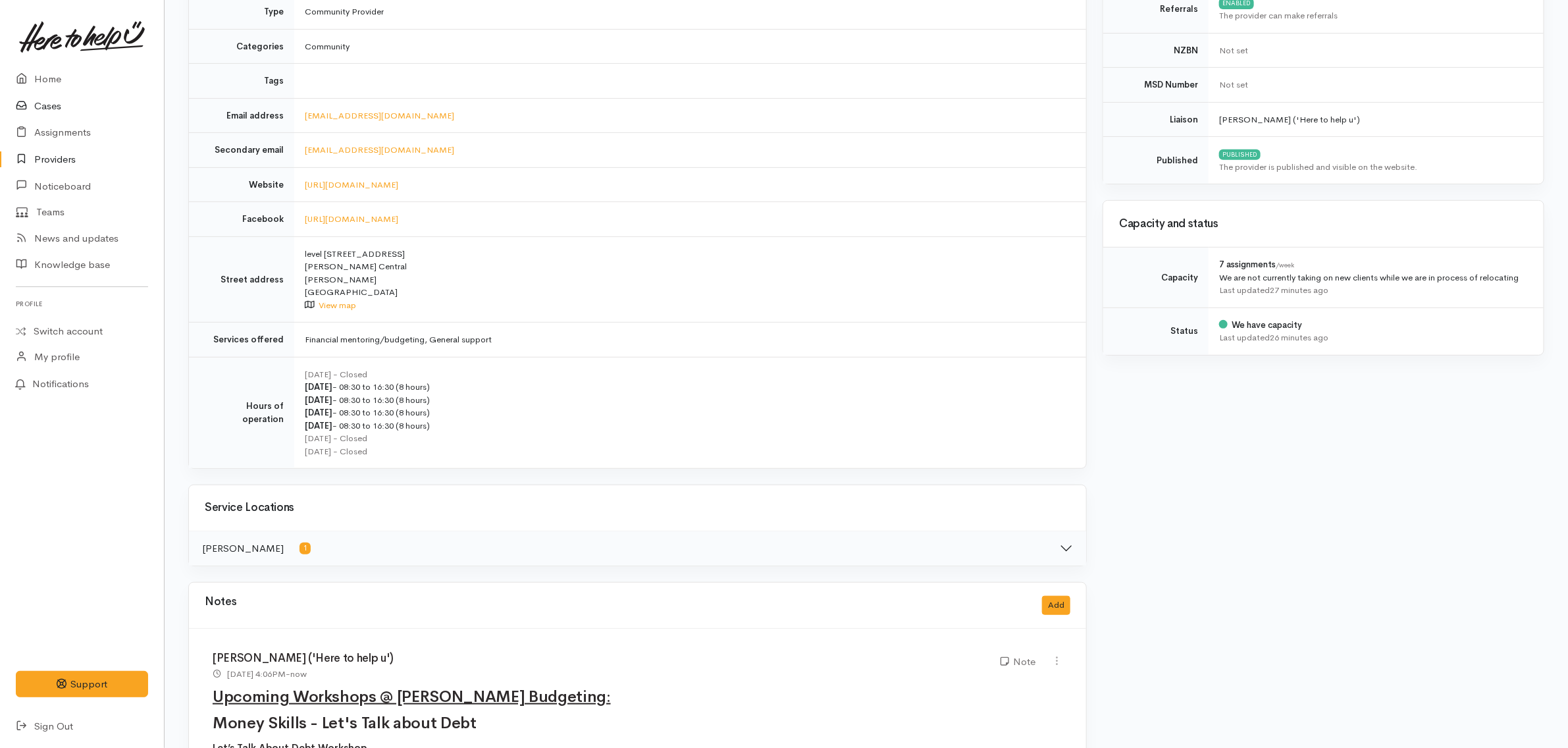
scroll to position [247, 0]
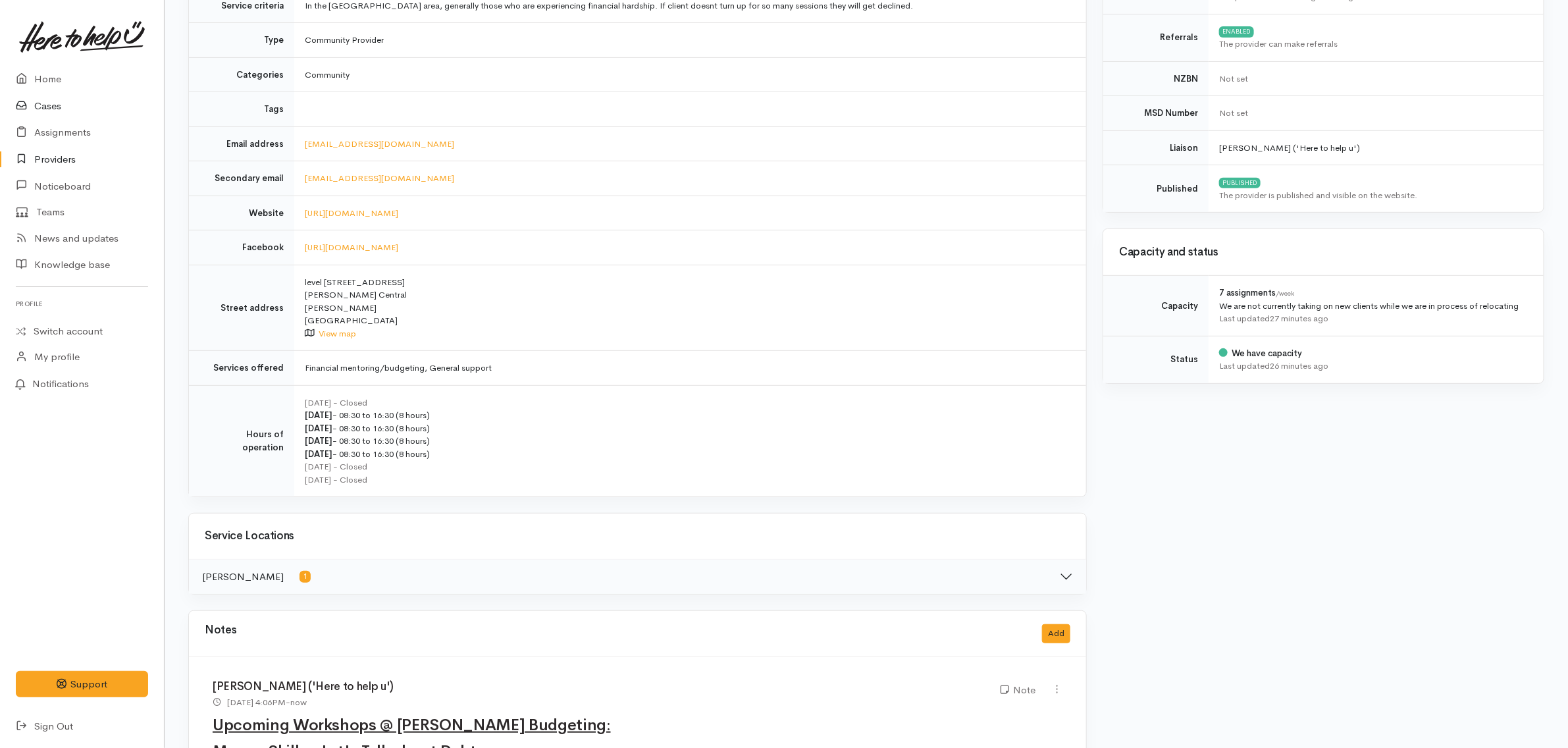
click at [29, 98] on icon at bounding box center [25, 106] width 18 height 17
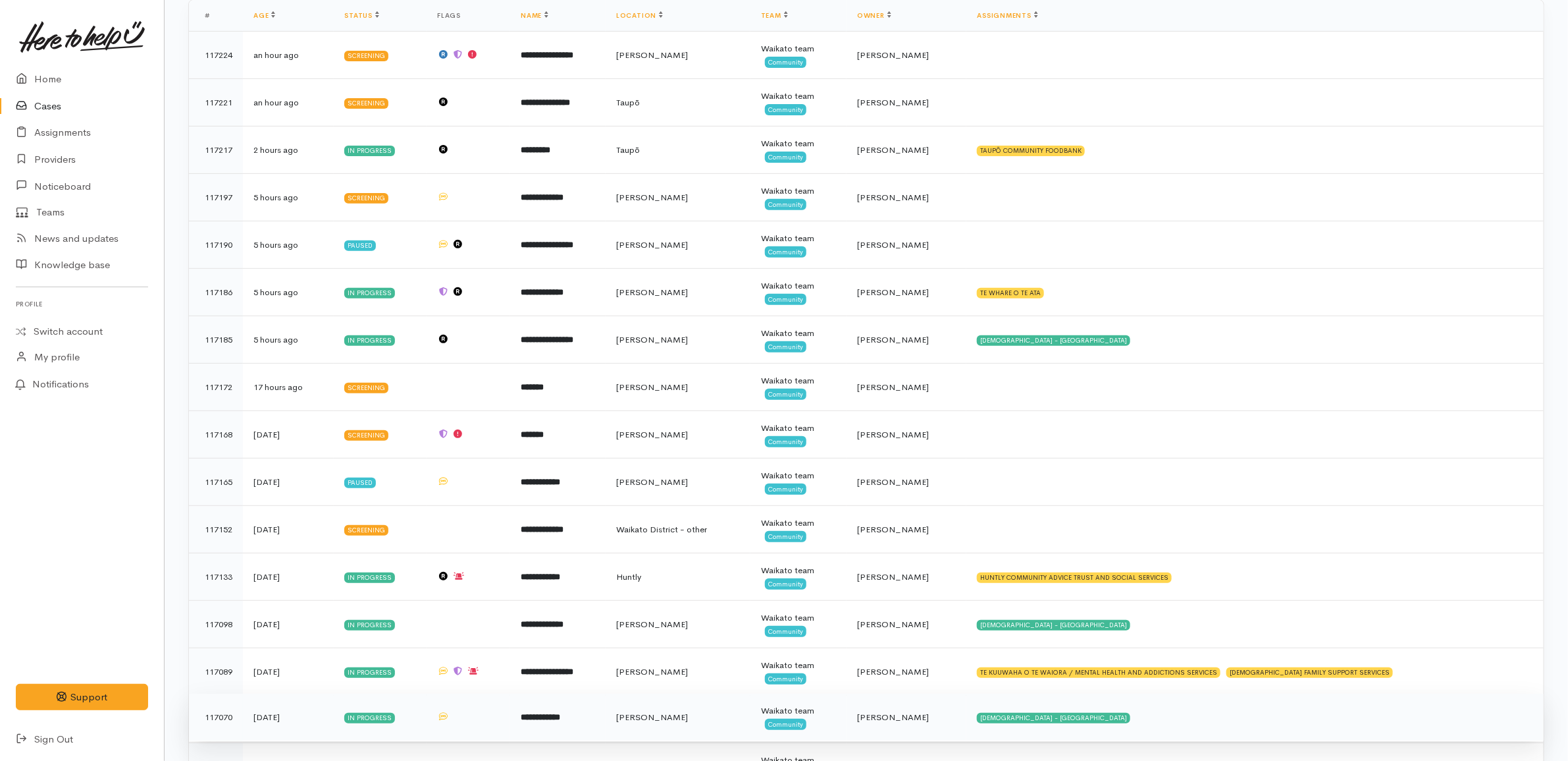
scroll to position [363, 0]
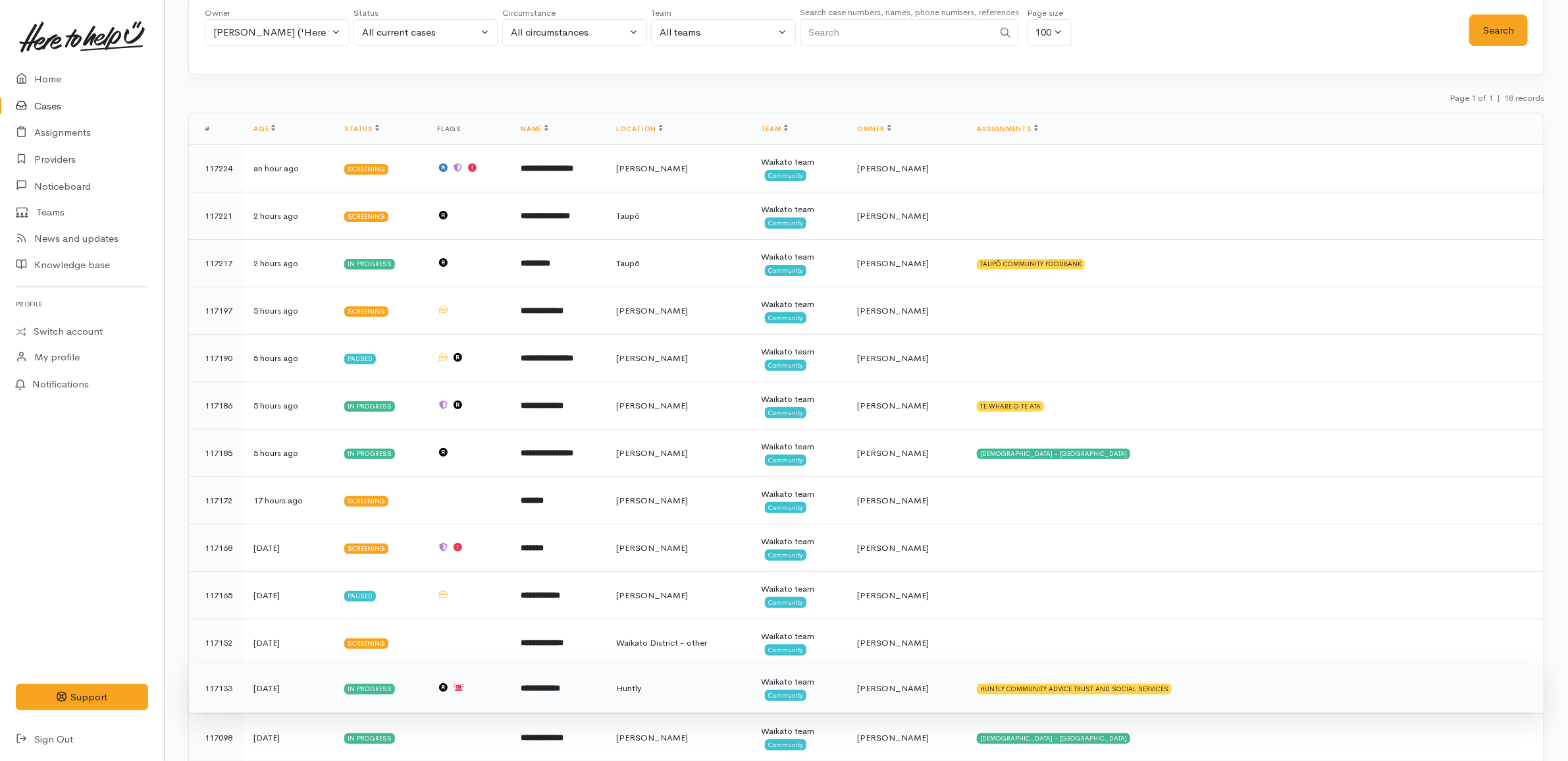
scroll to position [330, 0]
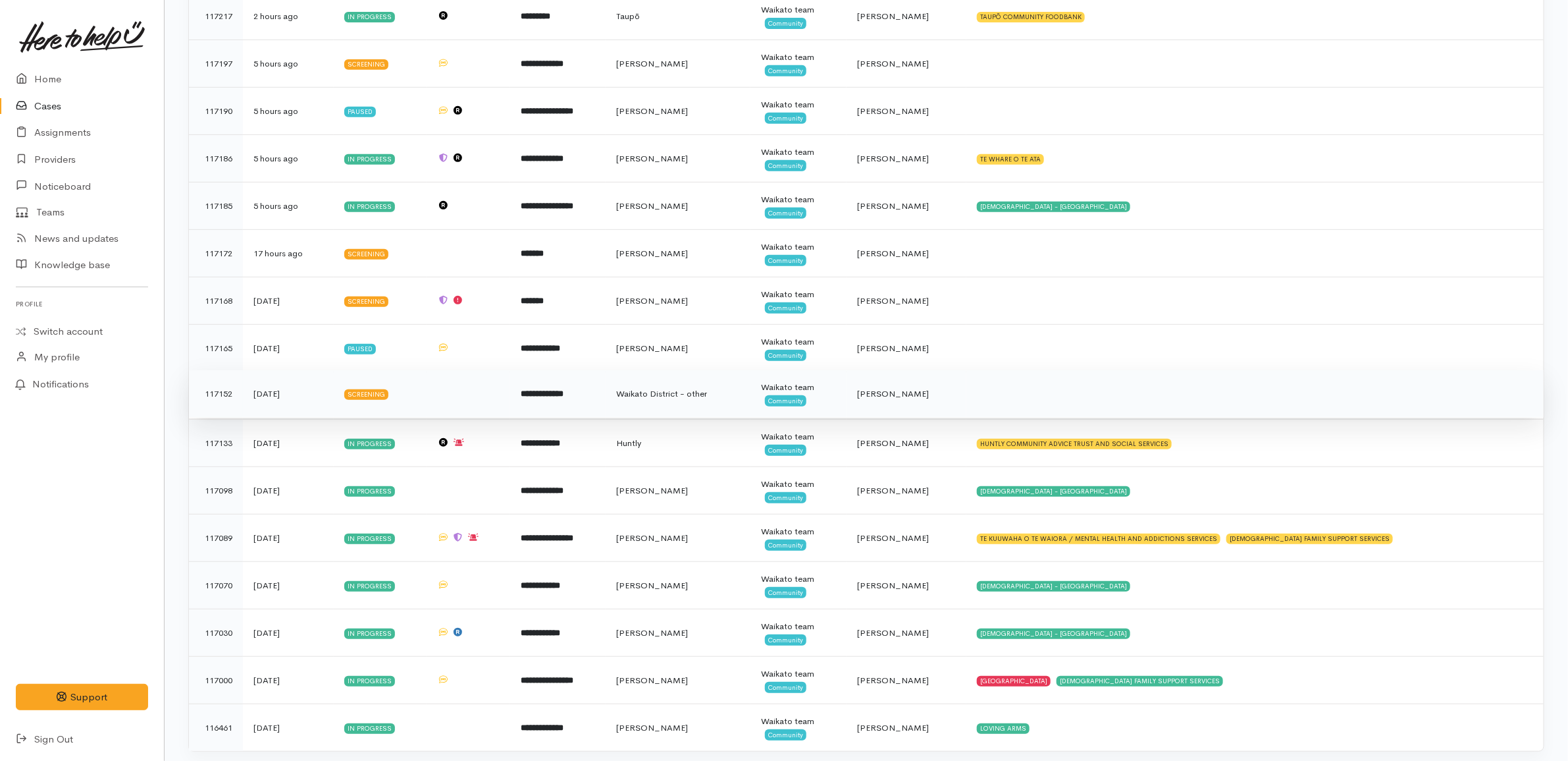
click at [606, 390] on td "**********" at bounding box center [558, 394] width 95 height 48
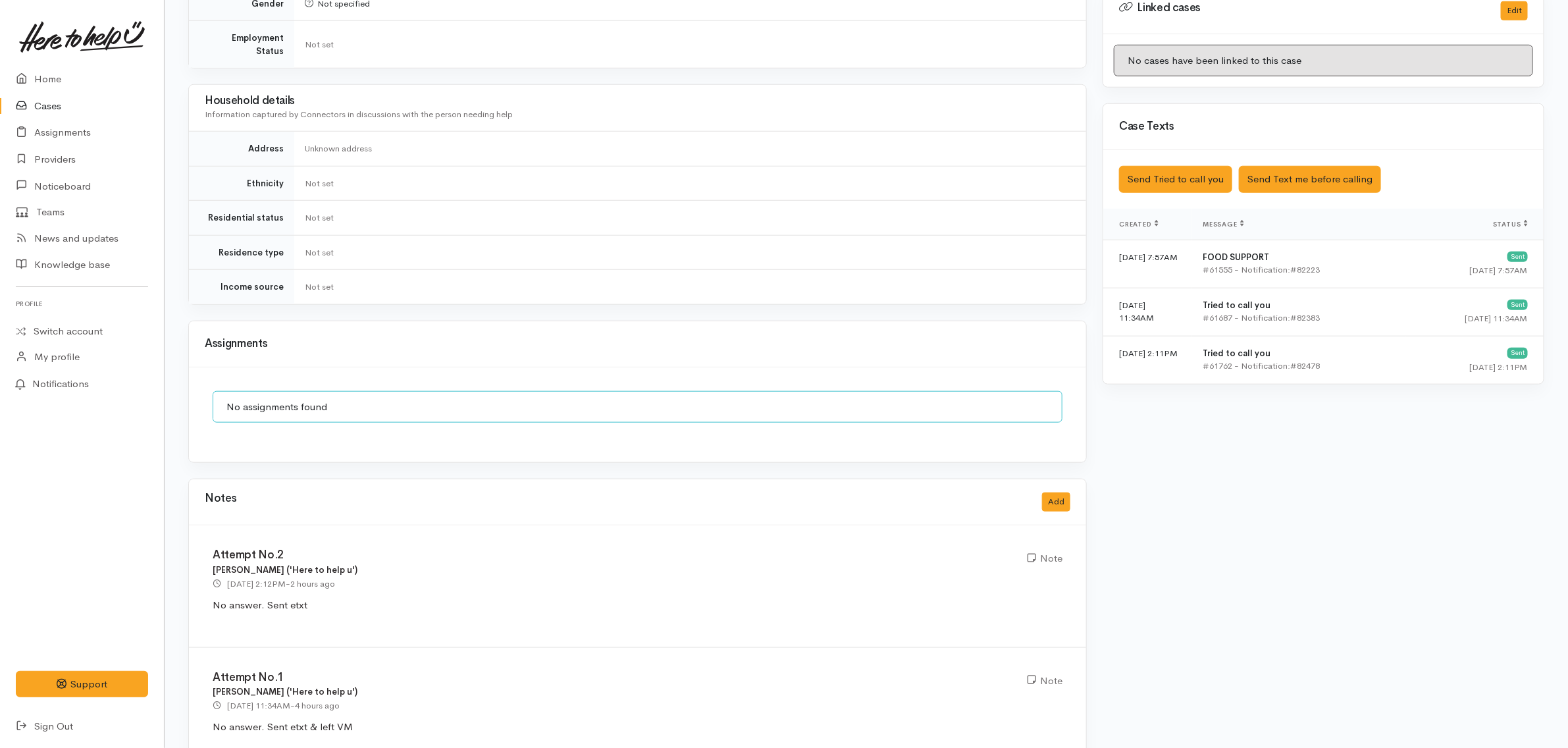
scroll to position [693, 0]
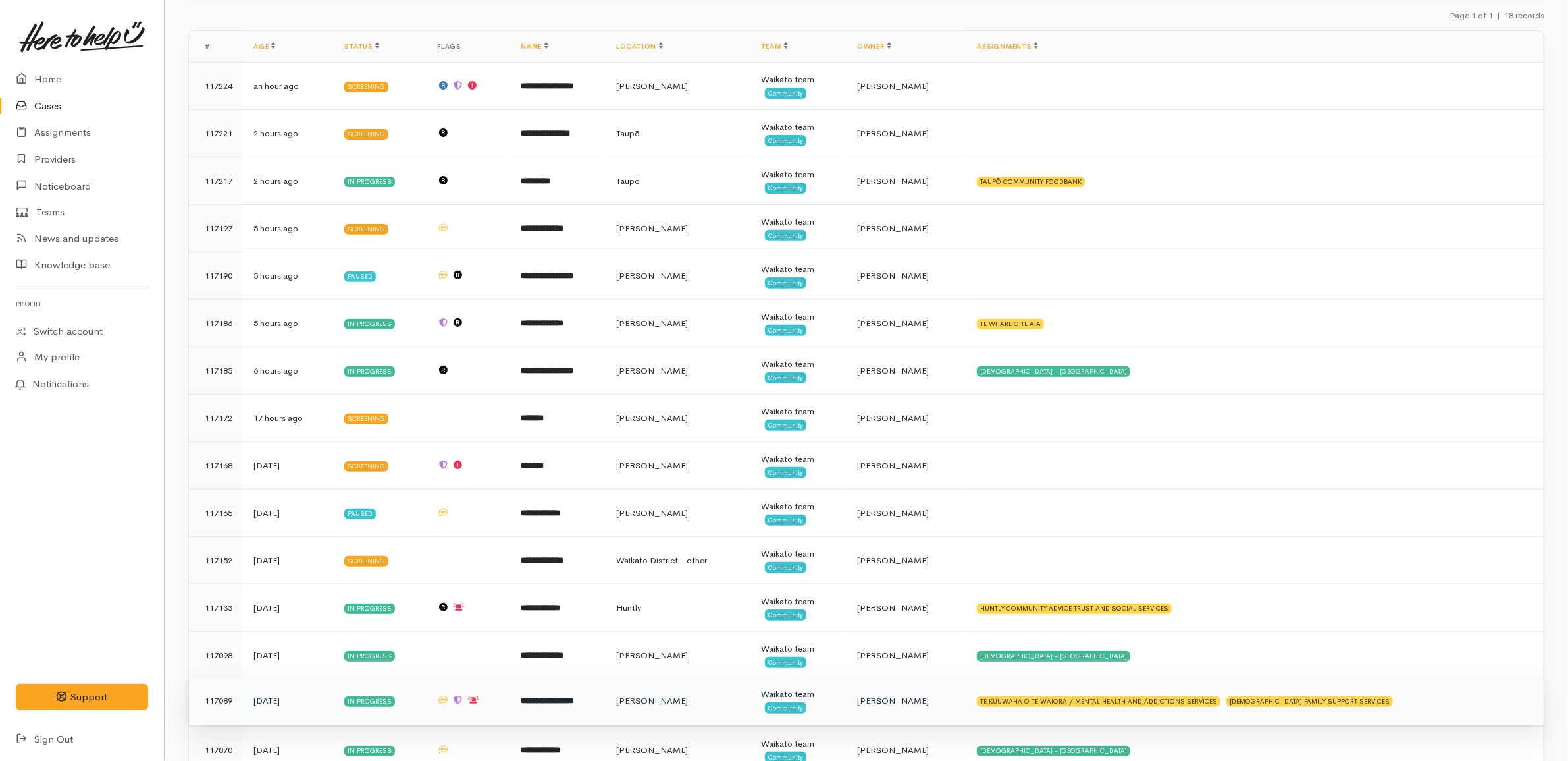
scroll to position [363, 0]
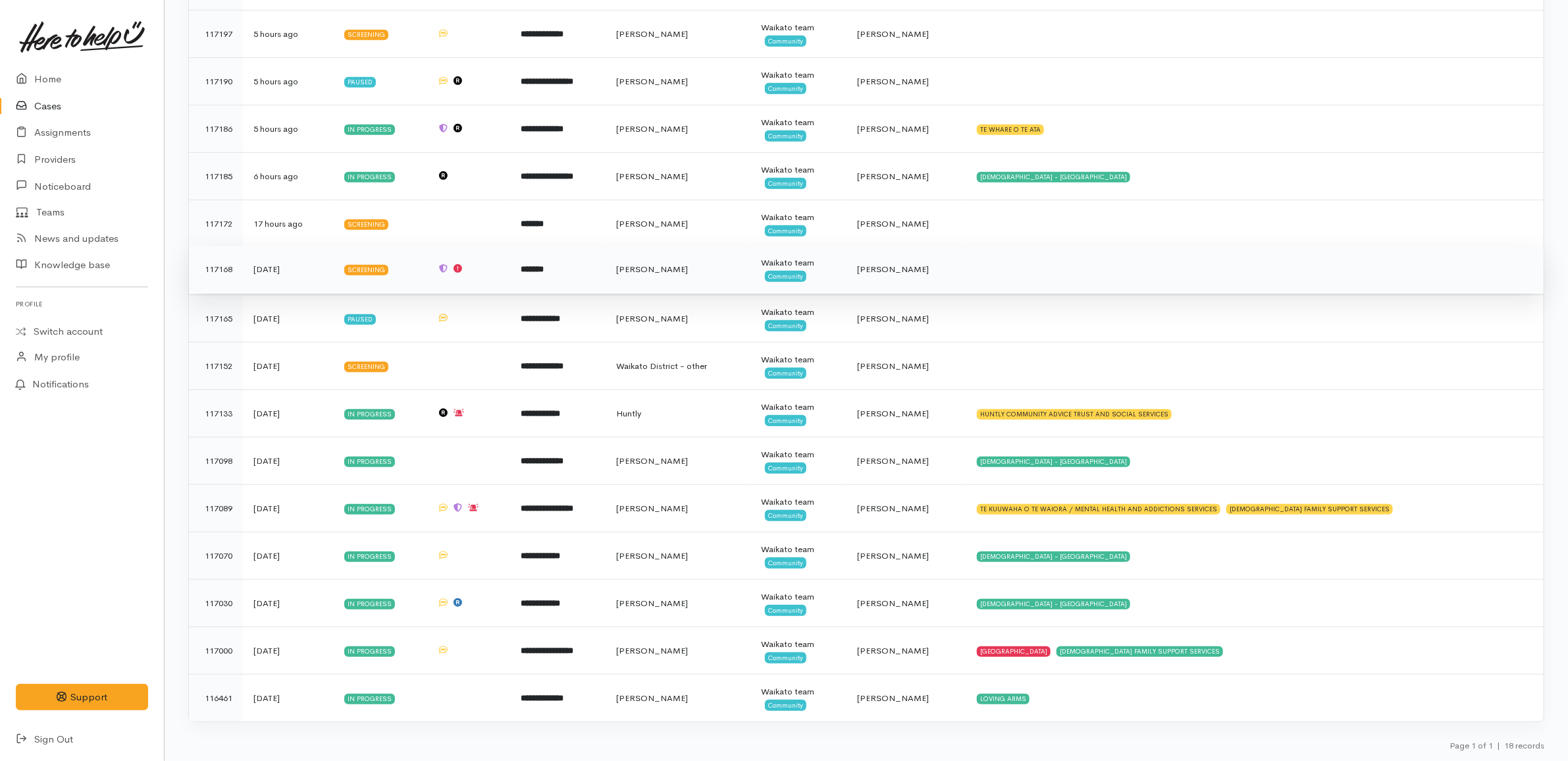
click at [576, 269] on td "*******" at bounding box center [558, 270] width 95 height 48
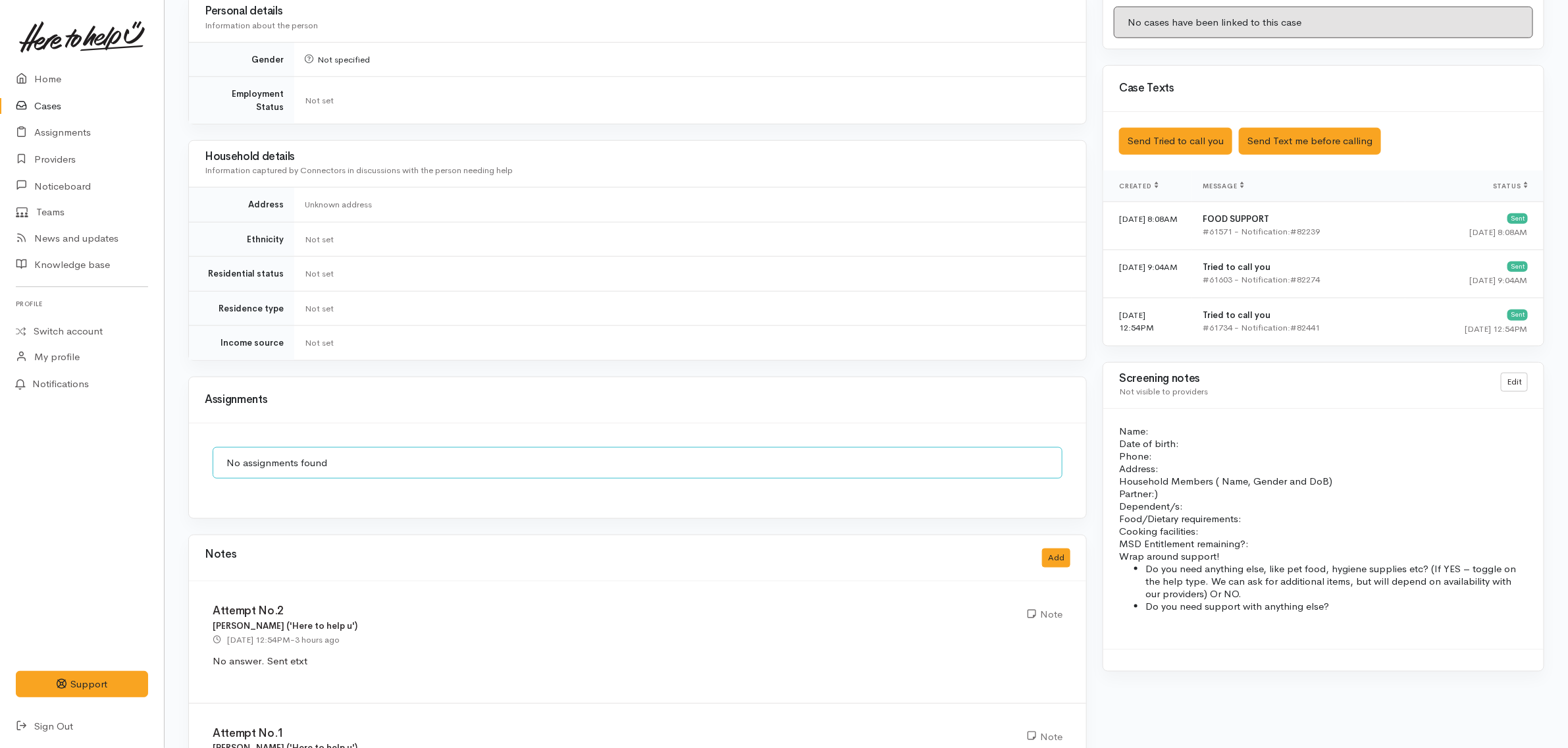
scroll to position [788, 0]
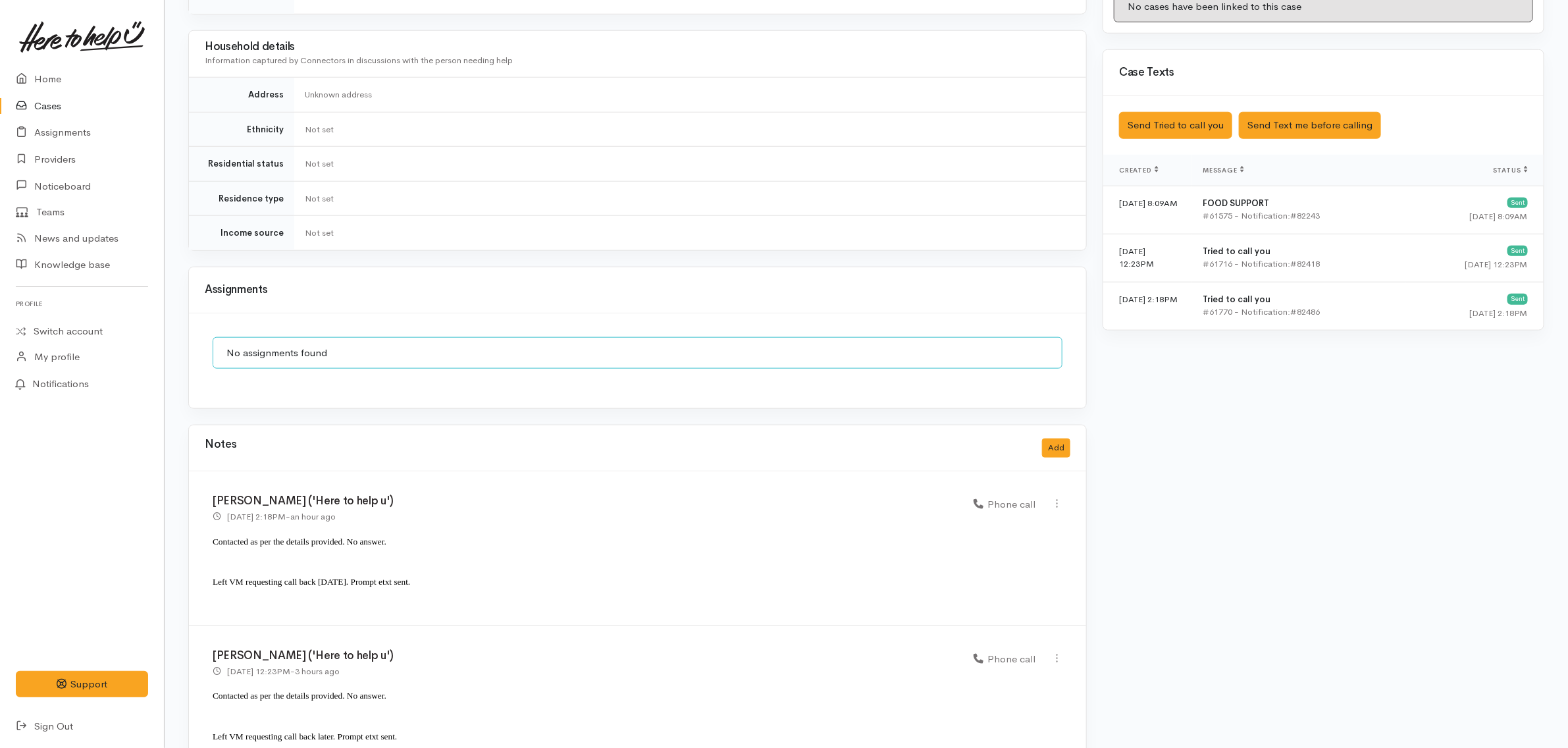
scroll to position [759, 0]
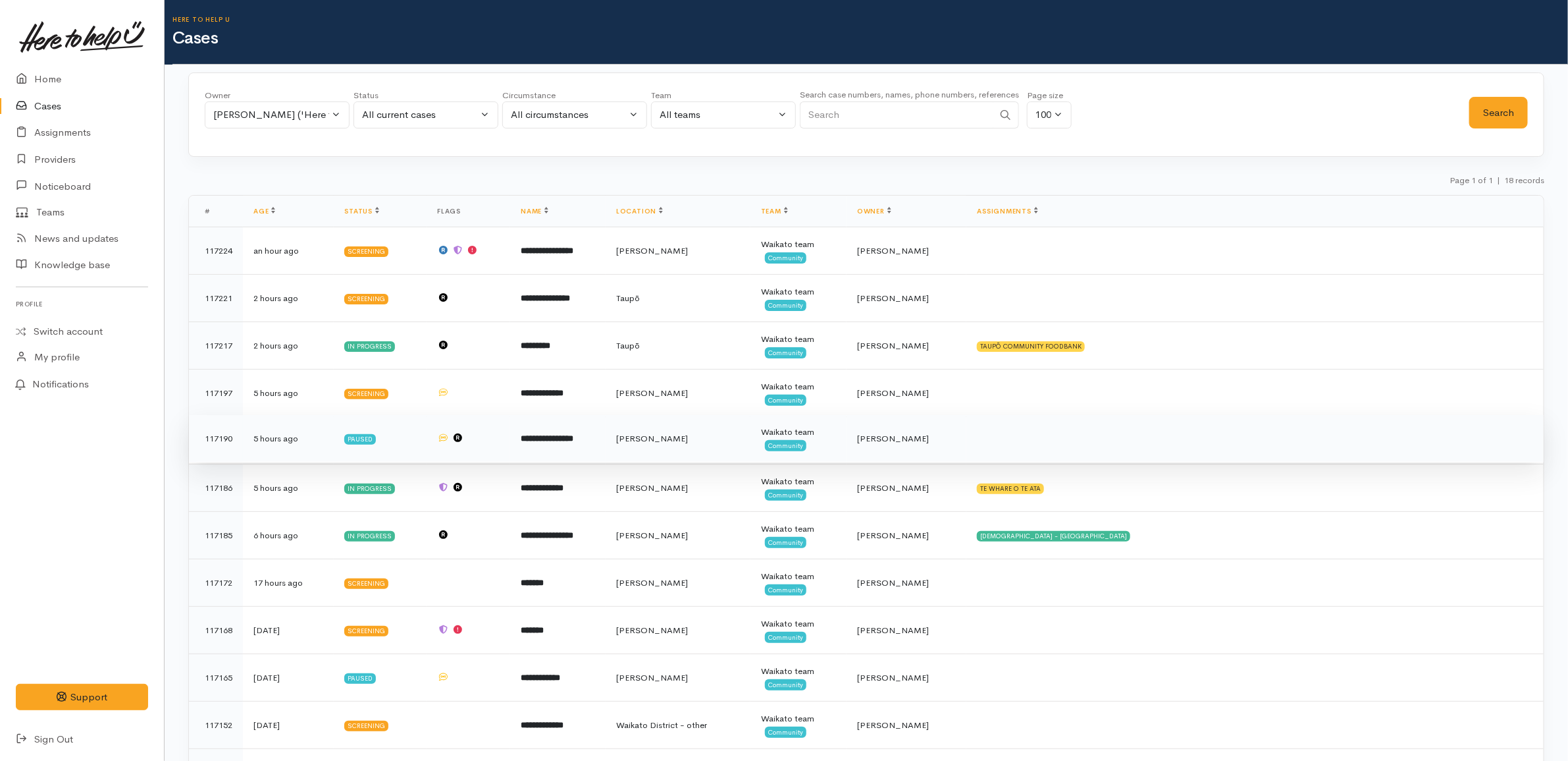
click at [586, 446] on td "**********" at bounding box center [558, 439] width 95 height 48
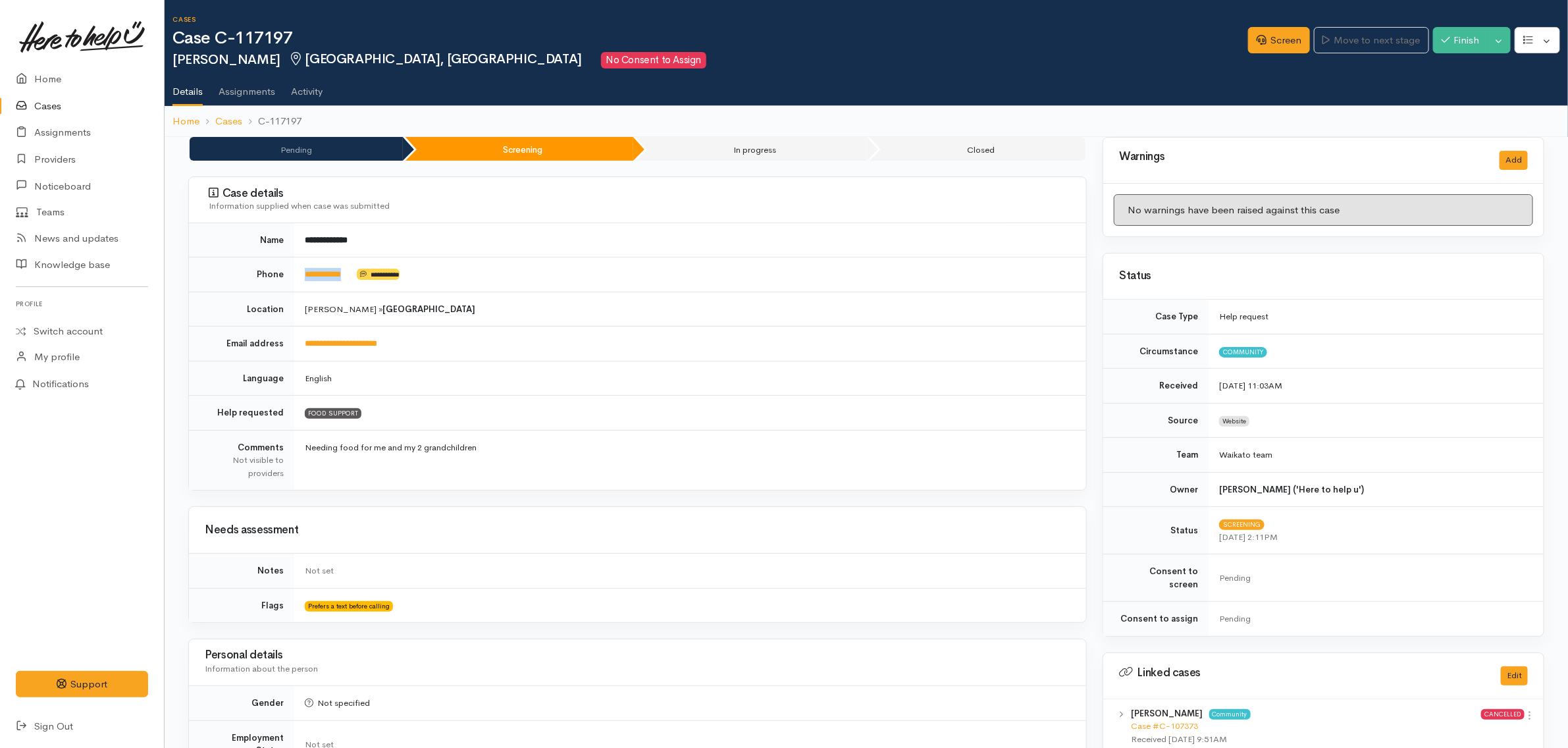
drag, startPoint x: 360, startPoint y: 278, endPoint x: 299, endPoint y: 277, distance: 61.0
click at [299, 277] on td "**********" at bounding box center [690, 274] width 792 height 35
copy td "**********"
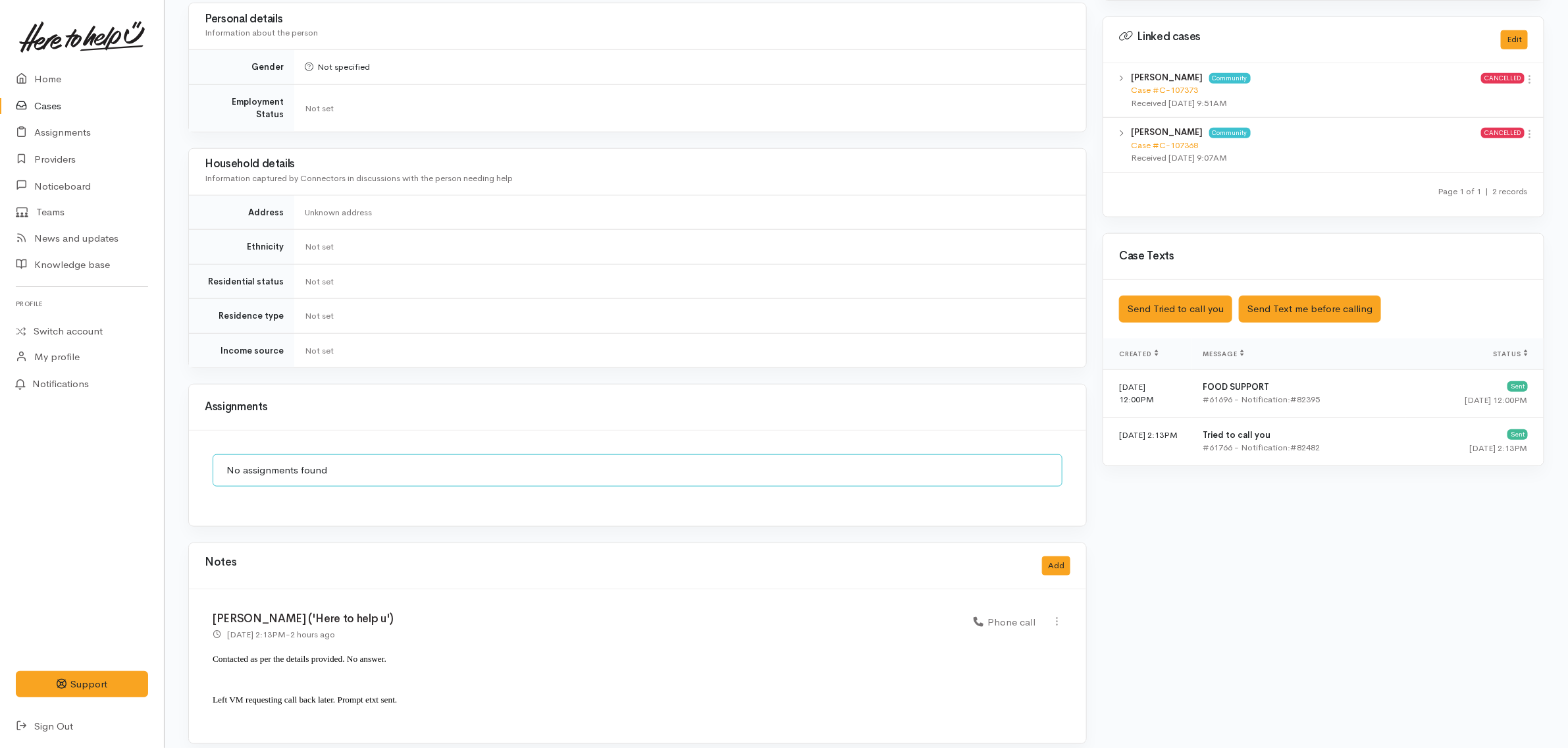
scroll to position [640, 0]
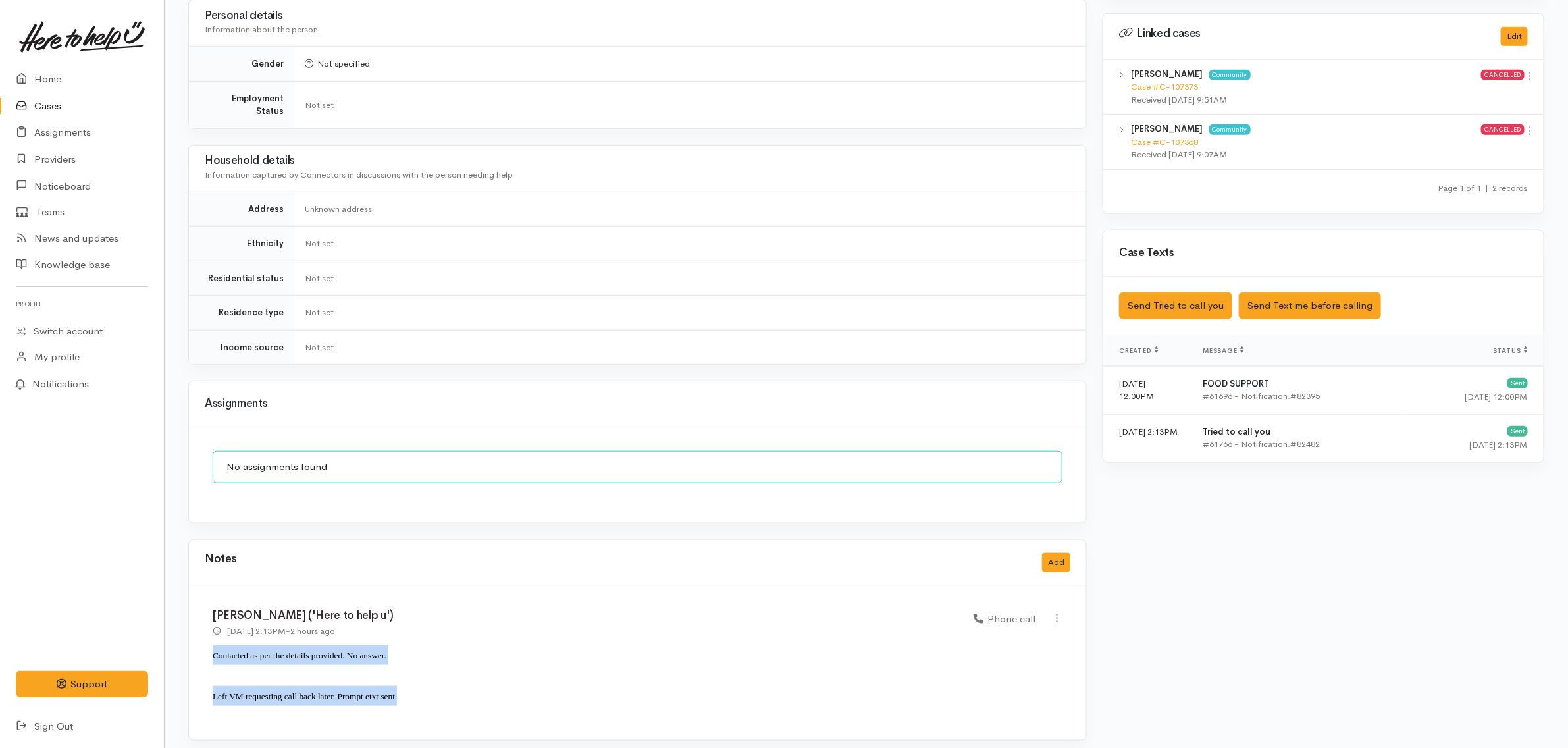
drag, startPoint x: 415, startPoint y: 692, endPoint x: 207, endPoint y: 642, distance: 213.9
click at [207, 642] on div "Katarina Daly ('Here to help u') 1 Sep 2025 2:13PM - 2 hours ago Phone call" at bounding box center [638, 663] width 897 height 154
copy div "Contacted as per the details provided. No answer. Left VM requesting call back …"
click at [1064, 553] on button "Add" at bounding box center [1056, 563] width 28 height 19
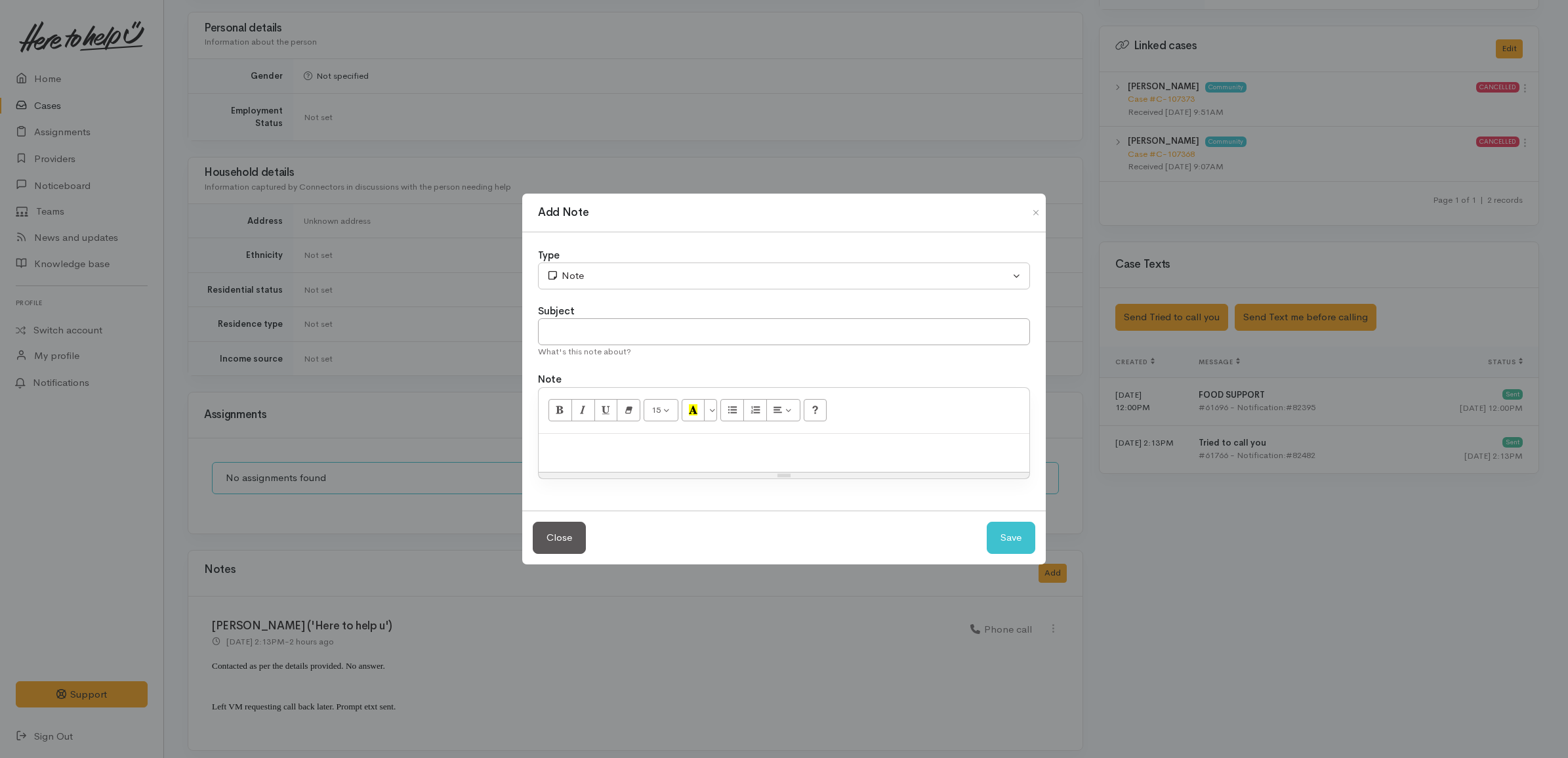
click at [834, 461] on div at bounding box center [784, 453] width 491 height 38
paste div
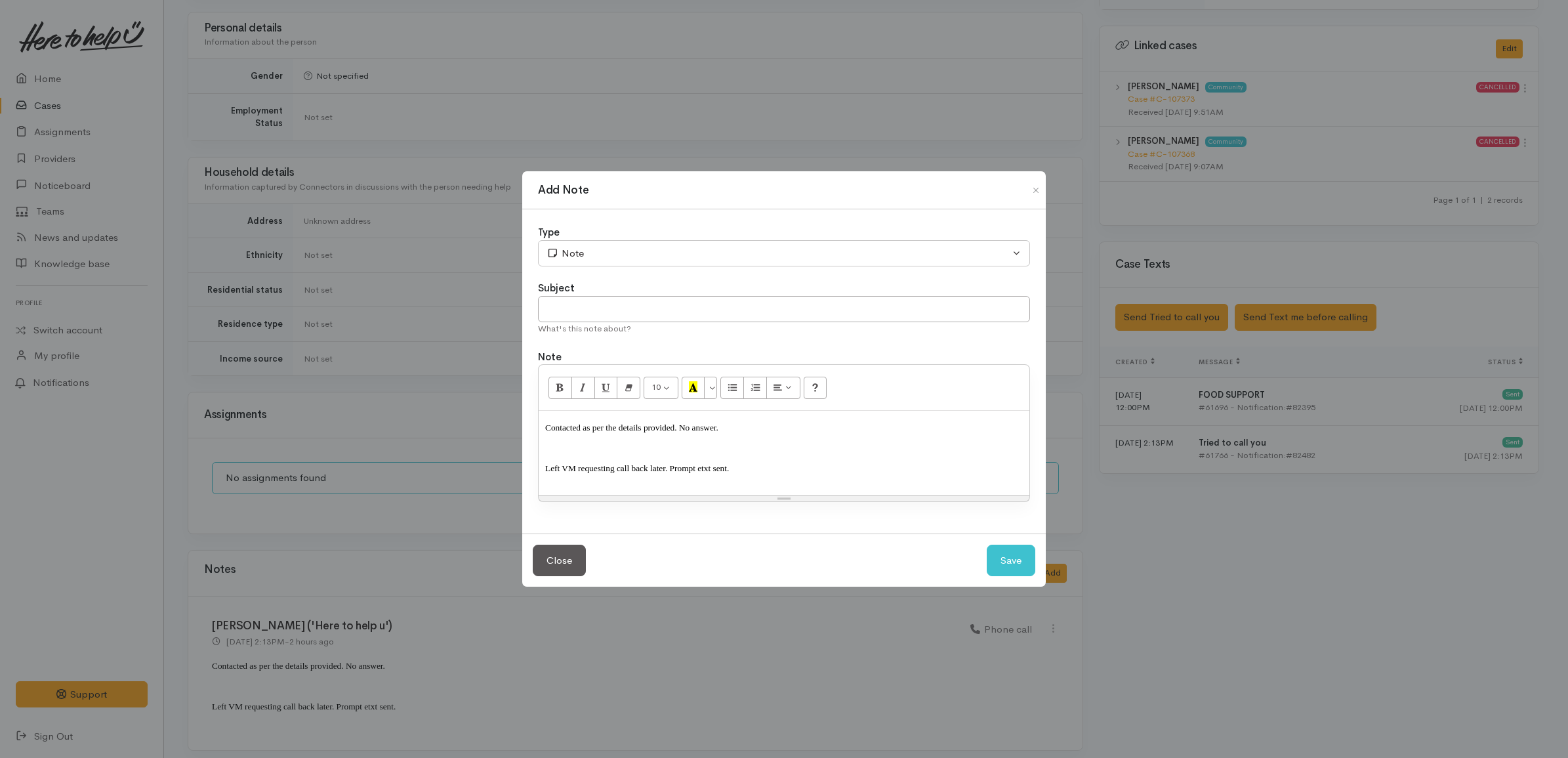
click at [648, 466] on span "Left VM requesting call back later. Prompt etxt sent." at bounding box center [636, 467] width 184 height 10
click at [660, 464] on span "Left VM requesting call back later. Prompt etxt sent." at bounding box center [636, 467] width 184 height 10
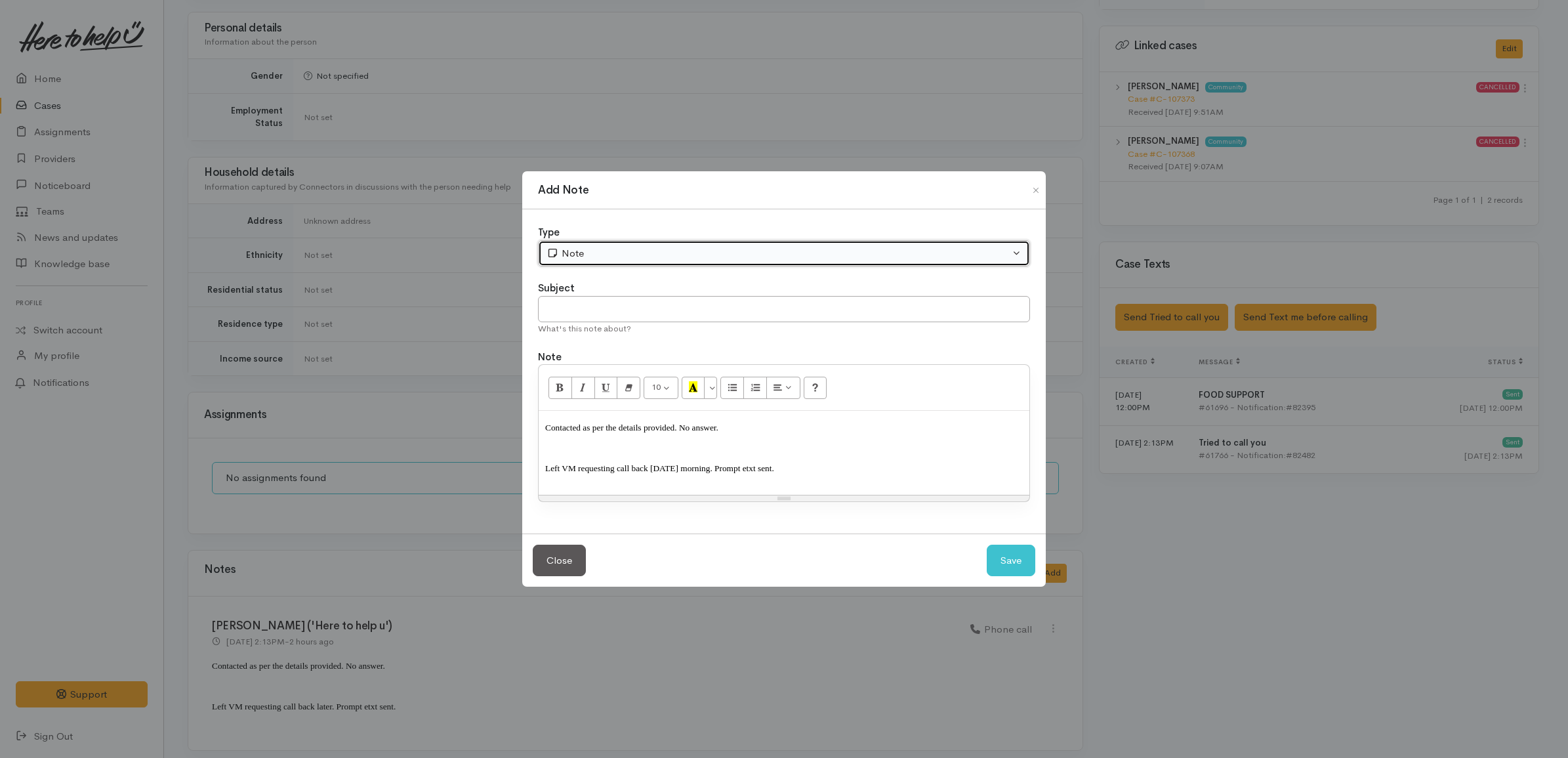
click at [586, 248] on div "Note" at bounding box center [778, 253] width 463 height 15
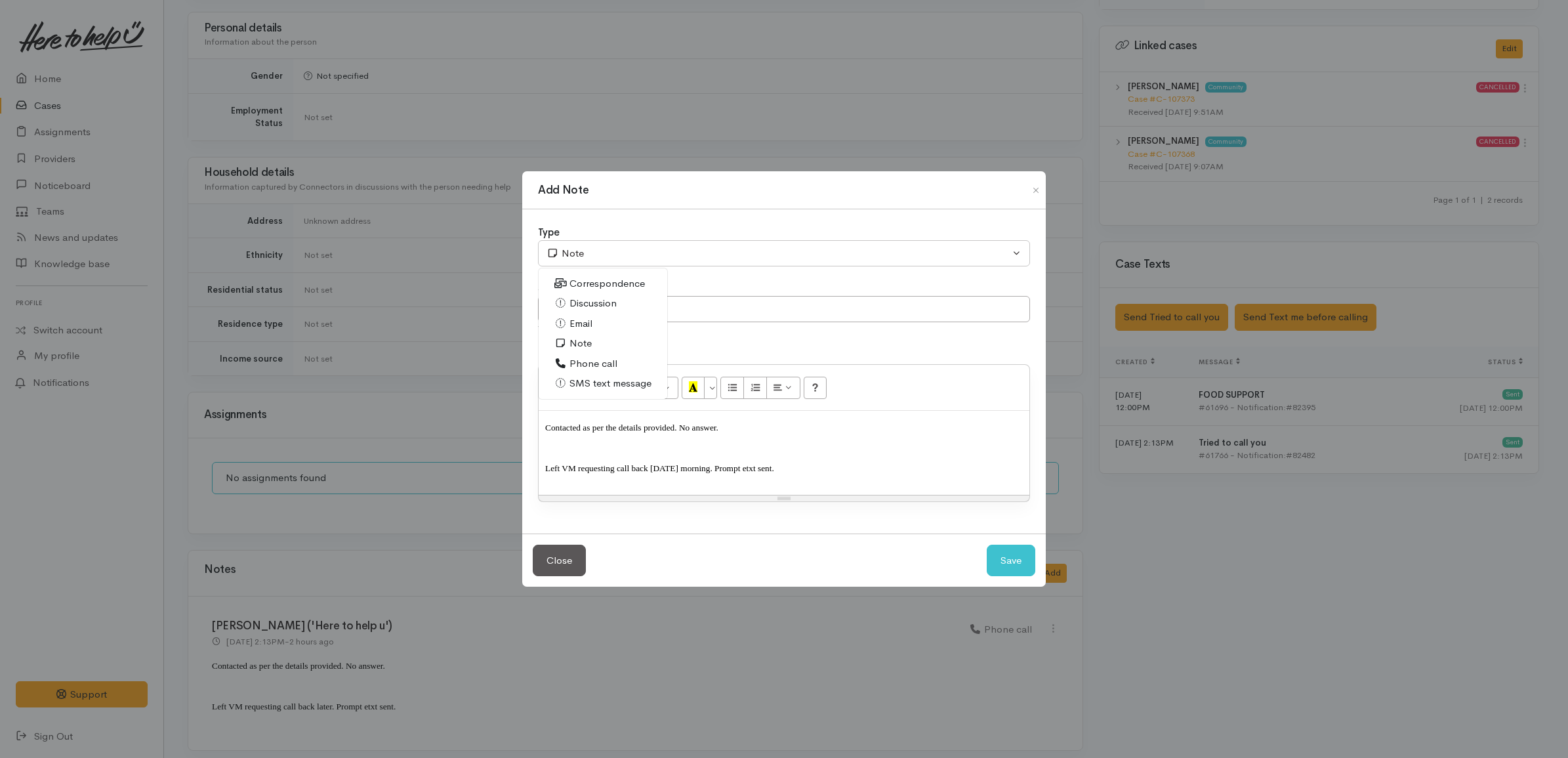
click at [602, 357] on span "Phone call" at bounding box center [593, 364] width 48 height 15
click at [1019, 554] on button "Save" at bounding box center [1010, 560] width 48 height 32
select select "1"
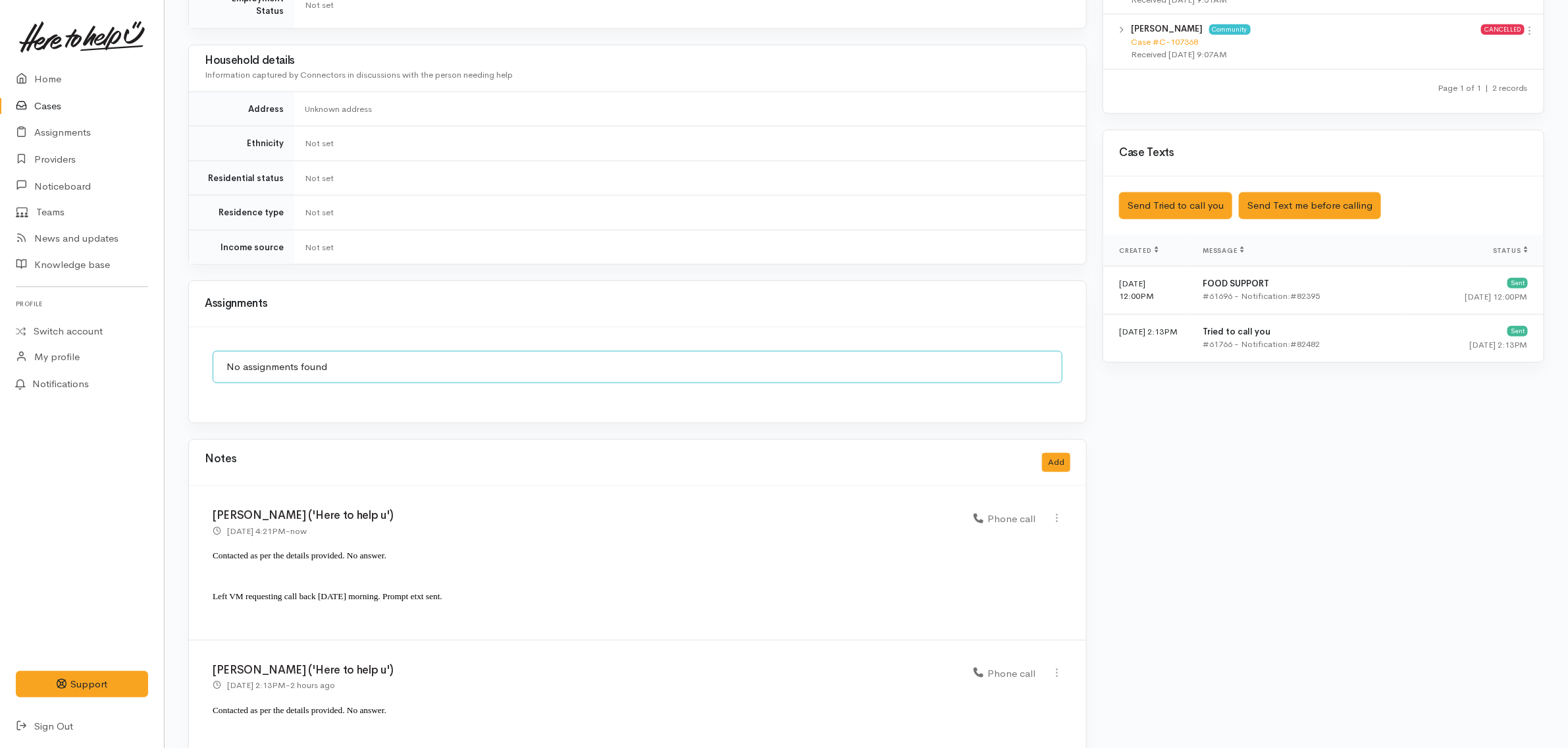
scroll to position [794, 0]
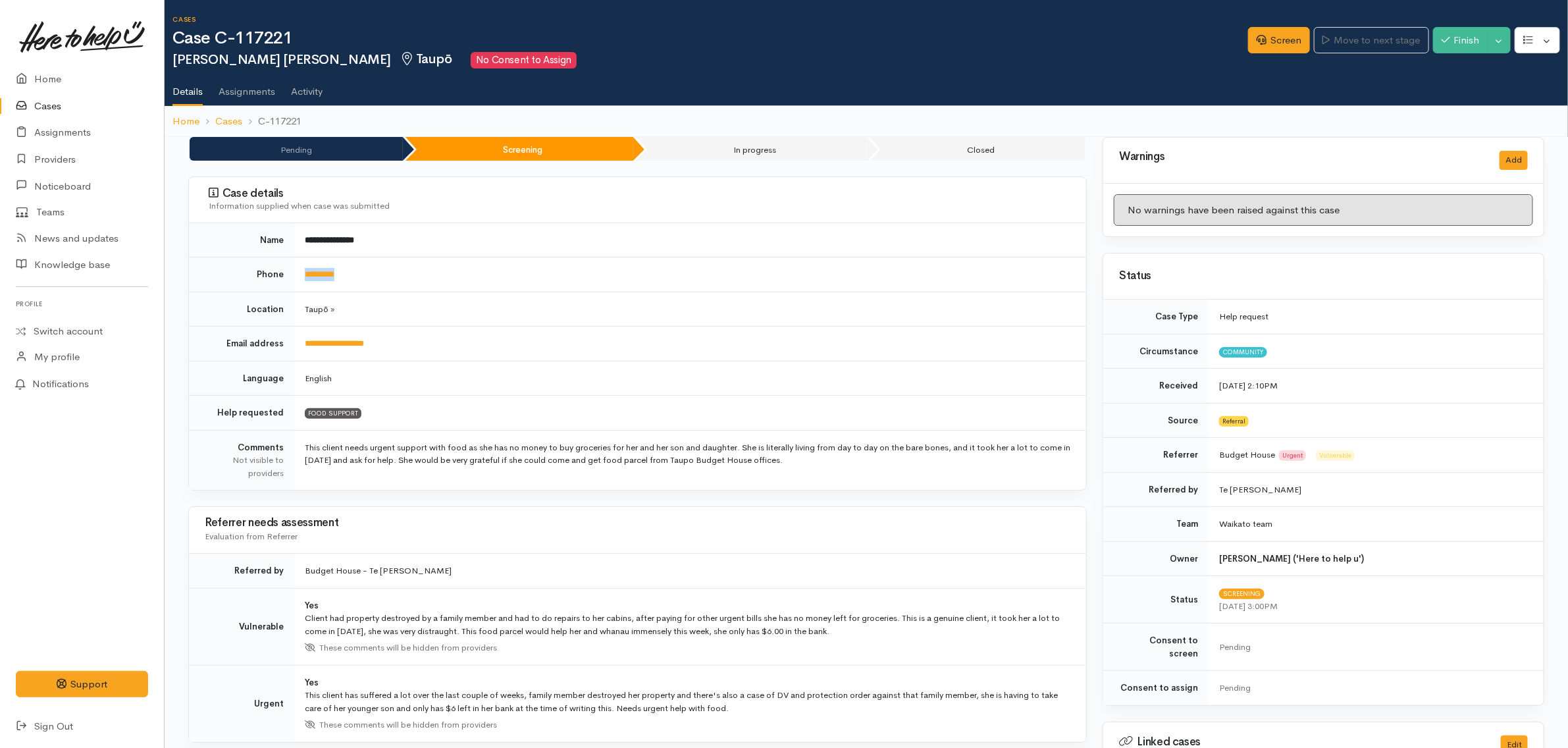
drag, startPoint x: 370, startPoint y: 282, endPoint x: 304, endPoint y: 281, distance: 66.0
click at [304, 281] on td "*********" at bounding box center [690, 274] width 792 height 35
copy link "*********"
click at [568, 334] on td "**********" at bounding box center [690, 344] width 792 height 35
click at [852, 240] on td "**********" at bounding box center [690, 240] width 792 height 34
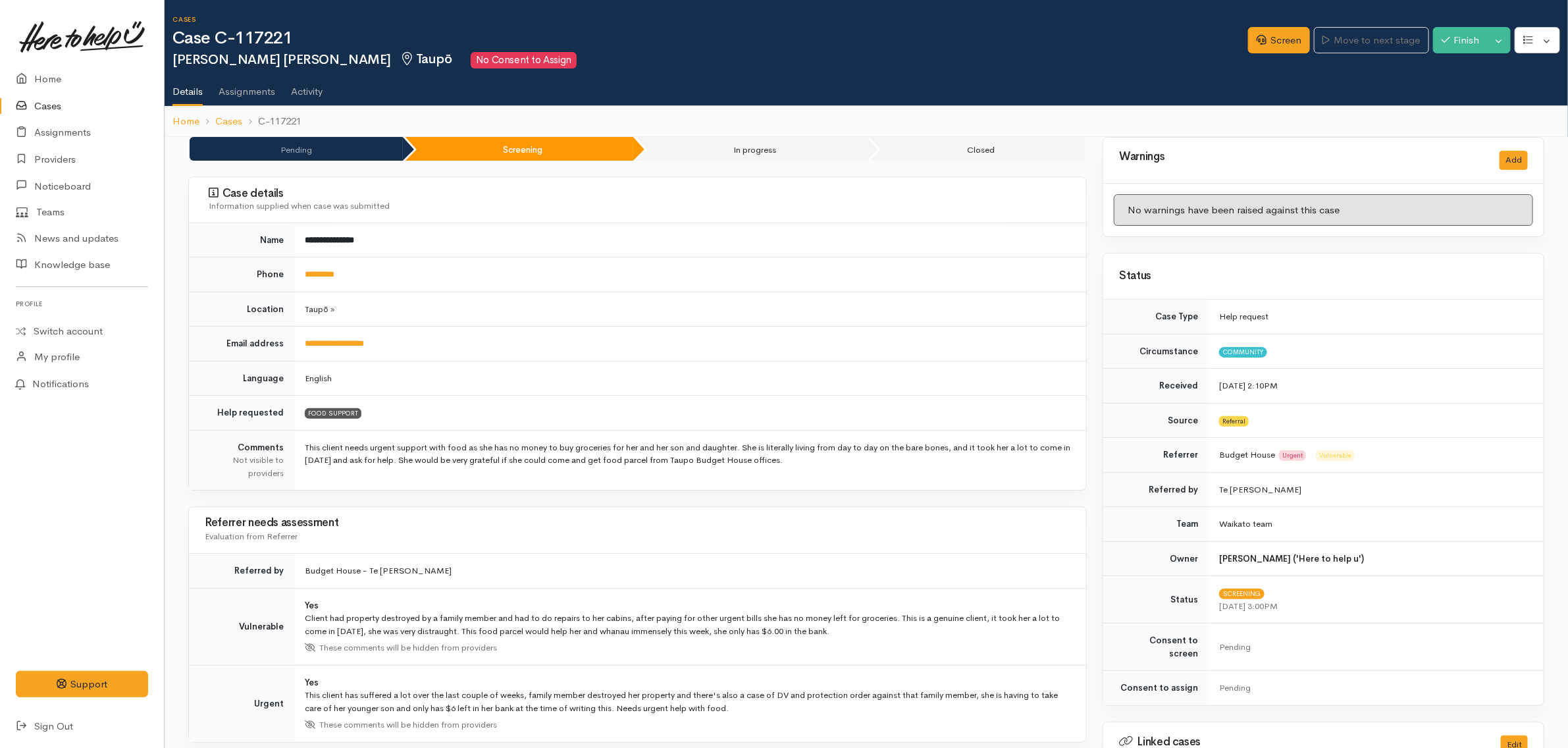
click at [851, 239] on td "**********" at bounding box center [690, 240] width 792 height 34
click at [645, 347] on td "**********" at bounding box center [690, 344] width 792 height 35
click at [501, 423] on td "FOOD SUPPORT" at bounding box center [690, 413] width 792 height 35
click at [495, 371] on td "English" at bounding box center [690, 378] width 792 height 35
click at [439, 344] on td "**********" at bounding box center [690, 344] width 792 height 35
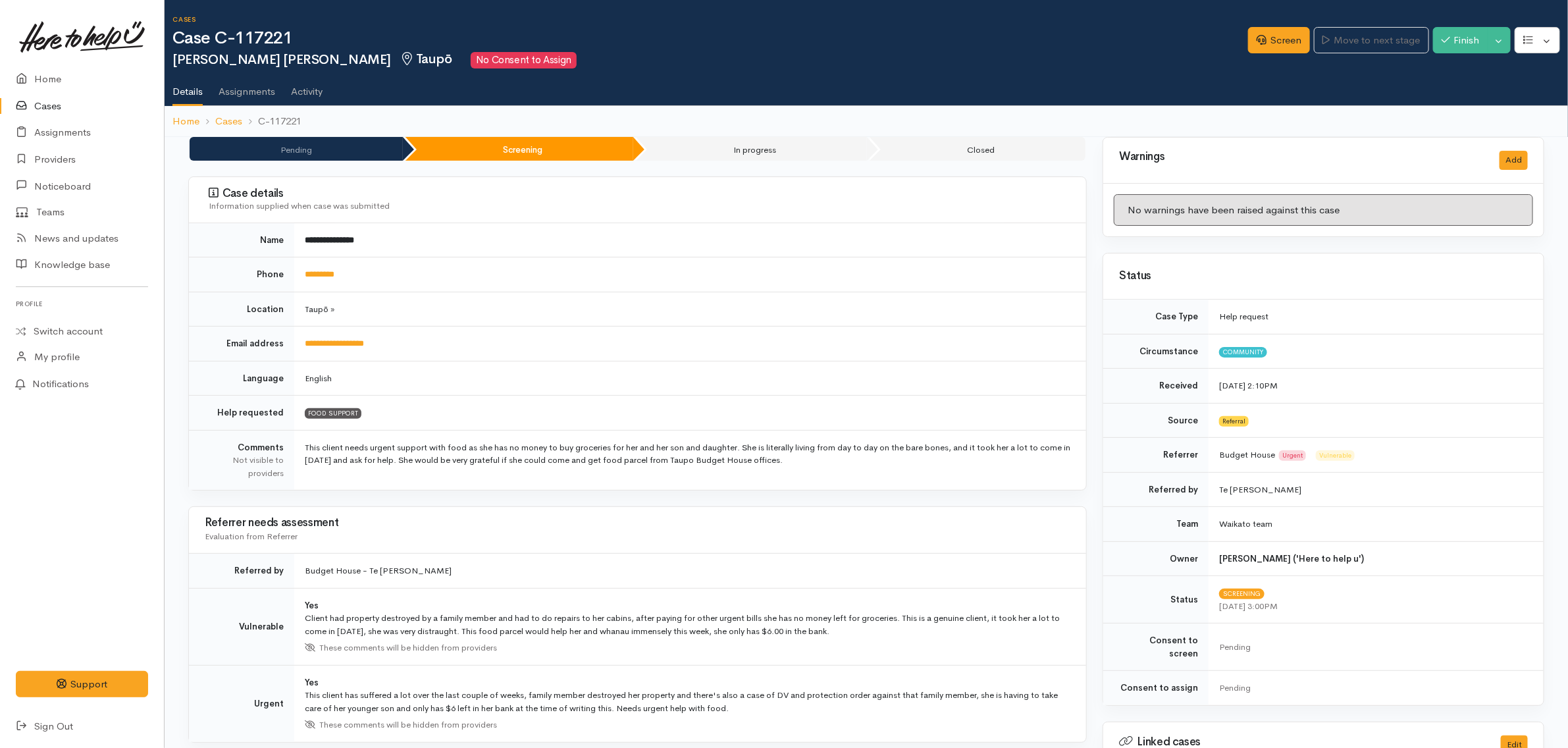
click at [431, 385] on td "English" at bounding box center [690, 378] width 792 height 35
click at [321, 385] on td "English" at bounding box center [690, 378] width 792 height 35
click at [365, 377] on td "English" at bounding box center [690, 378] width 792 height 35
click at [429, 346] on td "**********" at bounding box center [690, 344] width 792 height 35
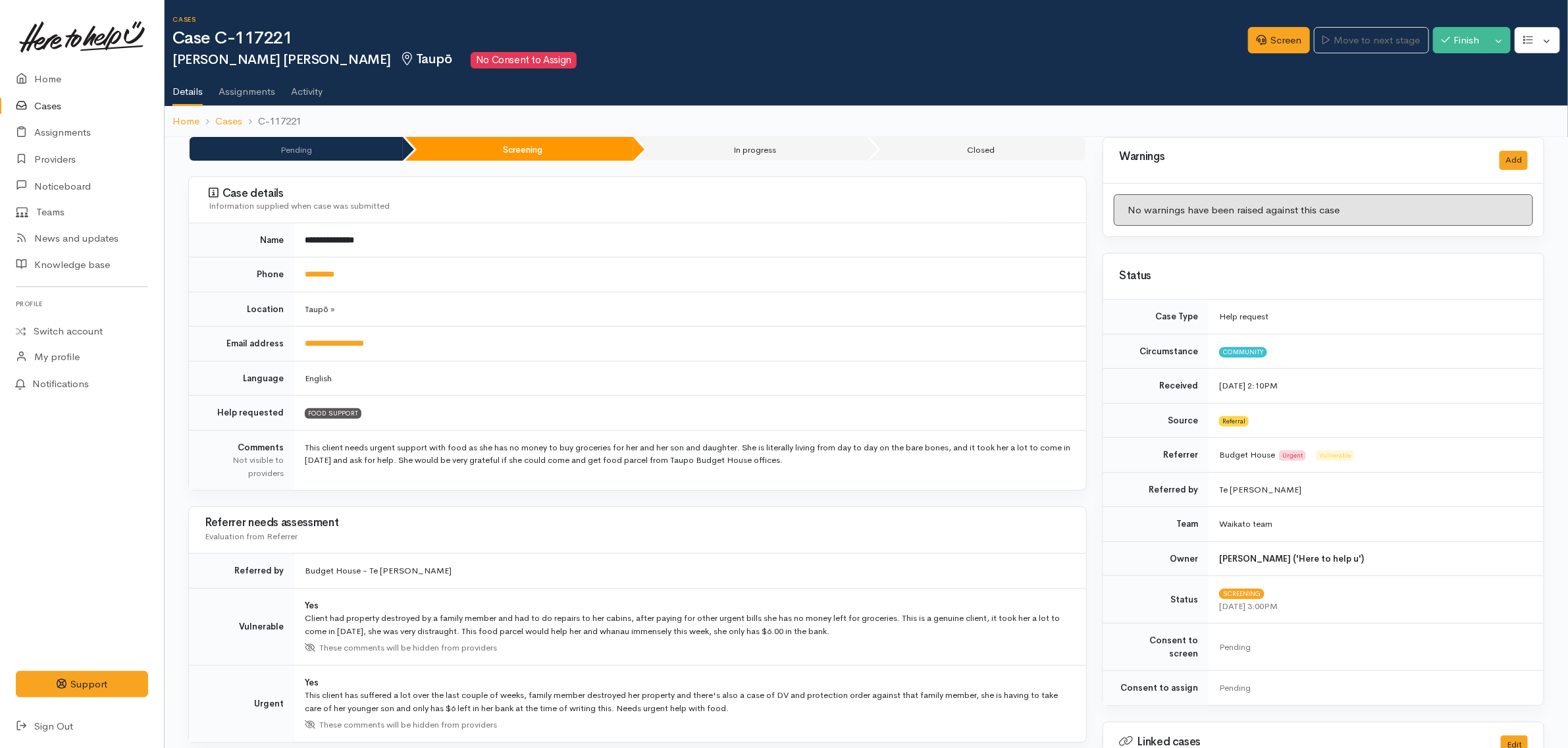
click at [395, 374] on td "English" at bounding box center [690, 378] width 792 height 35
click at [454, 351] on td "**********" at bounding box center [690, 344] width 792 height 35
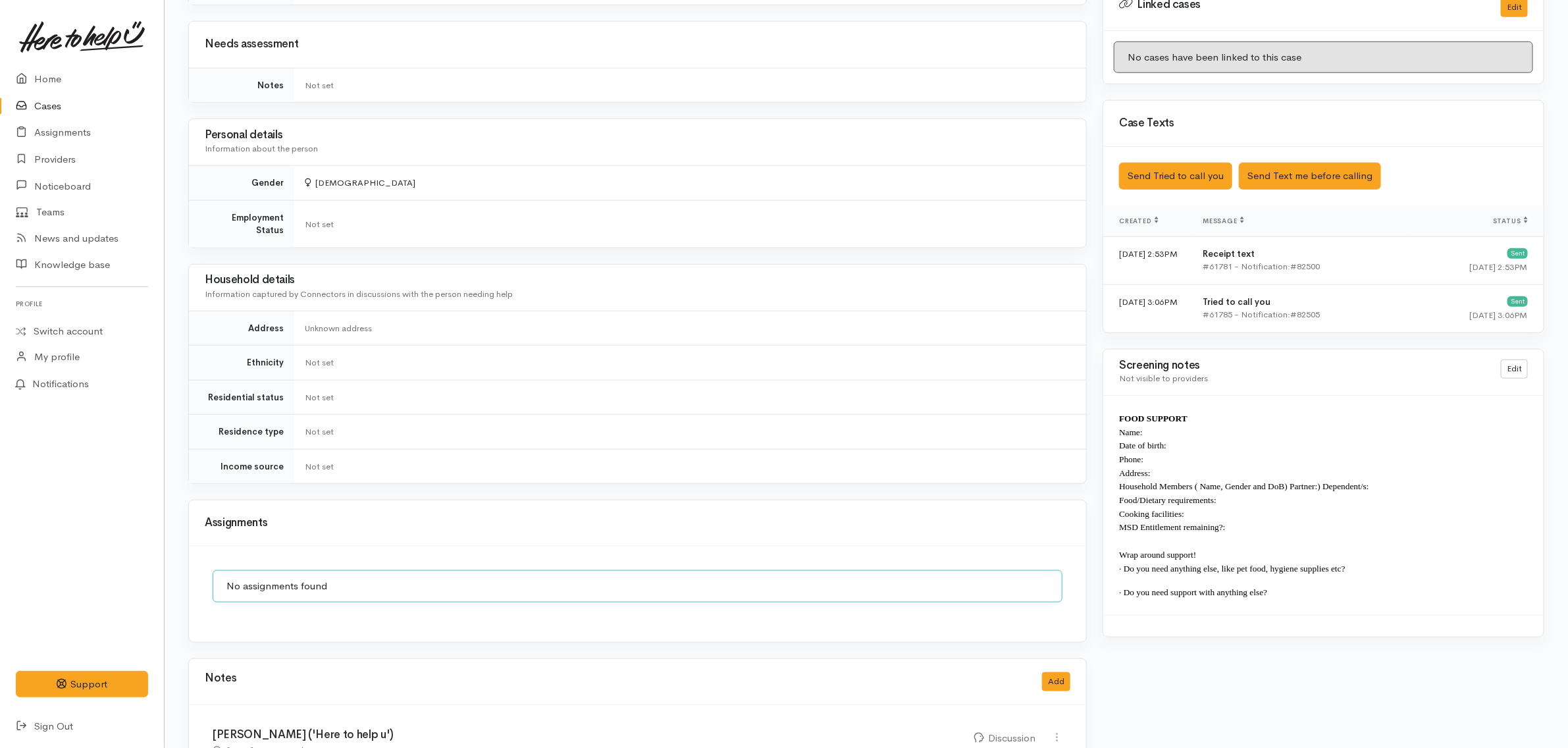
scroll to position [811, 0]
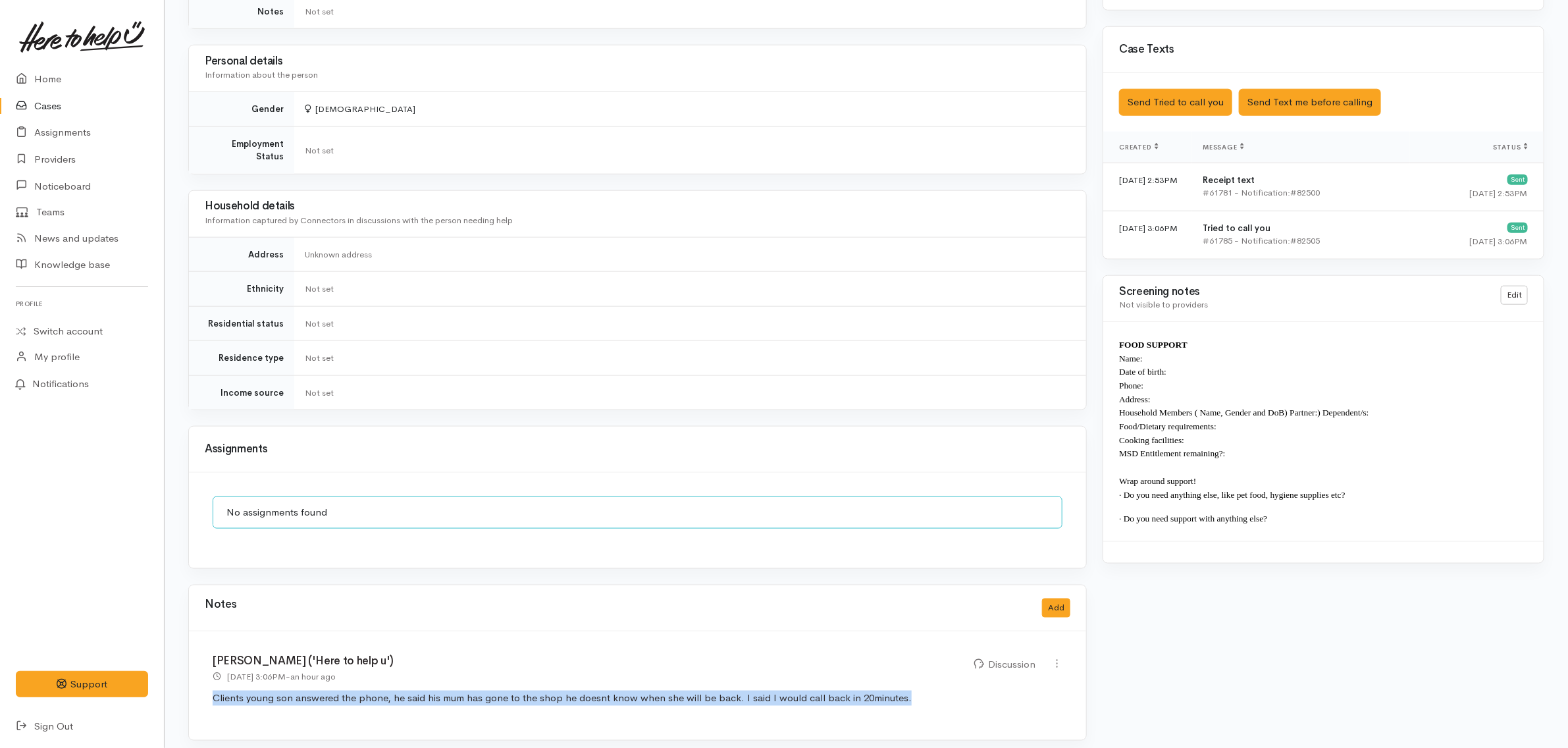
drag, startPoint x: 942, startPoint y: 690, endPoint x: 208, endPoint y: 688, distance: 734.0
click at [208, 688] on div "Katarina Daly ('Here to help u') 1 Sep 2025 3:06PM - an hour ago Discussion" at bounding box center [638, 686] width 897 height 108
copy p "Clients young son answered the phone, he said his mum has gone to the shop he d…"
click at [1058, 604] on button "Add" at bounding box center [1056, 608] width 28 height 19
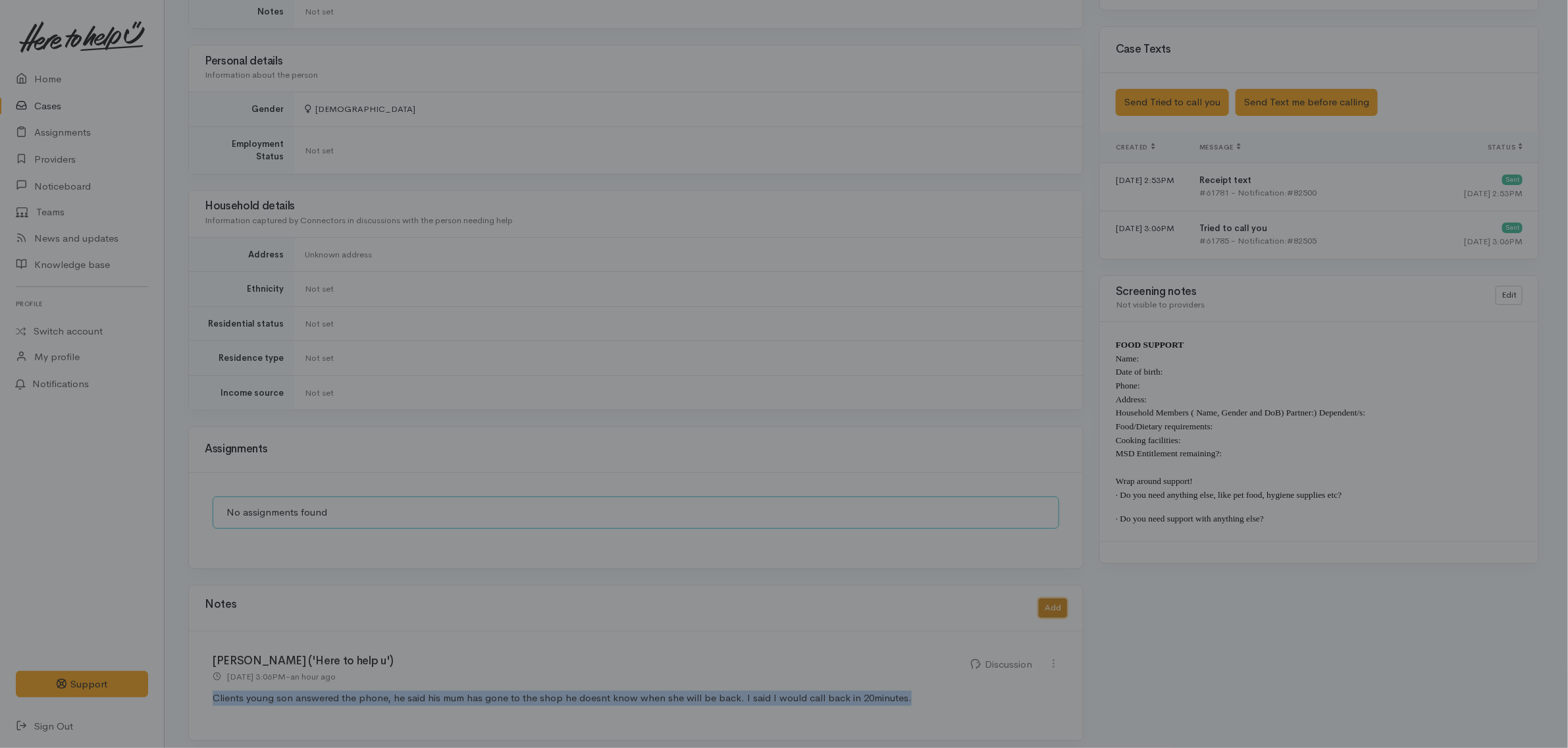
scroll to position [798, 0]
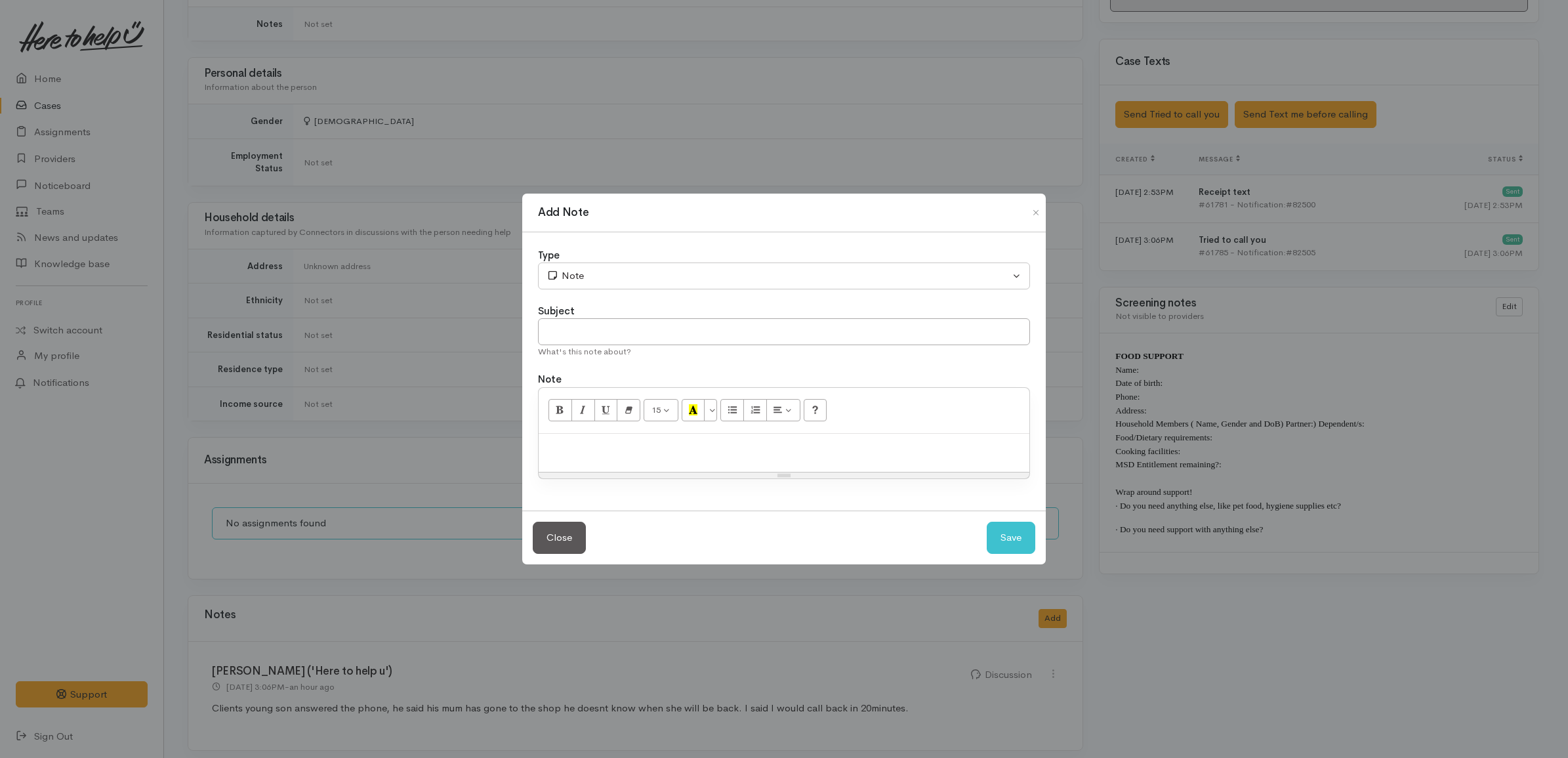
drag, startPoint x: 712, startPoint y: 461, endPoint x: 699, endPoint y: 453, distance: 15.3
click at [710, 460] on div at bounding box center [784, 453] width 491 height 38
paste div
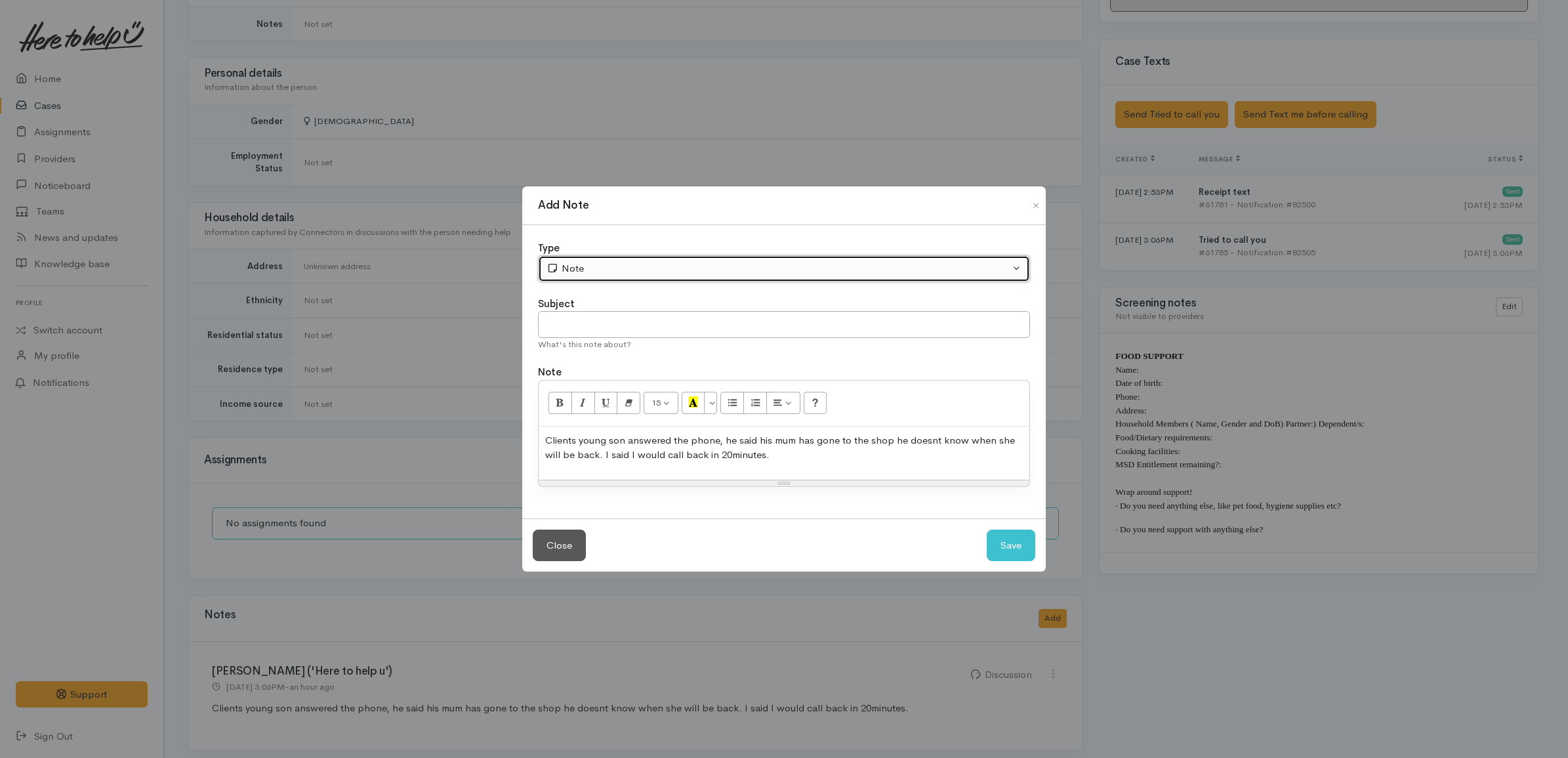
click at [620, 277] on button "Note" at bounding box center [784, 268] width 492 height 27
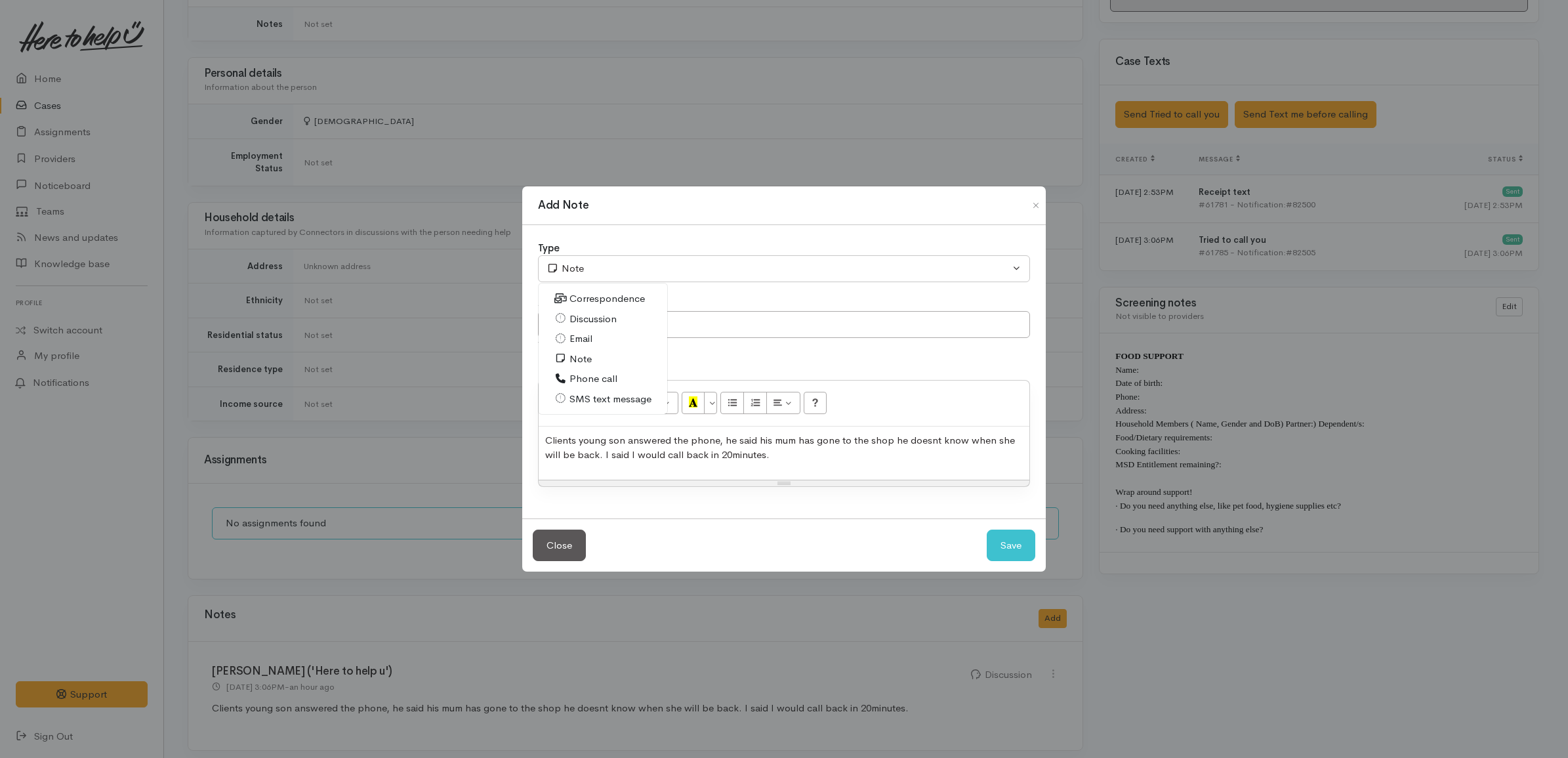
click at [597, 306] on link "Correspondence" at bounding box center [603, 299] width 129 height 20
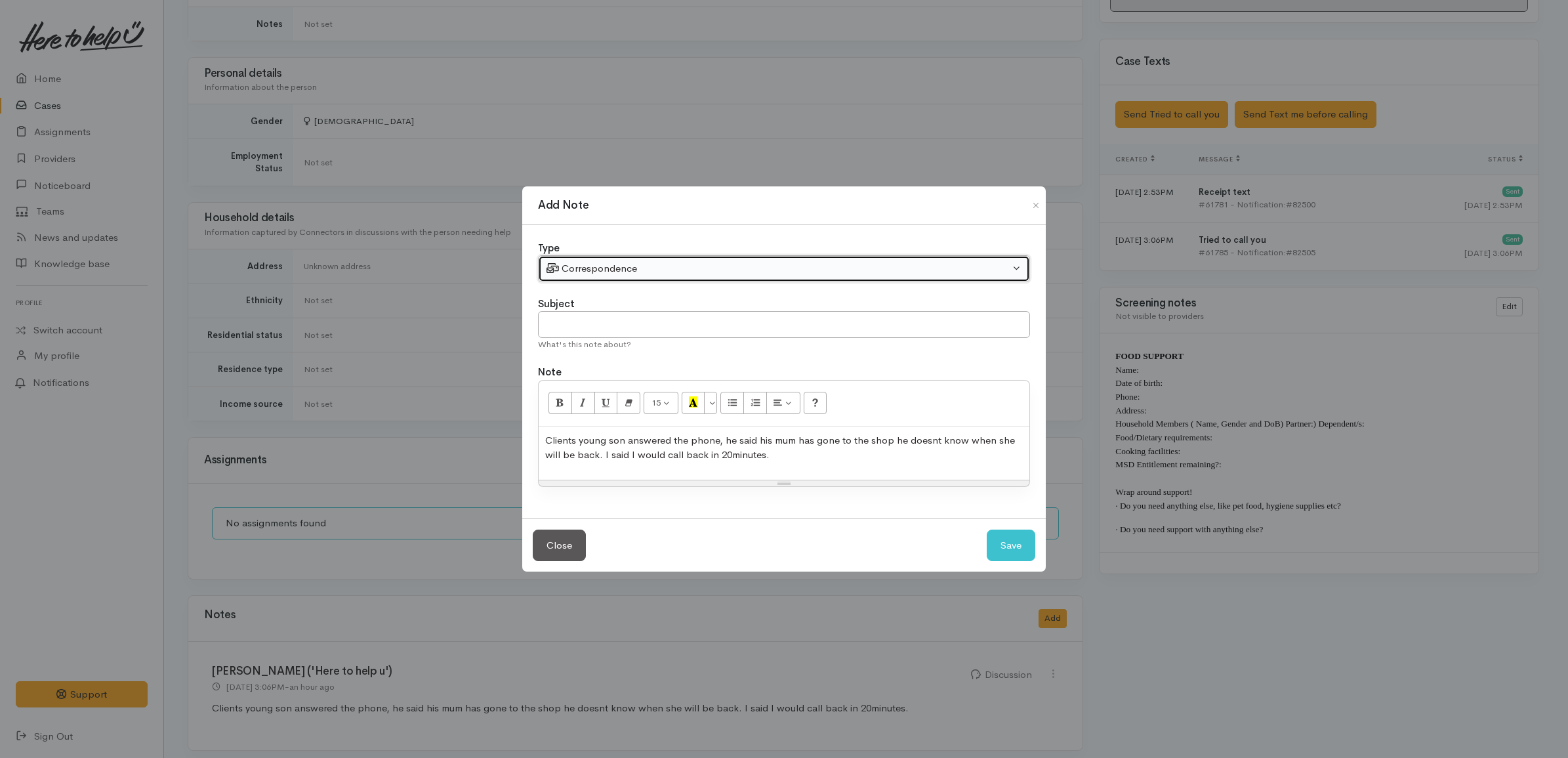
click at [600, 263] on div "Correspondence" at bounding box center [778, 269] width 463 height 15
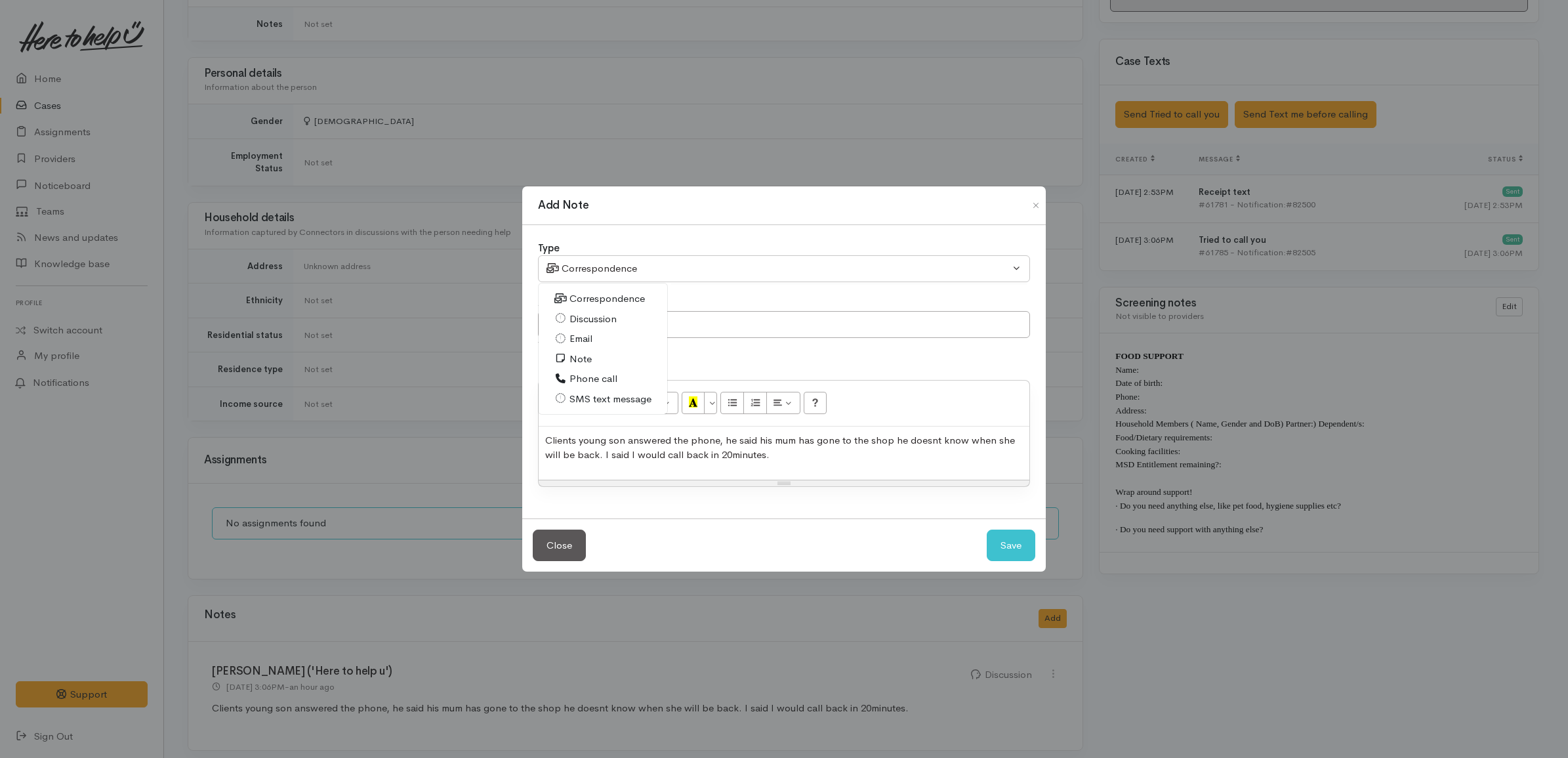
click at [591, 313] on span "Discussion" at bounding box center [593, 319] width 48 height 15
click at [615, 442] on span "Clients young son answered the phone, he said his mum has gone to the shop he d…" at bounding box center [780, 447] width 470 height 27
click at [721, 438] on span "Clients young son answered the phone, he said his mum has gone to the shop he d…" at bounding box center [780, 447] width 470 height 27
click at [1001, 535] on button "Save" at bounding box center [1010, 545] width 48 height 32
select select "1"
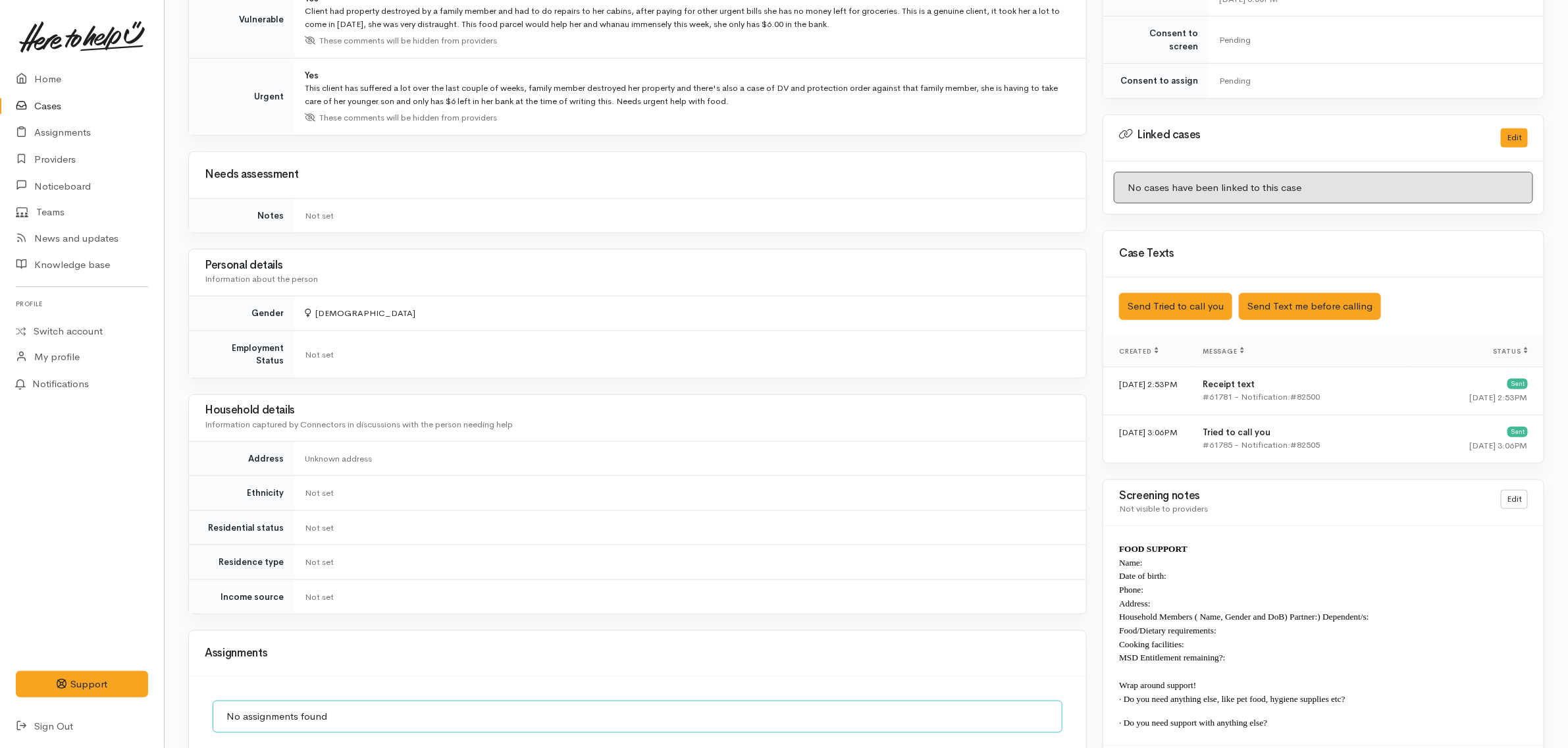
scroll to position [427, 0]
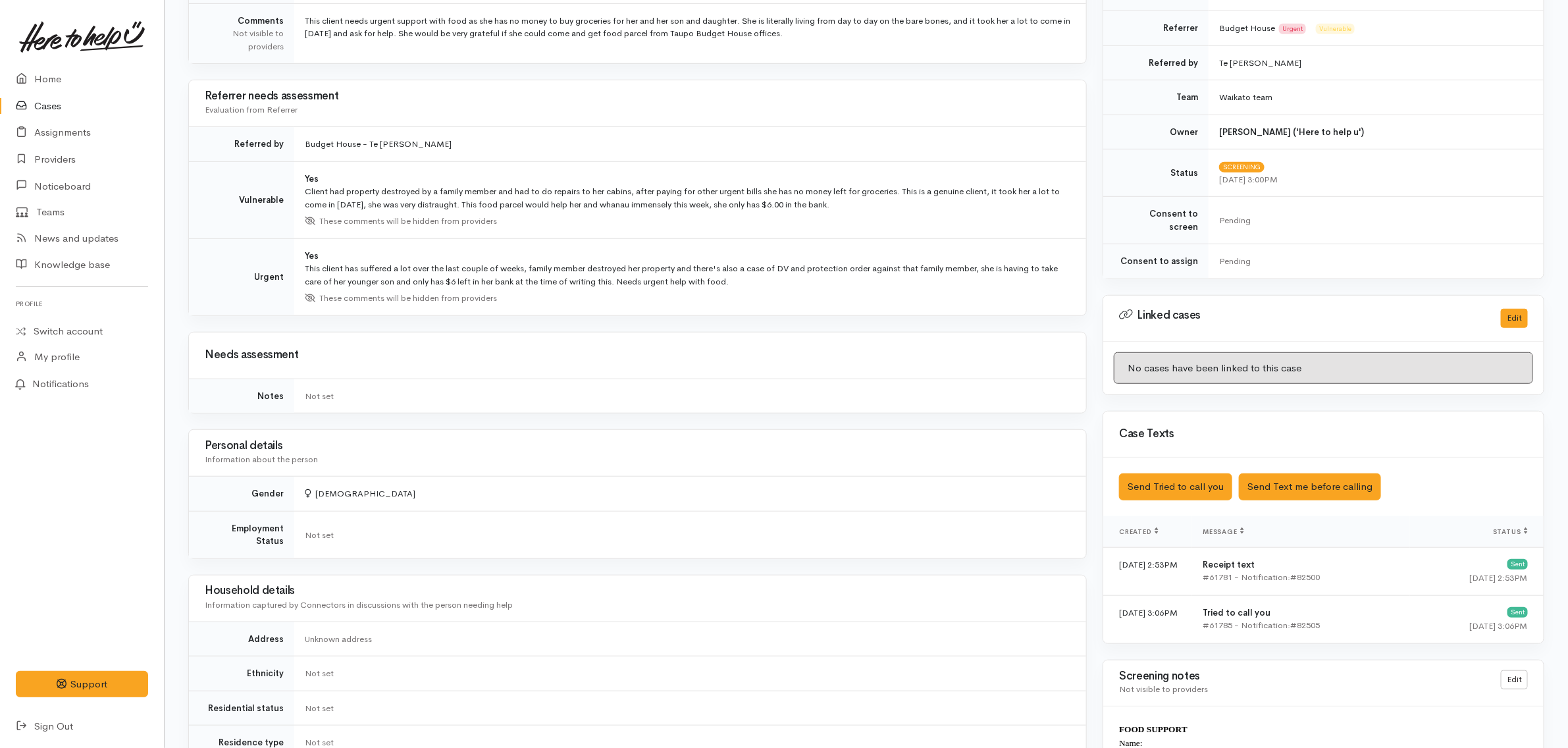
click at [692, 341] on div "Needs assessment" at bounding box center [638, 355] width 897 height 46
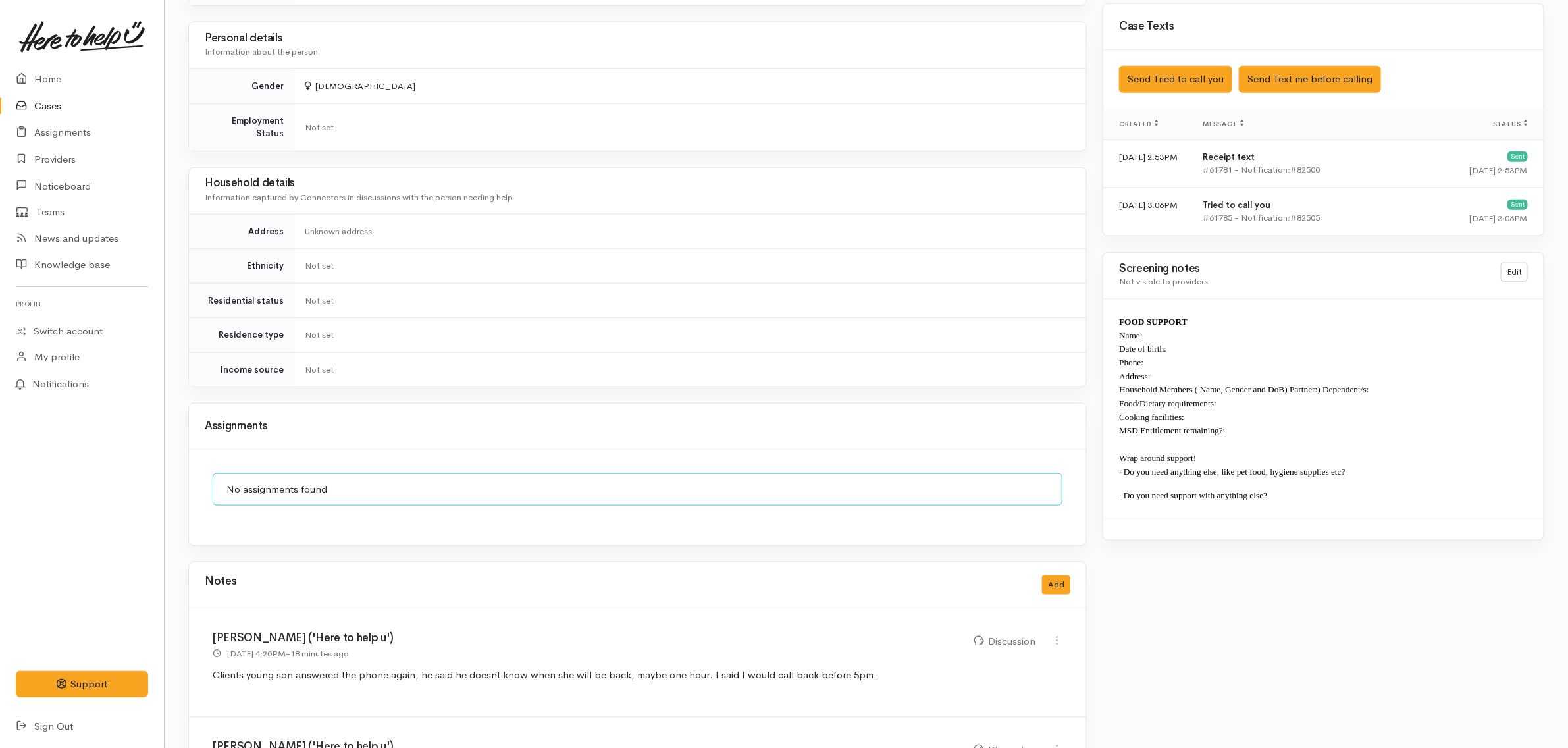
scroll to position [921, 0]
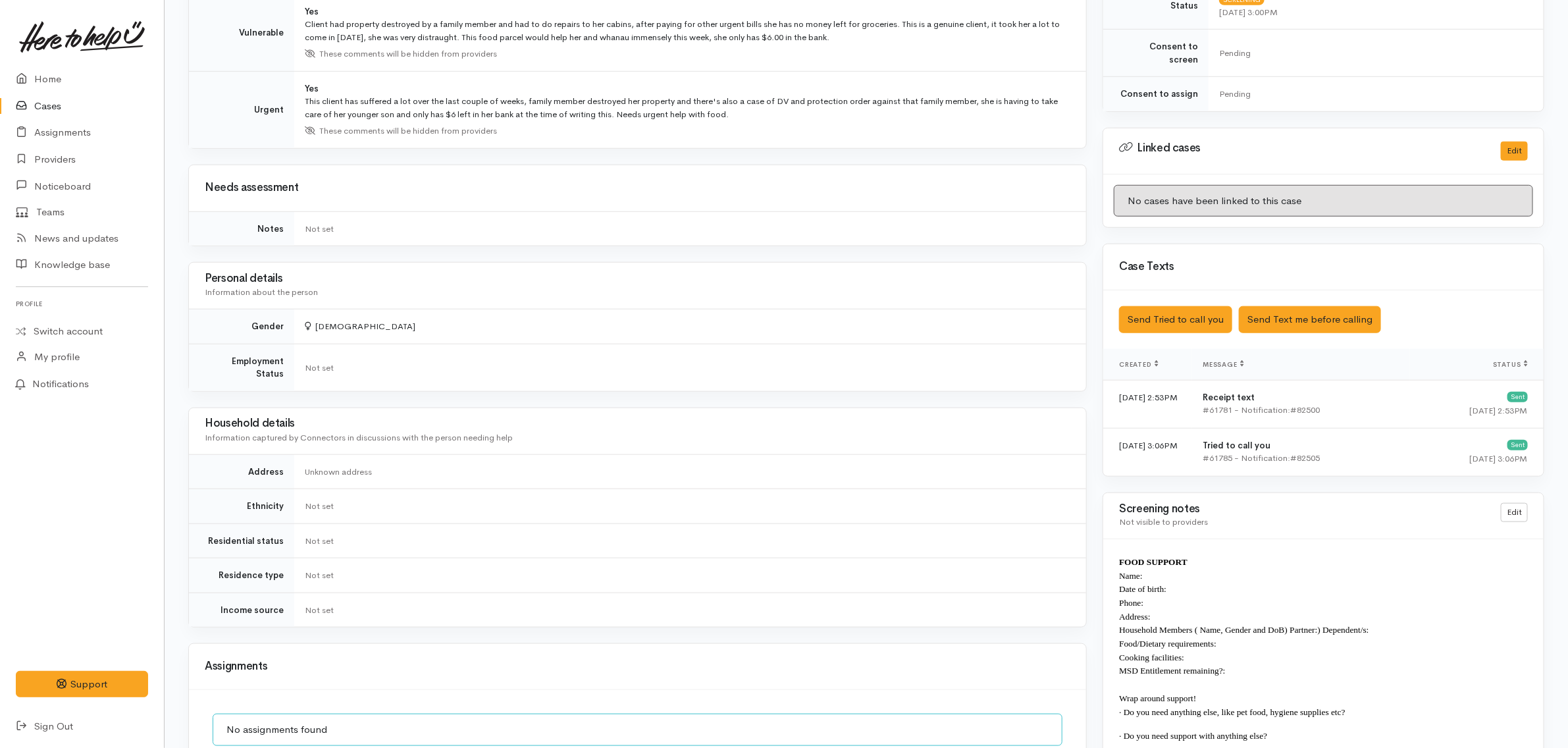
scroll to position [921, 0]
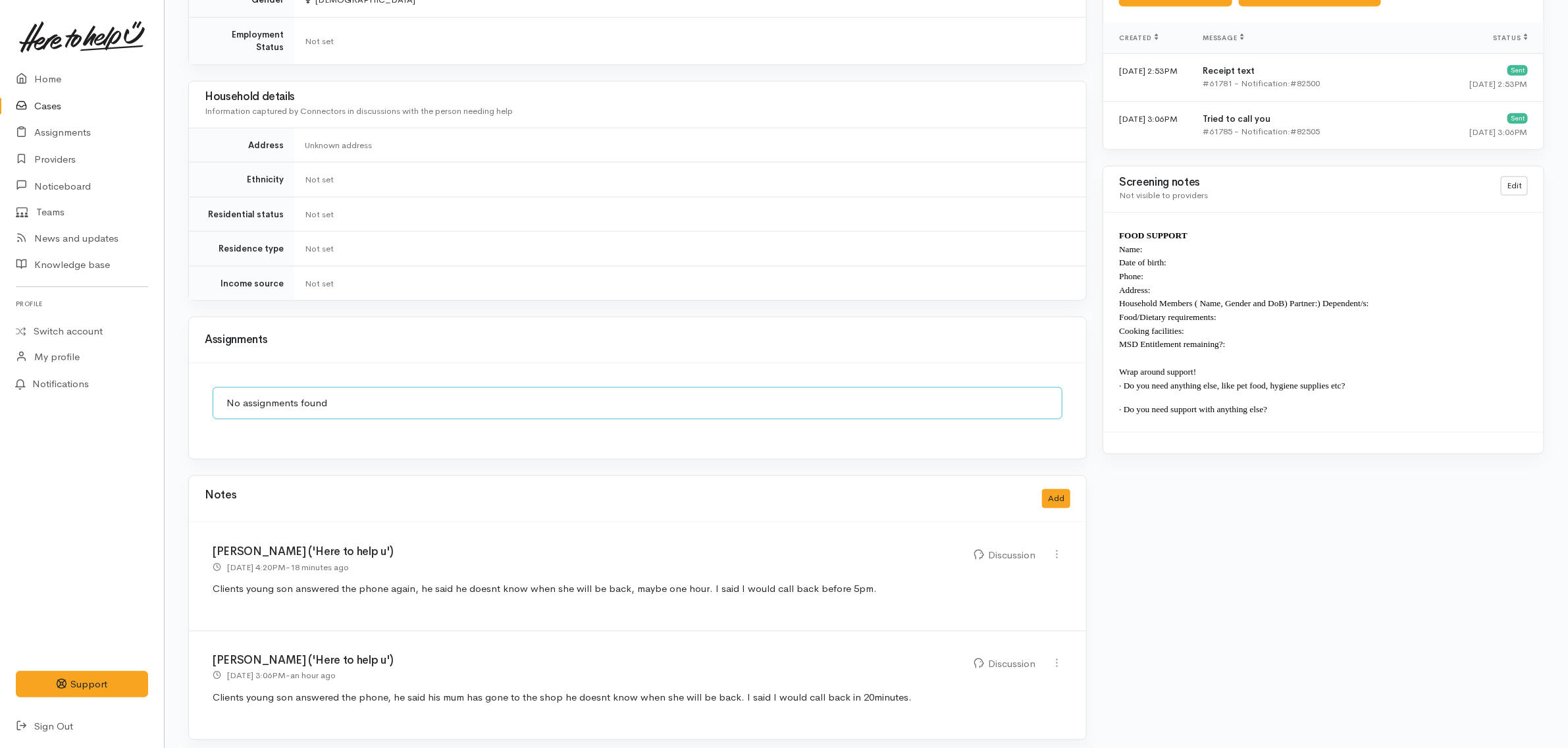
drag, startPoint x: 870, startPoint y: 369, endPoint x: 873, endPoint y: 346, distance: 23.2
click at [875, 371] on div "No assignments found" at bounding box center [638, 411] width 897 height 95
click at [749, 282] on td "Not set" at bounding box center [690, 283] width 792 height 34
click at [749, 162] on td "Not set" at bounding box center [690, 180] width 792 height 35
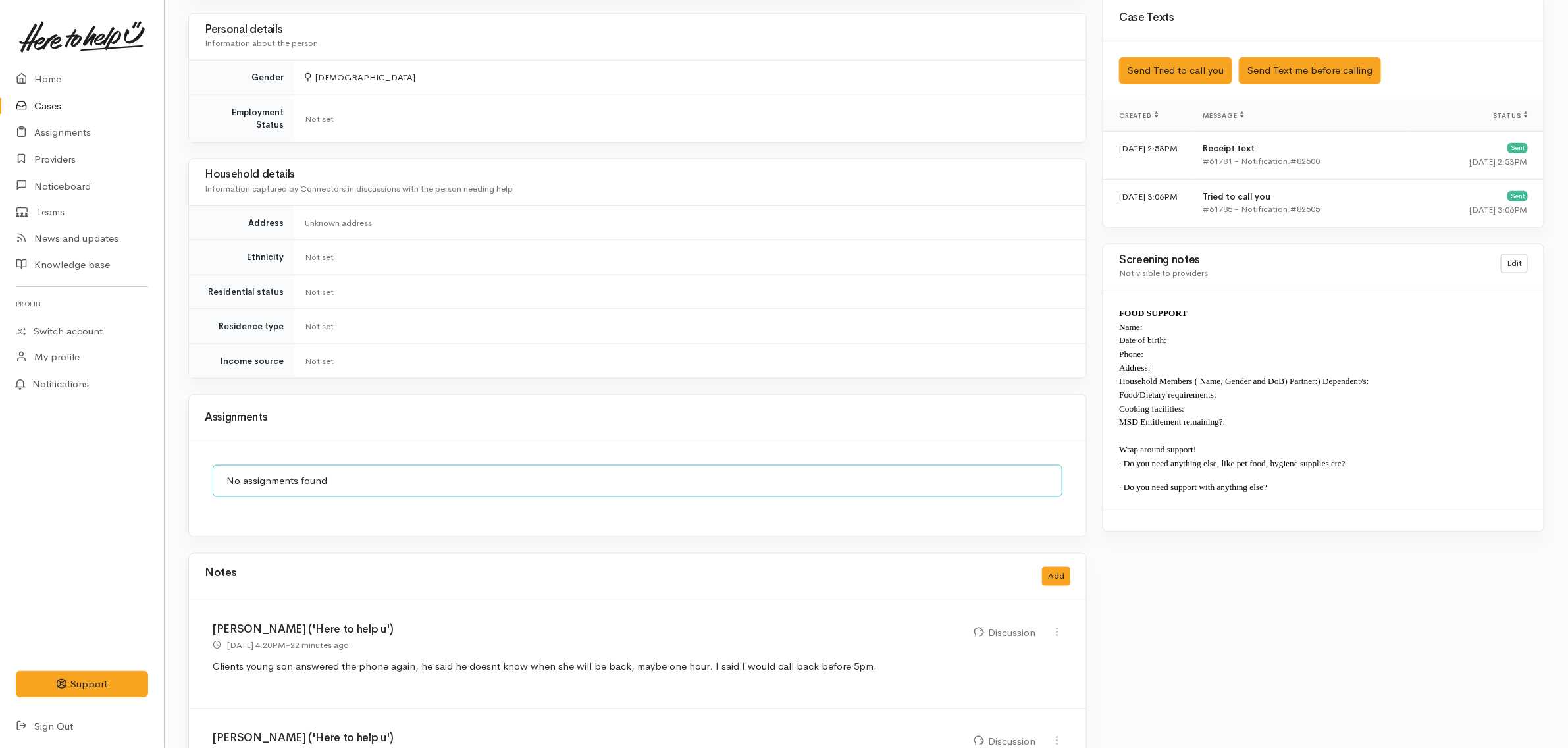
scroll to position [921, 0]
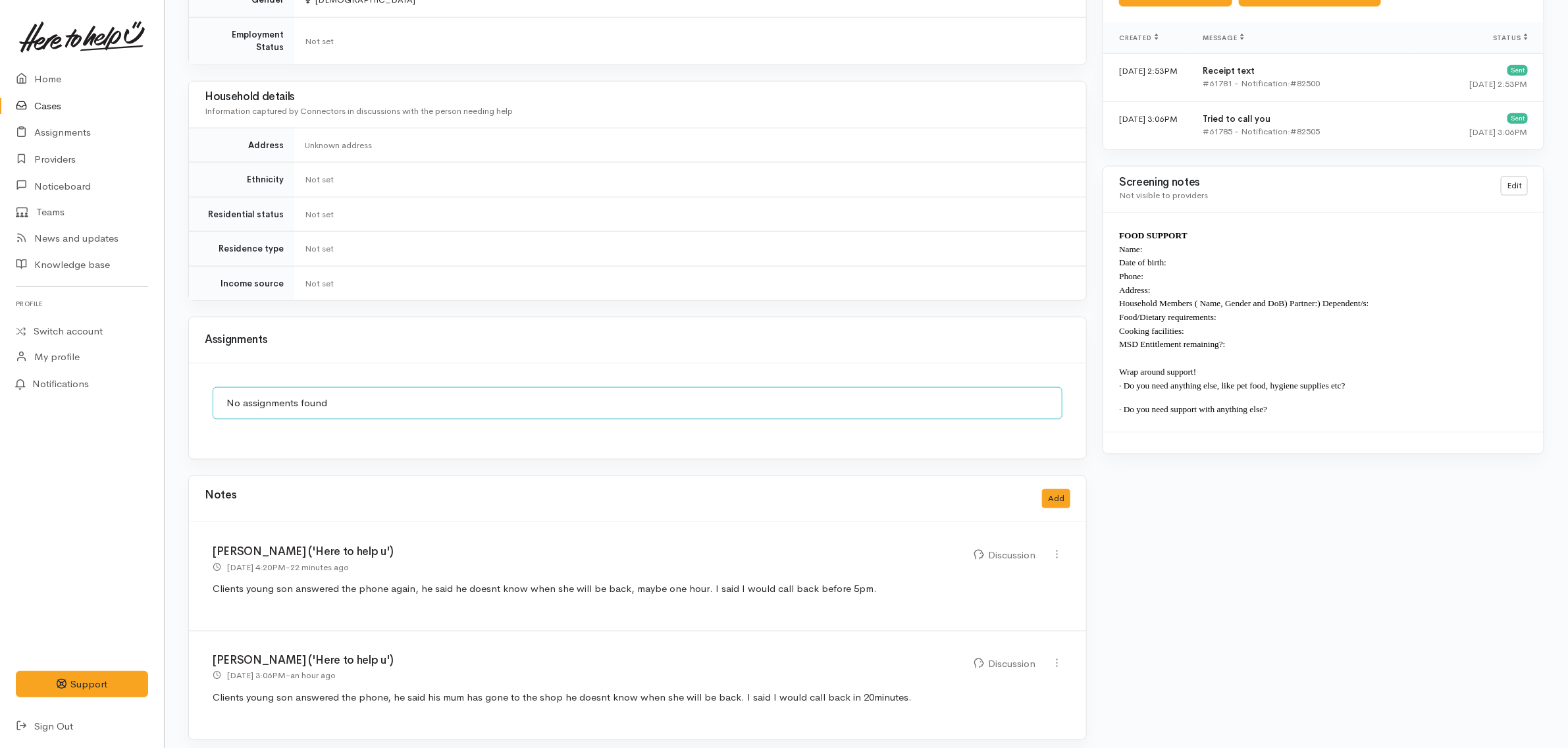
click at [870, 266] on td "Not set" at bounding box center [690, 283] width 792 height 34
click at [1061, 549] on icon at bounding box center [1057, 554] width 11 height 11
click at [1038, 570] on link "Edit" at bounding box center [1009, 580] width 104 height 20
select select "4"
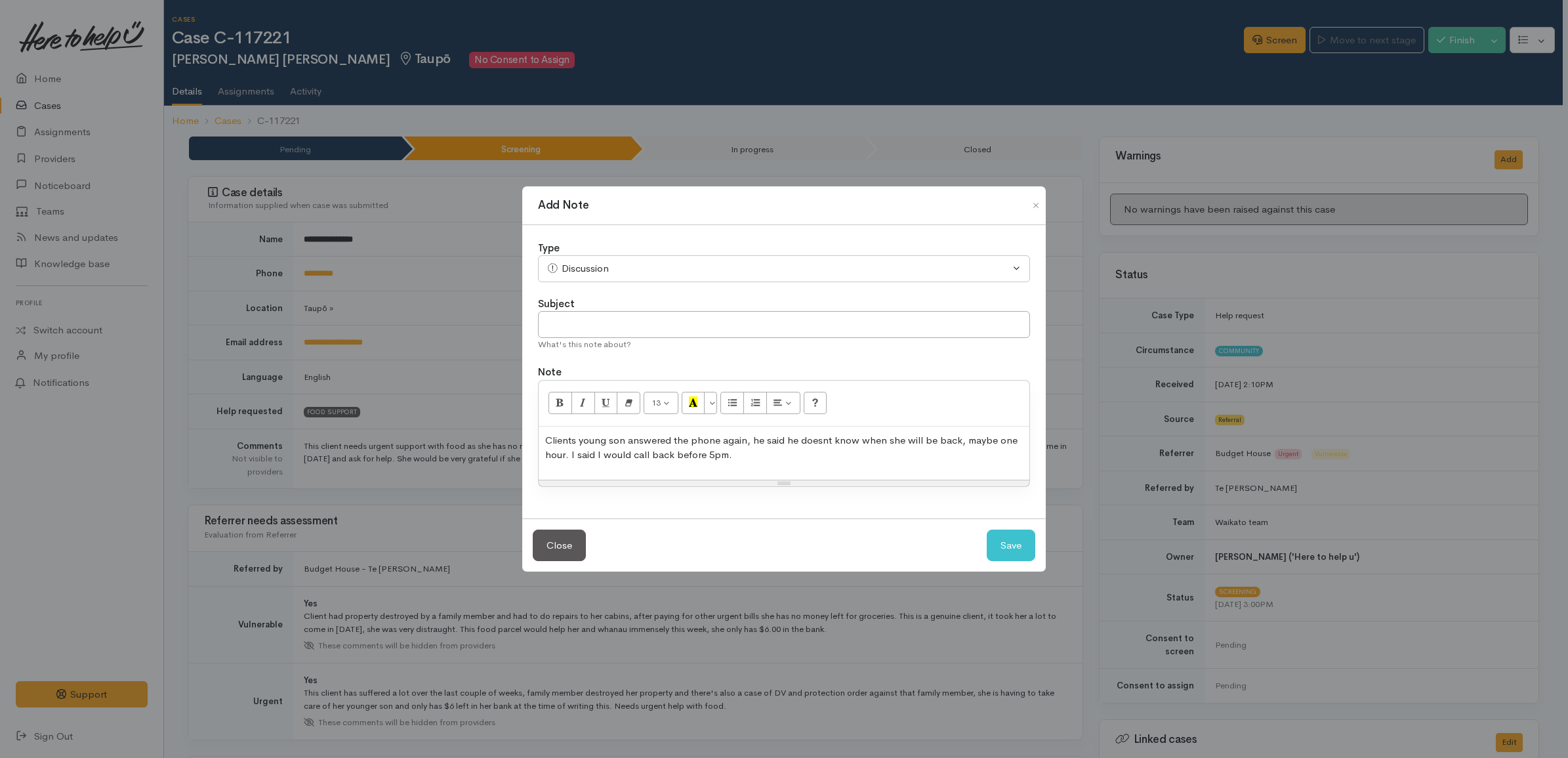
click at [715, 457] on span "Clients young son answered the phone again, he said he doesnt know when she wil…" at bounding box center [781, 447] width 473 height 27
click at [723, 463] on div "Clients young son answered the phone again, he said he doesnt know when she wil…" at bounding box center [784, 453] width 491 height 53
click at [1001, 544] on button "Save" at bounding box center [1010, 545] width 48 height 32
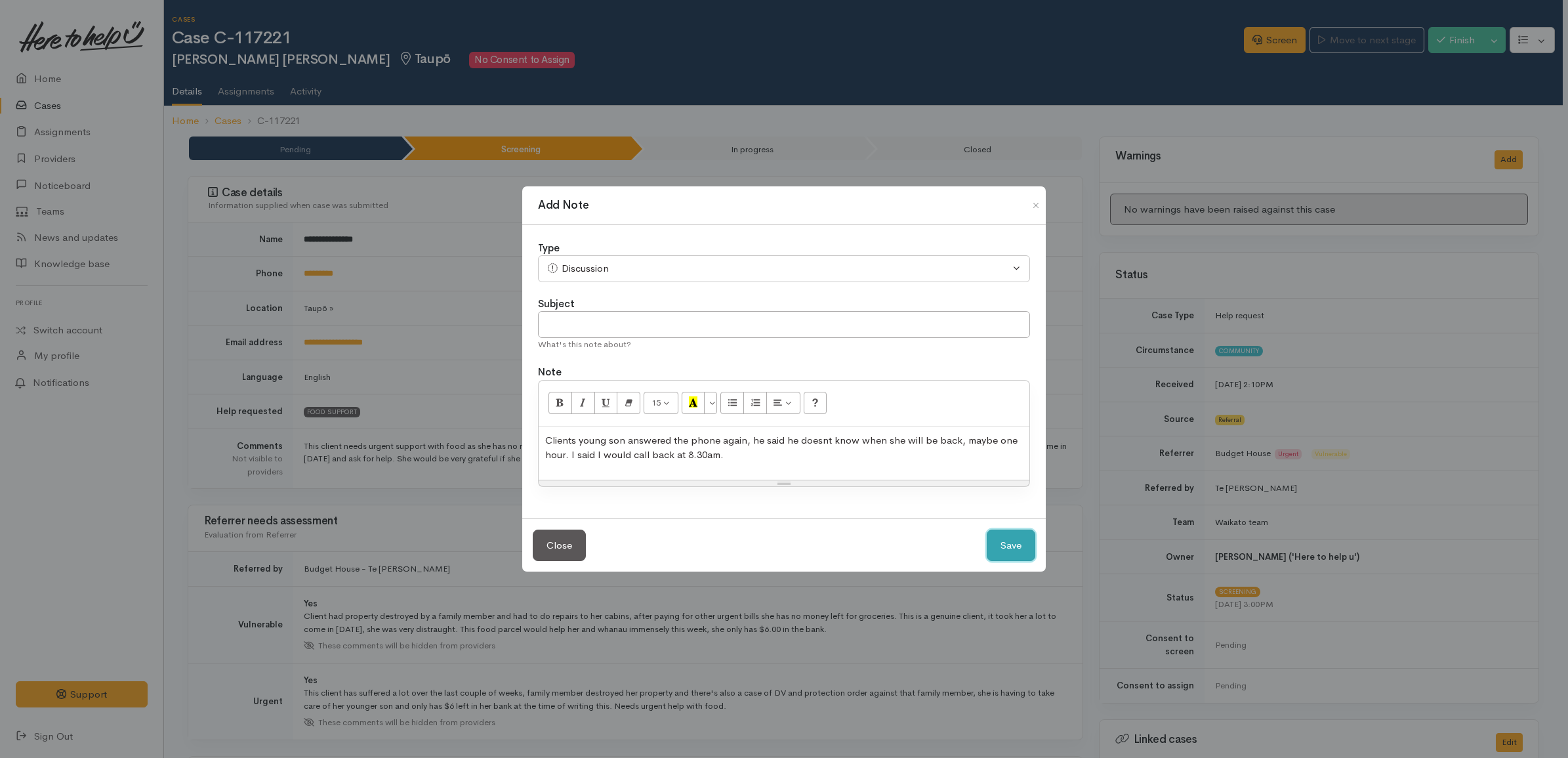
select select "1"
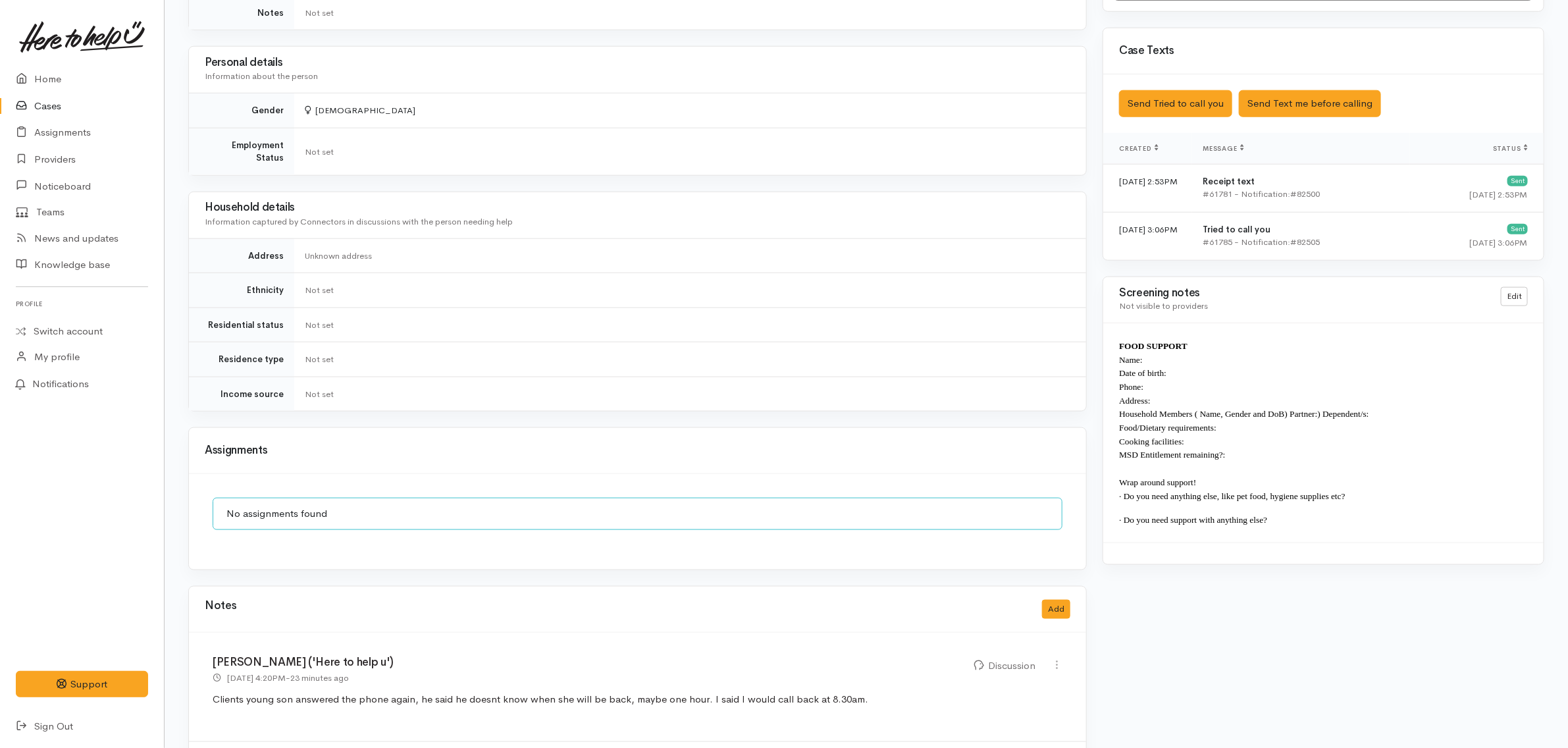
scroll to position [921, 0]
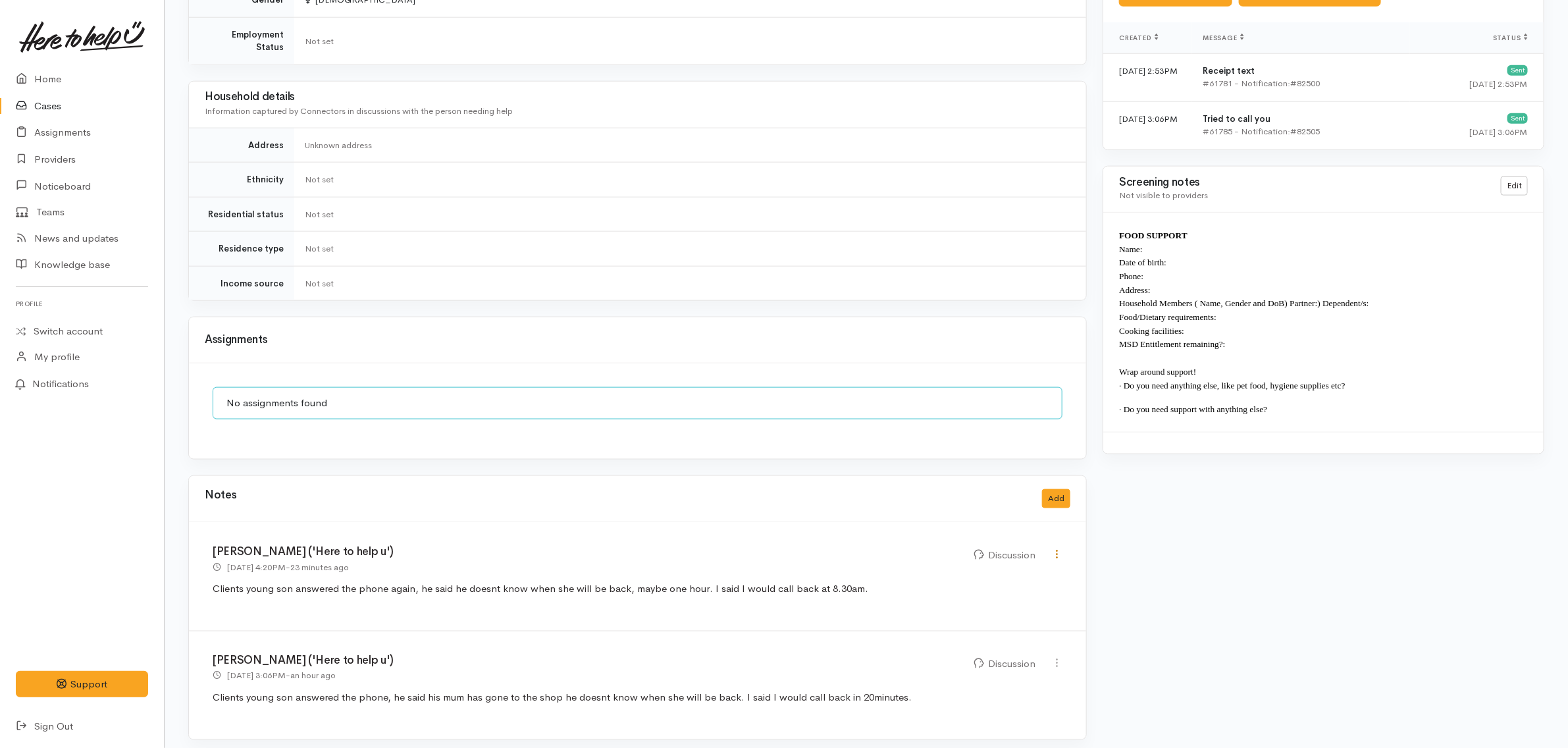
click at [1053, 549] on icon at bounding box center [1057, 554] width 11 height 11
click at [1030, 570] on link "Edit" at bounding box center [1009, 580] width 104 height 20
select select "4"
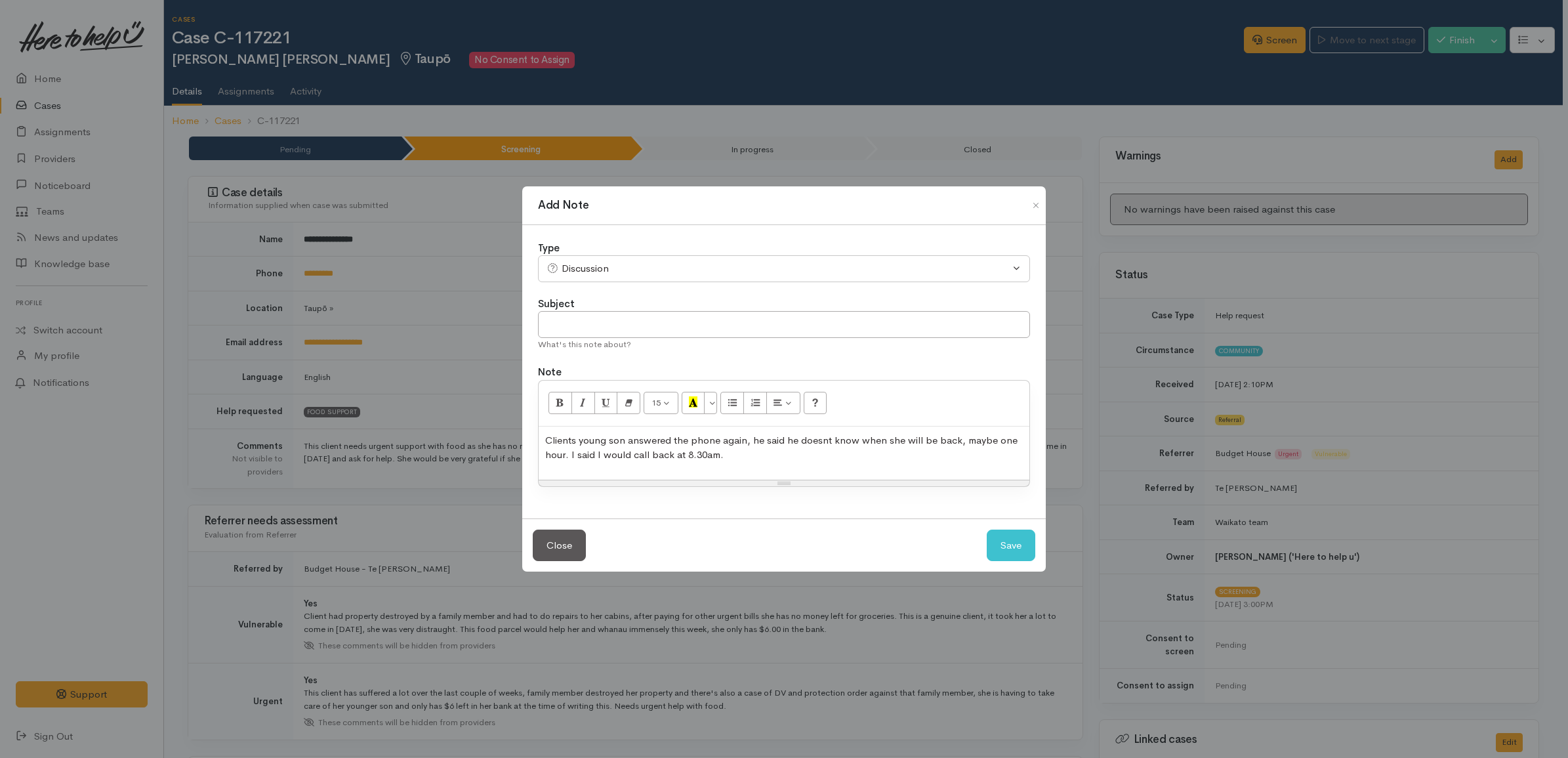
click at [720, 448] on span "Clients young son answered the phone again, he said he doesnt know when she wil…" at bounding box center [781, 447] width 473 height 27
click at [1001, 543] on button "Save" at bounding box center [1010, 545] width 48 height 32
select select "1"
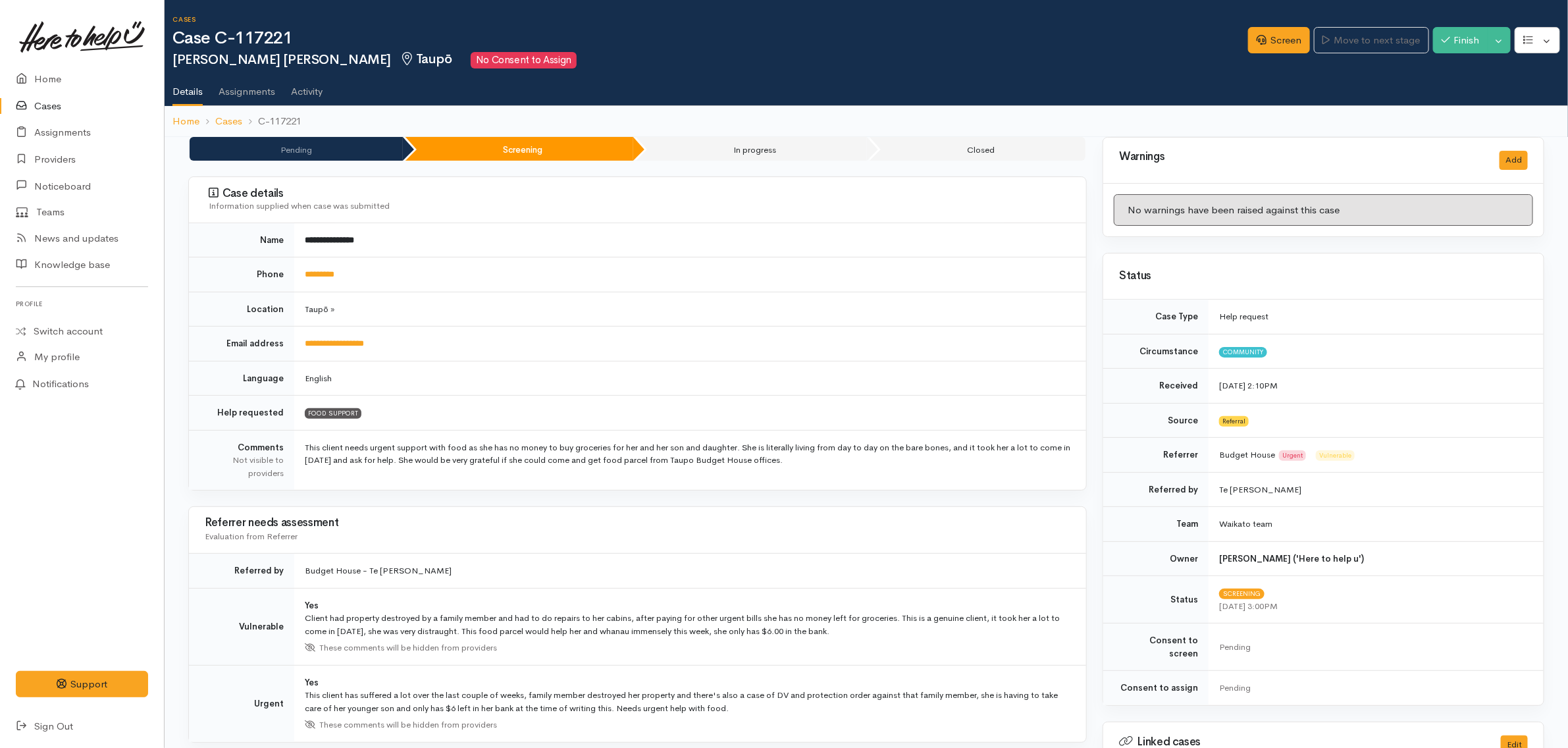
click at [84, 102] on link "Cases" at bounding box center [82, 106] width 164 height 27
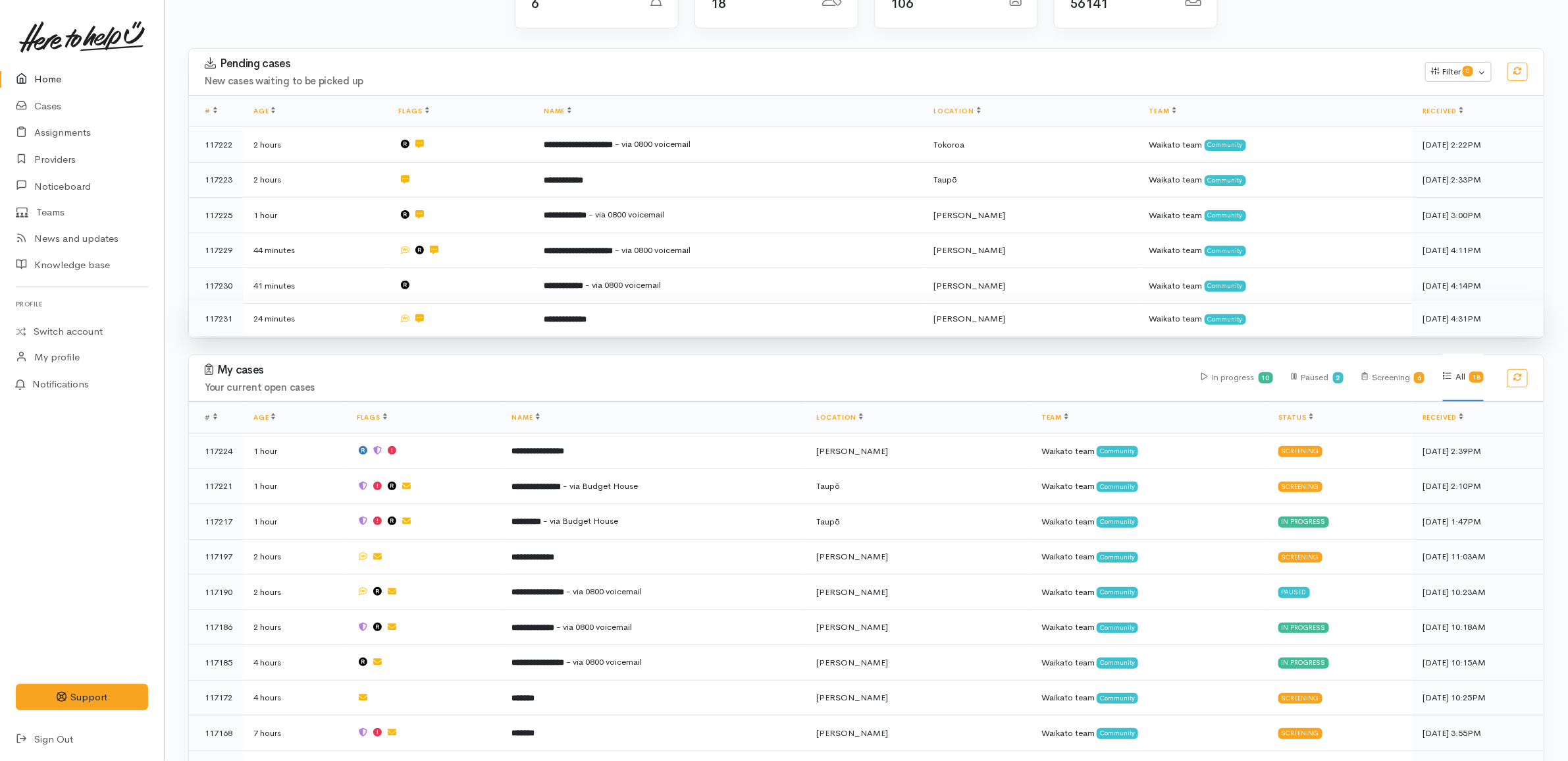
scroll to position [330, 0]
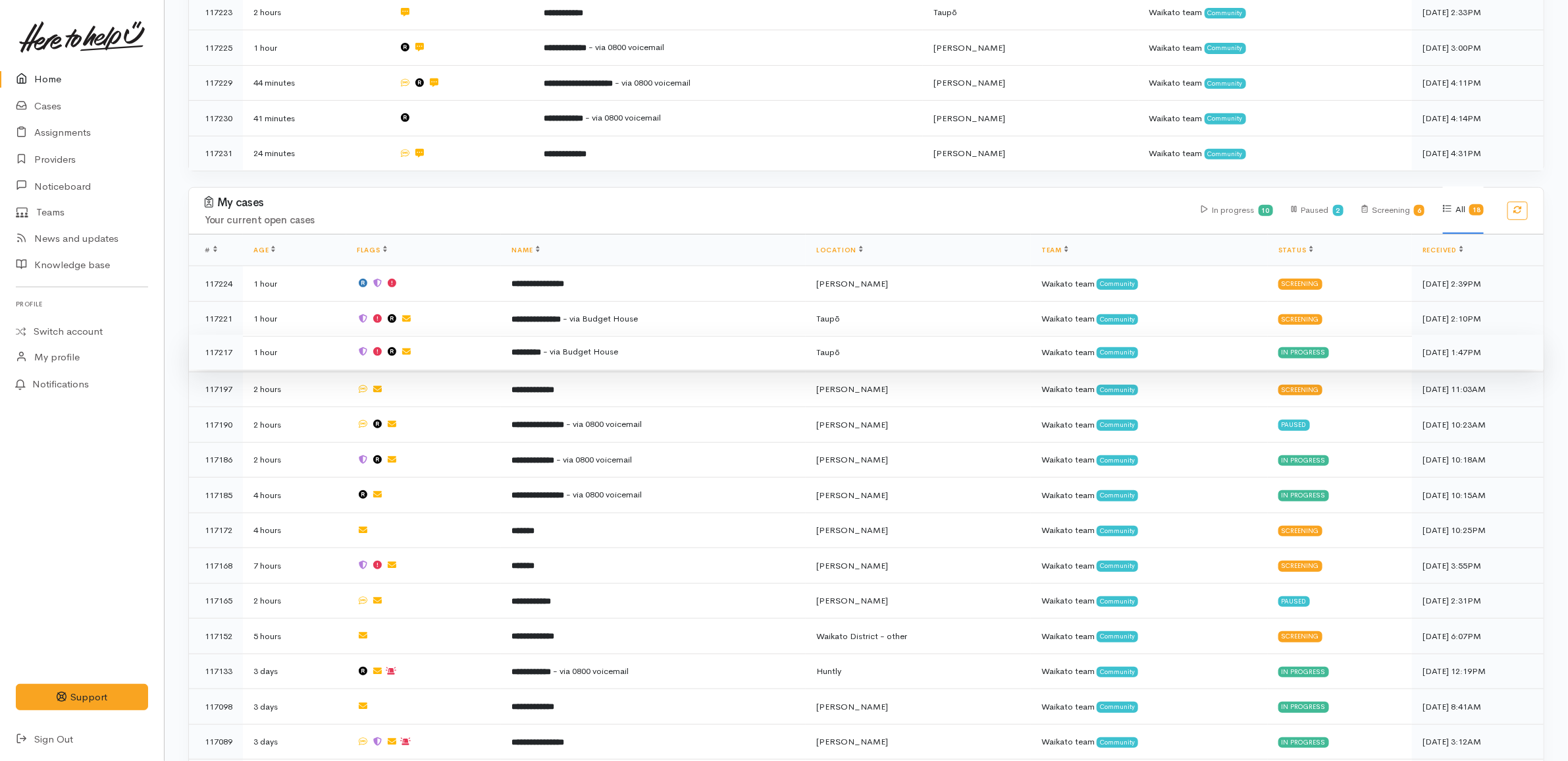
click at [674, 347] on td "********* - via Budget House" at bounding box center [653, 352] width 305 height 36
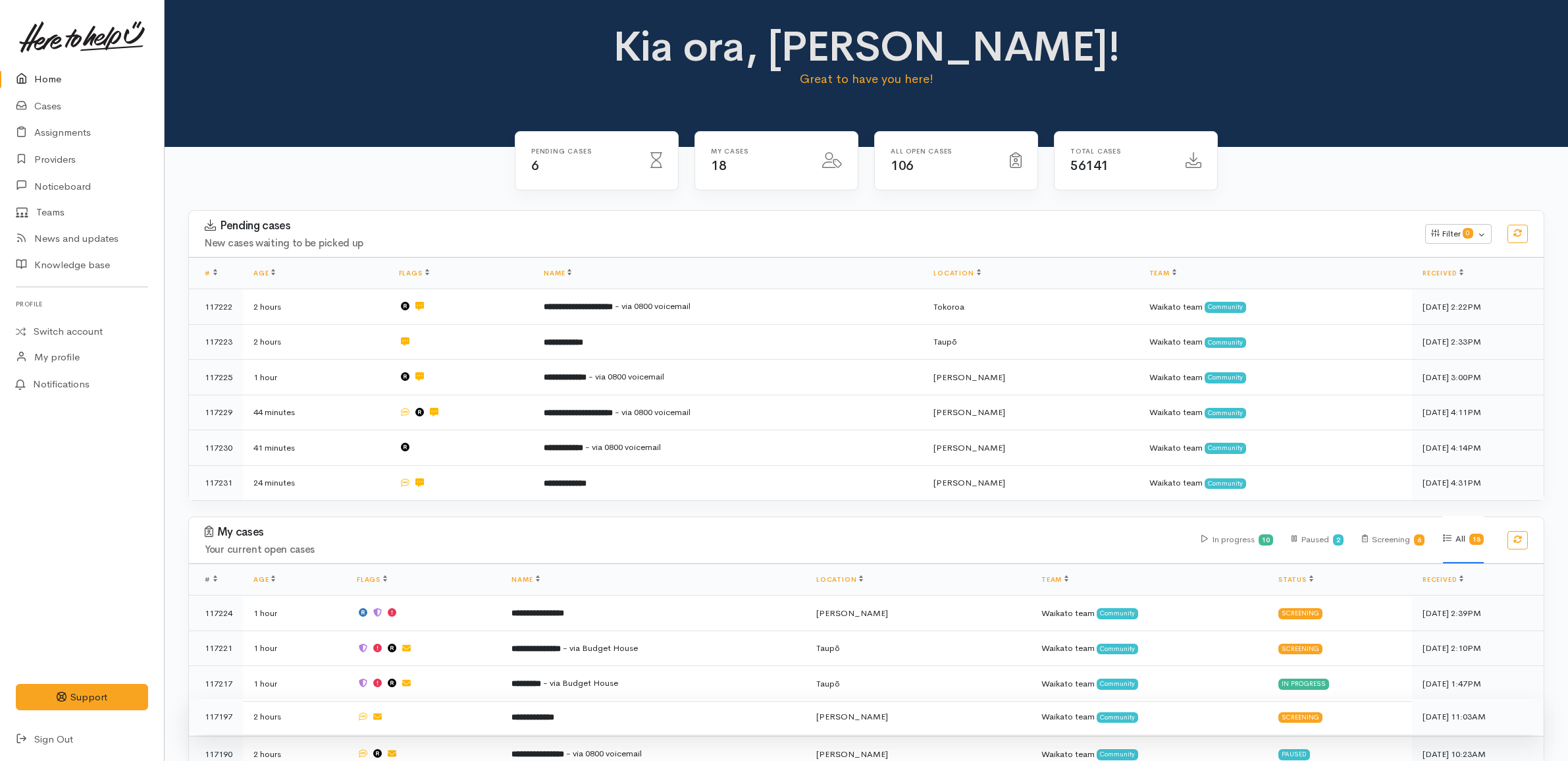
scroll to position [318, 0]
